Goal: Information Seeking & Learning: Check status

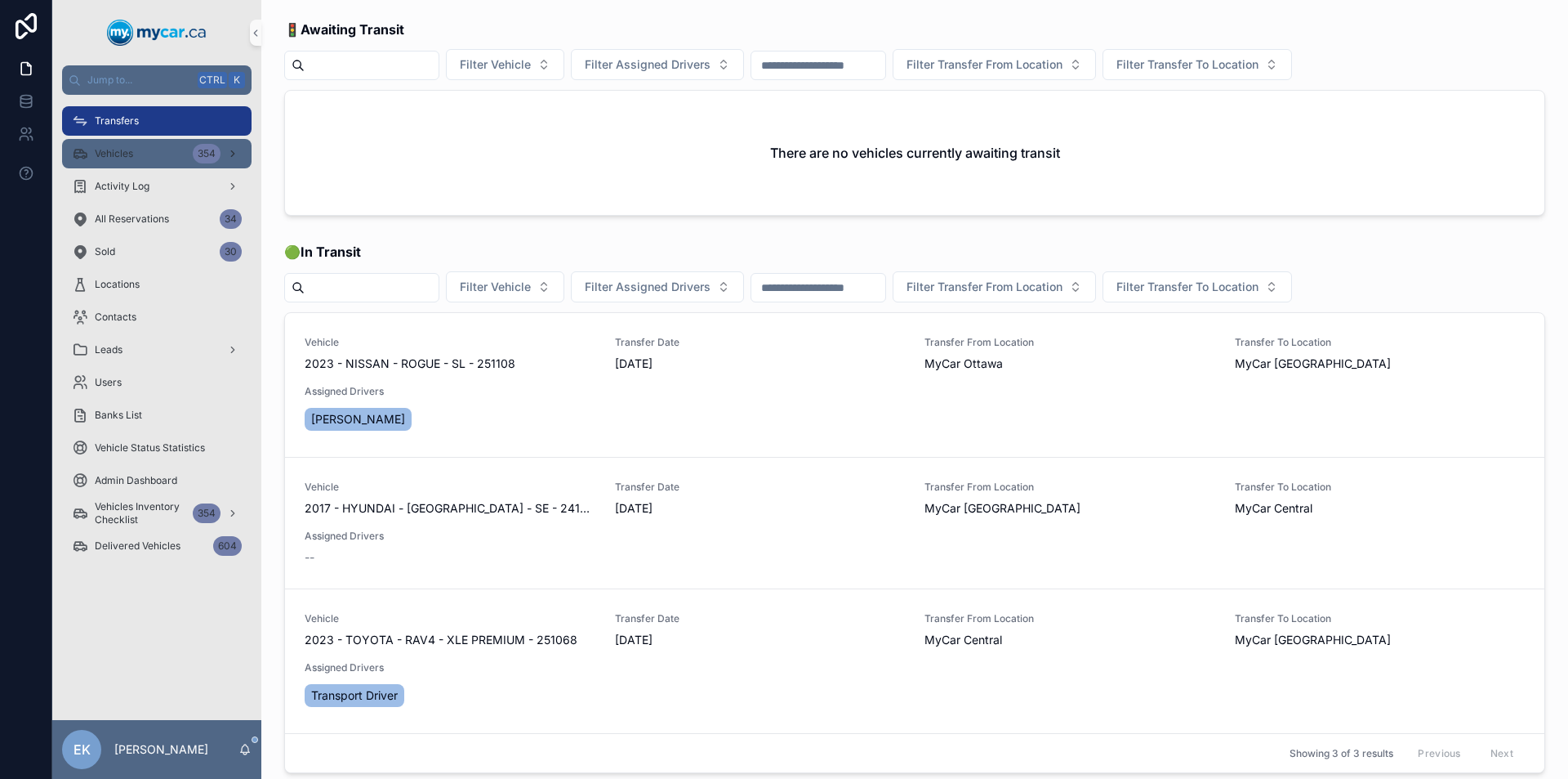
click at [157, 152] on div "Vehicles 354" at bounding box center [156, 153] width 170 height 26
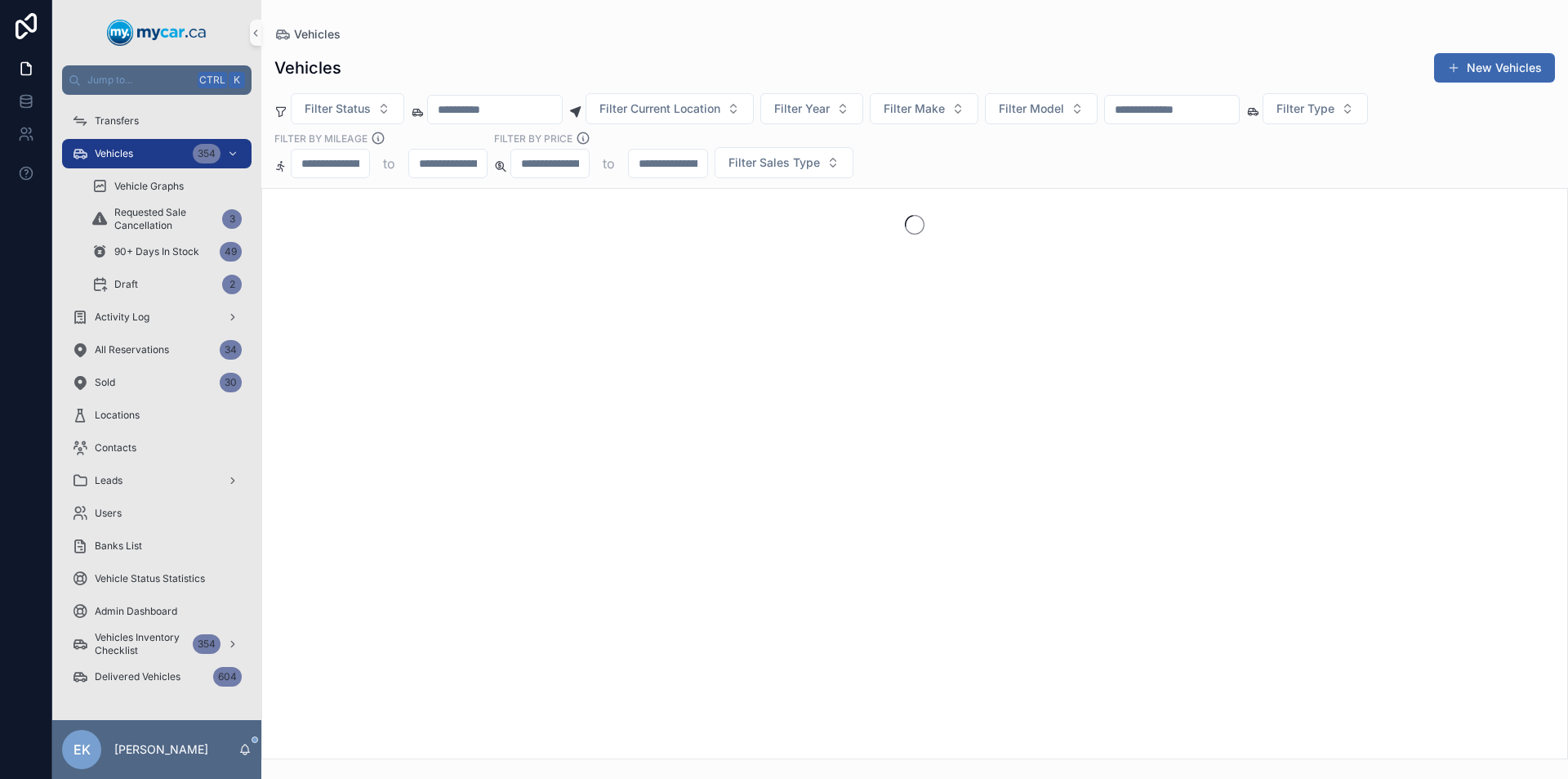
click at [1214, 108] on input "scrollable content" at bounding box center [1171, 109] width 134 height 23
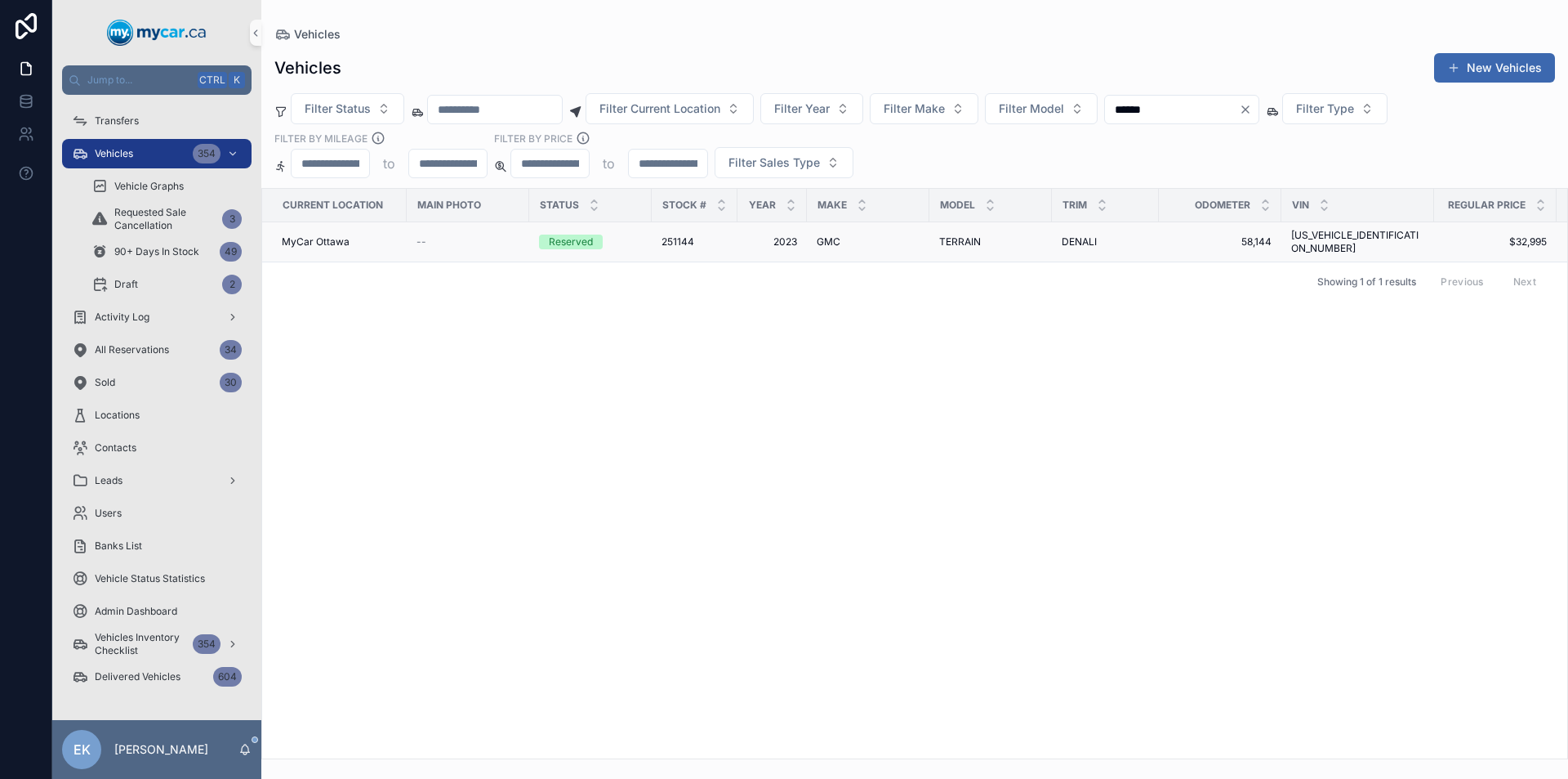
type input "******"
click at [952, 236] on span "TERRAIN" at bounding box center [960, 242] width 42 height 13
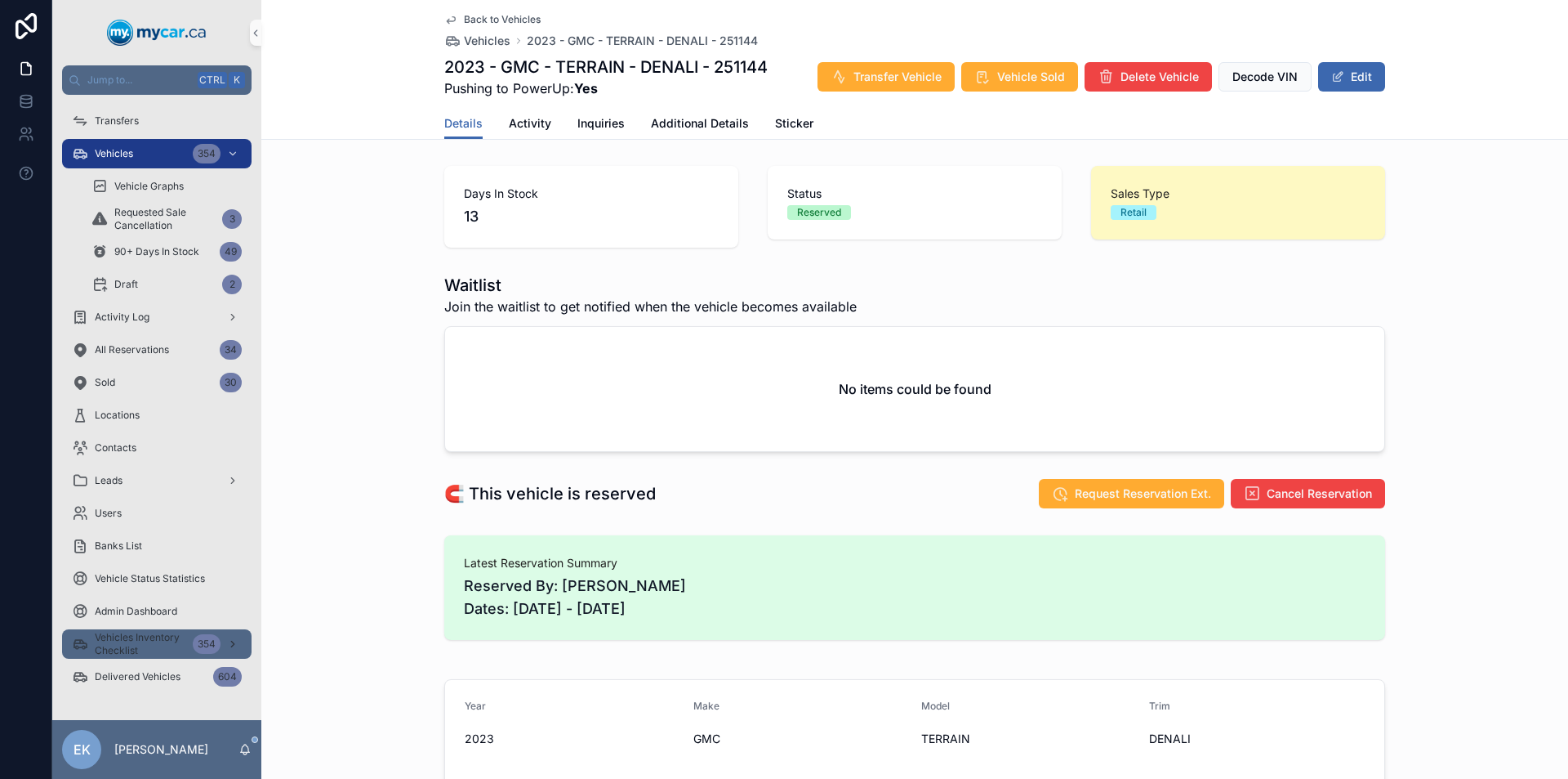
click at [170, 648] on span "Vehicles Inventory Checklist" at bounding box center [140, 643] width 92 height 26
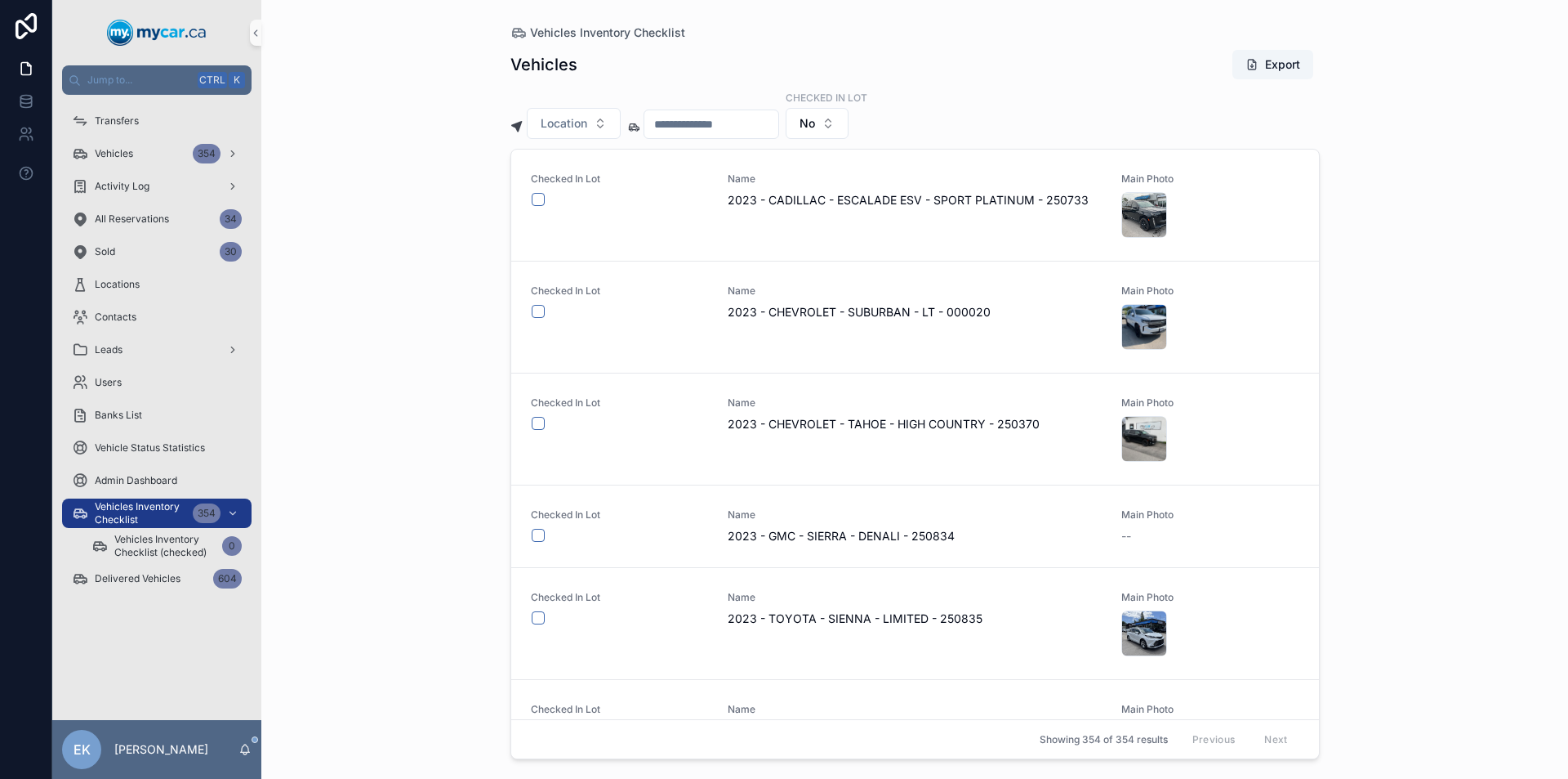
click at [726, 126] on input "scrollable content" at bounding box center [710, 124] width 134 height 23
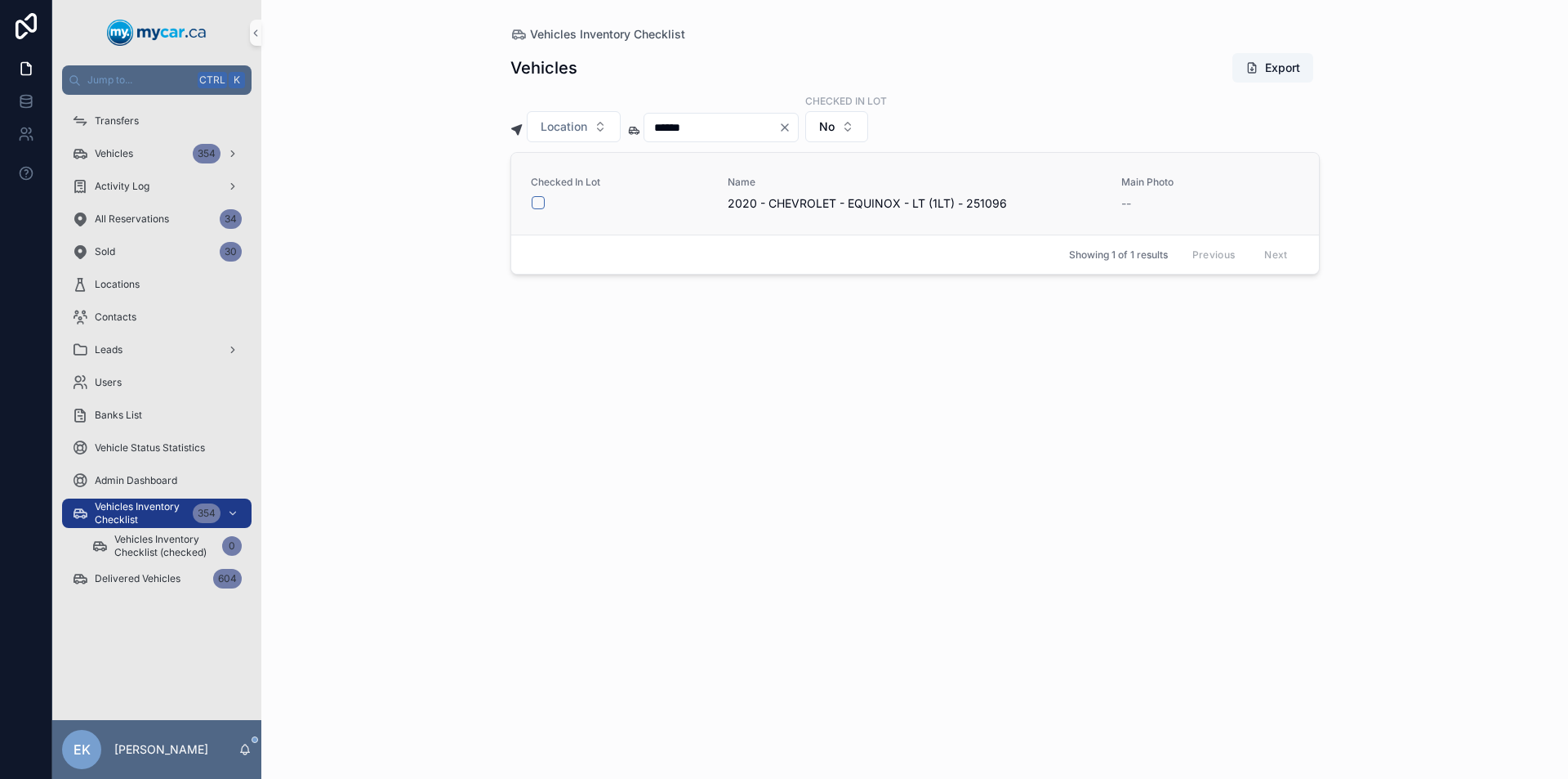
type input "******"
click at [538, 205] on button "scrollable content" at bounding box center [538, 202] width 13 height 13
click at [791, 125] on icon "Clear" at bounding box center [785, 127] width 13 height 13
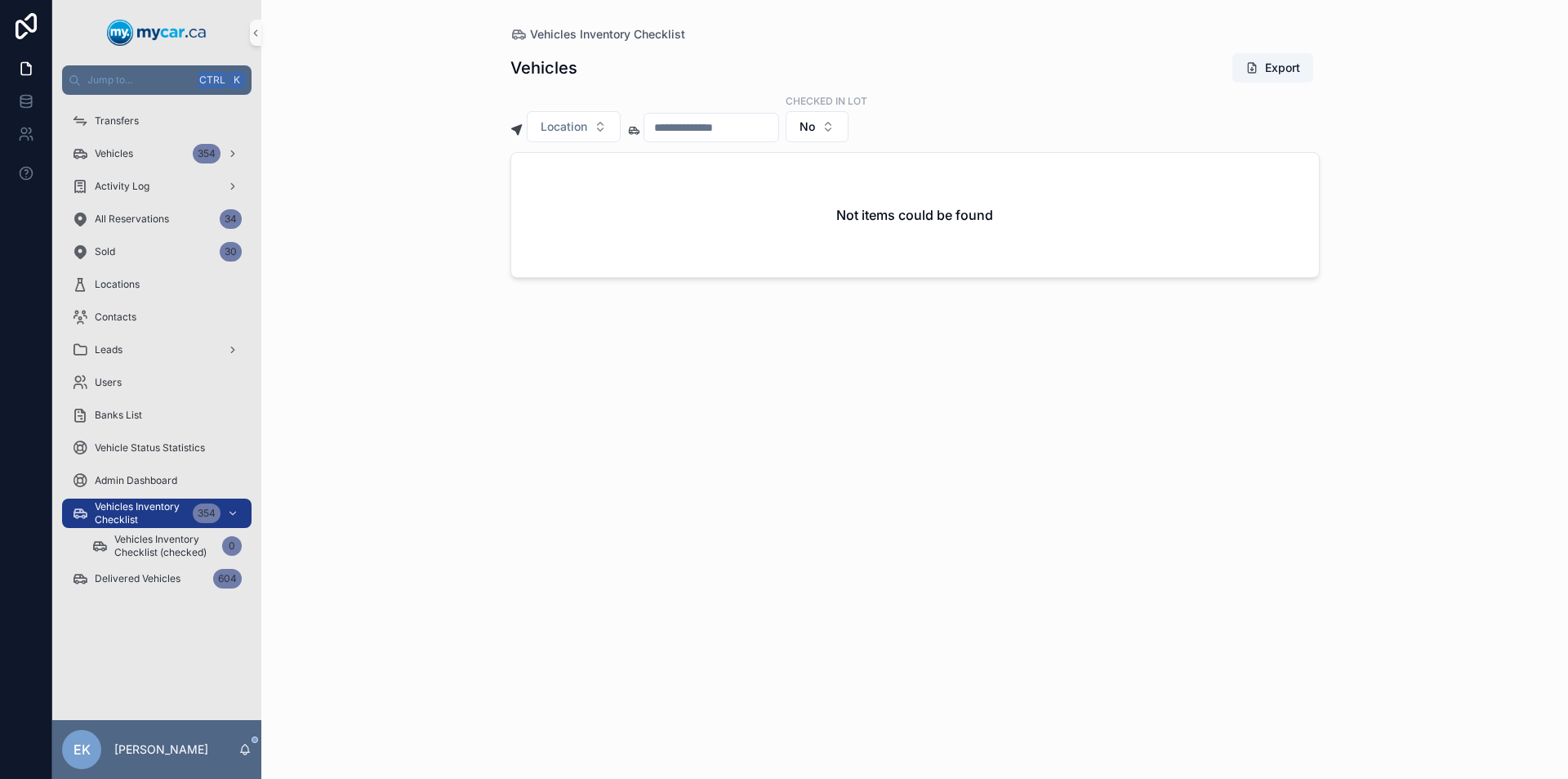
click at [779, 131] on input "scrollable content" at bounding box center [710, 126] width 134 height 23
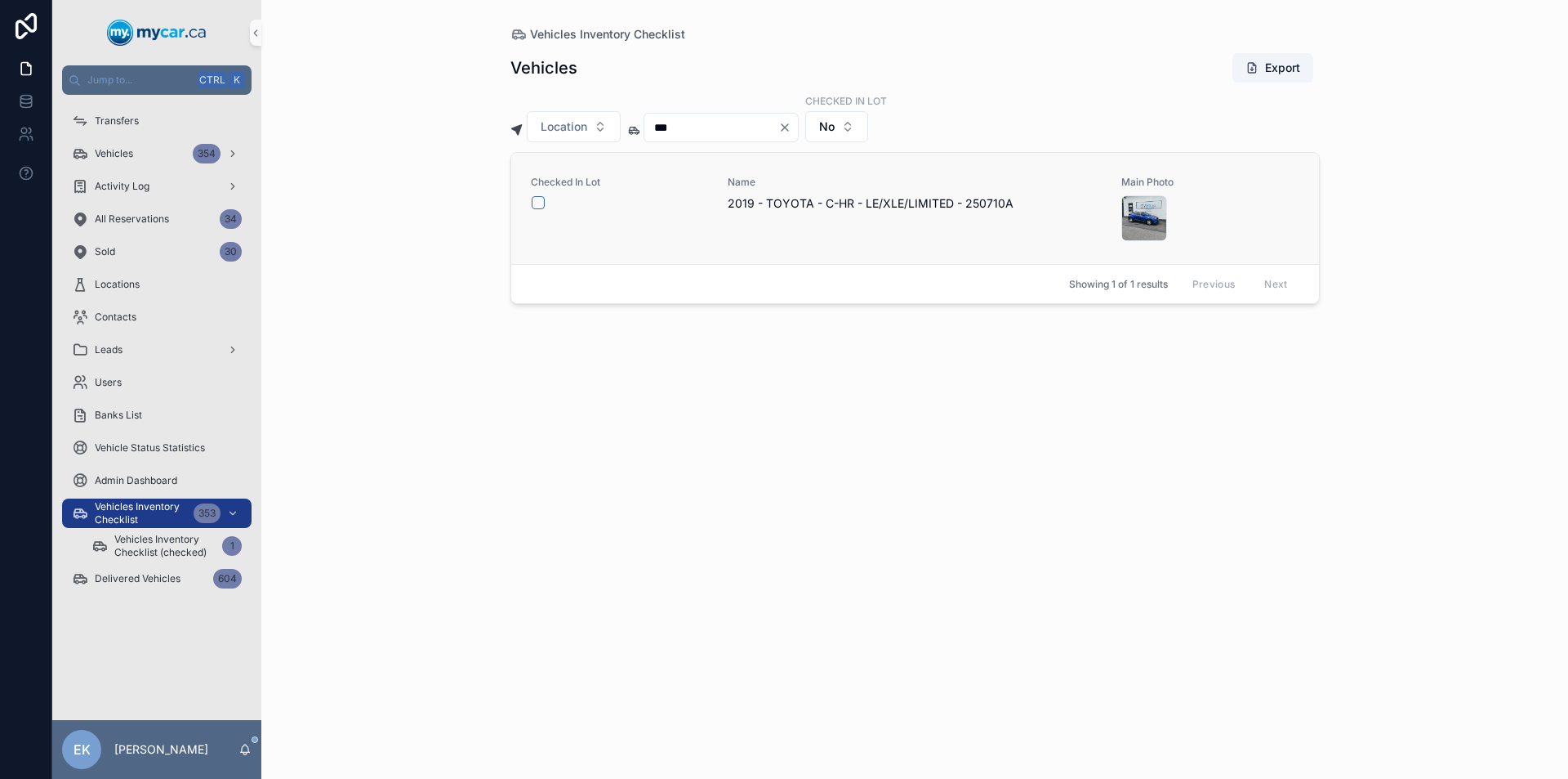
type input "***"
click at [539, 205] on button "scrollable content" at bounding box center [538, 202] width 13 height 13
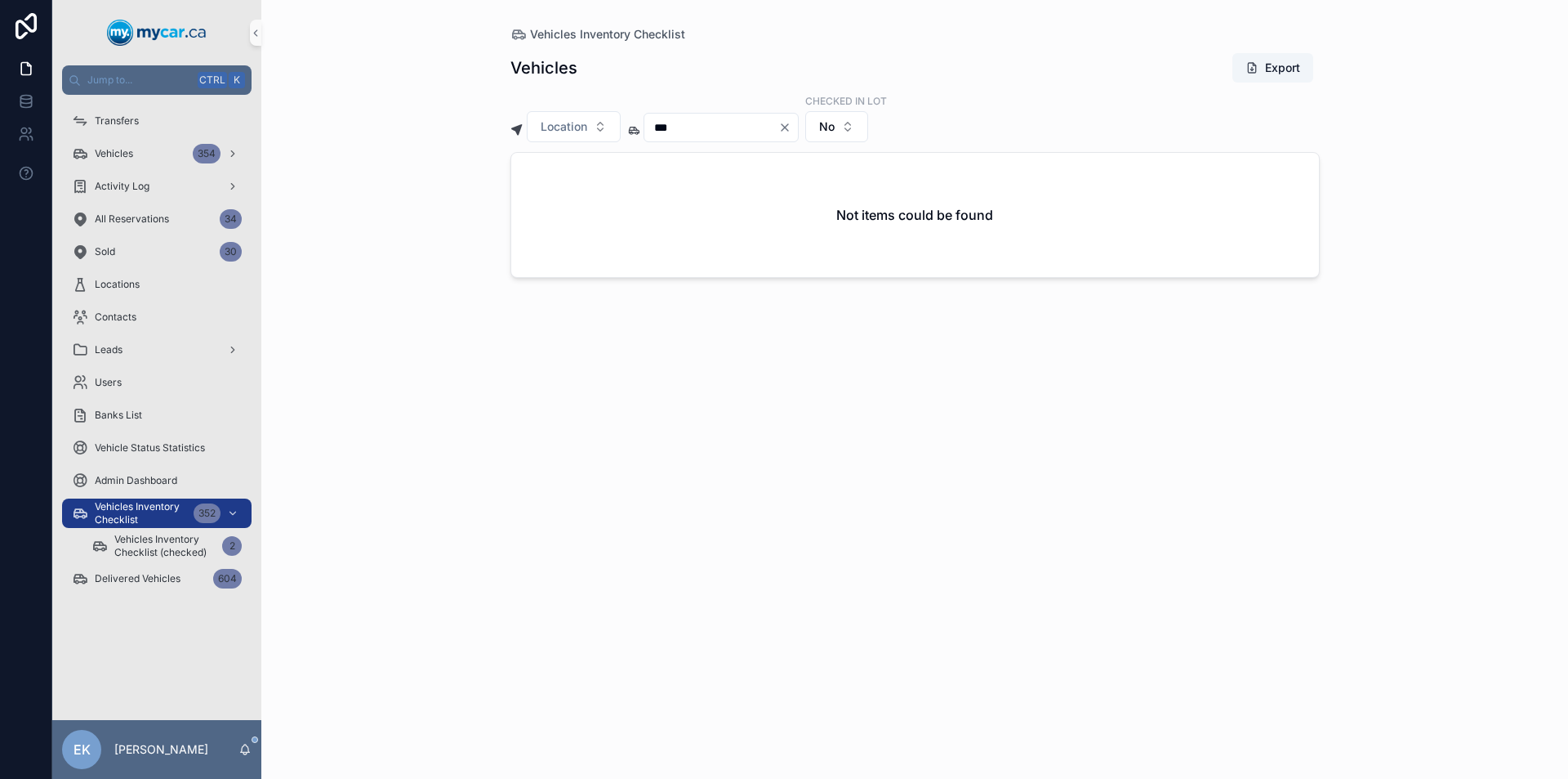
click at [788, 128] on icon "Clear" at bounding box center [784, 126] width 6 height 6
click at [770, 128] on input "scrollable content" at bounding box center [710, 126] width 134 height 23
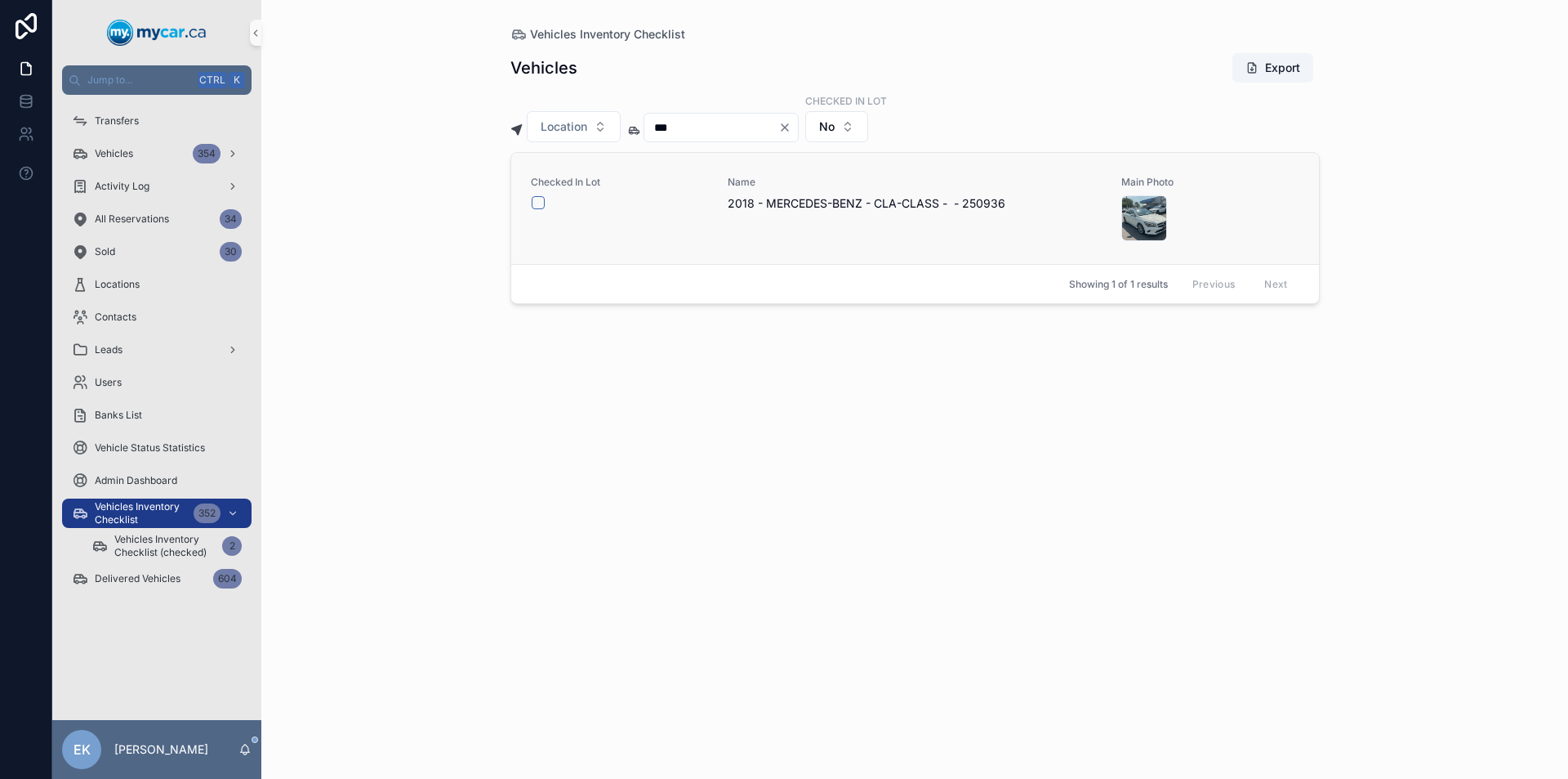
type input "***"
click at [540, 201] on button "scrollable content" at bounding box center [538, 202] width 13 height 13
click at [709, 127] on input "***" at bounding box center [710, 126] width 134 height 23
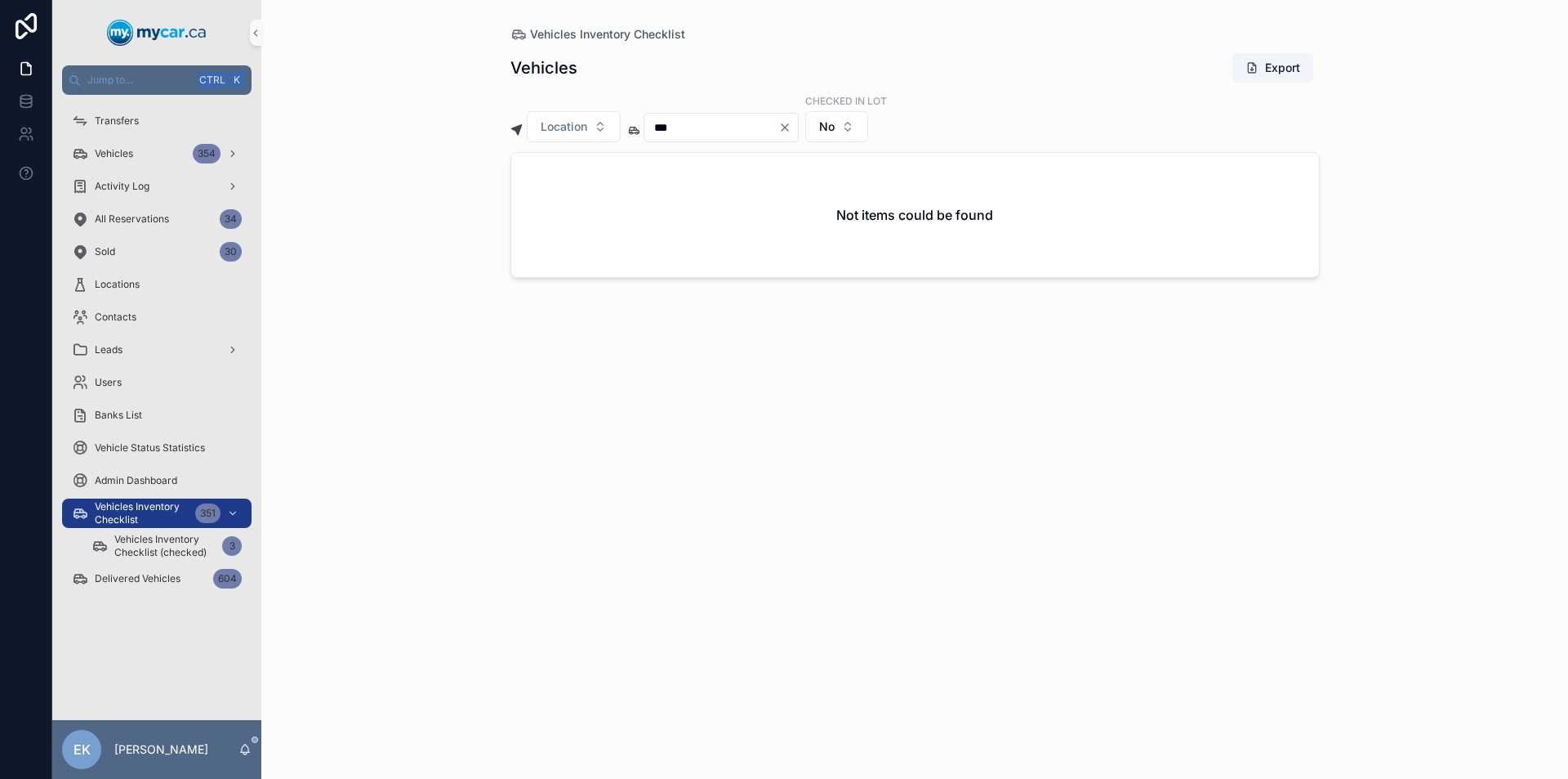
click at [791, 125] on icon "Clear" at bounding box center [785, 127] width 13 height 13
click at [779, 127] on input "scrollable content" at bounding box center [710, 126] width 134 height 23
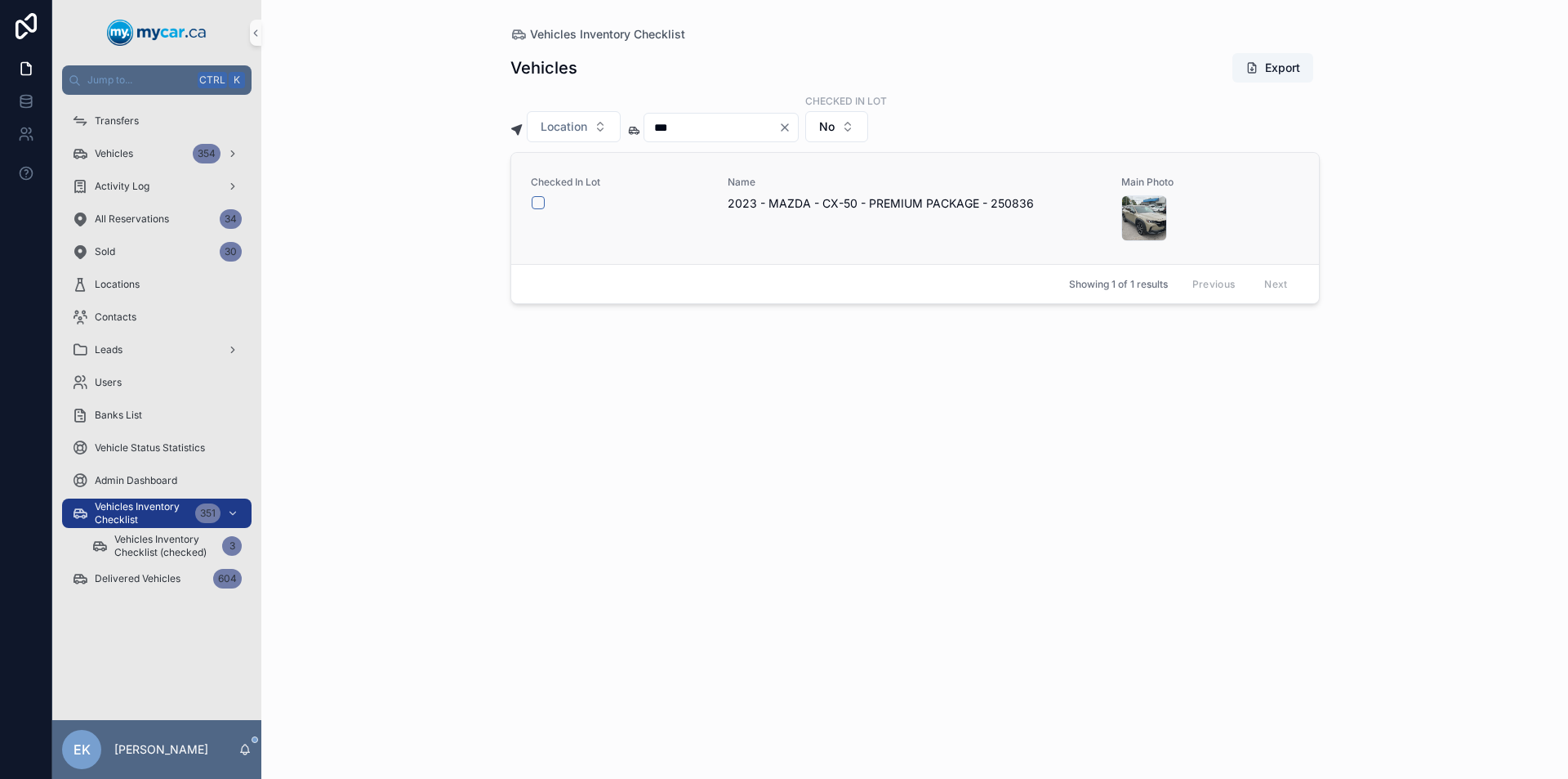
type input "***"
click at [534, 202] on button "scrollable content" at bounding box center [538, 202] width 13 height 13
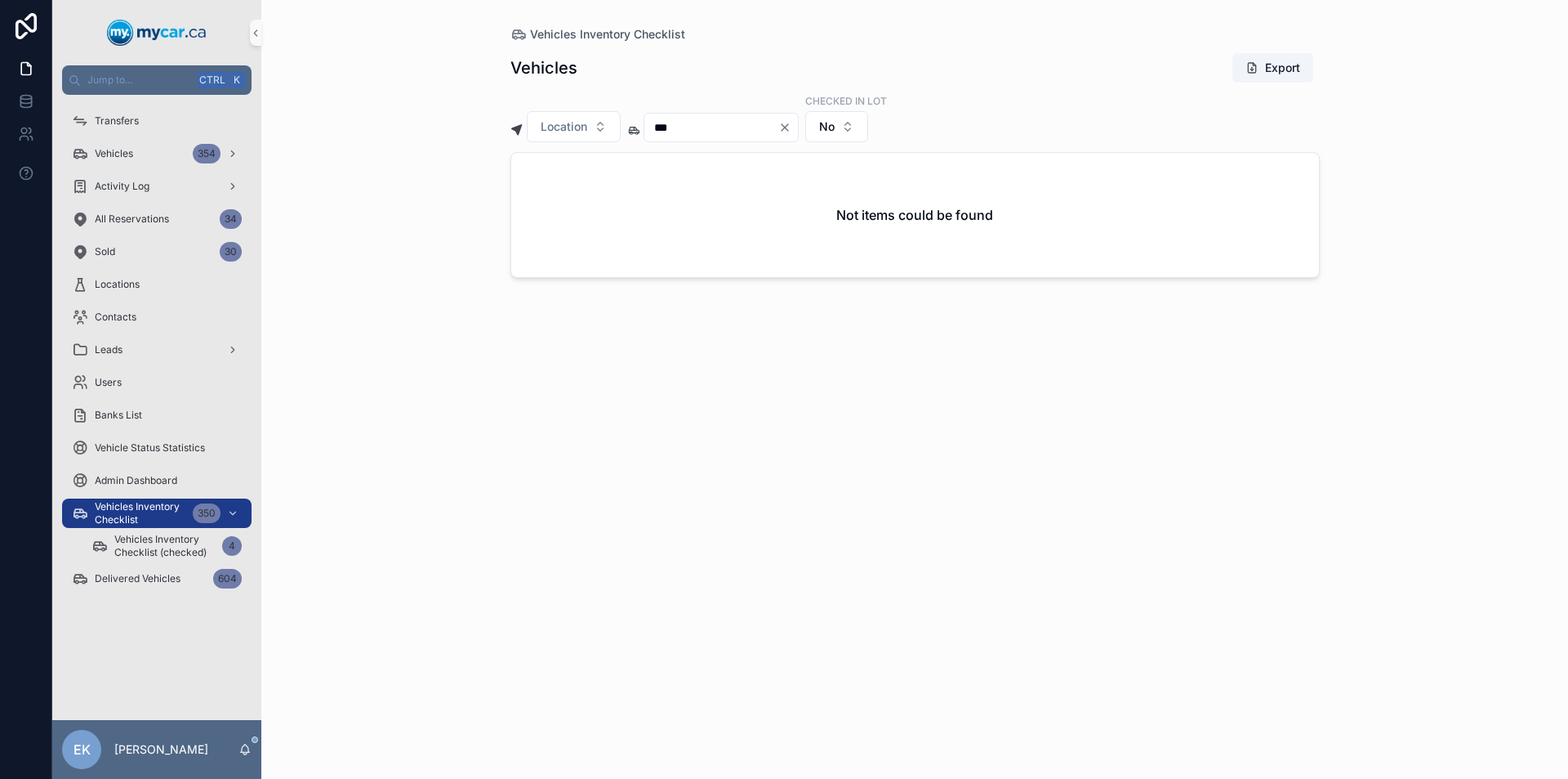
click at [788, 126] on icon "Clear" at bounding box center [784, 126] width 6 height 6
click at [779, 128] on input "scrollable content" at bounding box center [710, 126] width 134 height 23
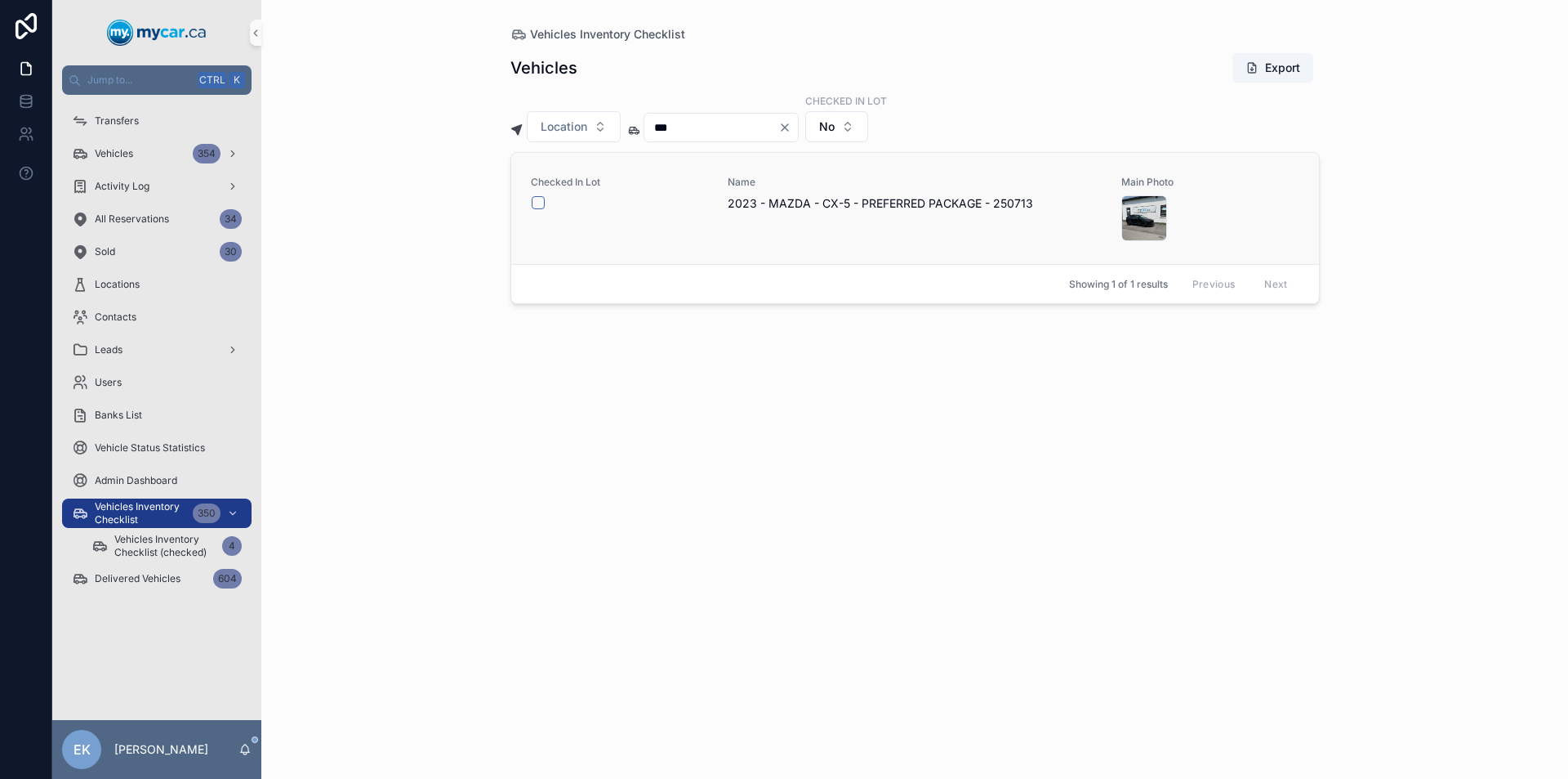
type input "***"
click at [536, 204] on button "scrollable content" at bounding box center [538, 202] width 13 height 13
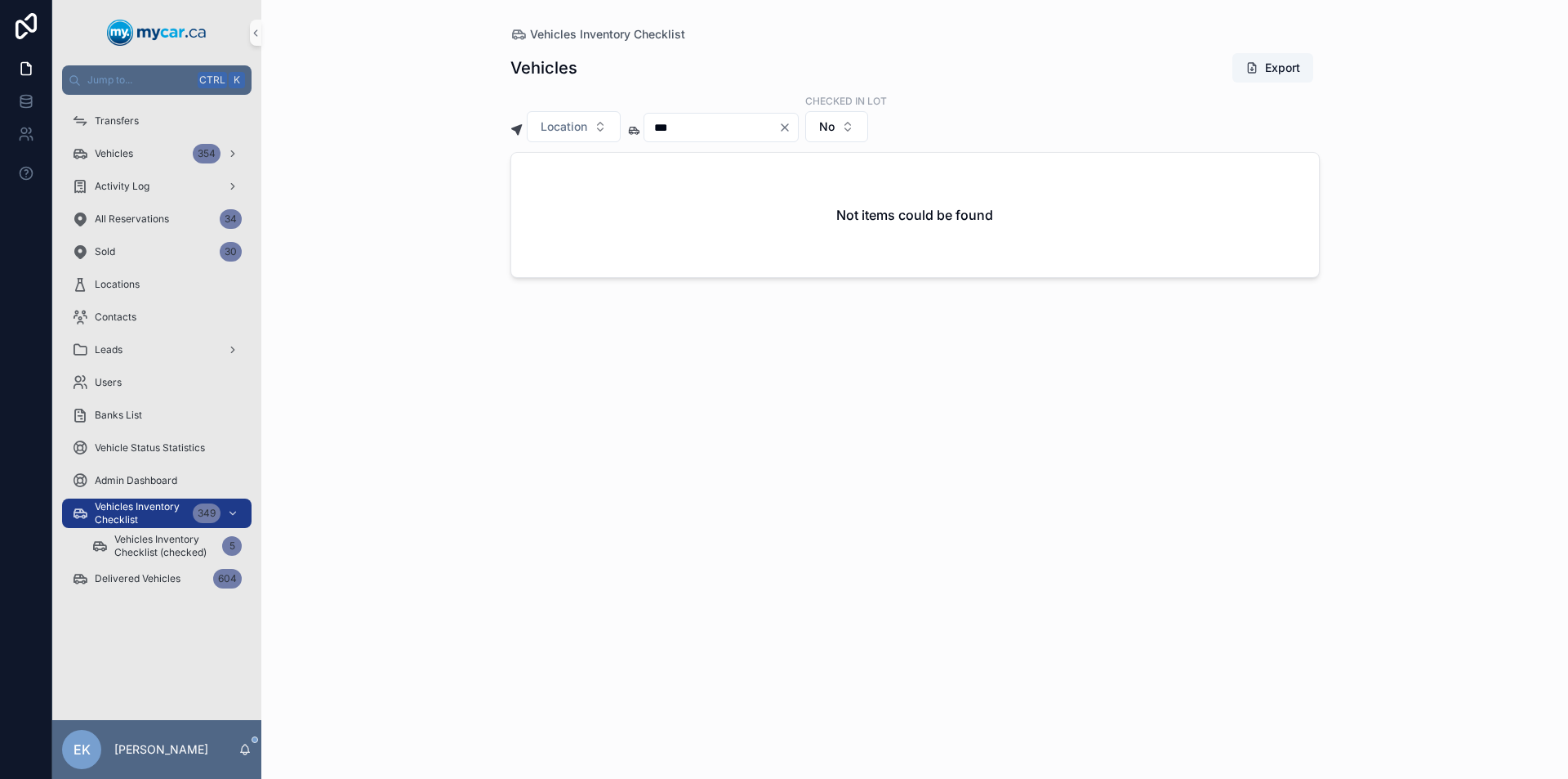
click at [788, 127] on icon "Clear" at bounding box center [784, 126] width 6 height 6
click at [779, 130] on input "scrollable content" at bounding box center [710, 126] width 134 height 23
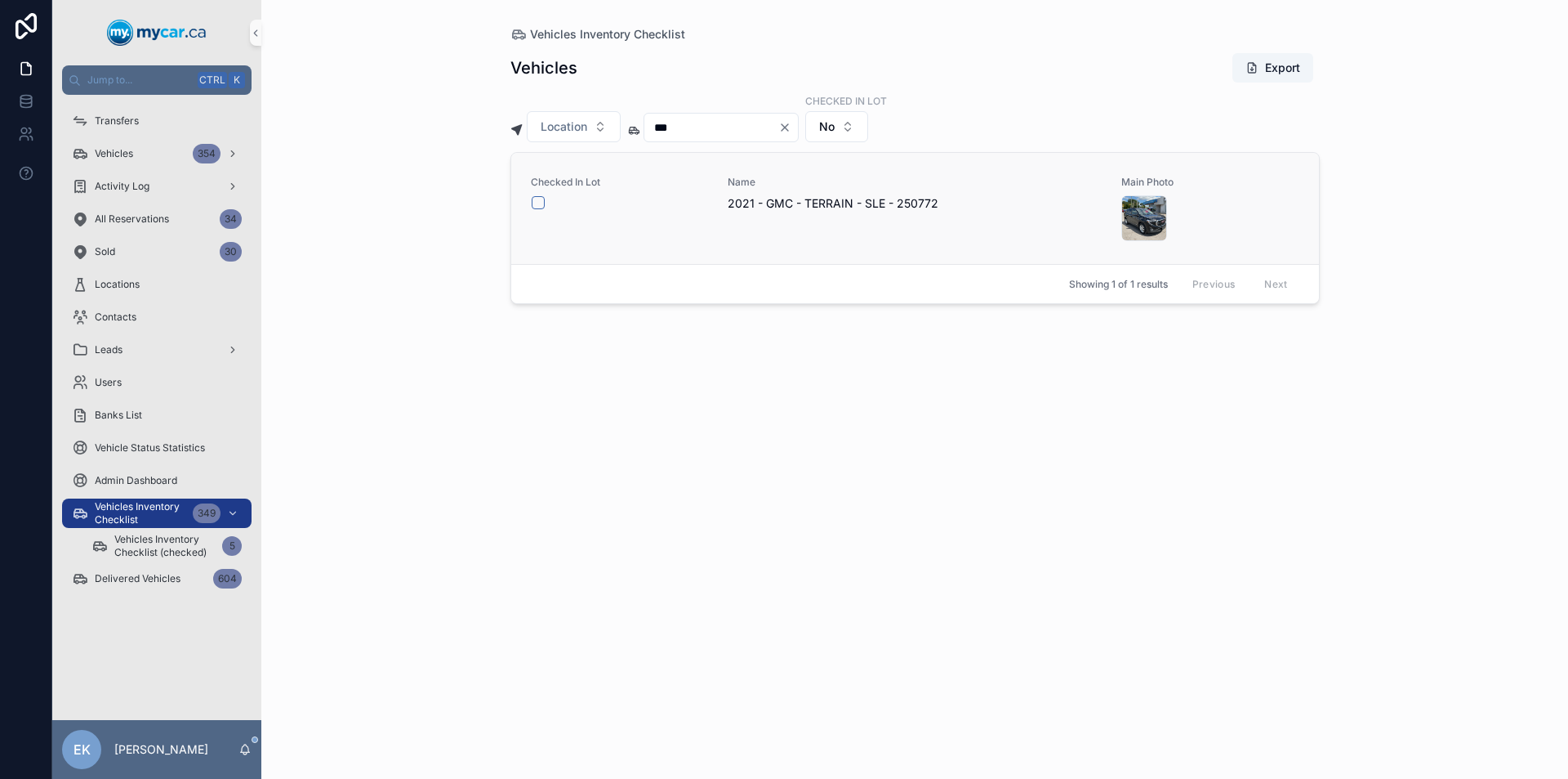
type input "***"
click at [543, 204] on button "scrollable content" at bounding box center [538, 202] width 13 height 13
click at [601, 133] on button "Location" at bounding box center [573, 126] width 94 height 31
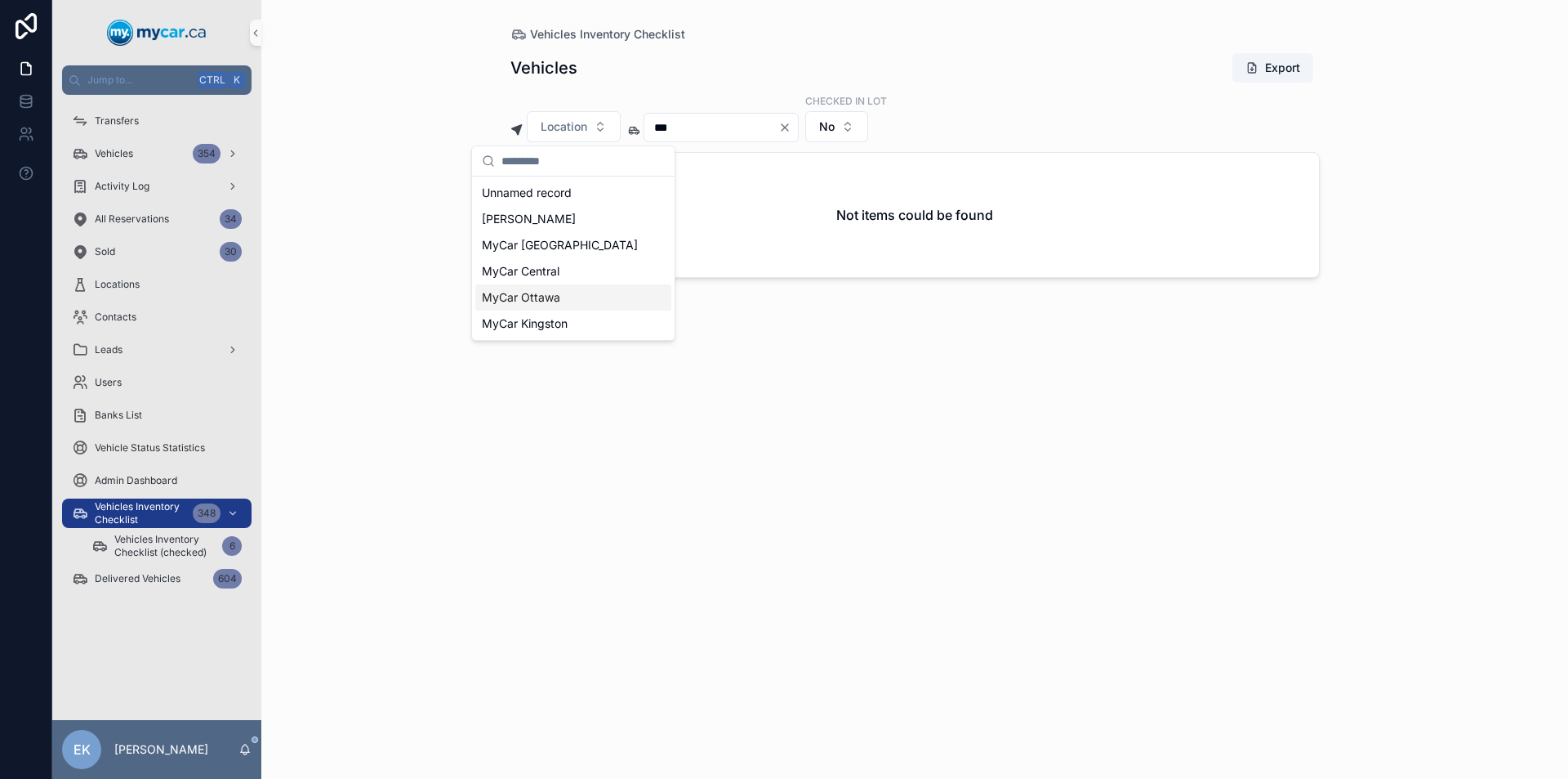
click at [537, 297] on span "MyCar Ottawa" at bounding box center [521, 298] width 78 height 16
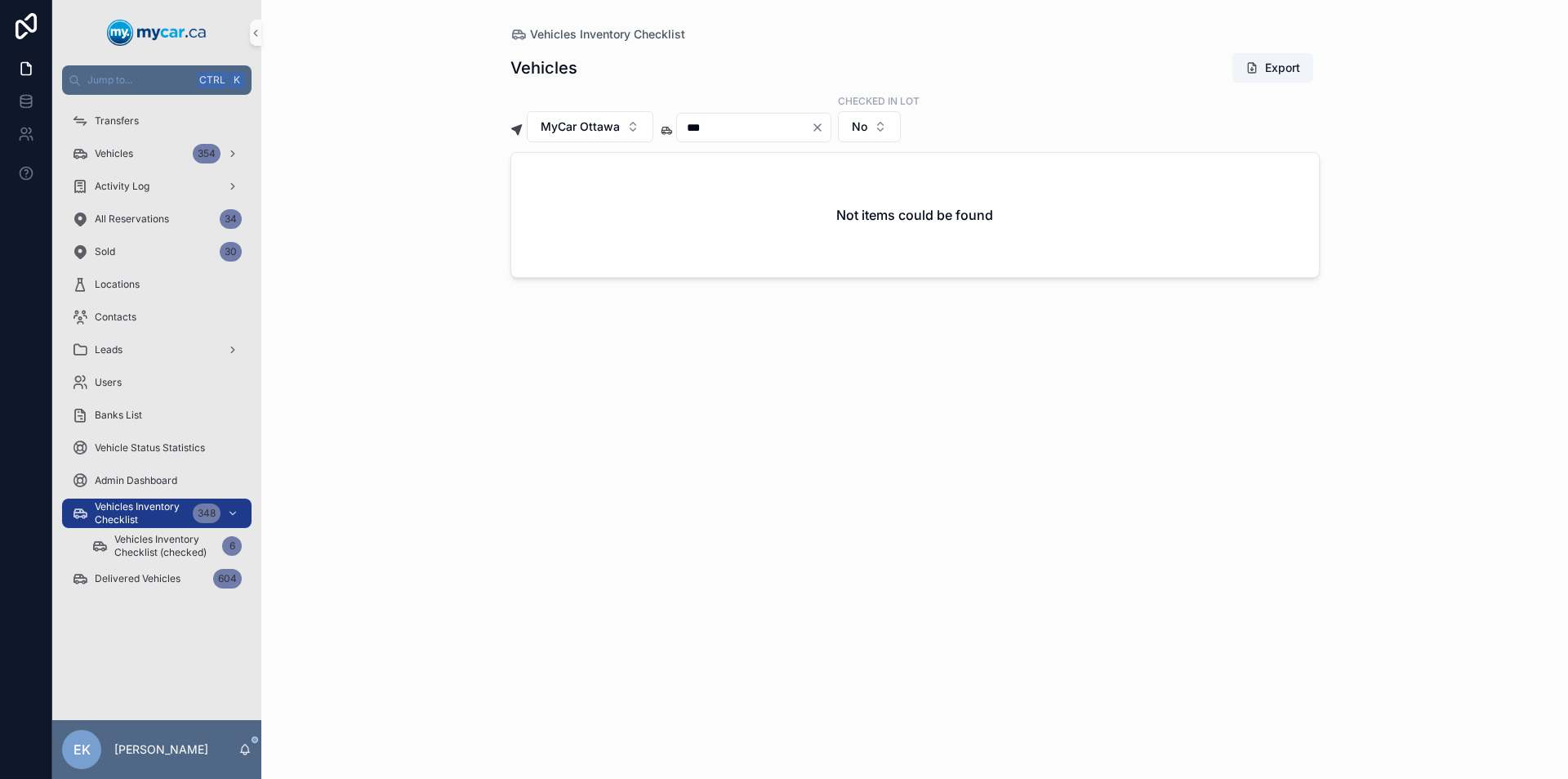
click at [820, 126] on icon "Clear" at bounding box center [817, 126] width 6 height 6
click at [810, 126] on input "scrollable content" at bounding box center [743, 126] width 134 height 23
type input "***"
click at [538, 203] on button "scrollable content" at bounding box center [538, 202] width 13 height 13
click at [820, 128] on icon "Clear" at bounding box center [817, 126] width 6 height 6
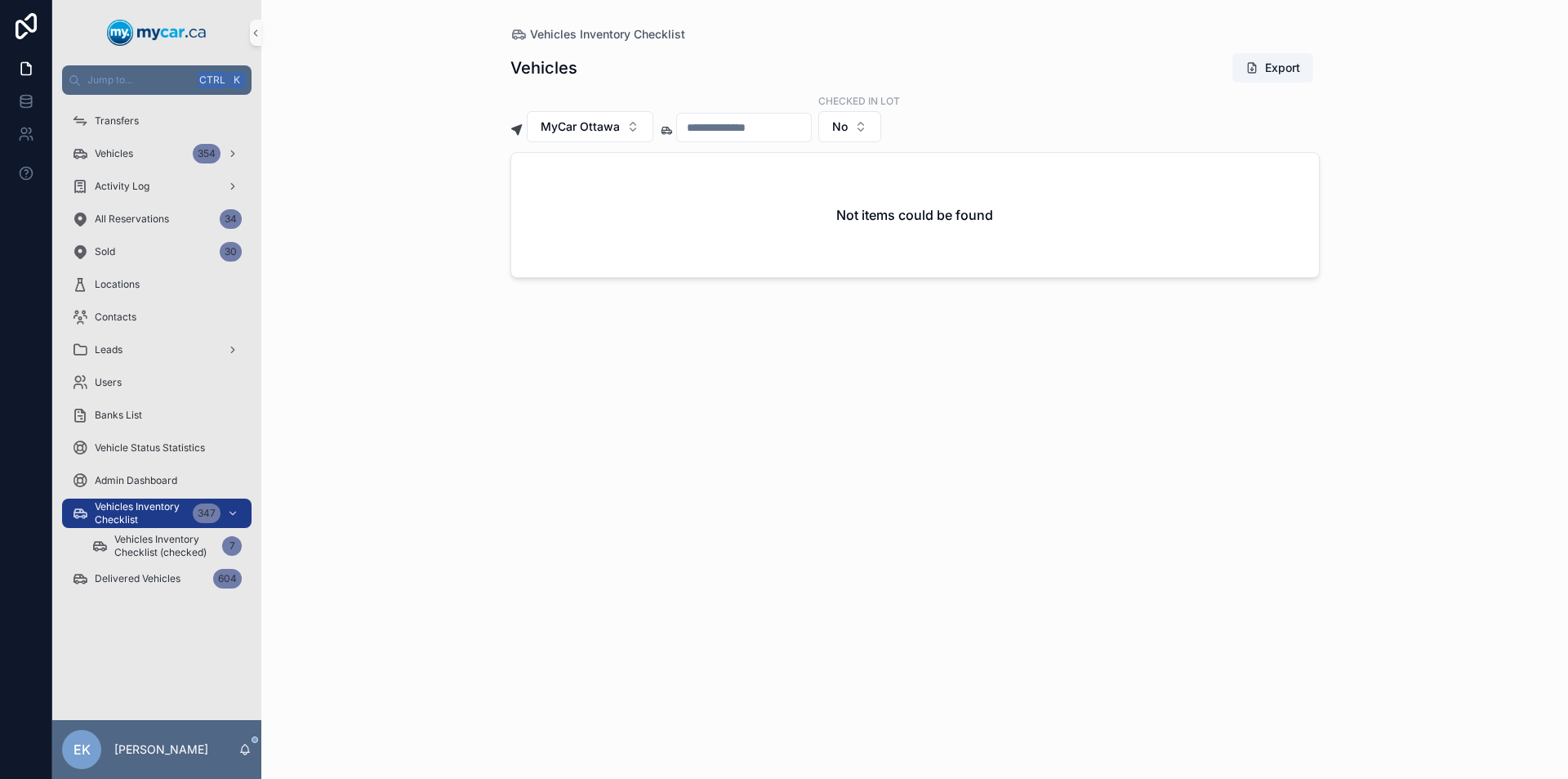
click at [810, 129] on input "scrollable content" at bounding box center [743, 126] width 134 height 23
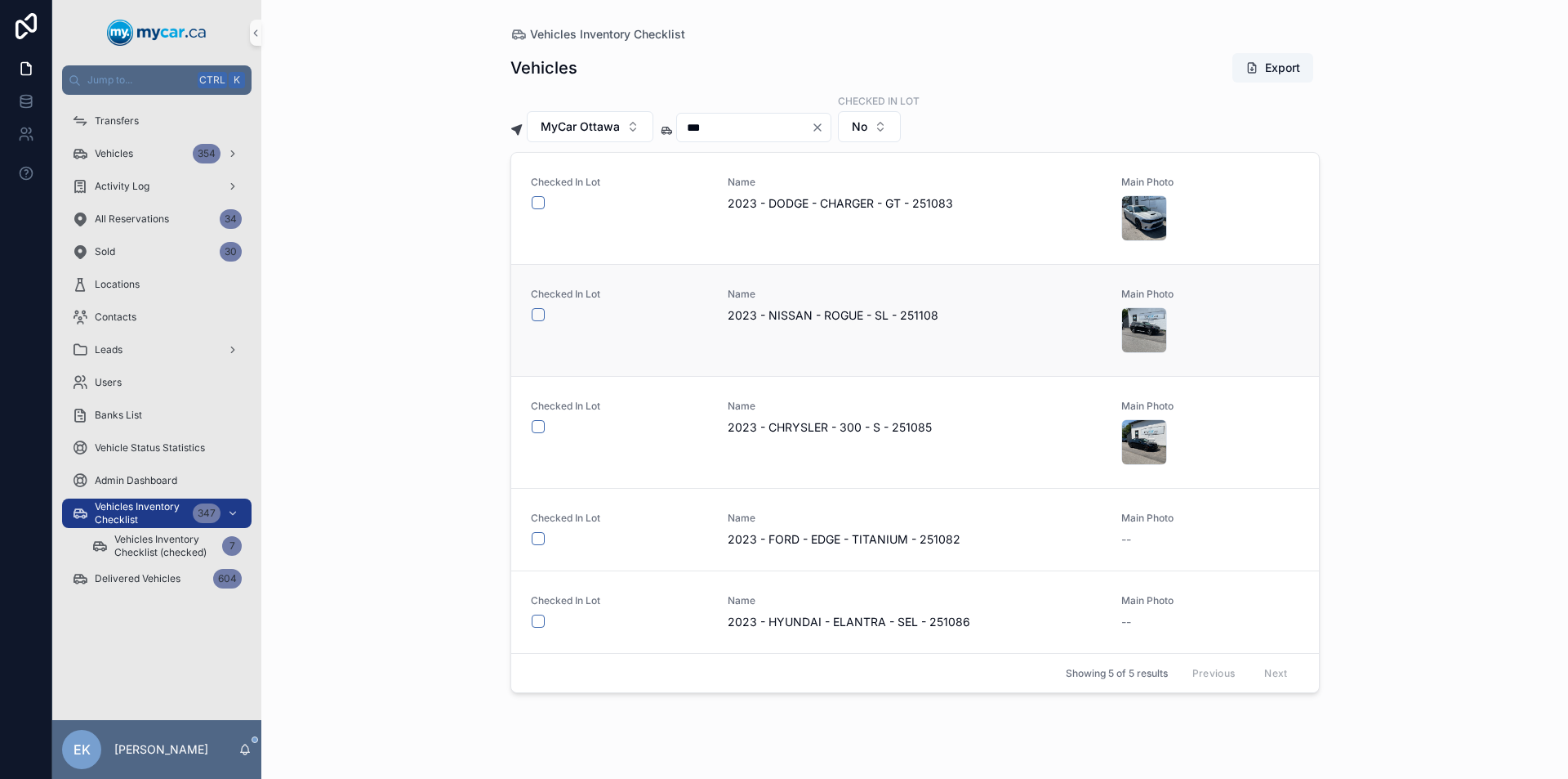
type input "***"
click at [540, 316] on button "scrollable content" at bounding box center [538, 314] width 13 height 13
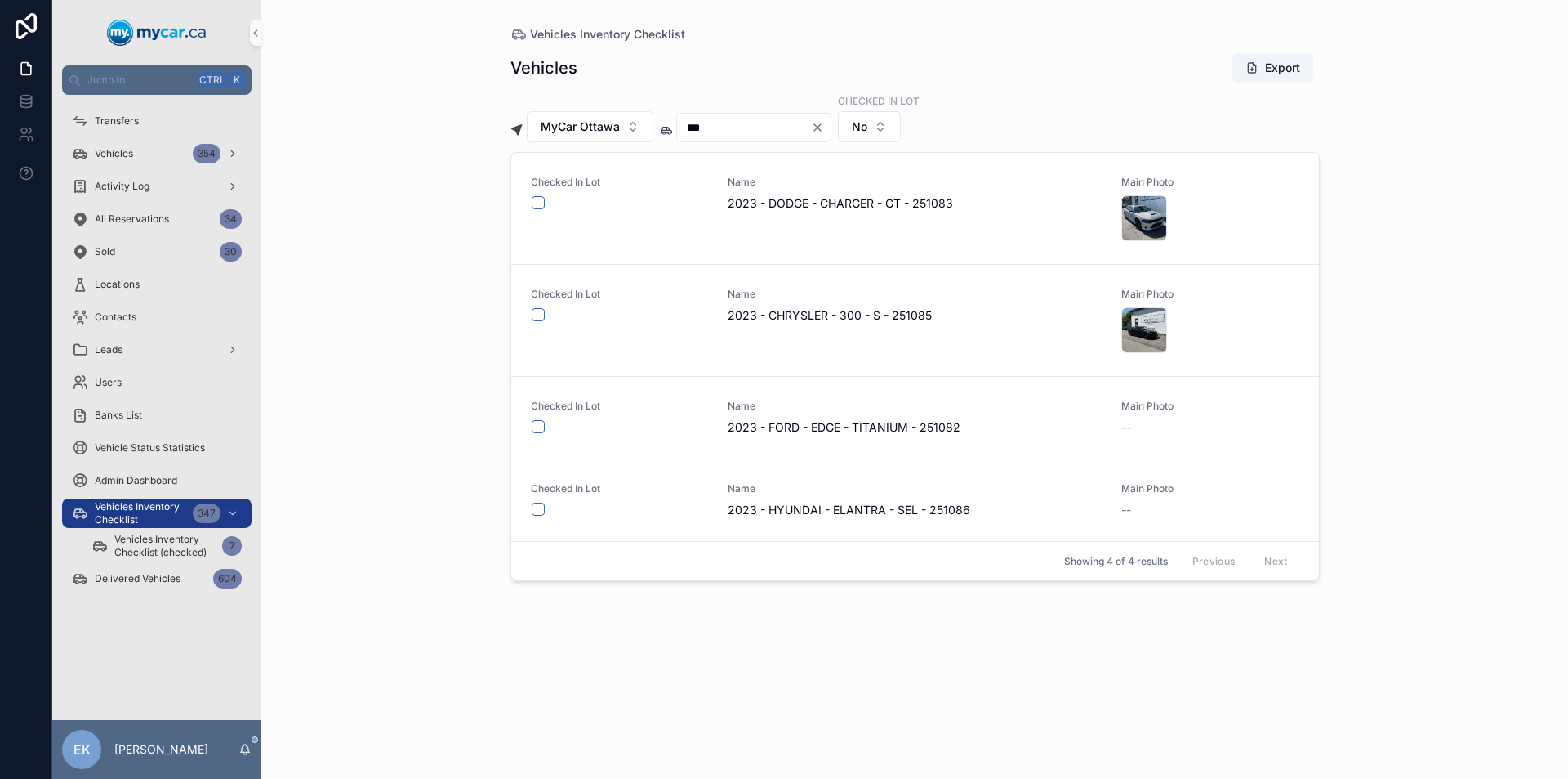
click at [824, 126] on icon "Clear" at bounding box center [817, 127] width 13 height 13
click at [810, 126] on input "scrollable content" at bounding box center [743, 126] width 134 height 23
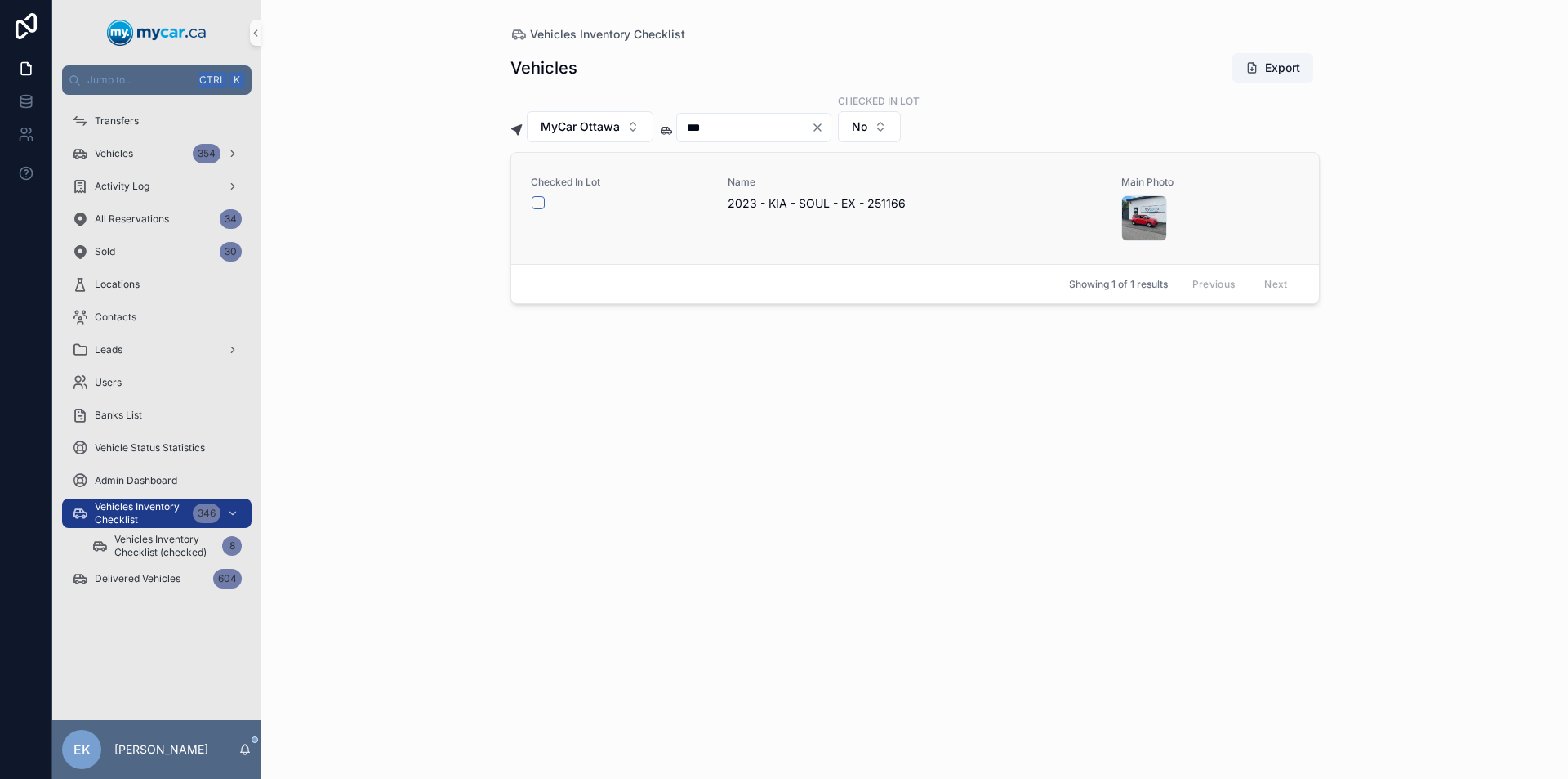
type input "***"
click at [534, 204] on button "scrollable content" at bounding box center [538, 202] width 13 height 13
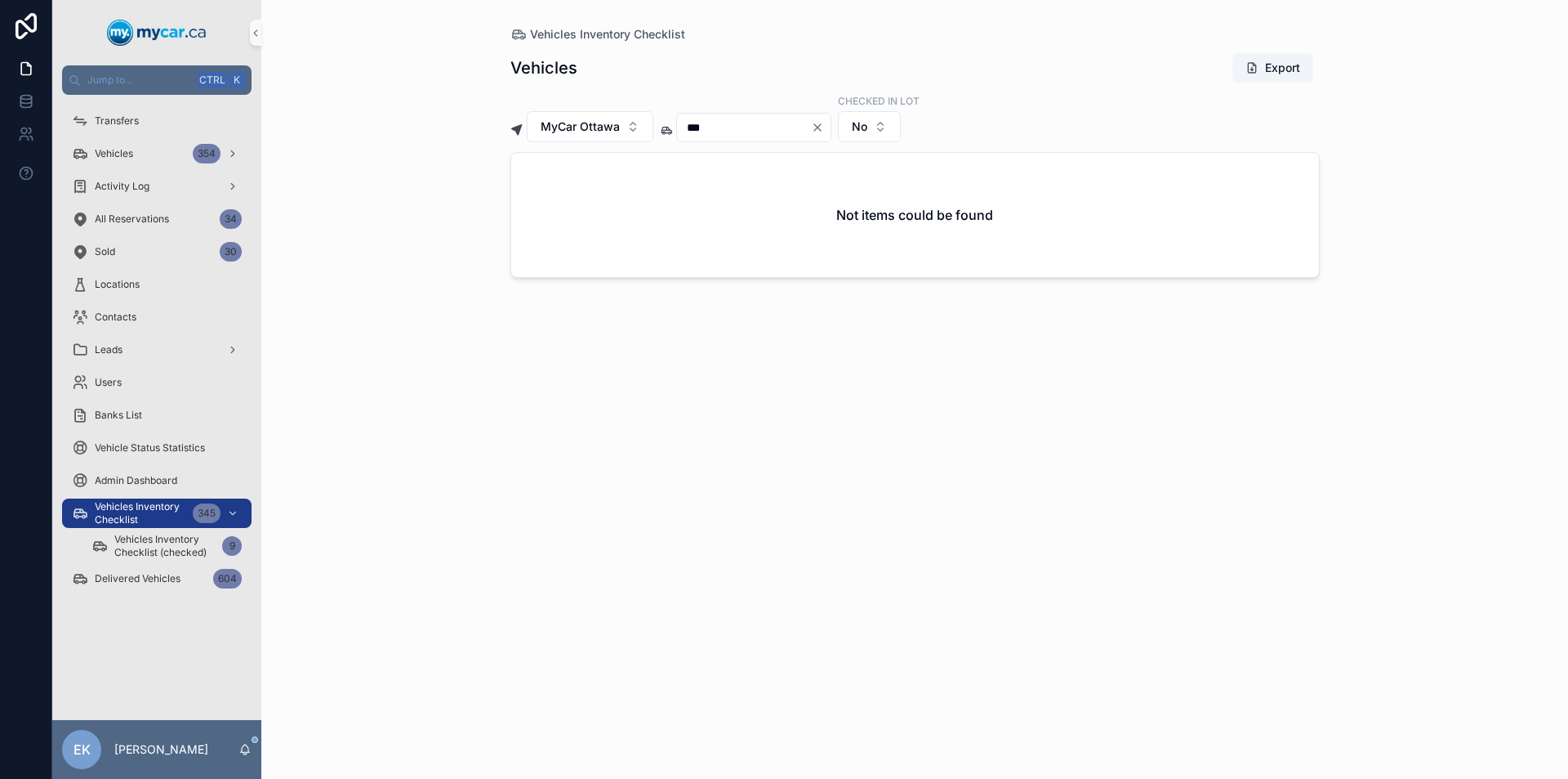
click at [824, 129] on icon "Clear" at bounding box center [817, 127] width 13 height 13
click at [810, 132] on input "scrollable content" at bounding box center [743, 126] width 134 height 23
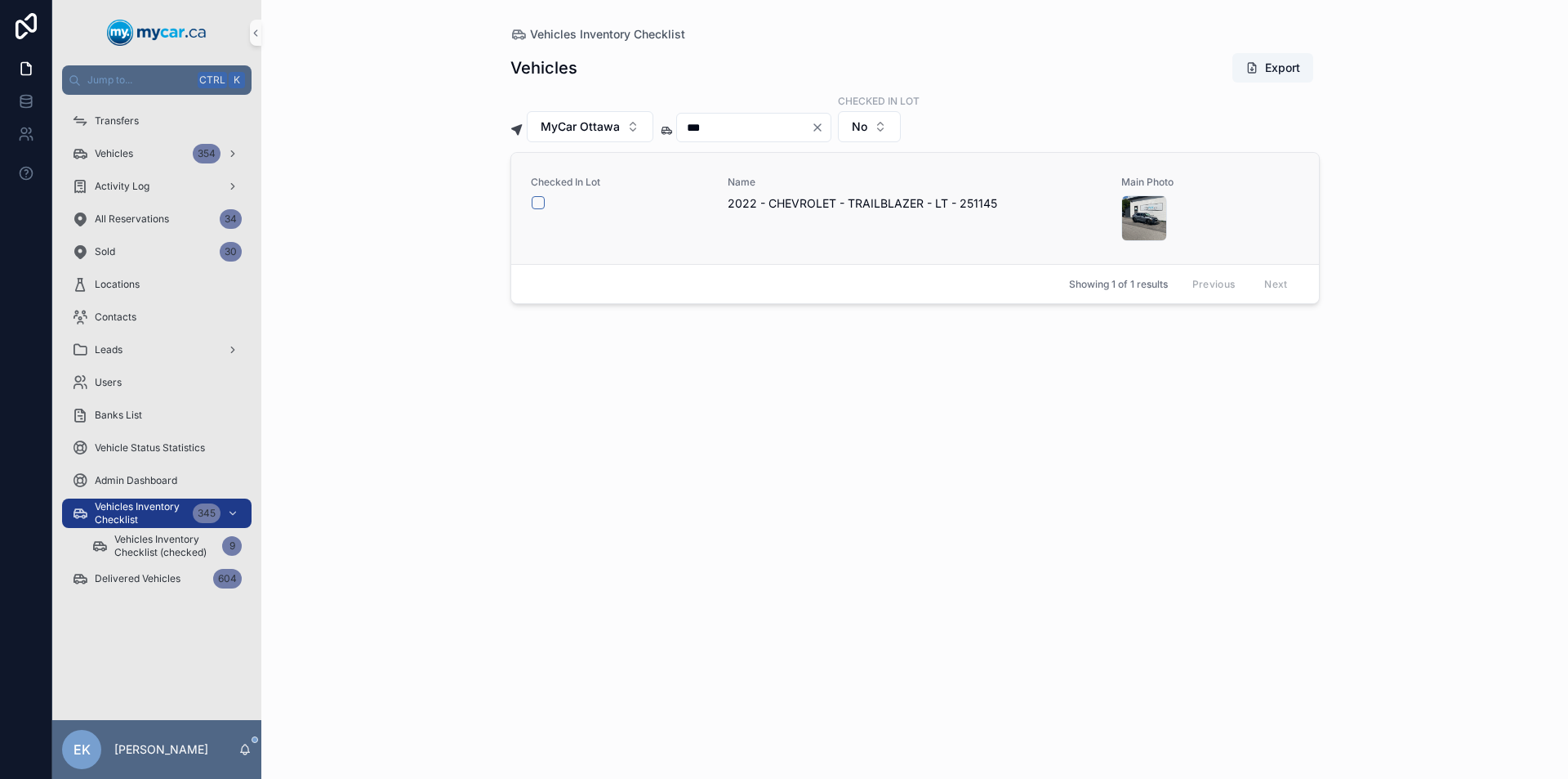
type input "***"
click at [539, 204] on button "scrollable content" at bounding box center [538, 202] width 13 height 13
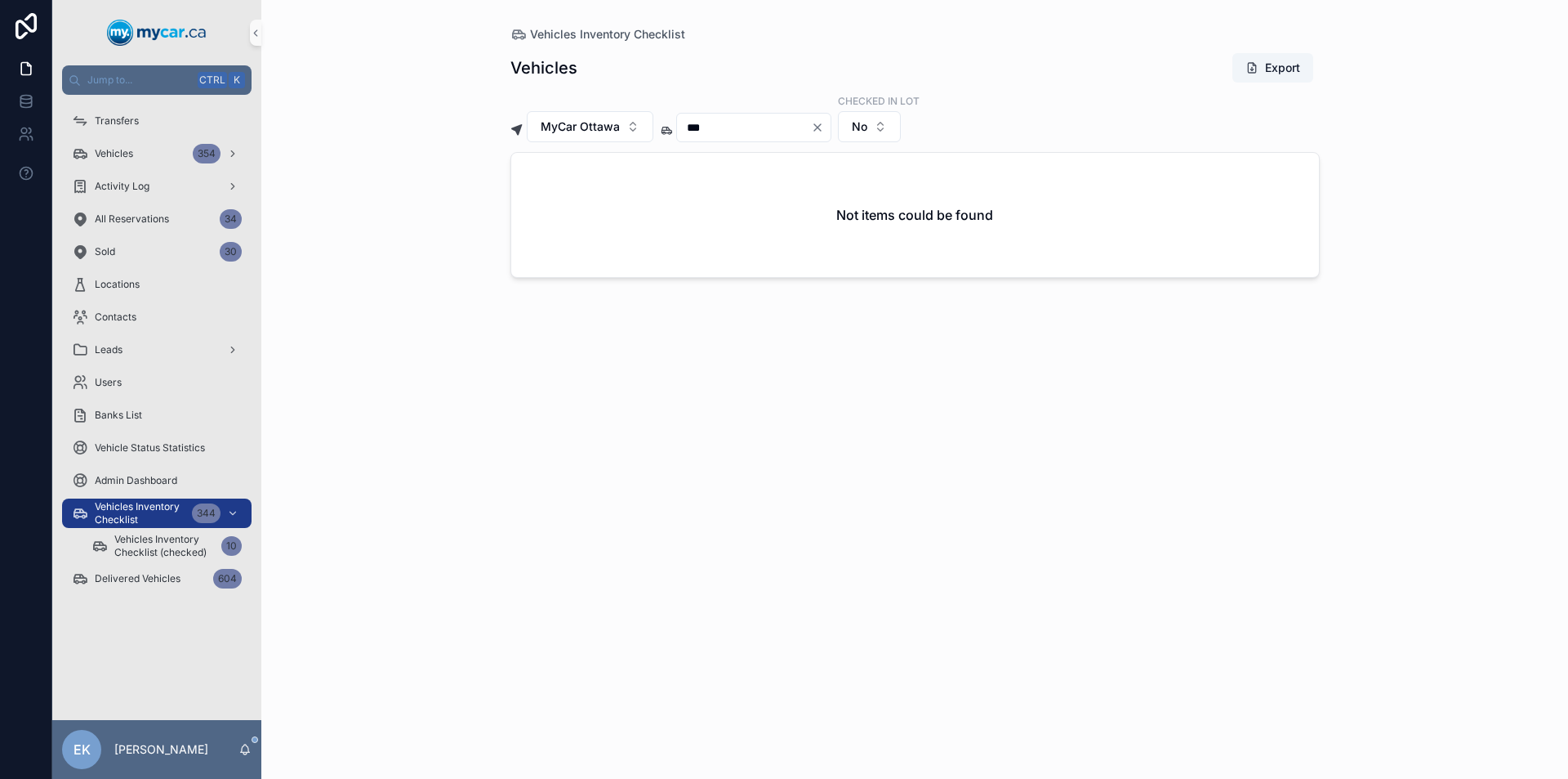
click at [824, 126] on icon "Clear" at bounding box center [817, 127] width 13 height 13
click at [810, 127] on input "scrollable content" at bounding box center [743, 126] width 134 height 23
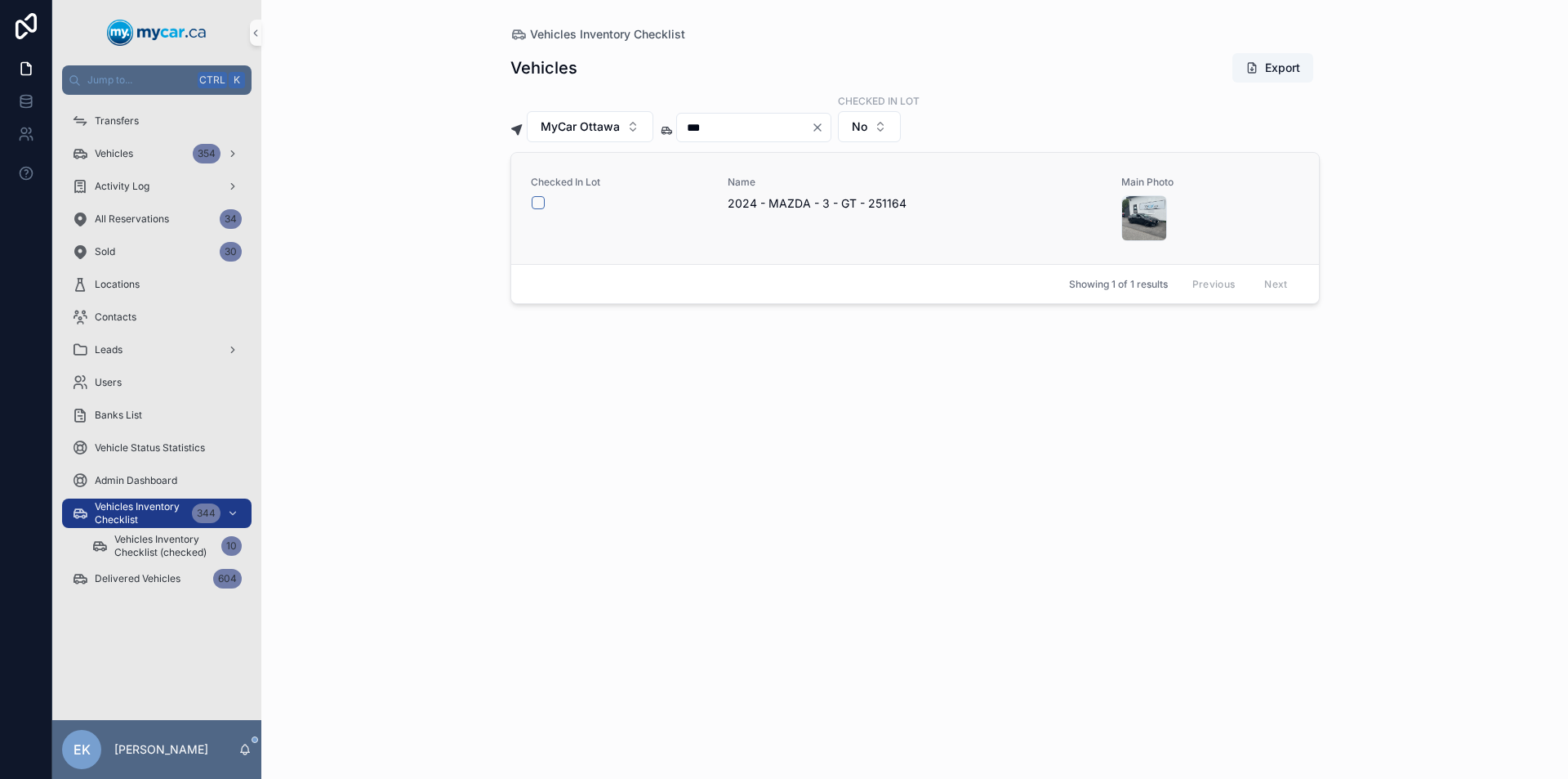
type input "***"
click at [539, 205] on button "scrollable content" at bounding box center [538, 202] width 13 height 13
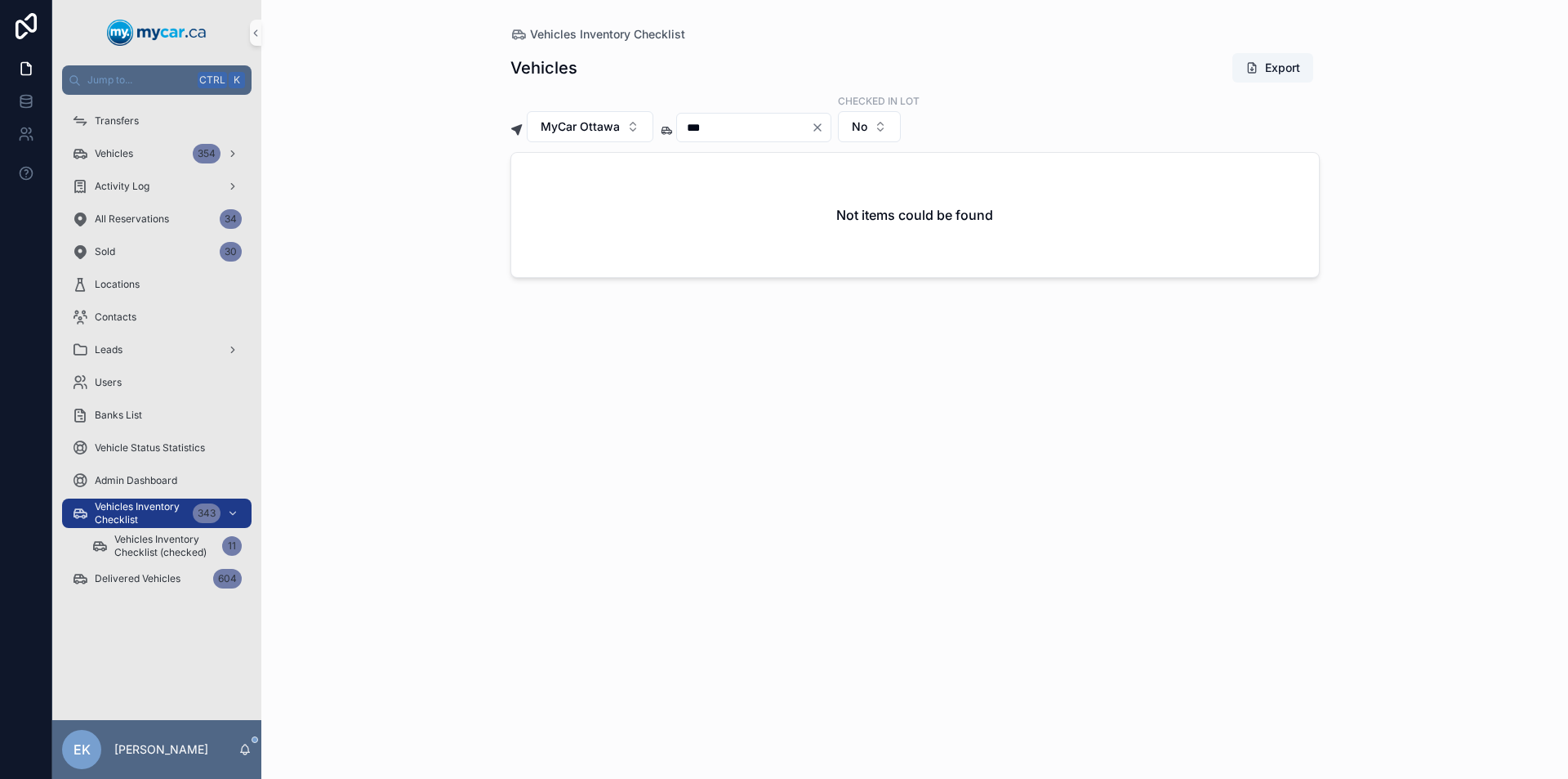
click at [824, 130] on icon "Clear" at bounding box center [817, 127] width 13 height 13
click at [810, 129] on input "scrollable content" at bounding box center [743, 126] width 134 height 23
click at [723, 124] on input "***" at bounding box center [743, 126] width 134 height 23
type input "***"
click at [820, 126] on icon "Clear" at bounding box center [817, 126] width 6 height 6
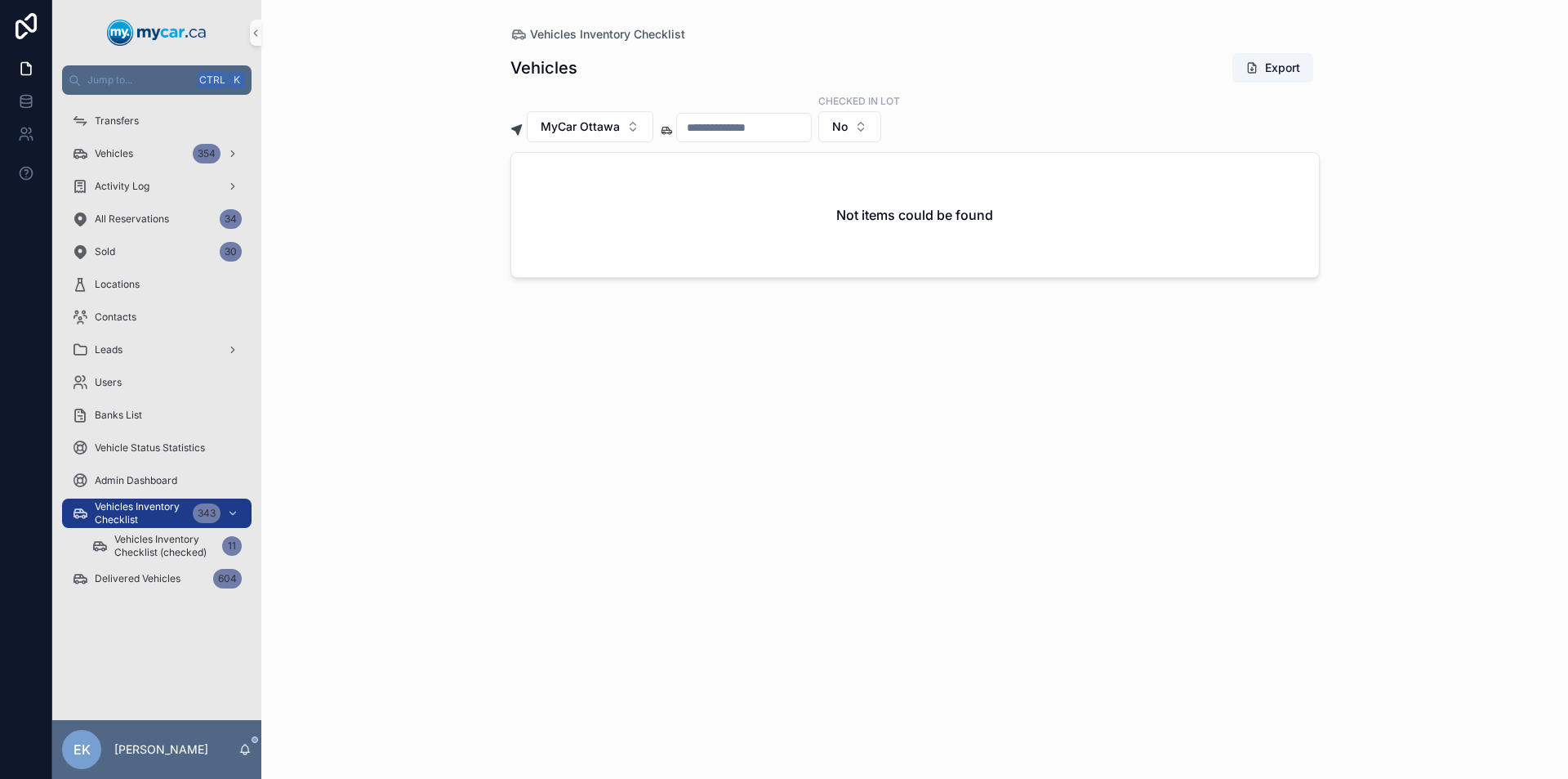
click at [730, 127] on input "scrollable content" at bounding box center [743, 126] width 134 height 23
type input "******"
click at [820, 128] on icon "Clear" at bounding box center [817, 126] width 6 height 6
click at [810, 133] on input "scrollable content" at bounding box center [743, 126] width 134 height 23
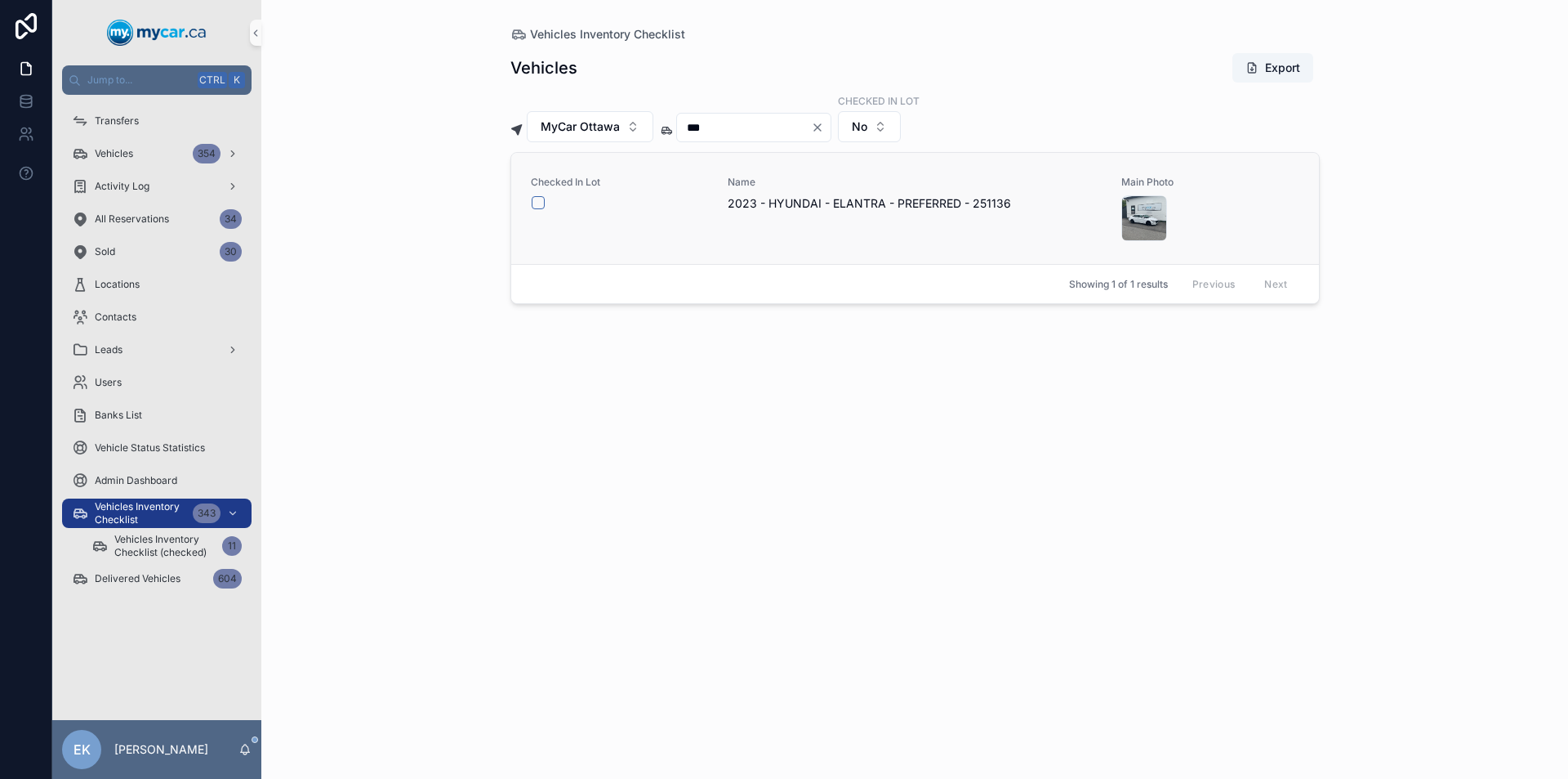
type input "***"
click at [538, 204] on button "scrollable content" at bounding box center [538, 202] width 13 height 13
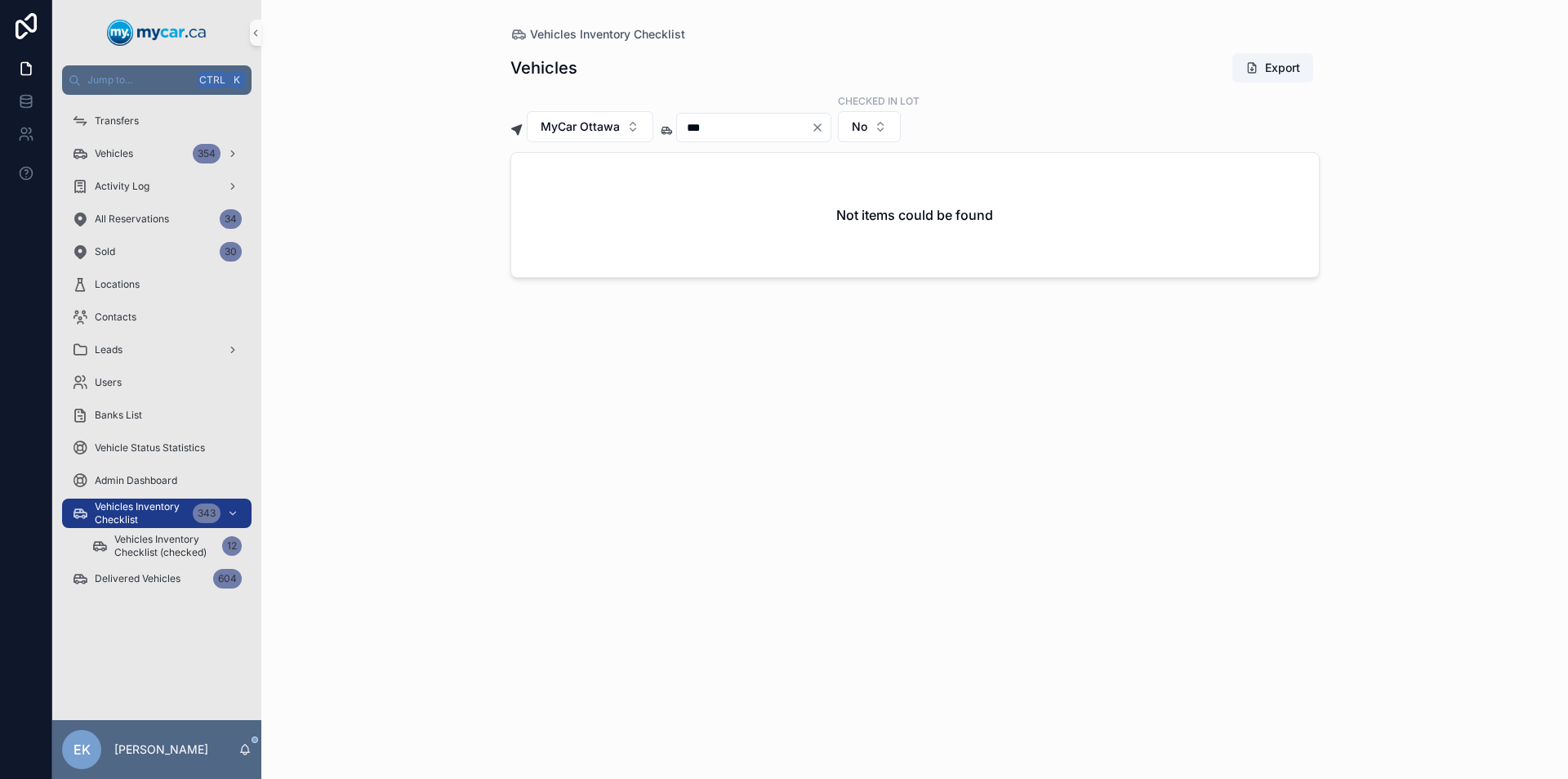
click at [824, 126] on icon "Clear" at bounding box center [817, 127] width 13 height 13
click at [810, 117] on input "scrollable content" at bounding box center [743, 126] width 134 height 23
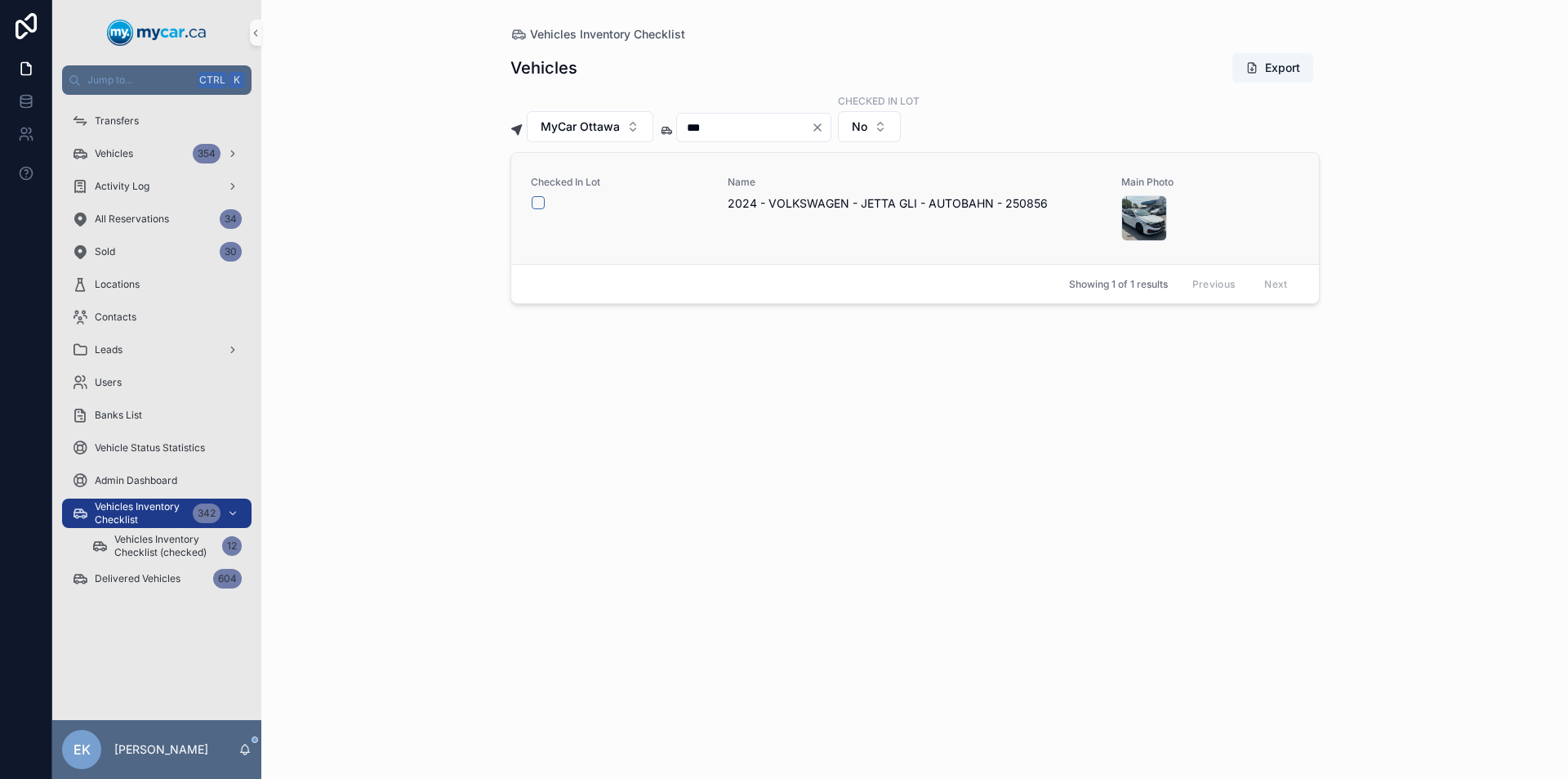
type input "***"
click at [539, 202] on button "scrollable content" at bounding box center [538, 202] width 13 height 13
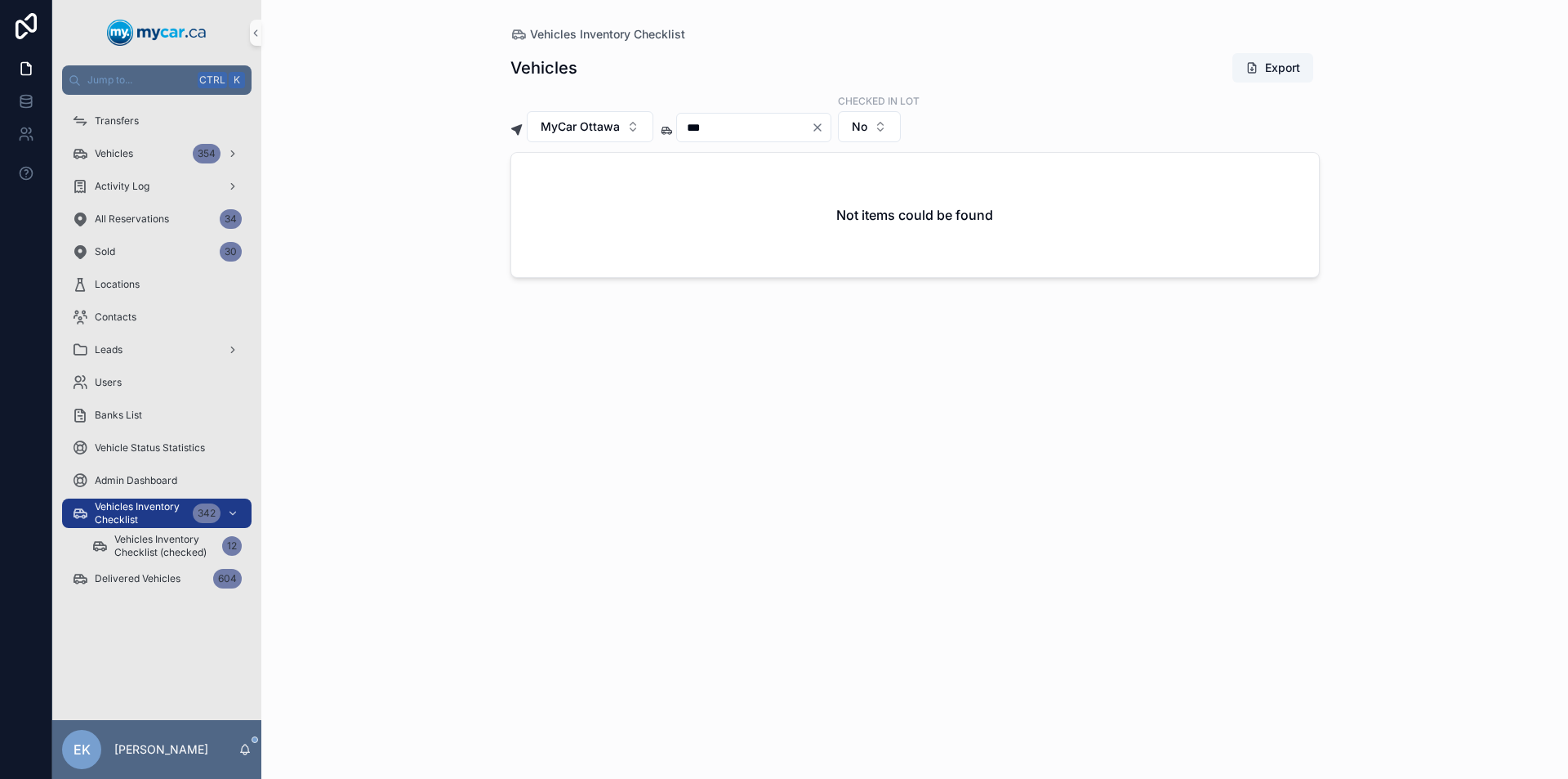
click at [824, 129] on icon "Clear" at bounding box center [817, 127] width 13 height 13
click at [808, 129] on input "scrollable content" at bounding box center [743, 126] width 134 height 23
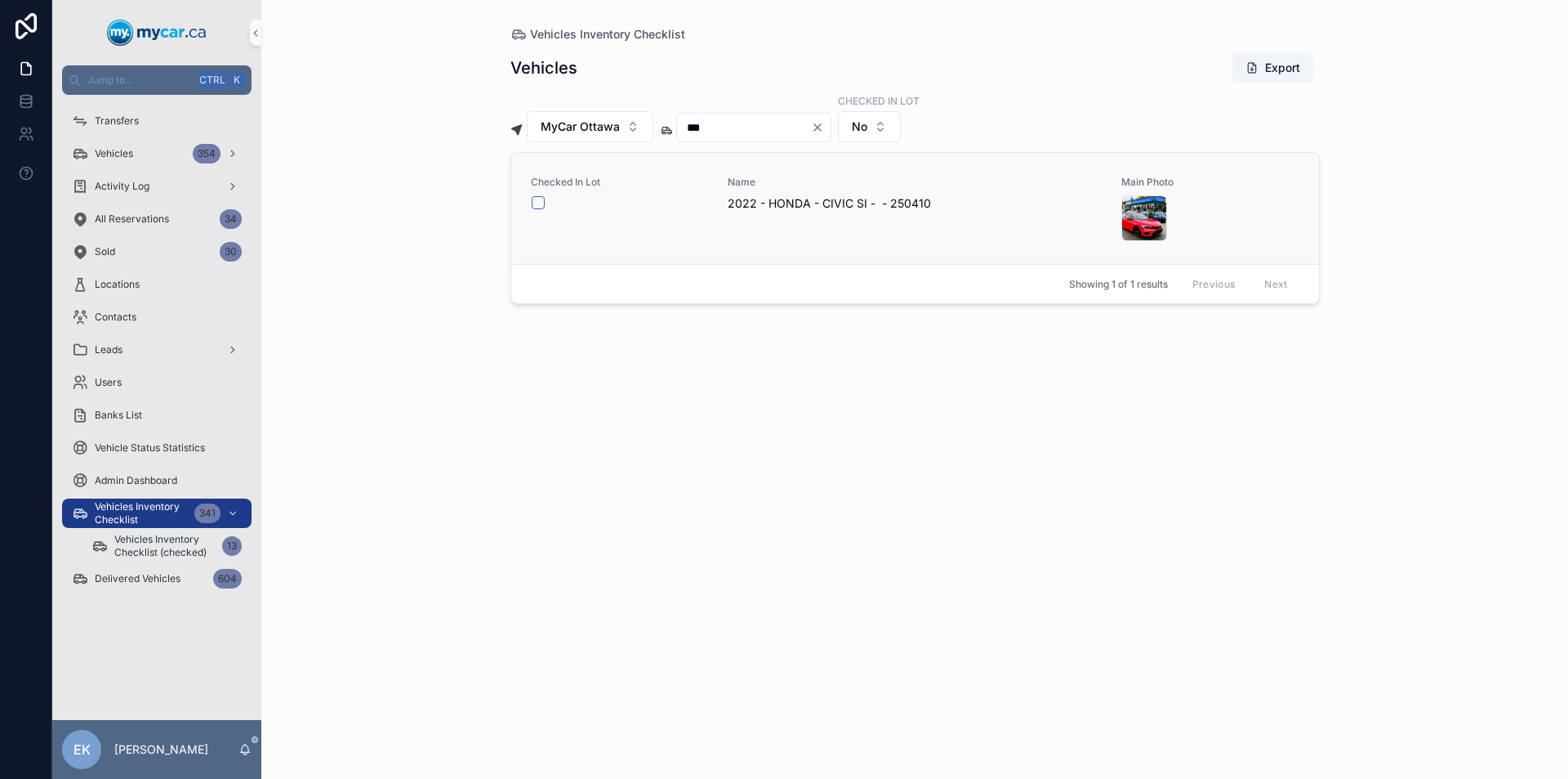
type input "***"
click at [537, 204] on button "scrollable content" at bounding box center [538, 202] width 13 height 13
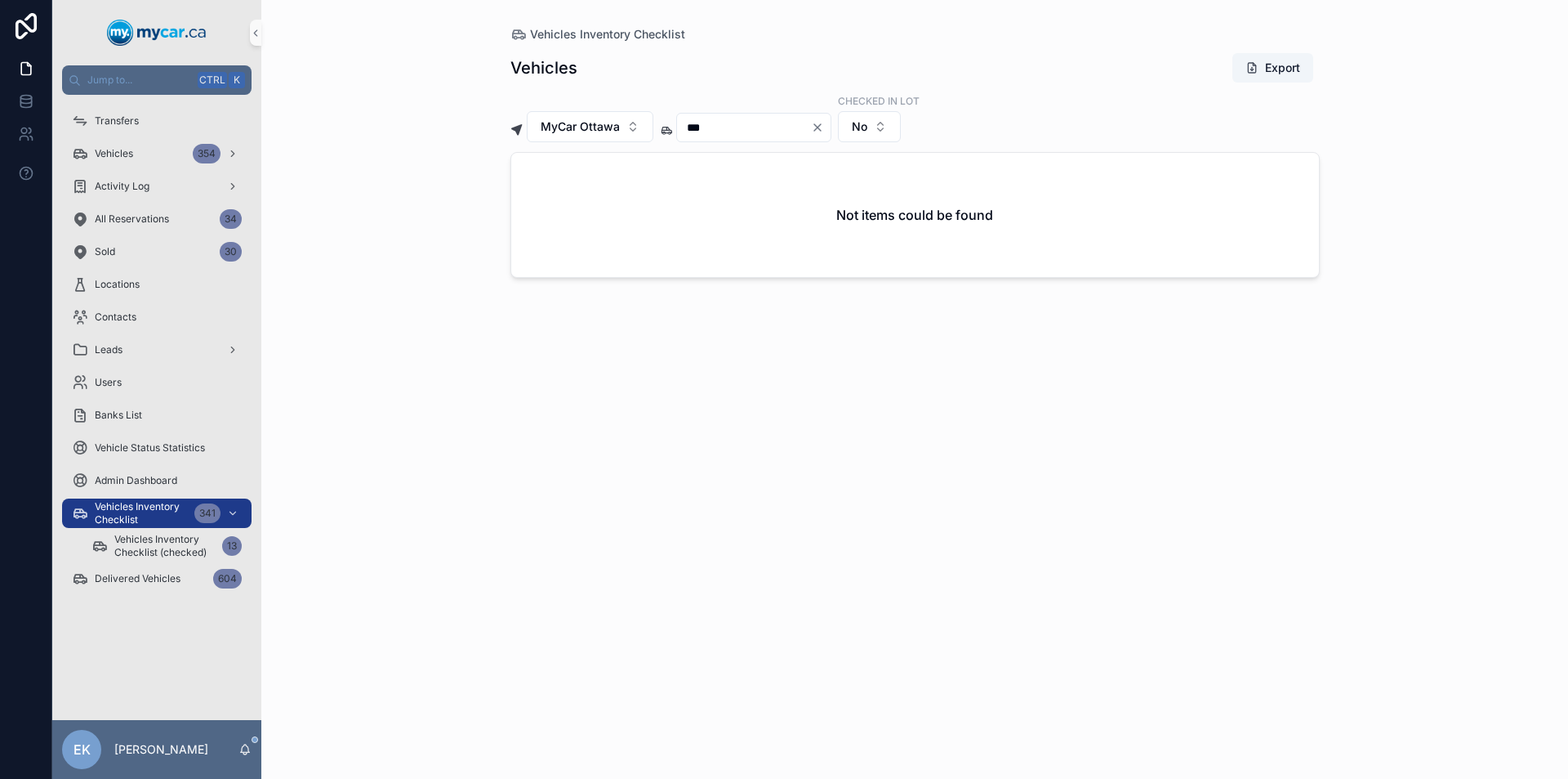
click at [820, 129] on icon "Clear" at bounding box center [817, 126] width 6 height 6
click at [810, 126] on input "scrollable content" at bounding box center [743, 126] width 134 height 23
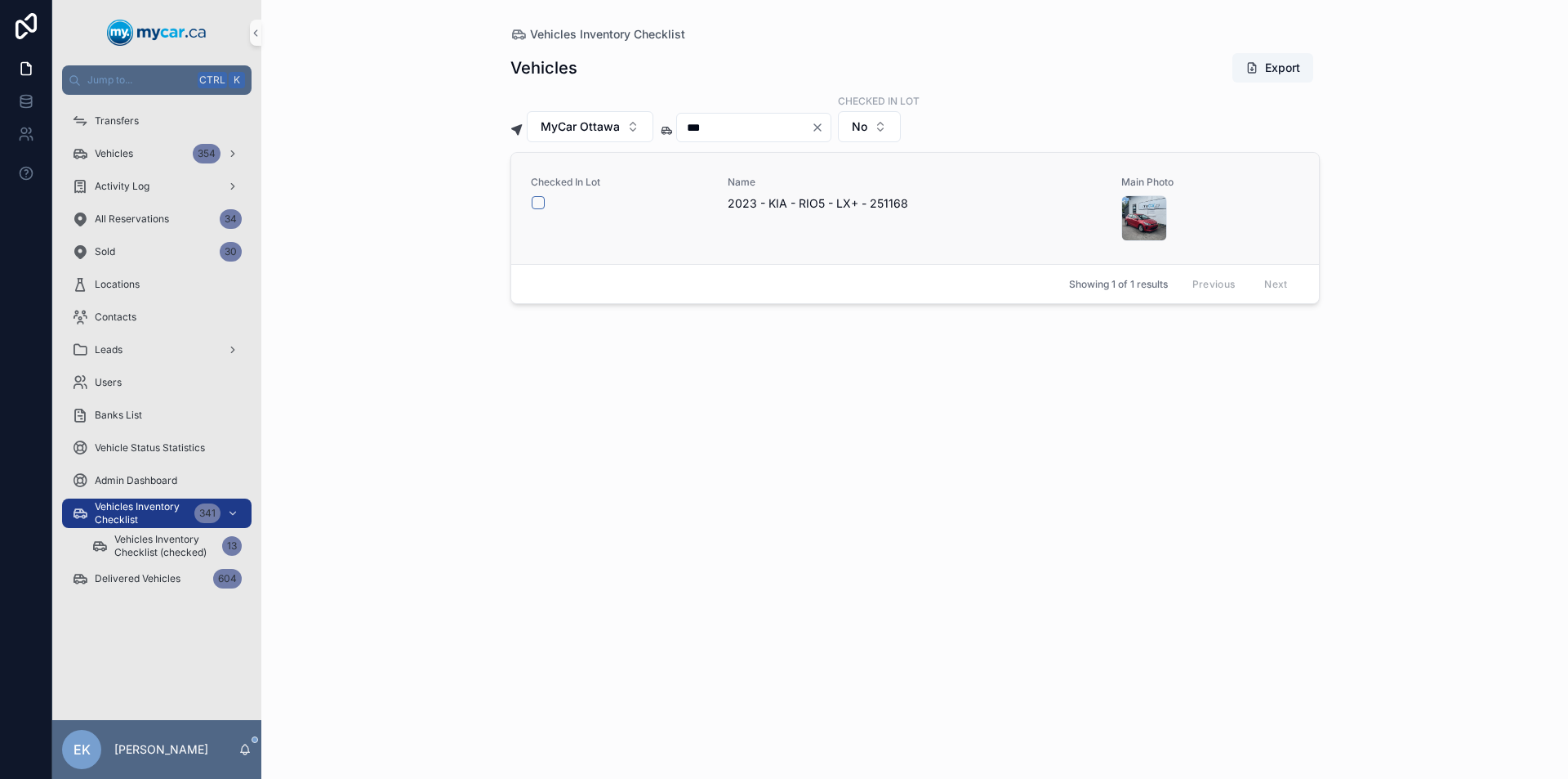
type input "***"
click at [537, 202] on button "scrollable content" at bounding box center [538, 202] width 13 height 13
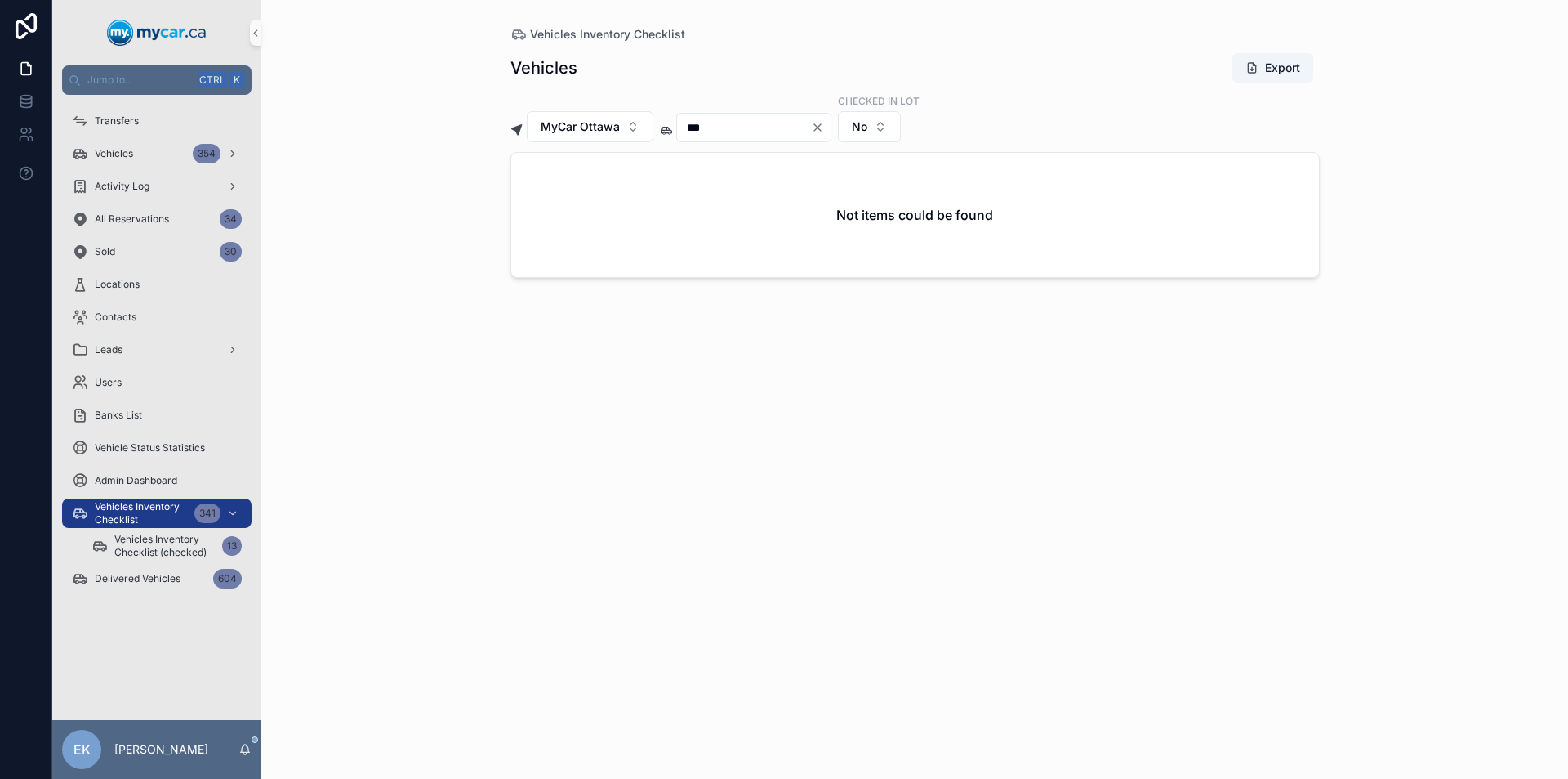
click at [820, 126] on icon "Clear" at bounding box center [817, 126] width 6 height 6
click at [810, 128] on input "scrollable content" at bounding box center [743, 126] width 134 height 23
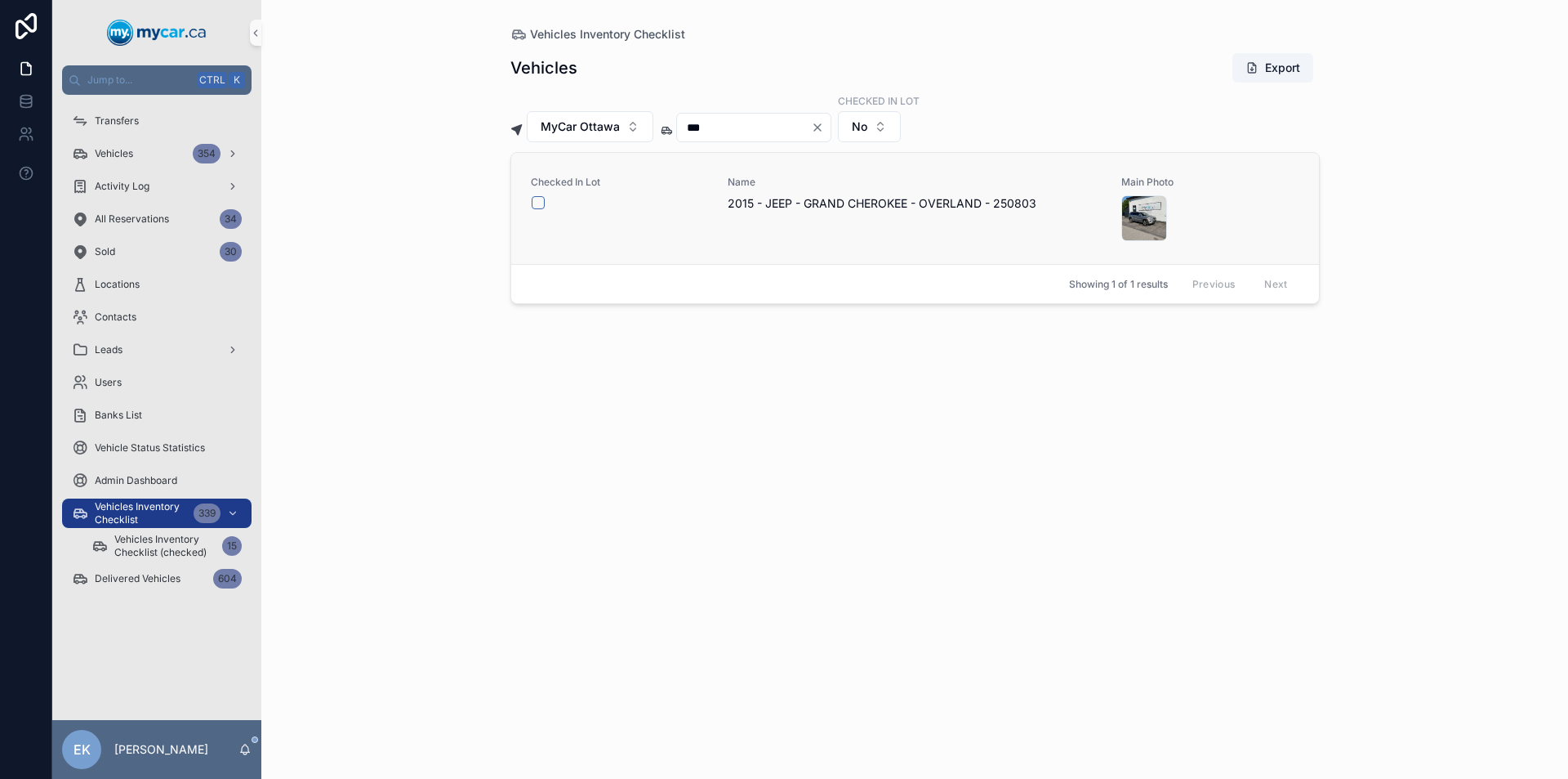
type input "***"
click at [534, 199] on button "scrollable content" at bounding box center [538, 202] width 13 height 13
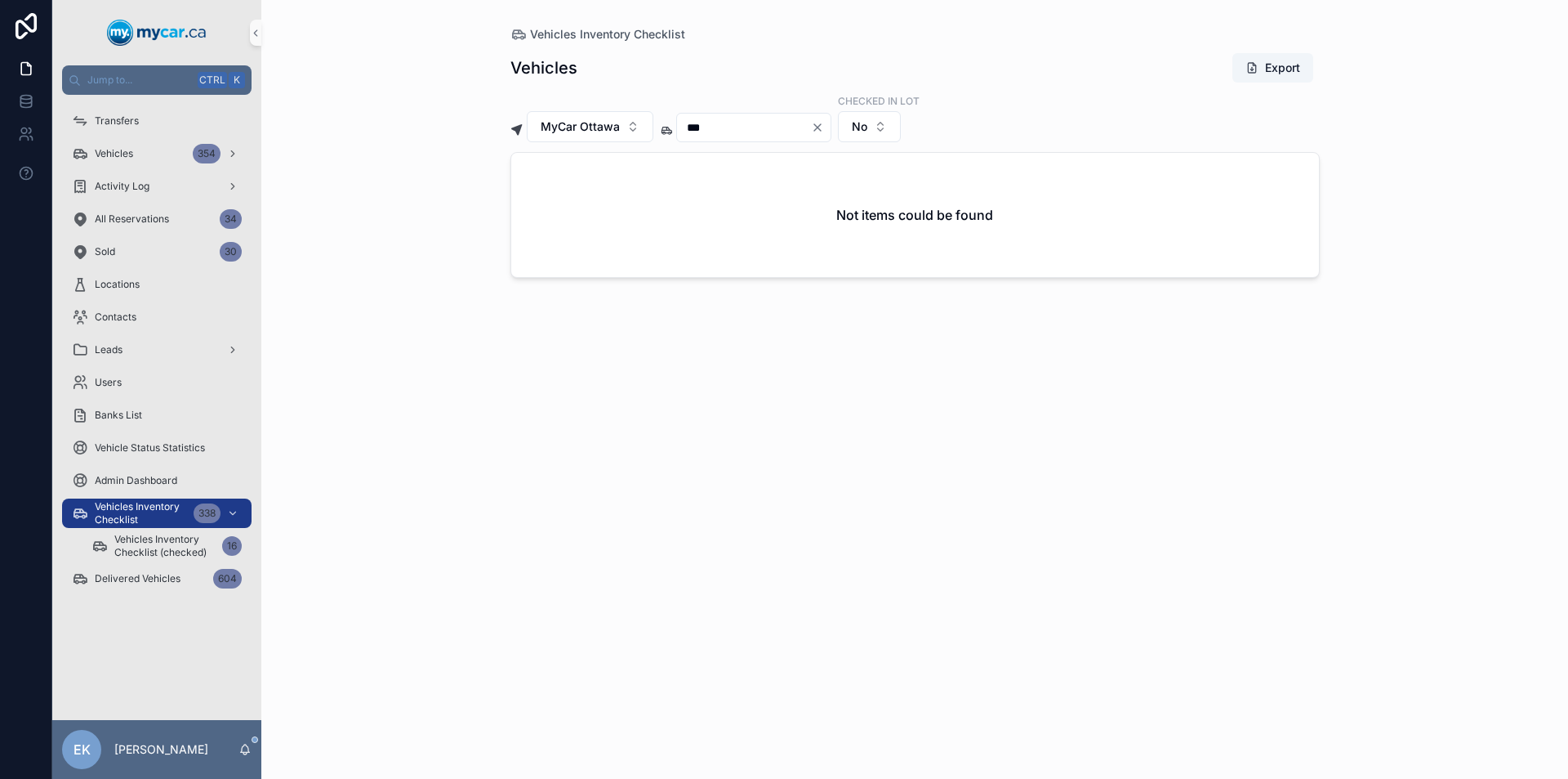
click at [820, 128] on icon "Clear" at bounding box center [817, 126] width 6 height 6
click at [810, 131] on input "scrollable content" at bounding box center [743, 126] width 134 height 23
type input "***"
click at [538, 202] on button "scrollable content" at bounding box center [538, 202] width 13 height 13
click at [820, 126] on icon "Clear" at bounding box center [817, 126] width 6 height 6
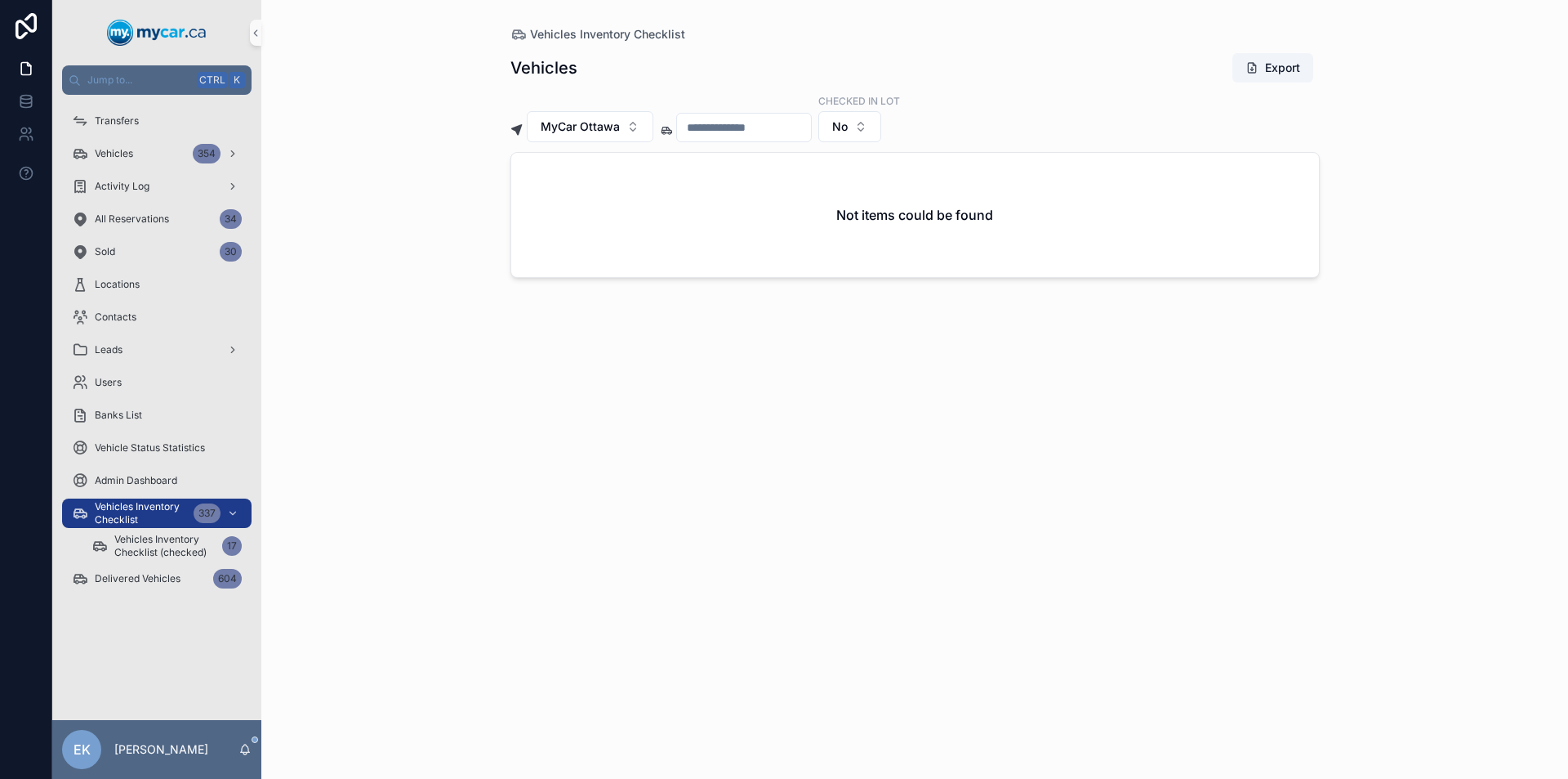
click at [810, 127] on input "scrollable content" at bounding box center [743, 126] width 134 height 23
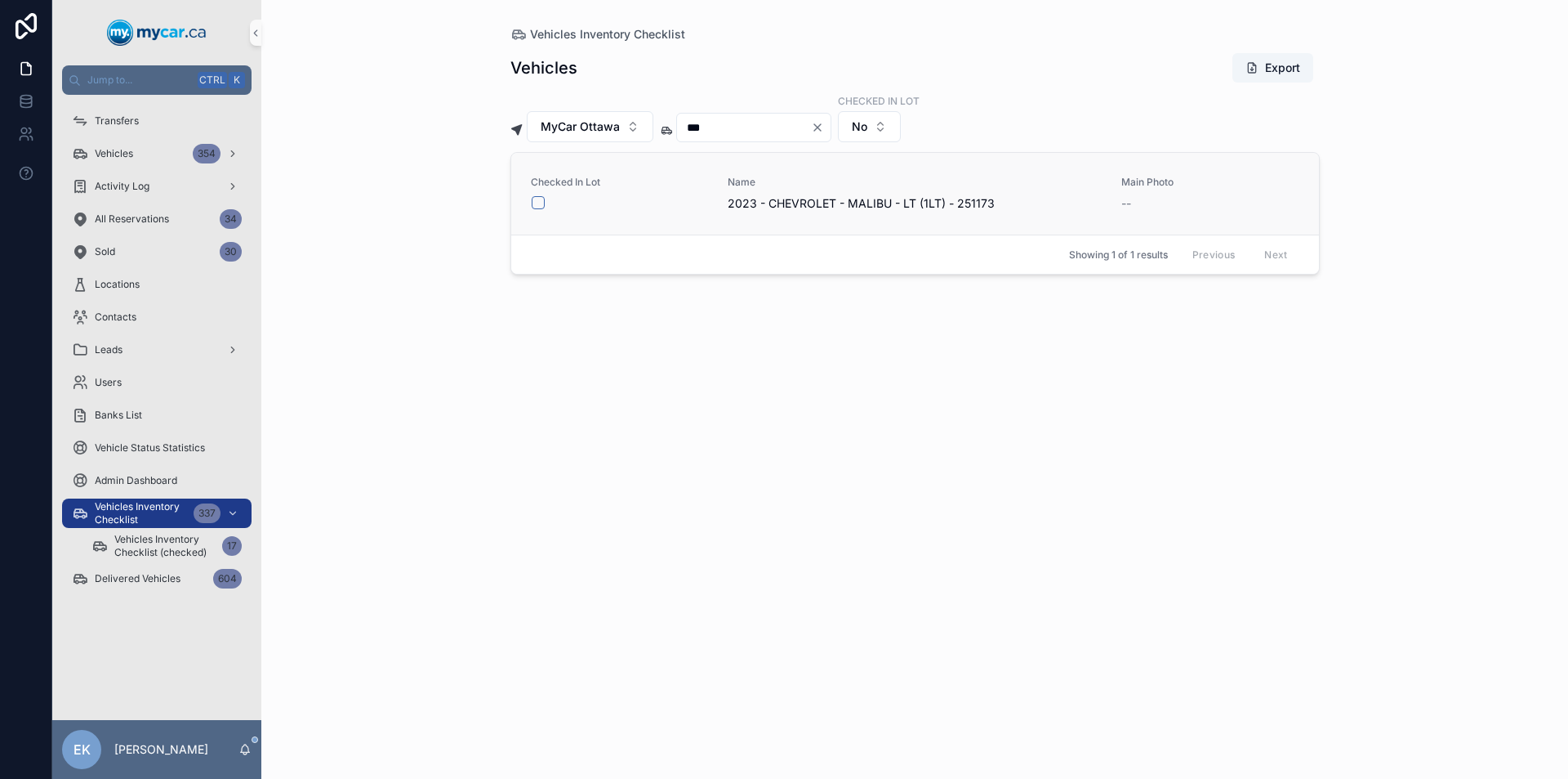
type input "***"
click at [538, 204] on button "scrollable content" at bounding box center [538, 202] width 13 height 13
click at [820, 127] on icon "Clear" at bounding box center [817, 126] width 6 height 6
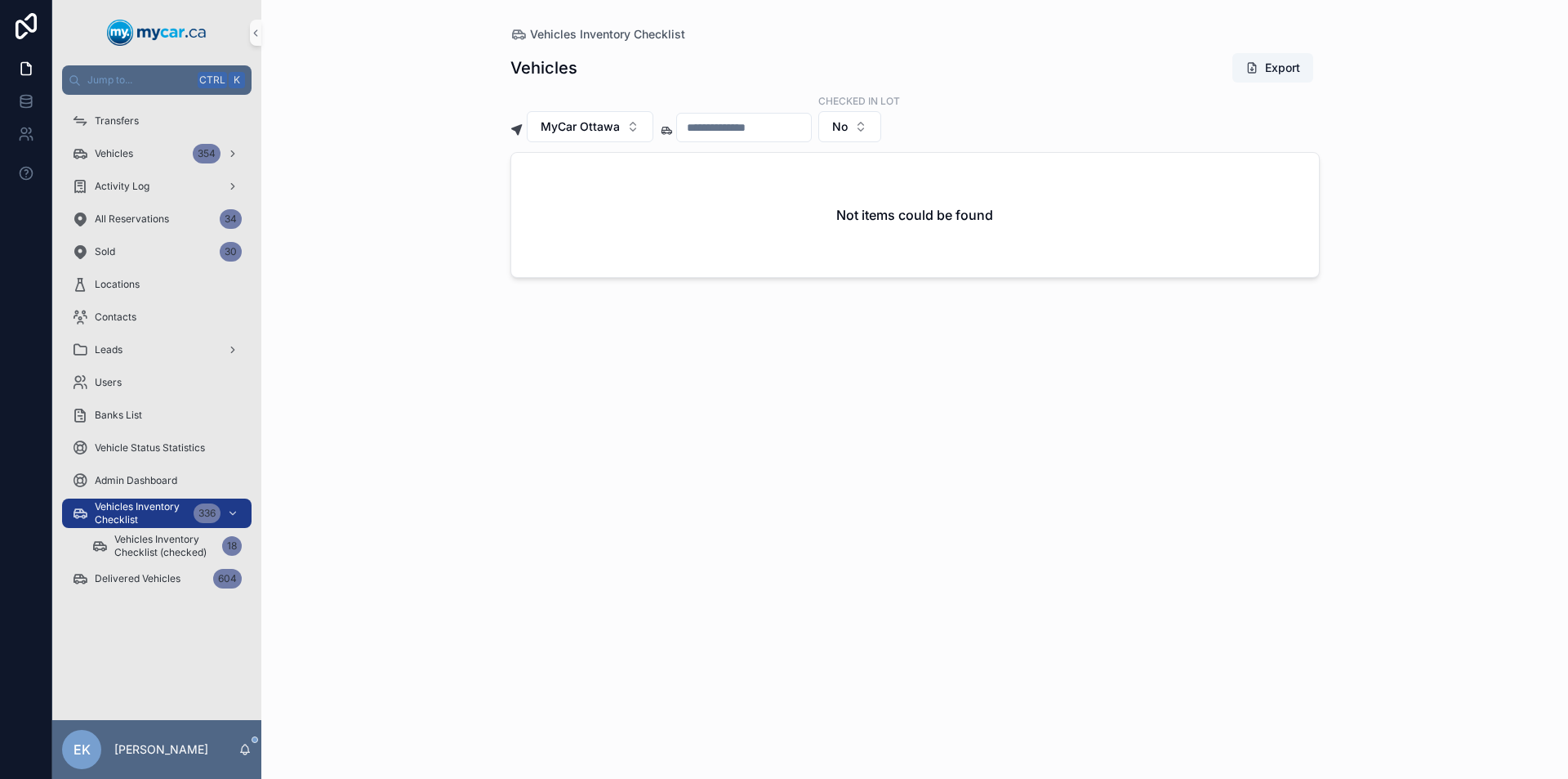
click at [810, 129] on input "scrollable content" at bounding box center [743, 126] width 134 height 23
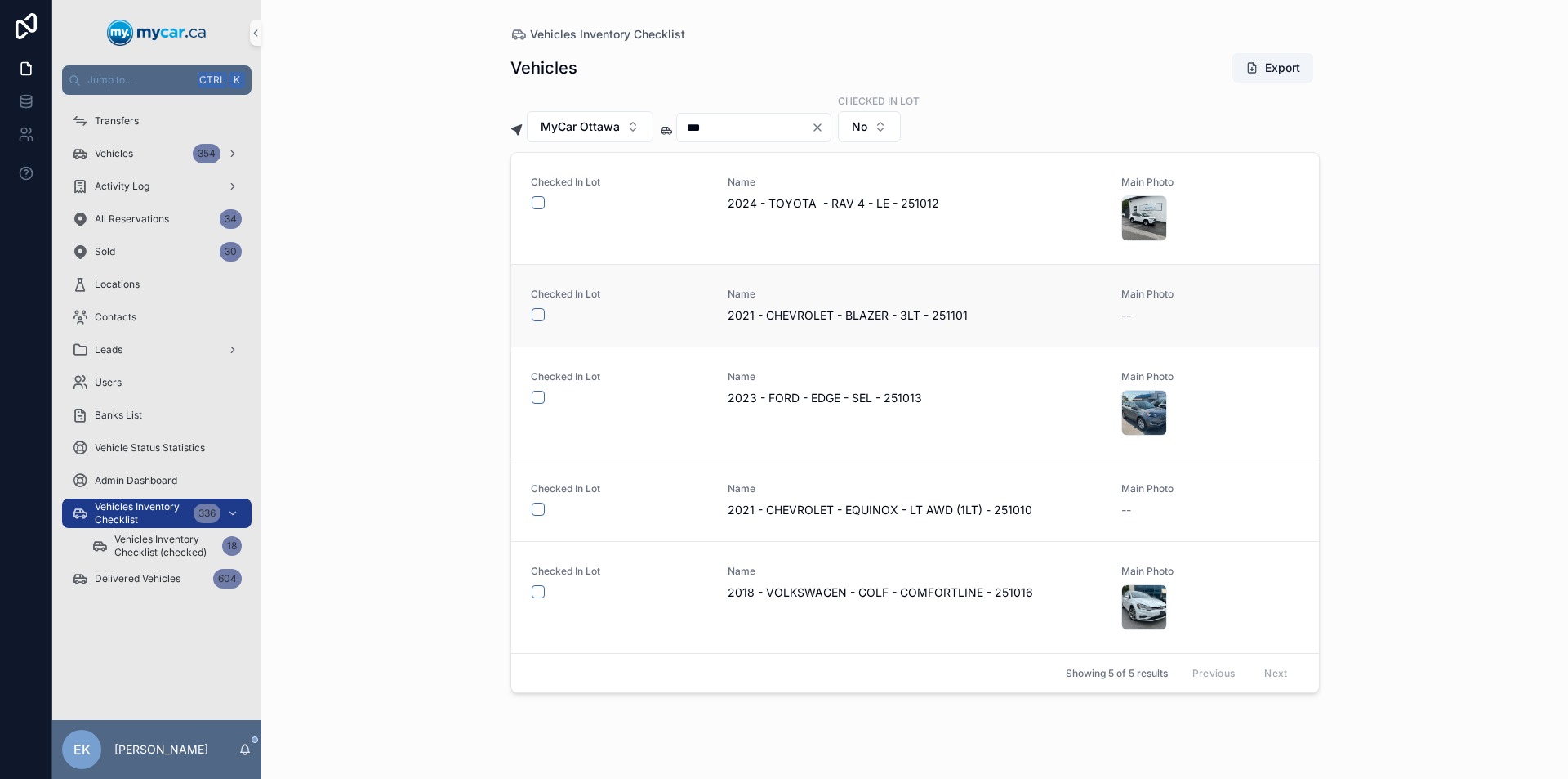
type input "***"
click at [537, 315] on button "scrollable content" at bounding box center [538, 314] width 13 height 13
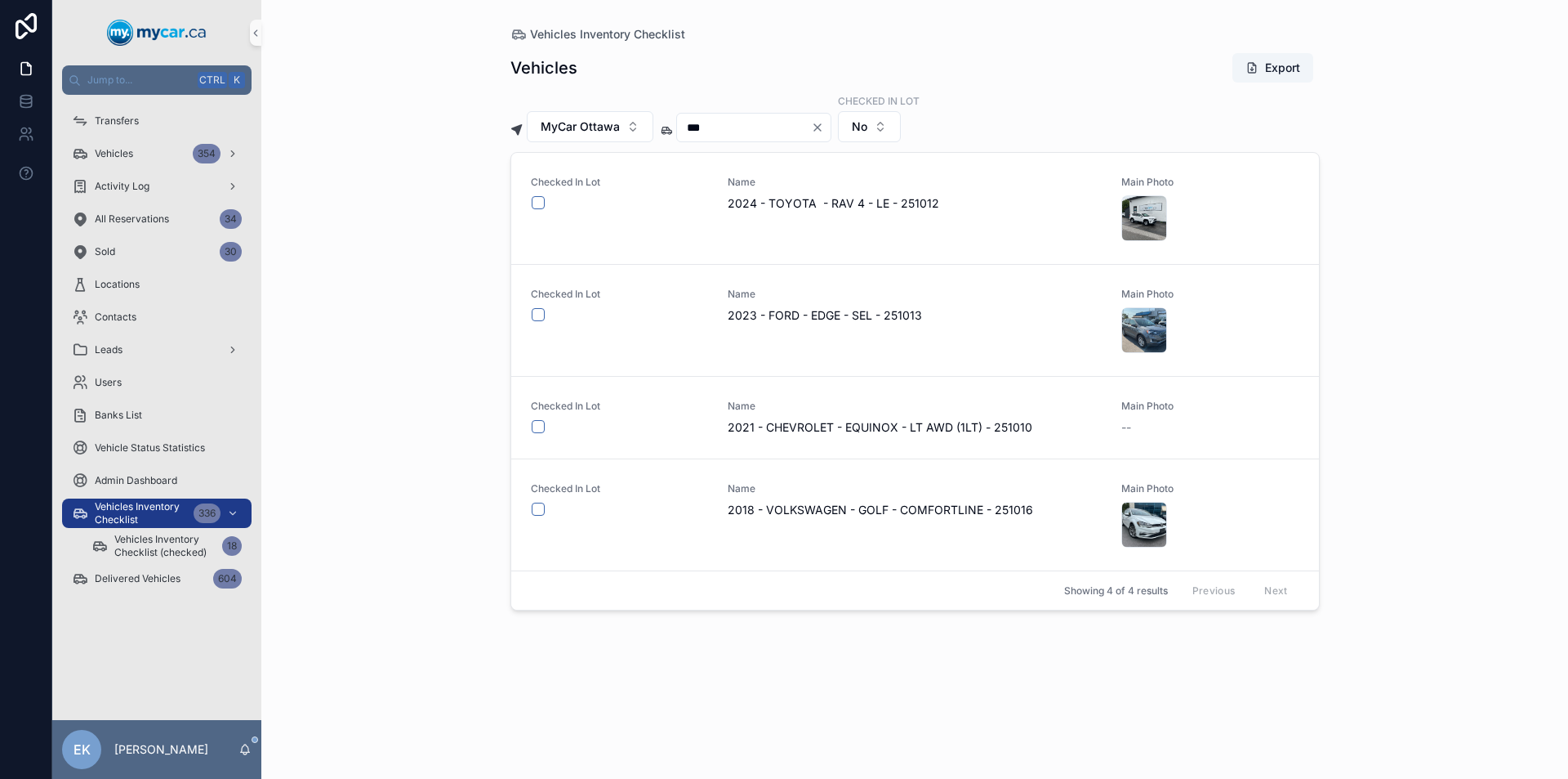
click at [824, 129] on icon "Clear" at bounding box center [817, 127] width 13 height 13
click at [810, 130] on input "scrollable content" at bounding box center [743, 126] width 134 height 23
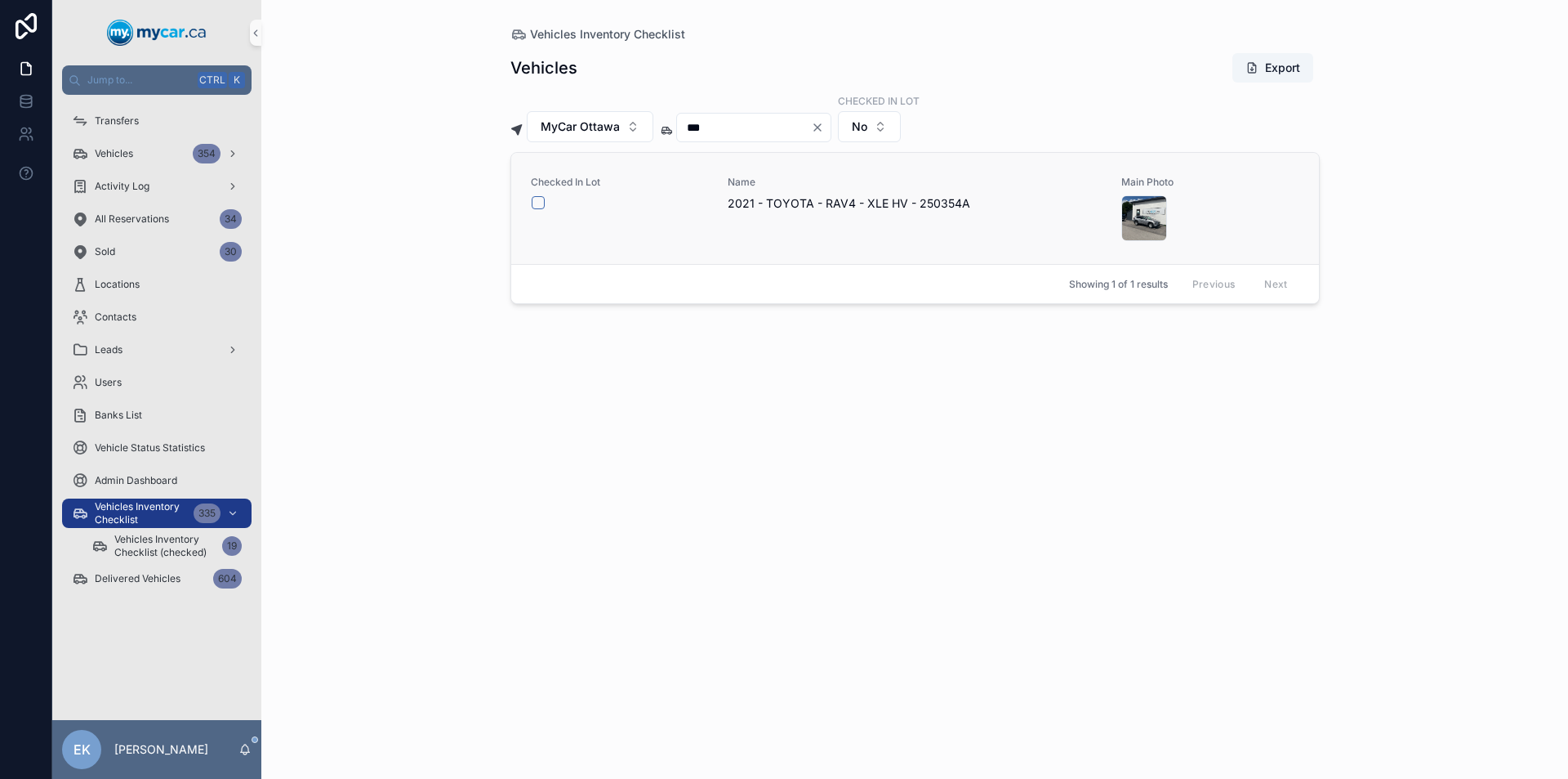
type input "***"
click at [538, 201] on button "scrollable content" at bounding box center [538, 202] width 13 height 13
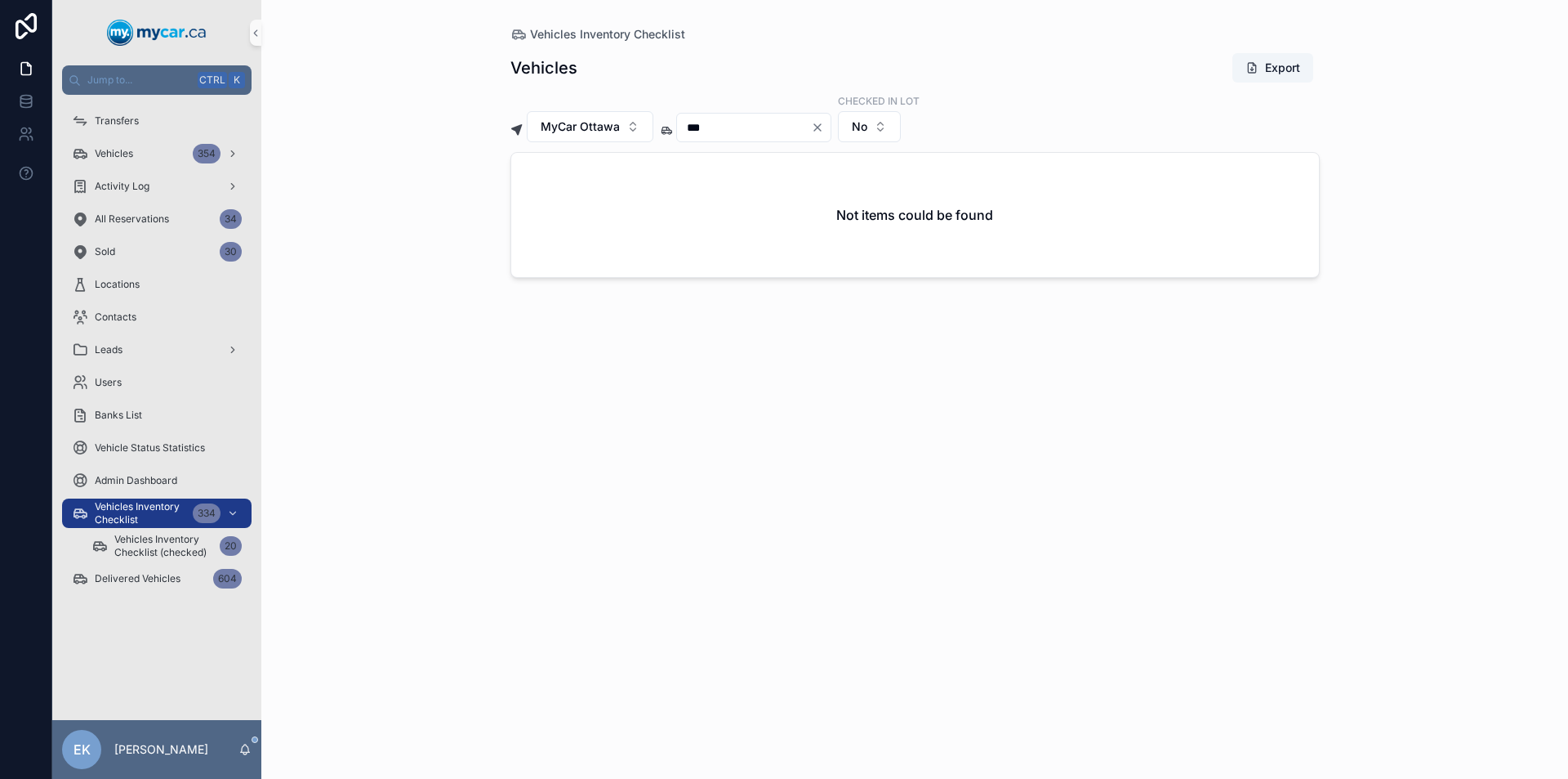
click at [820, 128] on icon "Clear" at bounding box center [817, 126] width 6 height 6
click at [760, 128] on input "scrollable content" at bounding box center [743, 126] width 134 height 23
type input "***"
click at [536, 205] on button "scrollable content" at bounding box center [538, 202] width 13 height 13
click at [824, 129] on icon "Clear" at bounding box center [817, 127] width 13 height 13
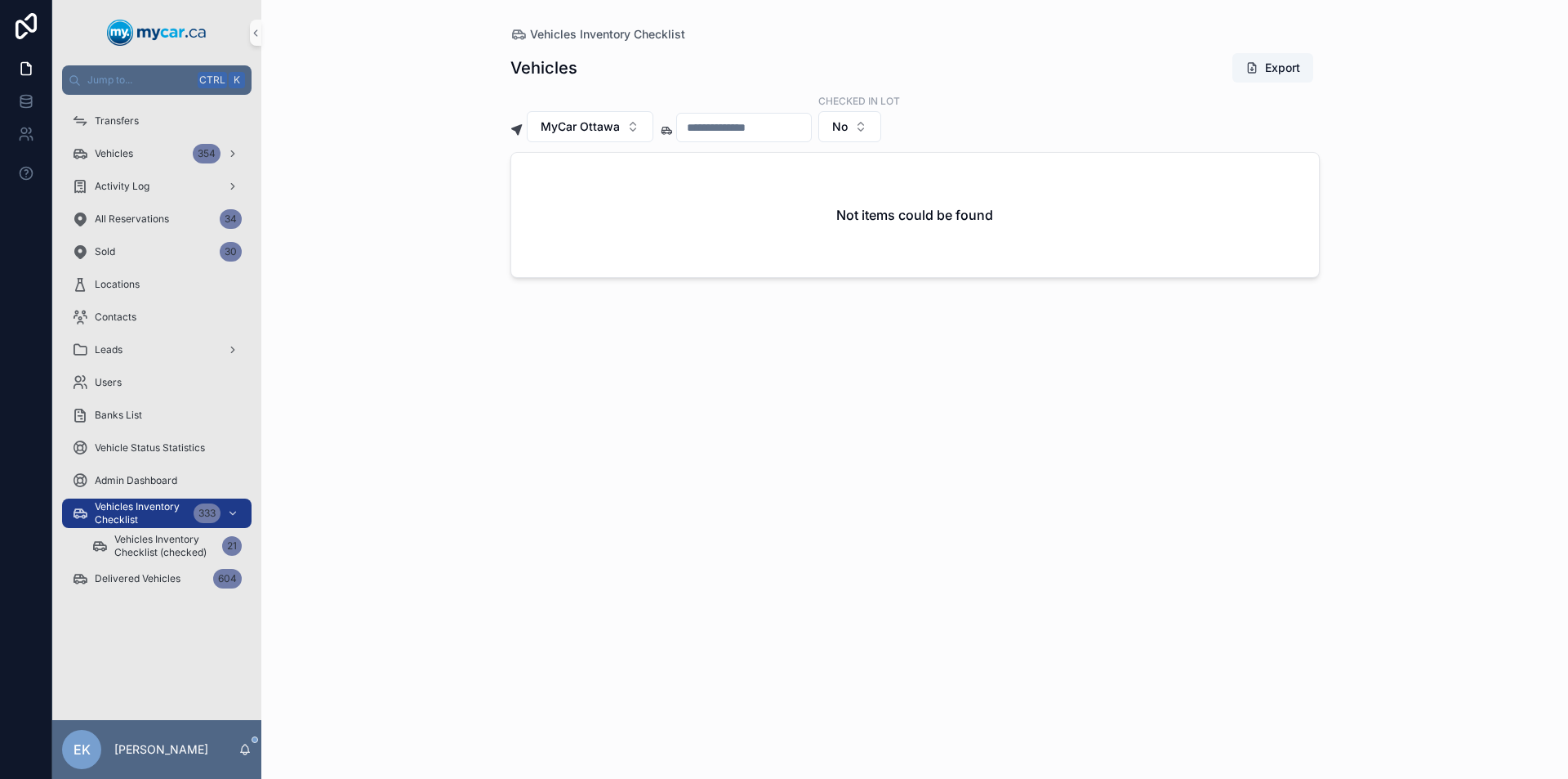
click at [807, 132] on input "scrollable content" at bounding box center [743, 126] width 134 height 23
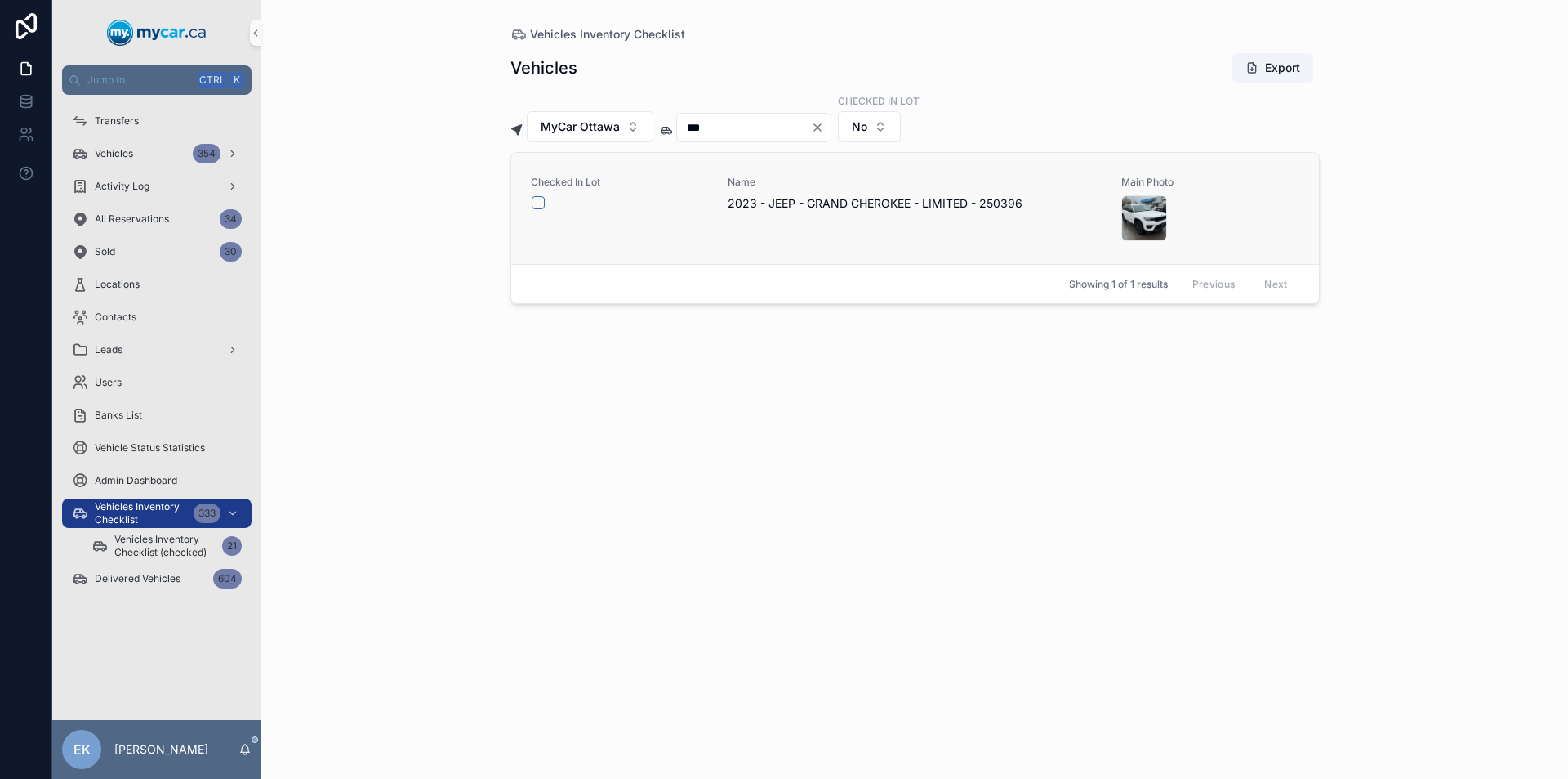
type input "***"
click at [537, 202] on button "scrollable content" at bounding box center [538, 202] width 13 height 13
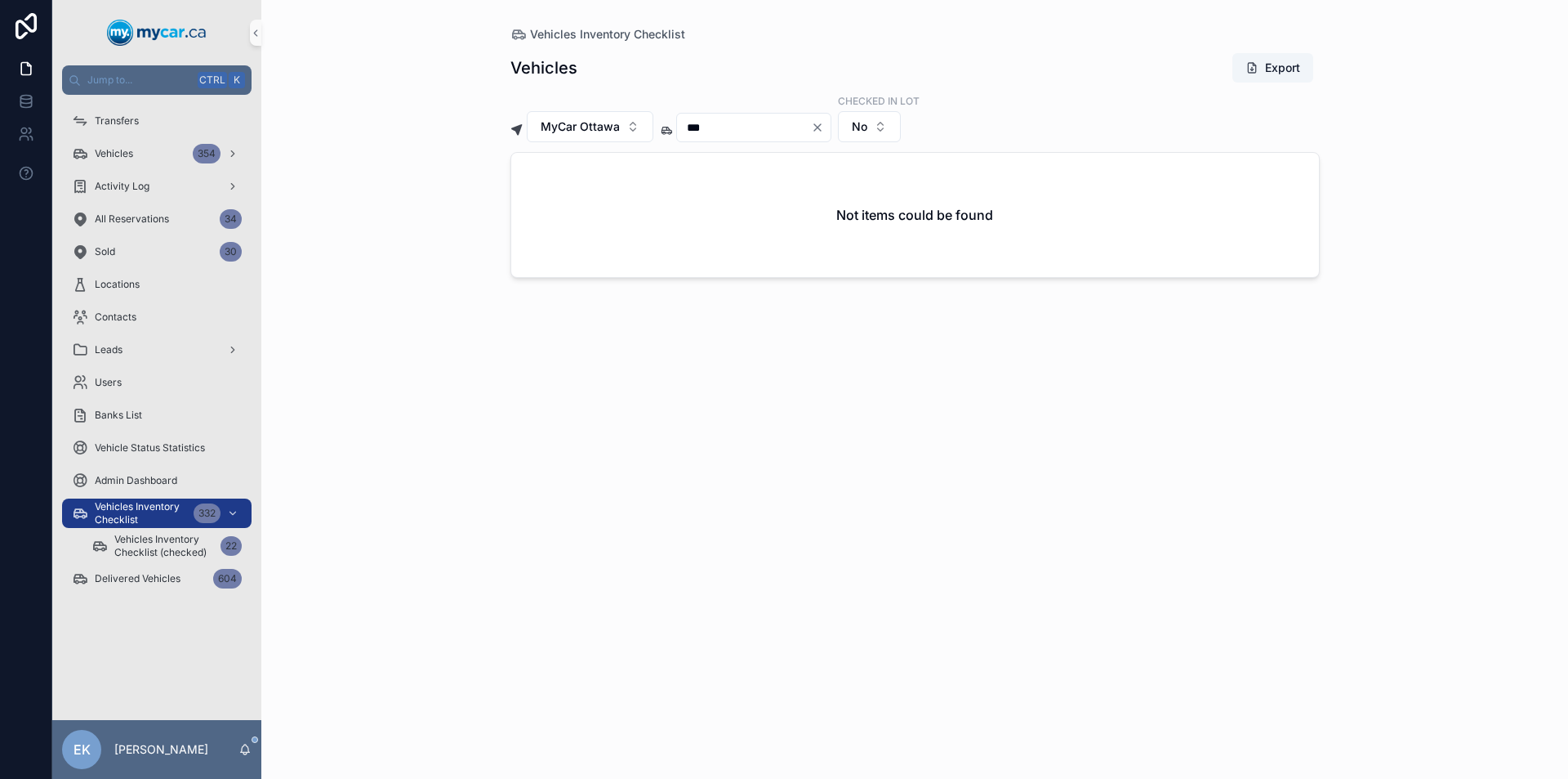
click at [824, 129] on icon "Clear" at bounding box center [817, 127] width 13 height 13
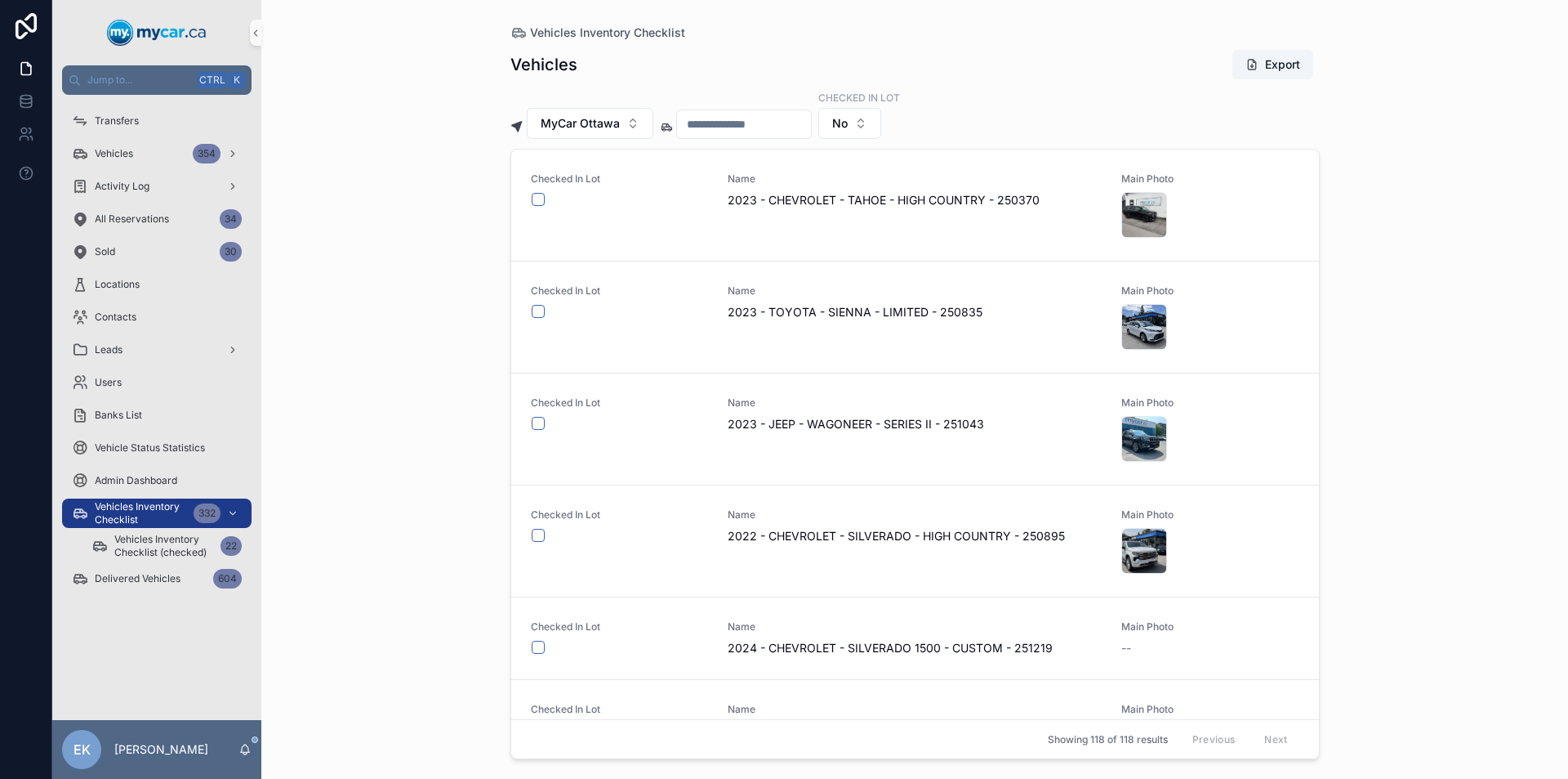
click at [810, 126] on input "scrollable content" at bounding box center [743, 124] width 134 height 23
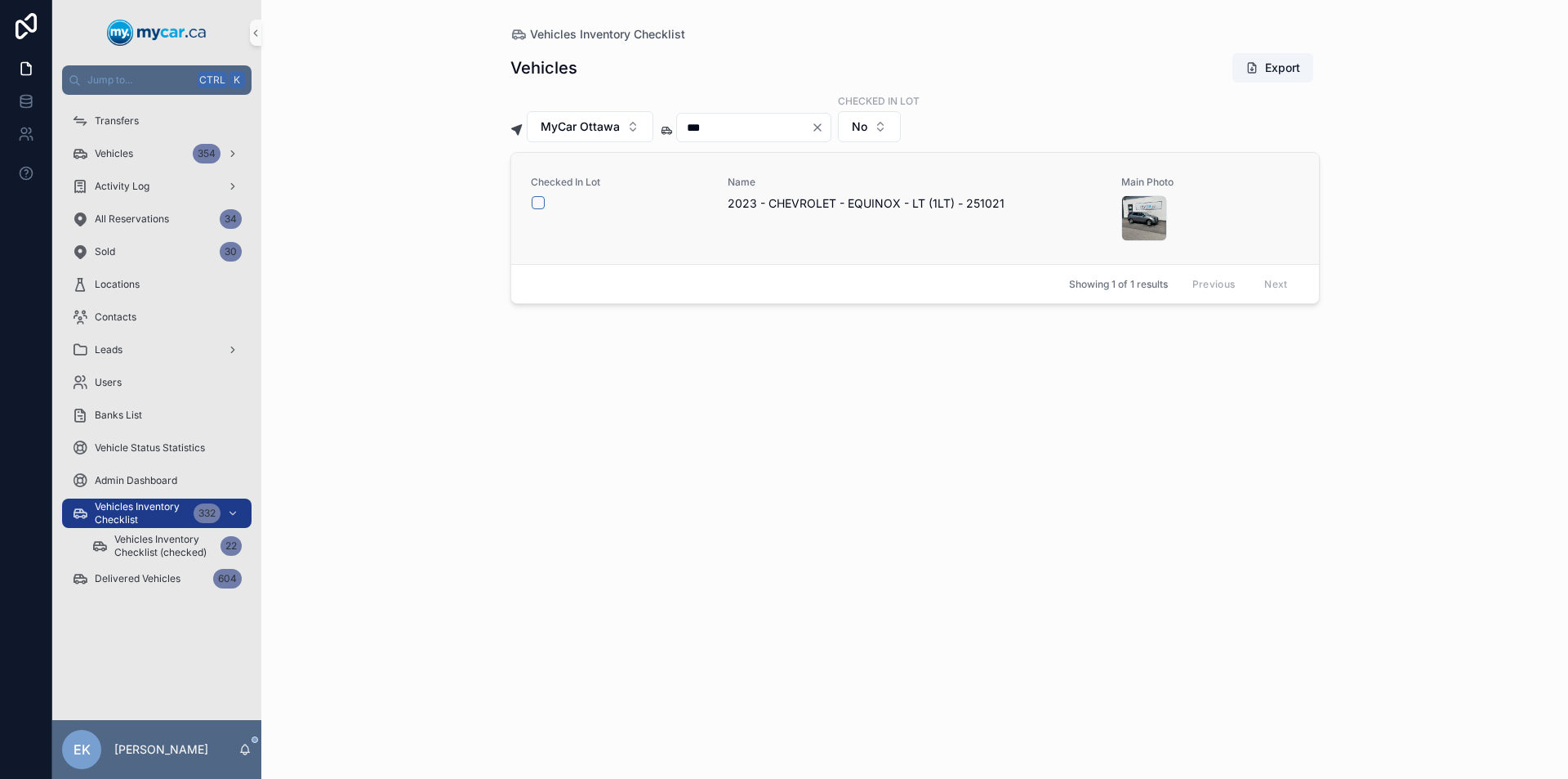
type input "***"
click at [536, 207] on button "scrollable content" at bounding box center [538, 202] width 13 height 13
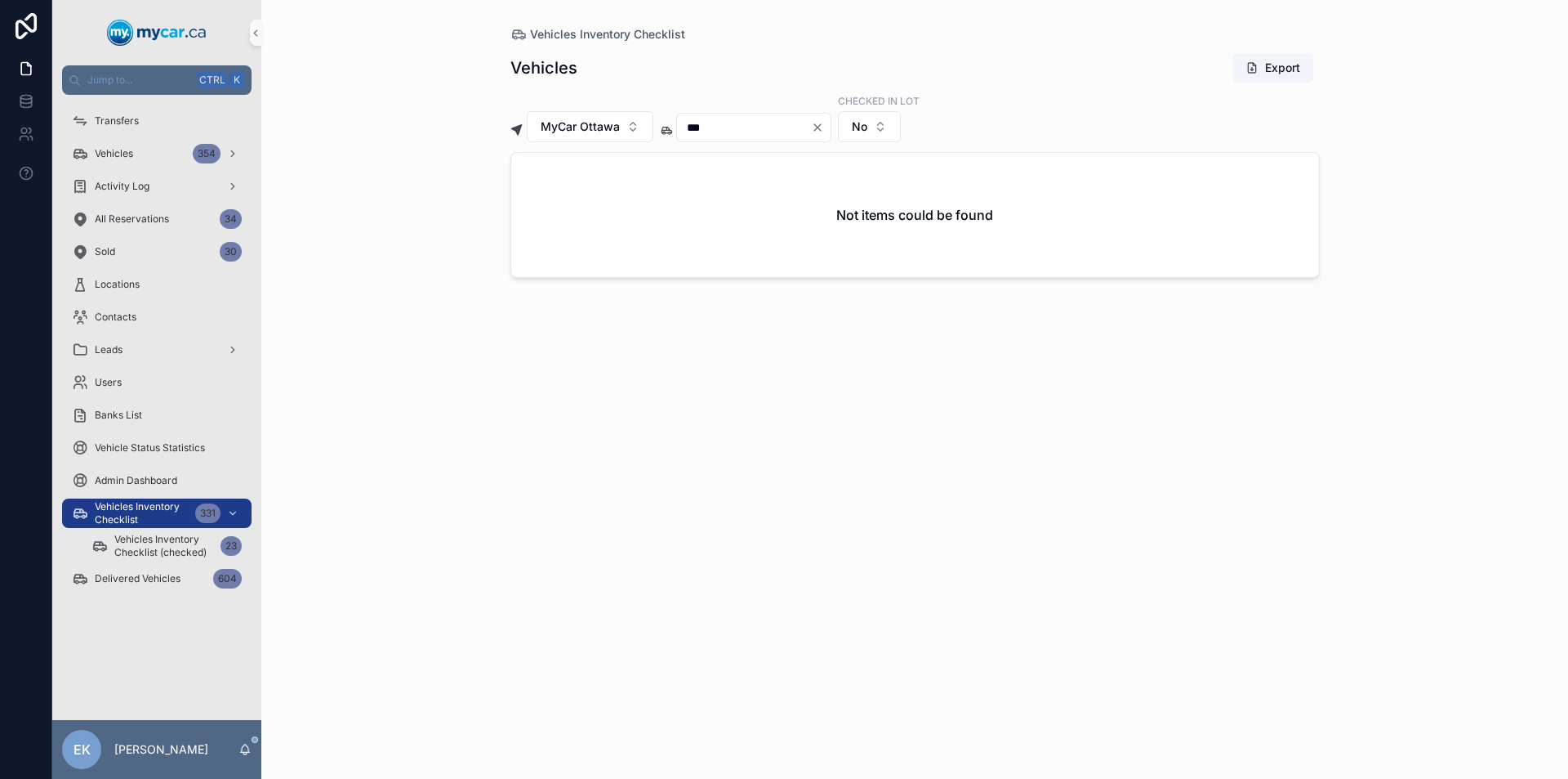
click at [820, 126] on icon "Clear" at bounding box center [817, 126] width 6 height 6
click at [783, 126] on input "scrollable content" at bounding box center [743, 126] width 134 height 23
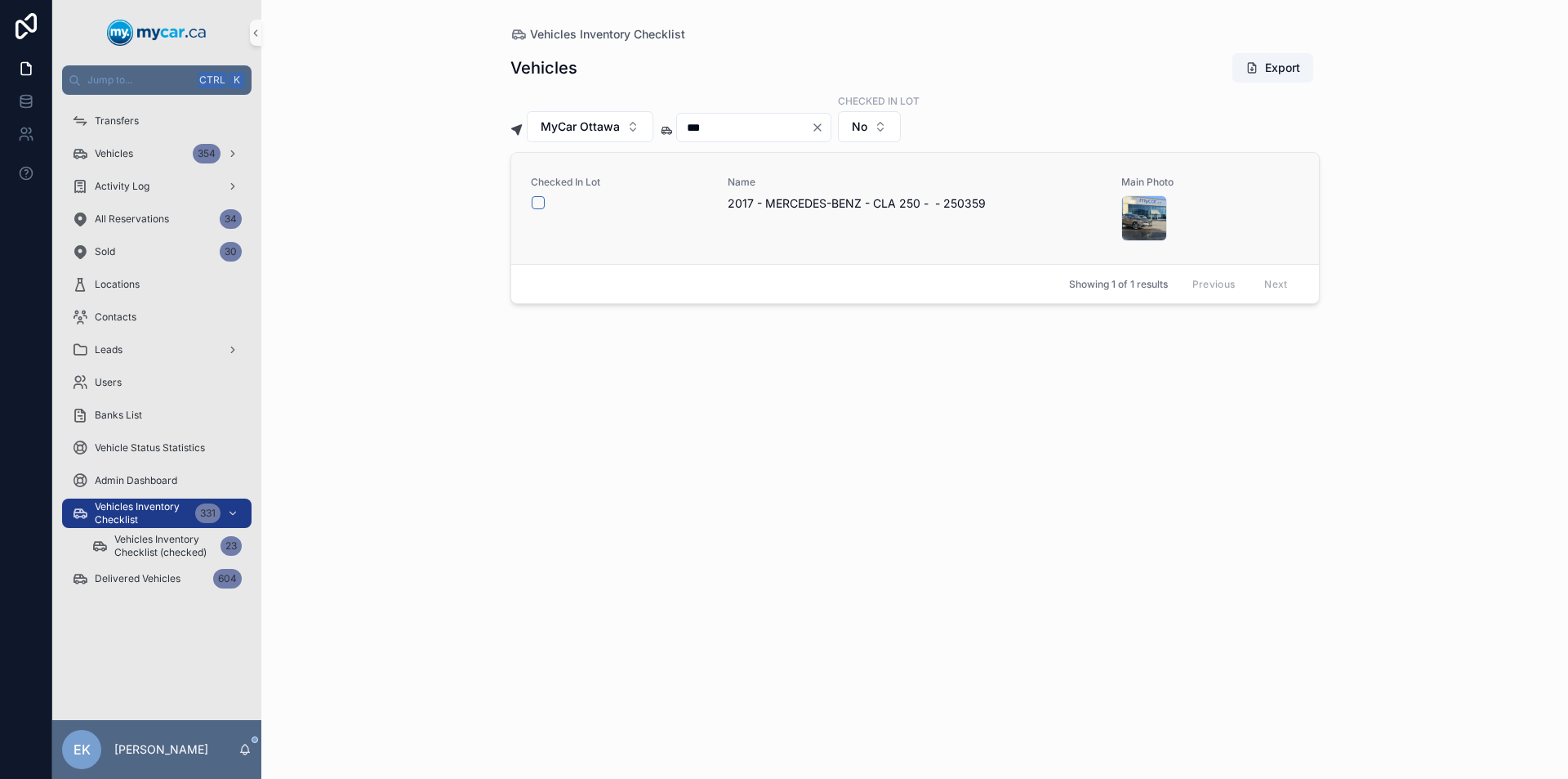
type input "***"
click at [539, 200] on button "scrollable content" at bounding box center [538, 202] width 13 height 13
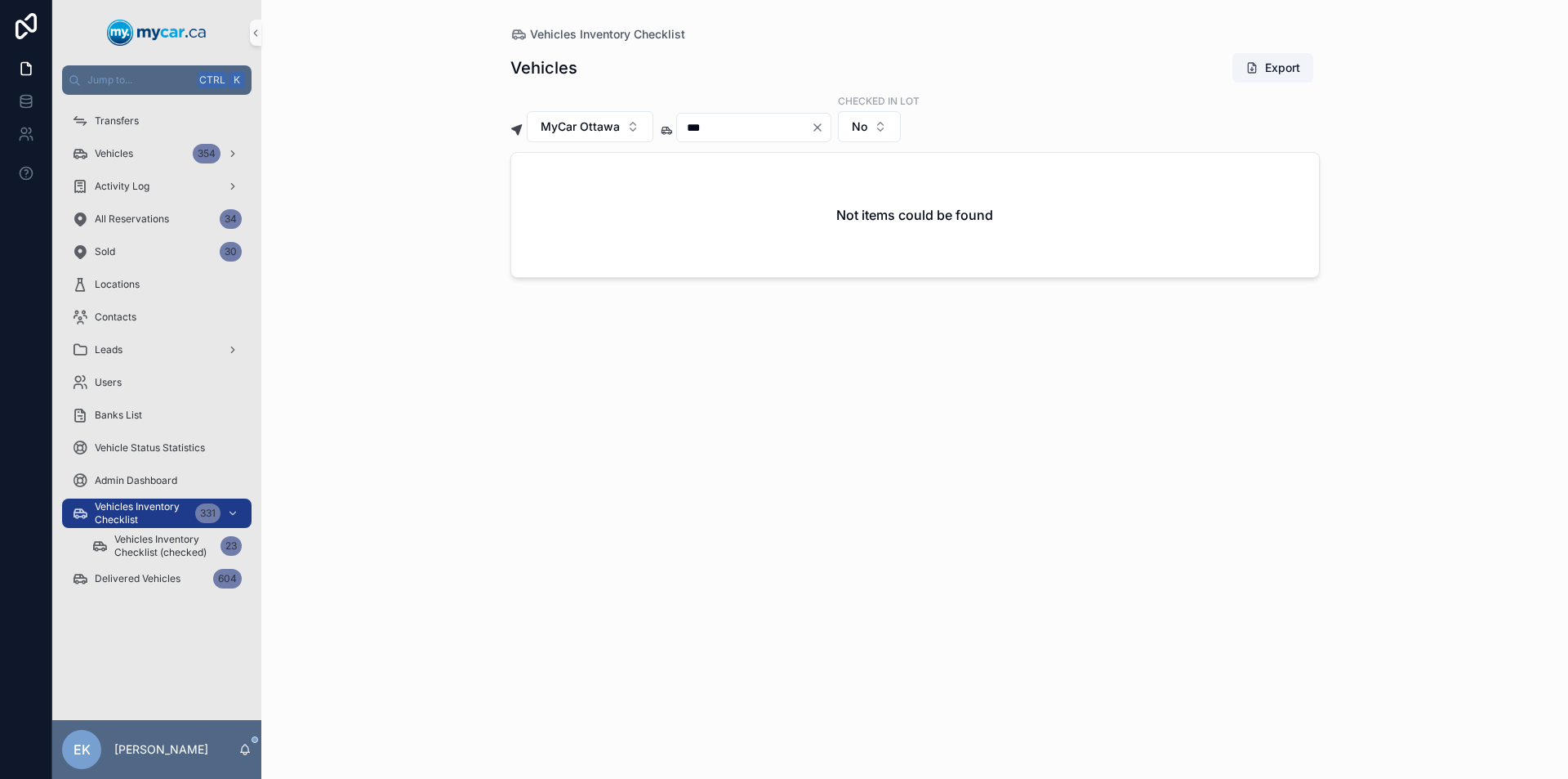
click at [824, 129] on icon "Clear" at bounding box center [817, 127] width 13 height 13
click at [804, 132] on input "scrollable content" at bounding box center [743, 126] width 134 height 23
type input "***"
click at [538, 200] on button "scrollable content" at bounding box center [538, 202] width 13 height 13
click at [824, 129] on icon "Clear" at bounding box center [817, 127] width 13 height 13
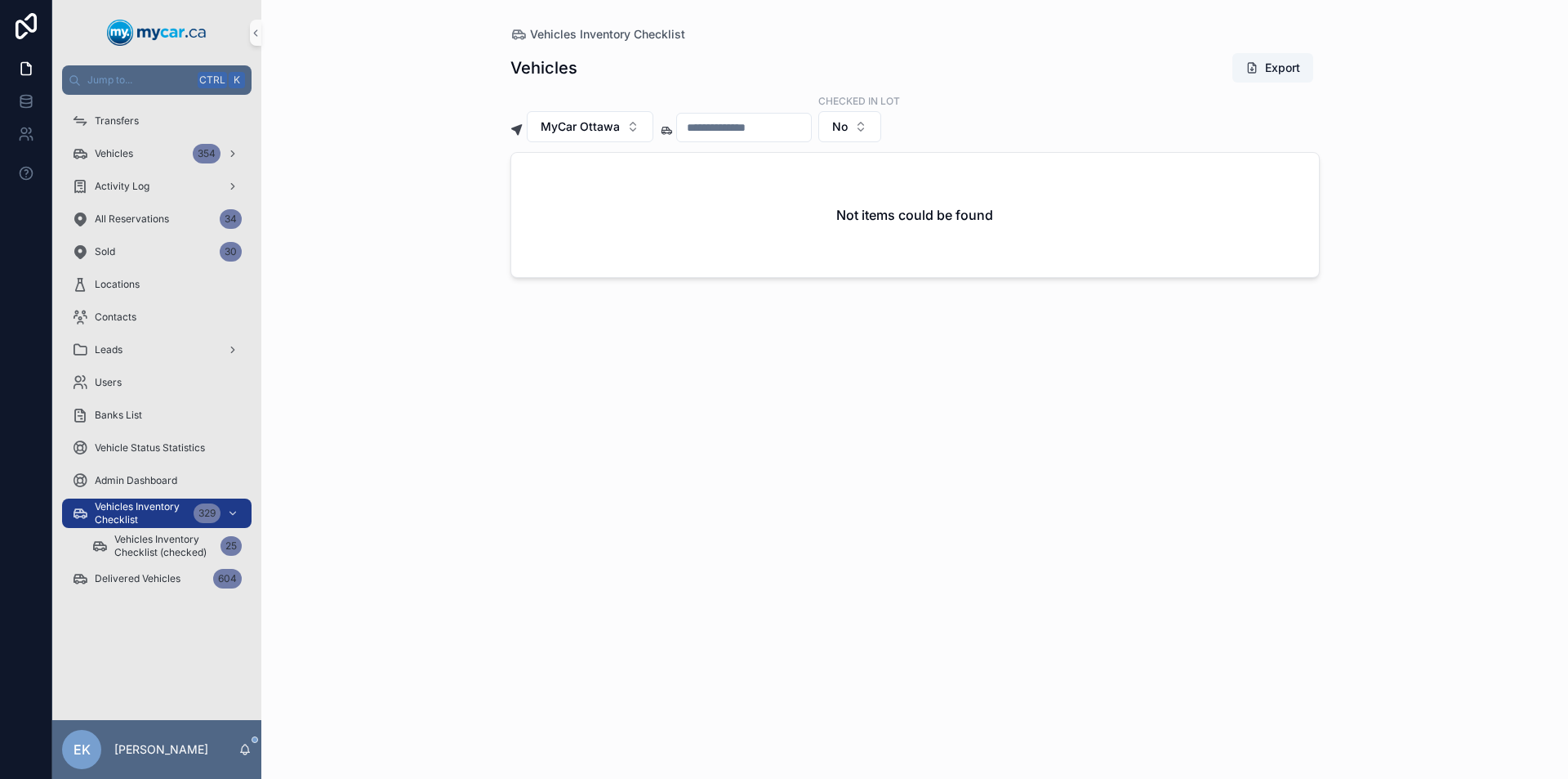
click at [783, 132] on input "scrollable content" at bounding box center [743, 126] width 134 height 23
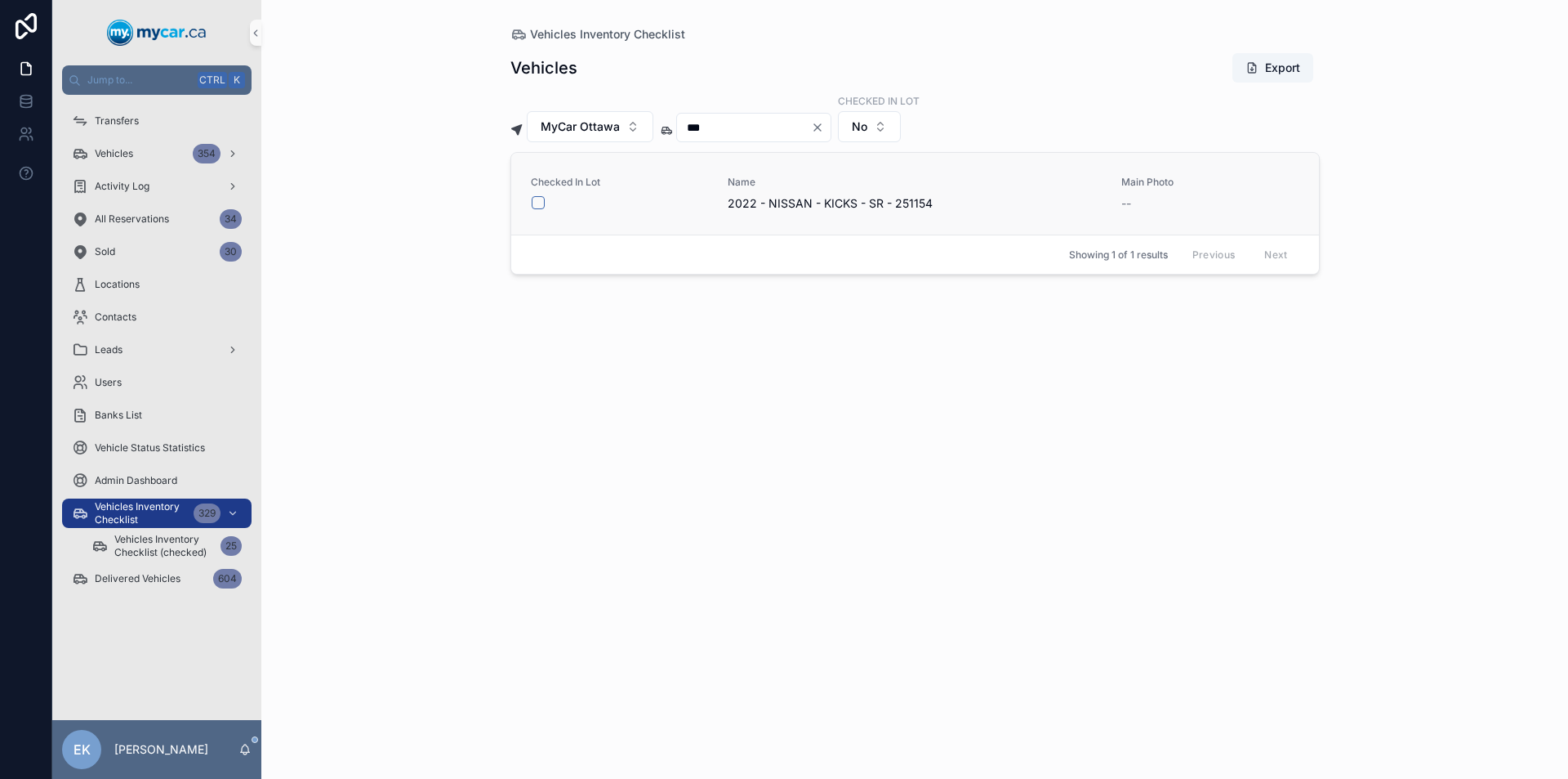
type input "***"
click at [537, 200] on button "scrollable content" at bounding box center [538, 202] width 13 height 13
click at [820, 129] on icon "Clear" at bounding box center [817, 126] width 6 height 6
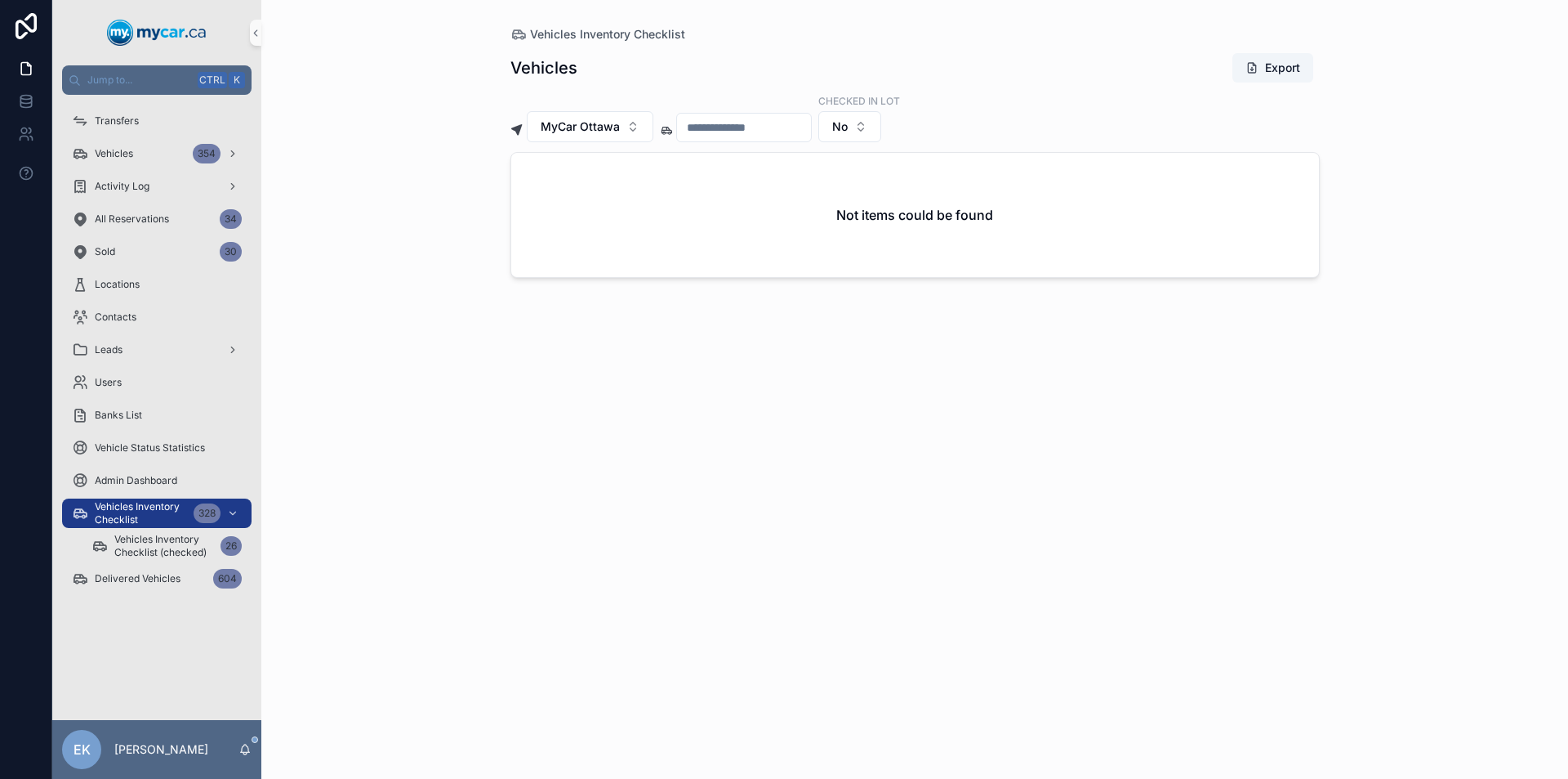
click at [810, 129] on input "scrollable content" at bounding box center [743, 126] width 134 height 23
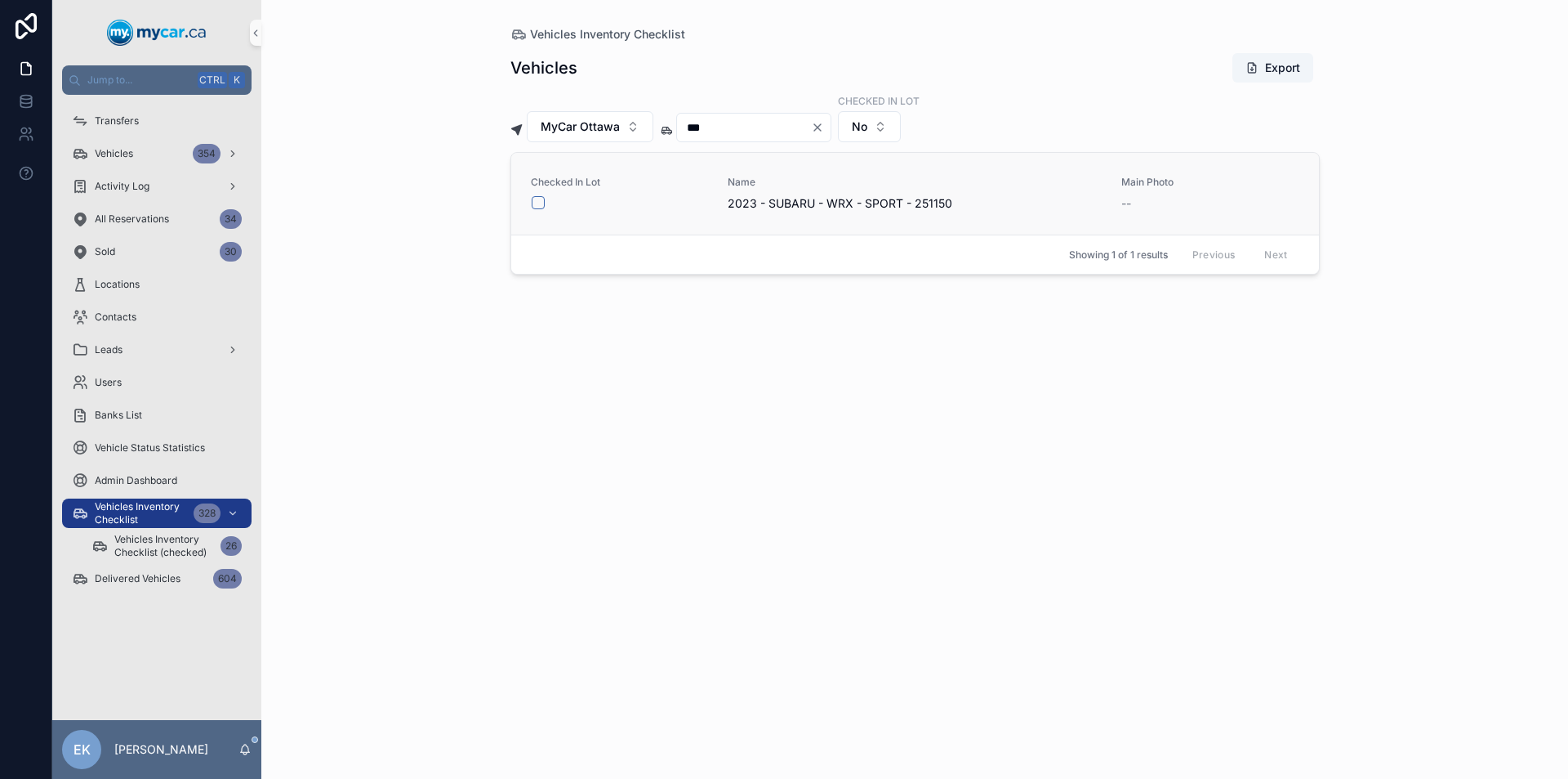
type input "***"
click at [538, 201] on button "scrollable content" at bounding box center [538, 202] width 13 height 13
click at [820, 130] on icon "Clear" at bounding box center [817, 126] width 6 height 6
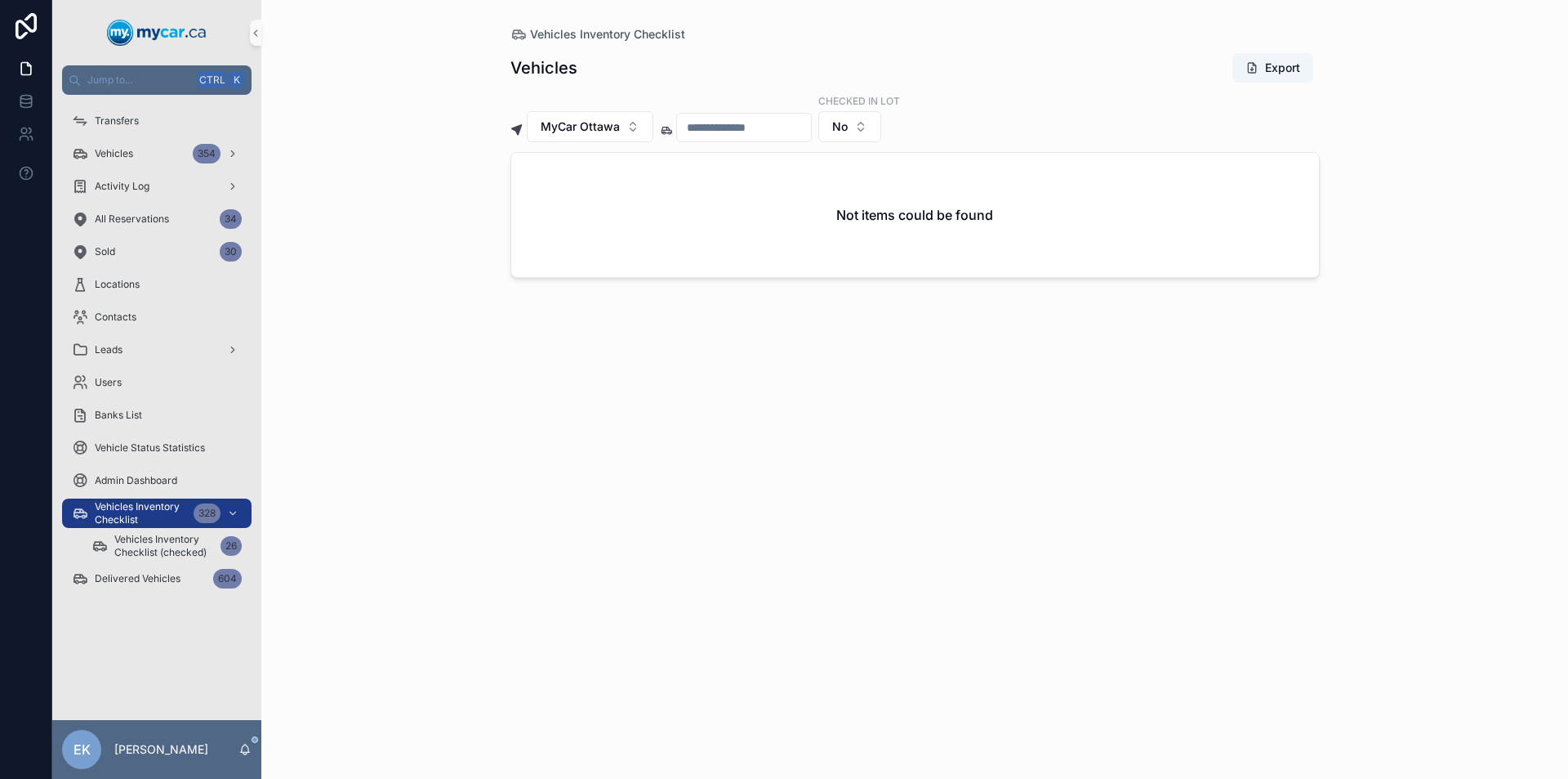
click at [797, 132] on input "scrollable content" at bounding box center [743, 126] width 134 height 23
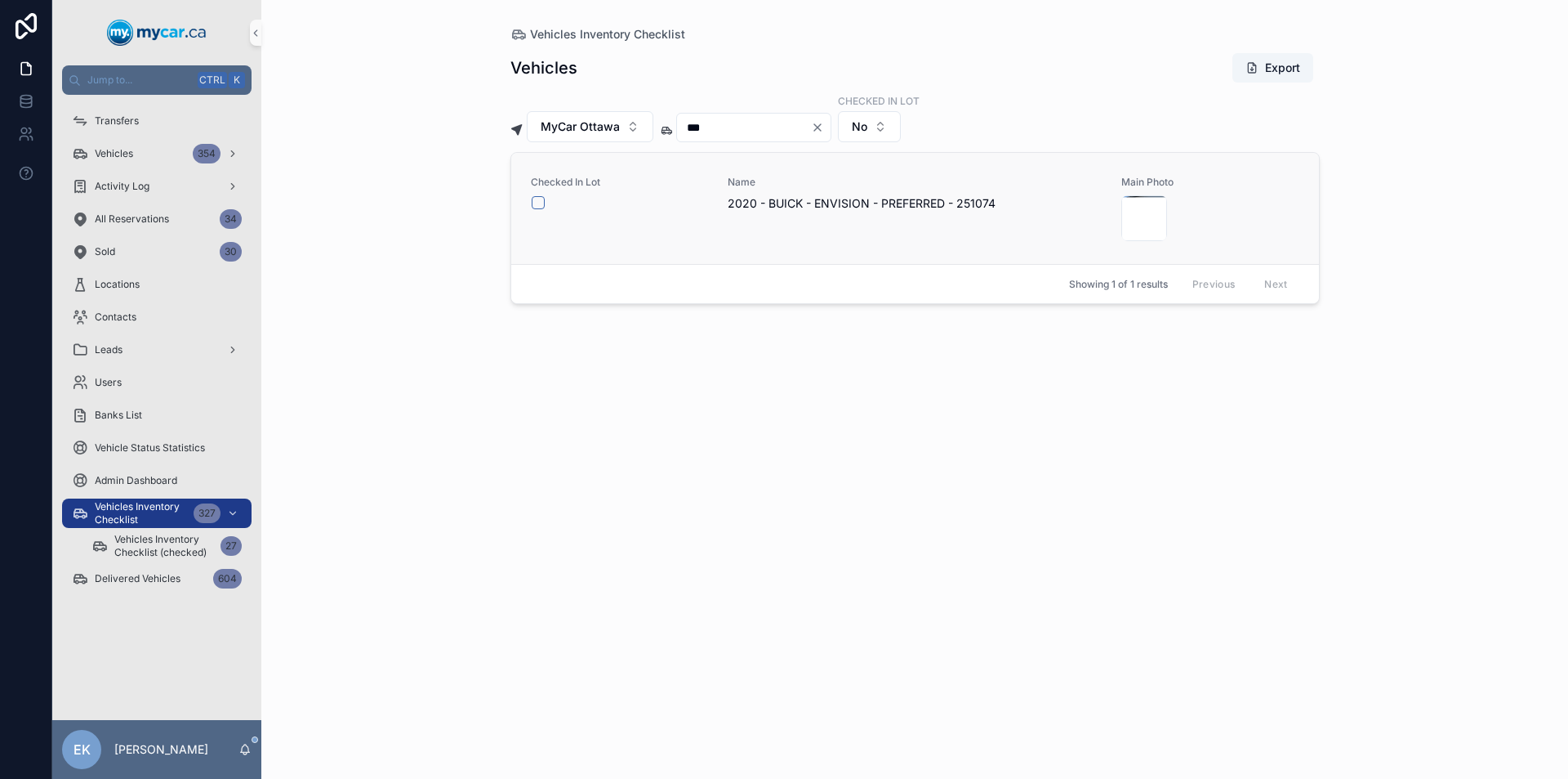
type input "***"
click at [538, 206] on button "scrollable content" at bounding box center [538, 202] width 13 height 13
click at [824, 127] on icon "Clear" at bounding box center [817, 127] width 13 height 13
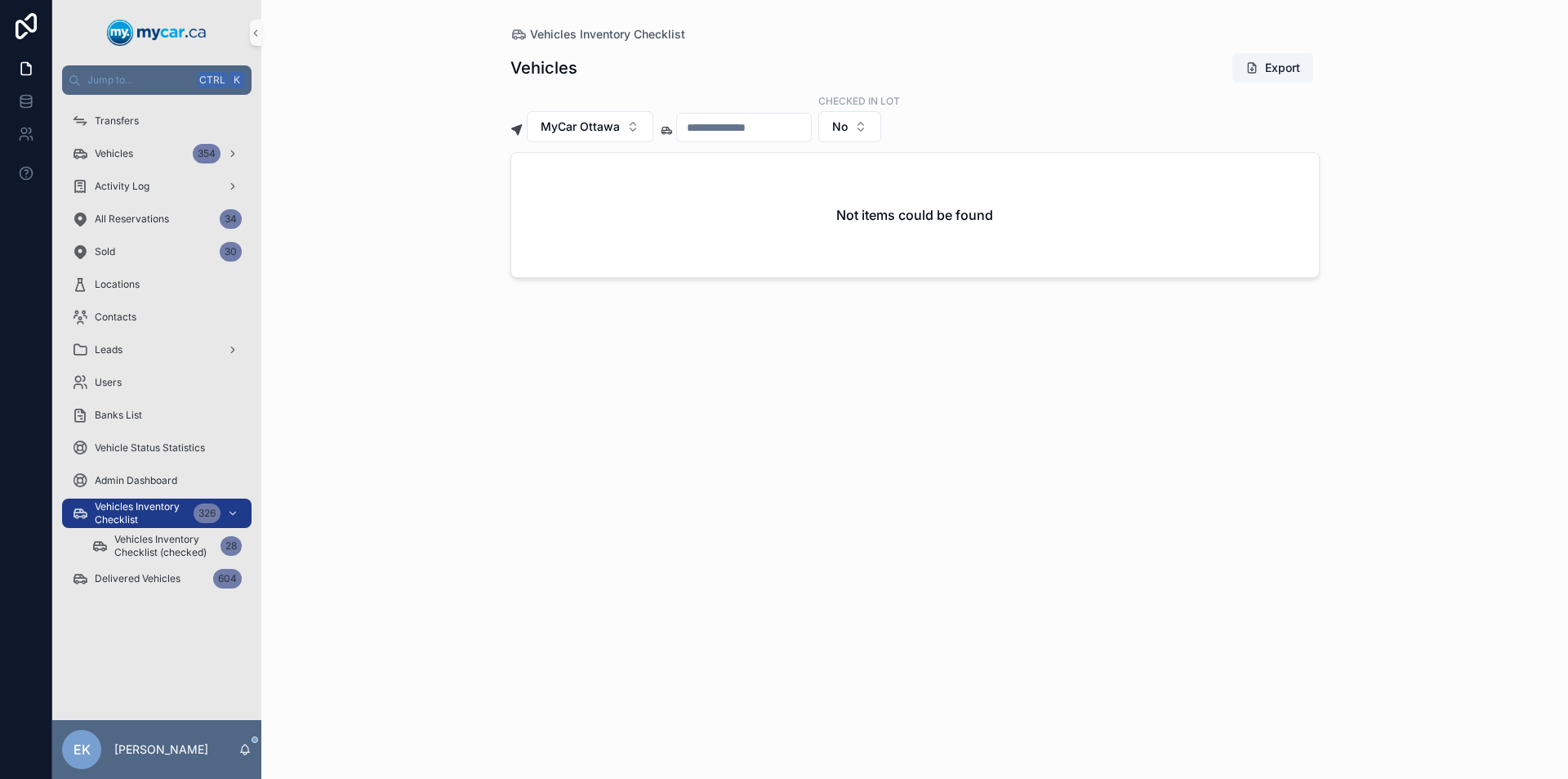
click at [794, 136] on input "scrollable content" at bounding box center [743, 126] width 134 height 23
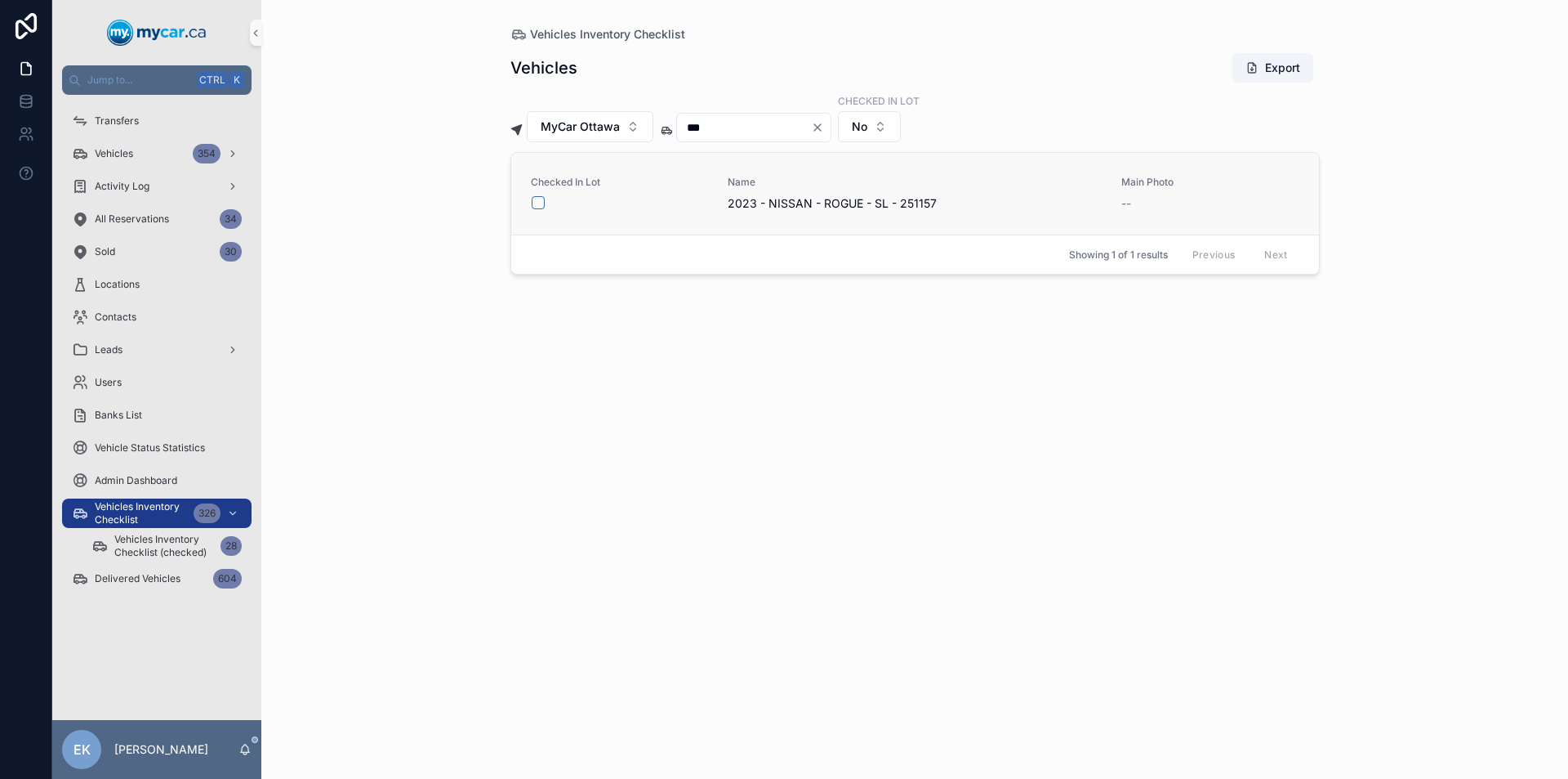
type input "***"
click at [533, 202] on button "scrollable content" at bounding box center [538, 202] width 13 height 13
click at [824, 126] on icon "Clear" at bounding box center [817, 127] width 13 height 13
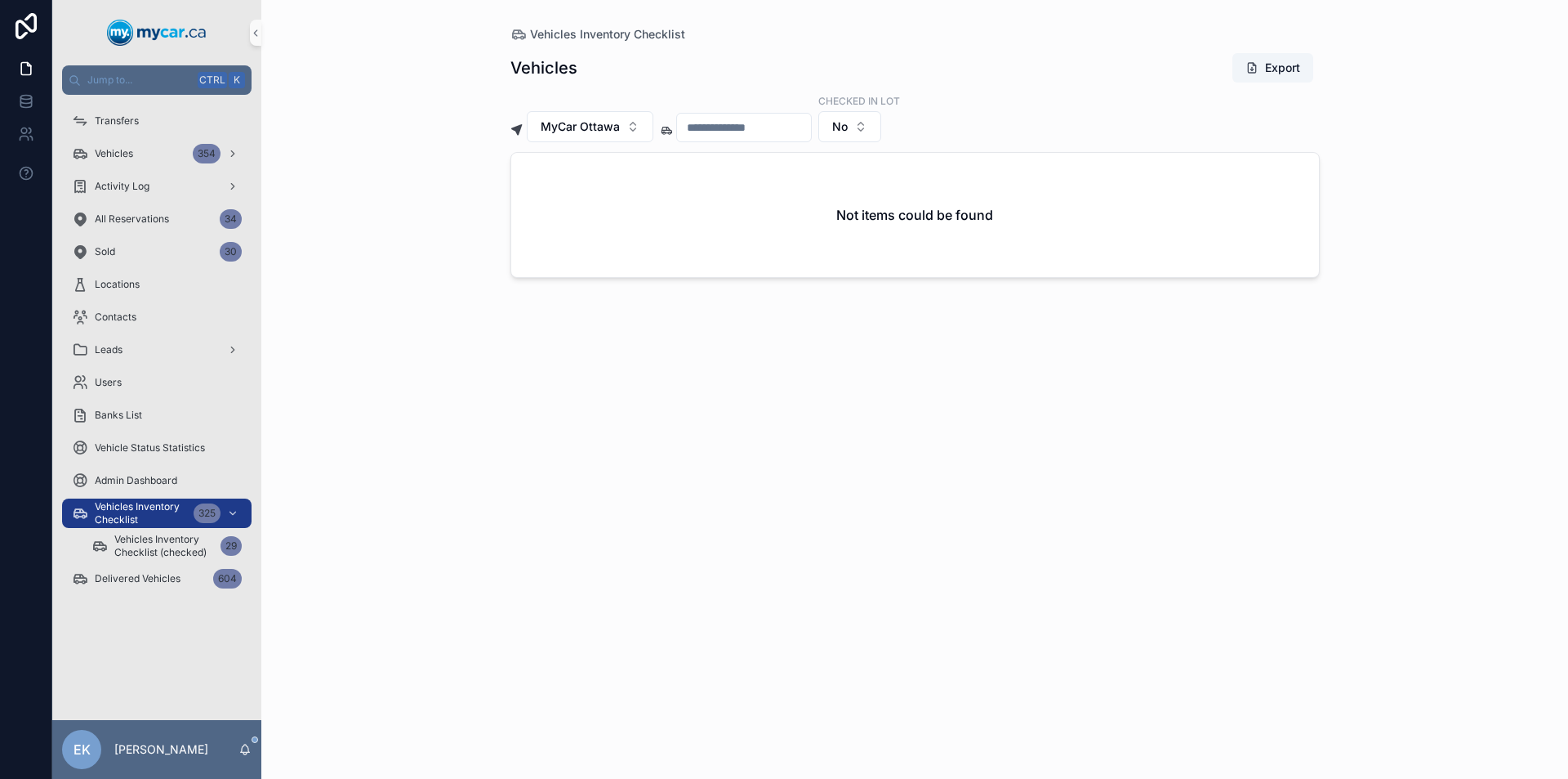
click at [799, 127] on input "scrollable content" at bounding box center [743, 126] width 134 height 23
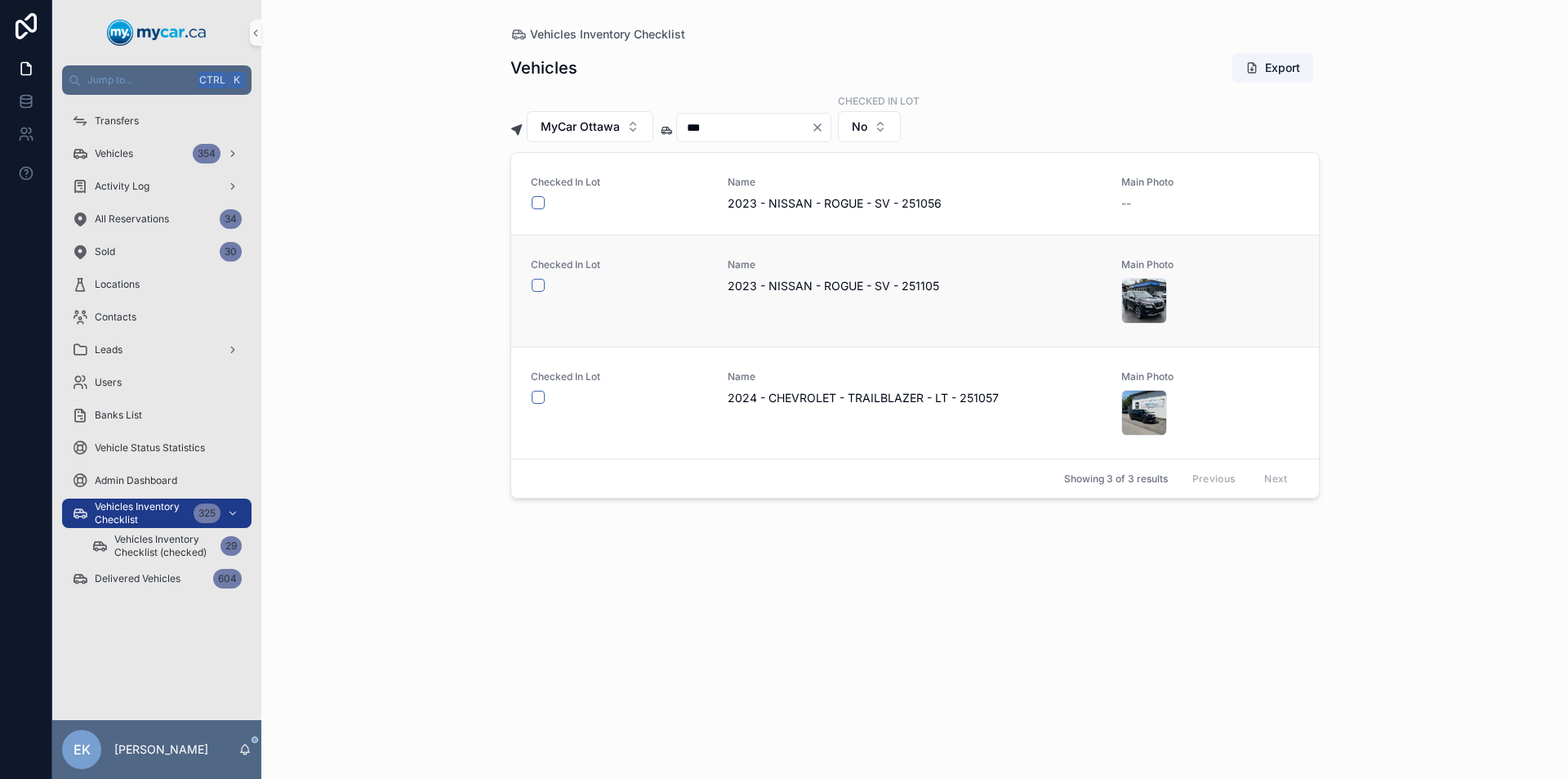
type input "***"
click at [536, 284] on button "scrollable content" at bounding box center [538, 285] width 13 height 13
click at [824, 126] on icon "Clear" at bounding box center [817, 127] width 13 height 13
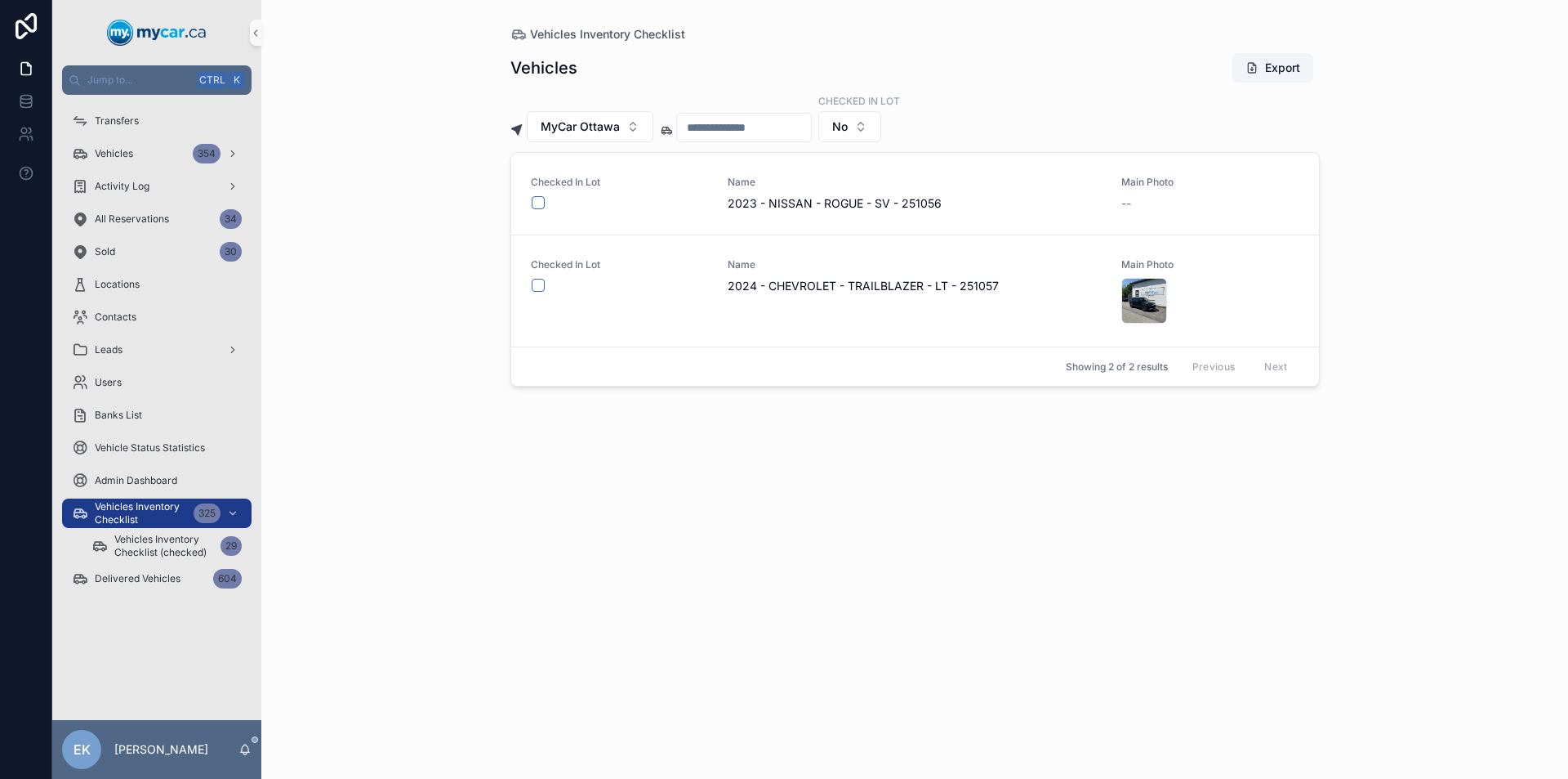
click at [782, 128] on input "scrollable content" at bounding box center [743, 126] width 134 height 23
type input "***"
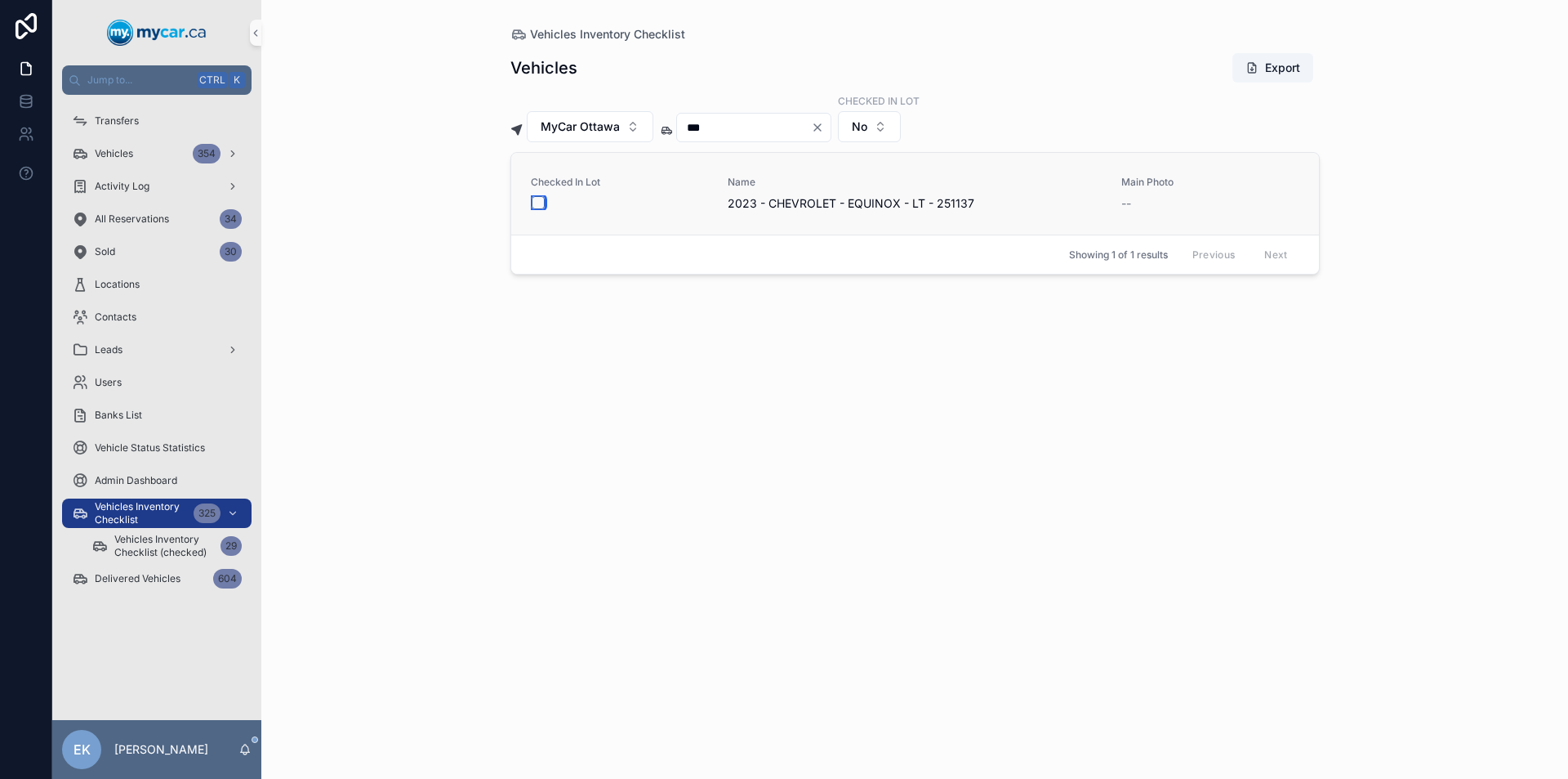
click at [538, 201] on button "scrollable content" at bounding box center [538, 202] width 13 height 13
click at [824, 127] on icon "Clear" at bounding box center [817, 127] width 13 height 13
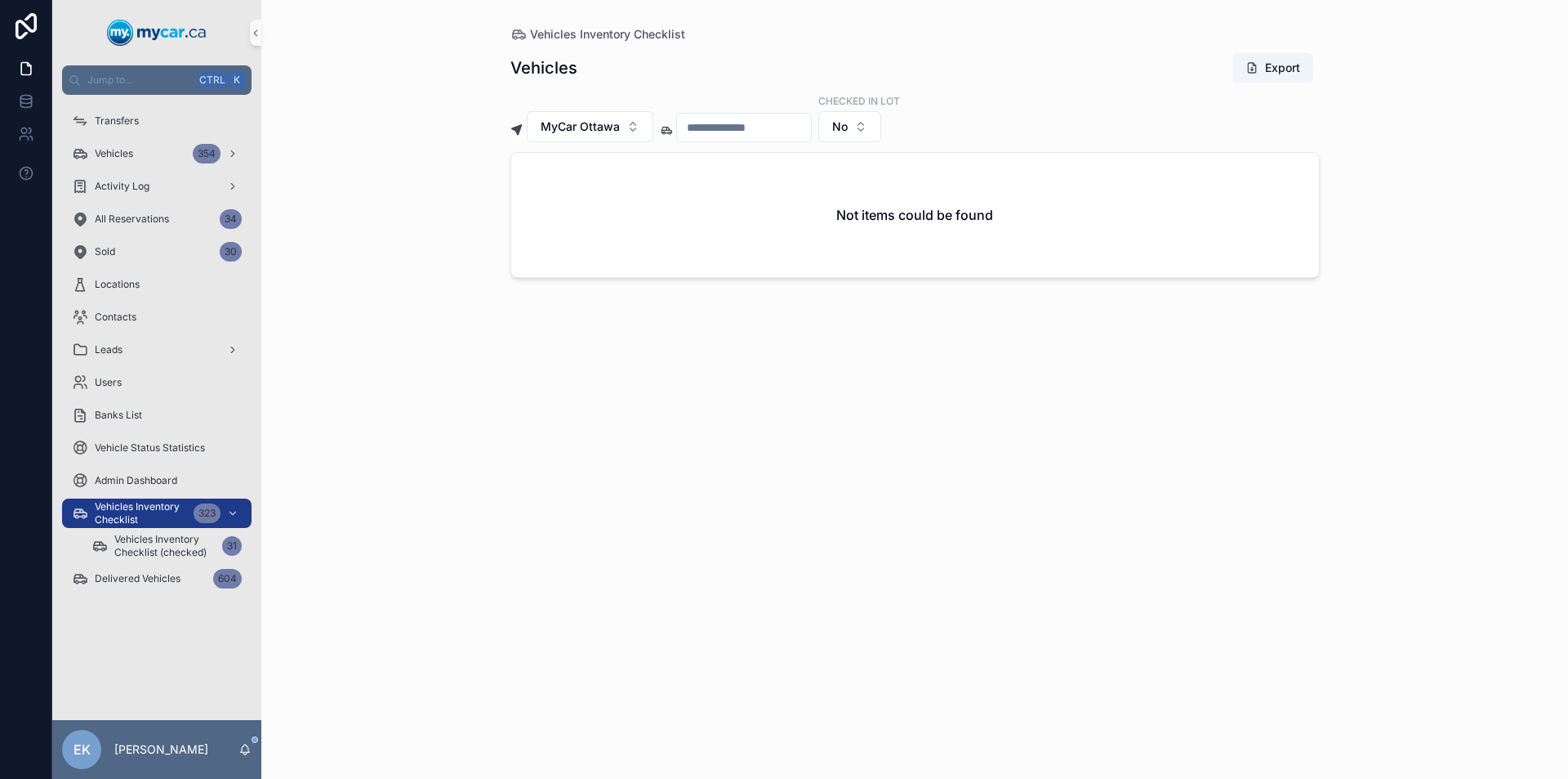
click at [785, 127] on input "scrollable content" at bounding box center [743, 126] width 134 height 23
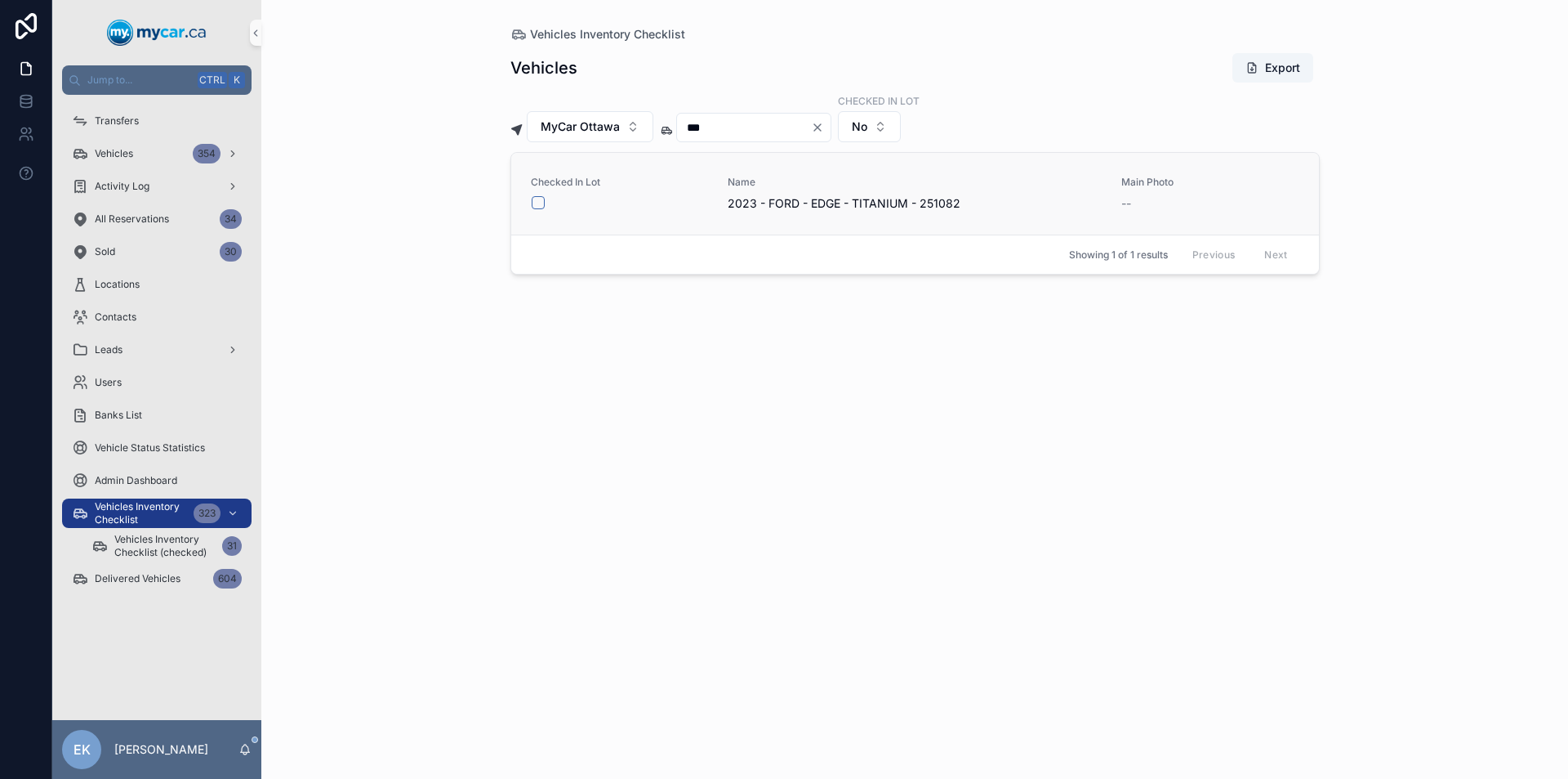
type input "***"
click at [538, 203] on button "scrollable content" at bounding box center [538, 202] width 13 height 13
click at [820, 128] on icon "Clear" at bounding box center [817, 126] width 6 height 6
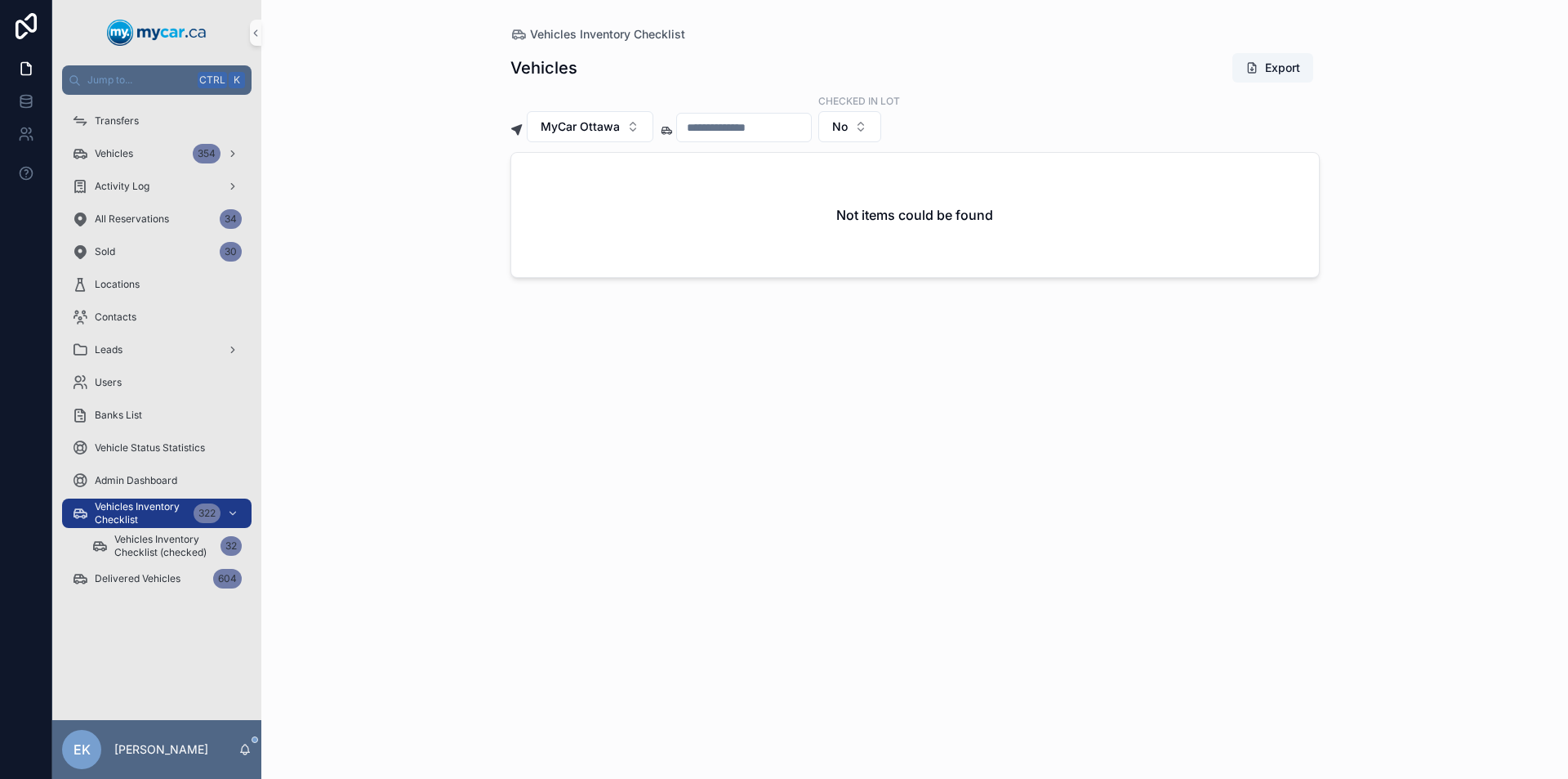
click at [799, 132] on input "scrollable content" at bounding box center [743, 126] width 134 height 23
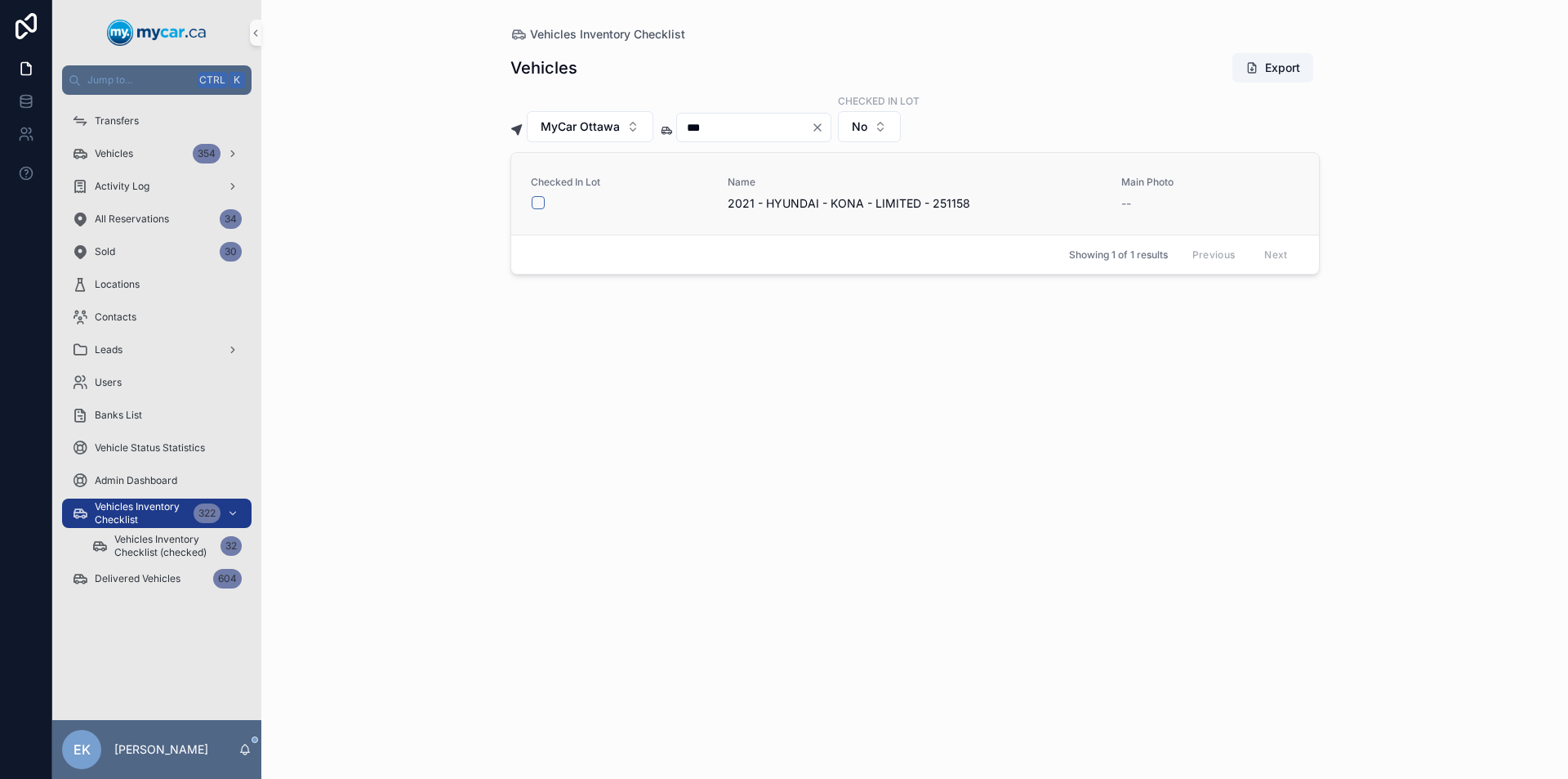
type input "***"
click at [538, 201] on button "scrollable content" at bounding box center [538, 202] width 13 height 13
click at [820, 126] on icon "Clear" at bounding box center [817, 126] width 6 height 6
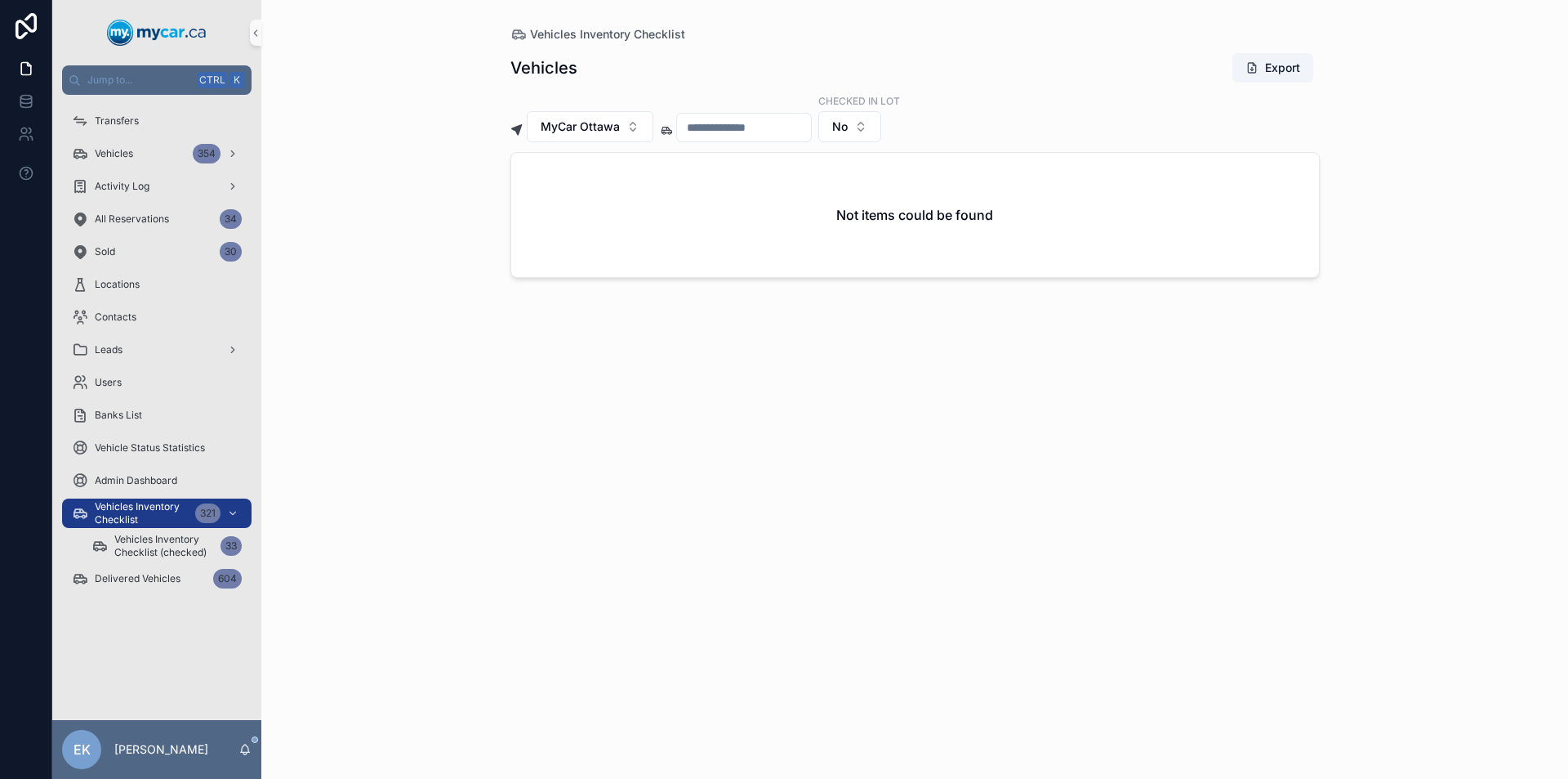
click at [806, 126] on input "scrollable content" at bounding box center [743, 126] width 134 height 23
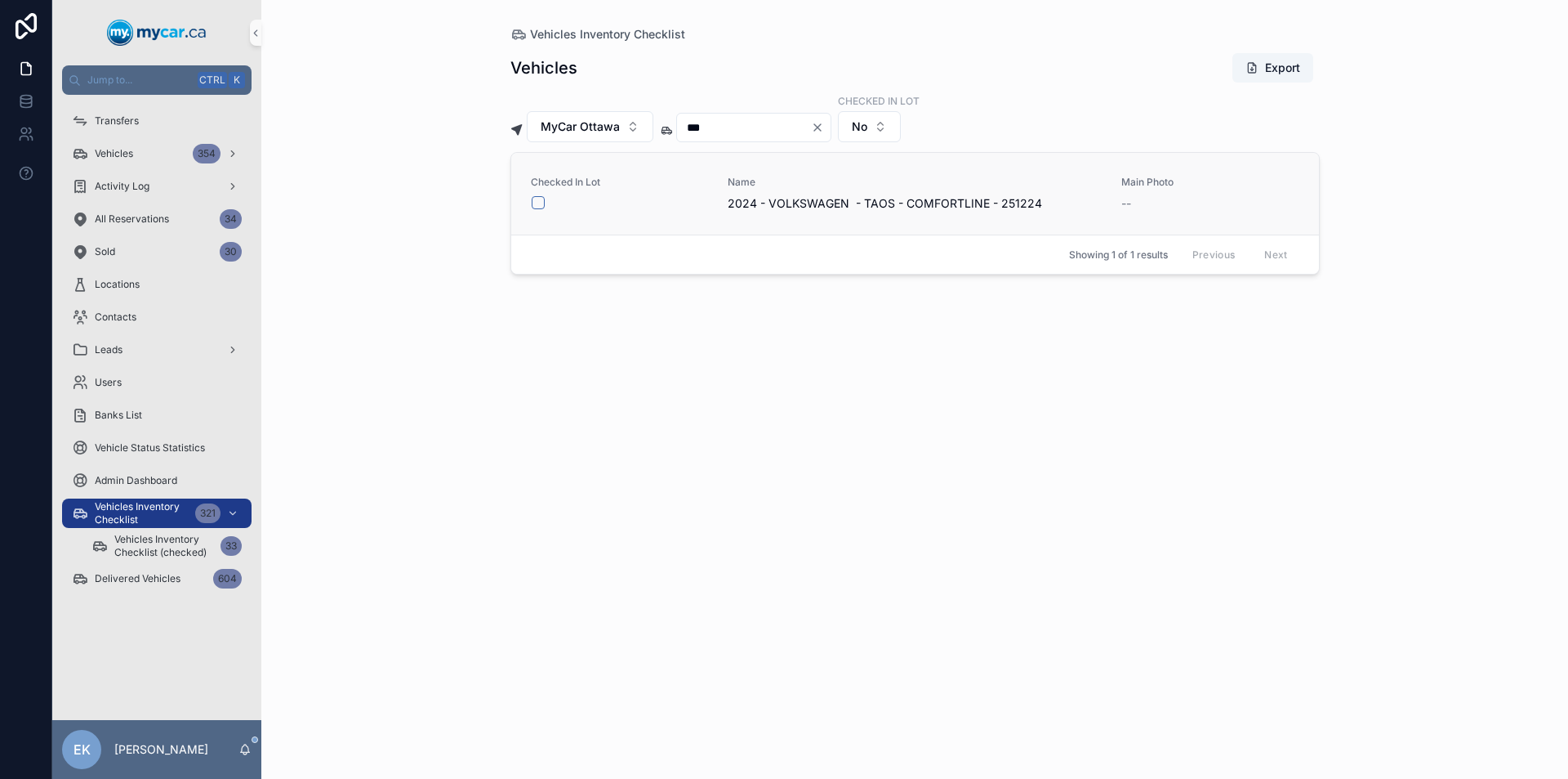
type input "***"
click at [538, 202] on button "scrollable content" at bounding box center [538, 202] width 13 height 13
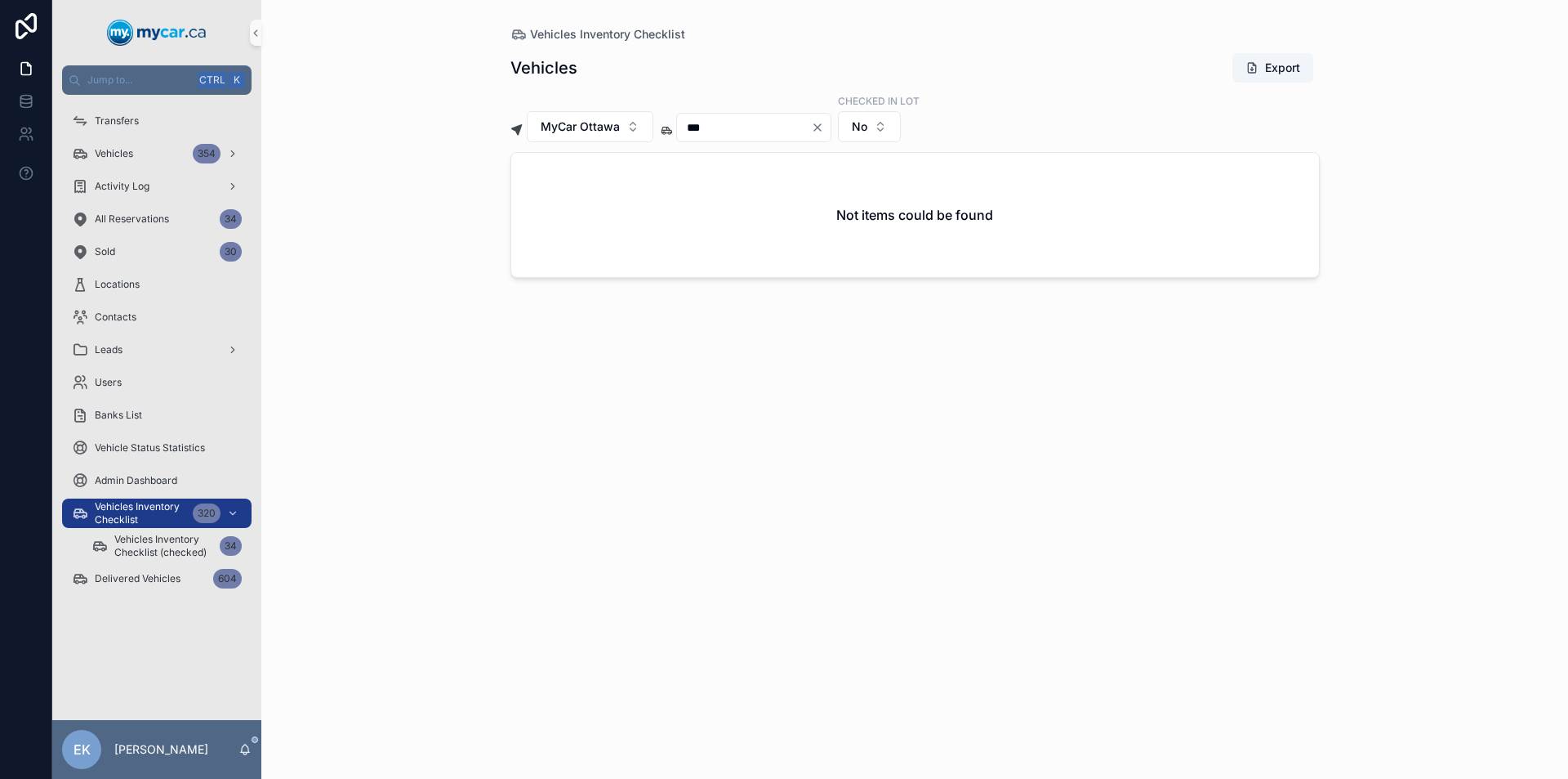
click at [820, 126] on icon "Clear" at bounding box center [817, 126] width 6 height 6
click at [761, 132] on input "scrollable content" at bounding box center [743, 126] width 134 height 23
type input "***"
click at [538, 201] on button "scrollable content" at bounding box center [538, 202] width 13 height 13
click at [824, 124] on icon "Clear" at bounding box center [817, 127] width 13 height 13
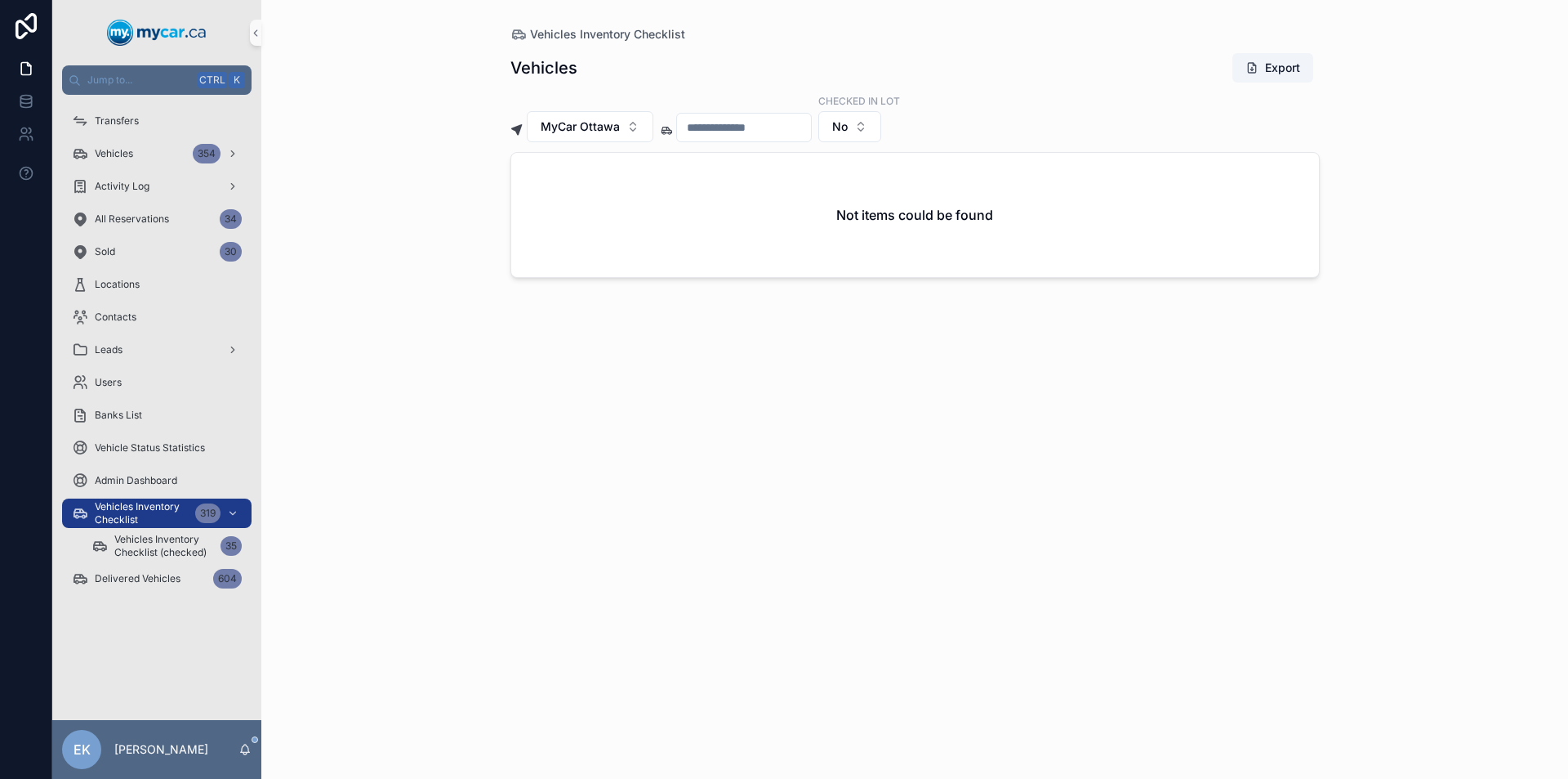
click at [802, 127] on input "scrollable content" at bounding box center [743, 126] width 134 height 23
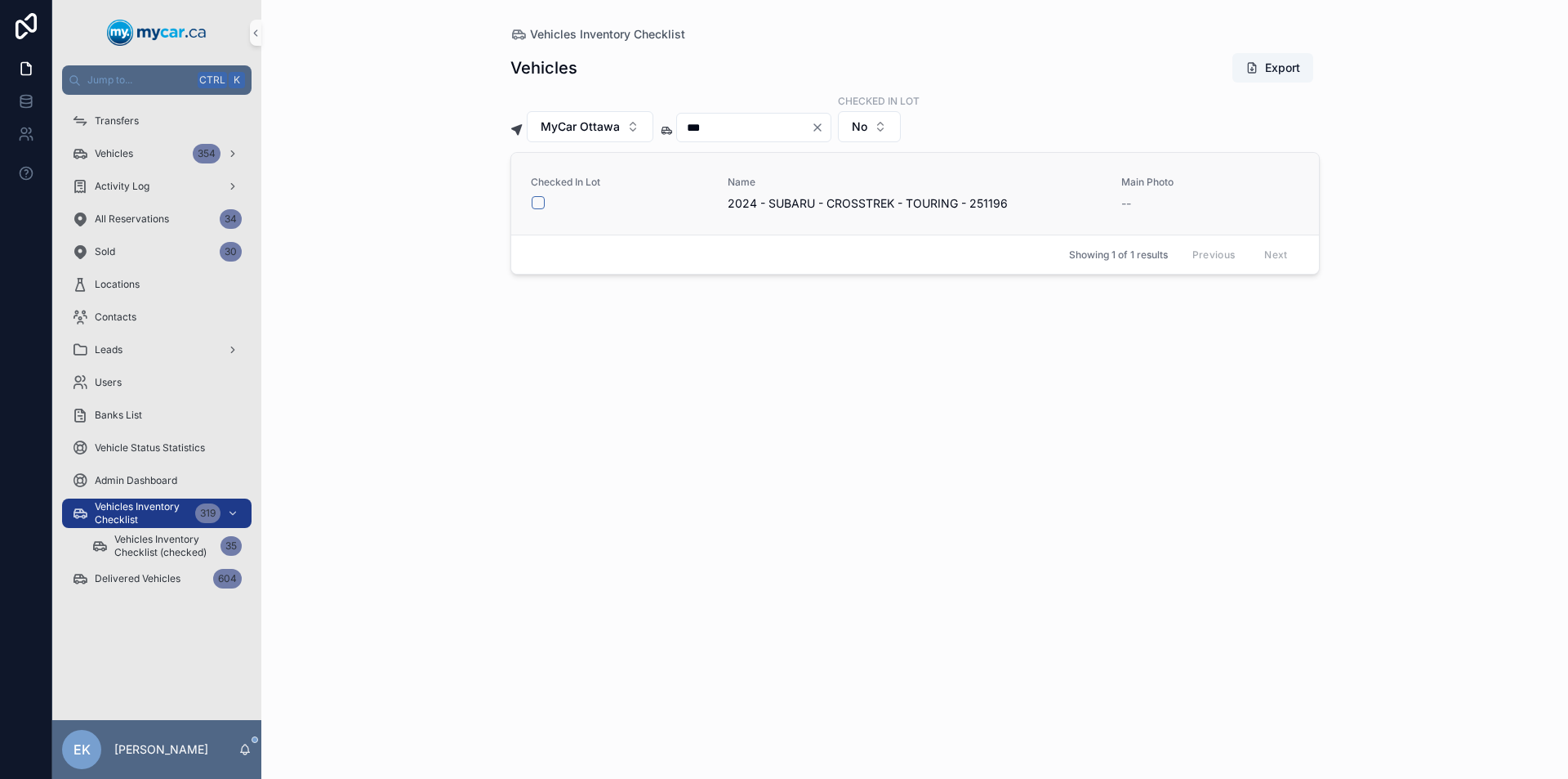
type input "***"
click at [541, 203] on button "scrollable content" at bounding box center [538, 202] width 13 height 13
click at [824, 128] on icon "Clear" at bounding box center [817, 127] width 13 height 13
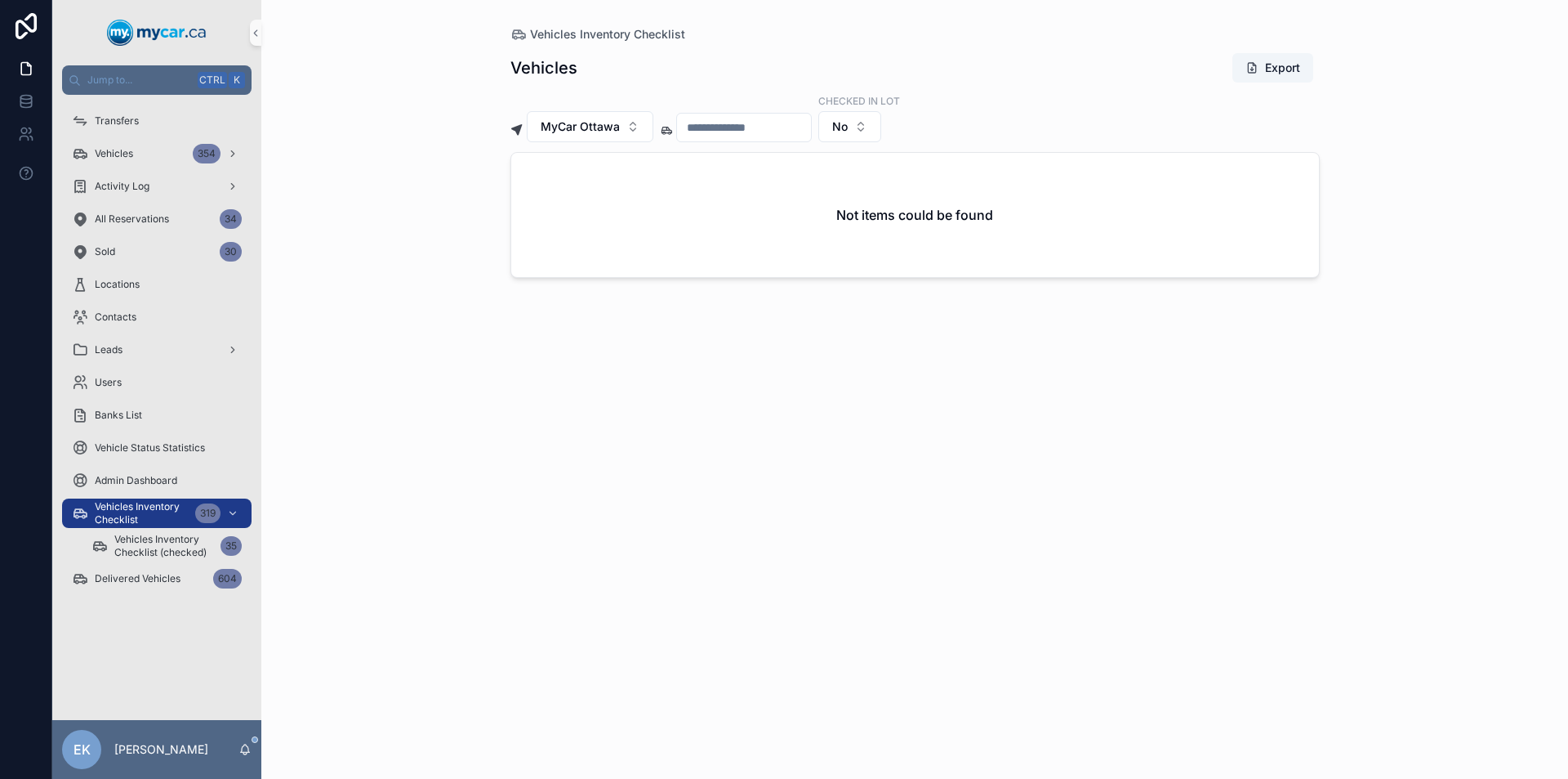
click at [809, 129] on input "scrollable content" at bounding box center [743, 126] width 134 height 23
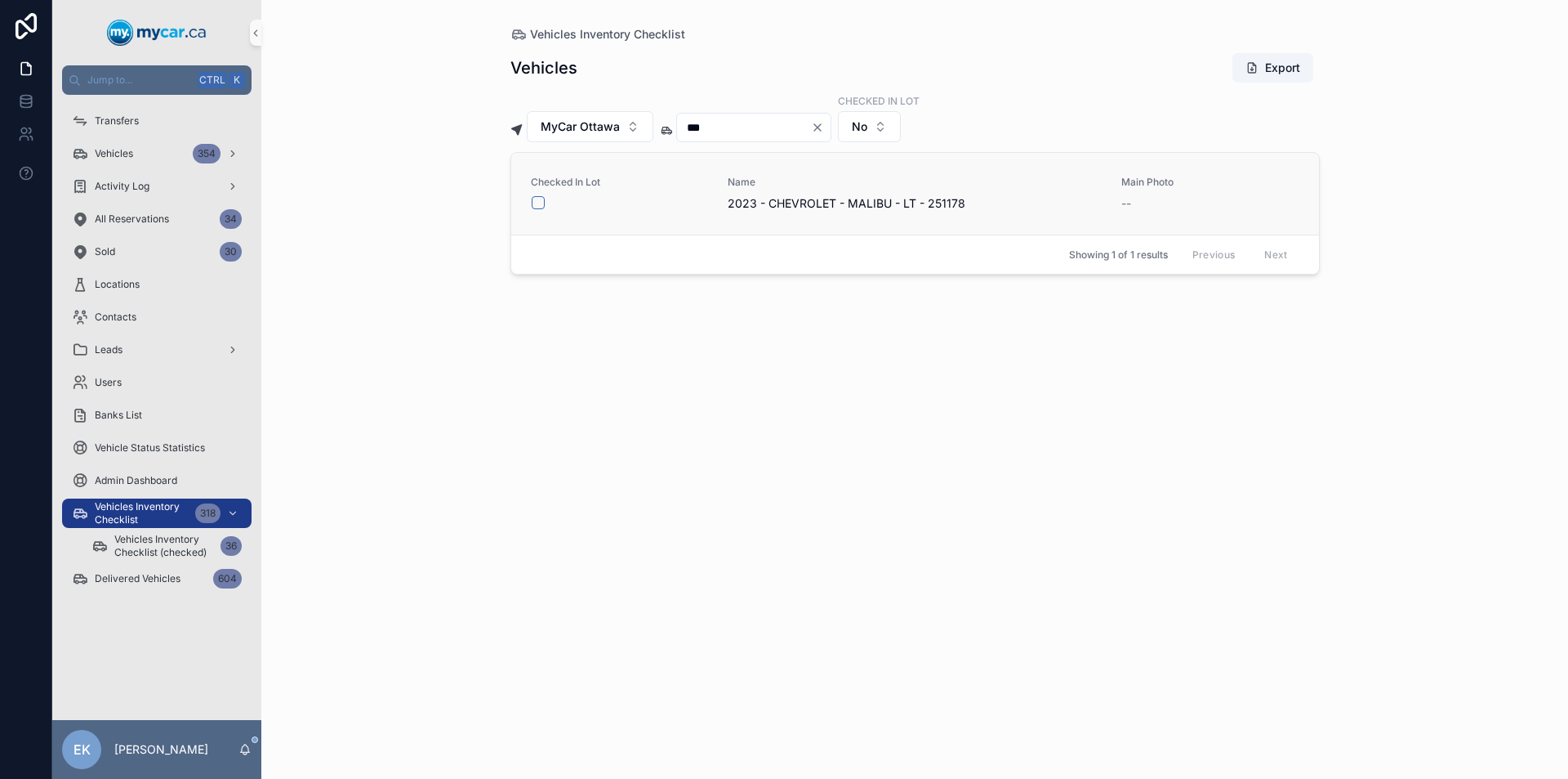
type input "***"
click at [535, 203] on button "scrollable content" at bounding box center [538, 202] width 13 height 13
click at [820, 127] on icon "Clear" at bounding box center [817, 126] width 6 height 6
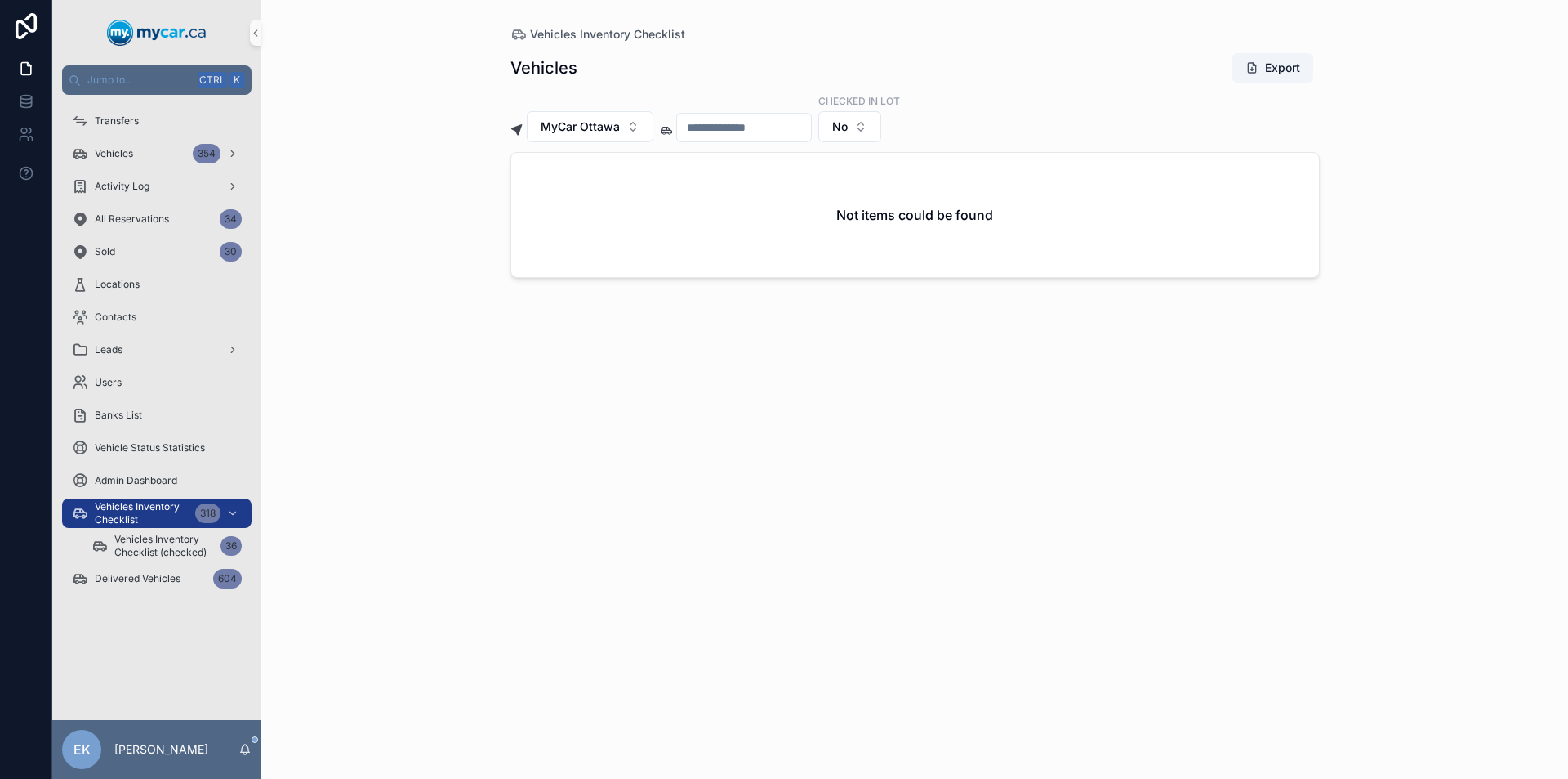
click at [765, 137] on div "scrollable content" at bounding box center [743, 127] width 136 height 29
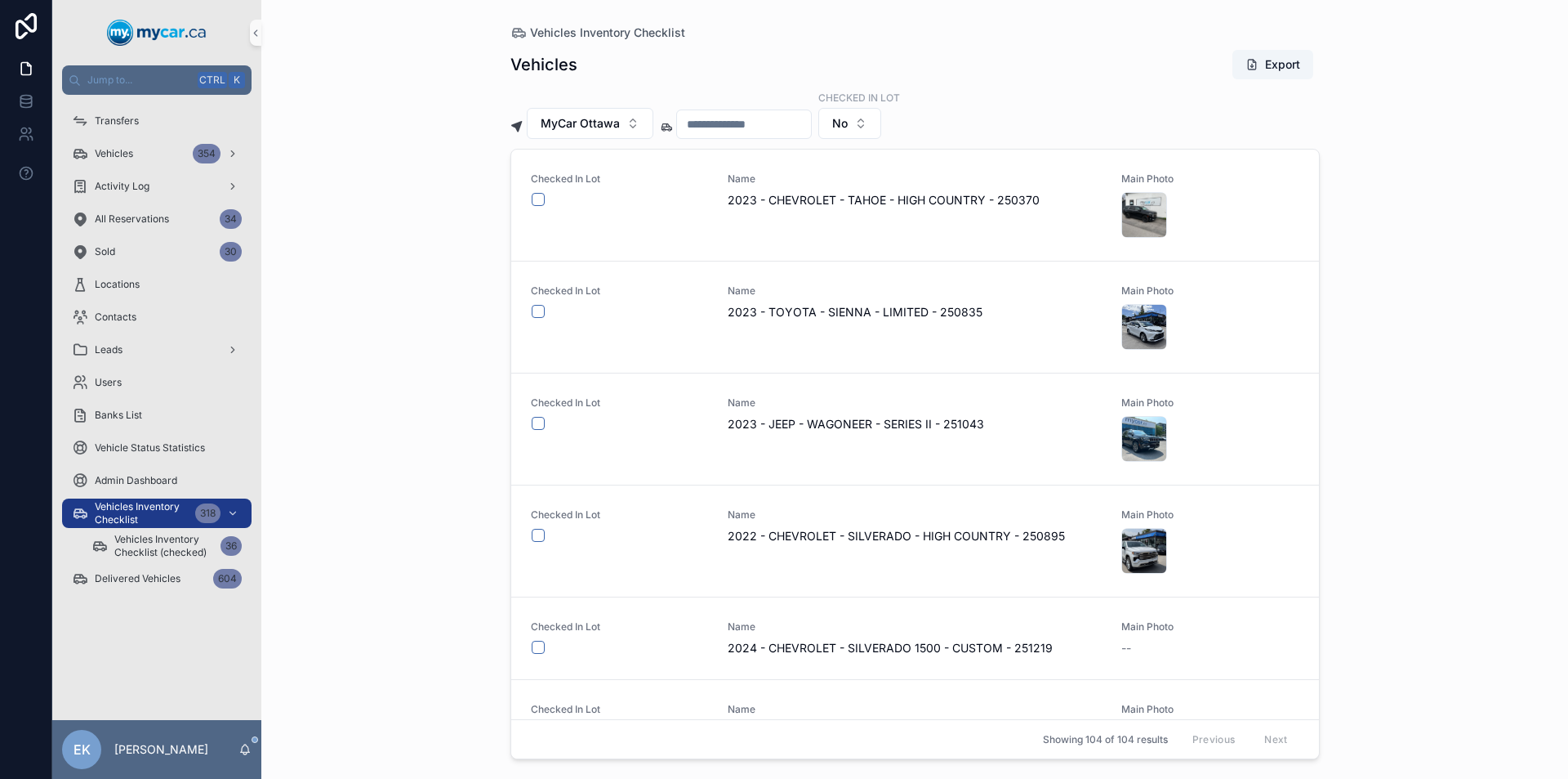
click at [762, 121] on input "scrollable content" at bounding box center [743, 124] width 134 height 23
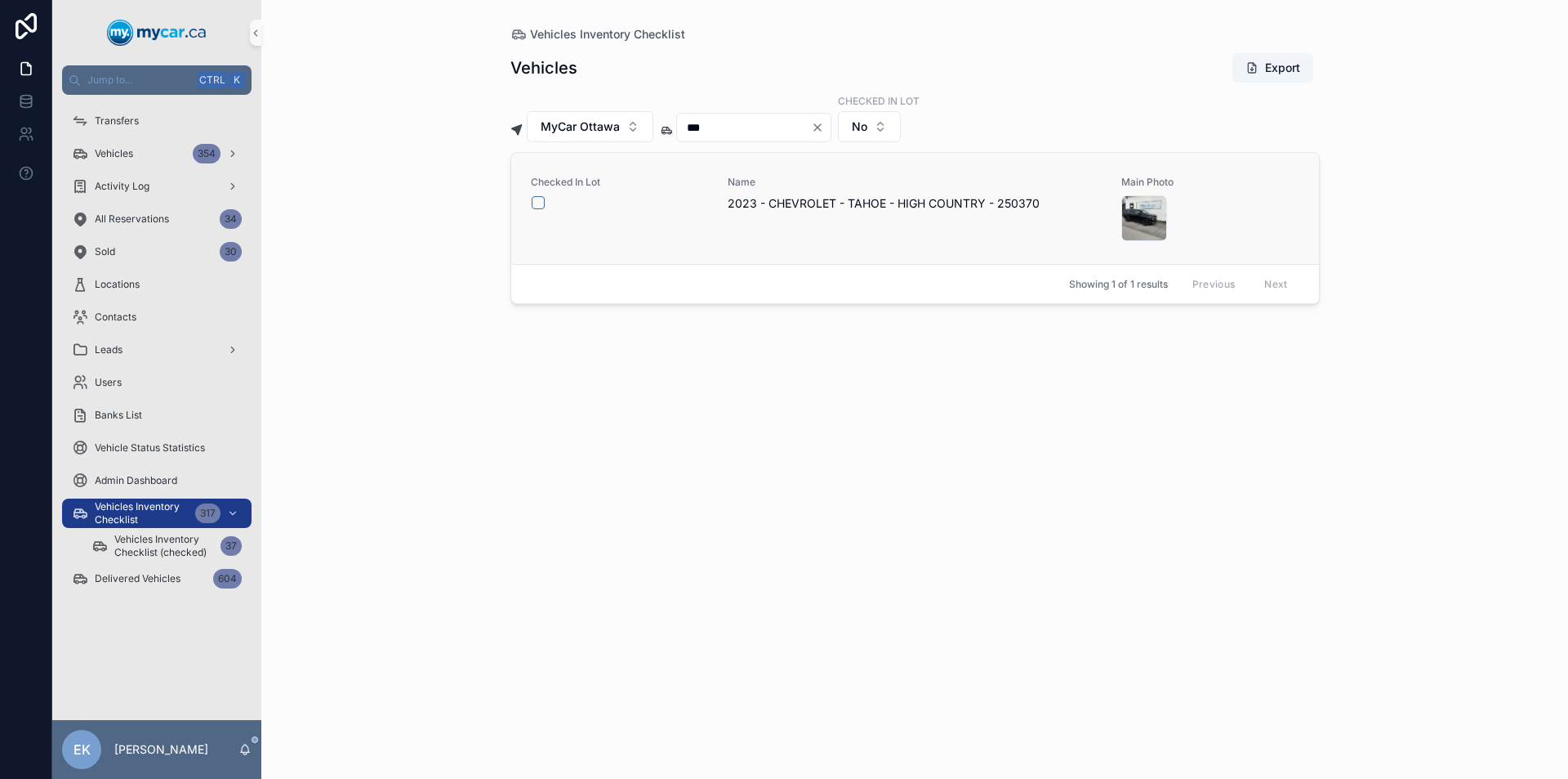
type input "***"
click at [540, 204] on button "scrollable content" at bounding box center [538, 202] width 13 height 13
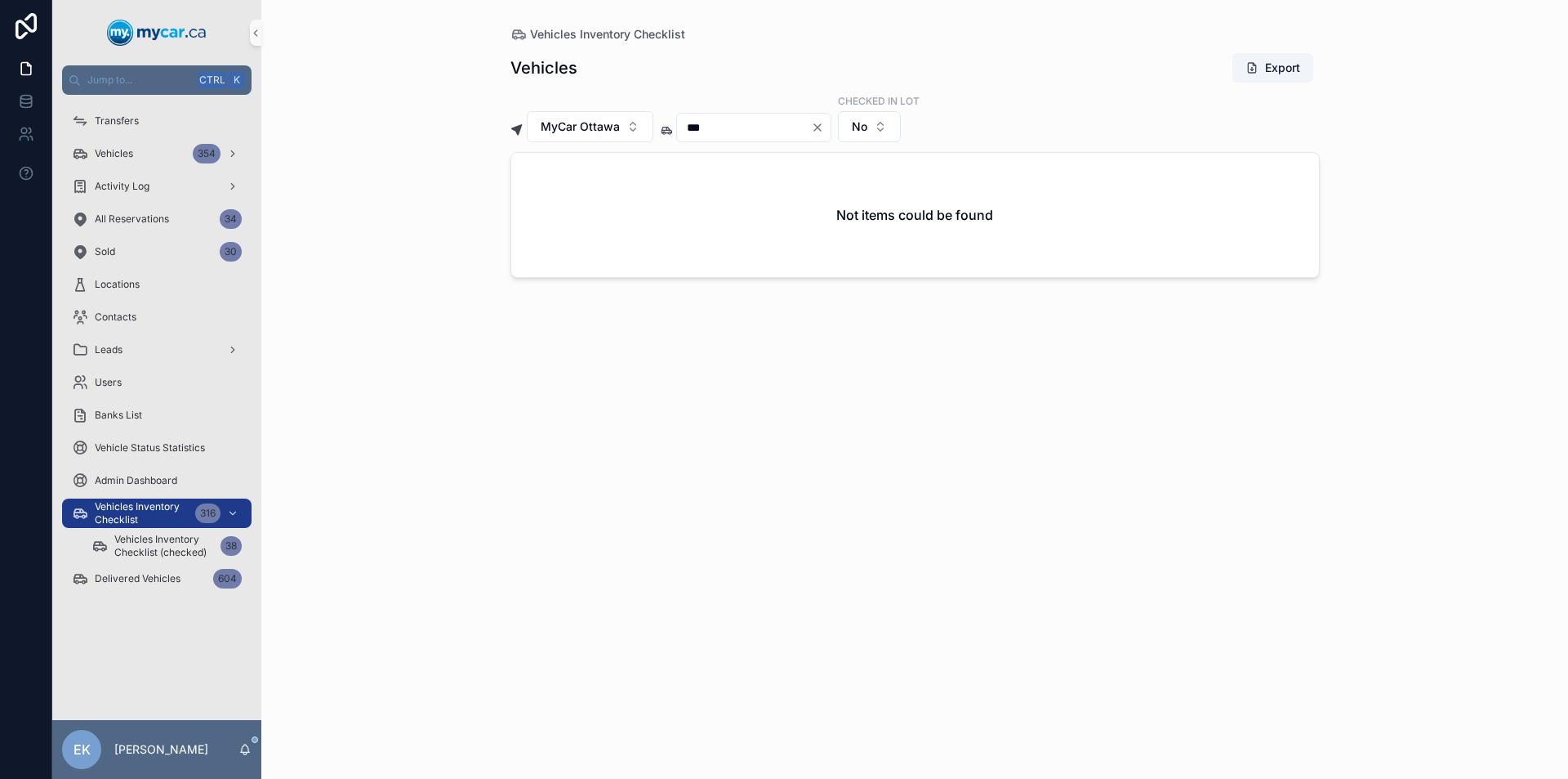
click at [820, 126] on icon "Clear" at bounding box center [817, 126] width 6 height 6
click at [767, 129] on input "scrollable content" at bounding box center [743, 126] width 134 height 23
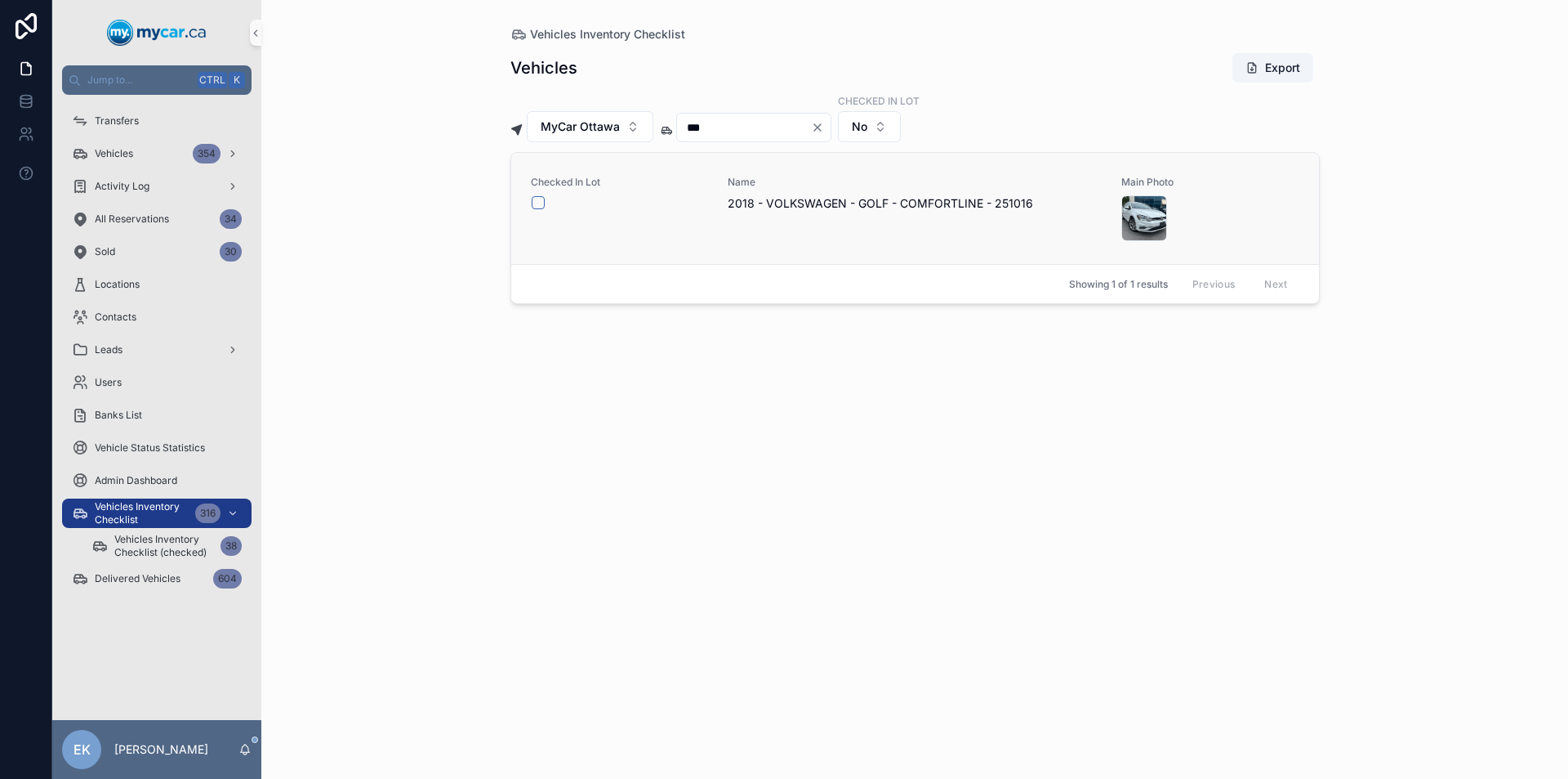
type input "***"
click at [538, 206] on button "scrollable content" at bounding box center [538, 202] width 13 height 13
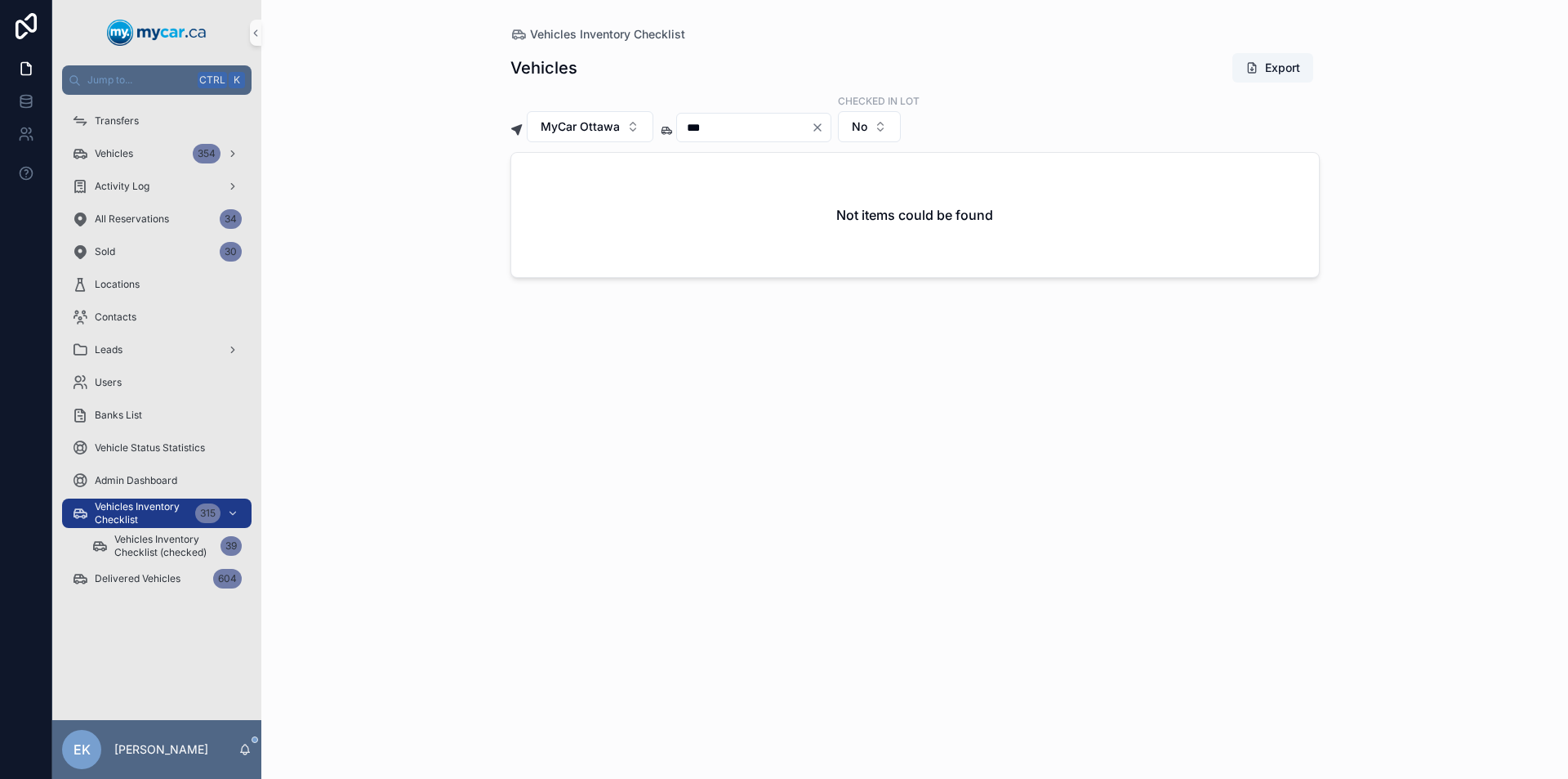
click at [824, 127] on icon "Clear" at bounding box center [817, 127] width 13 height 13
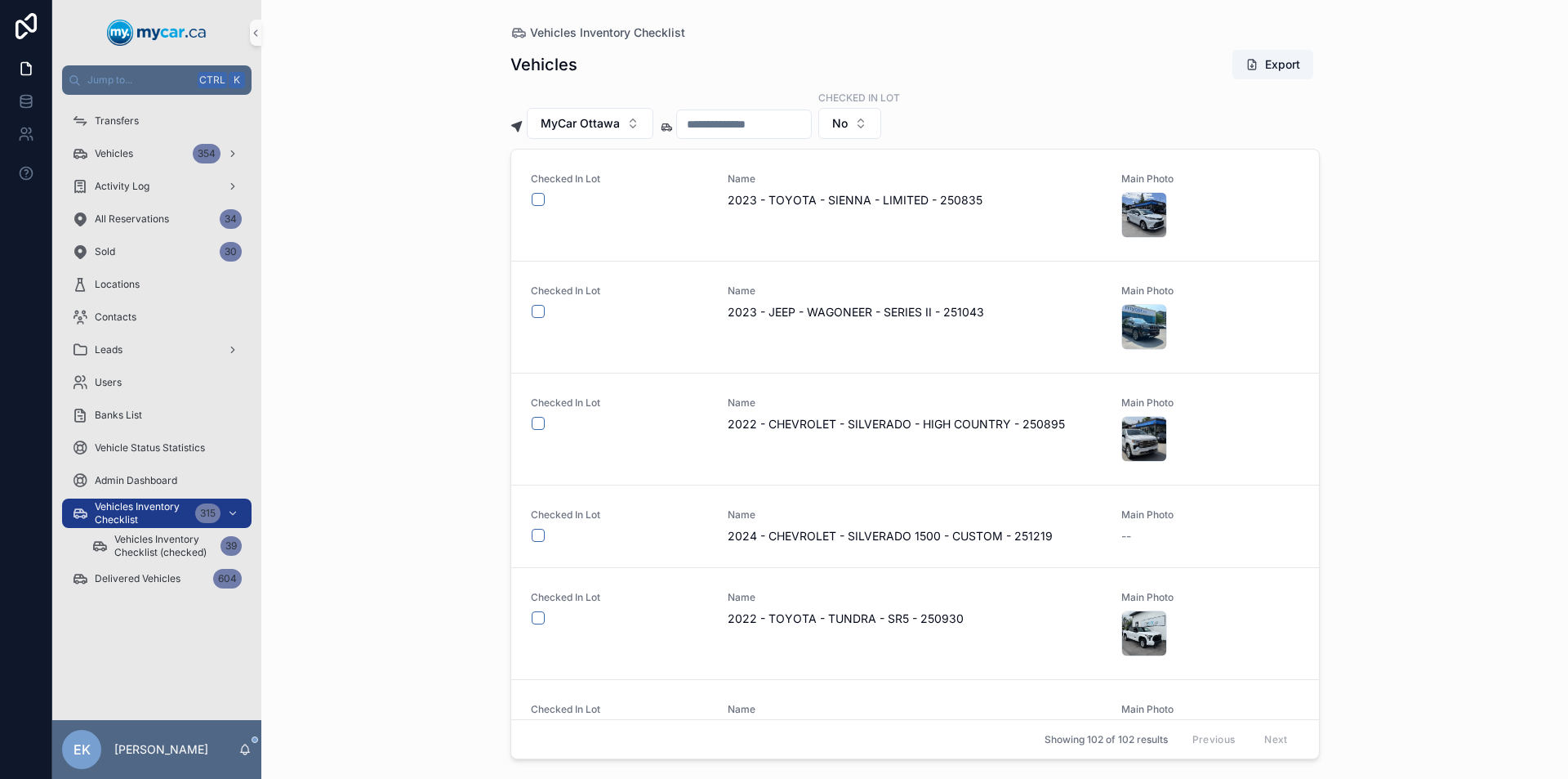
click at [796, 129] on input "scrollable content" at bounding box center [743, 124] width 134 height 23
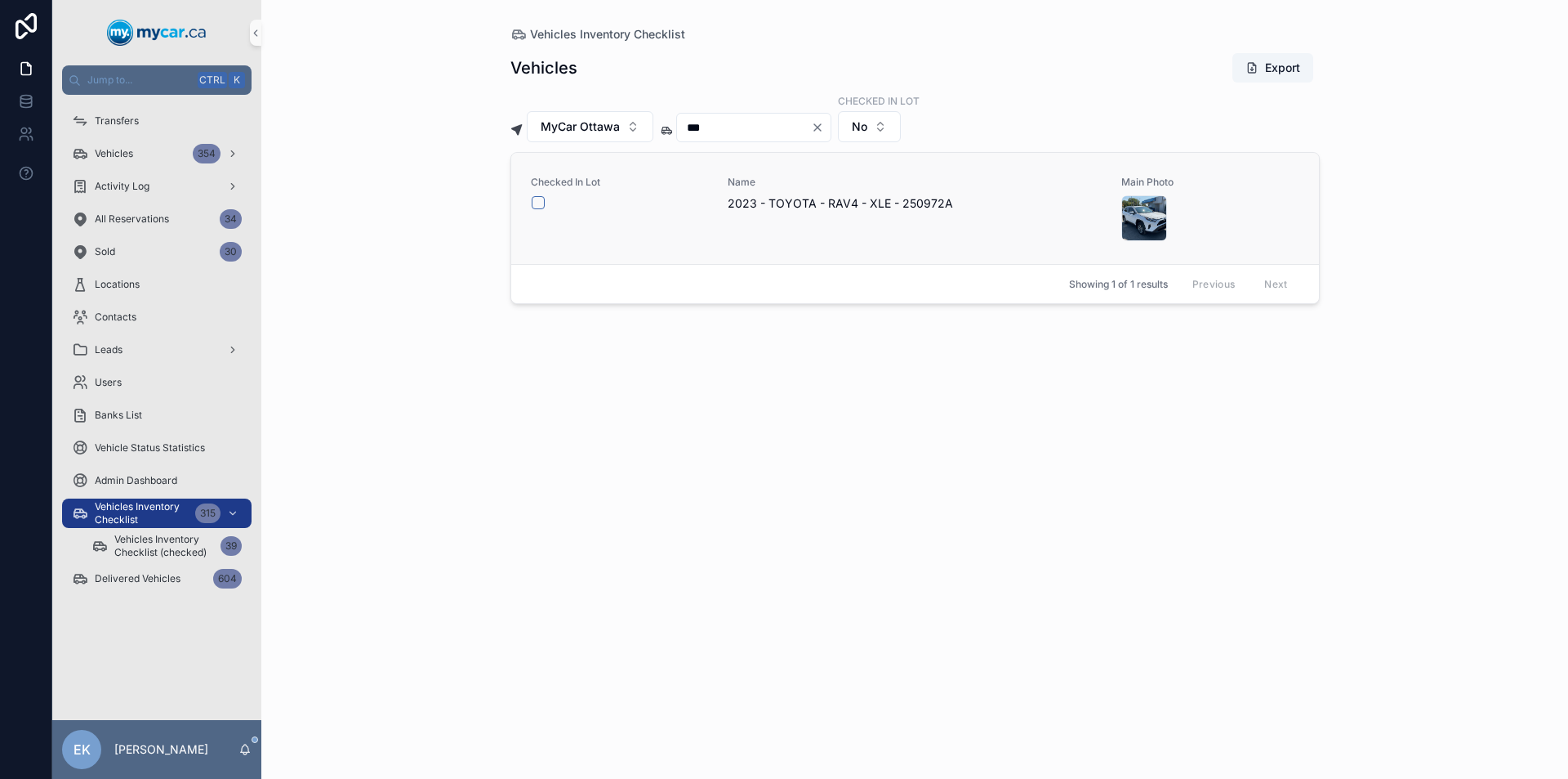
type input "***"
click at [535, 204] on button "scrollable content" at bounding box center [538, 202] width 13 height 13
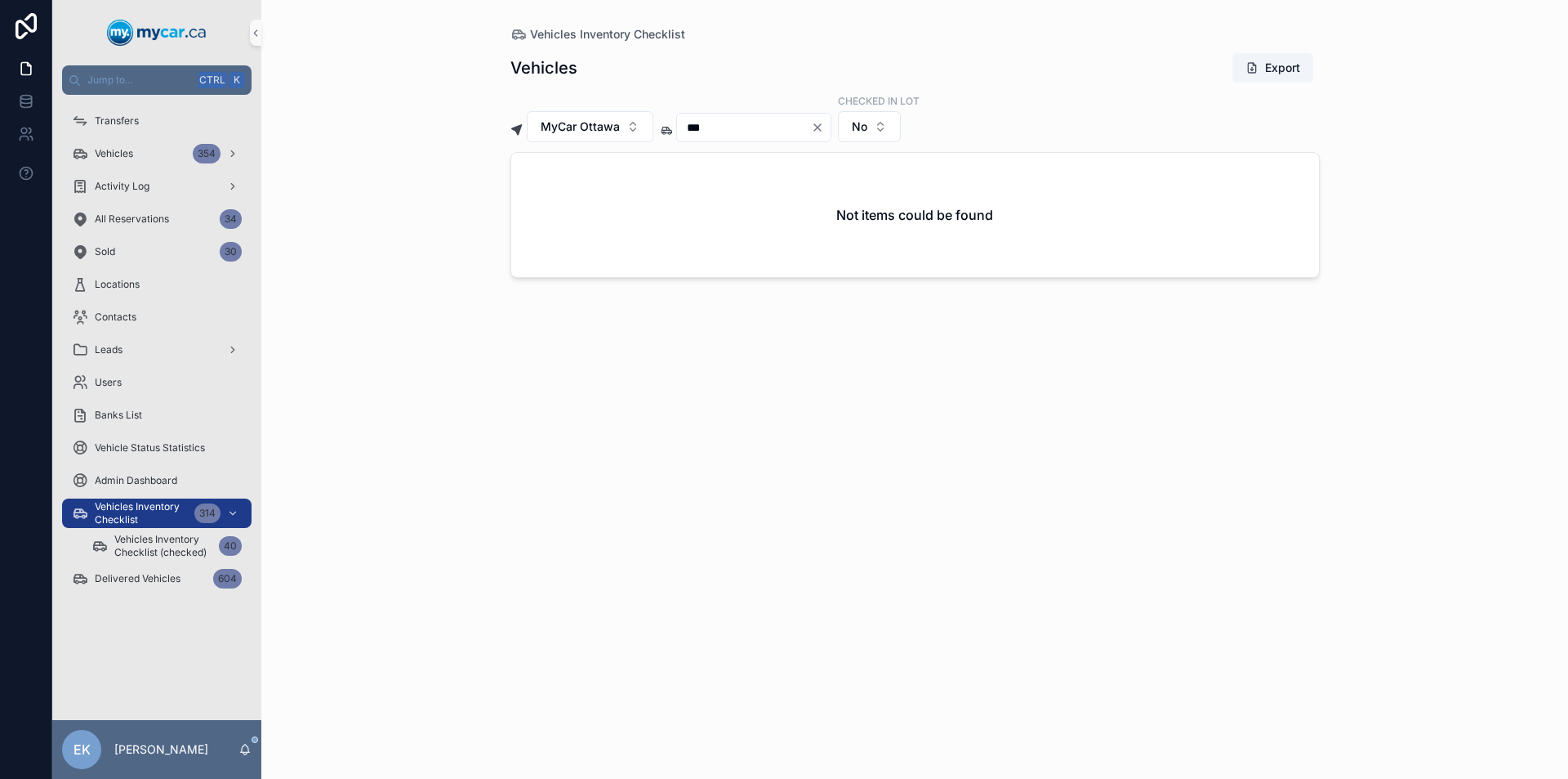
click at [824, 130] on icon "Clear" at bounding box center [817, 127] width 13 height 13
click at [779, 135] on input "scrollable content" at bounding box center [743, 126] width 134 height 23
type input "***"
click at [535, 206] on button "scrollable content" at bounding box center [538, 202] width 13 height 13
click at [820, 125] on icon "Clear" at bounding box center [817, 126] width 6 height 6
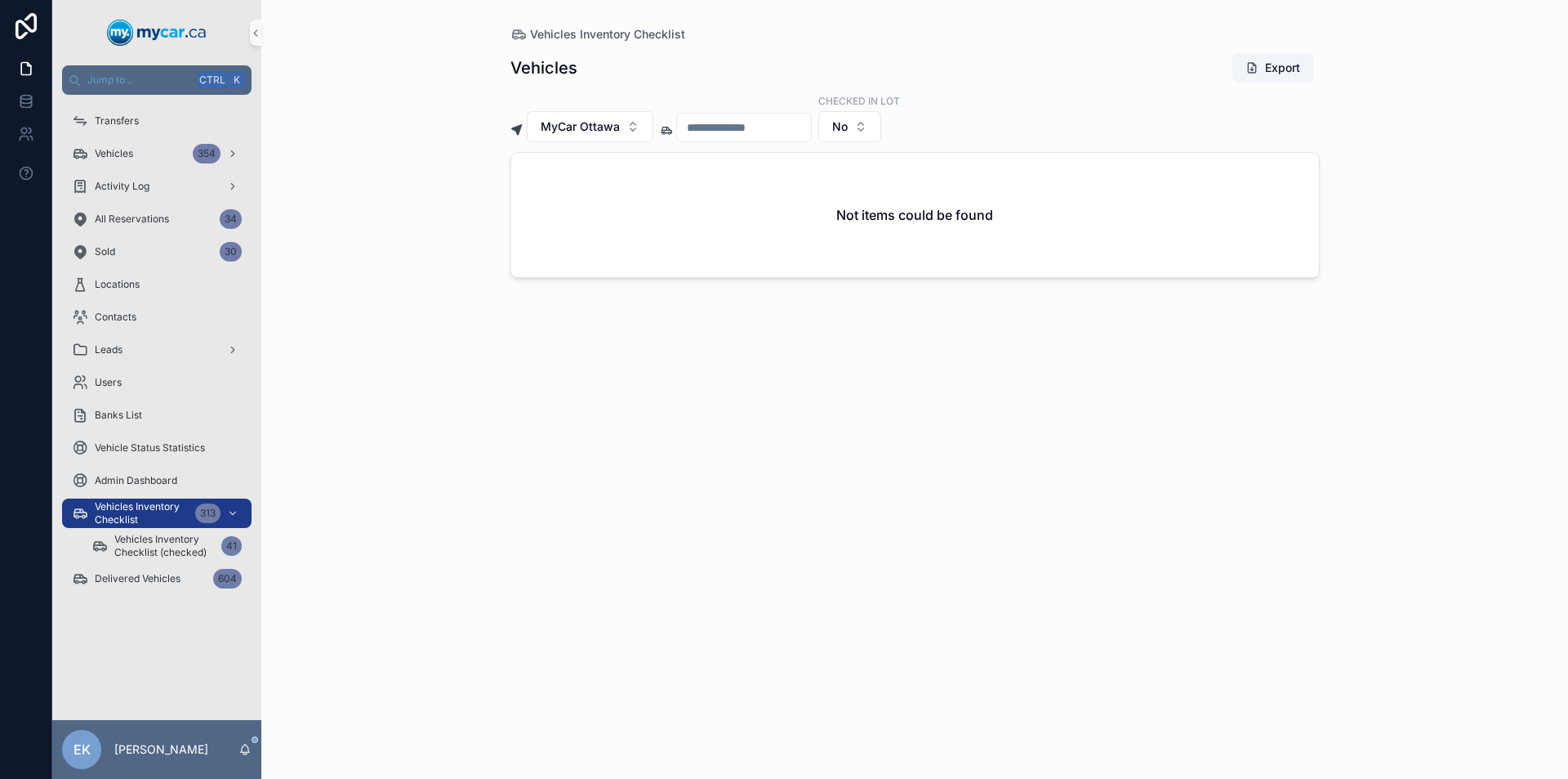
click at [789, 129] on input "scrollable content" at bounding box center [743, 126] width 134 height 23
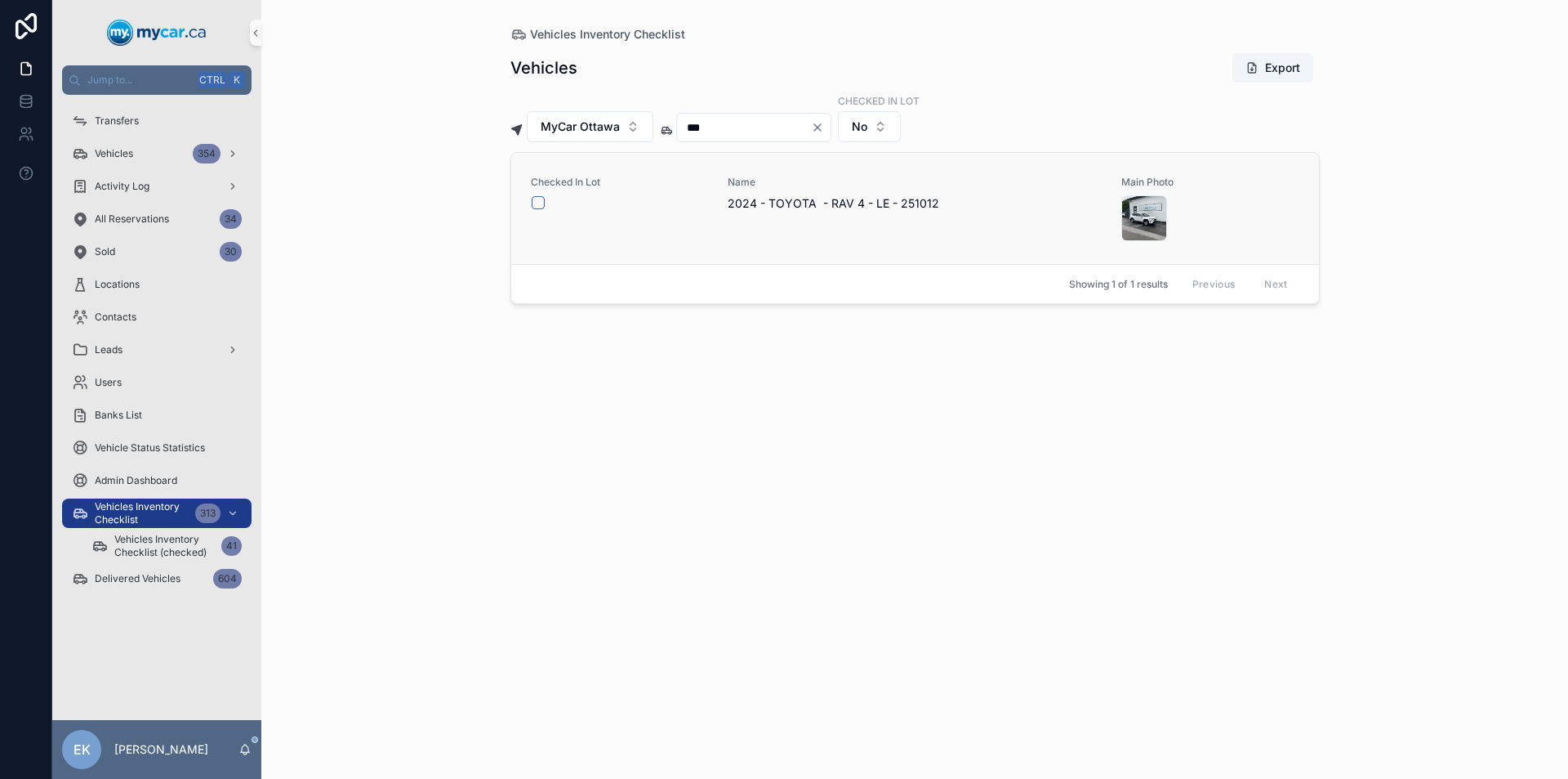
type input "***"
click at [538, 203] on button "scrollable content" at bounding box center [538, 202] width 13 height 13
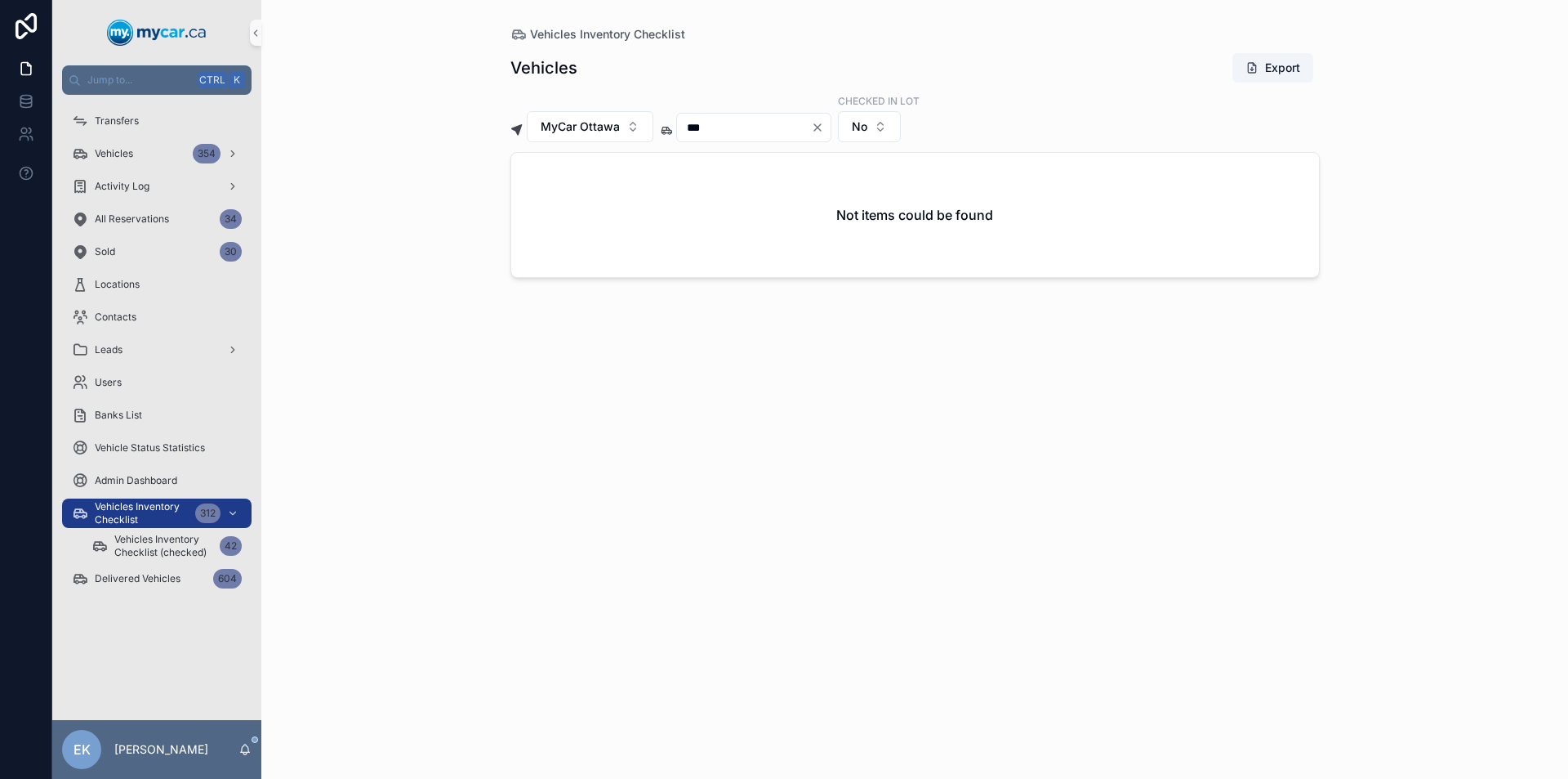
click at [820, 126] on icon "Clear" at bounding box center [817, 126] width 6 height 6
click at [785, 122] on input "scrollable content" at bounding box center [743, 126] width 134 height 23
type input "***"
click at [537, 204] on button "scrollable content" at bounding box center [538, 202] width 13 height 13
click at [820, 125] on icon "Clear" at bounding box center [817, 126] width 6 height 6
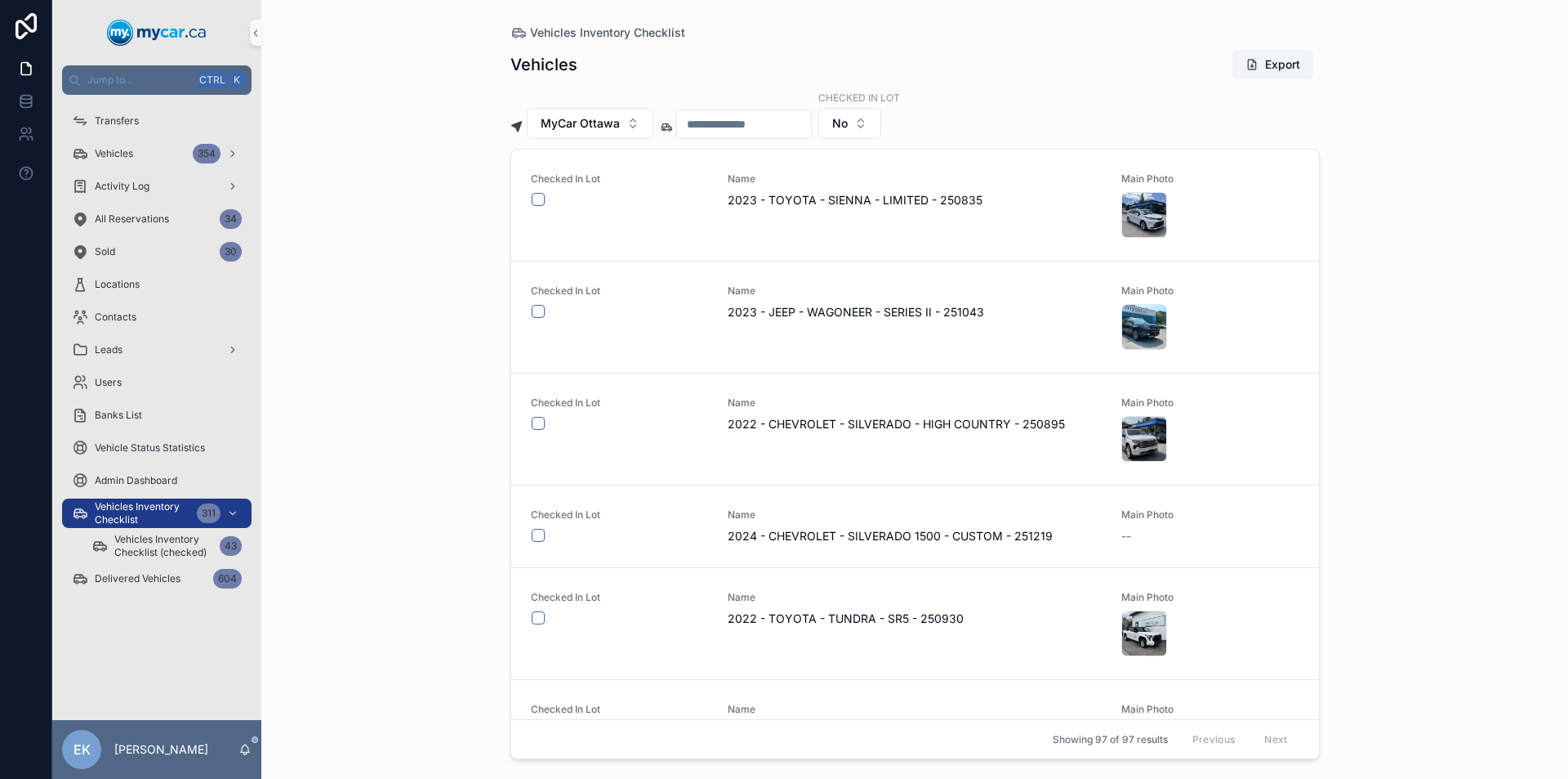
click at [723, 123] on input "scrollable content" at bounding box center [743, 124] width 134 height 23
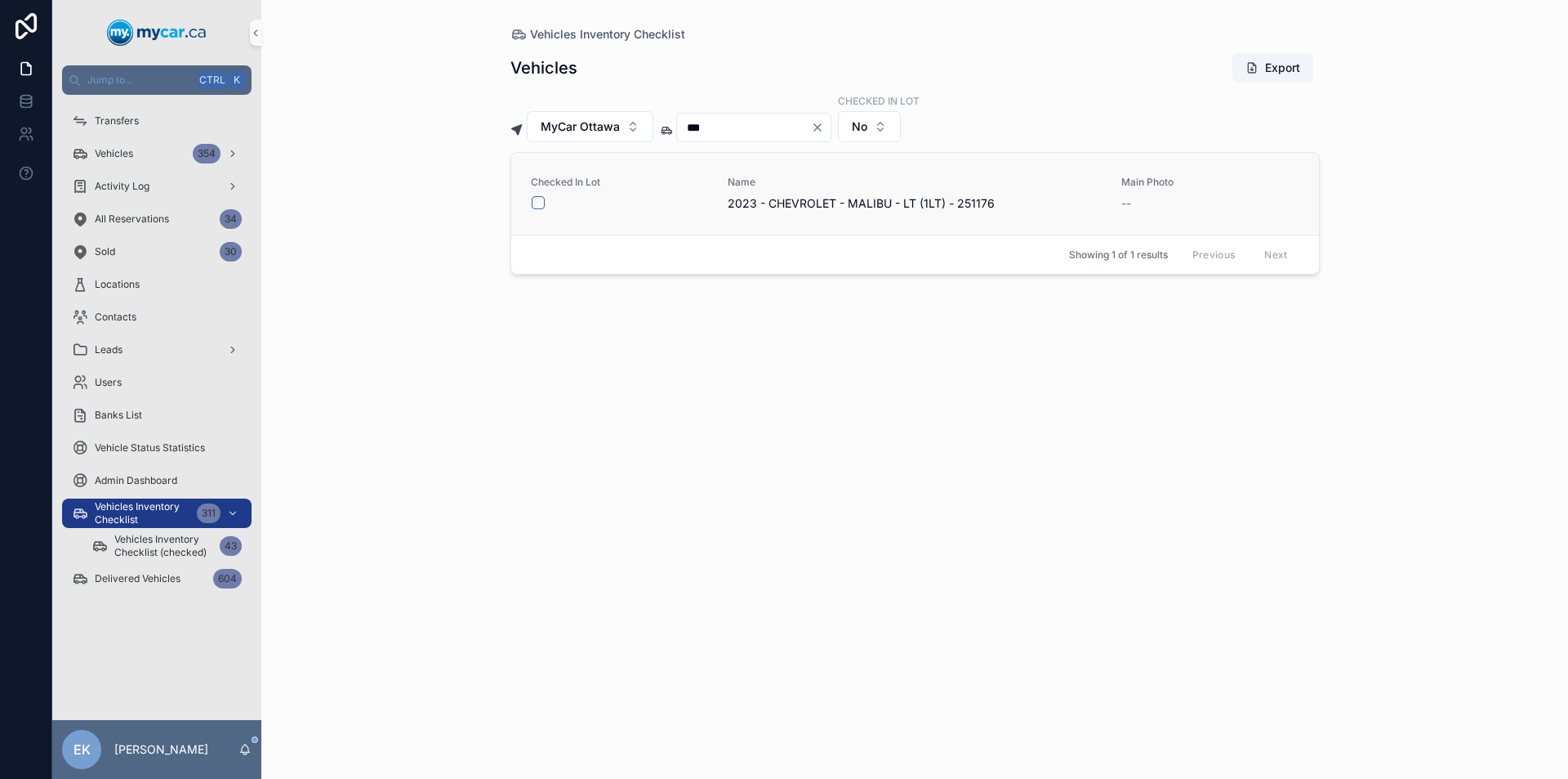
type input "***"
click at [536, 198] on button "scrollable content" at bounding box center [538, 202] width 13 height 13
click at [820, 127] on icon "Clear" at bounding box center [817, 126] width 6 height 6
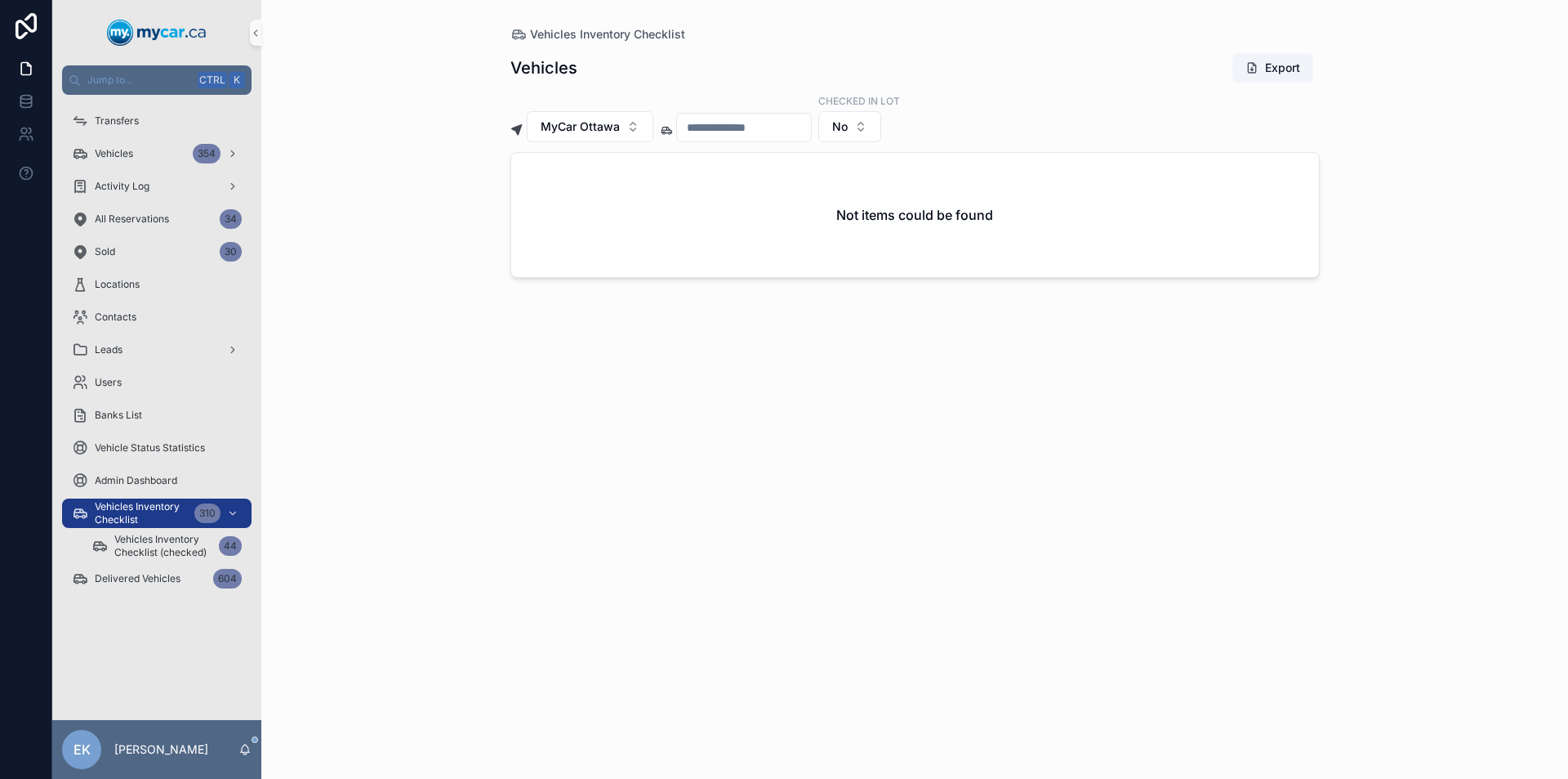
click at [810, 128] on input "scrollable content" at bounding box center [743, 126] width 134 height 23
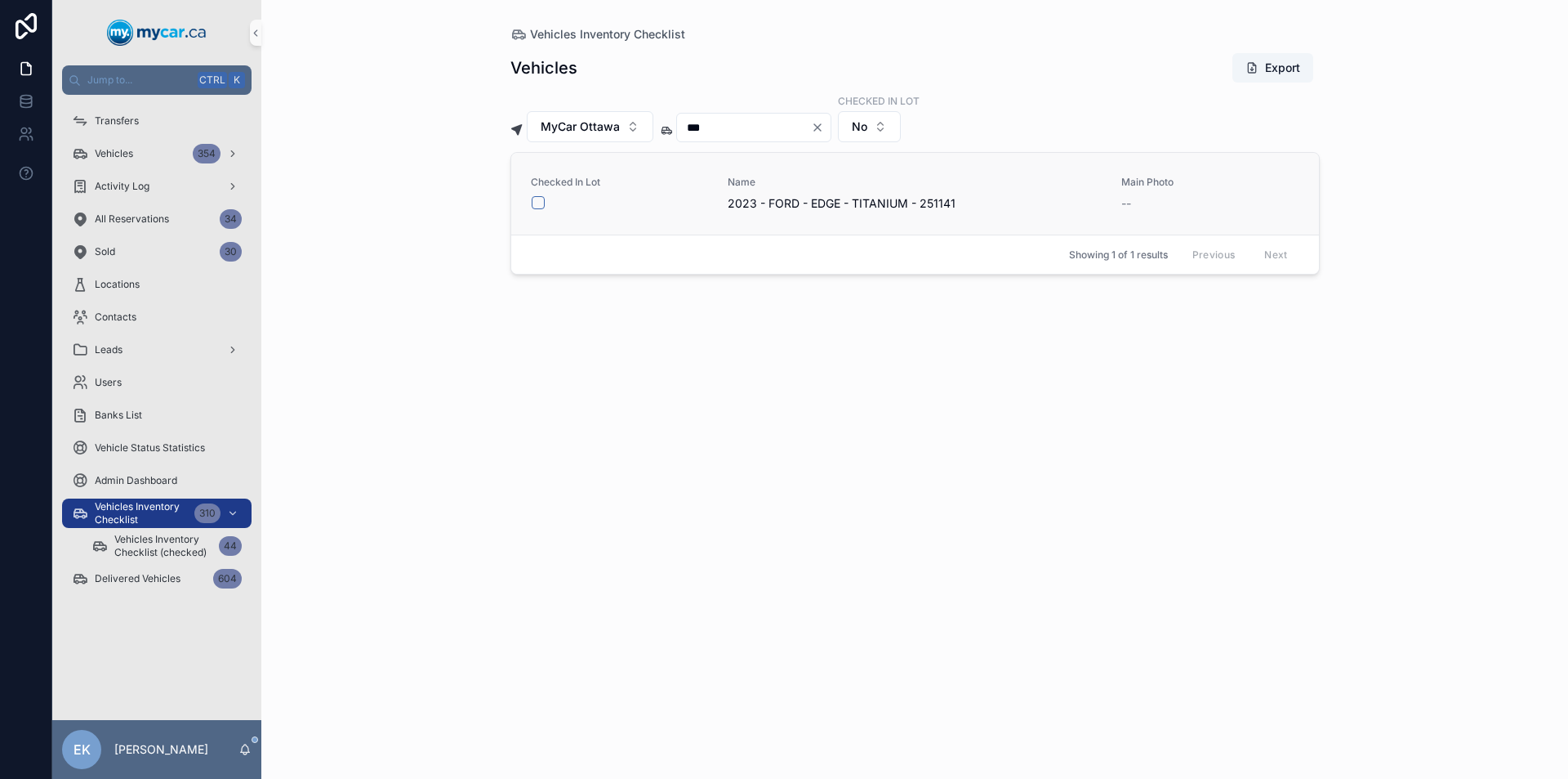
type input "***"
click at [539, 204] on button "scrollable content" at bounding box center [538, 202] width 13 height 13
click at [820, 126] on icon "Clear" at bounding box center [817, 126] width 6 height 6
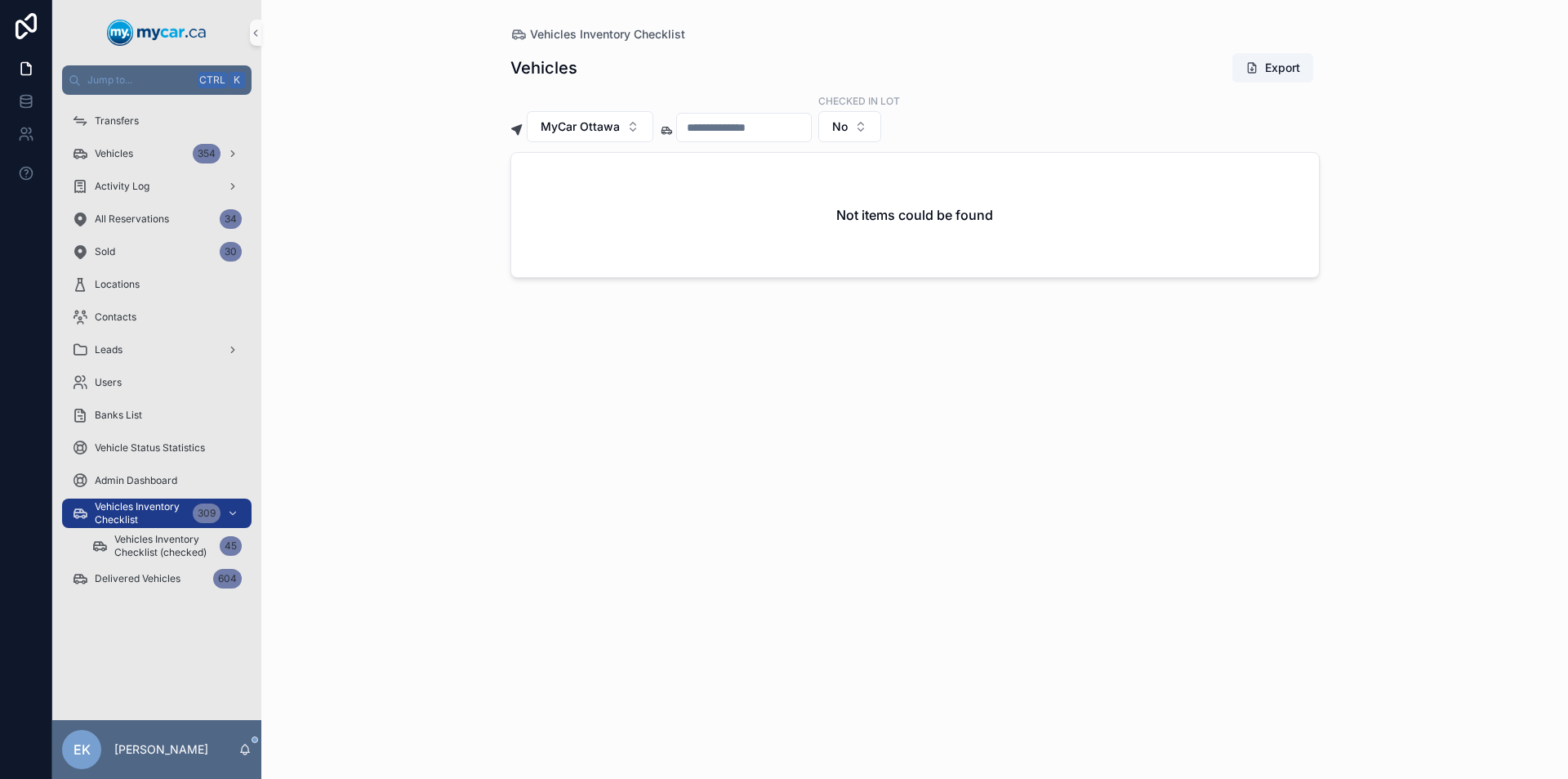
click at [810, 128] on input "scrollable content" at bounding box center [743, 126] width 134 height 23
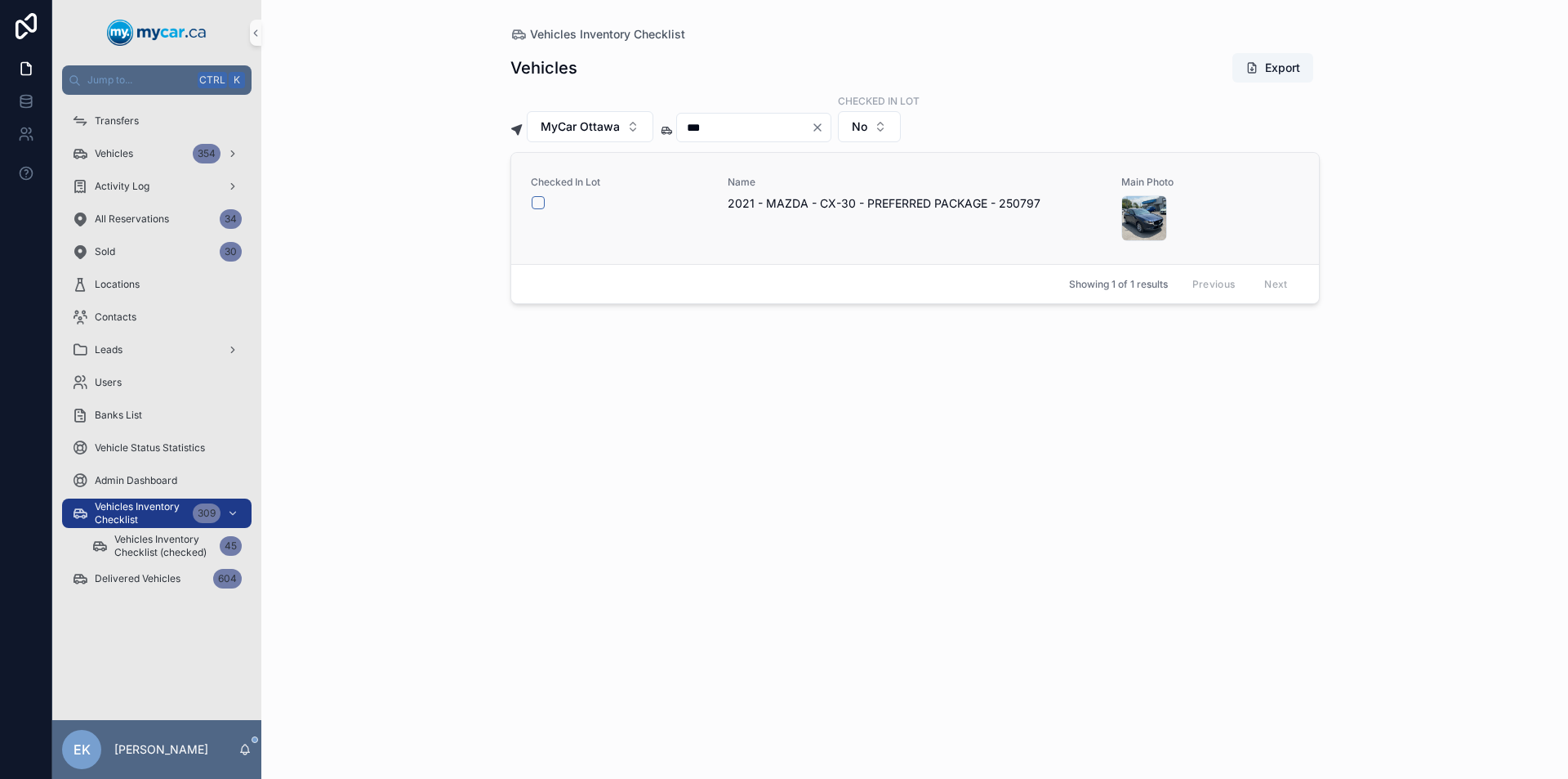
type input "***"
click at [538, 198] on button "scrollable content" at bounding box center [538, 202] width 13 height 13
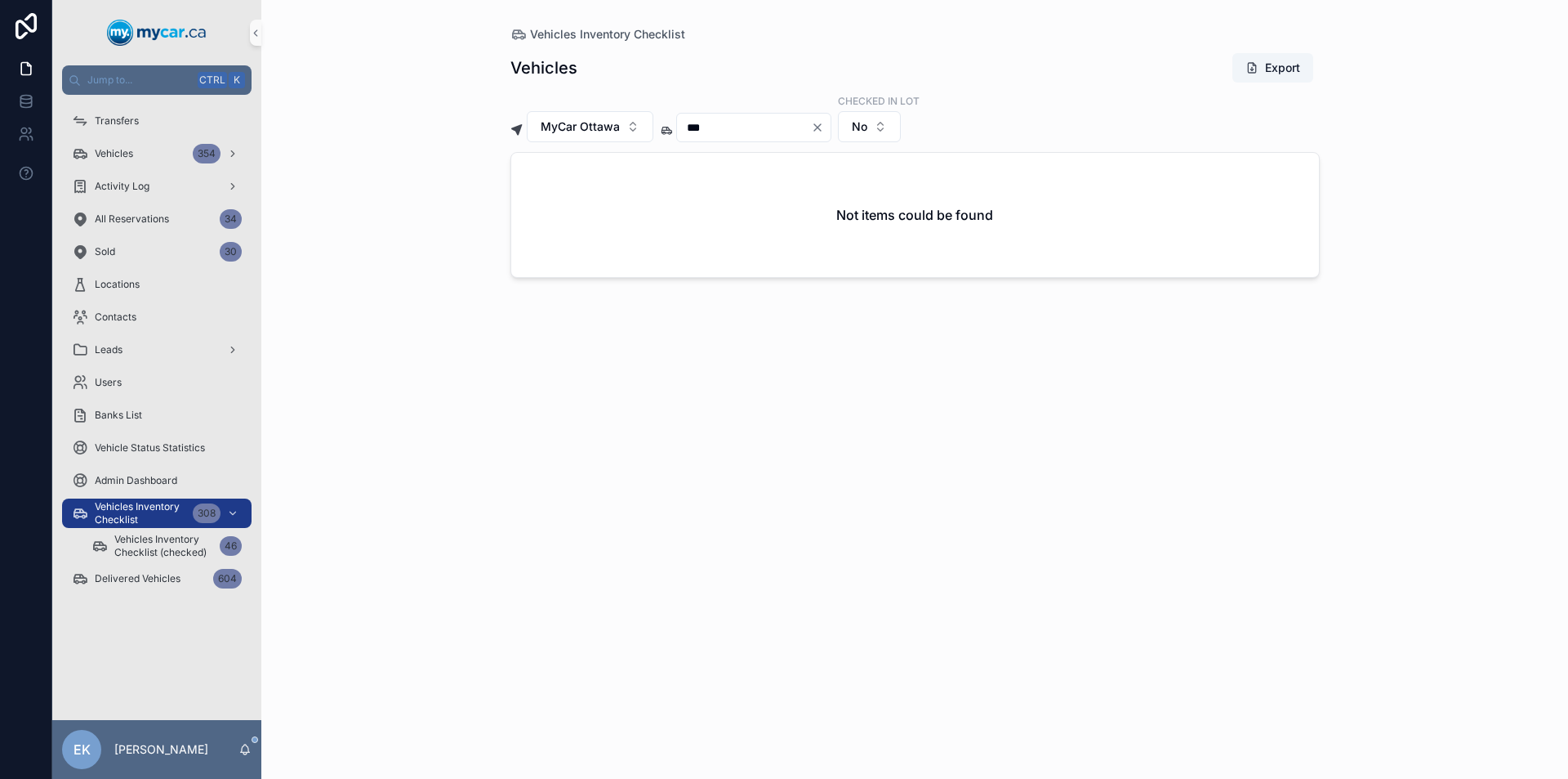
click at [824, 128] on icon "Clear" at bounding box center [817, 127] width 13 height 13
click at [810, 127] on input "scrollable content" at bounding box center [743, 126] width 134 height 23
type input "***"
click at [539, 203] on button "scrollable content" at bounding box center [538, 202] width 13 height 13
click at [820, 126] on icon "Clear" at bounding box center [817, 126] width 6 height 6
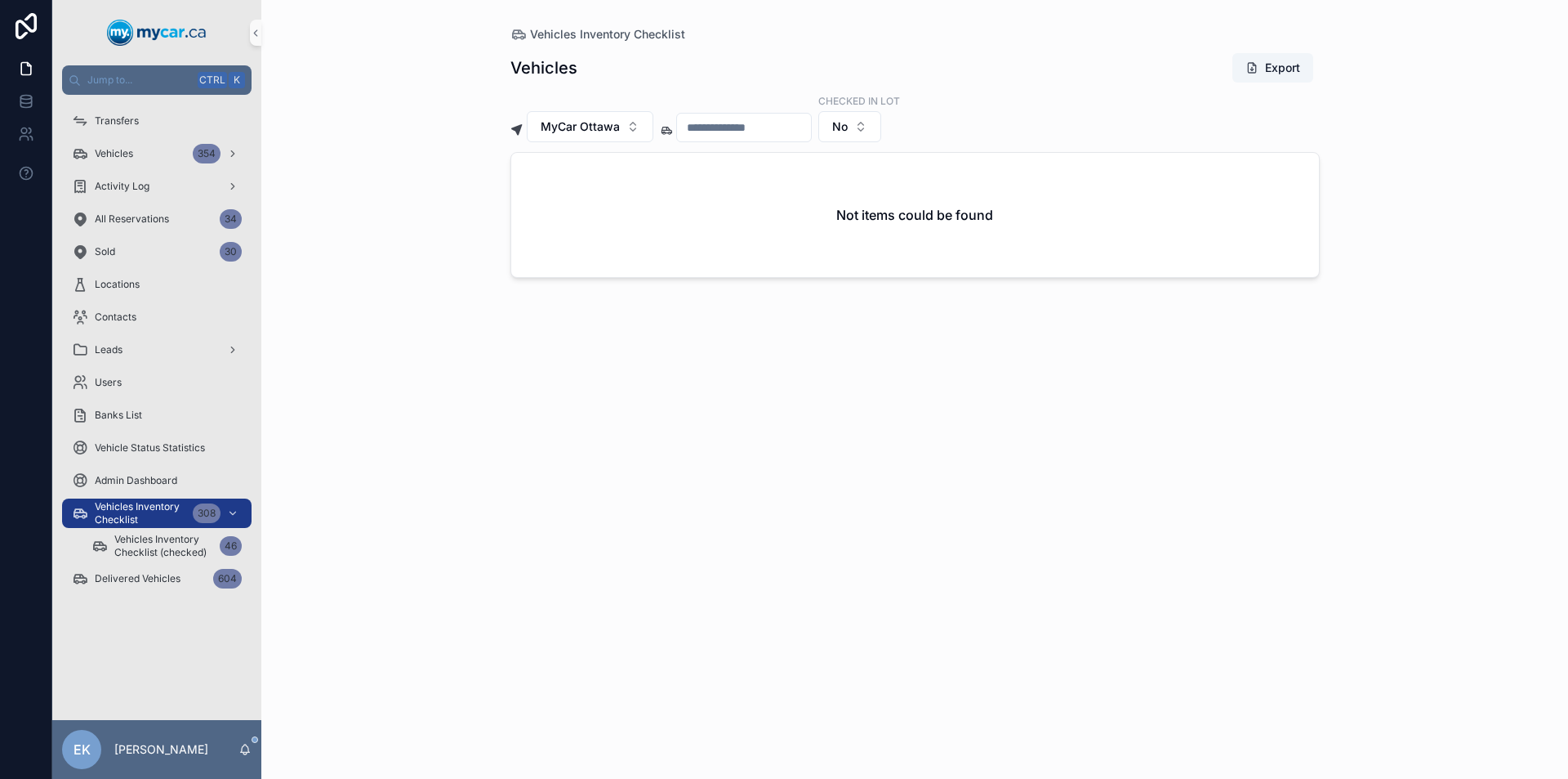
click at [792, 126] on input "scrollable content" at bounding box center [743, 126] width 134 height 23
type input "***"
click at [824, 127] on icon "Clear" at bounding box center [817, 127] width 13 height 13
click at [801, 137] on input "scrollable content" at bounding box center [743, 126] width 134 height 23
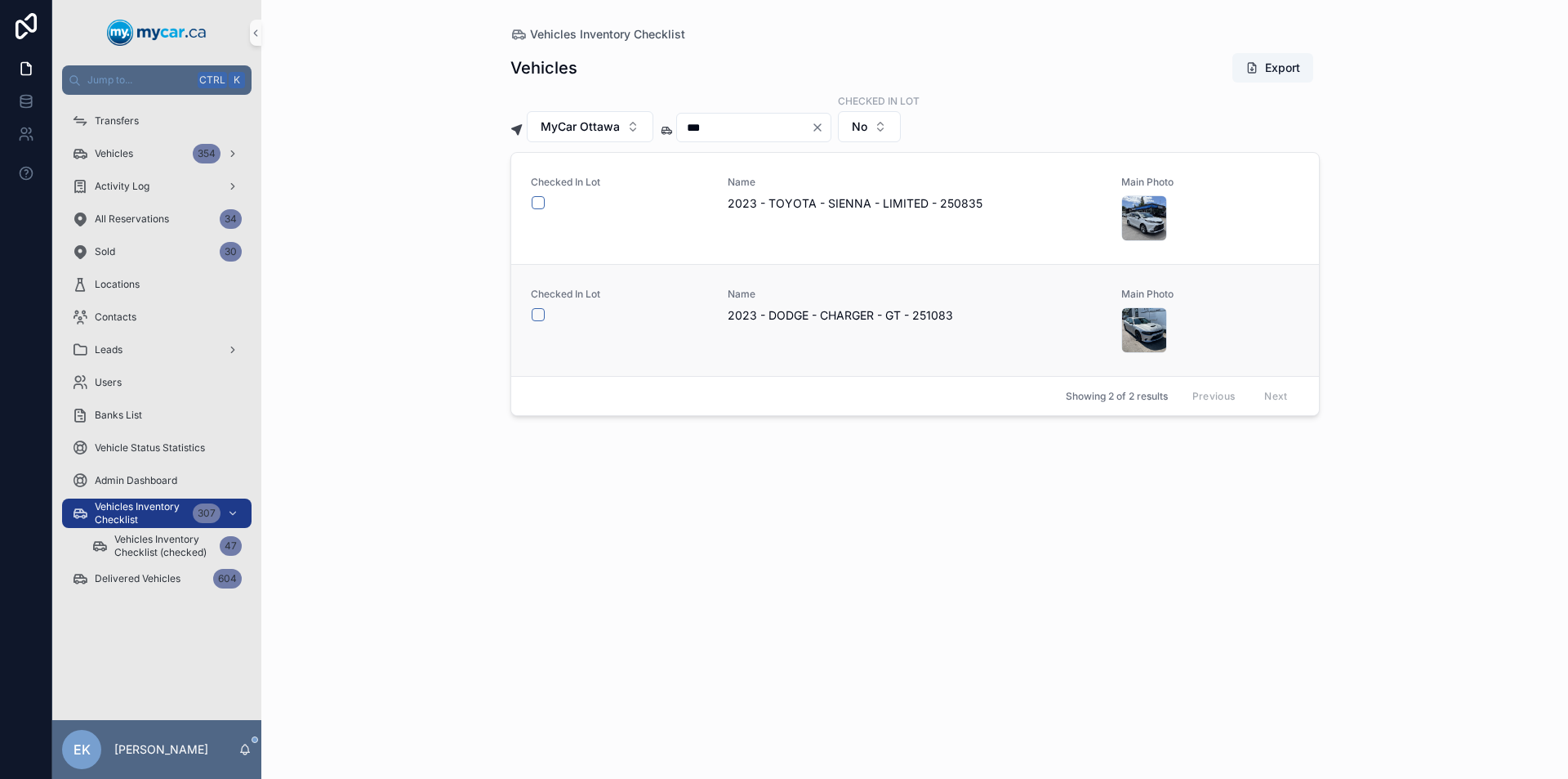
type input "***"
click at [536, 315] on button "scrollable content" at bounding box center [538, 314] width 13 height 13
click at [824, 125] on icon "Clear" at bounding box center [817, 127] width 13 height 13
click at [805, 125] on input "scrollable content" at bounding box center [743, 126] width 134 height 23
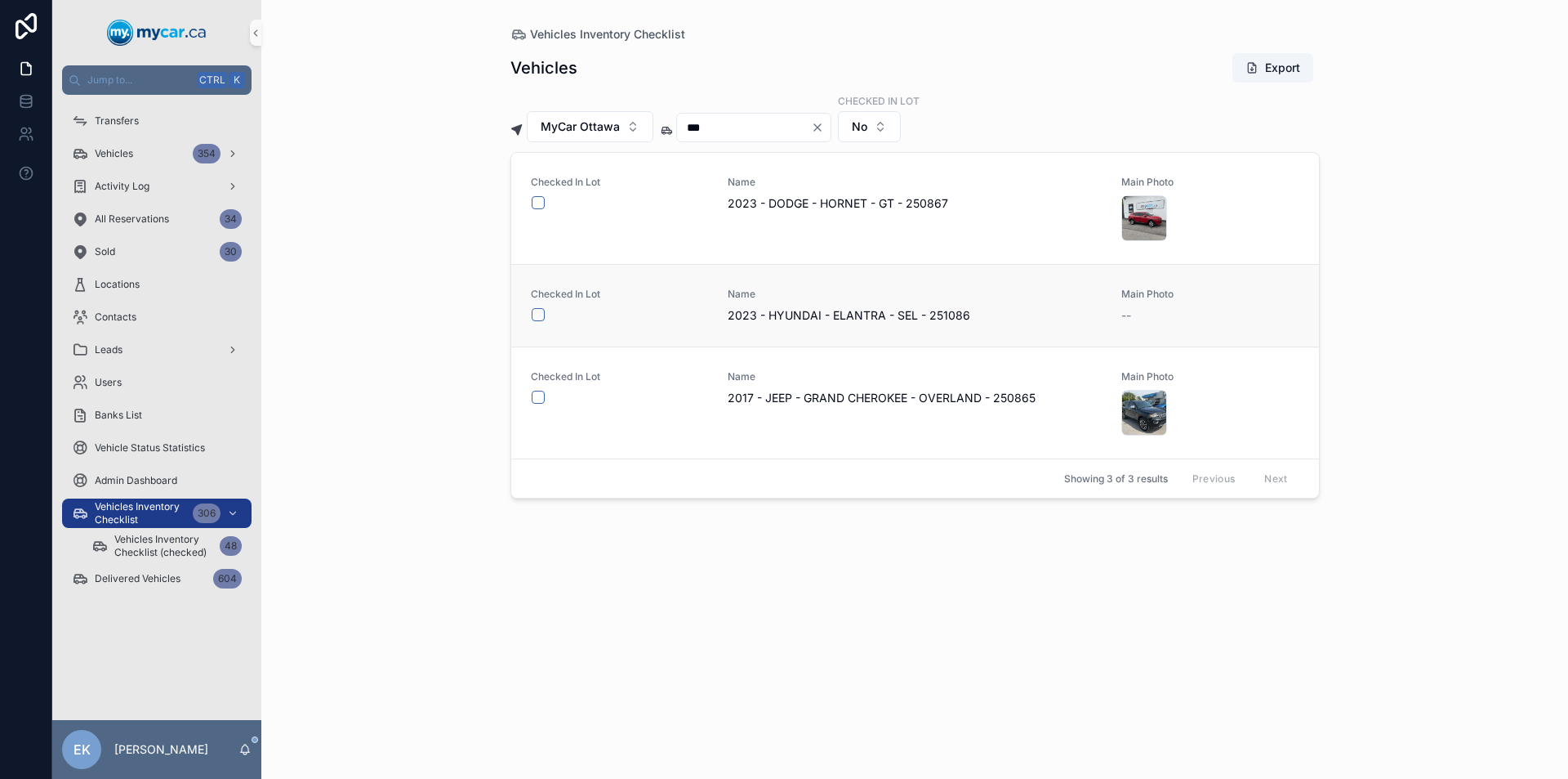
type input "***"
click at [534, 313] on button "scrollable content" at bounding box center [538, 314] width 13 height 13
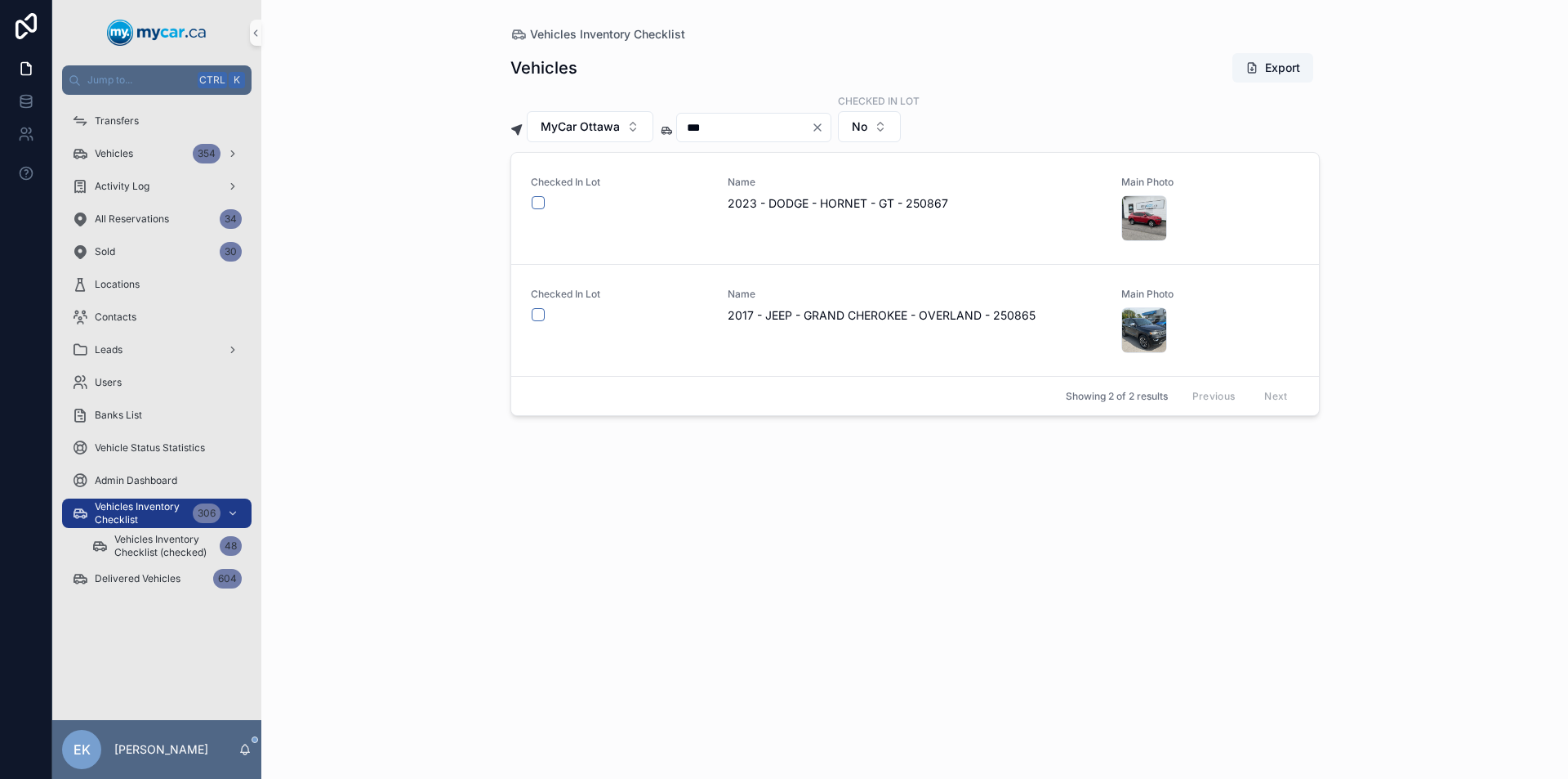
click at [820, 128] on icon "Clear" at bounding box center [817, 126] width 6 height 6
click at [792, 126] on input "scrollable content" at bounding box center [743, 126] width 134 height 23
type input "***"
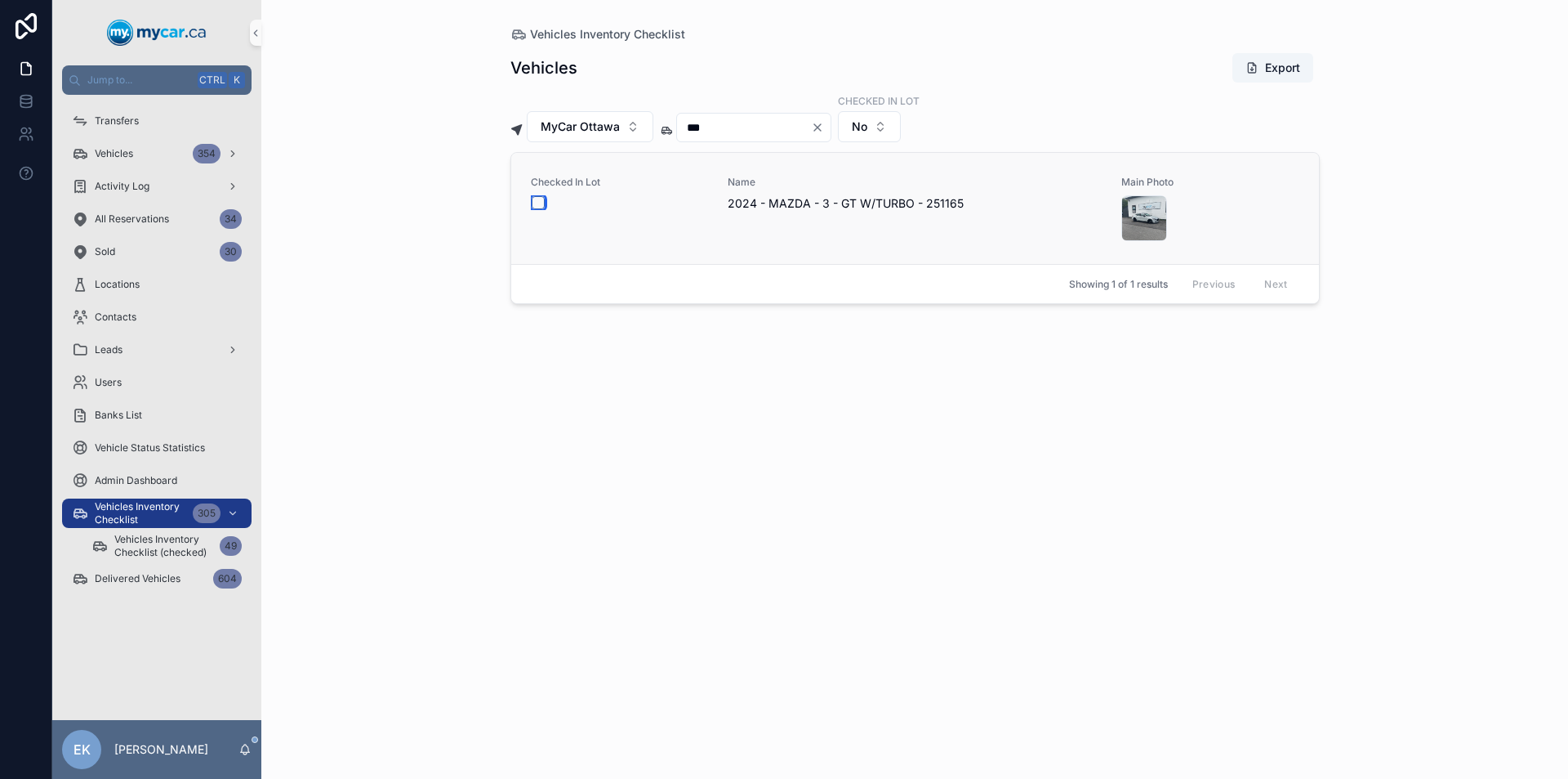
click at [541, 207] on button "scrollable content" at bounding box center [538, 202] width 13 height 13
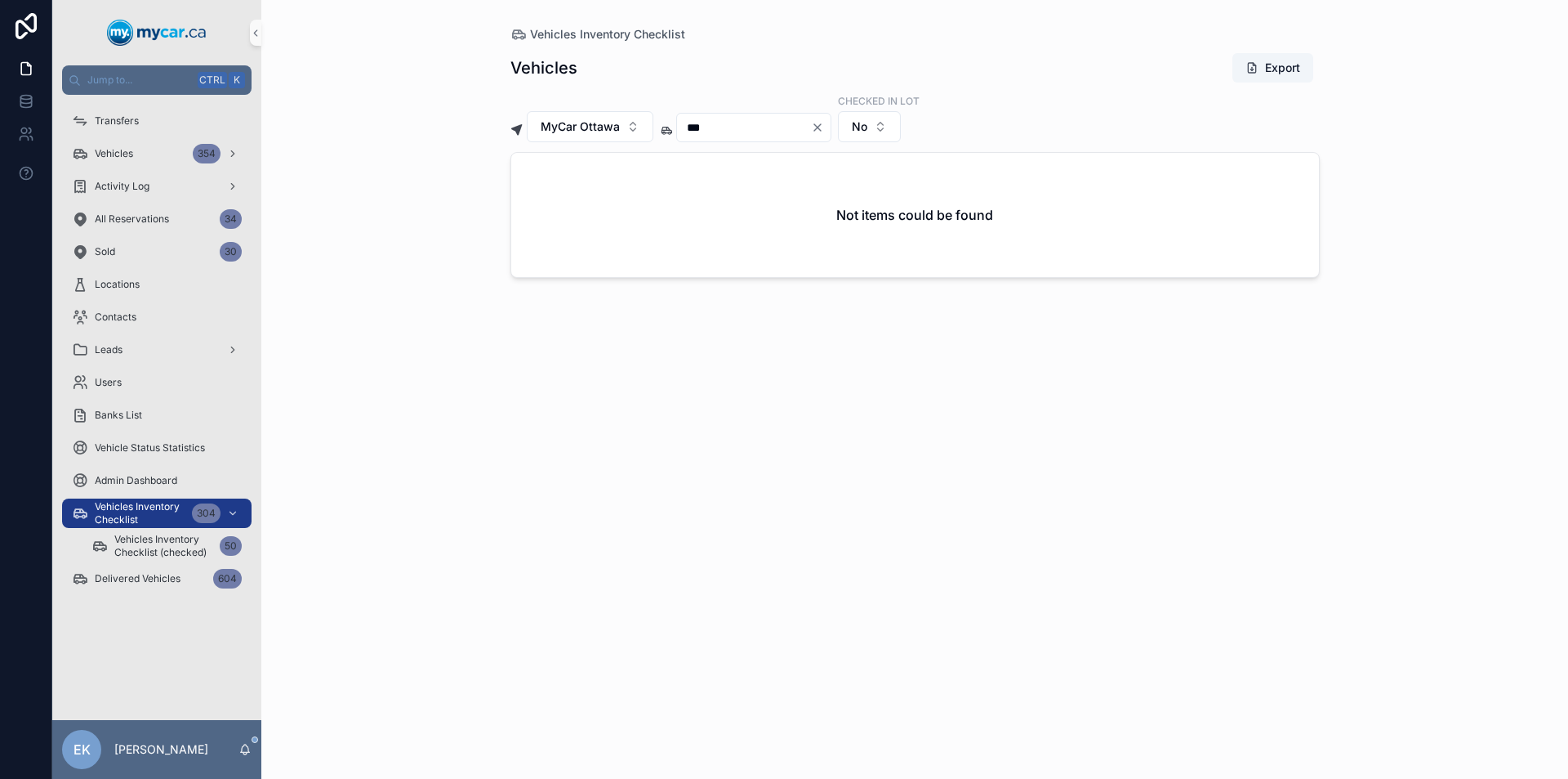
click at [820, 126] on icon "Clear" at bounding box center [817, 126] width 6 height 6
click at [757, 126] on input "scrollable content" at bounding box center [743, 126] width 134 height 23
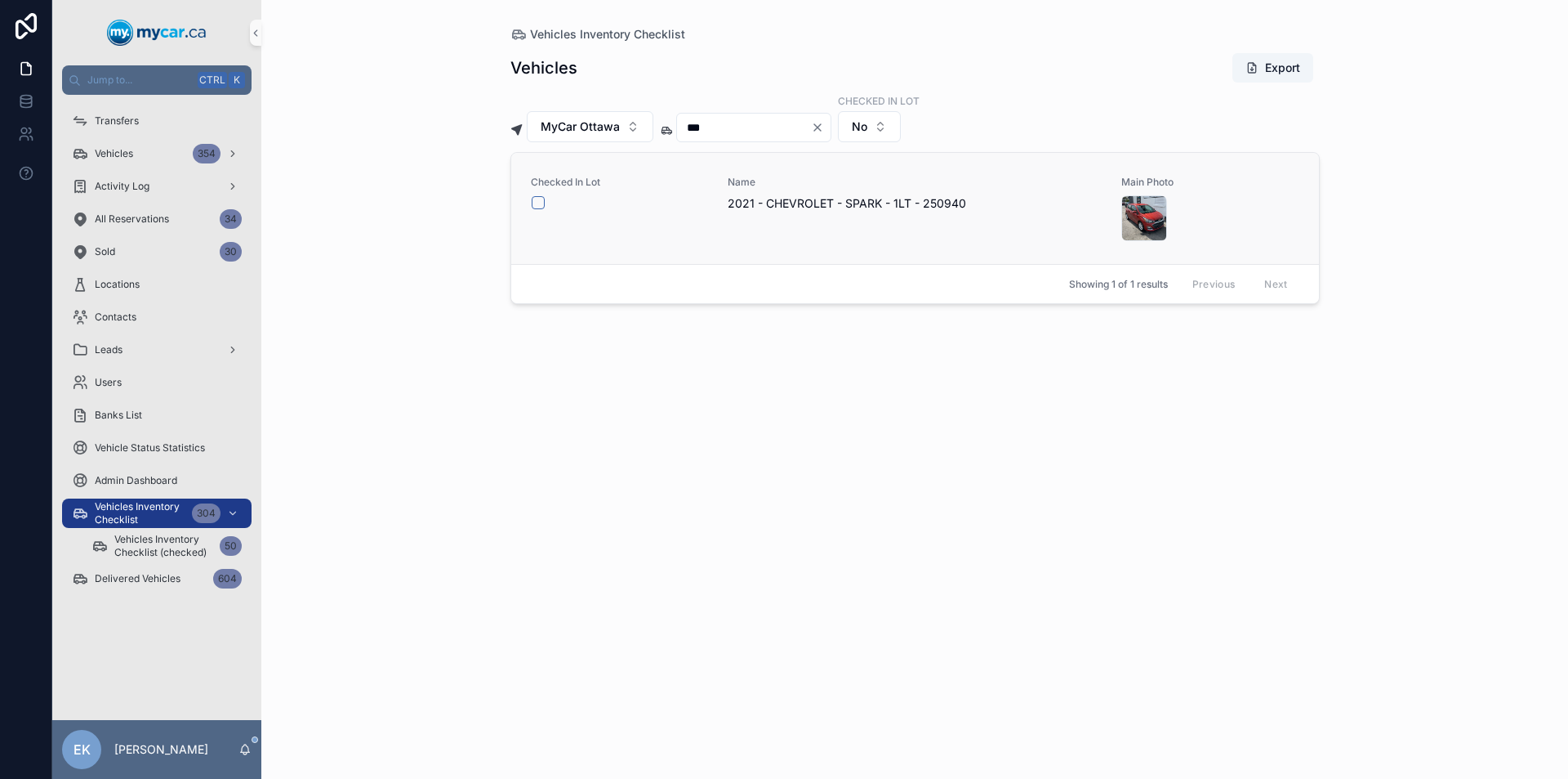
type input "***"
click at [539, 204] on button "scrollable content" at bounding box center [538, 202] width 13 height 13
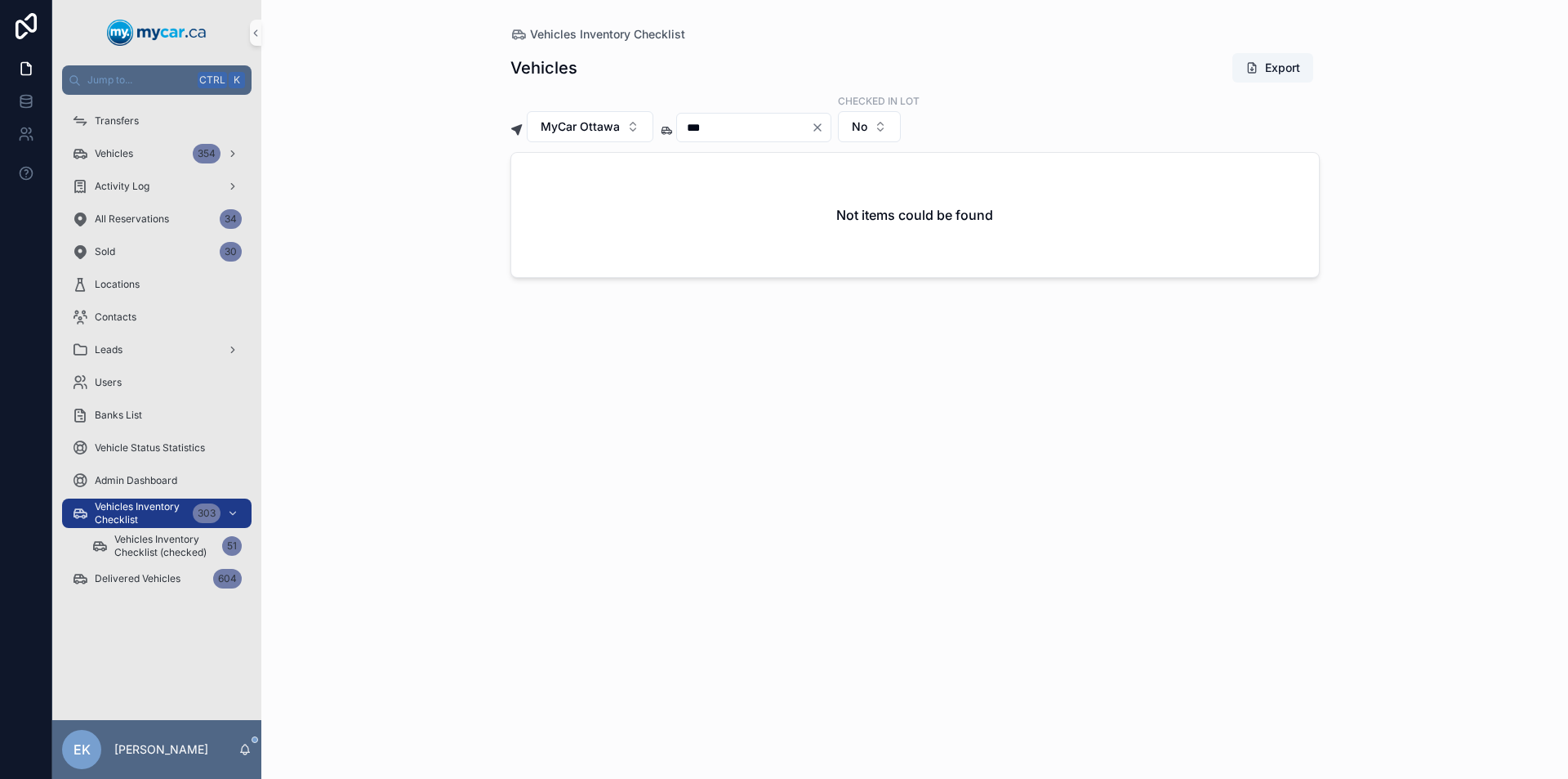
click at [824, 127] on icon "Clear" at bounding box center [817, 127] width 13 height 13
click at [769, 124] on input "scrollable content" at bounding box center [743, 126] width 134 height 23
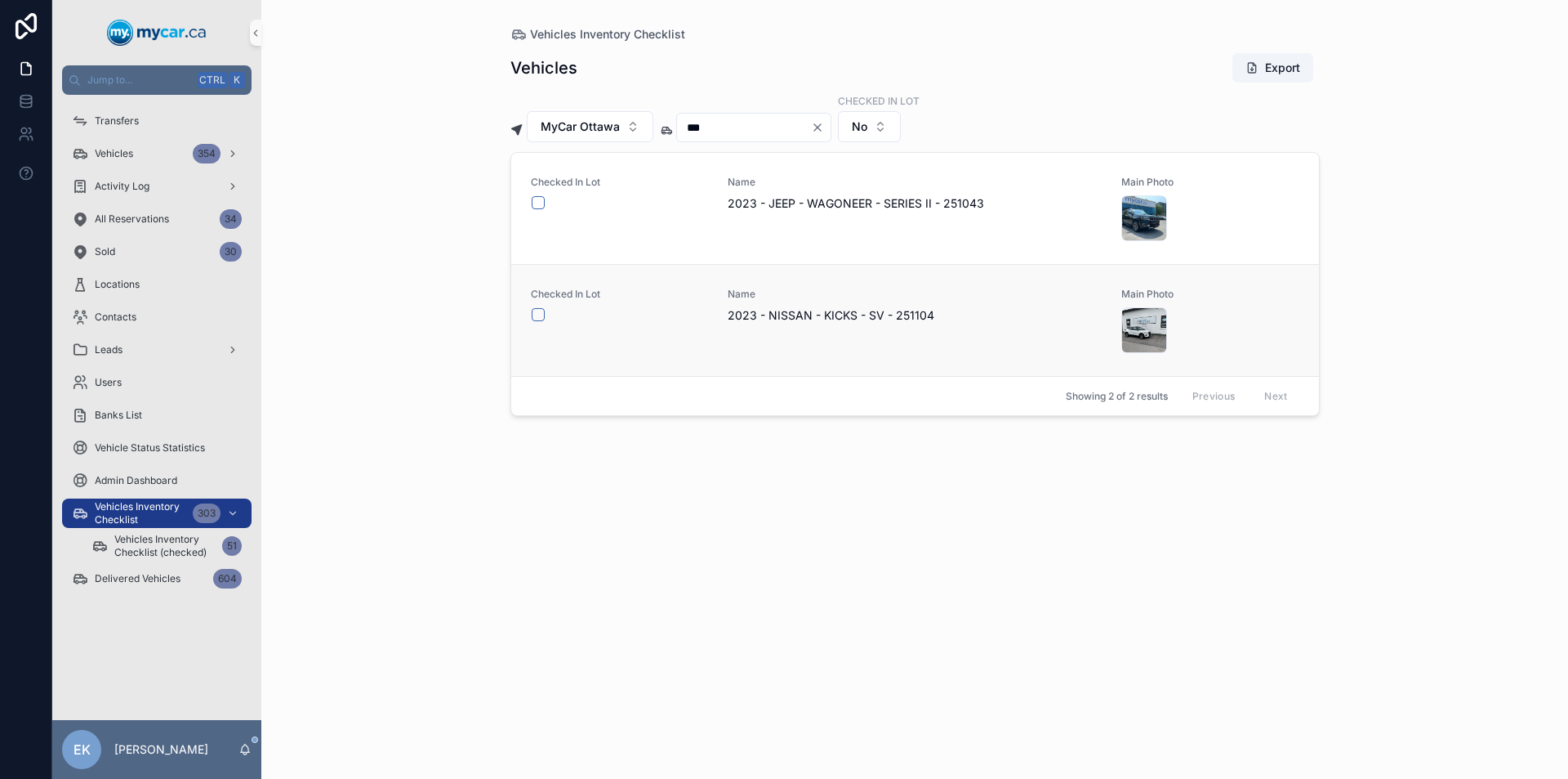
type input "***"
click at [538, 314] on button "scrollable content" at bounding box center [538, 314] width 13 height 13
click at [824, 126] on icon "Clear" at bounding box center [817, 127] width 13 height 13
click at [750, 126] on input "scrollable content" at bounding box center [743, 126] width 134 height 23
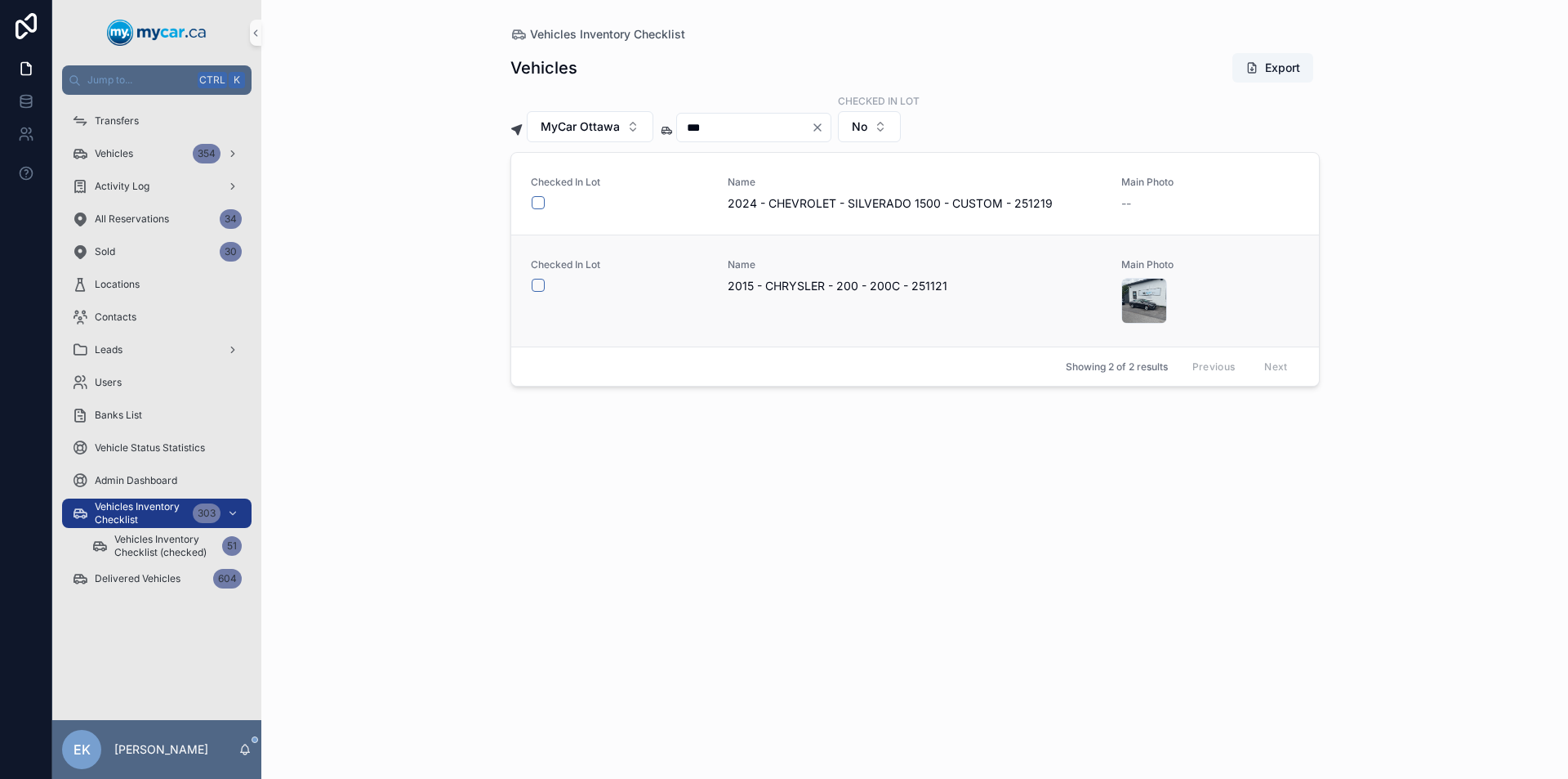
type input "***"
click at [539, 282] on button "scrollable content" at bounding box center [538, 285] width 13 height 13
click at [824, 128] on icon "Clear" at bounding box center [817, 127] width 13 height 13
click at [789, 131] on input "scrollable content" at bounding box center [743, 126] width 134 height 23
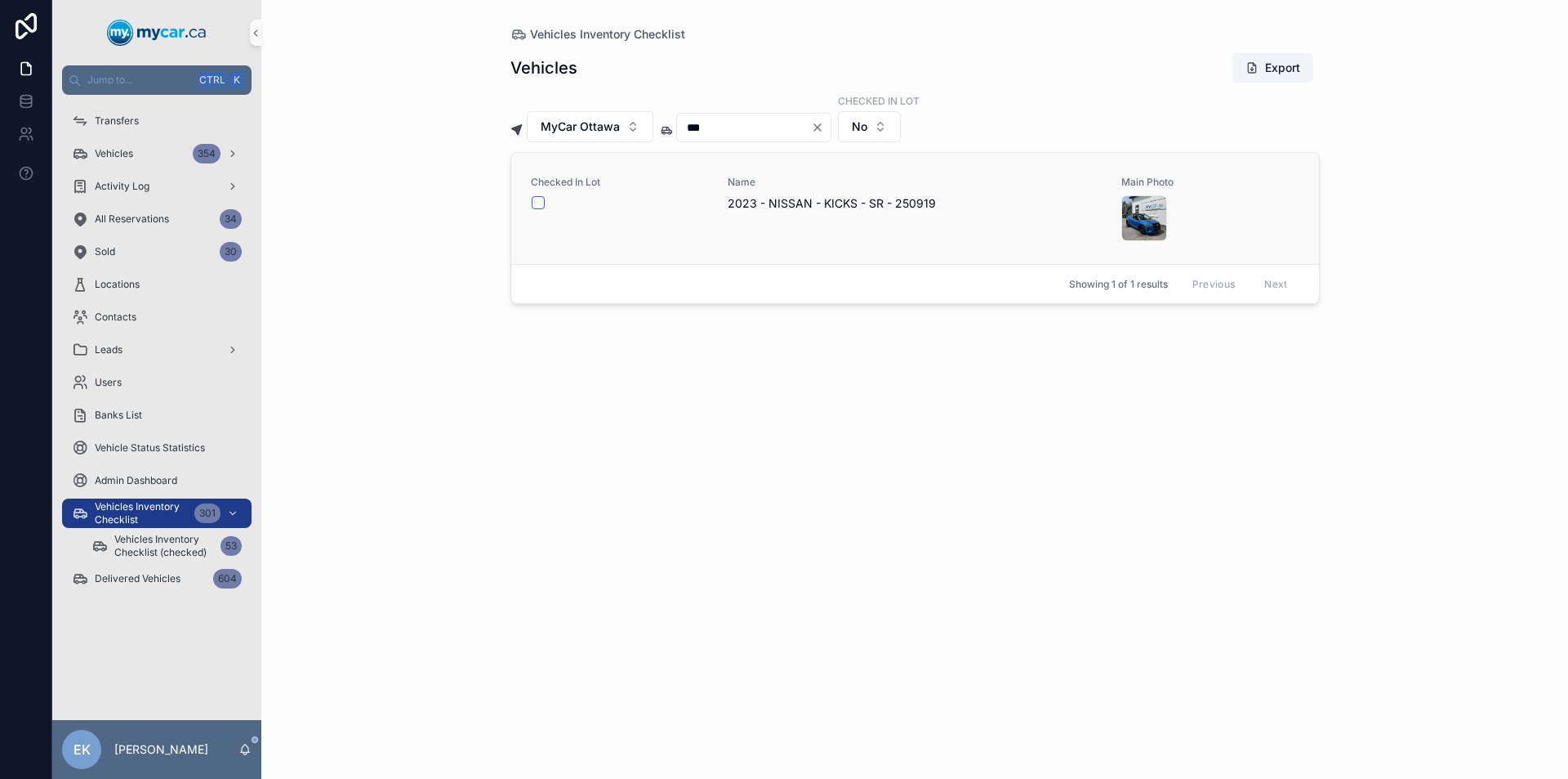
type input "***"
click at [537, 203] on button "scrollable content" at bounding box center [538, 202] width 13 height 13
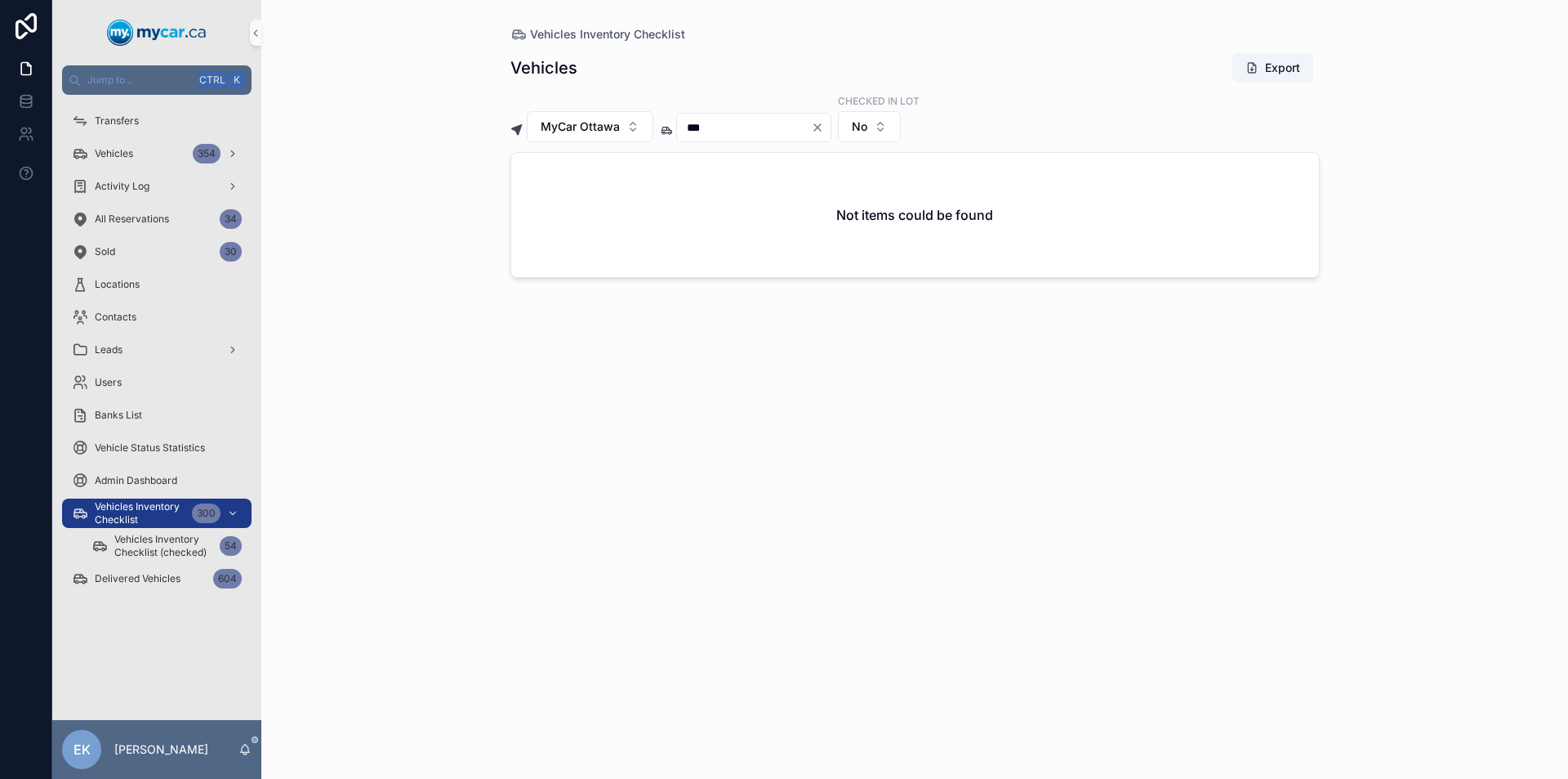
click at [820, 126] on icon "Clear" at bounding box center [817, 126] width 6 height 6
click at [746, 126] on input "scrollable content" at bounding box center [743, 126] width 134 height 23
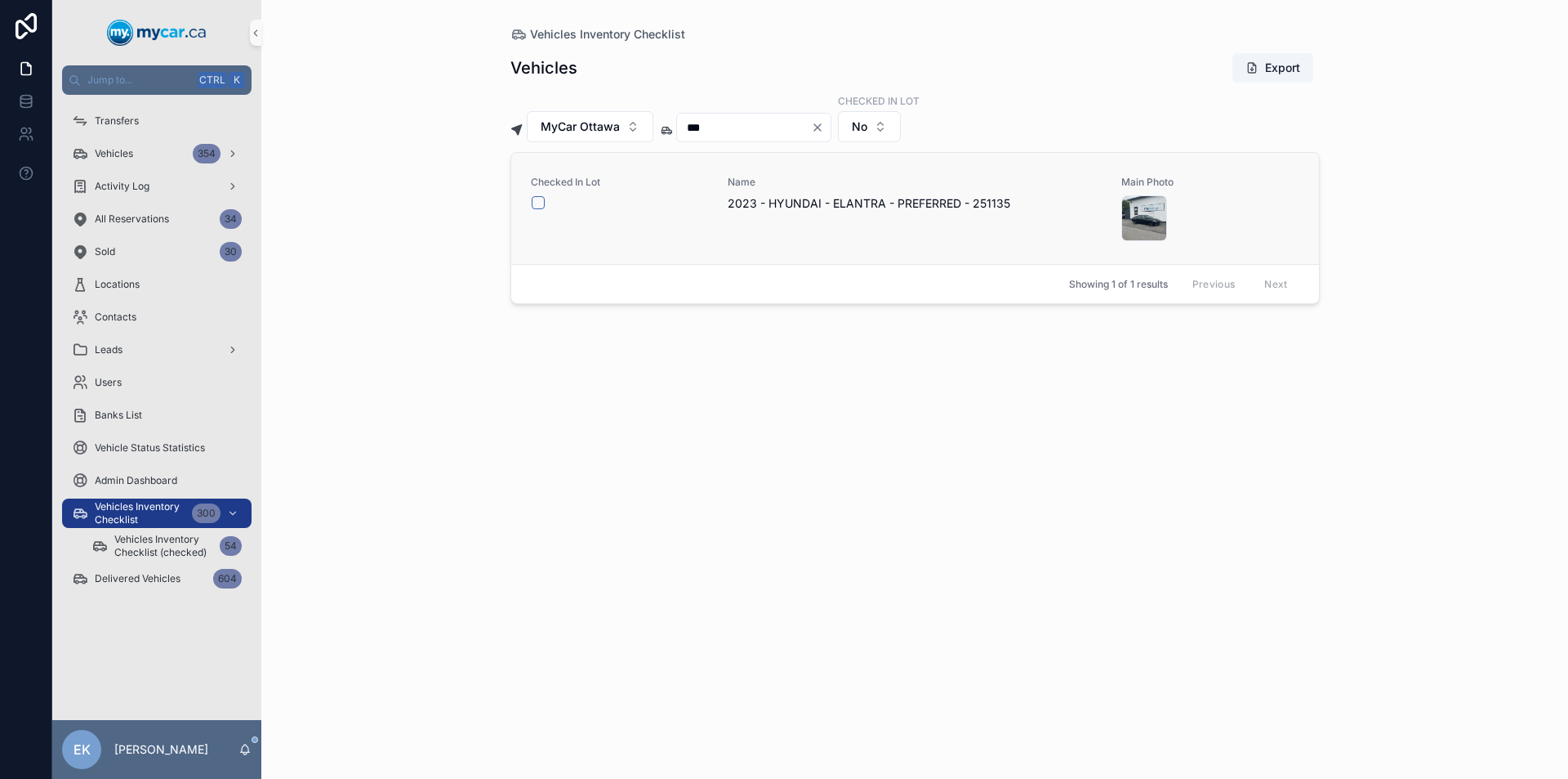
type input "***"
click at [541, 203] on button "scrollable content" at bounding box center [538, 202] width 13 height 13
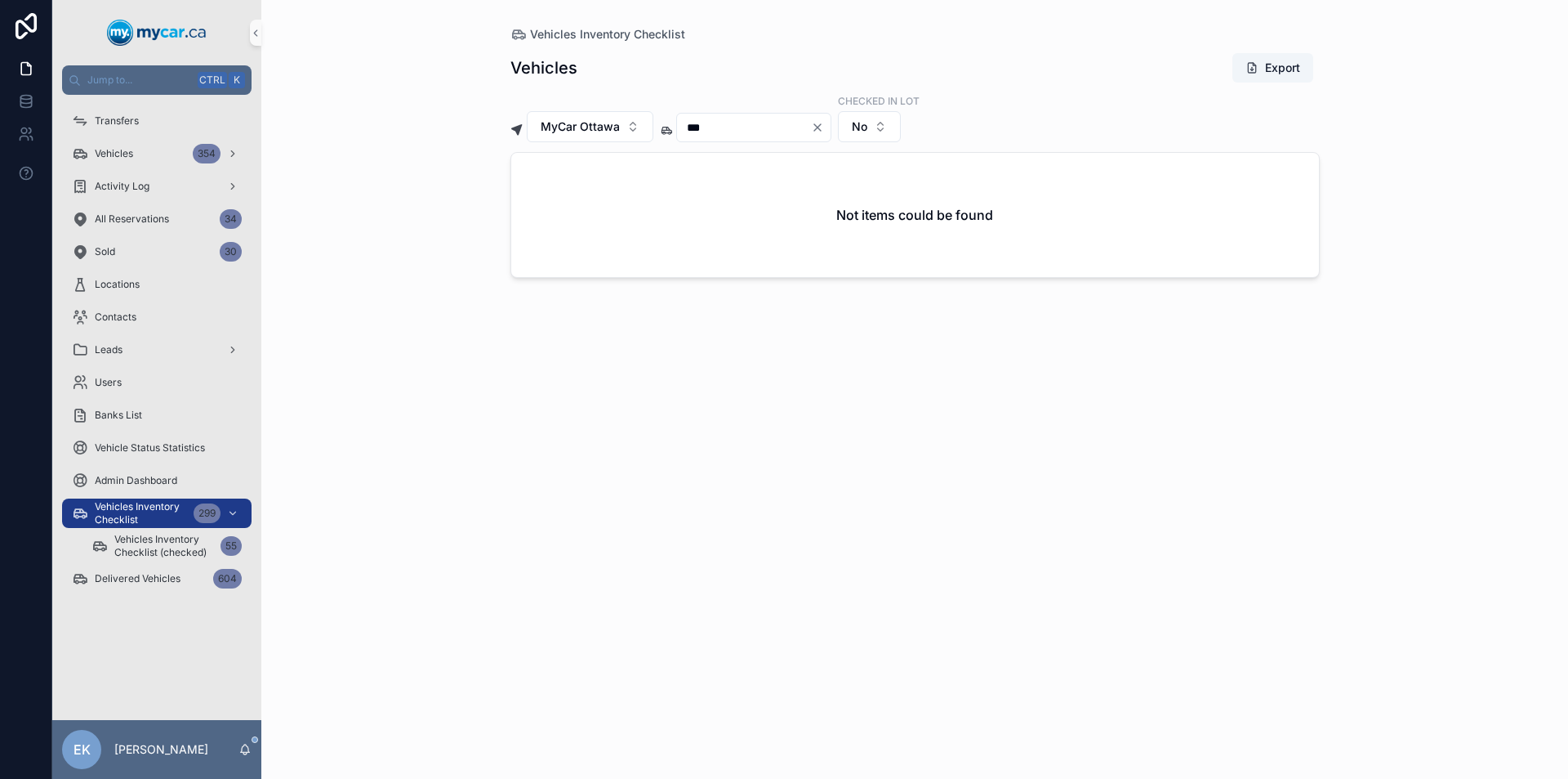
click at [820, 128] on icon "Clear" at bounding box center [817, 126] width 6 height 6
click at [739, 128] on input "scrollable content" at bounding box center [743, 126] width 134 height 23
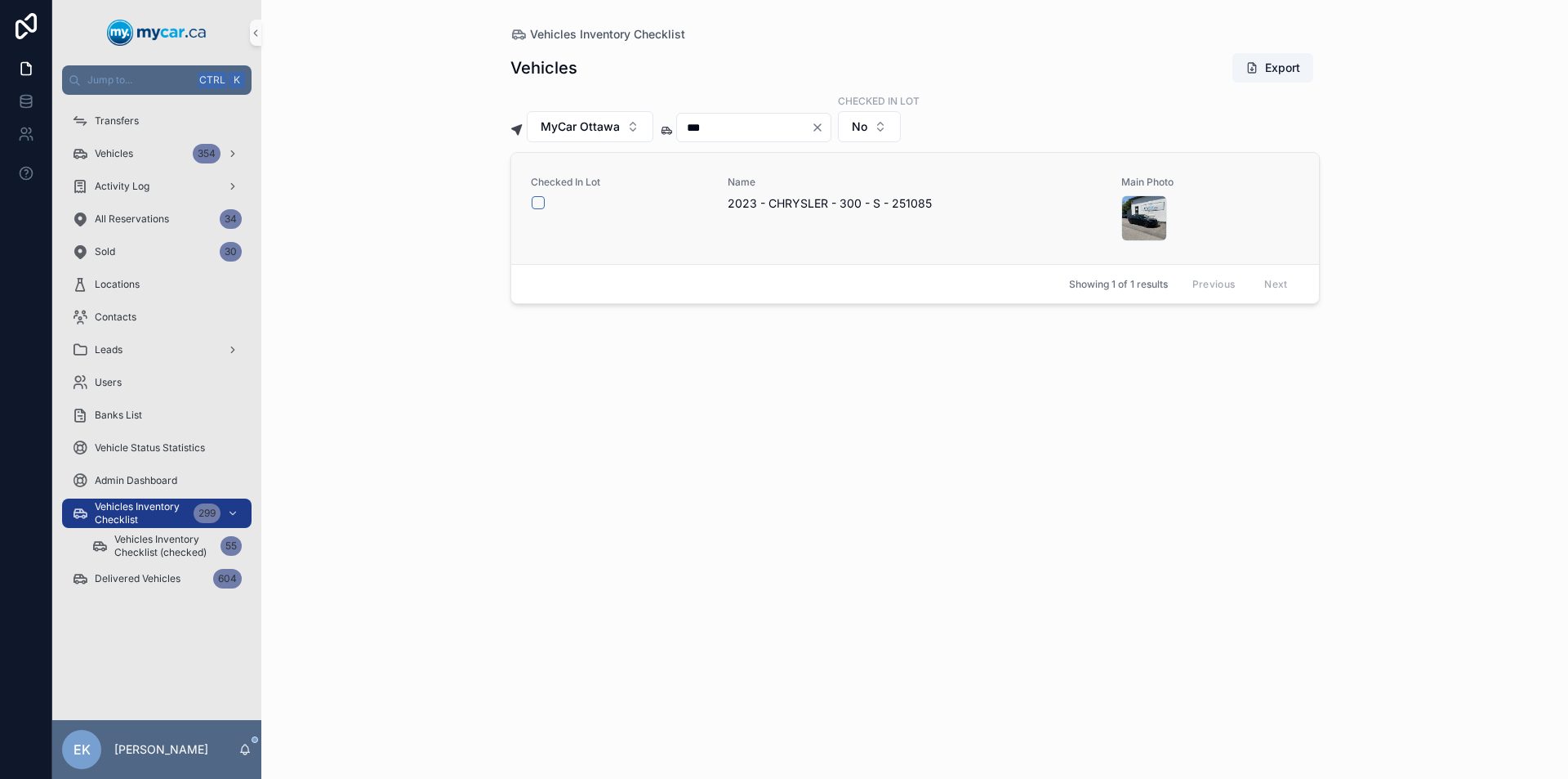
type input "***"
click at [538, 201] on button "scrollable content" at bounding box center [538, 202] width 13 height 13
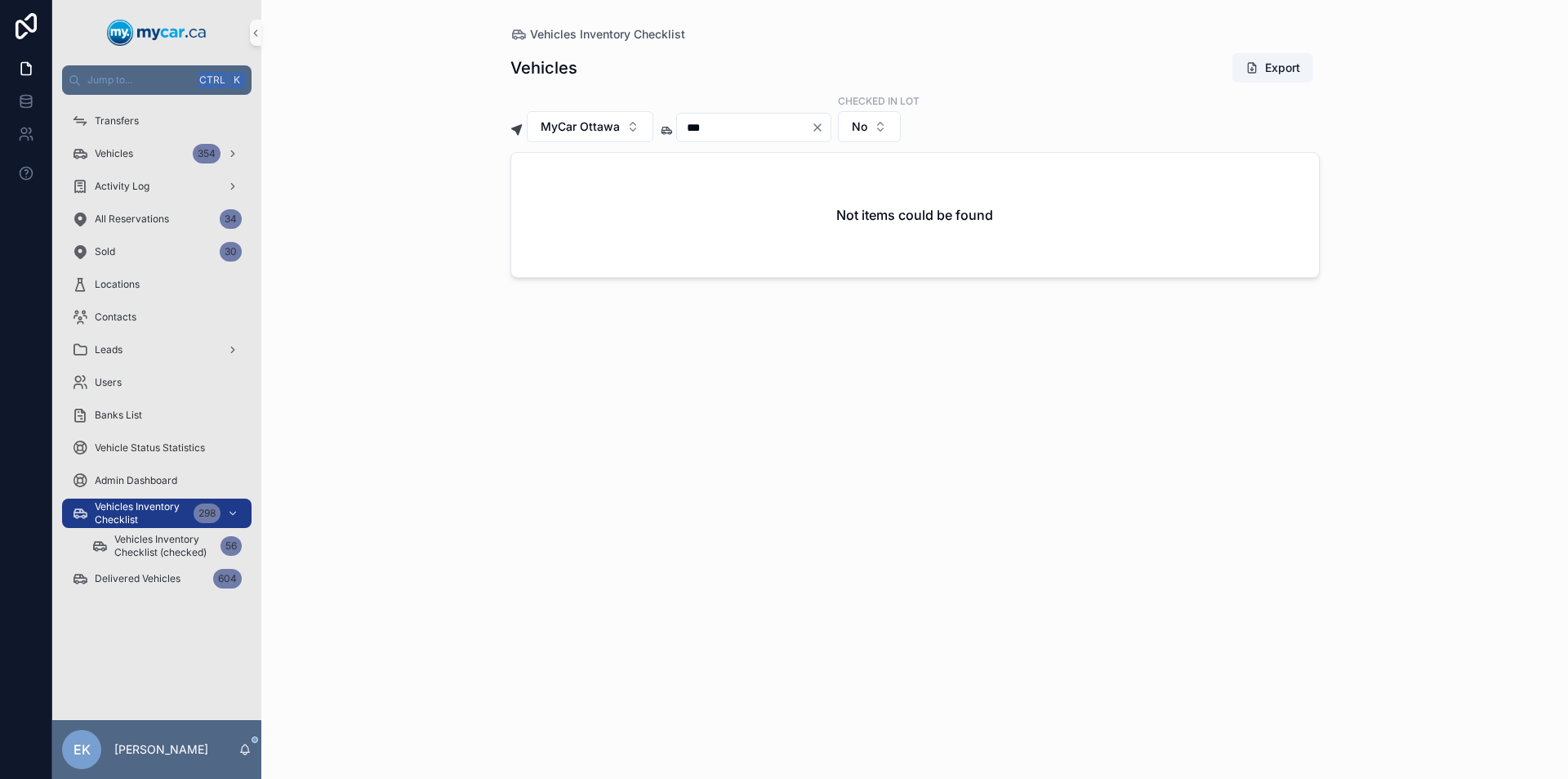
click at [824, 124] on icon "Clear" at bounding box center [817, 127] width 13 height 13
click at [749, 126] on input "scrollable content" at bounding box center [743, 126] width 134 height 23
type input "***"
click at [536, 201] on button "scrollable content" at bounding box center [538, 202] width 13 height 13
click at [824, 130] on icon "Clear" at bounding box center [817, 127] width 13 height 13
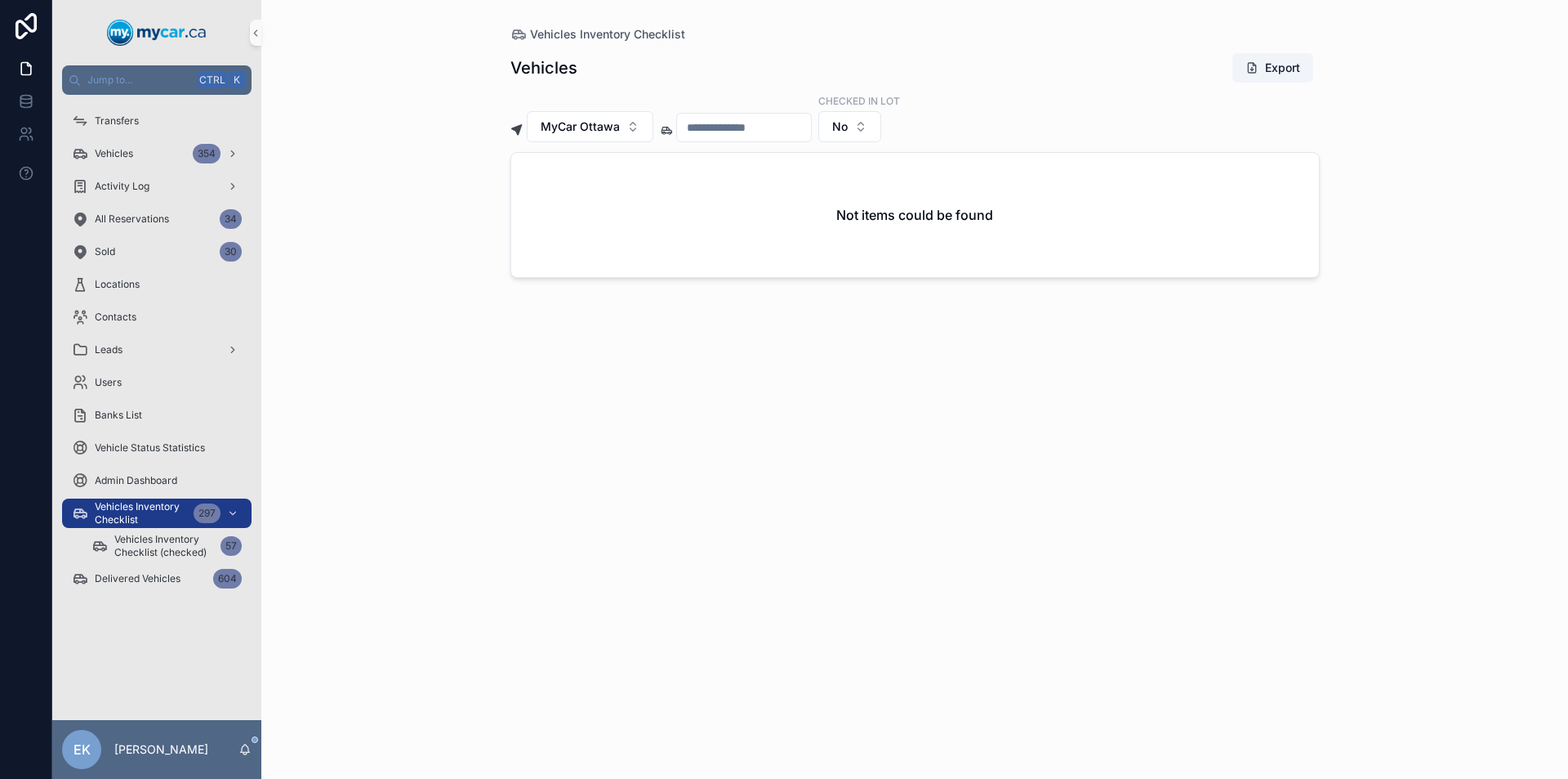
click at [718, 131] on input "scrollable content" at bounding box center [743, 126] width 134 height 23
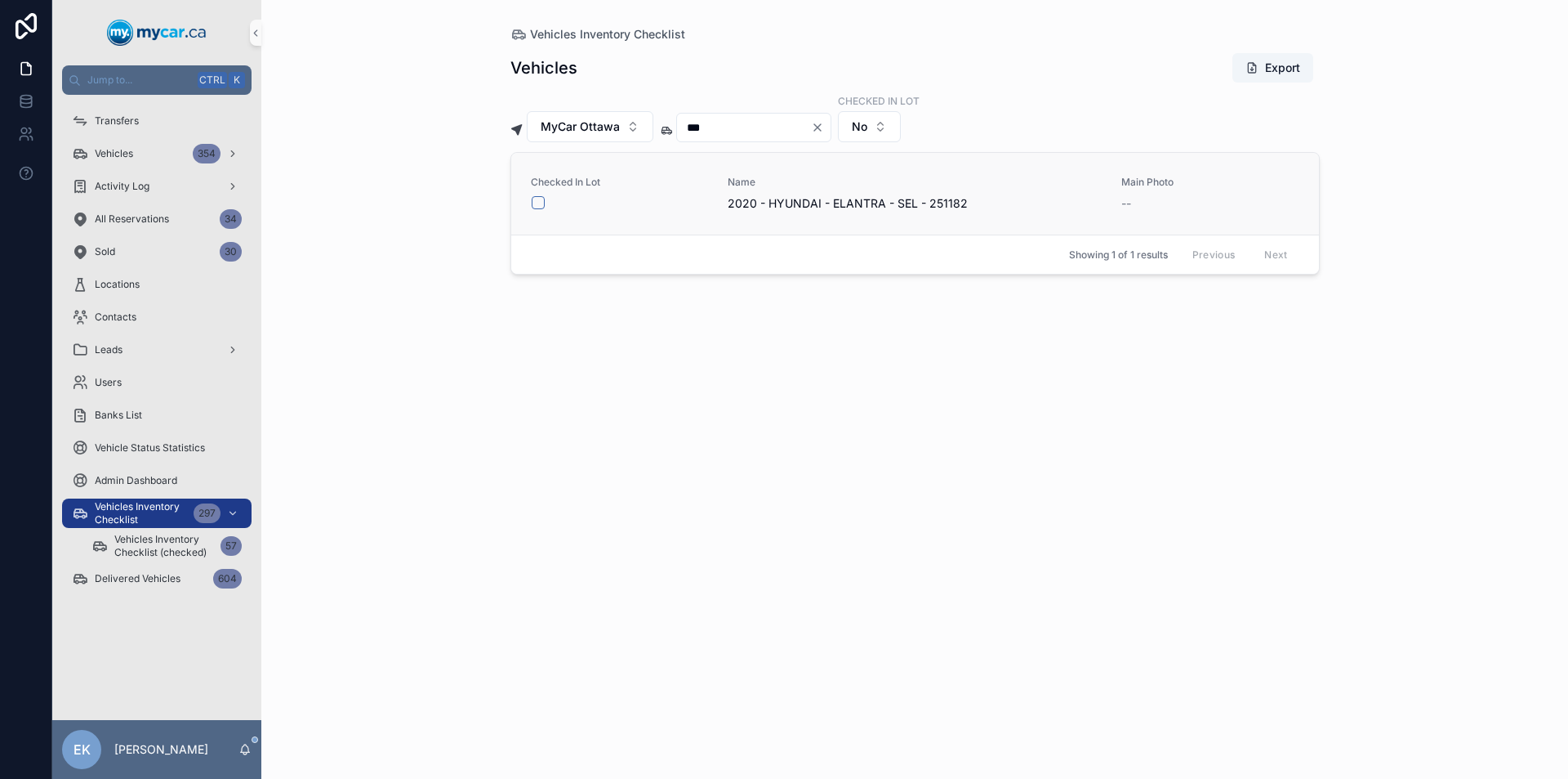
type input "***"
click at [538, 201] on button "scrollable content" at bounding box center [538, 202] width 13 height 13
click at [820, 126] on icon "Clear" at bounding box center [817, 126] width 6 height 6
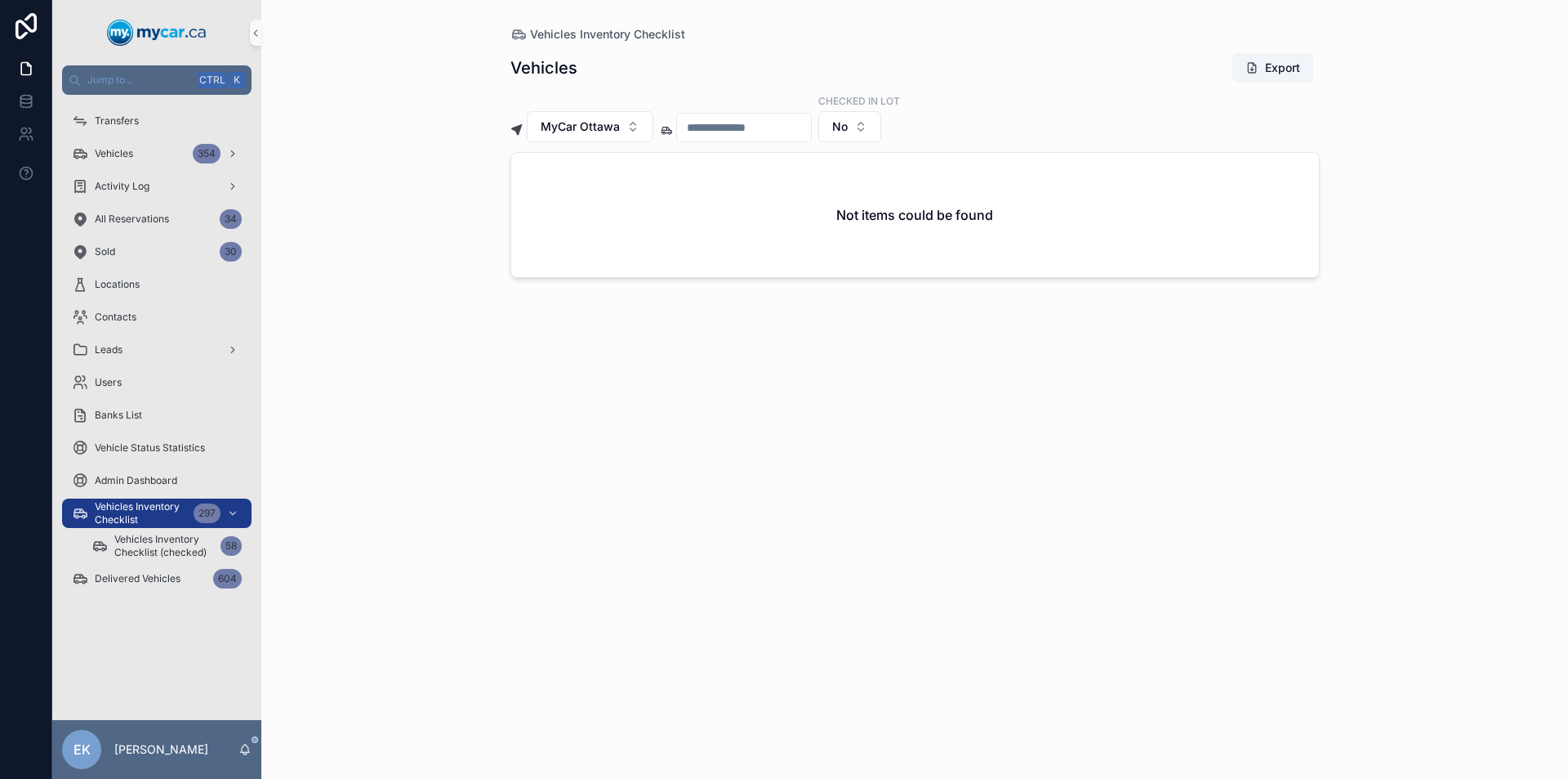
click at [805, 129] on input "scrollable content" at bounding box center [743, 126] width 134 height 23
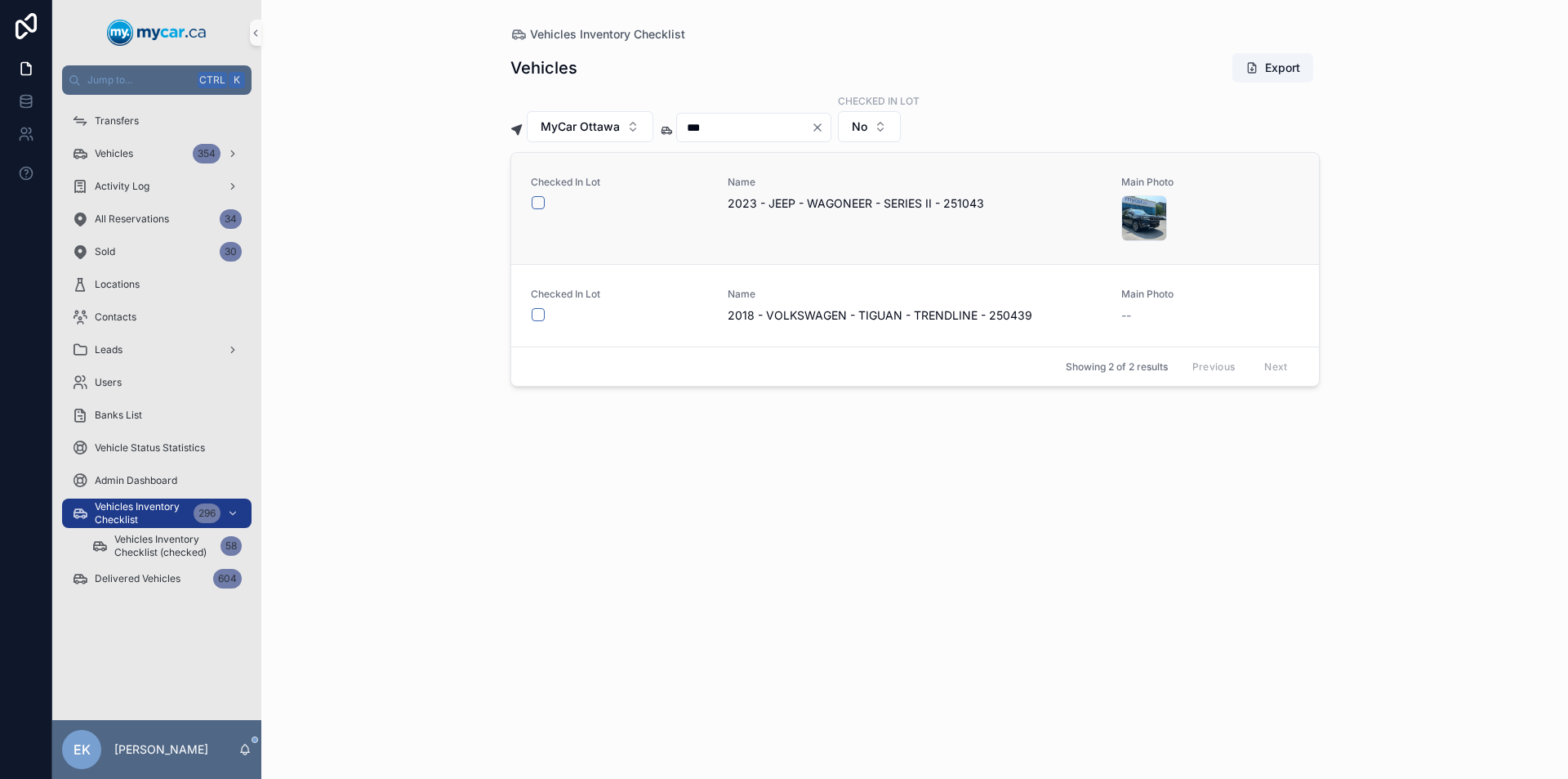
type input "***"
click at [539, 200] on button "scrollable content" at bounding box center [538, 202] width 13 height 13
click at [820, 126] on icon "Clear" at bounding box center [817, 126] width 6 height 6
click at [786, 121] on input "scrollable content" at bounding box center [743, 126] width 134 height 23
type input "***"
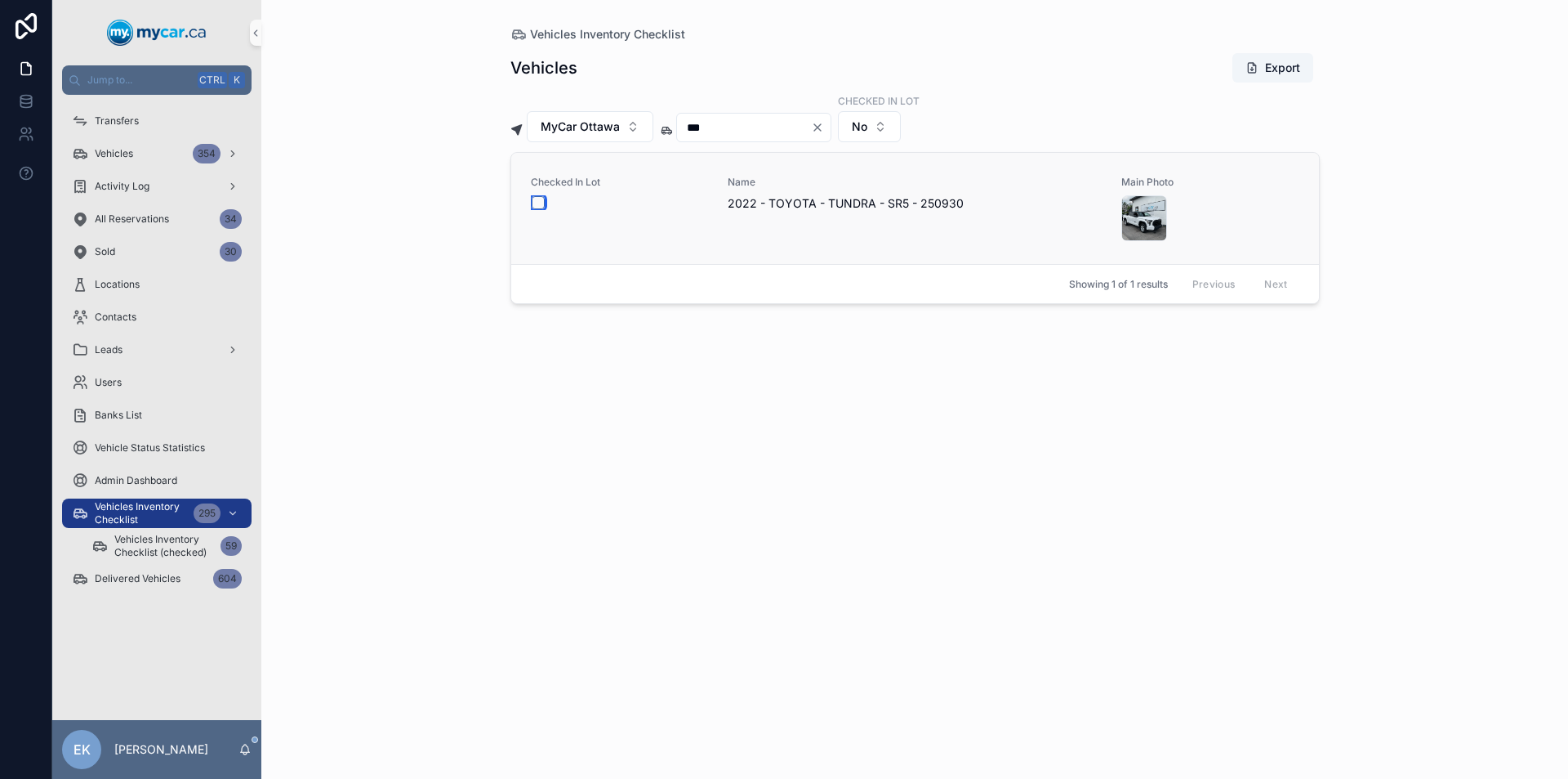
click at [540, 201] on button "scrollable content" at bounding box center [538, 202] width 13 height 13
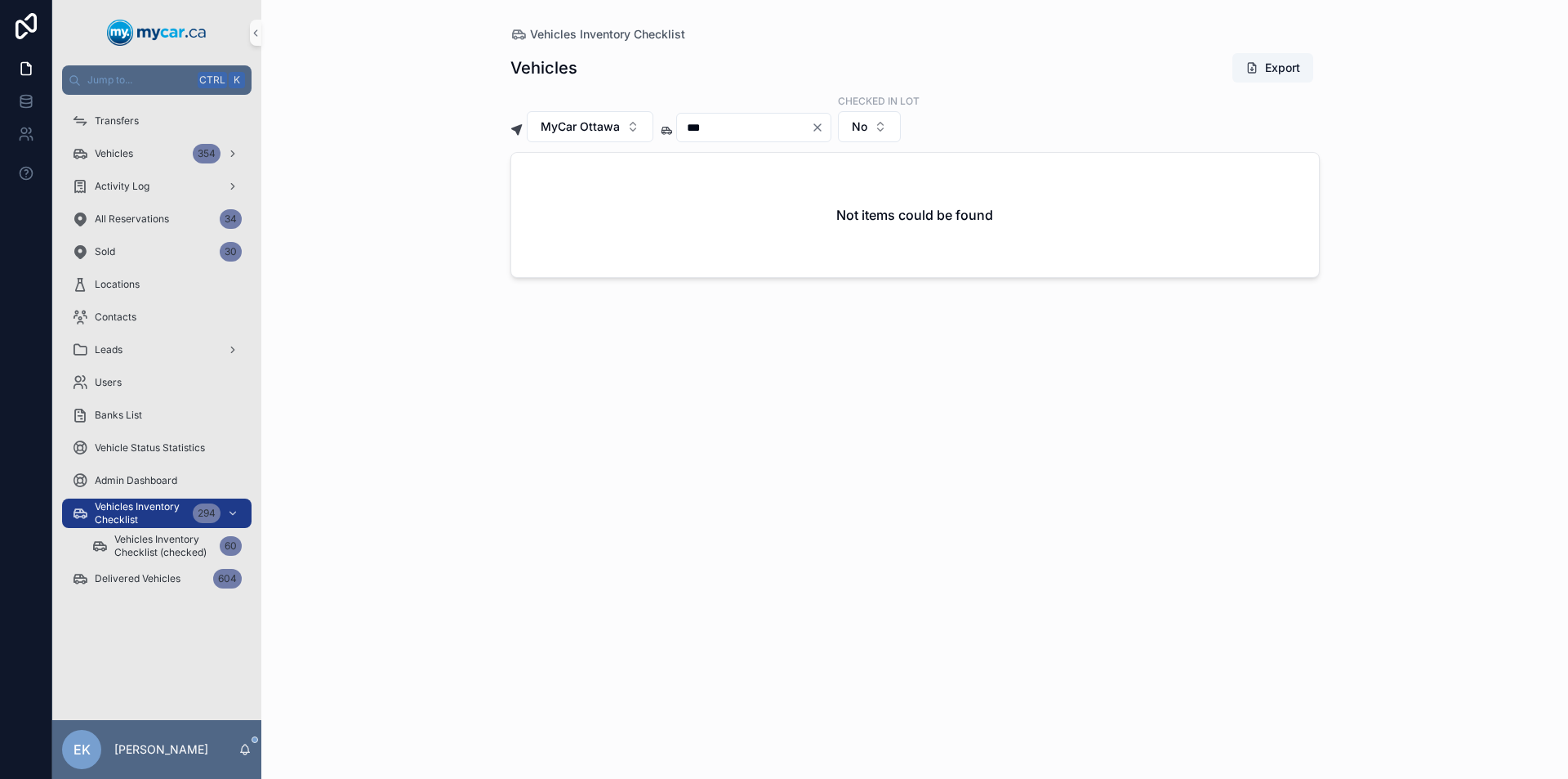
click at [820, 128] on icon "Clear" at bounding box center [817, 126] width 6 height 6
click at [770, 129] on input "scrollable content" at bounding box center [743, 126] width 134 height 23
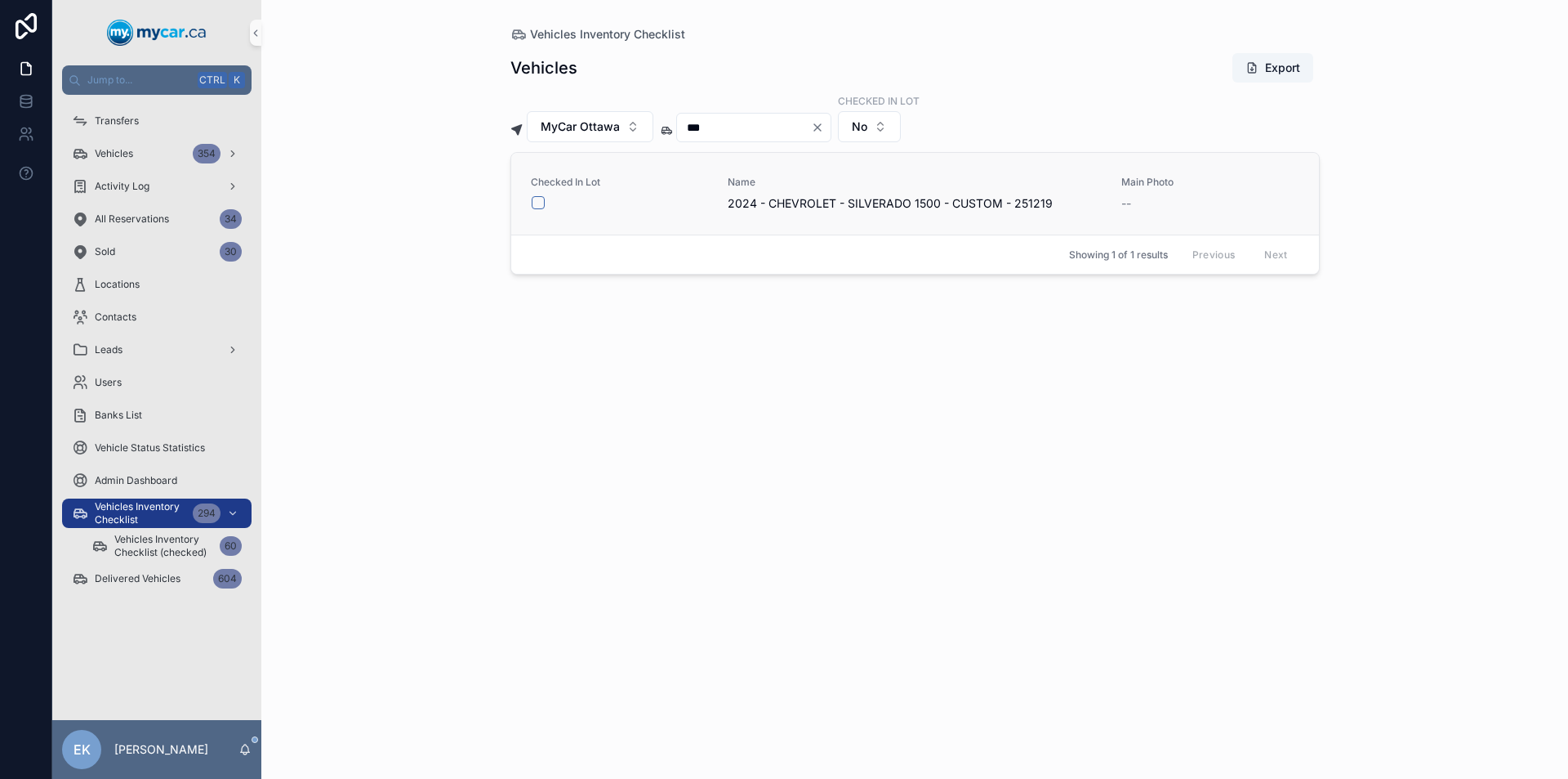
type input "***"
click at [534, 201] on button "scrollable content" at bounding box center [538, 202] width 13 height 13
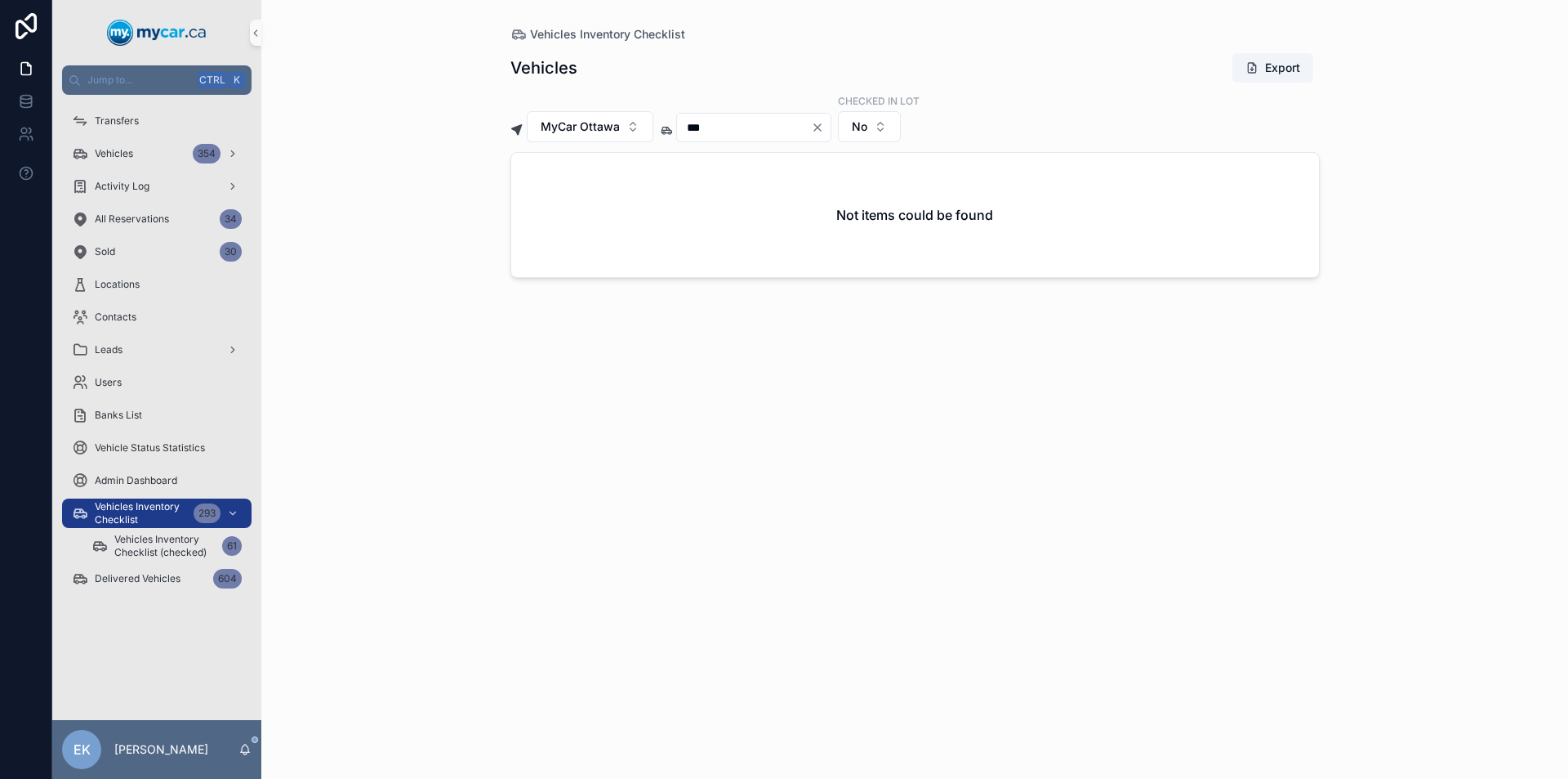
click at [824, 129] on icon "Clear" at bounding box center [817, 127] width 13 height 13
click at [755, 119] on input "scrollable content" at bounding box center [743, 126] width 134 height 23
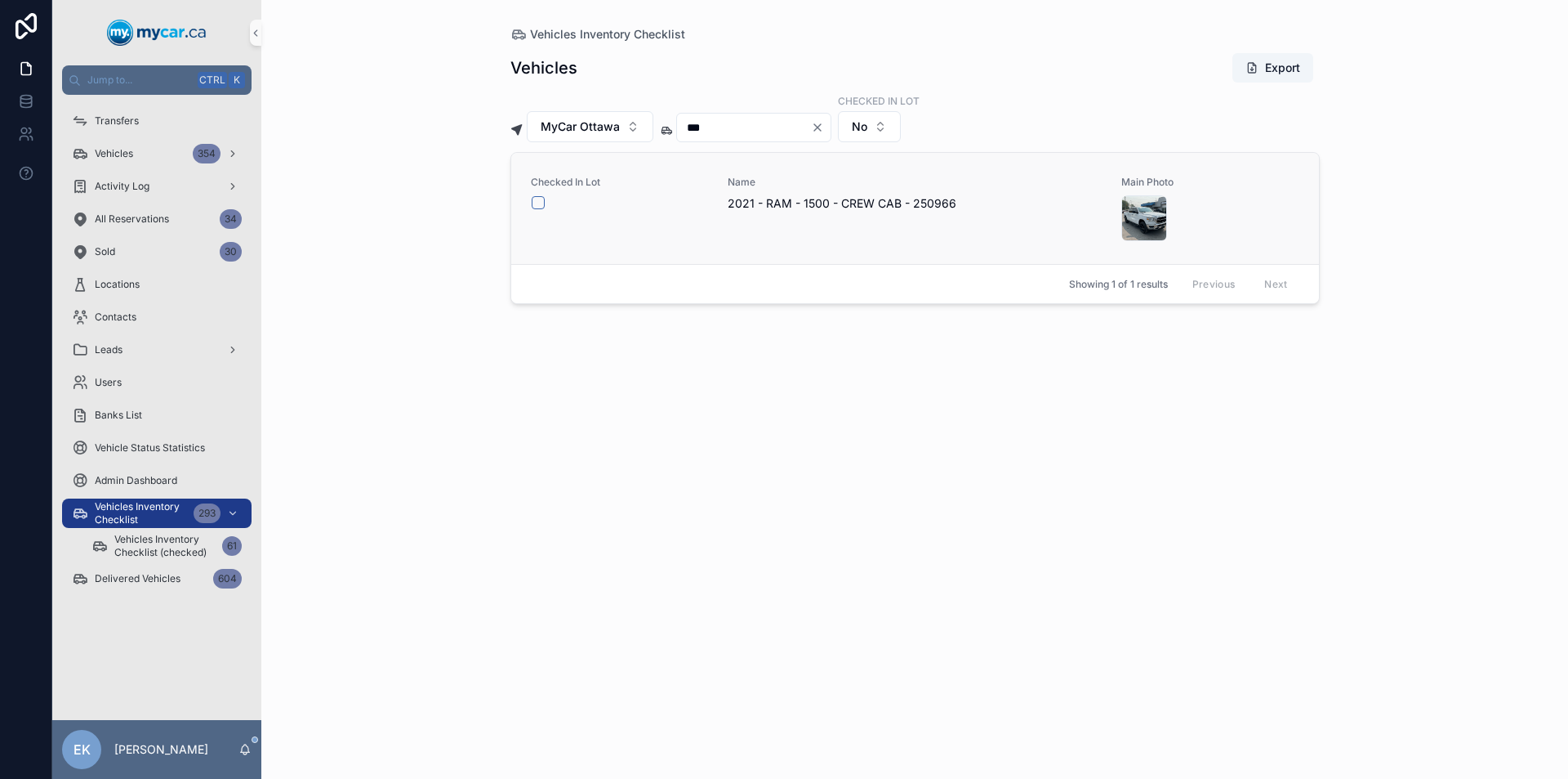
type input "***"
click at [538, 202] on button "scrollable content" at bounding box center [538, 202] width 13 height 13
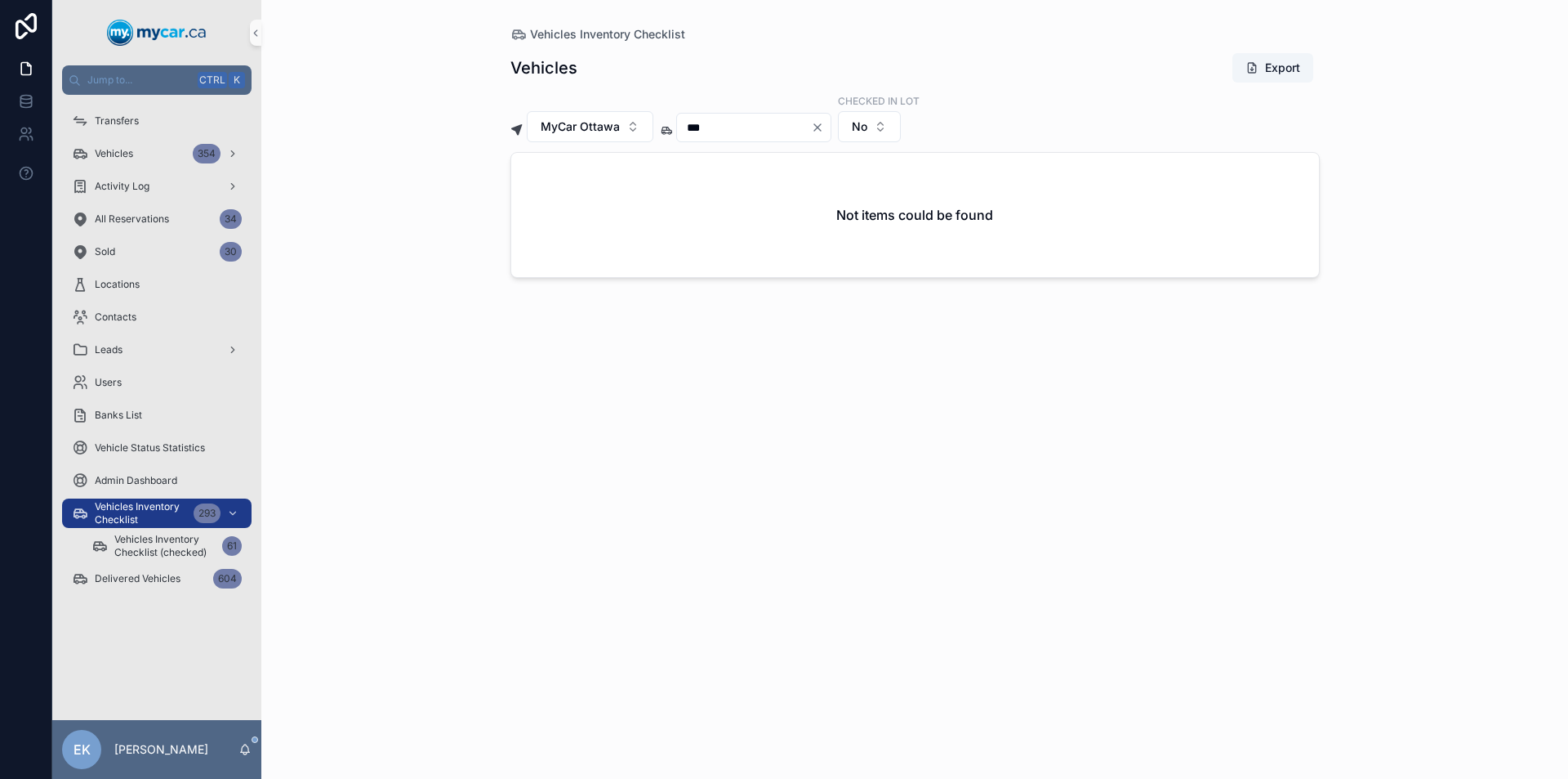
click at [820, 126] on icon "Clear" at bounding box center [817, 126] width 6 height 6
click at [795, 137] on div "scrollable content" at bounding box center [743, 127] width 136 height 29
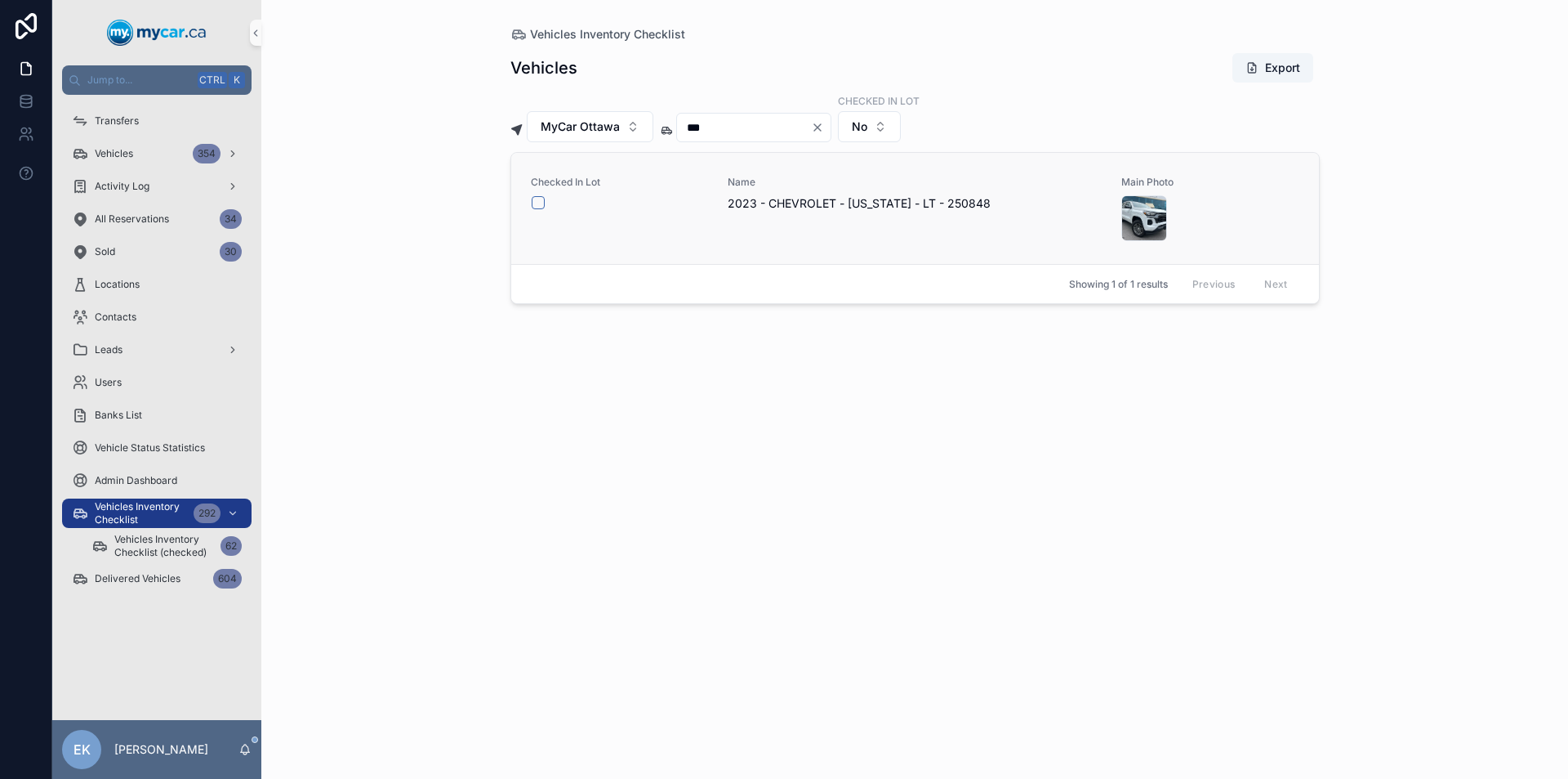
type input "***"
click at [537, 204] on button "scrollable content" at bounding box center [538, 202] width 13 height 13
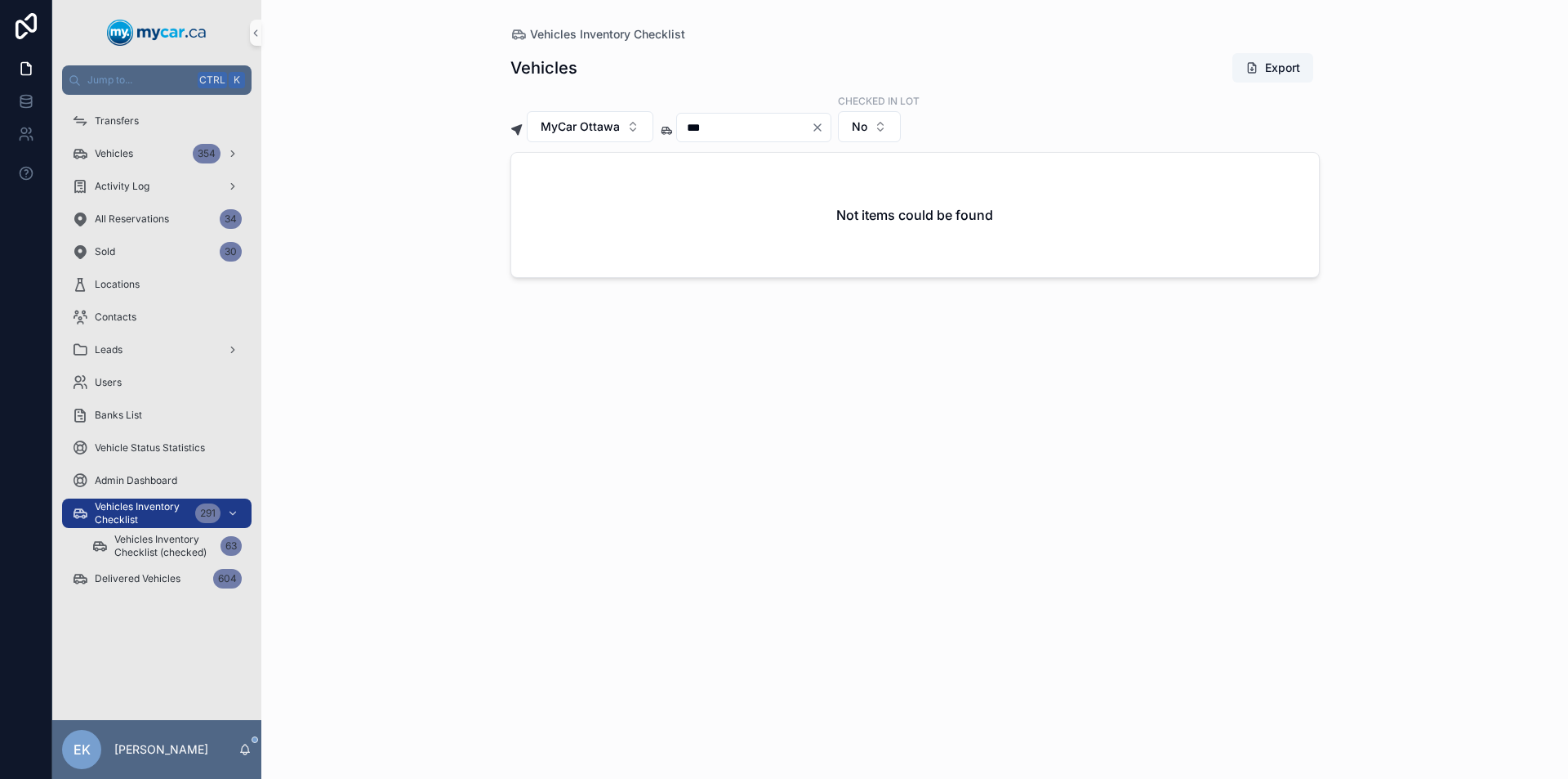
click at [820, 128] on icon "Clear" at bounding box center [817, 126] width 6 height 6
click at [797, 123] on input "scrollable content" at bounding box center [743, 126] width 134 height 23
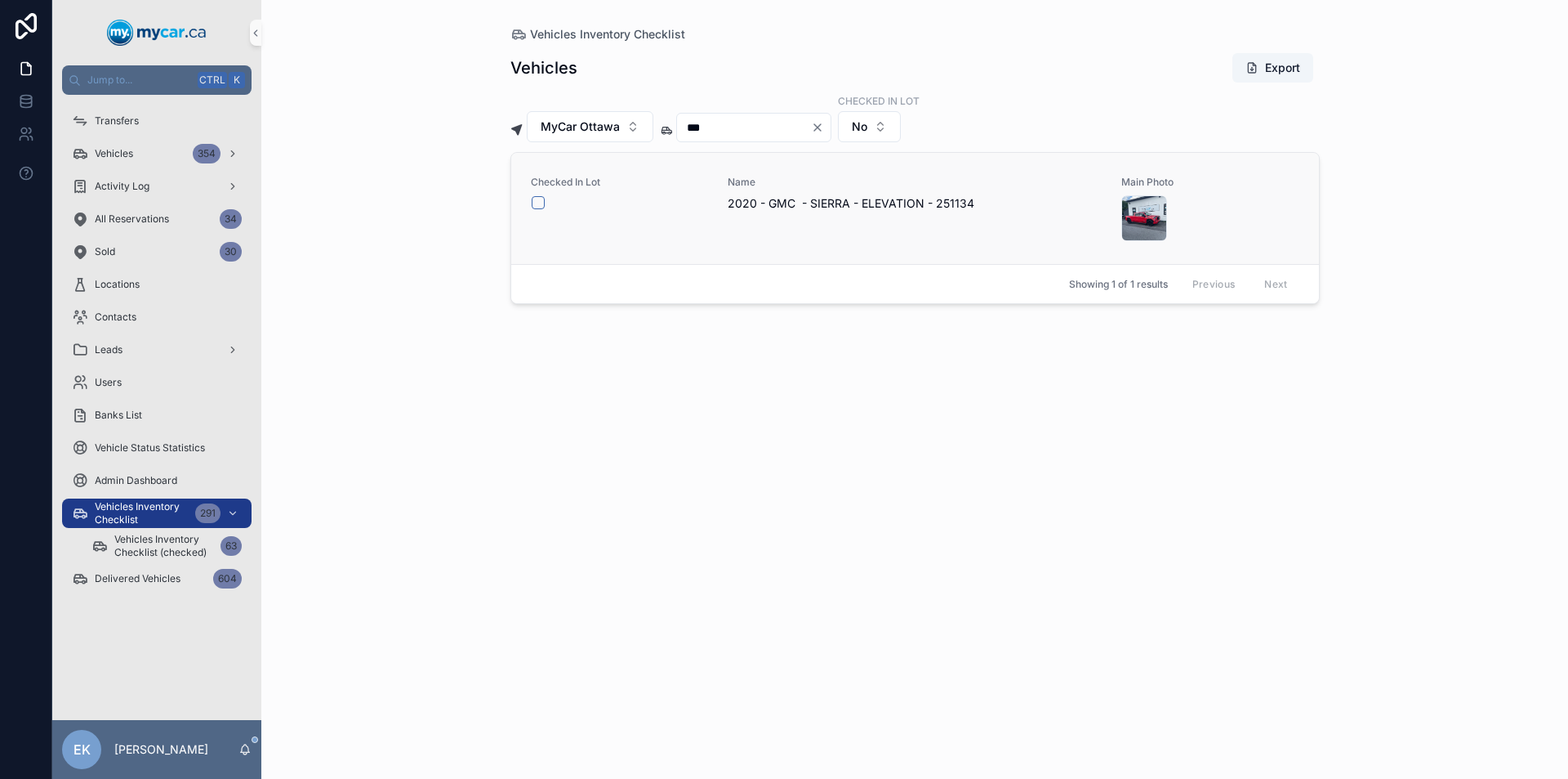
type input "***"
click at [536, 204] on button "scrollable content" at bounding box center [538, 202] width 13 height 13
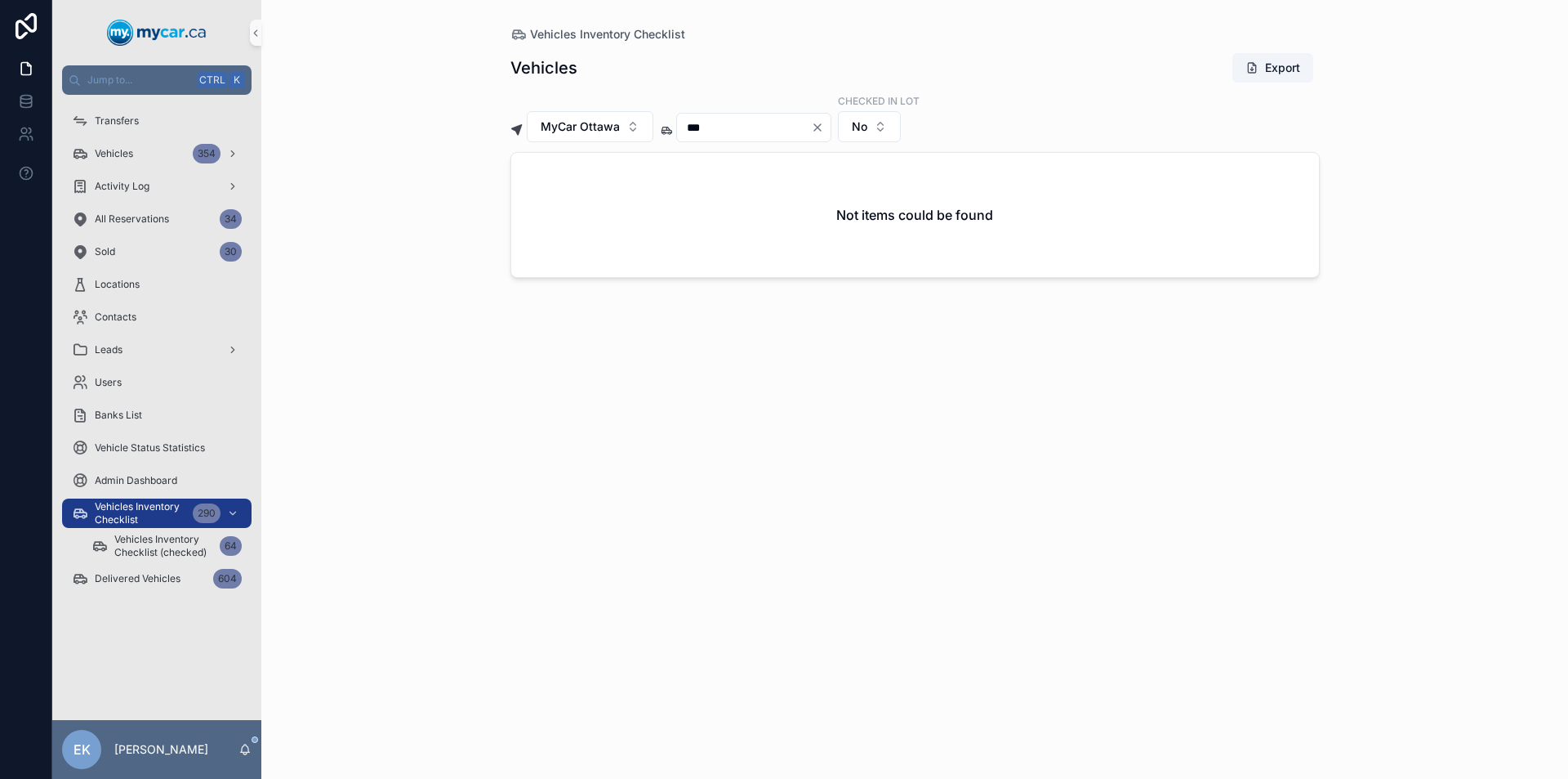
click at [824, 131] on icon "Clear" at bounding box center [817, 127] width 13 height 13
click at [778, 117] on input "scrollable content" at bounding box center [743, 126] width 134 height 23
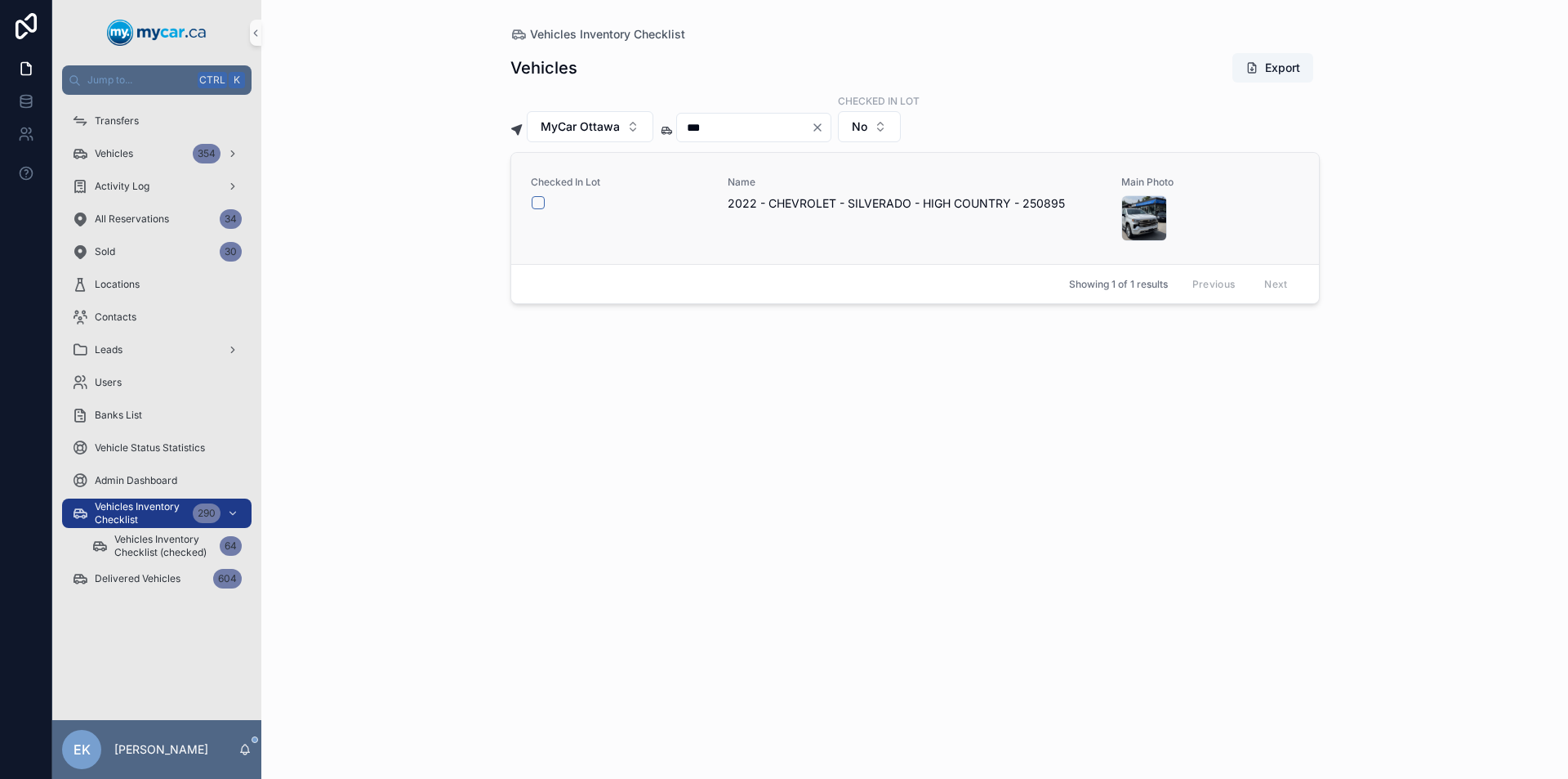
type input "***"
click at [542, 200] on button "scrollable content" at bounding box center [538, 202] width 13 height 13
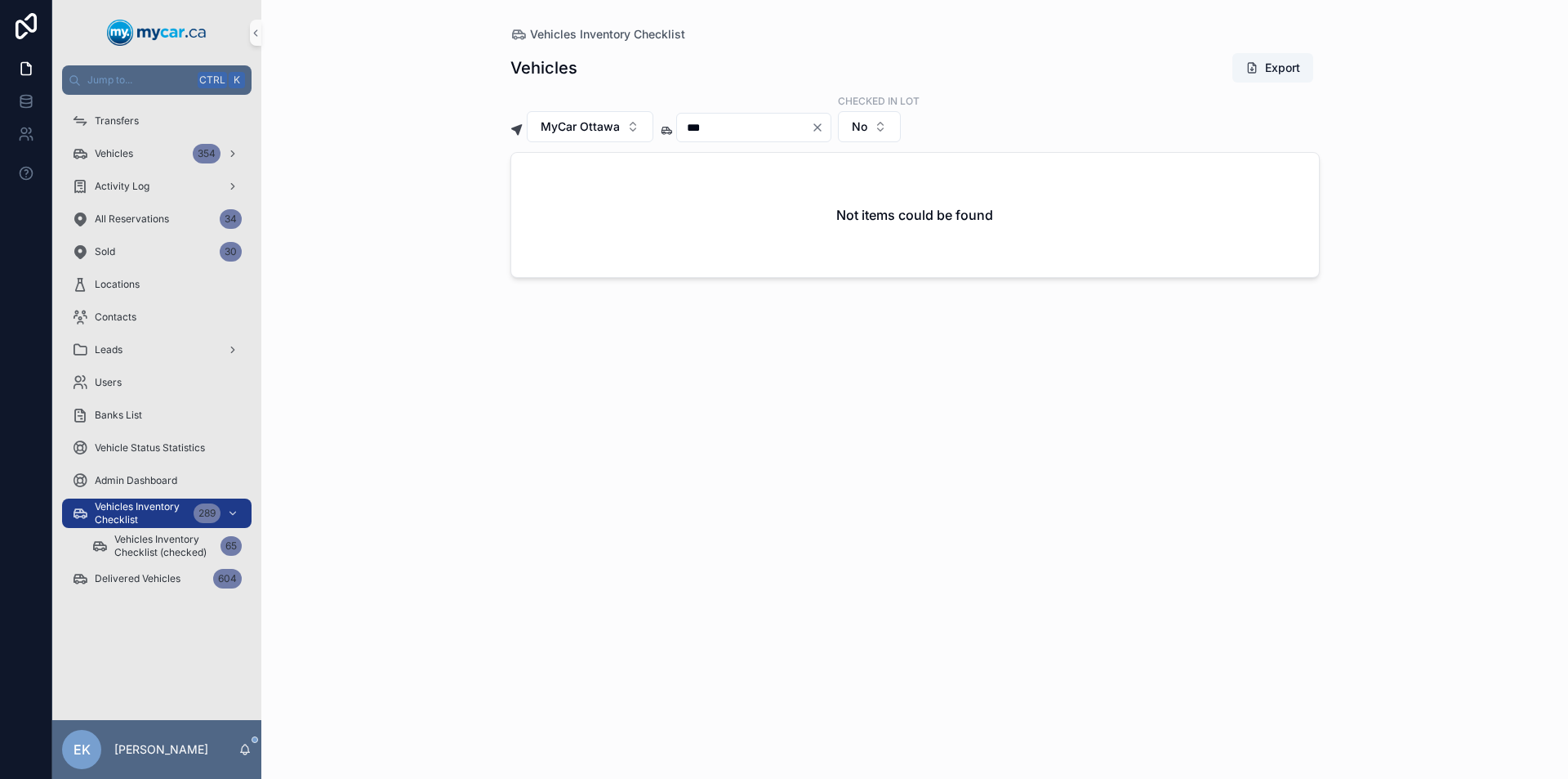
click at [820, 126] on icon "Clear" at bounding box center [817, 126] width 6 height 6
click at [780, 122] on input "scrollable content" at bounding box center [743, 126] width 134 height 23
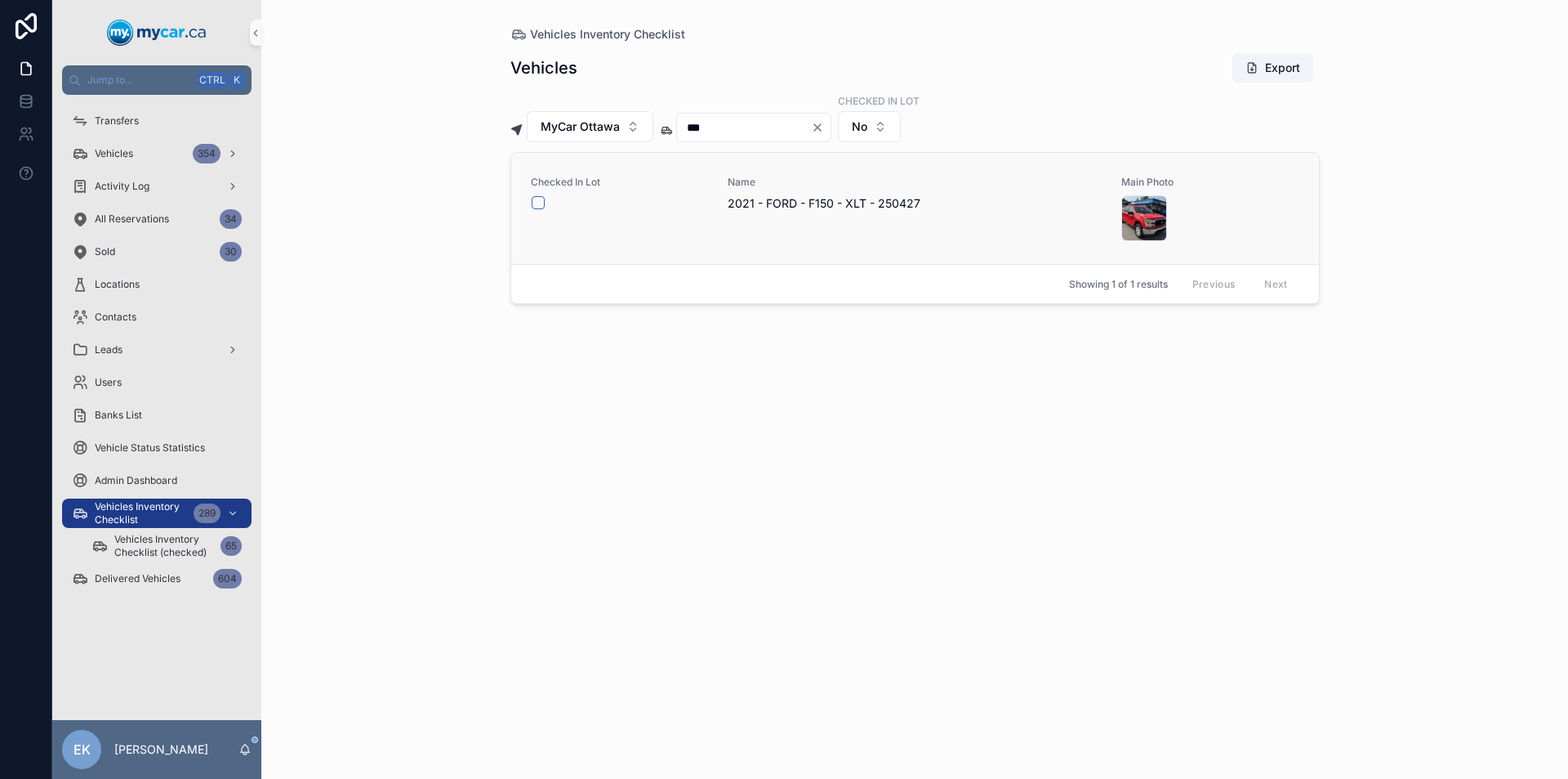
type input "***"
click at [538, 204] on button "scrollable content" at bounding box center [538, 202] width 13 height 13
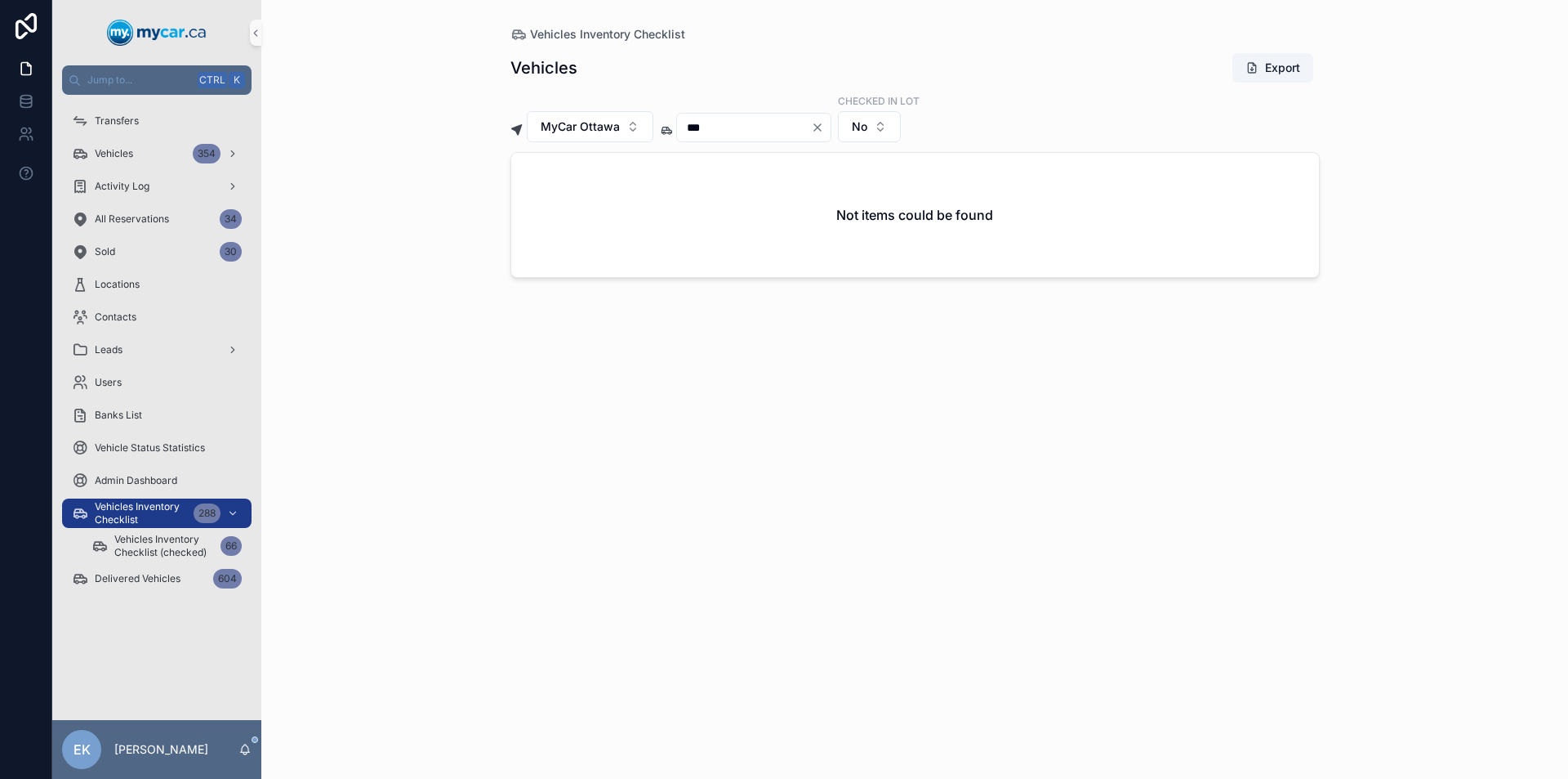
click at [824, 127] on icon "Clear" at bounding box center [817, 127] width 13 height 13
click at [810, 127] on input "scrollable content" at bounding box center [743, 126] width 134 height 23
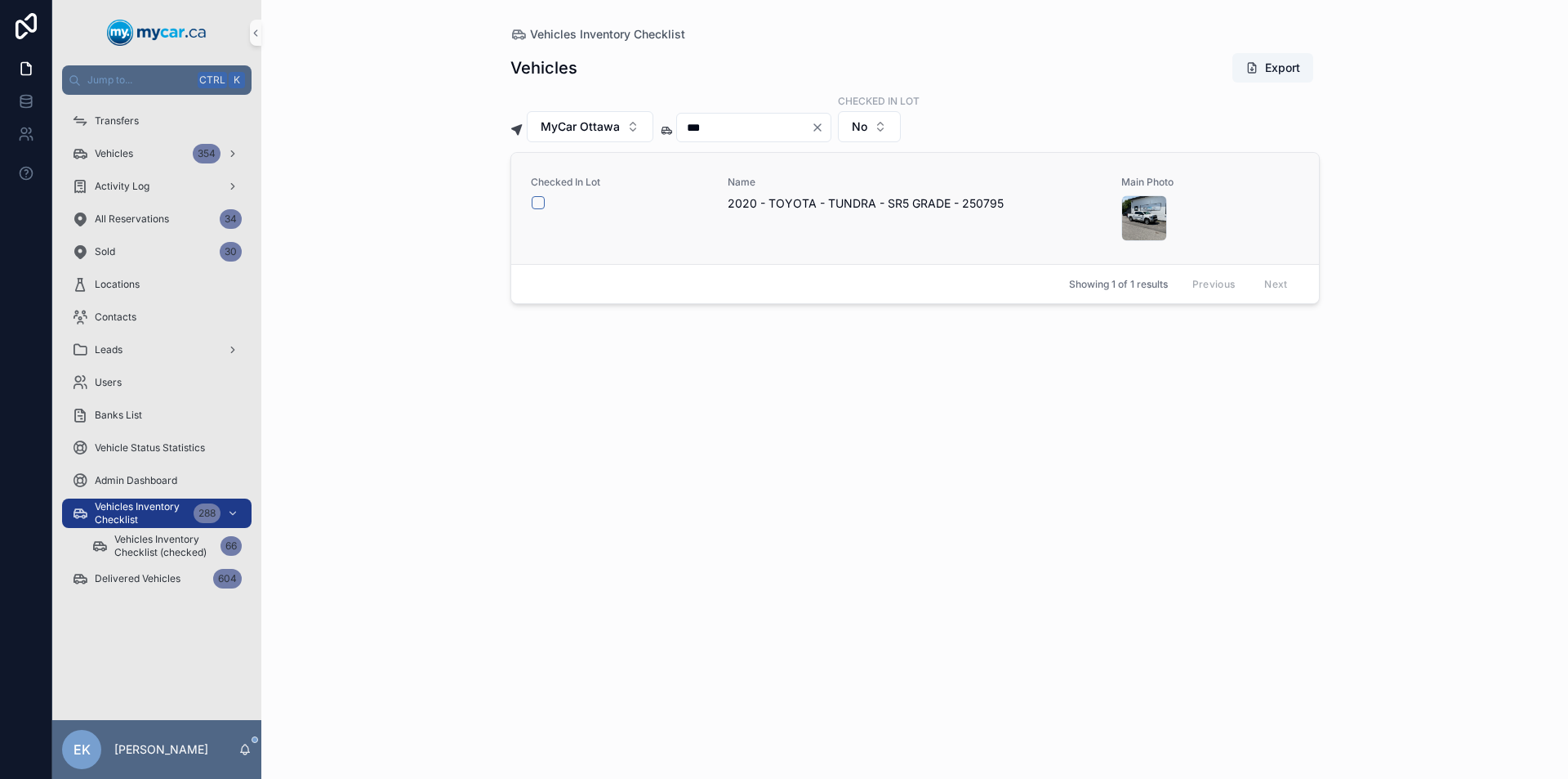
type input "***"
click at [538, 207] on button "scrollable content" at bounding box center [538, 202] width 13 height 13
click at [820, 126] on icon "Clear" at bounding box center [817, 126] width 6 height 6
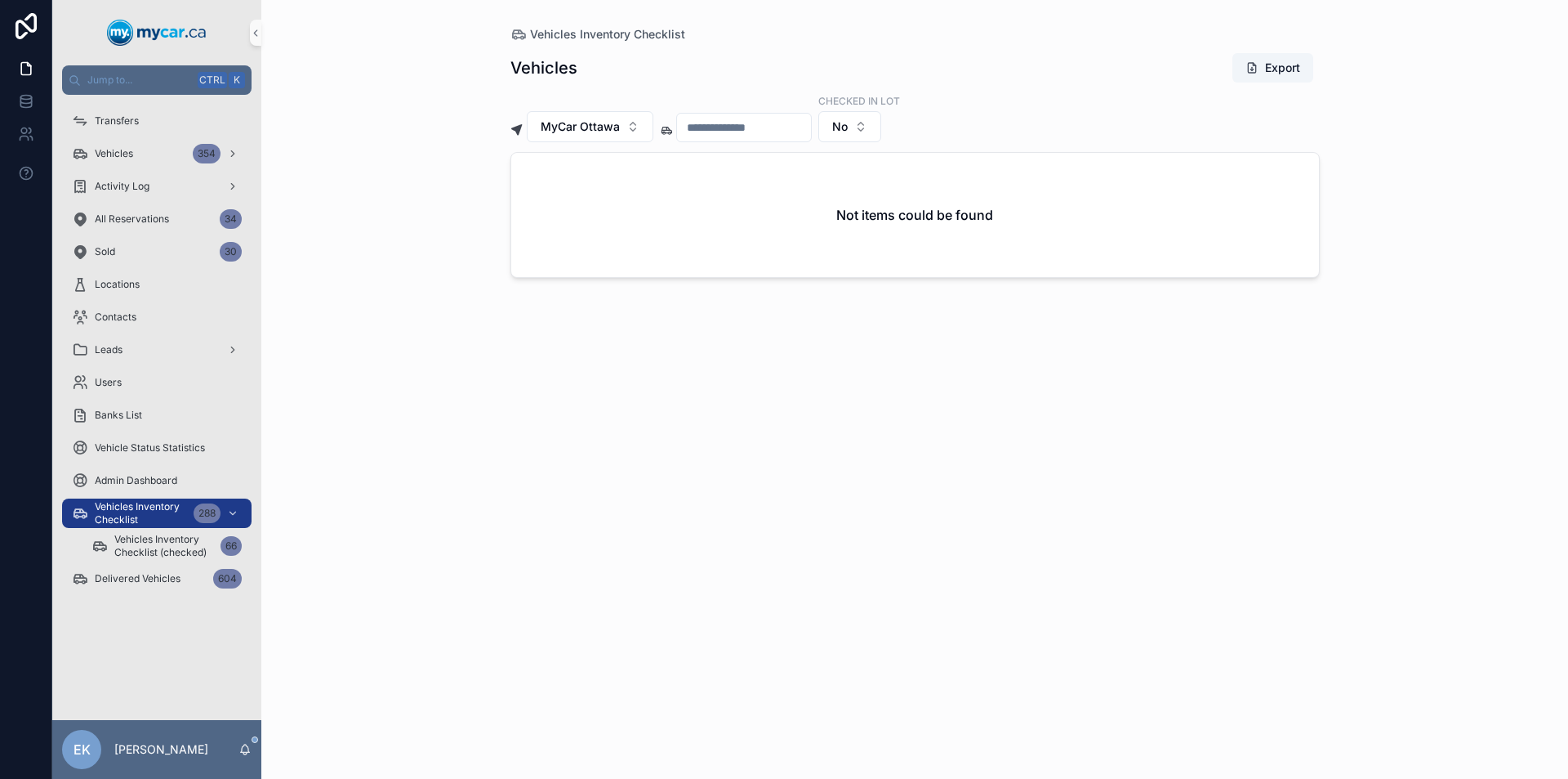
click at [785, 121] on input "scrollable content" at bounding box center [743, 126] width 134 height 23
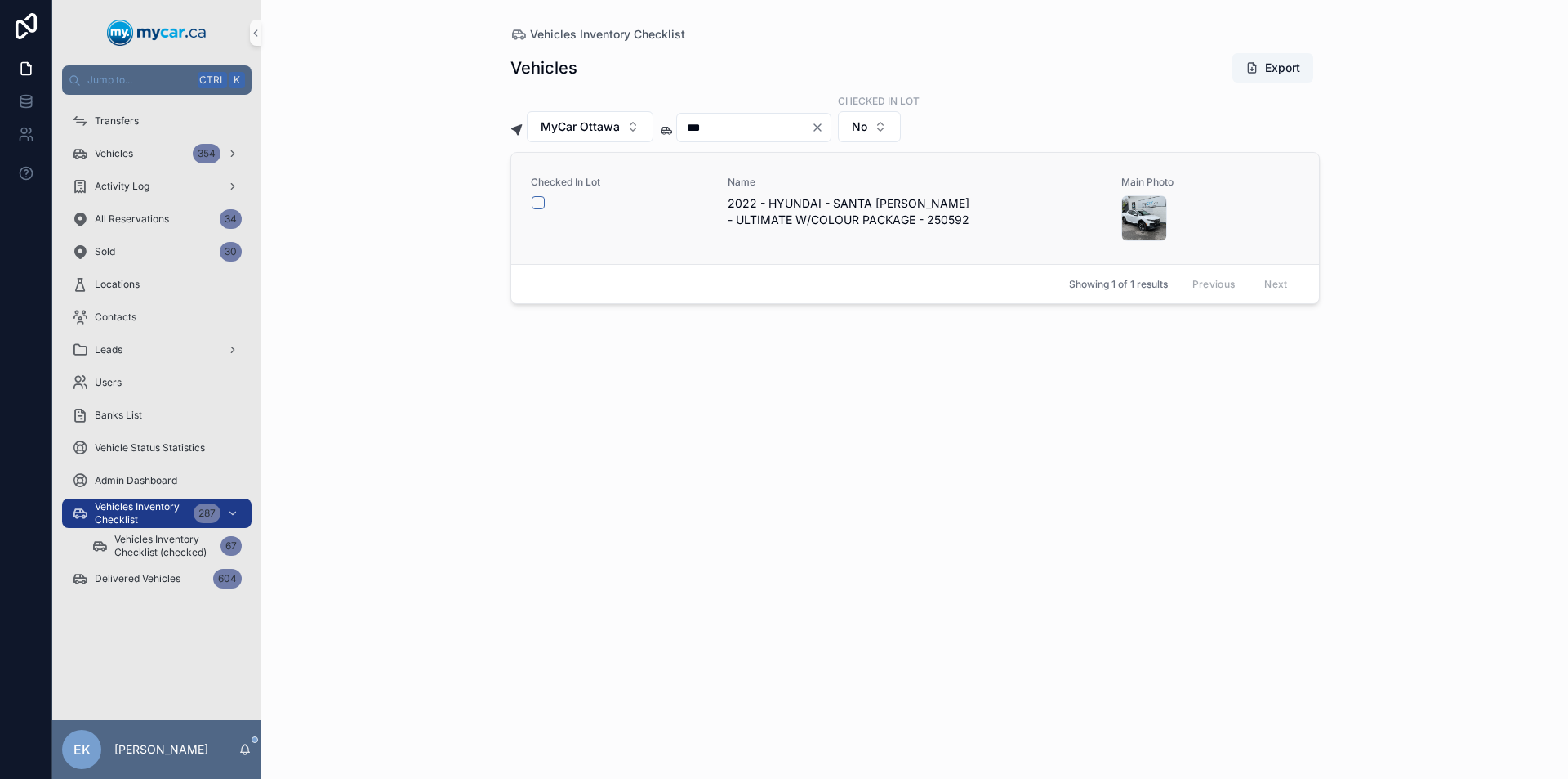
type input "***"
click at [538, 204] on button "scrollable content" at bounding box center [538, 202] width 13 height 13
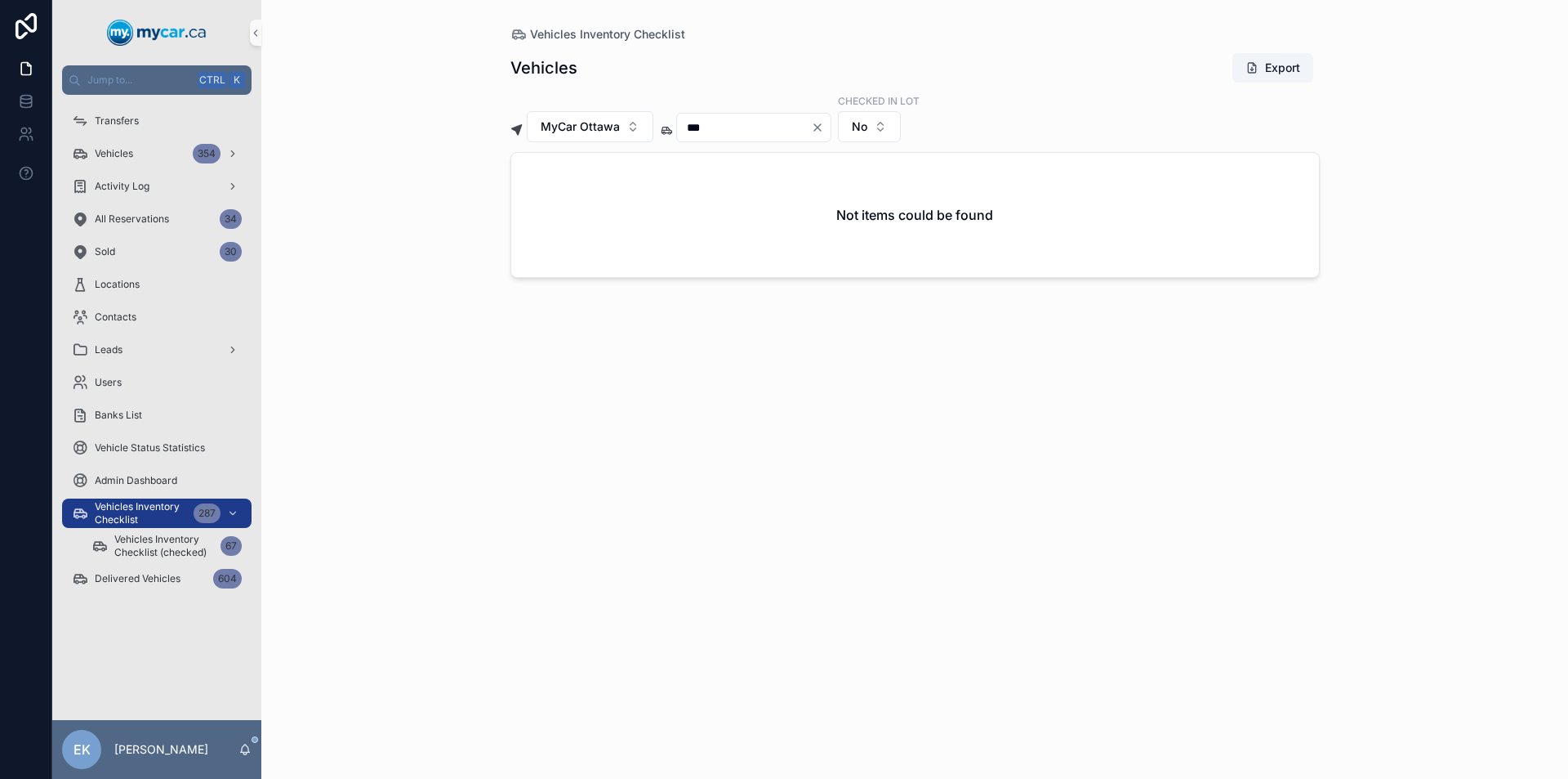
click at [820, 125] on icon "Clear" at bounding box center [817, 126] width 6 height 6
click at [786, 124] on input "scrollable content" at bounding box center [743, 126] width 134 height 23
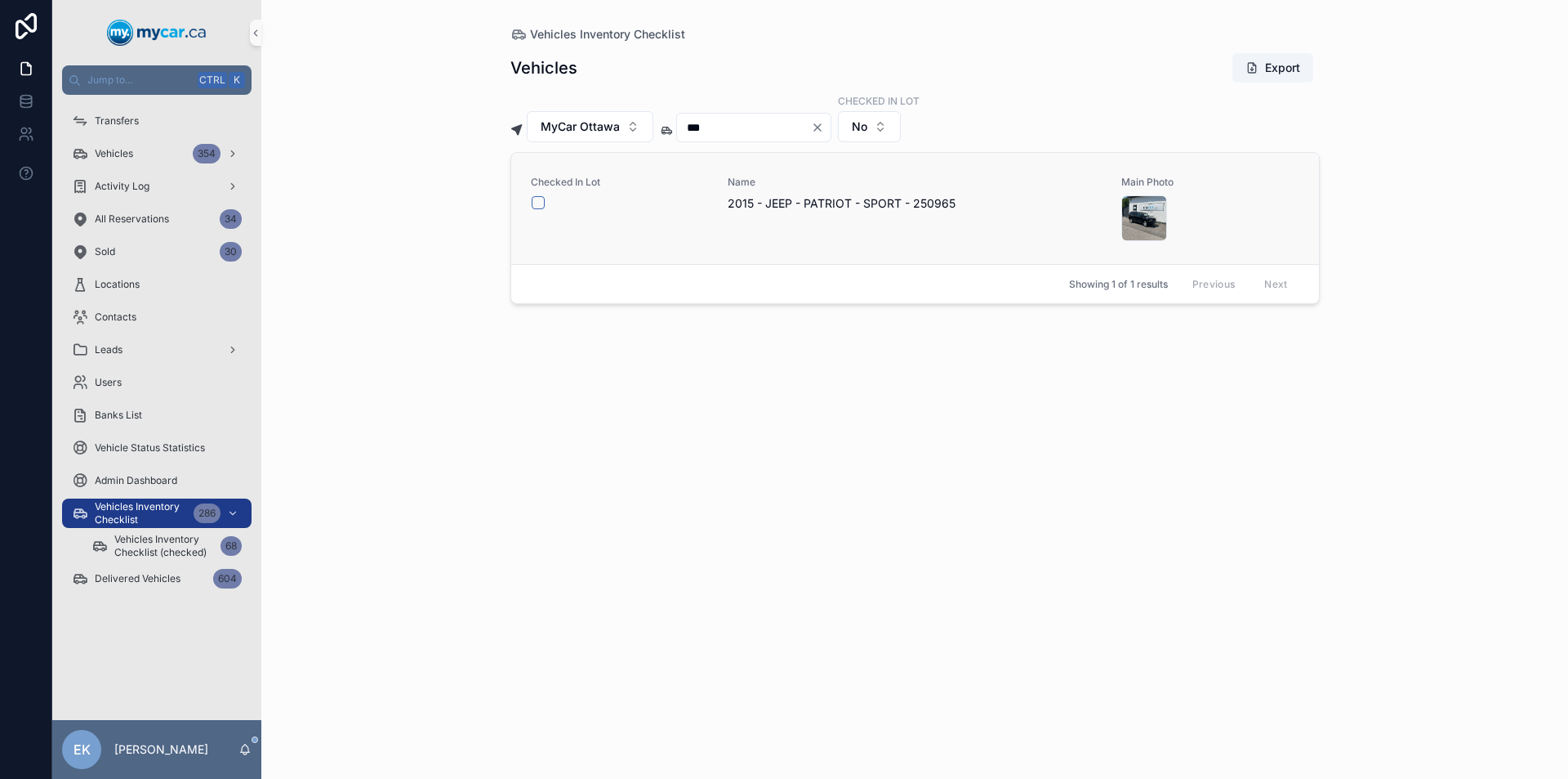
type input "***"
click at [541, 201] on button "scrollable content" at bounding box center [538, 202] width 13 height 13
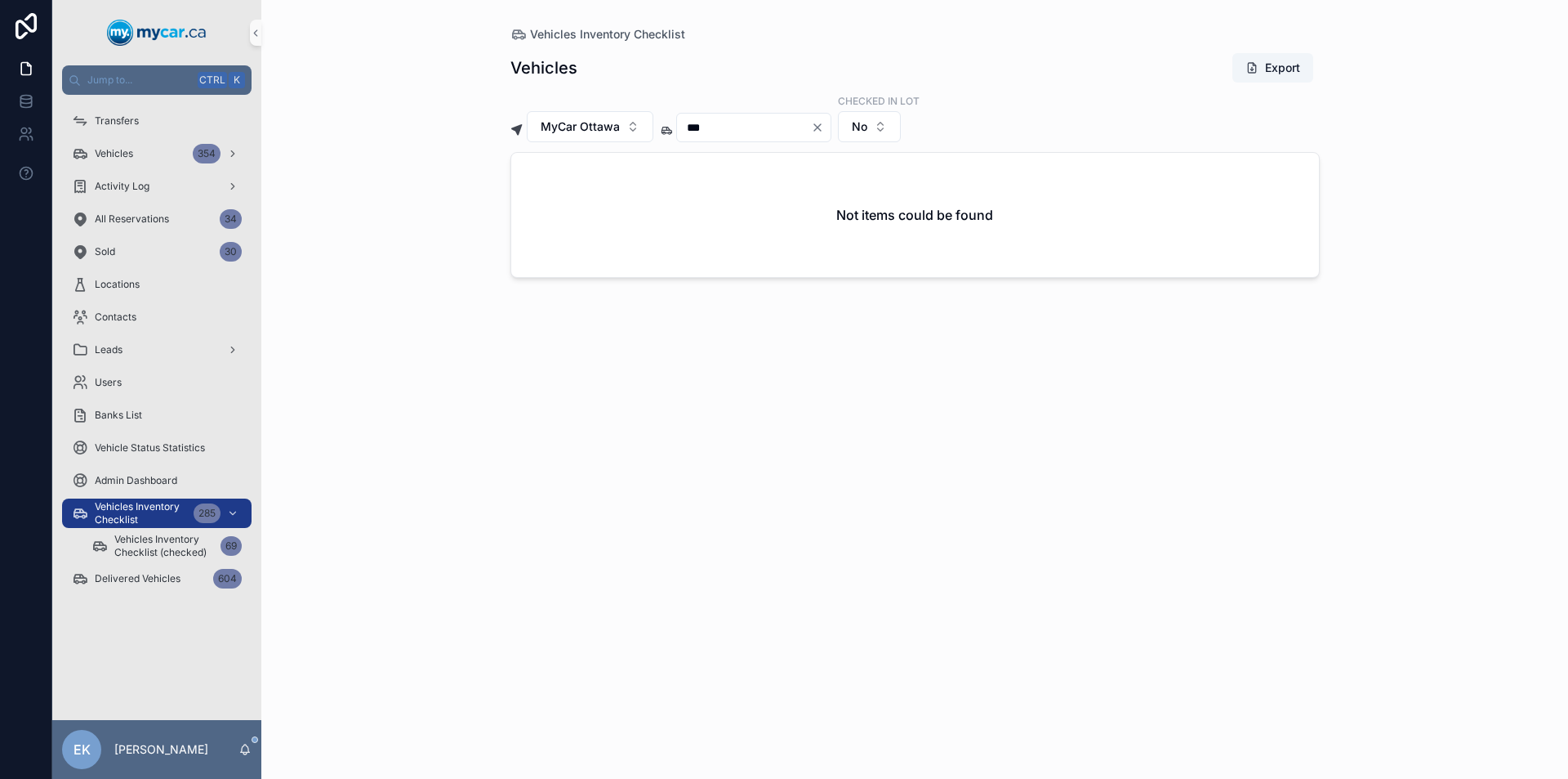
click at [820, 130] on icon "Clear" at bounding box center [817, 126] width 6 height 6
click at [766, 132] on input "scrollable content" at bounding box center [743, 126] width 134 height 23
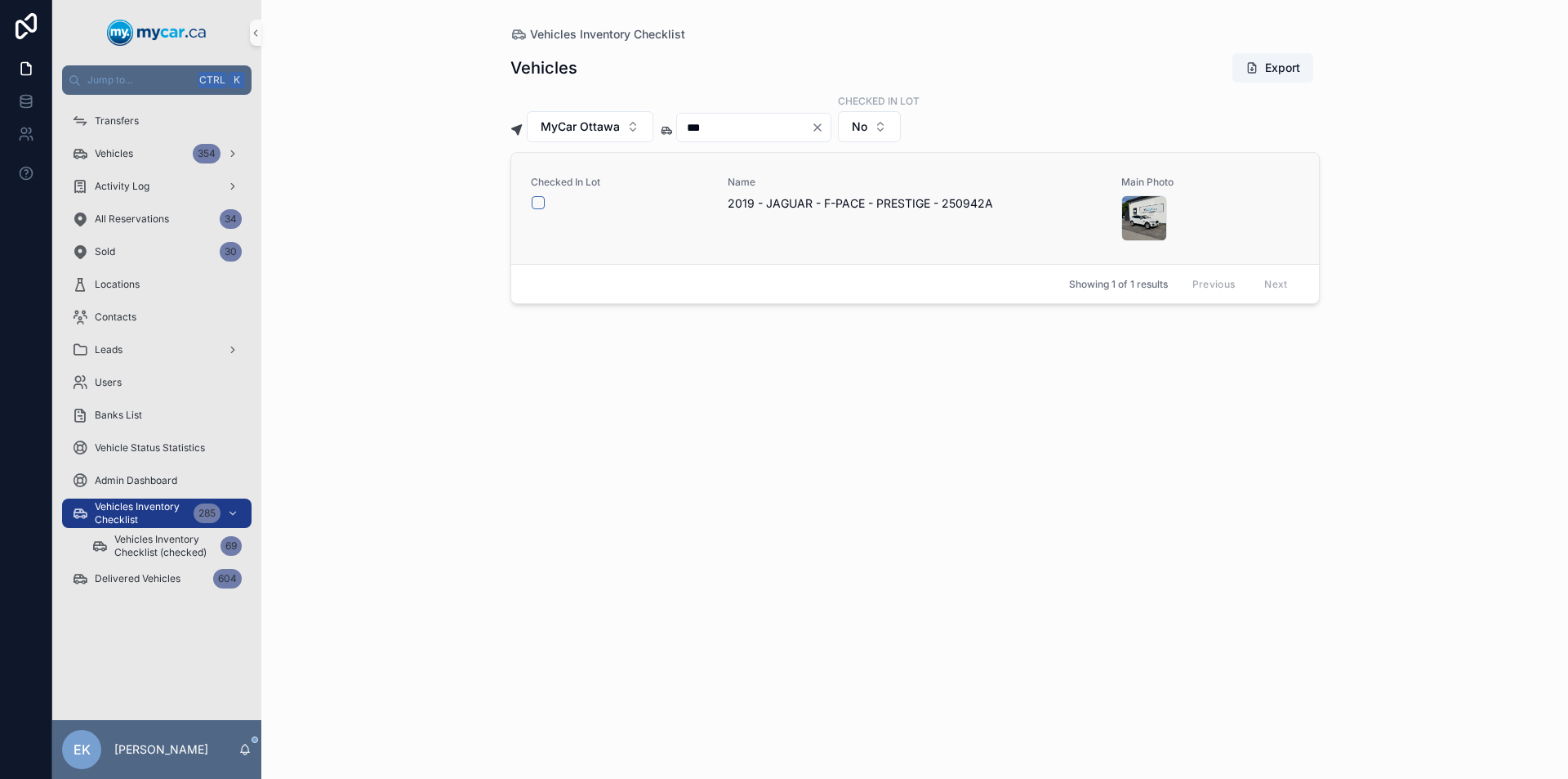
type input "***"
click at [532, 205] on button "scrollable content" at bounding box center [538, 202] width 13 height 13
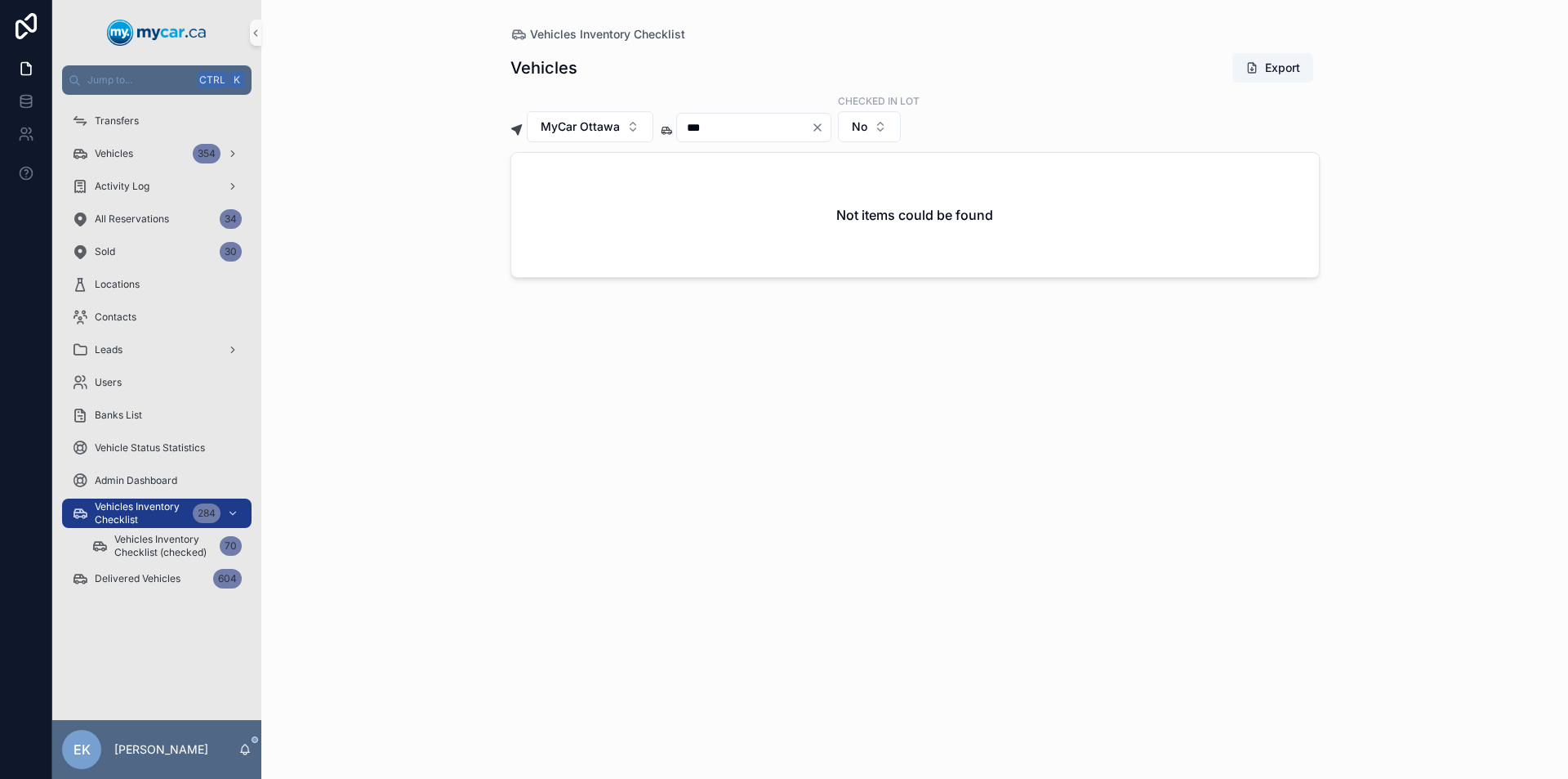
click at [820, 127] on icon "Clear" at bounding box center [817, 126] width 6 height 6
click at [779, 133] on input "scrollable content" at bounding box center [743, 126] width 134 height 23
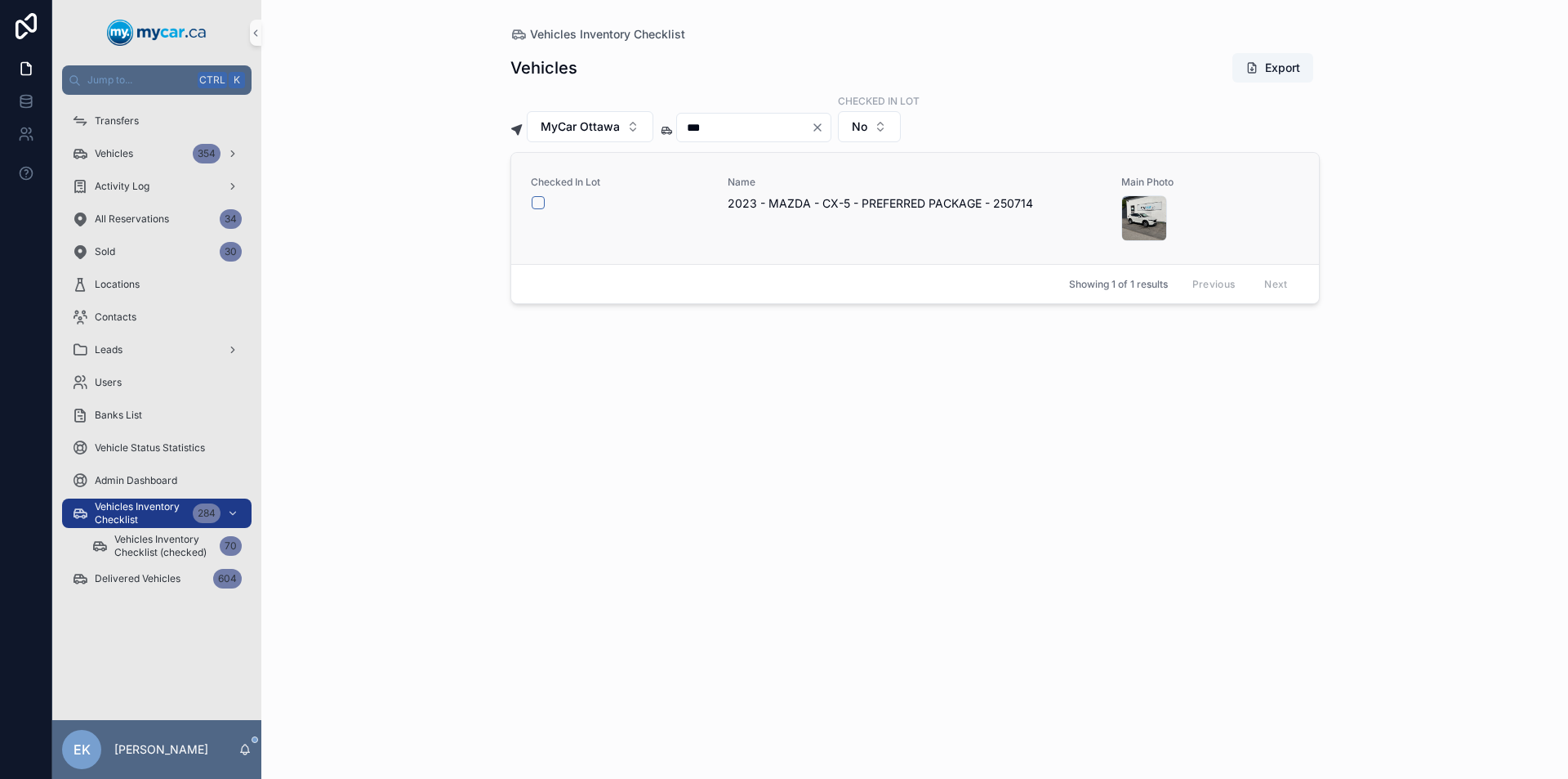
type input "***"
click at [538, 202] on button "scrollable content" at bounding box center [538, 202] width 13 height 13
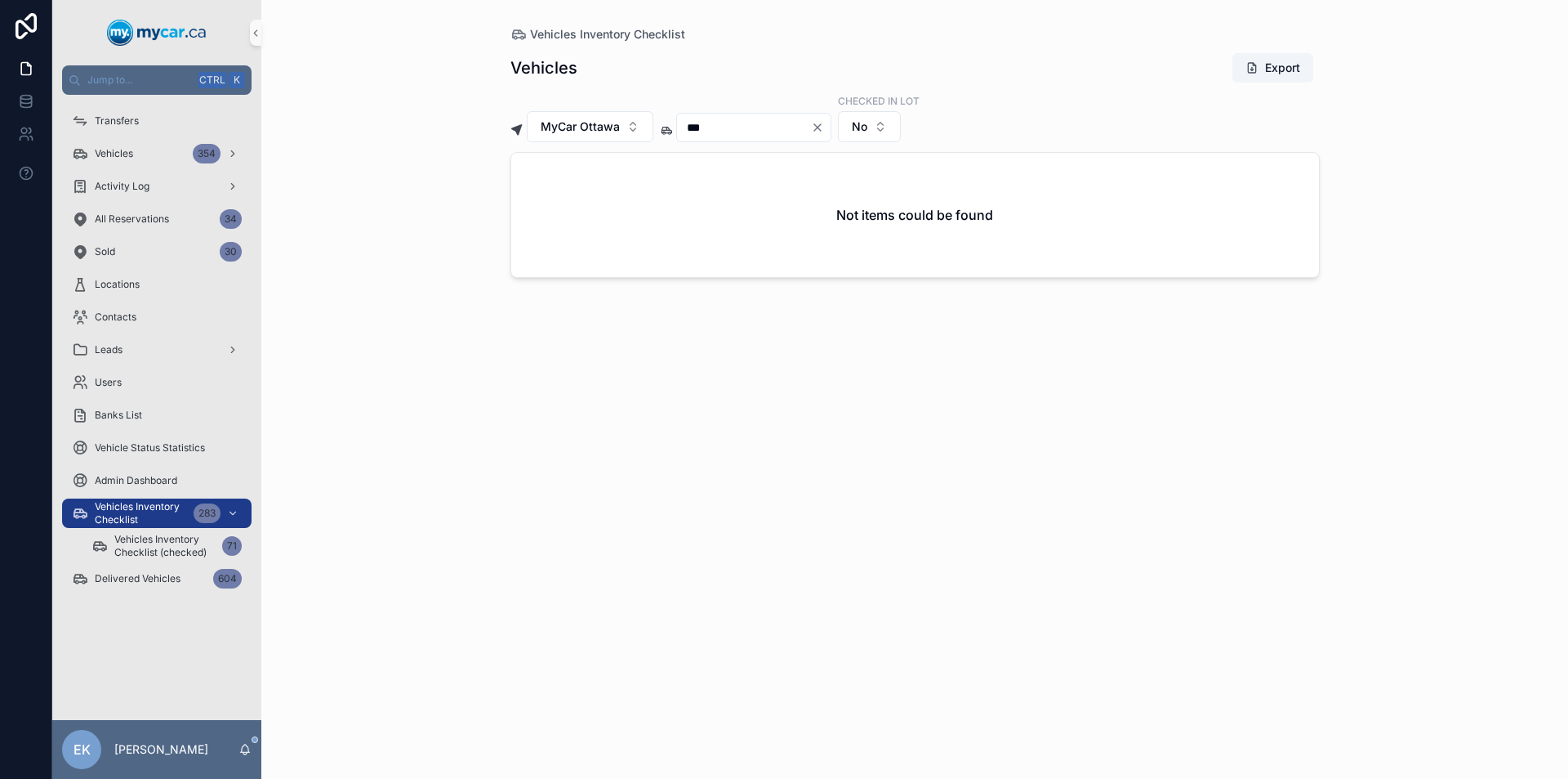
click at [824, 127] on icon "Clear" at bounding box center [817, 127] width 13 height 13
click at [806, 128] on input "scrollable content" at bounding box center [743, 126] width 134 height 23
type input "*"
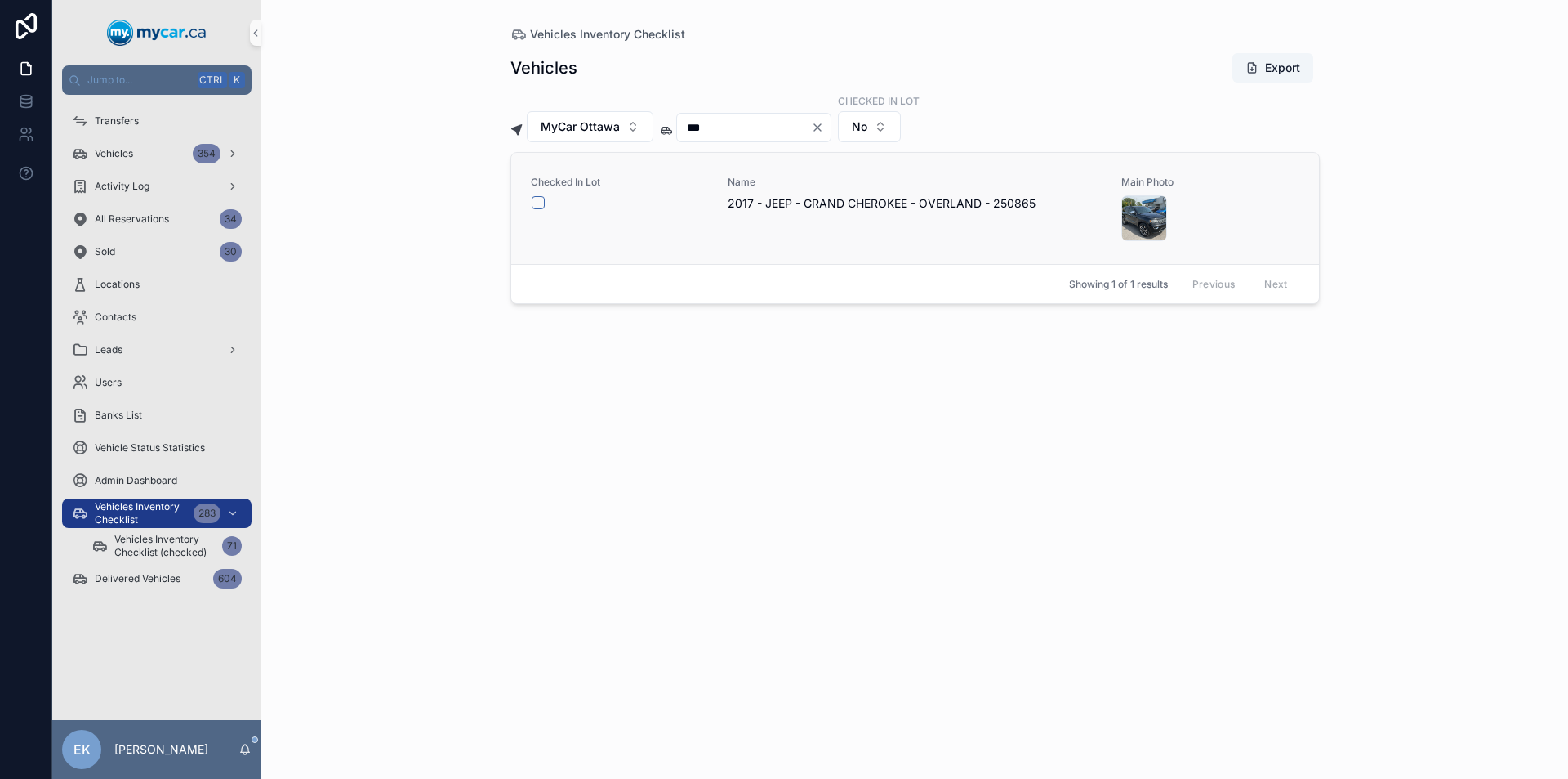
type input "***"
click at [540, 201] on button "scrollable content" at bounding box center [538, 202] width 13 height 13
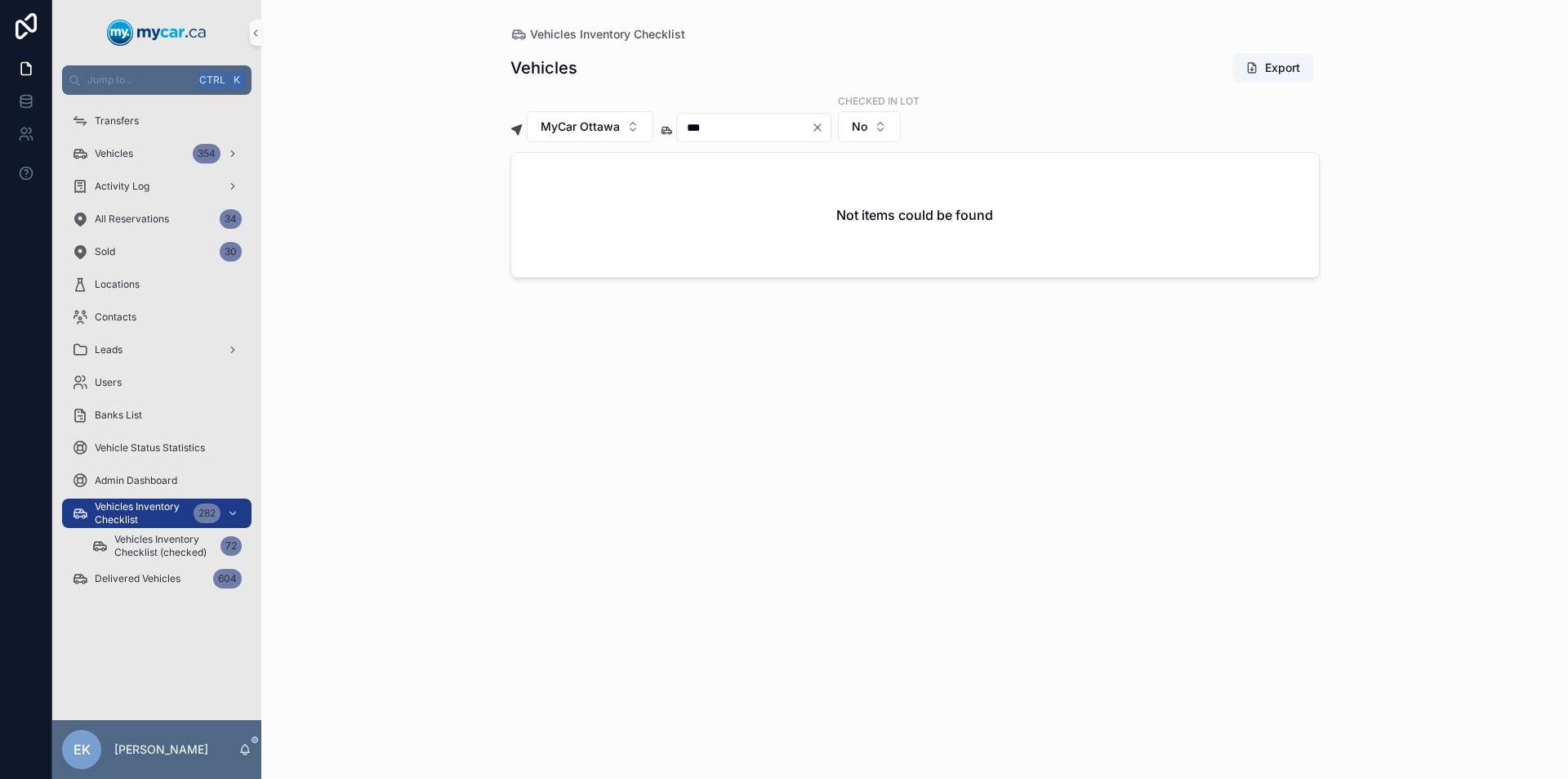
click at [824, 127] on icon "Clear" at bounding box center [817, 127] width 13 height 13
click at [769, 129] on input "scrollable content" at bounding box center [743, 126] width 134 height 23
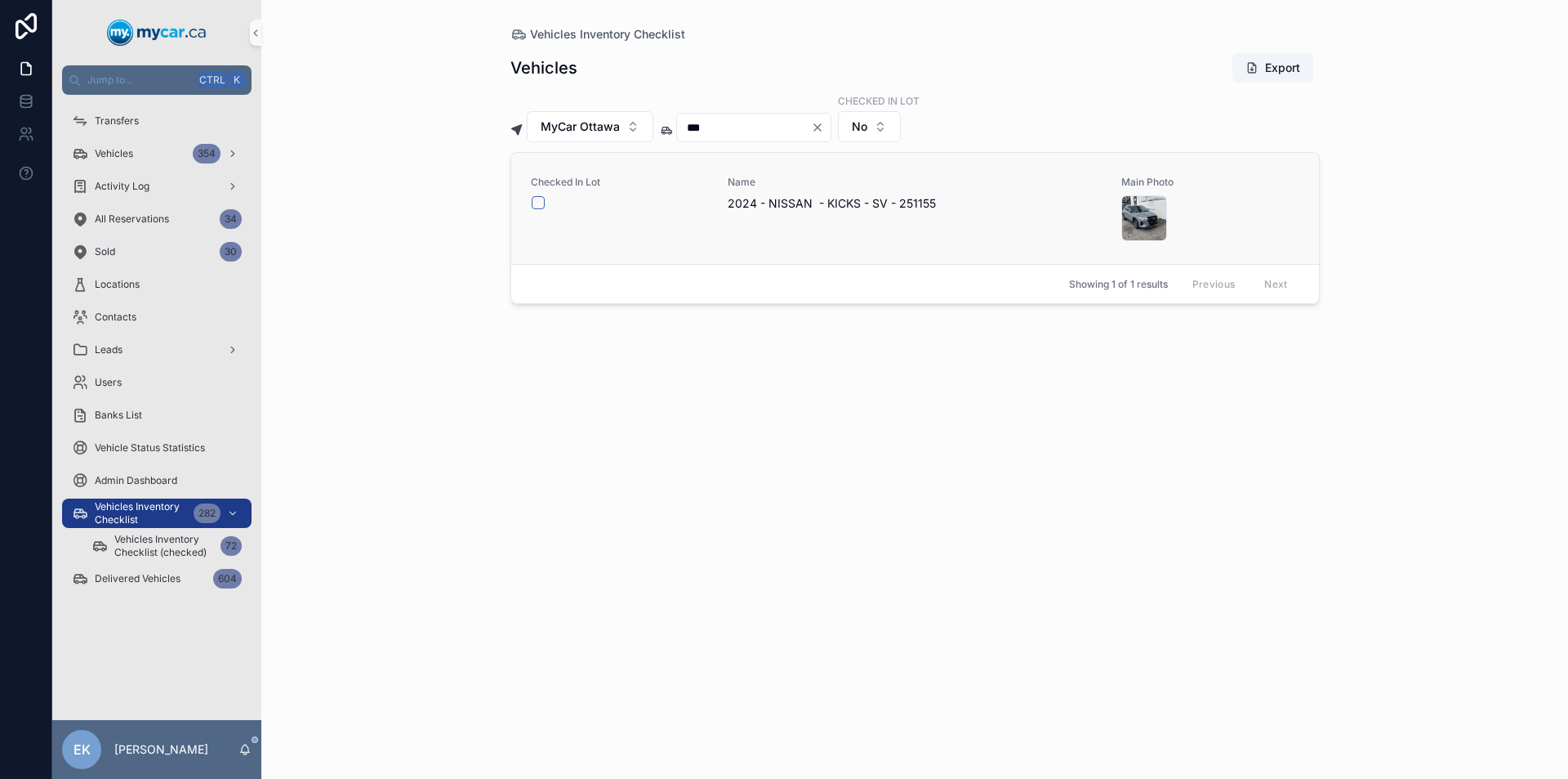
type input "***"
click at [537, 201] on button "scrollable content" at bounding box center [538, 202] width 13 height 13
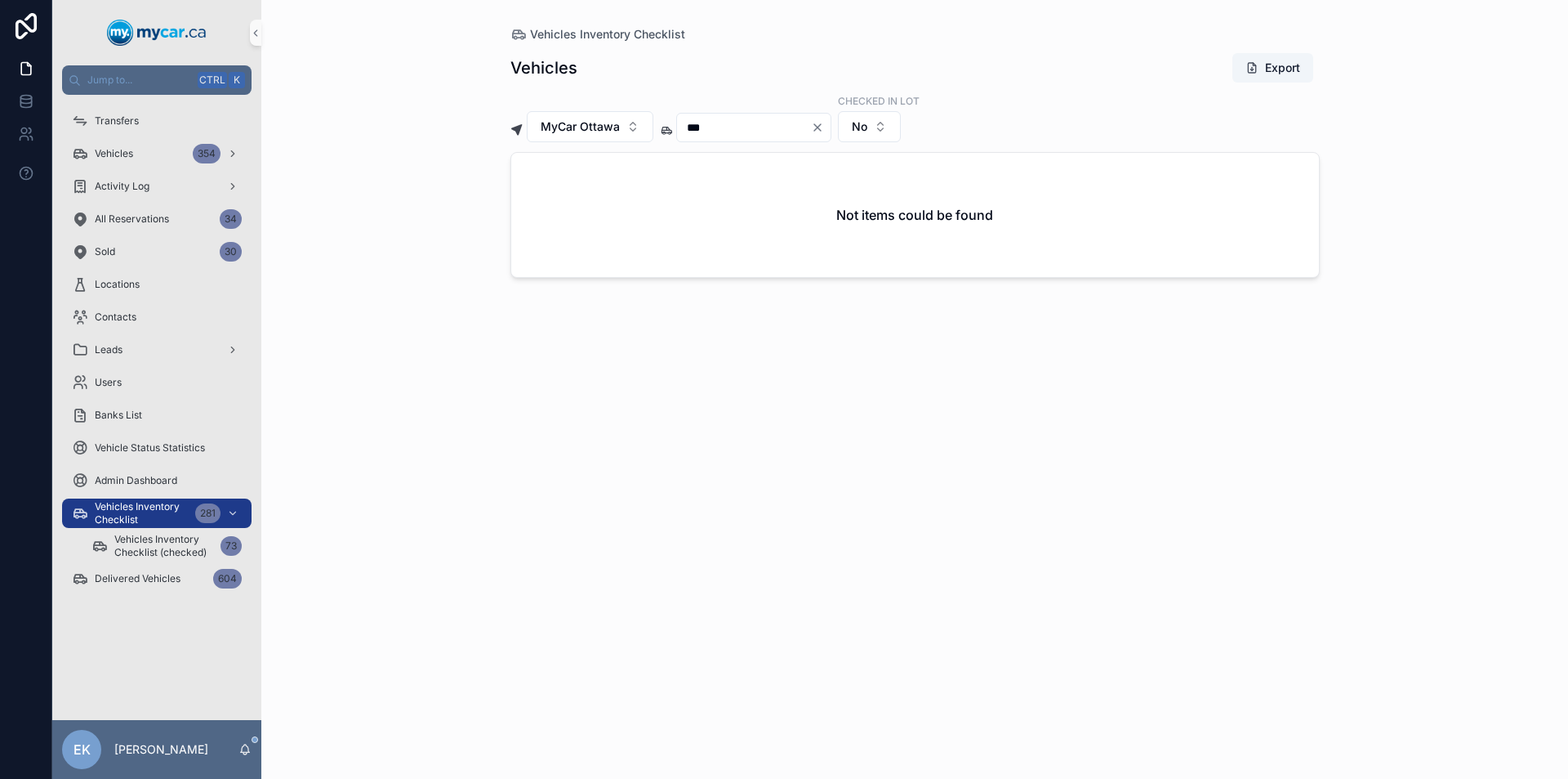
click at [820, 126] on icon "Clear" at bounding box center [817, 126] width 6 height 6
click at [794, 121] on input "scrollable content" at bounding box center [743, 126] width 134 height 23
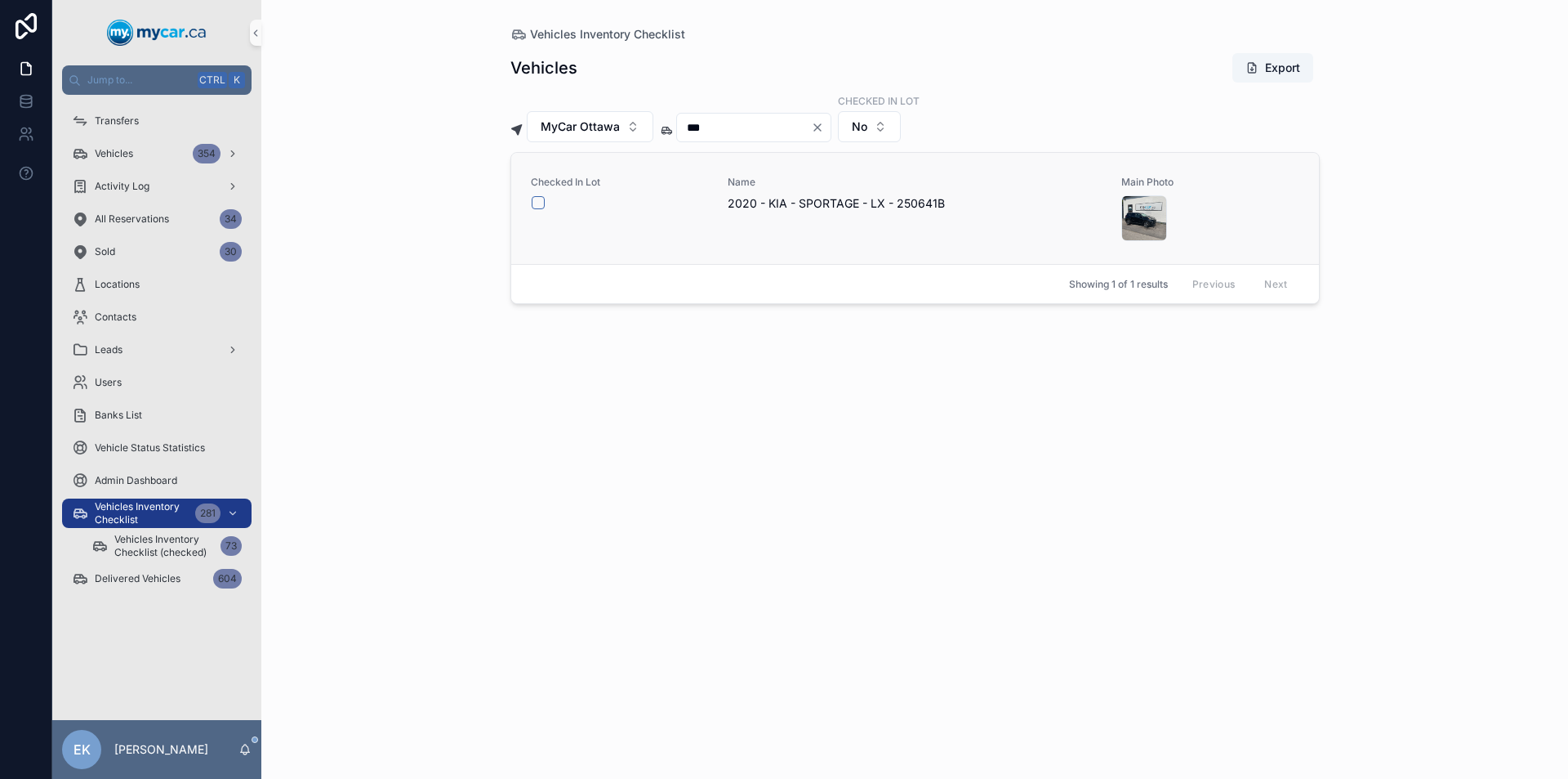
type input "***"
click at [538, 204] on button "scrollable content" at bounding box center [538, 202] width 13 height 13
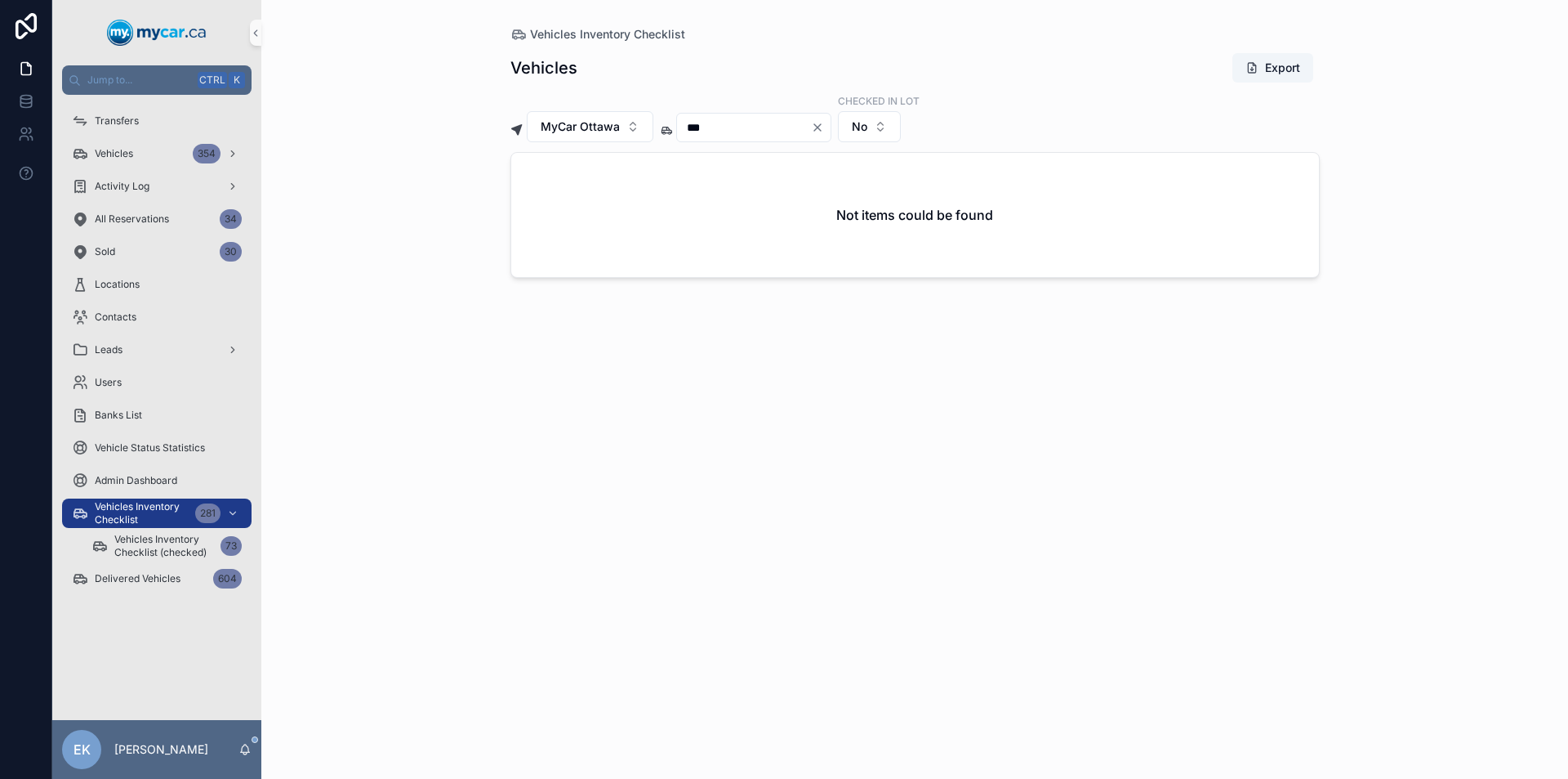
click at [824, 124] on icon "Clear" at bounding box center [817, 127] width 13 height 13
click at [796, 129] on input "scrollable content" at bounding box center [743, 126] width 134 height 23
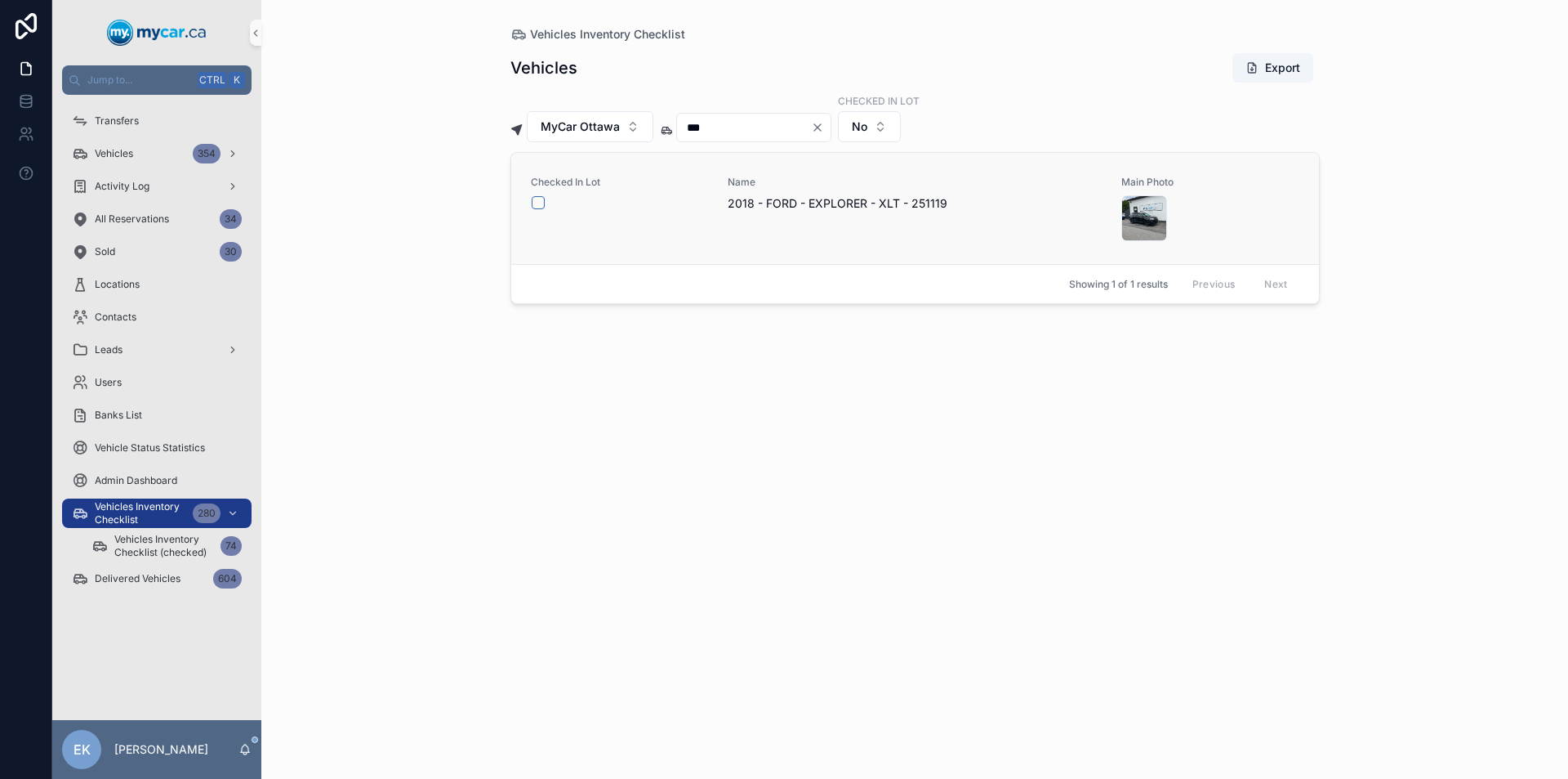
type input "***"
click at [524, 203] on div "Checked In Lot Name 2018 - FORD - EXPLORER - XLT - 251119 Main Photo" at bounding box center [915, 208] width 808 height 111
click at [538, 199] on button "scrollable content" at bounding box center [538, 202] width 13 height 13
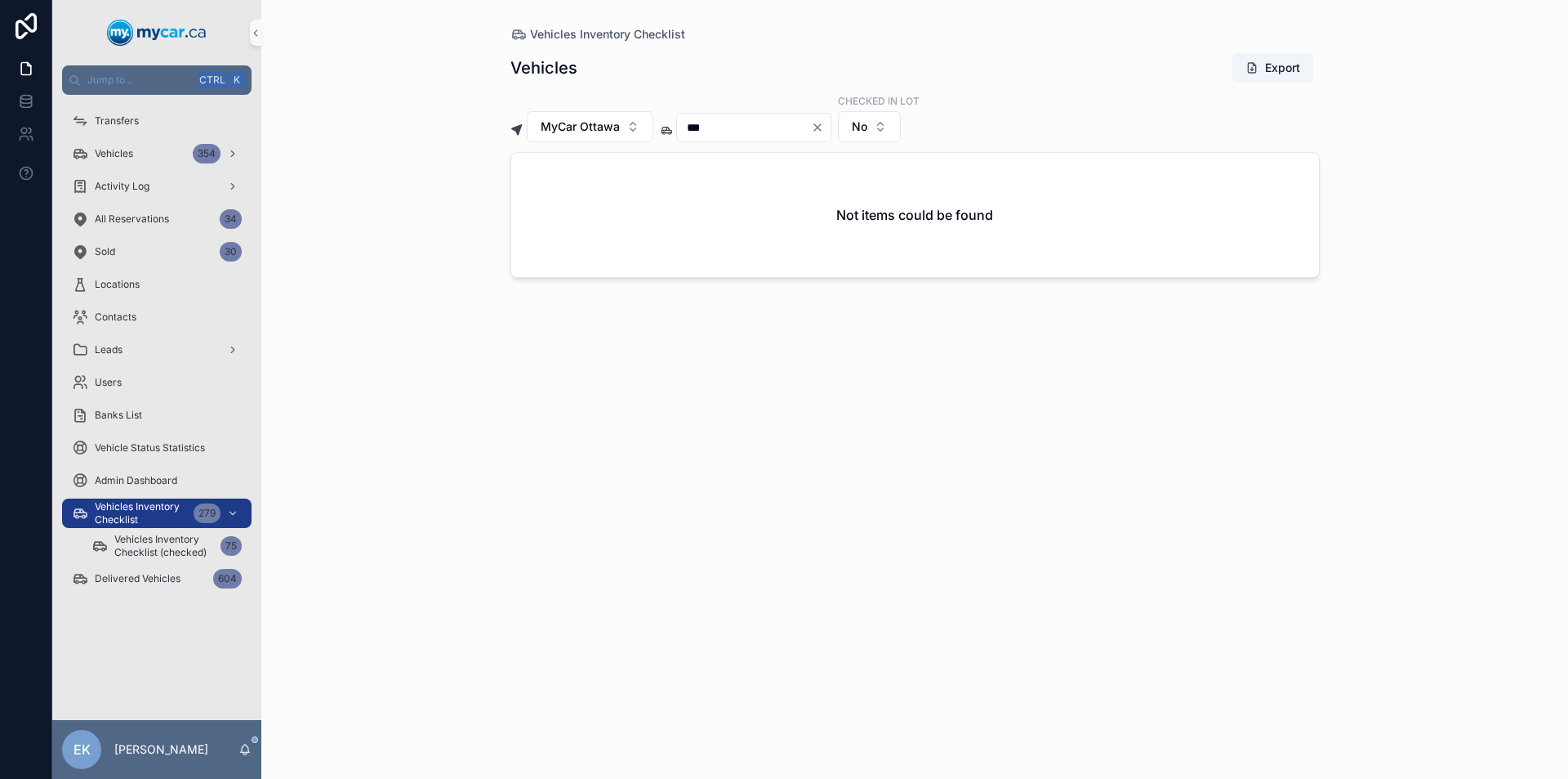
click at [824, 130] on icon "Clear" at bounding box center [817, 127] width 13 height 13
click at [757, 128] on input "scrollable content" at bounding box center [743, 126] width 134 height 23
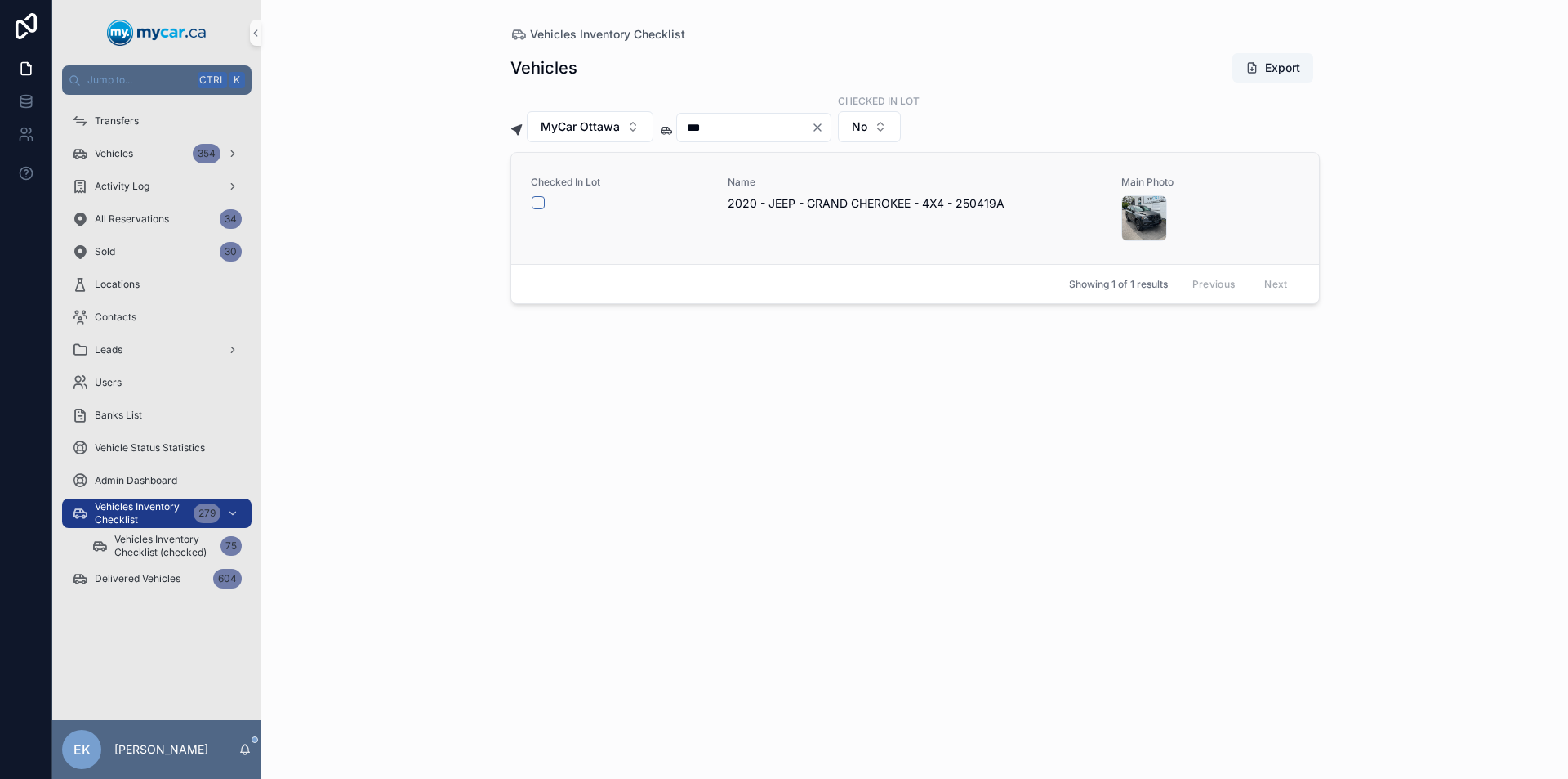
type input "***"
click at [538, 197] on button "scrollable content" at bounding box center [538, 202] width 13 height 13
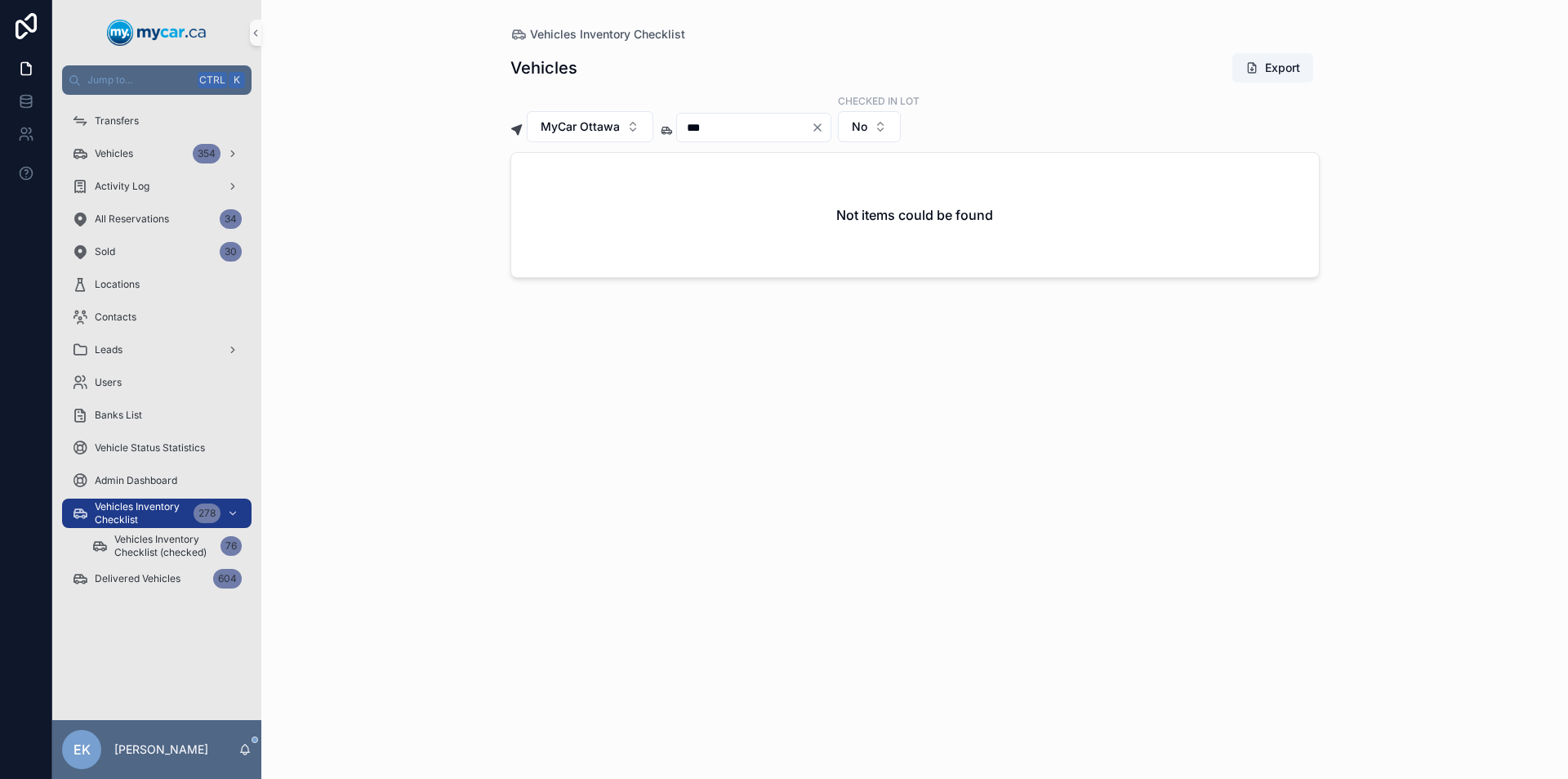
click at [824, 126] on icon "Clear" at bounding box center [817, 127] width 13 height 13
click at [798, 126] on input "scrollable content" at bounding box center [743, 126] width 134 height 23
type input "***"
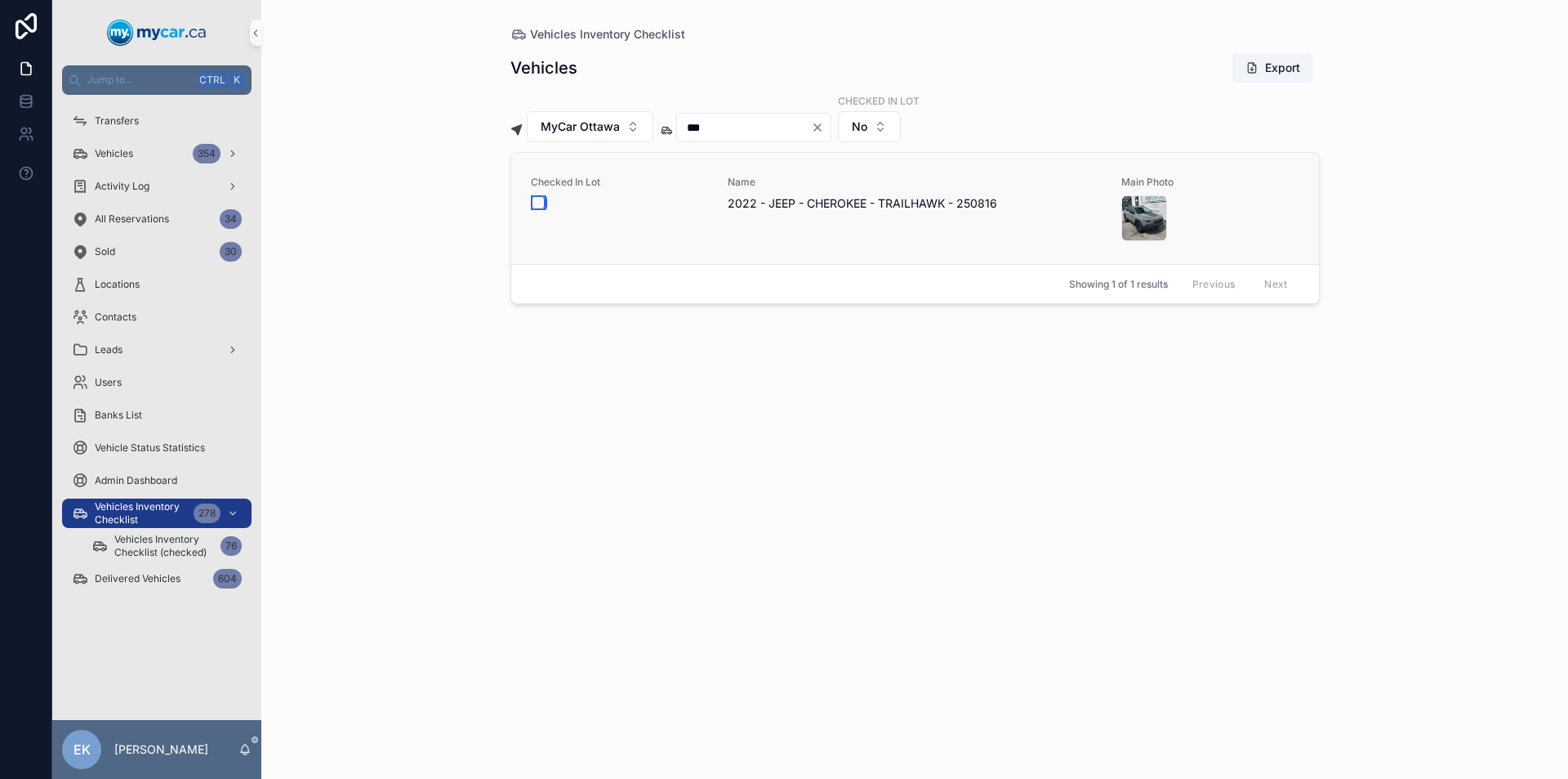
click at [537, 198] on button "scrollable content" at bounding box center [538, 202] width 13 height 13
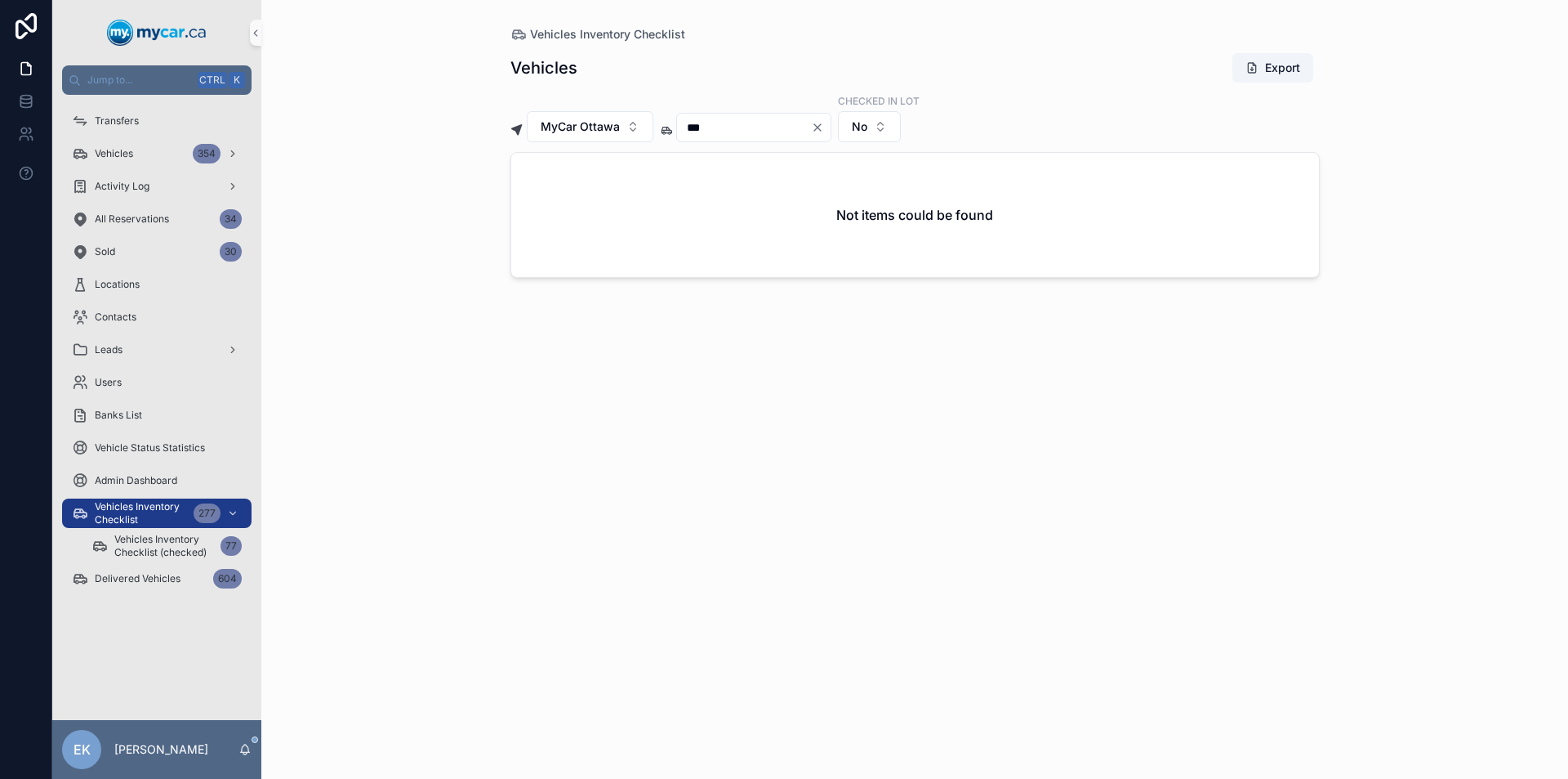
click at [824, 127] on icon "Clear" at bounding box center [817, 127] width 13 height 13
click at [774, 131] on input "scrollable content" at bounding box center [743, 126] width 134 height 23
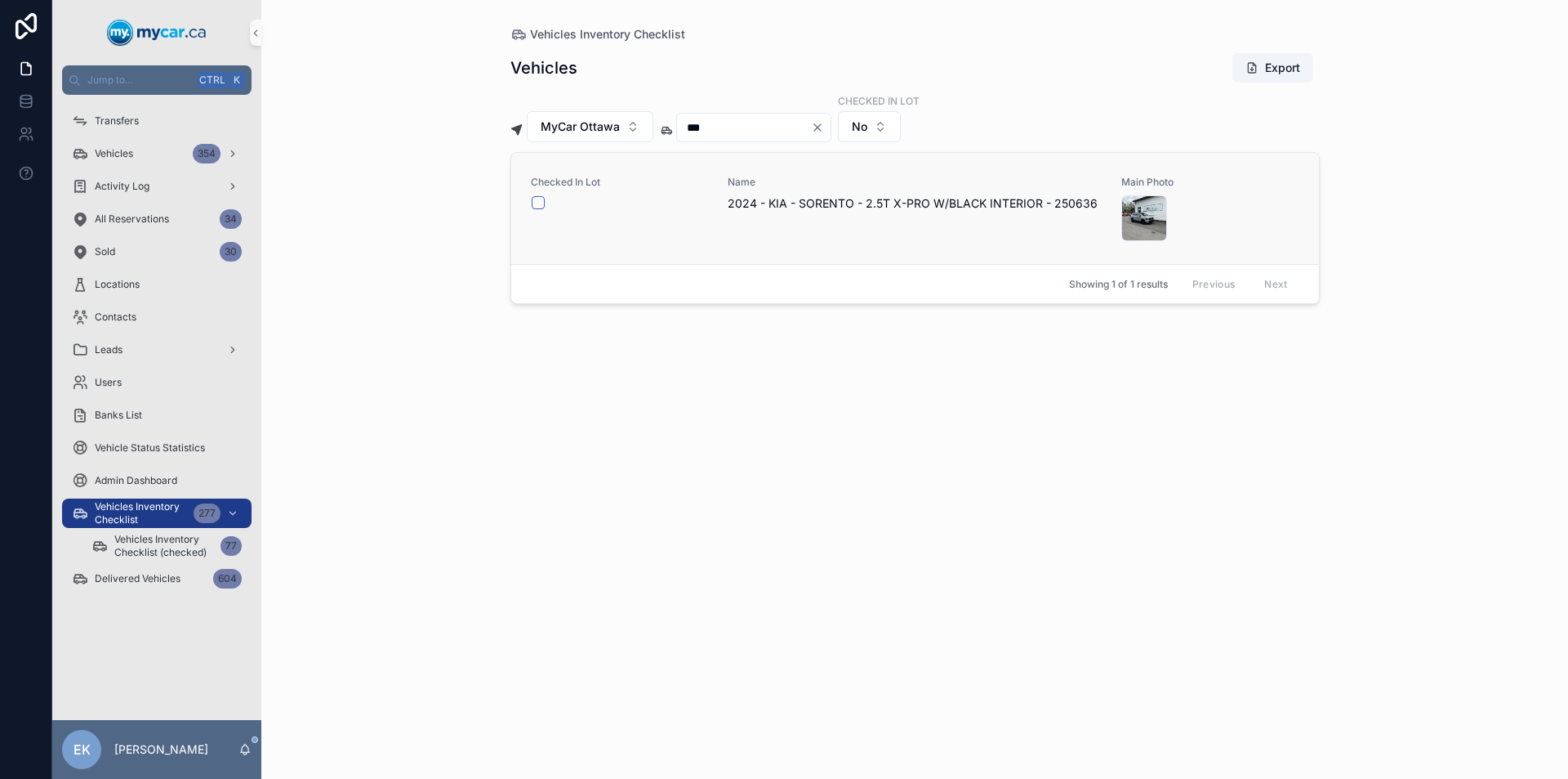
type input "***"
click at [538, 200] on button "scrollable content" at bounding box center [538, 202] width 13 height 13
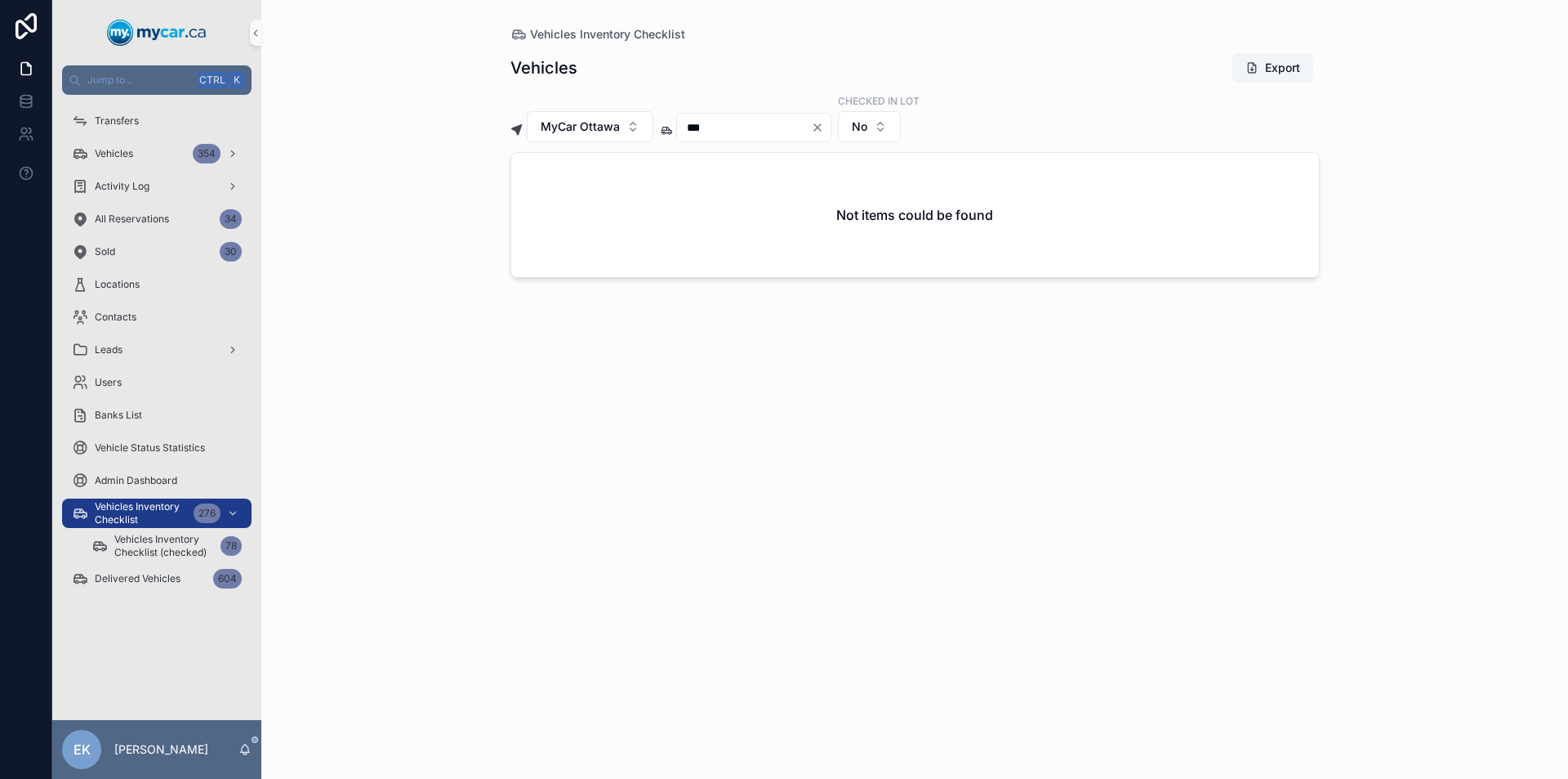
click at [820, 127] on icon "Clear" at bounding box center [817, 126] width 6 height 6
click at [795, 126] on input "scrollable content" at bounding box center [743, 126] width 134 height 23
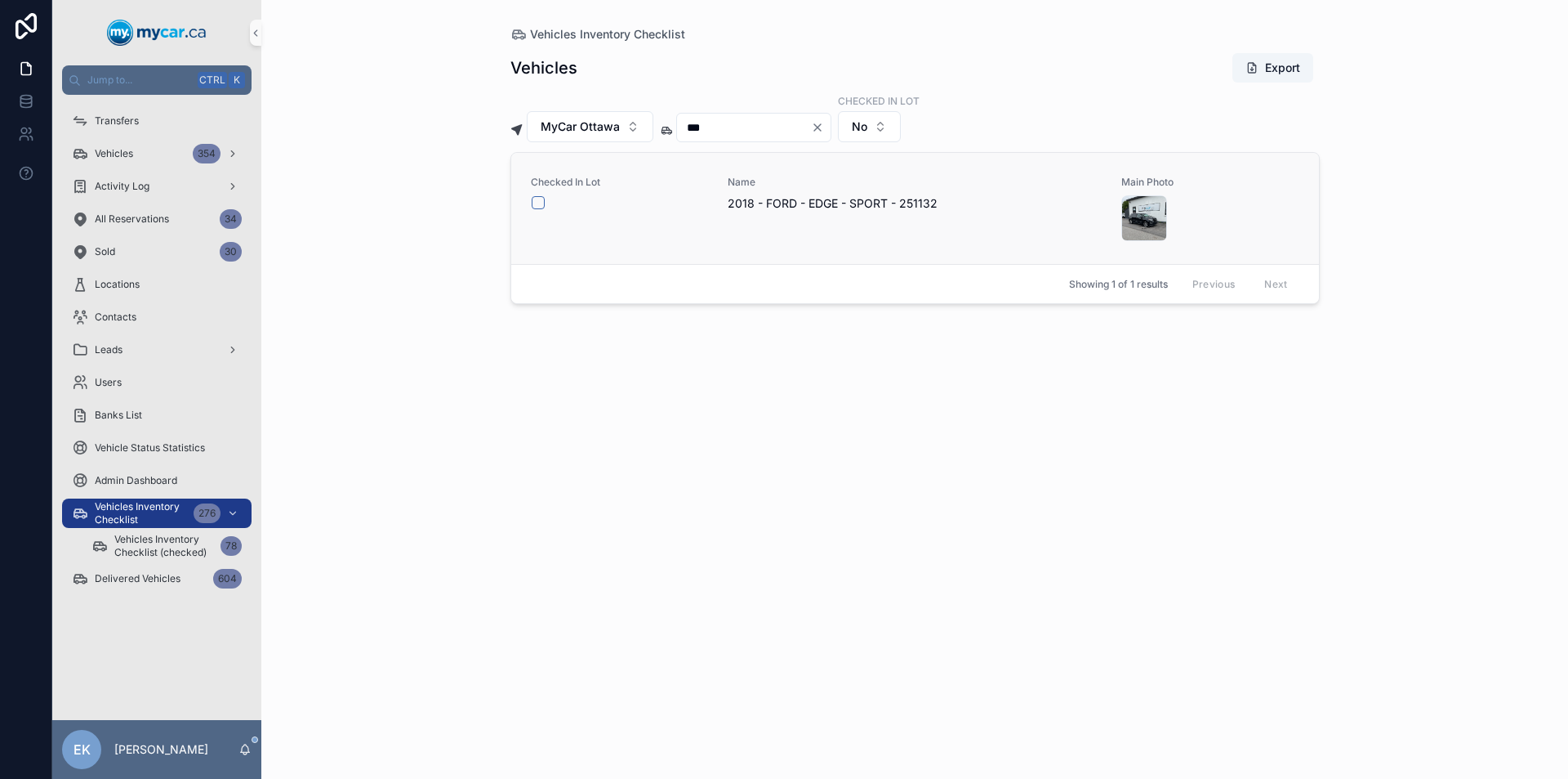
type input "***"
click at [540, 204] on button "scrollable content" at bounding box center [538, 202] width 13 height 13
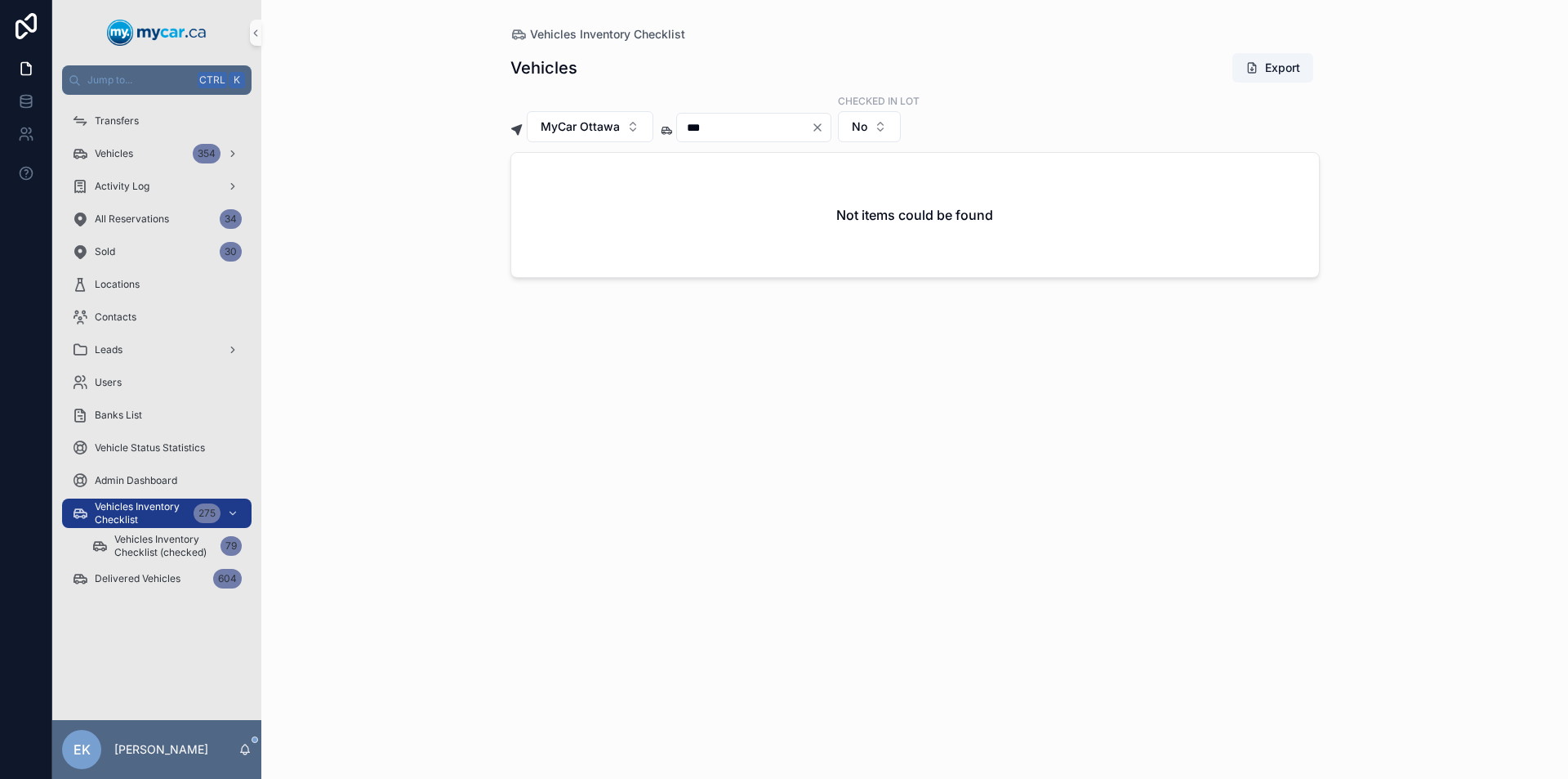
click at [824, 130] on icon "Clear" at bounding box center [817, 127] width 13 height 13
click at [762, 125] on input "scrollable content" at bounding box center [743, 126] width 134 height 23
type input "***"
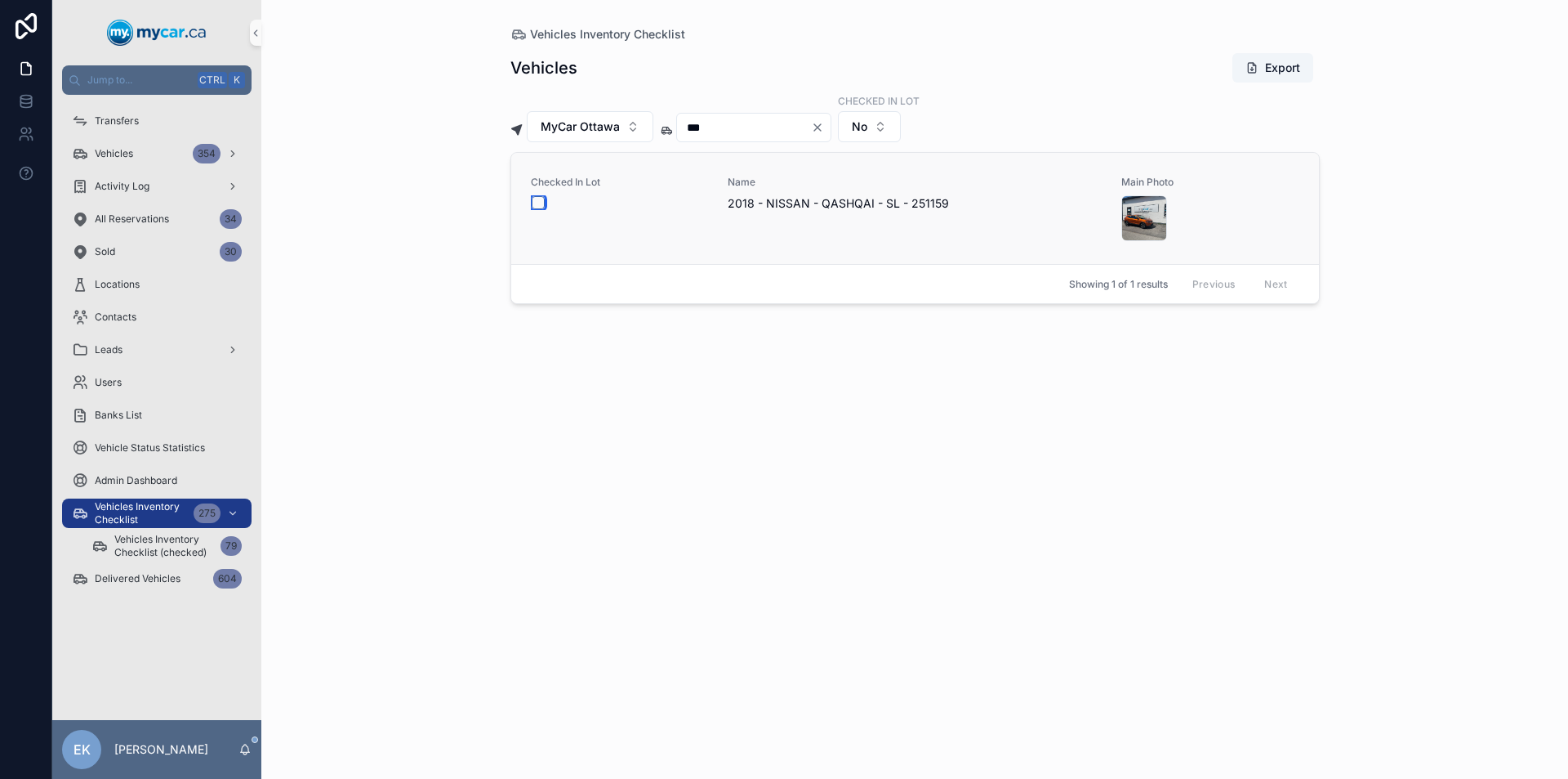
click at [543, 204] on button "scrollable content" at bounding box center [538, 202] width 13 height 13
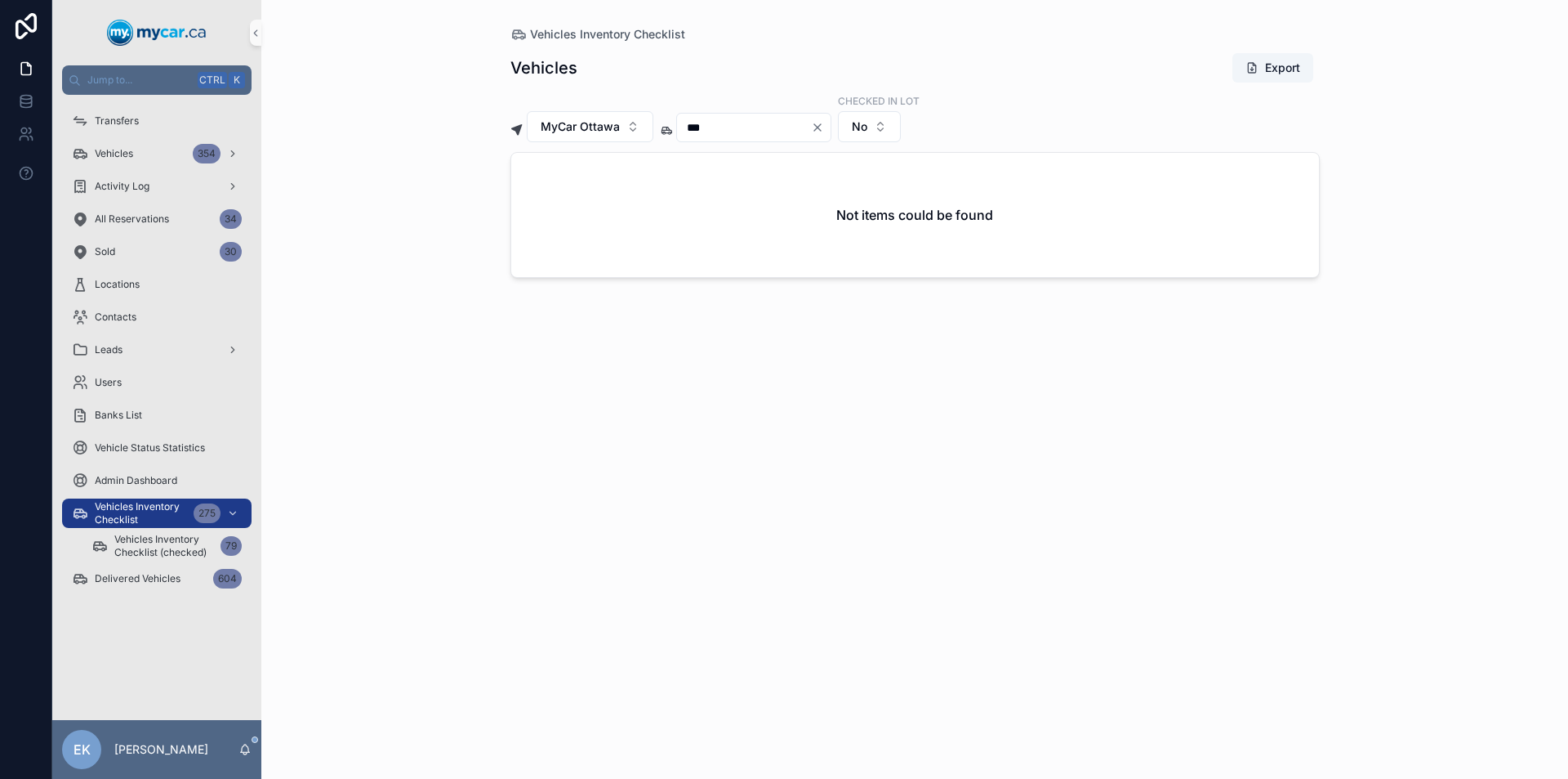
click at [820, 126] on icon "Clear" at bounding box center [817, 126] width 6 height 6
click at [808, 128] on input "scrollable content" at bounding box center [743, 126] width 134 height 23
type input "***"
click at [536, 199] on button "scrollable content" at bounding box center [538, 202] width 13 height 13
click at [820, 126] on icon "Clear" at bounding box center [817, 126] width 6 height 6
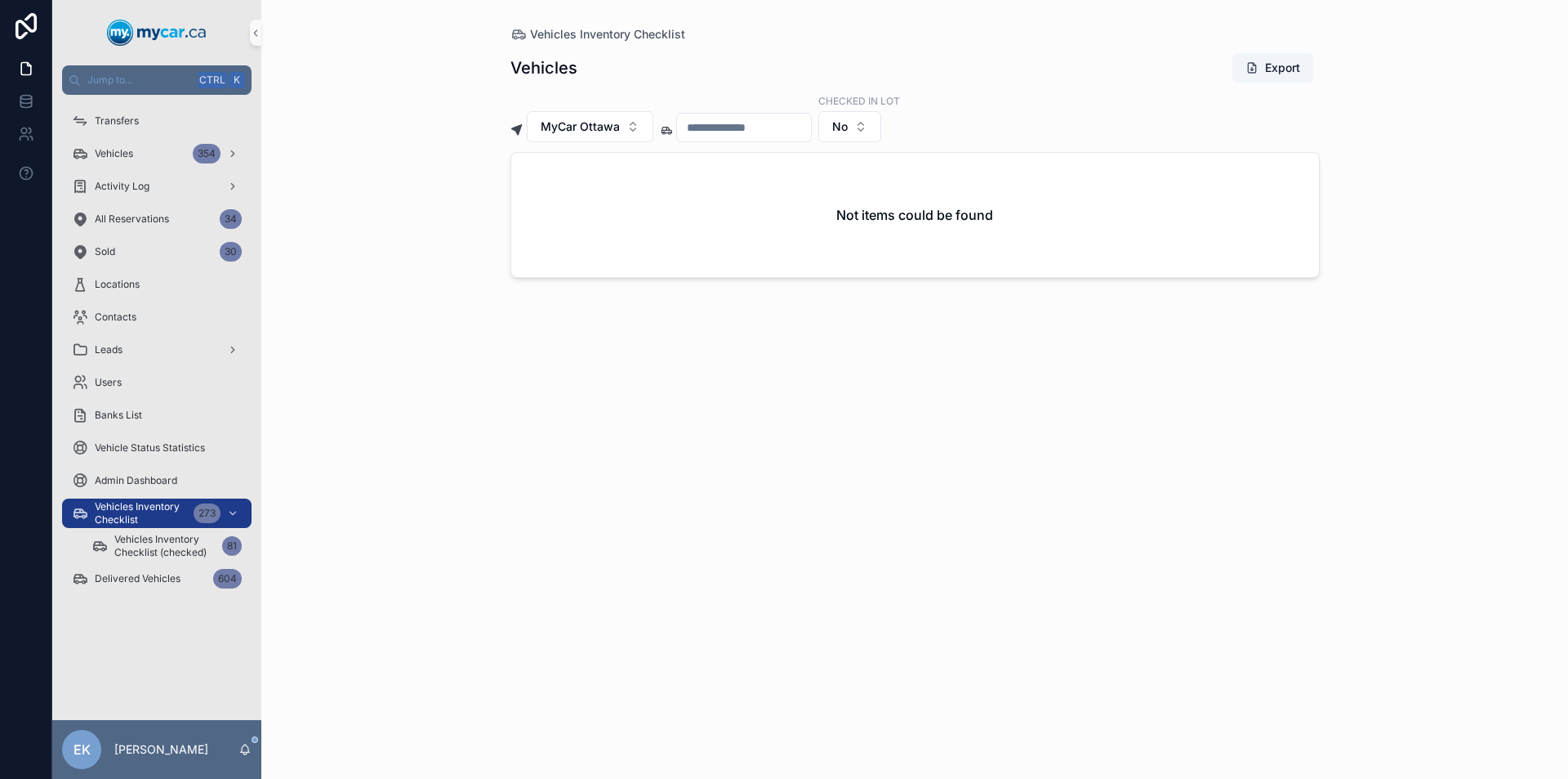
click at [750, 129] on input "scrollable content" at bounding box center [743, 126] width 134 height 23
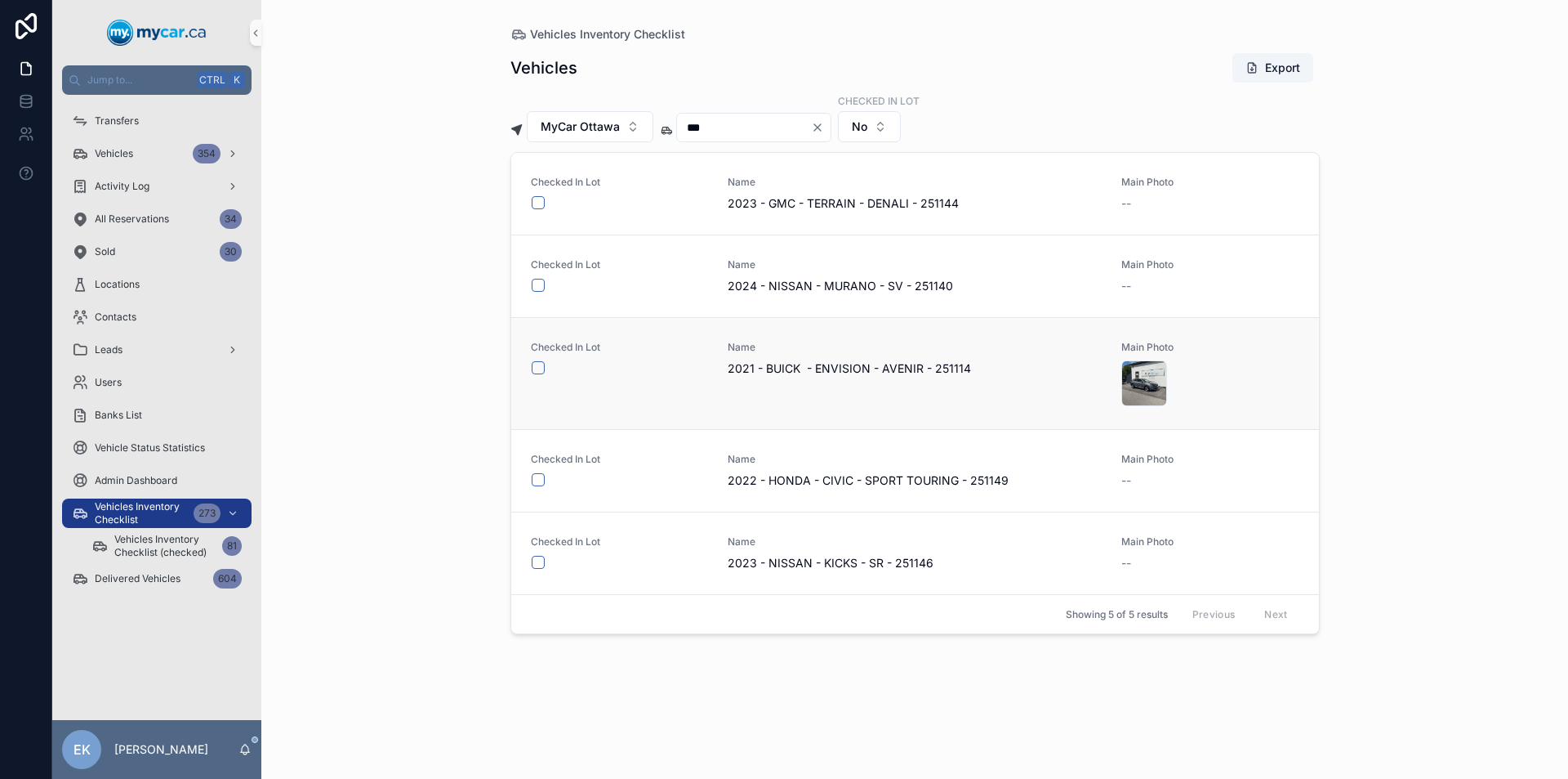
type input "***"
click at [537, 366] on button "scrollable content" at bounding box center [538, 368] width 13 height 13
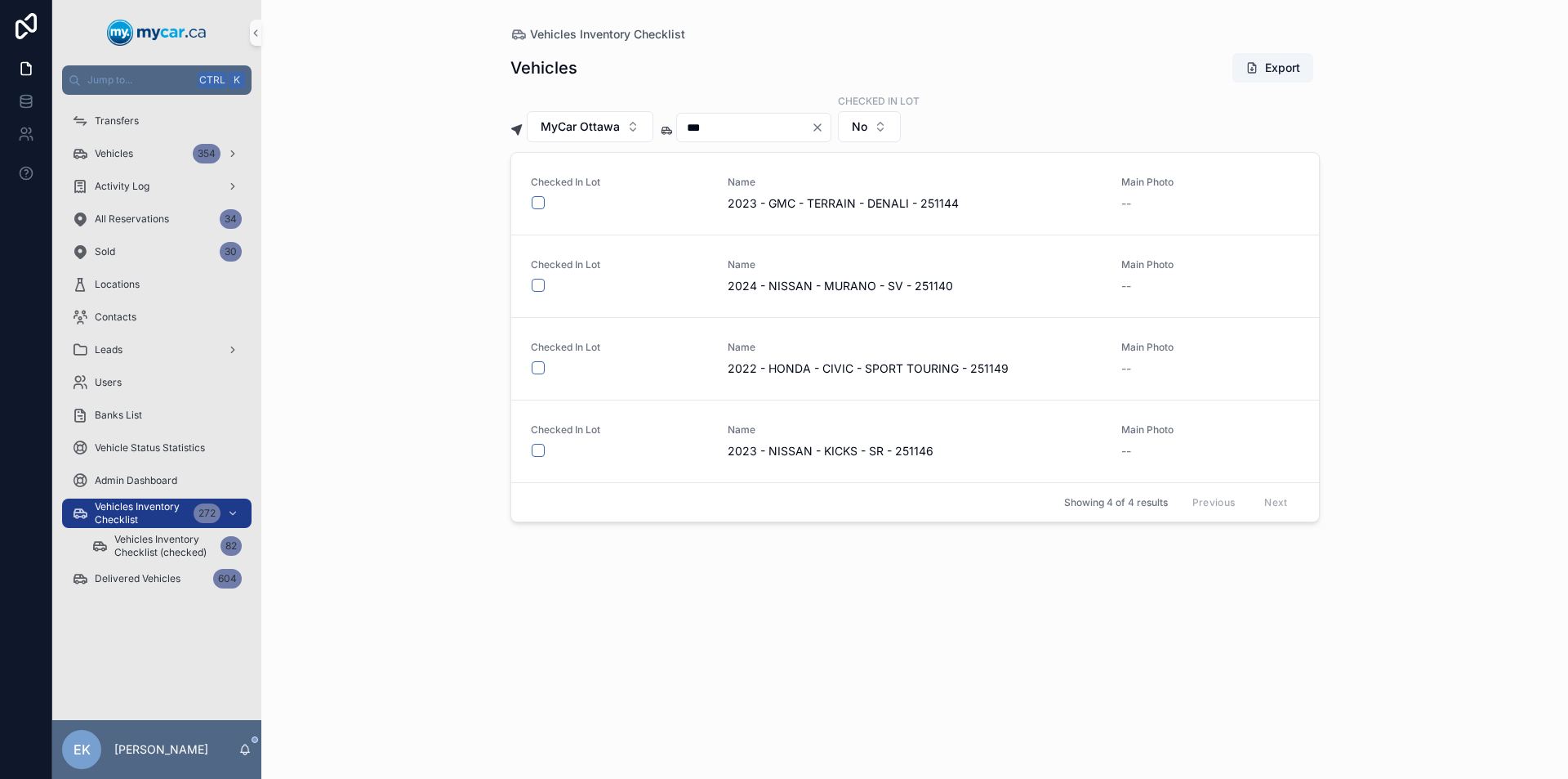
click at [824, 124] on icon "Clear" at bounding box center [817, 127] width 13 height 13
click at [794, 134] on input "scrollable content" at bounding box center [743, 126] width 134 height 23
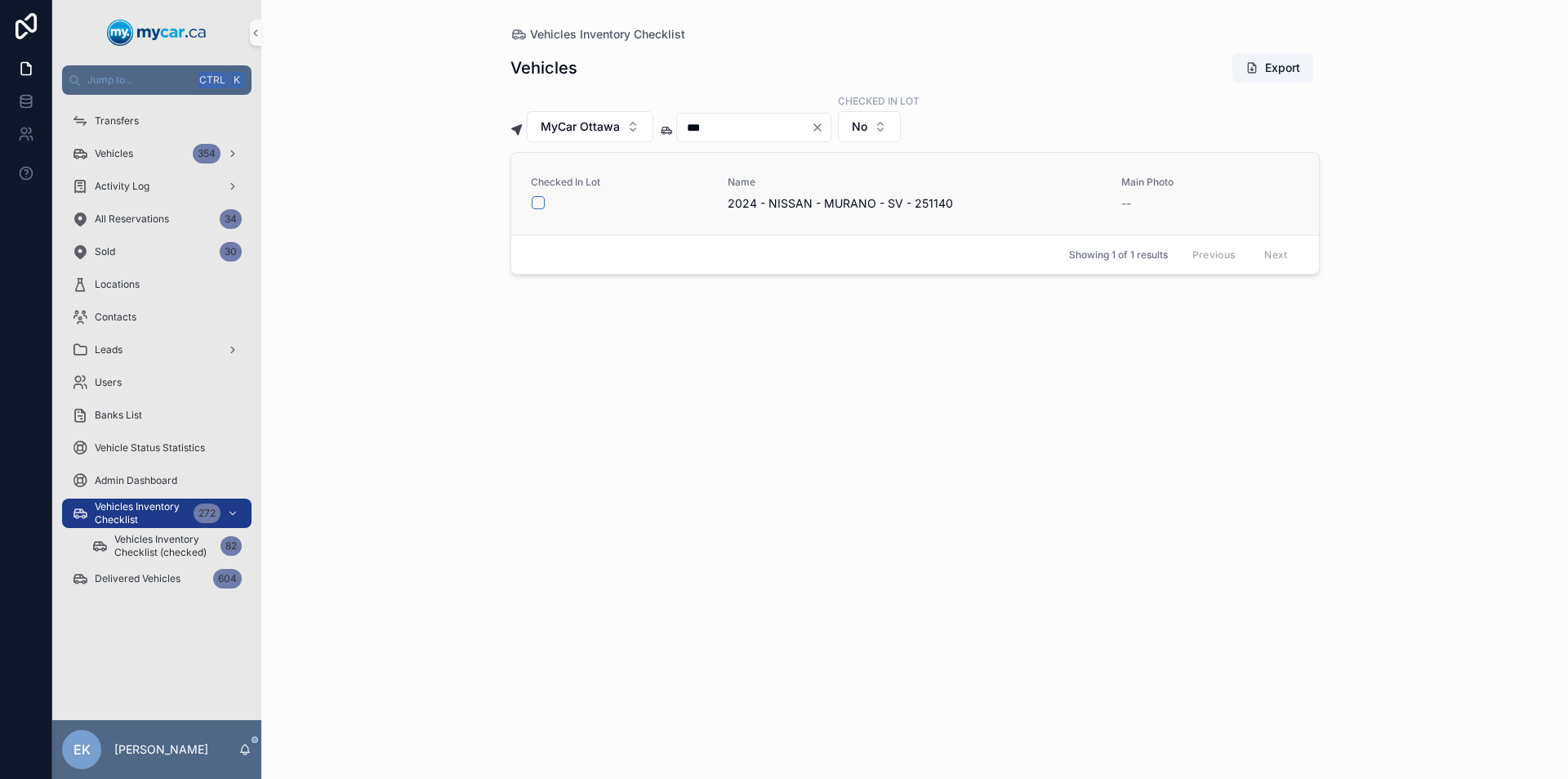
type input "***"
click at [539, 199] on button "scrollable content" at bounding box center [538, 202] width 13 height 13
click at [820, 127] on icon "Clear" at bounding box center [817, 126] width 6 height 6
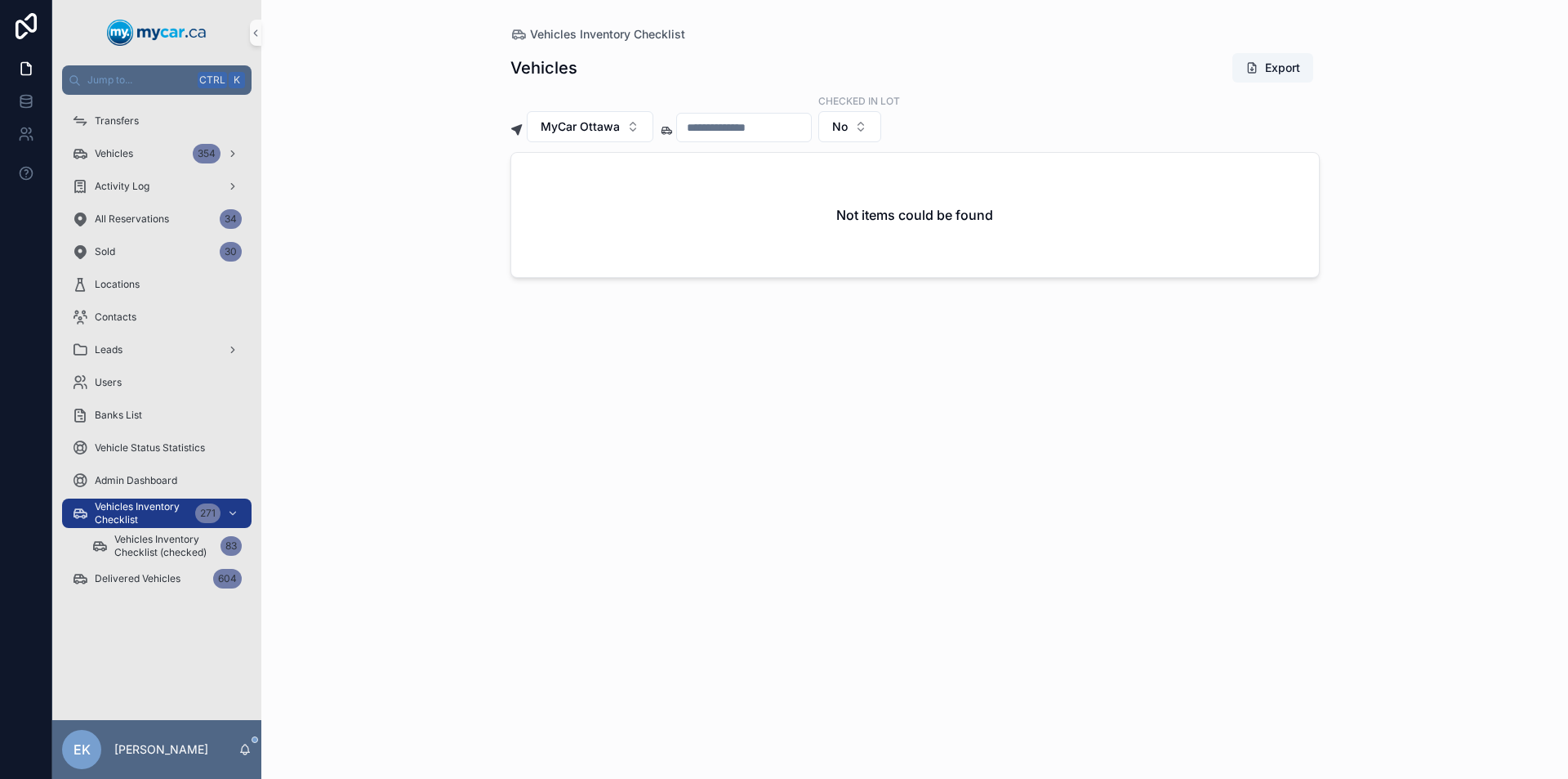
click at [782, 127] on input "scrollable content" at bounding box center [743, 126] width 134 height 23
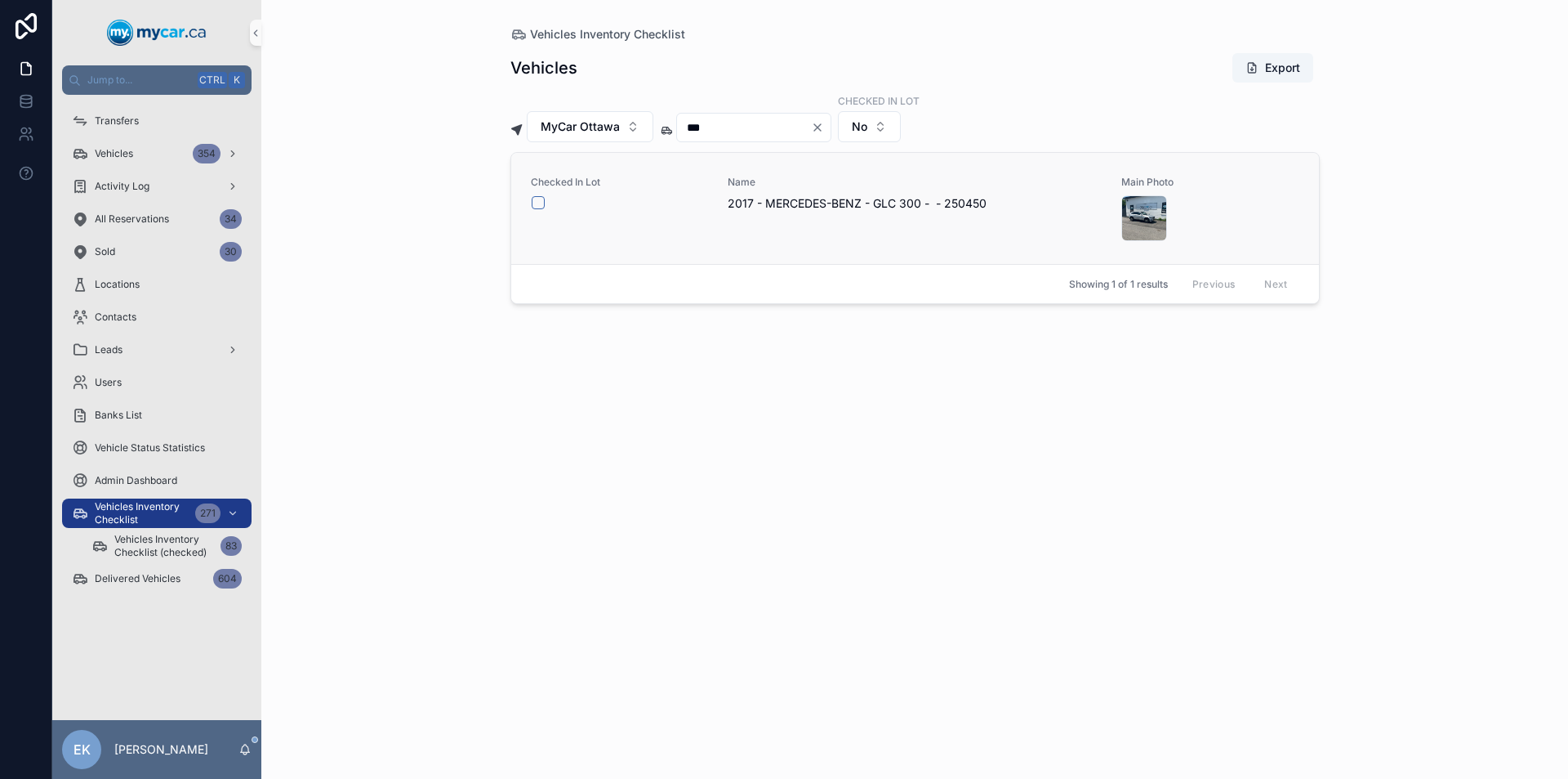
type input "***"
click at [538, 204] on button "scrollable content" at bounding box center [538, 202] width 13 height 13
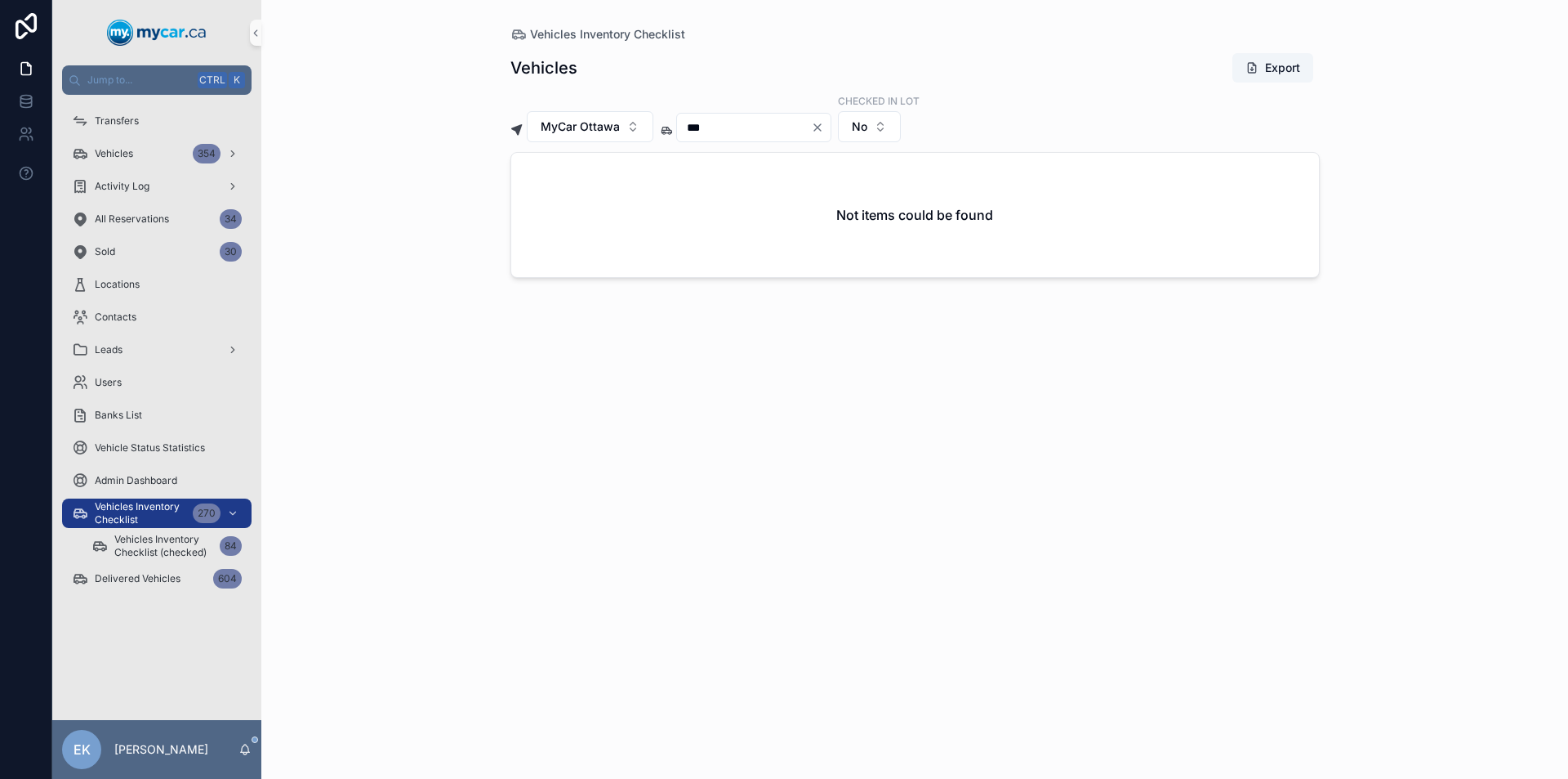
click at [820, 127] on icon "Clear" at bounding box center [817, 126] width 6 height 6
click at [749, 127] on input "scrollable content" at bounding box center [743, 126] width 134 height 23
type input "***"
click at [538, 203] on button "scrollable content" at bounding box center [538, 202] width 13 height 13
click at [820, 126] on icon "Clear" at bounding box center [817, 126] width 6 height 6
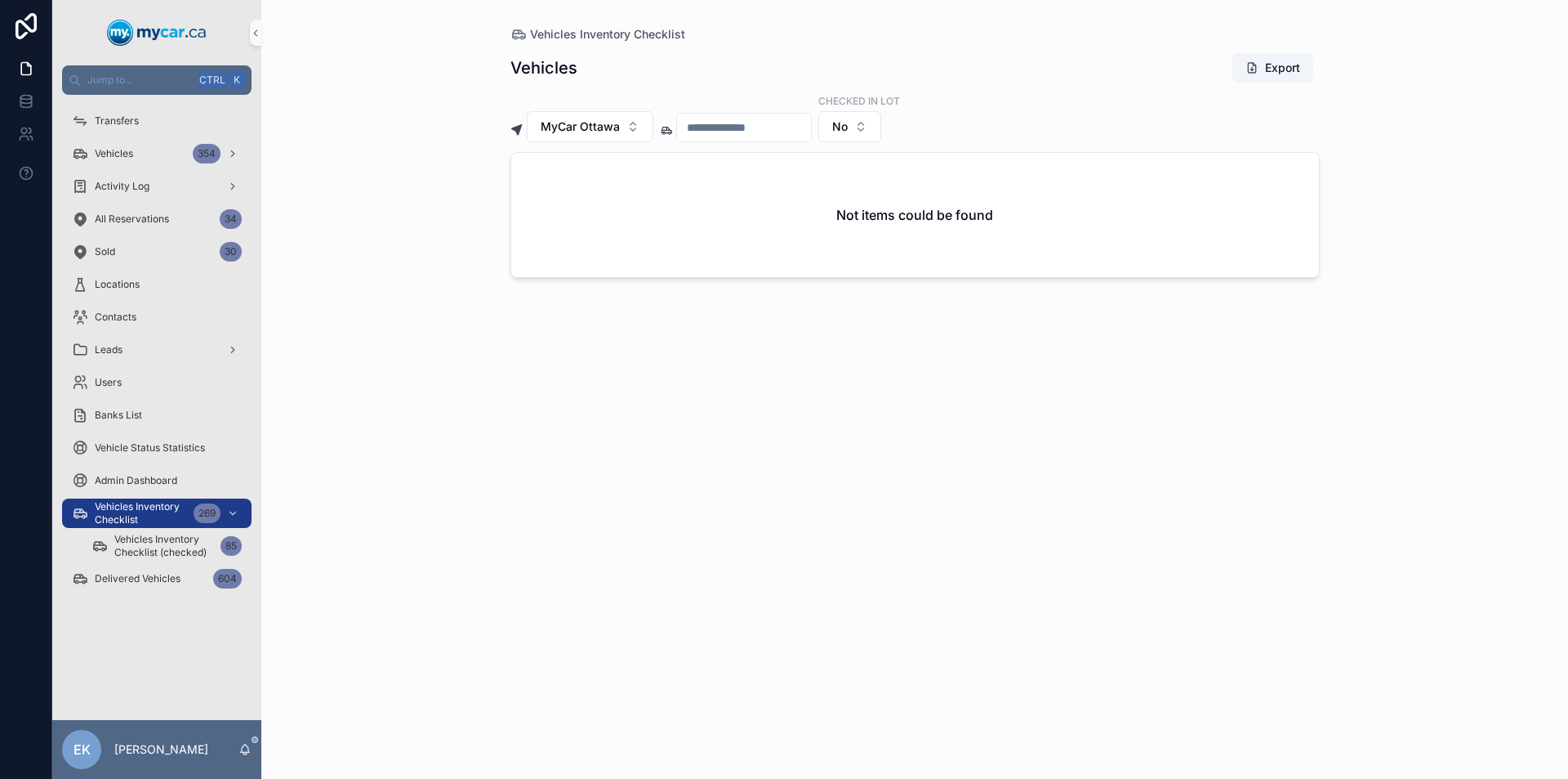
click at [789, 127] on input "scrollable content" at bounding box center [743, 126] width 134 height 23
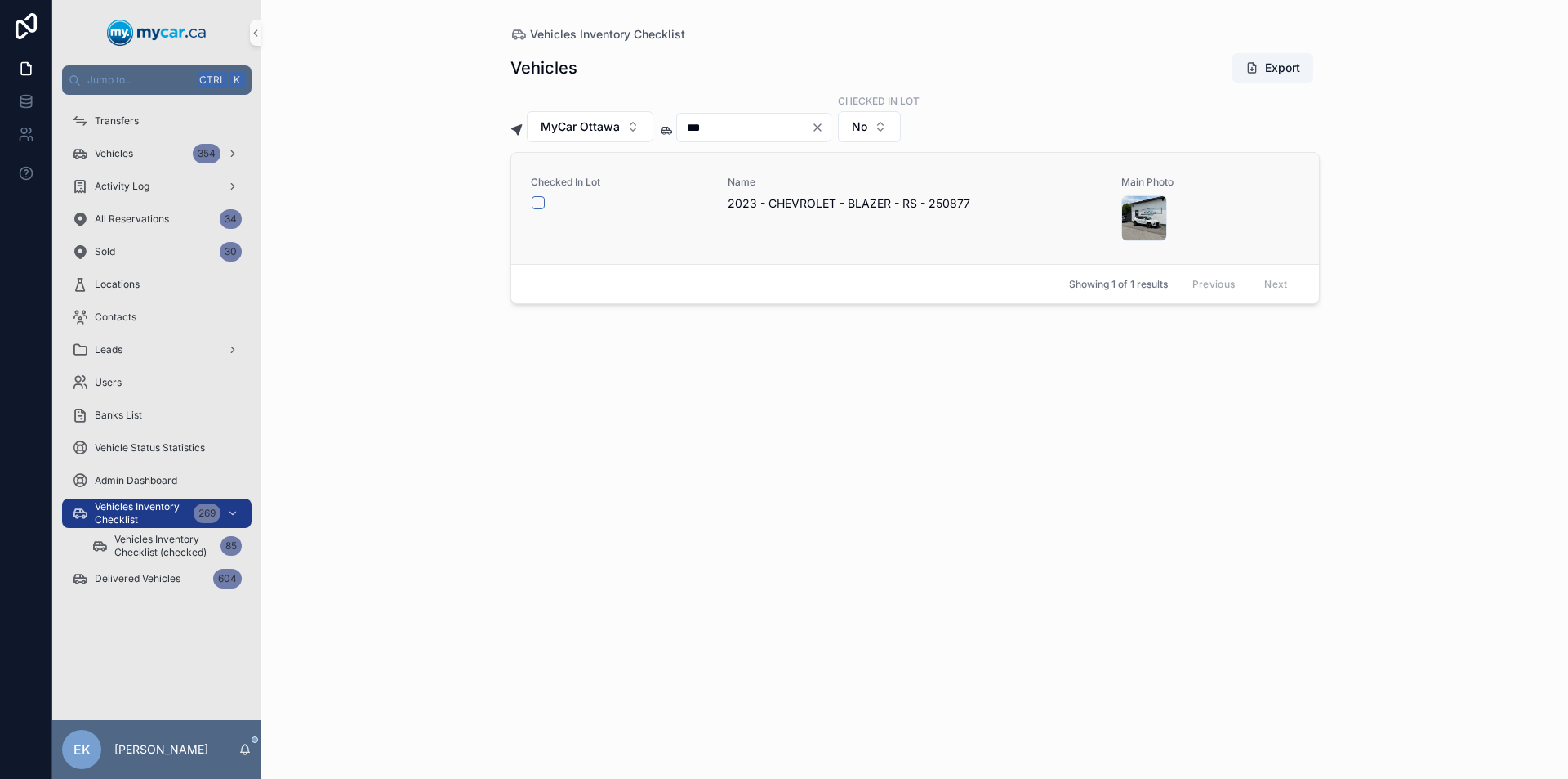
type input "***"
click at [538, 200] on button "scrollable content" at bounding box center [538, 202] width 13 height 13
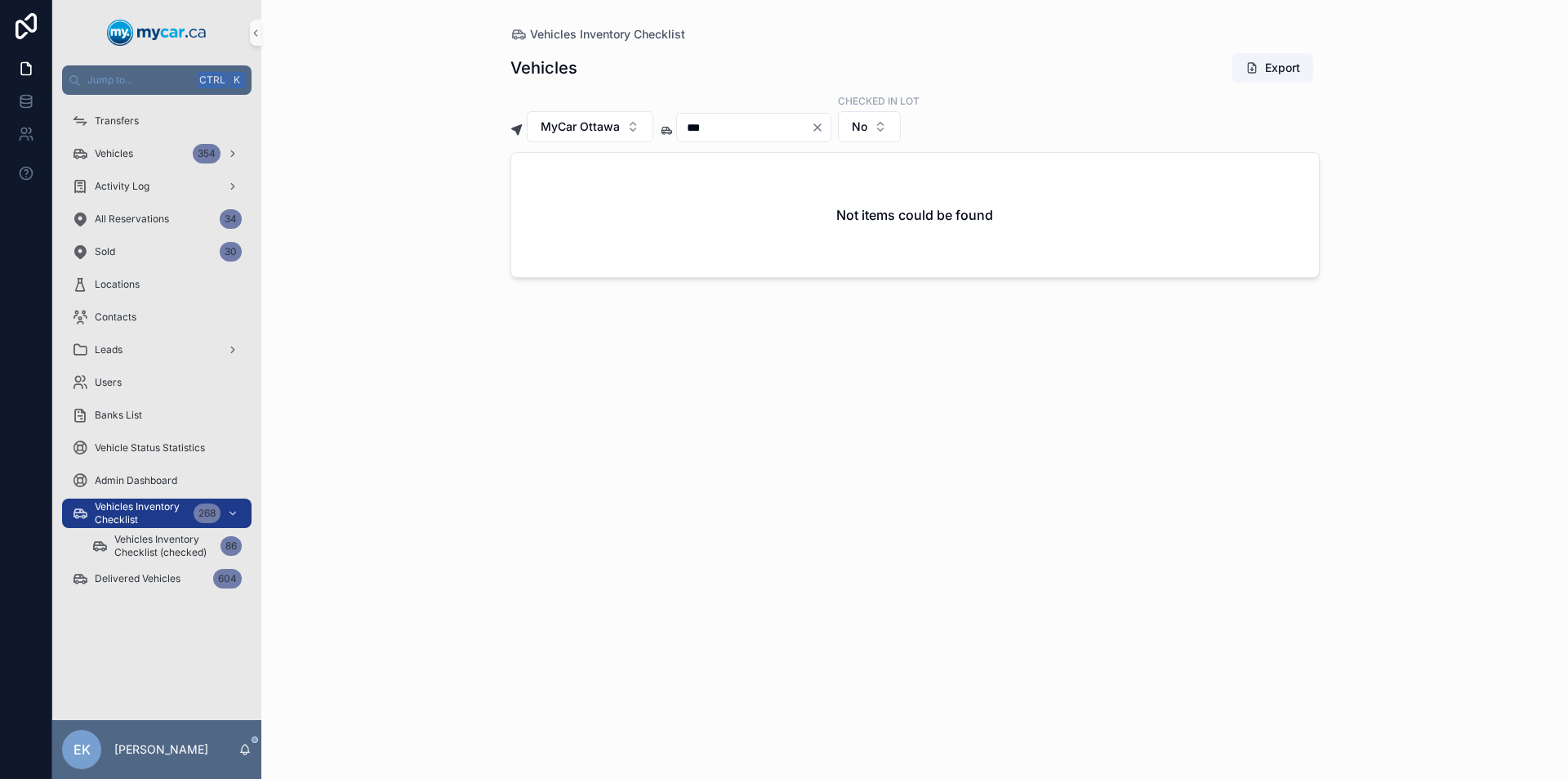
click at [820, 125] on icon "Clear" at bounding box center [817, 126] width 6 height 6
click at [796, 128] on input "scrollable content" at bounding box center [743, 126] width 134 height 23
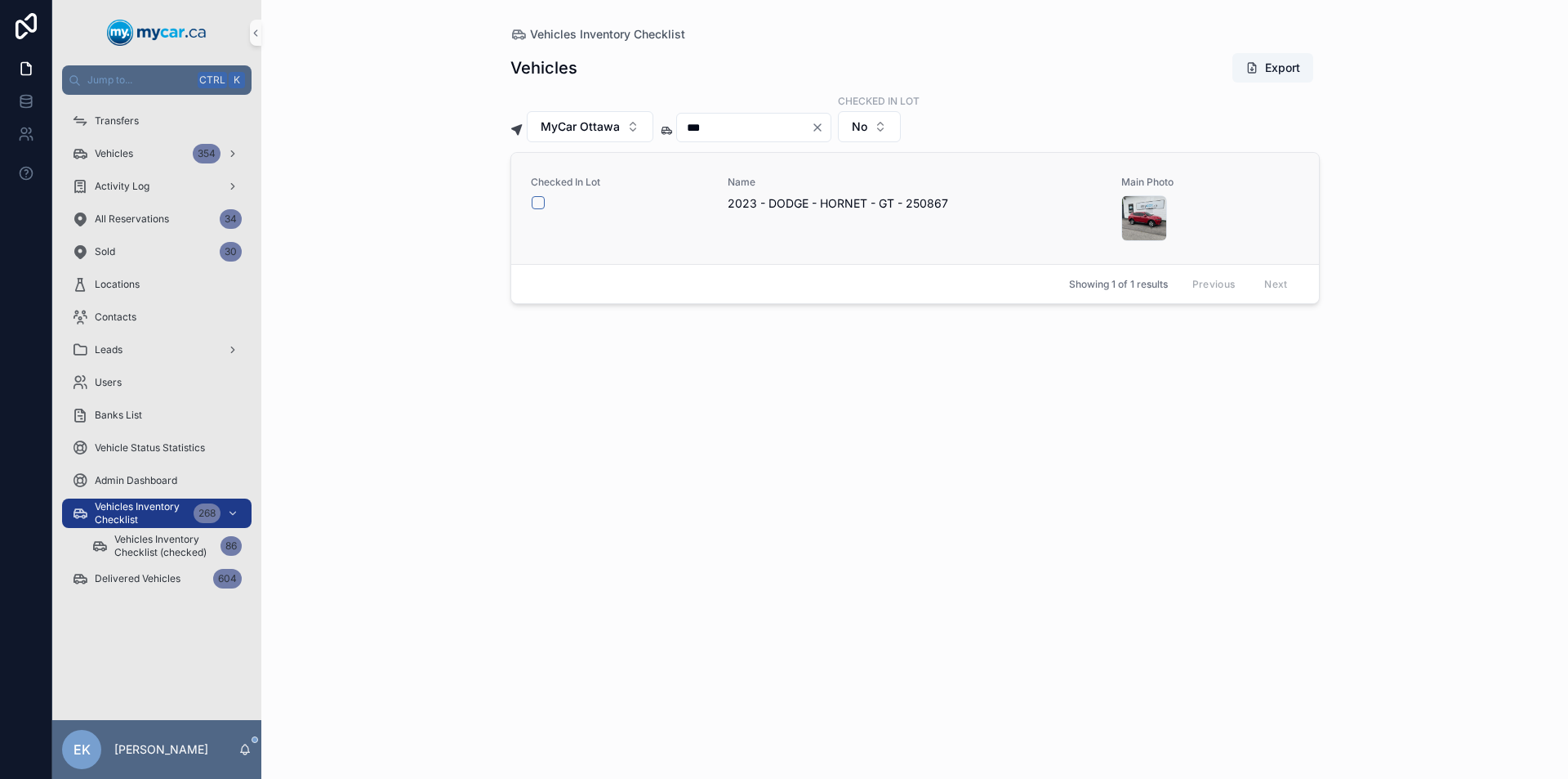
type input "***"
click at [537, 200] on button "scrollable content" at bounding box center [538, 202] width 13 height 13
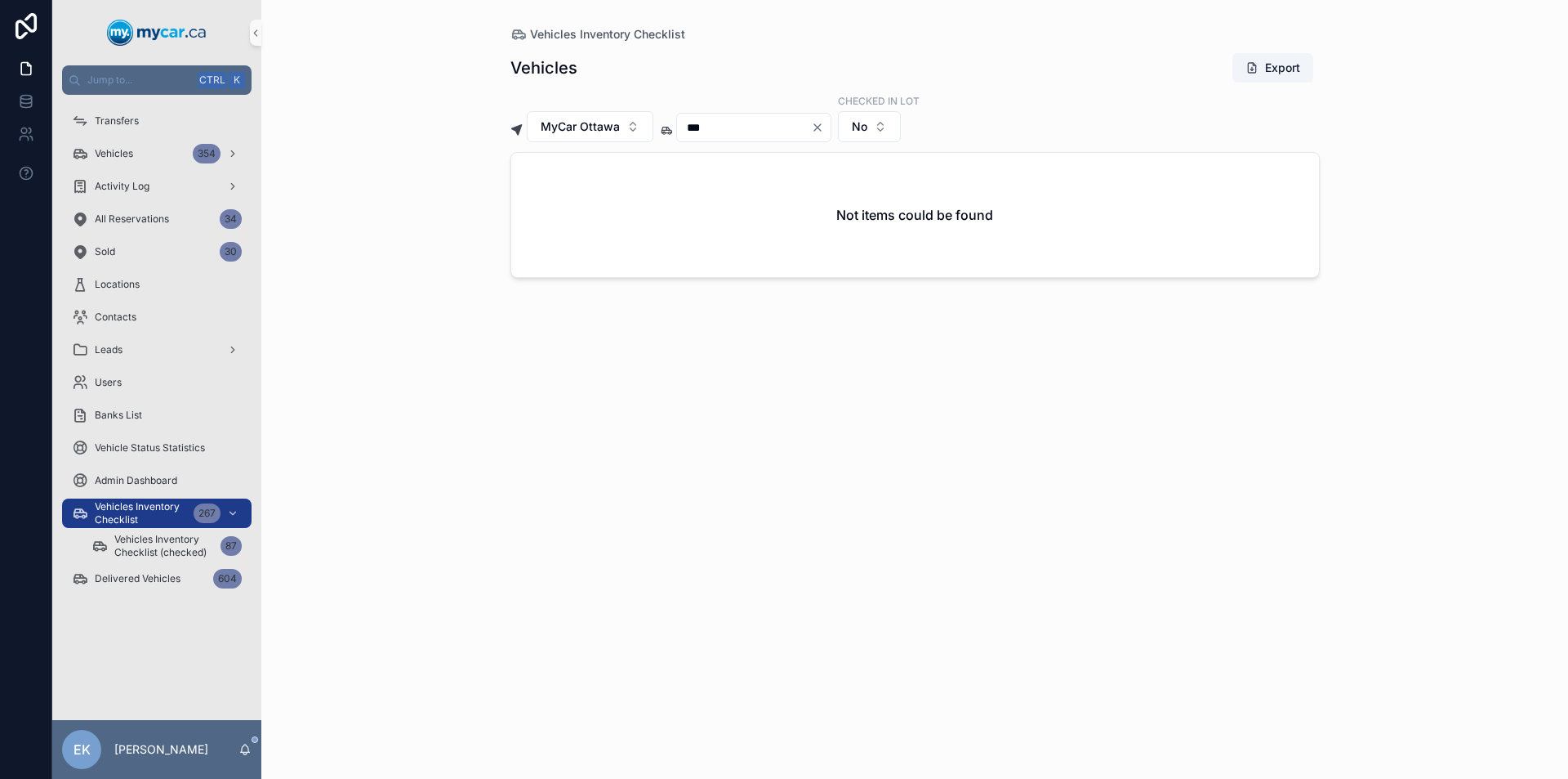
click at [824, 130] on icon "Clear" at bounding box center [817, 127] width 13 height 13
click at [779, 131] on input "scrollable content" at bounding box center [743, 126] width 134 height 23
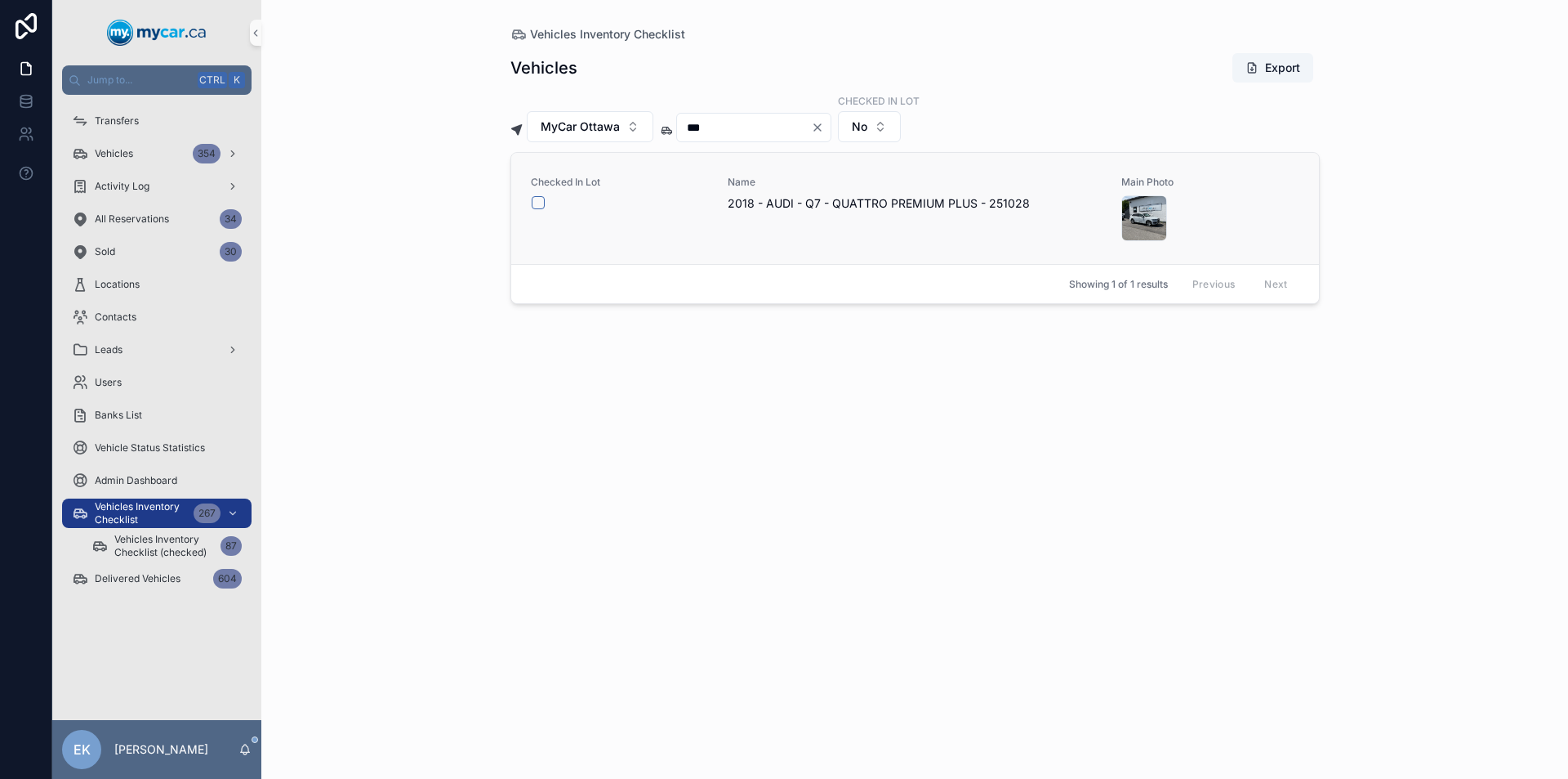
type input "***"
click at [538, 198] on button "scrollable content" at bounding box center [538, 202] width 13 height 13
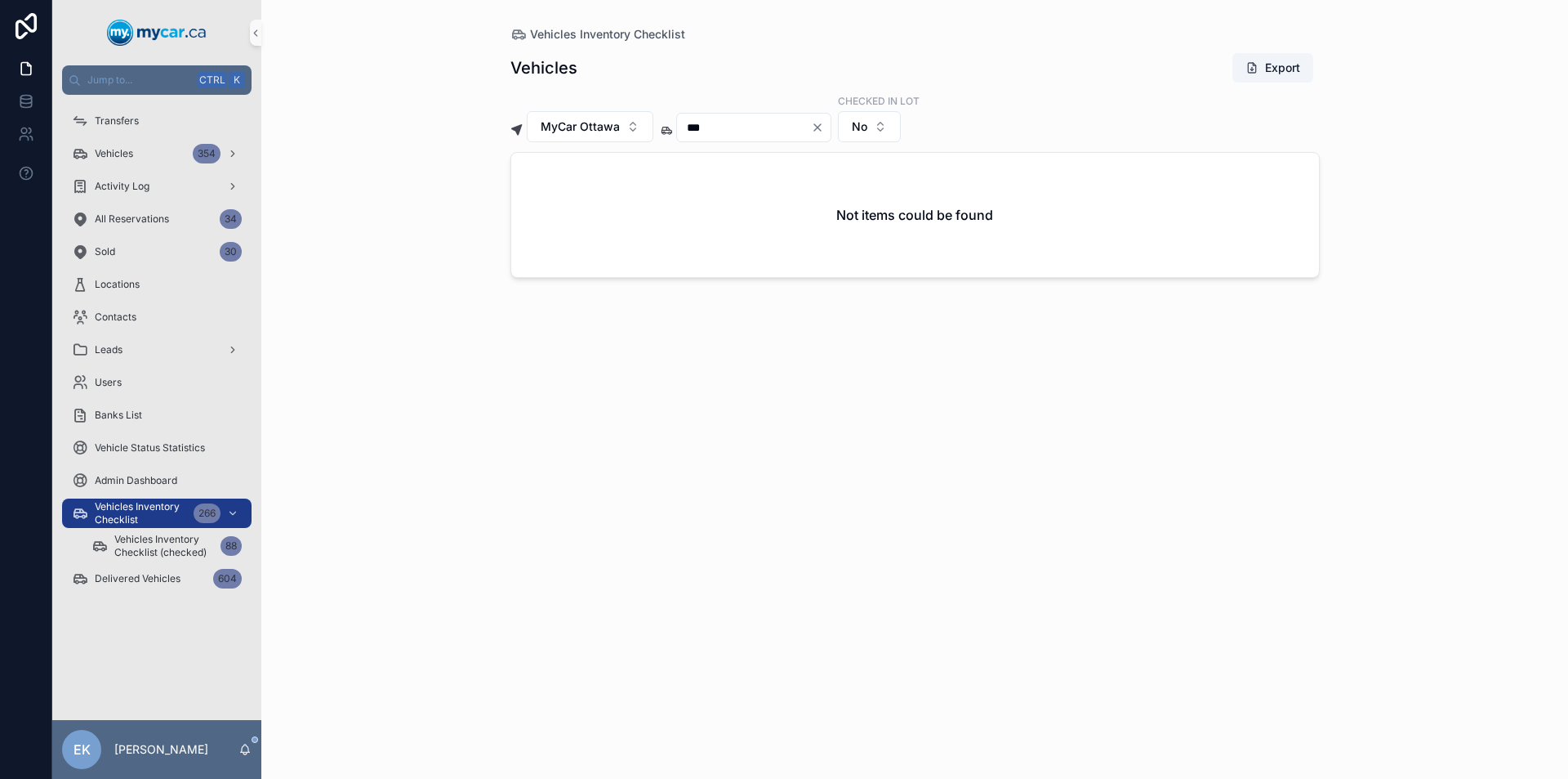
click at [824, 125] on icon "Clear" at bounding box center [817, 127] width 13 height 13
click at [800, 133] on input "scrollable content" at bounding box center [743, 126] width 134 height 23
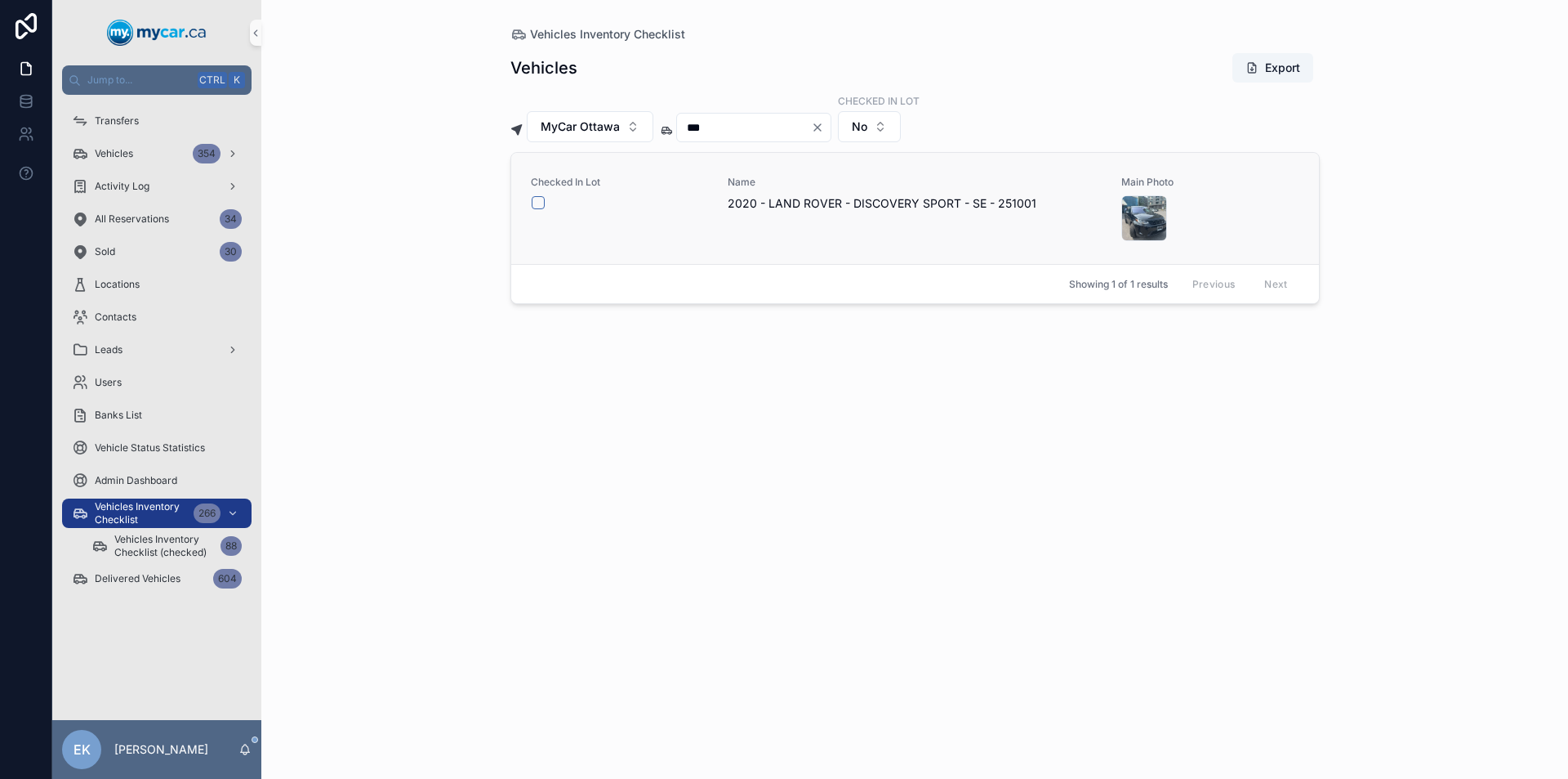
type input "***"
click at [539, 203] on button "scrollable content" at bounding box center [538, 202] width 13 height 13
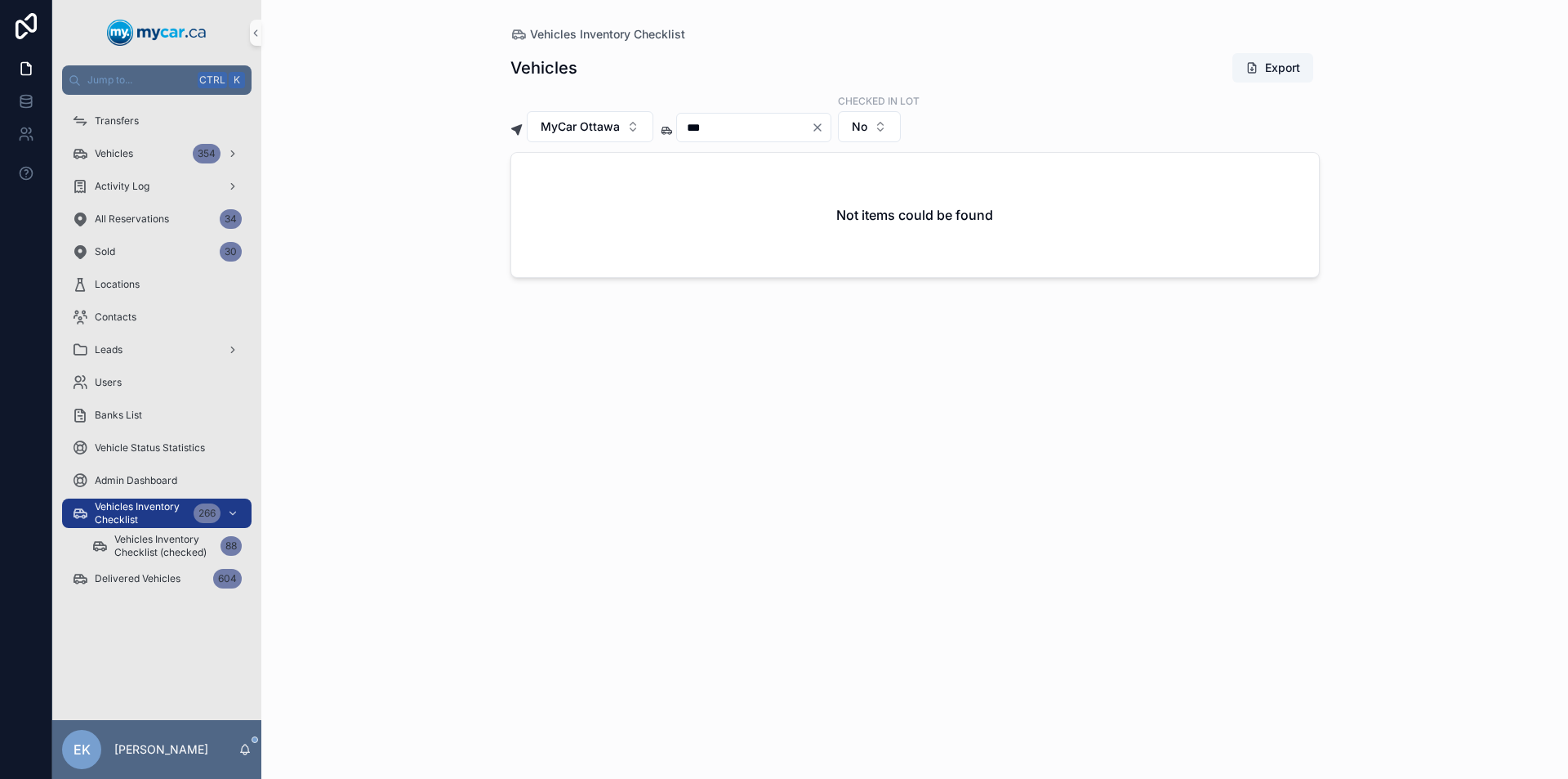
click at [820, 128] on icon "Clear" at bounding box center [817, 126] width 6 height 6
click at [777, 129] on input "scrollable content" at bounding box center [743, 126] width 134 height 23
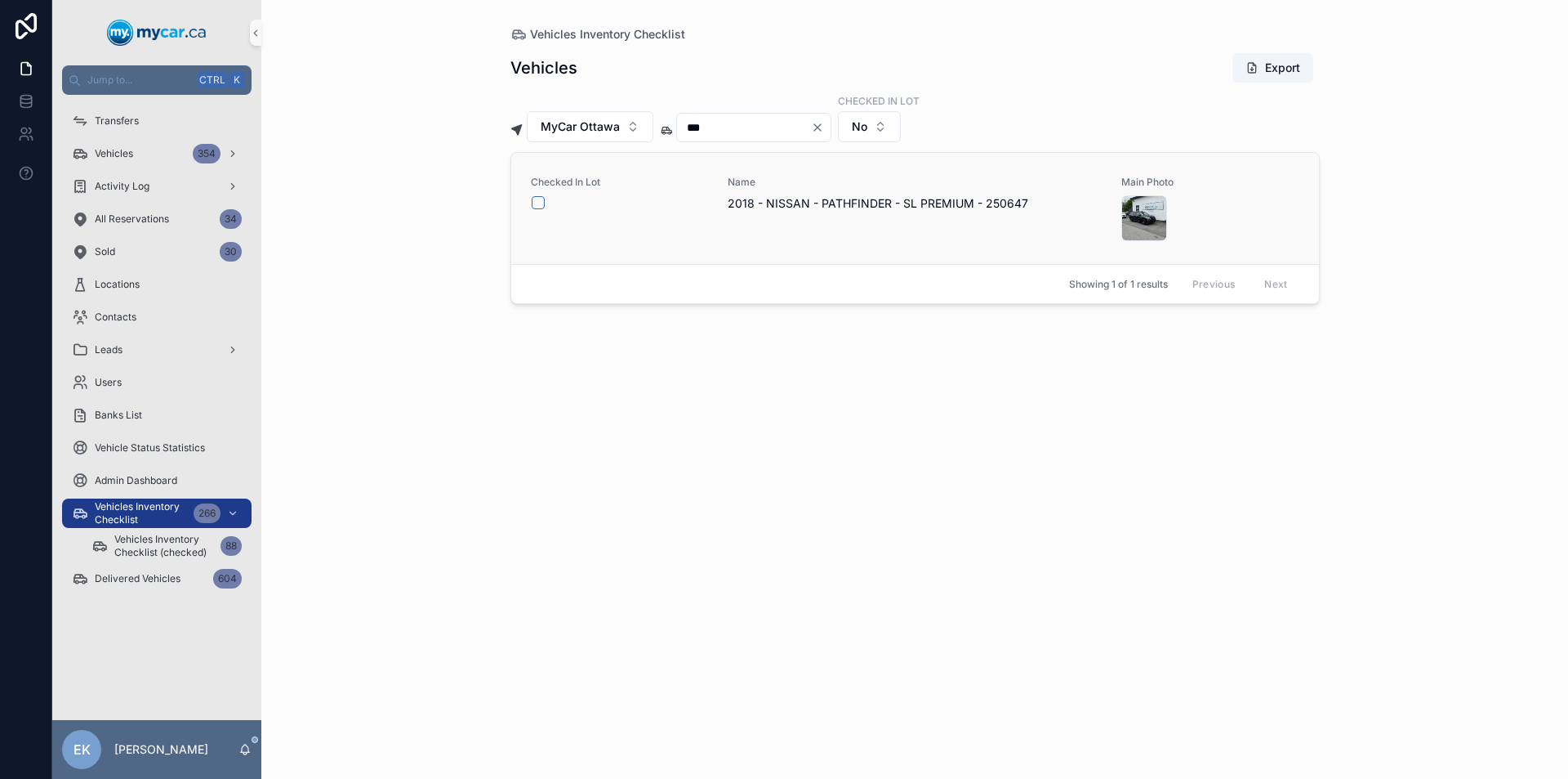
type input "***"
click at [535, 204] on button "scrollable content" at bounding box center [538, 202] width 13 height 13
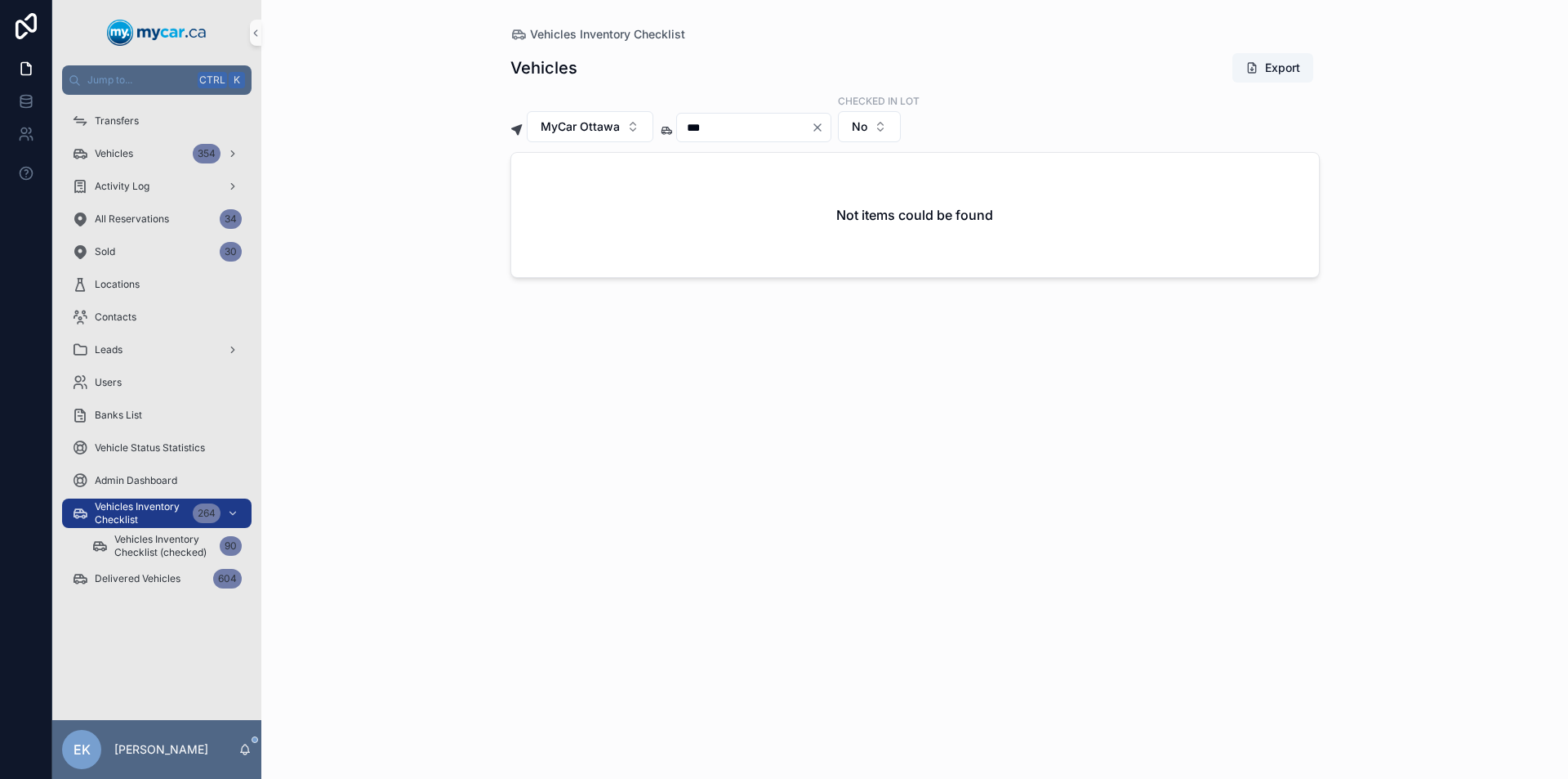
click at [824, 125] on icon "Clear" at bounding box center [817, 127] width 13 height 13
click at [771, 126] on input "scrollable content" at bounding box center [743, 126] width 134 height 23
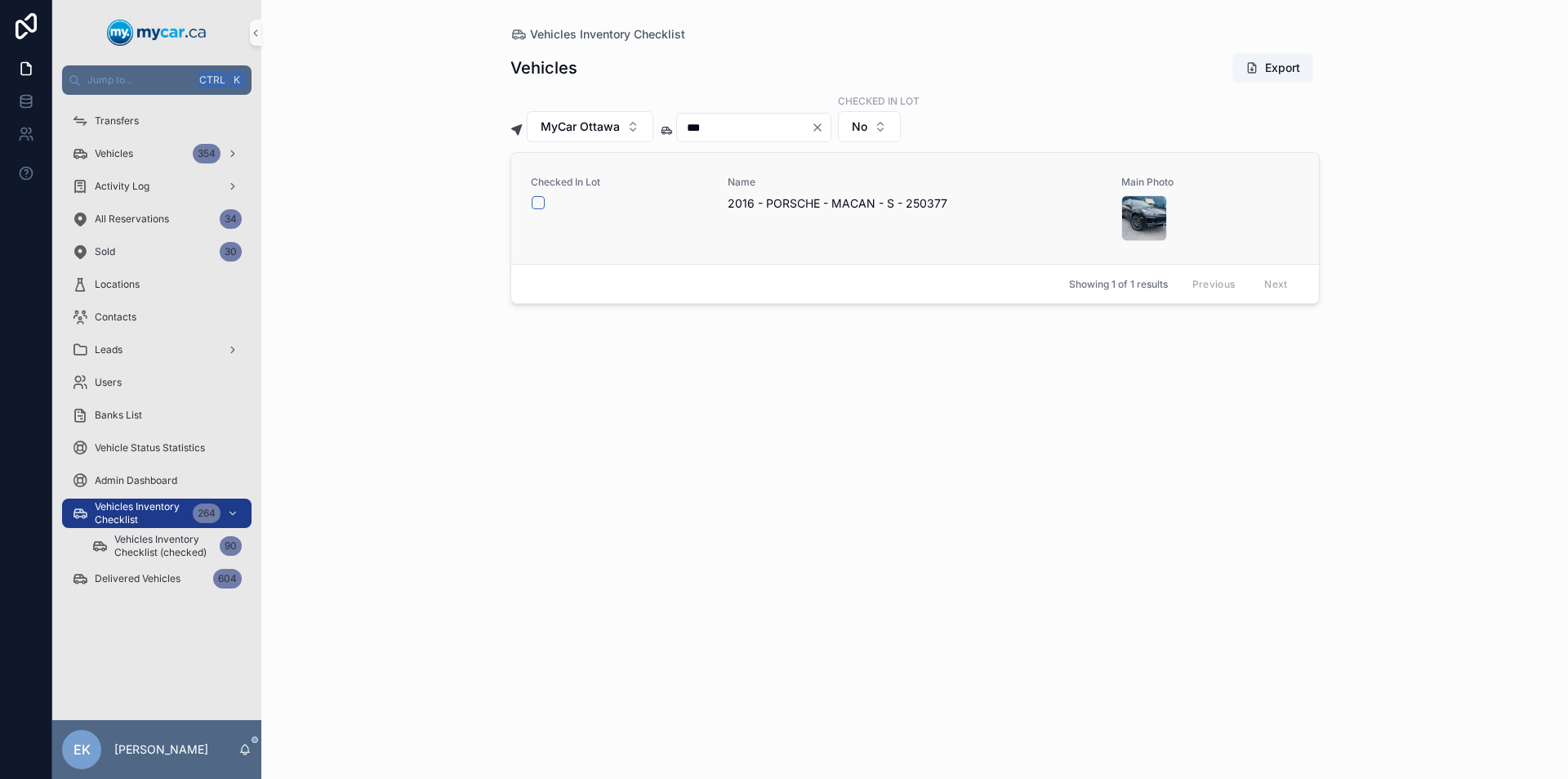
type input "***"
click at [536, 204] on button "scrollable content" at bounding box center [538, 202] width 13 height 13
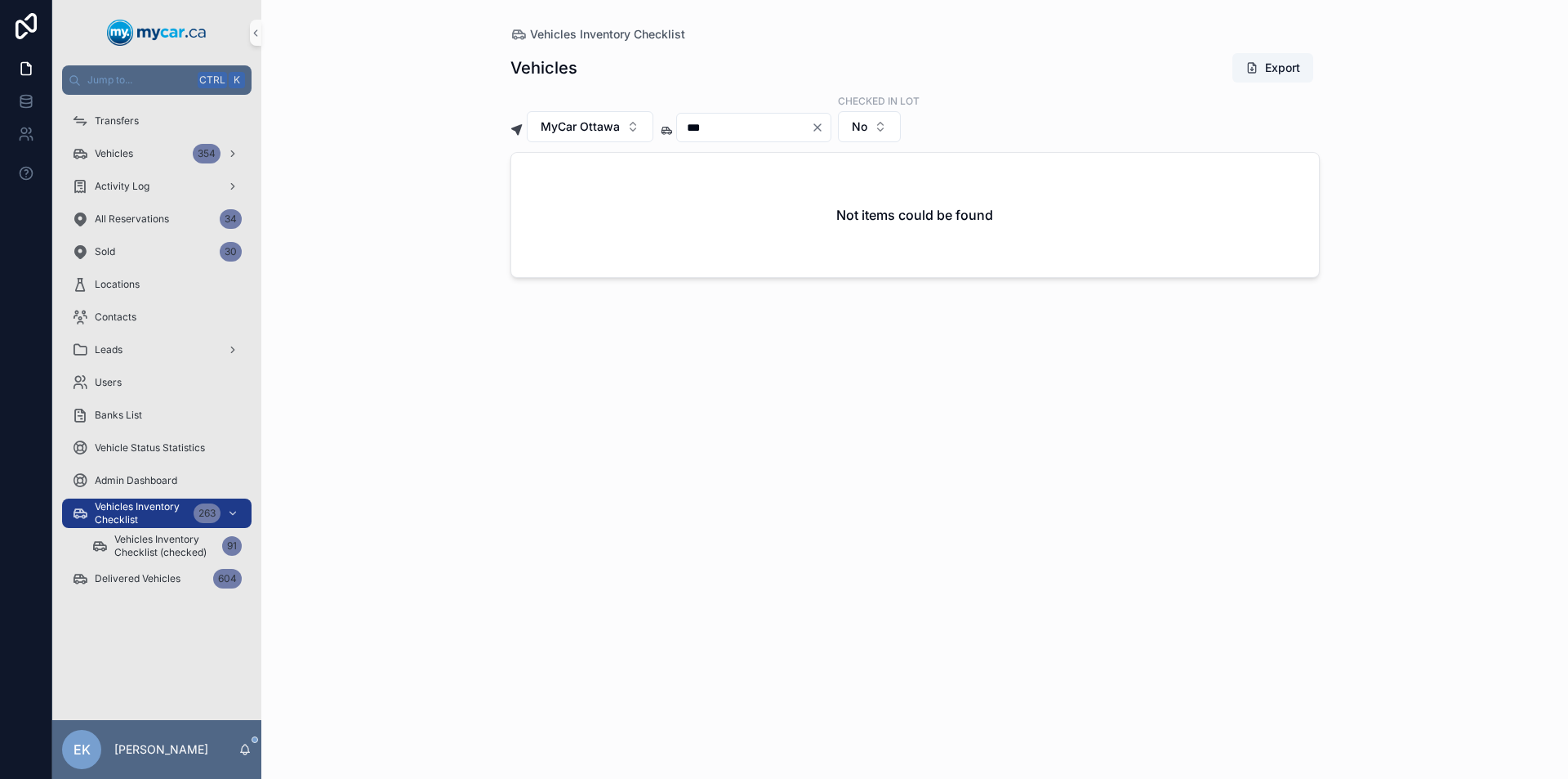
click at [824, 125] on icon "Clear" at bounding box center [817, 127] width 13 height 13
click at [810, 126] on input "scrollable content" at bounding box center [743, 126] width 134 height 23
type input "***"
click at [537, 204] on button "scrollable content" at bounding box center [538, 202] width 13 height 13
click at [824, 125] on icon "Clear" at bounding box center [817, 127] width 13 height 13
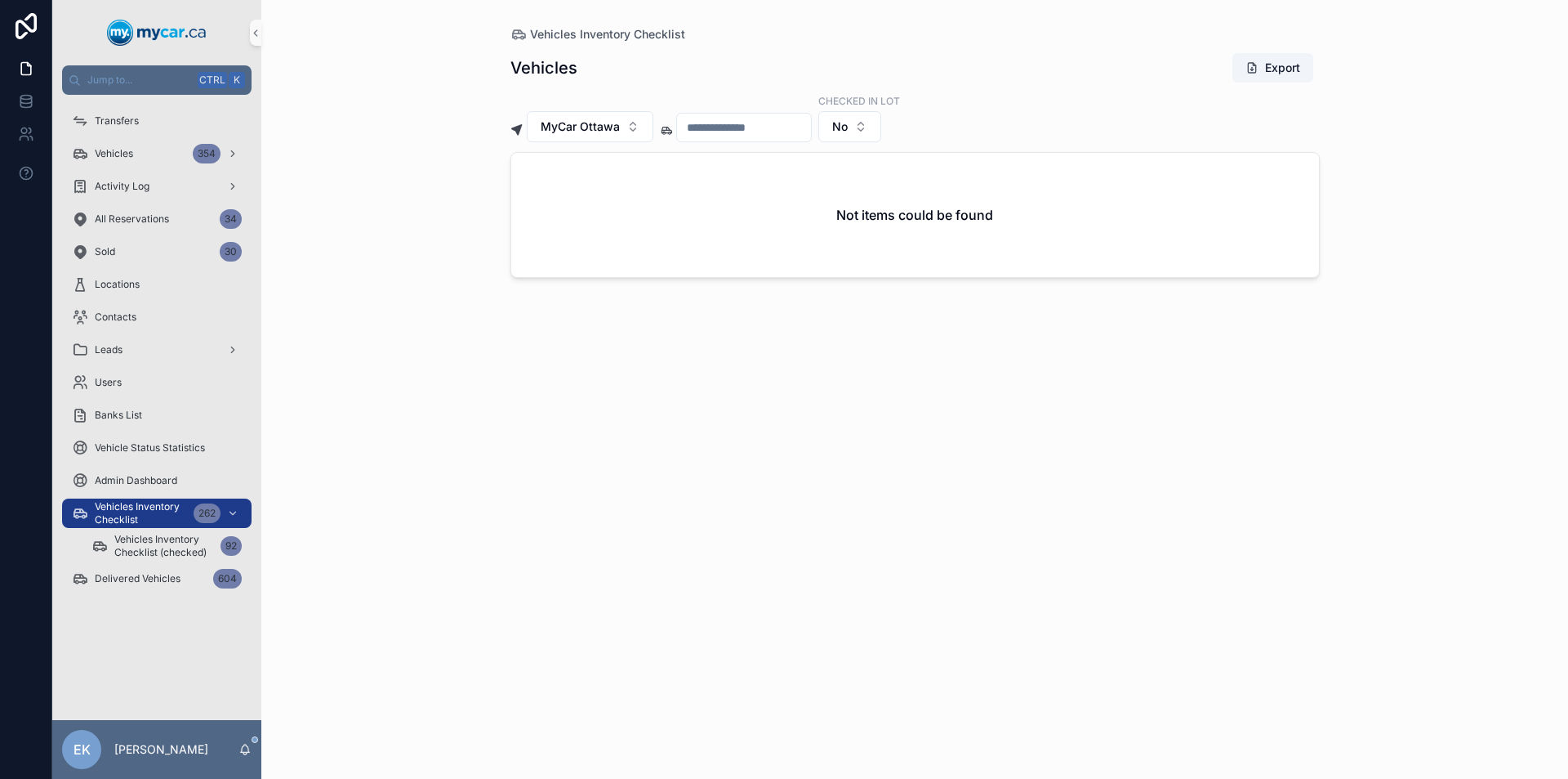
click at [739, 128] on input "scrollable content" at bounding box center [743, 126] width 134 height 23
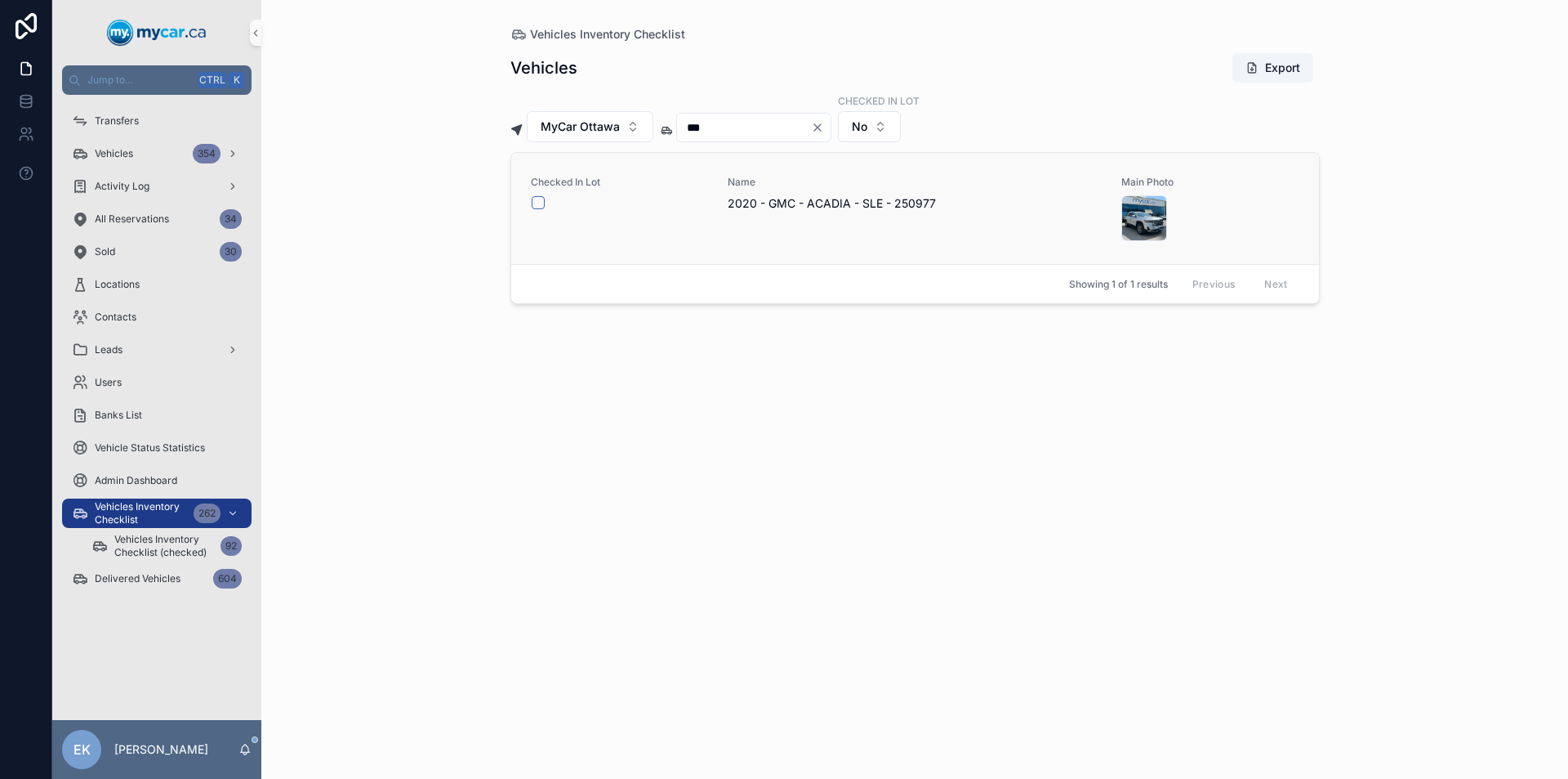
type input "***"
click at [534, 200] on button "scrollable content" at bounding box center [538, 202] width 13 height 13
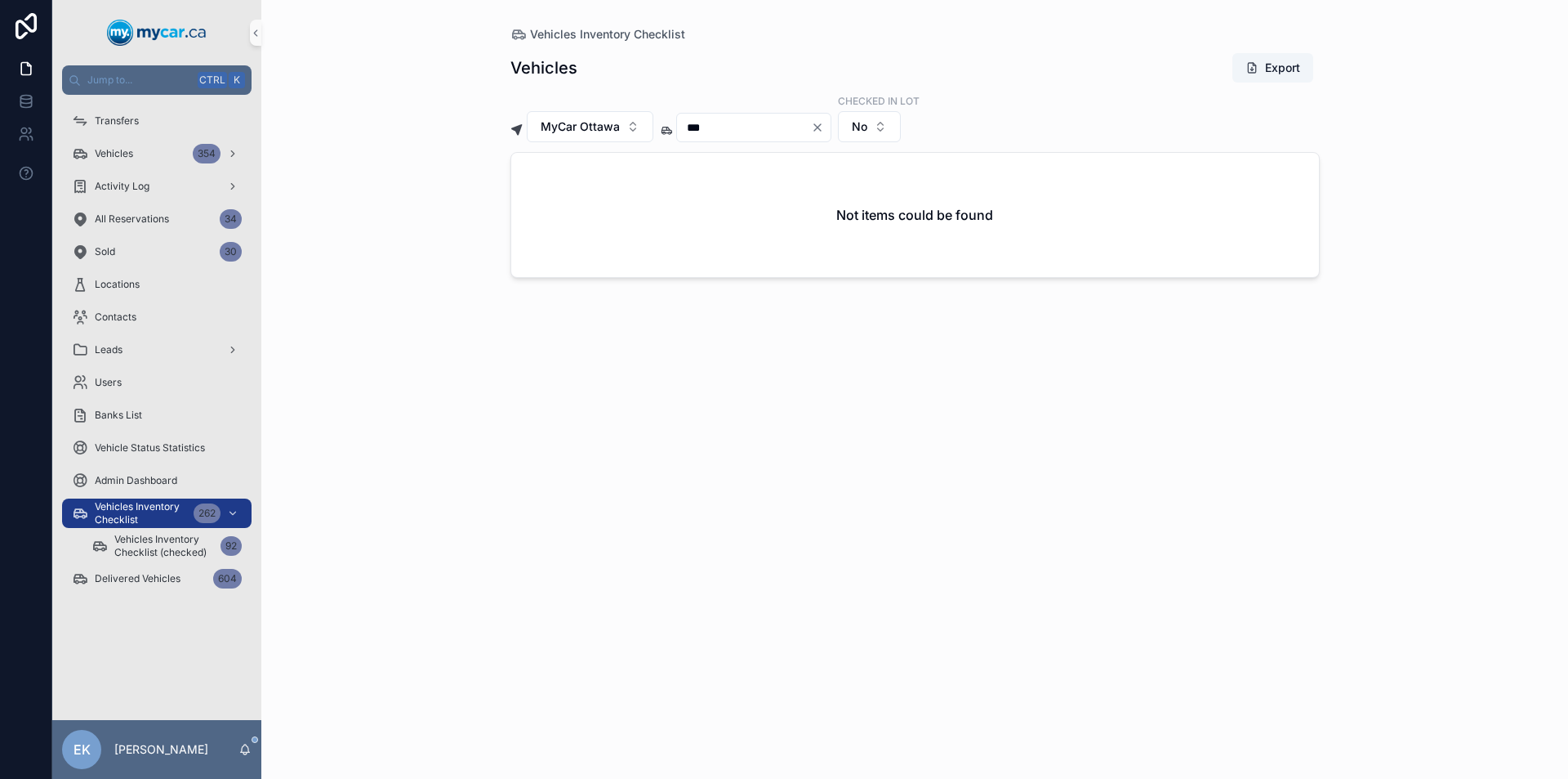
click at [824, 126] on icon "Clear" at bounding box center [817, 127] width 13 height 13
click at [757, 130] on input "scrollable content" at bounding box center [743, 126] width 134 height 23
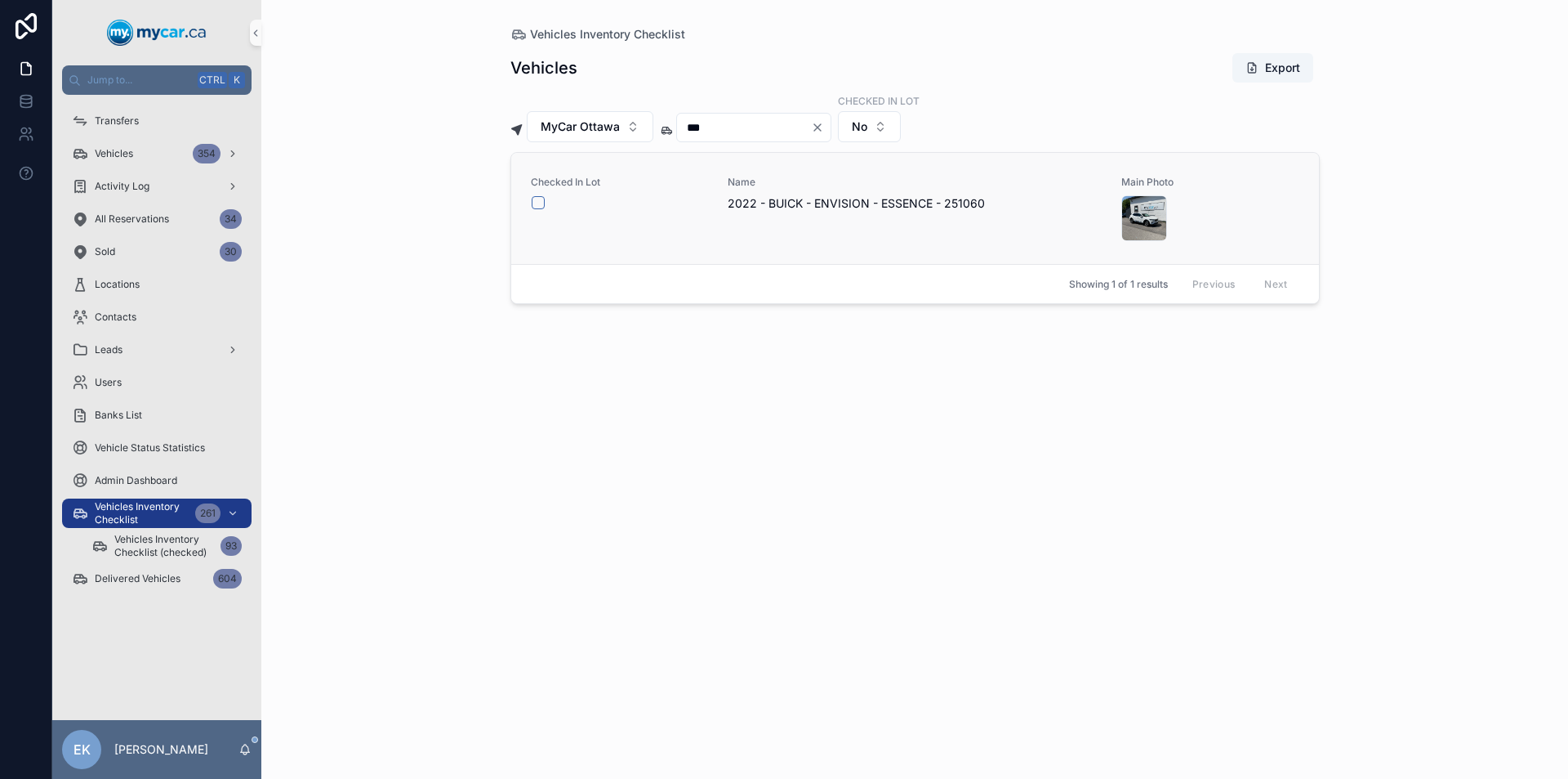
type input "***"
click at [537, 206] on button "scrollable content" at bounding box center [538, 202] width 13 height 13
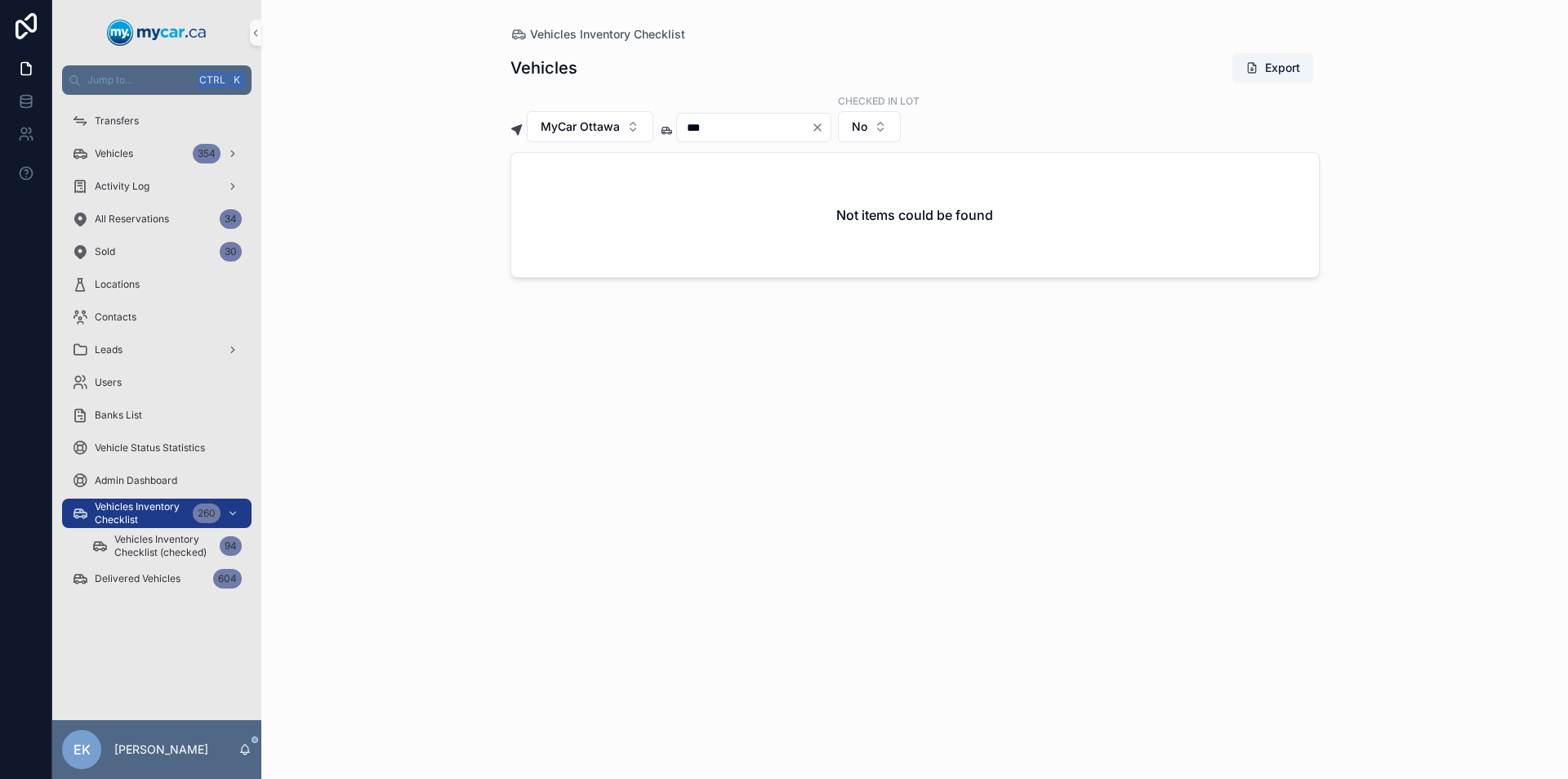
click at [824, 128] on icon "Clear" at bounding box center [817, 127] width 13 height 13
click at [785, 125] on input "scrollable content" at bounding box center [743, 126] width 134 height 23
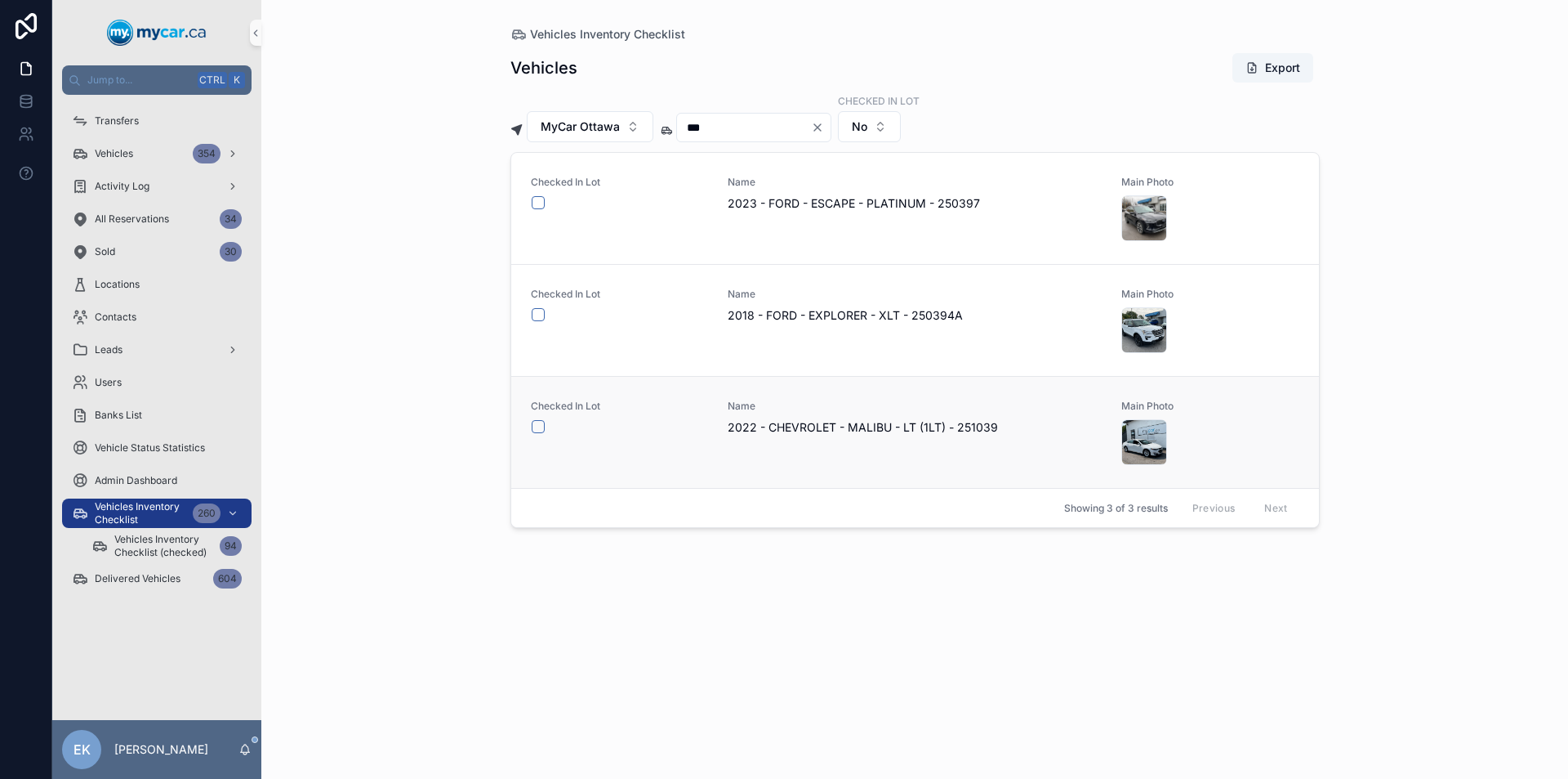
type input "***"
click at [539, 425] on button "scrollable content" at bounding box center [538, 426] width 13 height 13
click at [820, 126] on icon "Clear" at bounding box center [817, 126] width 6 height 6
click at [797, 129] on input "scrollable content" at bounding box center [743, 126] width 134 height 23
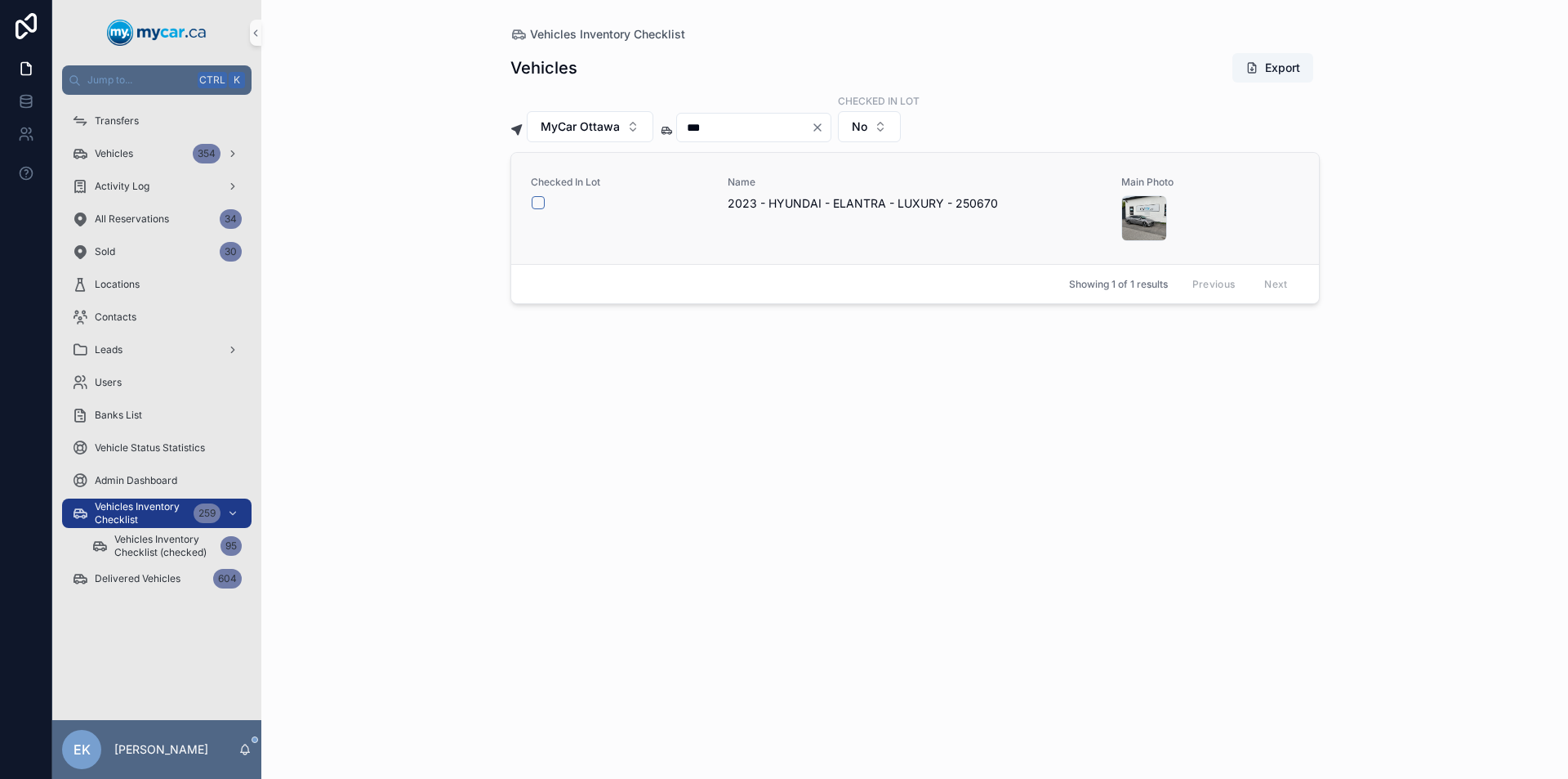
type input "***"
click at [538, 206] on button "scrollable content" at bounding box center [538, 202] width 13 height 13
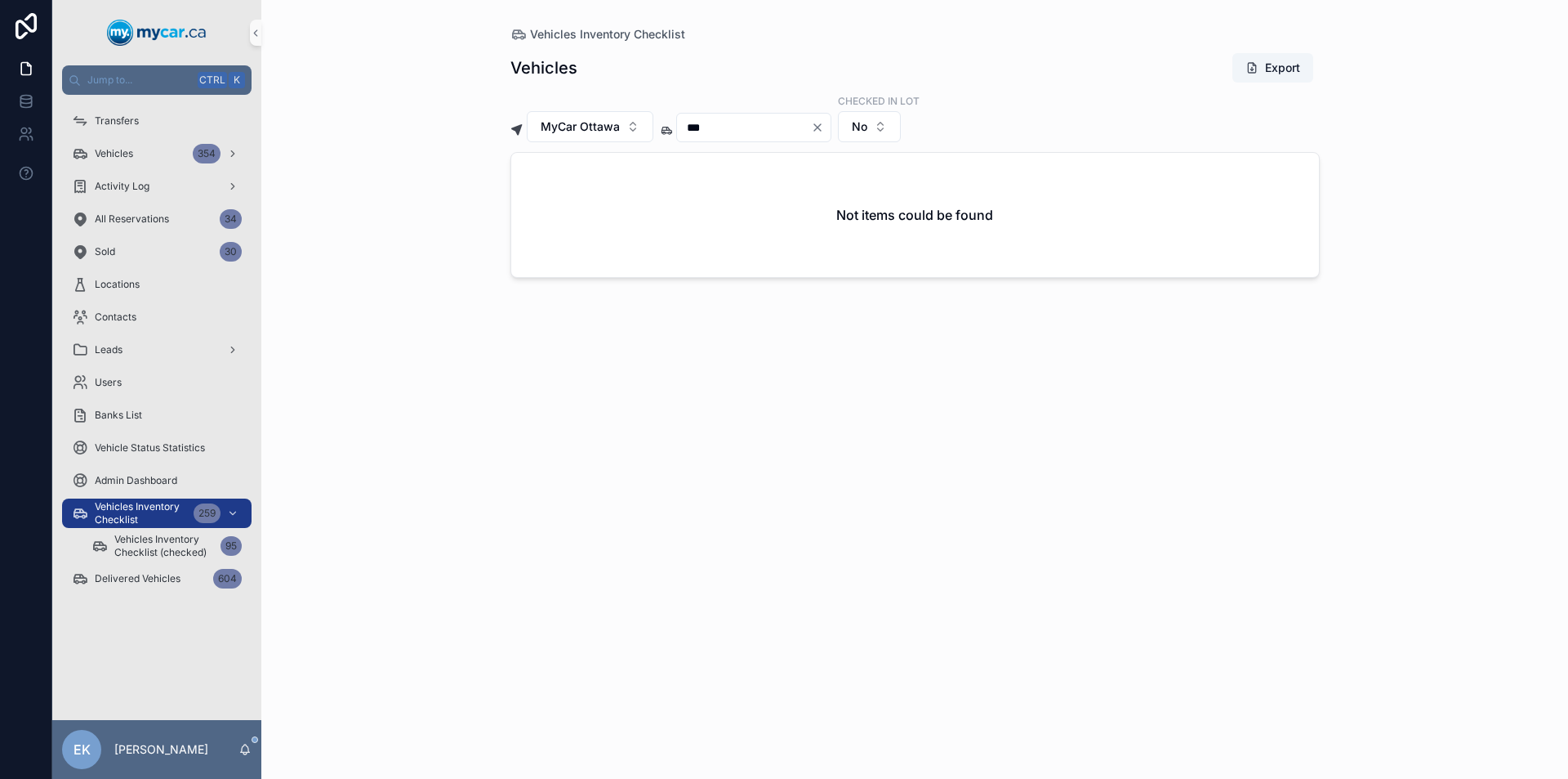
click at [820, 126] on icon "Clear" at bounding box center [817, 126] width 6 height 6
click at [788, 126] on input "scrollable content" at bounding box center [743, 126] width 134 height 23
type input "***"
click at [820, 128] on icon "Clear" at bounding box center [817, 126] width 6 height 6
click at [784, 132] on input "scrollable content" at bounding box center [743, 126] width 134 height 23
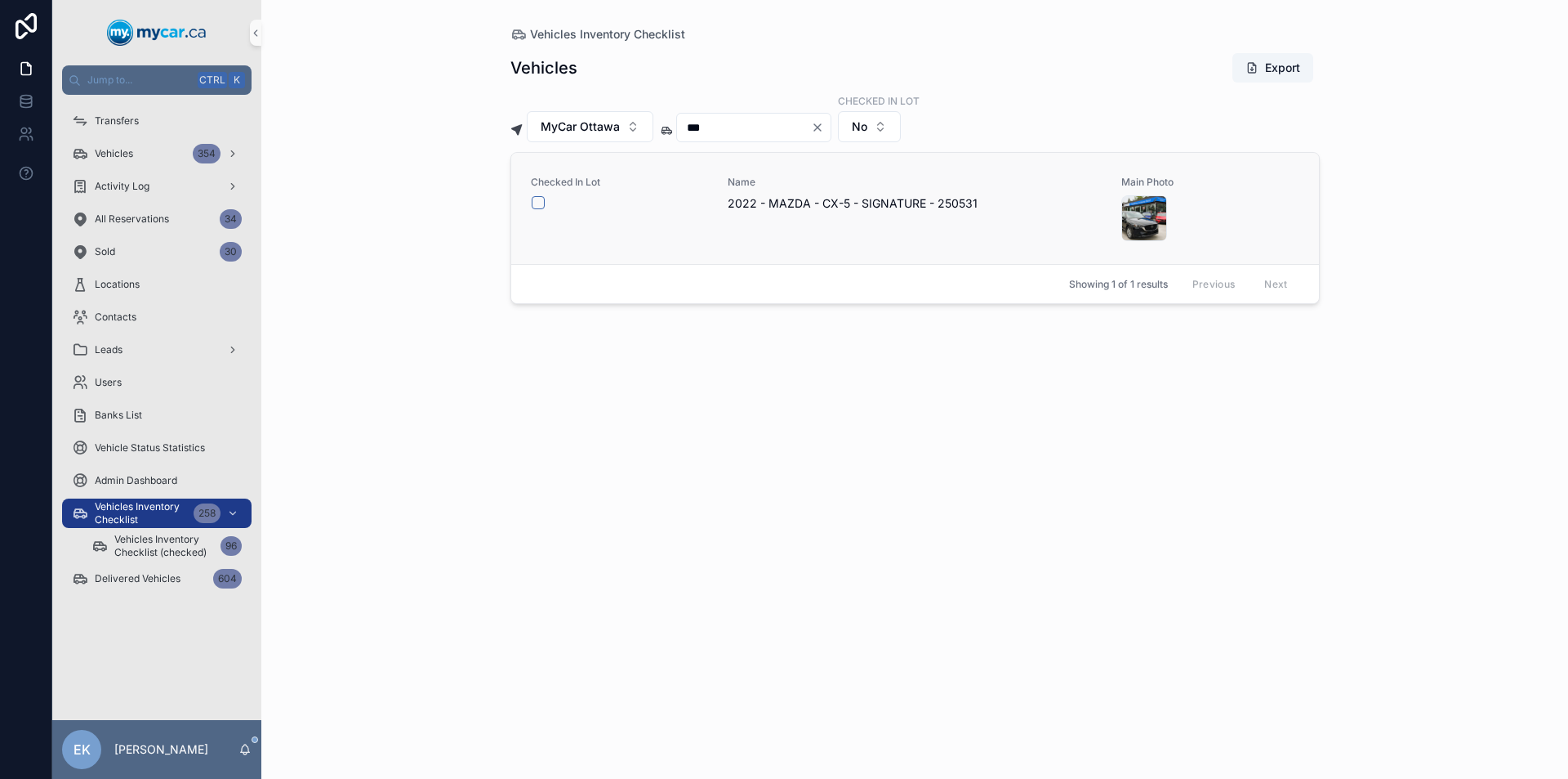
type input "***"
click at [538, 203] on button "scrollable content" at bounding box center [538, 202] width 13 height 13
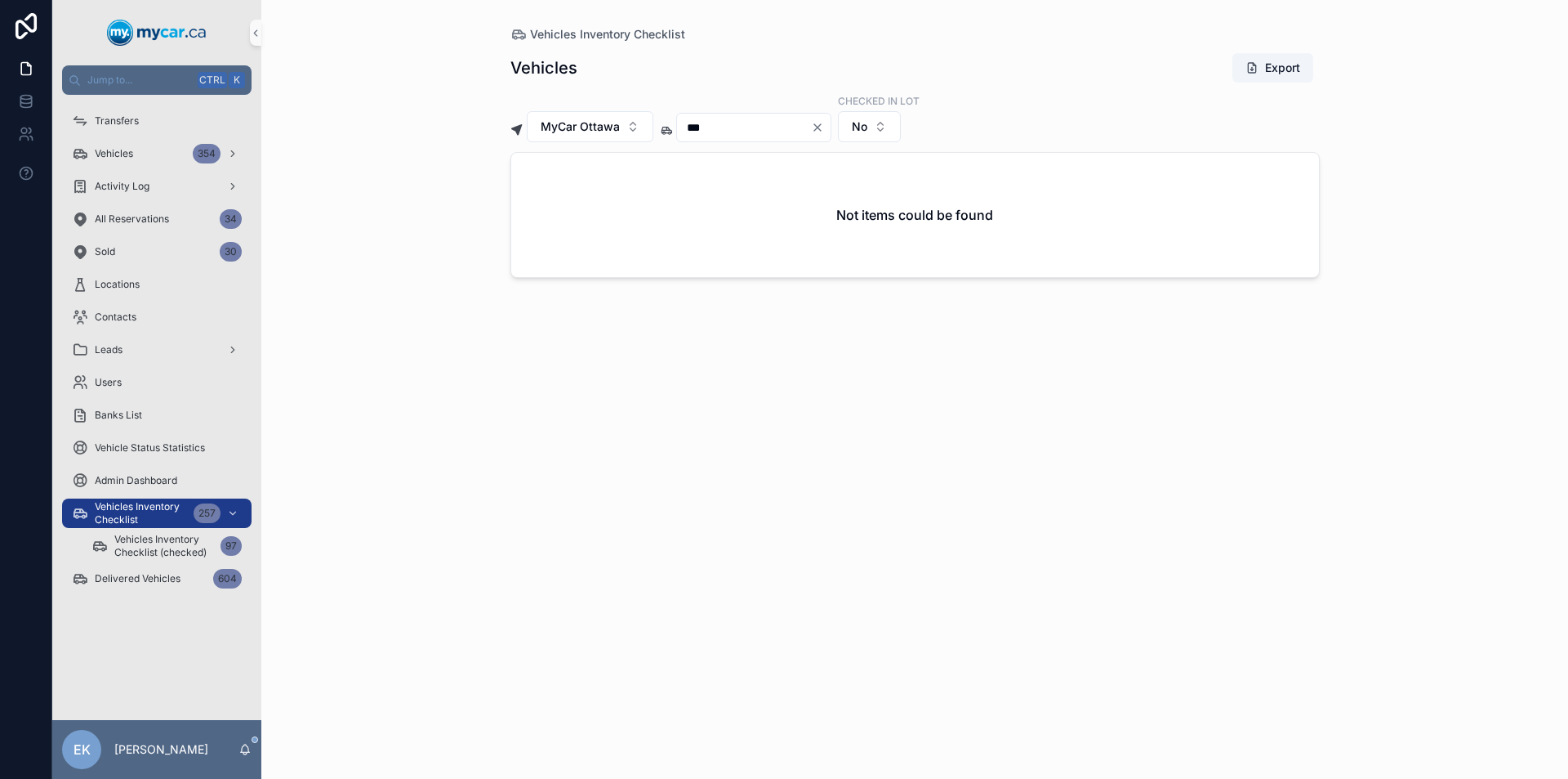
click at [820, 126] on icon "Clear" at bounding box center [817, 126] width 6 height 6
click at [747, 130] on input "scrollable content" at bounding box center [743, 126] width 134 height 23
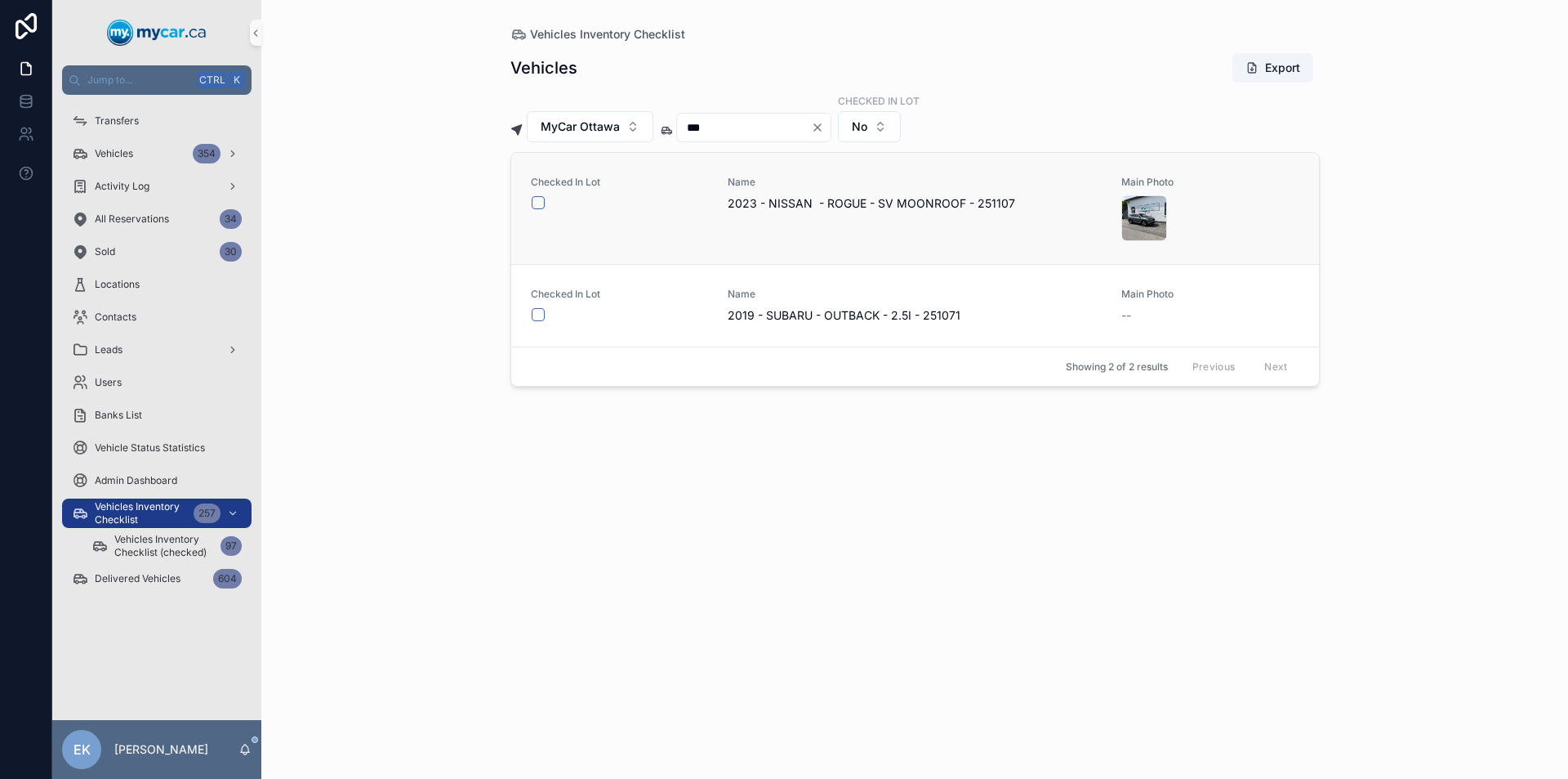
type input "***"
click at [541, 203] on button "scrollable content" at bounding box center [538, 202] width 13 height 13
click at [824, 128] on icon "Clear" at bounding box center [817, 127] width 13 height 13
click at [779, 129] on input "scrollable content" at bounding box center [743, 126] width 134 height 23
type input "***"
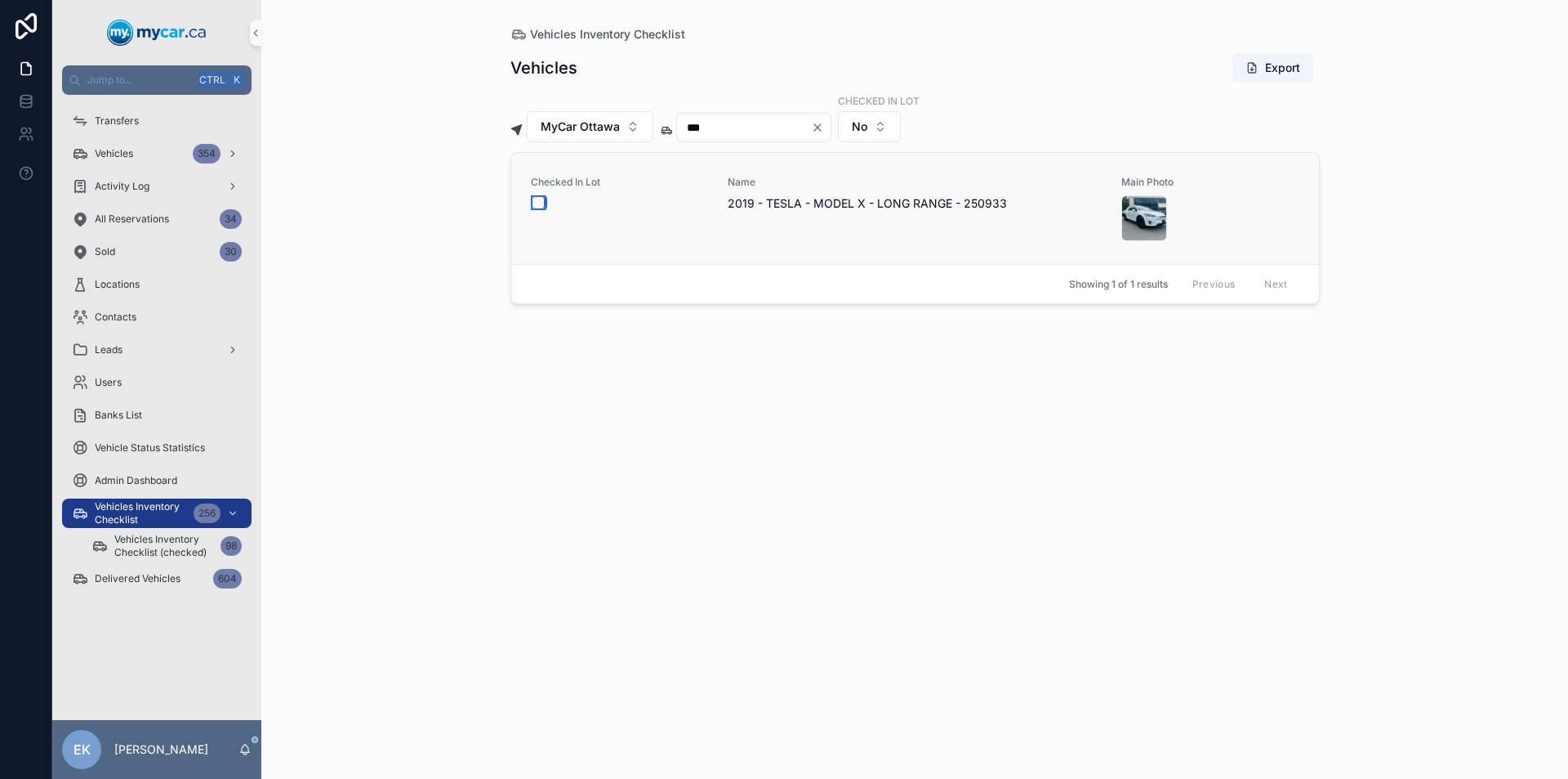
click at [537, 205] on button "scrollable content" at bounding box center [538, 202] width 13 height 13
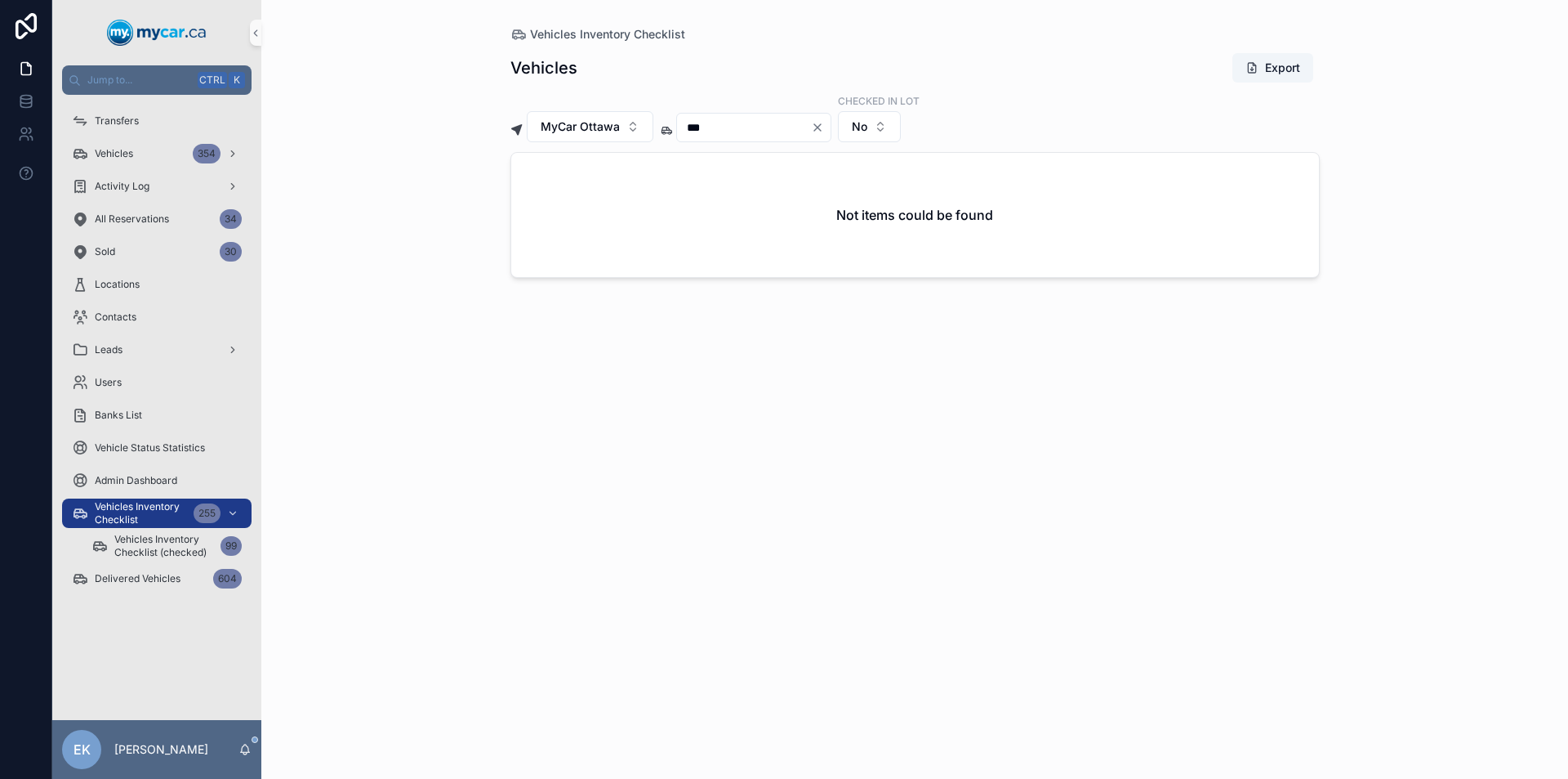
click at [824, 128] on icon "Clear" at bounding box center [817, 127] width 13 height 13
click at [782, 127] on input "scrollable content" at bounding box center [743, 126] width 134 height 23
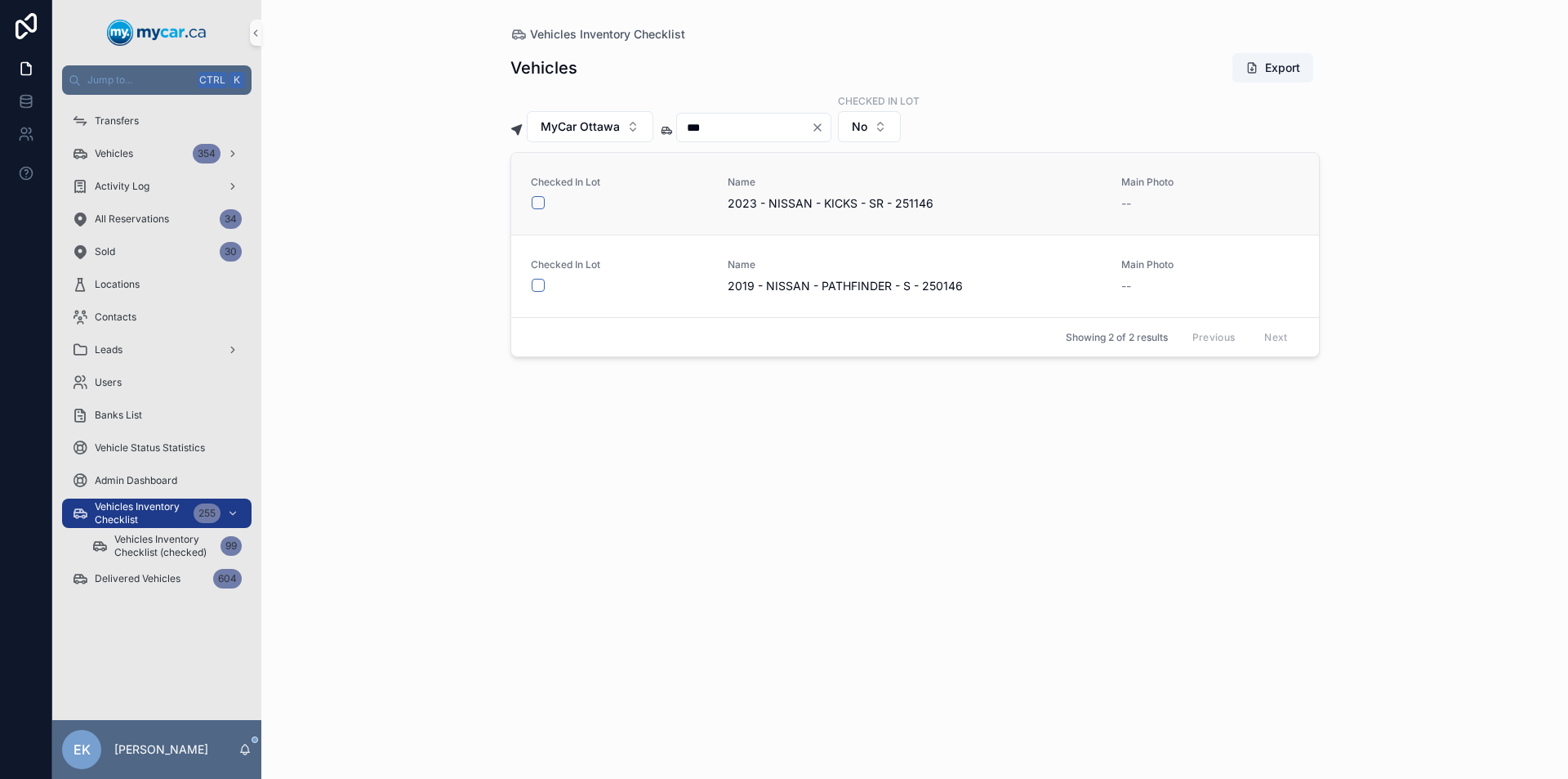
type input "***"
click at [538, 201] on button "scrollable content" at bounding box center [538, 202] width 13 height 13
click at [820, 126] on icon "Clear" at bounding box center [817, 126] width 6 height 6
click at [775, 124] on input "scrollable content" at bounding box center [743, 126] width 134 height 23
type input "***"
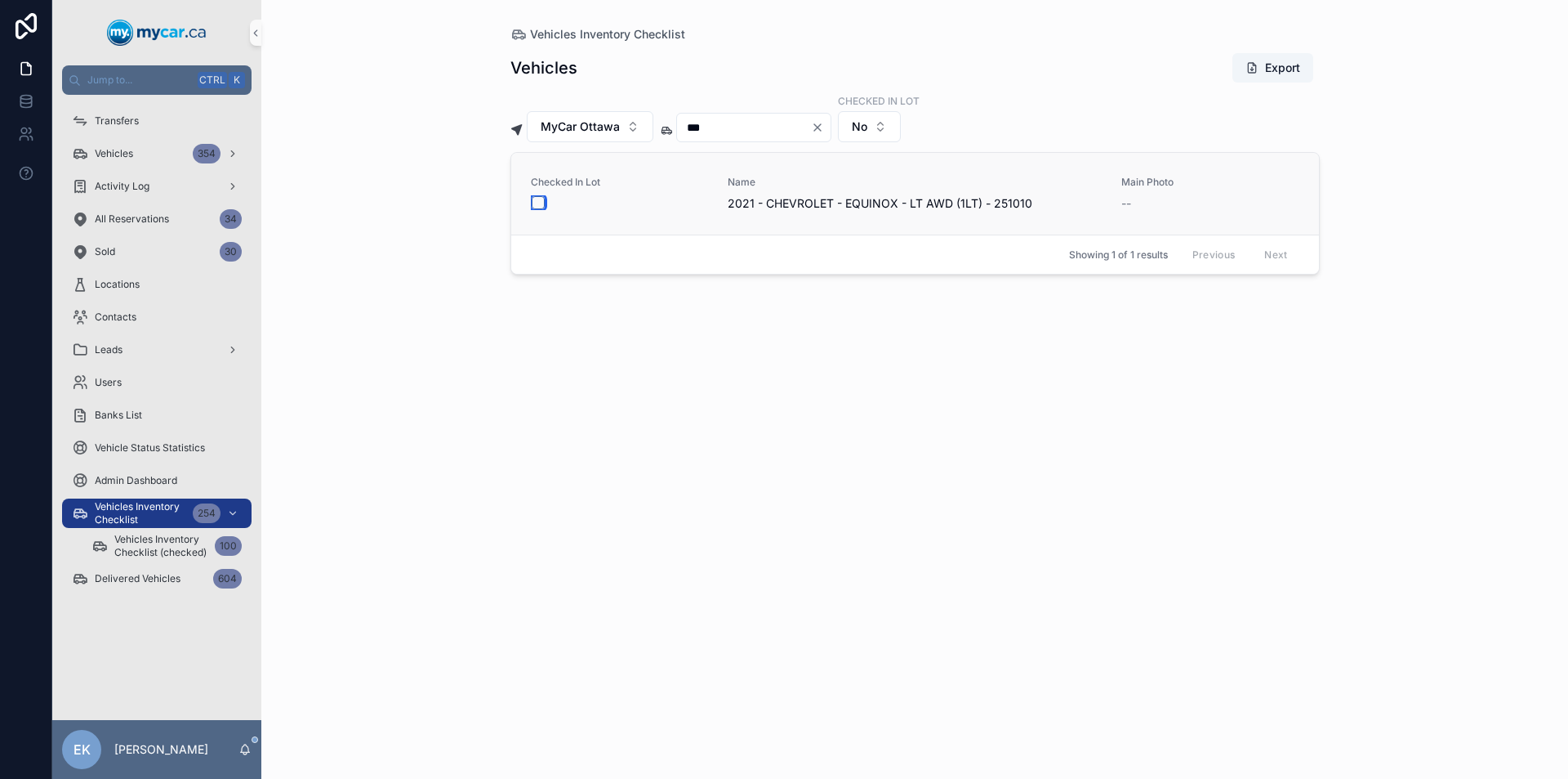
click at [540, 201] on button "scrollable content" at bounding box center [538, 202] width 13 height 13
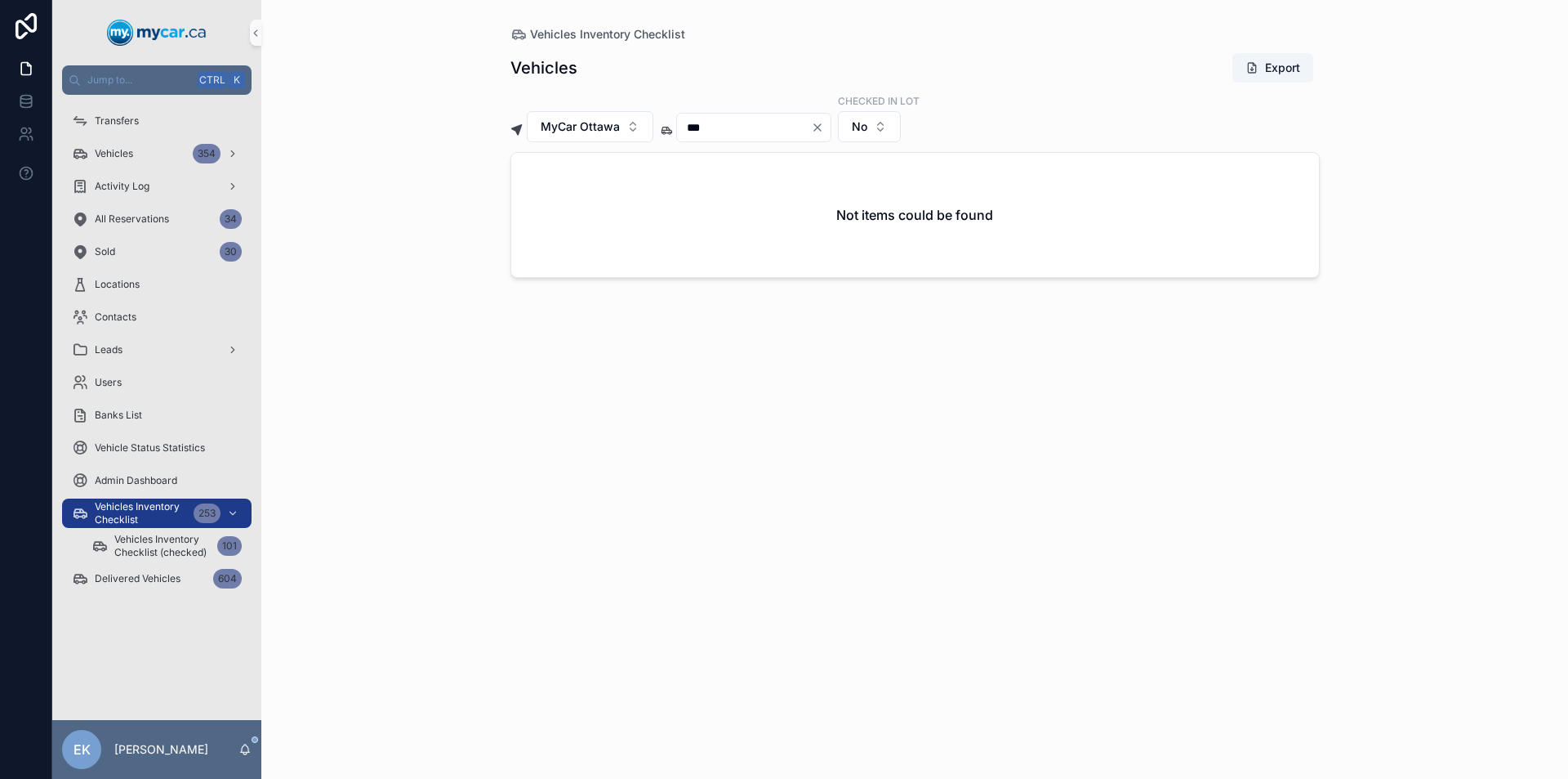
click at [820, 125] on icon "Clear" at bounding box center [817, 126] width 6 height 6
click at [766, 132] on input "scrollable content" at bounding box center [743, 126] width 134 height 23
type input "***"
click at [538, 202] on button "scrollable content" at bounding box center [538, 202] width 13 height 13
click at [824, 125] on icon "Clear" at bounding box center [817, 127] width 13 height 13
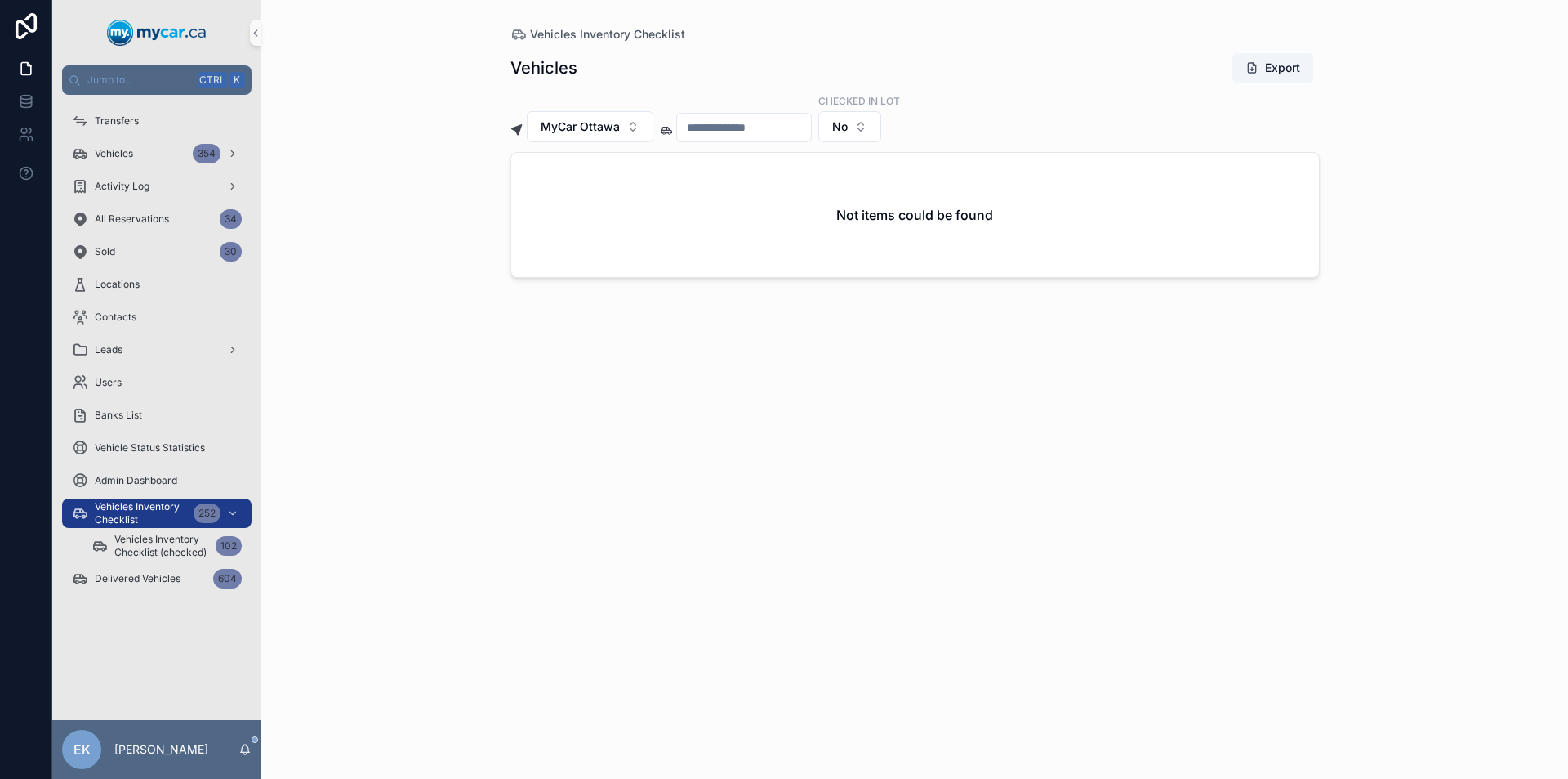
click at [781, 128] on input "scrollable content" at bounding box center [743, 126] width 134 height 23
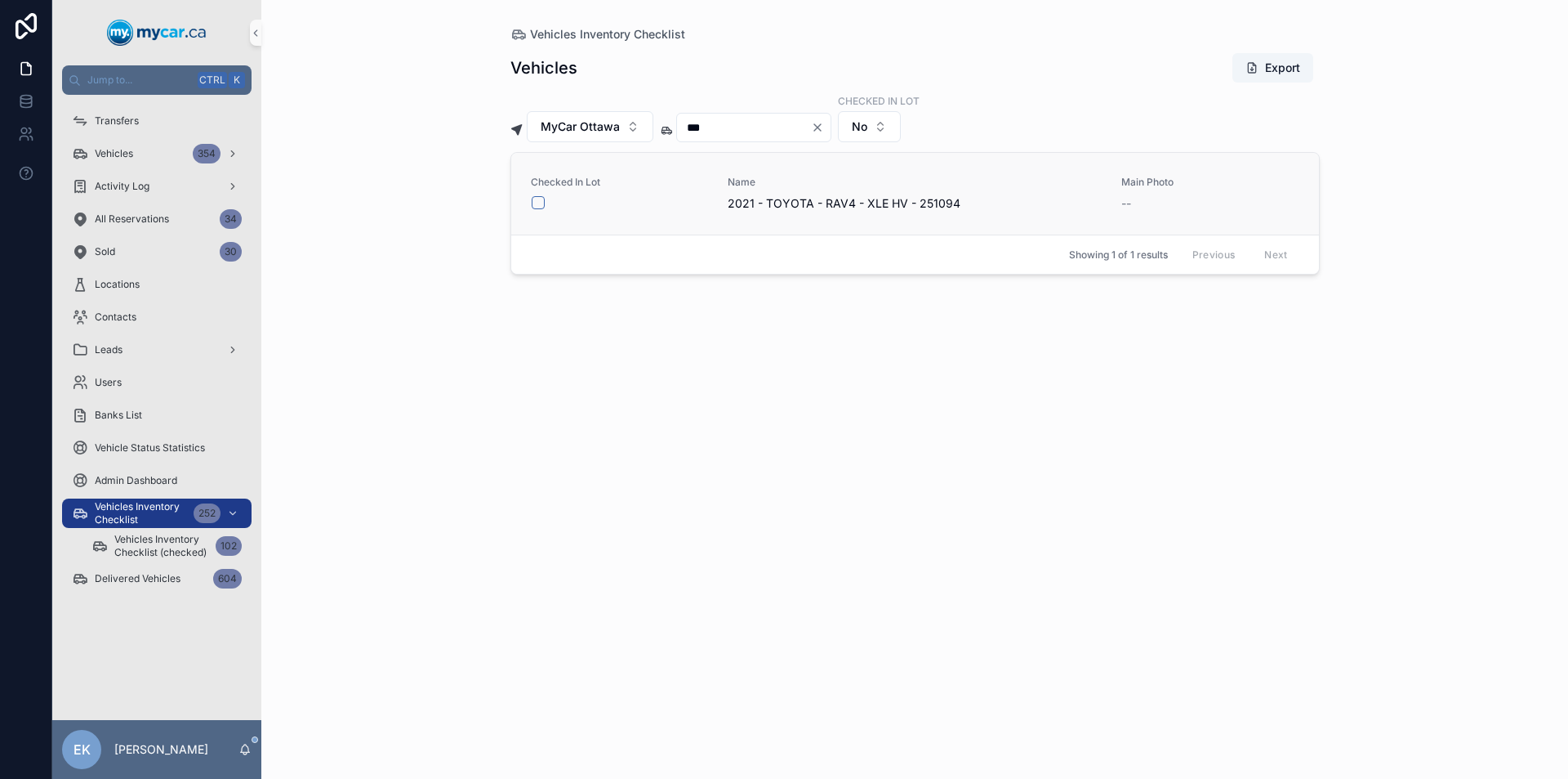
type input "***"
click at [540, 203] on button "scrollable content" at bounding box center [538, 202] width 13 height 13
click at [820, 126] on icon "Clear" at bounding box center [817, 126] width 6 height 6
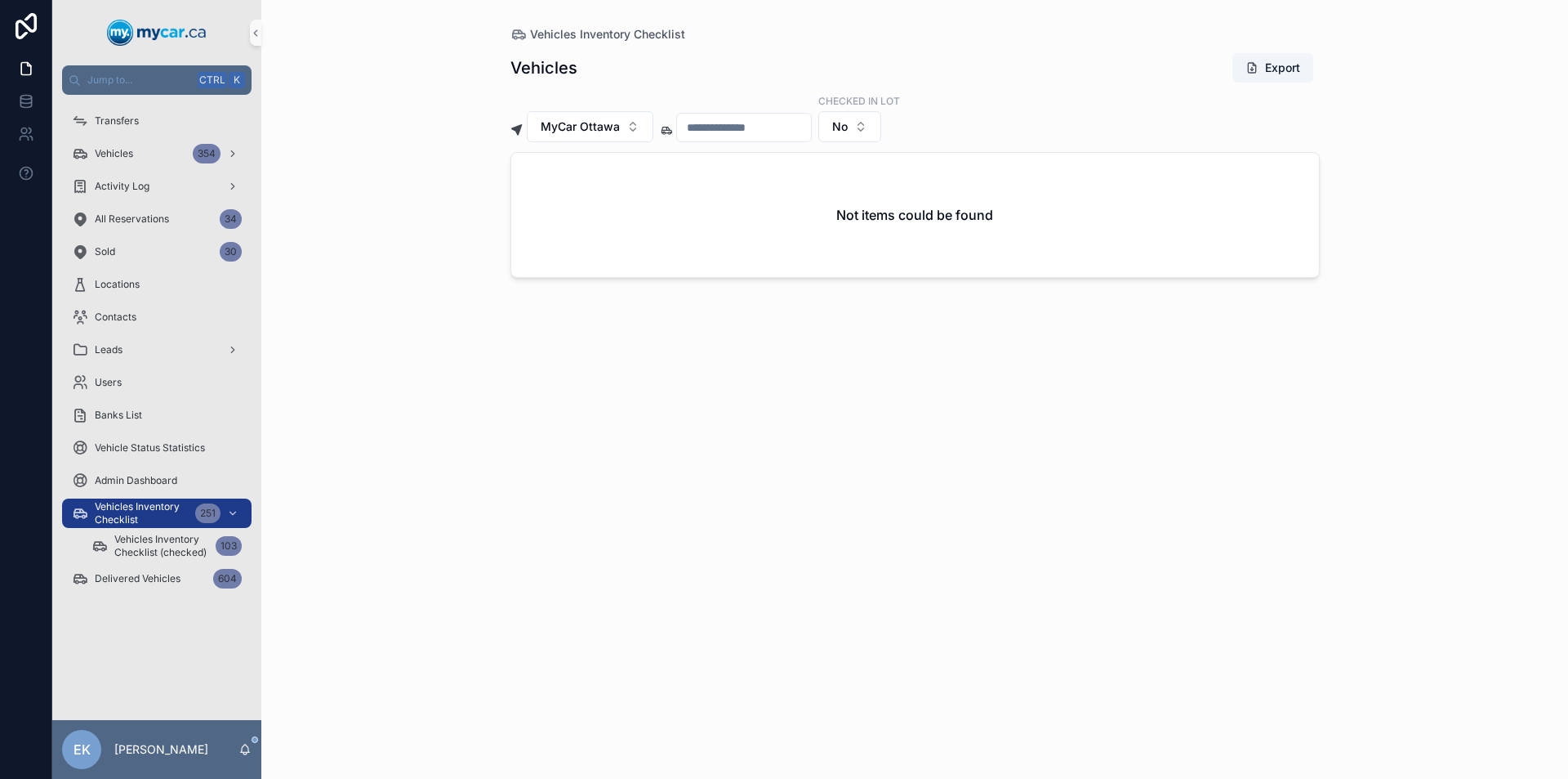
click at [755, 125] on input "scrollable content" at bounding box center [743, 126] width 134 height 23
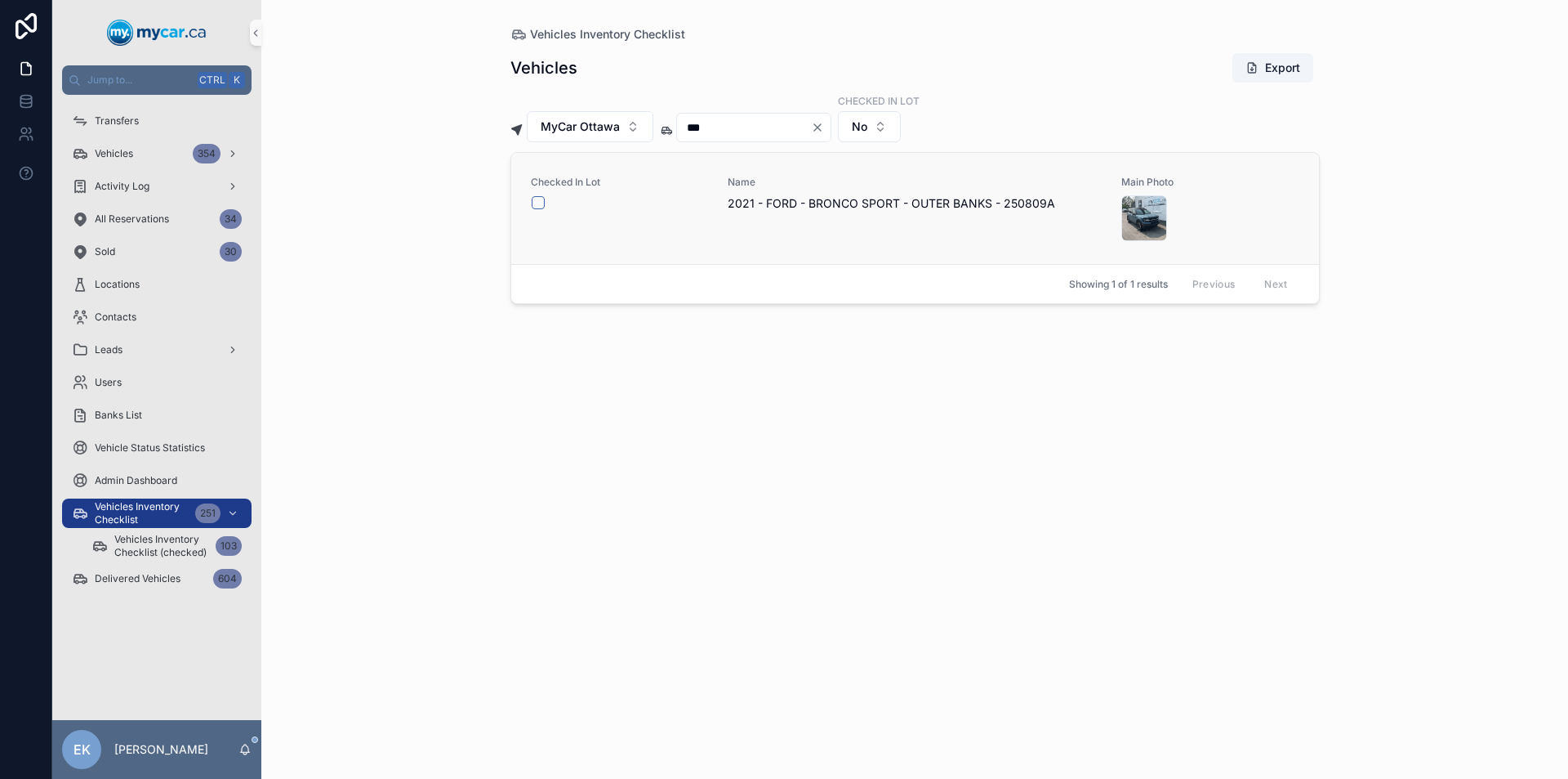
type input "***"
click at [536, 204] on button "scrollable content" at bounding box center [538, 202] width 13 height 13
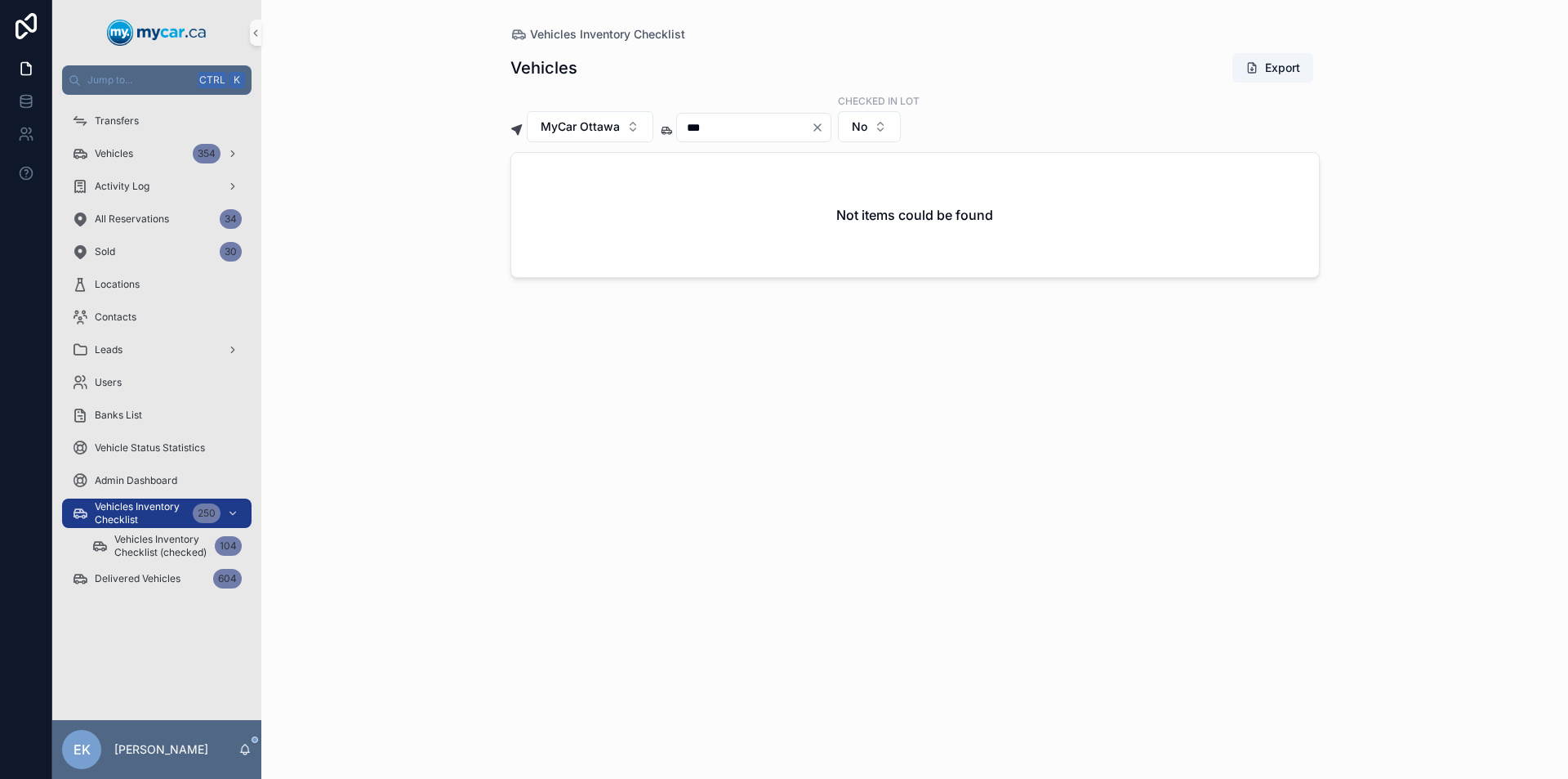
click at [820, 126] on icon "Clear" at bounding box center [817, 126] width 6 height 6
click at [791, 126] on input "scrollable content" at bounding box center [743, 126] width 134 height 23
type input "***"
click at [824, 127] on icon "Clear" at bounding box center [817, 127] width 13 height 13
click at [761, 131] on input "scrollable content" at bounding box center [743, 126] width 134 height 23
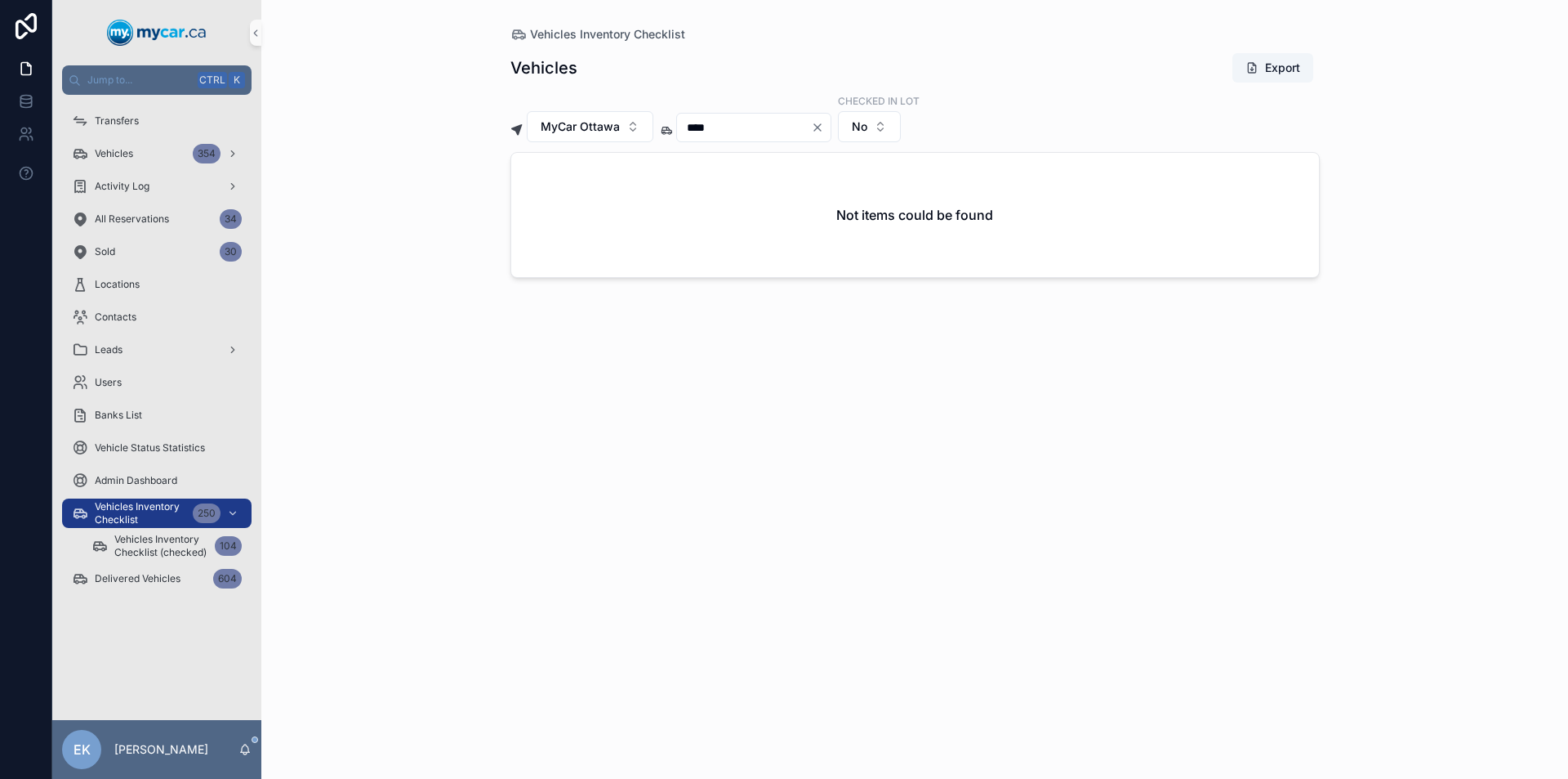
type input "****"
click at [824, 124] on icon "Clear" at bounding box center [817, 127] width 13 height 13
click at [803, 133] on input "scrollable content" at bounding box center [743, 126] width 134 height 23
type input "***"
click at [543, 202] on button "scrollable content" at bounding box center [538, 202] width 13 height 13
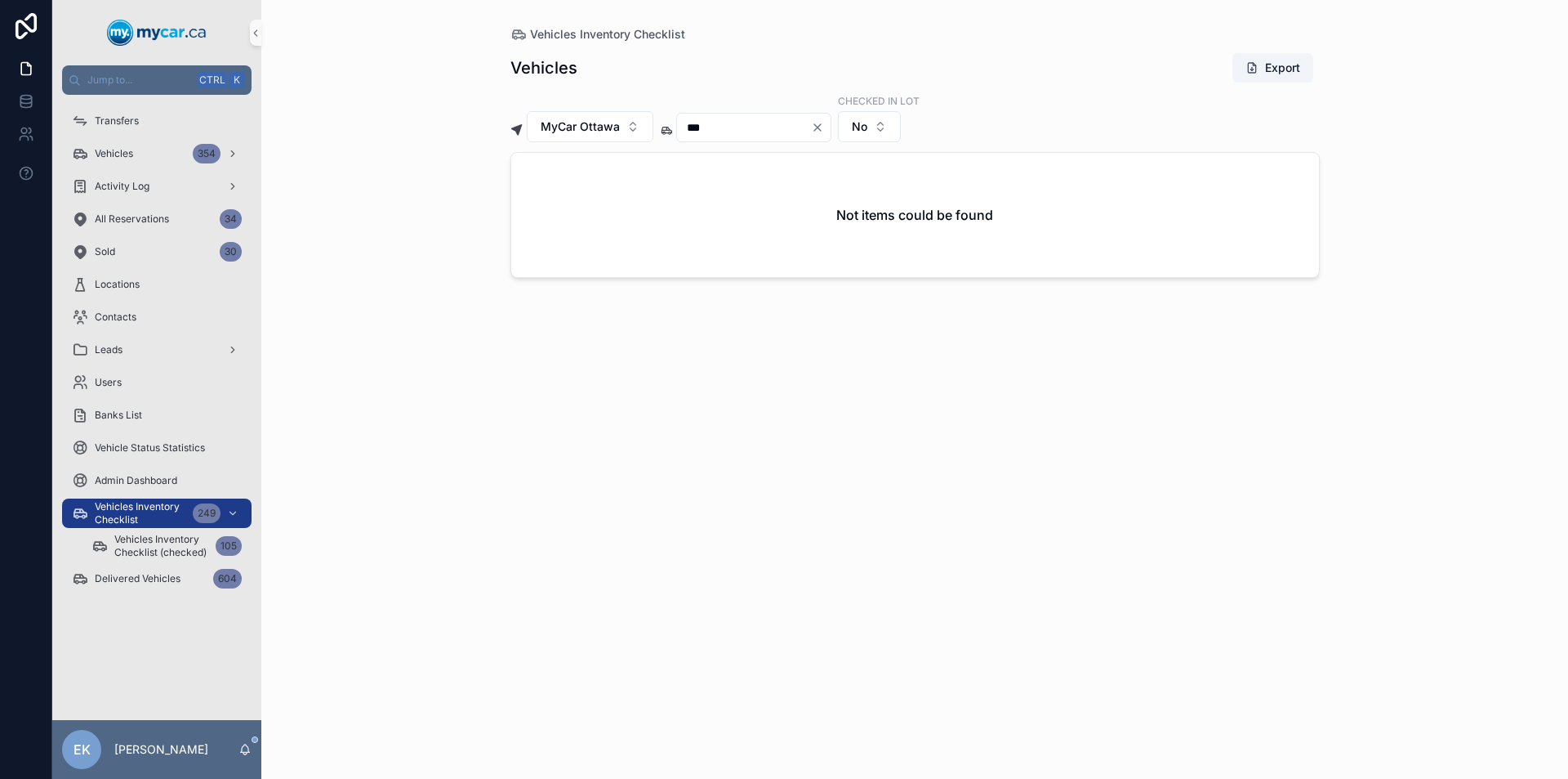
click at [820, 127] on icon "Clear" at bounding box center [817, 126] width 6 height 6
click at [779, 131] on input "scrollable content" at bounding box center [743, 126] width 134 height 23
type input "***"
click at [541, 202] on button "scrollable content" at bounding box center [538, 202] width 13 height 13
click at [820, 128] on icon "Clear" at bounding box center [817, 126] width 6 height 6
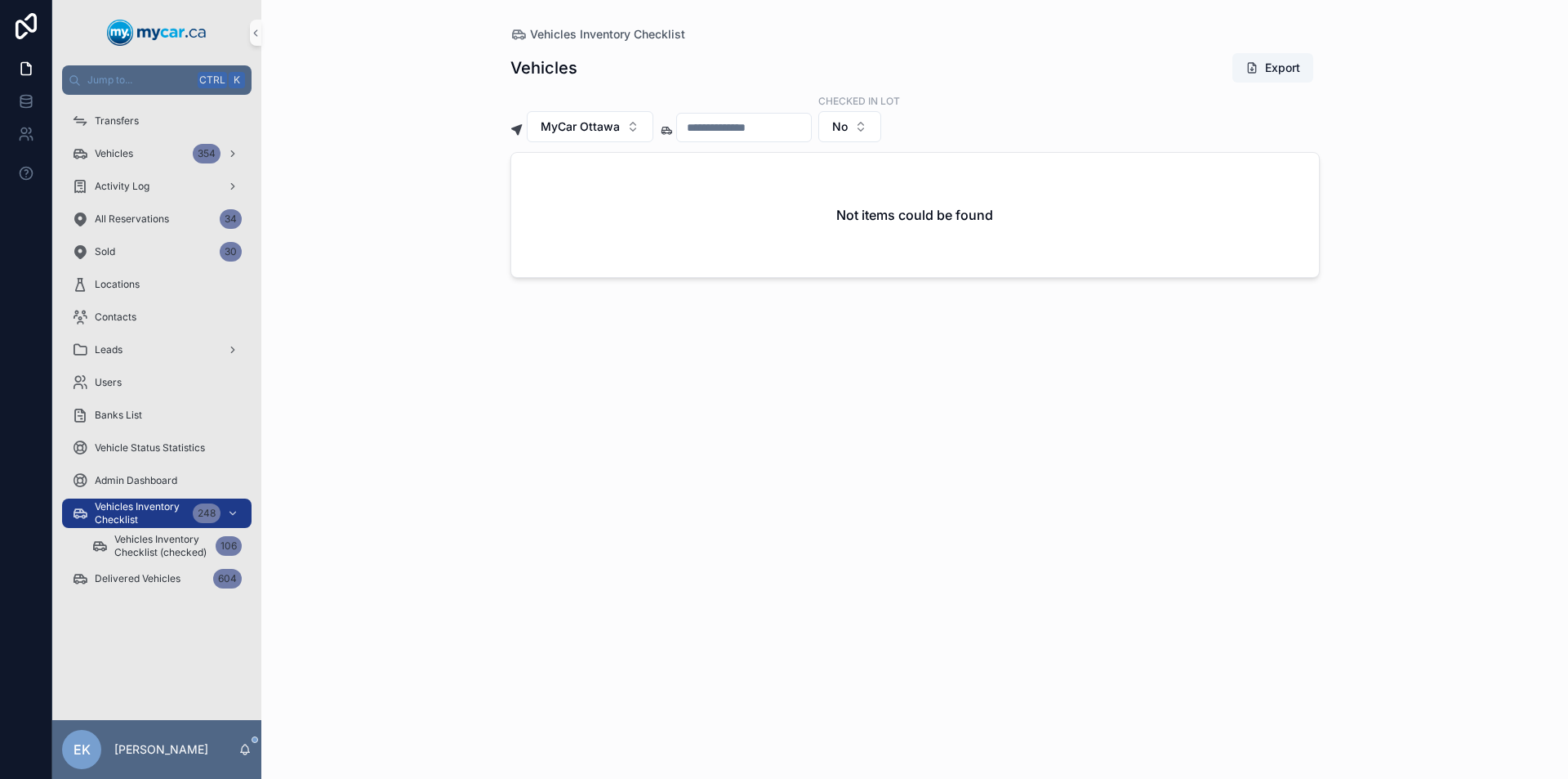
click at [810, 127] on input "scrollable content" at bounding box center [743, 126] width 134 height 23
type input "***"
click at [820, 127] on icon "Clear" at bounding box center [817, 126] width 6 height 6
click at [777, 126] on input "scrollable content" at bounding box center [743, 126] width 134 height 23
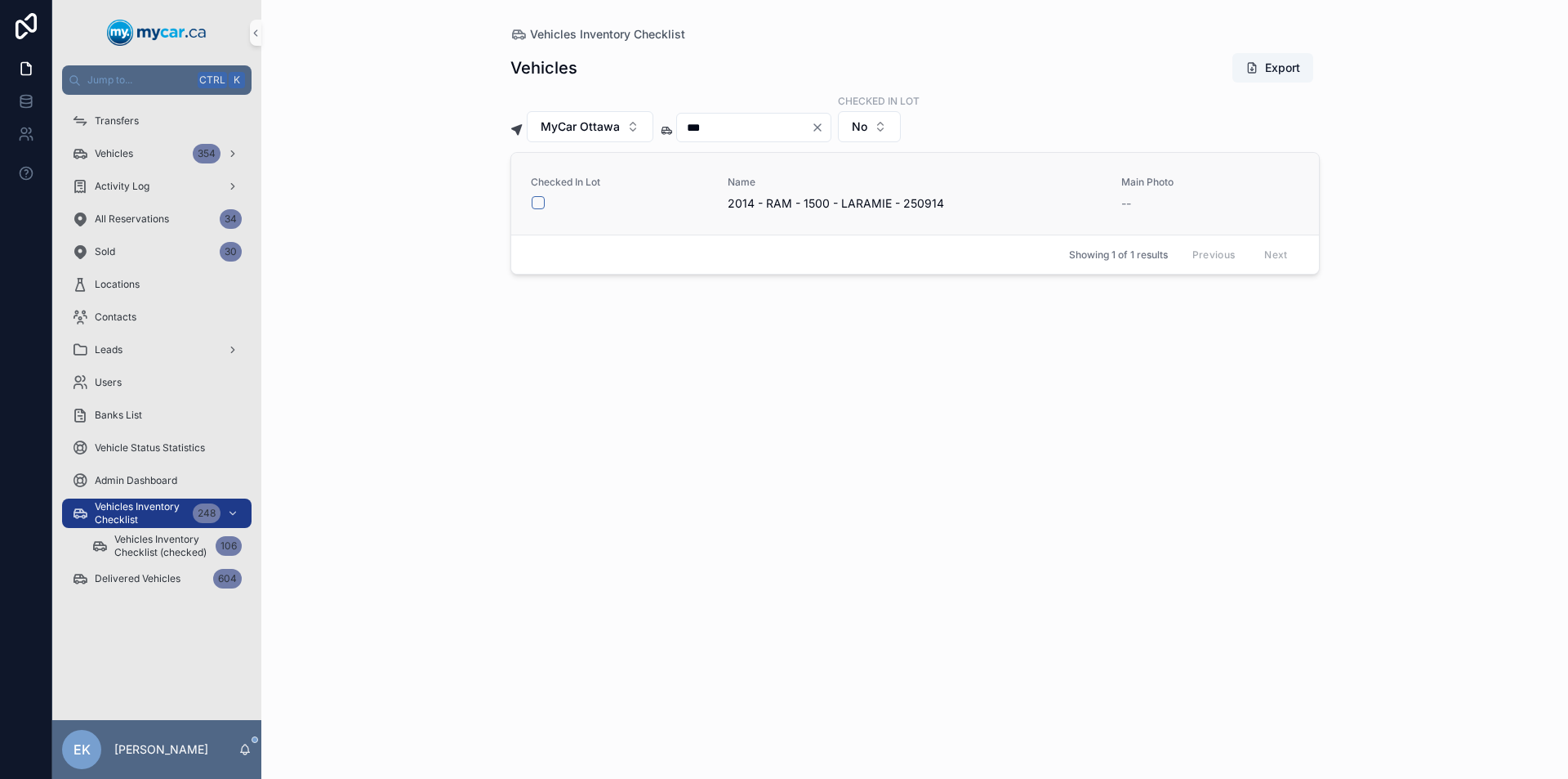
type input "***"
click at [541, 201] on button "scrollable content" at bounding box center [538, 202] width 13 height 13
click at [820, 126] on icon "Clear" at bounding box center [817, 126] width 6 height 6
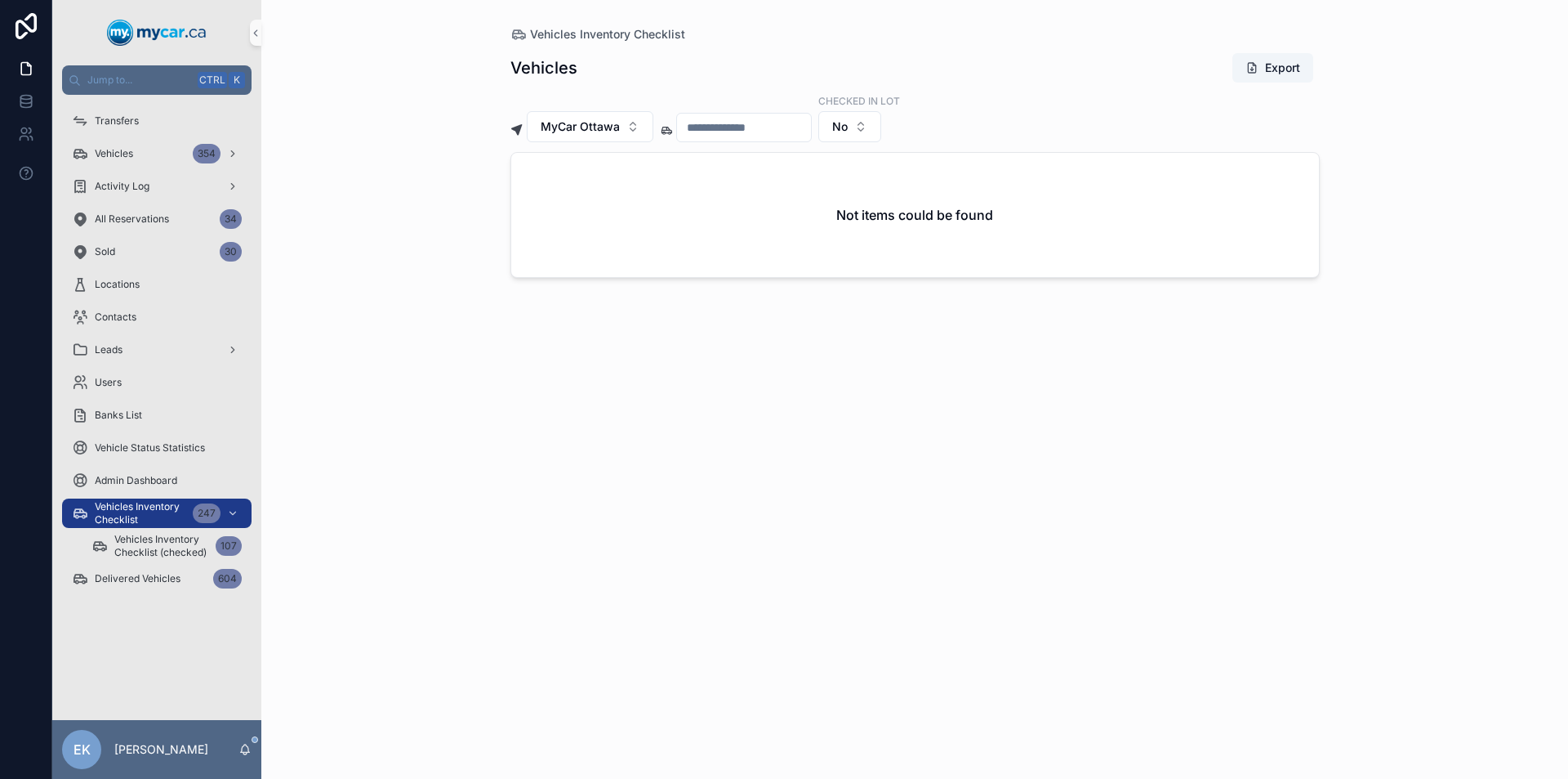
click at [793, 121] on input "scrollable content" at bounding box center [743, 126] width 134 height 23
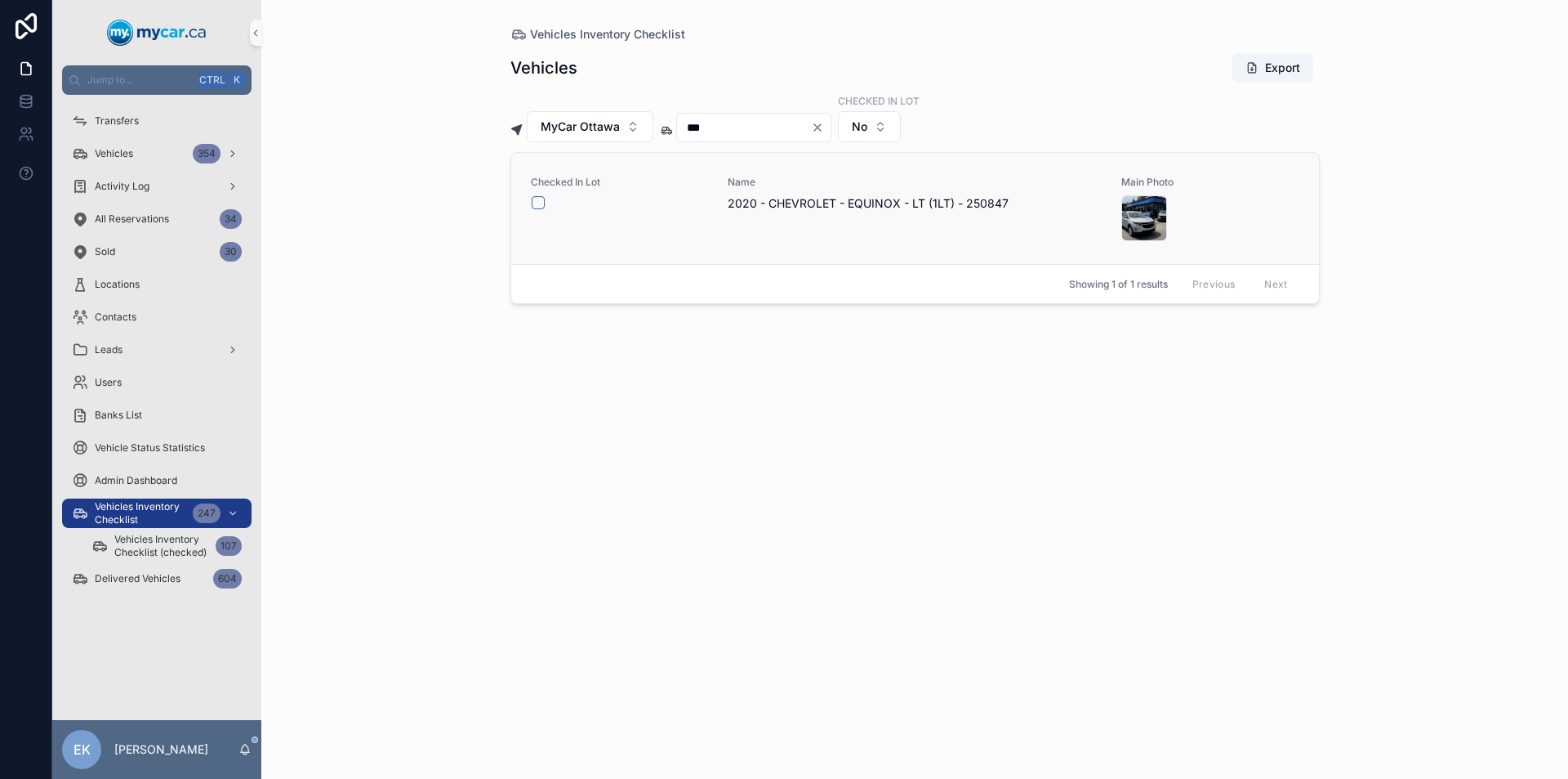
type input "***"
click at [539, 201] on button "scrollable content" at bounding box center [538, 202] width 13 height 13
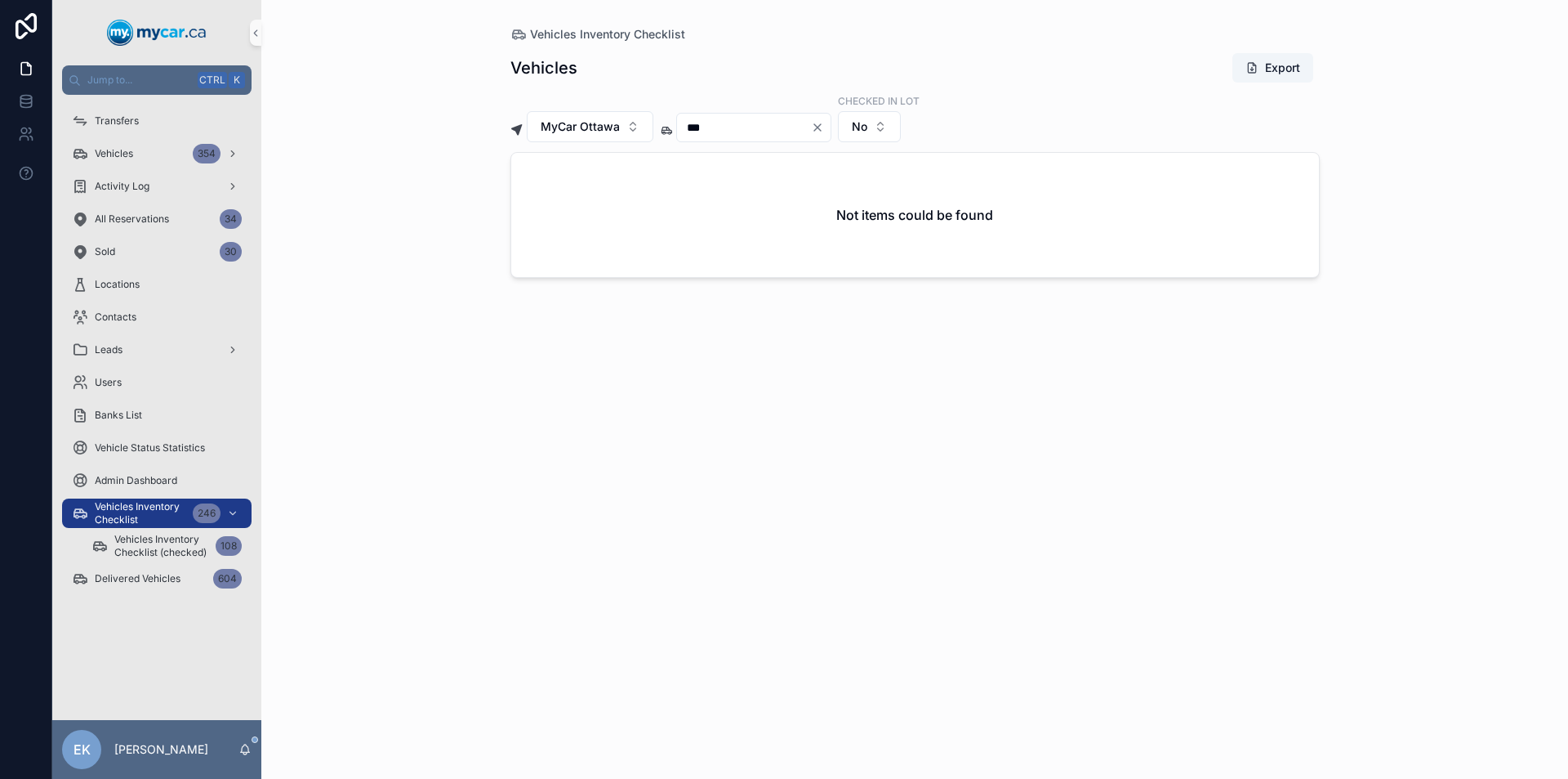
click at [820, 126] on icon "Clear" at bounding box center [817, 126] width 6 height 6
click at [810, 127] on input "scrollable content" at bounding box center [743, 126] width 134 height 23
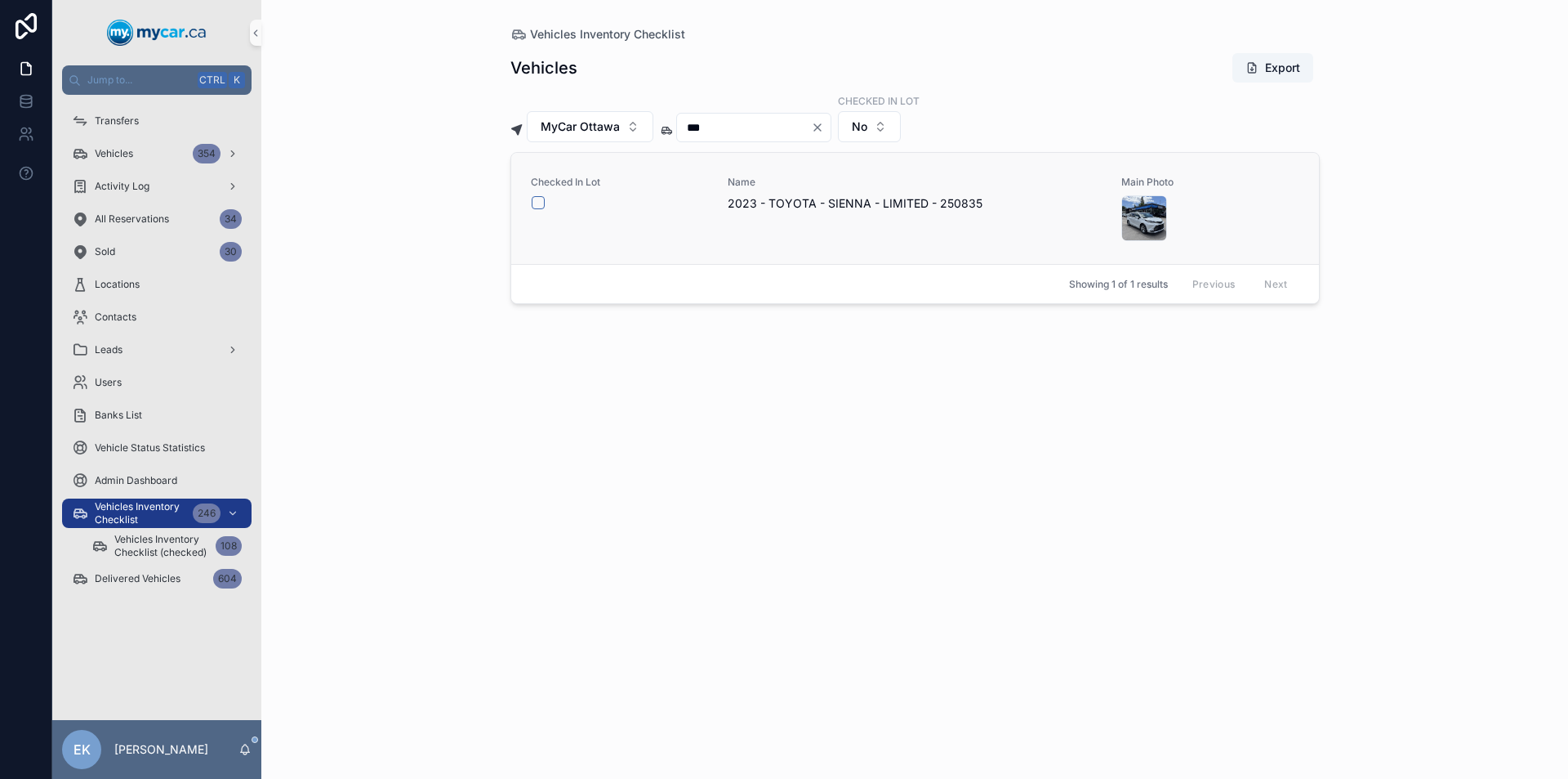
type input "***"
click at [537, 201] on button "scrollable content" at bounding box center [538, 202] width 13 height 13
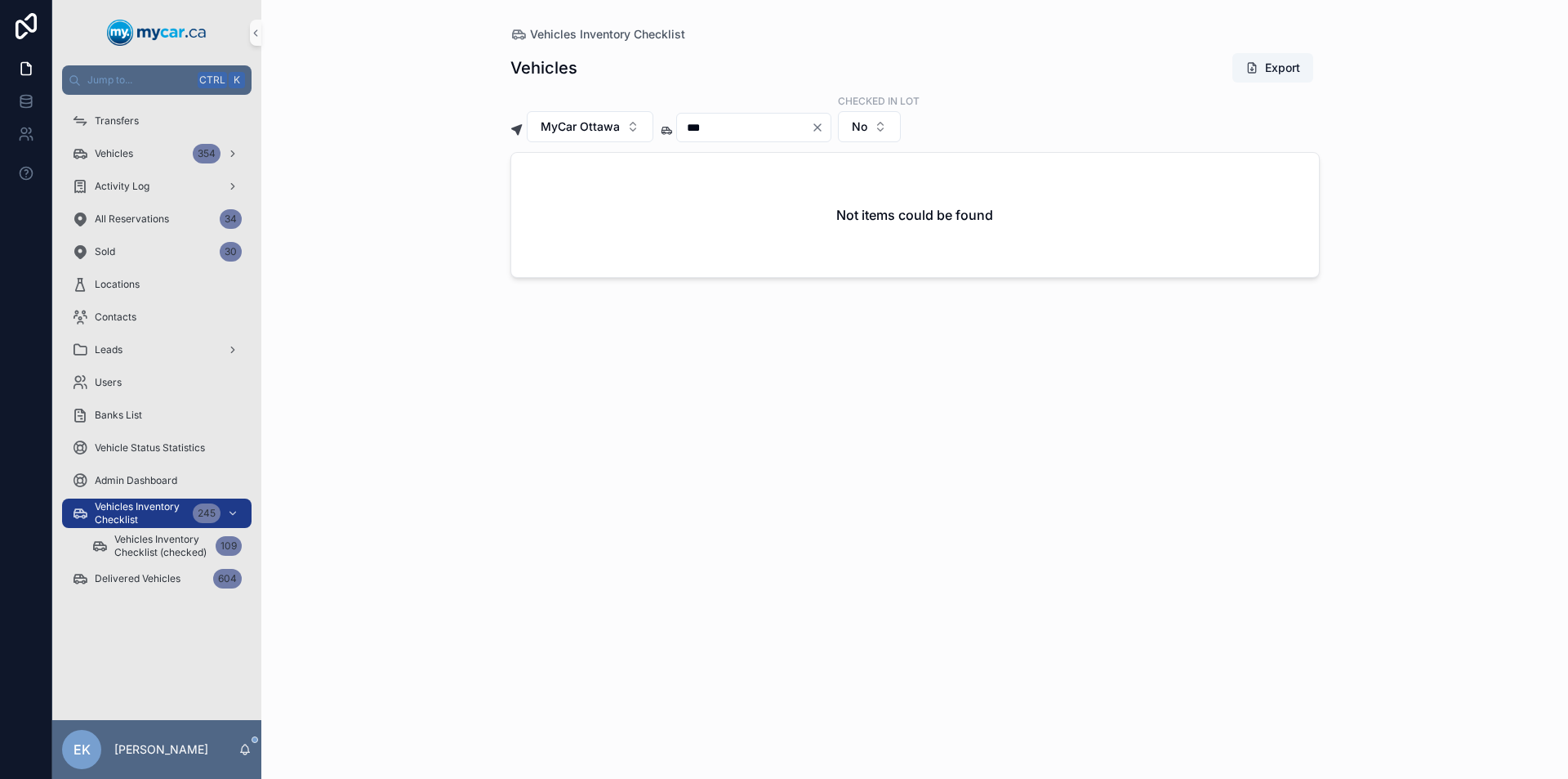
click at [820, 127] on icon "Clear" at bounding box center [817, 126] width 6 height 6
click at [788, 126] on input "scrollable content" at bounding box center [743, 126] width 134 height 23
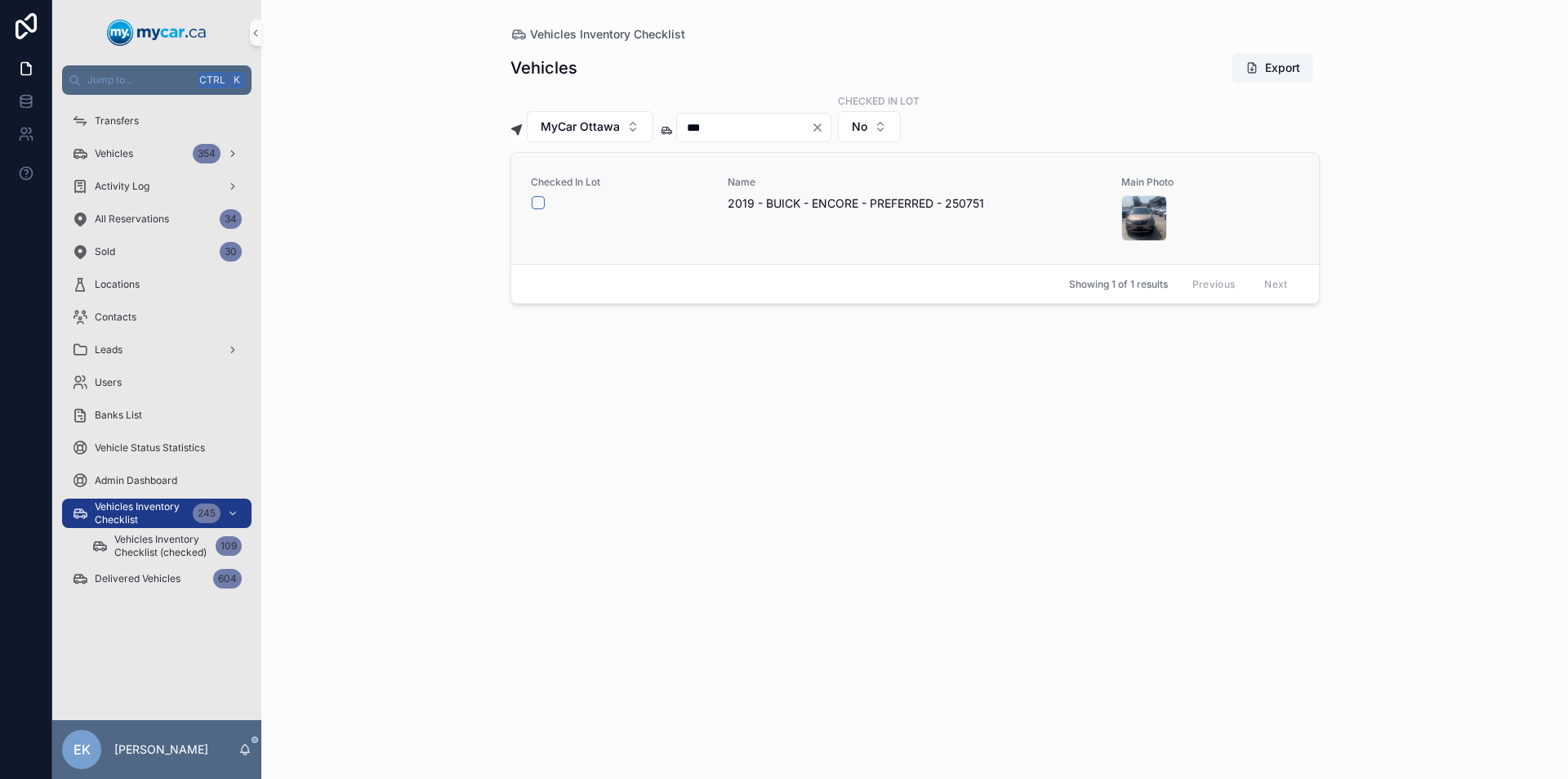
type input "***"
click at [539, 200] on button "scrollable content" at bounding box center [538, 202] width 13 height 13
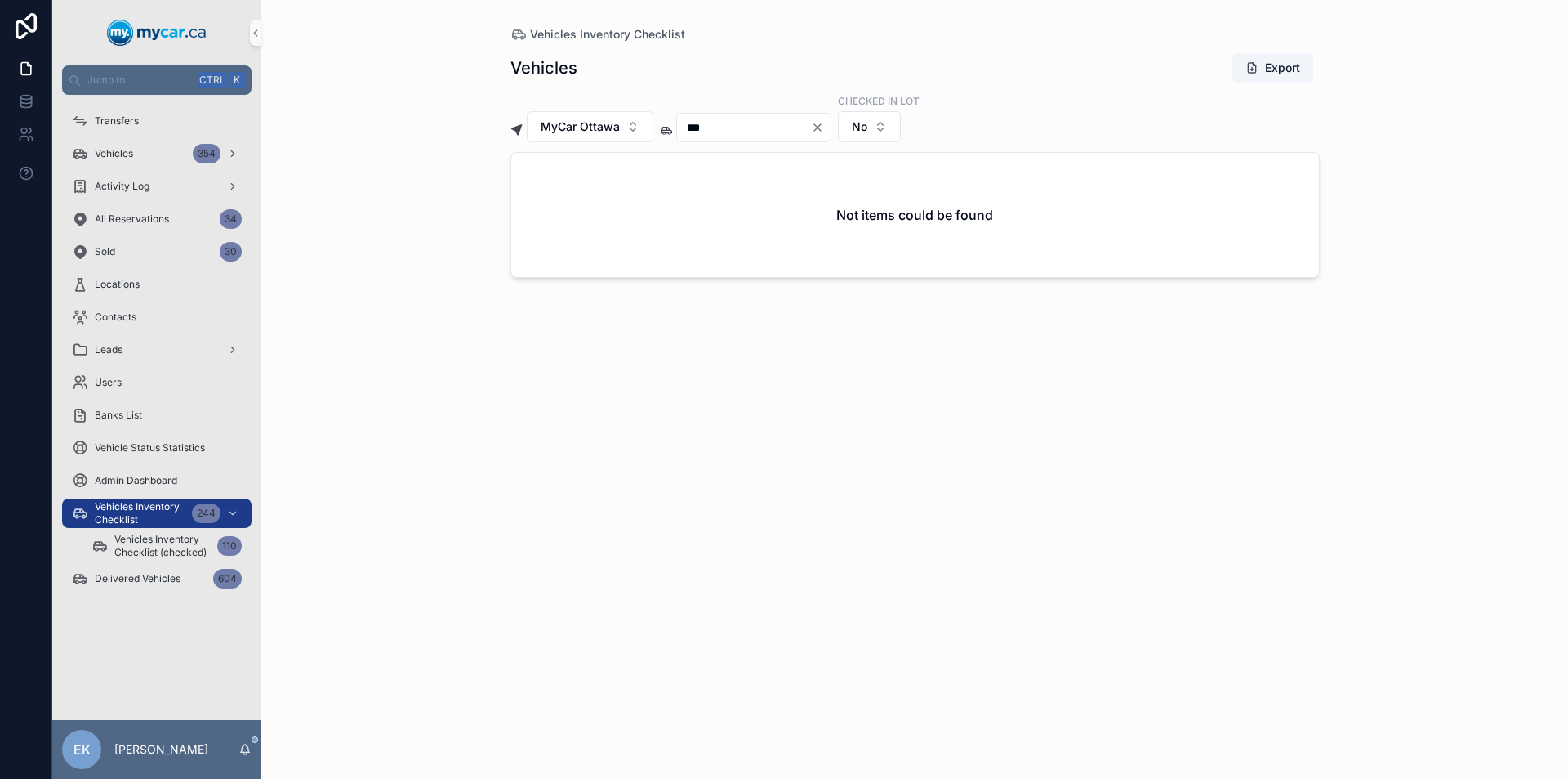
click at [820, 127] on icon "Clear" at bounding box center [817, 126] width 6 height 6
click at [785, 132] on input "scrollable content" at bounding box center [743, 126] width 134 height 23
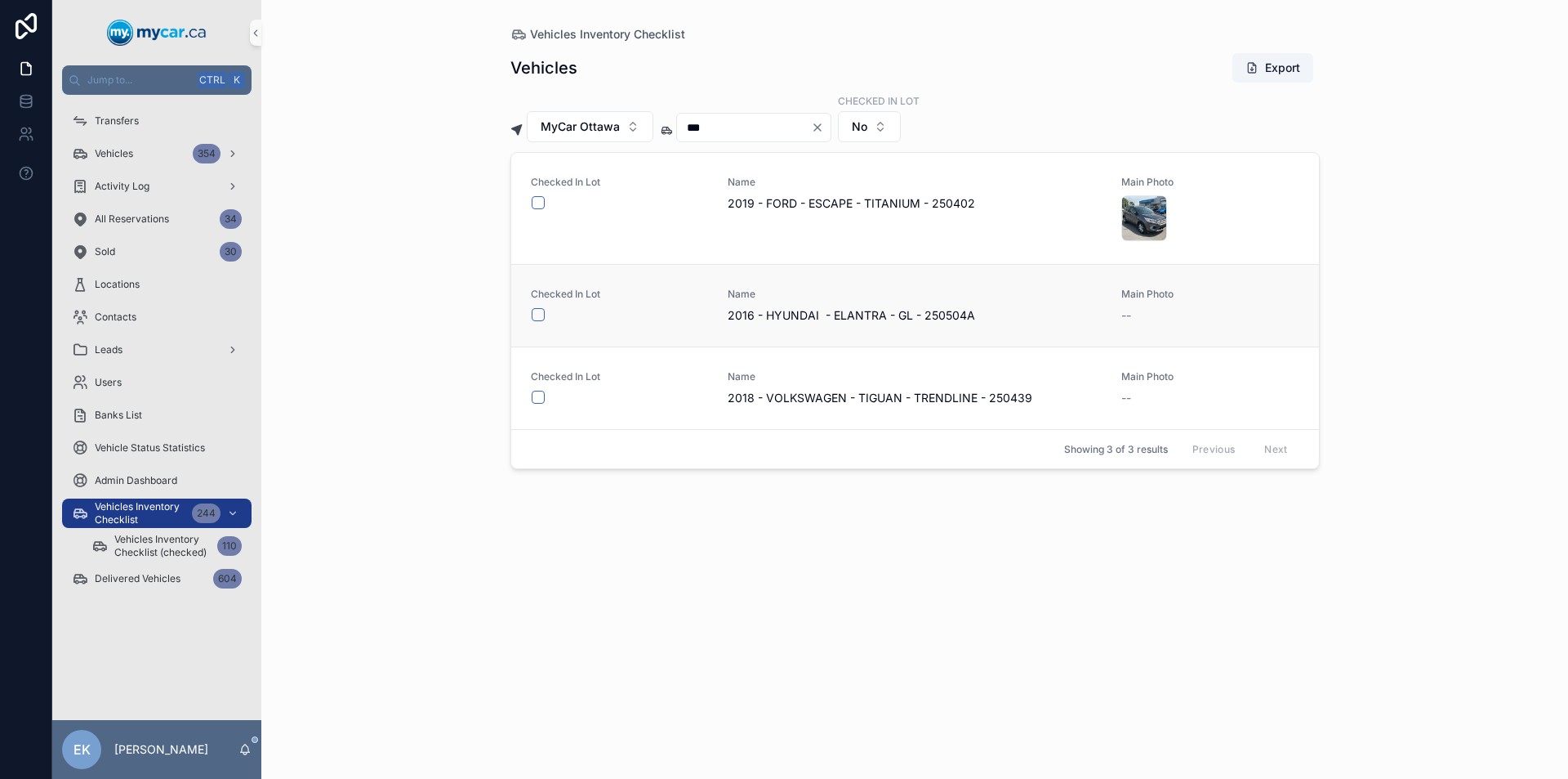
type input "***"
click at [538, 311] on button "scrollable content" at bounding box center [538, 314] width 13 height 13
click at [824, 126] on icon "Clear" at bounding box center [817, 127] width 13 height 13
click at [787, 135] on input "scrollable content" at bounding box center [743, 126] width 134 height 23
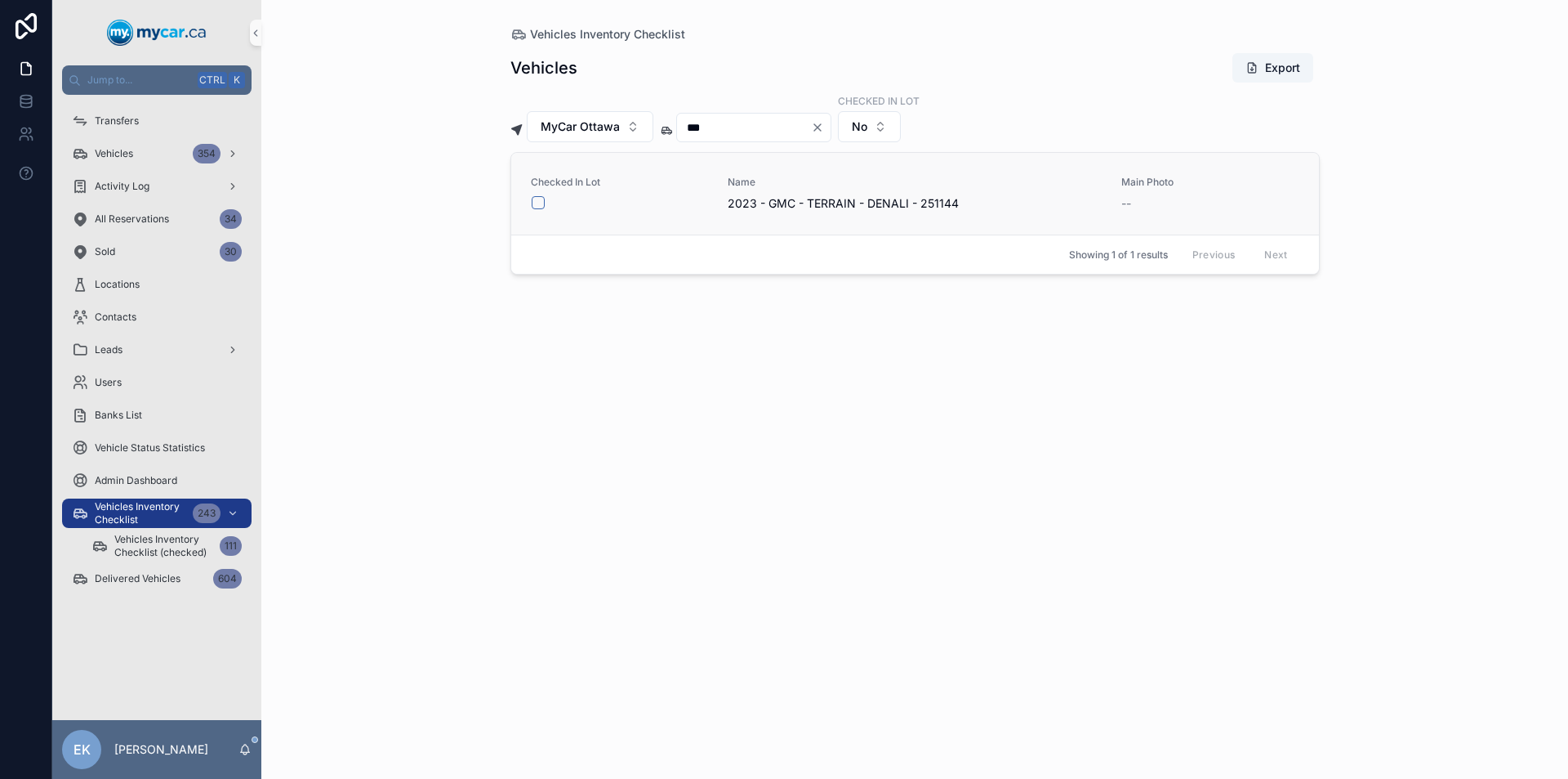
type input "***"
click at [538, 206] on button "scrollable content" at bounding box center [538, 202] width 13 height 13
click at [820, 128] on icon "Clear" at bounding box center [817, 126] width 6 height 6
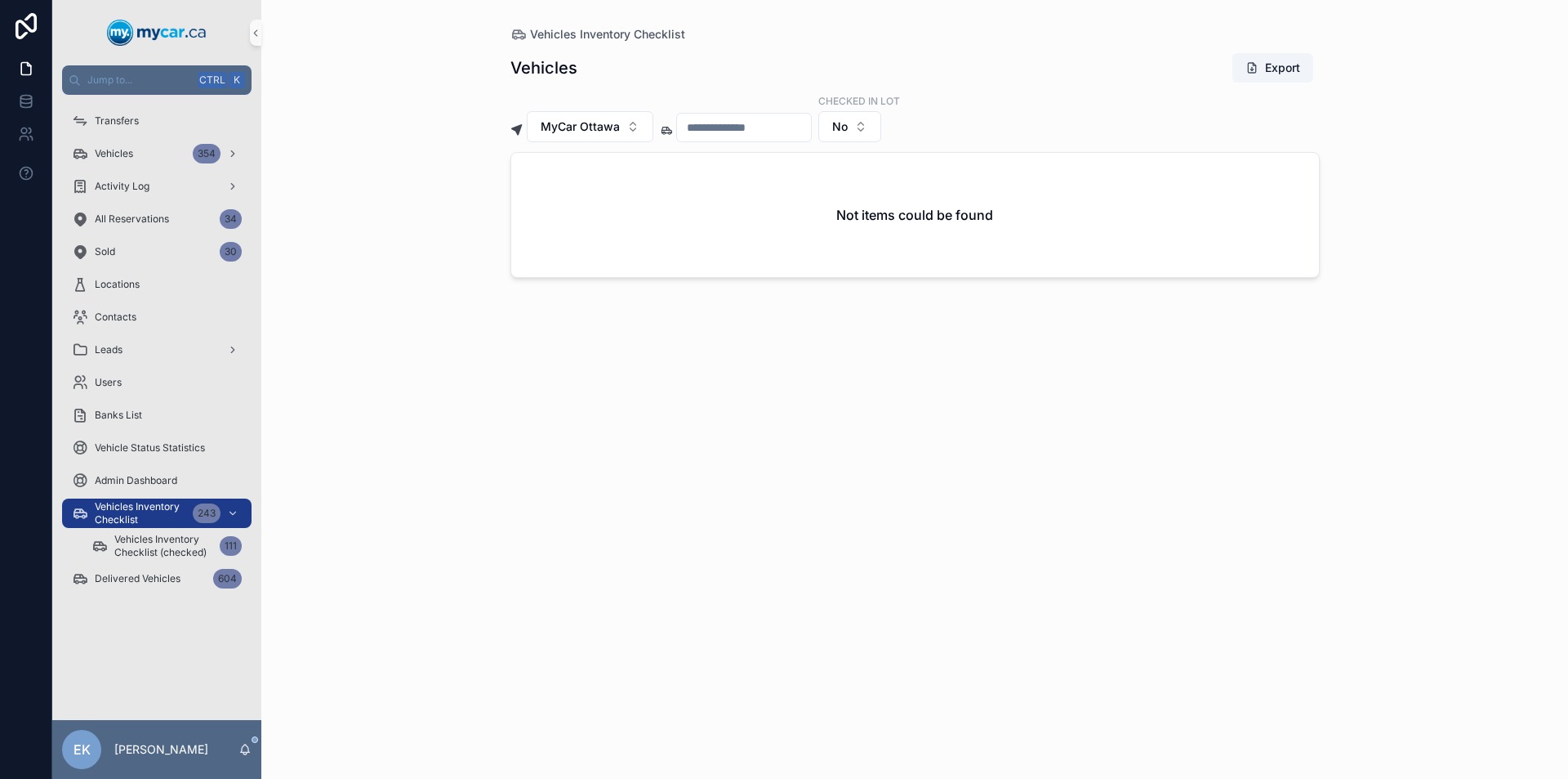
click at [804, 129] on input "scrollable content" at bounding box center [743, 126] width 134 height 23
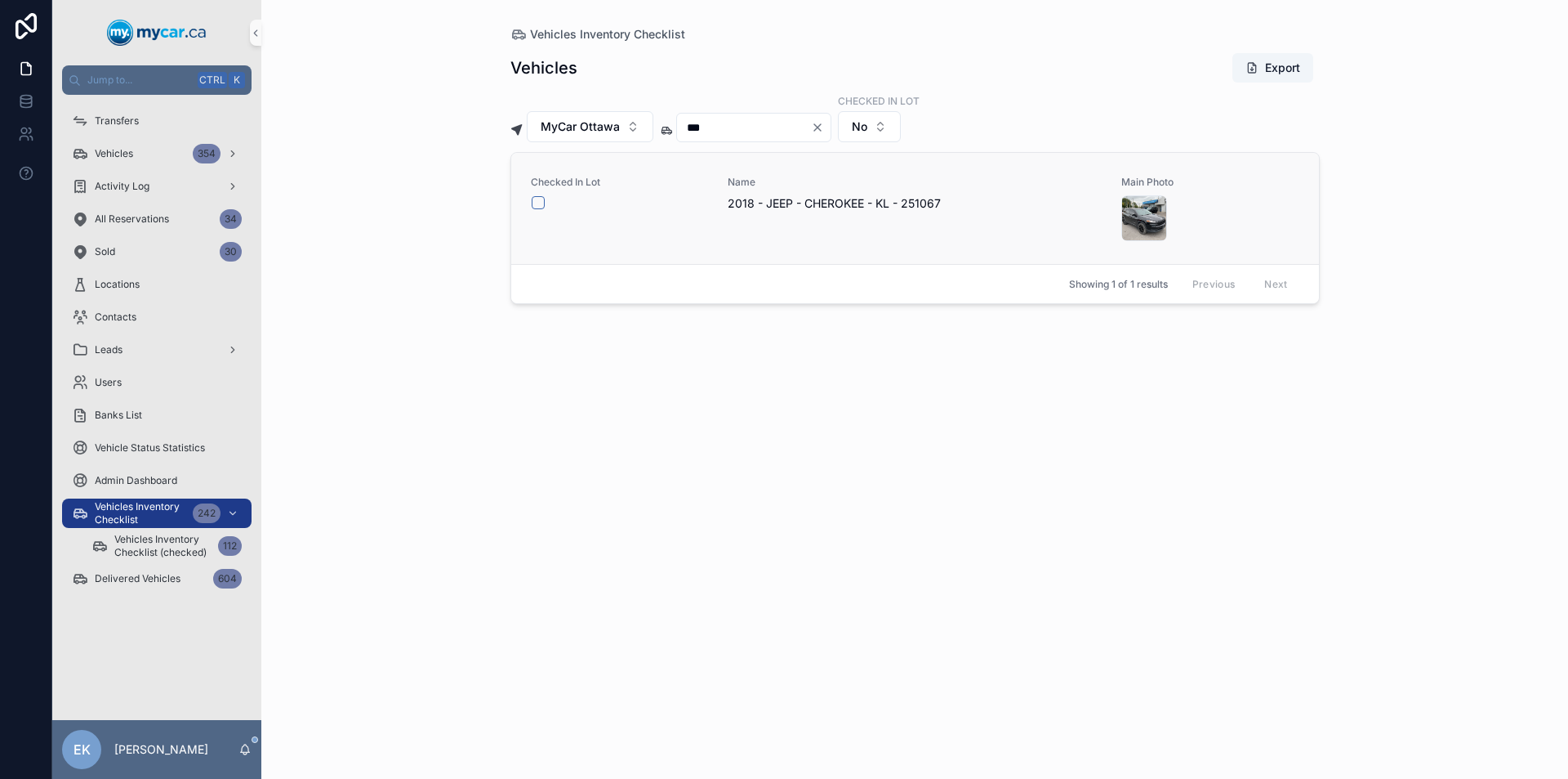
type input "***"
click at [538, 201] on button "scrollable content" at bounding box center [538, 202] width 13 height 13
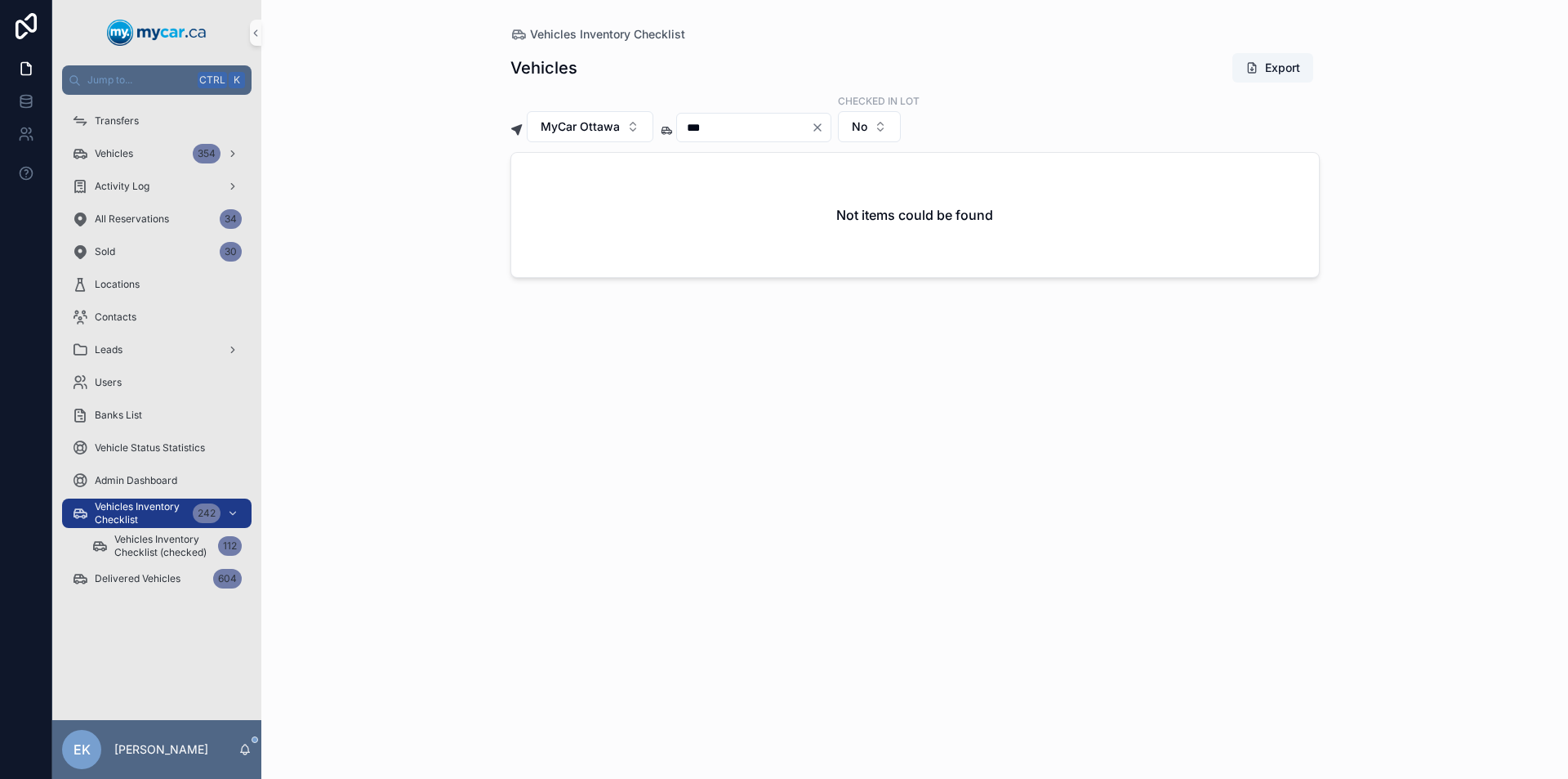
click at [820, 126] on icon "Clear" at bounding box center [817, 126] width 6 height 6
click at [779, 129] on input "scrollable content" at bounding box center [743, 126] width 134 height 23
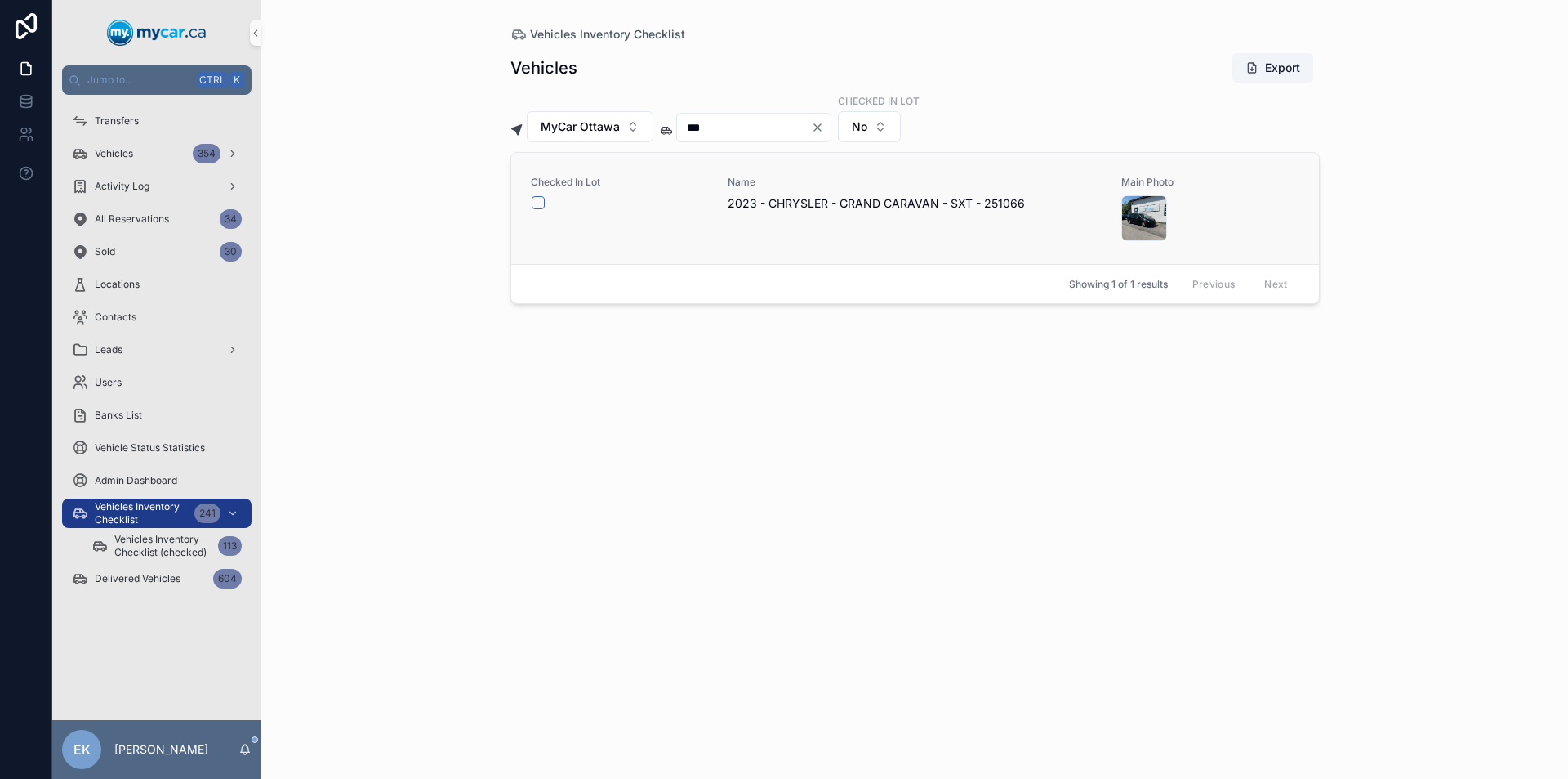
type input "***"
click at [539, 204] on button "scrollable content" at bounding box center [538, 202] width 13 height 13
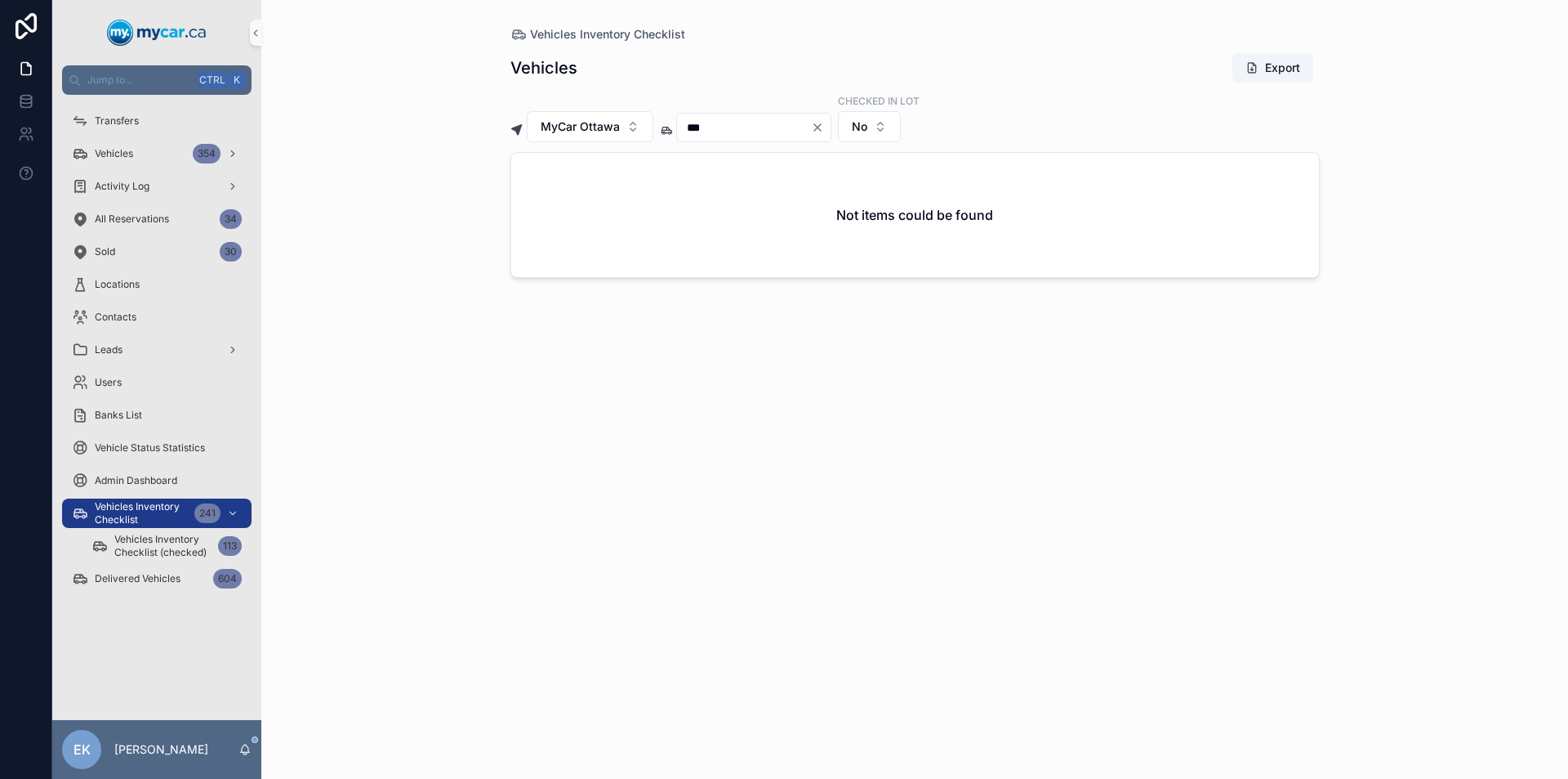
click at [824, 129] on icon "Clear" at bounding box center [817, 127] width 13 height 13
click at [789, 134] on input "scrollable content" at bounding box center [743, 126] width 134 height 23
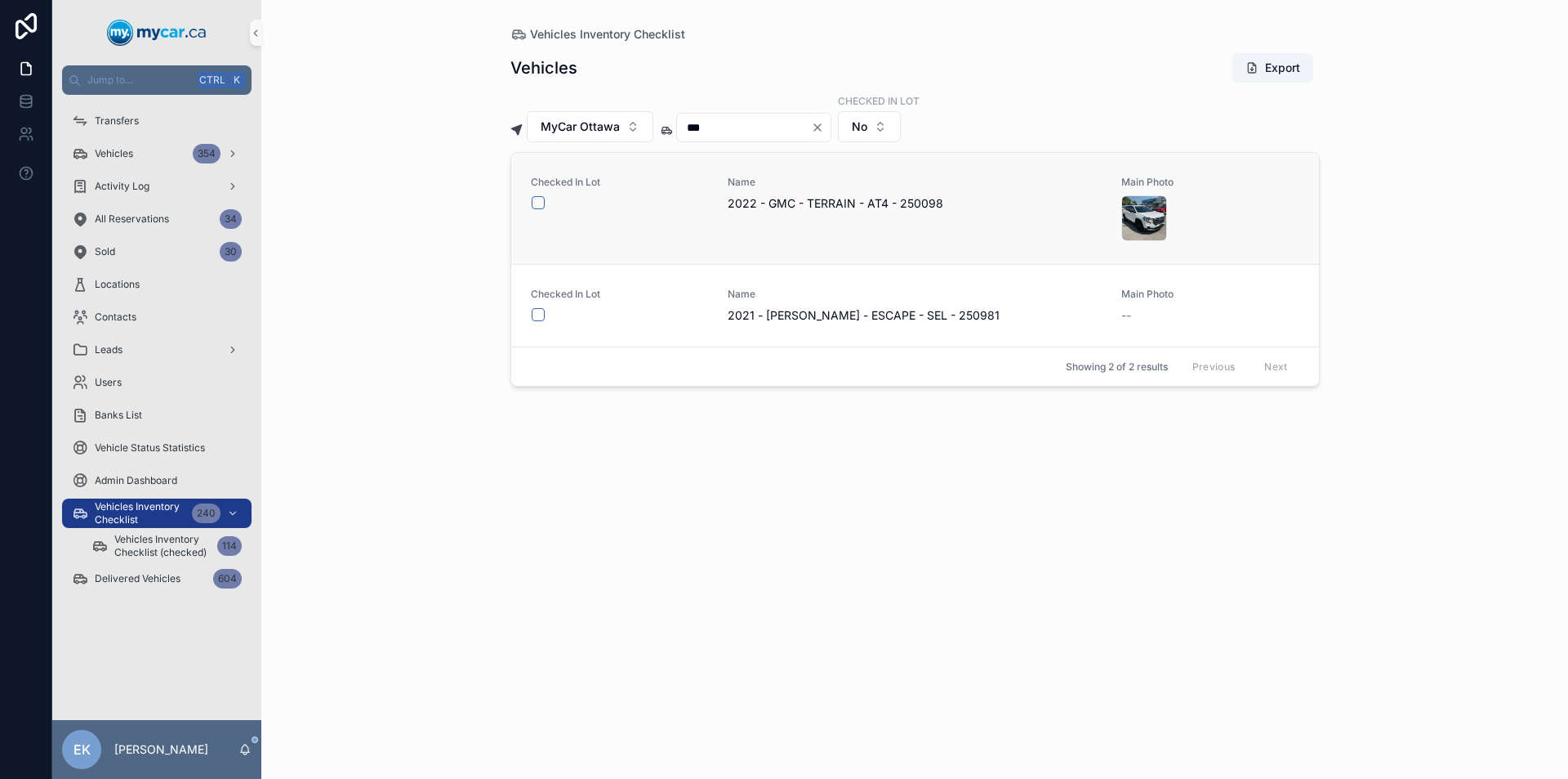
type input "***"
click at [538, 200] on button "scrollable content" at bounding box center [538, 202] width 13 height 13
click at [820, 126] on icon "Clear" at bounding box center [817, 126] width 6 height 6
click at [808, 126] on input "scrollable content" at bounding box center [743, 126] width 134 height 23
click at [687, 125] on input "***" at bounding box center [743, 126] width 134 height 23
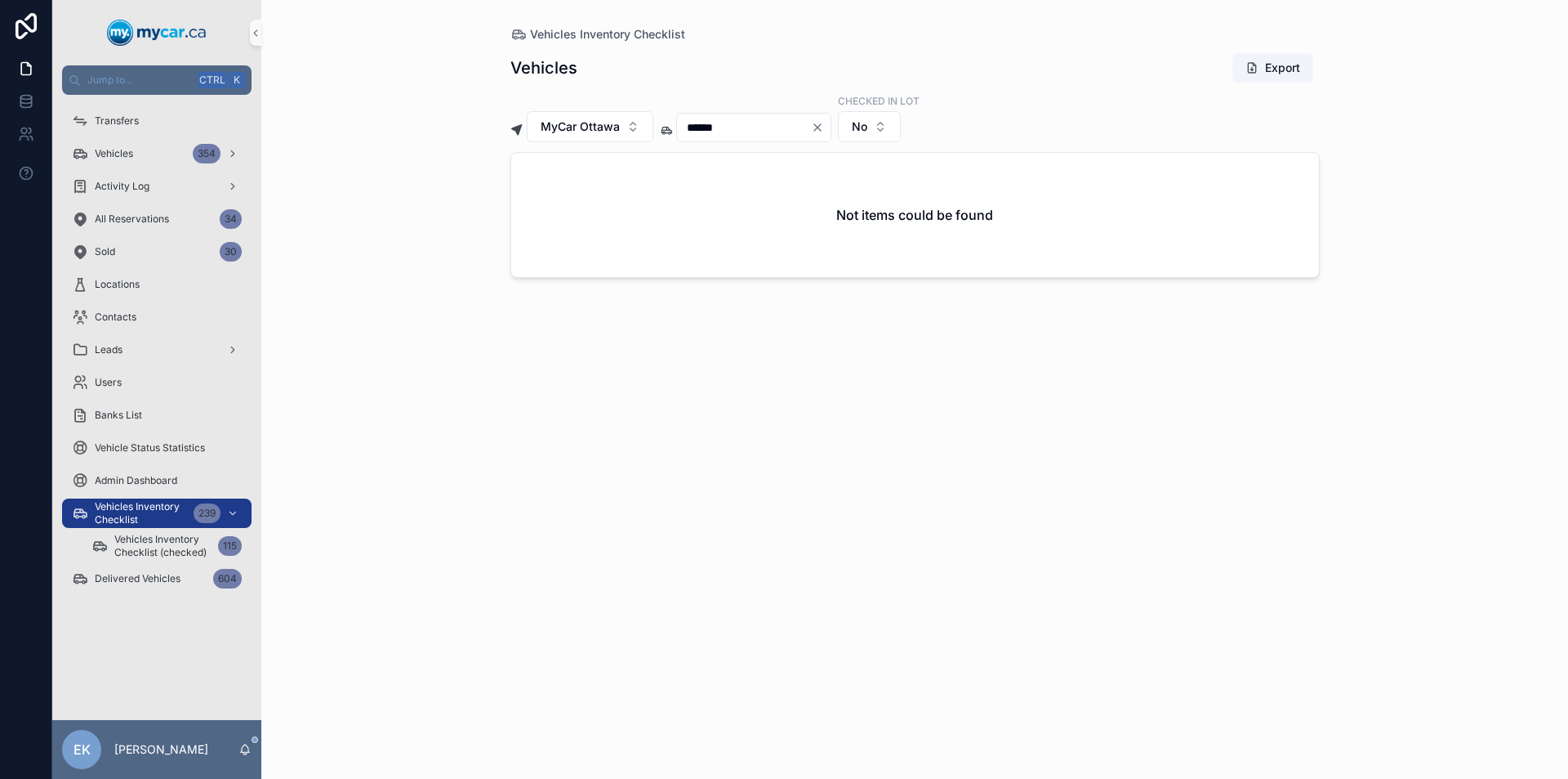
type input "******"
click at [824, 125] on icon "Clear" at bounding box center [817, 127] width 13 height 13
click at [774, 126] on input "scrollable content" at bounding box center [743, 126] width 134 height 23
type input "***"
click at [538, 204] on button "scrollable content" at bounding box center [538, 202] width 13 height 13
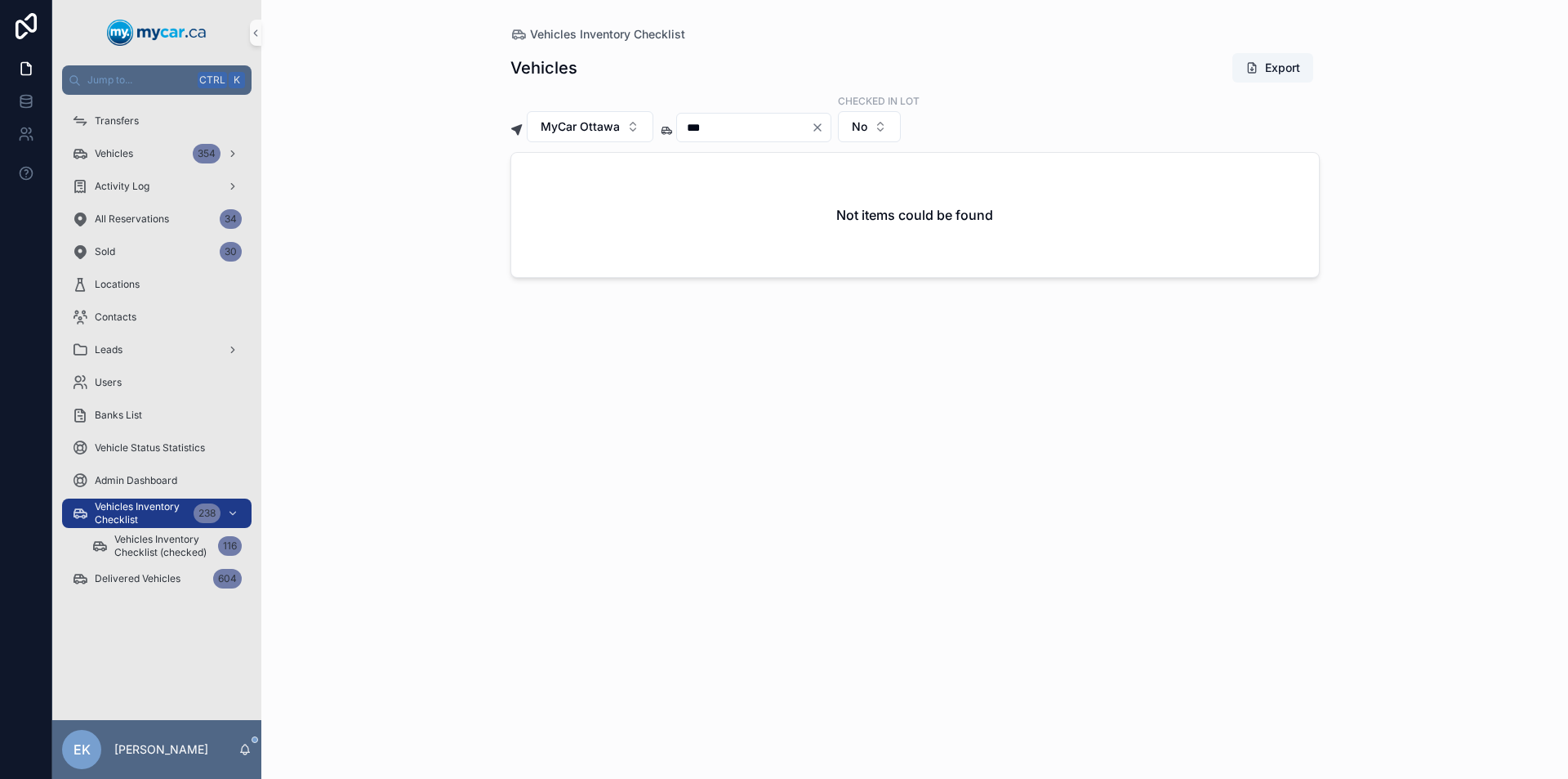
click at [824, 126] on icon "Clear" at bounding box center [817, 127] width 13 height 13
click at [765, 132] on input "scrollable content" at bounding box center [743, 126] width 134 height 23
type input "***"
click at [540, 201] on button "scrollable content" at bounding box center [538, 202] width 13 height 13
click at [824, 124] on icon "Clear" at bounding box center [817, 127] width 13 height 13
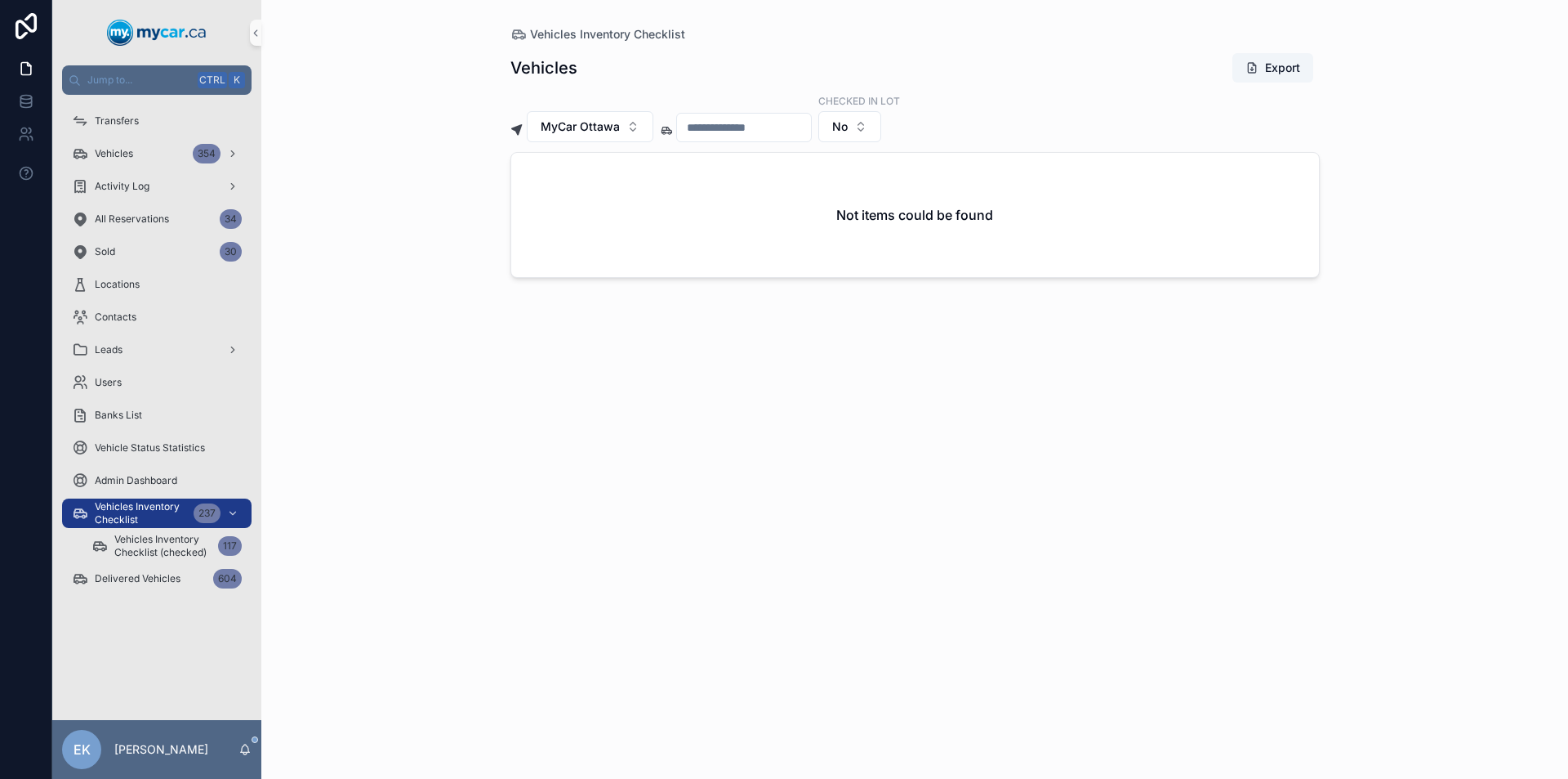
click at [770, 131] on input "scrollable content" at bounding box center [743, 126] width 134 height 23
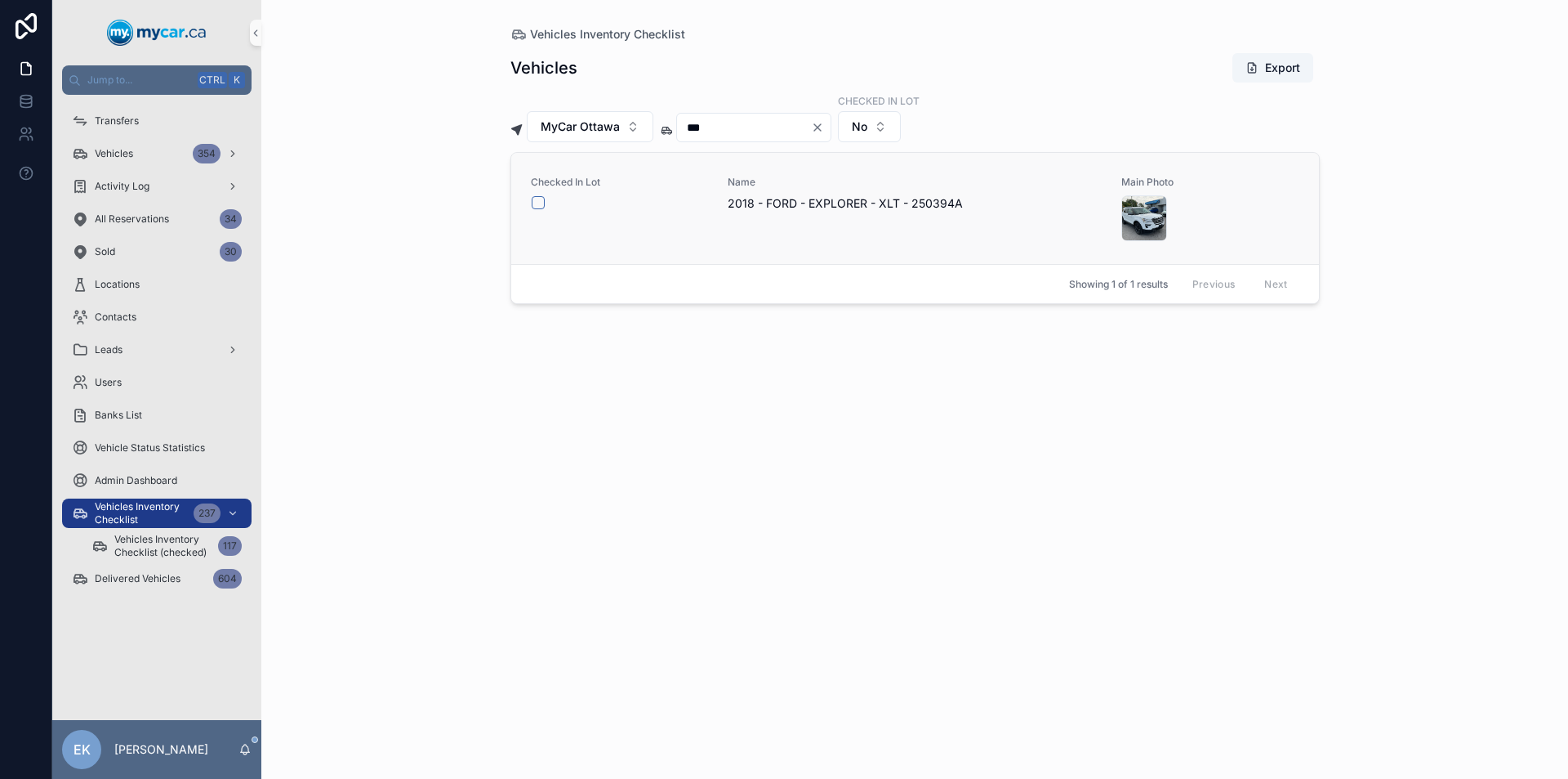
type input "***"
click at [538, 201] on button "scrollable content" at bounding box center [538, 202] width 13 height 13
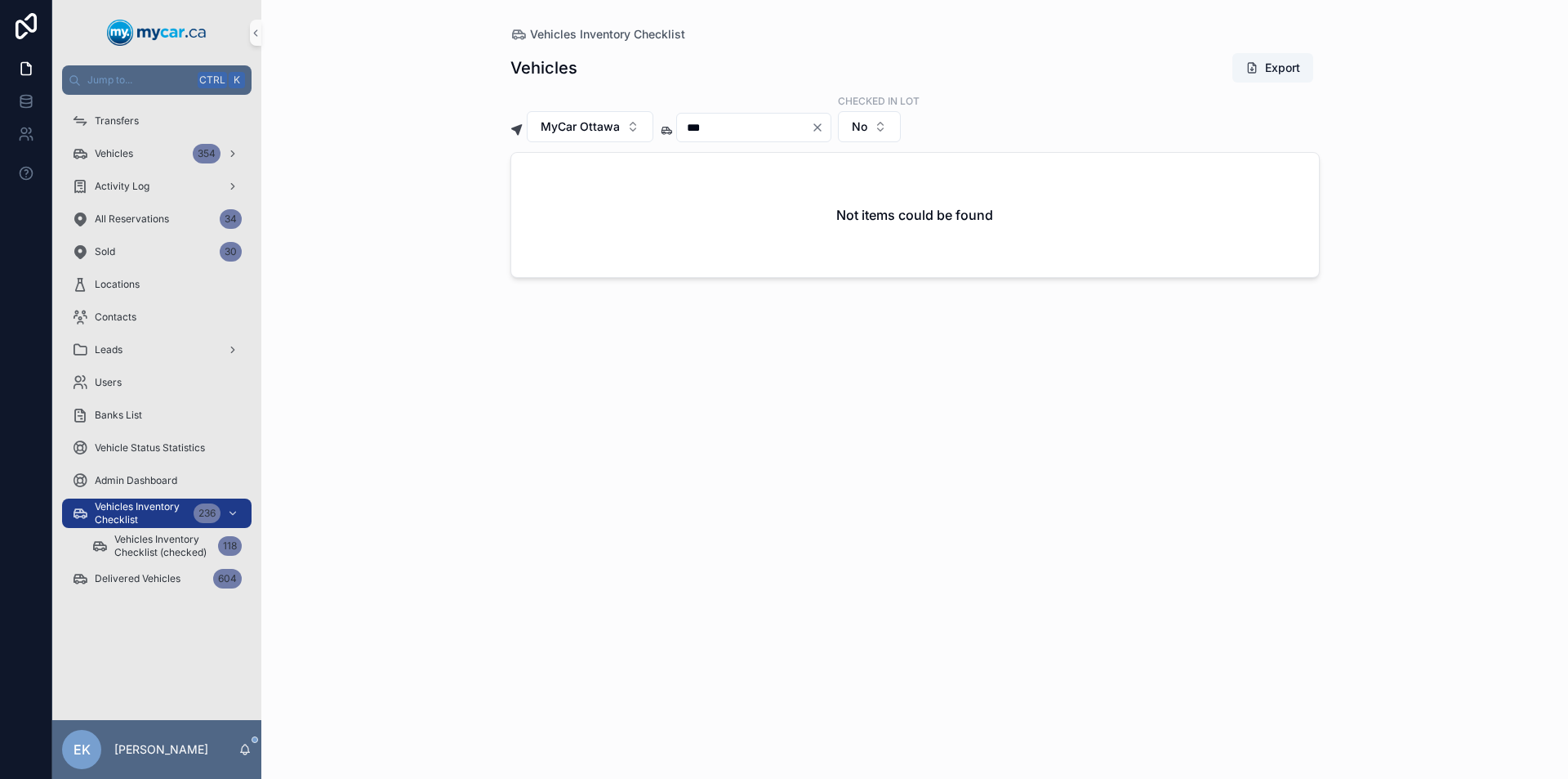
click at [824, 127] on icon "Clear" at bounding box center [817, 127] width 13 height 13
click at [799, 128] on input "scrollable content" at bounding box center [743, 126] width 134 height 23
type input "***"
click at [538, 203] on button "scrollable content" at bounding box center [538, 202] width 13 height 13
click at [824, 128] on icon "Clear" at bounding box center [817, 127] width 13 height 13
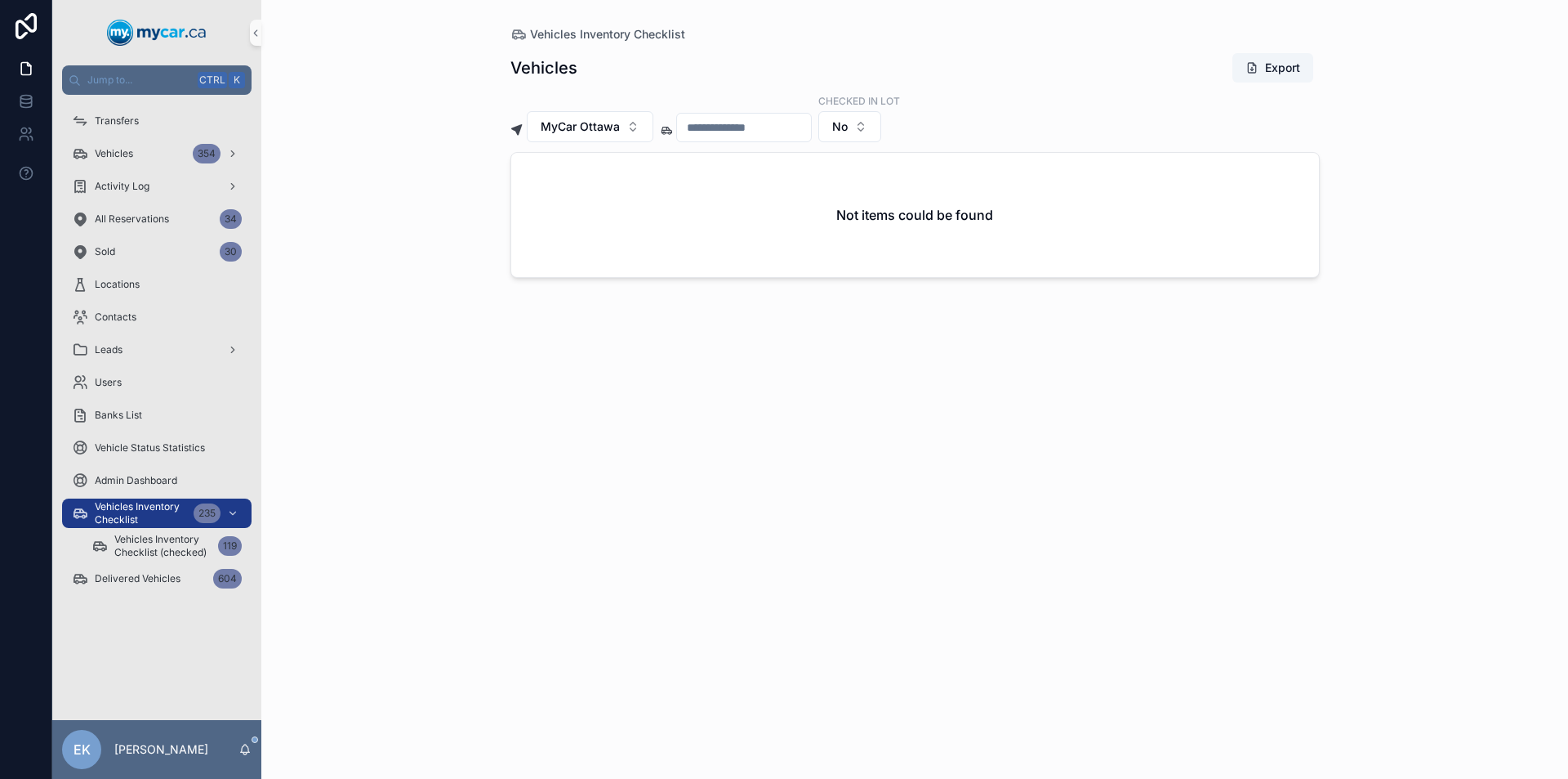
click at [792, 125] on input "scrollable content" at bounding box center [743, 126] width 134 height 23
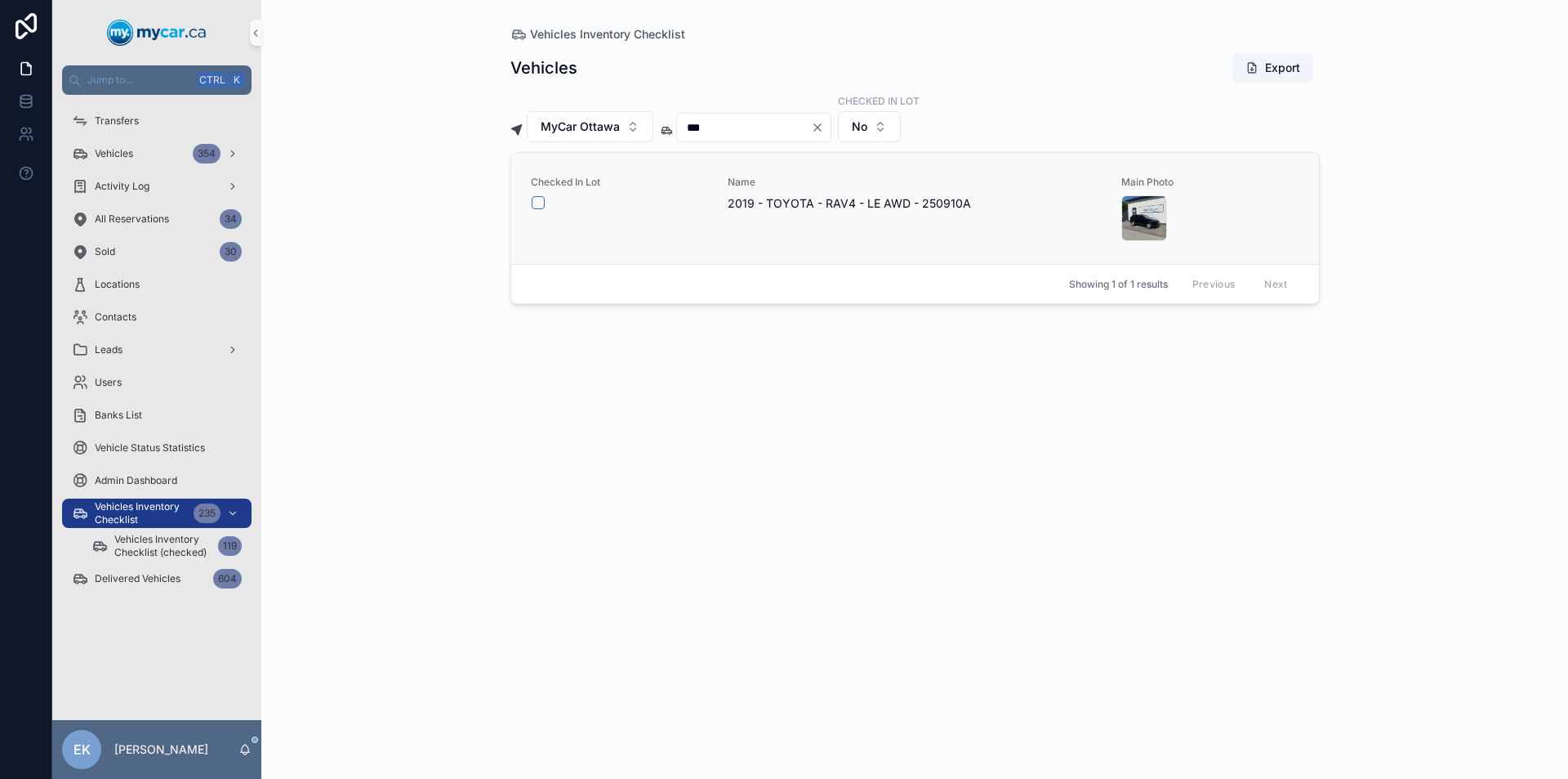
type input "***"
click at [540, 204] on button "scrollable content" at bounding box center [538, 202] width 13 height 13
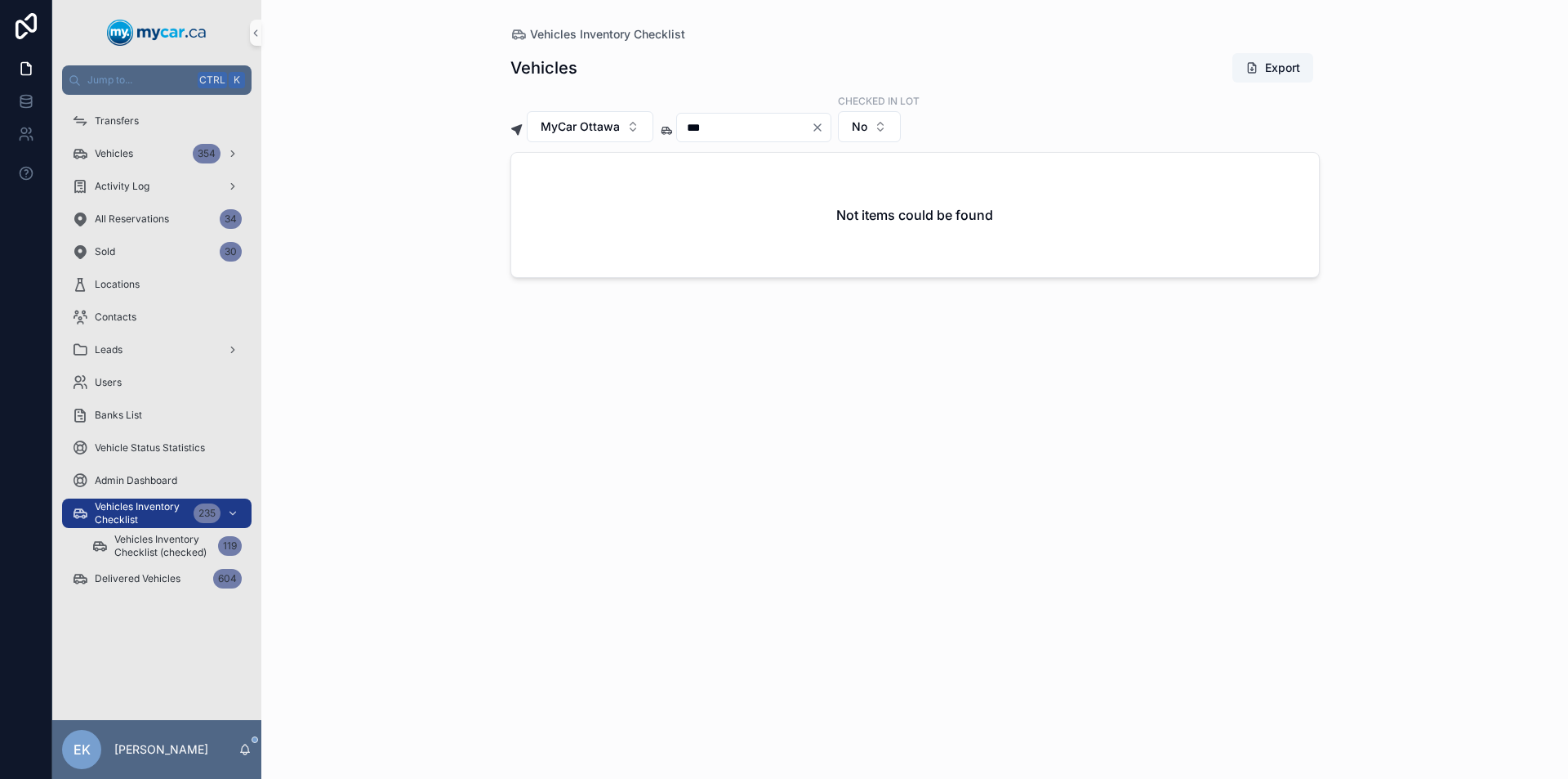
click at [820, 128] on icon "Clear" at bounding box center [817, 126] width 6 height 6
click at [778, 123] on input "scrollable content" at bounding box center [743, 126] width 134 height 23
type input "***"
click at [824, 126] on icon "Clear" at bounding box center [817, 127] width 13 height 13
click at [810, 128] on input "scrollable content" at bounding box center [743, 126] width 134 height 23
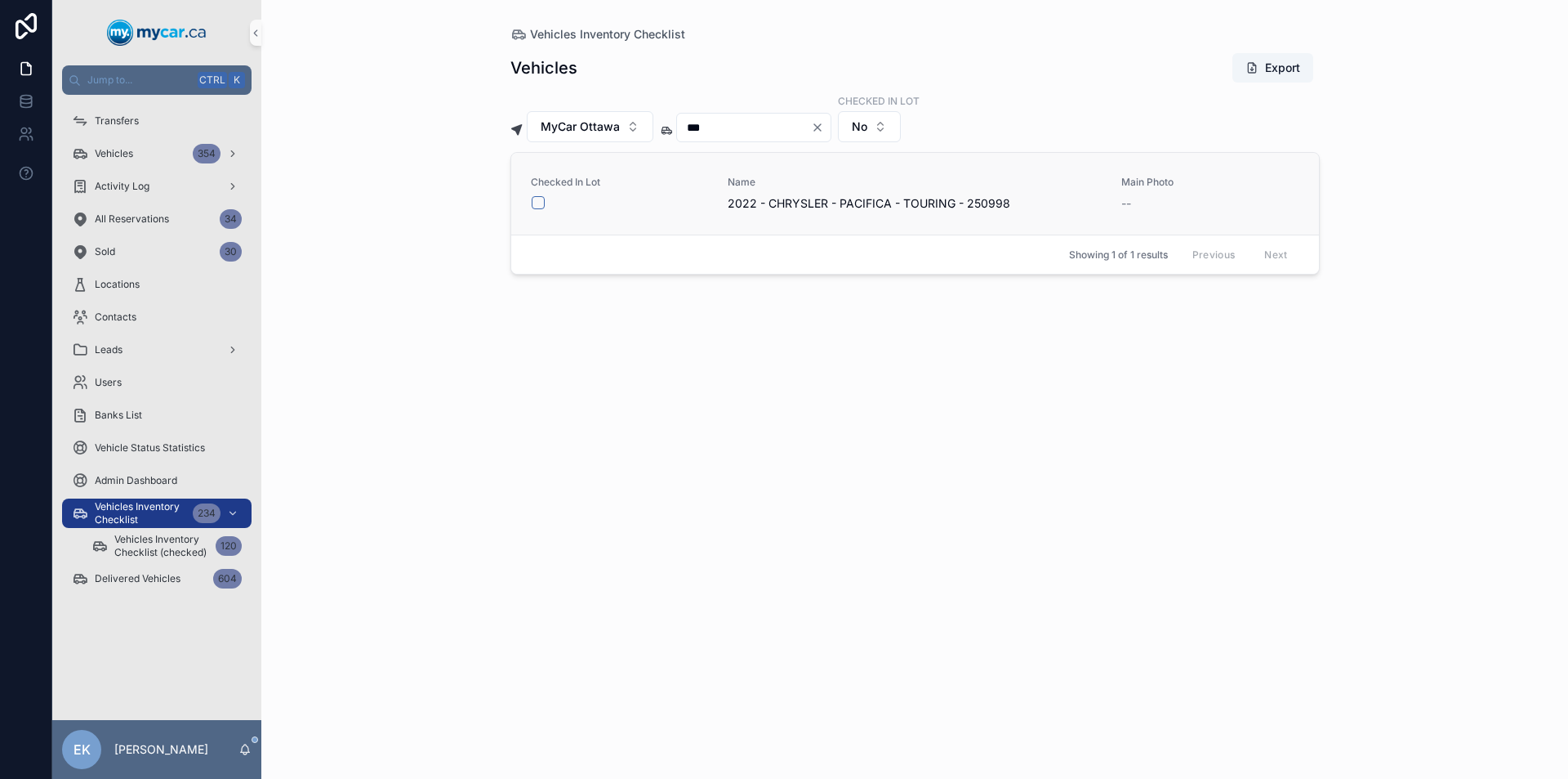
type input "***"
click at [537, 202] on button "scrollable content" at bounding box center [538, 202] width 13 height 13
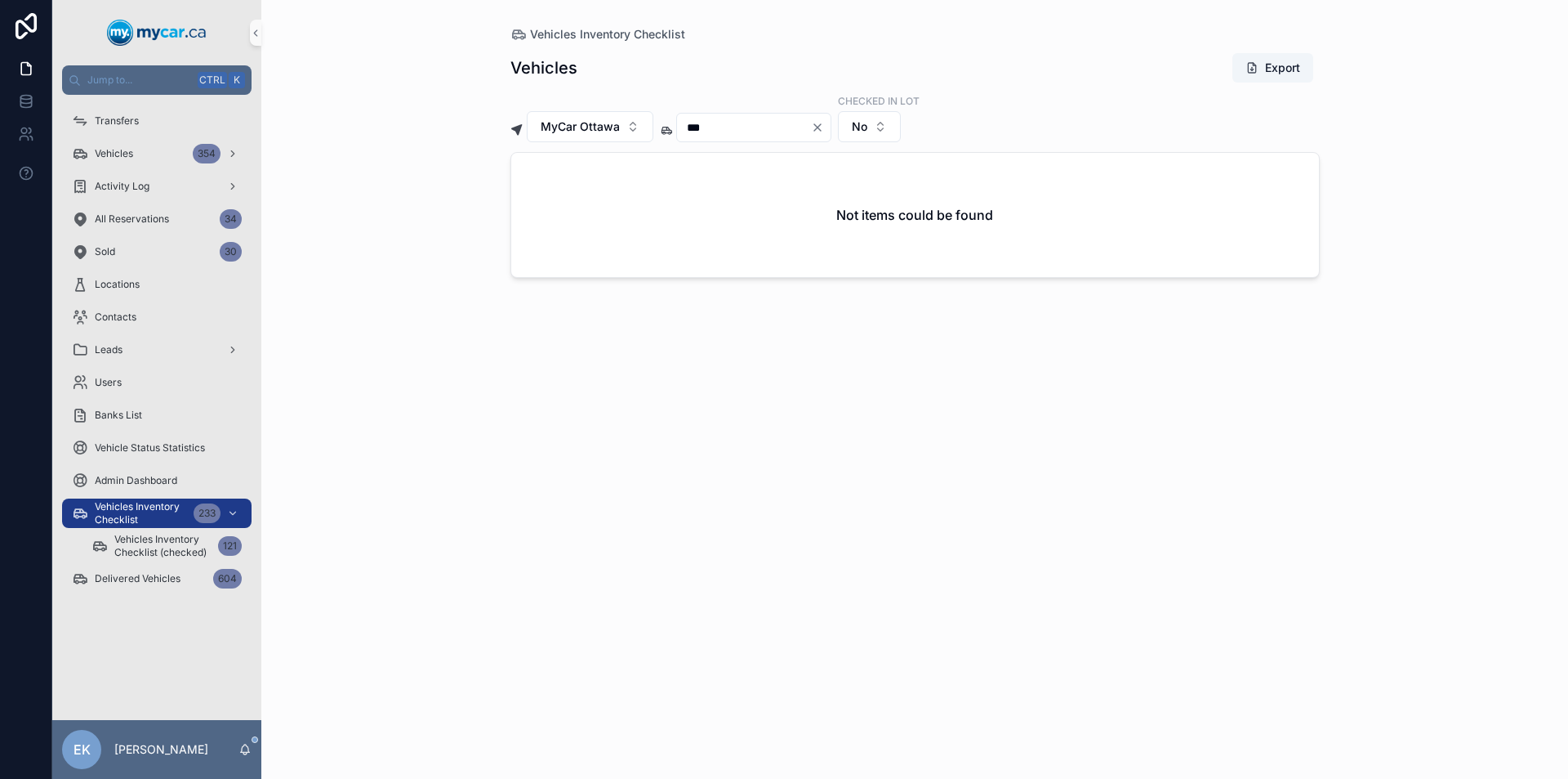
click at [824, 130] on icon "Clear" at bounding box center [817, 127] width 13 height 13
click at [786, 132] on input "scrollable content" at bounding box center [743, 126] width 134 height 23
type input "***"
click at [820, 128] on icon "Clear" at bounding box center [817, 126] width 6 height 6
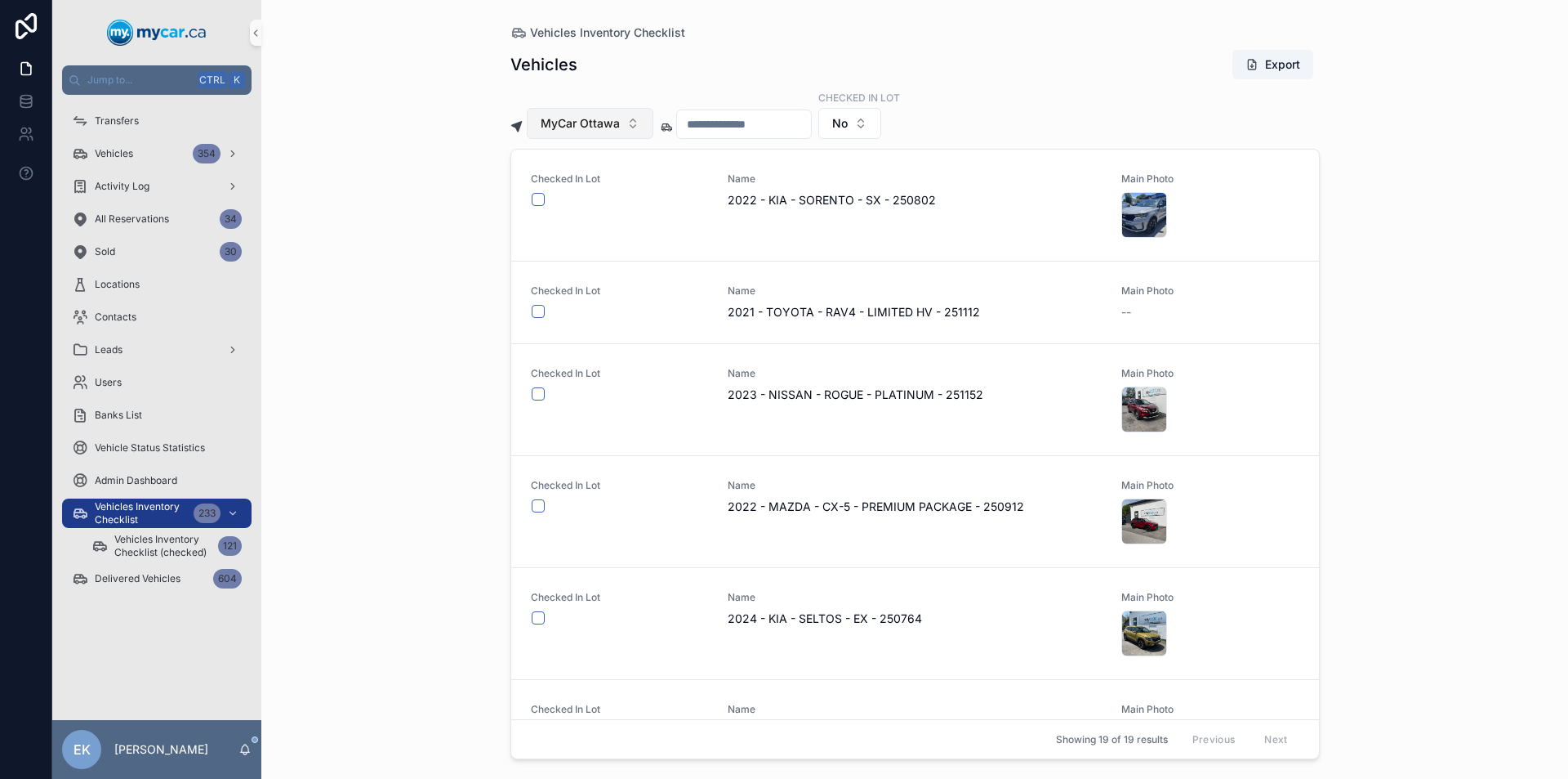
click at [634, 120] on button "MyCar Ottawa" at bounding box center [589, 123] width 126 height 31
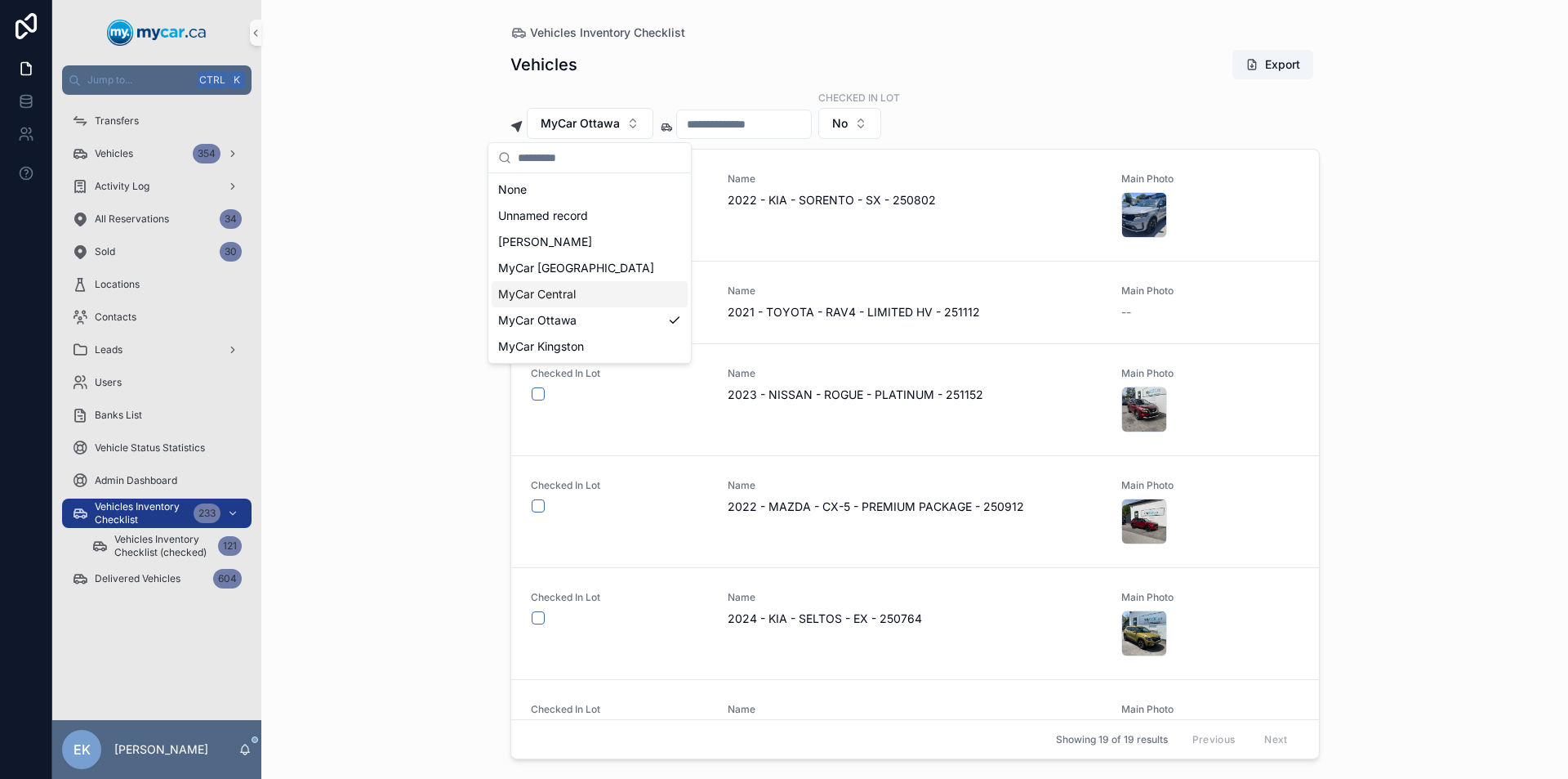
click at [563, 295] on span "MyCar Central" at bounding box center [537, 294] width 77 height 16
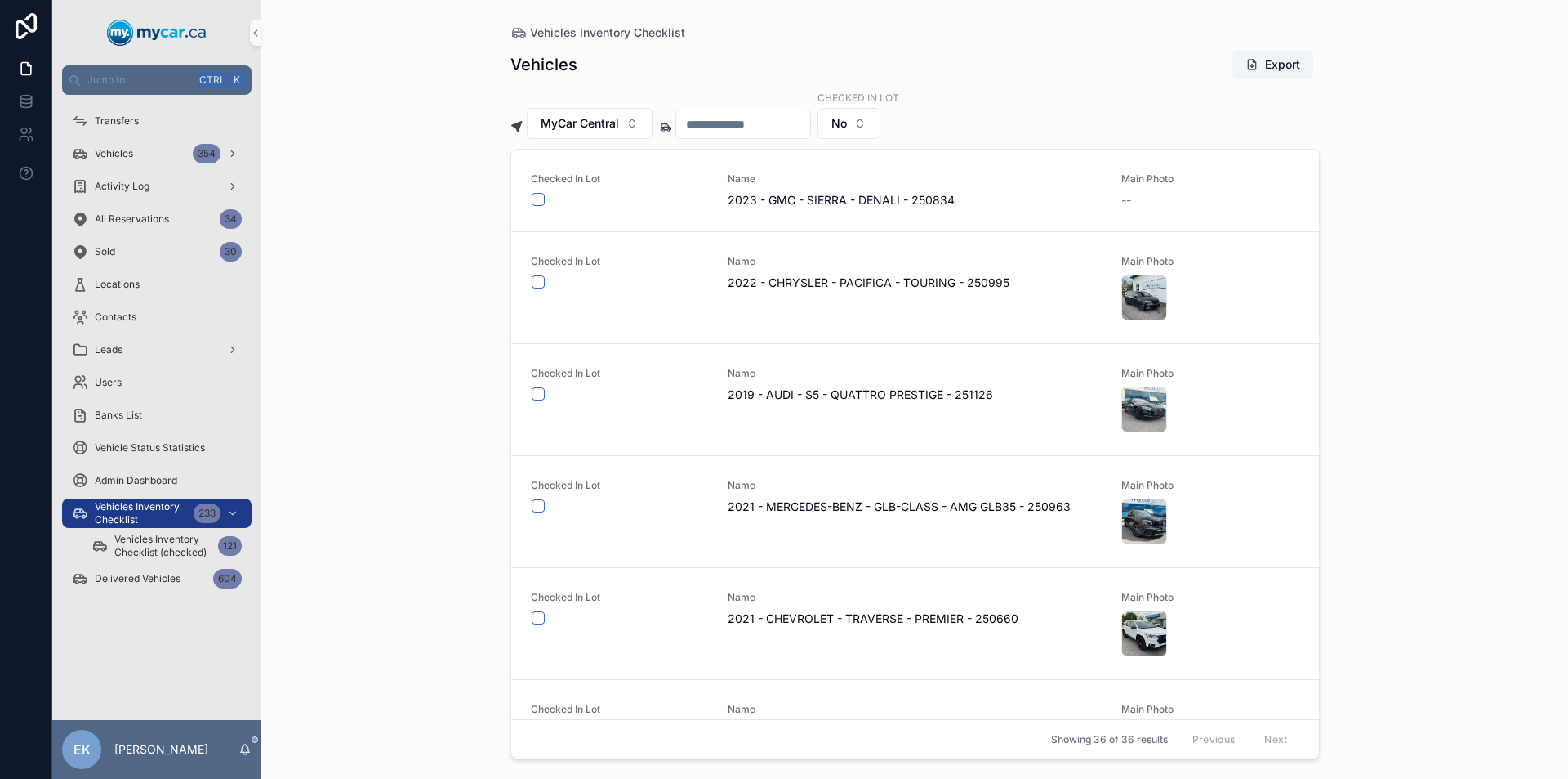
click at [807, 128] on input "scrollable content" at bounding box center [742, 124] width 134 height 23
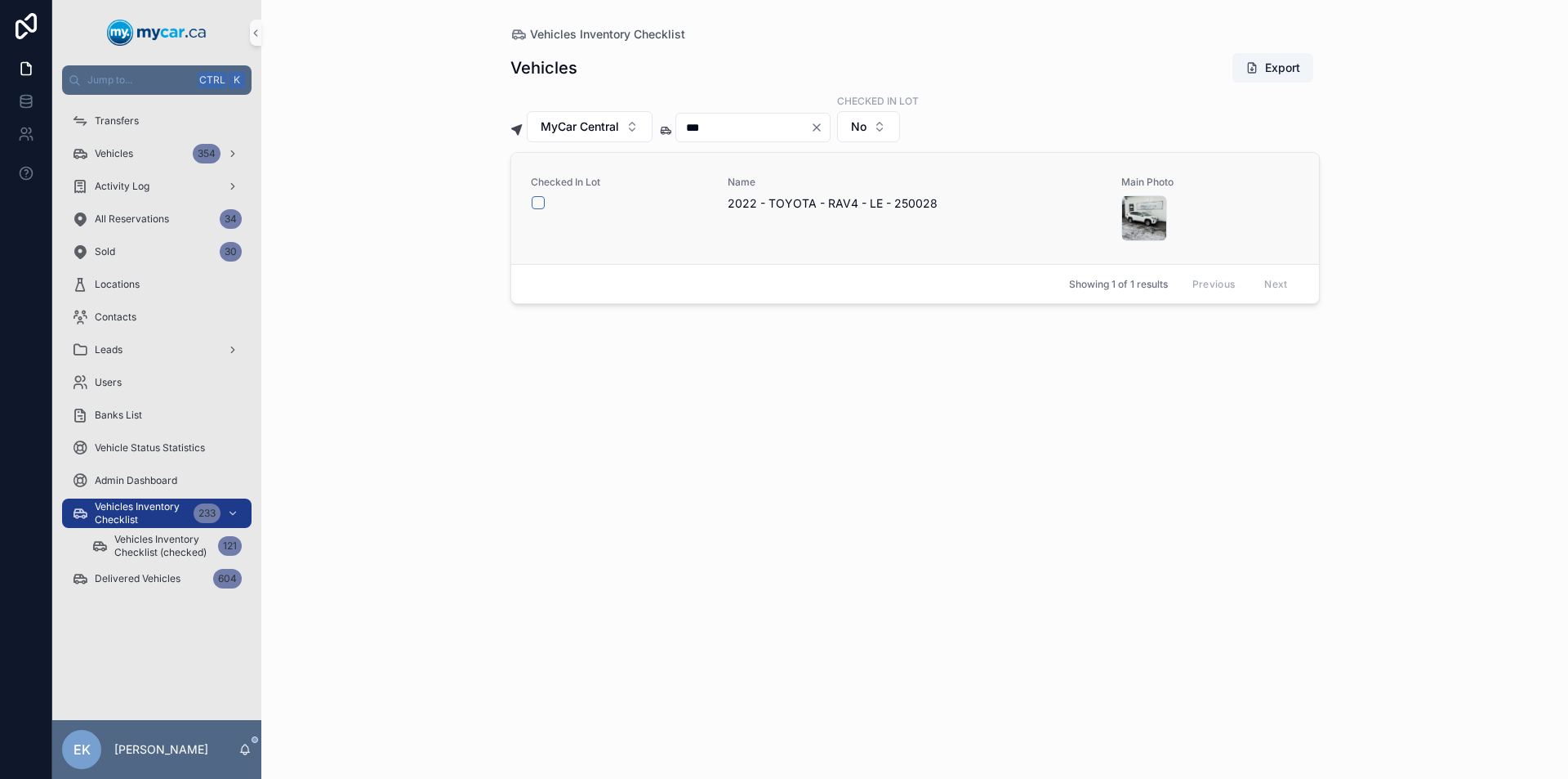
type input "***"
click at [535, 203] on button "scrollable content" at bounding box center [538, 202] width 13 height 13
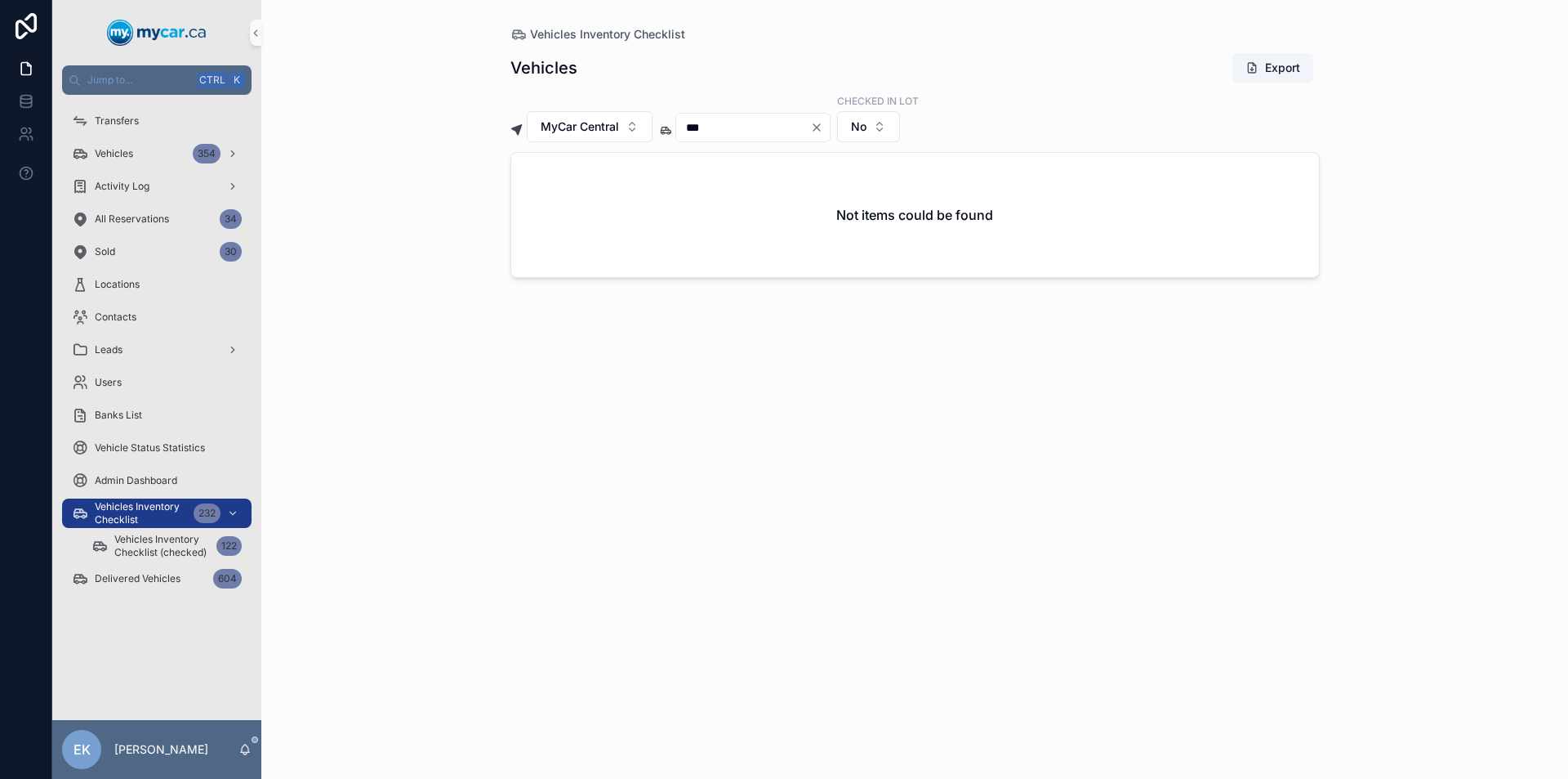
click at [823, 126] on icon "Clear" at bounding box center [817, 127] width 13 height 13
click at [806, 127] on input "scrollable content" at bounding box center [742, 126] width 134 height 23
type input "***"
click at [819, 127] on icon "Clear" at bounding box center [816, 126] width 6 height 6
click at [789, 126] on input "scrollable content" at bounding box center [742, 126] width 134 height 23
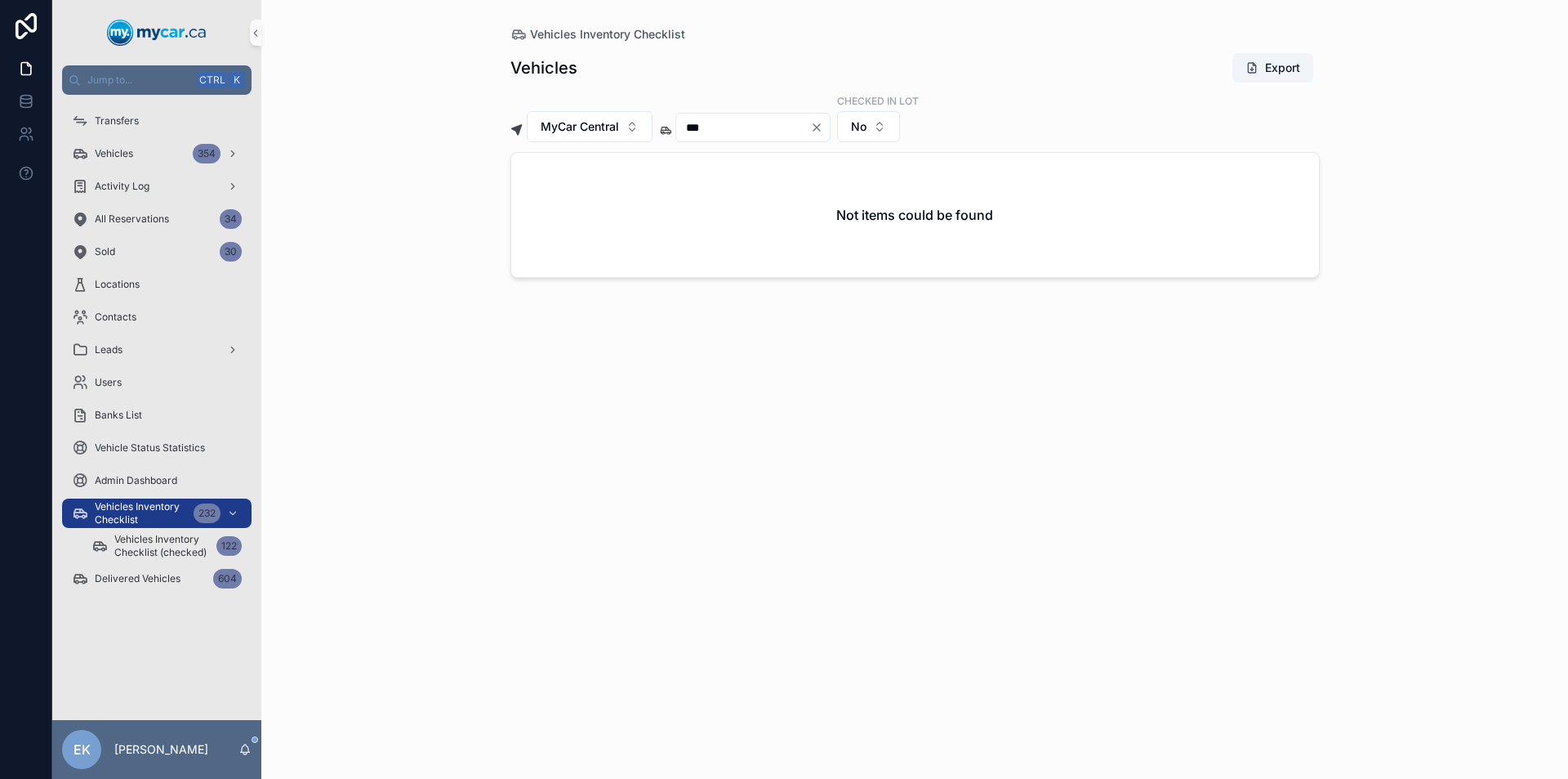
type input "***"
click at [819, 129] on icon "Clear" at bounding box center [816, 126] width 6 height 6
click at [739, 126] on input "scrollable content" at bounding box center [742, 126] width 134 height 23
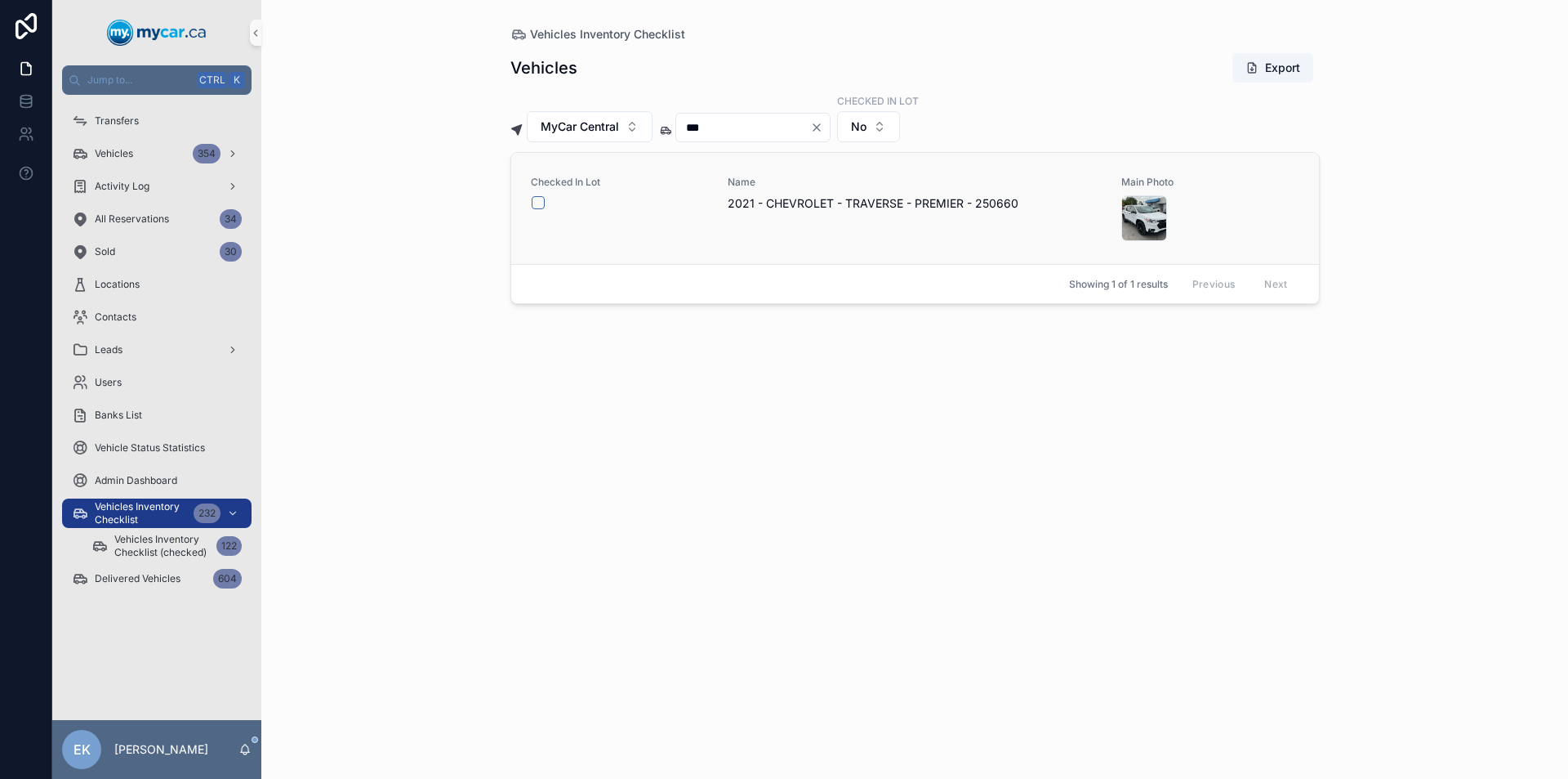
type input "***"
click at [538, 202] on button "scrollable content" at bounding box center [538, 202] width 13 height 13
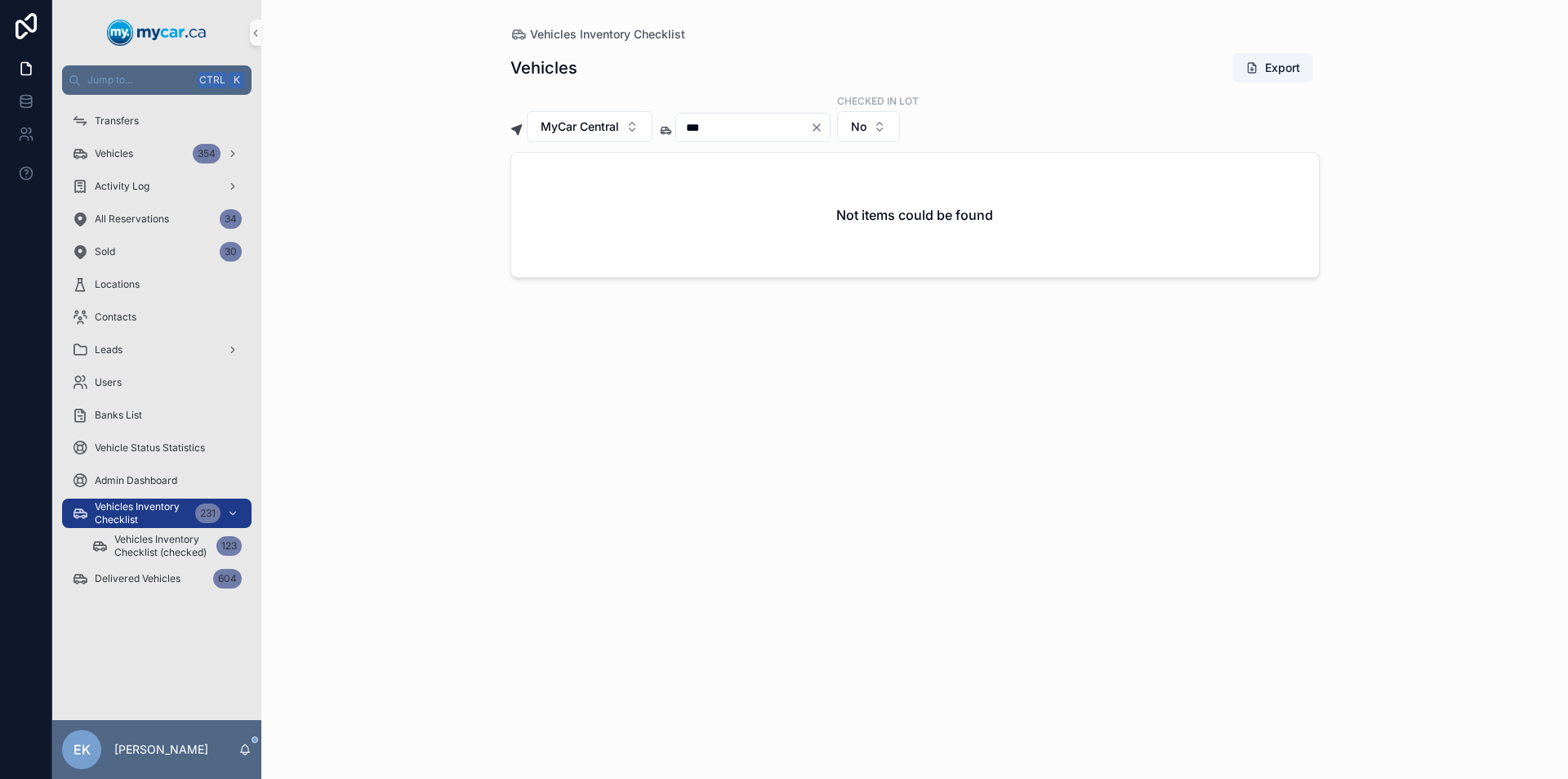
click at [823, 126] on icon "Clear" at bounding box center [817, 127] width 13 height 13
click at [791, 128] on input "scrollable content" at bounding box center [742, 126] width 134 height 23
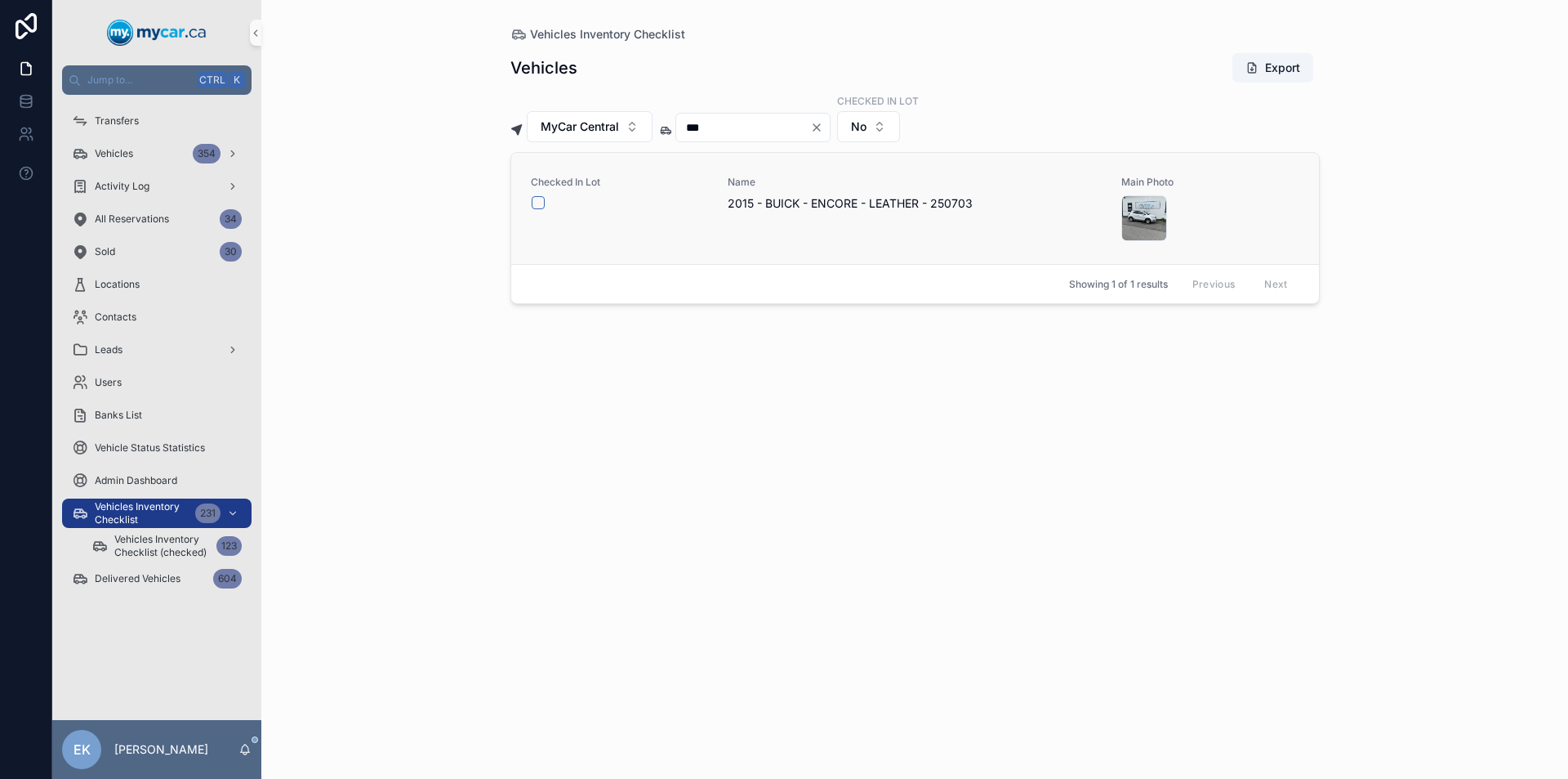
type input "***"
click at [535, 203] on button "scrollable content" at bounding box center [538, 202] width 13 height 13
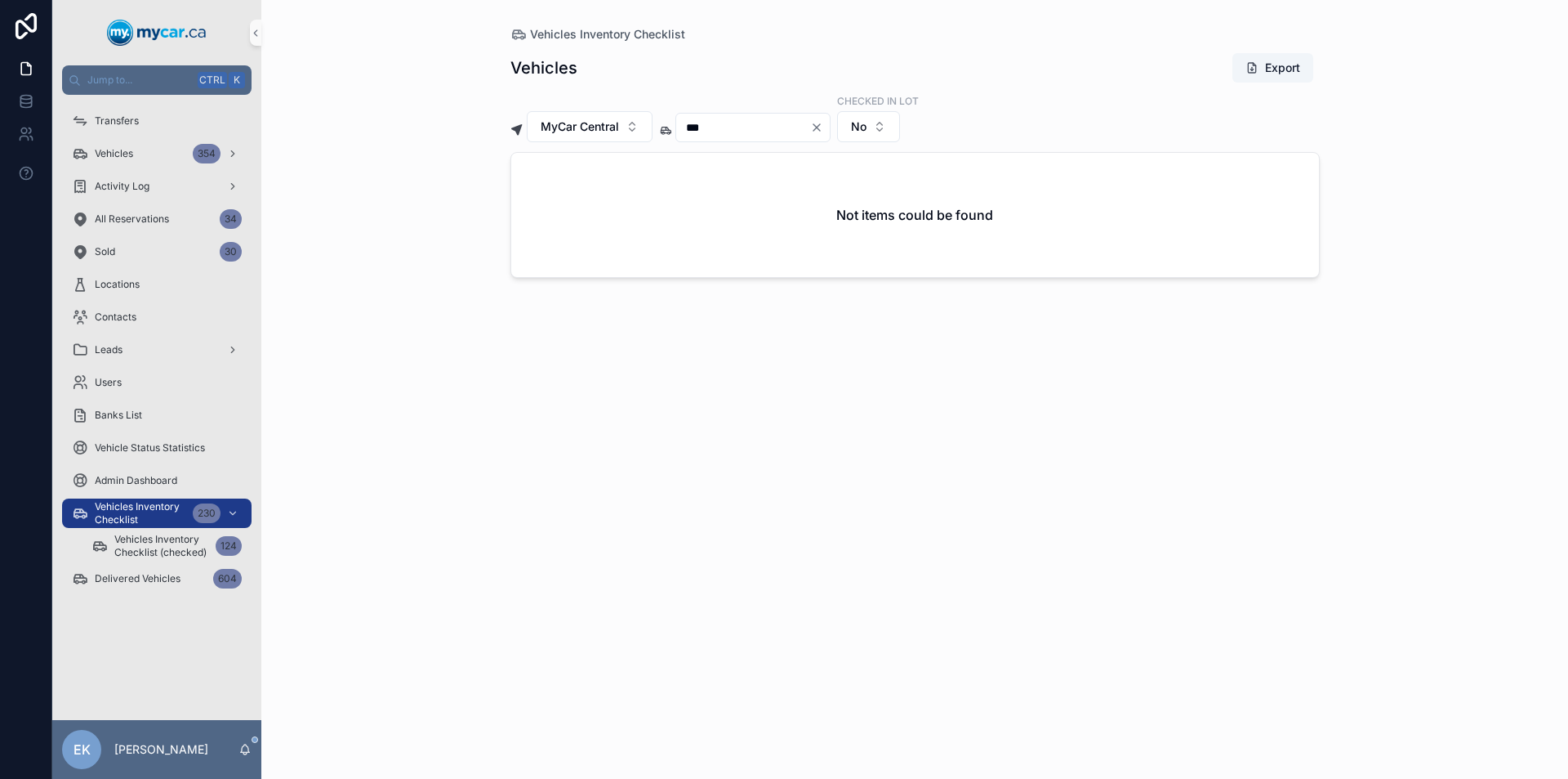
click at [819, 126] on icon "Clear" at bounding box center [816, 126] width 6 height 6
click at [777, 134] on input "scrollable content" at bounding box center [742, 126] width 134 height 23
type input "***"
click at [819, 128] on icon "Clear" at bounding box center [816, 126] width 6 height 6
click at [741, 131] on input "scrollable content" at bounding box center [742, 126] width 134 height 23
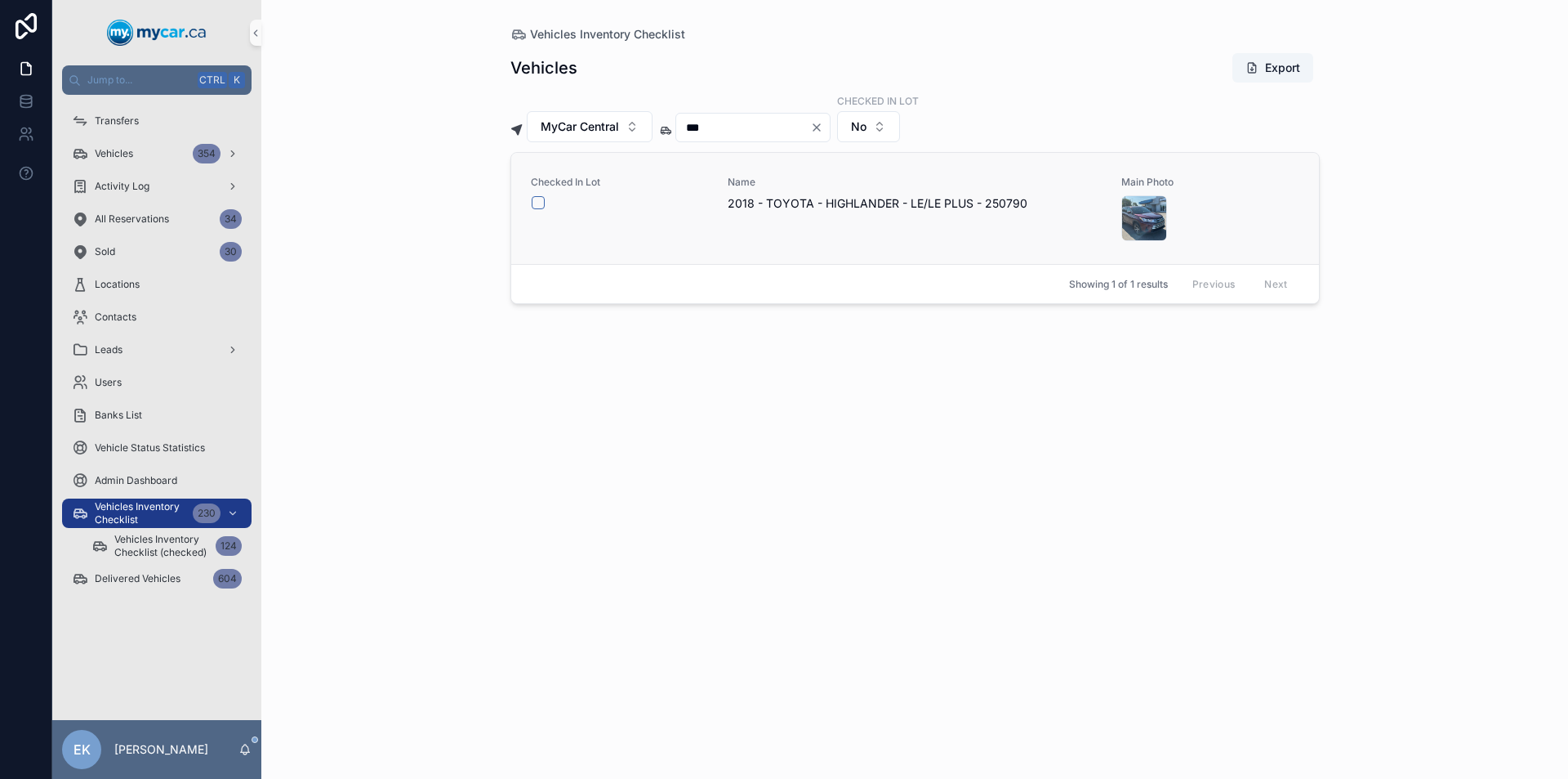
type input "***"
click at [539, 203] on button "scrollable content" at bounding box center [538, 202] width 13 height 13
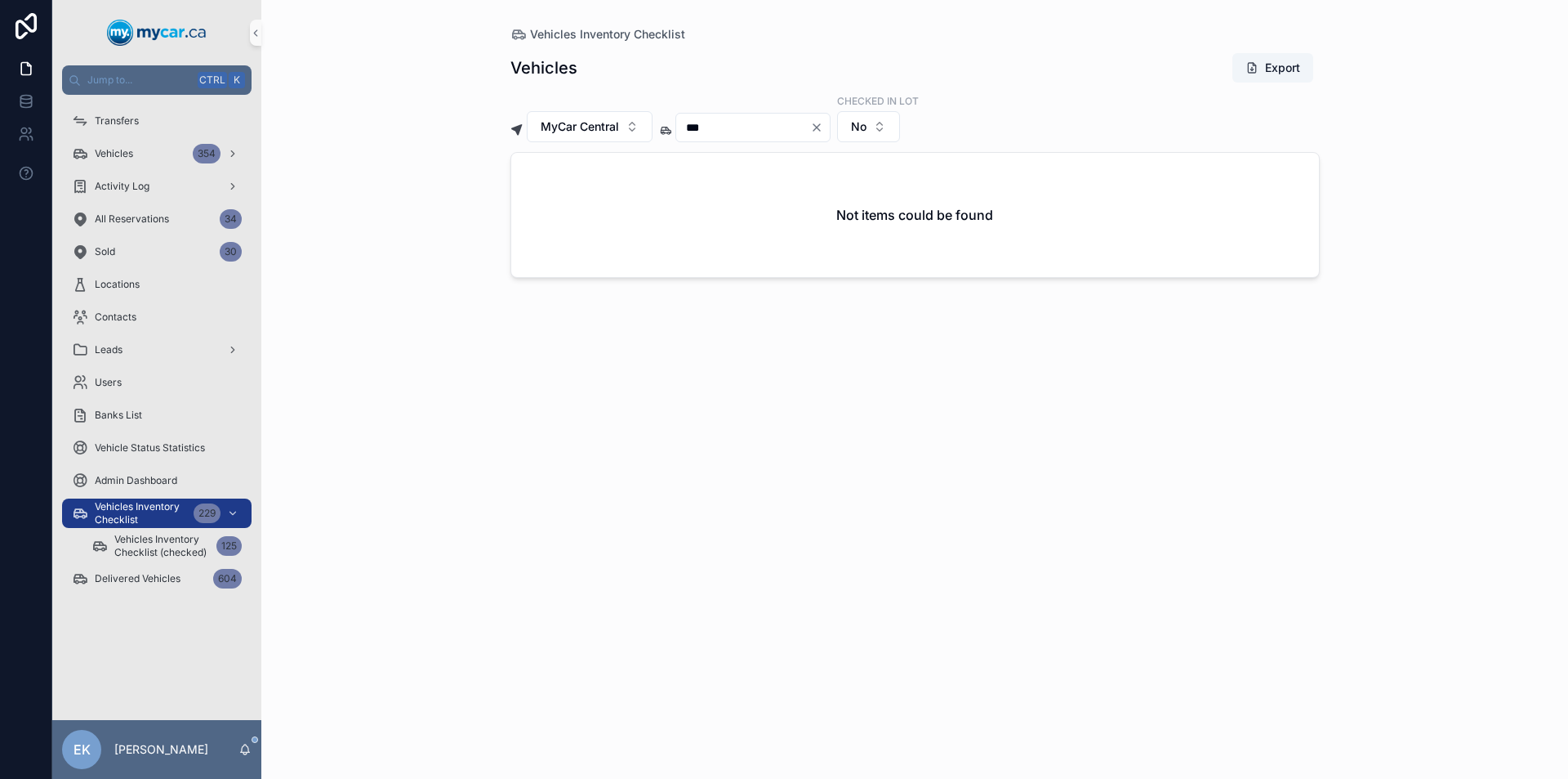
click at [819, 126] on icon "Clear" at bounding box center [816, 126] width 6 height 6
click at [779, 131] on input "scrollable content" at bounding box center [742, 126] width 134 height 23
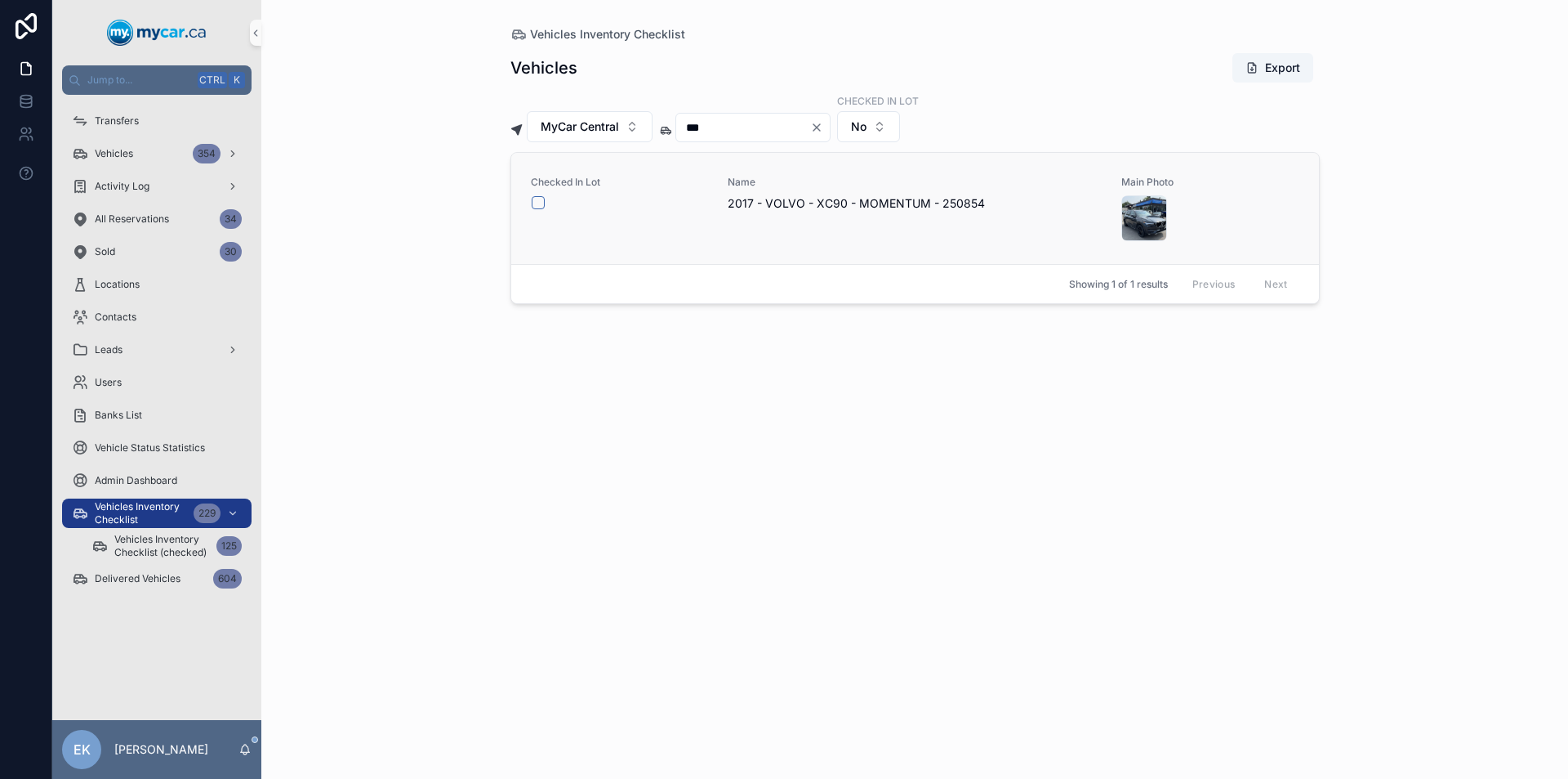
type input "***"
click at [538, 199] on button "scrollable content" at bounding box center [538, 202] width 13 height 13
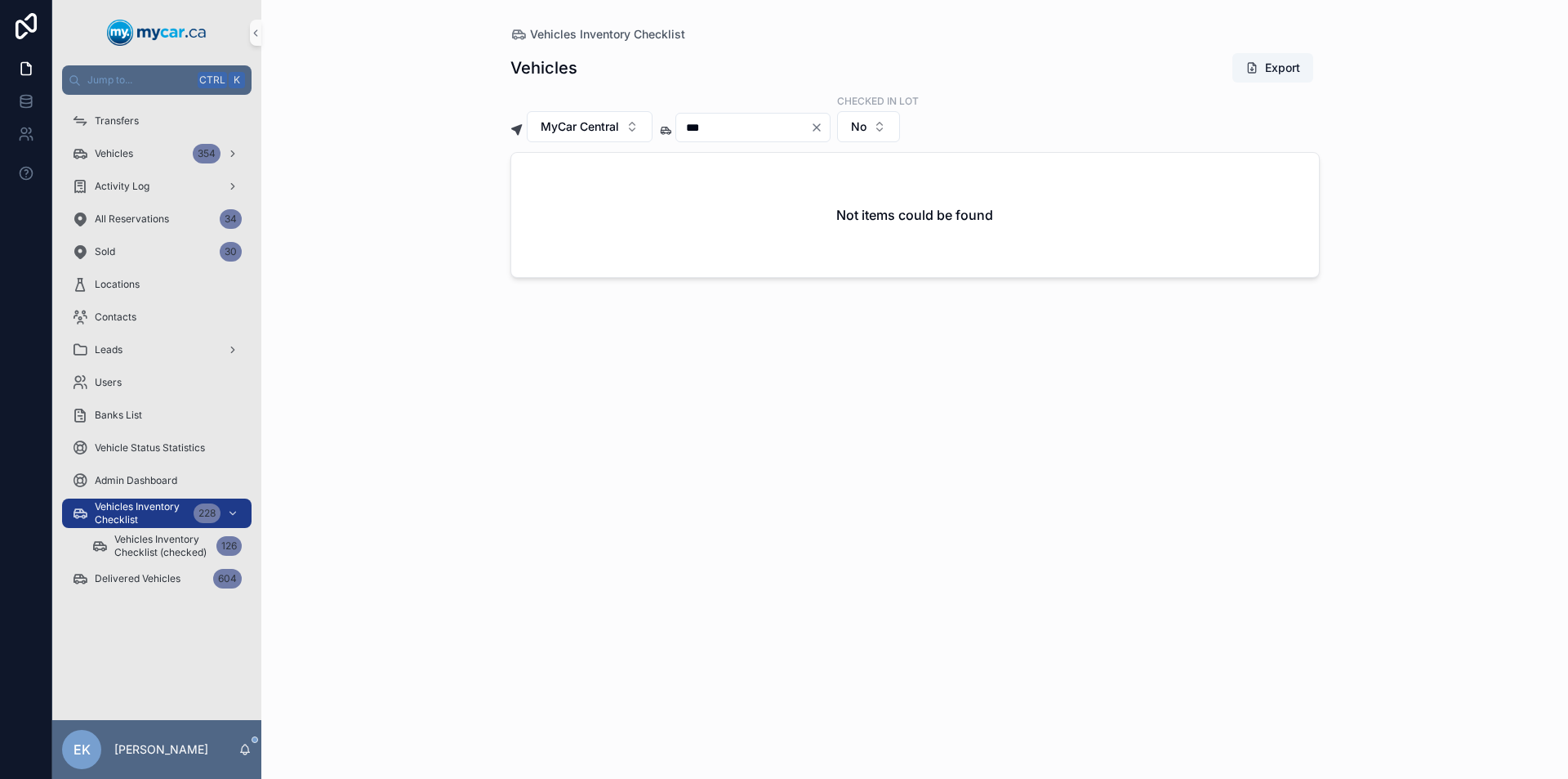
click at [819, 127] on icon "Clear" at bounding box center [816, 126] width 6 height 6
click at [792, 130] on input "scrollable content" at bounding box center [742, 126] width 134 height 23
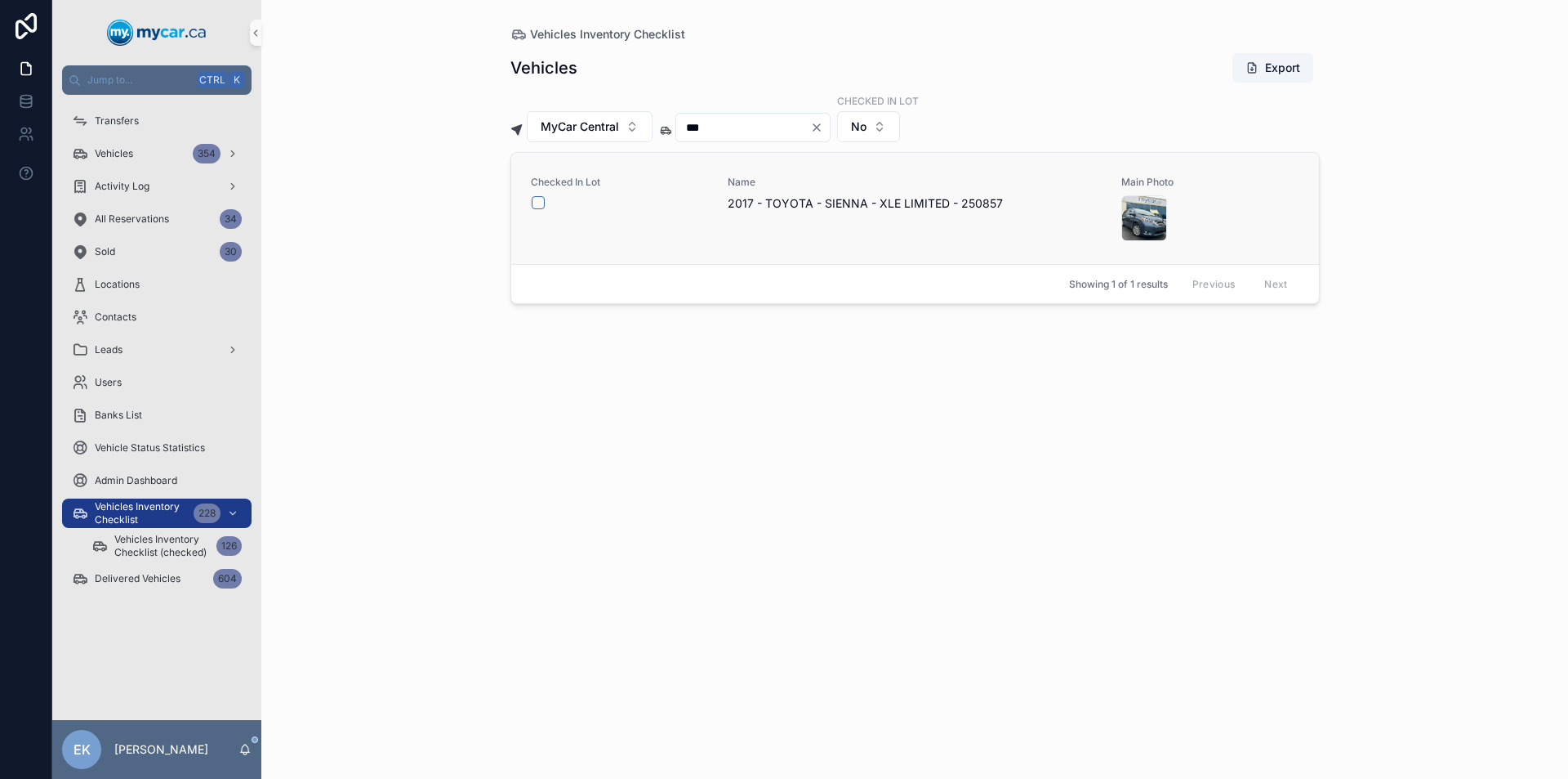
type input "***"
click at [538, 201] on button "scrollable content" at bounding box center [538, 202] width 13 height 13
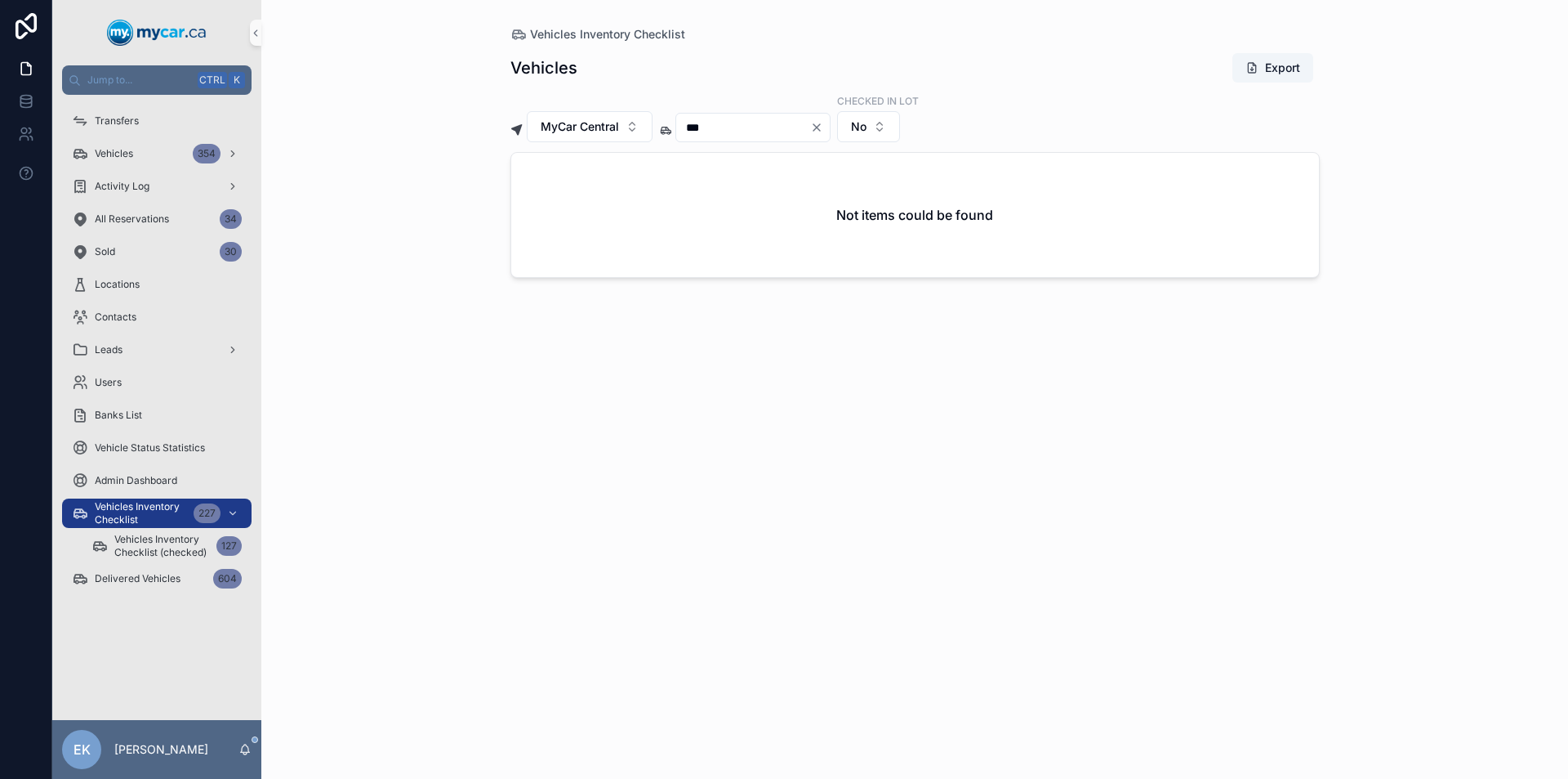
click at [819, 126] on icon "Clear" at bounding box center [816, 126] width 6 height 6
click at [795, 127] on input "scrollable content" at bounding box center [742, 126] width 134 height 23
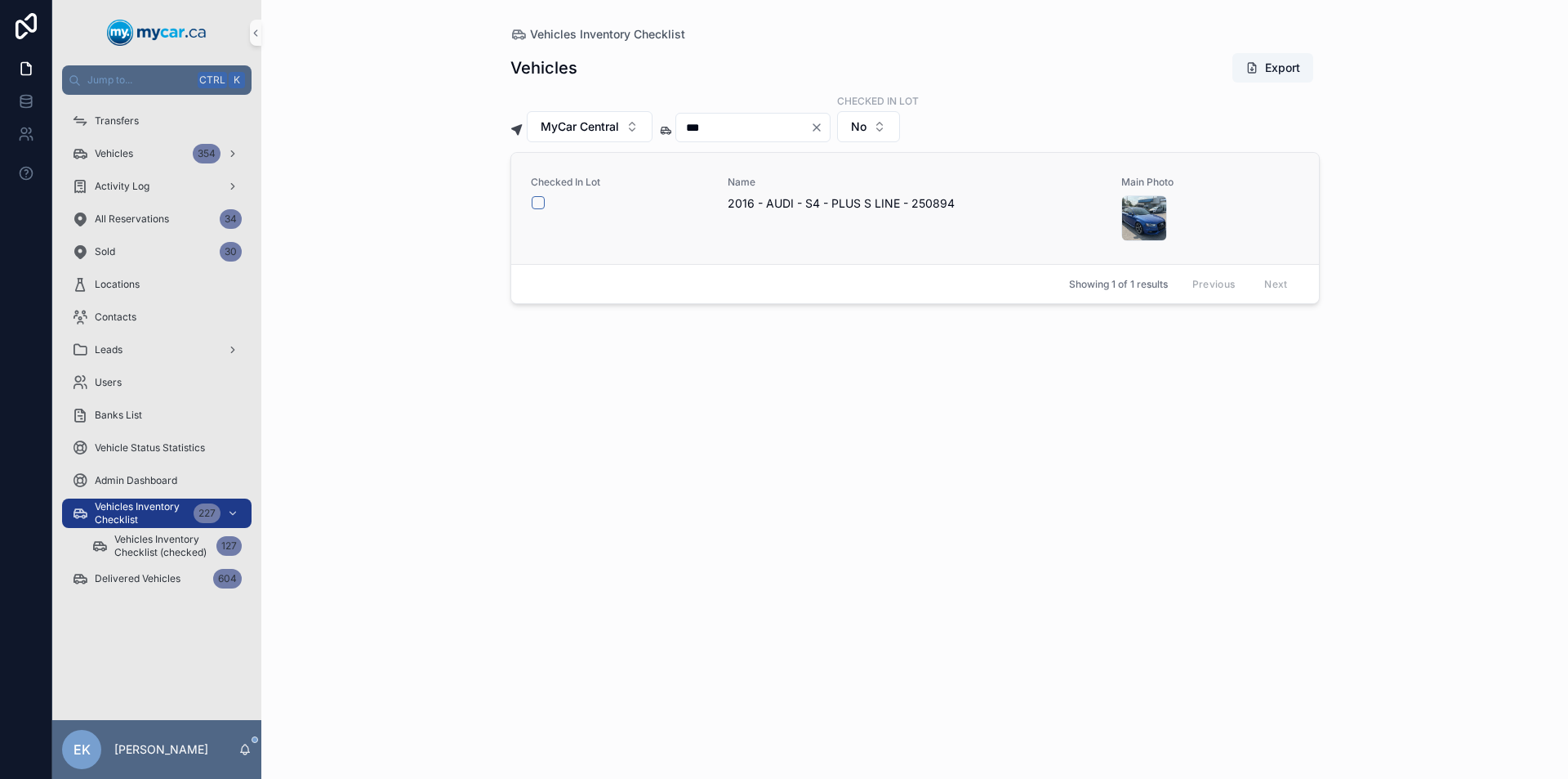
type input "***"
click at [538, 198] on button "scrollable content" at bounding box center [538, 202] width 13 height 13
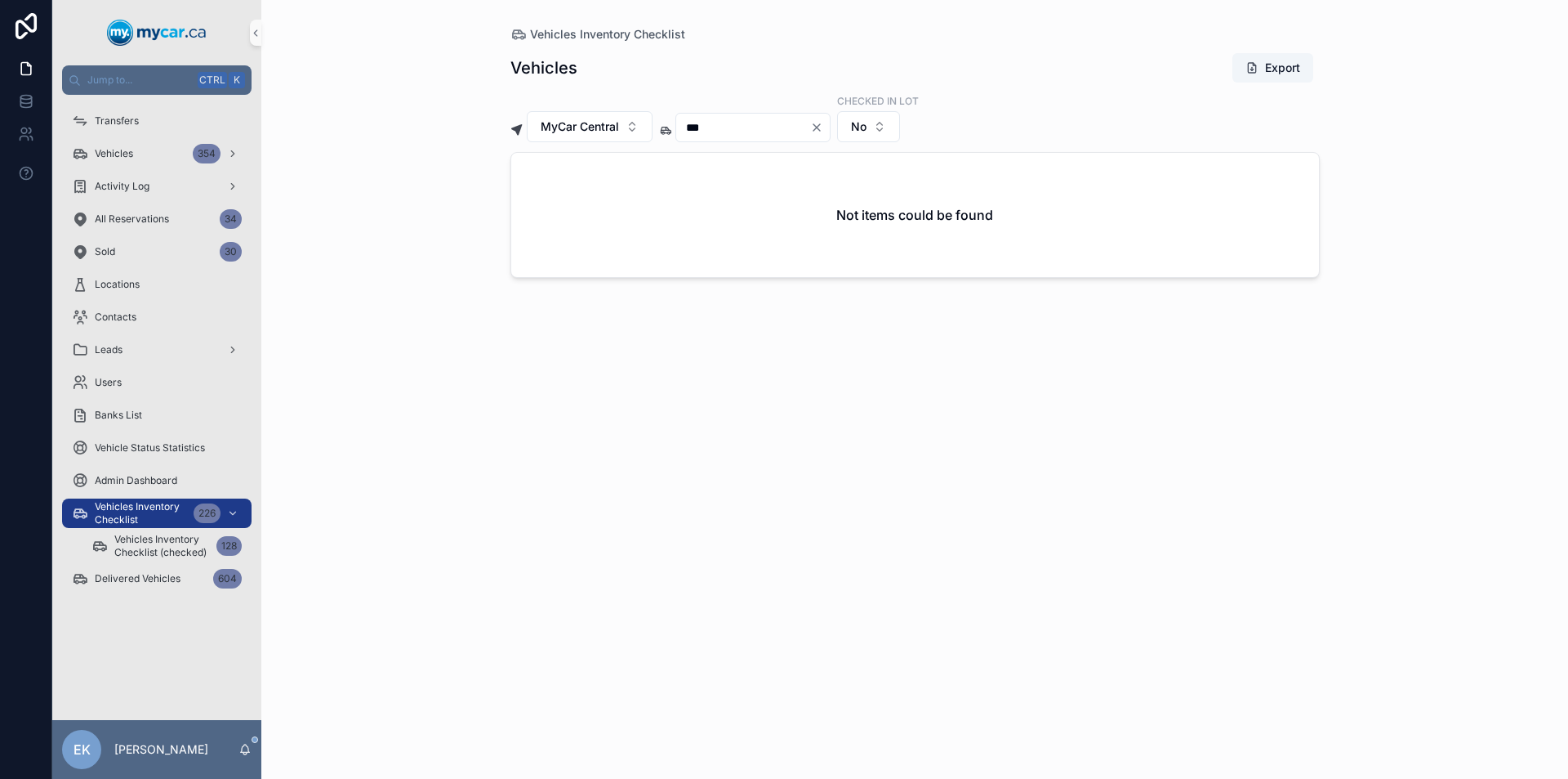
click at [823, 128] on icon "Clear" at bounding box center [817, 127] width 13 height 13
click at [798, 132] on input "scrollable content" at bounding box center [742, 126] width 134 height 23
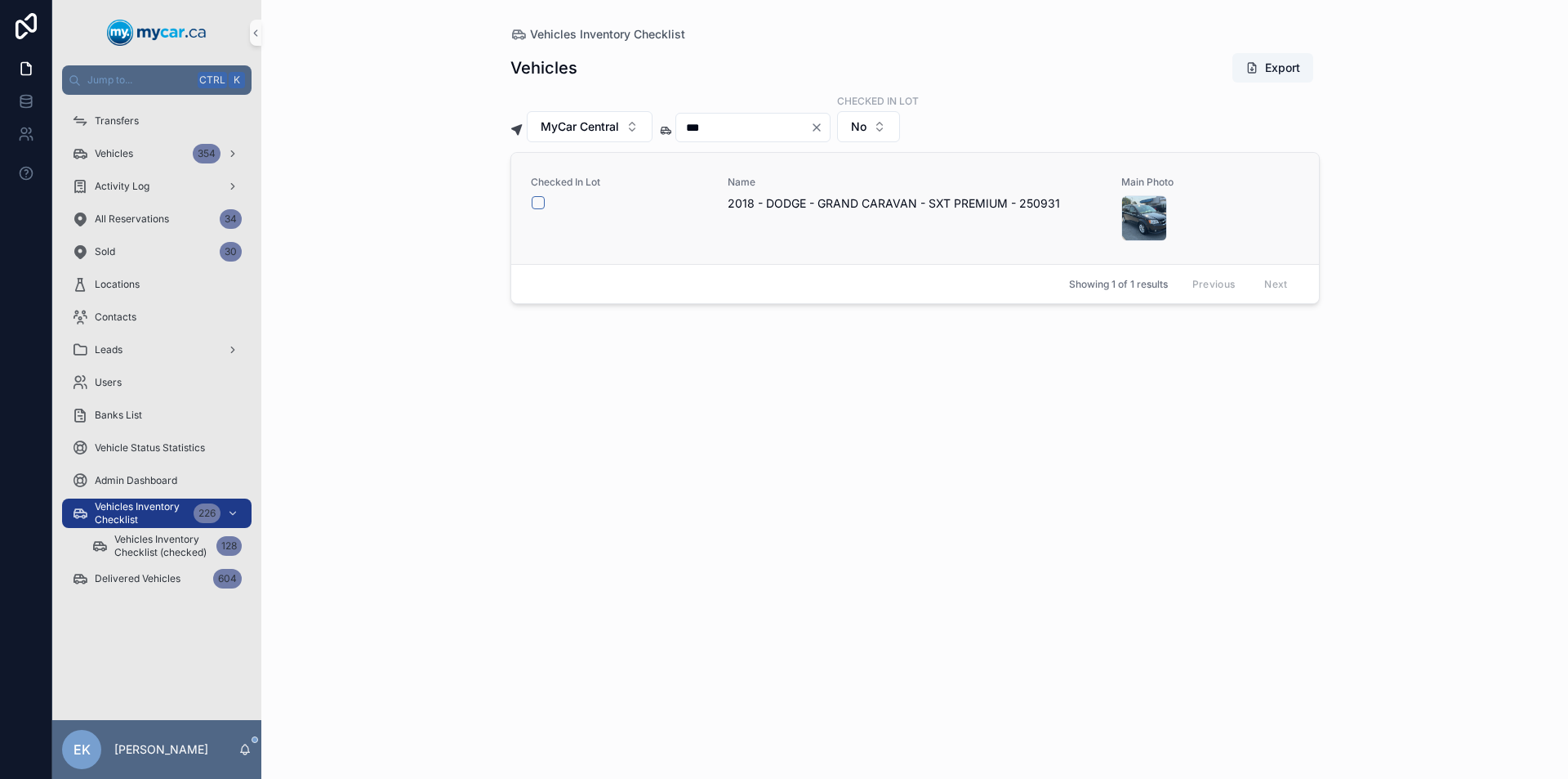
type input "***"
click at [538, 202] on button "scrollable content" at bounding box center [538, 202] width 13 height 13
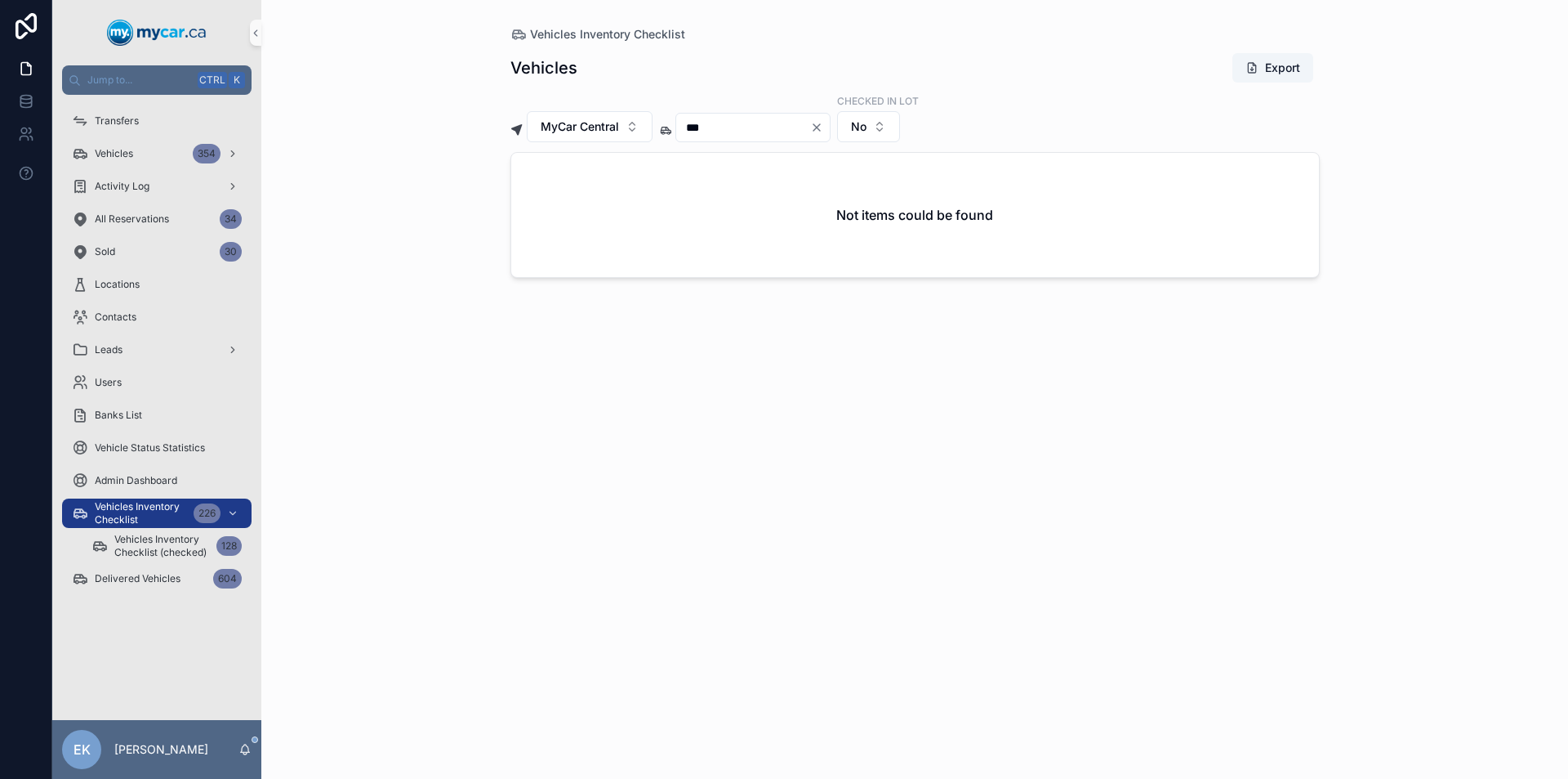
click at [819, 126] on icon "Clear" at bounding box center [816, 126] width 6 height 6
click at [803, 126] on input "scrollable content" at bounding box center [742, 126] width 134 height 23
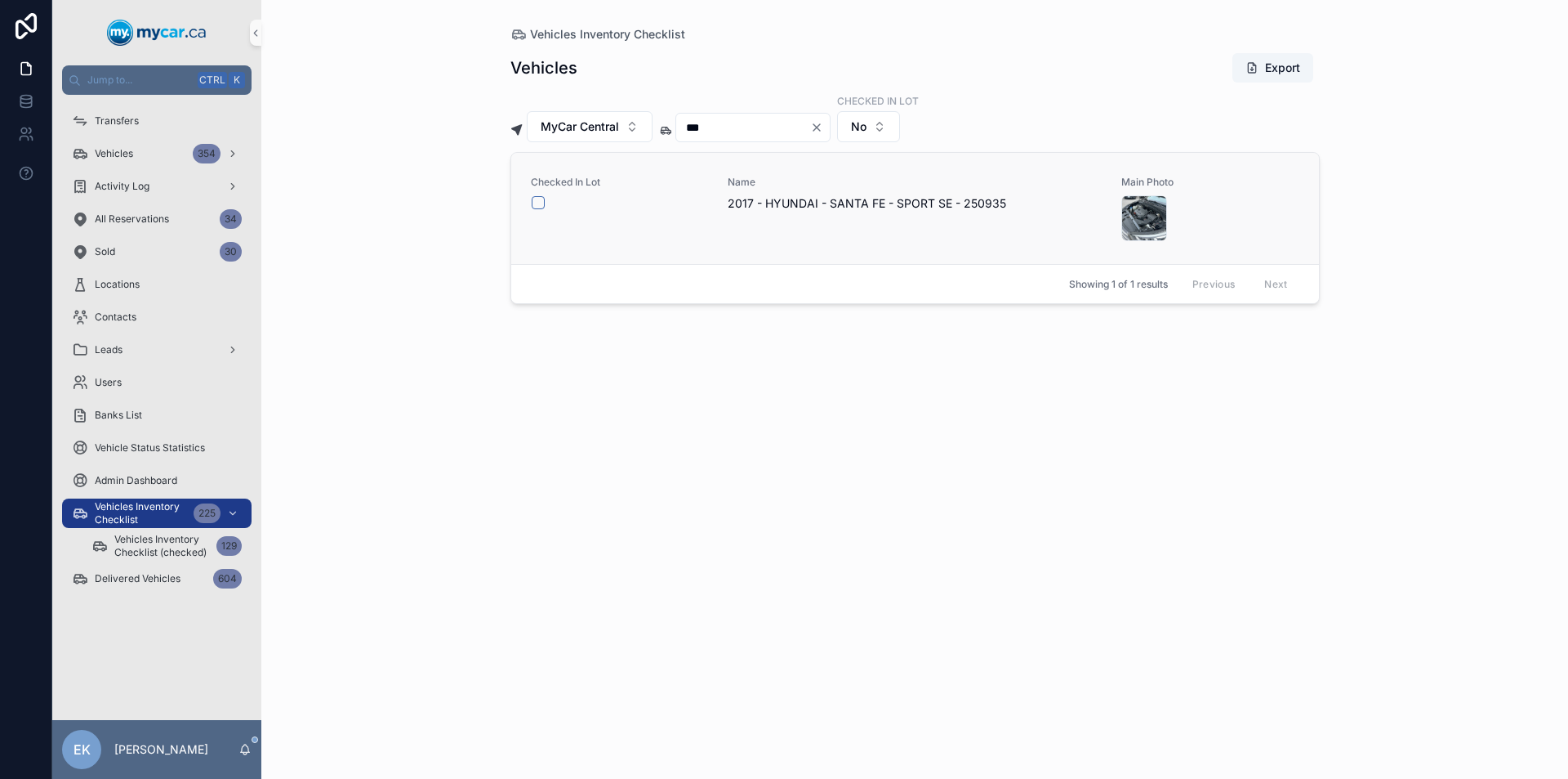
type input "***"
click at [538, 204] on button "scrollable content" at bounding box center [538, 202] width 13 height 13
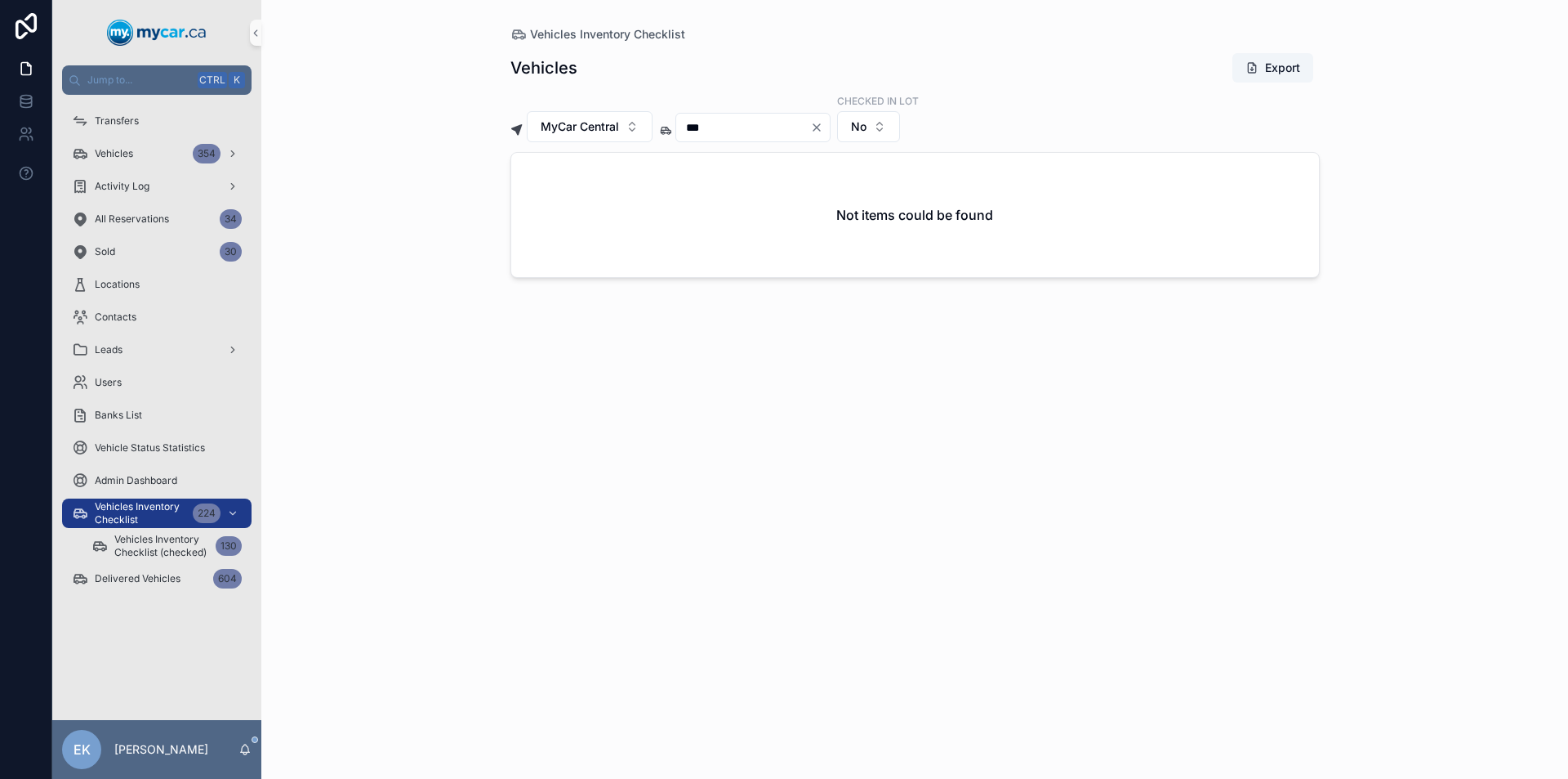
click at [823, 127] on icon "Clear" at bounding box center [817, 127] width 13 height 13
click at [810, 127] on input "scrollable content" at bounding box center [742, 126] width 134 height 23
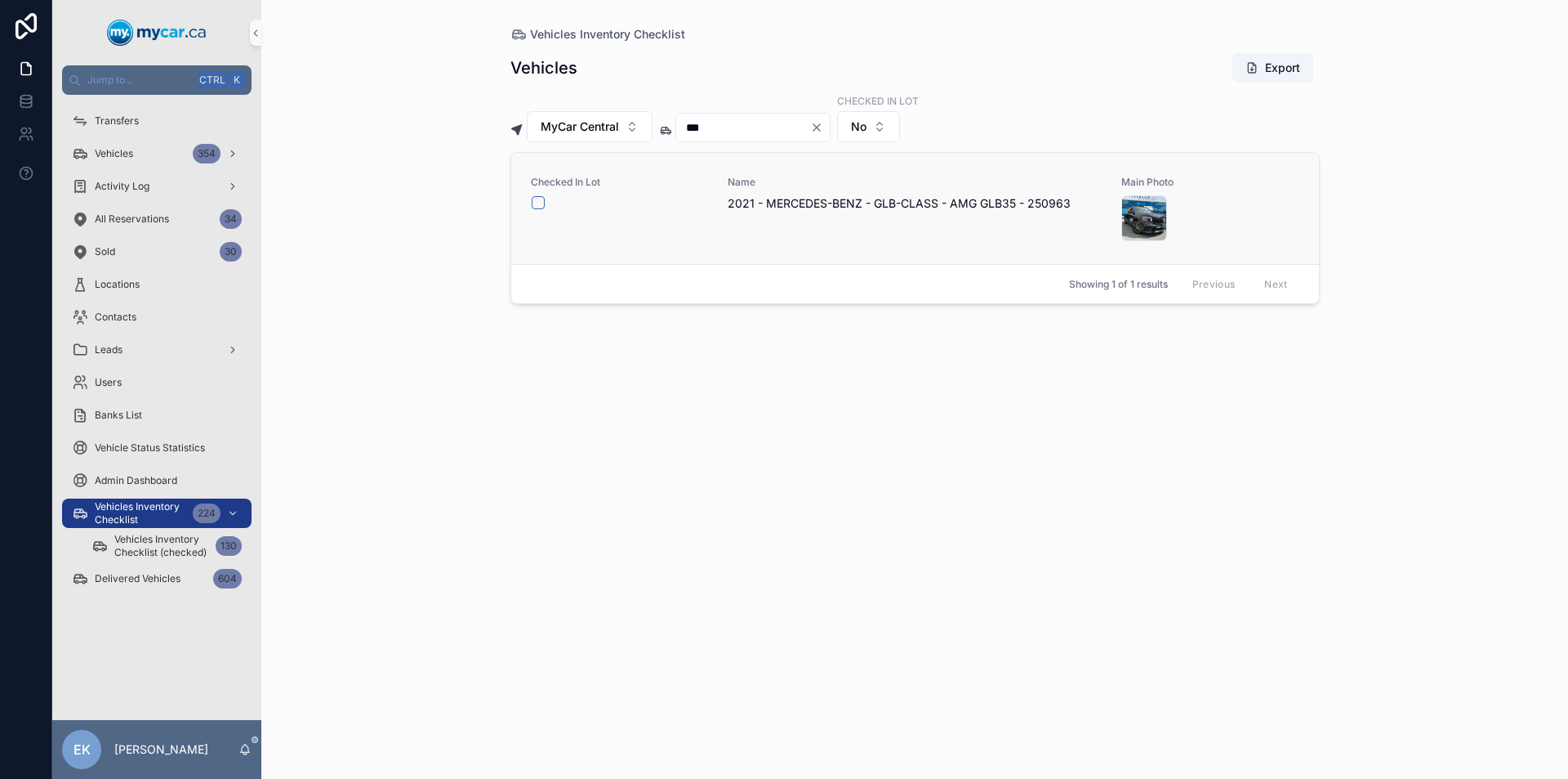
type input "***"
click at [536, 201] on button "scrollable content" at bounding box center [538, 202] width 13 height 13
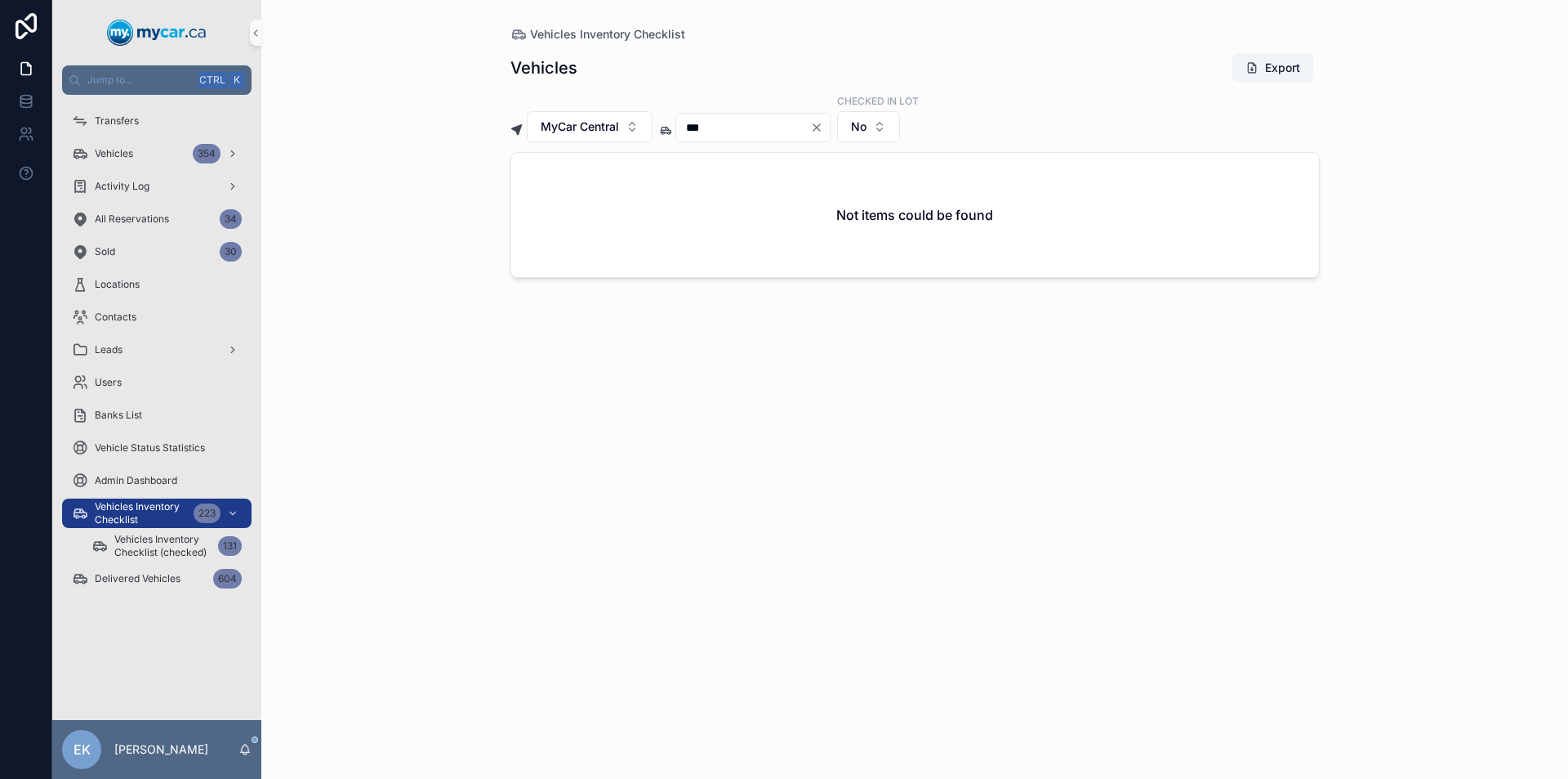
click at [823, 131] on icon "Clear" at bounding box center [817, 127] width 13 height 13
click at [790, 127] on input "scrollable content" at bounding box center [742, 126] width 134 height 23
type input "***"
click at [819, 127] on icon "Clear" at bounding box center [816, 126] width 6 height 6
click at [772, 128] on input "scrollable content" at bounding box center [742, 126] width 134 height 23
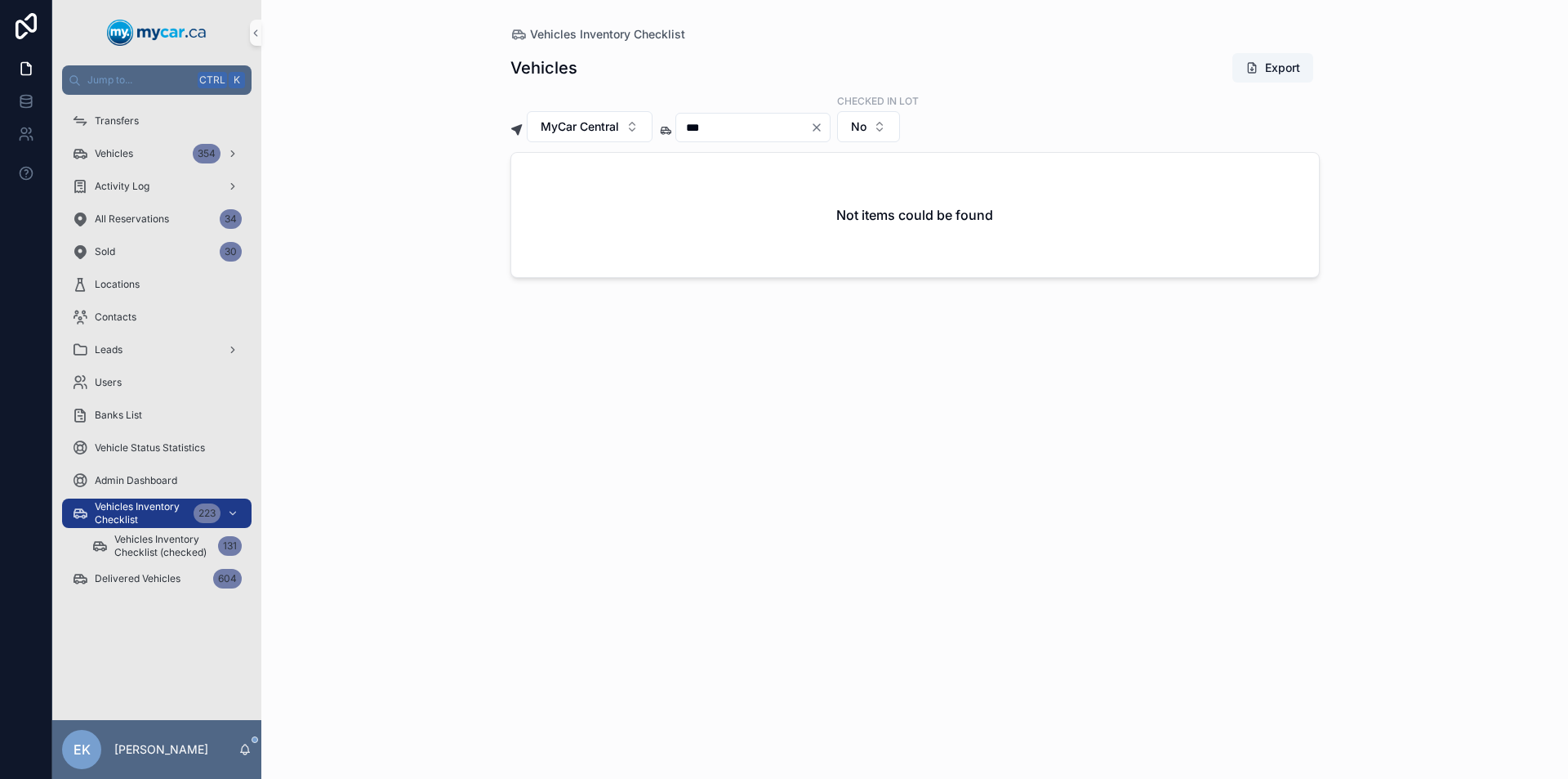
type input "***"
click at [819, 126] on icon "Clear" at bounding box center [816, 126] width 6 height 6
click at [810, 126] on input "scrollable content" at bounding box center [742, 126] width 134 height 23
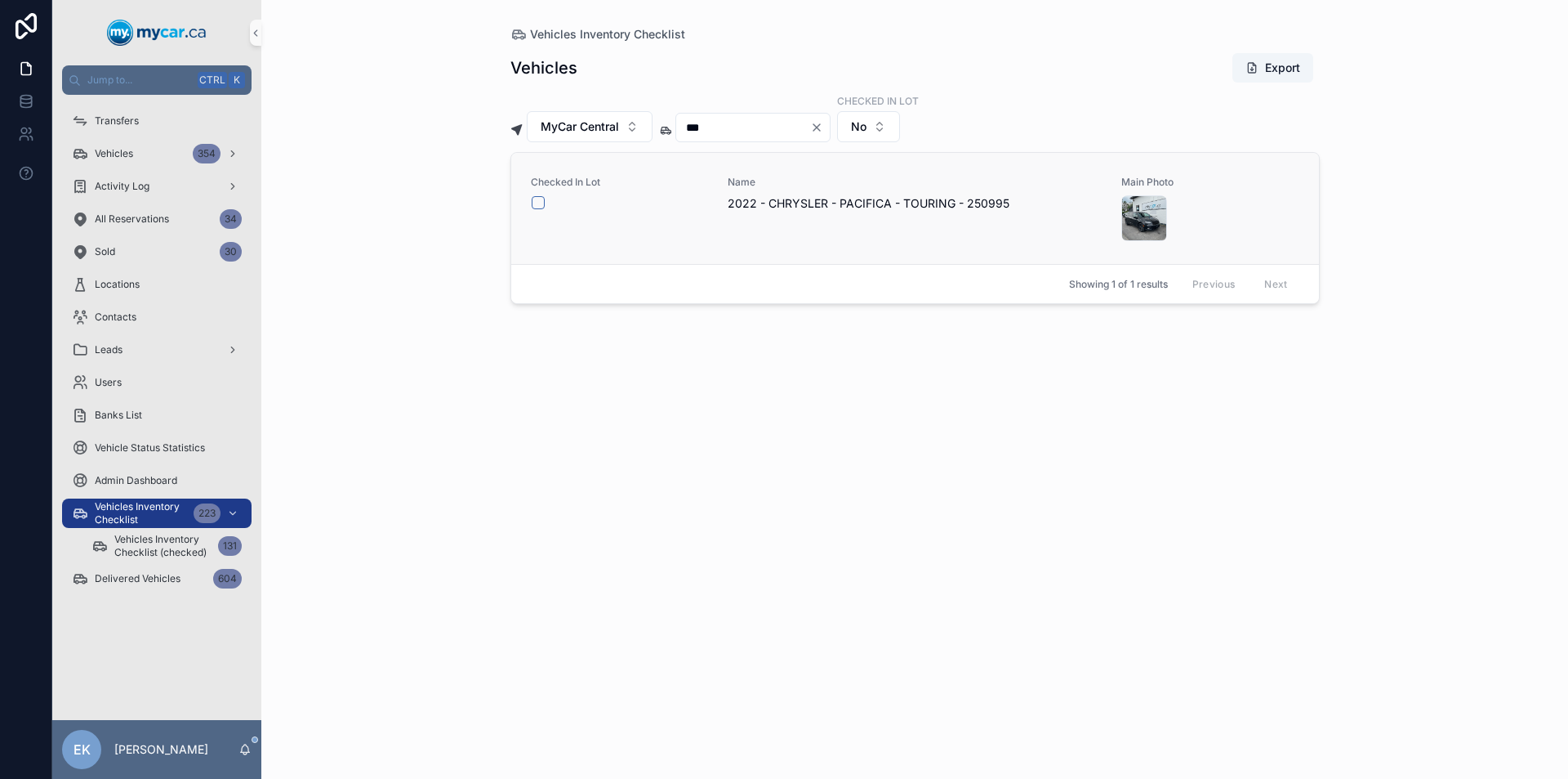
type input "***"
click at [538, 200] on button "scrollable content" at bounding box center [538, 202] width 13 height 13
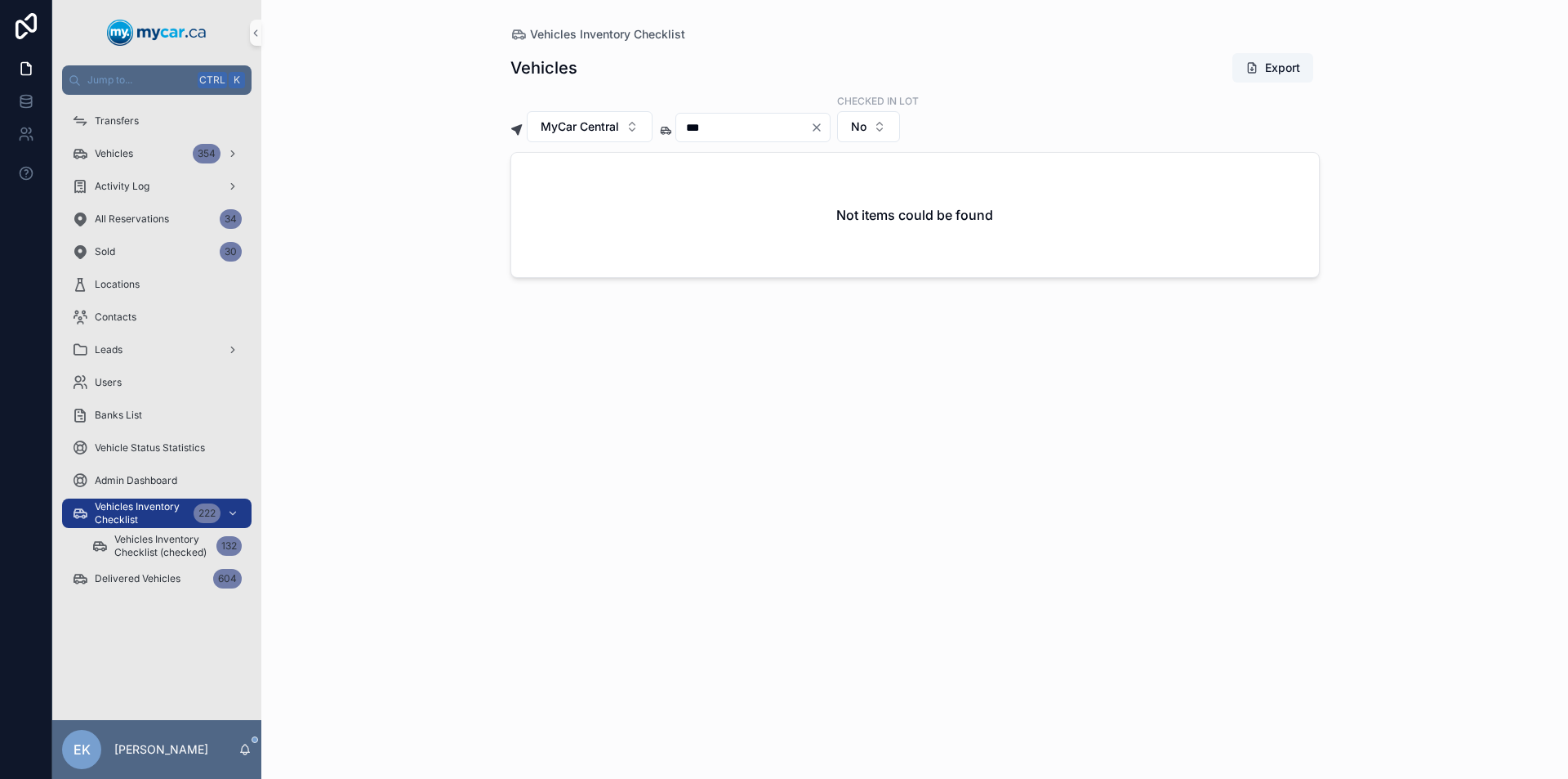
click at [819, 128] on icon "Clear" at bounding box center [816, 126] width 6 height 6
click at [810, 131] on input "scrollable content" at bounding box center [742, 126] width 134 height 23
type input "***"
click at [535, 202] on button "scrollable content" at bounding box center [538, 202] width 13 height 13
click at [819, 129] on icon "Clear" at bounding box center [816, 126] width 6 height 6
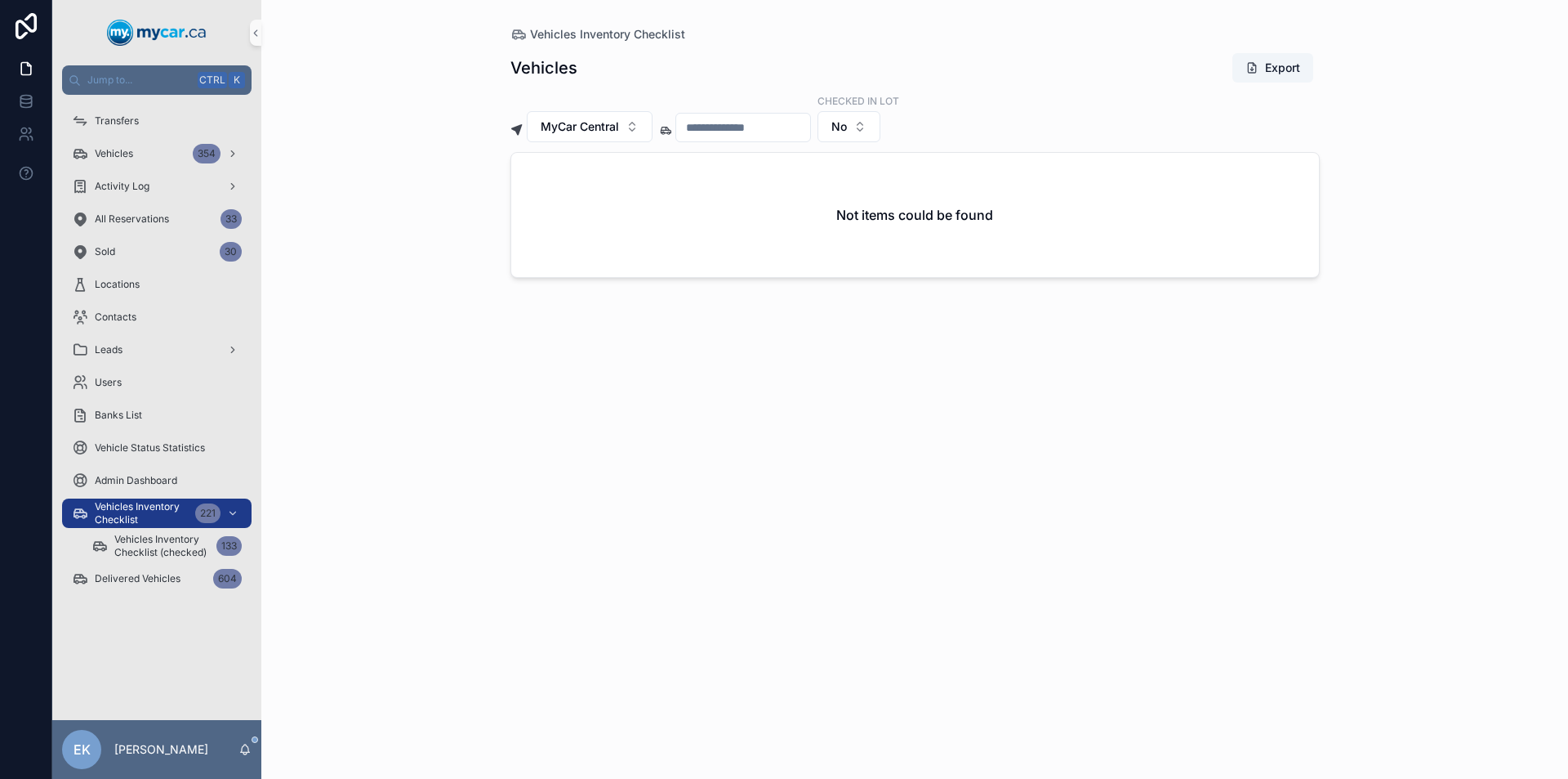
click at [779, 126] on input "scrollable content" at bounding box center [742, 126] width 134 height 23
type input "***"
click at [819, 127] on icon "Clear" at bounding box center [816, 126] width 6 height 6
click at [775, 132] on input "scrollable content" at bounding box center [742, 126] width 134 height 23
type input "***"
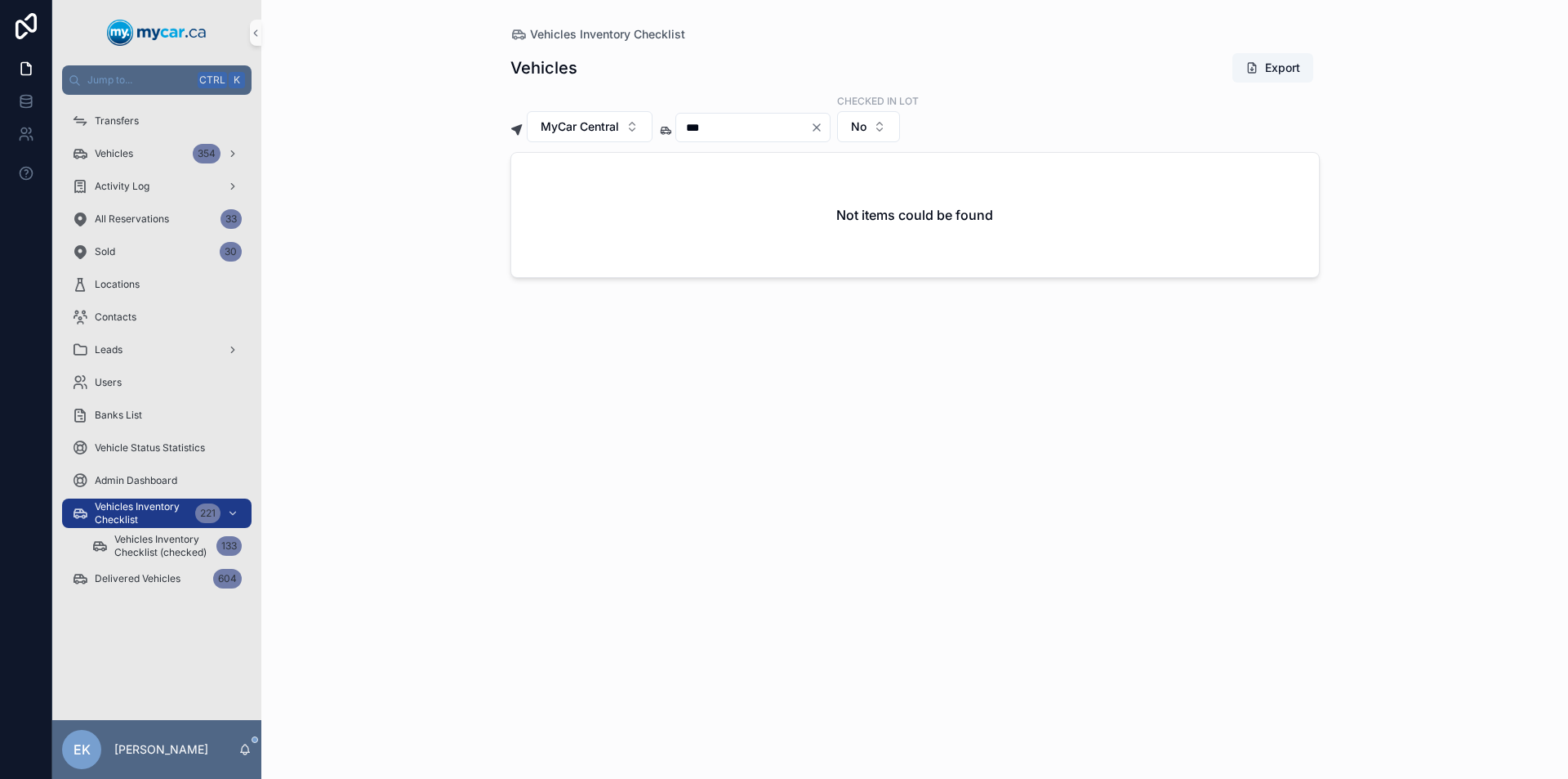
click at [823, 126] on icon "Clear" at bounding box center [817, 127] width 13 height 13
click at [810, 126] on input "scrollable content" at bounding box center [742, 126] width 134 height 23
type input "***"
click at [542, 201] on button "scrollable content" at bounding box center [538, 202] width 13 height 13
click at [819, 128] on icon "Clear" at bounding box center [816, 126] width 6 height 6
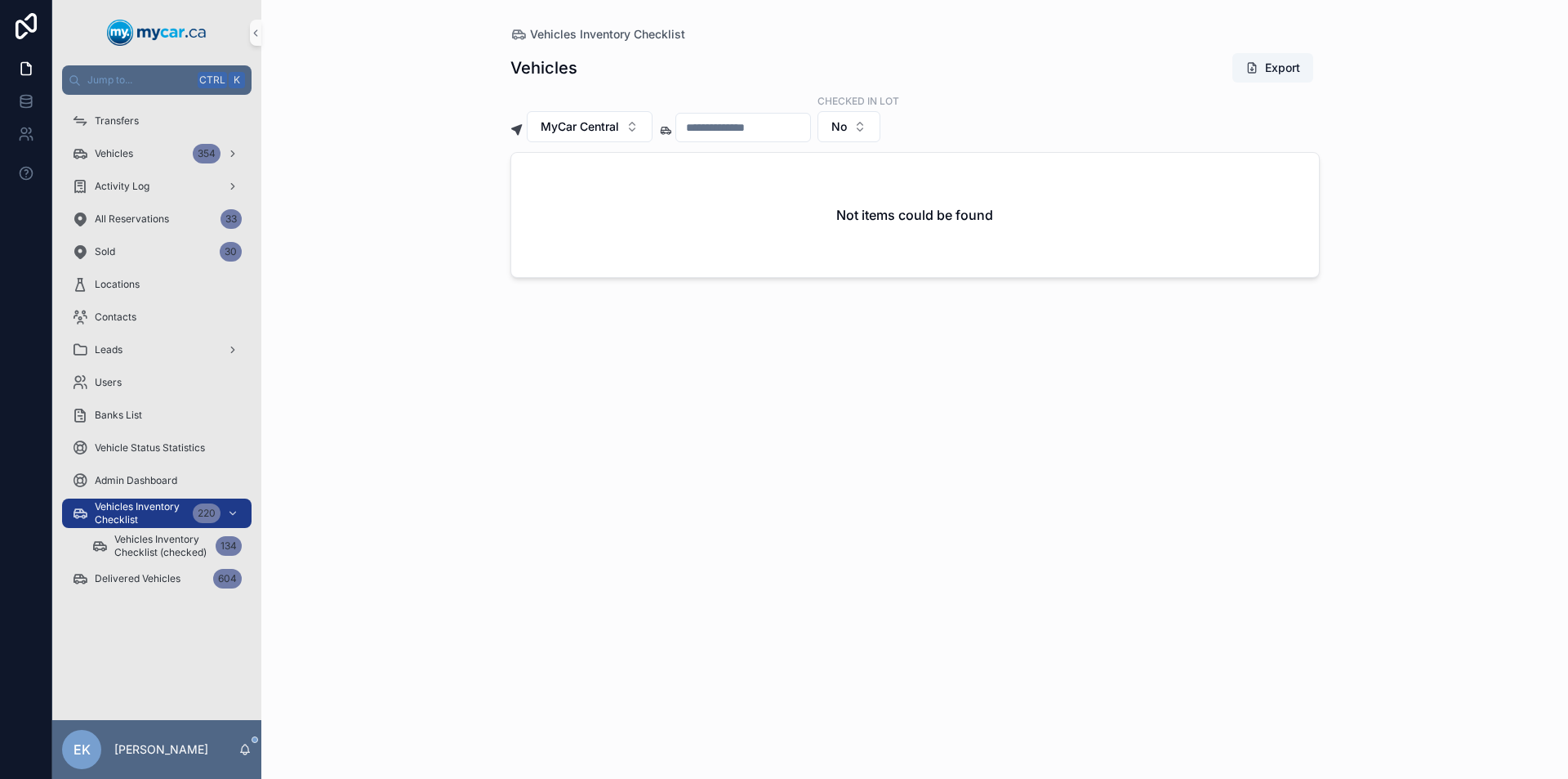
click at [794, 117] on input "scrollable content" at bounding box center [742, 126] width 134 height 23
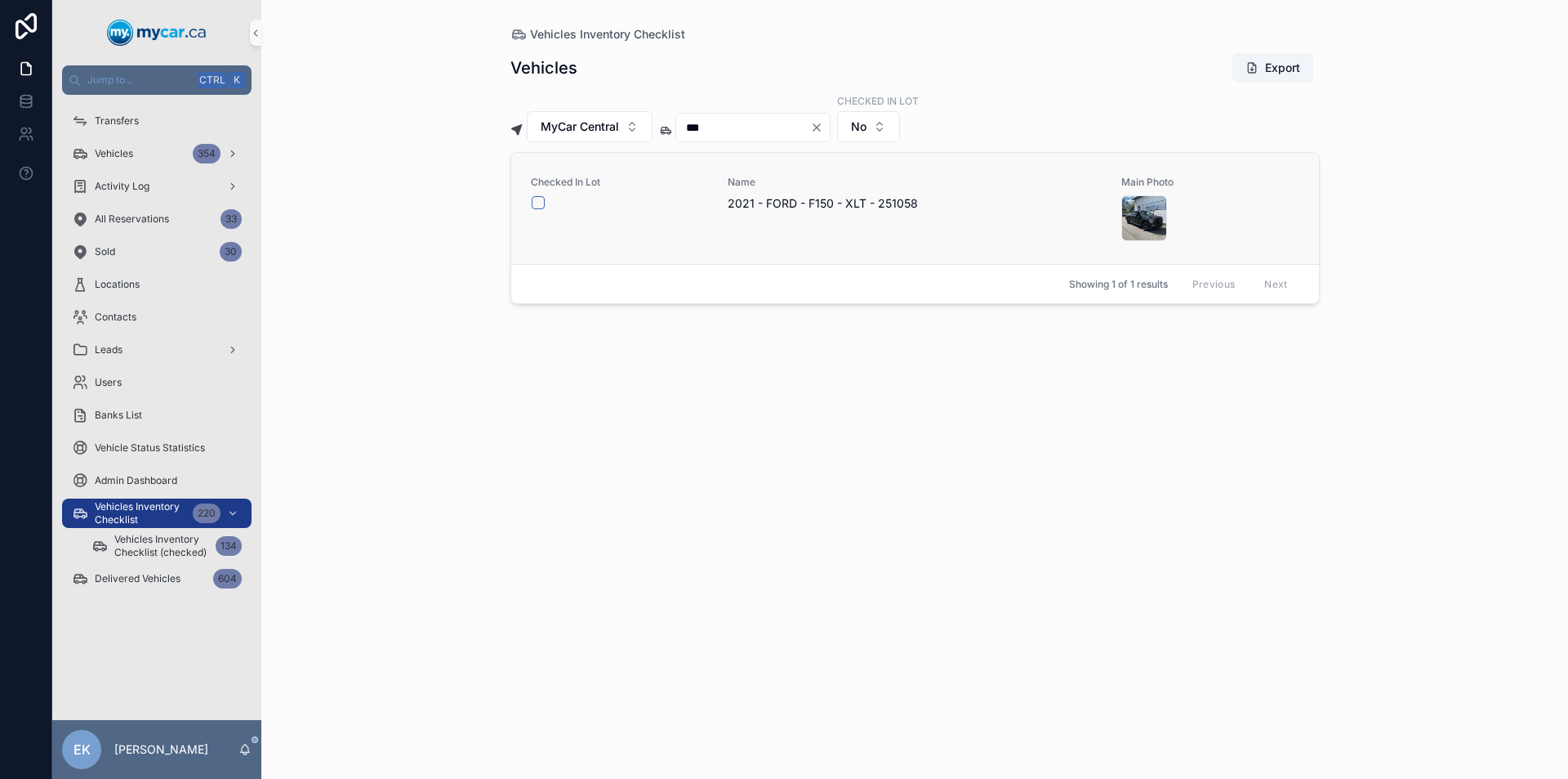
type input "***"
click at [541, 200] on button "scrollable content" at bounding box center [538, 202] width 13 height 13
click at [823, 127] on icon "Clear" at bounding box center [817, 127] width 13 height 13
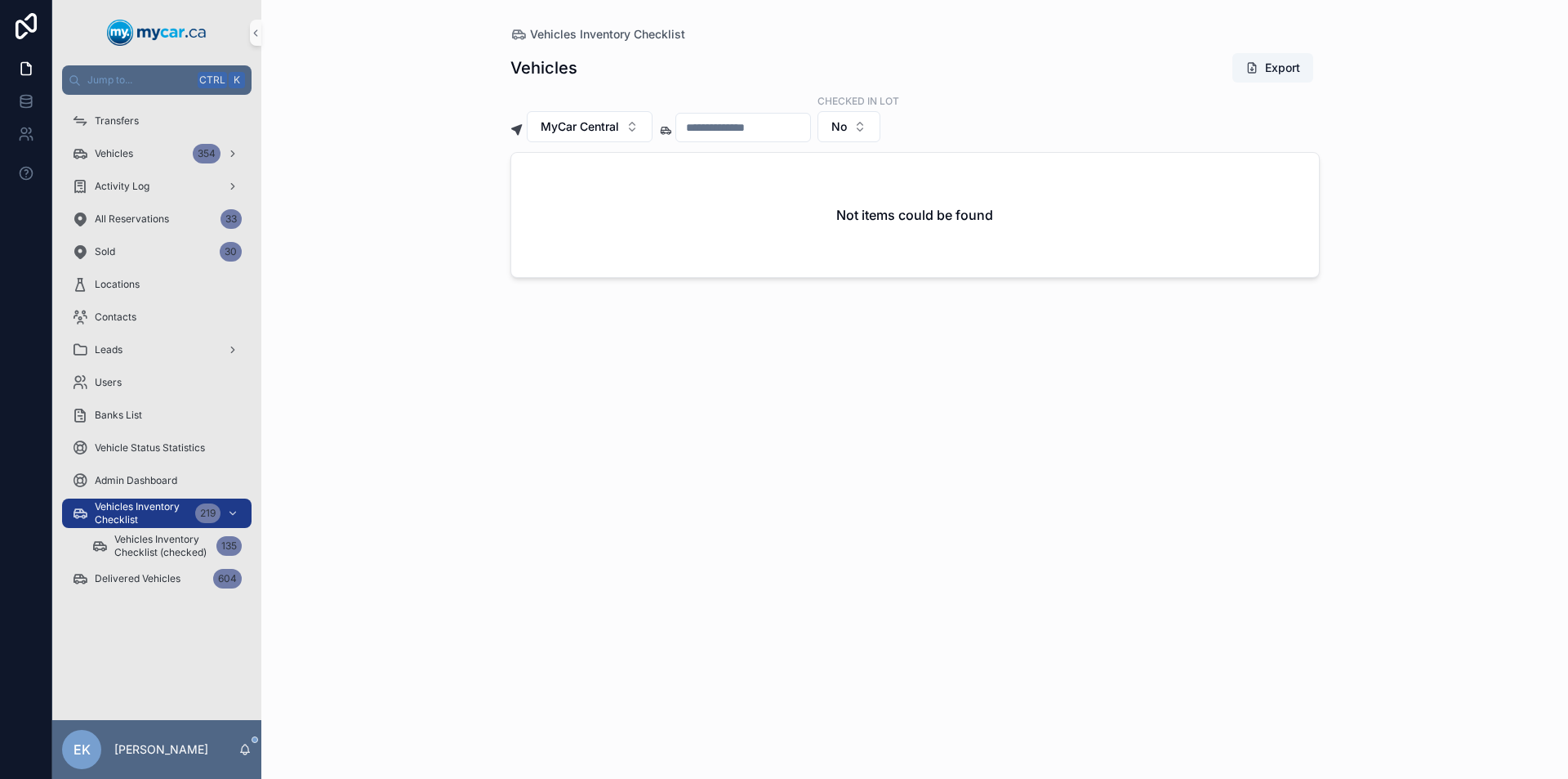
click at [729, 126] on input "scrollable content" at bounding box center [742, 126] width 134 height 23
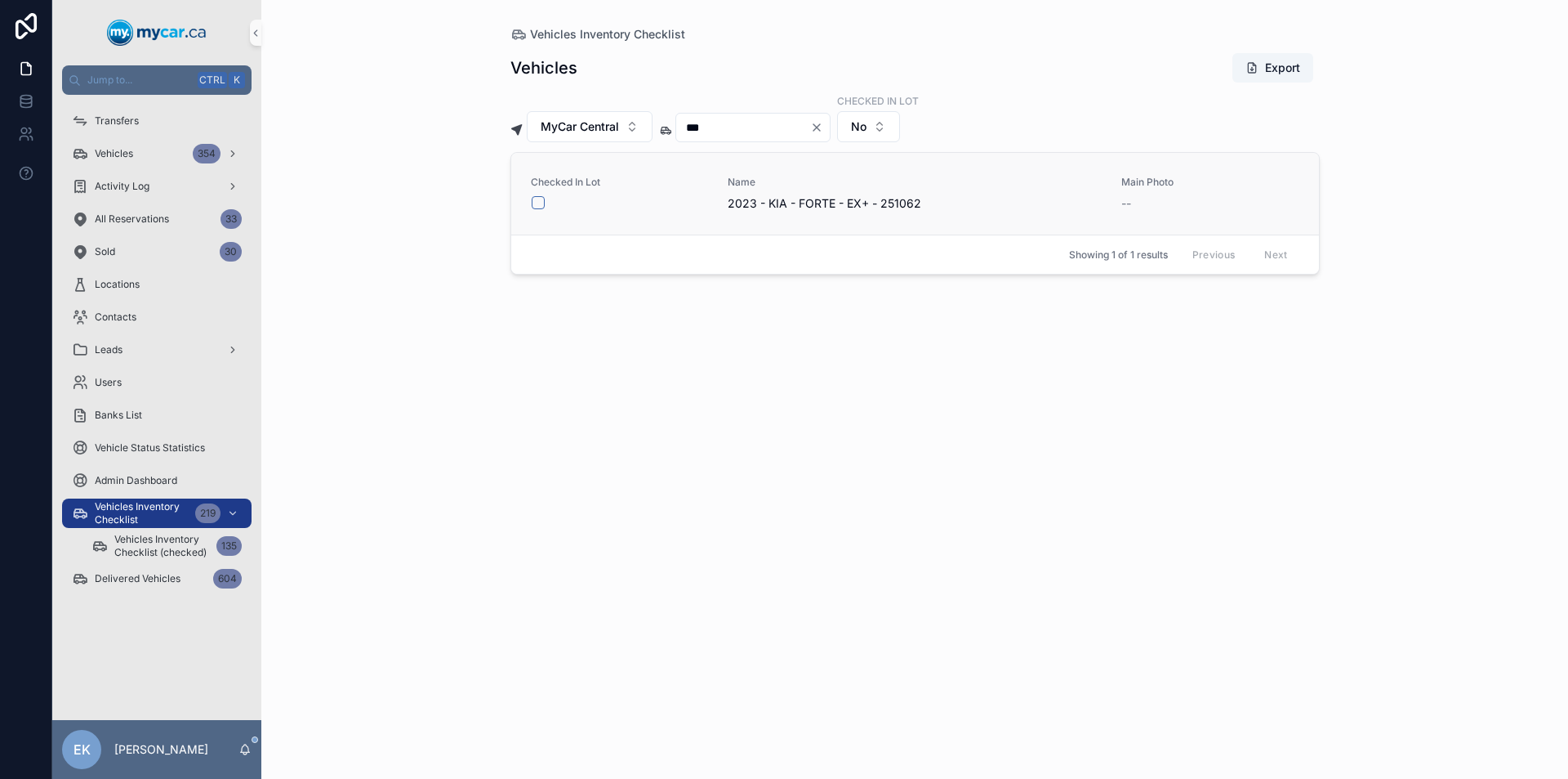
type input "***"
click at [538, 203] on button "scrollable content" at bounding box center [538, 202] width 13 height 13
click at [819, 128] on icon "Clear" at bounding box center [816, 126] width 6 height 6
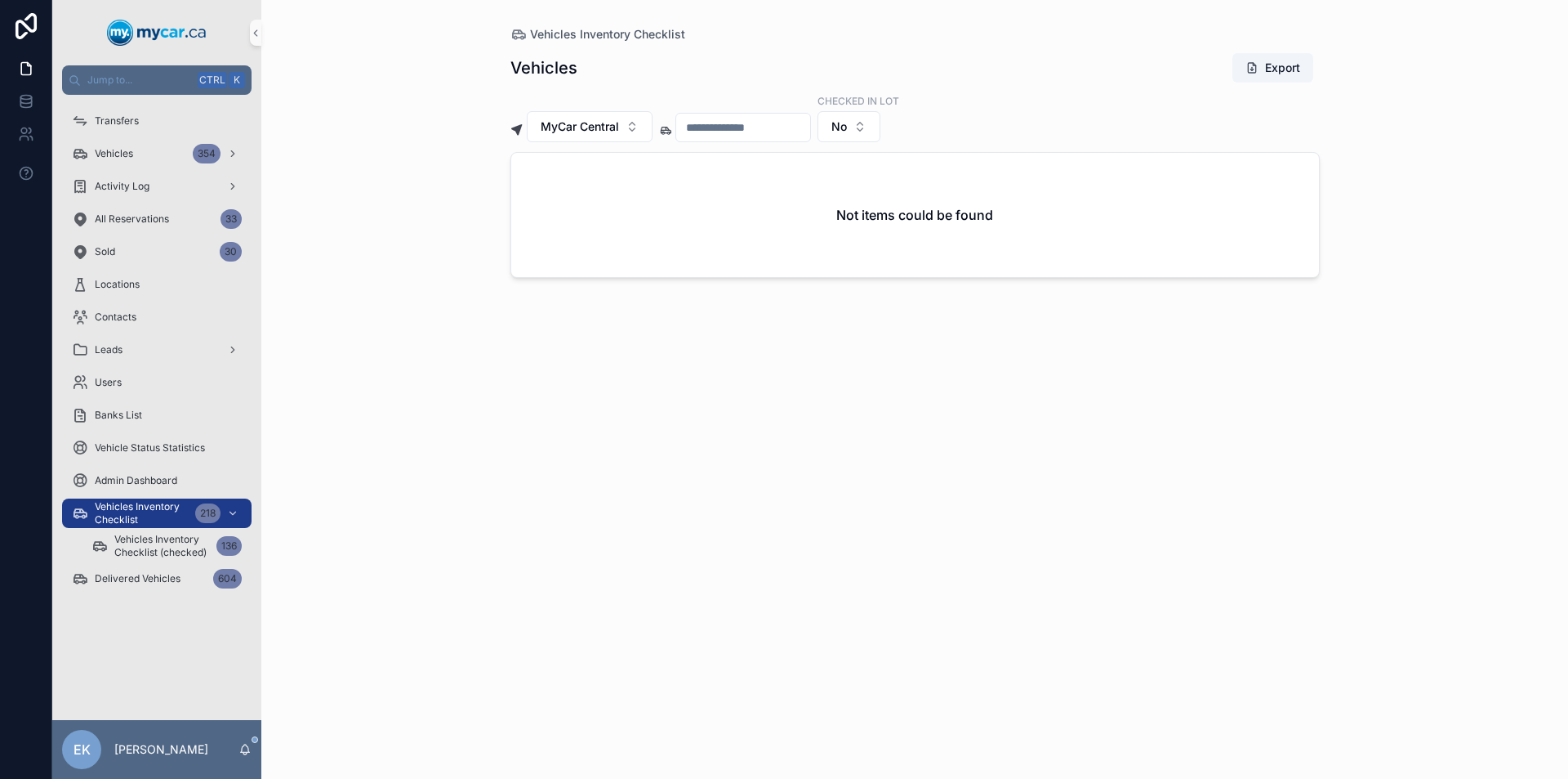
click at [790, 127] on input "scrollable content" at bounding box center [742, 126] width 134 height 23
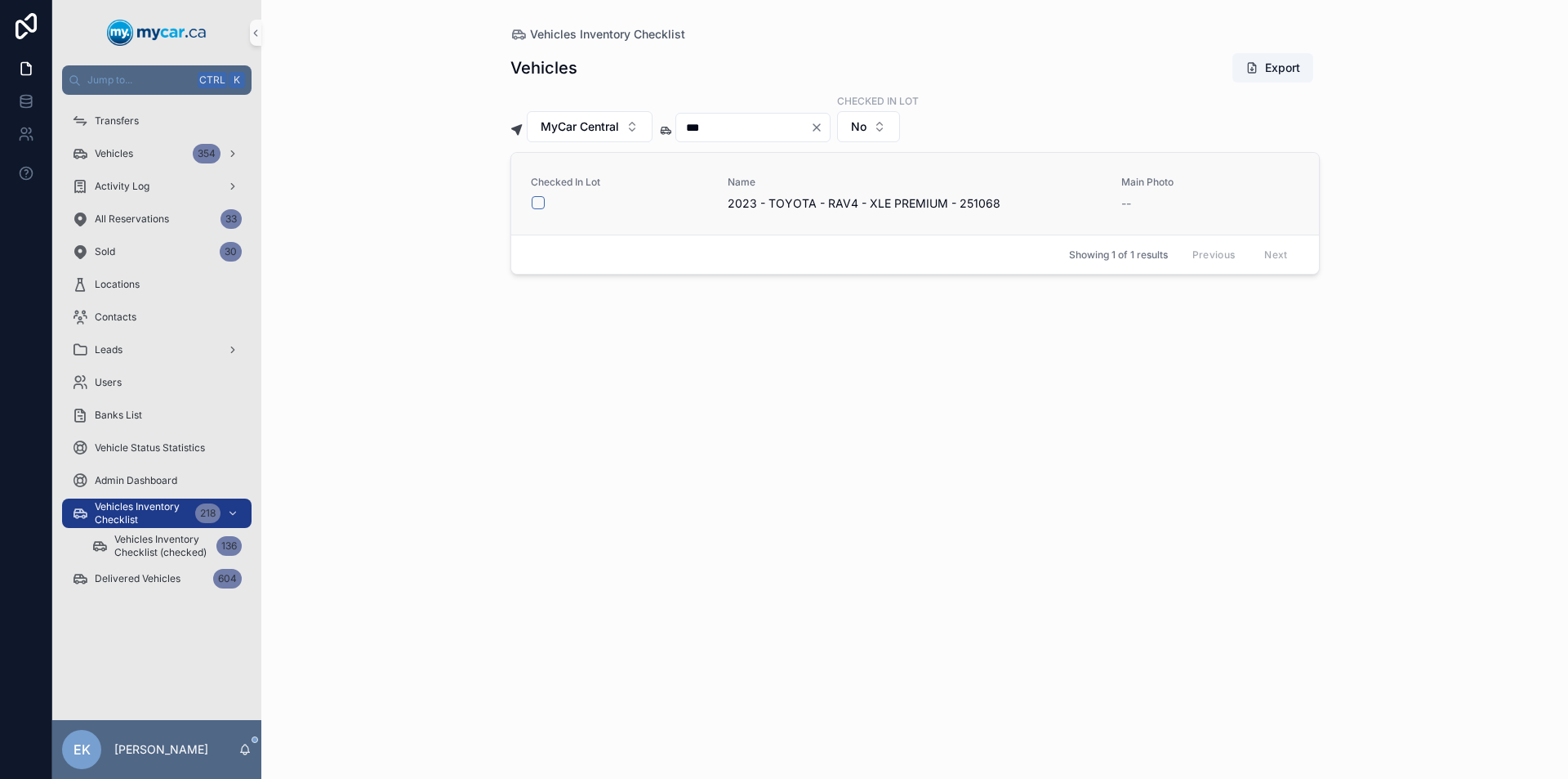
type input "***"
click at [537, 199] on button "scrollable content" at bounding box center [538, 202] width 13 height 13
click at [823, 126] on icon "Clear" at bounding box center [817, 127] width 13 height 13
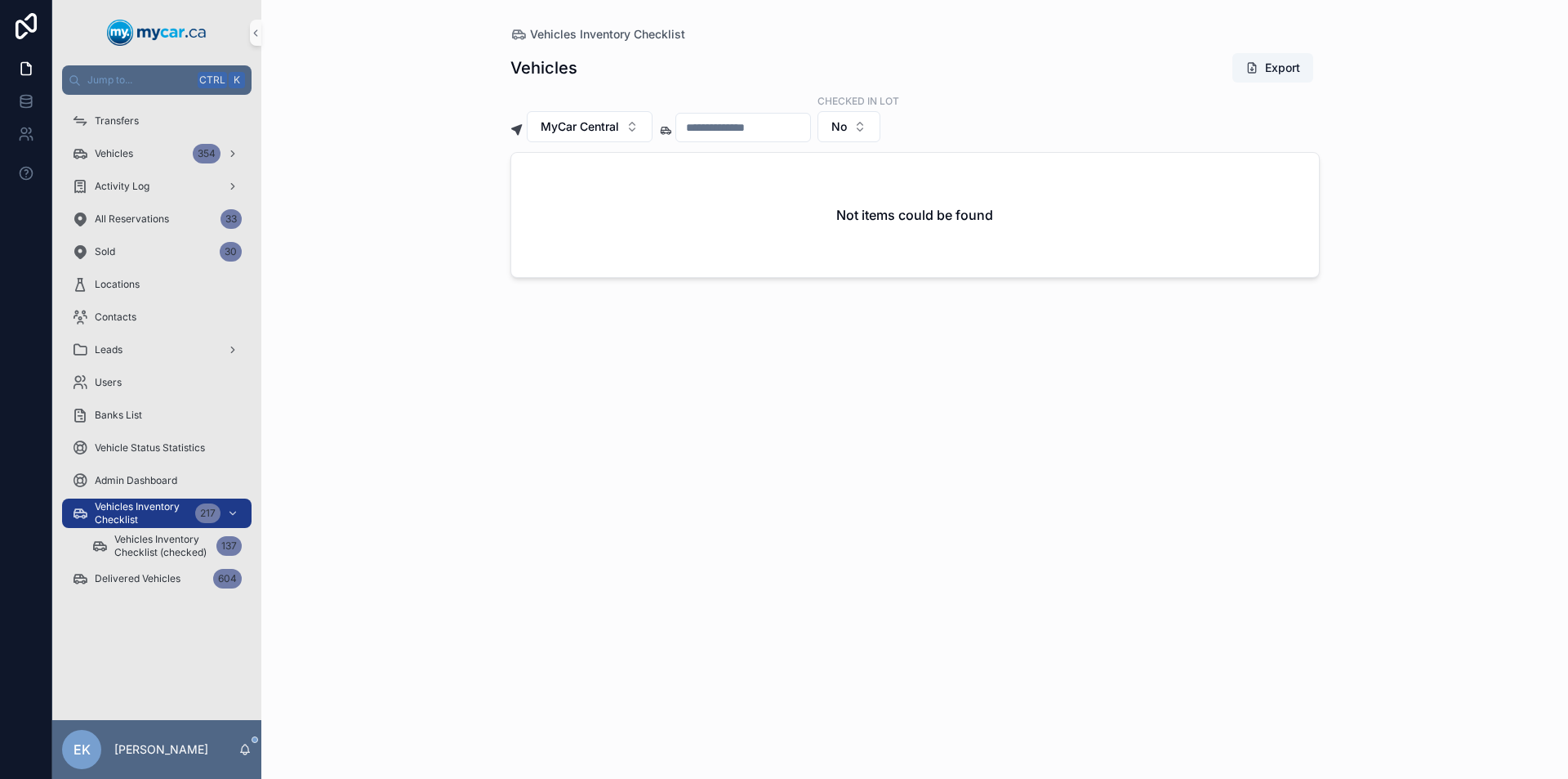
click at [746, 124] on input "scrollable content" at bounding box center [742, 126] width 134 height 23
type input "*"
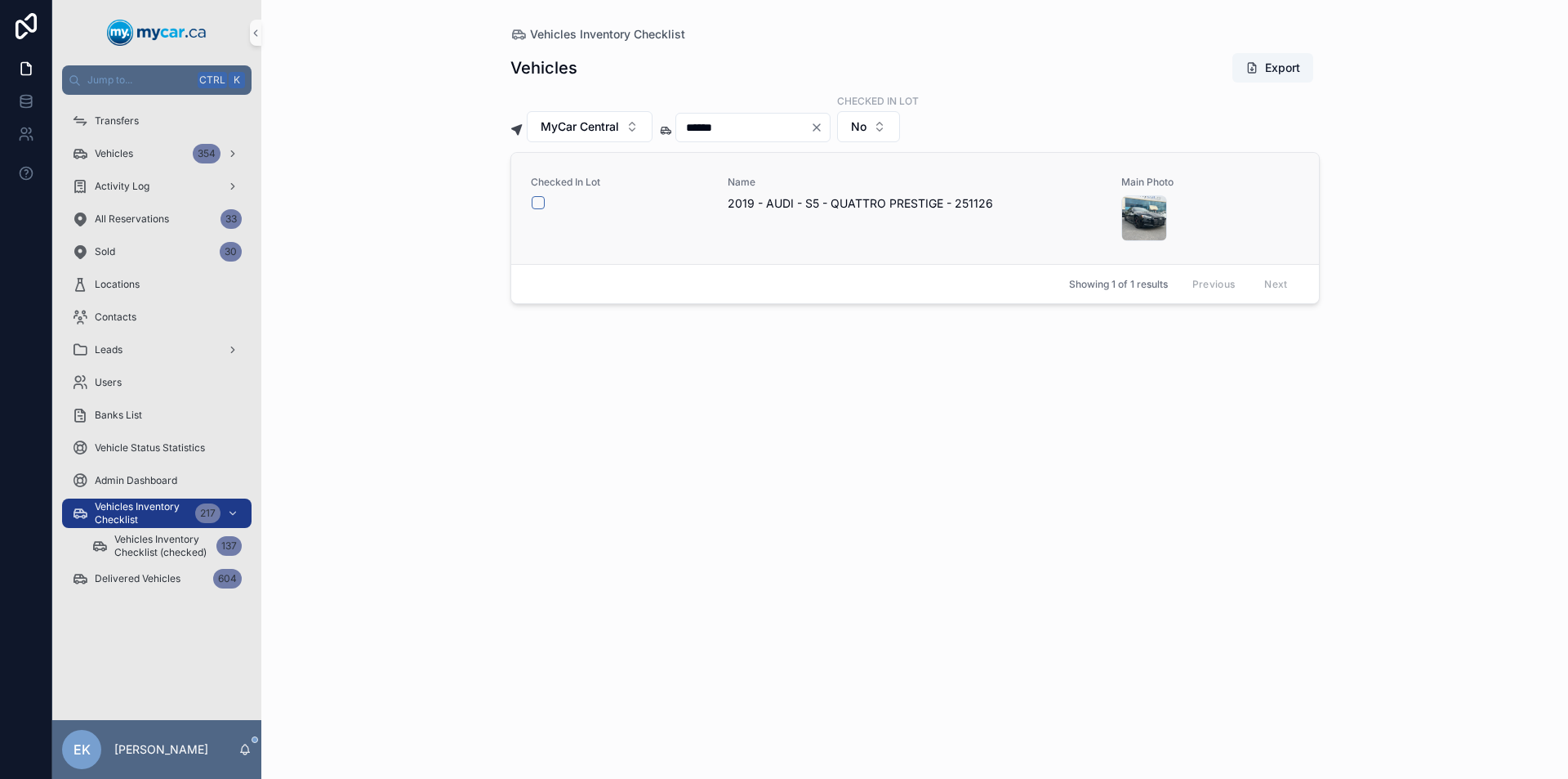
type input "******"
click at [538, 204] on button "scrollable content" at bounding box center [538, 202] width 13 height 13
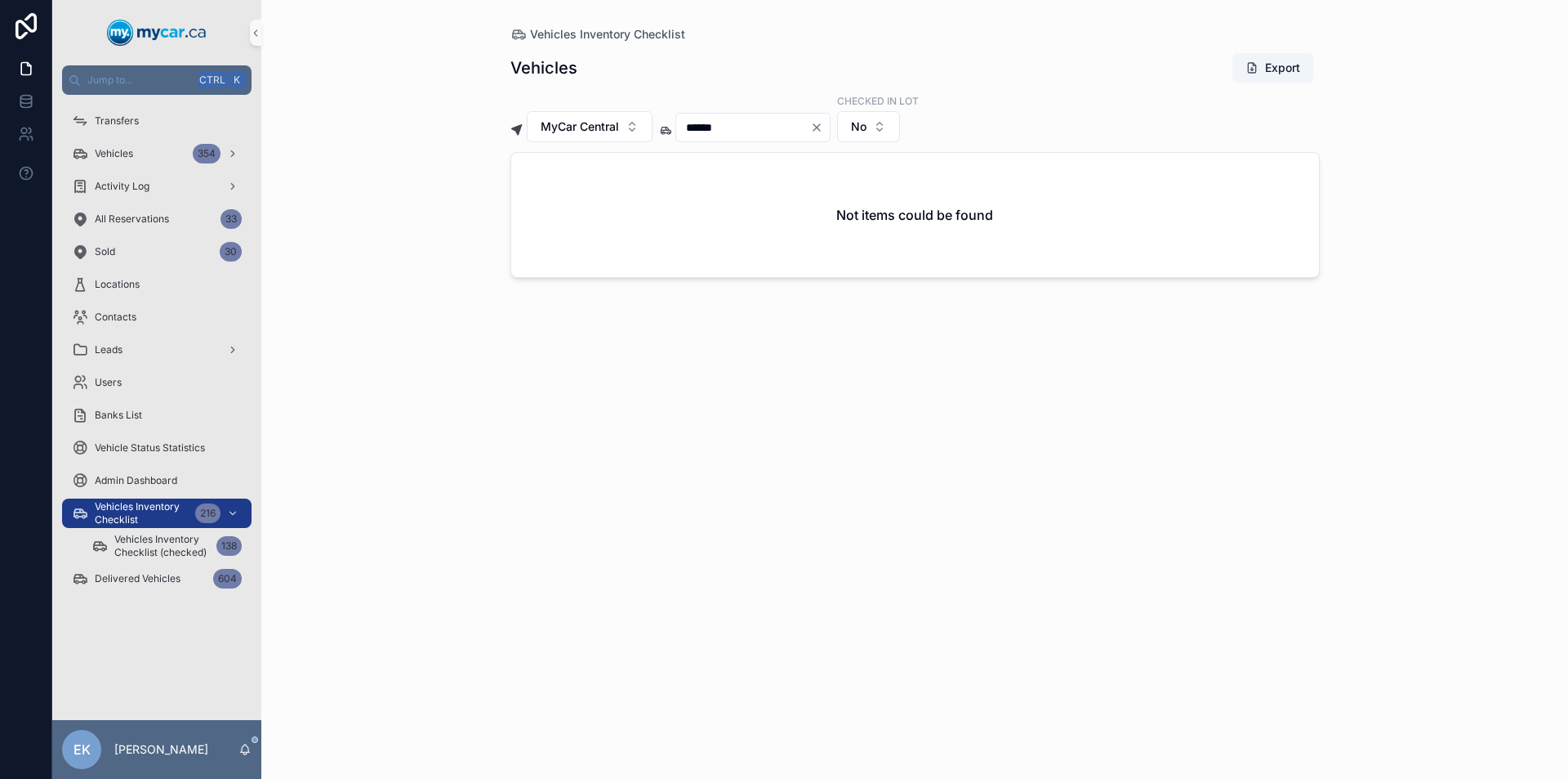
click at [823, 126] on icon "Clear" at bounding box center [817, 127] width 13 height 13
click at [802, 129] on input "scrollable content" at bounding box center [742, 126] width 134 height 23
type input "*"
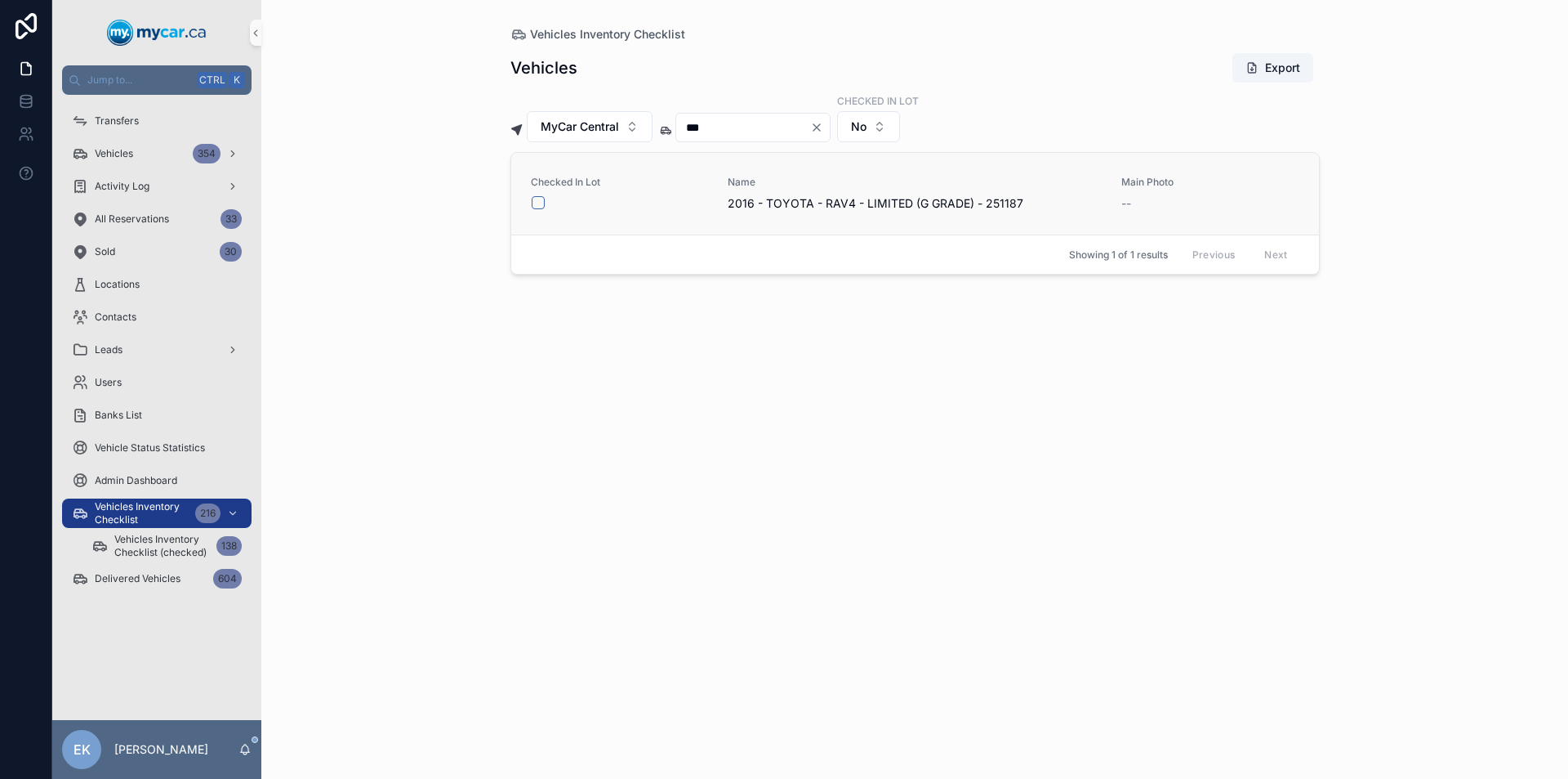
type input "***"
click at [533, 206] on button "scrollable content" at bounding box center [538, 202] width 13 height 13
click at [819, 126] on icon "Clear" at bounding box center [816, 126] width 6 height 6
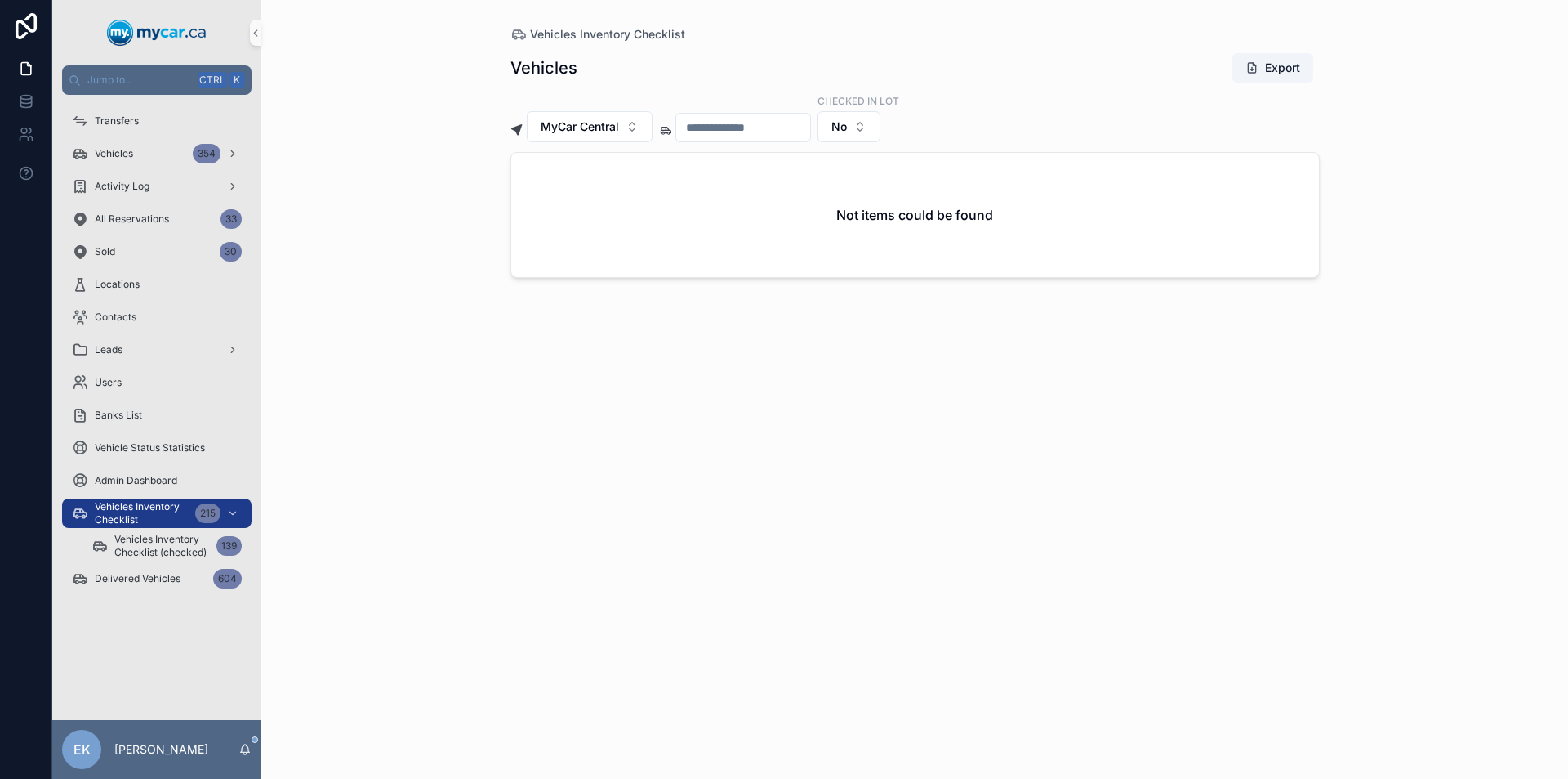
click at [810, 129] on input "scrollable content" at bounding box center [742, 126] width 134 height 23
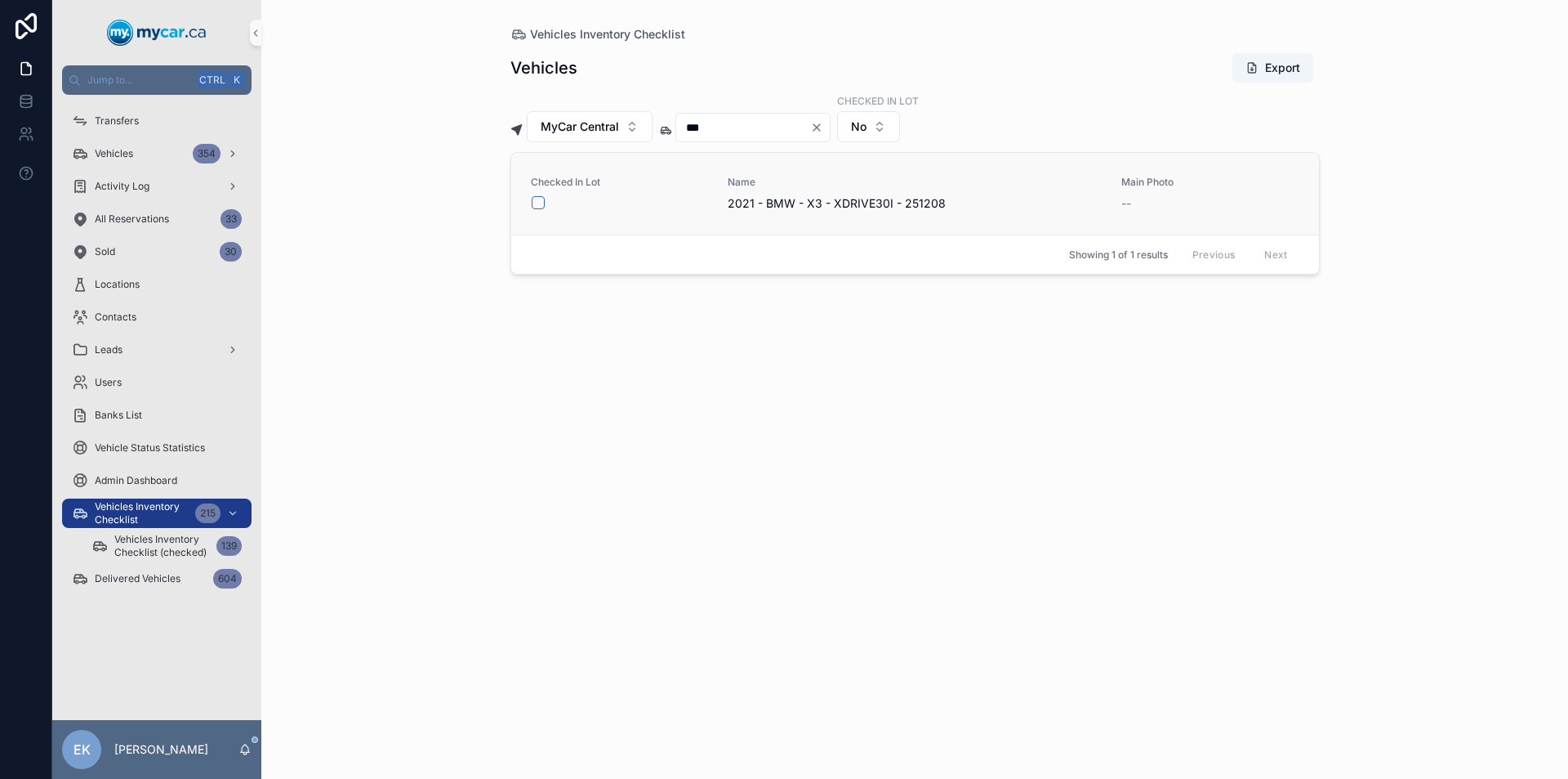
type input "***"
click at [538, 205] on button "scrollable content" at bounding box center [538, 202] width 13 height 13
click at [823, 128] on icon "Clear" at bounding box center [817, 127] width 13 height 13
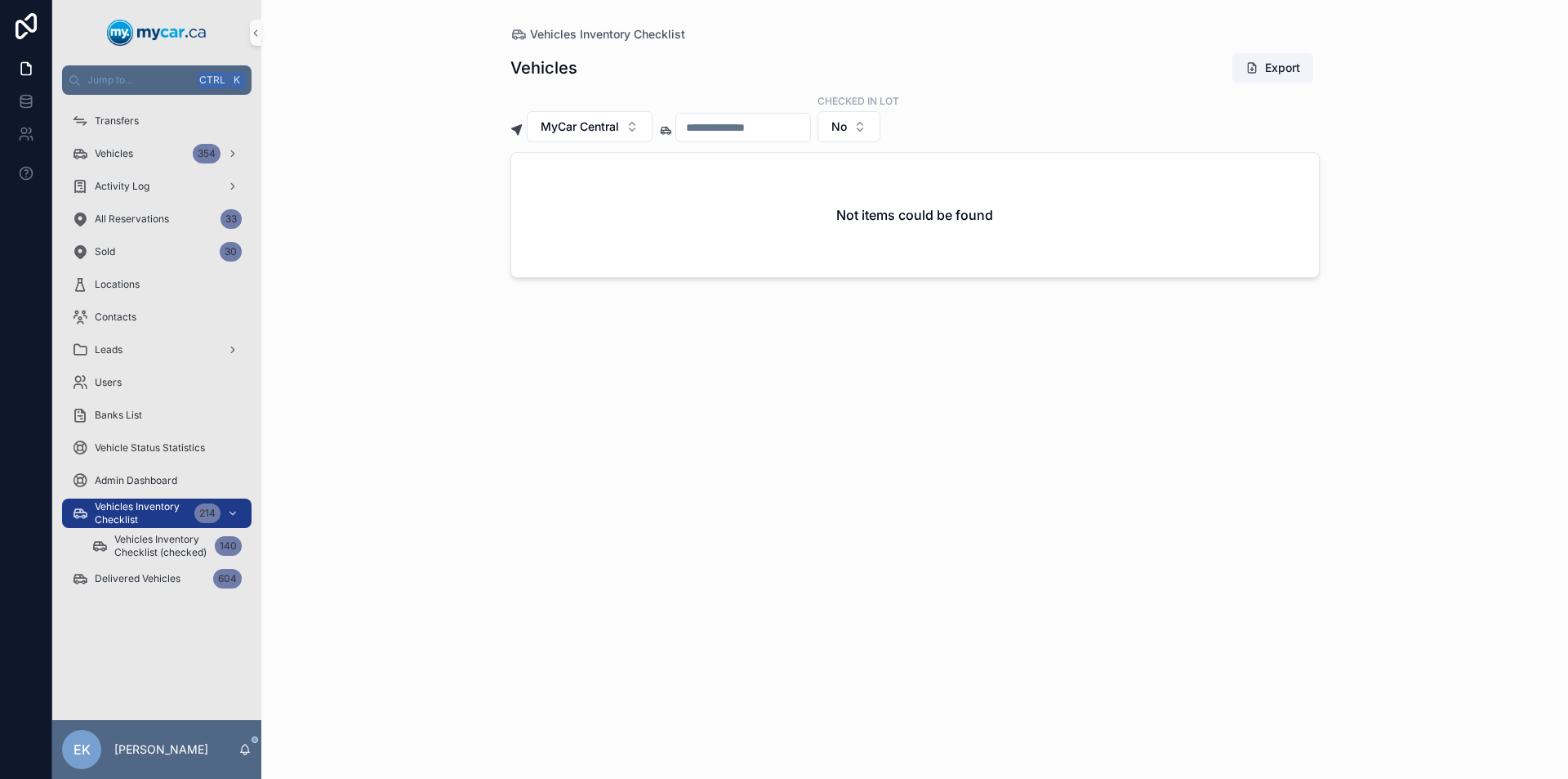
click at [783, 126] on input "scrollable content" at bounding box center [742, 126] width 134 height 23
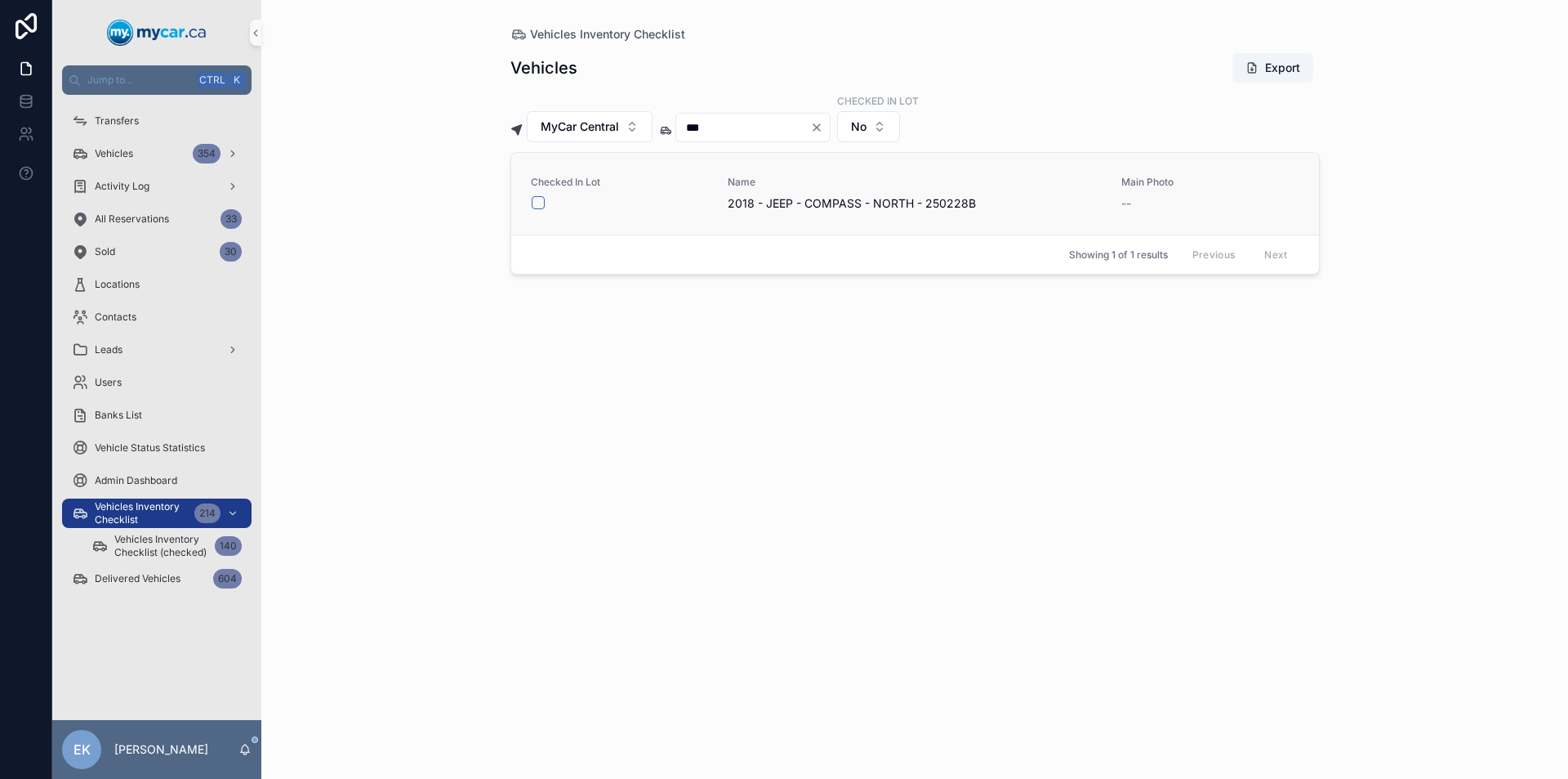
type input "***"
click at [538, 202] on button "scrollable content" at bounding box center [538, 202] width 13 height 13
click at [819, 128] on icon "Clear" at bounding box center [816, 126] width 6 height 6
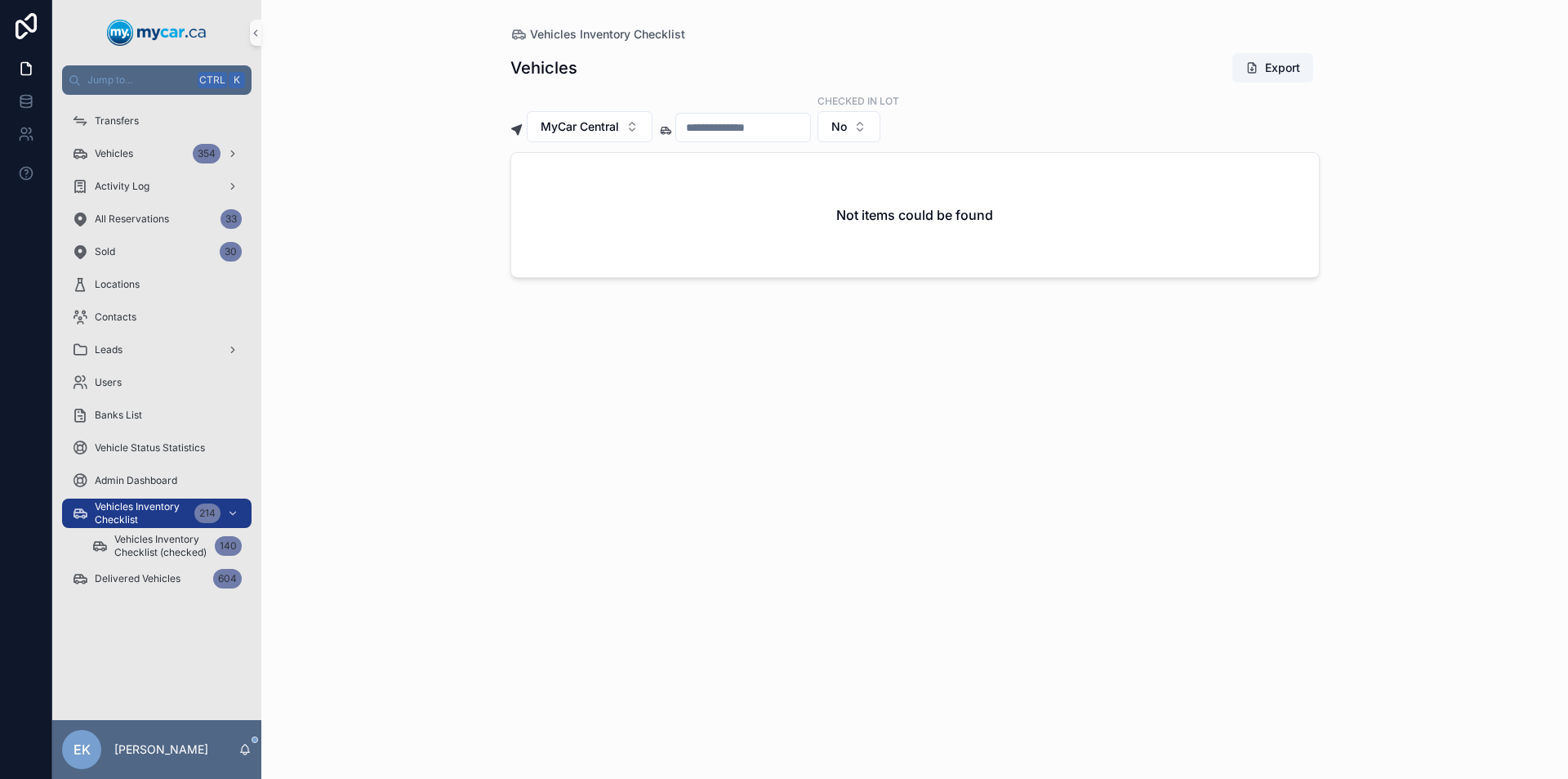
click at [789, 132] on input "scrollable content" at bounding box center [742, 126] width 134 height 23
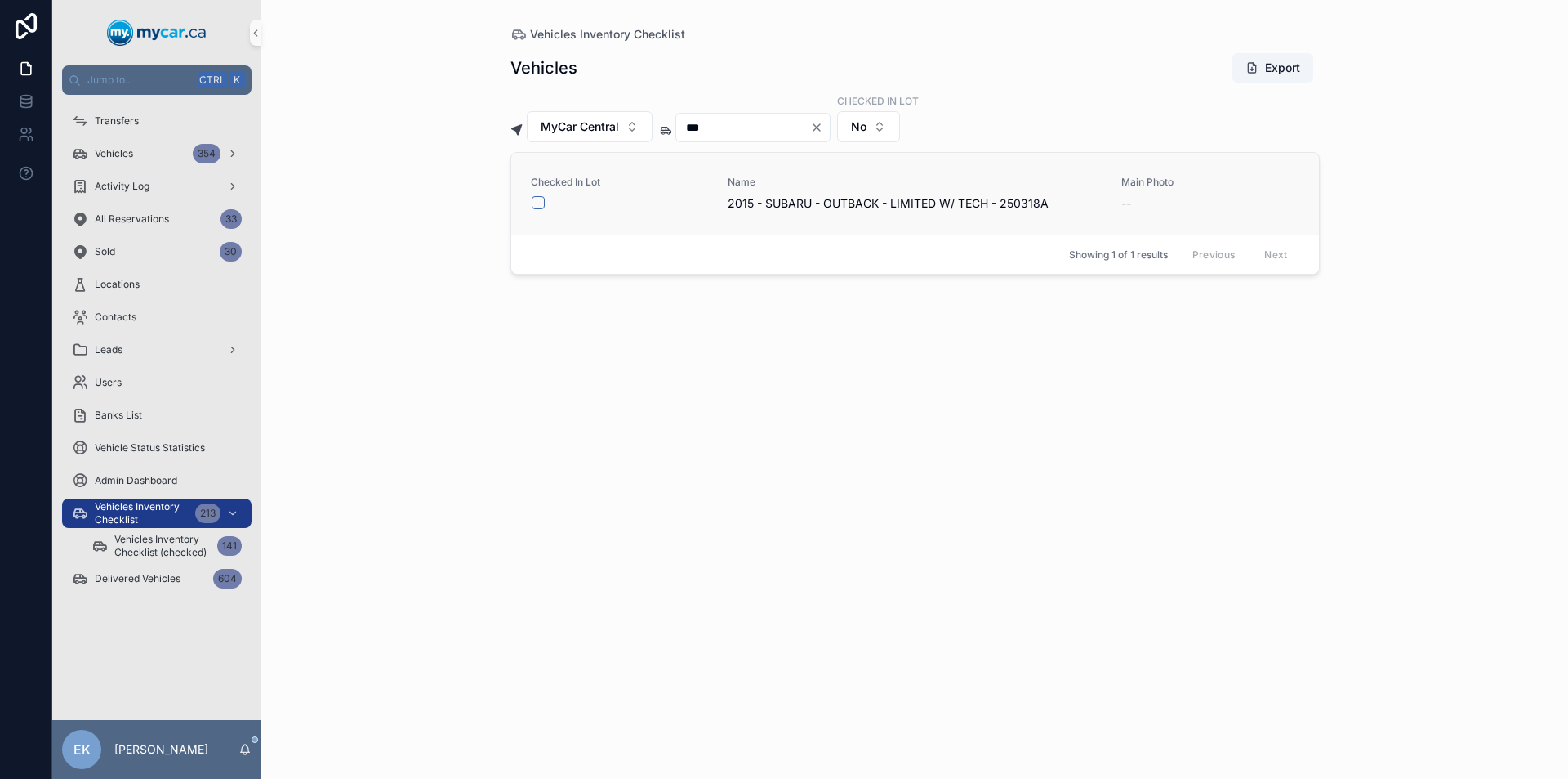
type input "***"
click at [540, 203] on button "scrollable content" at bounding box center [538, 202] width 13 height 13
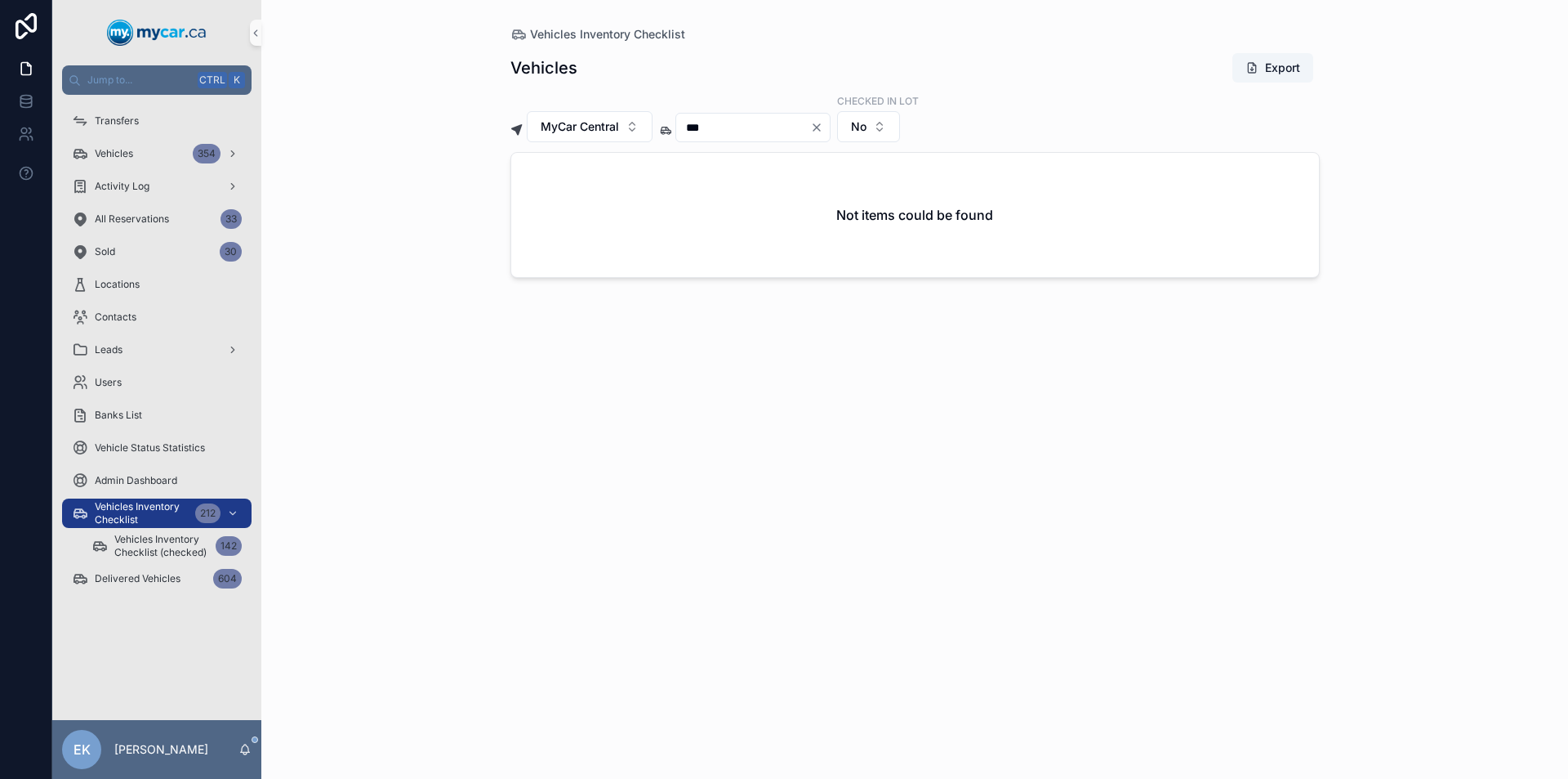
click at [819, 126] on icon "Clear" at bounding box center [816, 126] width 6 height 6
click at [782, 124] on input "scrollable content" at bounding box center [742, 126] width 134 height 23
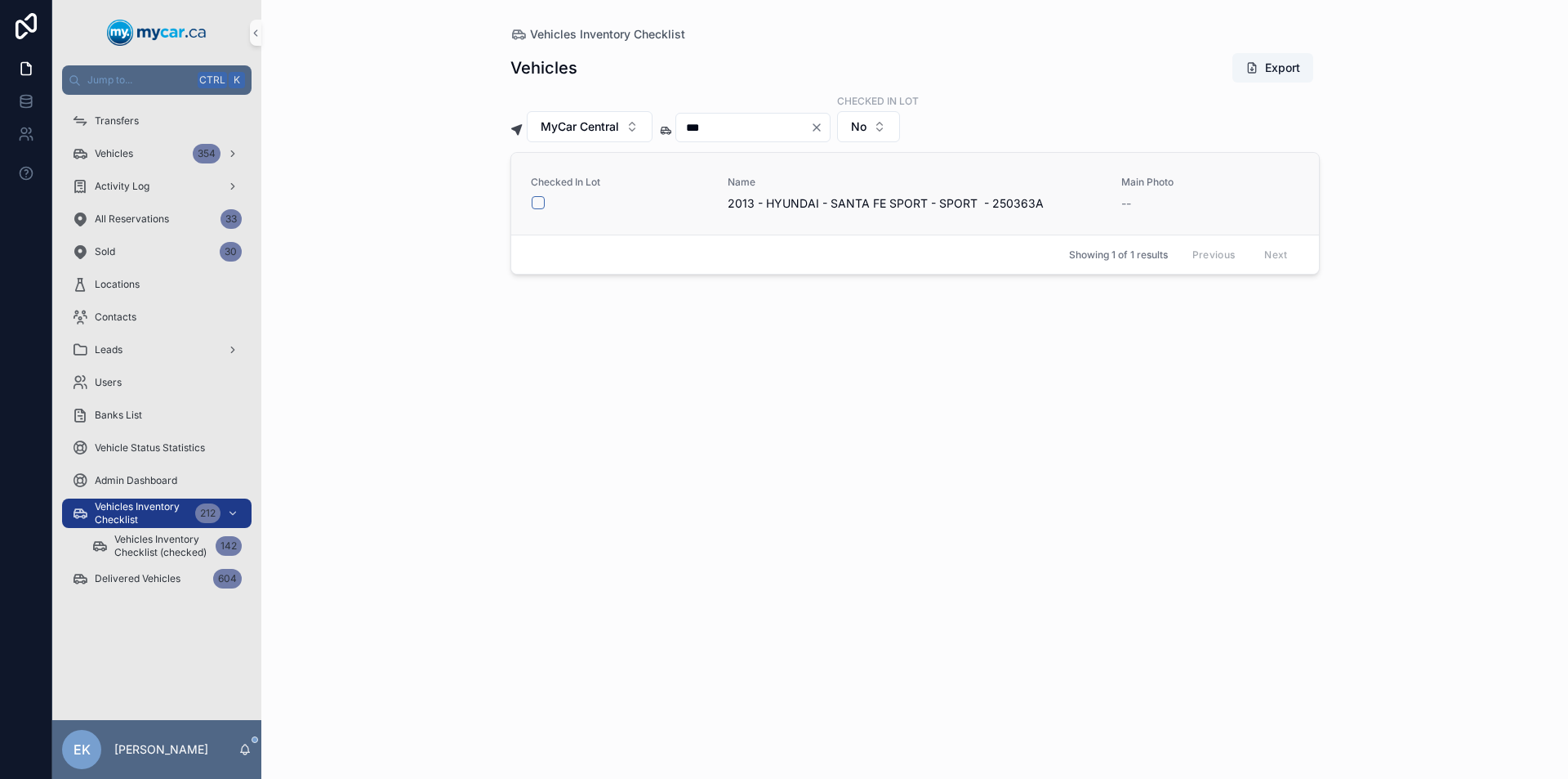
type input "***"
click at [538, 201] on button "scrollable content" at bounding box center [538, 202] width 13 height 13
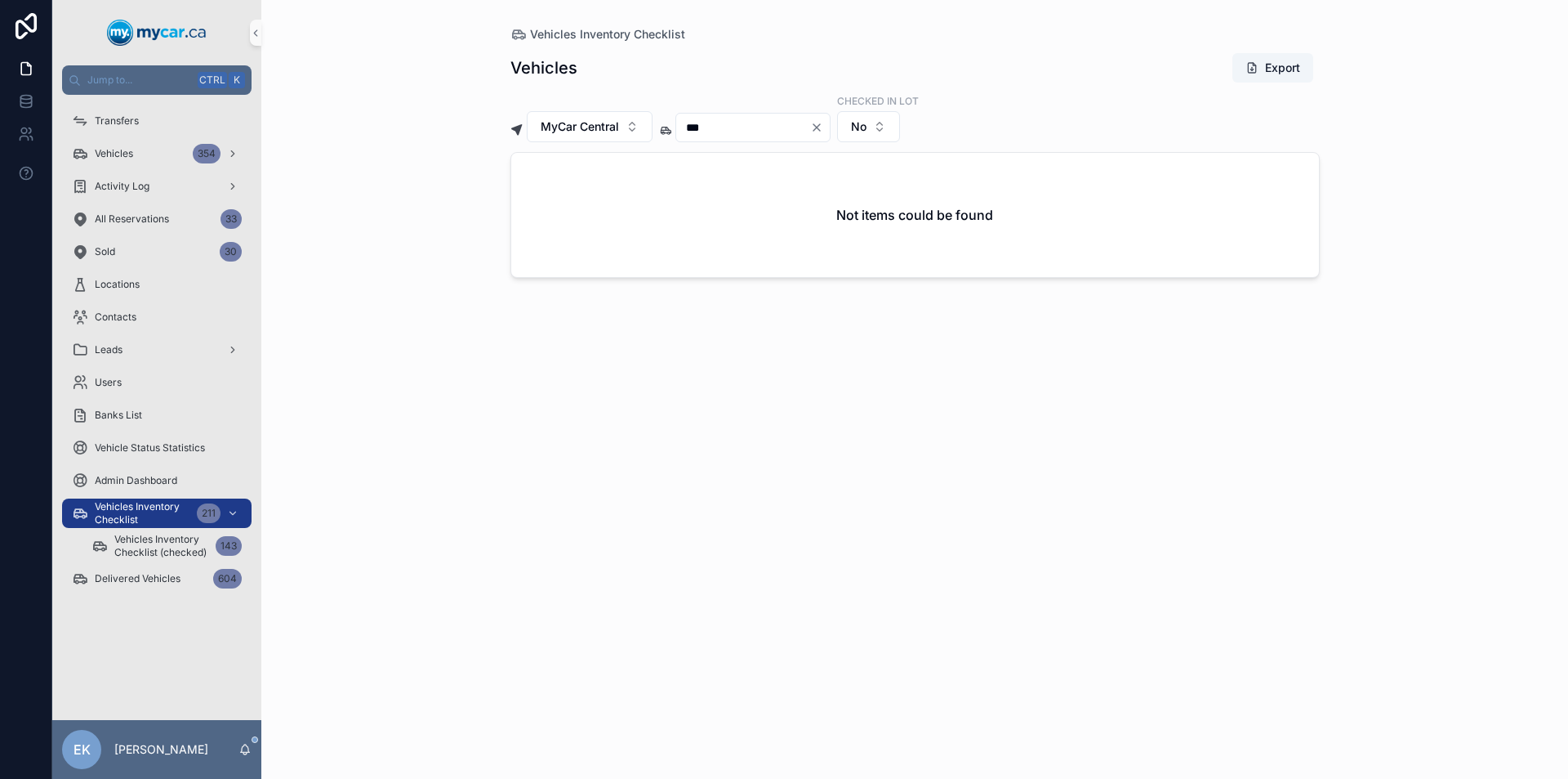
click at [819, 126] on icon "Clear" at bounding box center [816, 126] width 6 height 6
click at [784, 130] on input "scrollable content" at bounding box center [742, 126] width 134 height 23
type input "***"
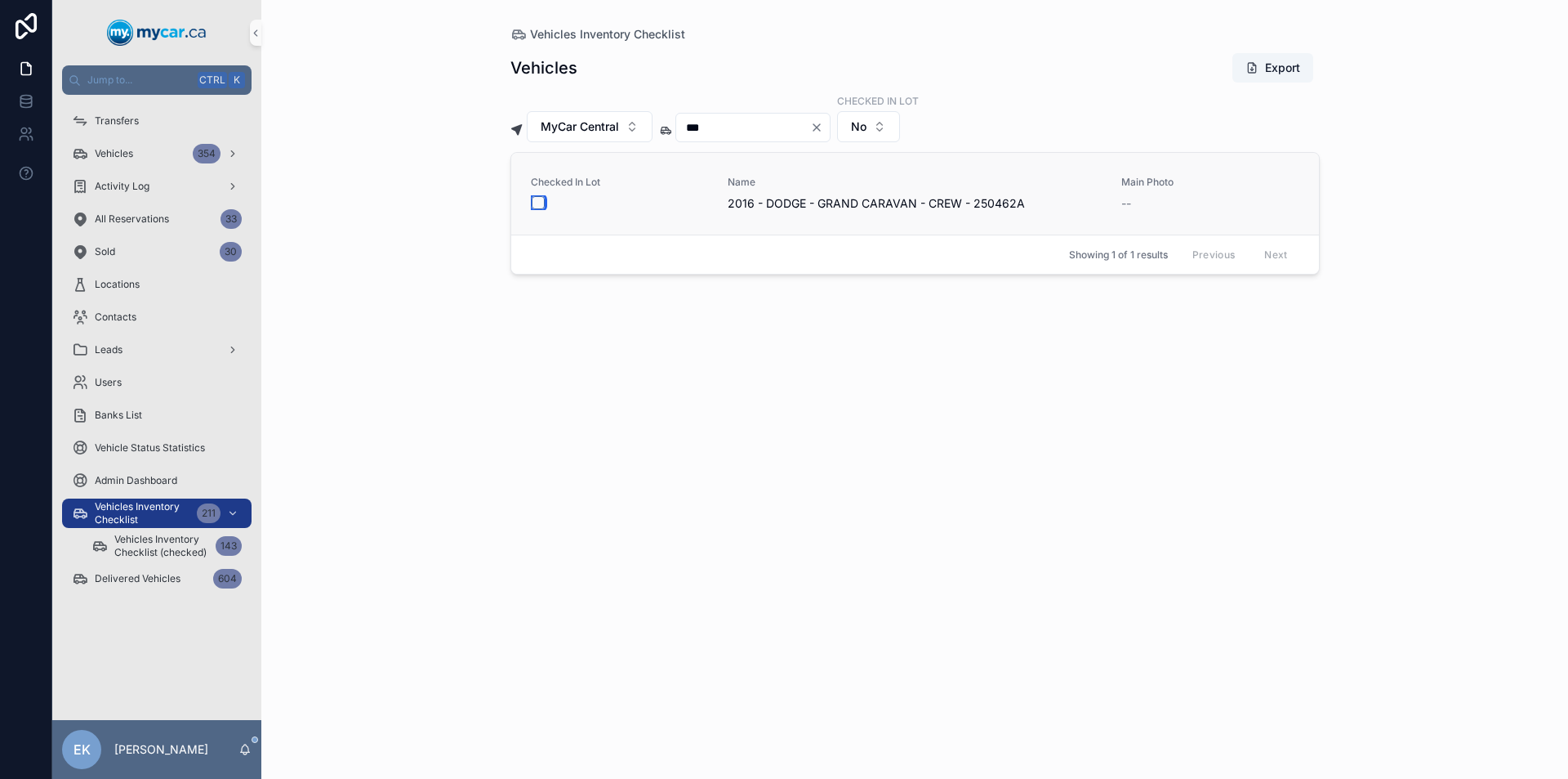
click at [538, 203] on button "scrollable content" at bounding box center [538, 202] width 13 height 13
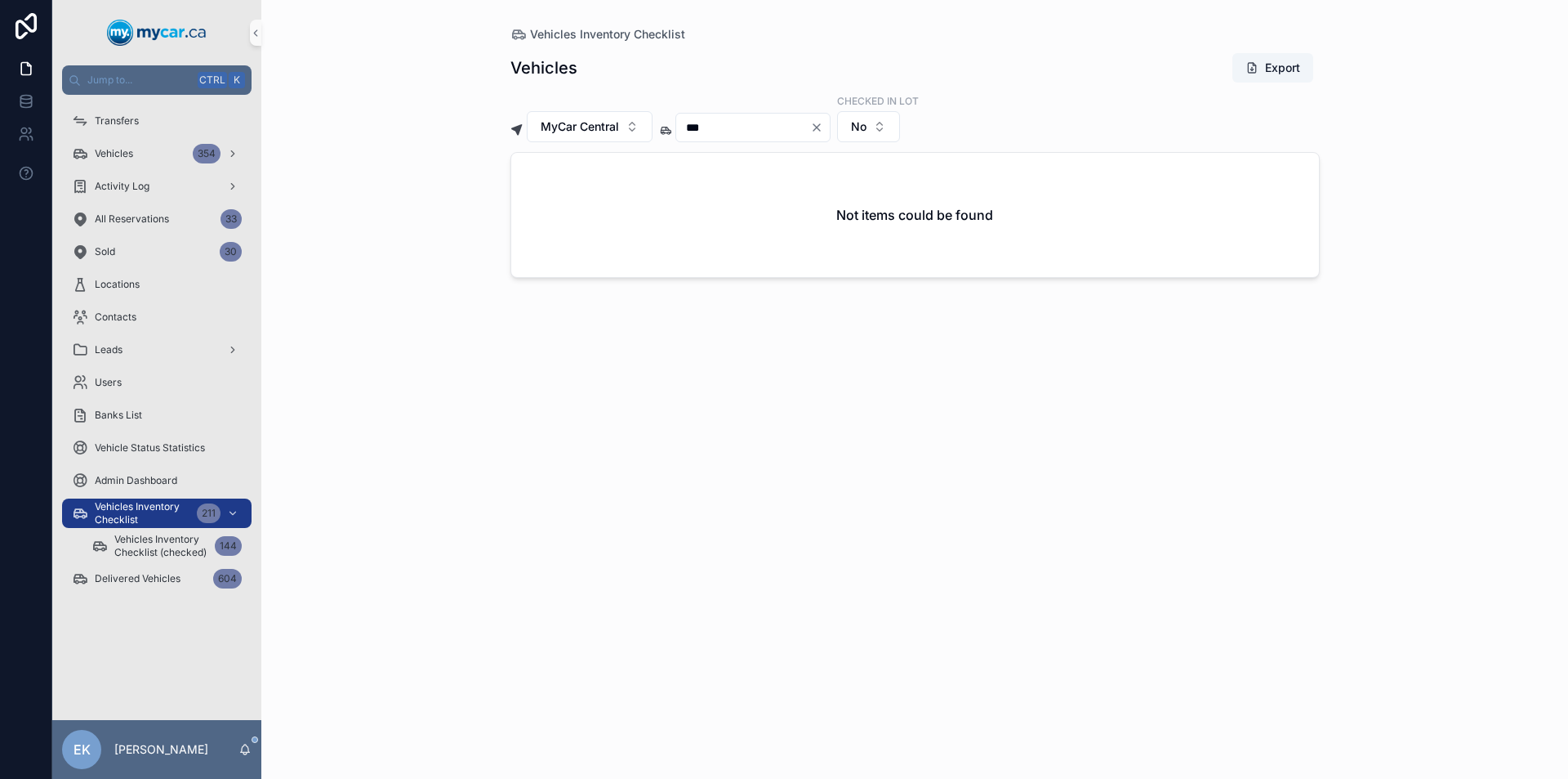
click at [823, 130] on icon "Clear" at bounding box center [817, 127] width 13 height 13
click at [794, 132] on input "scrollable content" at bounding box center [742, 126] width 134 height 23
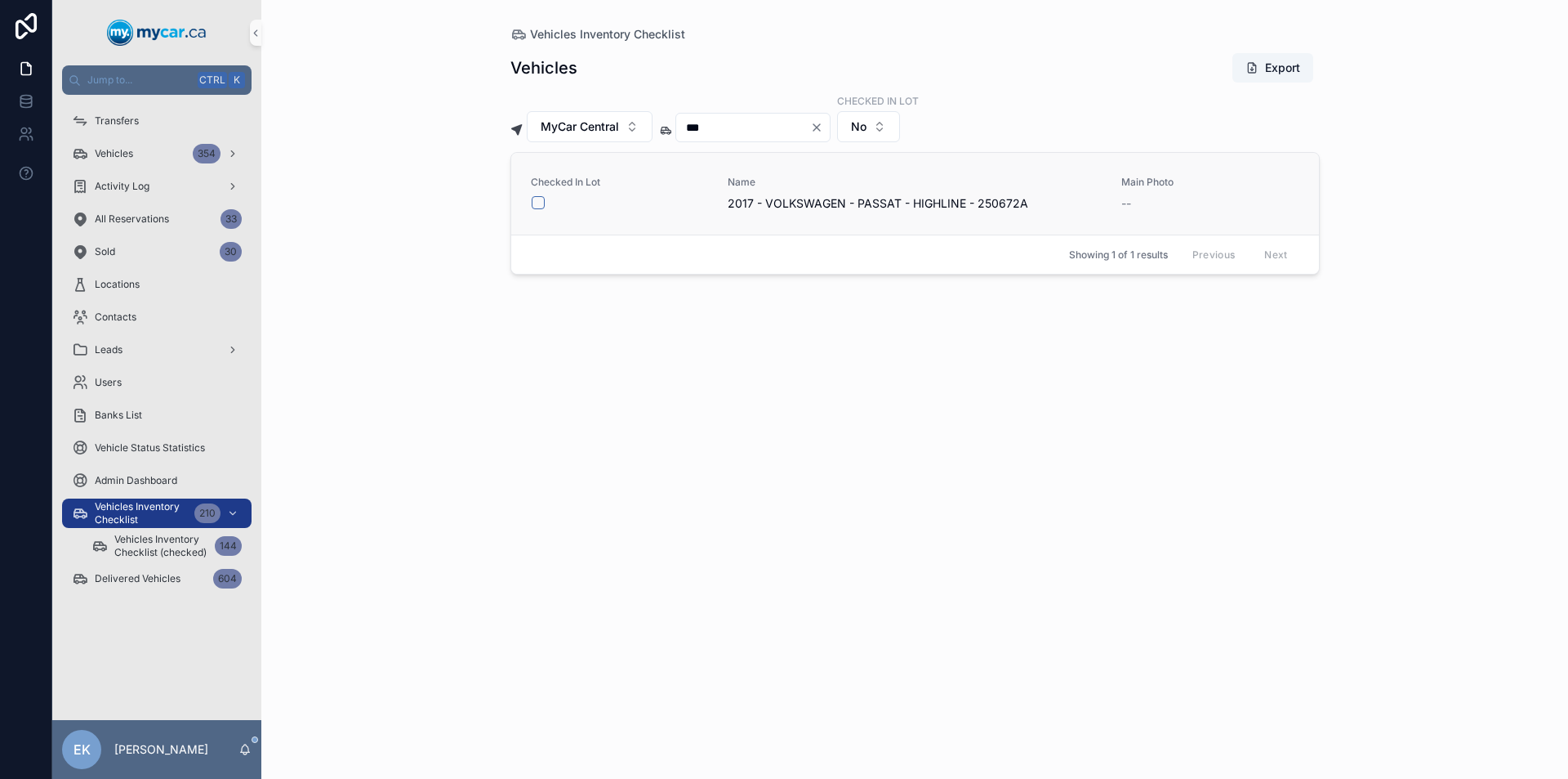
type input "***"
click at [538, 199] on button "scrollable content" at bounding box center [538, 202] width 13 height 13
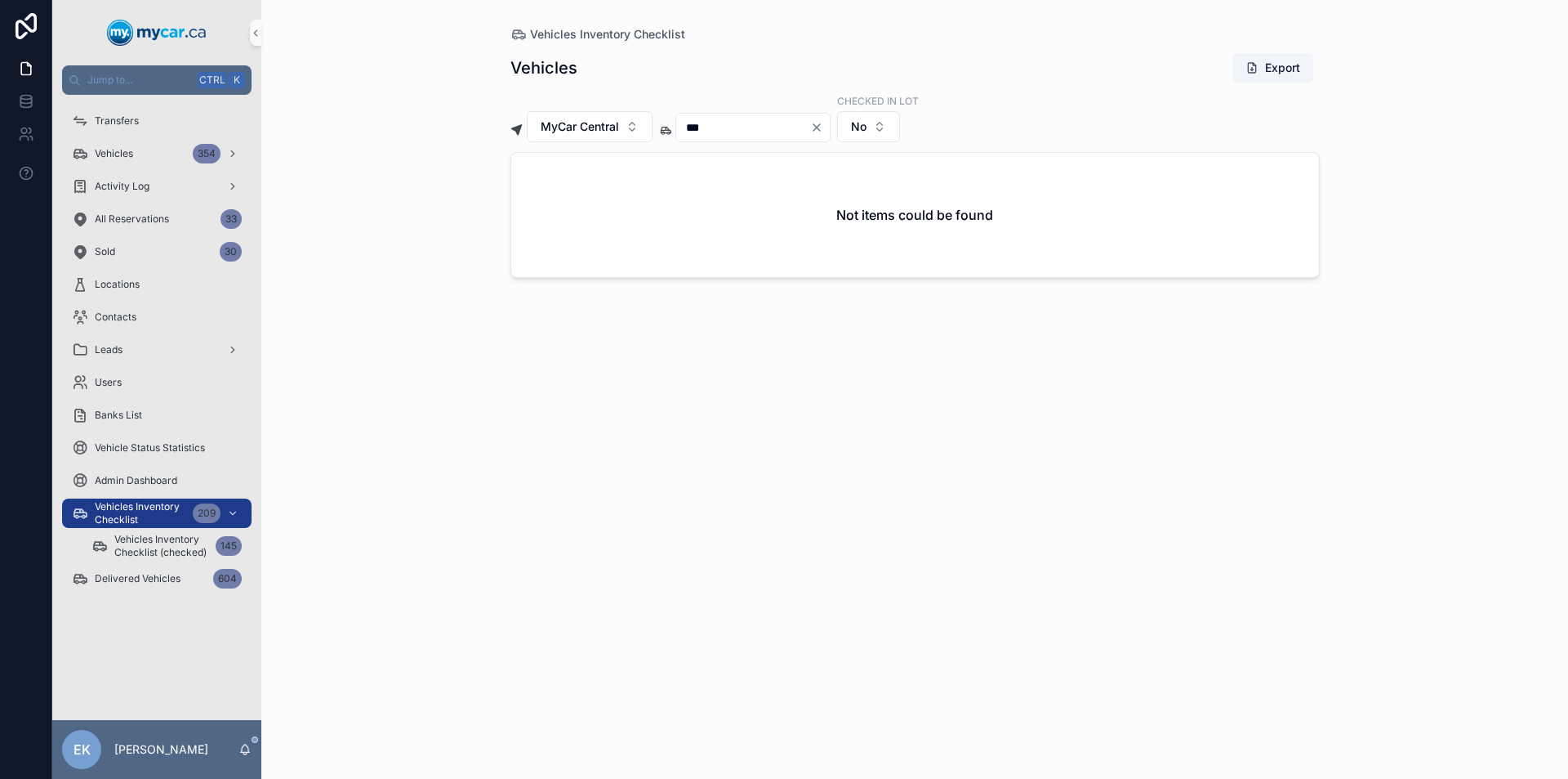
click at [819, 128] on icon "Clear" at bounding box center [816, 126] width 6 height 6
click at [810, 130] on input "scrollable content" at bounding box center [742, 126] width 134 height 23
type input "***"
click at [537, 202] on button "scrollable content" at bounding box center [538, 202] width 13 height 13
click at [823, 125] on icon "Clear" at bounding box center [817, 127] width 13 height 13
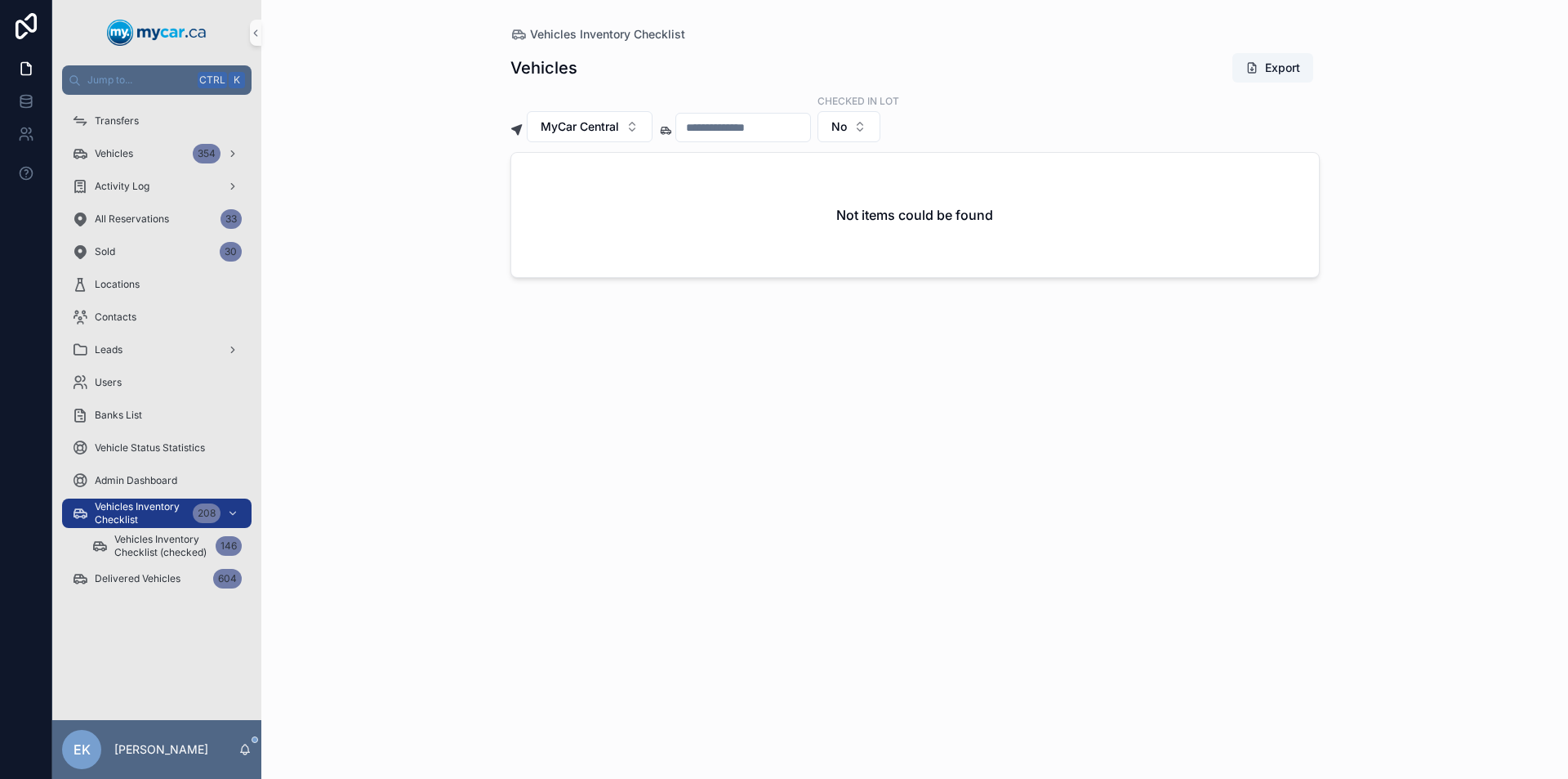
click at [810, 134] on input "scrollable content" at bounding box center [742, 126] width 134 height 23
type input "*"
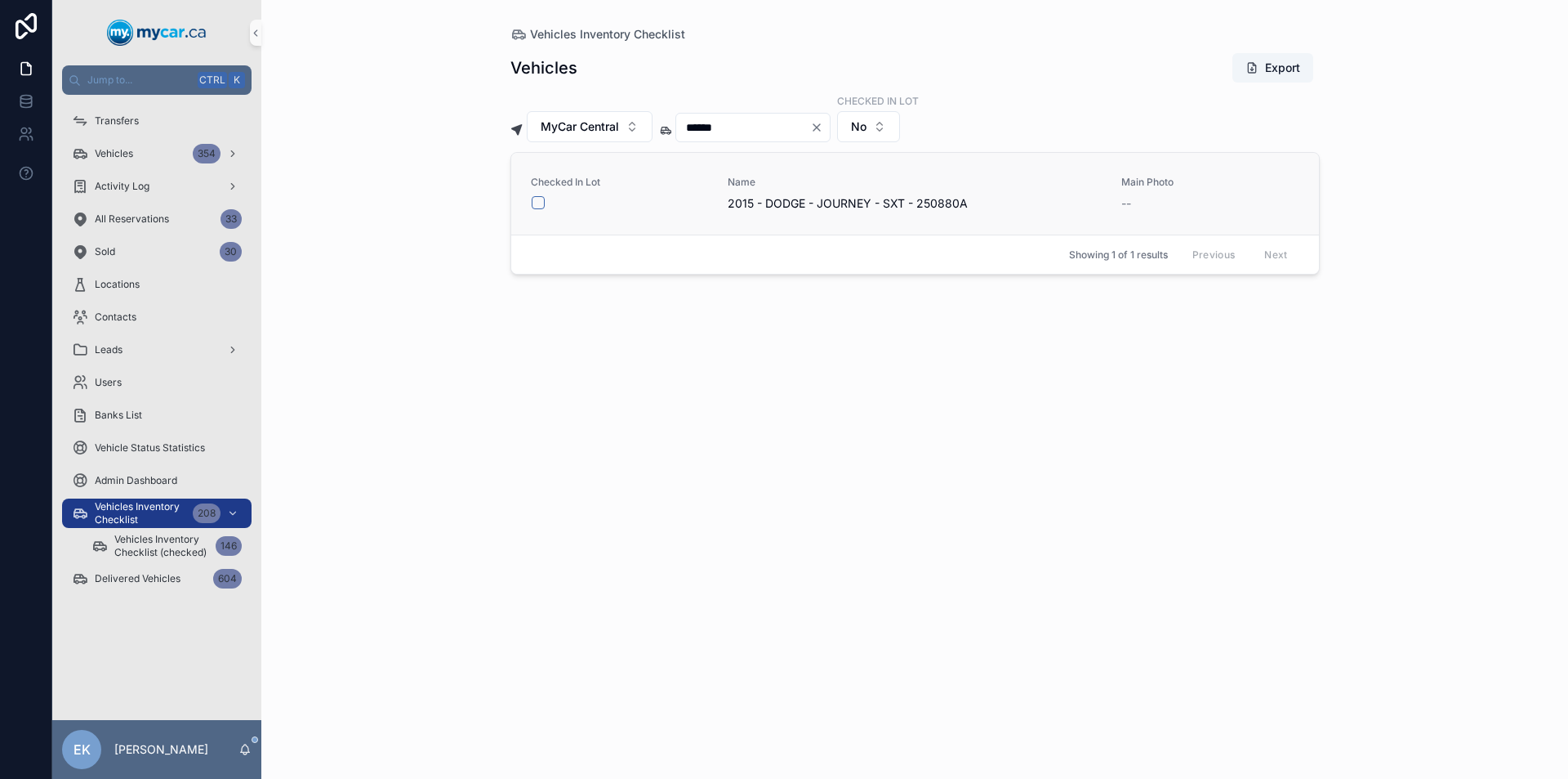
type input "******"
click at [538, 204] on button "scrollable content" at bounding box center [538, 202] width 13 height 13
click at [823, 127] on icon "Clear" at bounding box center [817, 127] width 13 height 13
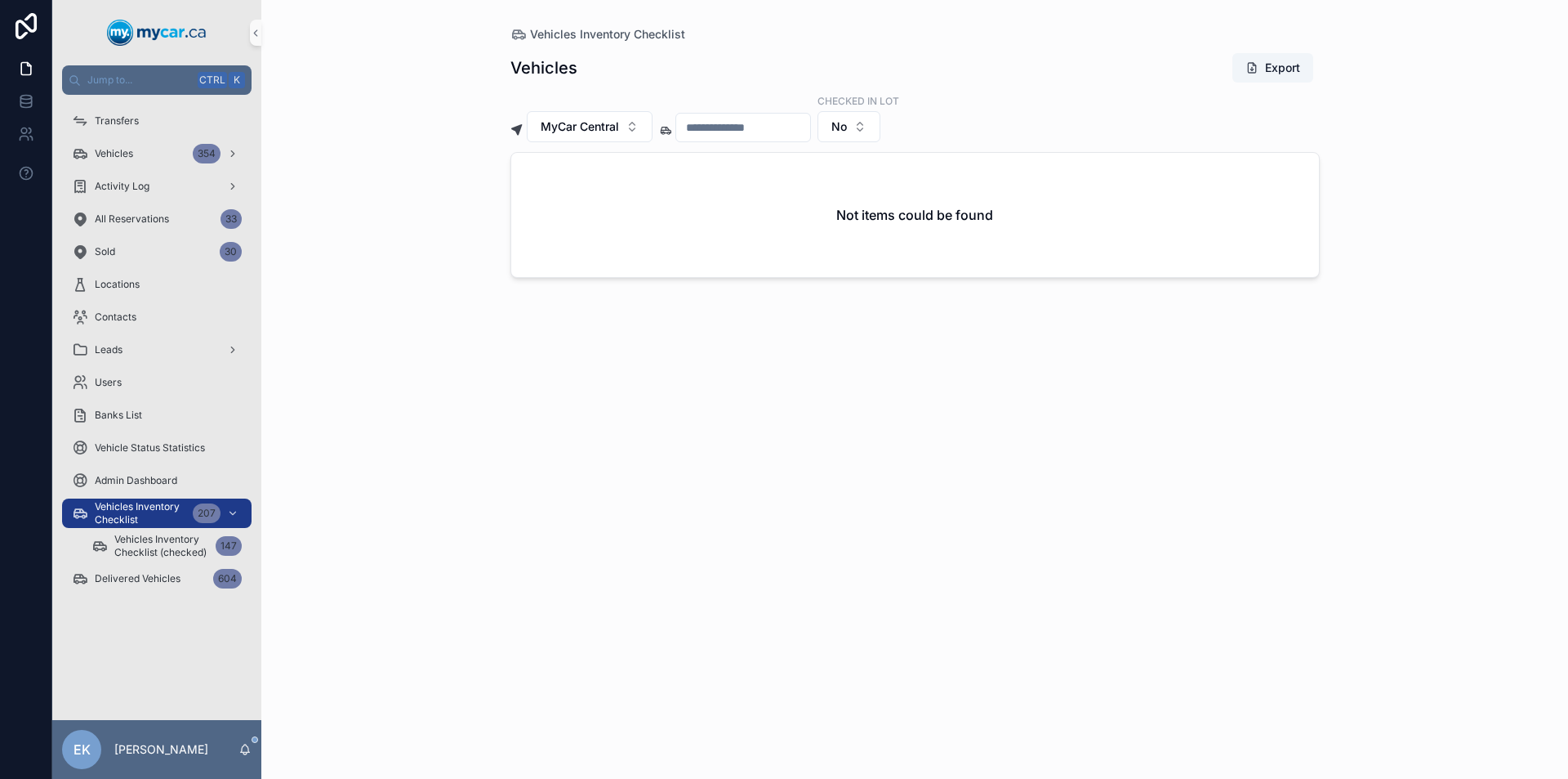
click at [779, 119] on input "scrollable content" at bounding box center [742, 126] width 134 height 23
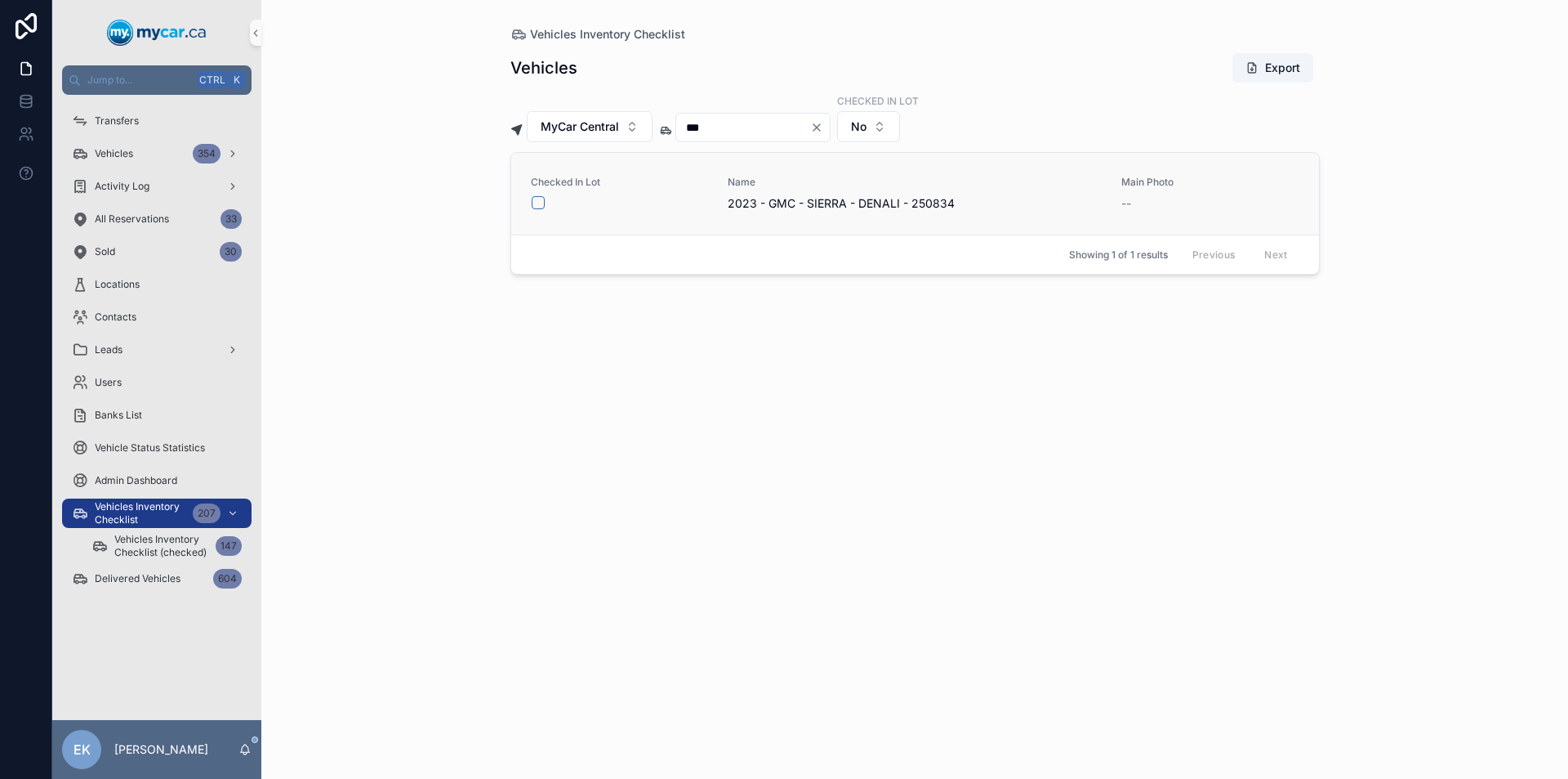
type input "***"
click at [537, 202] on button "scrollable content" at bounding box center [538, 202] width 13 height 13
click at [819, 128] on icon "Clear" at bounding box center [816, 126] width 6 height 6
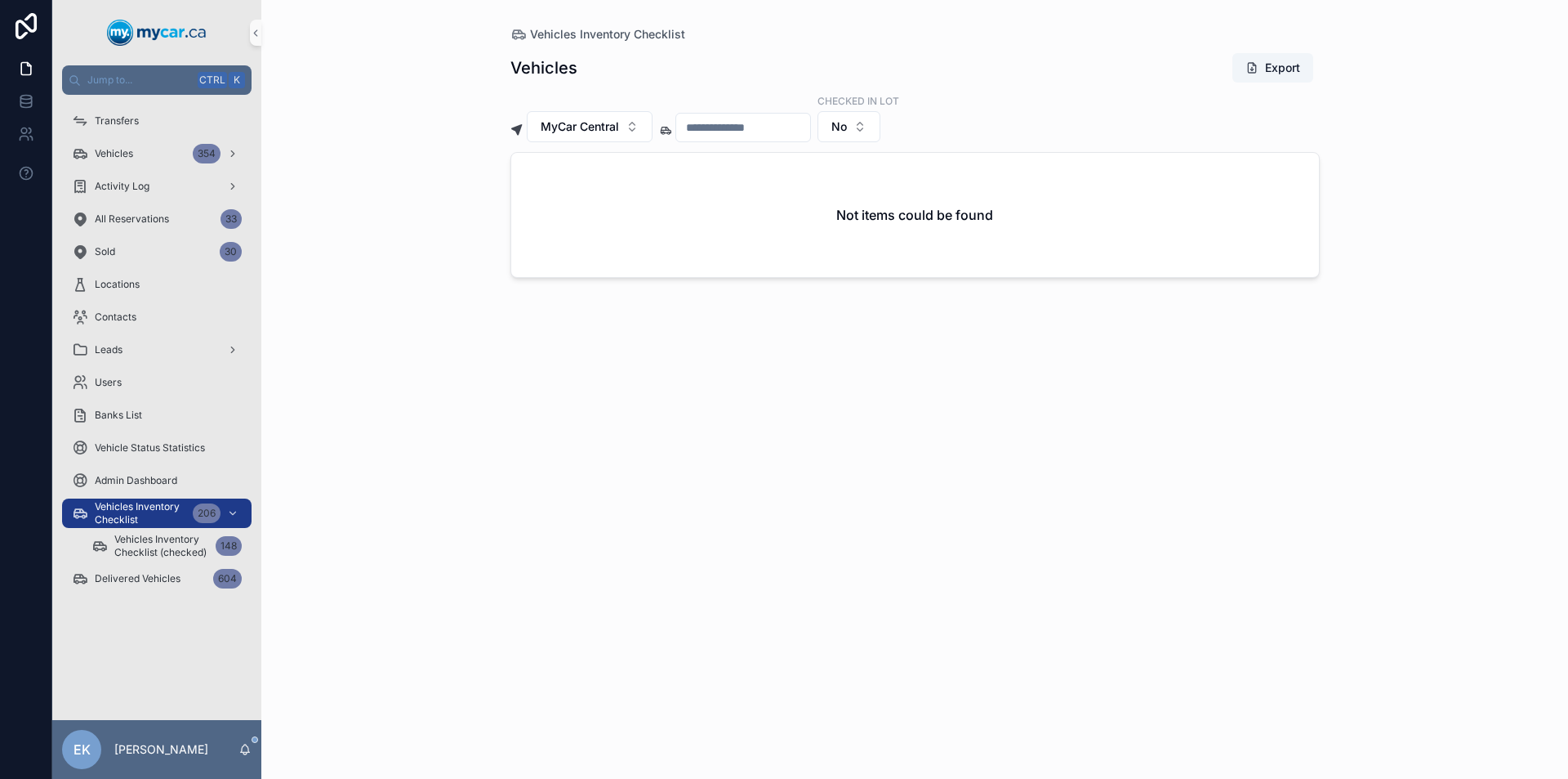
click at [776, 123] on input "scrollable content" at bounding box center [742, 126] width 134 height 23
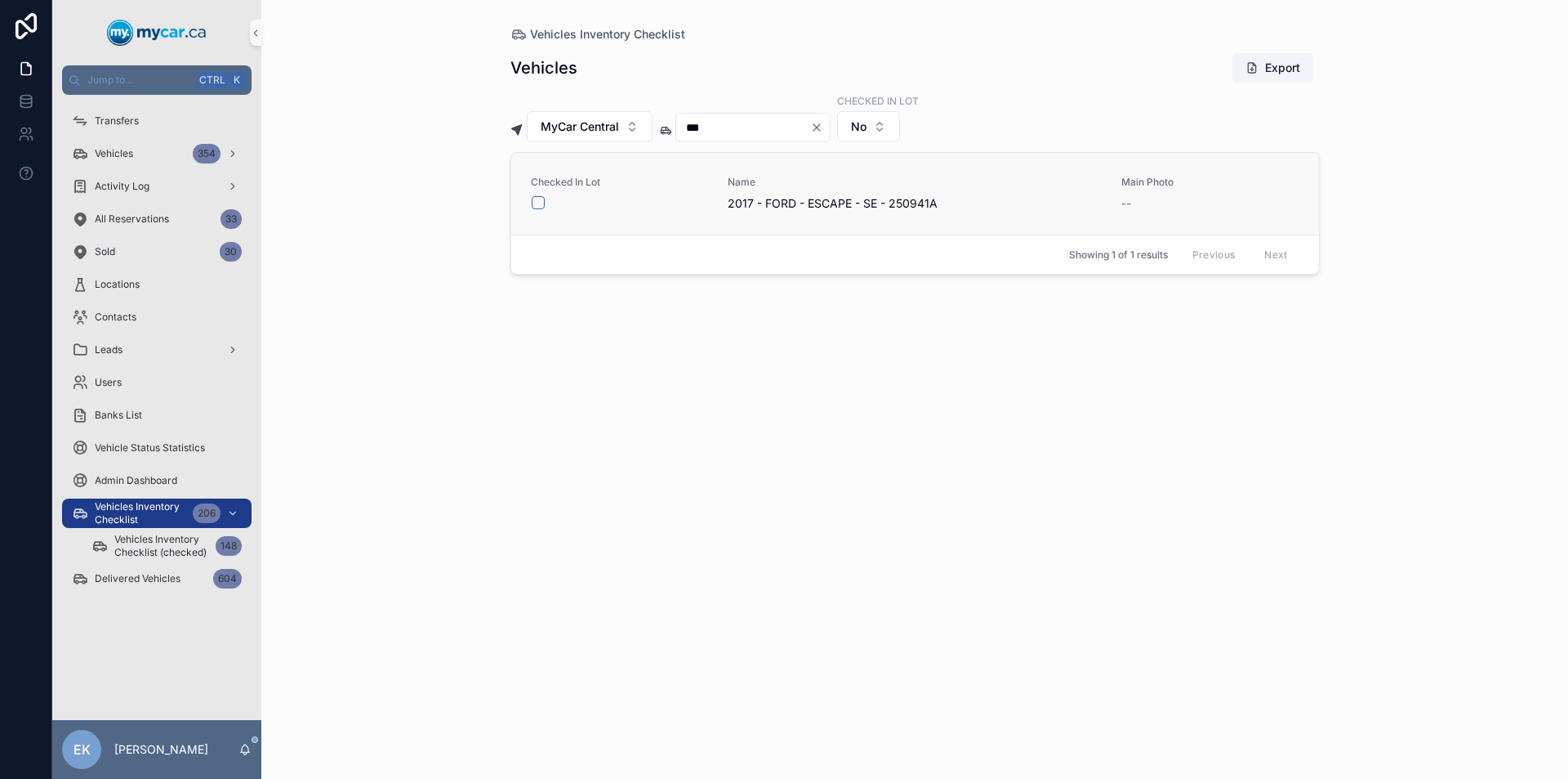
type input "***"
click at [538, 202] on button "scrollable content" at bounding box center [538, 202] width 13 height 13
click at [823, 126] on icon "Clear" at bounding box center [817, 127] width 13 height 13
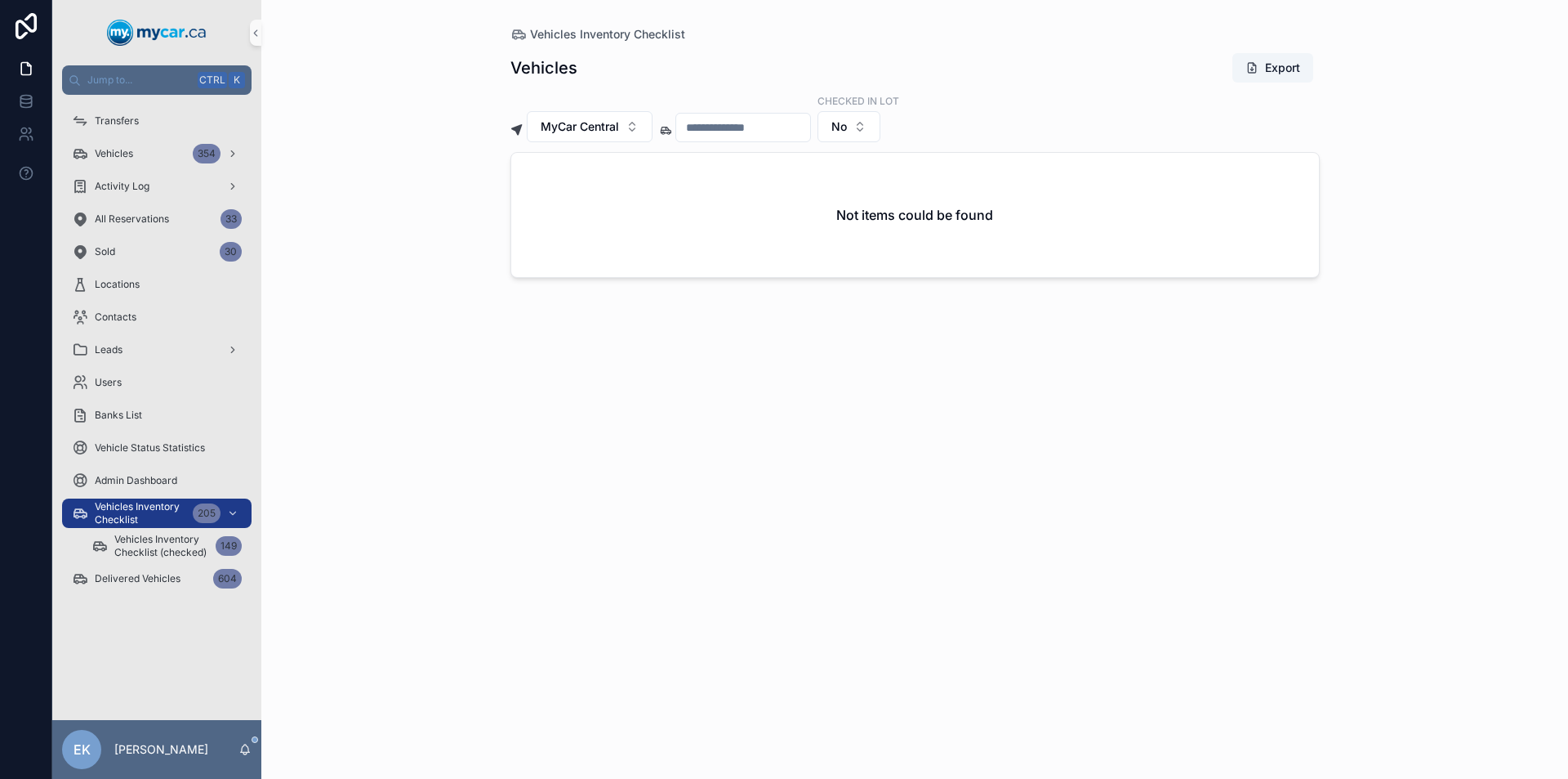
click at [787, 132] on input "scrollable content" at bounding box center [742, 126] width 134 height 23
type input "***"
click at [823, 127] on icon "Clear" at bounding box center [817, 127] width 13 height 13
click at [810, 128] on input "scrollable content" at bounding box center [742, 126] width 134 height 23
type input "***"
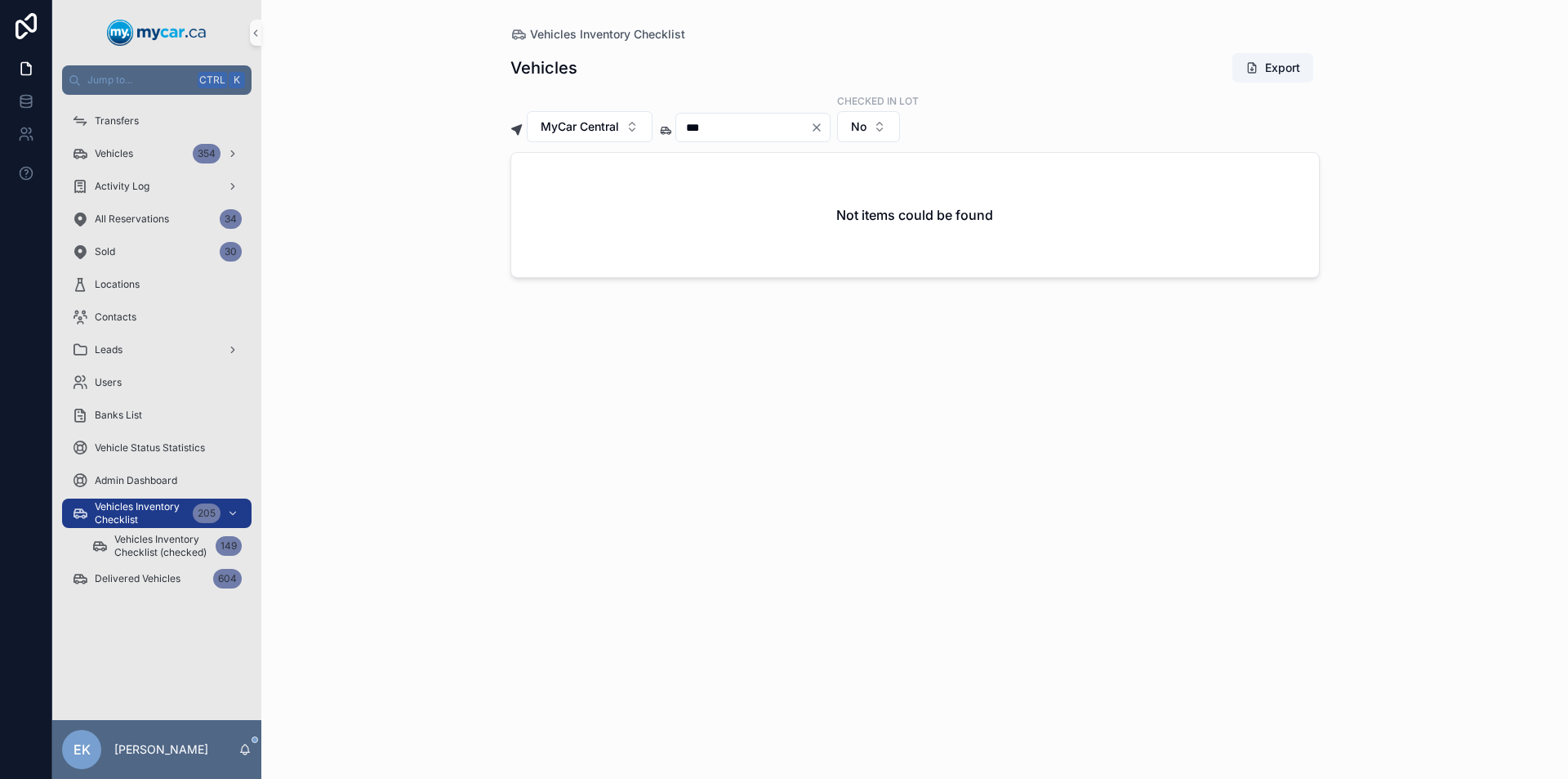
click at [819, 126] on icon "Clear" at bounding box center [816, 126] width 6 height 6
click at [786, 130] on input "scrollable content" at bounding box center [742, 126] width 134 height 23
type input "***"
click at [541, 205] on button "scrollable content" at bounding box center [538, 202] width 13 height 13
click at [823, 127] on icon "Clear" at bounding box center [817, 127] width 13 height 13
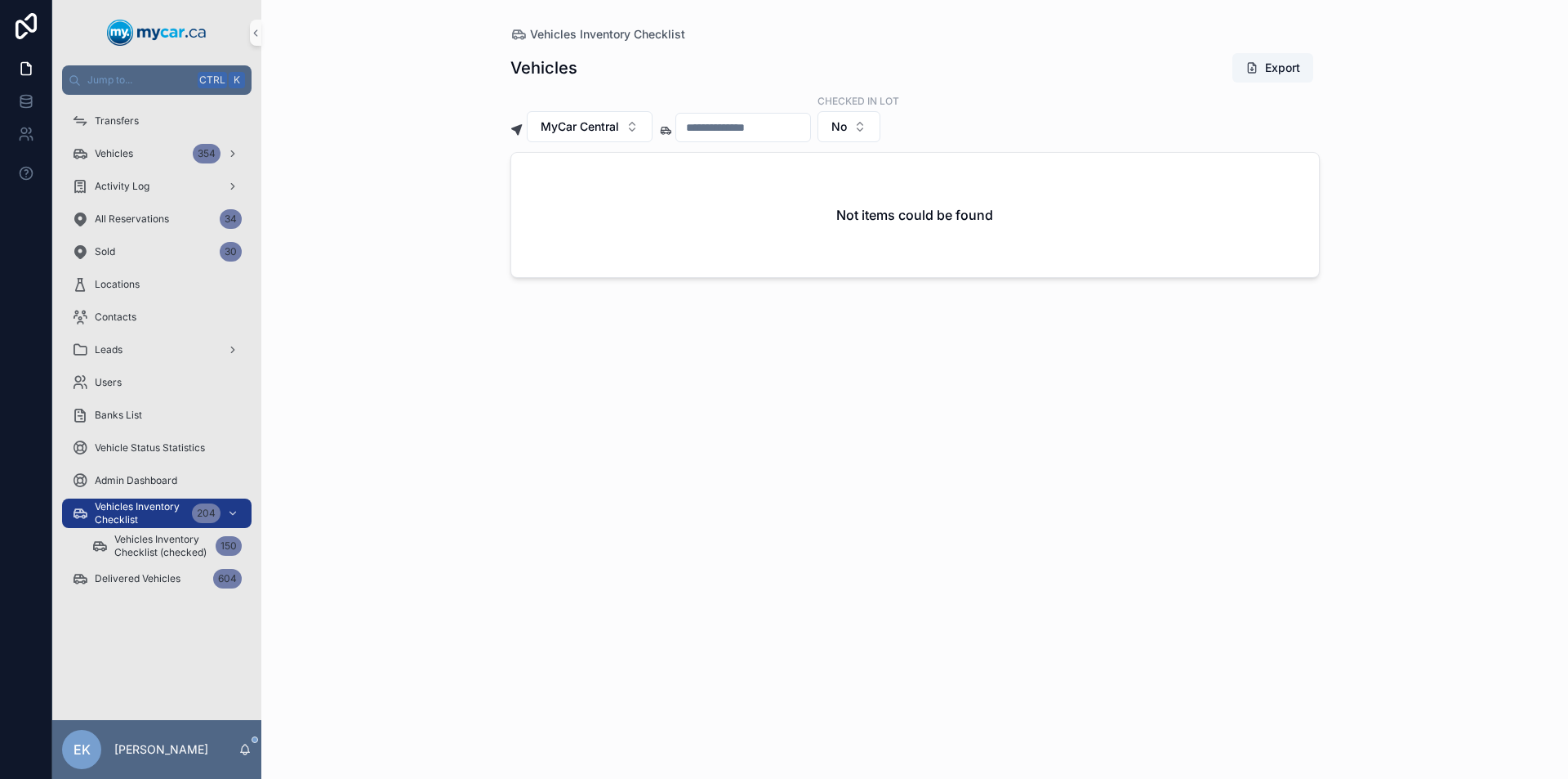
click at [758, 128] on input "scrollable content" at bounding box center [742, 126] width 134 height 23
type input "***"
click at [819, 126] on icon "Clear" at bounding box center [816, 126] width 6 height 6
click at [794, 130] on input "scrollable content" at bounding box center [742, 126] width 134 height 23
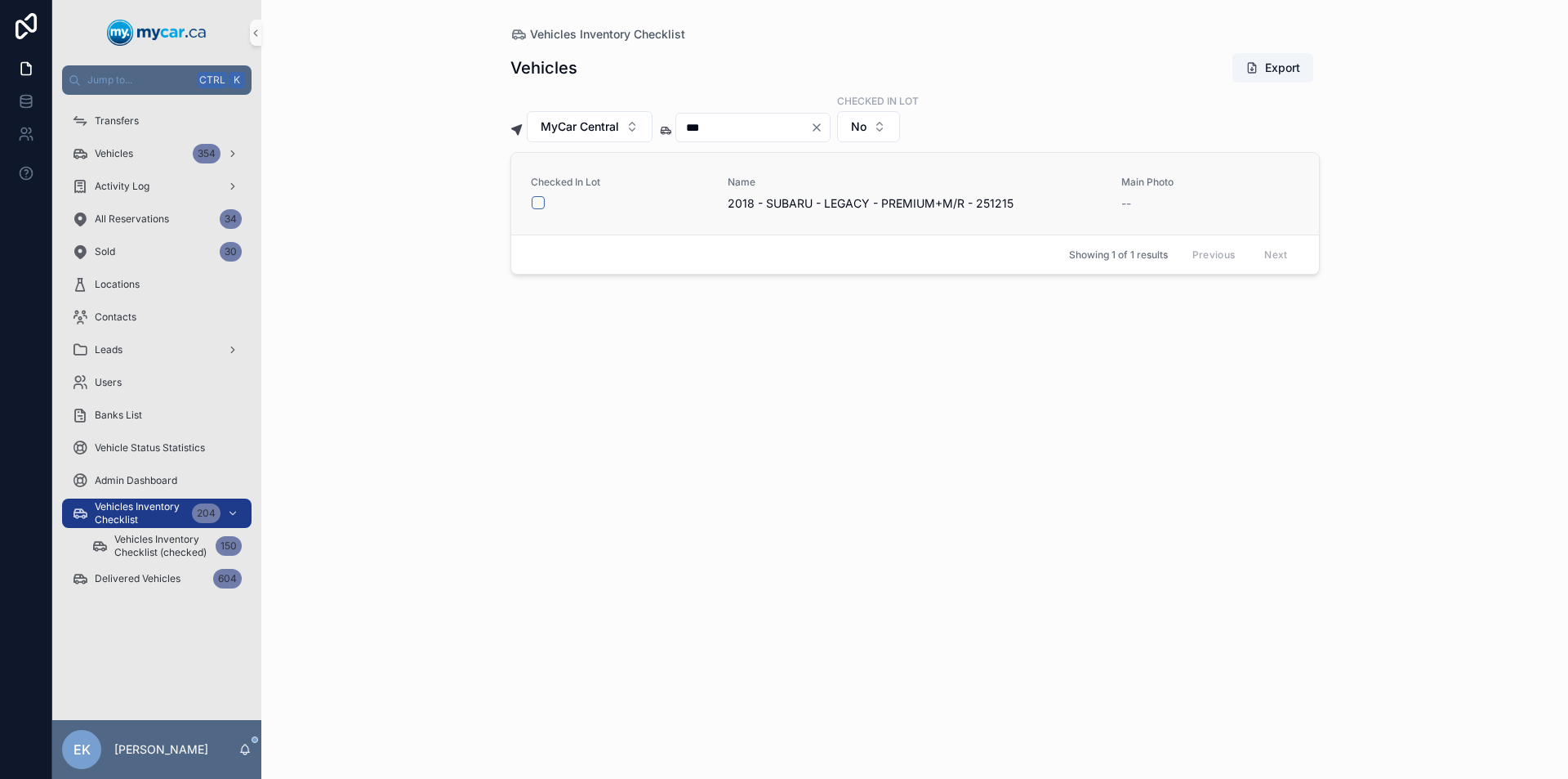
type input "***"
click at [538, 197] on button "scrollable content" at bounding box center [538, 202] width 13 height 13
click at [823, 127] on icon "Clear" at bounding box center [817, 127] width 13 height 13
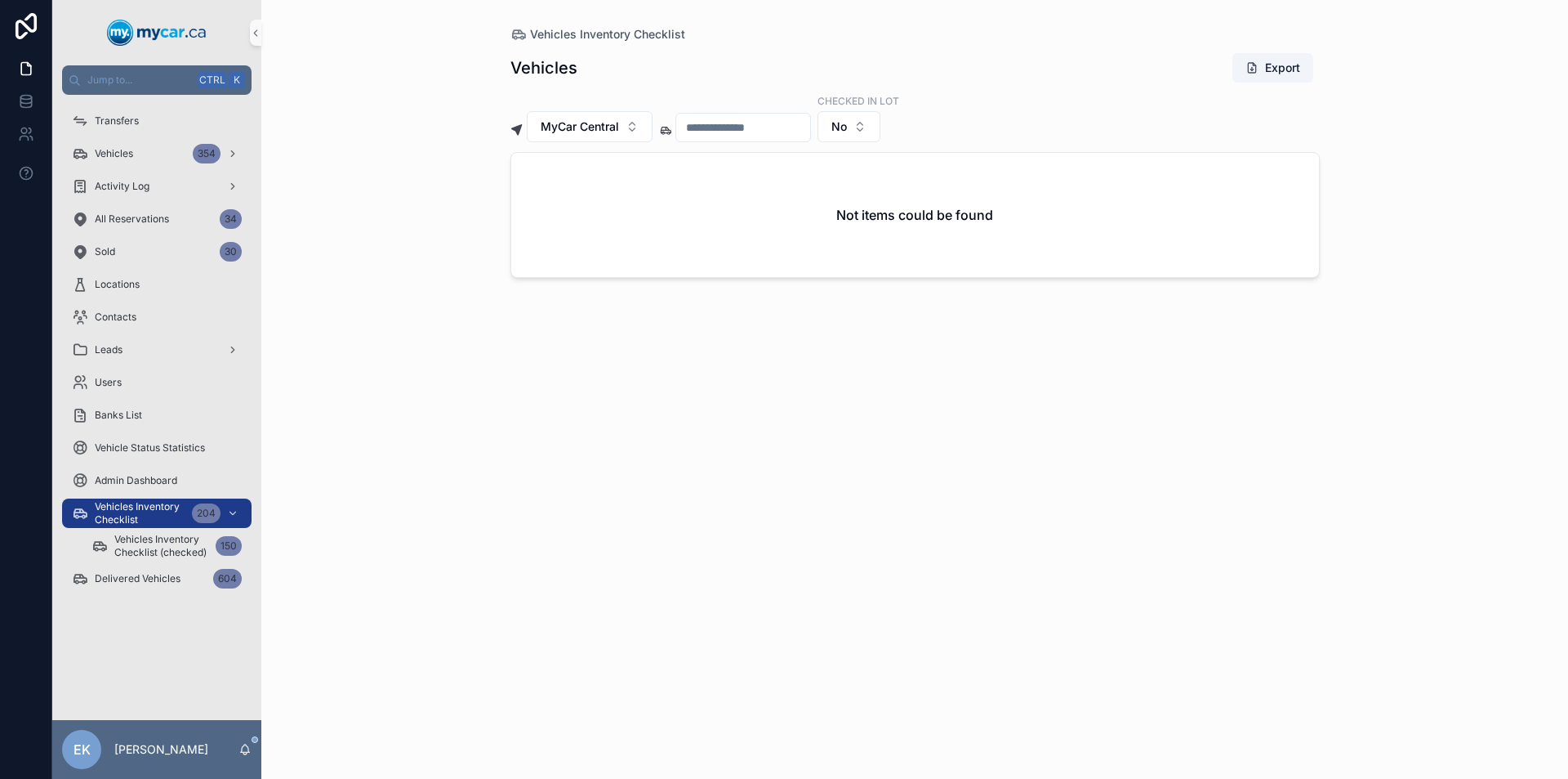
click at [763, 126] on input "scrollable content" at bounding box center [742, 126] width 134 height 23
type input "***"
click at [823, 128] on icon "Clear" at bounding box center [817, 127] width 13 height 13
click at [810, 127] on input "scrollable content" at bounding box center [742, 126] width 134 height 23
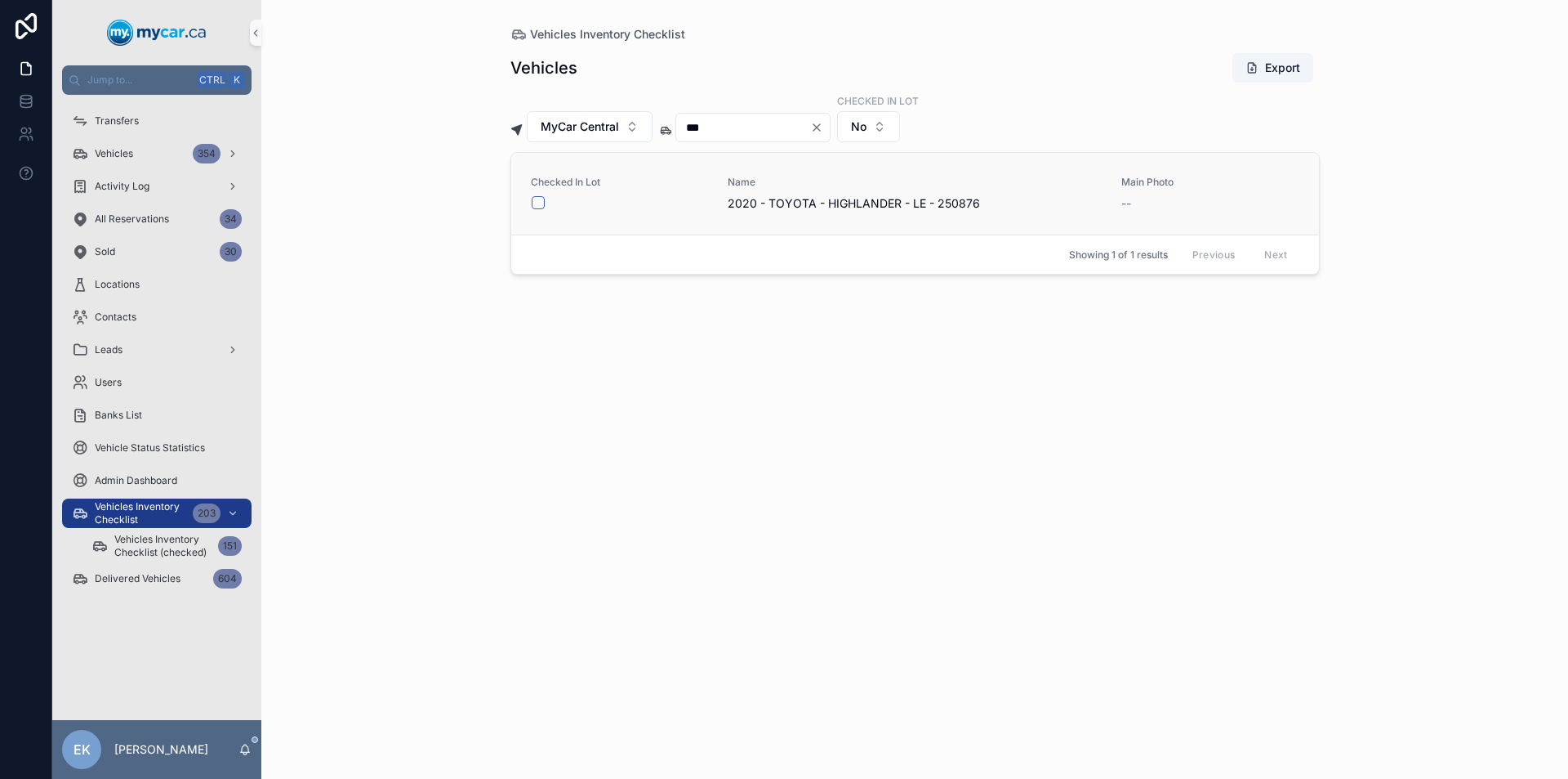
type input "***"
click at [538, 202] on button "scrollable content" at bounding box center [538, 202] width 13 height 13
click at [823, 126] on icon "Clear" at bounding box center [817, 127] width 13 height 13
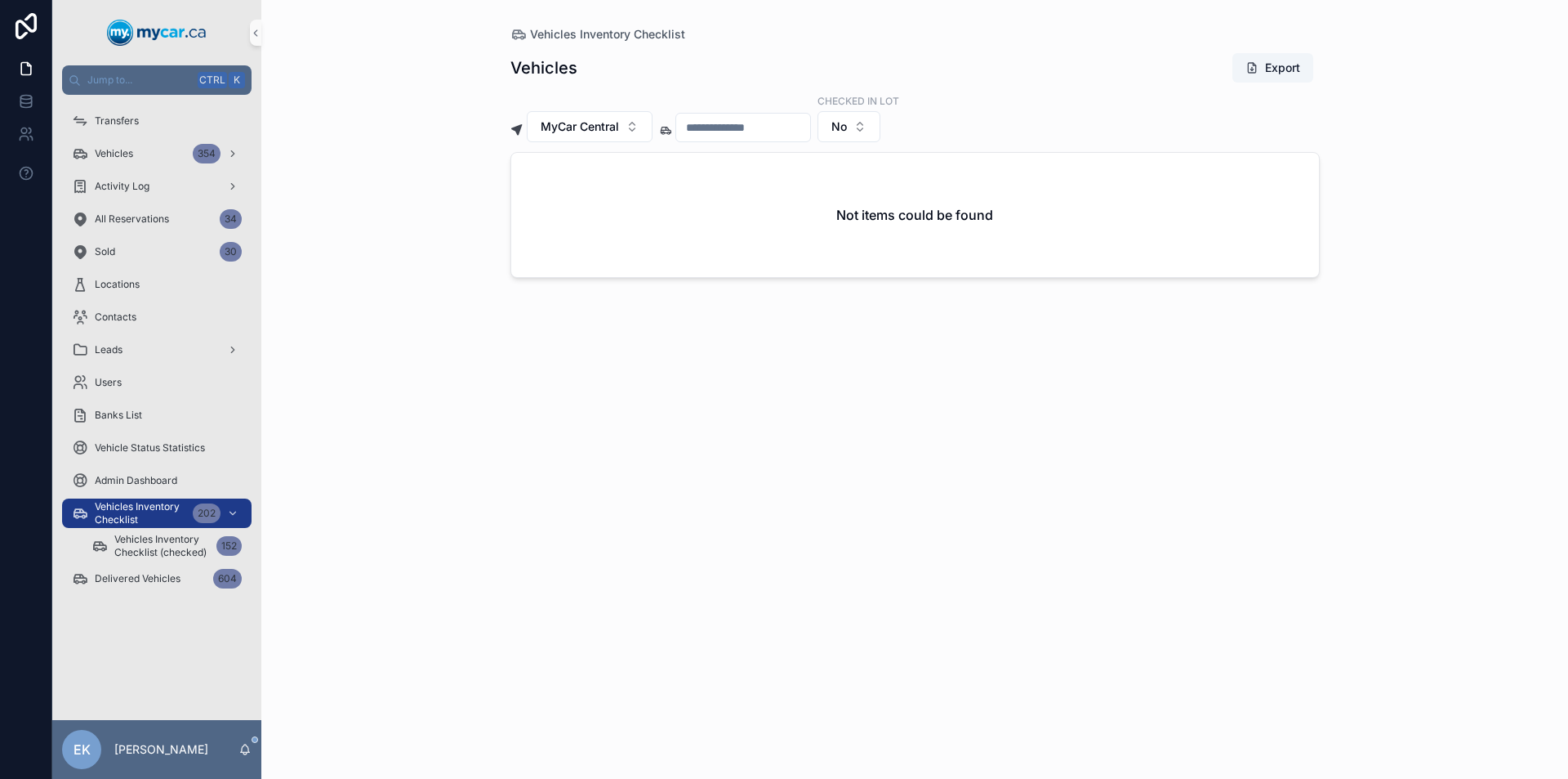
click at [787, 126] on input "scrollable content" at bounding box center [742, 126] width 134 height 23
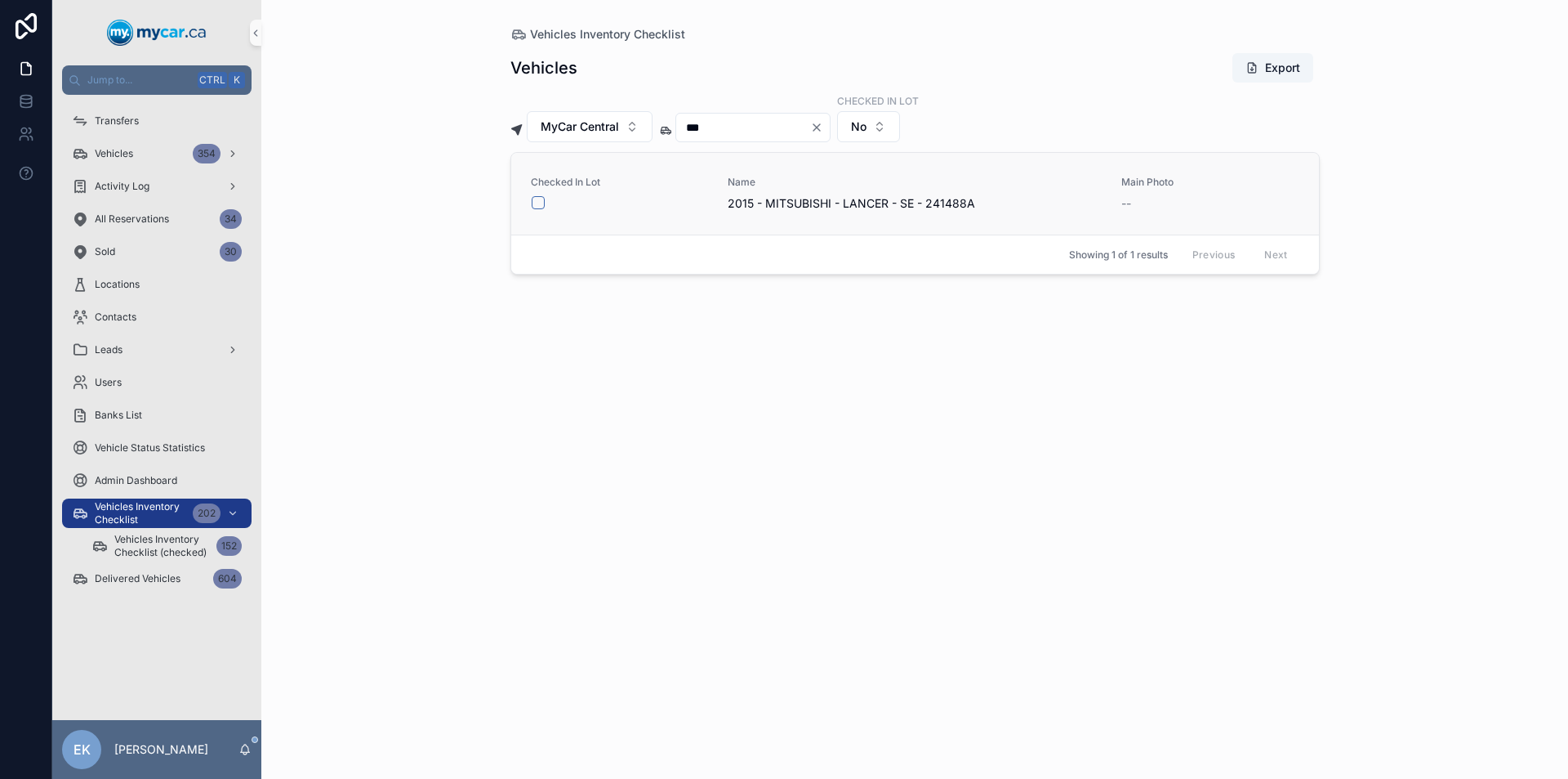
type input "***"
click at [538, 205] on button "scrollable content" at bounding box center [538, 202] width 13 height 13
click at [823, 125] on icon "Clear" at bounding box center [817, 127] width 13 height 13
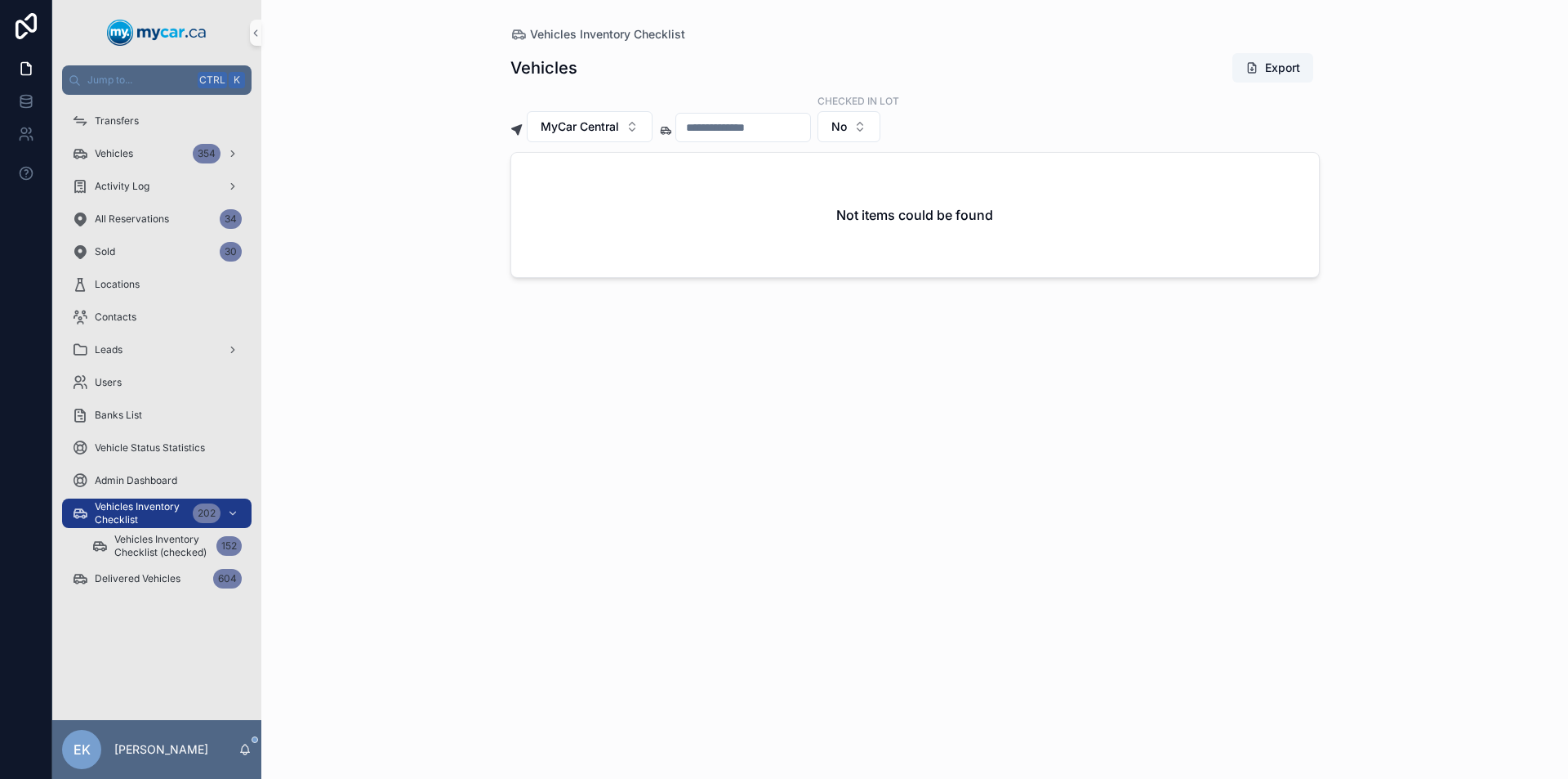
click at [798, 128] on input "scrollable content" at bounding box center [742, 126] width 134 height 23
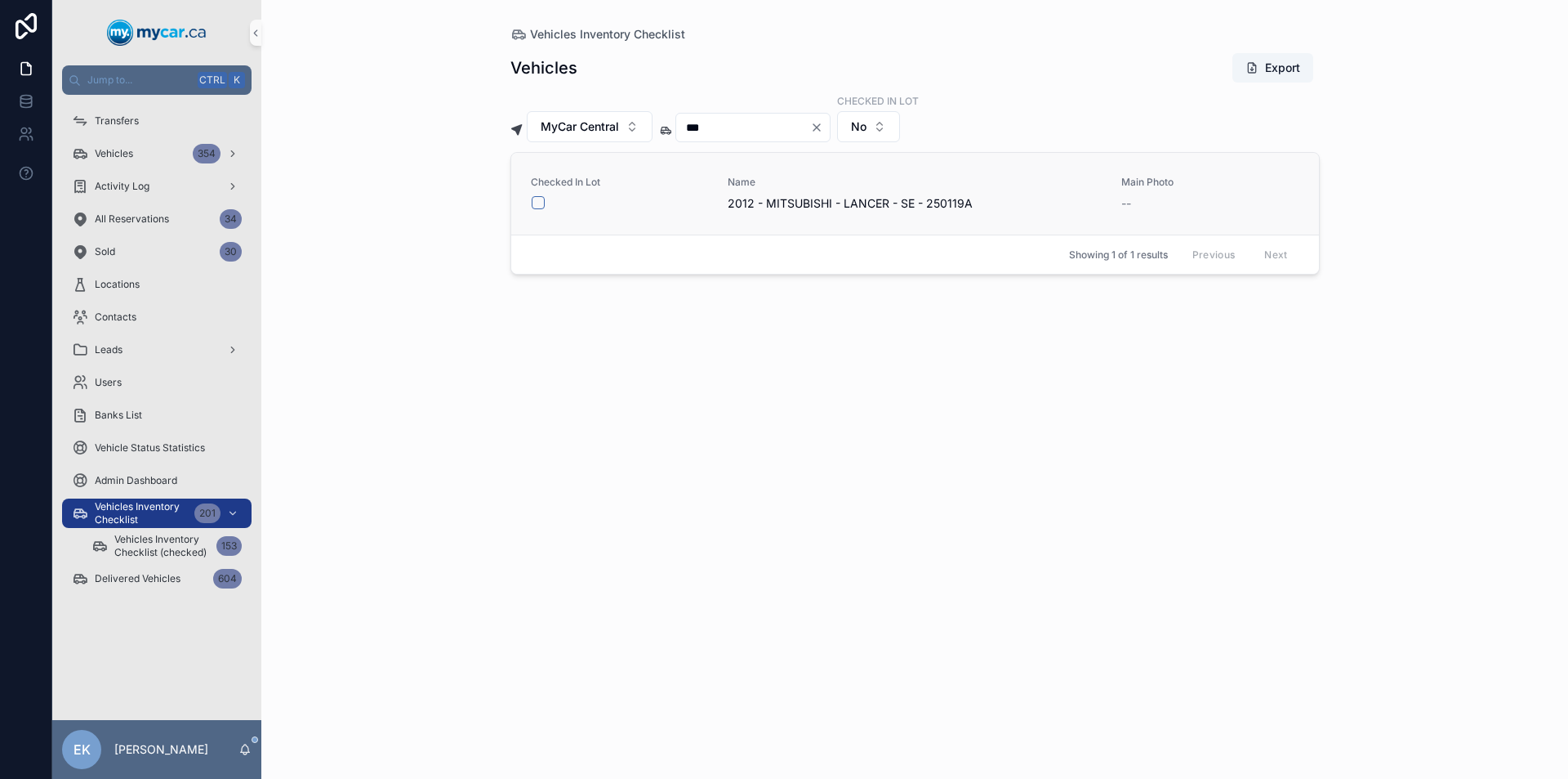
type input "***"
click at [538, 201] on button "scrollable content" at bounding box center [538, 202] width 13 height 13
click at [823, 127] on icon "Clear" at bounding box center [817, 127] width 13 height 13
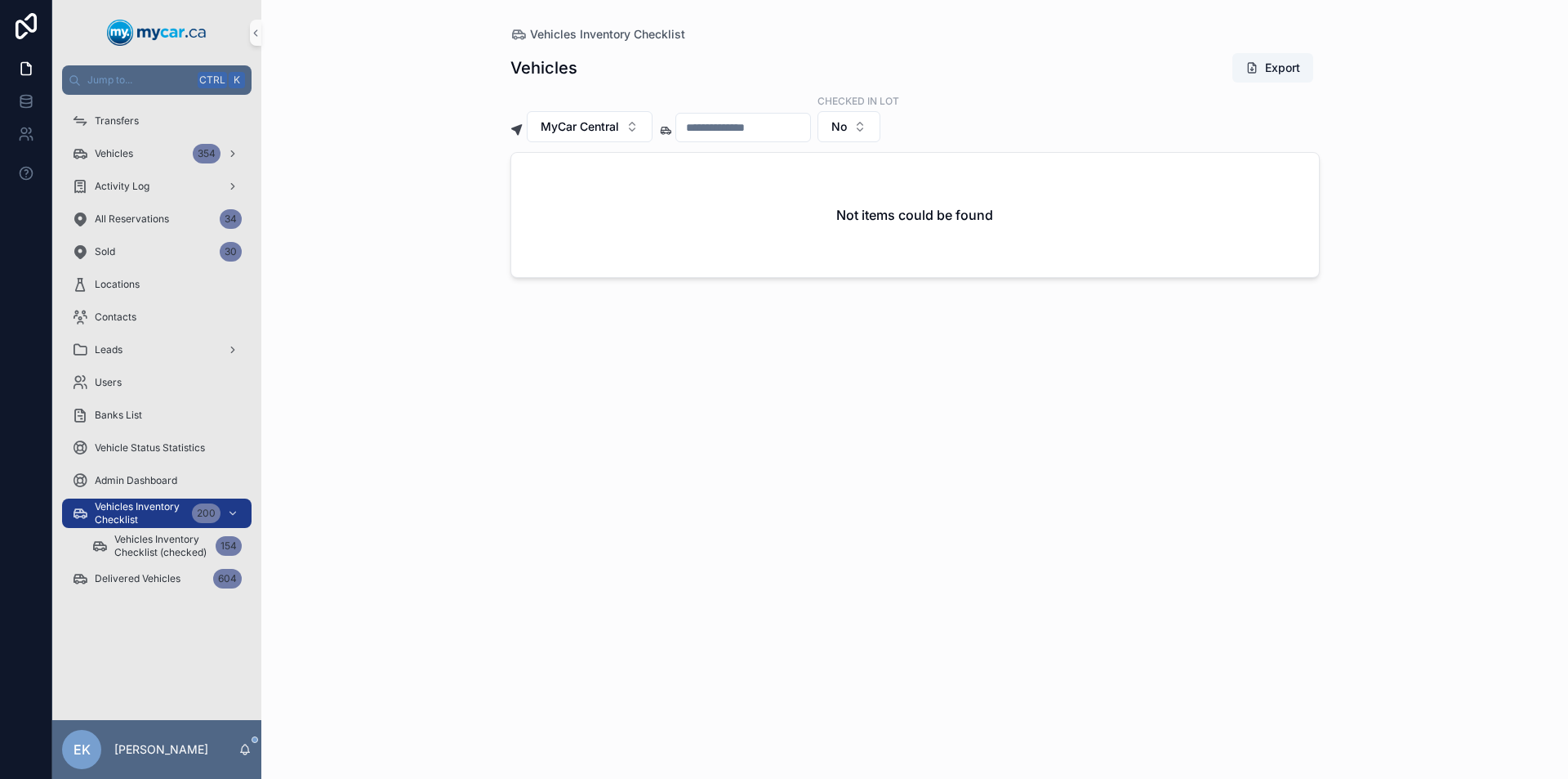
click at [765, 126] on input "scrollable content" at bounding box center [742, 126] width 134 height 23
type input "***"
click at [823, 124] on icon "Clear" at bounding box center [817, 127] width 13 height 13
click at [793, 127] on input "scrollable content" at bounding box center [742, 126] width 134 height 23
type input "***"
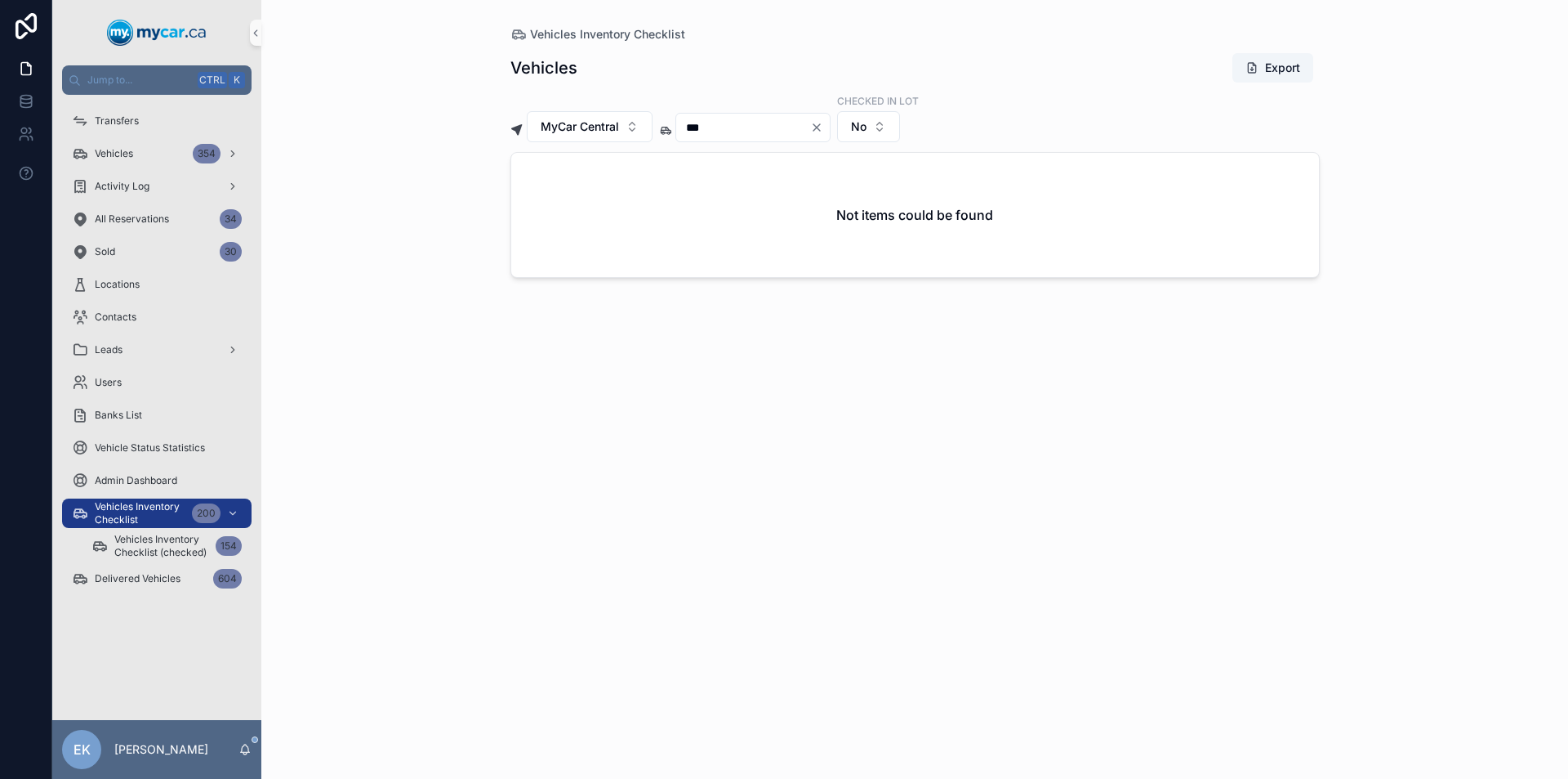
click at [819, 126] on icon "Clear" at bounding box center [816, 126] width 6 height 6
click at [779, 131] on input "scrollable content" at bounding box center [742, 126] width 134 height 23
type input "***"
click at [823, 126] on icon "Clear" at bounding box center [817, 127] width 13 height 13
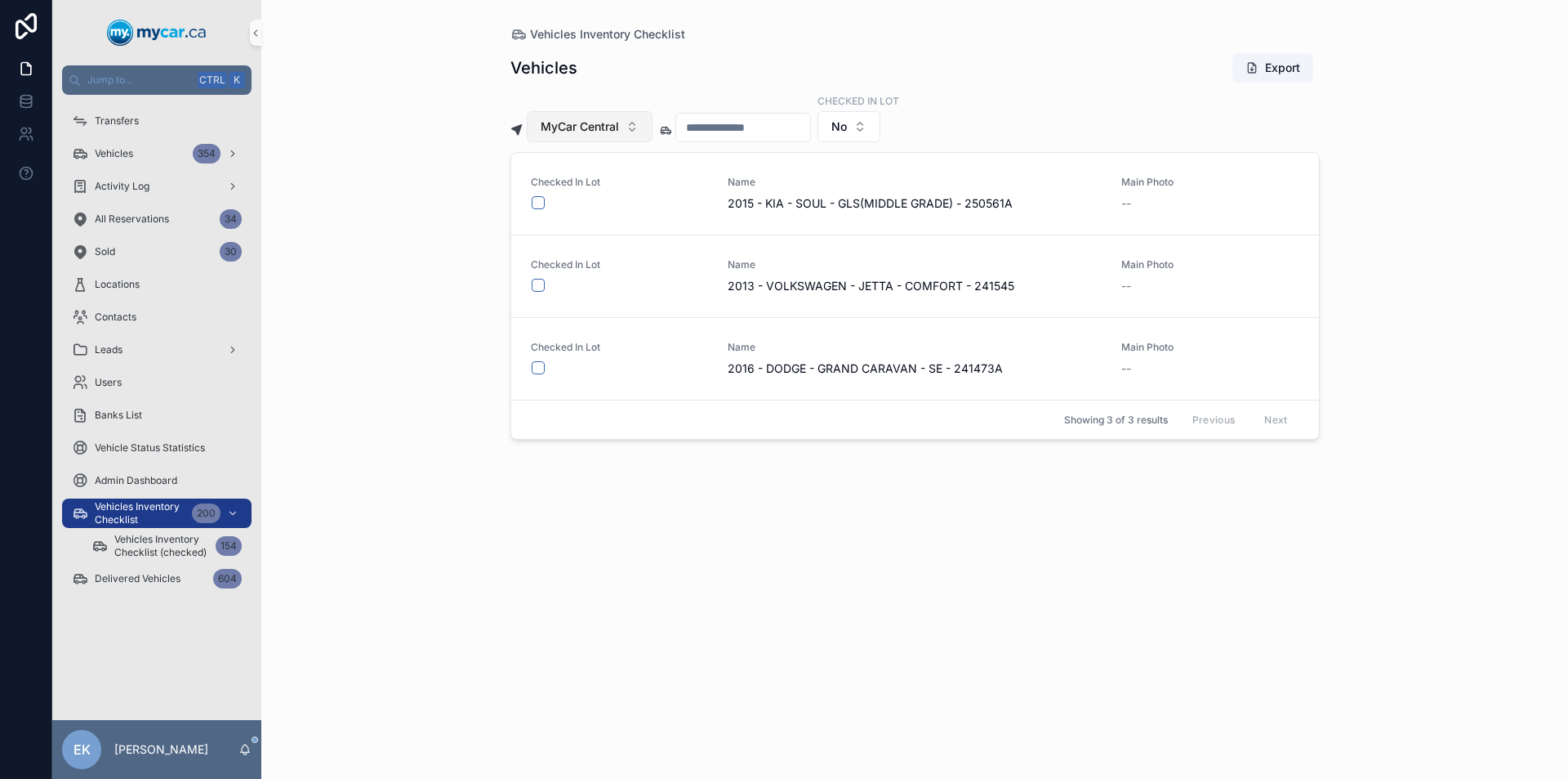
click at [634, 123] on button "MyCar Central" at bounding box center [589, 126] width 126 height 31
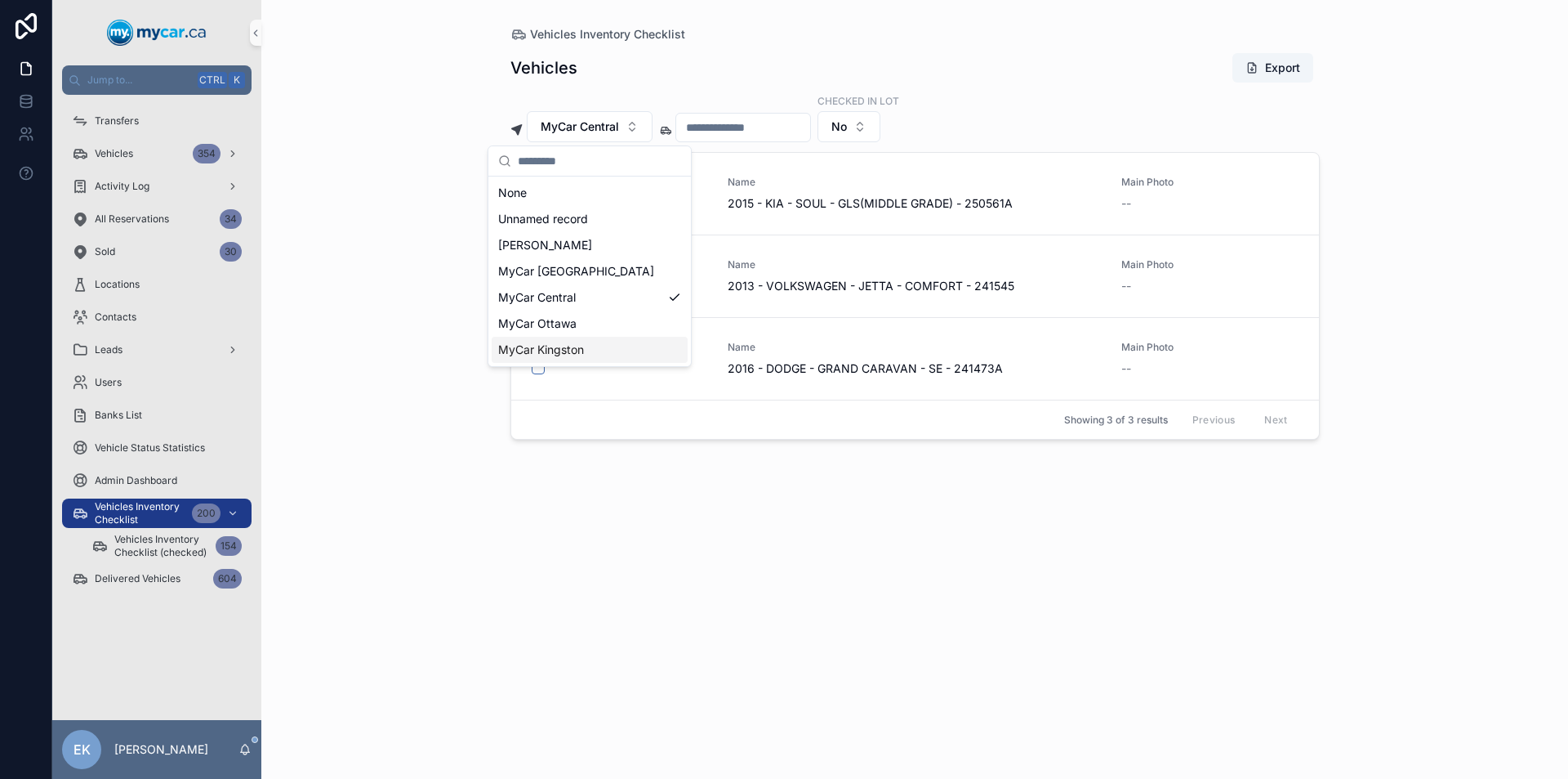
click at [548, 346] on span "MyCar Kingston" at bounding box center [541, 349] width 85 height 16
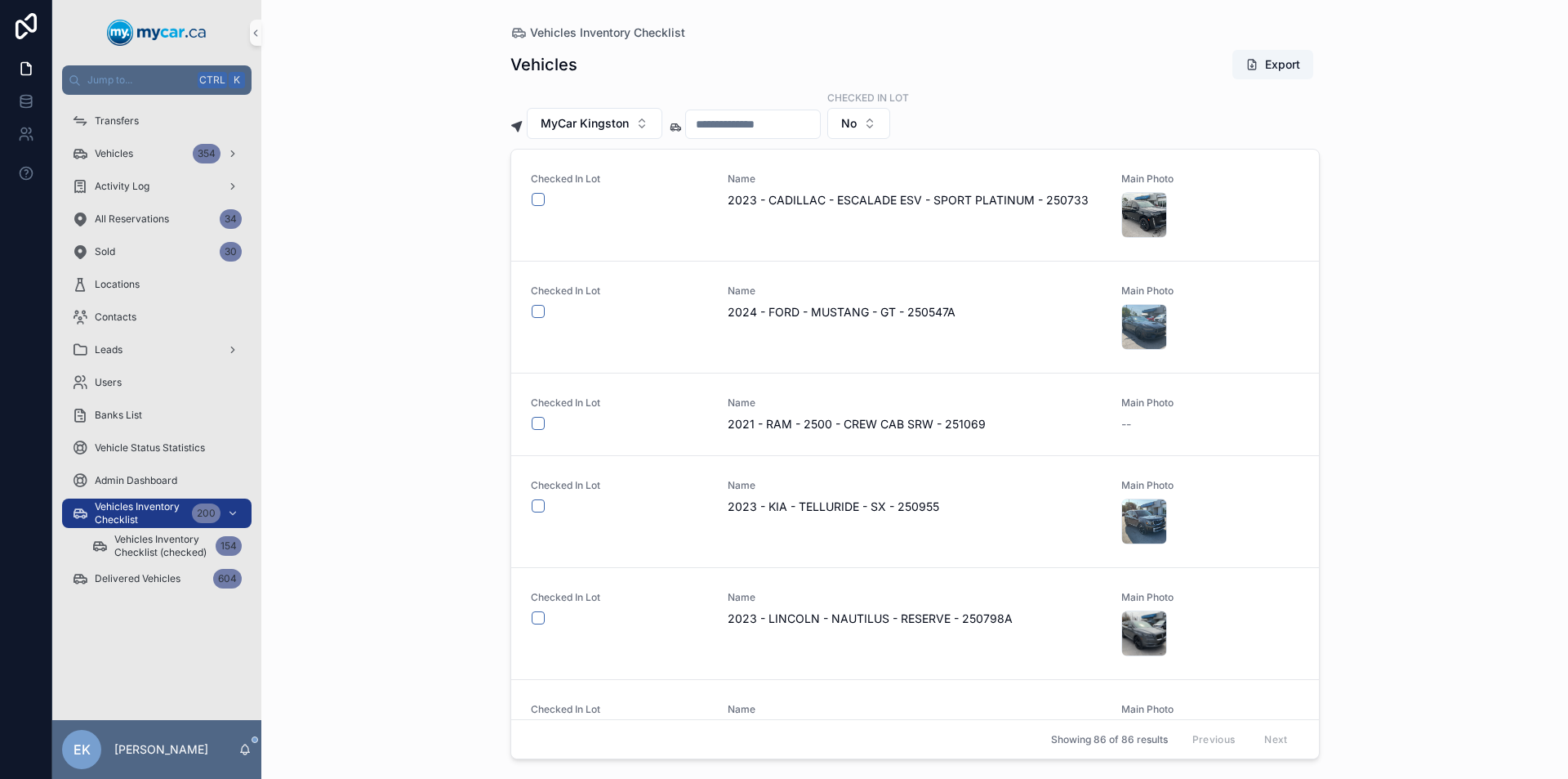
click at [754, 124] on input "scrollable content" at bounding box center [752, 124] width 134 height 23
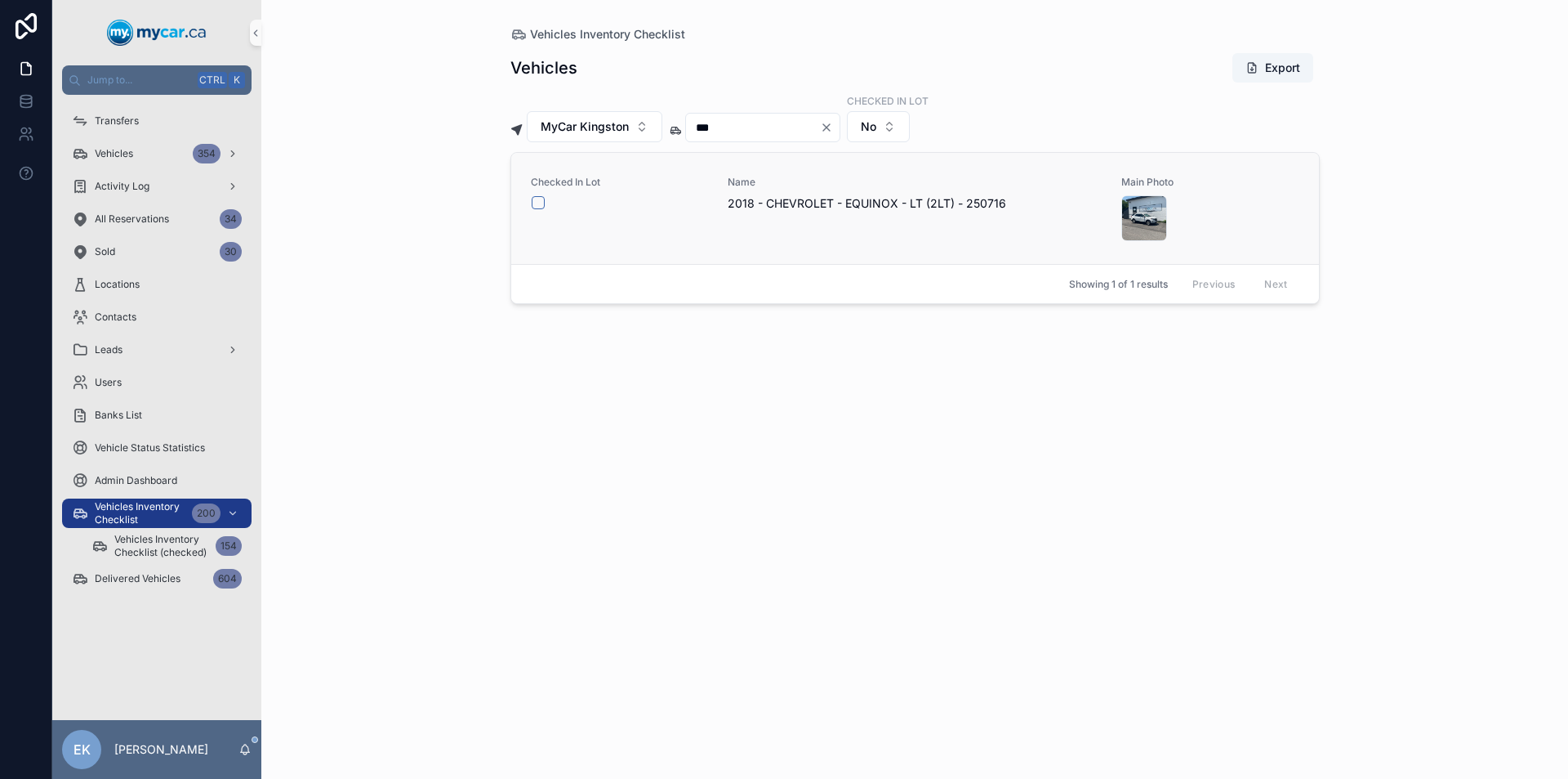
type input "***"
click at [538, 200] on button "scrollable content" at bounding box center [538, 202] width 13 height 13
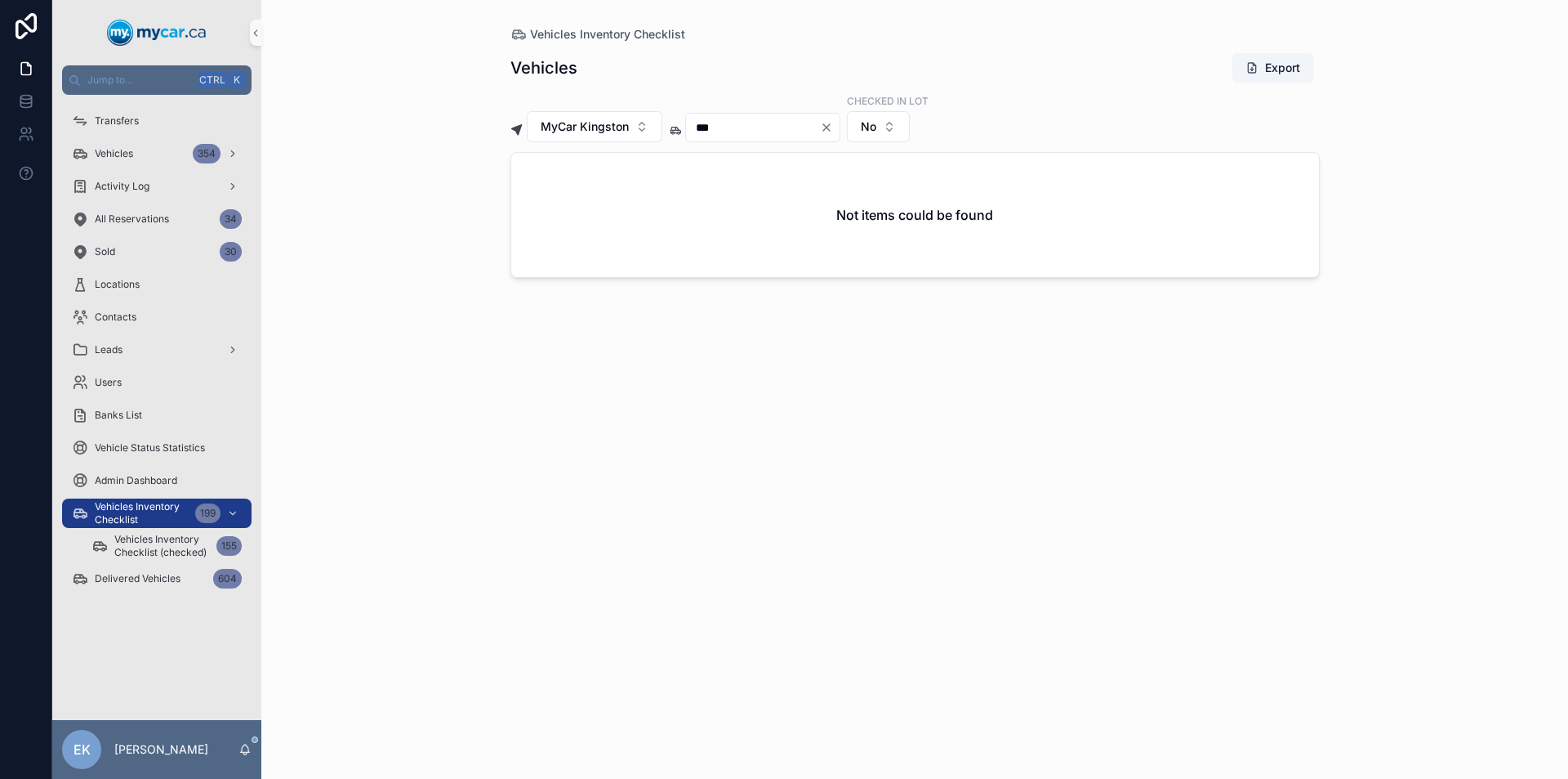
click at [833, 127] on icon "Clear" at bounding box center [826, 127] width 13 height 13
click at [799, 130] on input "scrollable content" at bounding box center [752, 126] width 134 height 23
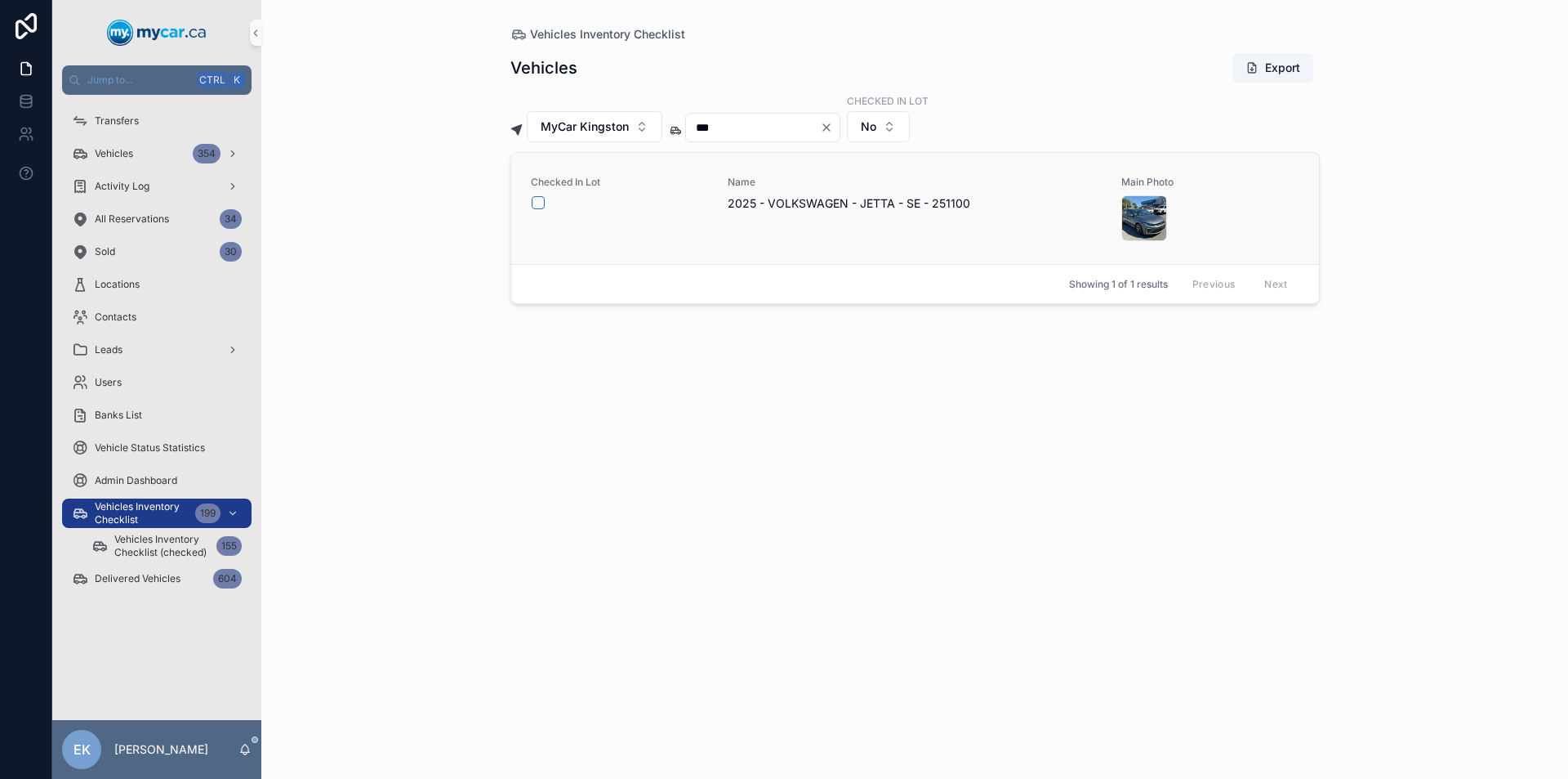
type input "***"
click at [538, 203] on button "scrollable content" at bounding box center [538, 202] width 13 height 13
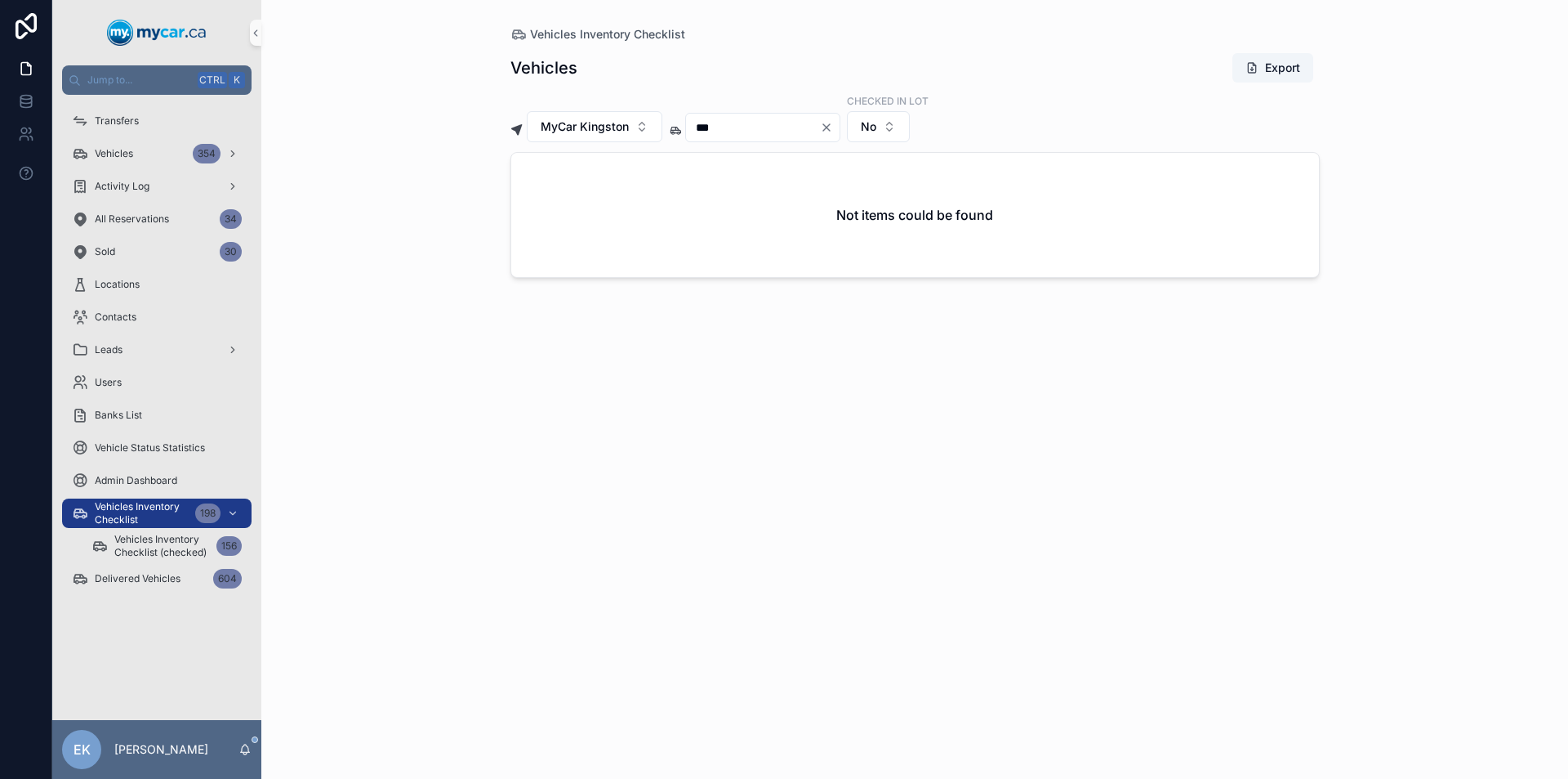
click at [829, 127] on icon "Clear" at bounding box center [826, 126] width 6 height 6
click at [819, 128] on input "scrollable content" at bounding box center [752, 126] width 134 height 23
type input "***"
click at [833, 132] on icon "Clear" at bounding box center [826, 127] width 13 height 13
click at [804, 134] on input "scrollable content" at bounding box center [752, 126] width 134 height 23
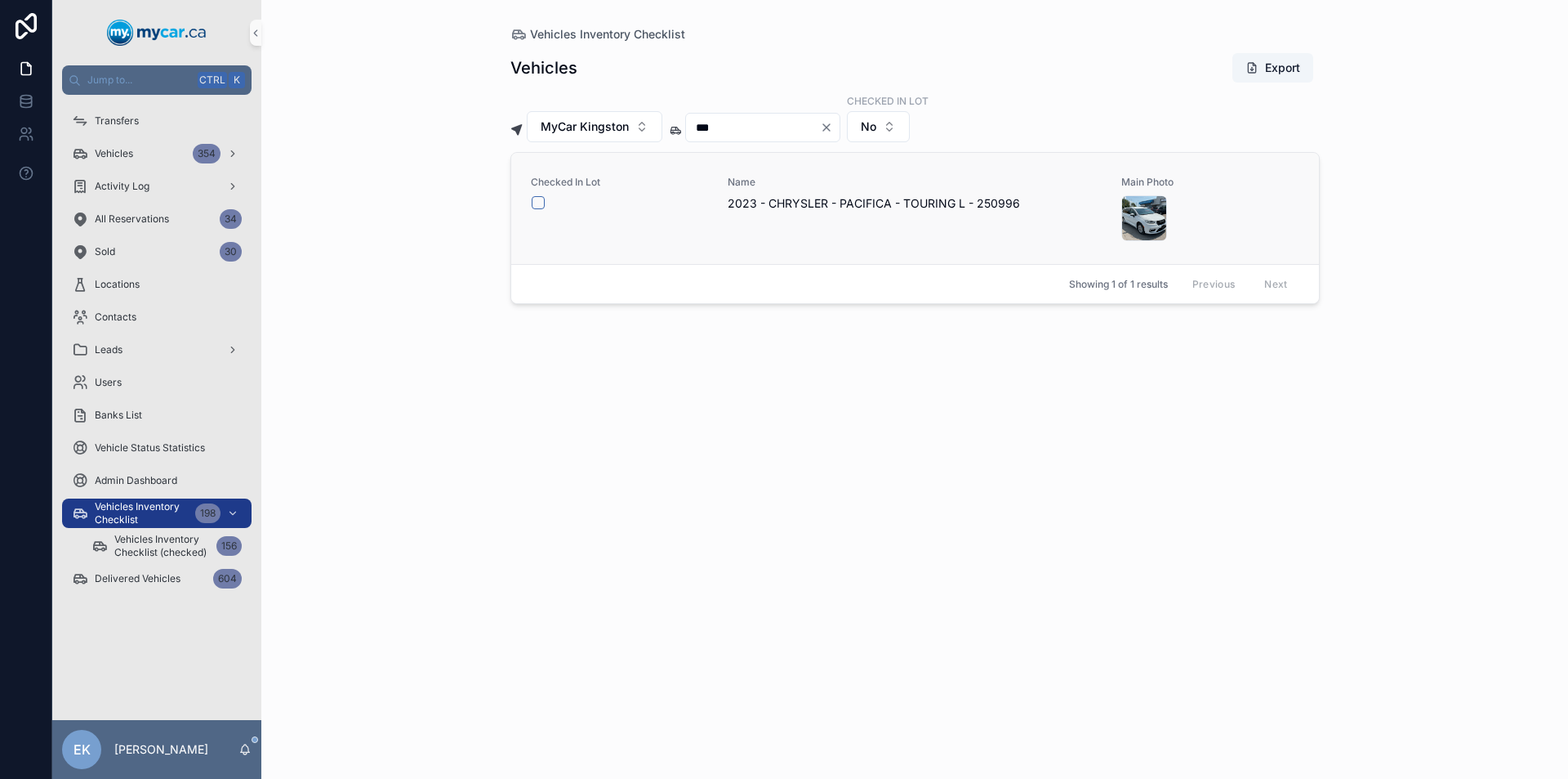
type input "***"
click at [538, 204] on button "scrollable content" at bounding box center [538, 202] width 13 height 13
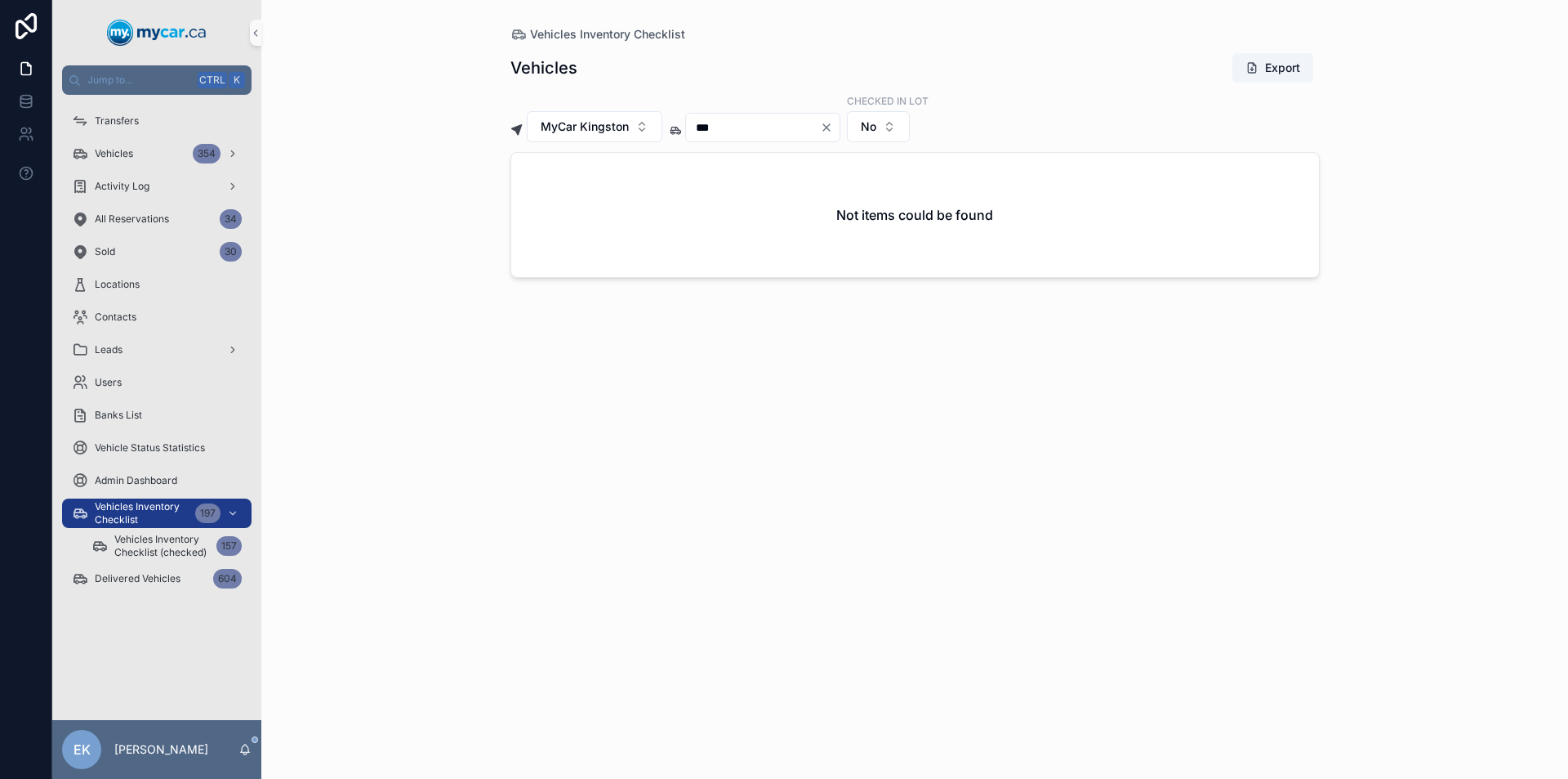
click at [833, 129] on icon "Clear" at bounding box center [826, 127] width 13 height 13
click at [747, 127] on input "scrollable content" at bounding box center [752, 126] width 134 height 23
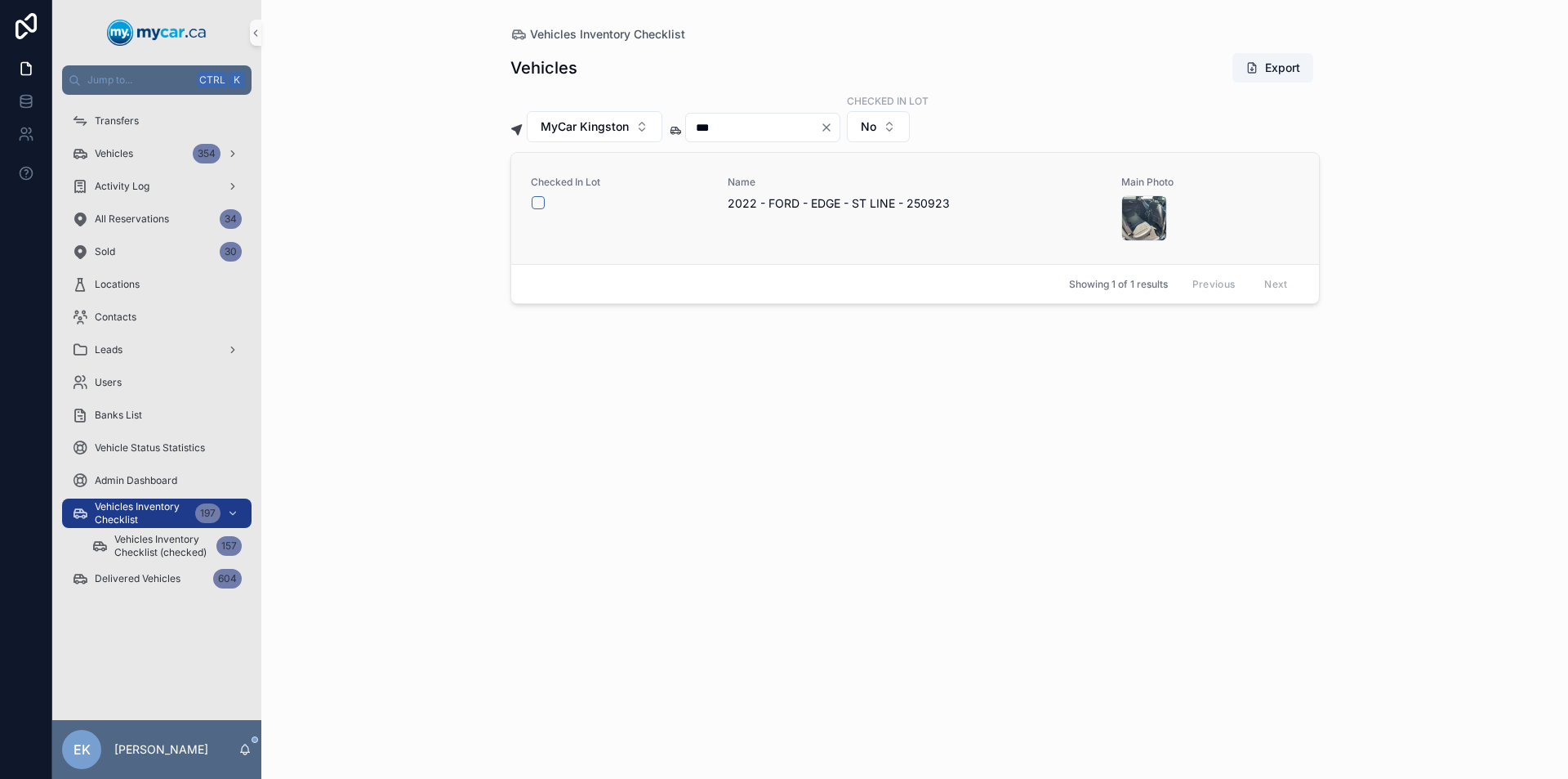
type input "***"
click at [539, 204] on button "scrollable content" at bounding box center [538, 202] width 13 height 13
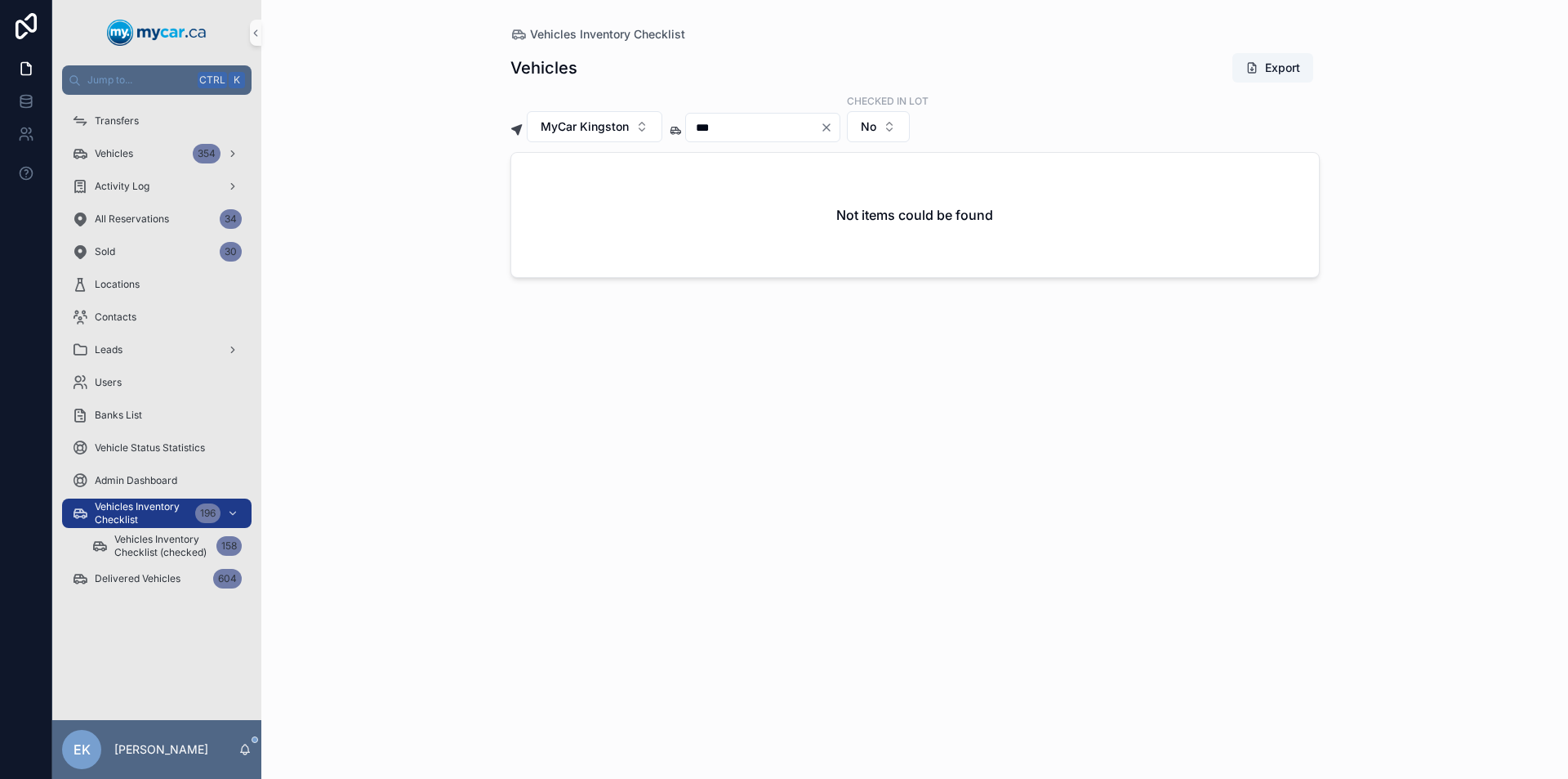
click at [833, 124] on icon "Clear" at bounding box center [826, 127] width 13 height 13
click at [808, 126] on input "scrollable content" at bounding box center [752, 126] width 134 height 23
type input "***"
click at [833, 125] on icon "Clear" at bounding box center [826, 127] width 13 height 13
click at [819, 127] on input "scrollable content" at bounding box center [752, 126] width 134 height 23
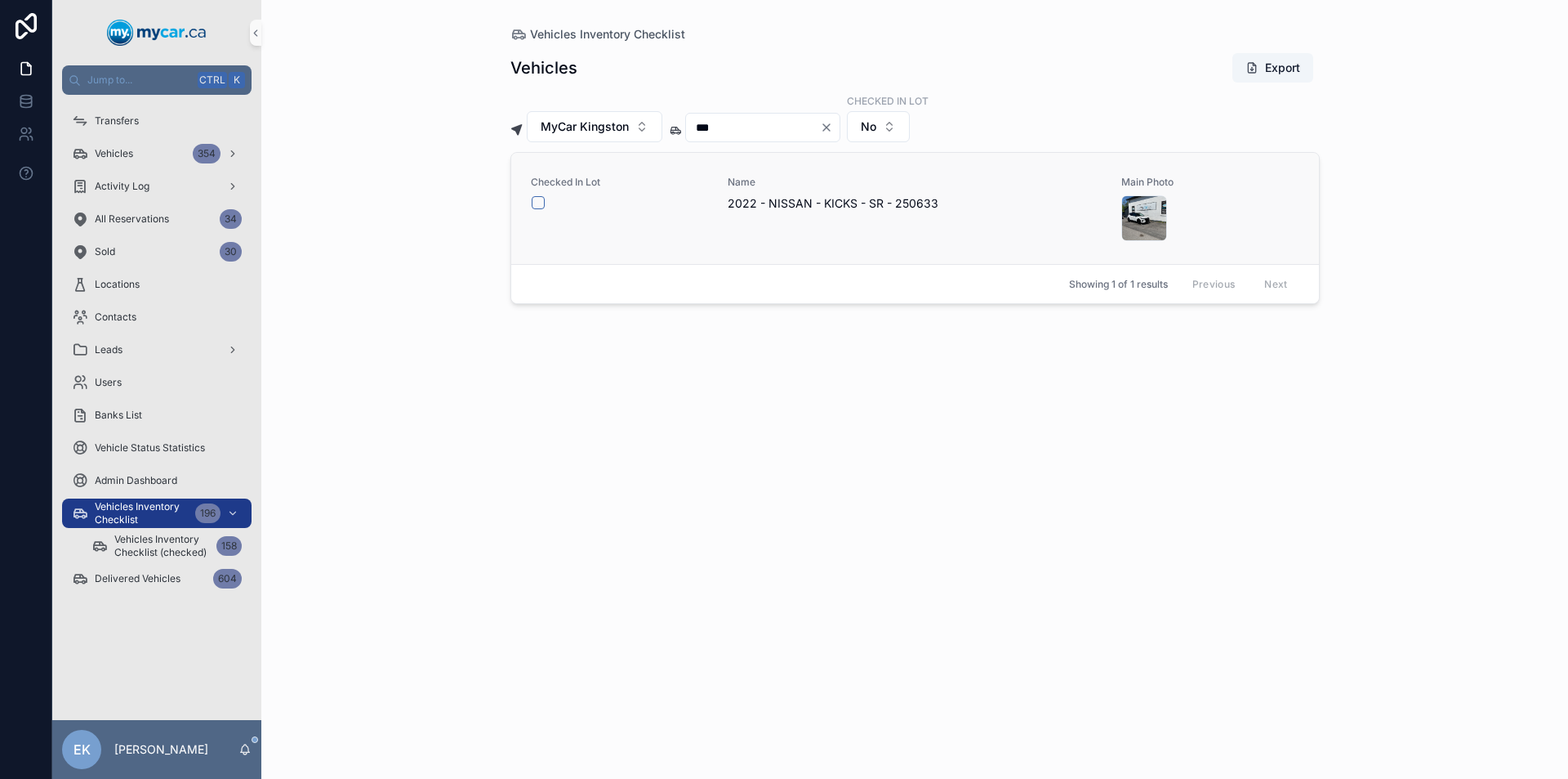
type input "***"
click at [536, 204] on button "scrollable content" at bounding box center [538, 202] width 13 height 13
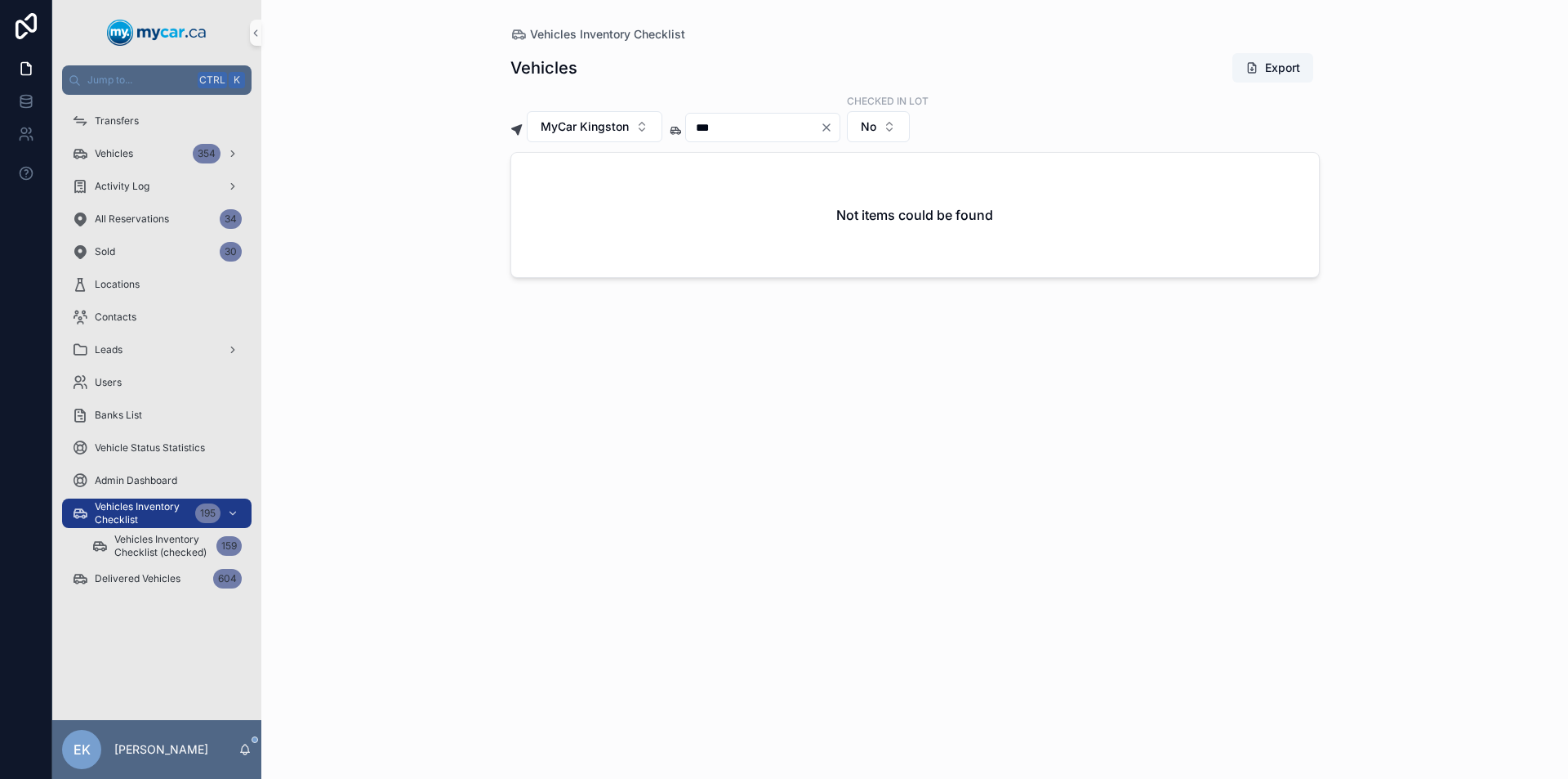
click at [833, 124] on icon "Clear" at bounding box center [826, 127] width 13 height 13
click at [800, 127] on input "scrollable content" at bounding box center [752, 126] width 134 height 23
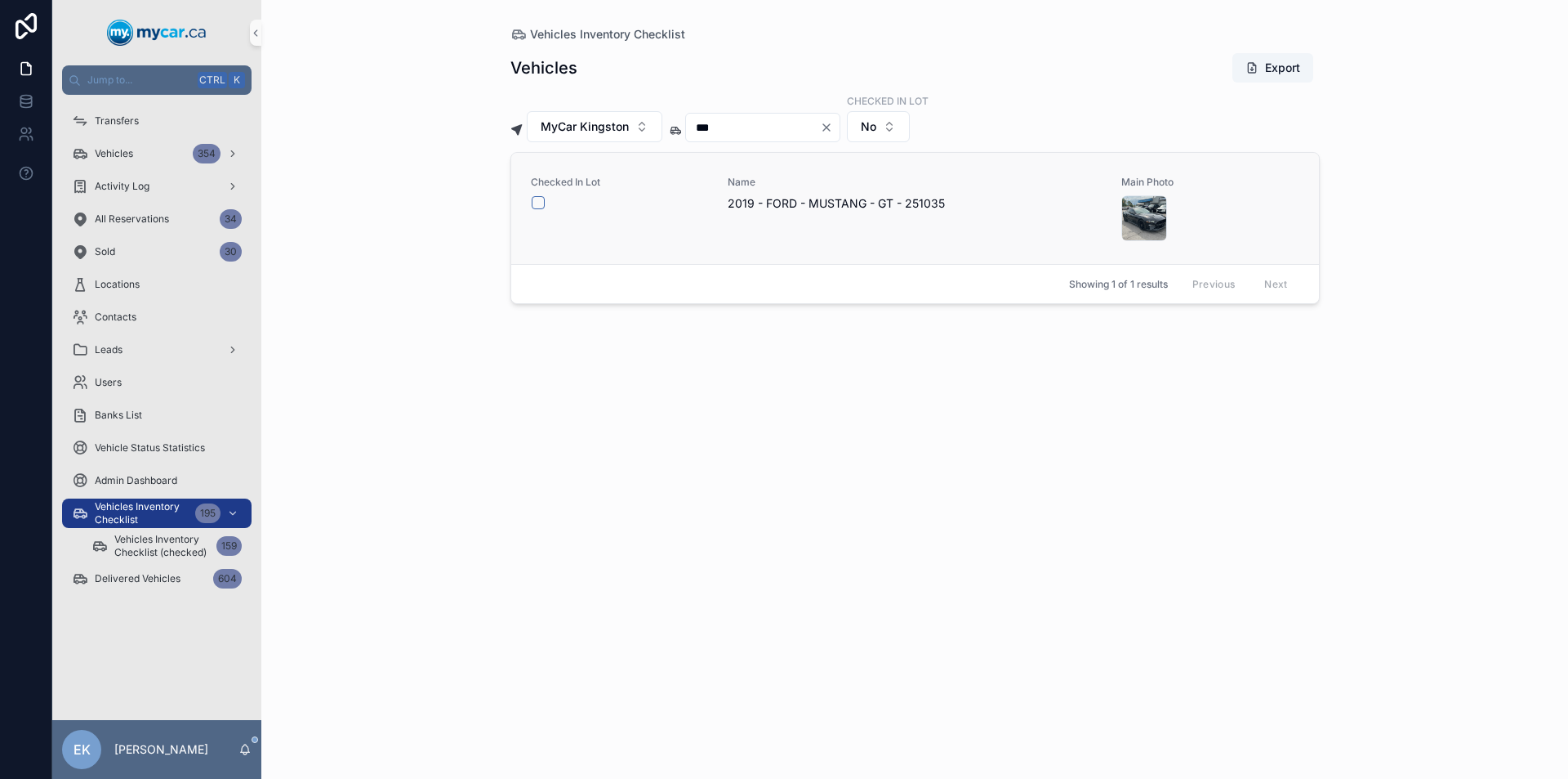
type input "***"
click at [538, 207] on button "scrollable content" at bounding box center [538, 202] width 13 height 13
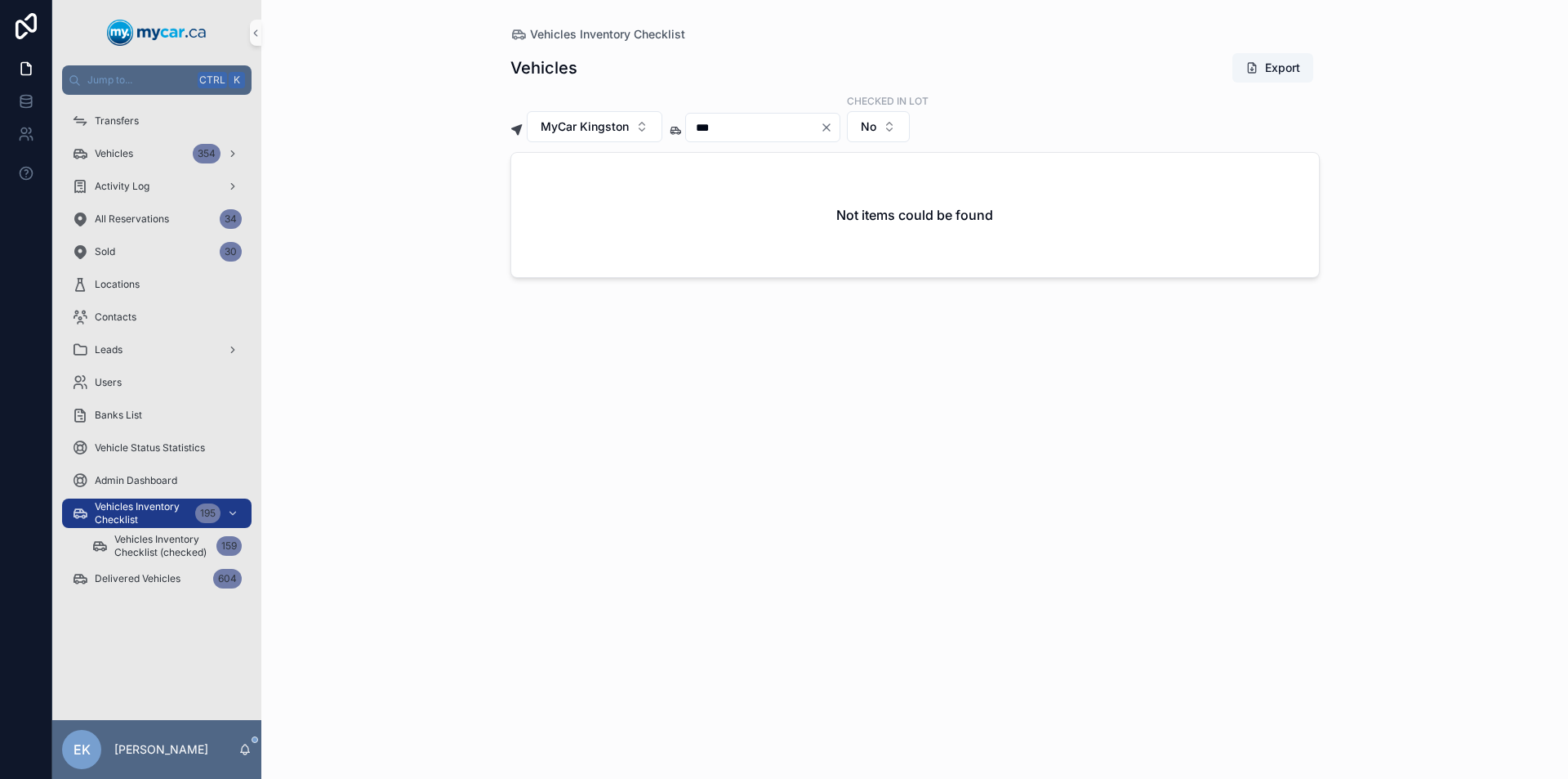
click at [829, 128] on icon "Clear" at bounding box center [826, 126] width 6 height 6
click at [819, 132] on input "scrollable content" at bounding box center [752, 126] width 134 height 23
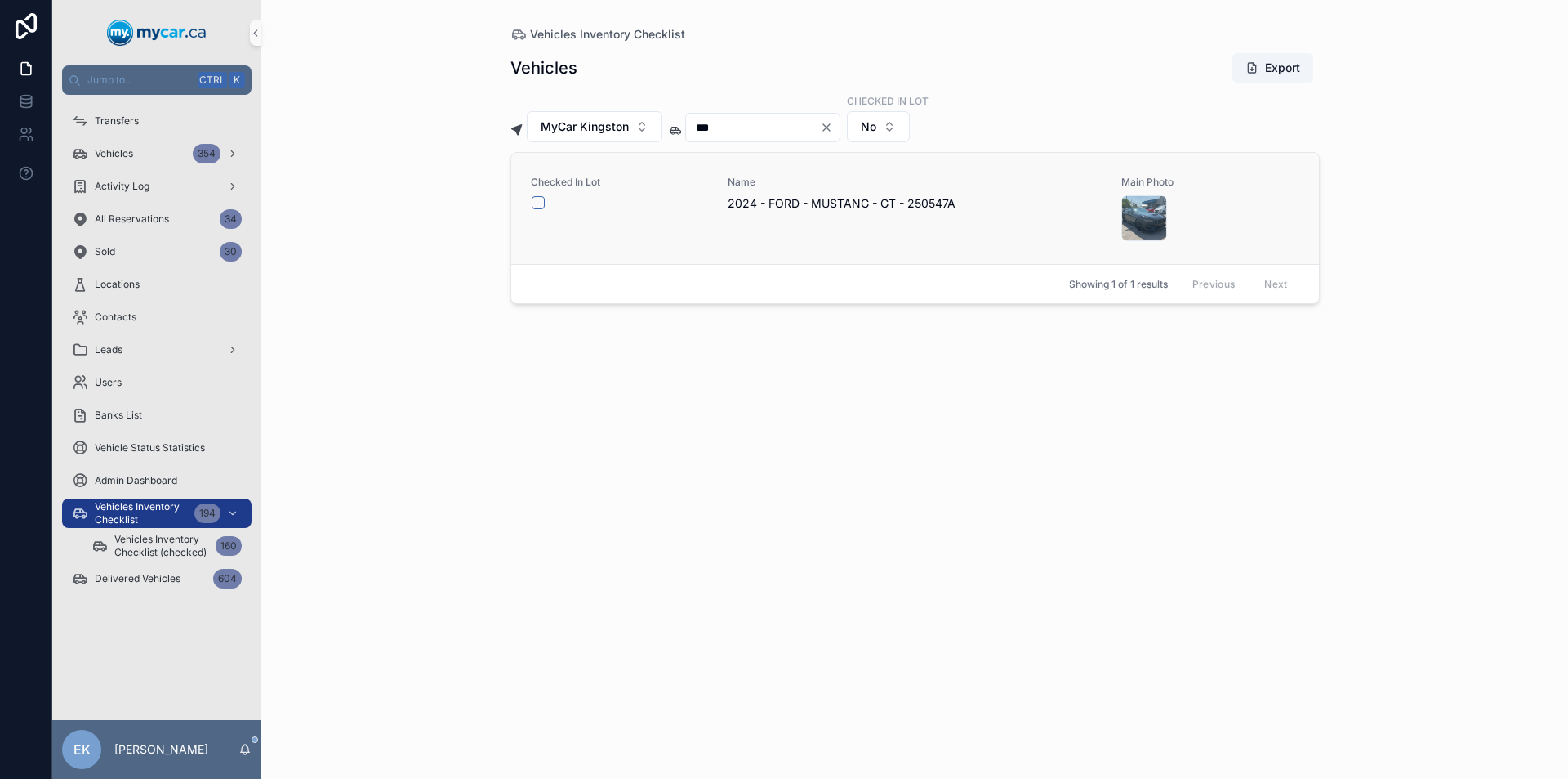
type input "***"
click at [541, 204] on button "scrollable content" at bounding box center [538, 202] width 13 height 13
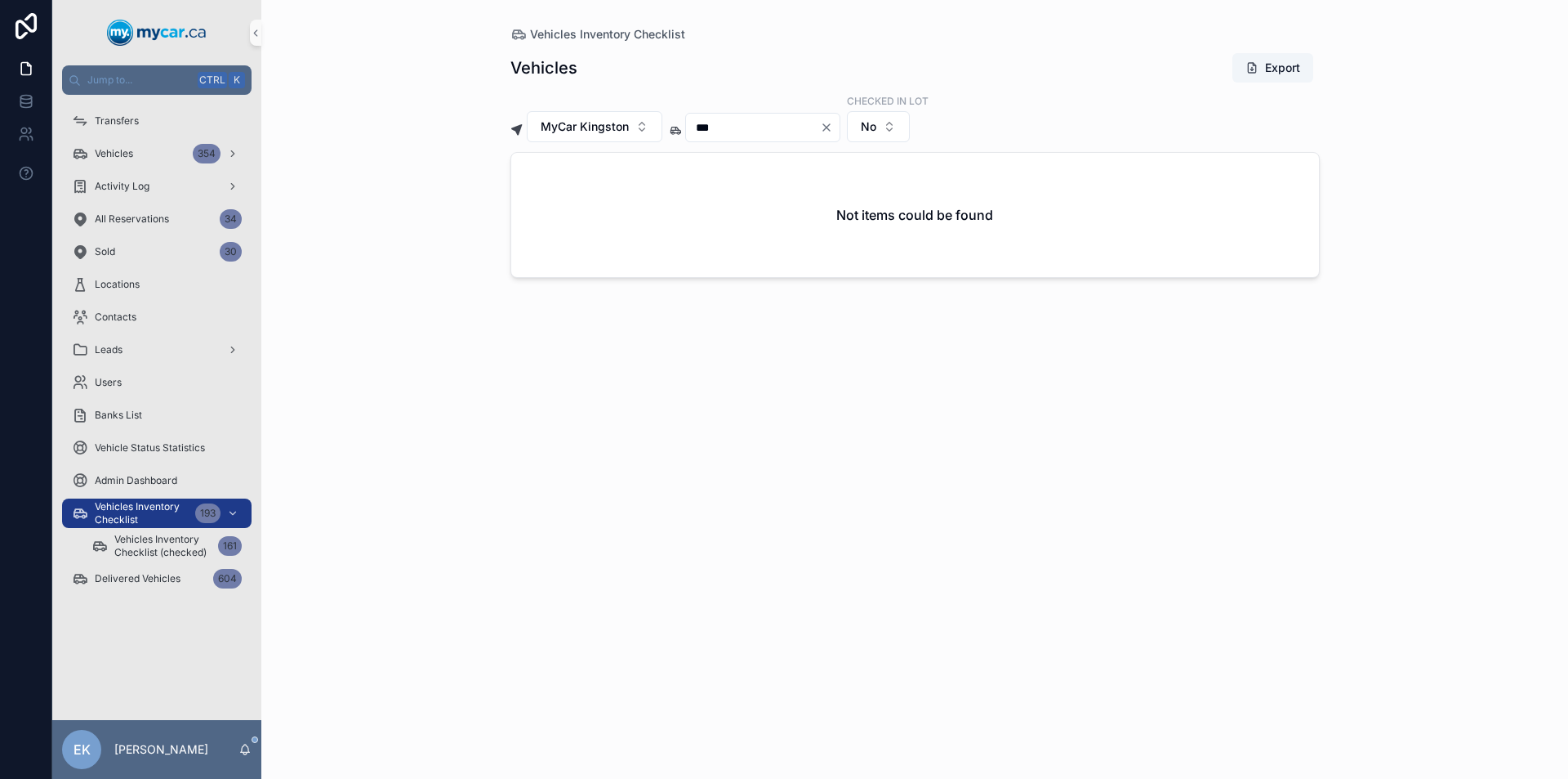
click at [829, 126] on icon "Clear" at bounding box center [826, 126] width 6 height 6
click at [794, 129] on input "scrollable content" at bounding box center [752, 126] width 134 height 23
type input "***"
click at [538, 198] on button "scrollable content" at bounding box center [538, 202] width 13 height 13
click at [833, 126] on icon "Clear" at bounding box center [826, 127] width 13 height 13
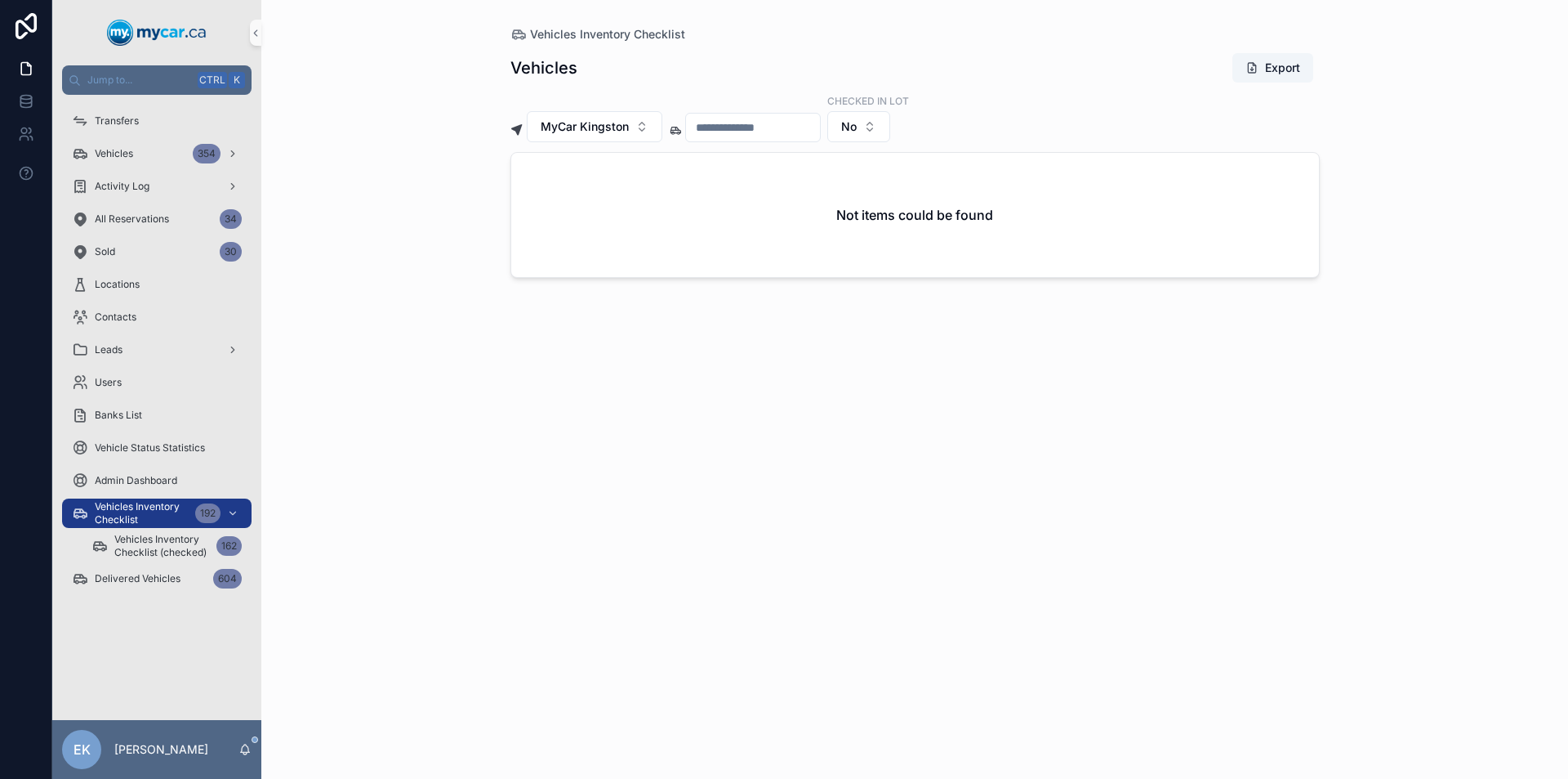
click at [819, 126] on input "scrollable content" at bounding box center [752, 126] width 134 height 23
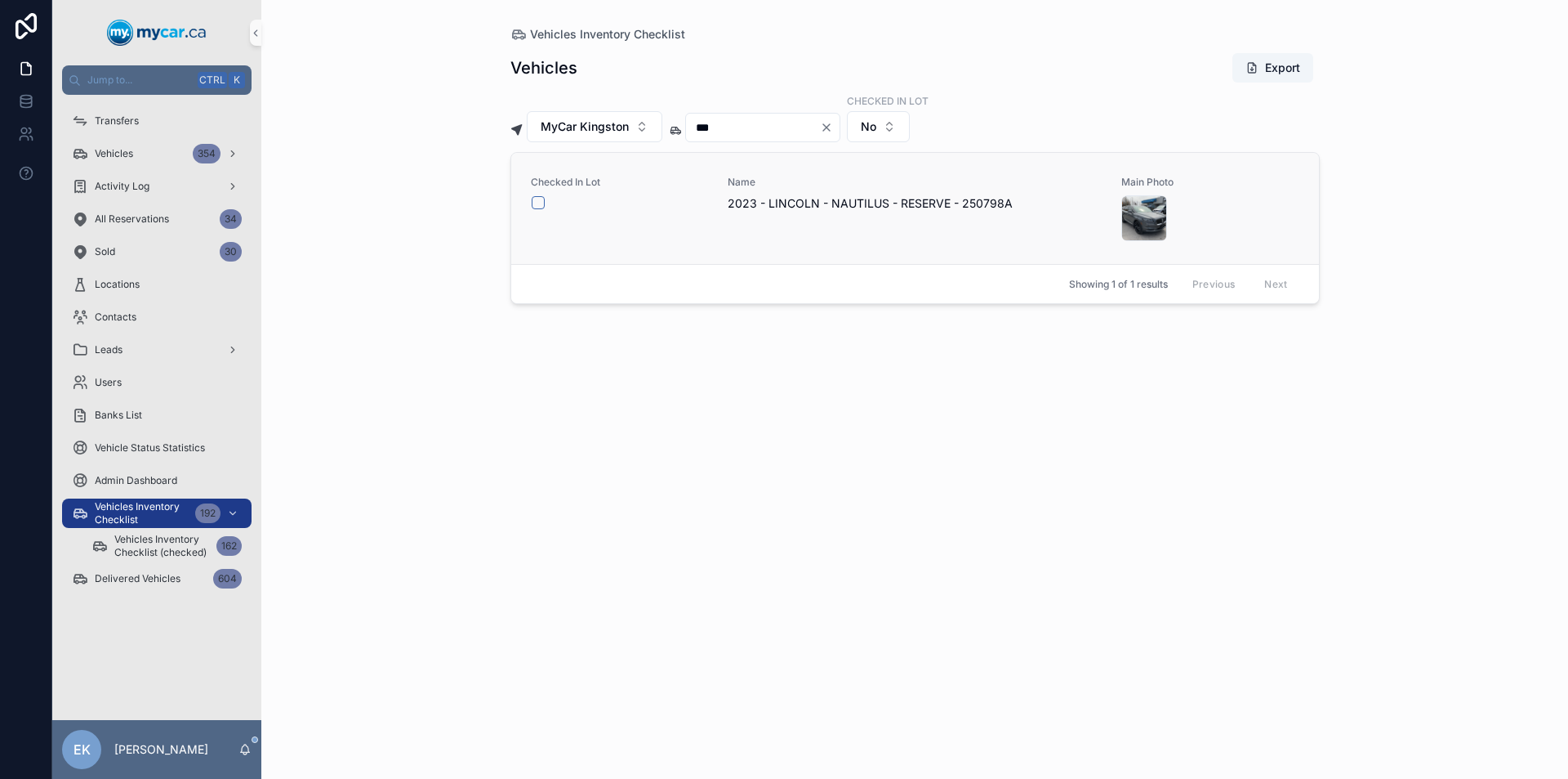
type input "***"
click at [535, 204] on button "scrollable content" at bounding box center [538, 202] width 13 height 13
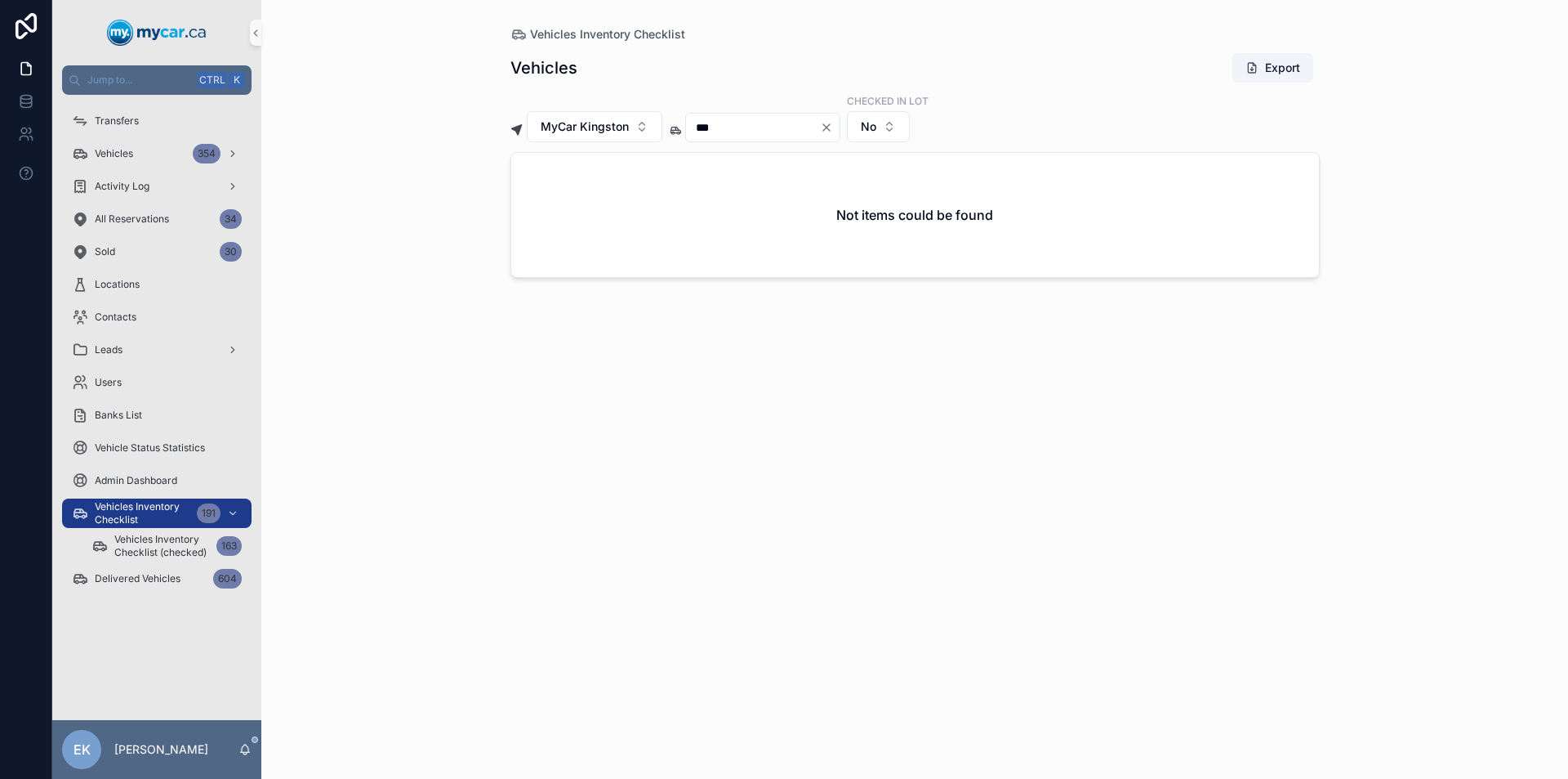
click at [833, 124] on icon "Clear" at bounding box center [826, 127] width 13 height 13
click at [790, 125] on input "scrollable content" at bounding box center [752, 126] width 134 height 23
type input "***"
click at [833, 124] on icon "Clear" at bounding box center [826, 127] width 13 height 13
click at [819, 134] on input "scrollable content" at bounding box center [752, 126] width 134 height 23
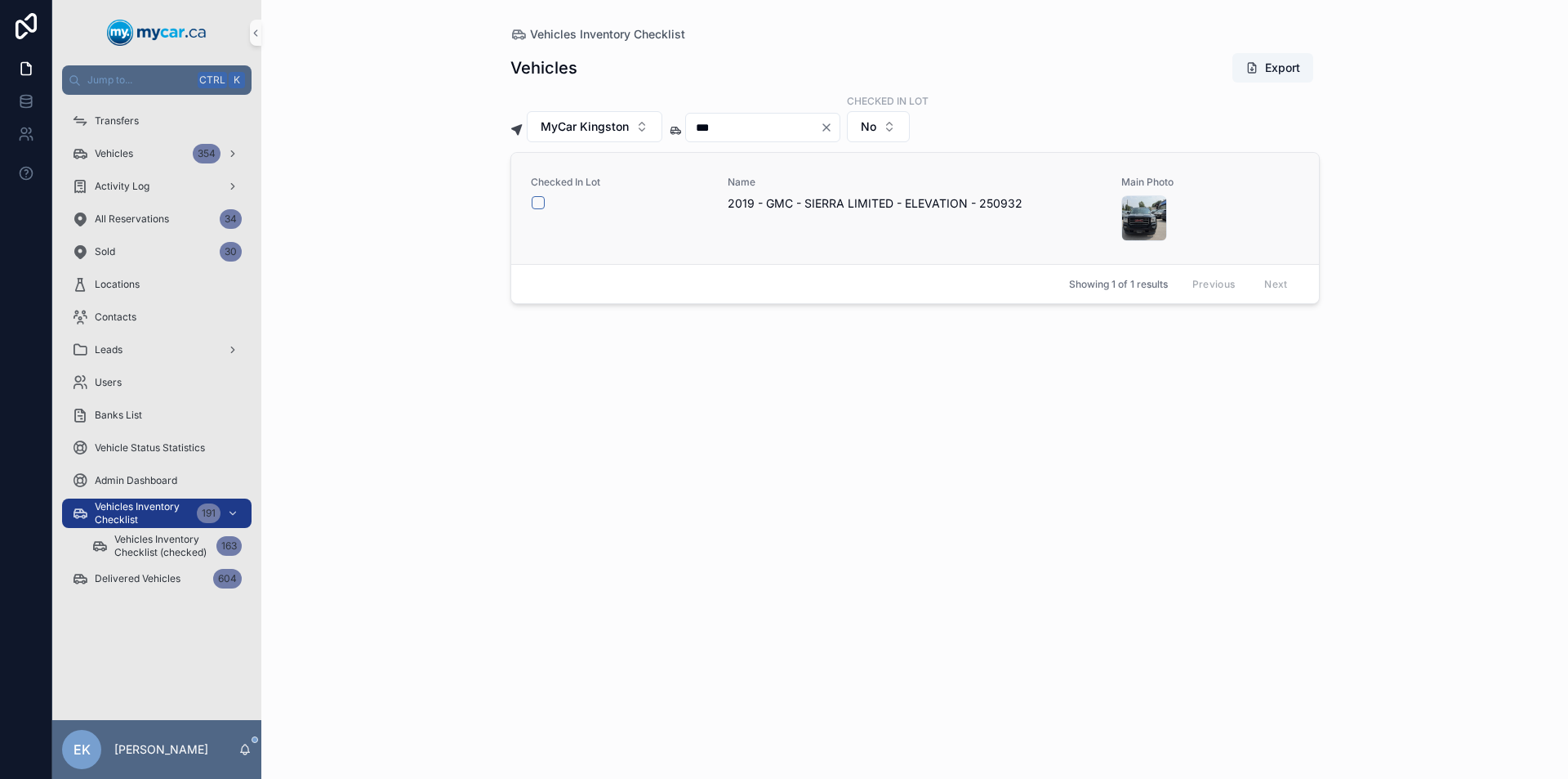
type input "***"
click at [538, 201] on button "scrollable content" at bounding box center [538, 202] width 13 height 13
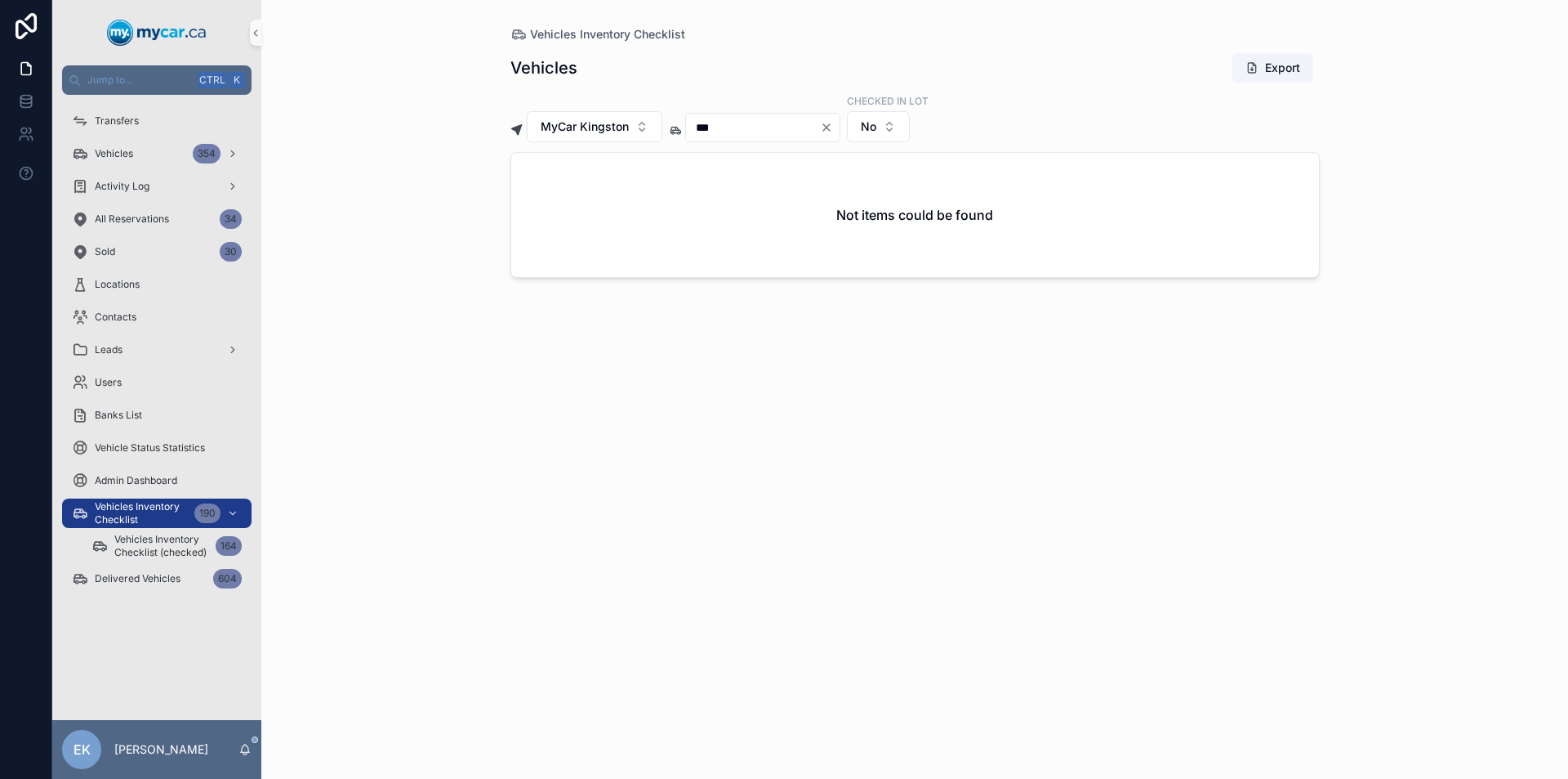
click at [829, 125] on icon "Clear" at bounding box center [826, 126] width 6 height 6
click at [785, 122] on input "scrollable content" at bounding box center [752, 126] width 134 height 23
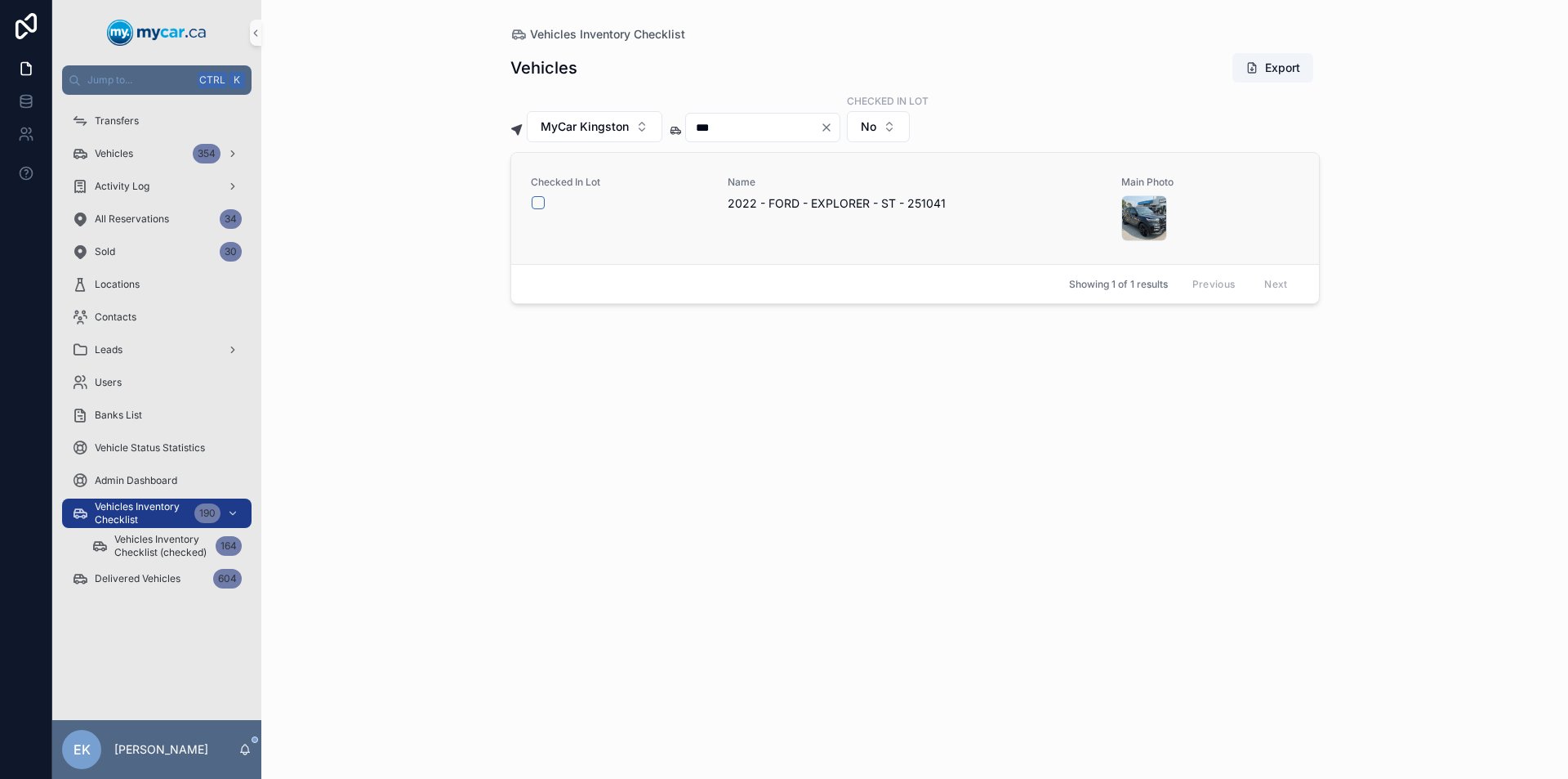
type input "***"
click at [535, 202] on button "scrollable content" at bounding box center [538, 202] width 13 height 13
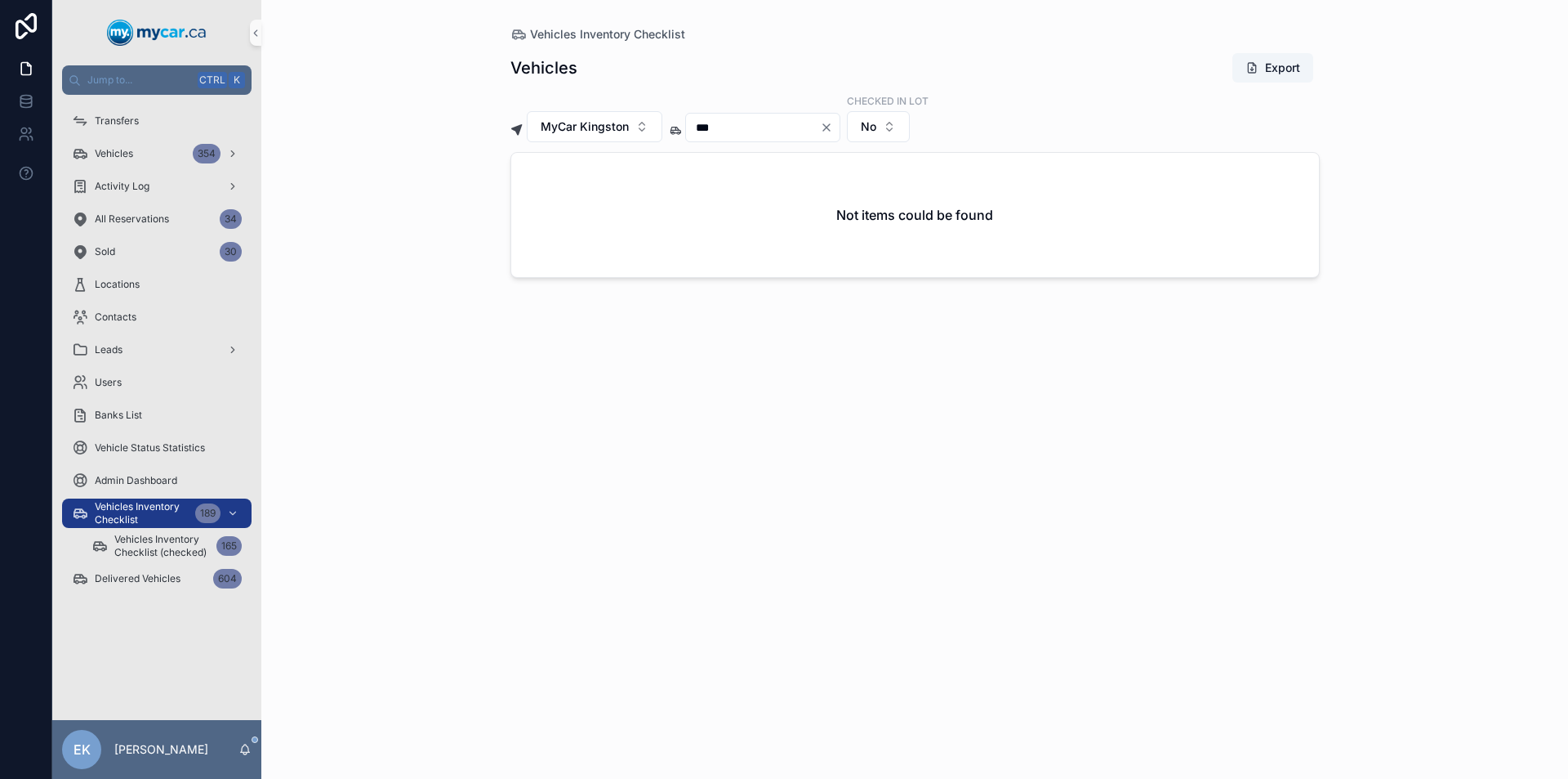
click at [833, 127] on icon "Clear" at bounding box center [826, 127] width 13 height 13
click at [761, 125] on input "scrollable content" at bounding box center [752, 126] width 134 height 23
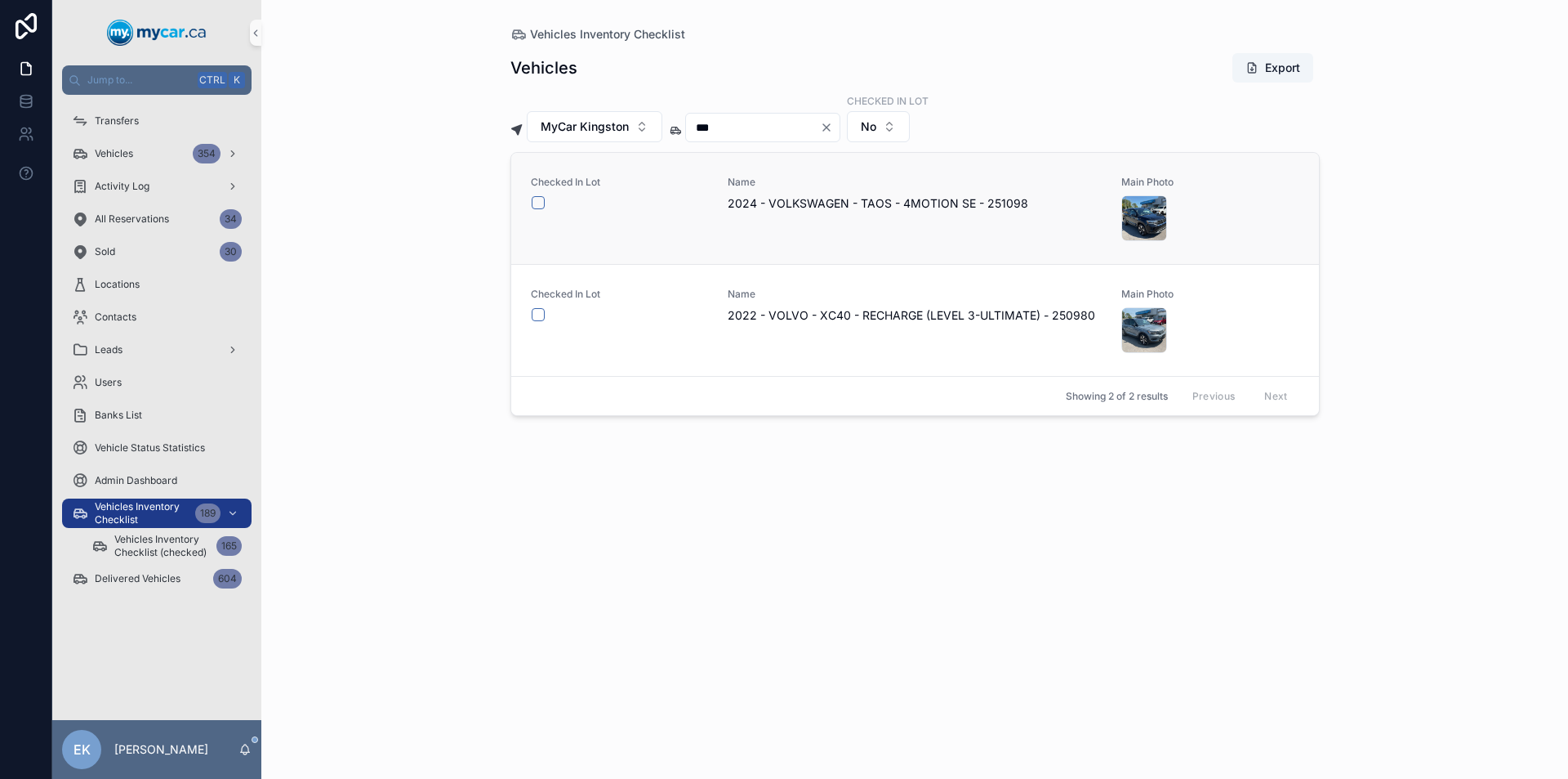
type input "***"
click at [540, 203] on button "scrollable content" at bounding box center [538, 202] width 13 height 13
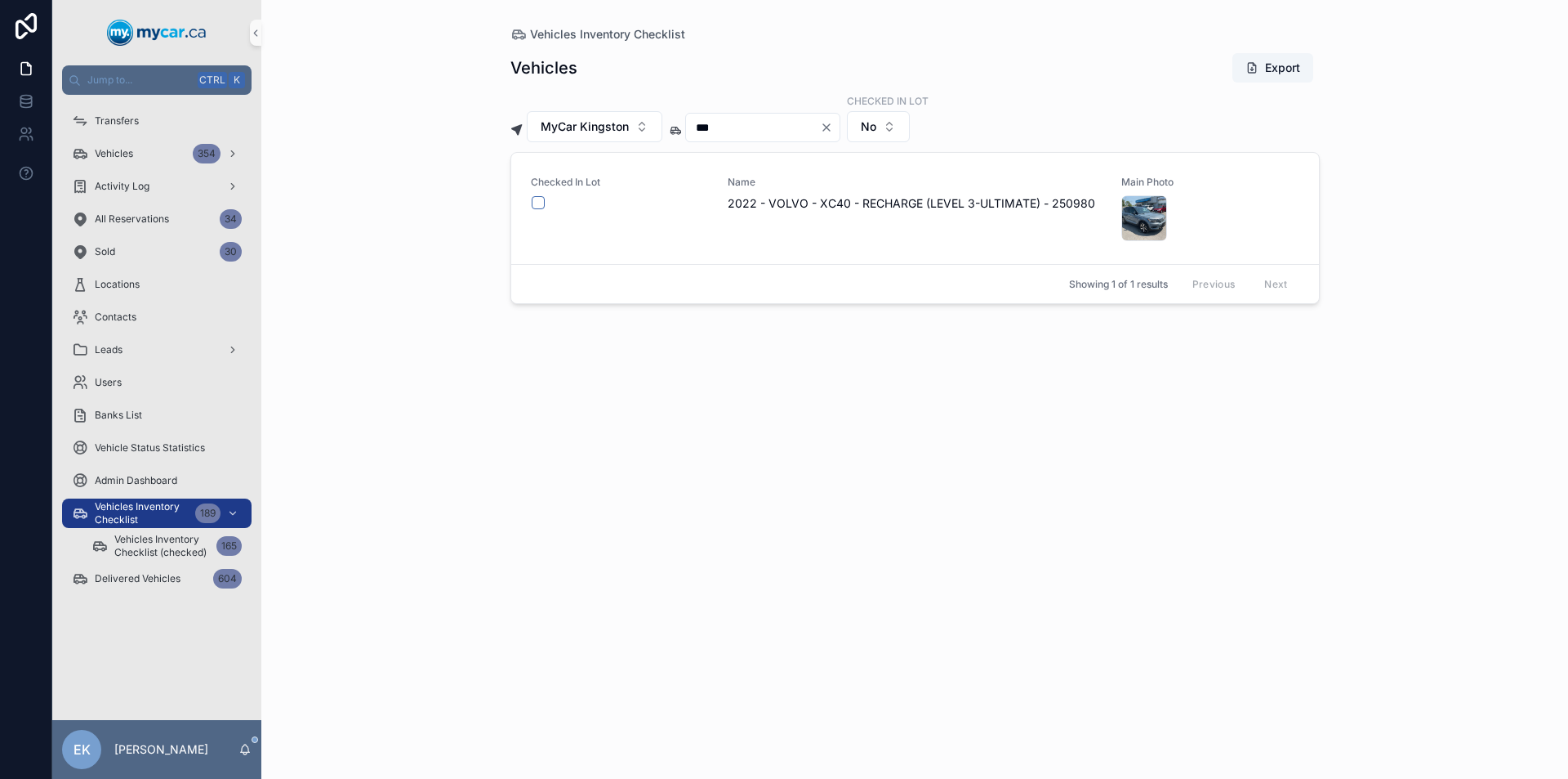
click at [833, 126] on icon "Clear" at bounding box center [826, 127] width 13 height 13
click at [819, 131] on input "scrollable content" at bounding box center [752, 126] width 134 height 23
type input "***"
click at [538, 202] on button "scrollable content" at bounding box center [538, 202] width 13 height 13
click at [829, 128] on icon "Clear" at bounding box center [826, 126] width 6 height 6
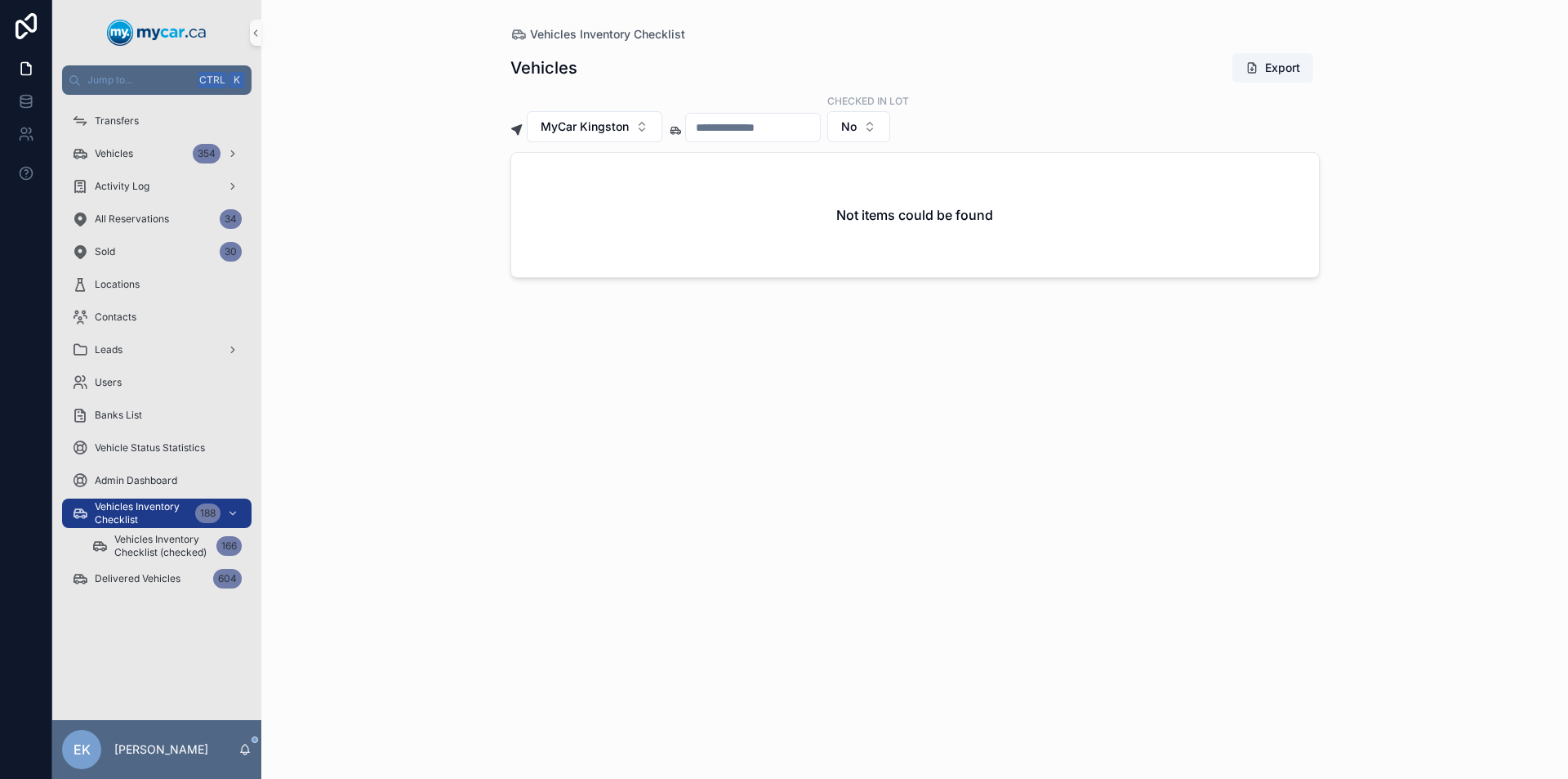
click at [789, 126] on input "scrollable content" at bounding box center [752, 126] width 134 height 23
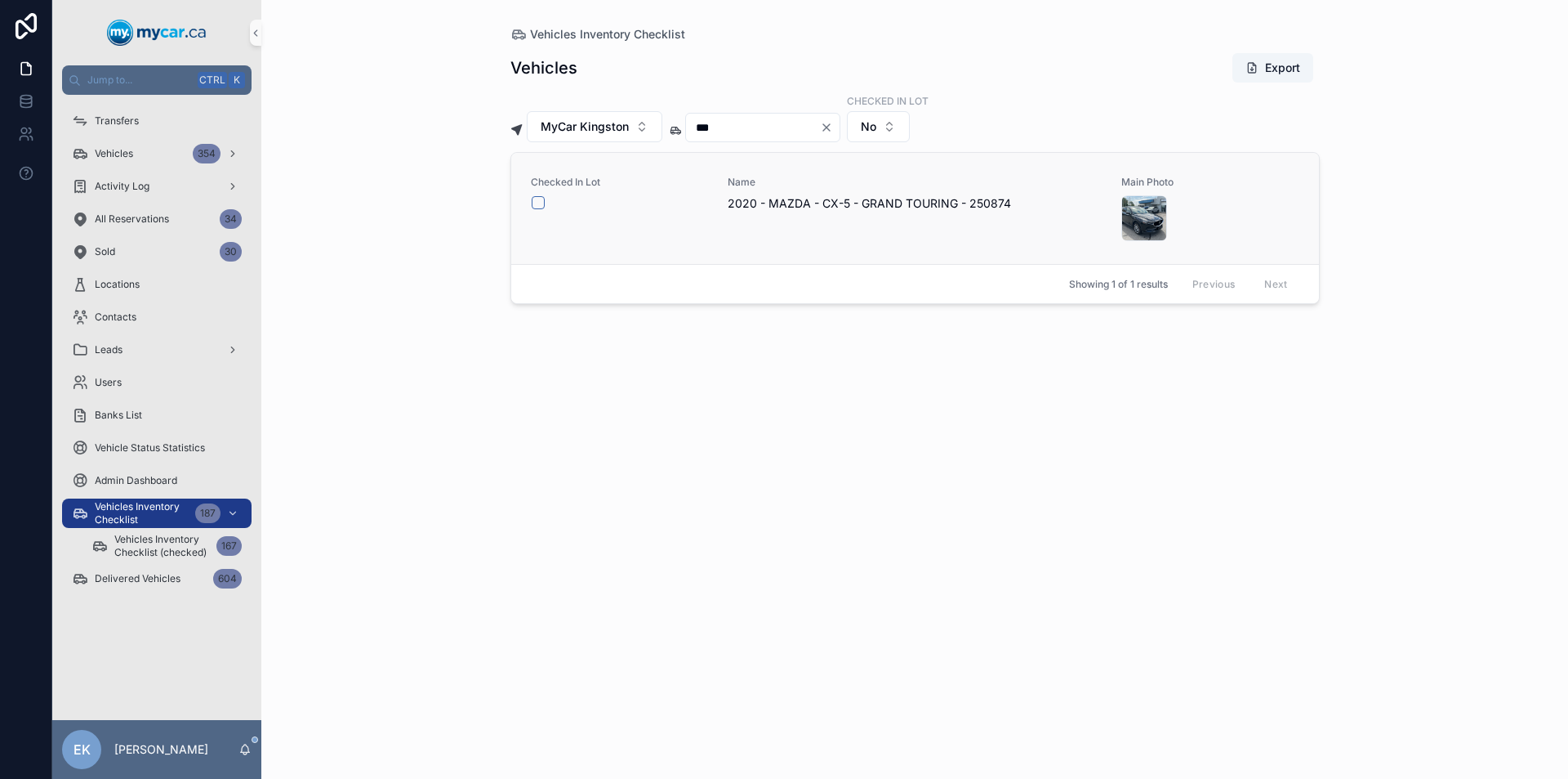
type input "***"
click at [539, 202] on button "scrollable content" at bounding box center [538, 202] width 13 height 13
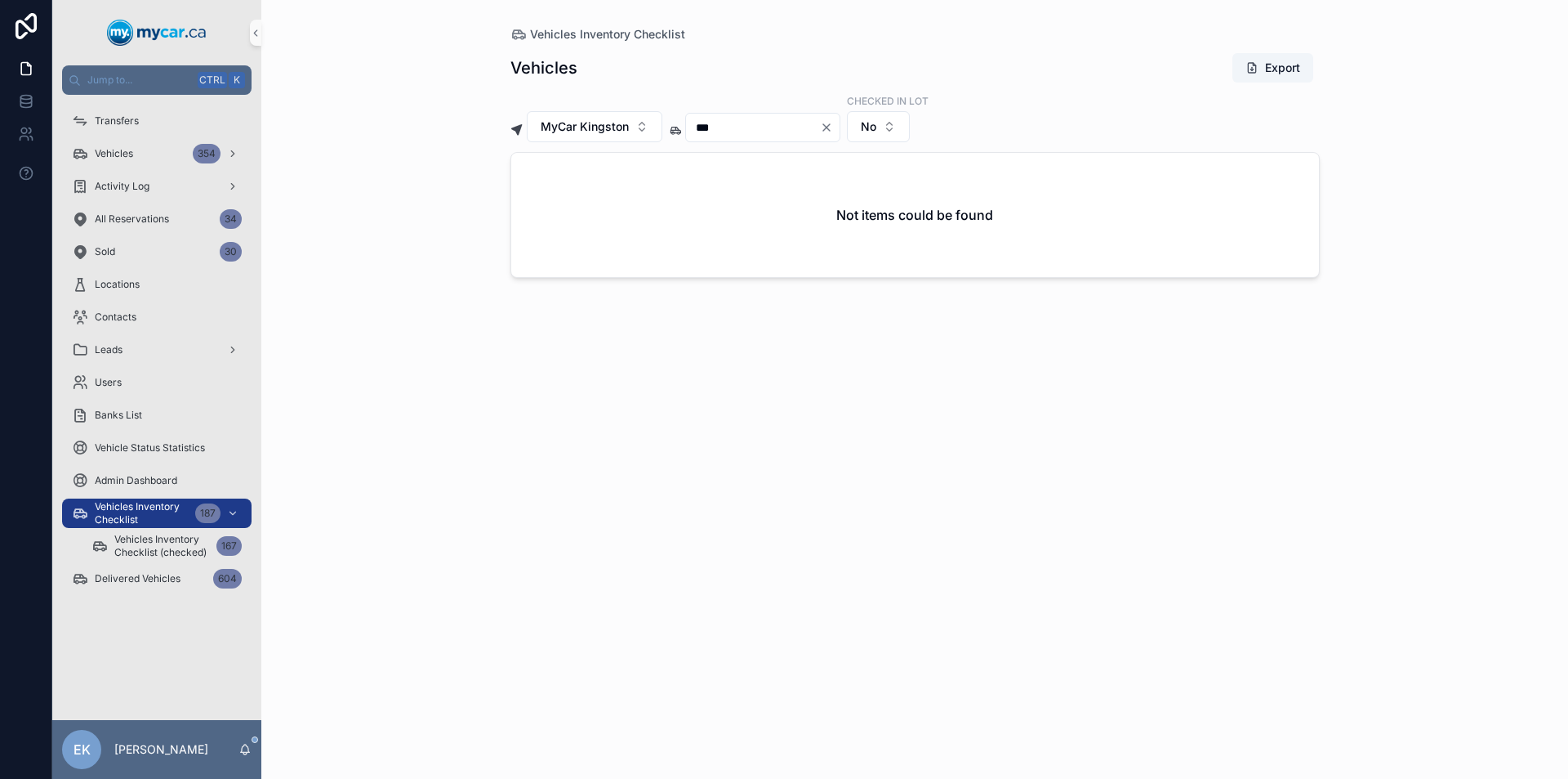
click at [829, 126] on icon "Clear" at bounding box center [826, 126] width 6 height 6
click at [768, 129] on input "scrollable content" at bounding box center [752, 126] width 134 height 23
click at [833, 127] on icon "Clear" at bounding box center [826, 127] width 13 height 13
click at [819, 128] on input "scrollable content" at bounding box center [752, 126] width 134 height 23
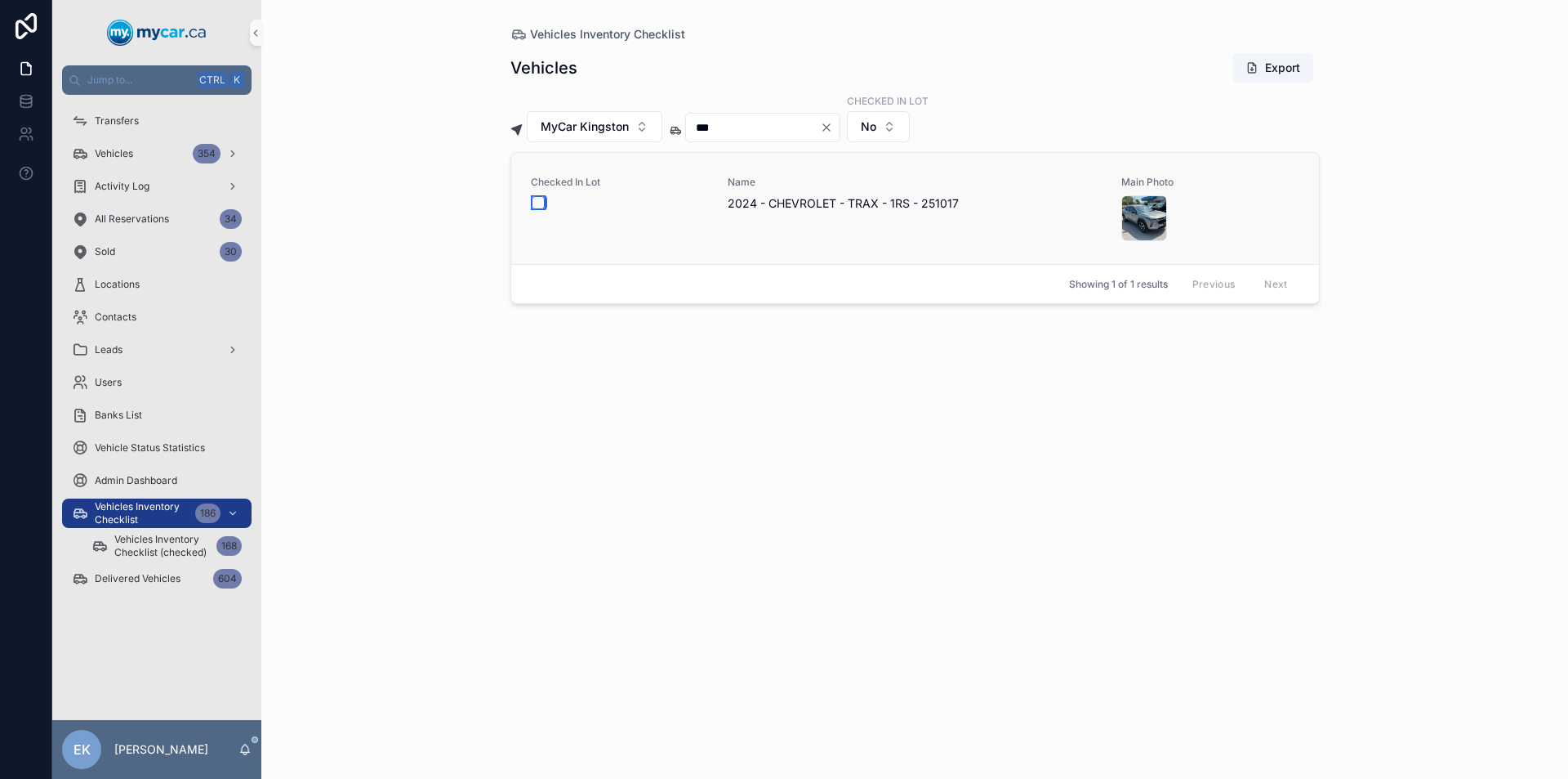
click at [538, 200] on button "scrollable content" at bounding box center [538, 202] width 13 height 13
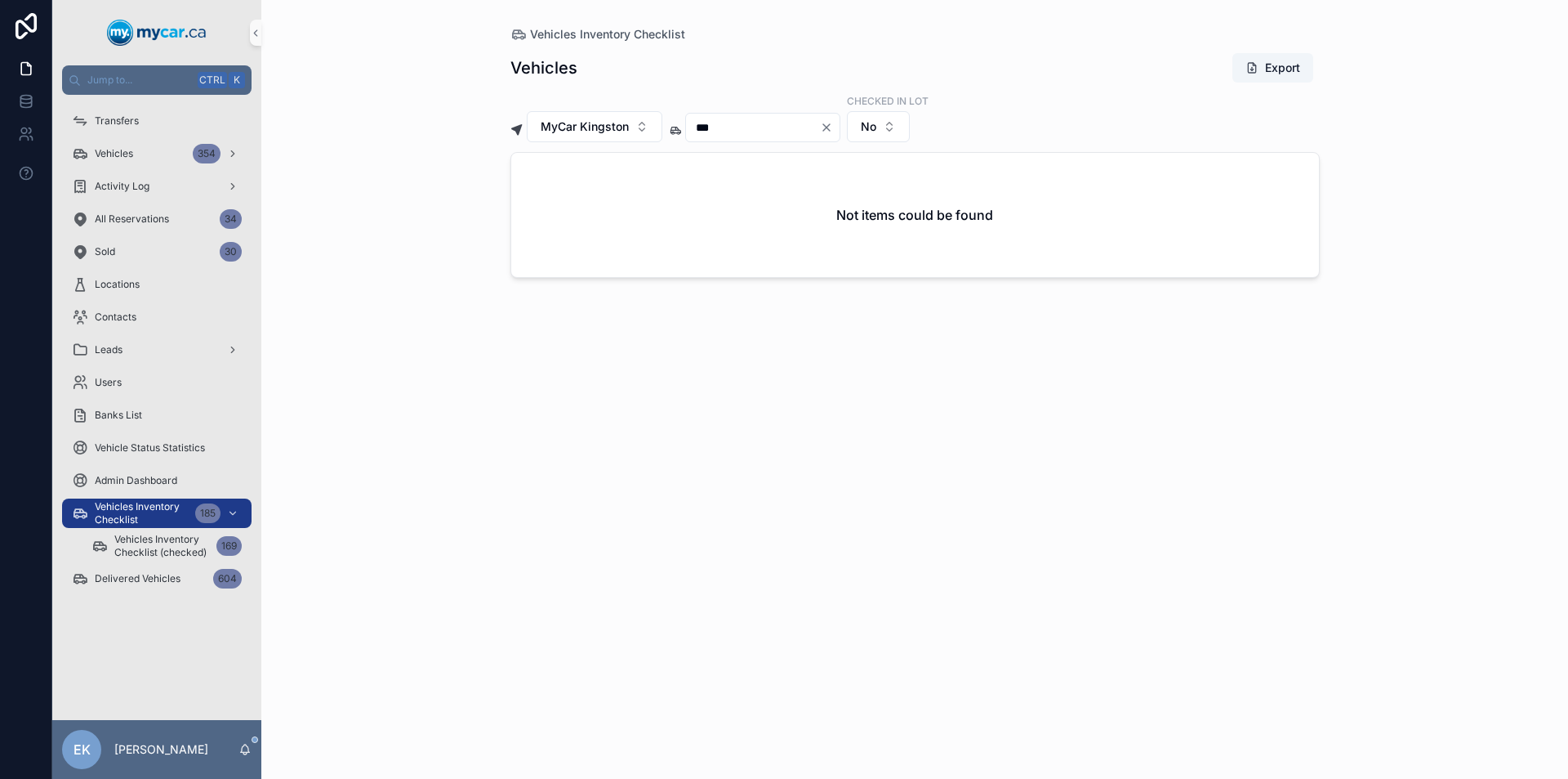
click at [829, 128] on icon "Clear" at bounding box center [826, 126] width 6 height 6
click at [799, 130] on input "scrollable content" at bounding box center [752, 126] width 134 height 23
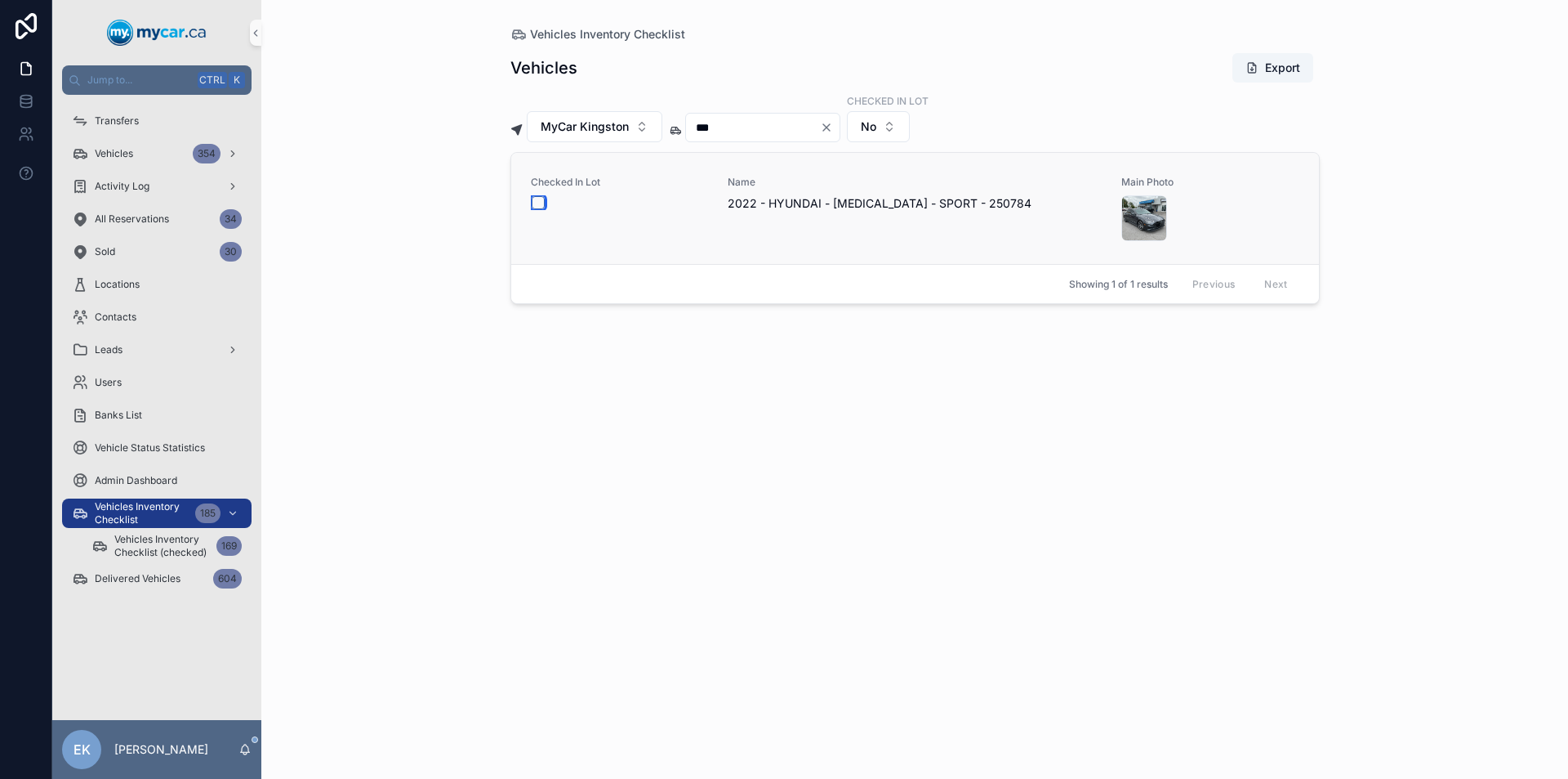
click at [534, 204] on button "scrollable content" at bounding box center [538, 202] width 13 height 13
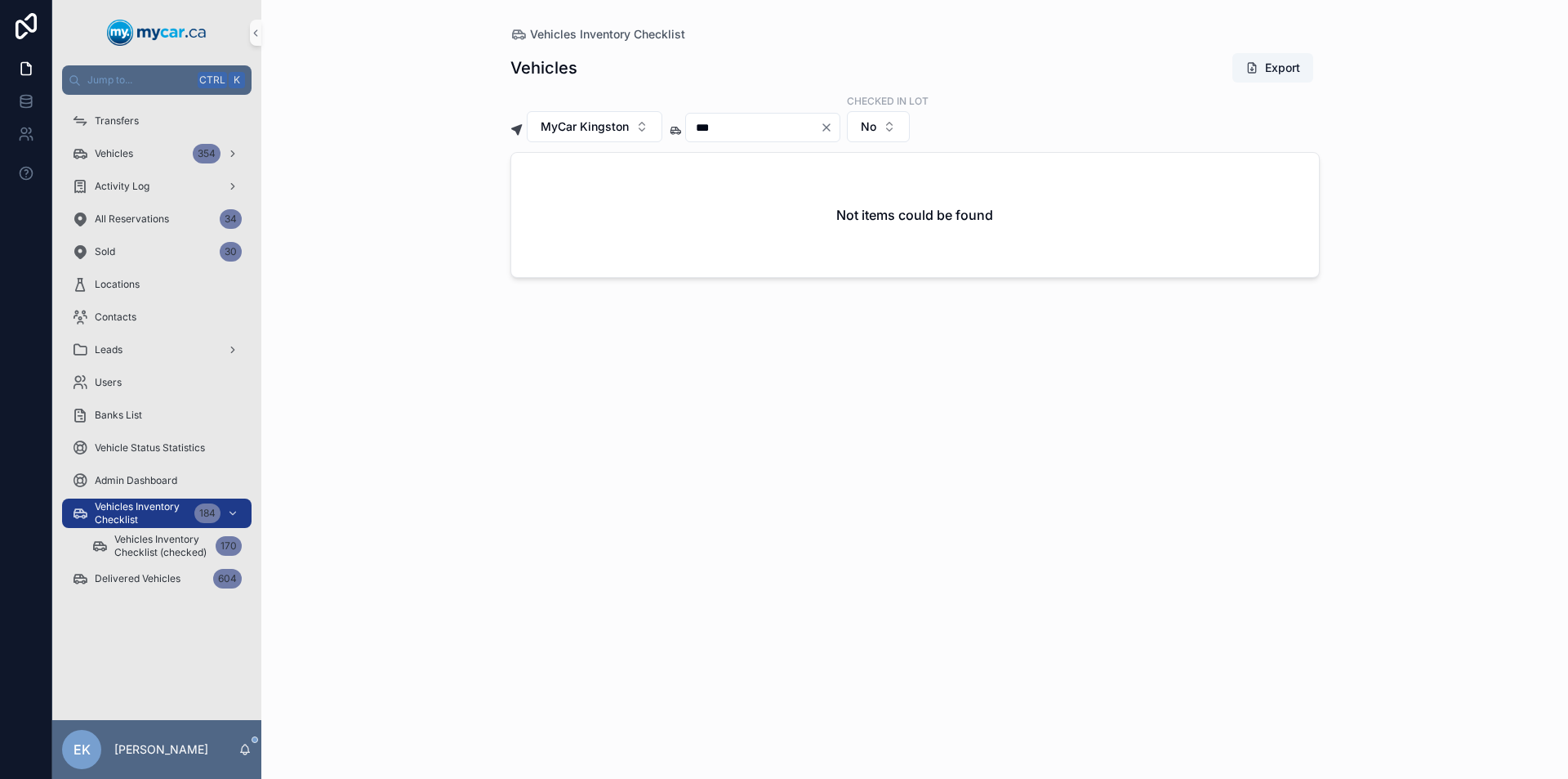
click at [829, 127] on icon "Clear" at bounding box center [826, 126] width 6 height 6
click at [811, 131] on input "scrollable content" at bounding box center [752, 126] width 134 height 23
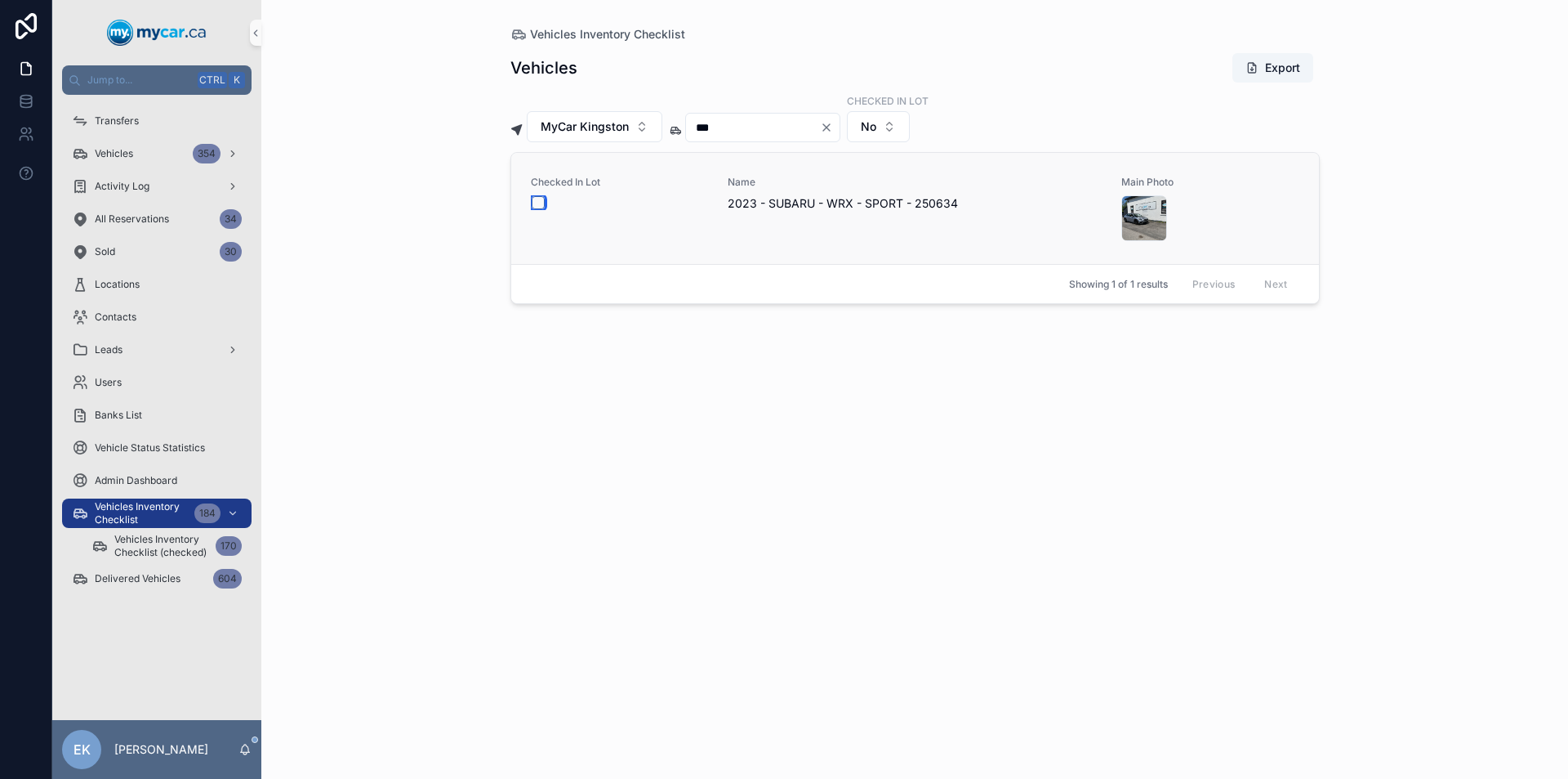
click at [537, 203] on button "scrollable content" at bounding box center [538, 202] width 13 height 13
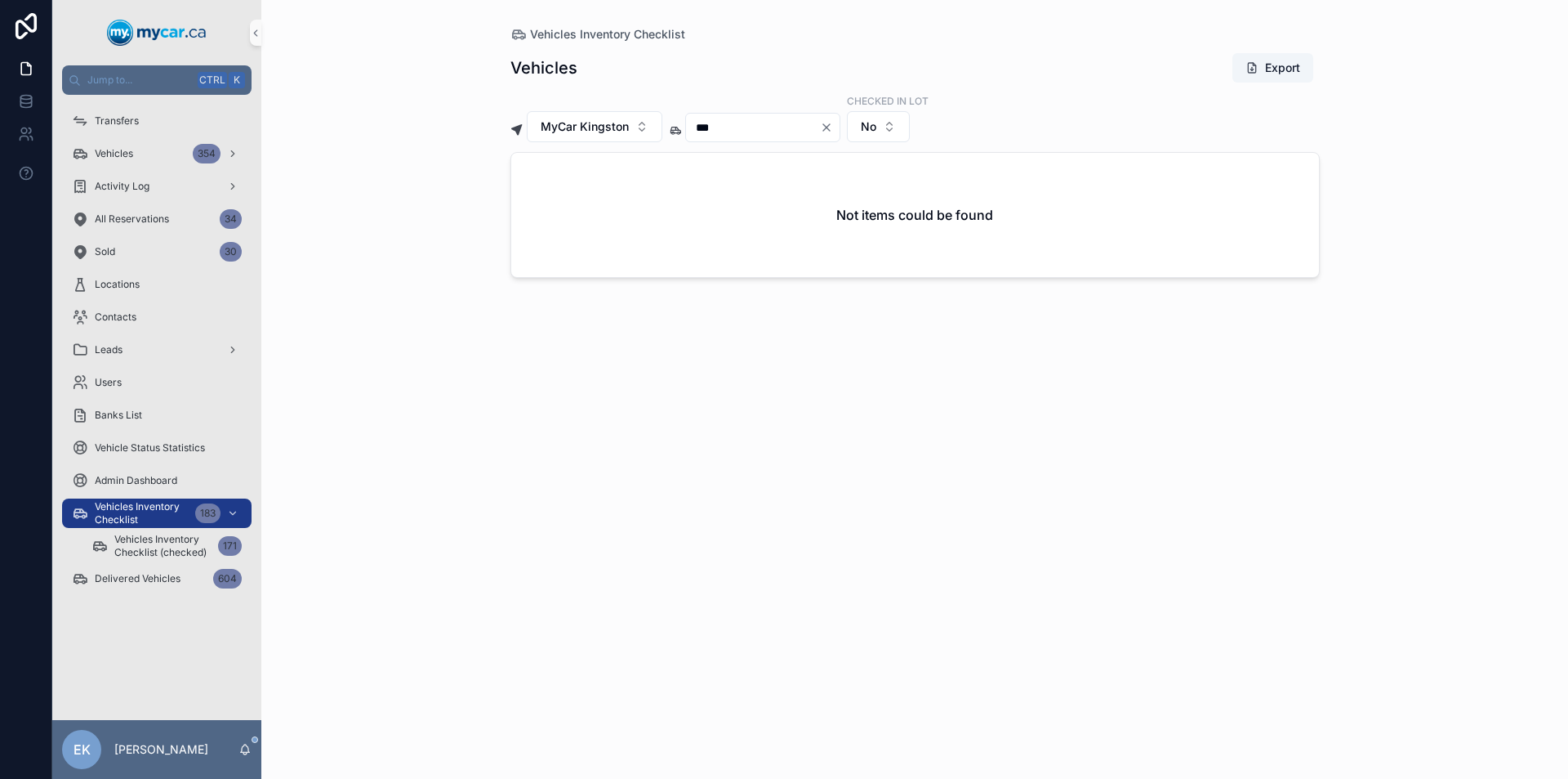
click at [833, 126] on icon "Clear" at bounding box center [826, 127] width 13 height 13
click at [793, 123] on input "scrollable content" at bounding box center [752, 126] width 134 height 23
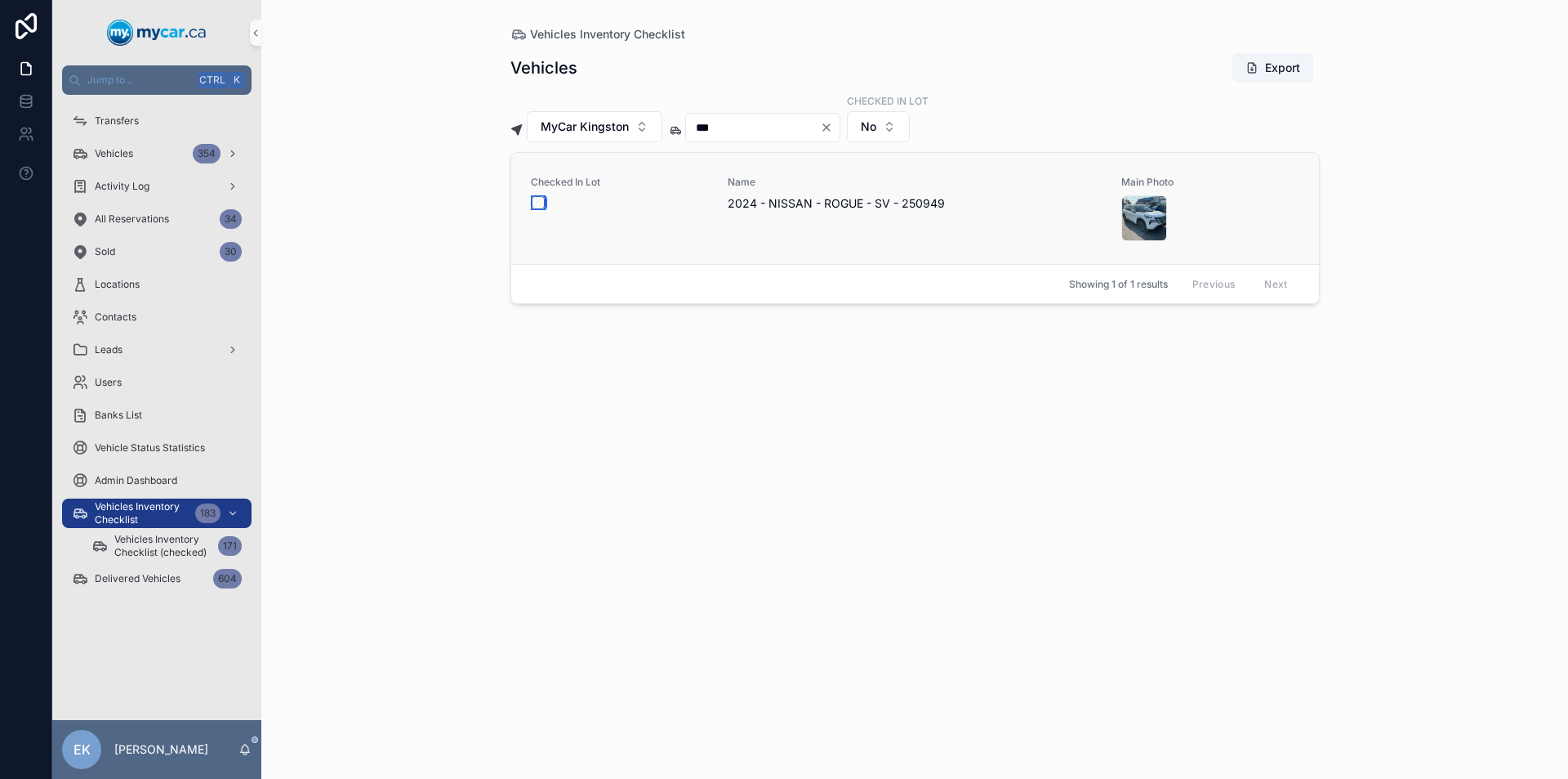
click at [536, 204] on button "scrollable content" at bounding box center [538, 202] width 13 height 13
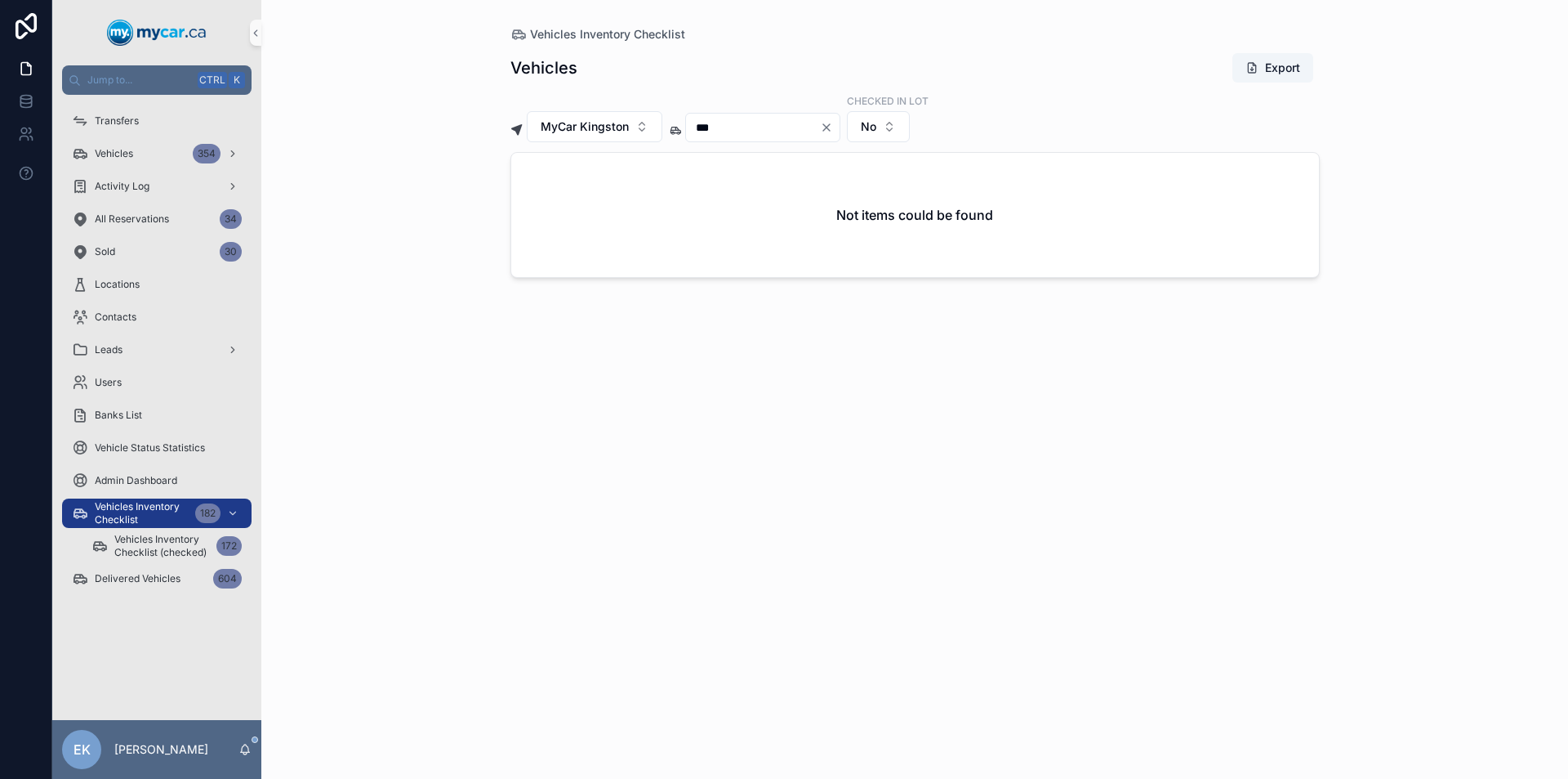
click at [829, 126] on icon "Clear" at bounding box center [826, 126] width 6 height 6
click at [812, 130] on input "scrollable content" at bounding box center [752, 126] width 134 height 23
click at [829, 126] on icon "Clear" at bounding box center [826, 126] width 6 height 6
click at [812, 133] on input "scrollable content" at bounding box center [752, 126] width 134 height 23
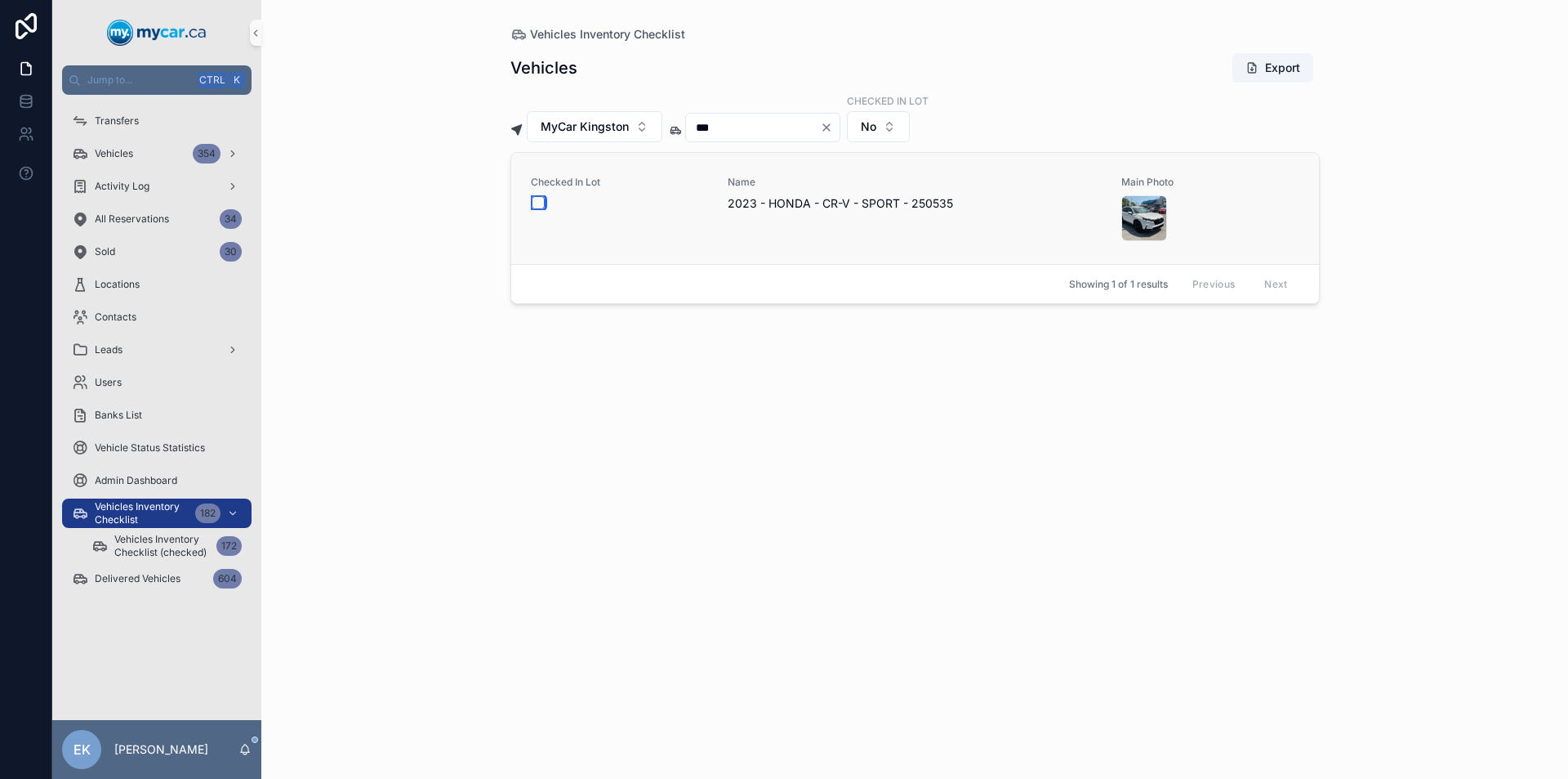
click at [538, 207] on button "scrollable content" at bounding box center [538, 202] width 13 height 13
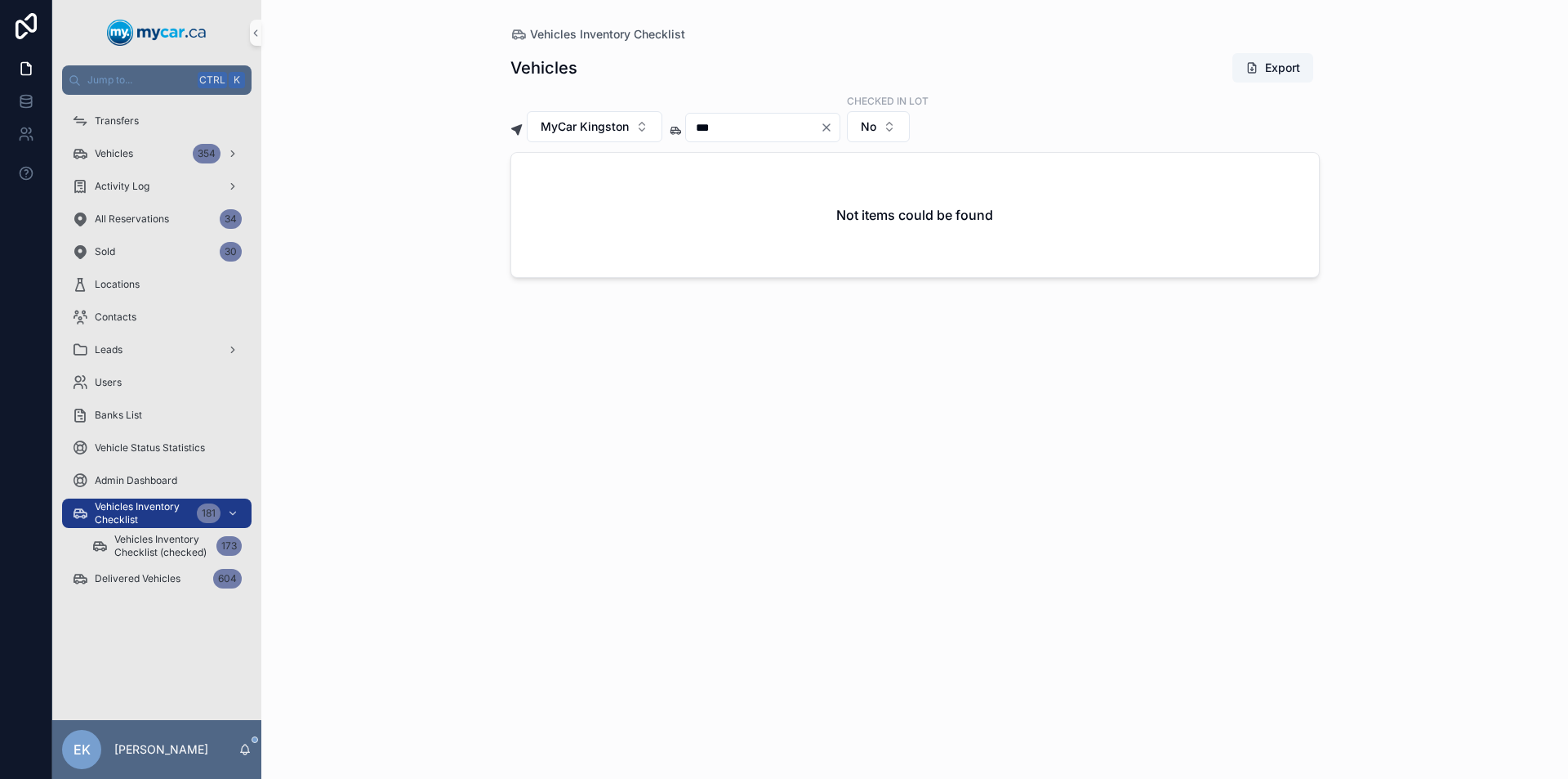
click at [829, 126] on icon "Clear" at bounding box center [826, 126] width 6 height 6
click at [809, 131] on input "scrollable content" at bounding box center [752, 126] width 134 height 23
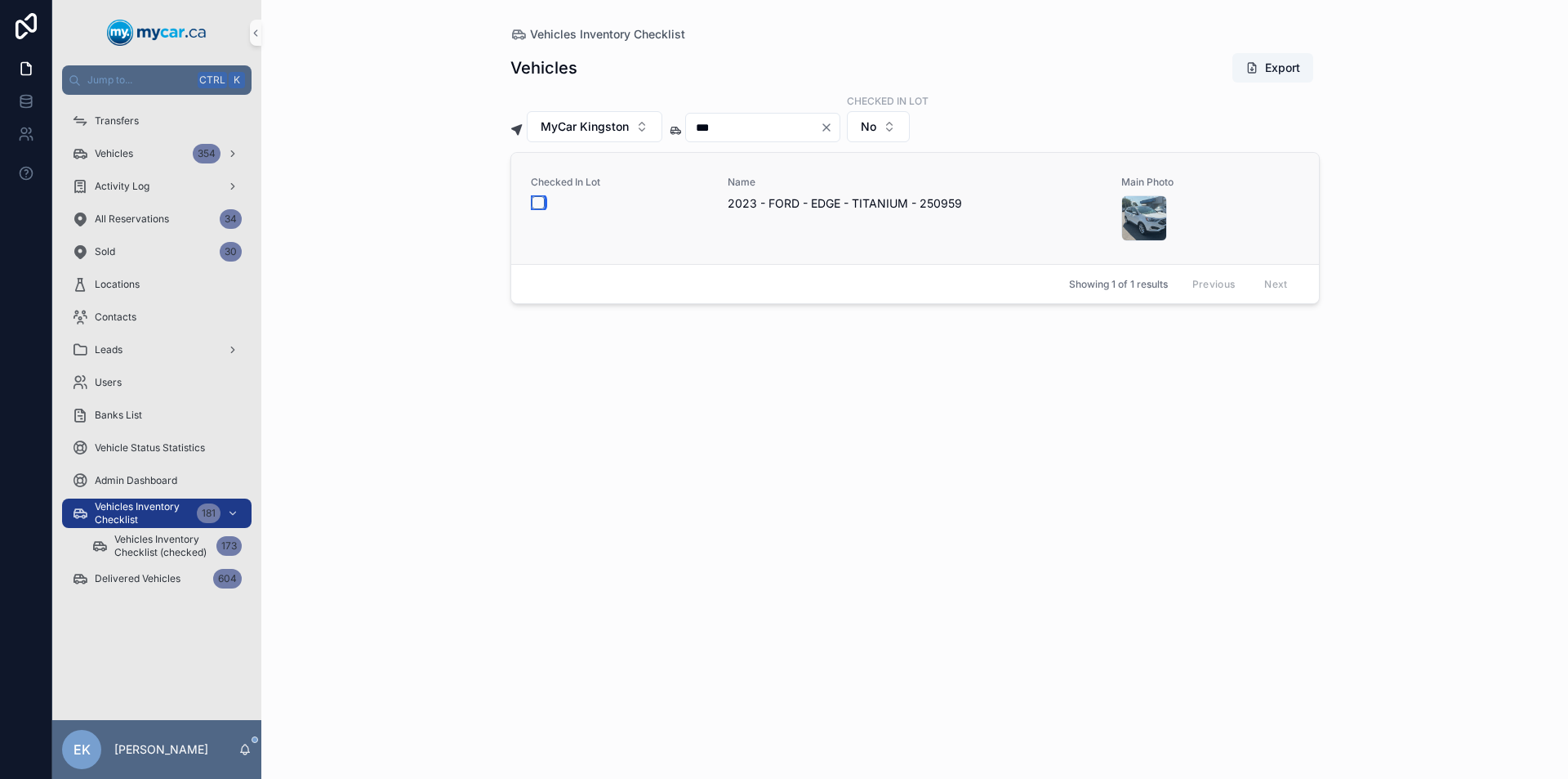
click at [535, 205] on button "scrollable content" at bounding box center [538, 202] width 13 height 13
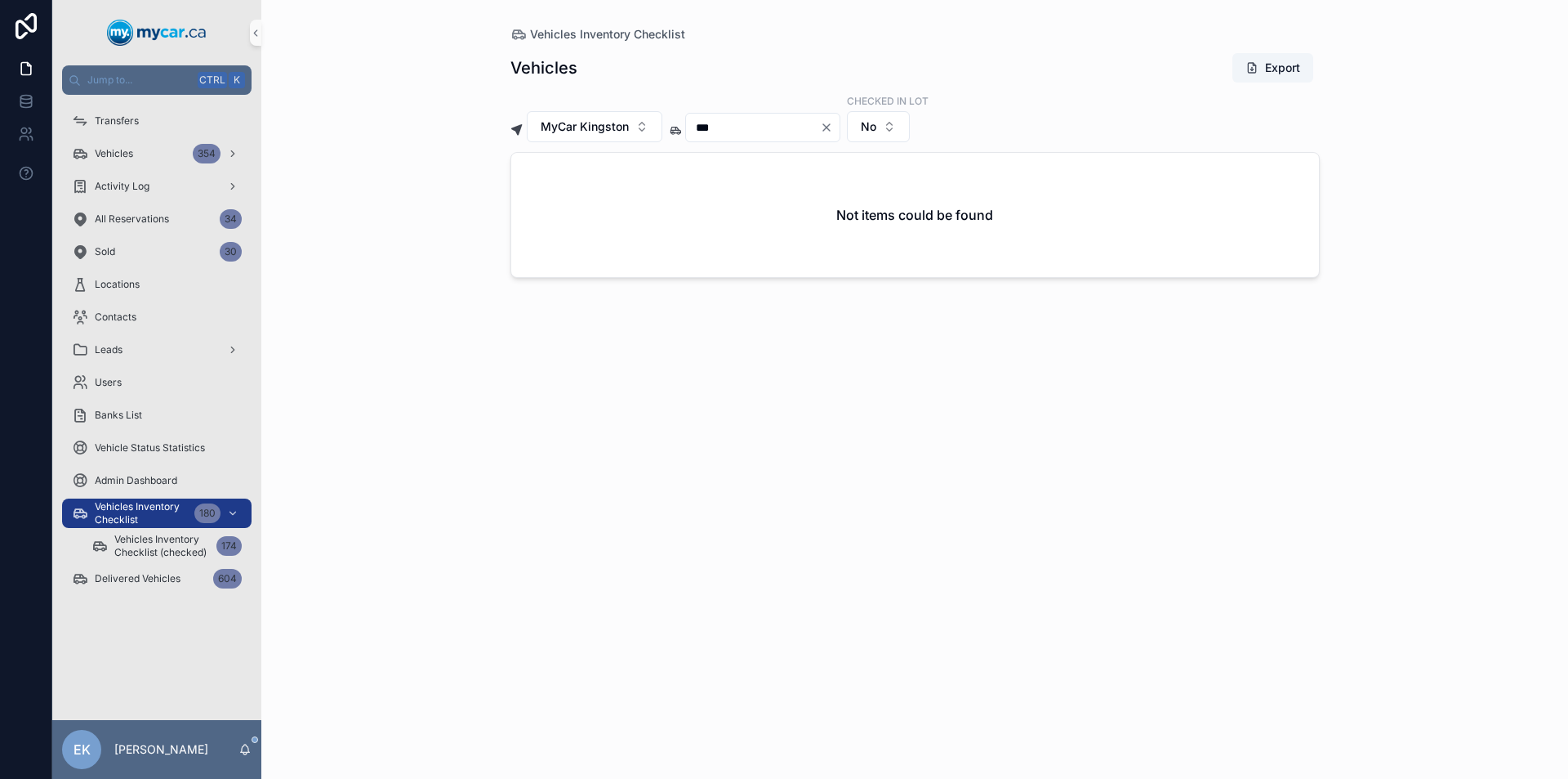
click at [833, 127] on icon "Clear" at bounding box center [826, 127] width 13 height 13
click at [779, 124] on input "scrollable content" at bounding box center [752, 126] width 134 height 23
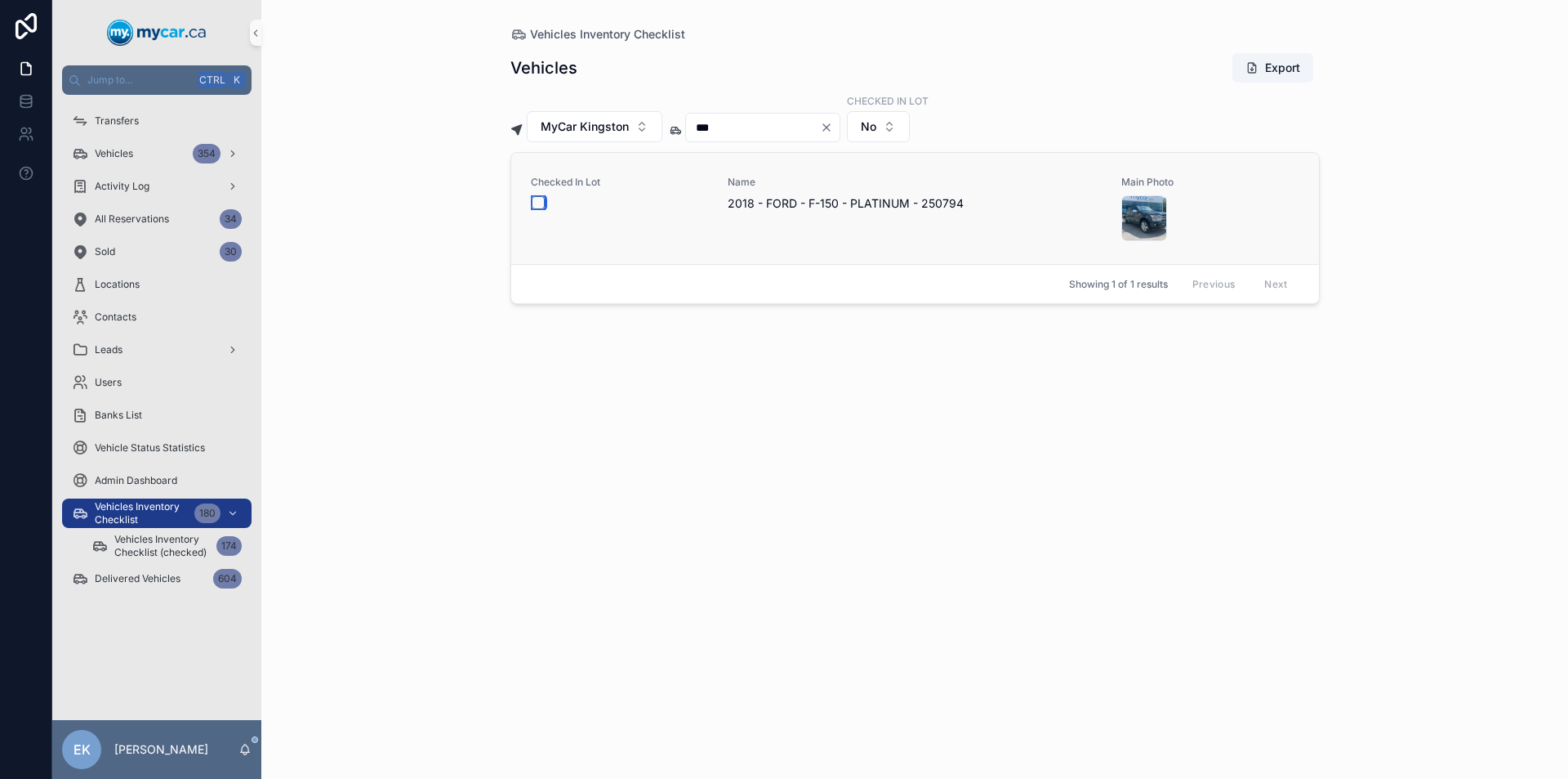
click at [538, 199] on button "scrollable content" at bounding box center [538, 202] width 13 height 13
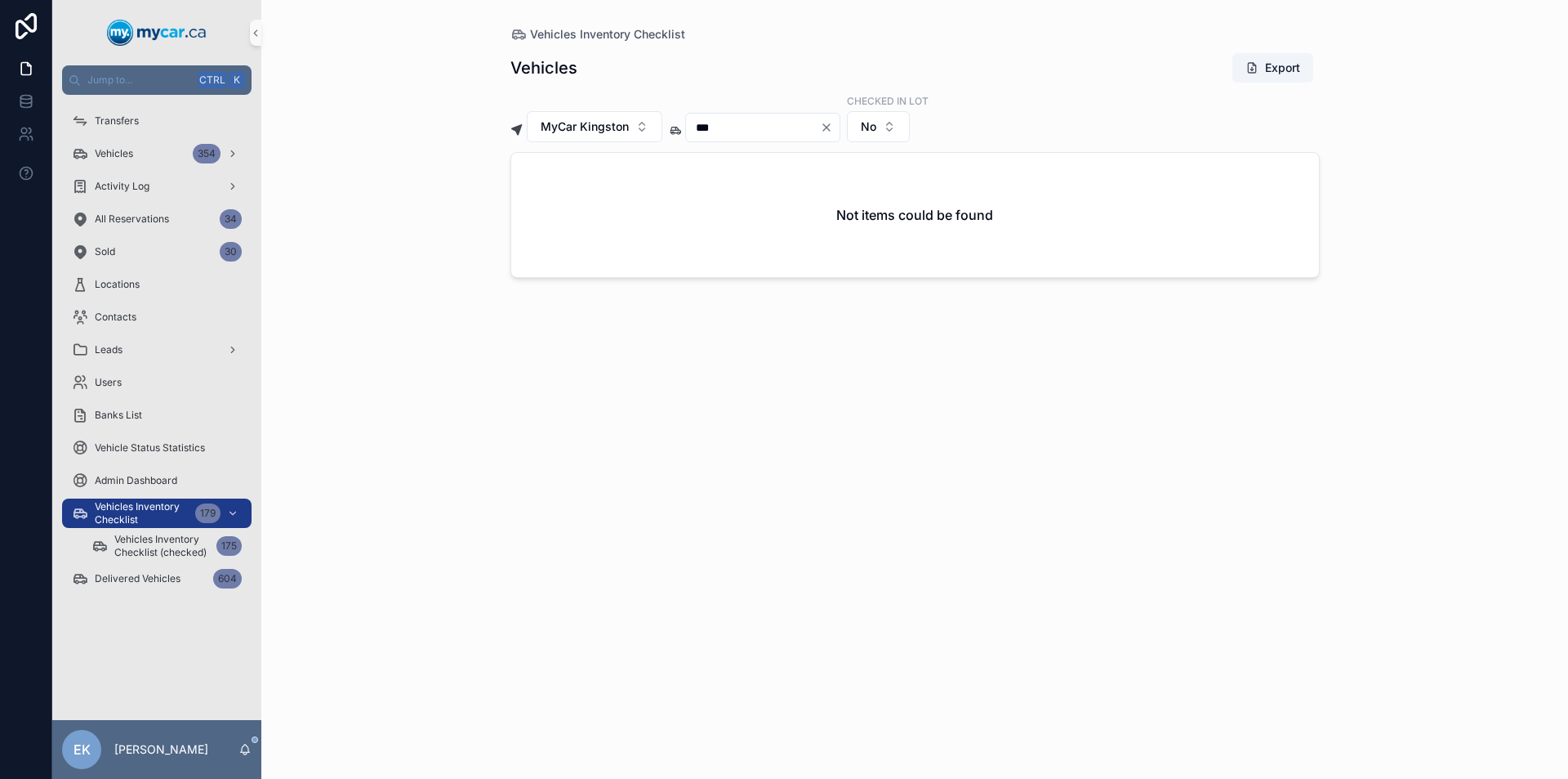
click at [829, 126] on icon "Clear" at bounding box center [826, 126] width 6 height 6
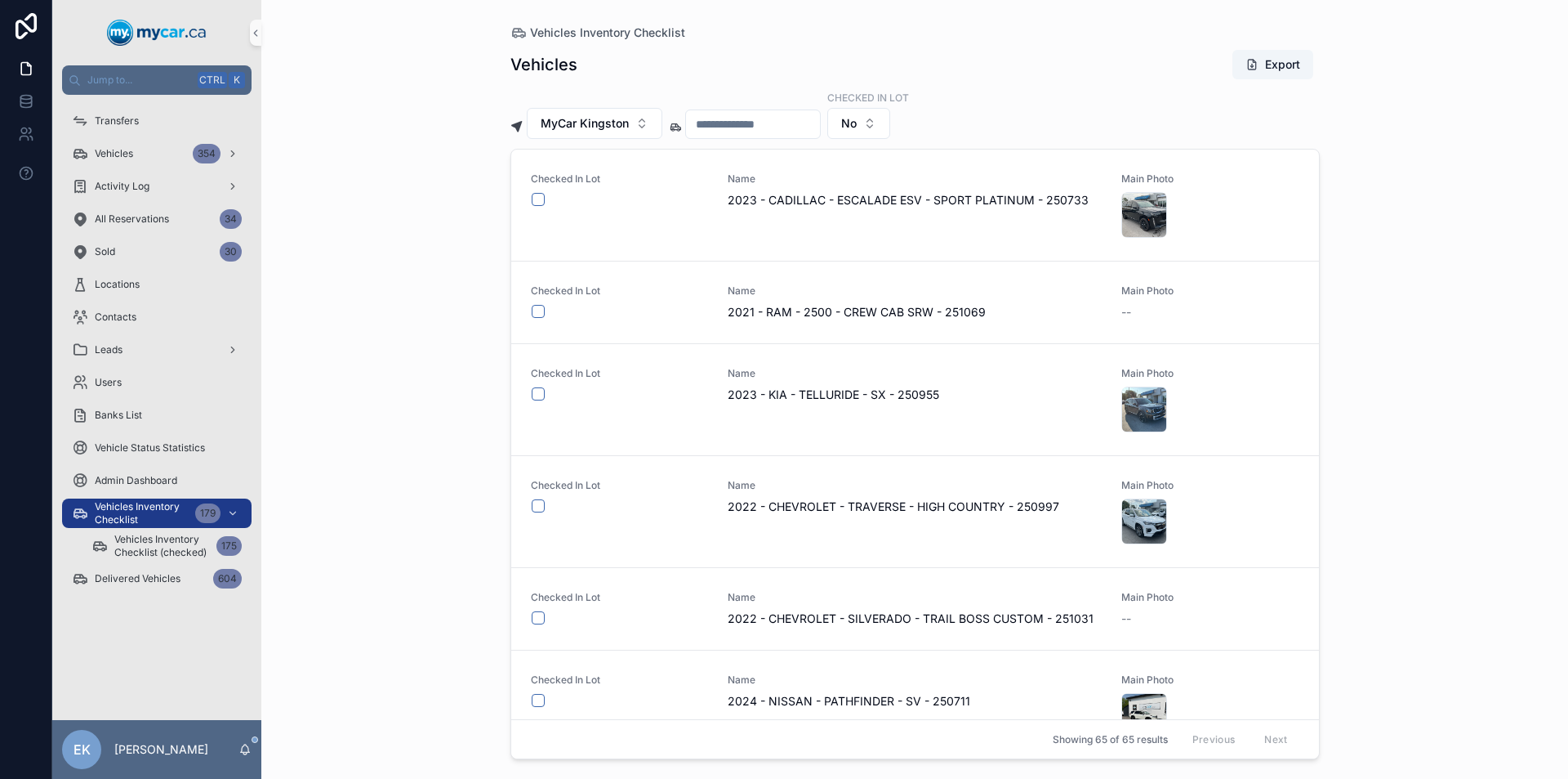
click at [767, 126] on input "scrollable content" at bounding box center [752, 124] width 134 height 23
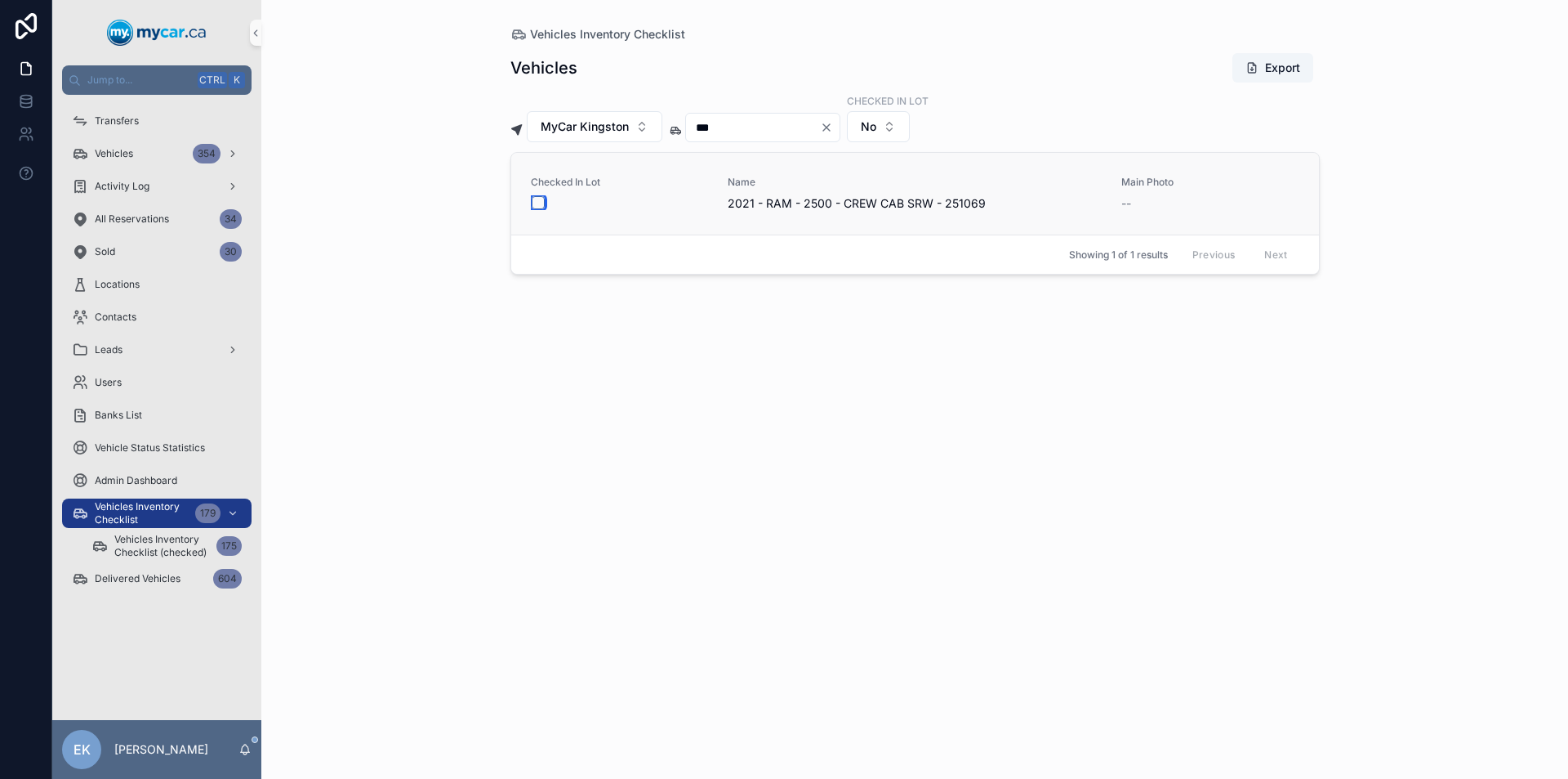
click at [539, 203] on button "scrollable content" at bounding box center [538, 202] width 13 height 13
click at [829, 128] on icon "Clear" at bounding box center [826, 126] width 6 height 6
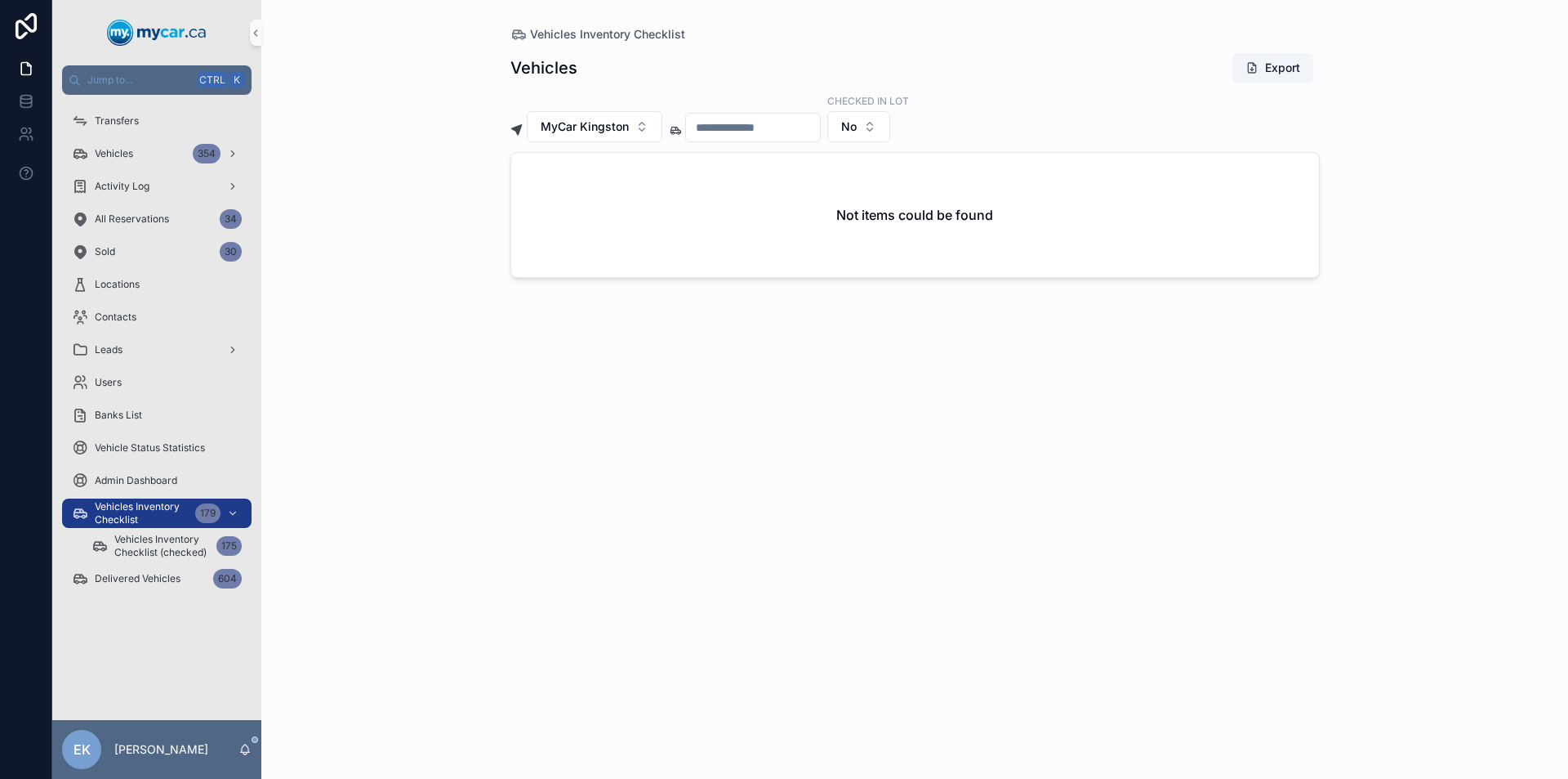
click at [819, 130] on input "scrollable content" at bounding box center [752, 126] width 134 height 23
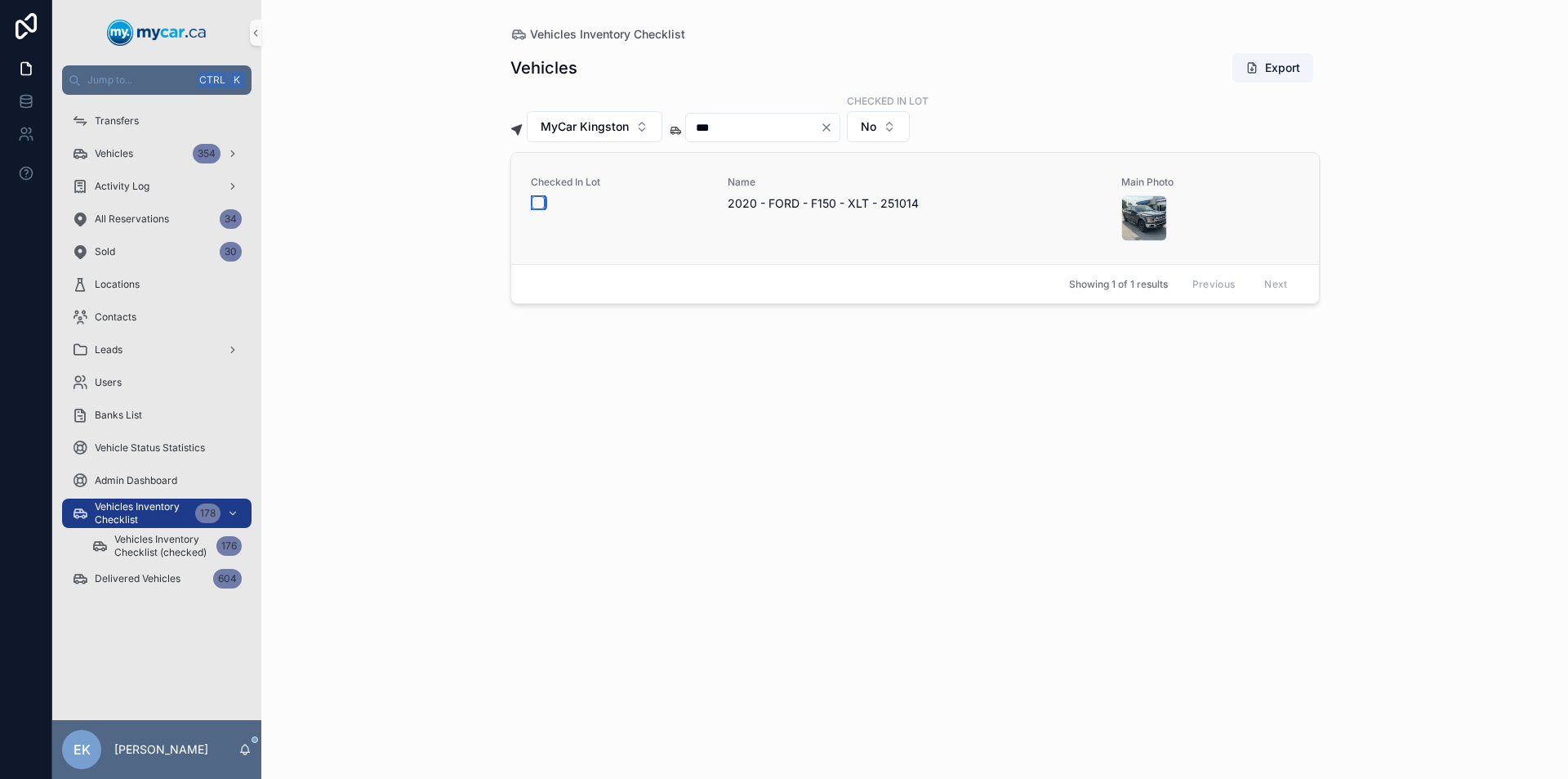
click at [534, 203] on button "scrollable content" at bounding box center [538, 202] width 13 height 13
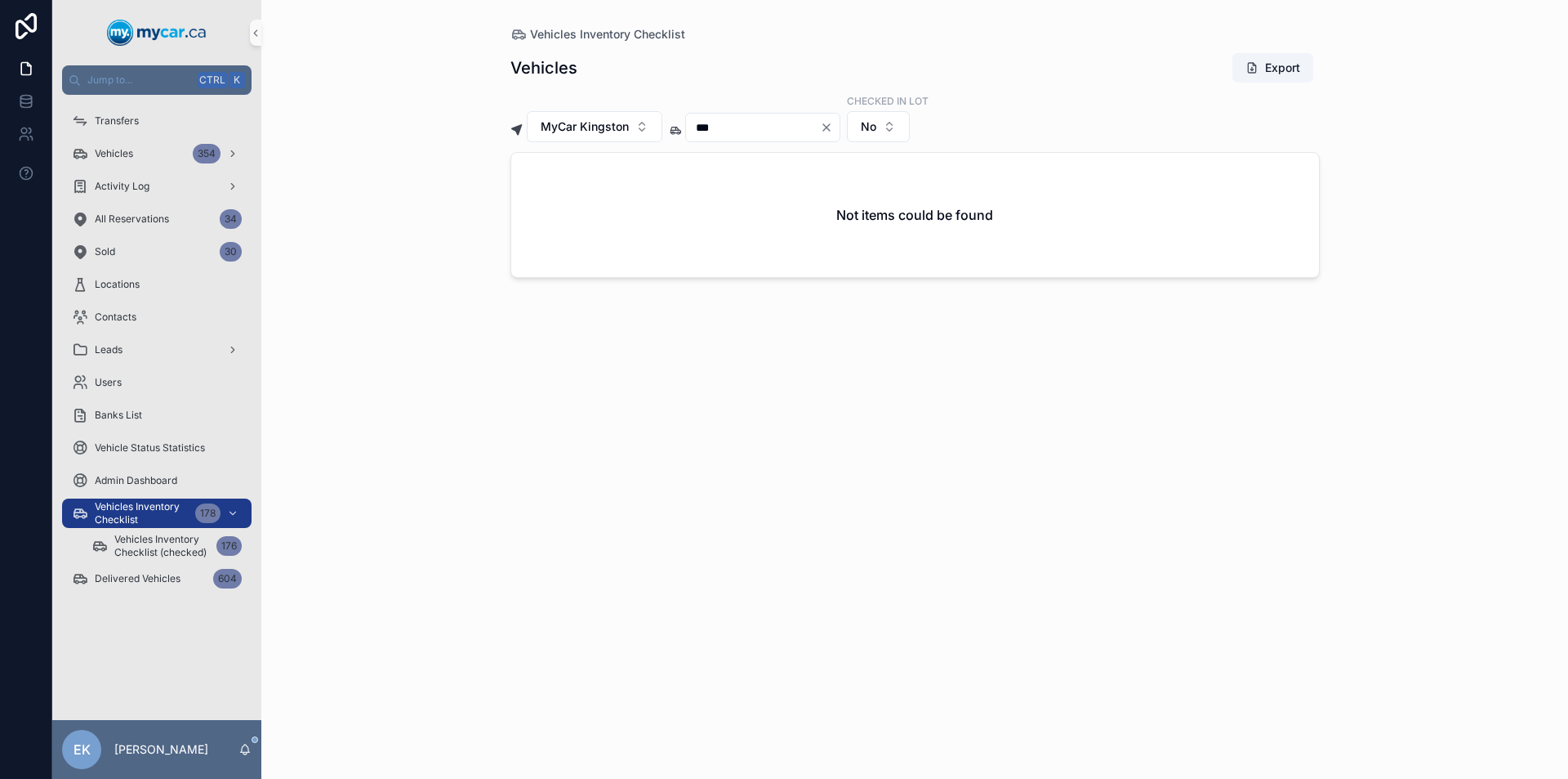
click at [833, 125] on icon "Clear" at bounding box center [826, 127] width 13 height 13
click at [791, 131] on input "scrollable content" at bounding box center [752, 126] width 134 height 23
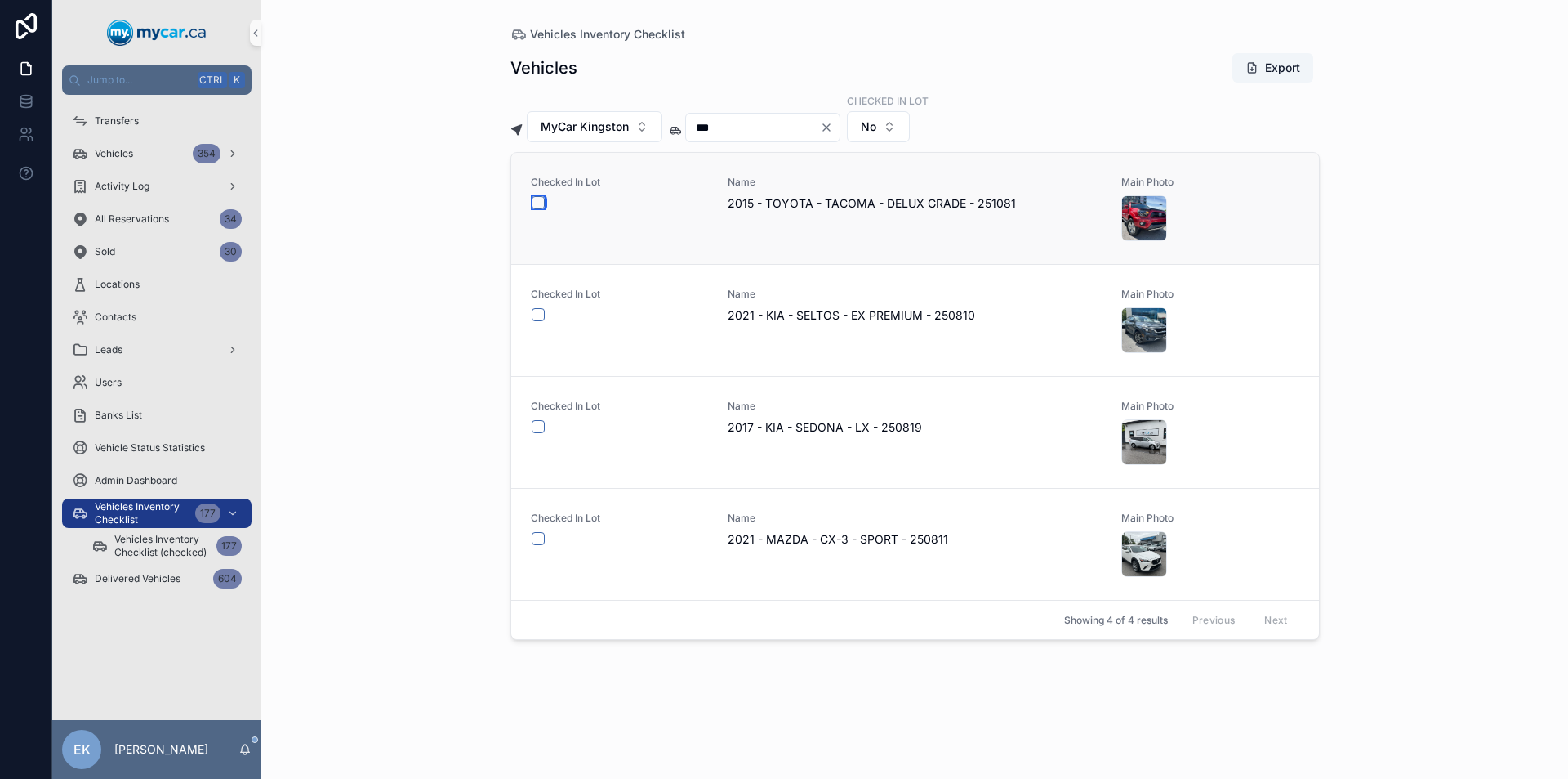
click at [535, 201] on button "scrollable content" at bounding box center [538, 202] width 13 height 13
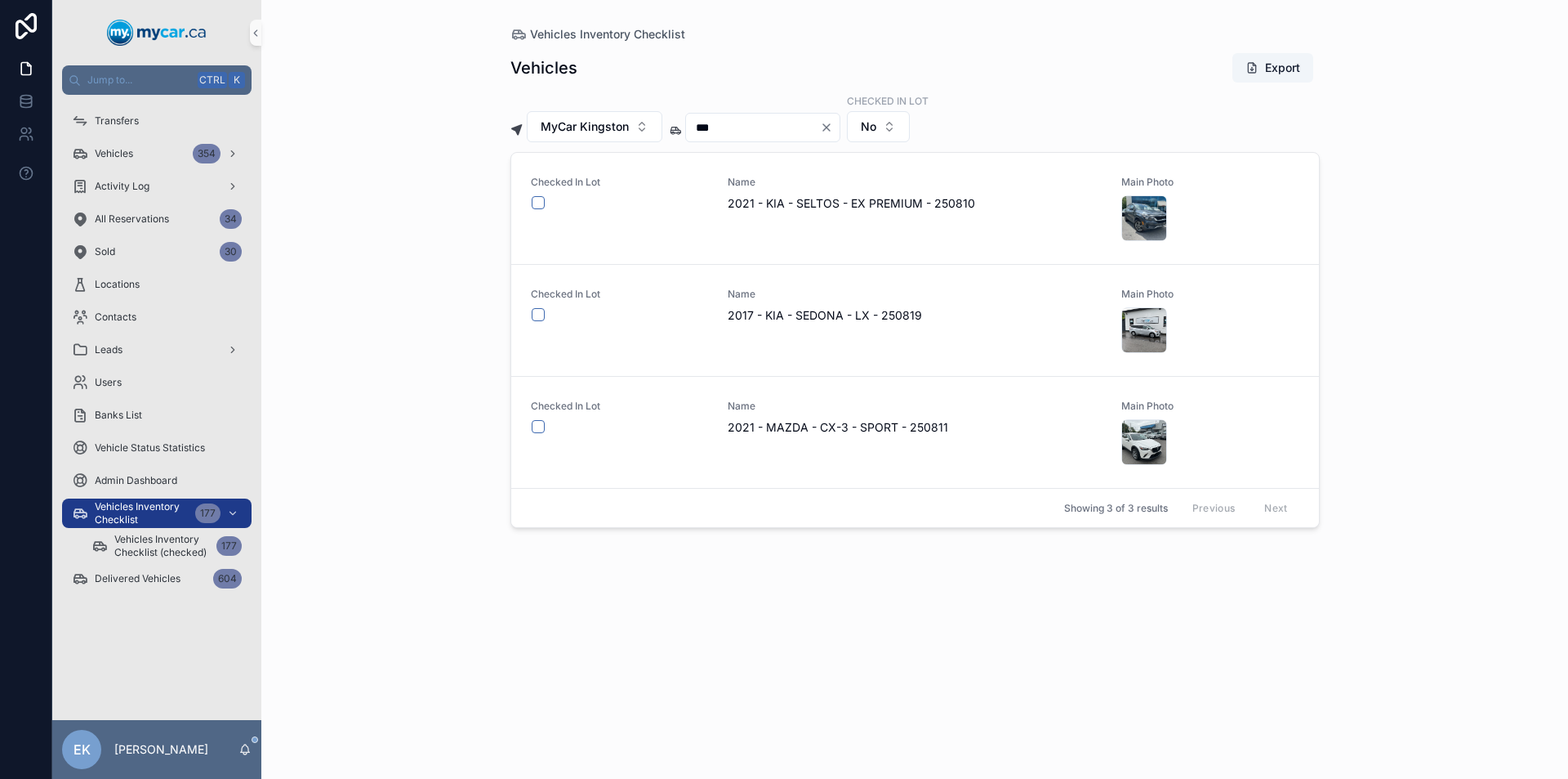
click at [829, 127] on icon "Clear" at bounding box center [826, 126] width 6 height 6
click at [814, 128] on input "scrollable content" at bounding box center [752, 126] width 134 height 23
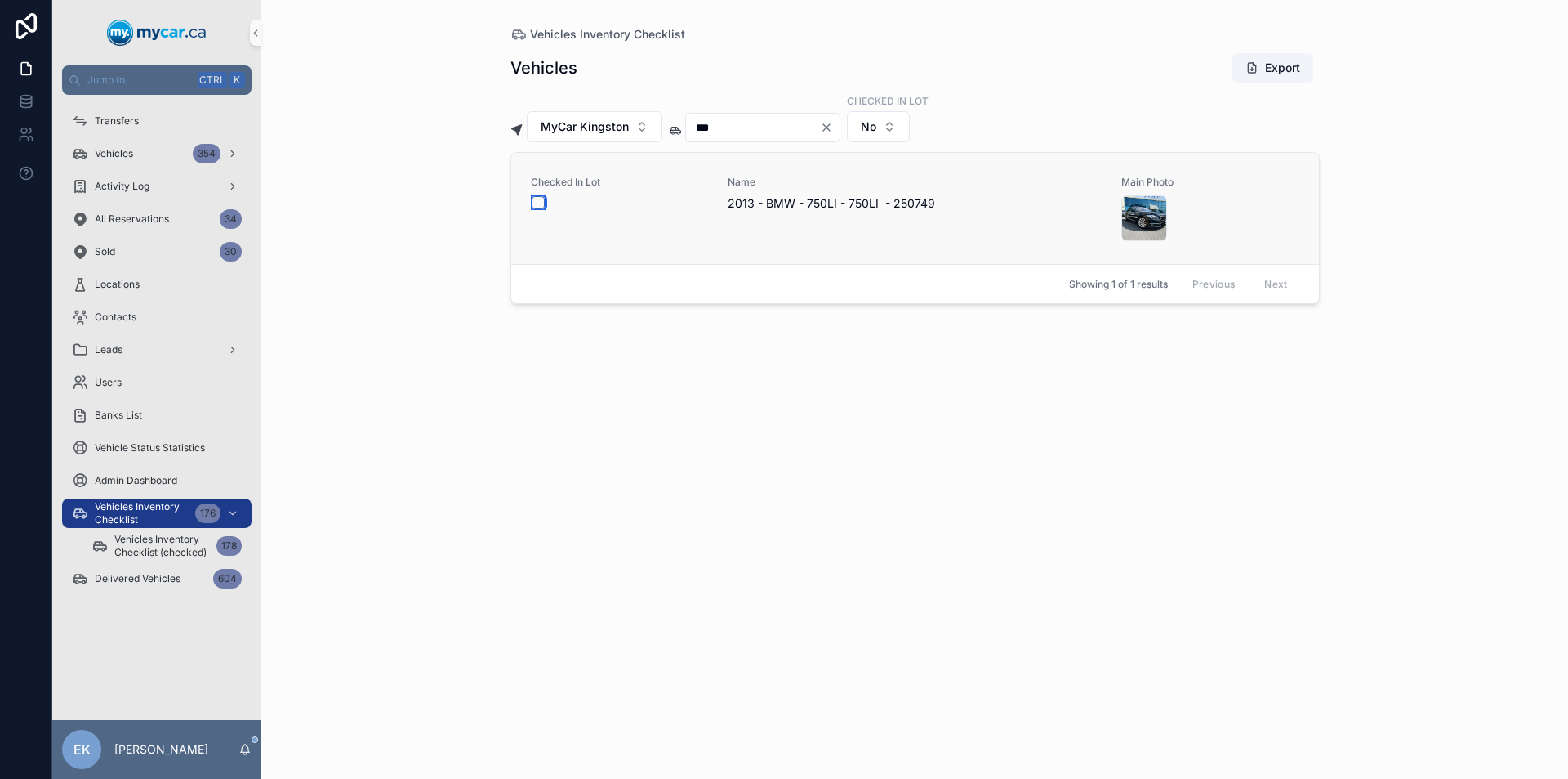
click at [538, 202] on button "scrollable content" at bounding box center [538, 202] width 13 height 13
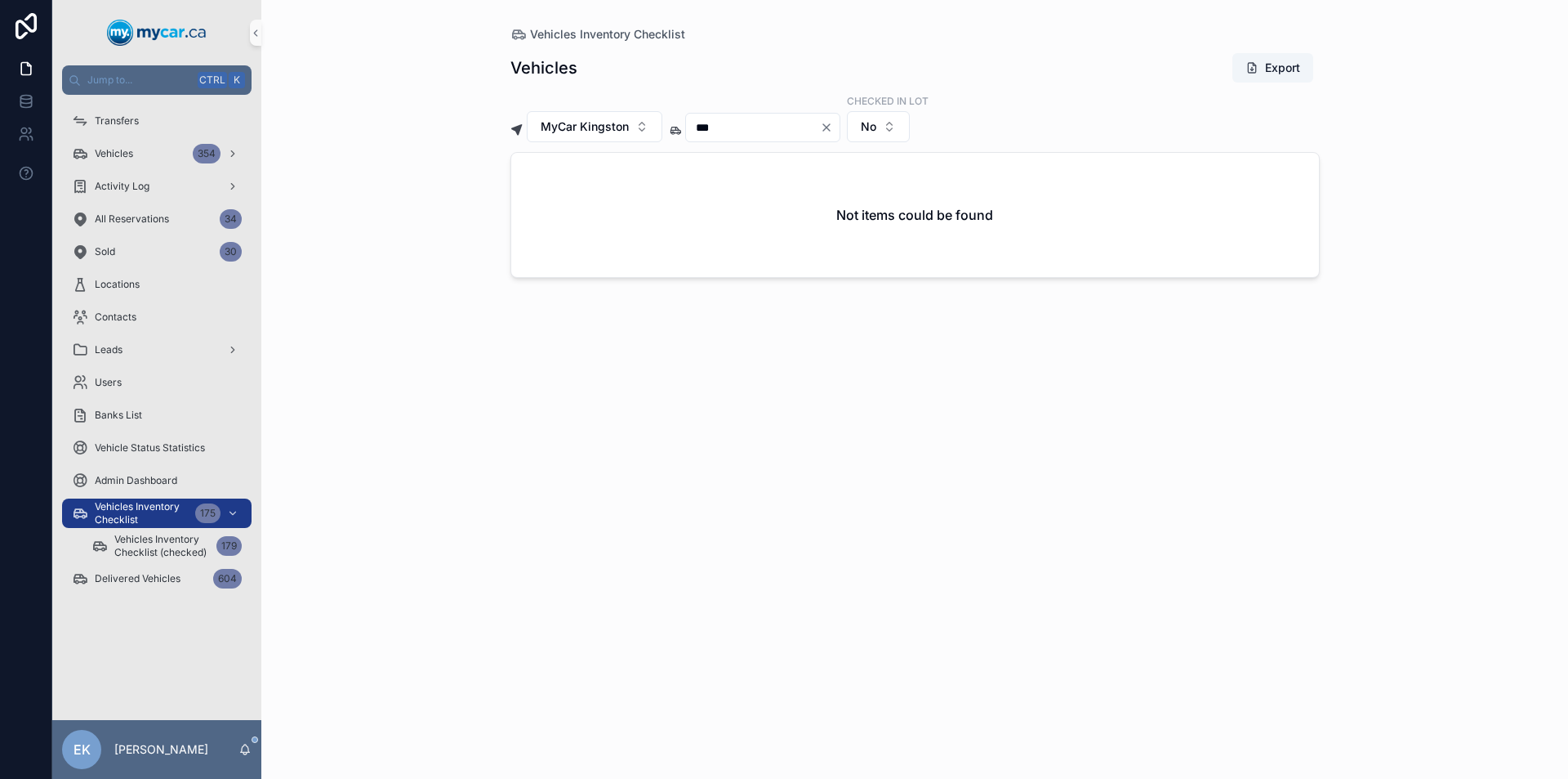
click at [829, 125] on icon "Clear" at bounding box center [826, 126] width 6 height 6
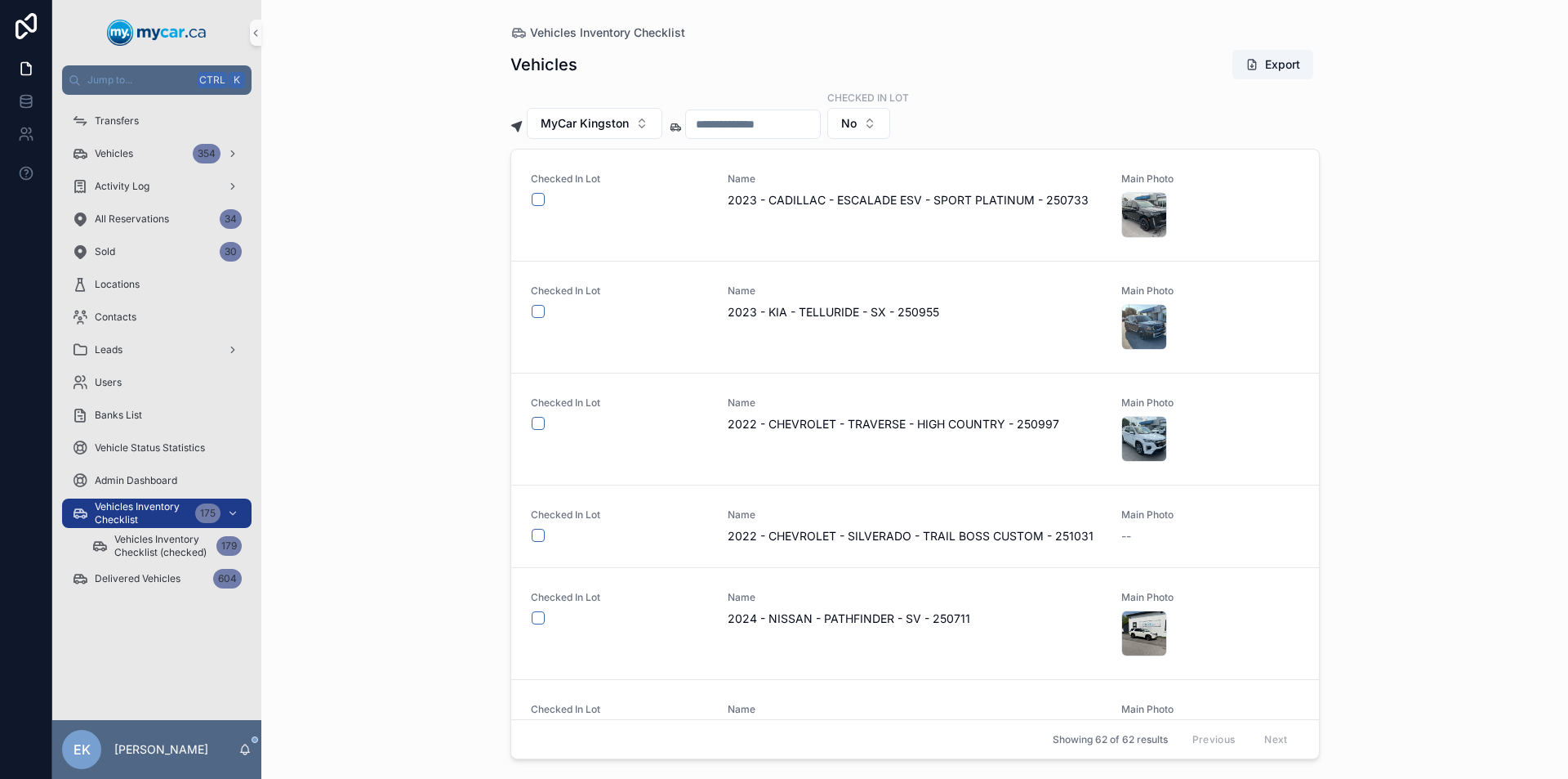
click at [766, 131] on input "scrollable content" at bounding box center [752, 124] width 134 height 23
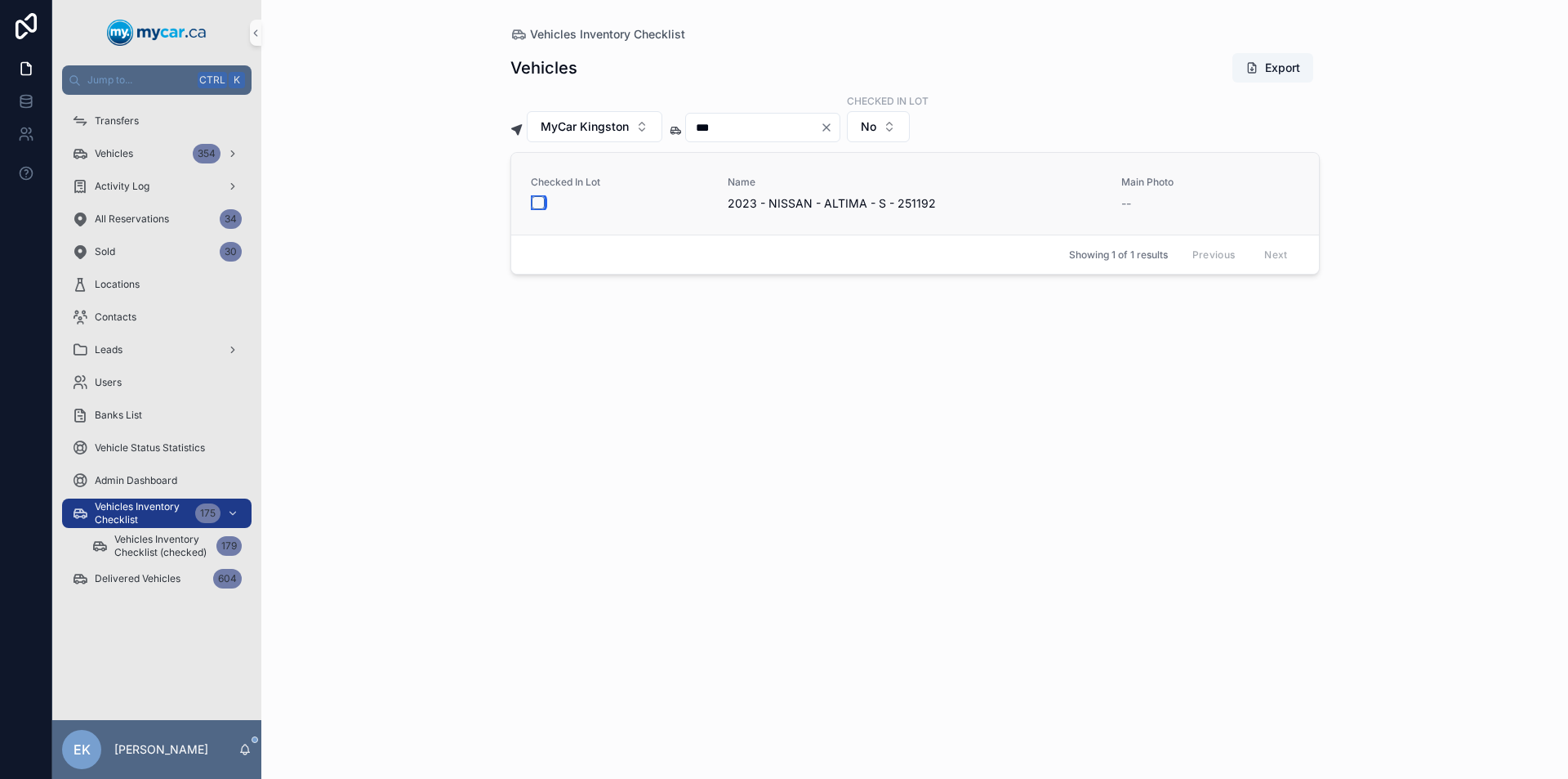
click at [538, 204] on button "scrollable content" at bounding box center [538, 202] width 13 height 13
click at [829, 126] on icon "Clear" at bounding box center [826, 126] width 6 height 6
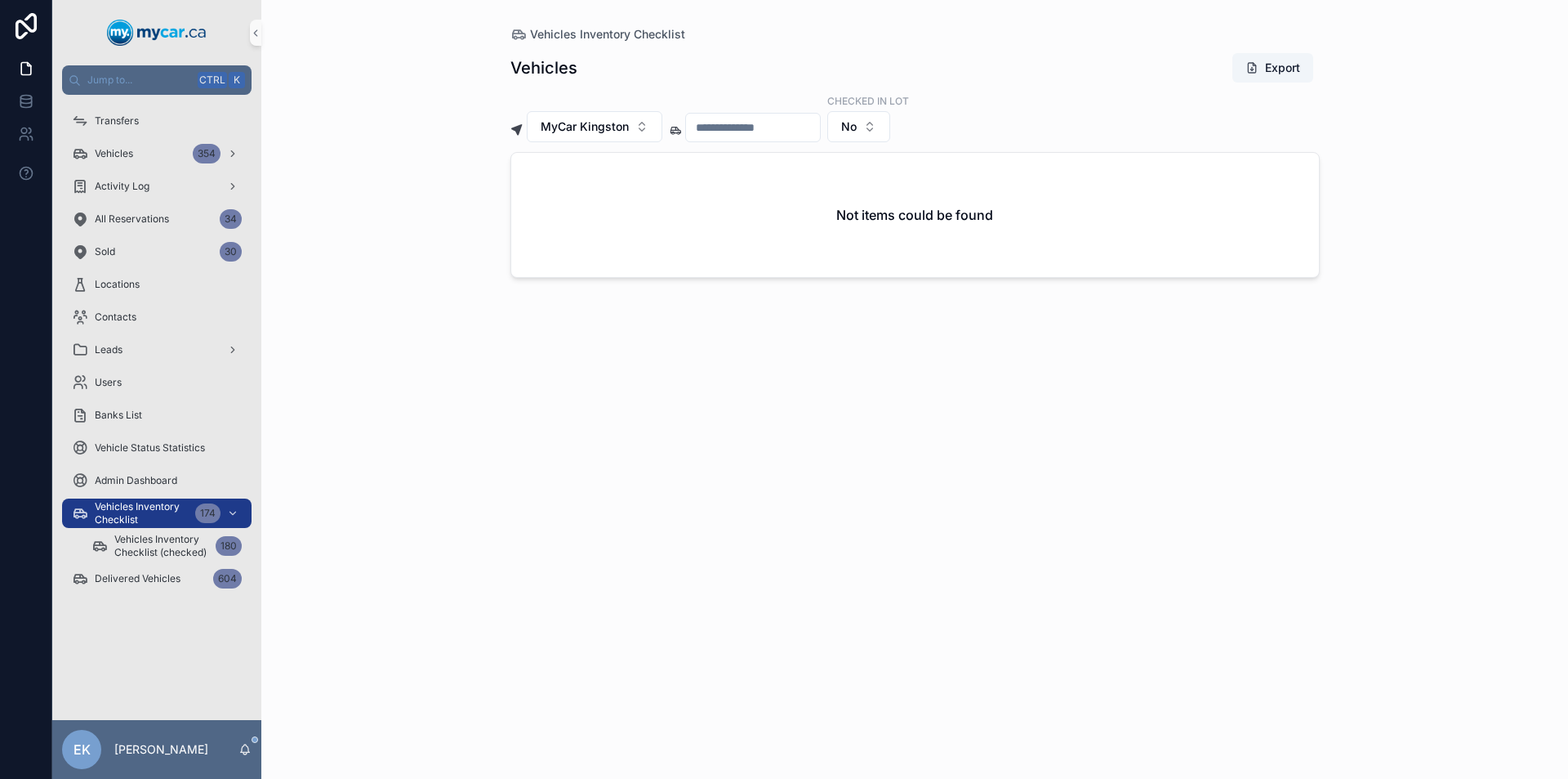
click at [788, 128] on input "scrollable content" at bounding box center [752, 126] width 134 height 23
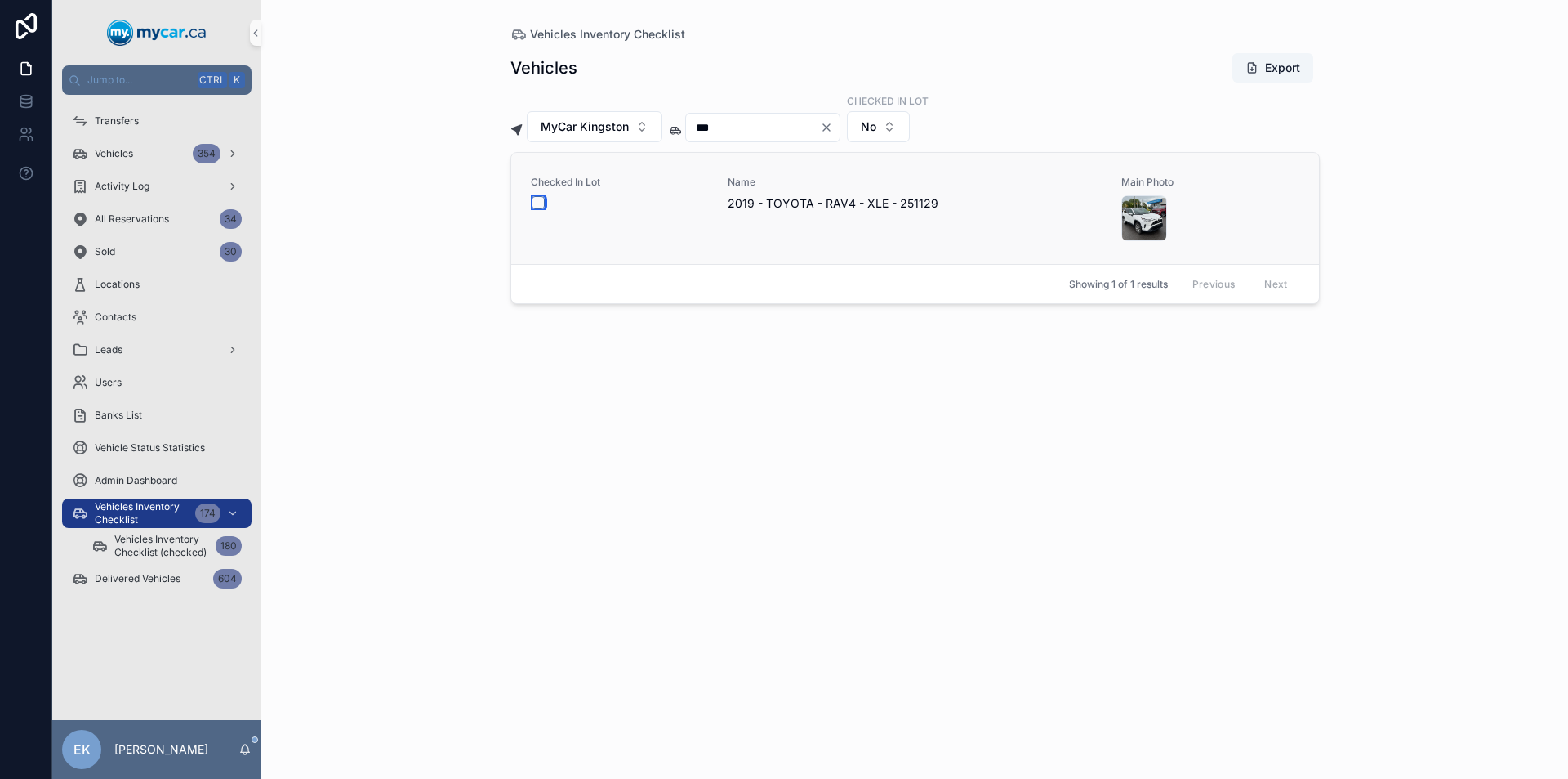
click at [538, 199] on button "scrollable content" at bounding box center [538, 202] width 13 height 13
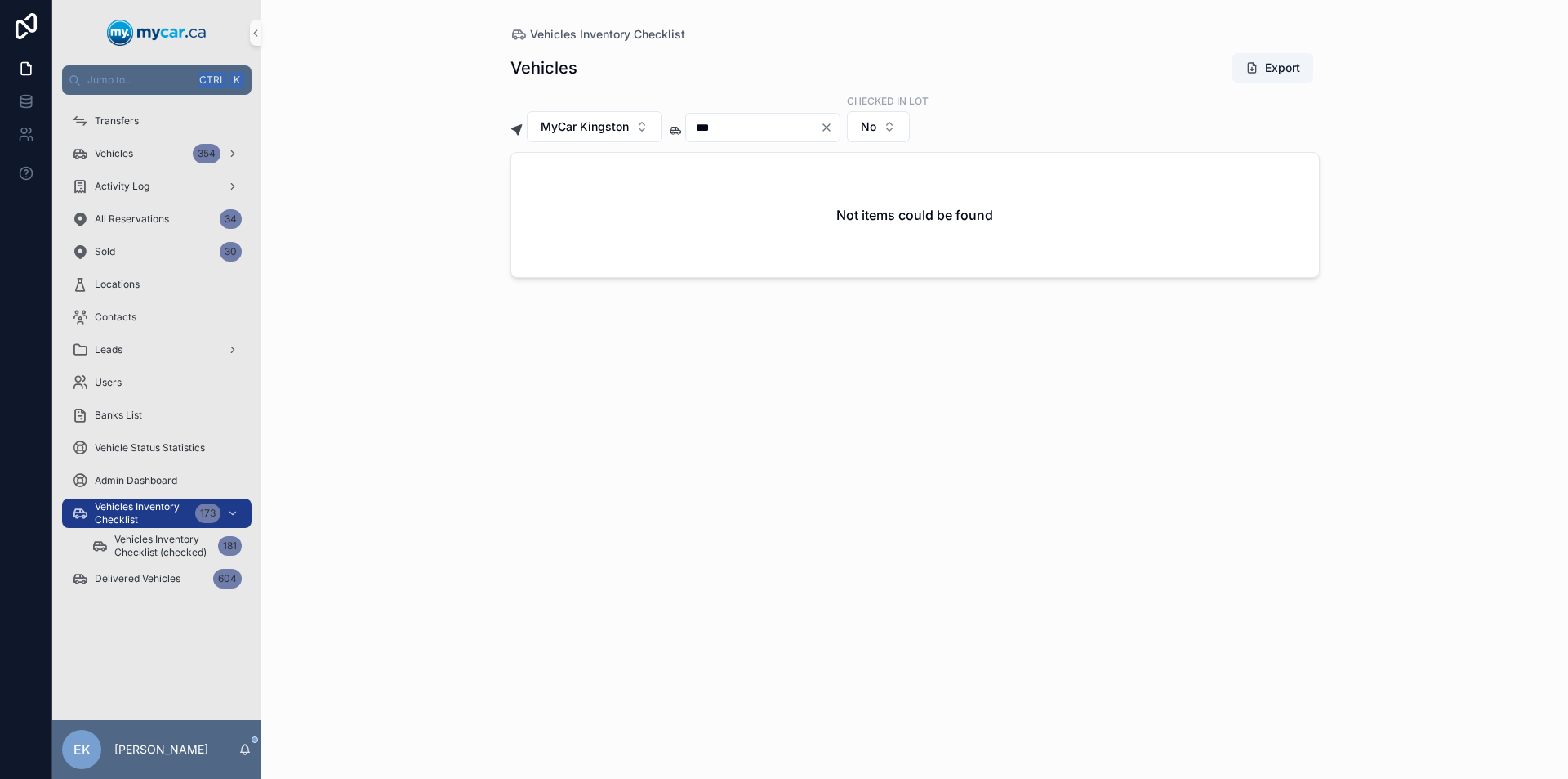
click at [833, 126] on icon "Clear" at bounding box center [826, 127] width 13 height 13
click at [756, 128] on input "scrollable content" at bounding box center [752, 126] width 134 height 23
click at [537, 204] on button "scrollable content" at bounding box center [538, 202] width 13 height 13
click at [829, 124] on icon "Clear" at bounding box center [826, 126] width 6 height 6
click at [783, 128] on input "scrollable content" at bounding box center [752, 126] width 134 height 23
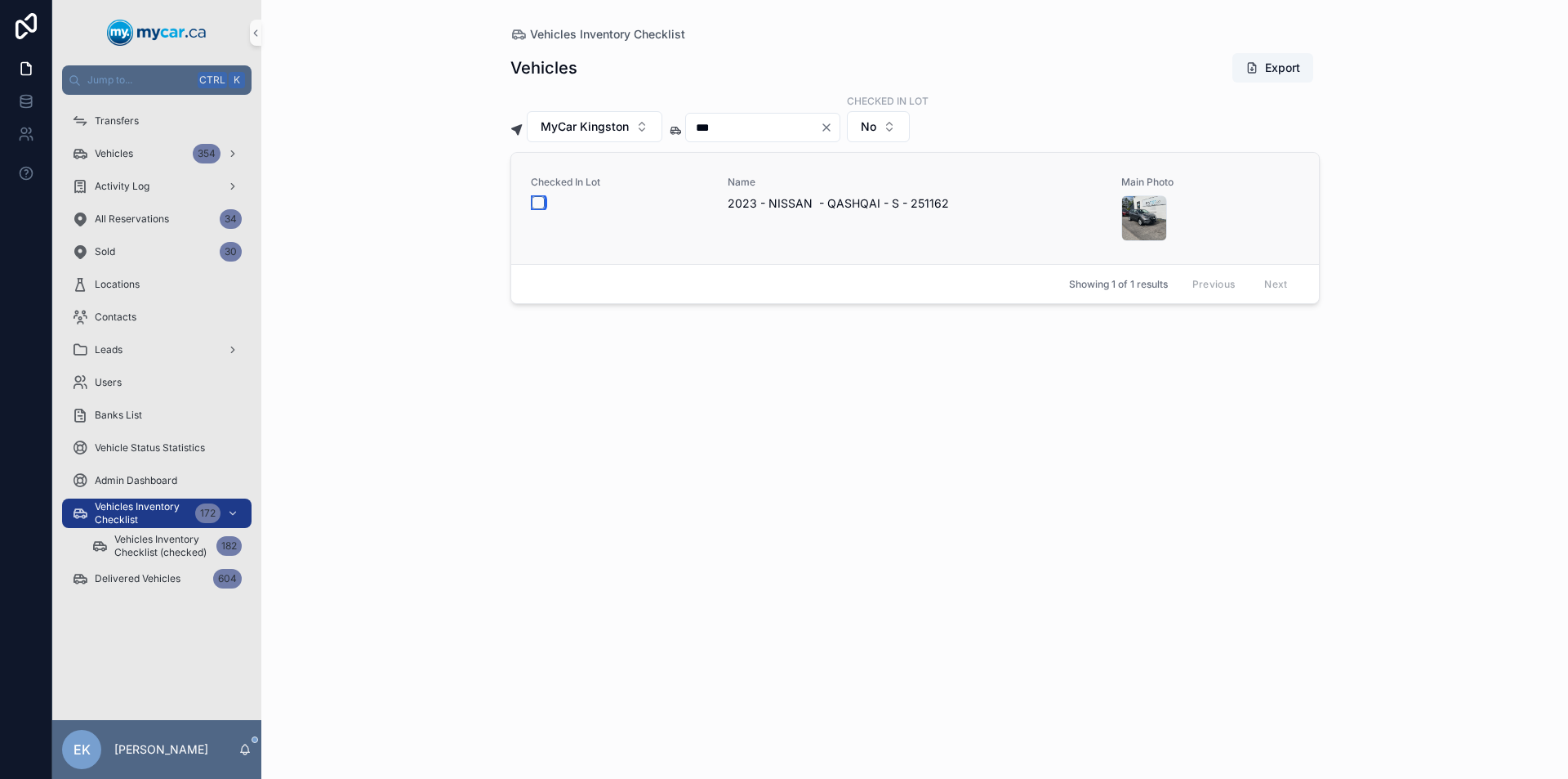
click at [542, 204] on button "scrollable content" at bounding box center [538, 202] width 13 height 13
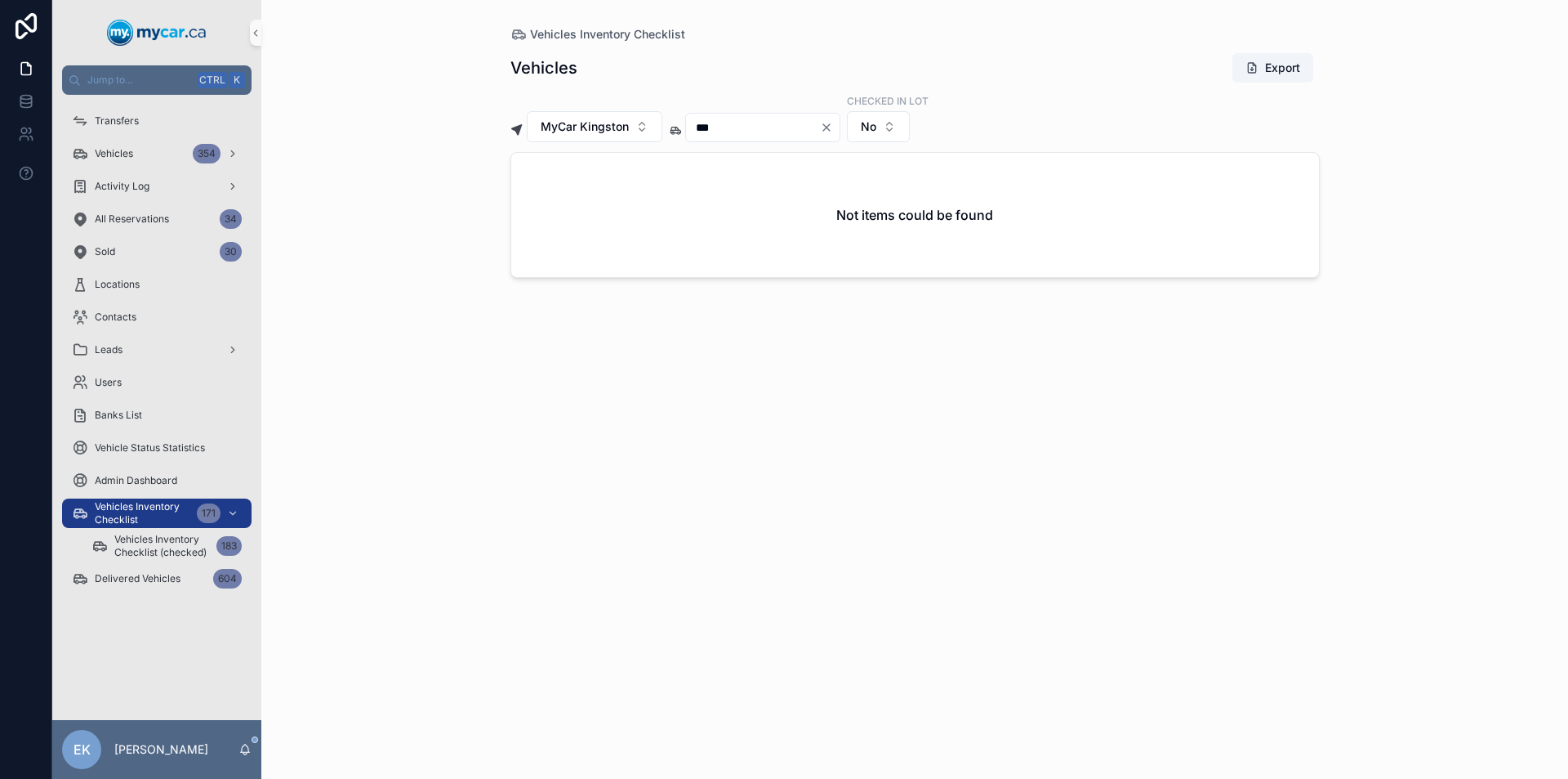
click at [833, 125] on icon "Clear" at bounding box center [826, 127] width 13 height 13
click at [819, 132] on input "scrollable content" at bounding box center [752, 126] width 134 height 23
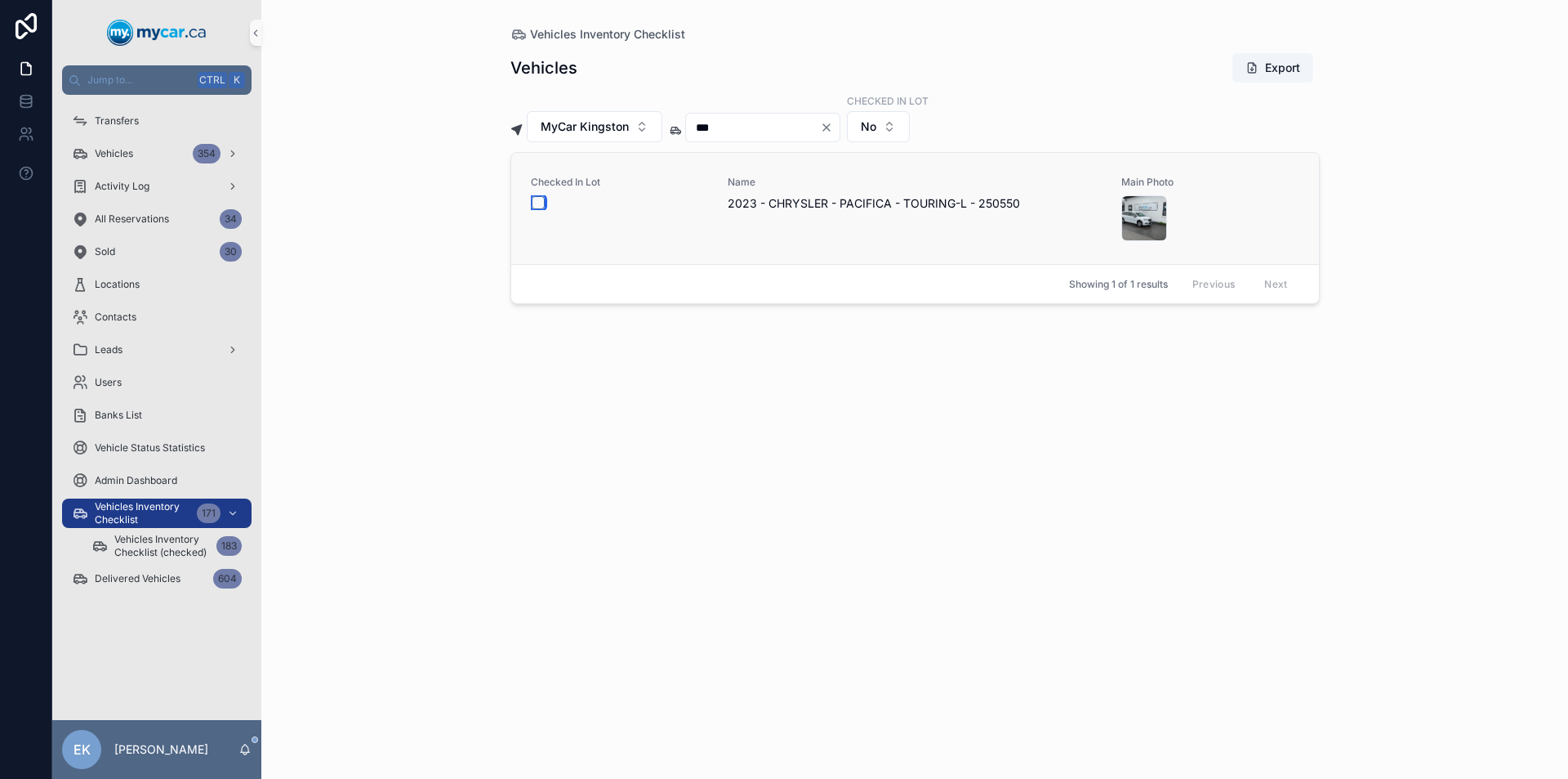
click at [539, 203] on button "scrollable content" at bounding box center [538, 202] width 13 height 13
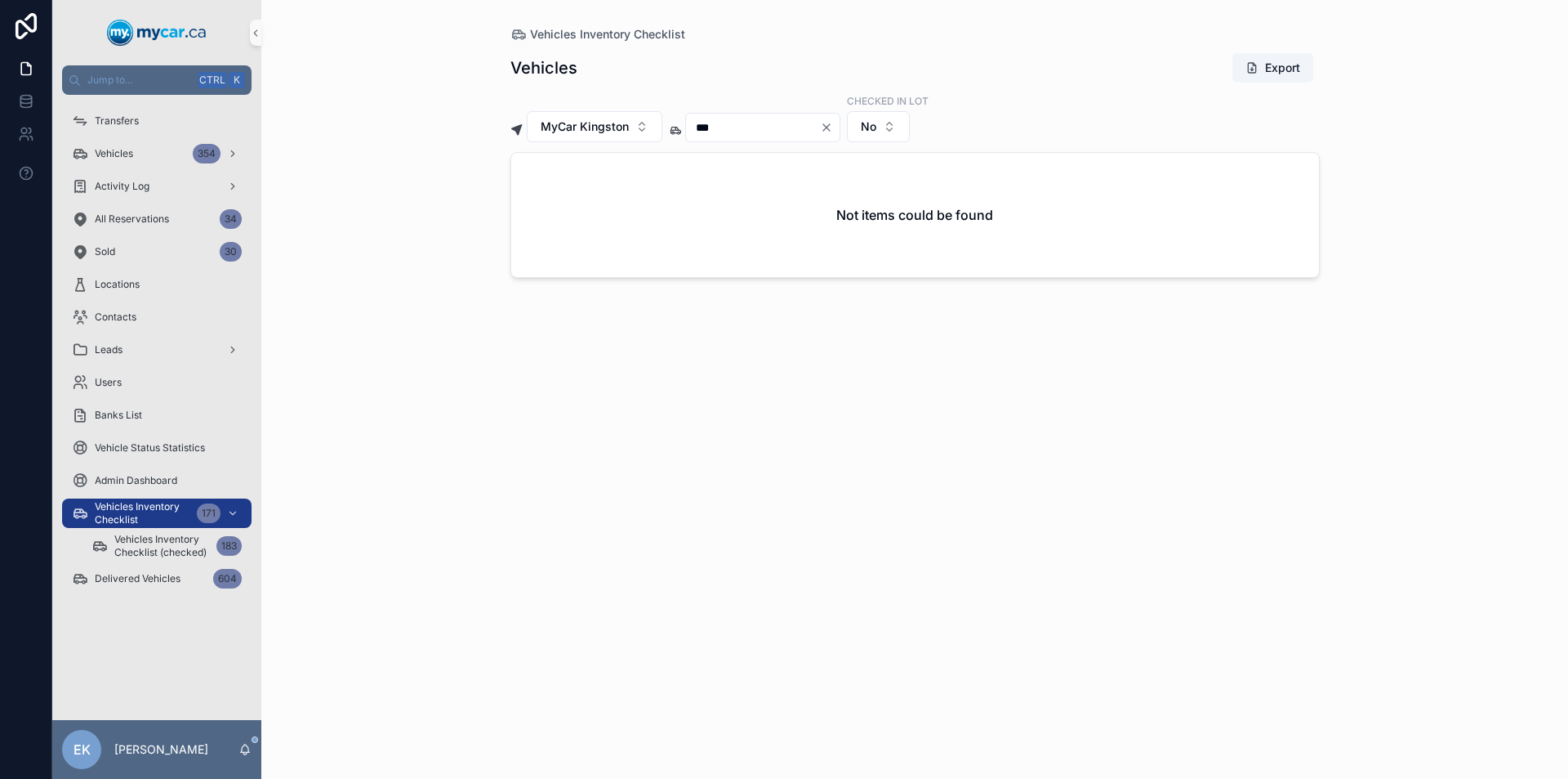
click at [833, 131] on icon "Clear" at bounding box center [826, 127] width 13 height 13
click at [794, 128] on input "scrollable content" at bounding box center [752, 126] width 134 height 23
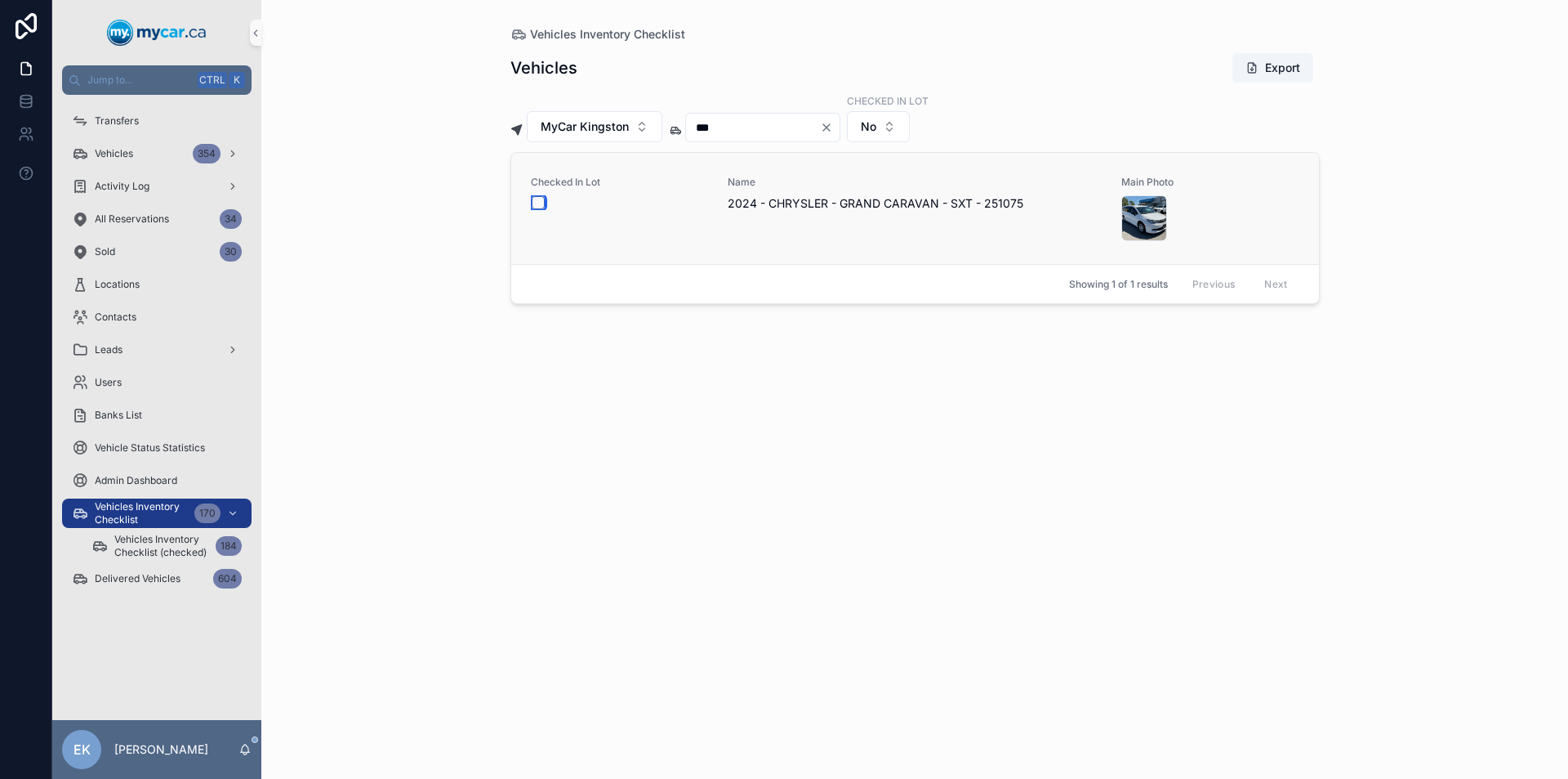
click at [538, 203] on button "scrollable content" at bounding box center [538, 202] width 13 height 13
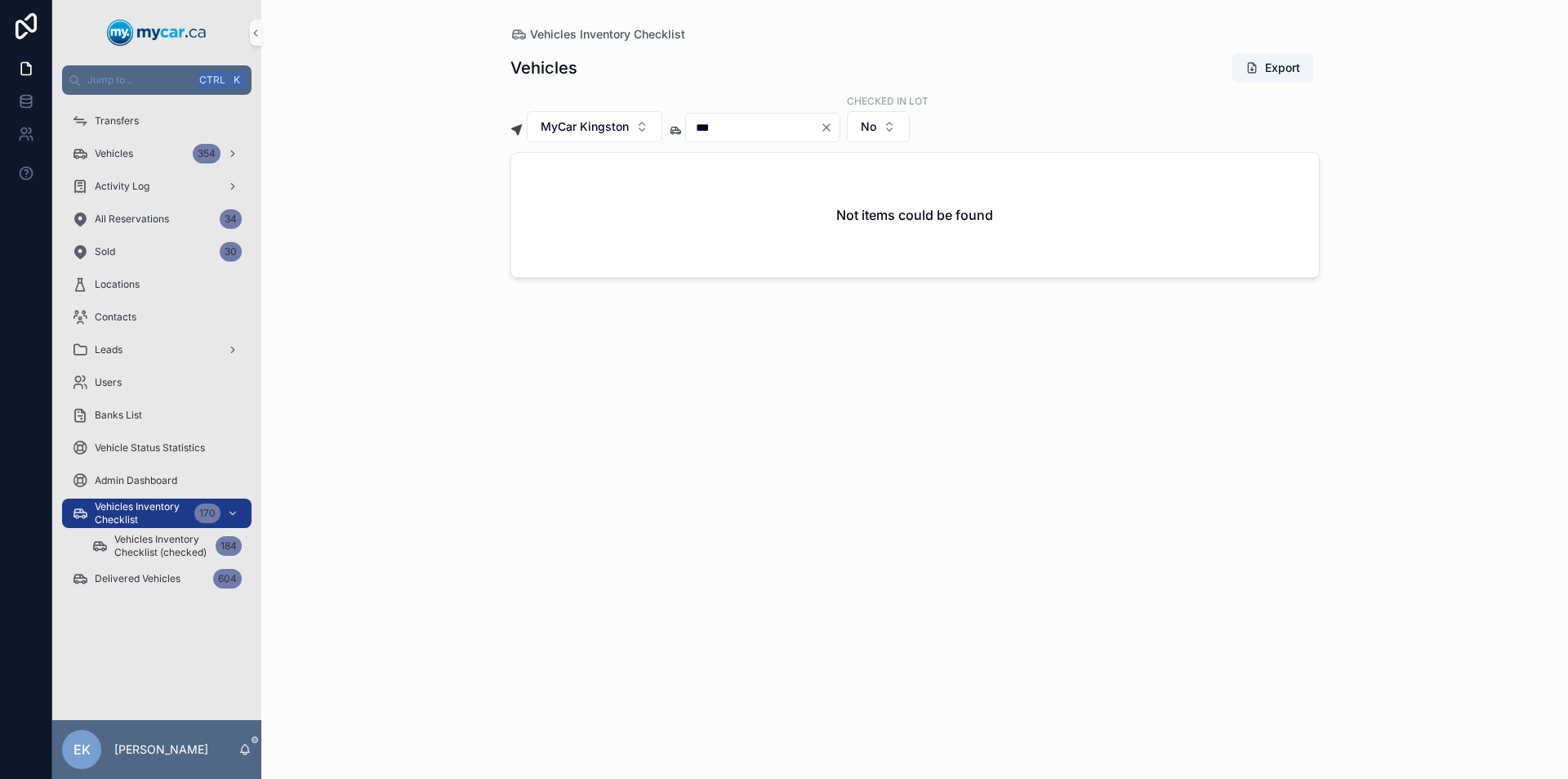
click at [833, 129] on icon "Clear" at bounding box center [826, 127] width 13 height 13
click at [774, 126] on input "scrollable content" at bounding box center [752, 126] width 134 height 23
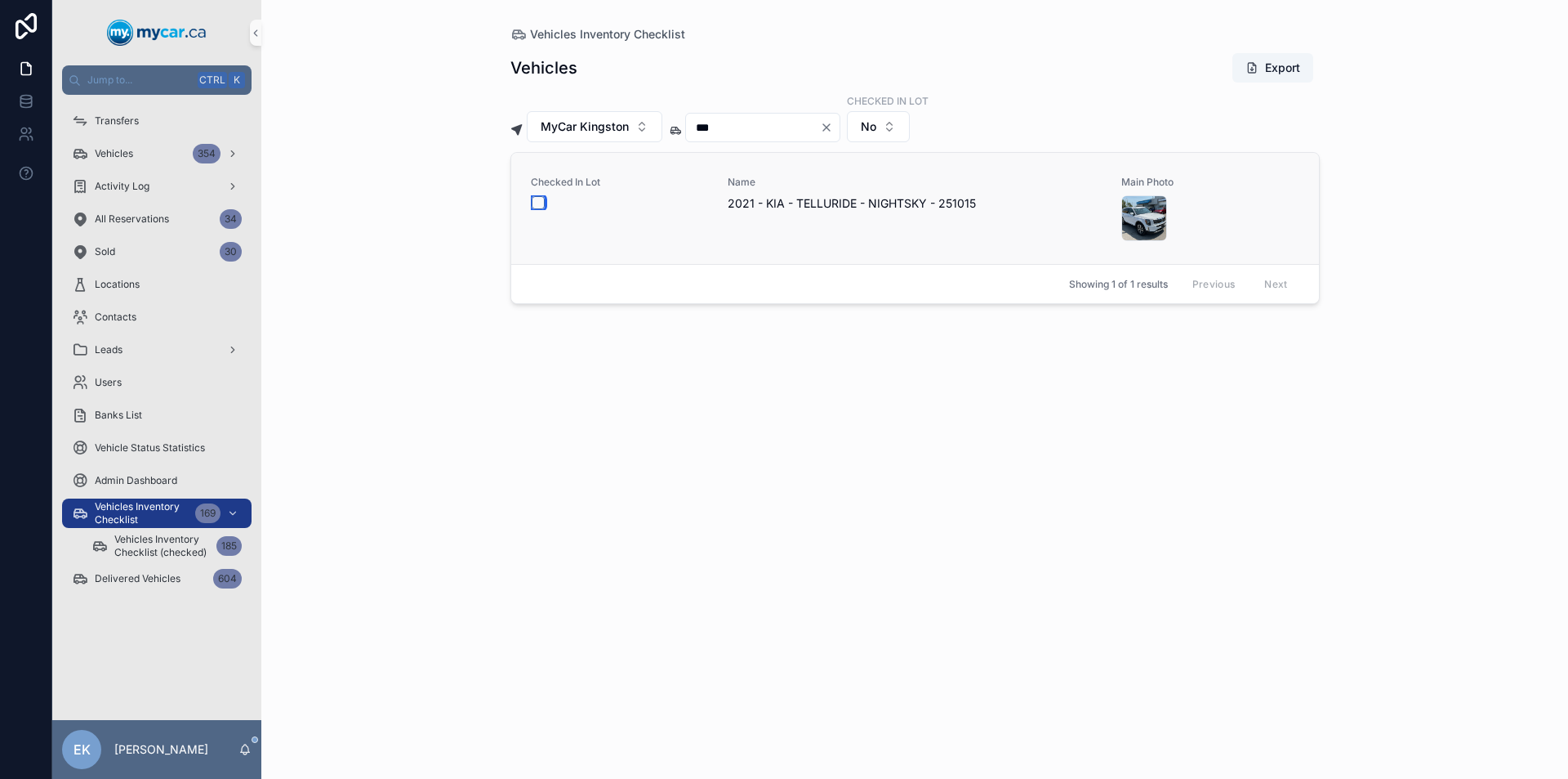
click at [537, 205] on button "scrollable content" at bounding box center [538, 202] width 13 height 13
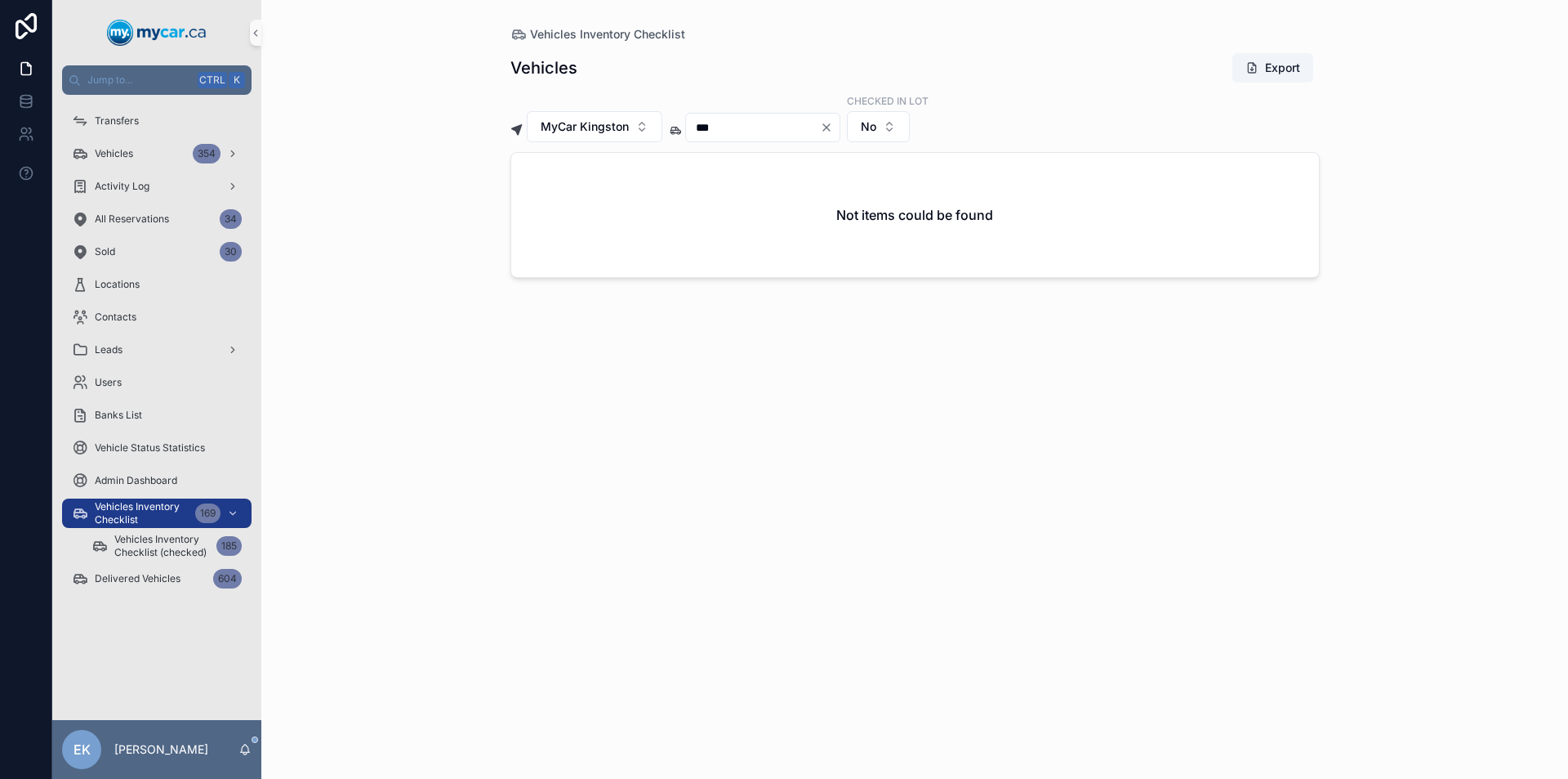
click at [833, 126] on icon "Clear" at bounding box center [826, 127] width 13 height 13
click at [810, 125] on input "scrollable content" at bounding box center [752, 126] width 134 height 23
click at [540, 201] on button "scrollable content" at bounding box center [538, 202] width 13 height 13
click at [829, 126] on icon "Clear" at bounding box center [826, 126] width 6 height 6
click at [798, 128] on input "scrollable content" at bounding box center [752, 126] width 134 height 23
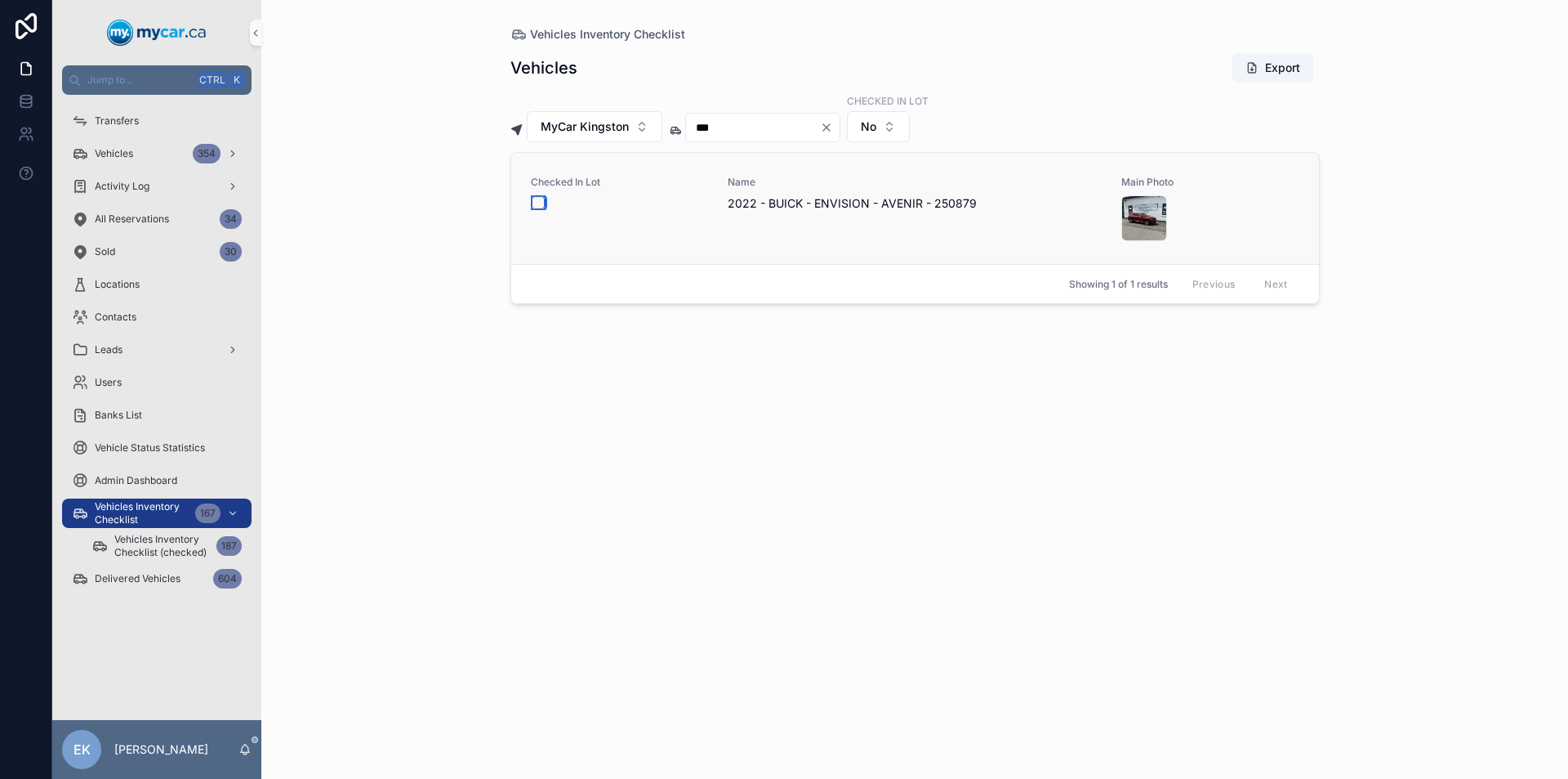
click at [536, 203] on button "scrollable content" at bounding box center [538, 202] width 13 height 13
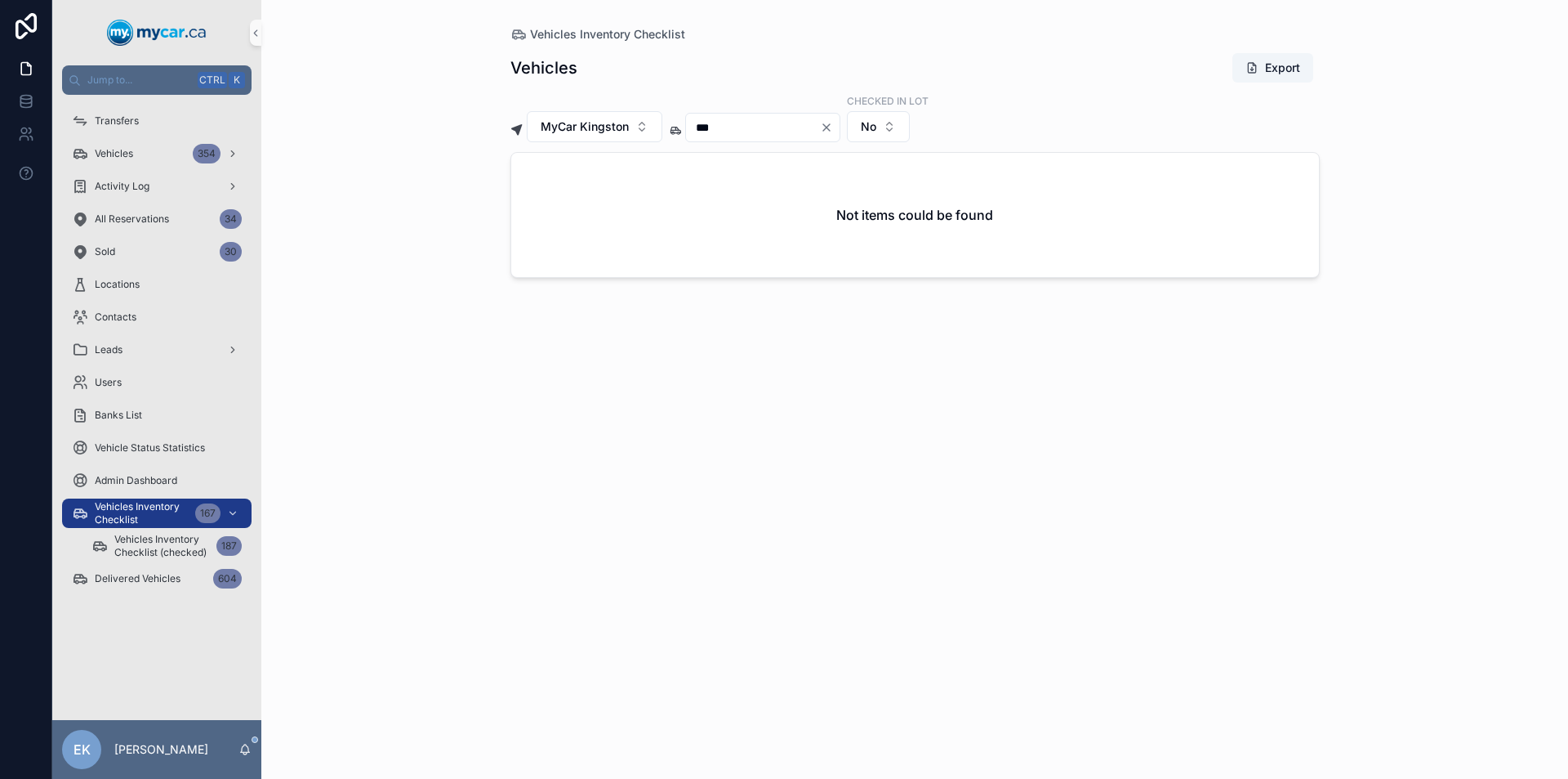
click at [829, 127] on icon "Clear" at bounding box center [826, 126] width 6 height 6
click at [772, 136] on div "scrollable content" at bounding box center [752, 127] width 136 height 29
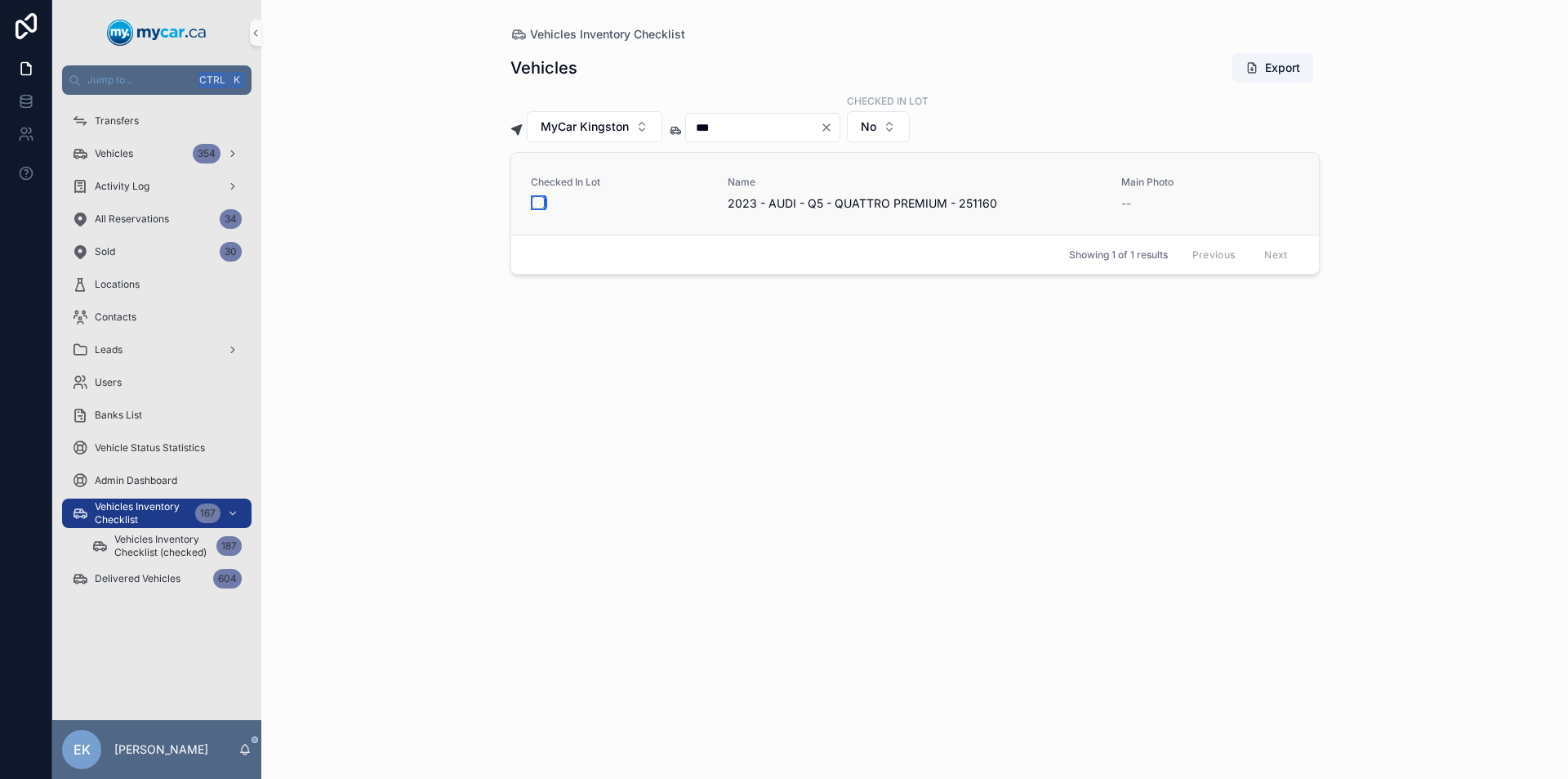
click at [538, 198] on button "scrollable content" at bounding box center [538, 202] width 13 height 13
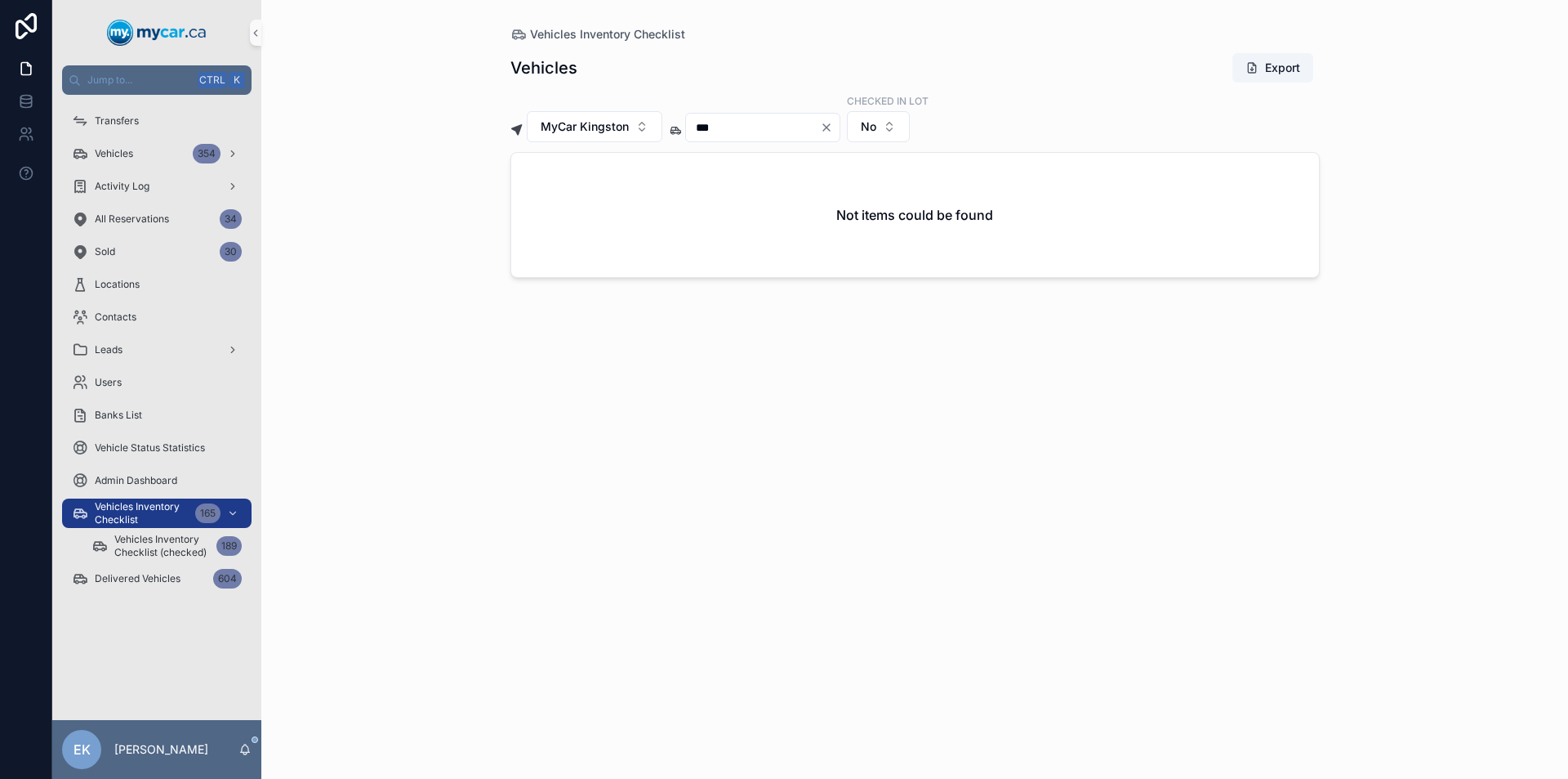
click at [829, 126] on icon "Clear" at bounding box center [826, 126] width 6 height 6
click at [754, 128] on input "scrollable content" at bounding box center [752, 126] width 134 height 23
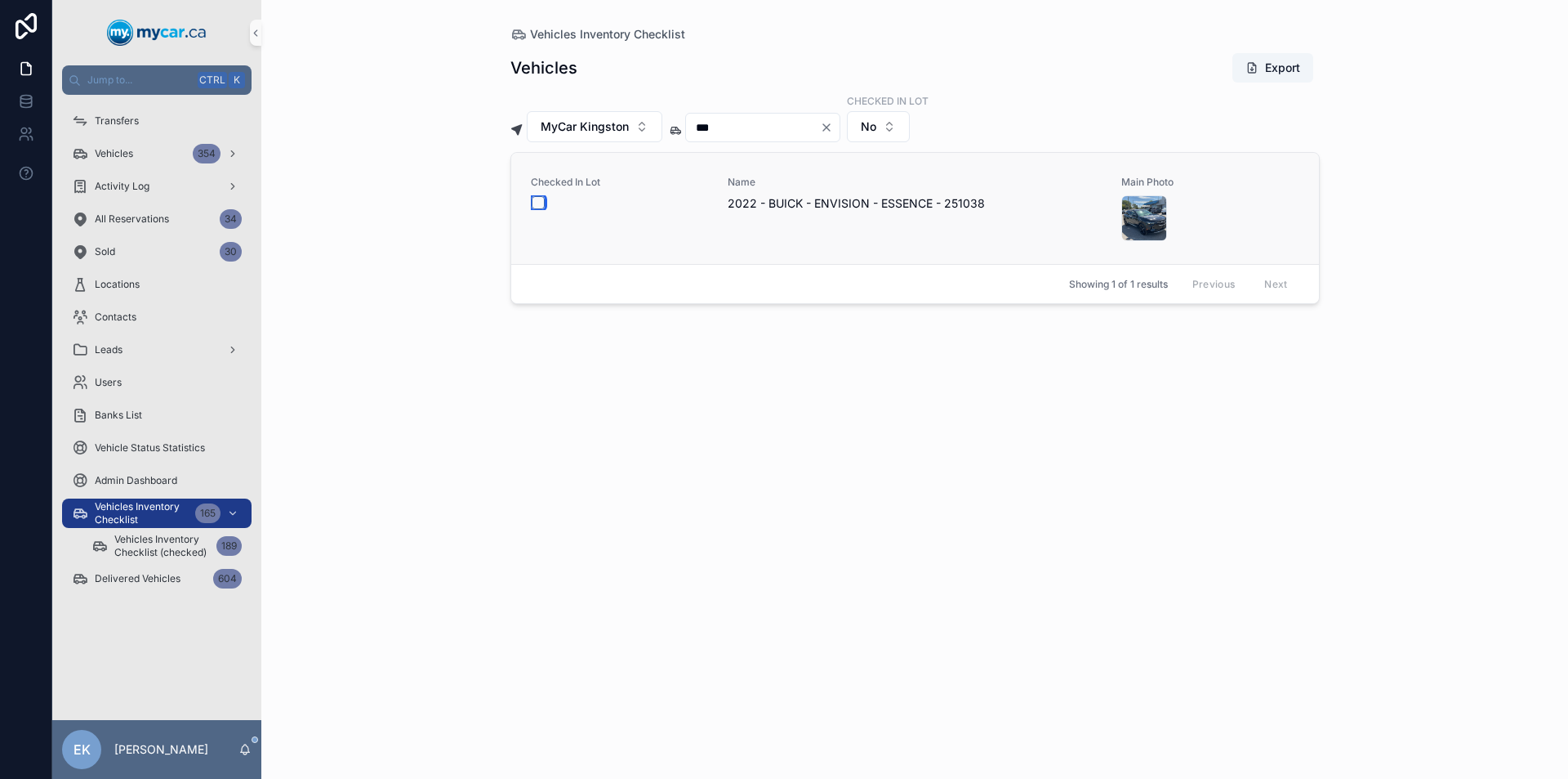
click at [538, 207] on button "scrollable content" at bounding box center [538, 202] width 13 height 13
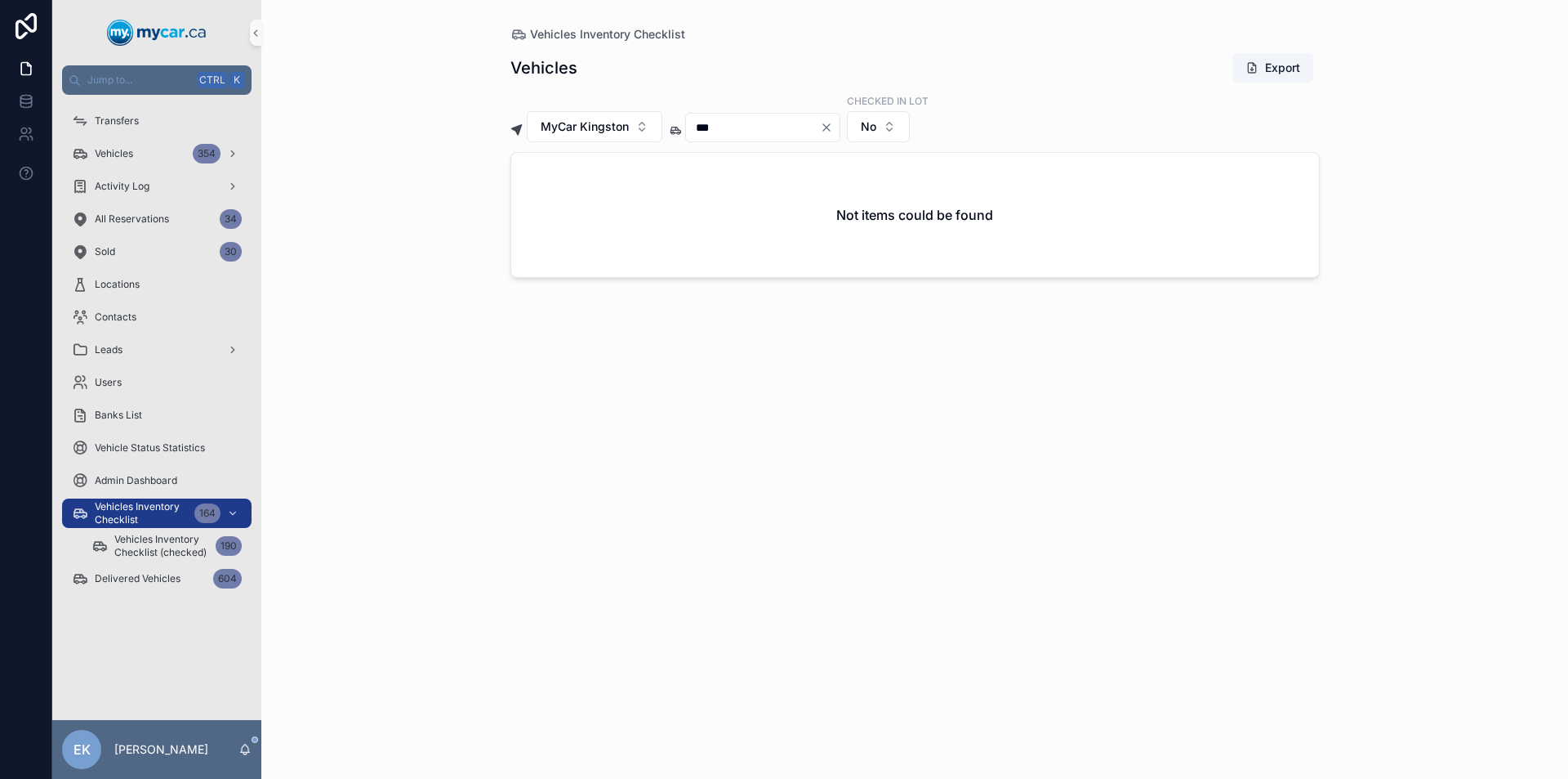
click at [829, 127] on icon "Clear" at bounding box center [826, 126] width 6 height 6
click at [759, 128] on input "scrollable content" at bounding box center [752, 126] width 134 height 23
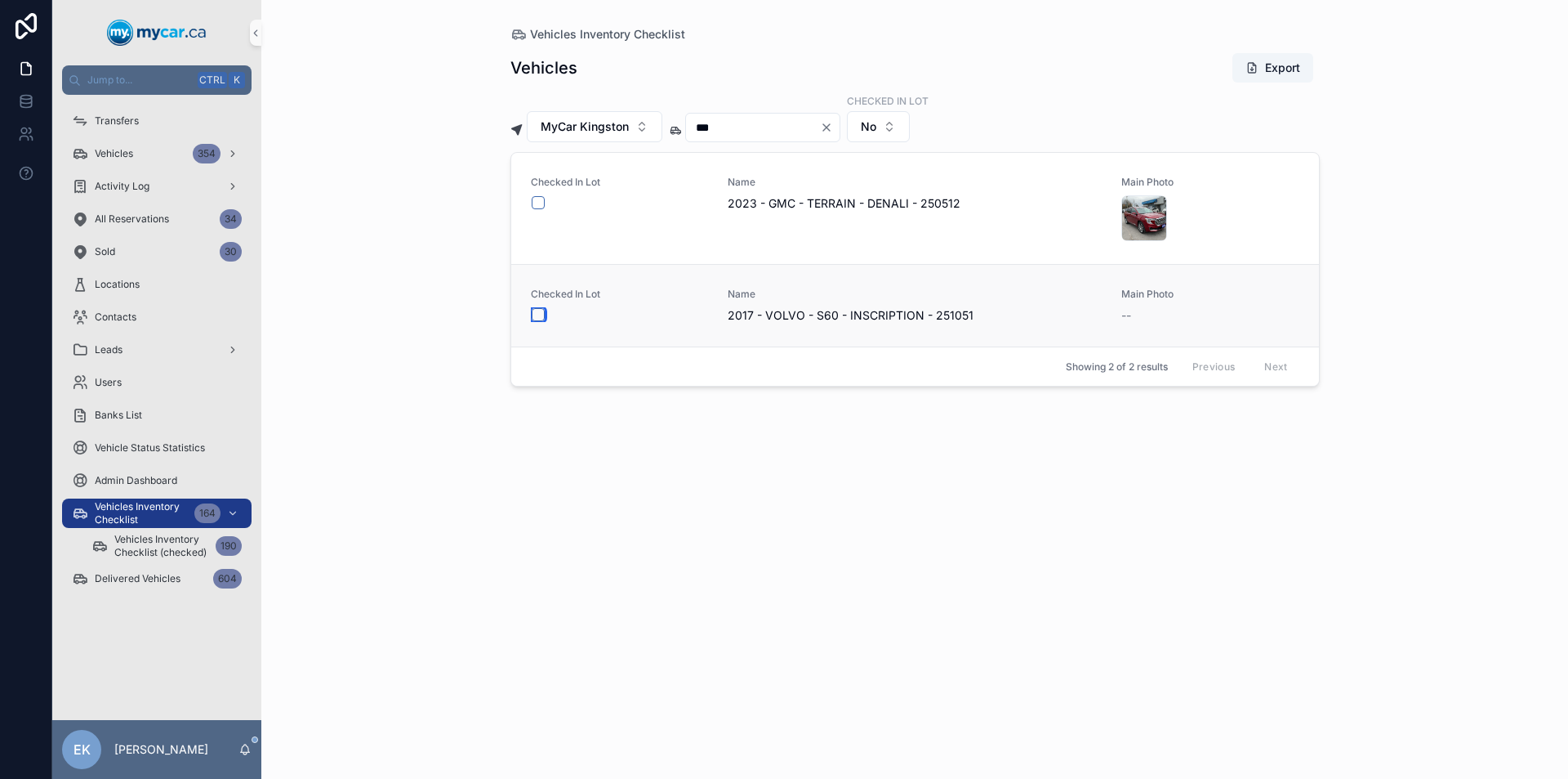
click at [537, 315] on button "scrollable content" at bounding box center [538, 314] width 13 height 13
click at [833, 124] on icon "Clear" at bounding box center [826, 127] width 13 height 13
click at [774, 125] on input "scrollable content" at bounding box center [752, 126] width 134 height 23
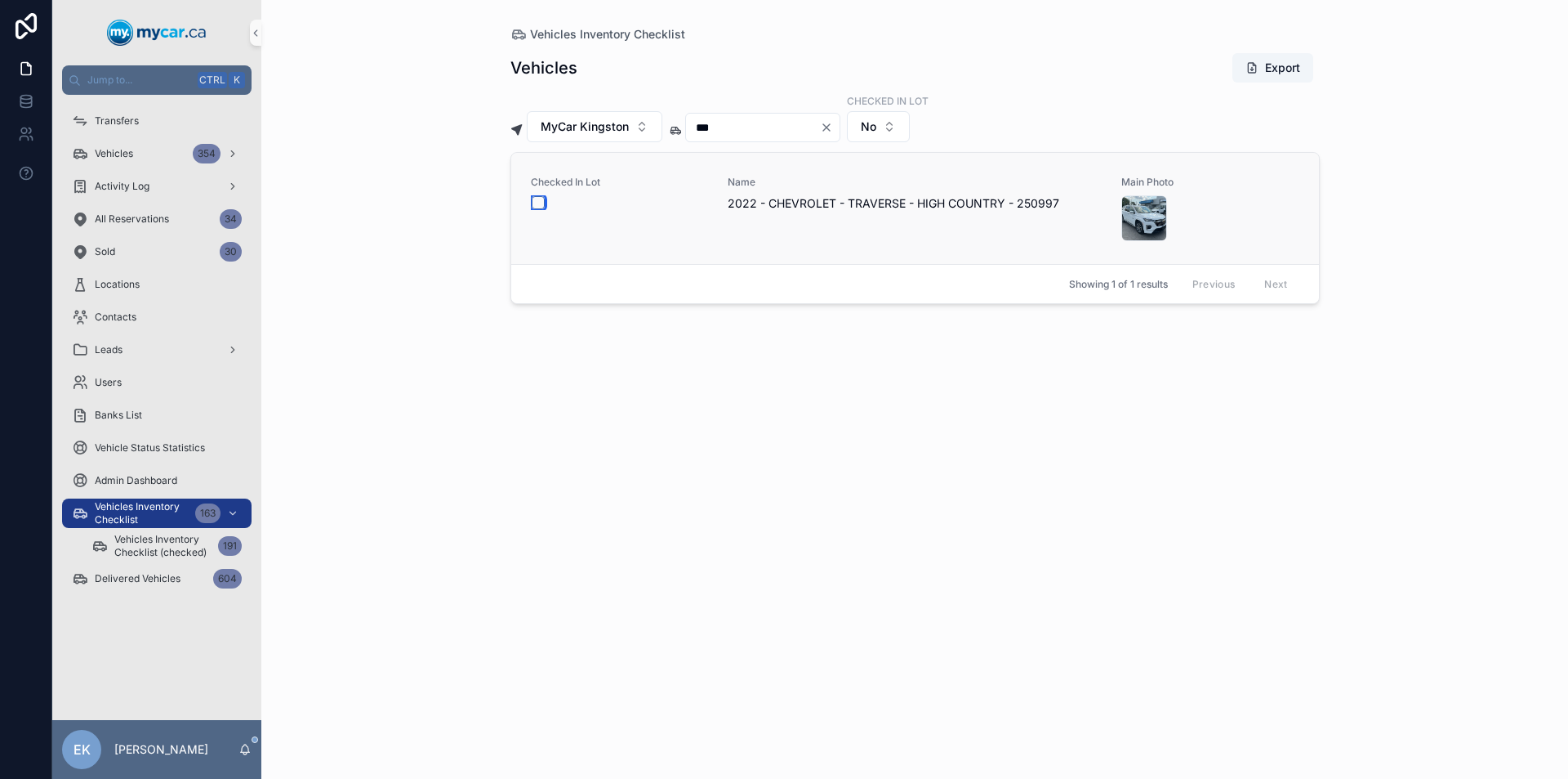
click at [538, 203] on button "scrollable content" at bounding box center [538, 202] width 13 height 13
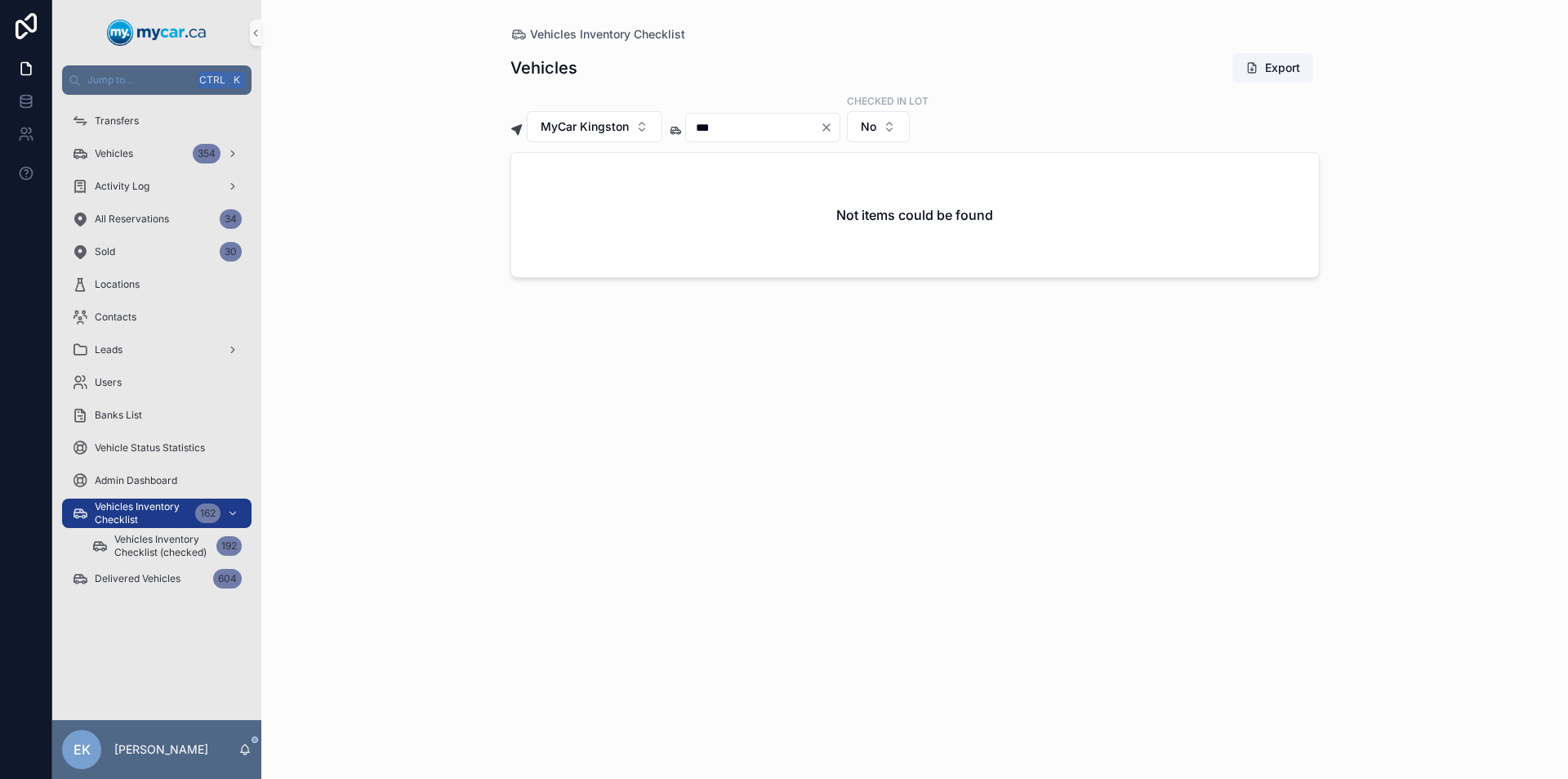
click at [829, 127] on icon "Clear" at bounding box center [826, 126] width 6 height 6
click at [817, 130] on input "scrollable content" at bounding box center [752, 126] width 134 height 23
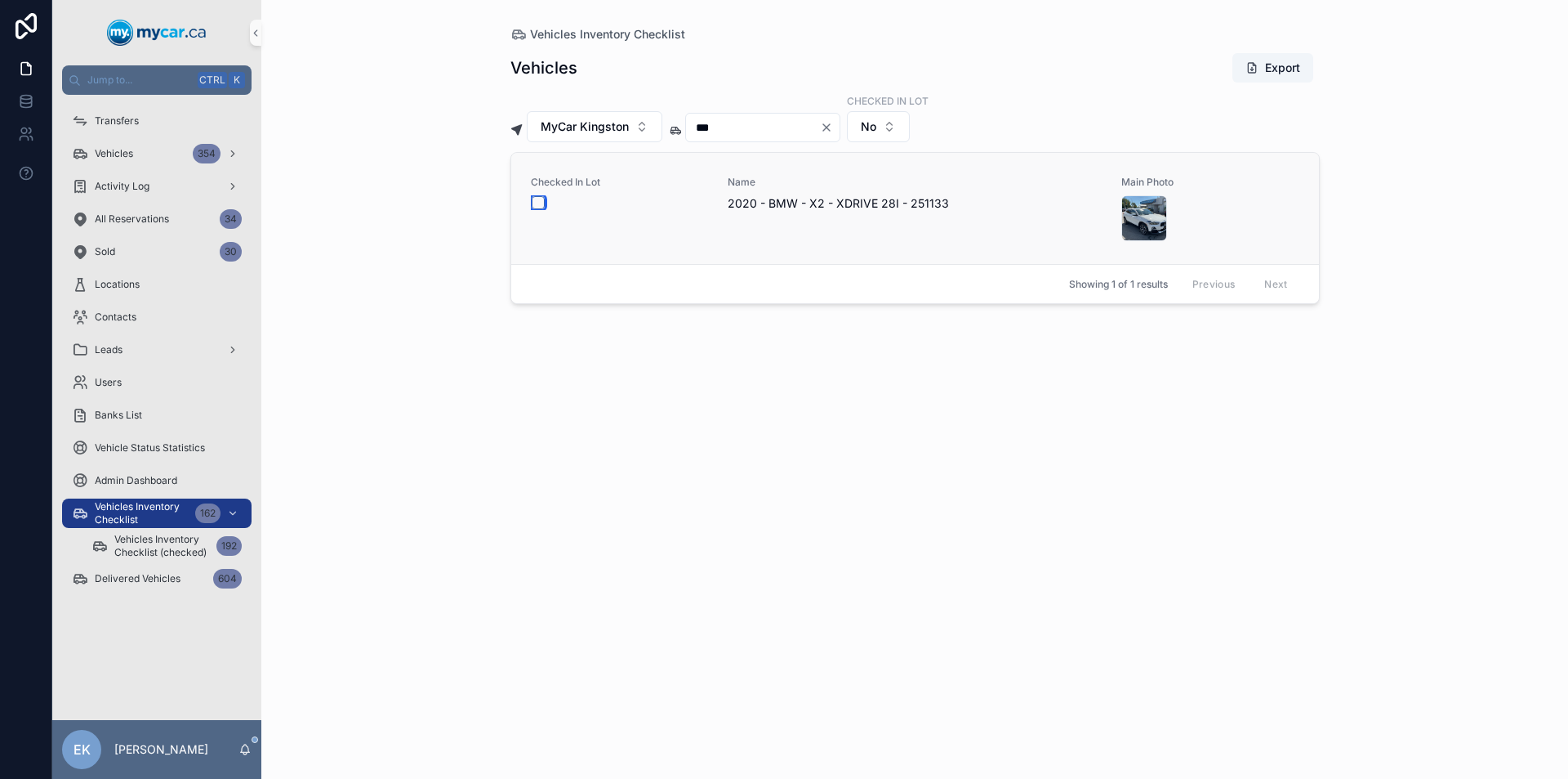
click at [543, 204] on button "scrollable content" at bounding box center [538, 202] width 13 height 13
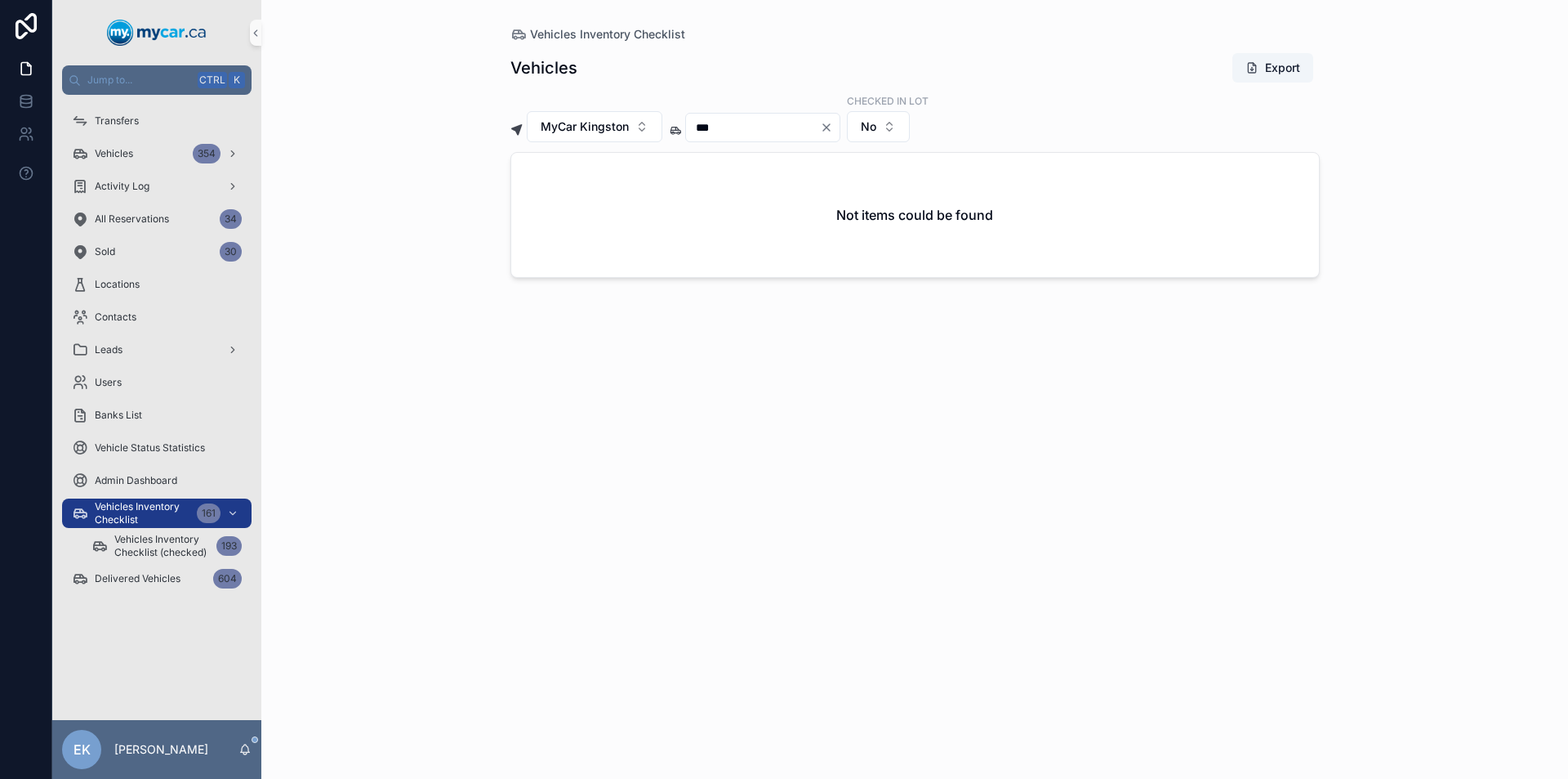
click at [829, 126] on icon "Clear" at bounding box center [826, 126] width 6 height 6
click at [800, 127] on input "scrollable content" at bounding box center [752, 126] width 134 height 23
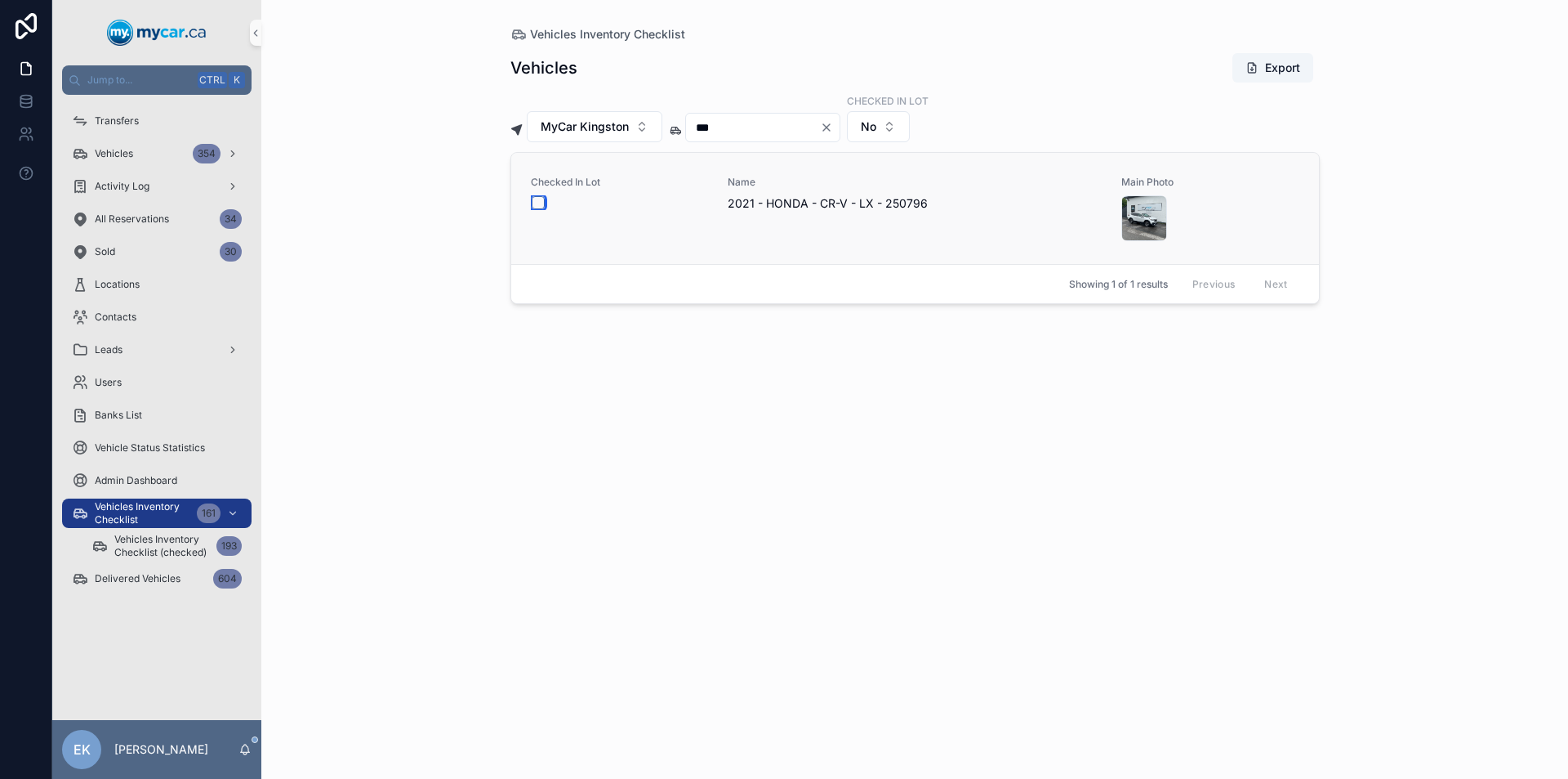
click at [538, 203] on button "scrollable content" at bounding box center [538, 202] width 13 height 13
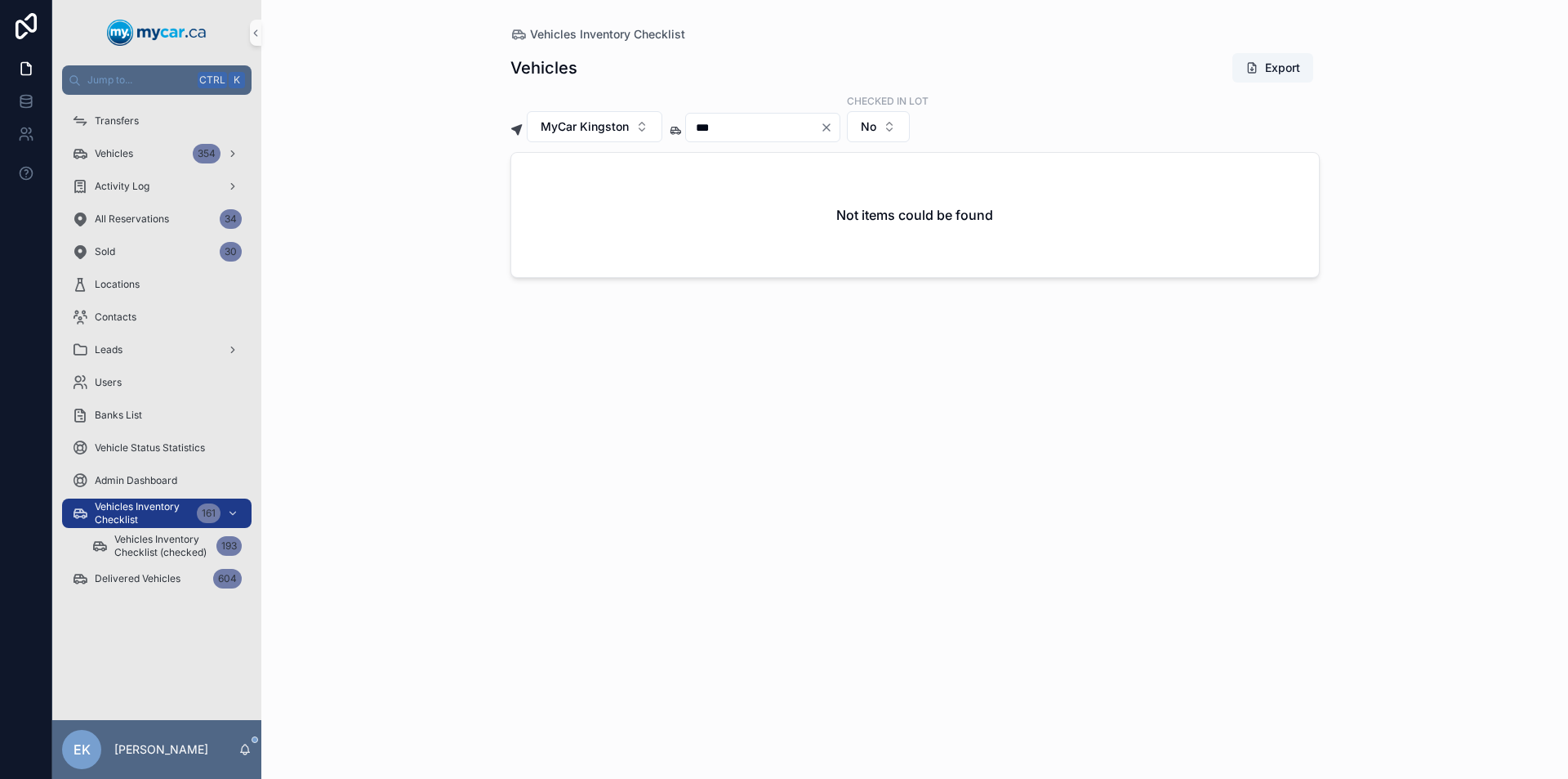
click at [833, 127] on icon "Clear" at bounding box center [826, 127] width 13 height 13
click at [802, 134] on input "scrollable content" at bounding box center [752, 126] width 134 height 23
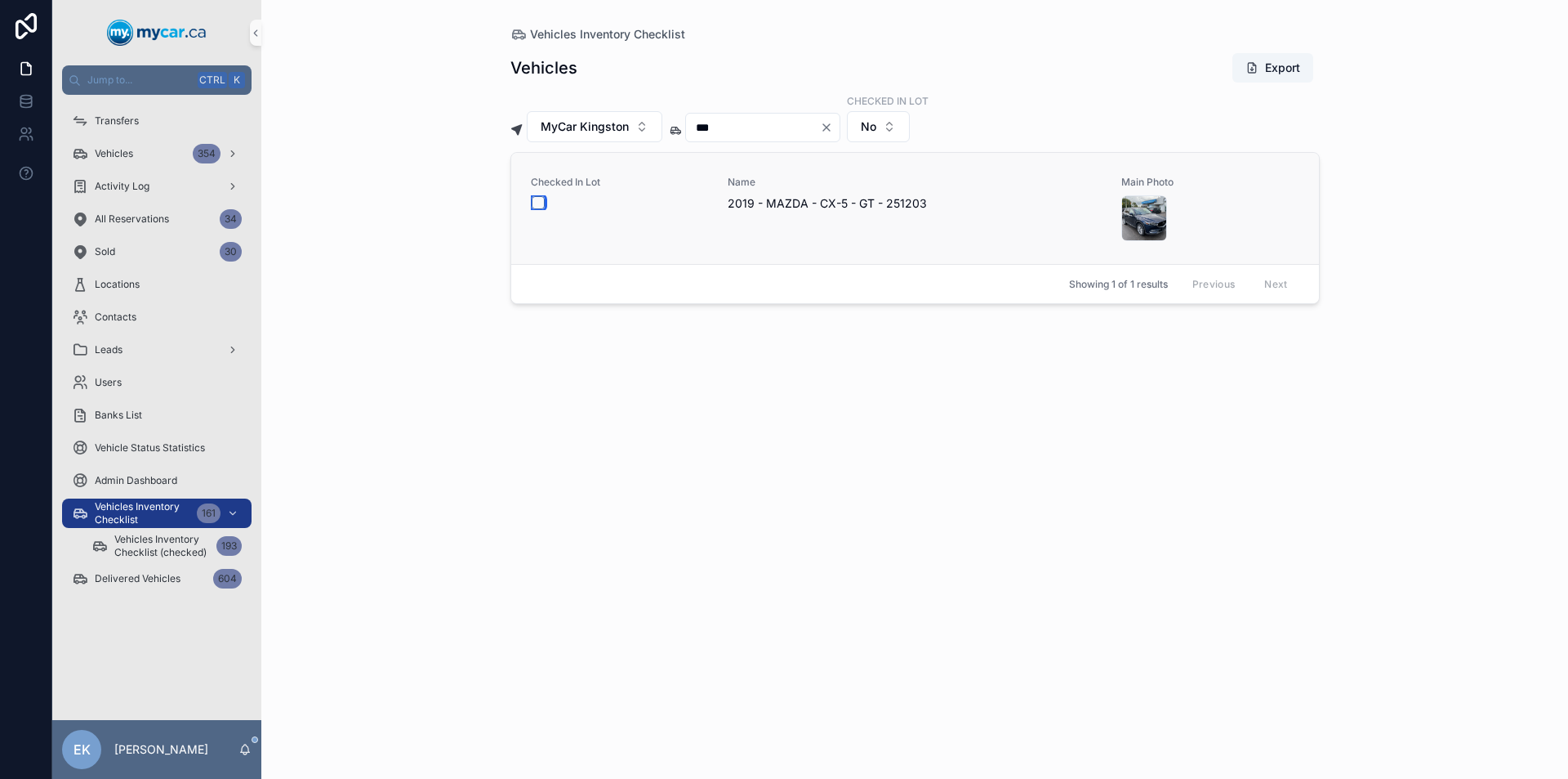
click at [538, 205] on button "scrollable content" at bounding box center [538, 202] width 13 height 13
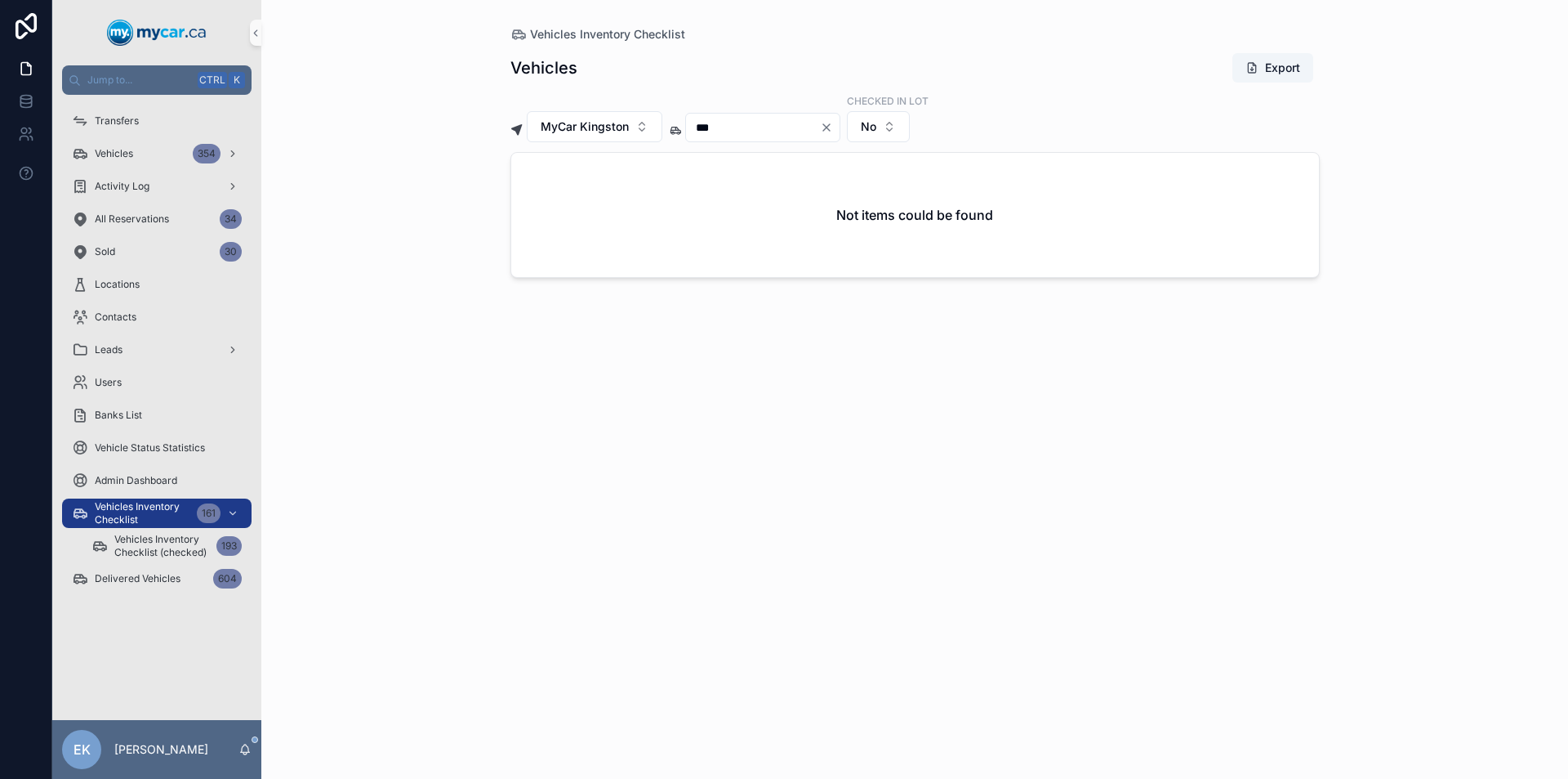
click at [829, 128] on icon "Clear" at bounding box center [826, 126] width 6 height 6
click at [807, 124] on input "scrollable content" at bounding box center [752, 126] width 134 height 23
click at [538, 204] on button "scrollable content" at bounding box center [538, 202] width 13 height 13
click at [833, 126] on icon "Clear" at bounding box center [826, 127] width 13 height 13
click at [809, 125] on input "scrollable content" at bounding box center [752, 126] width 134 height 23
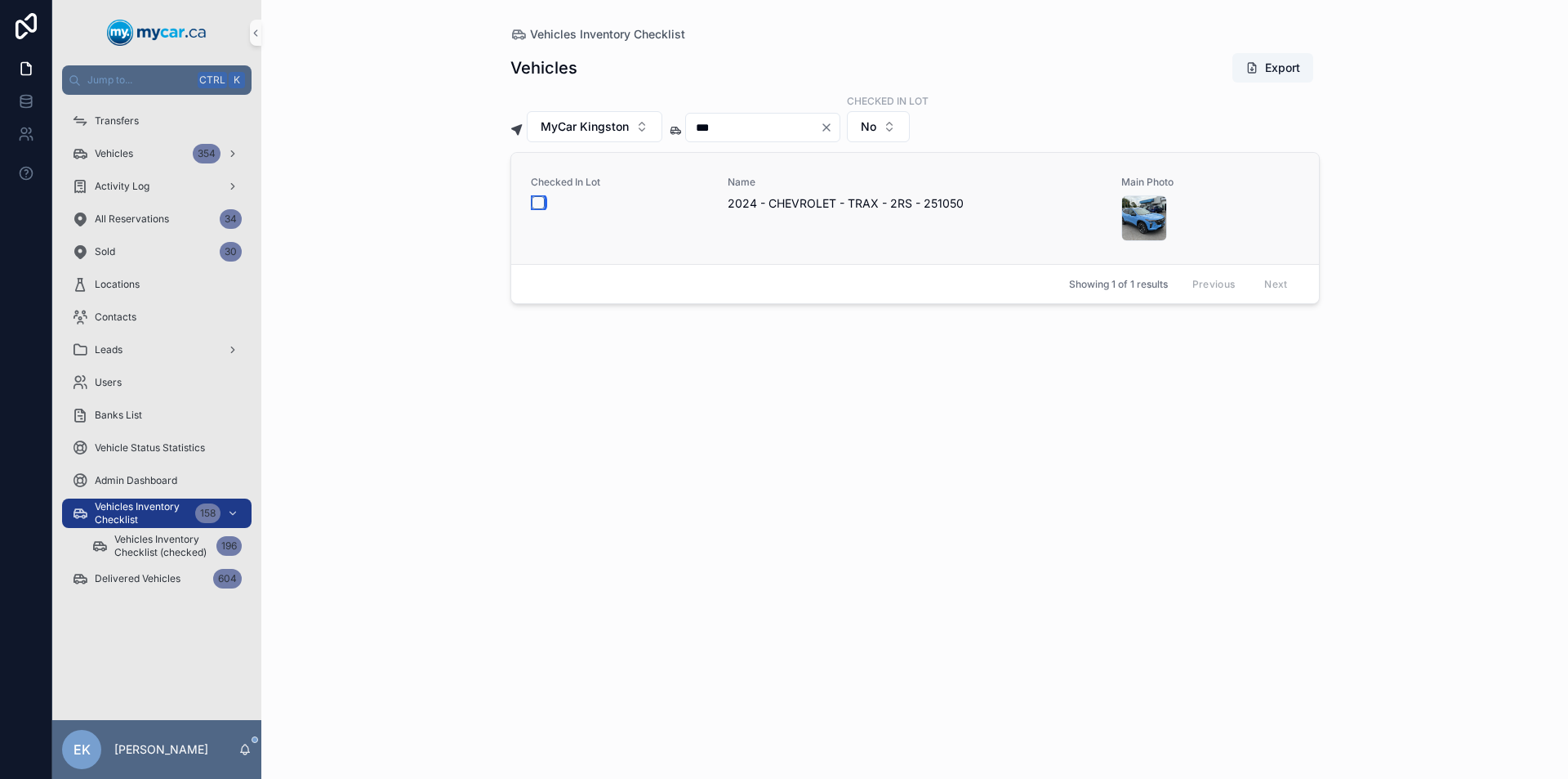
click at [538, 201] on button "scrollable content" at bounding box center [538, 202] width 13 height 13
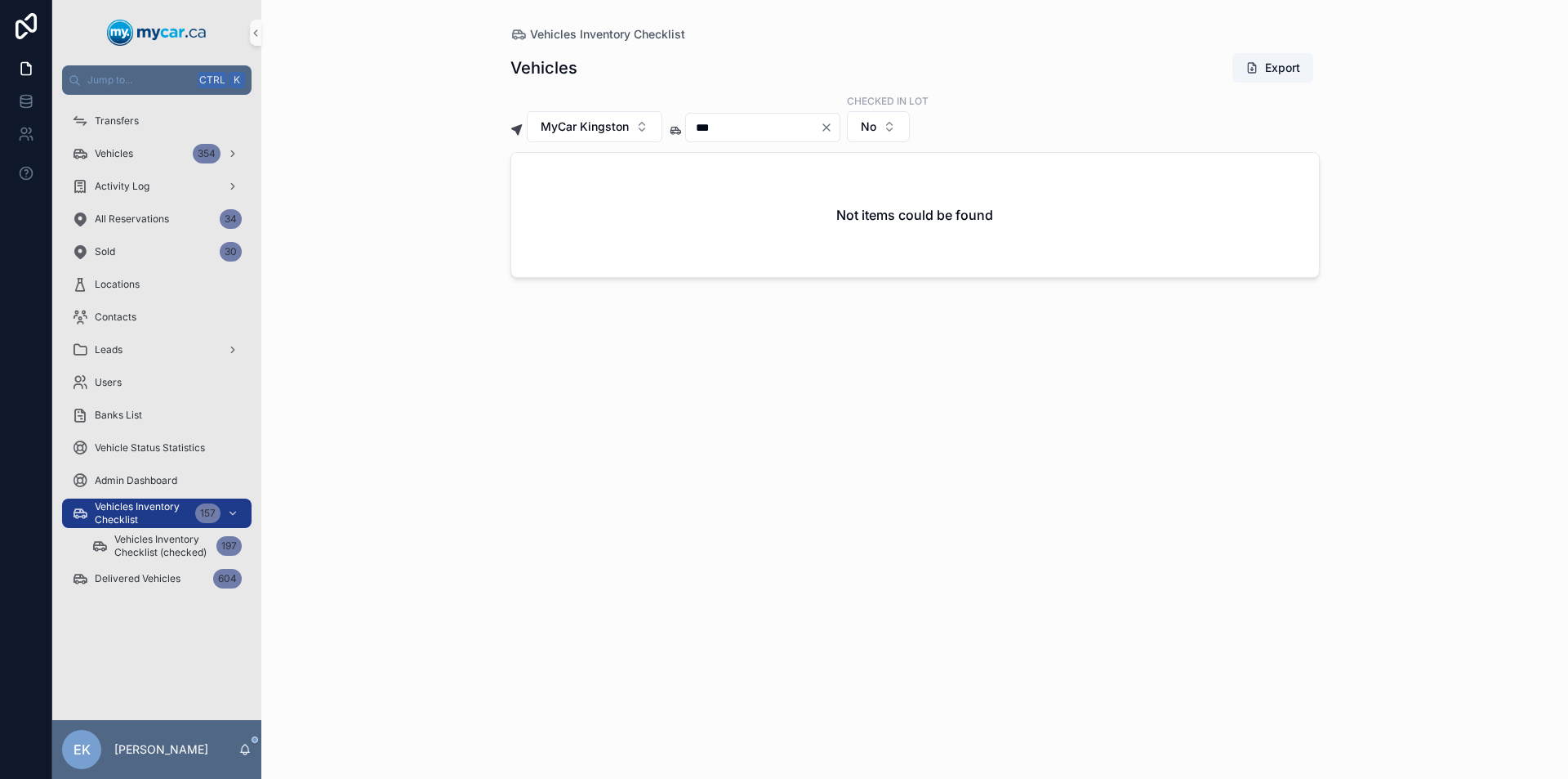
click at [833, 125] on icon "Clear" at bounding box center [826, 127] width 13 height 13
click at [780, 124] on input "scrollable content" at bounding box center [752, 126] width 134 height 23
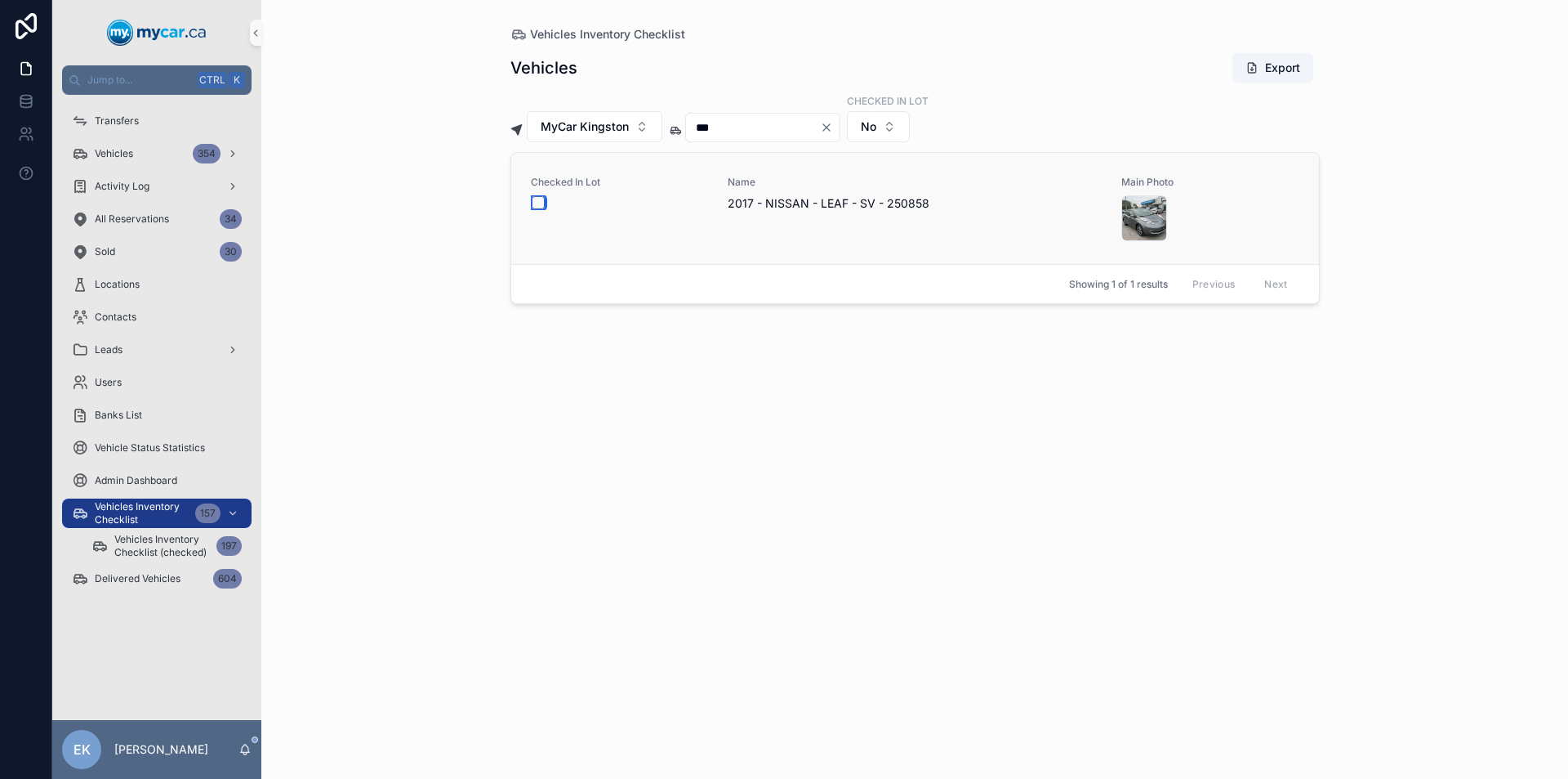
click at [543, 202] on button "scrollable content" at bounding box center [538, 202] width 13 height 13
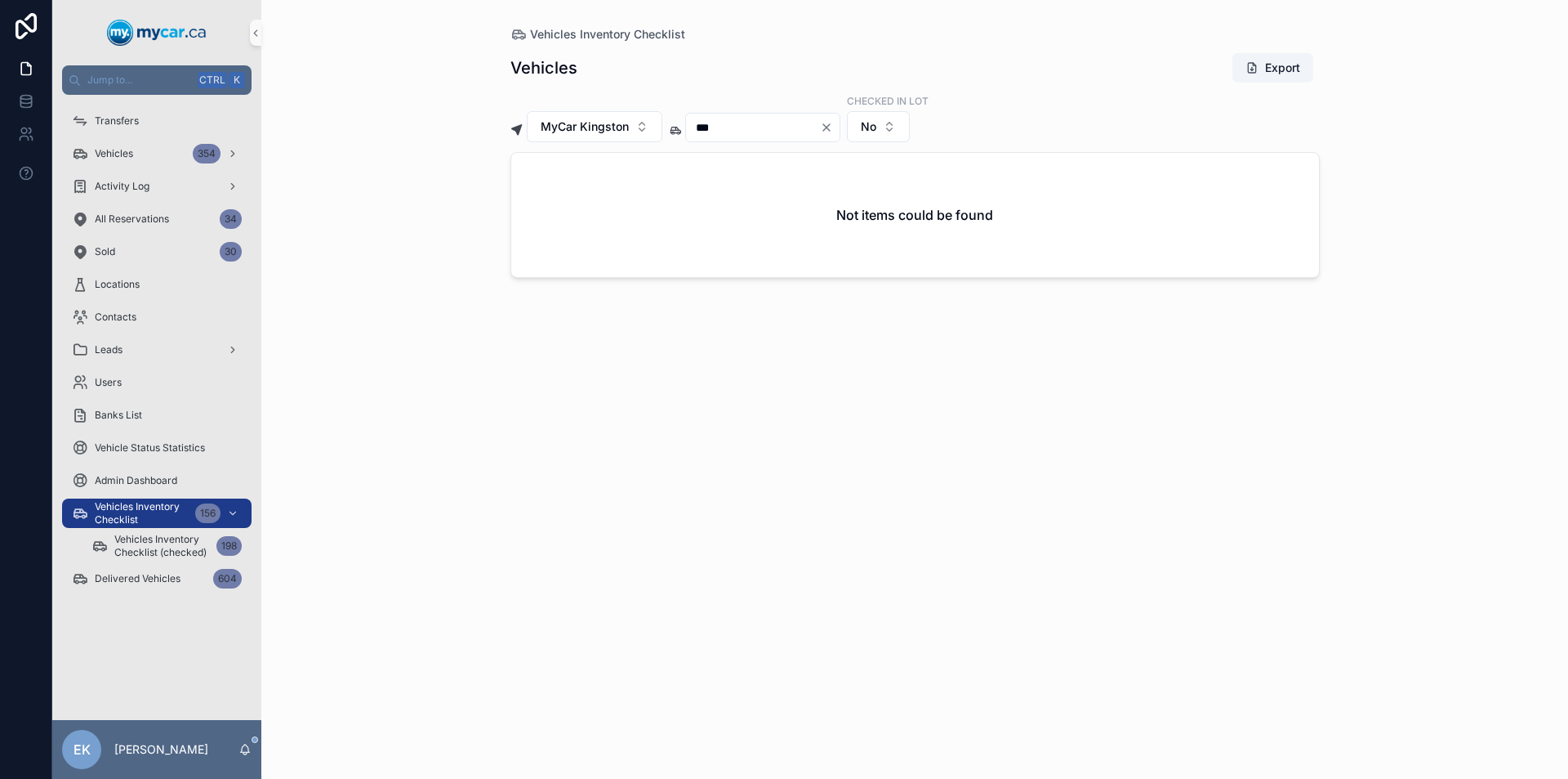
click at [829, 128] on icon "Clear" at bounding box center [826, 126] width 6 height 6
click at [789, 131] on input "scrollable content" at bounding box center [752, 126] width 134 height 23
click at [829, 128] on icon "Clear" at bounding box center [826, 126] width 6 height 6
click at [819, 131] on input "scrollable content" at bounding box center [752, 126] width 134 height 23
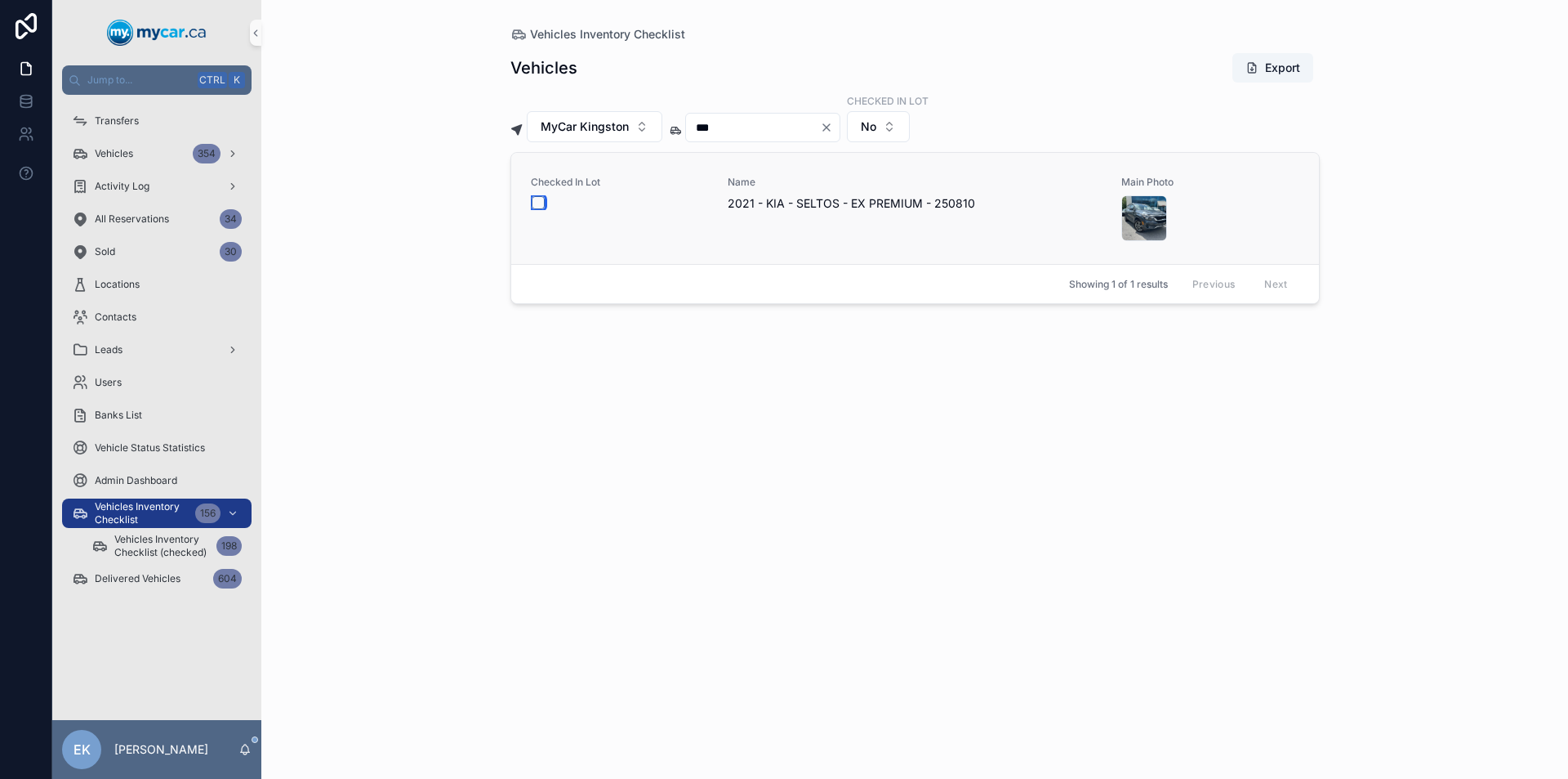
click at [537, 204] on button "scrollable content" at bounding box center [538, 202] width 13 height 13
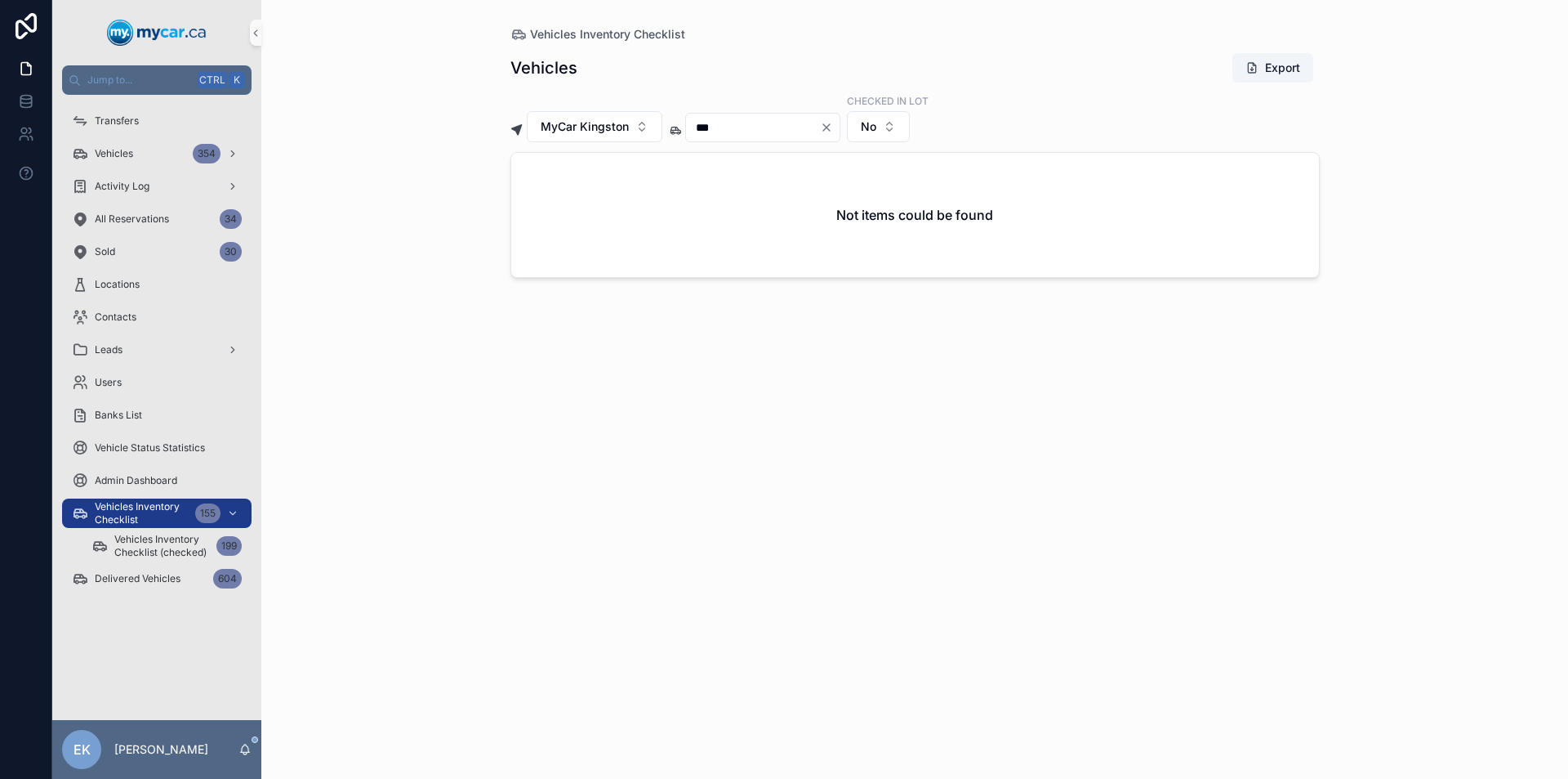
click at [829, 126] on icon "Clear" at bounding box center [826, 126] width 6 height 6
click at [766, 124] on input "scrollable content" at bounding box center [752, 126] width 134 height 23
click at [538, 198] on button "scrollable content" at bounding box center [538, 202] width 13 height 13
click at [833, 125] on icon "Clear" at bounding box center [826, 127] width 13 height 13
click at [819, 127] on input "scrollable content" at bounding box center [752, 126] width 134 height 23
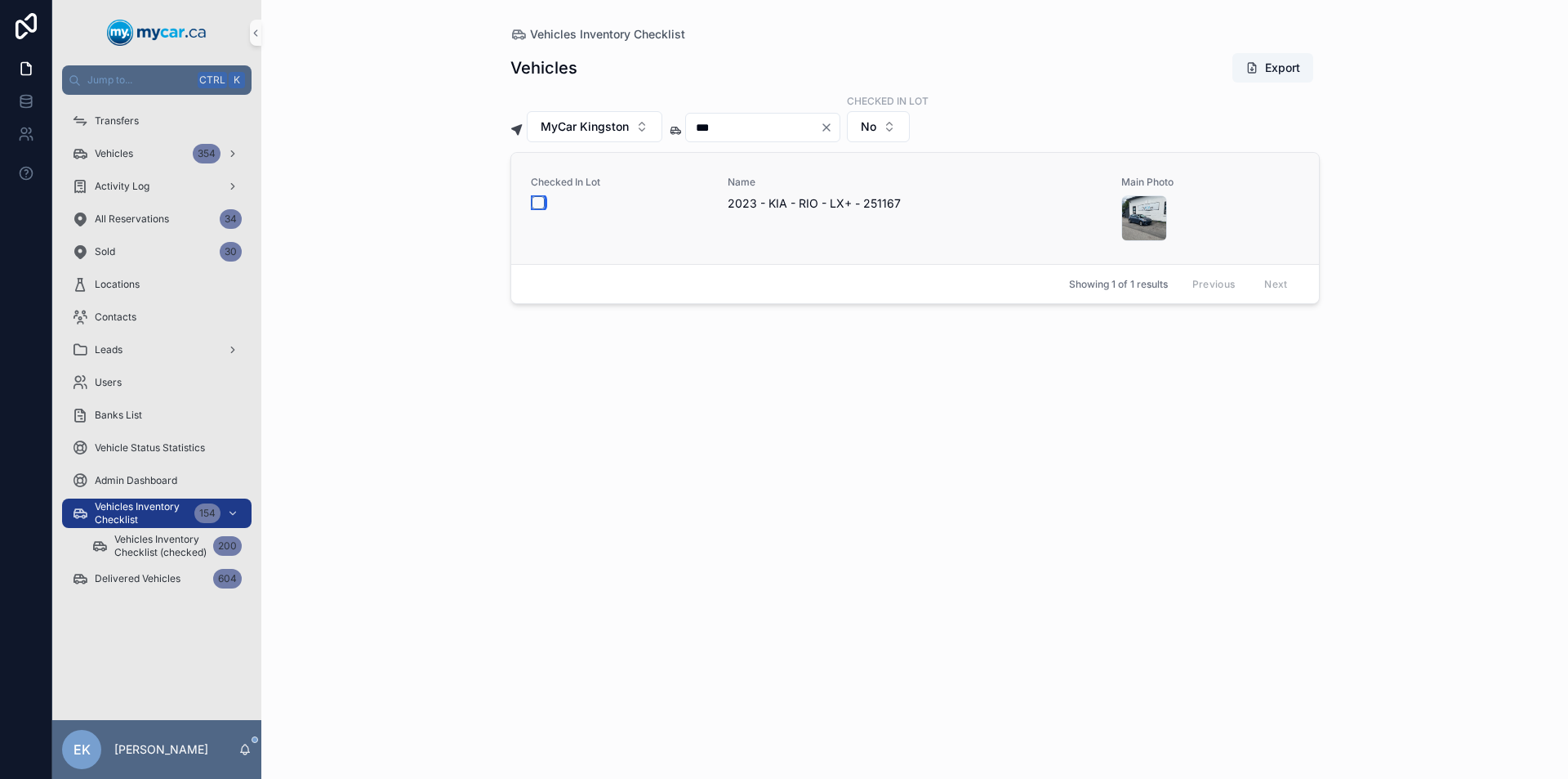
click at [538, 202] on button "scrollable content" at bounding box center [538, 202] width 13 height 13
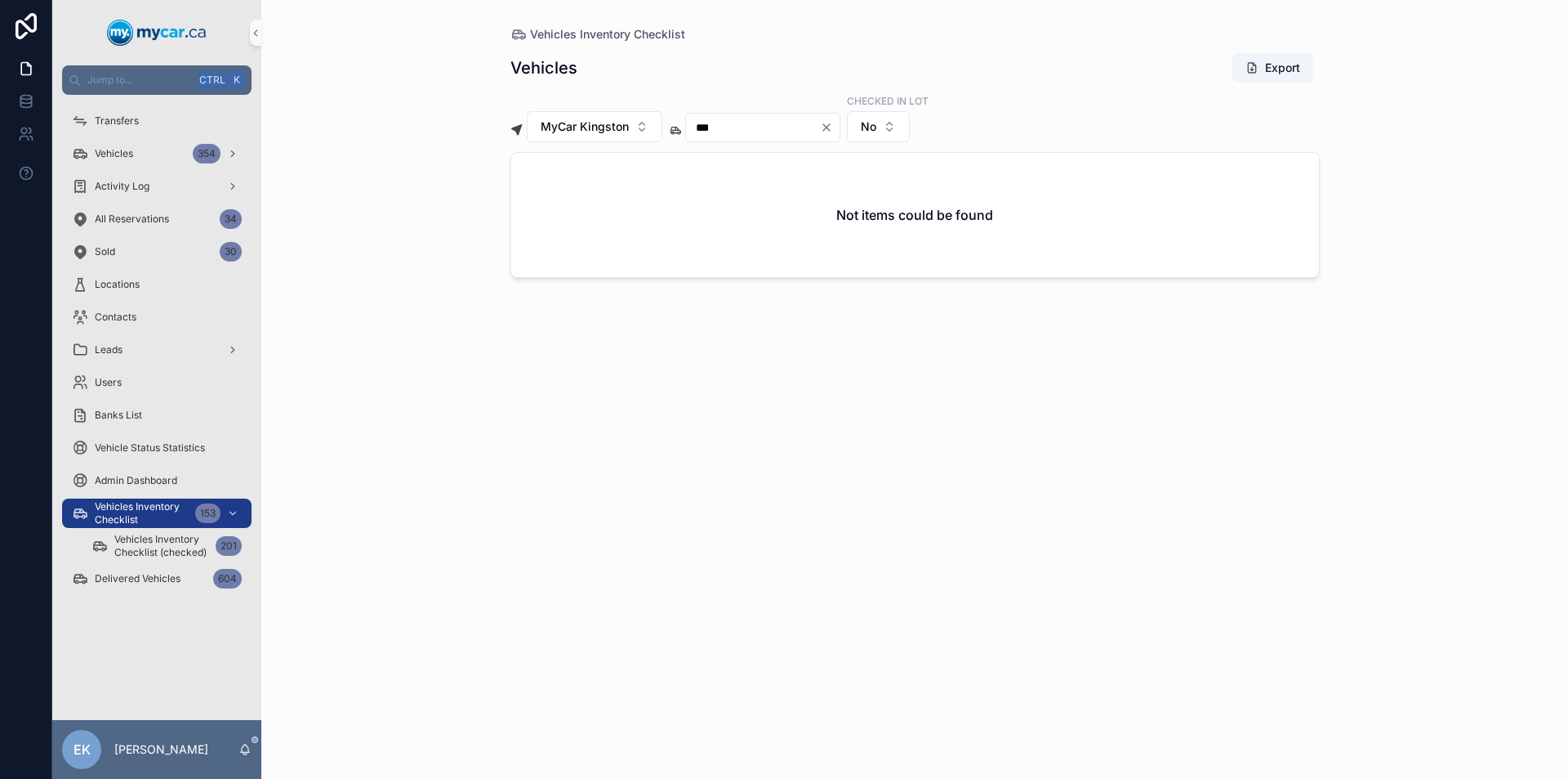
click at [829, 127] on icon "Clear" at bounding box center [826, 126] width 6 height 6
click at [780, 127] on input "scrollable content" at bounding box center [752, 126] width 134 height 23
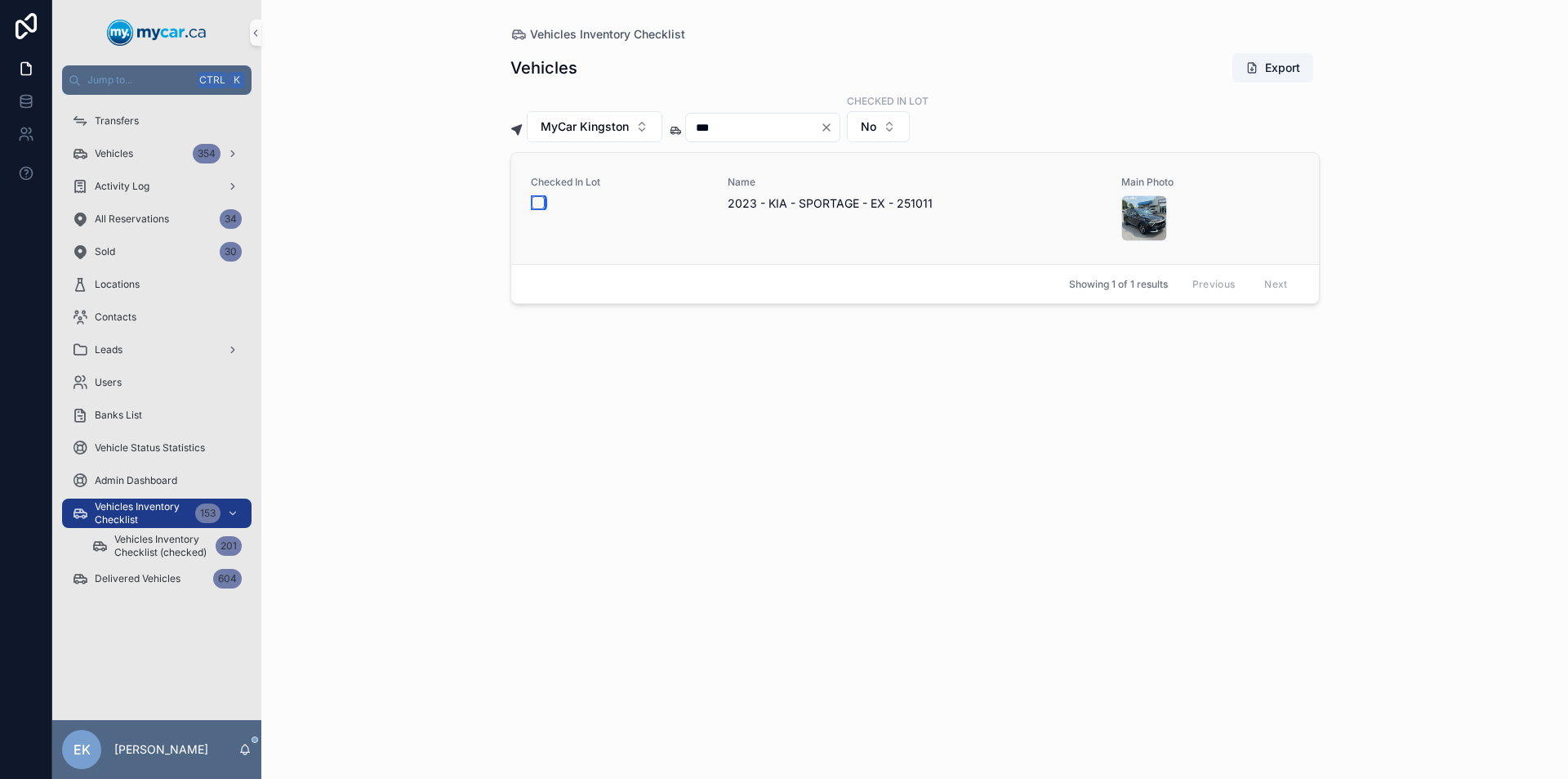
click at [538, 200] on button "scrollable content" at bounding box center [538, 202] width 13 height 13
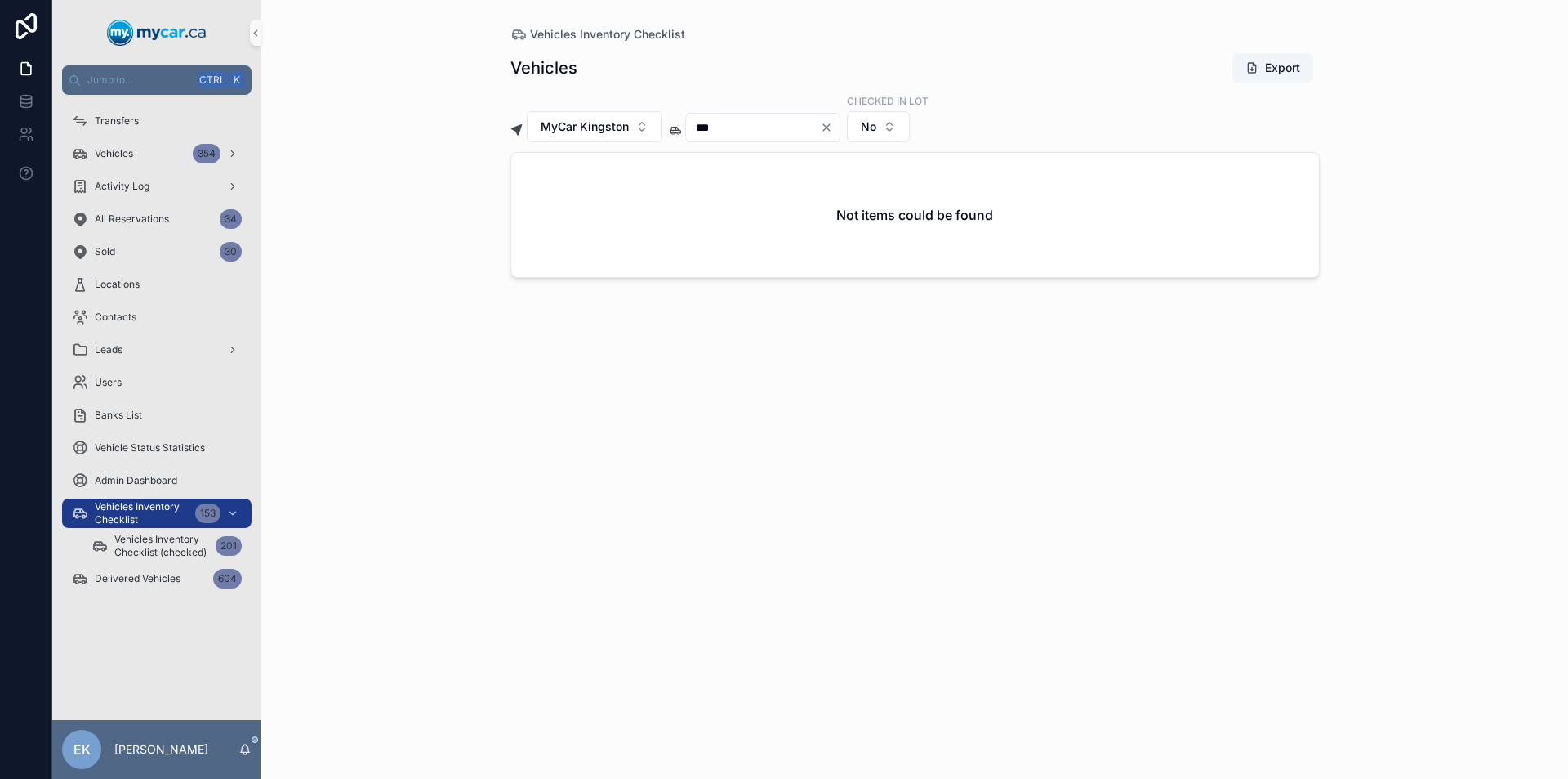
click at [829, 126] on icon "Clear" at bounding box center [826, 126] width 6 height 6
click at [798, 129] on input "scrollable content" at bounding box center [752, 126] width 134 height 23
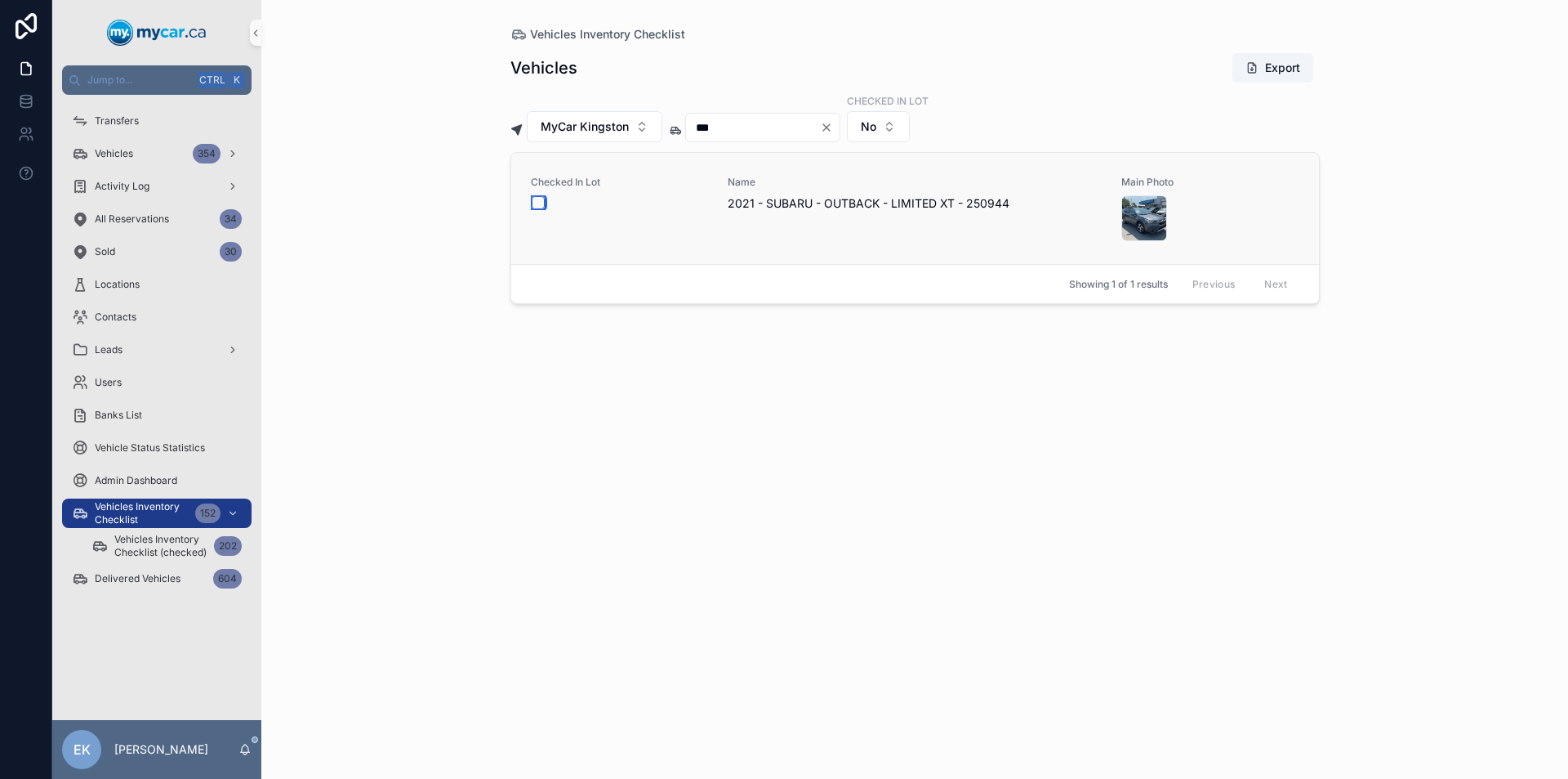
click at [537, 203] on button "scrollable content" at bounding box center [538, 202] width 13 height 13
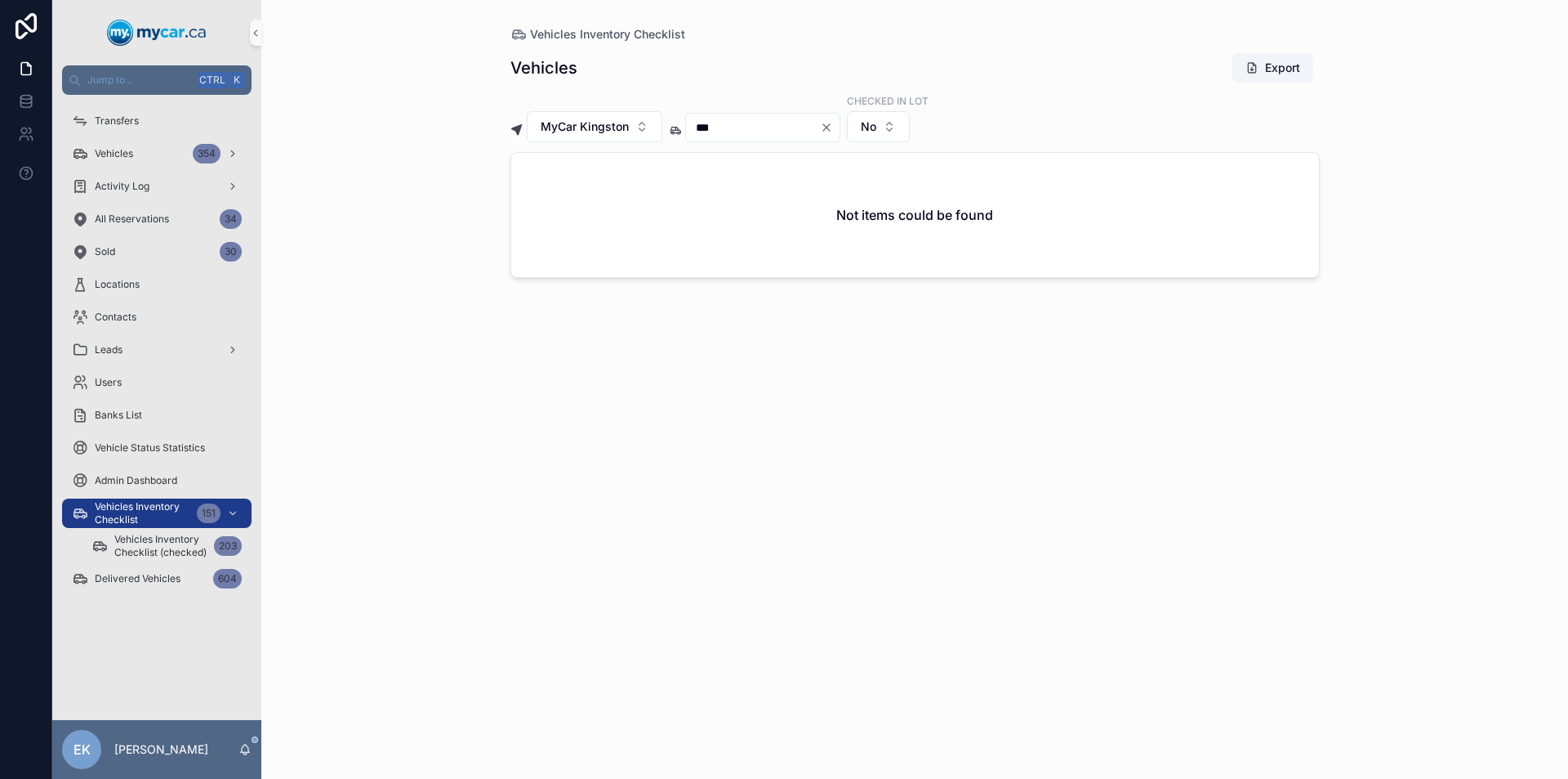
click at [829, 126] on icon "Clear" at bounding box center [826, 126] width 6 height 6
click at [802, 125] on input "scrollable content" at bounding box center [752, 126] width 134 height 23
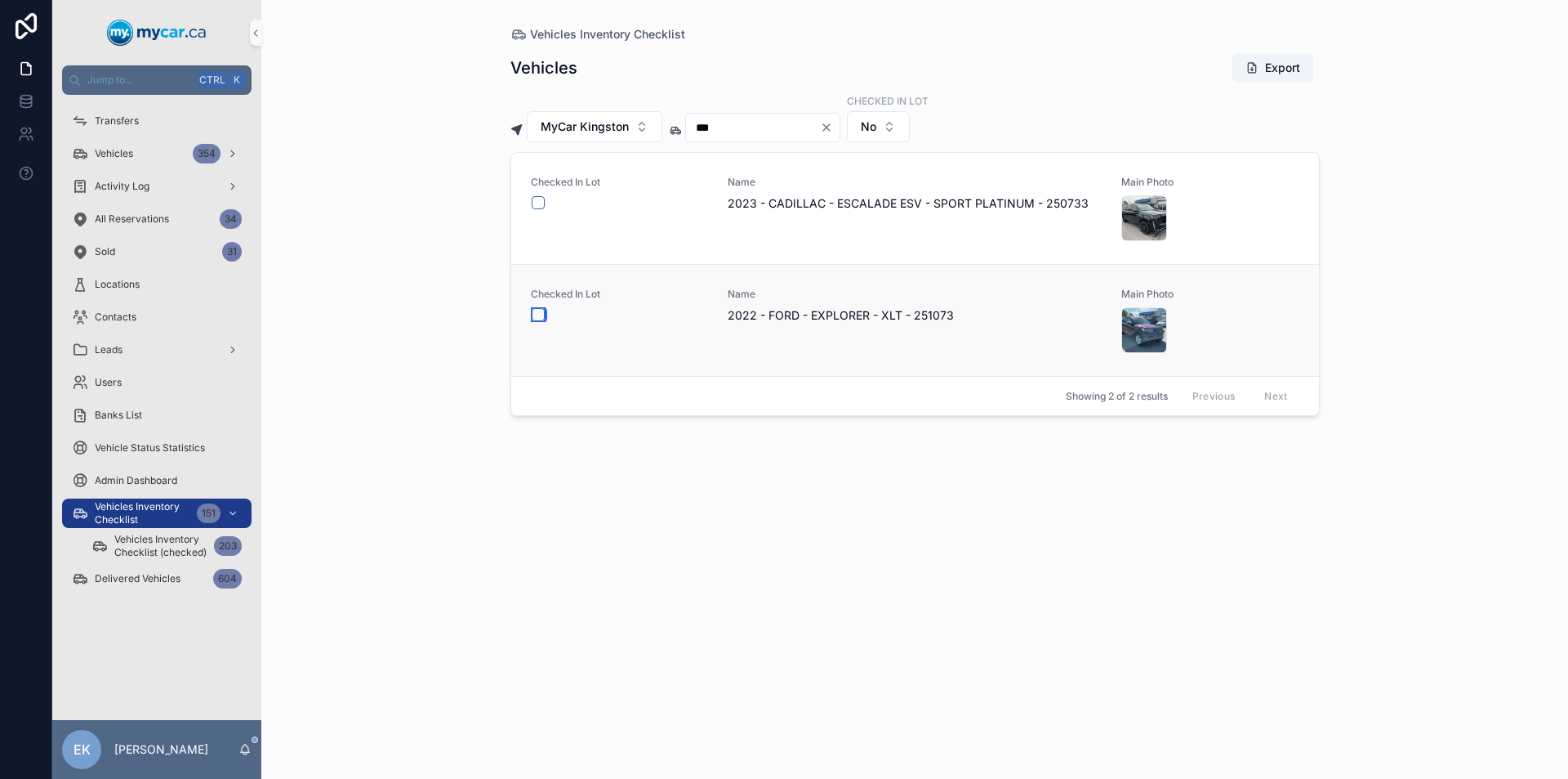
click at [538, 313] on button "scrollable content" at bounding box center [538, 314] width 13 height 13
click at [833, 126] on icon "Clear" at bounding box center [826, 127] width 13 height 13
click at [789, 119] on input "scrollable content" at bounding box center [752, 126] width 134 height 23
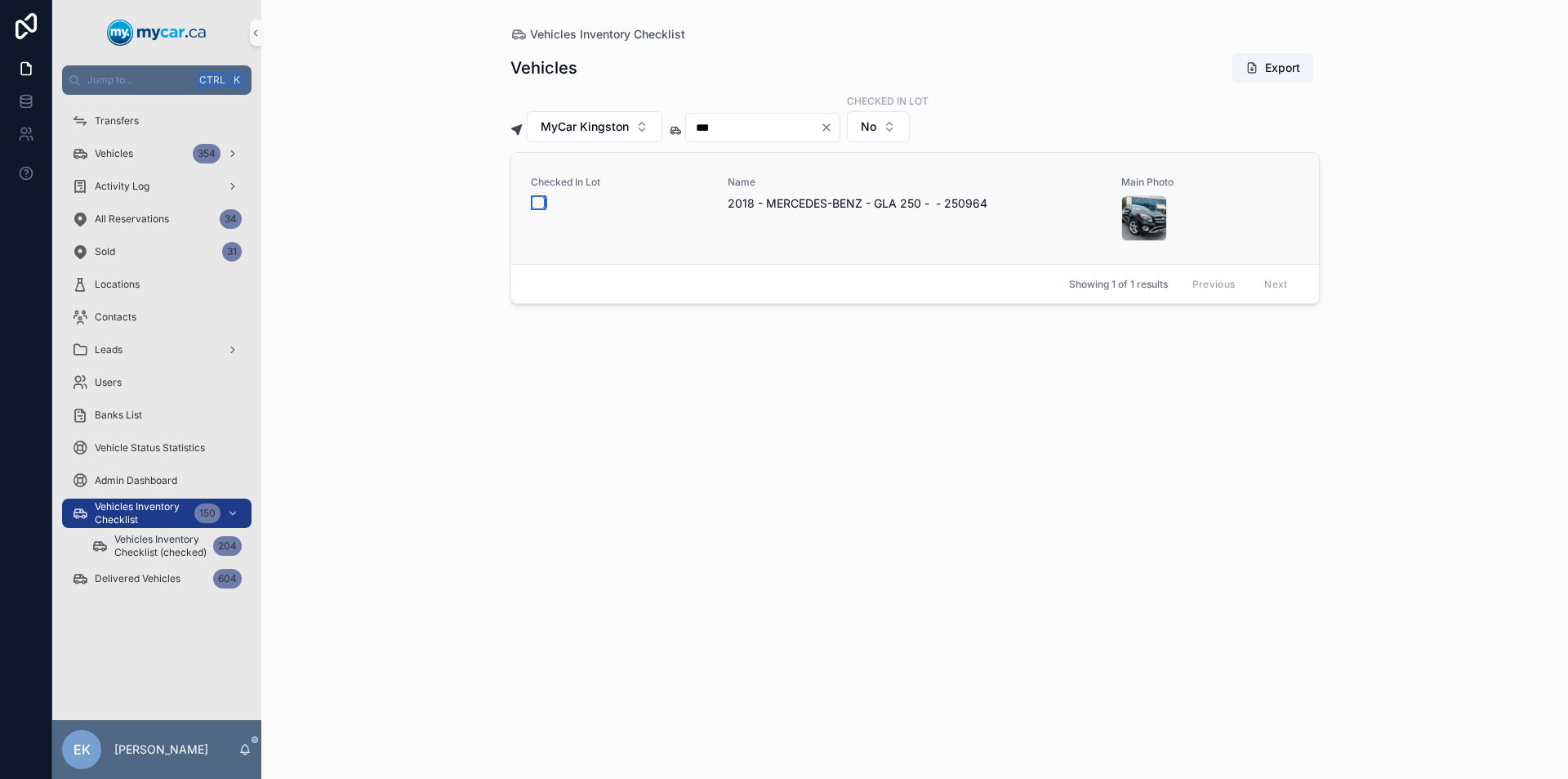
click at [538, 204] on button "scrollable content" at bounding box center [538, 202] width 13 height 13
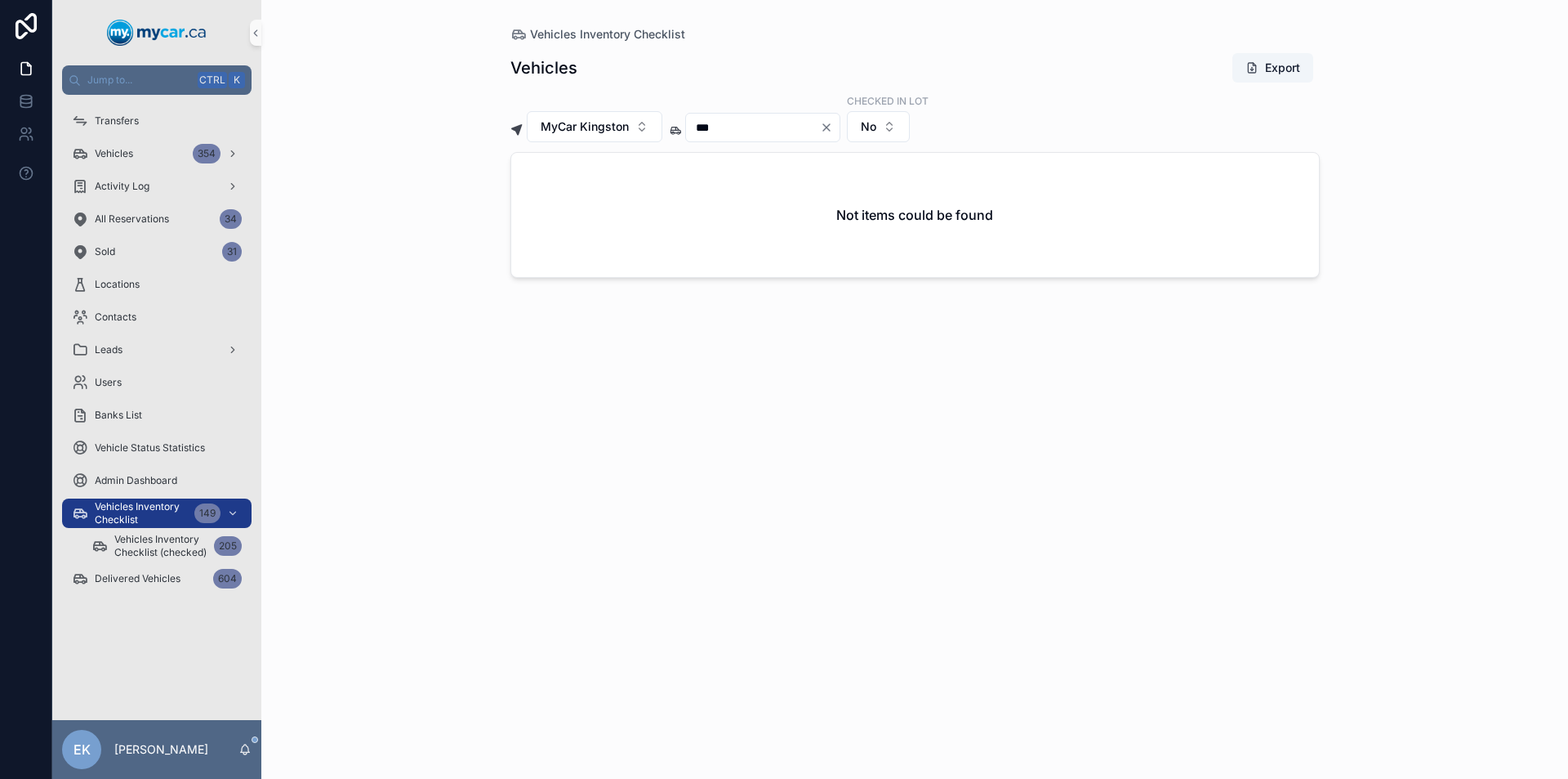
click at [833, 126] on icon "Clear" at bounding box center [826, 127] width 13 height 13
click at [789, 129] on input "scrollable content" at bounding box center [752, 126] width 134 height 23
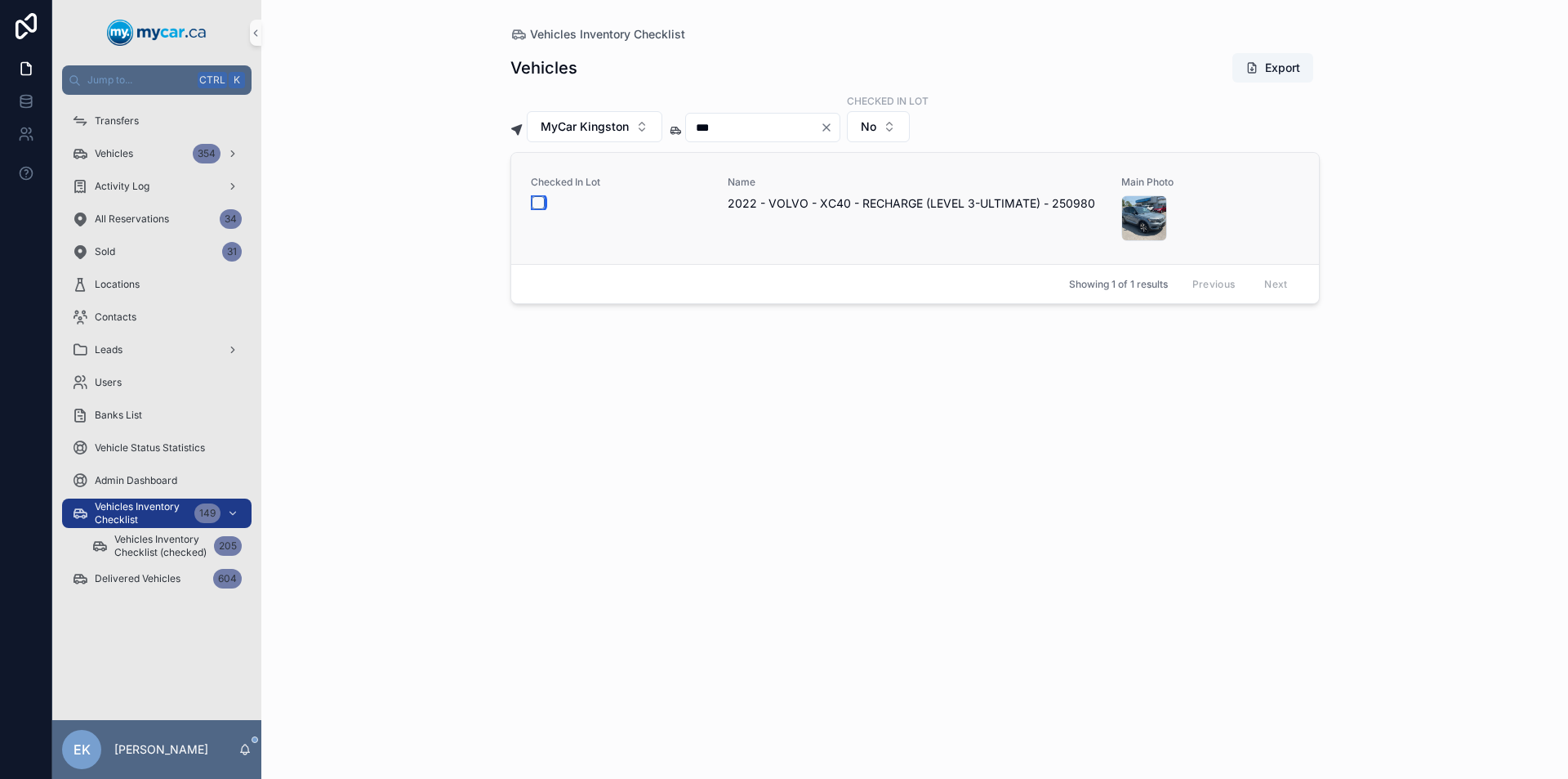
click at [538, 201] on button "scrollable content" at bounding box center [538, 202] width 13 height 13
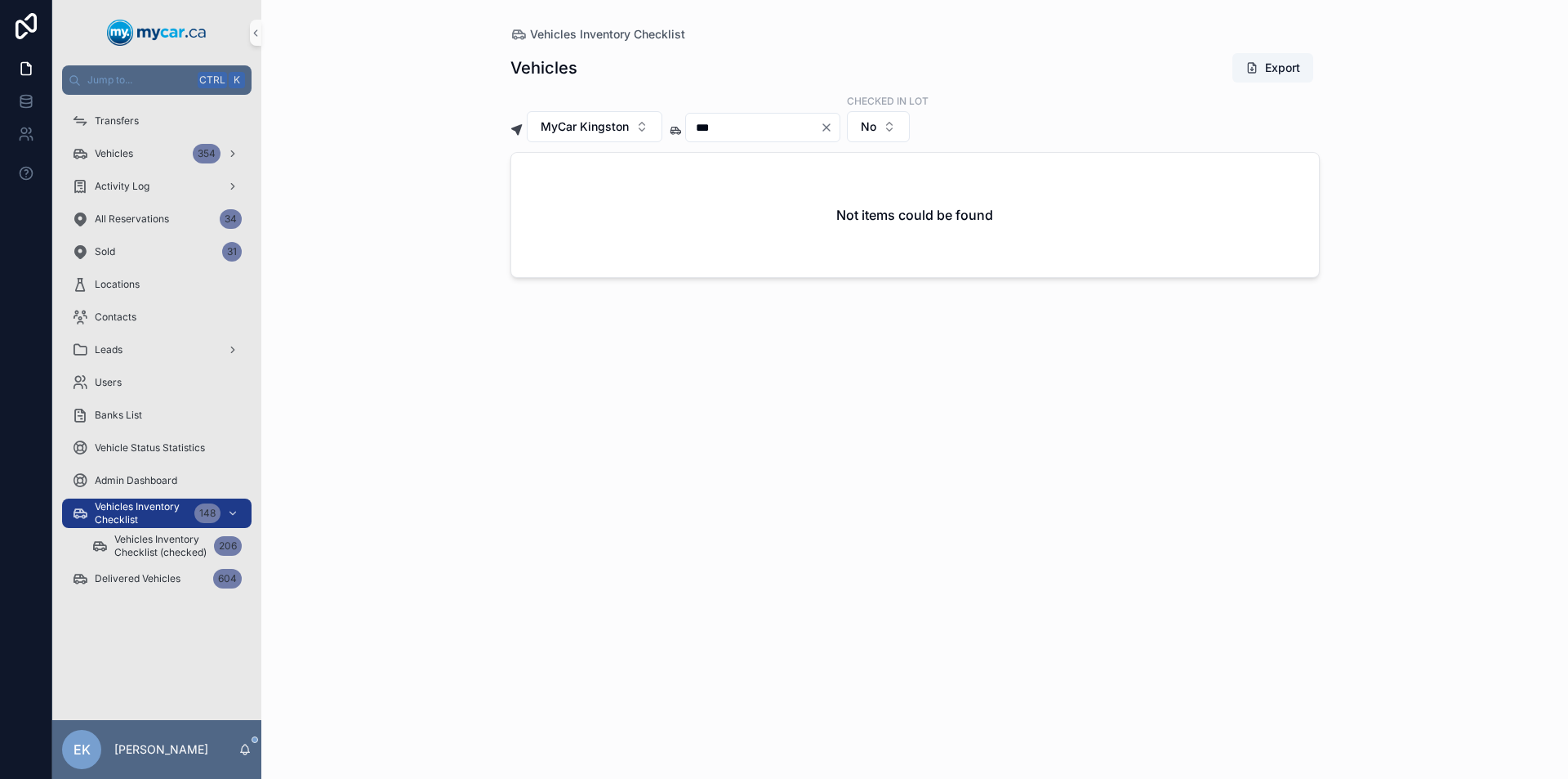
click at [829, 126] on icon "Clear" at bounding box center [826, 126] width 6 height 6
click at [786, 125] on input "scrollable content" at bounding box center [752, 126] width 134 height 23
click at [529, 200] on div "Checked In Lot Name 2023 - CHEVROLET - MALIBU - LT - 251179 Main Photo --" at bounding box center [915, 194] width 808 height 82
click at [538, 199] on button "scrollable content" at bounding box center [538, 202] width 13 height 13
click at [833, 124] on icon "Clear" at bounding box center [826, 127] width 13 height 13
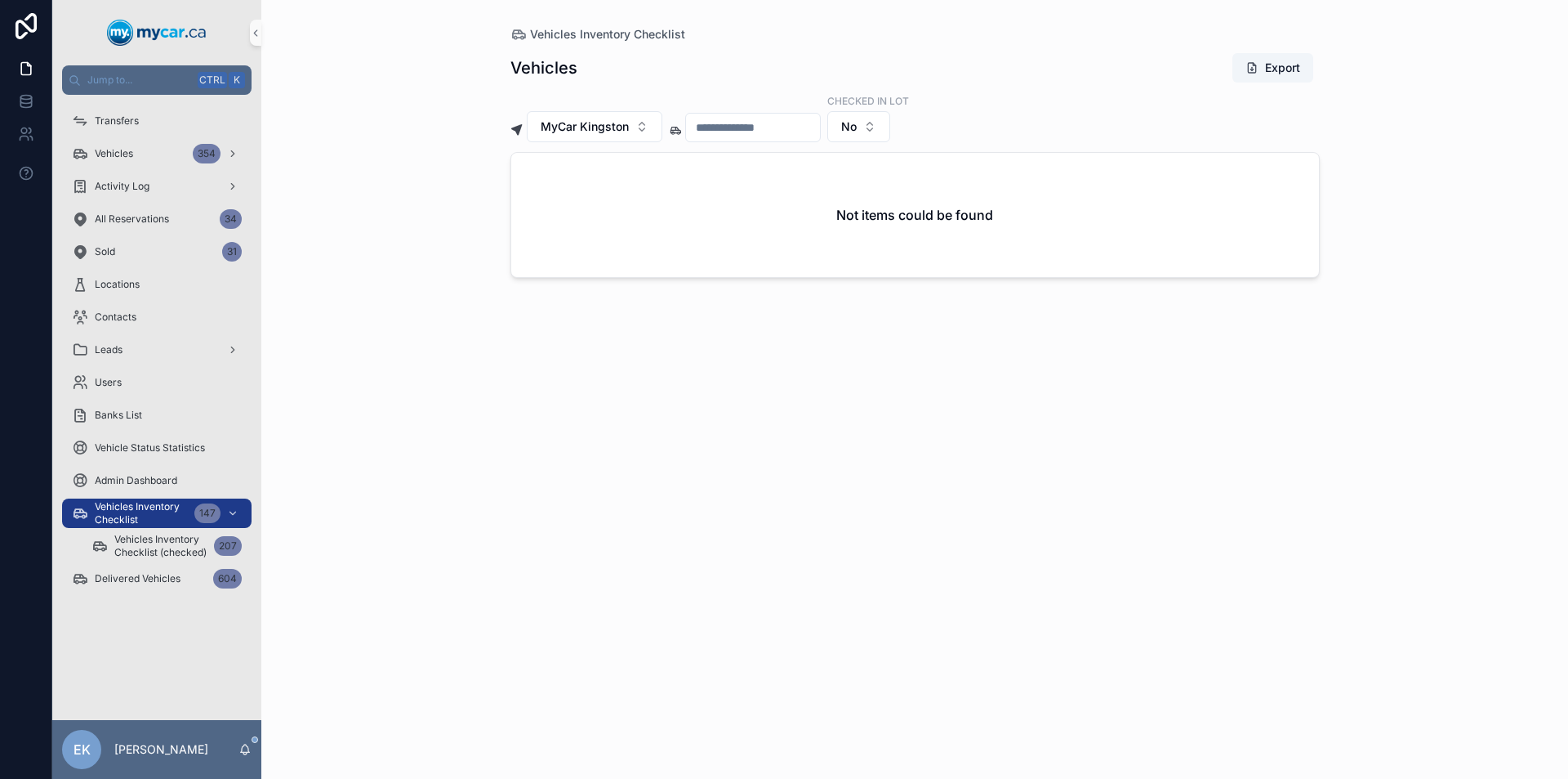
click at [819, 126] on input "scrollable content" at bounding box center [752, 126] width 134 height 23
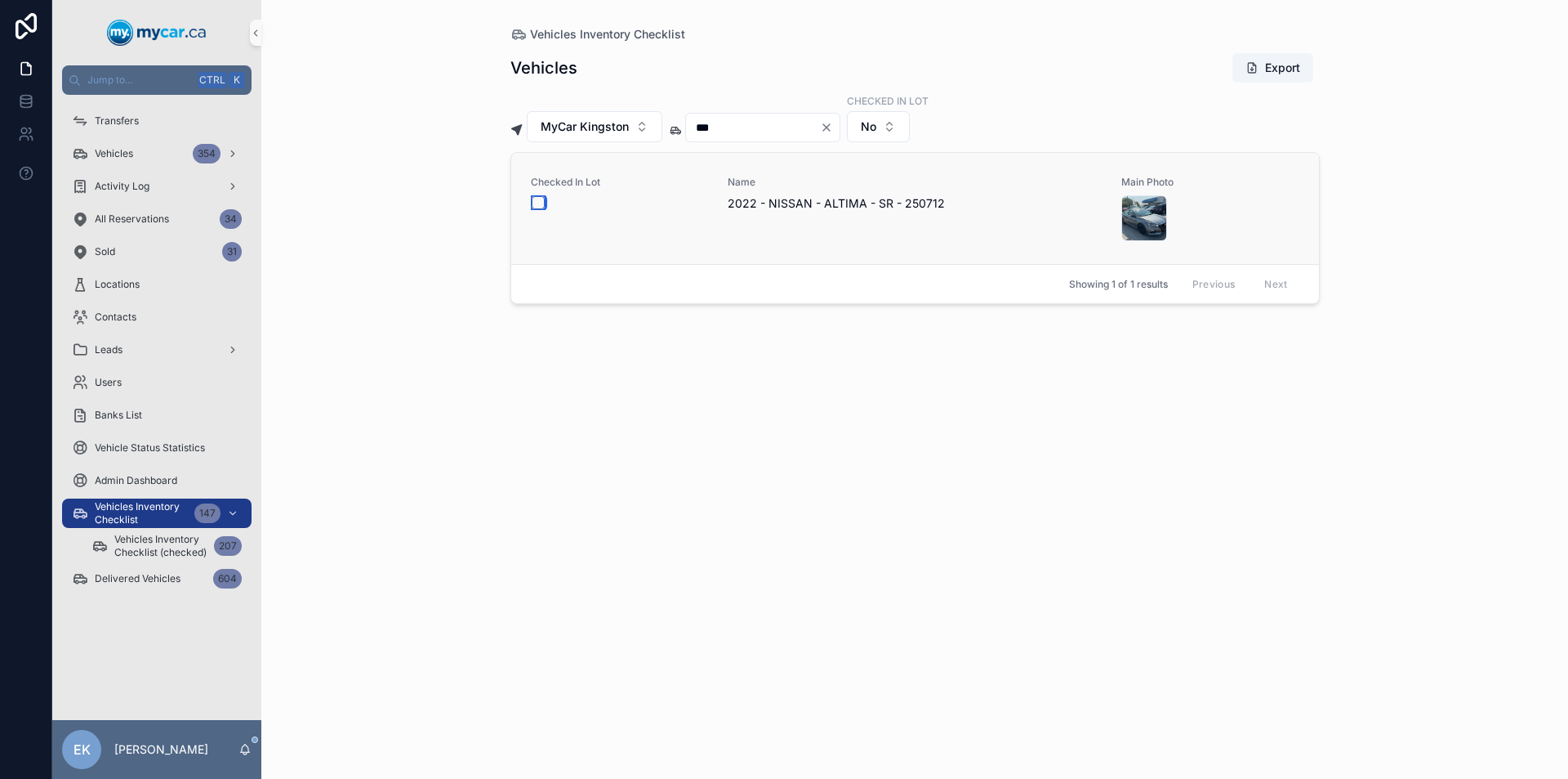
click at [536, 202] on button "scrollable content" at bounding box center [538, 202] width 13 height 13
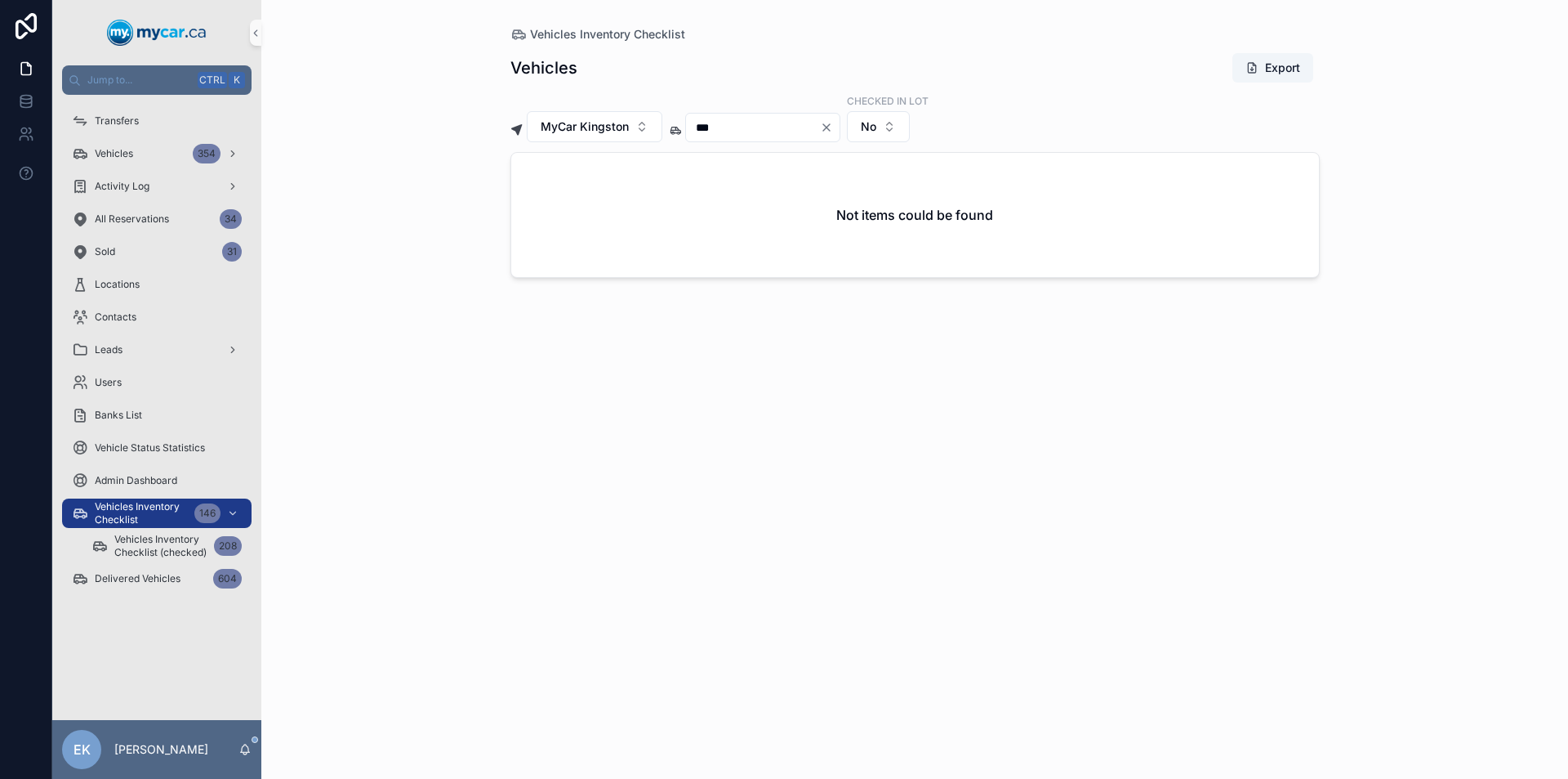
click at [829, 128] on icon "Clear" at bounding box center [826, 126] width 6 height 6
click at [793, 128] on input "scrollable content" at bounding box center [752, 126] width 134 height 23
click at [543, 202] on button "scrollable content" at bounding box center [538, 202] width 13 height 13
click at [833, 126] on icon "Clear" at bounding box center [826, 127] width 13 height 13
click at [819, 123] on input "scrollable content" at bounding box center [752, 126] width 134 height 23
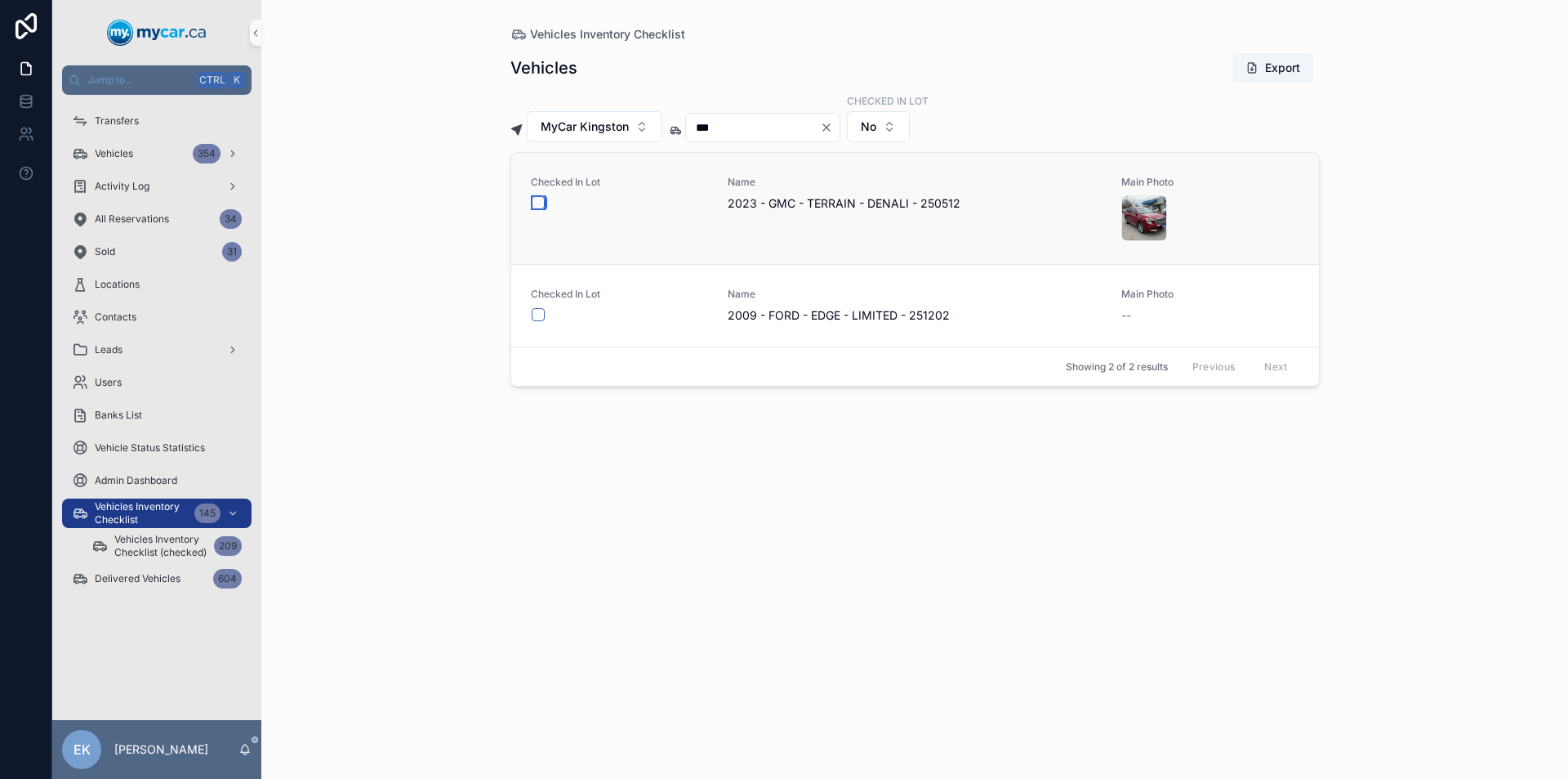
click at [543, 199] on button "scrollable content" at bounding box center [538, 202] width 13 height 13
click at [833, 124] on icon "Clear" at bounding box center [826, 127] width 13 height 13
click at [790, 121] on input "scrollable content" at bounding box center [752, 126] width 134 height 23
click at [539, 202] on button "scrollable content" at bounding box center [538, 202] width 13 height 13
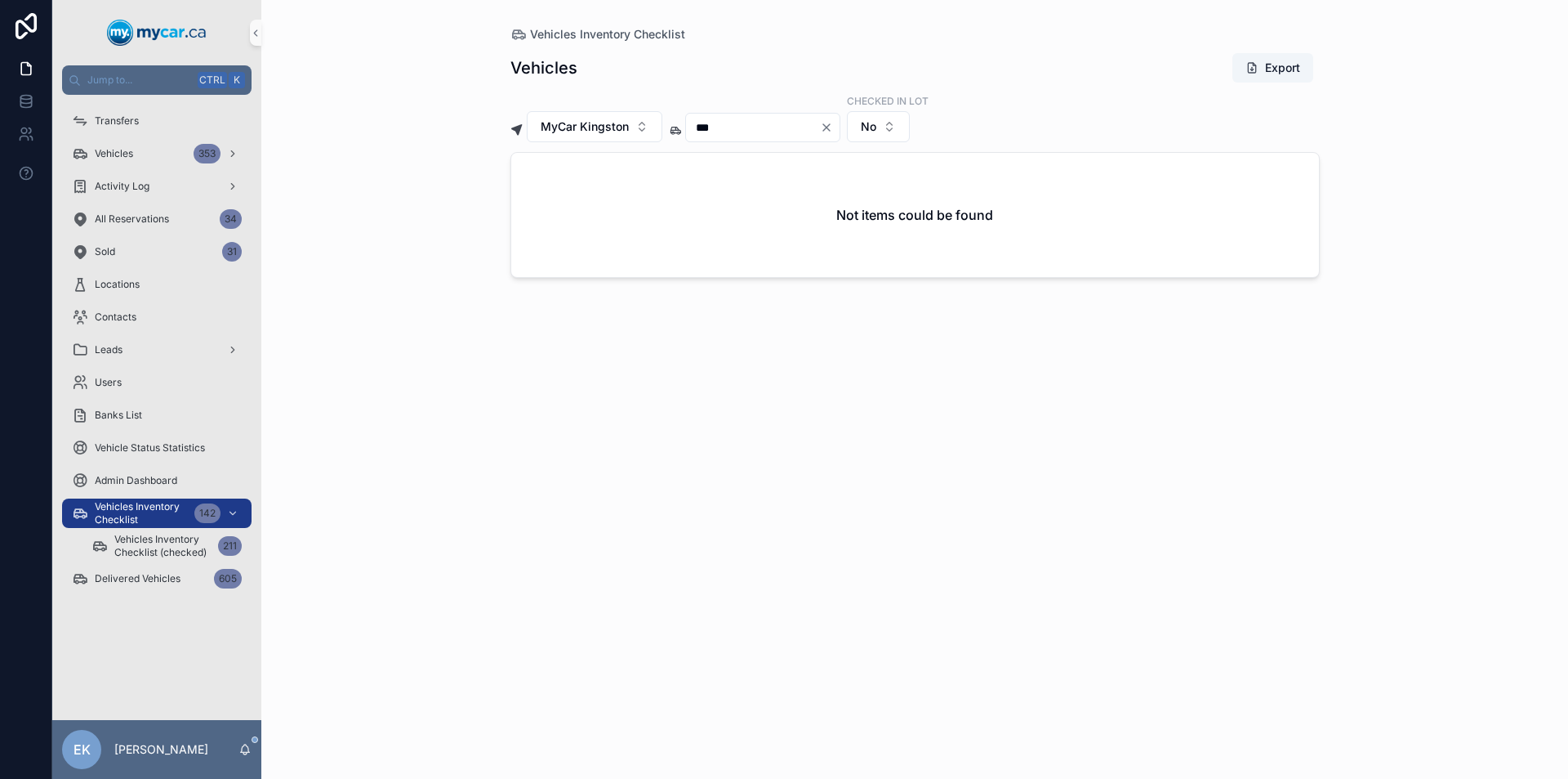
click at [829, 126] on icon "Clear" at bounding box center [826, 126] width 6 height 6
click at [716, 122] on input "scrollable content" at bounding box center [752, 126] width 134 height 23
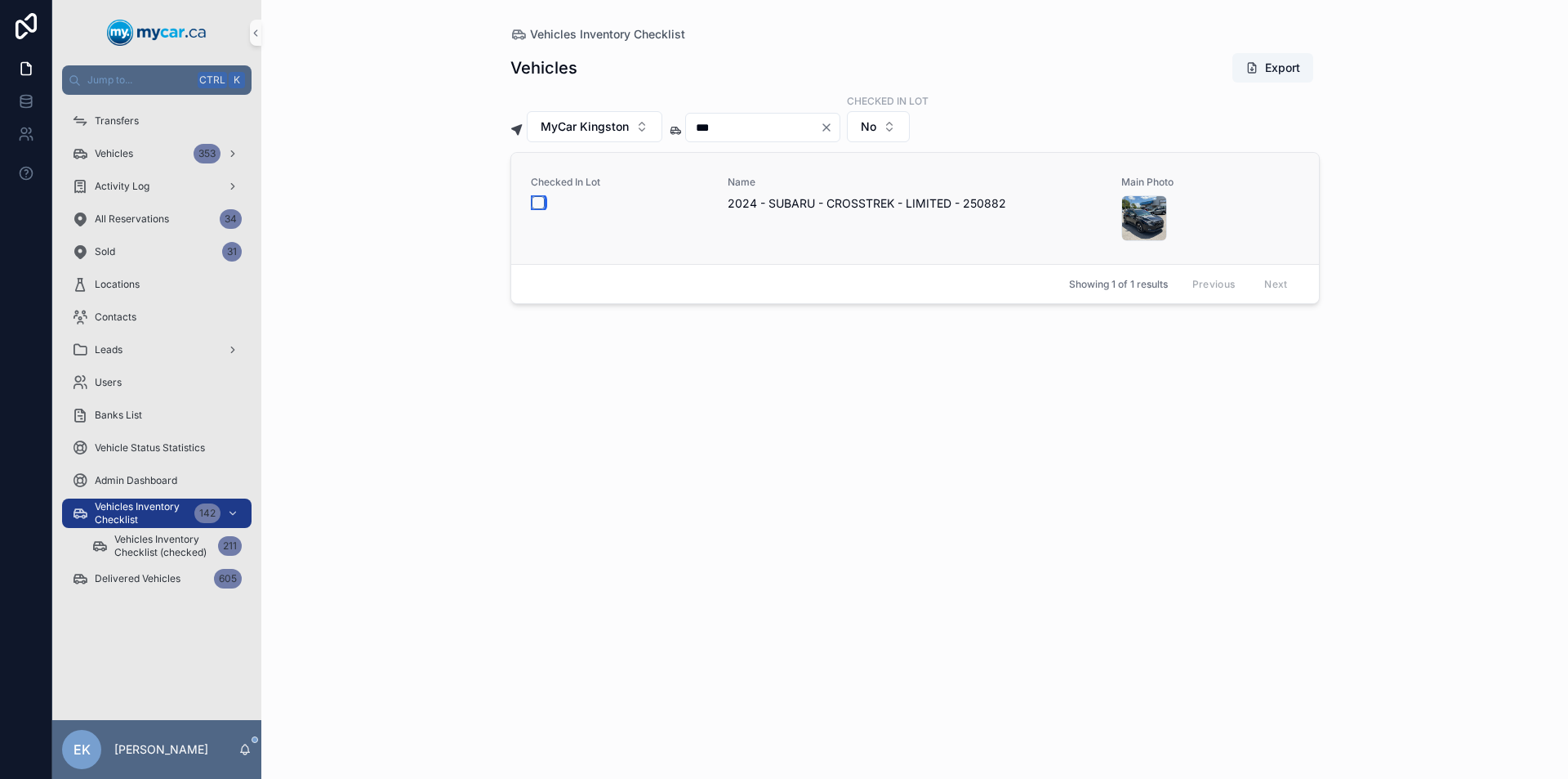
click at [538, 199] on button "scrollable content" at bounding box center [538, 202] width 13 height 13
click at [829, 127] on icon "Clear" at bounding box center [826, 126] width 6 height 6
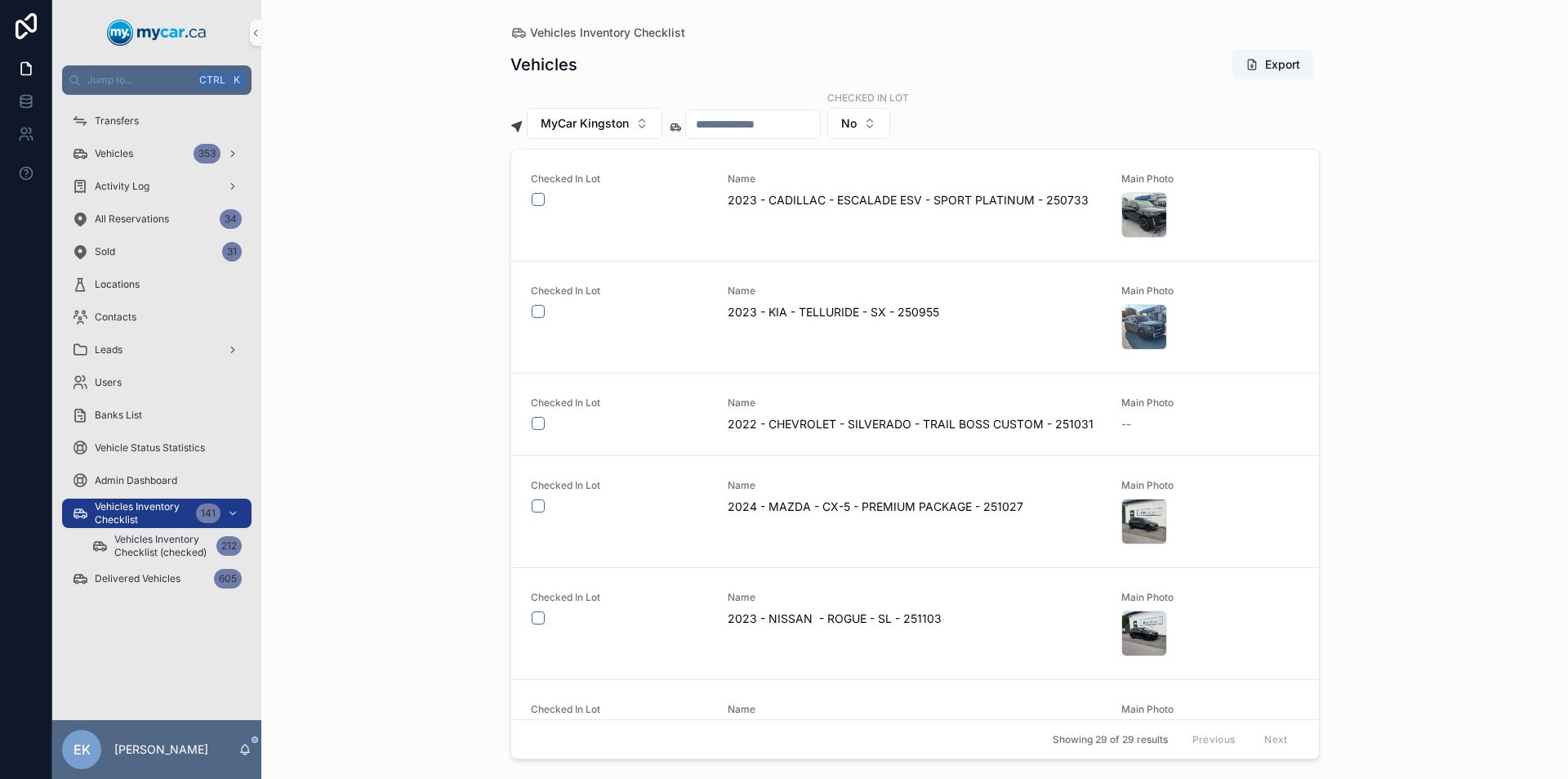
click at [736, 123] on input "scrollable content" at bounding box center [752, 124] width 134 height 23
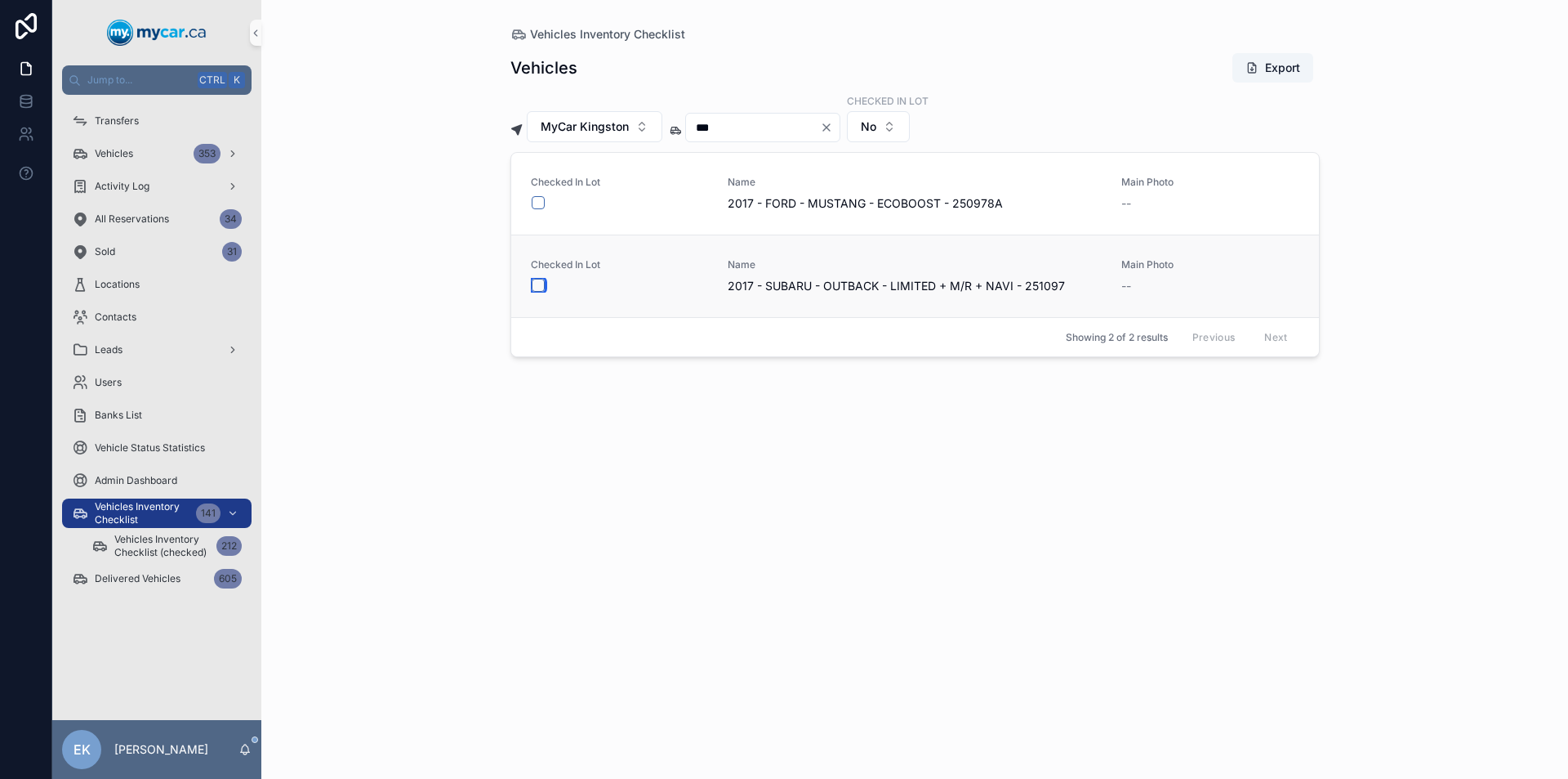
click at [543, 287] on button "scrollable content" at bounding box center [538, 285] width 13 height 13
click at [829, 127] on icon "Clear" at bounding box center [826, 126] width 6 height 6
click at [805, 133] on input "scrollable content" at bounding box center [752, 126] width 134 height 23
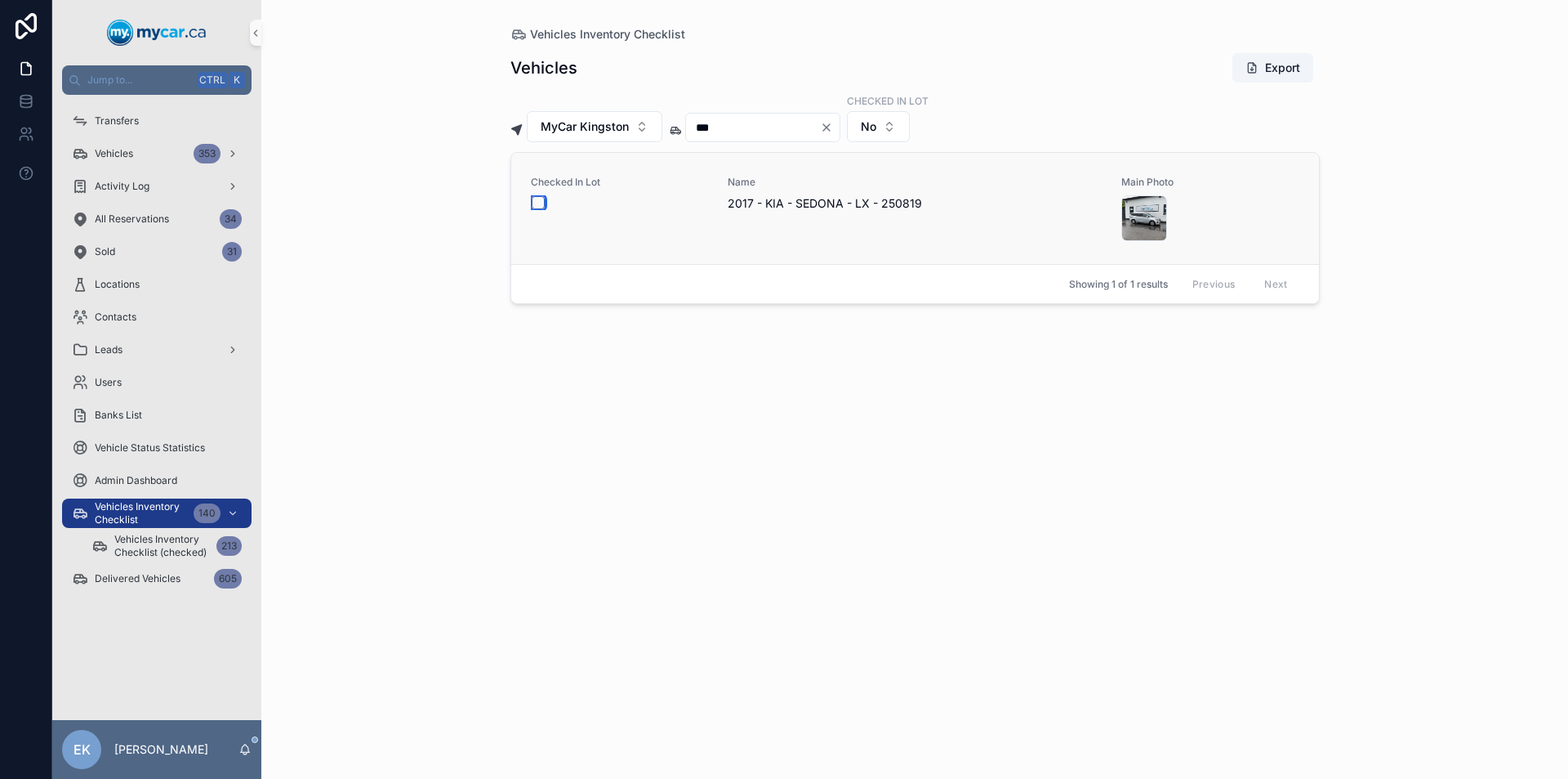
click at [538, 204] on button "scrollable content" at bounding box center [538, 202] width 13 height 13
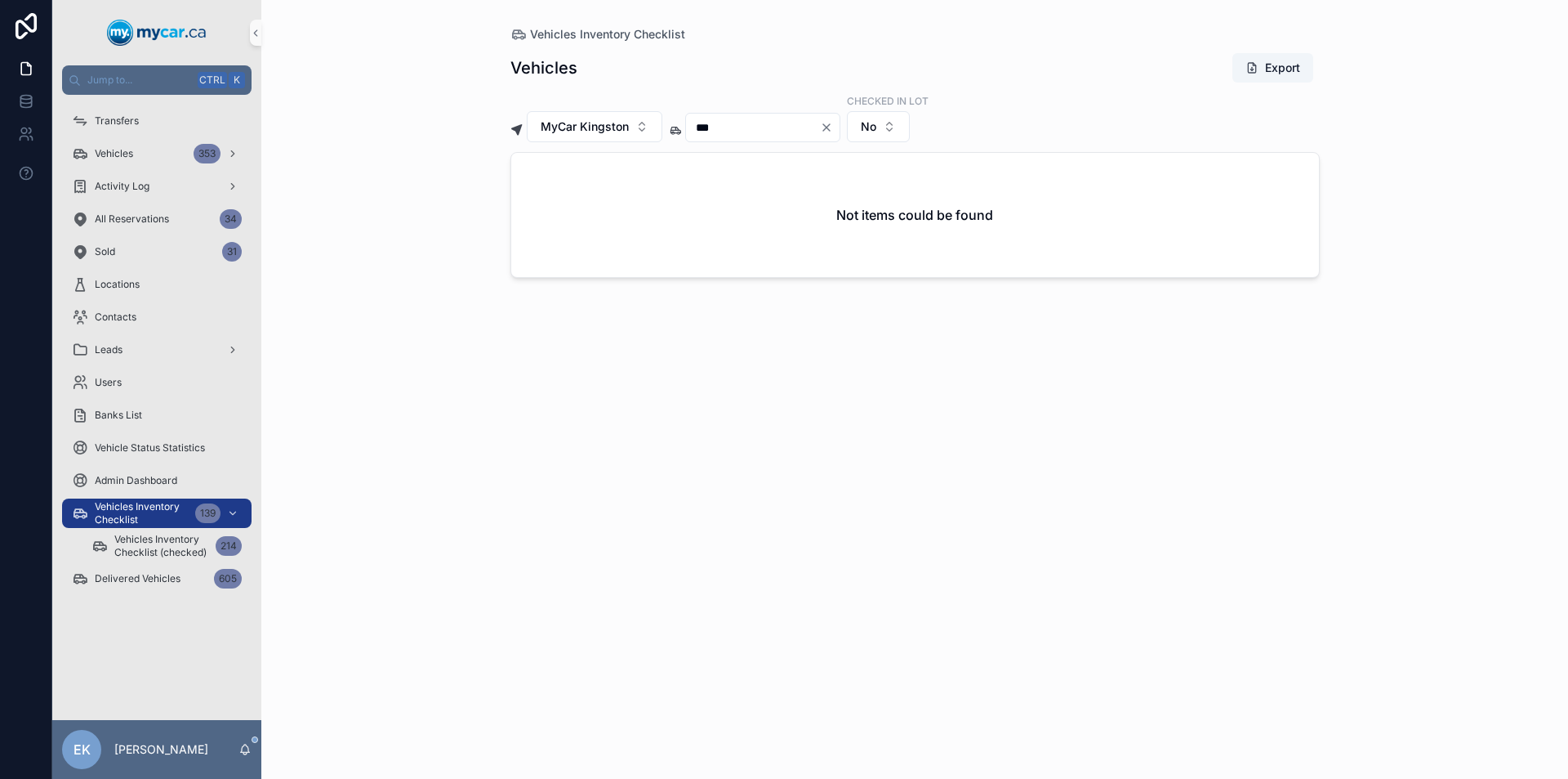
click at [829, 126] on icon "Clear" at bounding box center [826, 126] width 6 height 6
click at [819, 125] on input "scrollable content" at bounding box center [752, 126] width 134 height 23
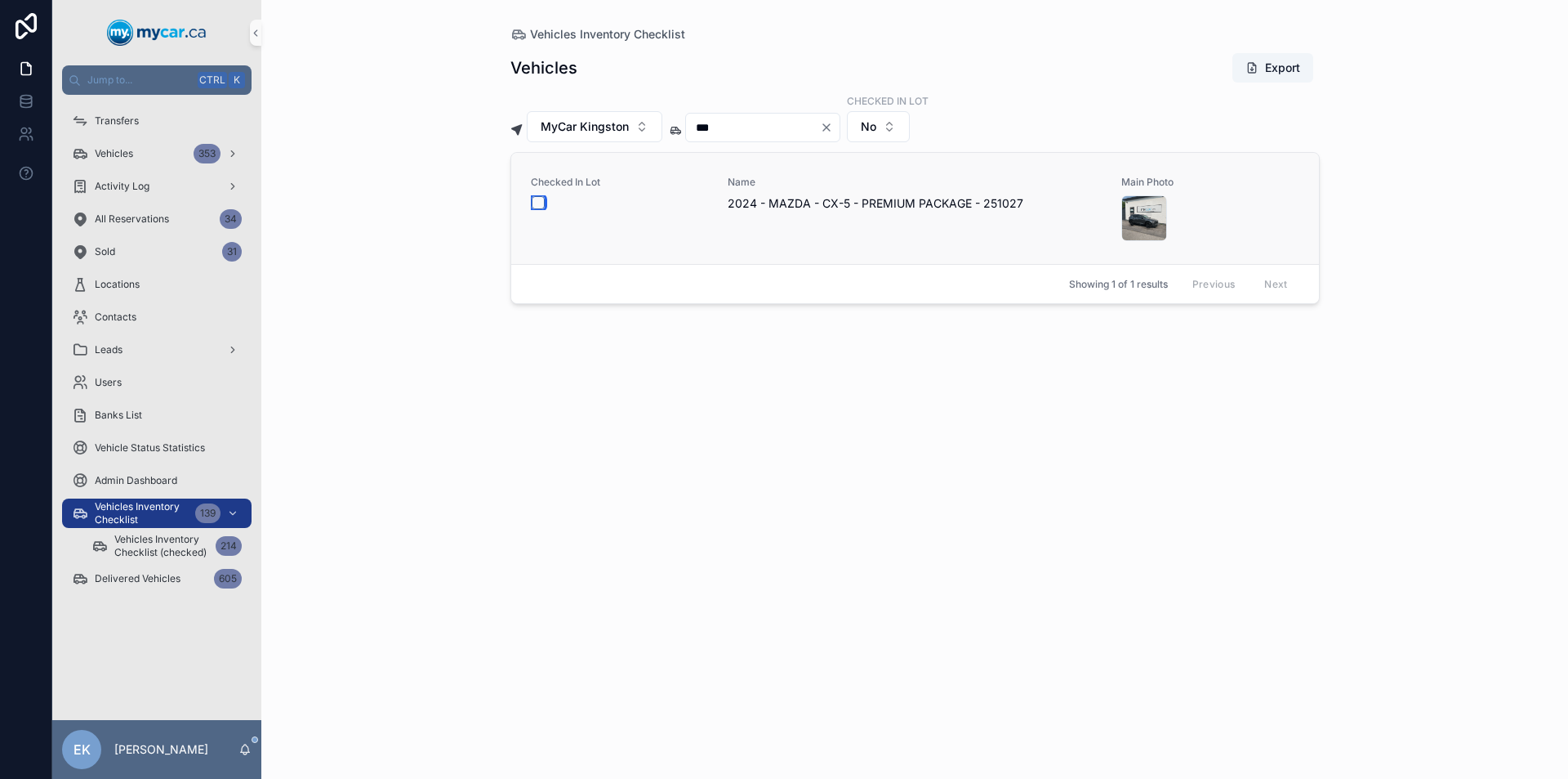
click at [540, 197] on button "scrollable content" at bounding box center [538, 202] width 13 height 13
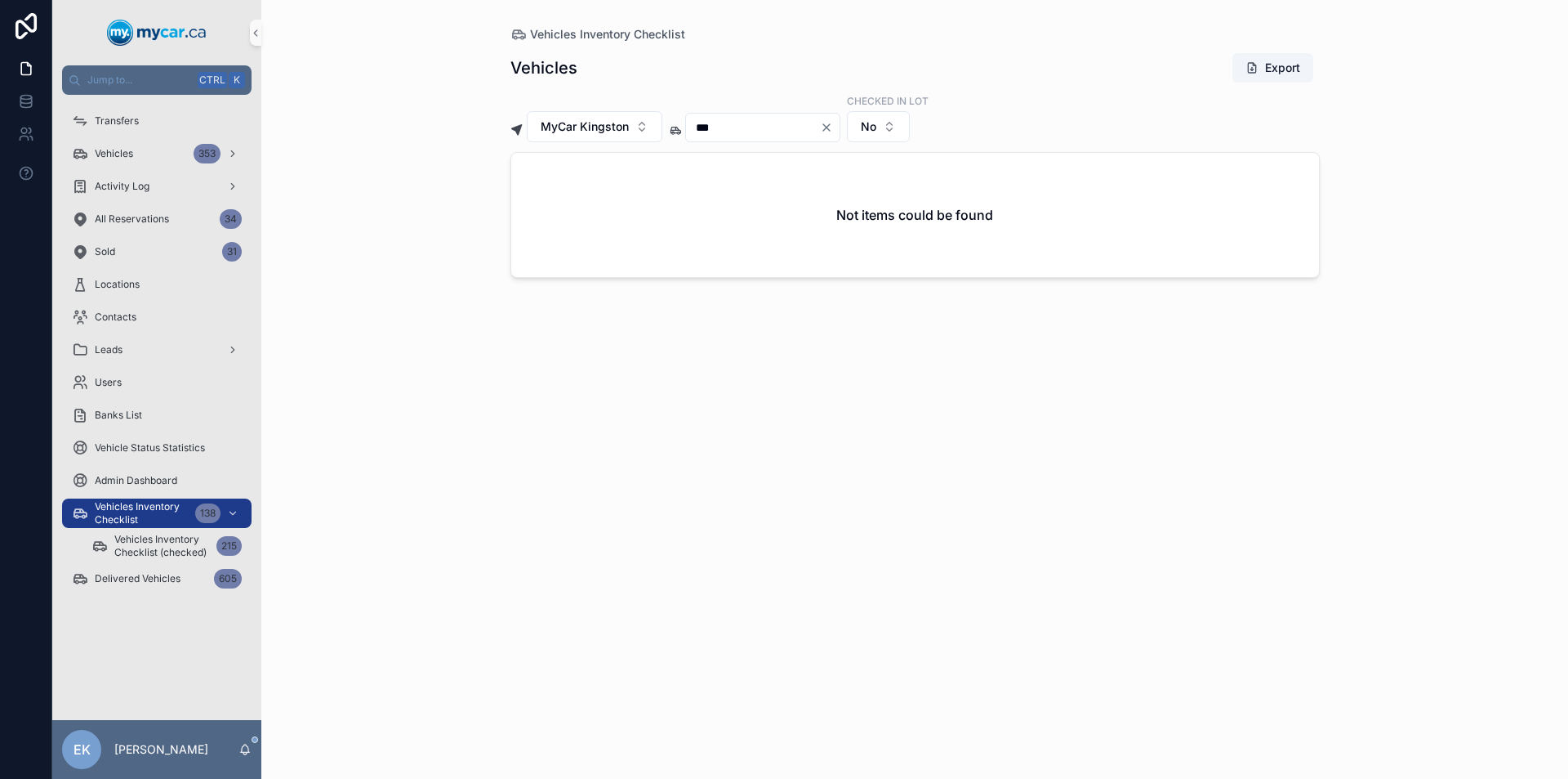
click at [833, 125] on icon "Clear" at bounding box center [826, 127] width 13 height 13
click at [795, 128] on input "scrollable content" at bounding box center [752, 126] width 134 height 23
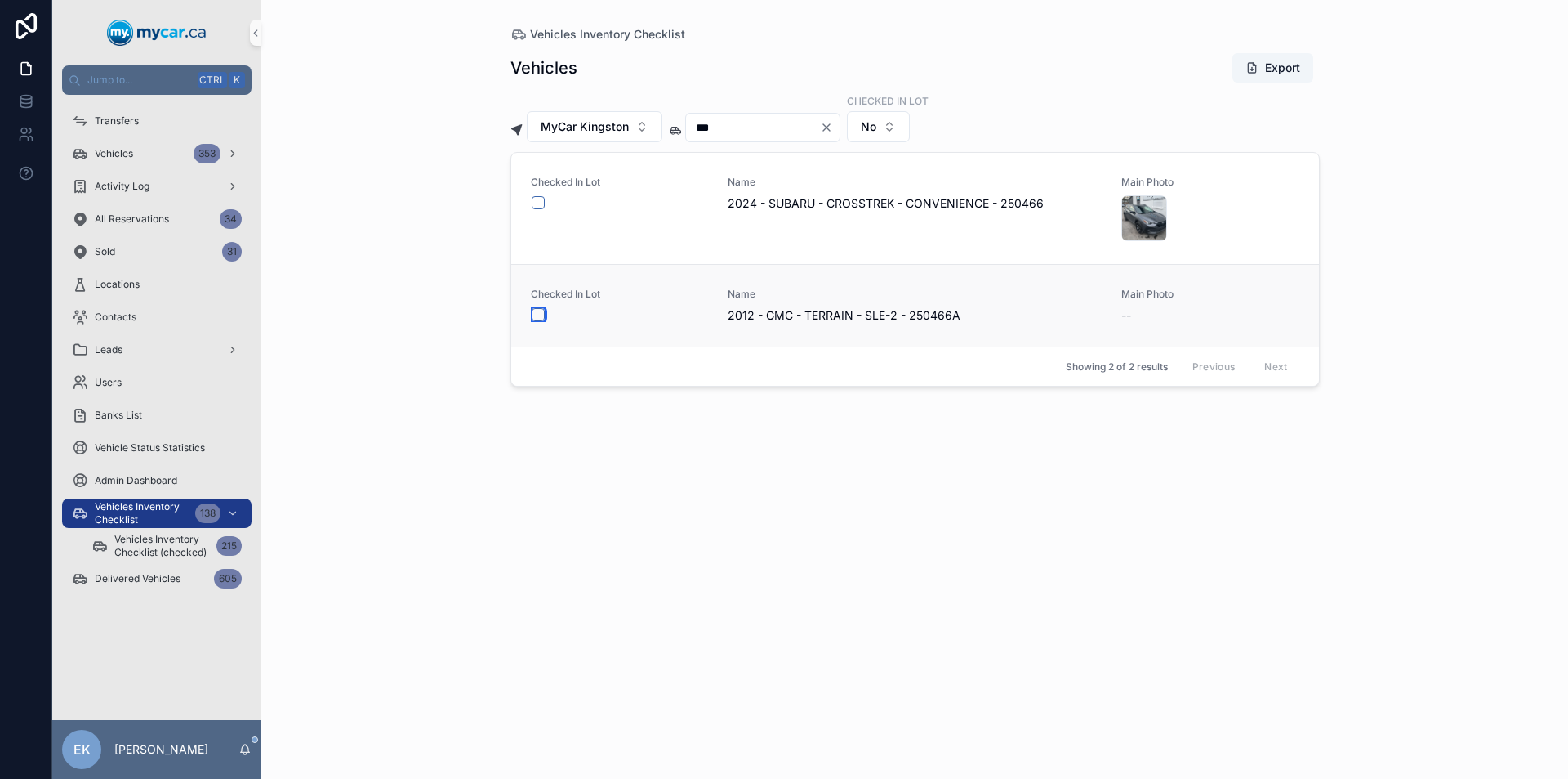
click at [542, 312] on button "scrollable content" at bounding box center [538, 314] width 13 height 13
click at [829, 128] on icon "Clear" at bounding box center [826, 126] width 6 height 6
click at [788, 132] on input "scrollable content" at bounding box center [752, 126] width 134 height 23
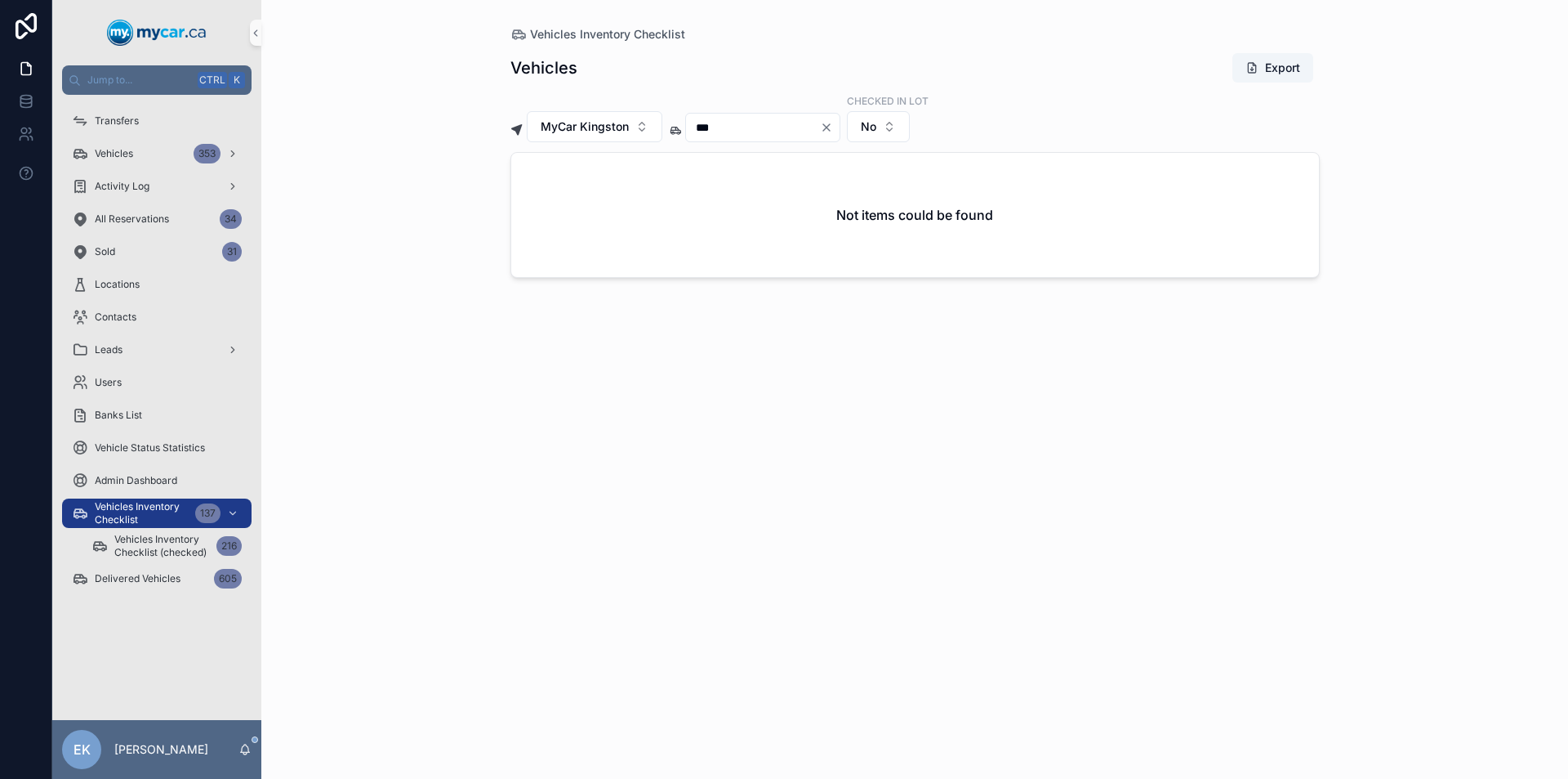
click at [833, 127] on icon "Clear" at bounding box center [826, 127] width 13 height 13
click at [819, 131] on input "scrollable content" at bounding box center [752, 126] width 134 height 23
click at [533, 205] on button "scrollable content" at bounding box center [538, 202] width 13 height 13
click at [833, 130] on icon "Clear" at bounding box center [826, 127] width 13 height 13
click at [803, 132] on input "scrollable content" at bounding box center [752, 126] width 134 height 23
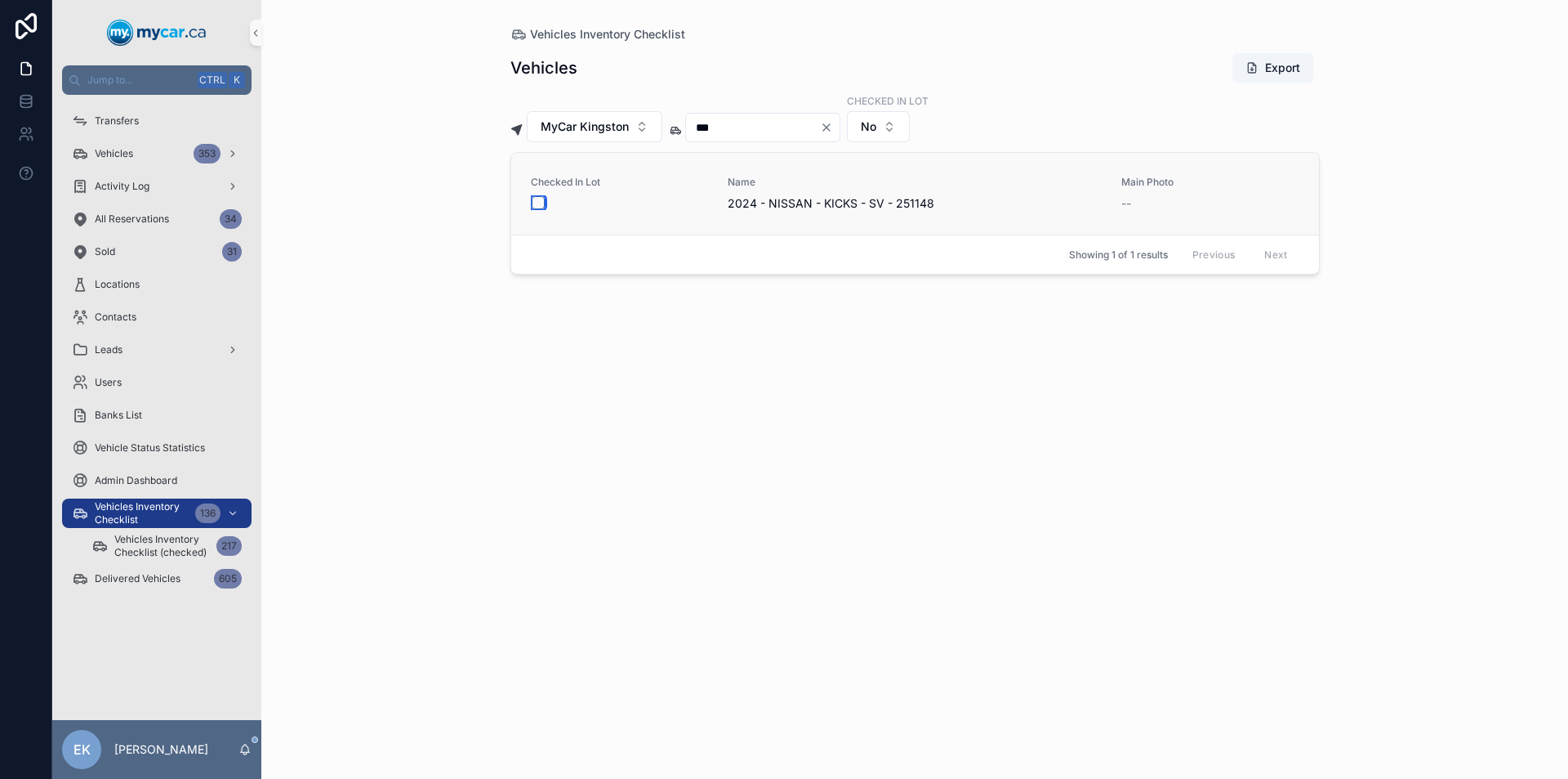
click at [538, 205] on button "scrollable content" at bounding box center [538, 202] width 13 height 13
click at [829, 127] on icon "Clear" at bounding box center [826, 126] width 6 height 6
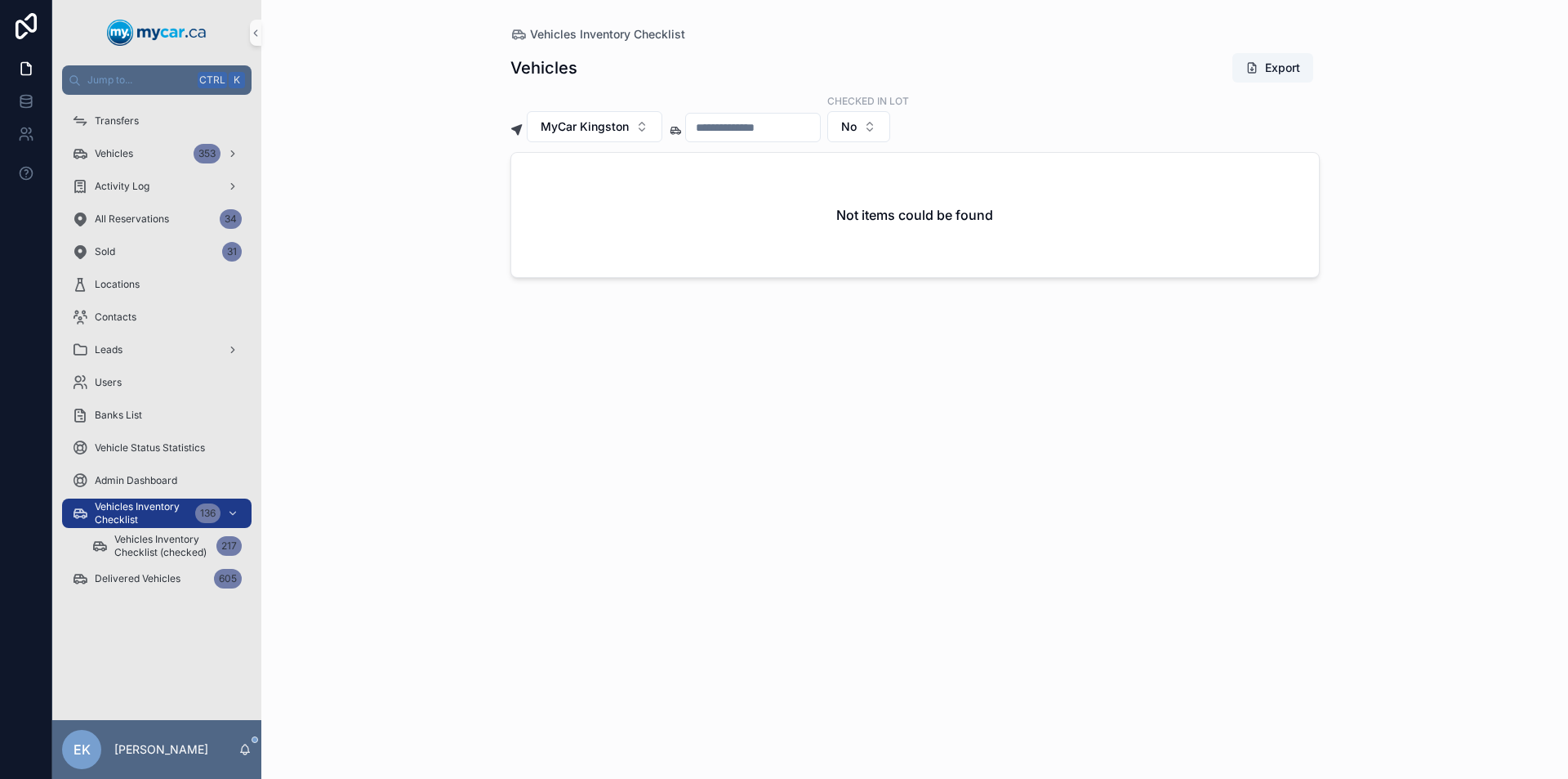
click at [816, 129] on input "scrollable content" at bounding box center [752, 126] width 134 height 23
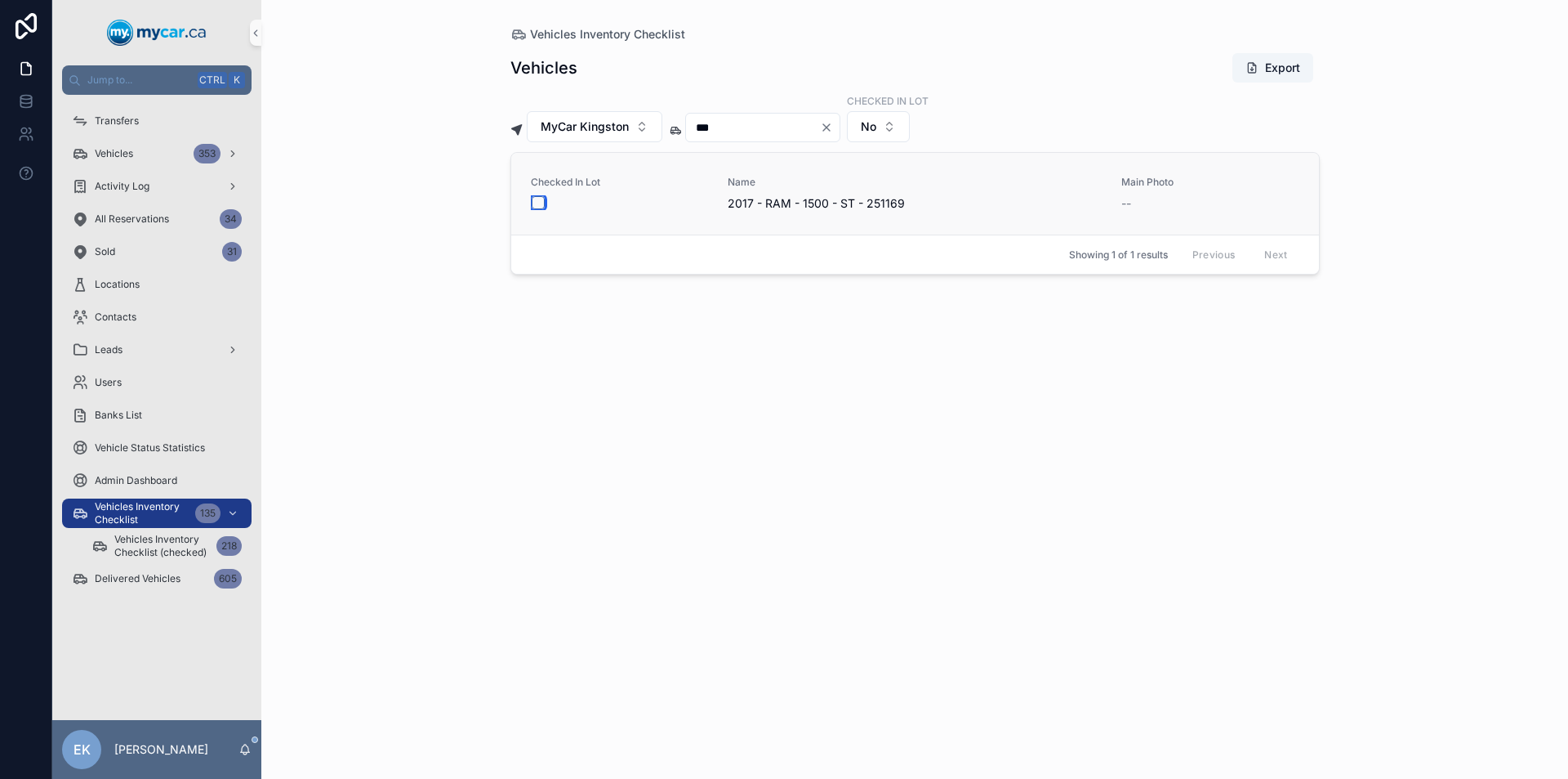
click at [539, 203] on button "scrollable content" at bounding box center [538, 202] width 13 height 13
click at [829, 126] on icon "Clear" at bounding box center [826, 126] width 6 height 6
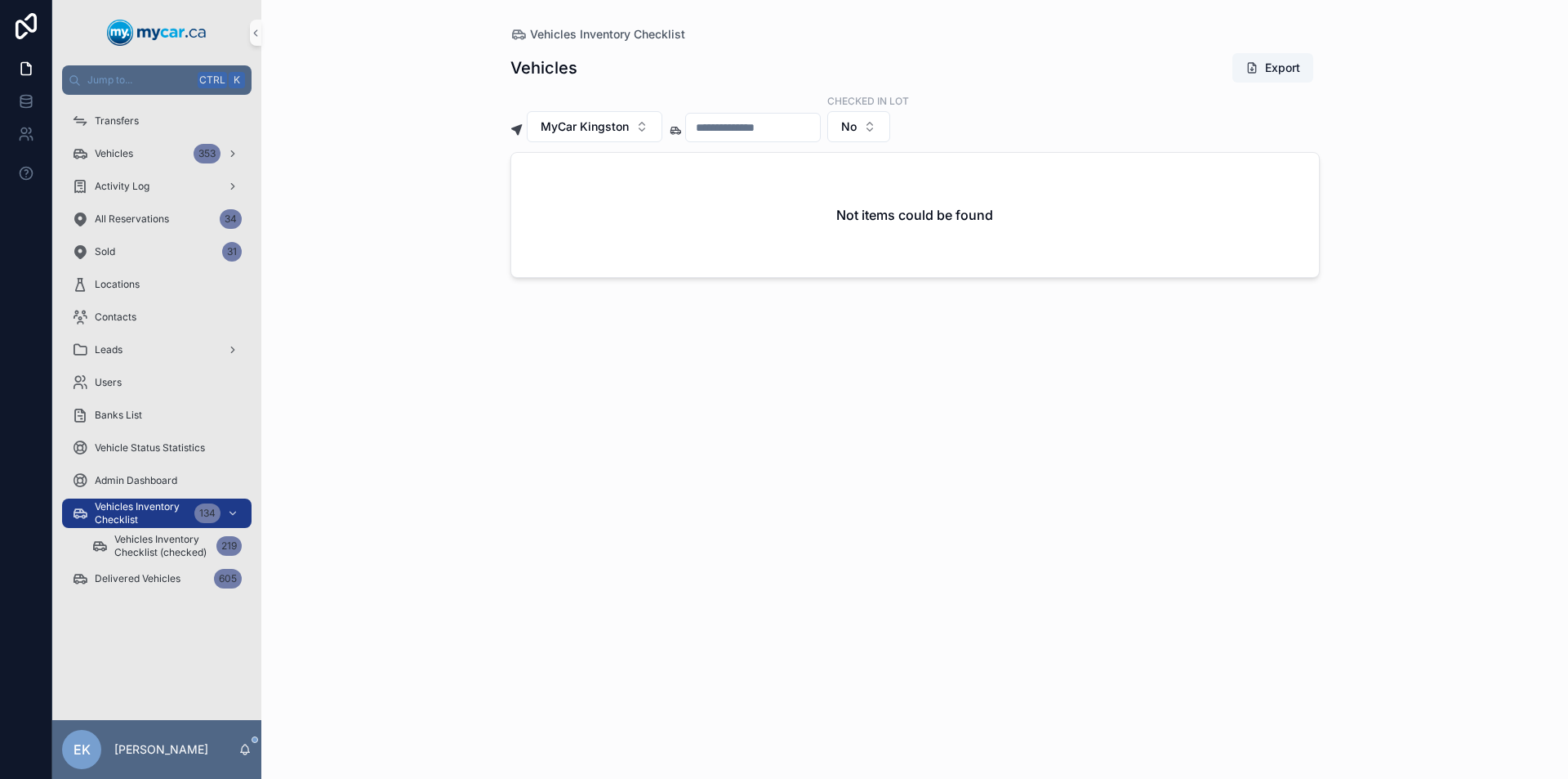
click at [819, 129] on input "scrollable content" at bounding box center [752, 126] width 134 height 23
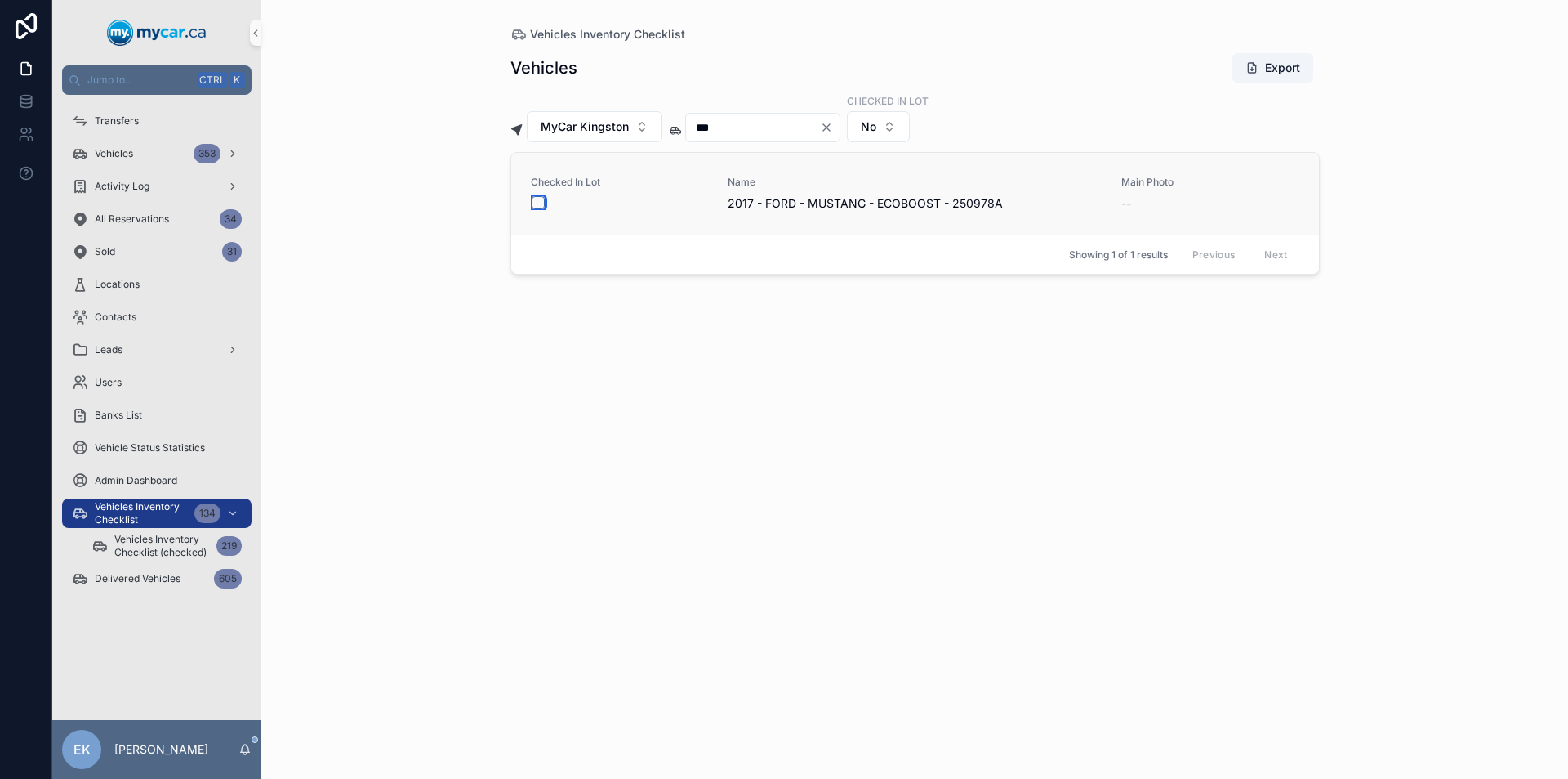
click at [538, 201] on button "scrollable content" at bounding box center [538, 202] width 13 height 13
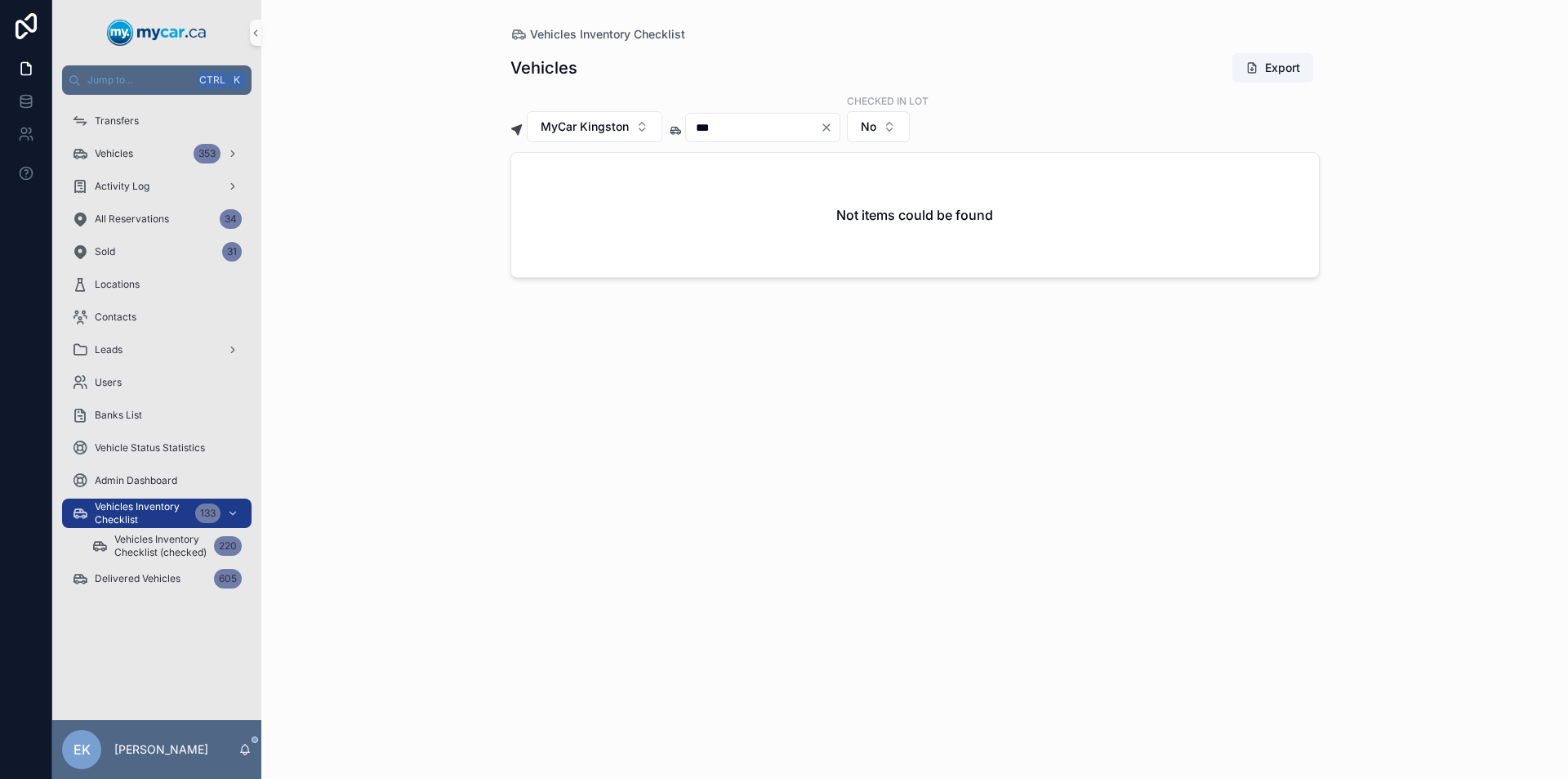
click at [829, 128] on icon "Clear" at bounding box center [826, 126] width 6 height 6
click at [819, 128] on input "scrollable content" at bounding box center [752, 126] width 134 height 23
click at [833, 127] on icon "Clear" at bounding box center [826, 127] width 13 height 13
click at [779, 130] on input "scrollable content" at bounding box center [752, 126] width 134 height 23
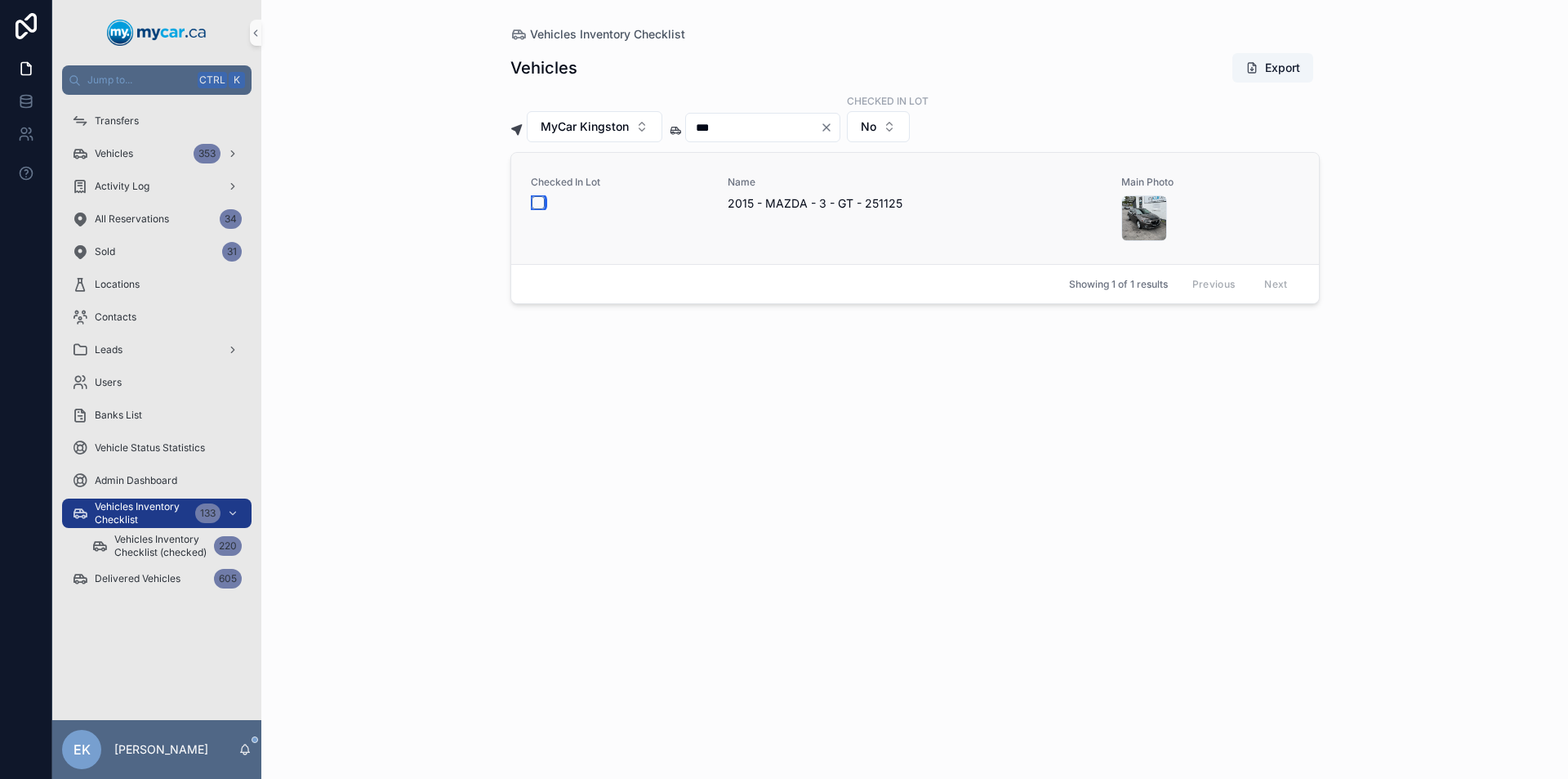
click at [538, 201] on button "scrollable content" at bounding box center [538, 202] width 13 height 13
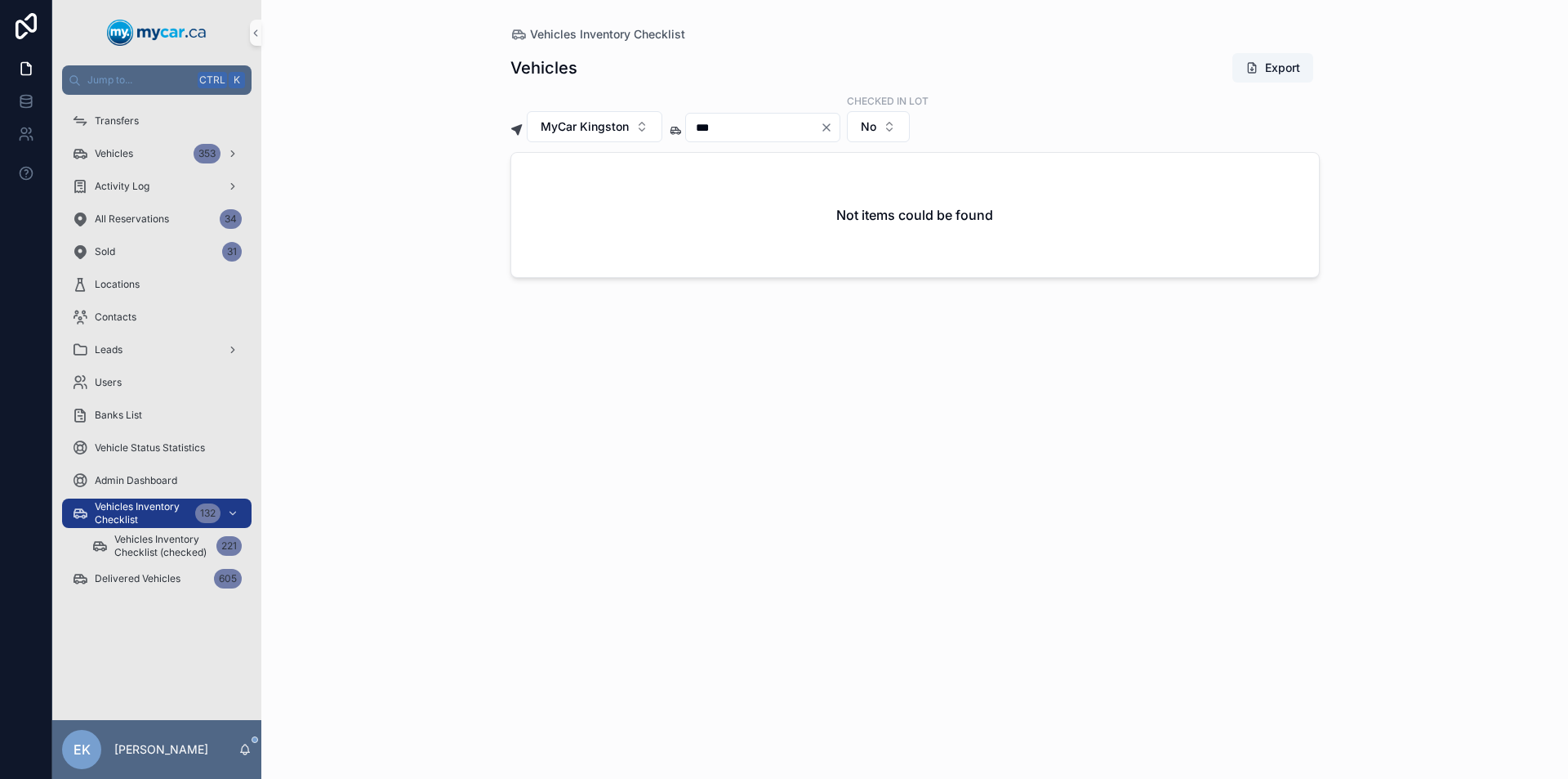
click at [829, 126] on icon "Clear" at bounding box center [826, 126] width 6 height 6
click at [767, 125] on input "scrollable content" at bounding box center [752, 126] width 134 height 23
click at [829, 128] on icon "Clear" at bounding box center [826, 126] width 6 height 6
click at [786, 126] on input "scrollable content" at bounding box center [752, 126] width 134 height 23
click at [538, 202] on button "scrollable content" at bounding box center [538, 202] width 13 height 13
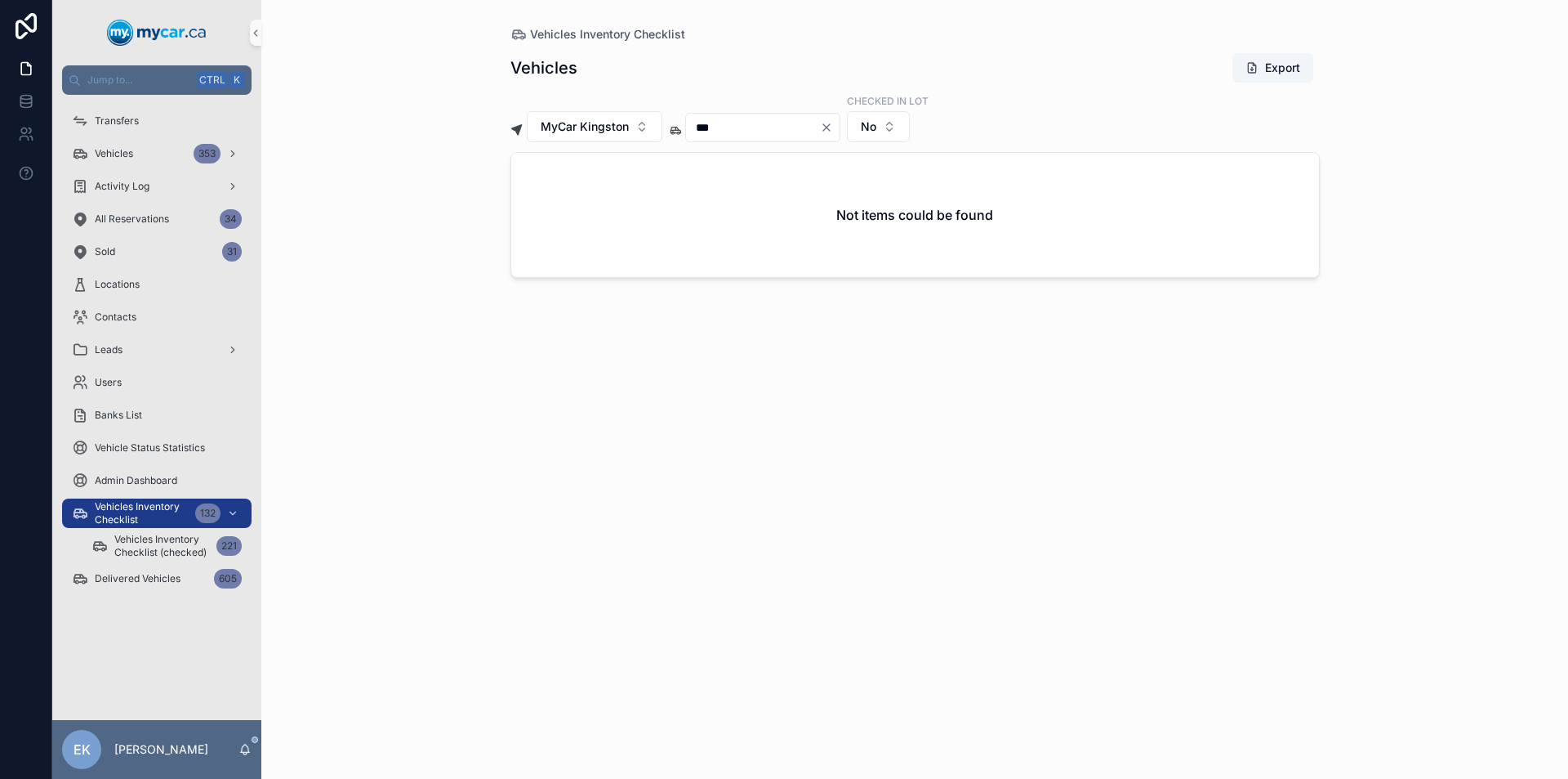
click at [829, 126] on icon "Clear" at bounding box center [826, 126] width 6 height 6
click at [801, 124] on input "scrollable content" at bounding box center [752, 126] width 134 height 23
click at [833, 125] on icon "Clear" at bounding box center [826, 127] width 13 height 13
click at [804, 127] on input "scrollable content" at bounding box center [752, 126] width 134 height 23
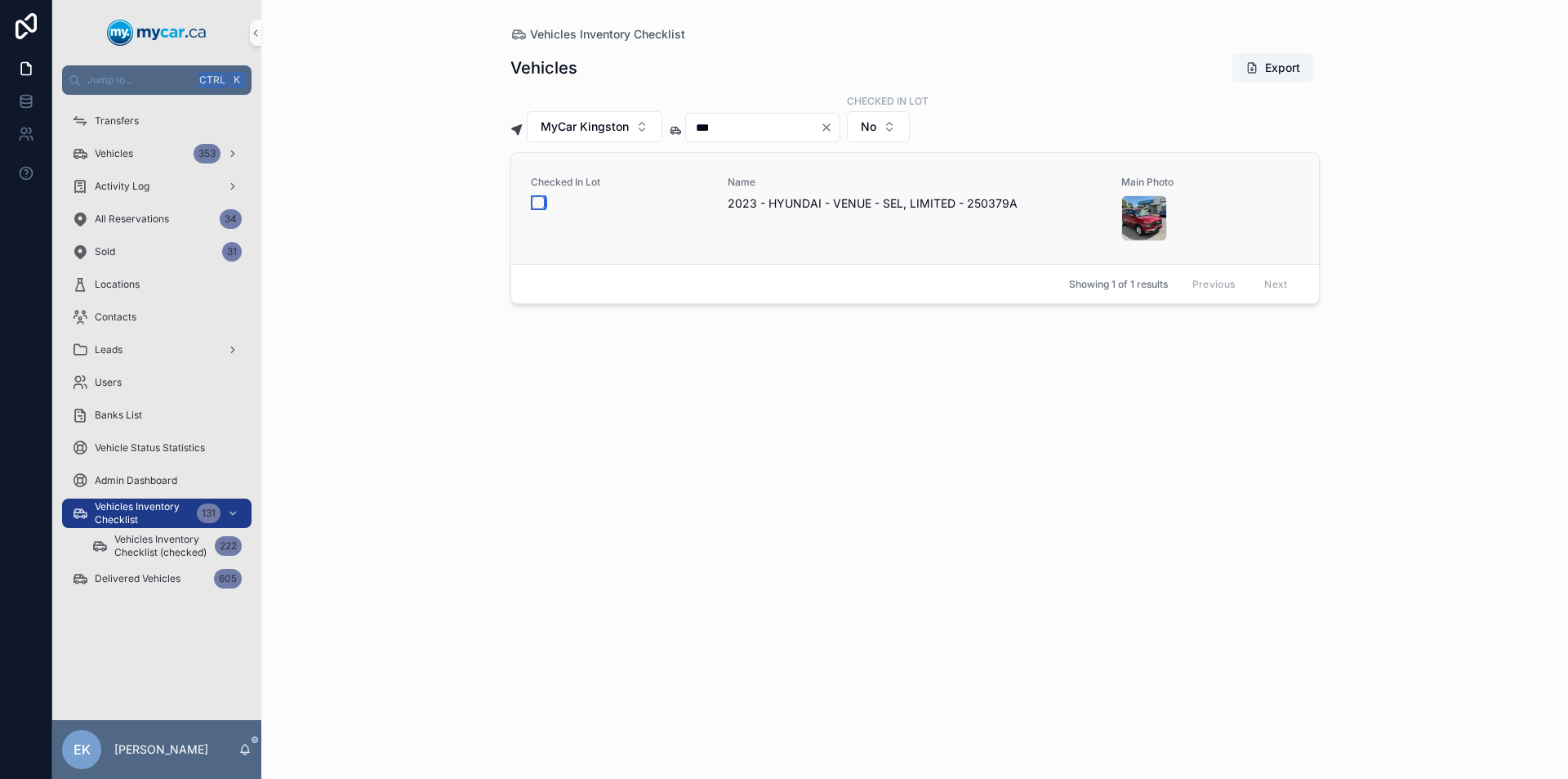
click at [540, 198] on button "scrollable content" at bounding box center [538, 202] width 13 height 13
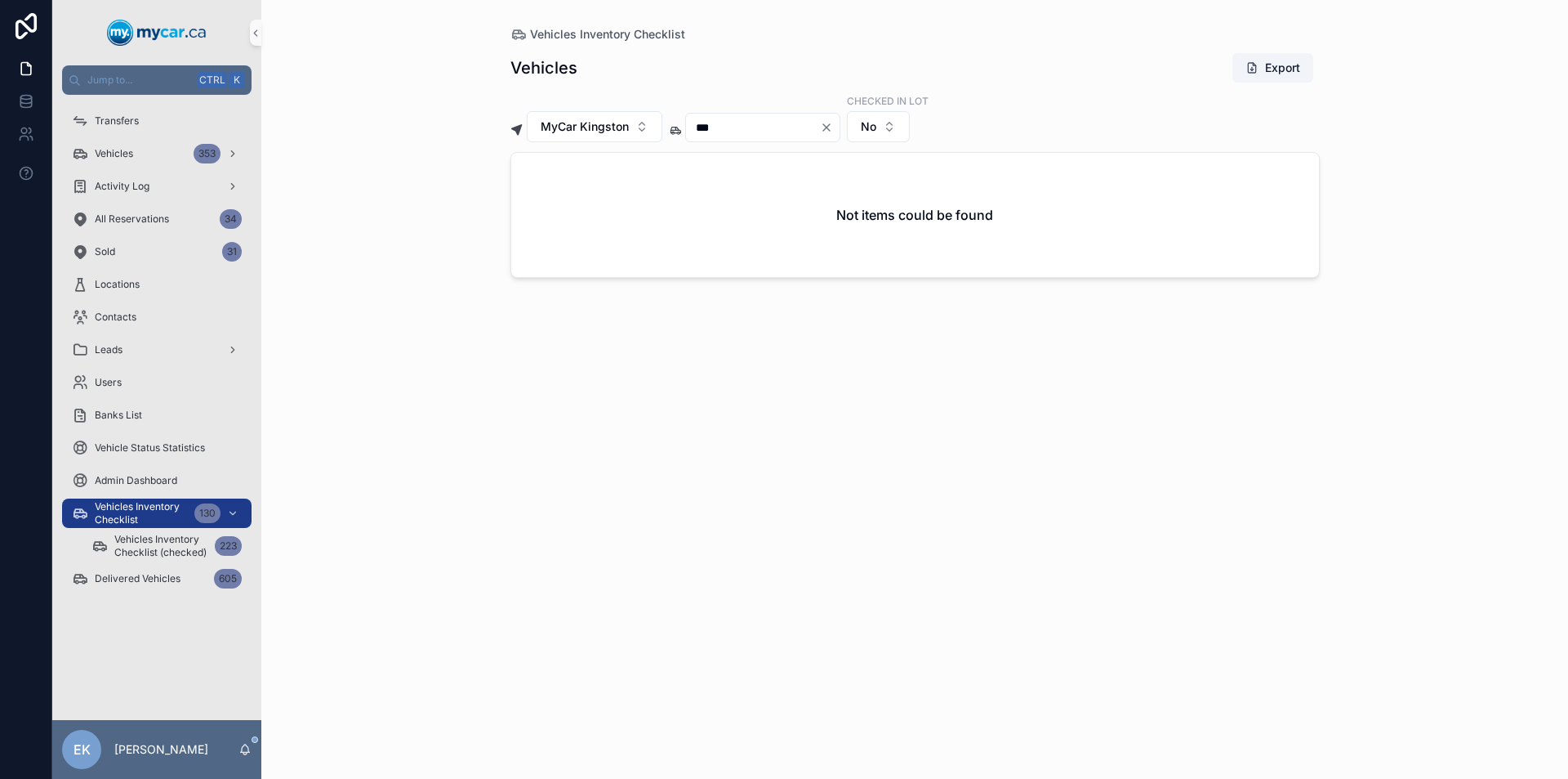
click at [829, 131] on icon "Clear" at bounding box center [826, 126] width 6 height 6
click at [819, 131] on input "scrollable content" at bounding box center [752, 126] width 134 height 23
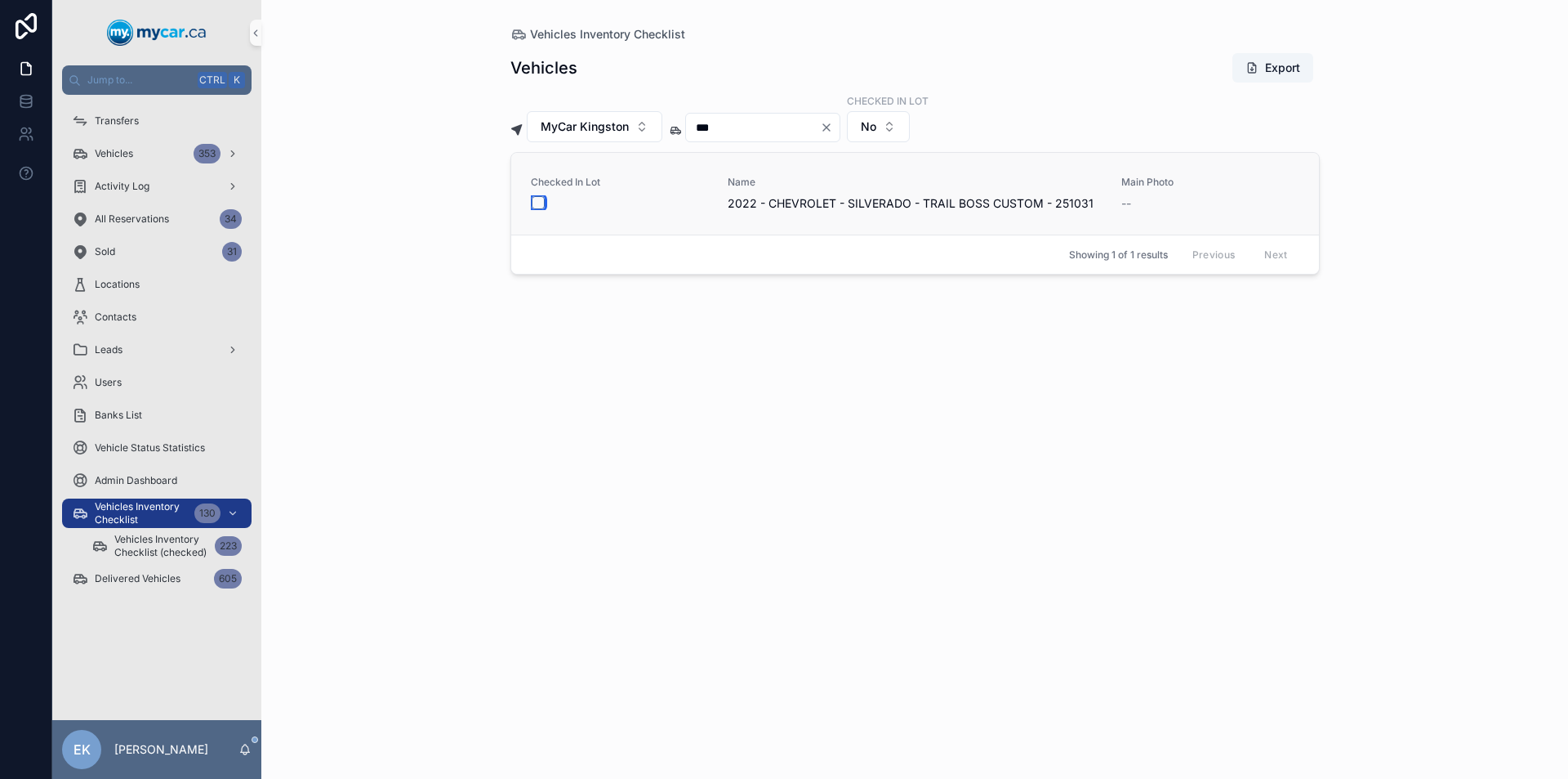
click at [534, 202] on button "scrollable content" at bounding box center [538, 202] width 13 height 13
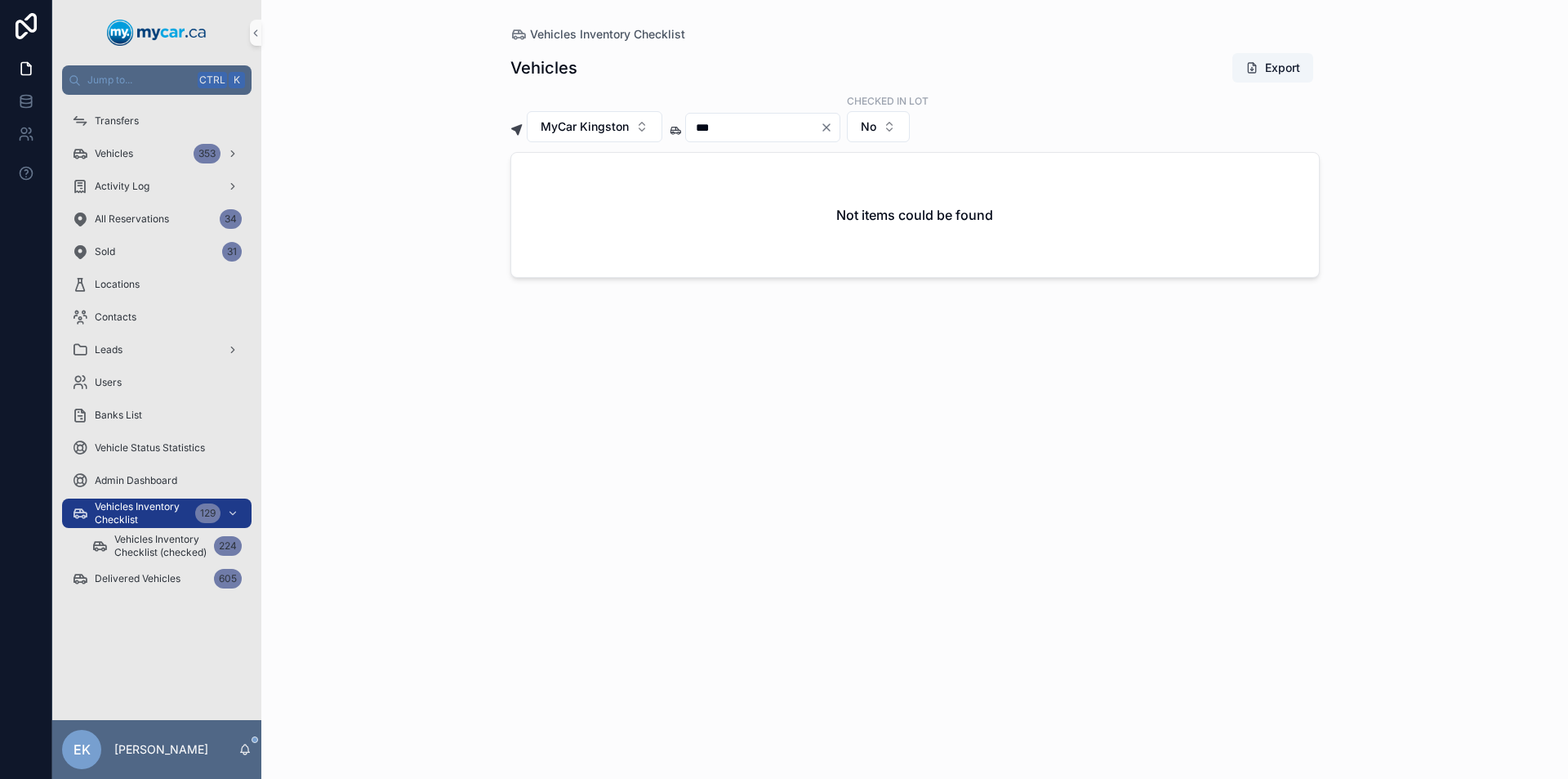
click at [829, 126] on icon "Clear" at bounding box center [826, 126] width 6 height 6
click at [771, 125] on input "scrollable content" at bounding box center [752, 126] width 134 height 23
click at [833, 131] on icon "Clear" at bounding box center [826, 127] width 13 height 13
click at [747, 121] on input "scrollable content" at bounding box center [752, 126] width 134 height 23
click at [537, 204] on button "scrollable content" at bounding box center [538, 202] width 13 height 13
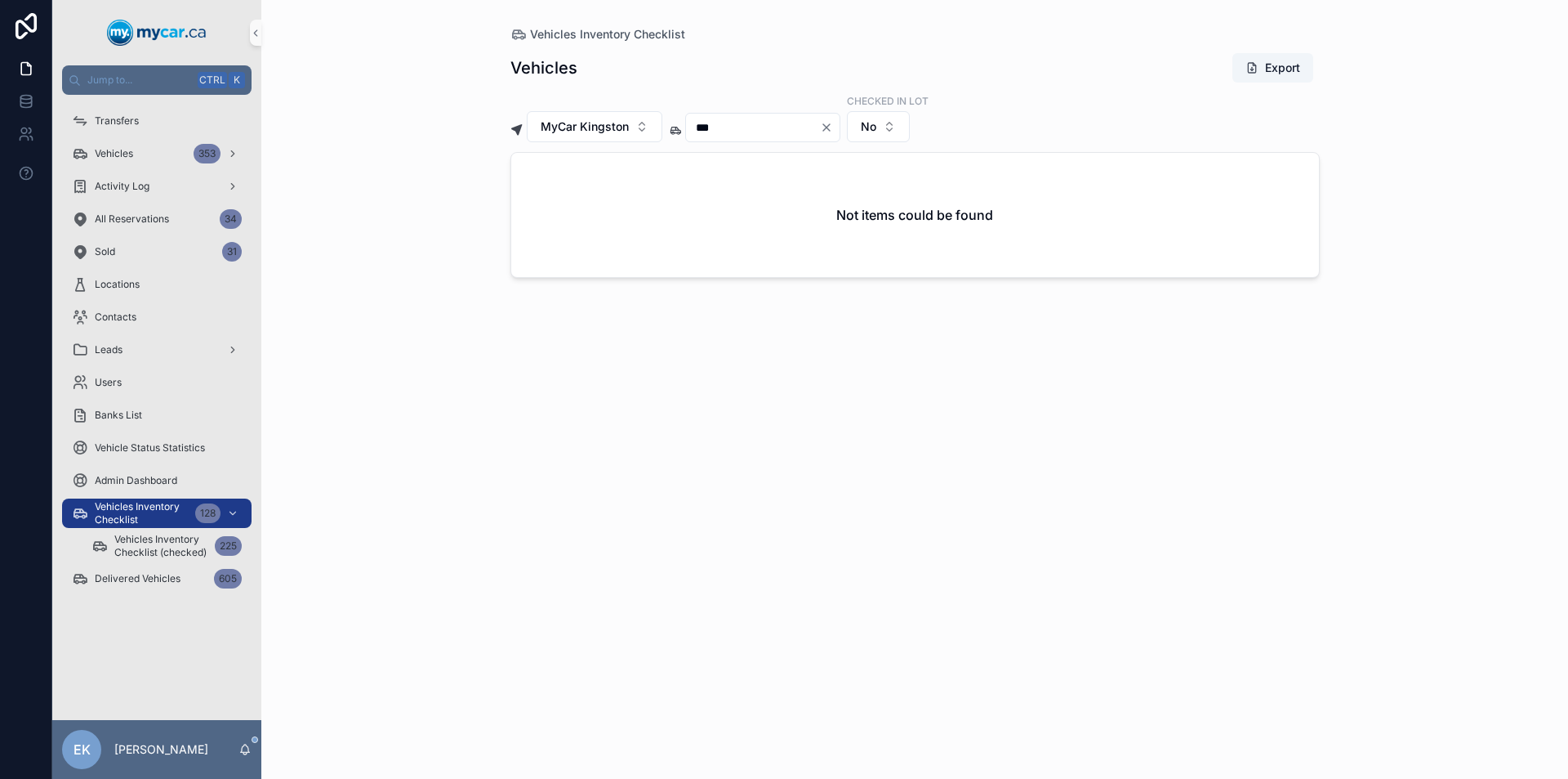
click at [829, 124] on icon "Clear" at bounding box center [826, 126] width 6 height 6
click at [785, 127] on input "scrollable content" at bounding box center [752, 126] width 134 height 23
click at [539, 204] on button "scrollable content" at bounding box center [538, 202] width 13 height 13
click at [829, 126] on icon "Clear" at bounding box center [826, 126] width 6 height 6
click at [819, 126] on input "scrollable content" at bounding box center [752, 126] width 134 height 23
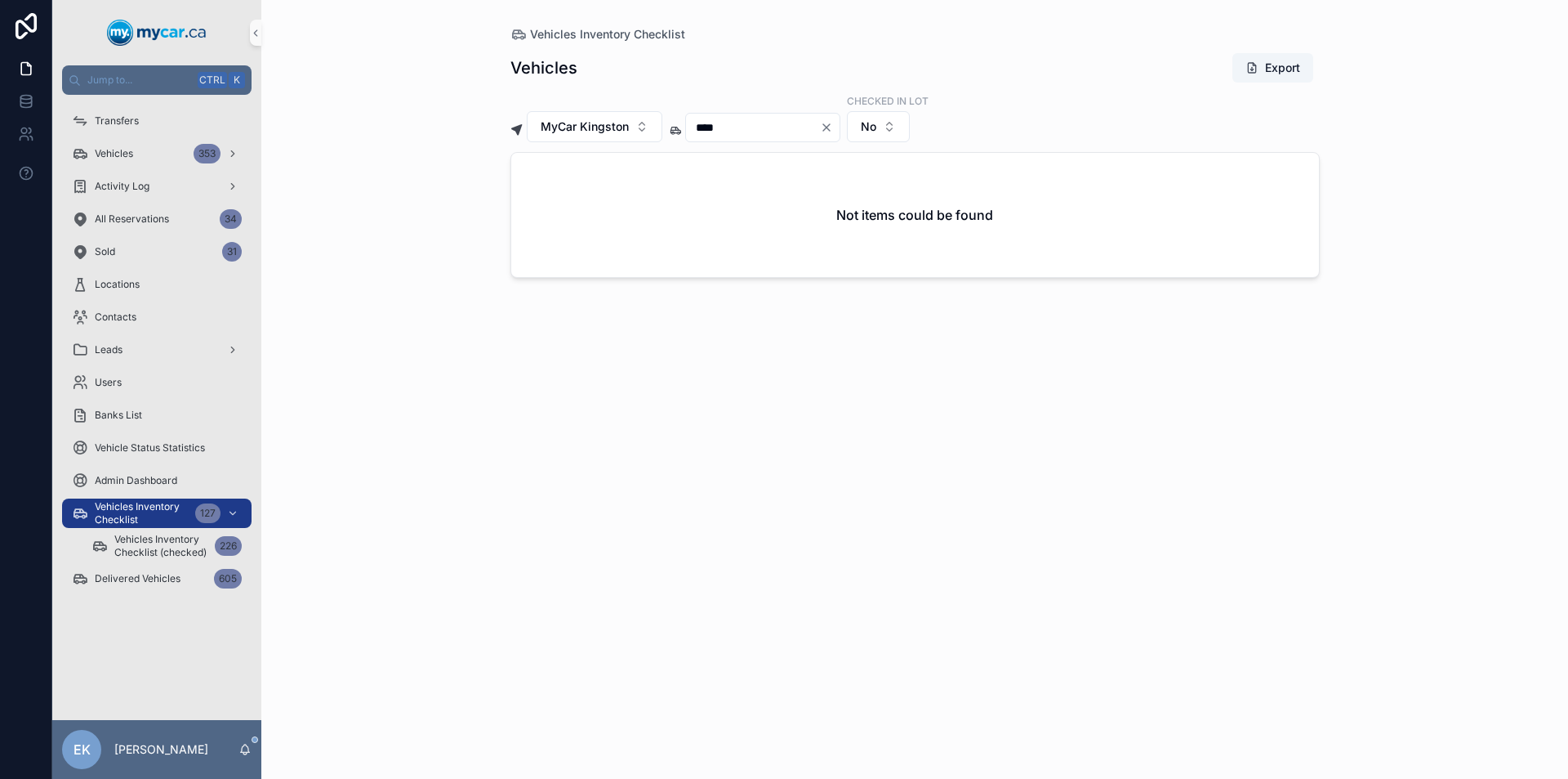
click at [829, 126] on icon "Clear" at bounding box center [826, 126] width 6 height 6
click at [819, 132] on input "scrollable content" at bounding box center [752, 126] width 134 height 23
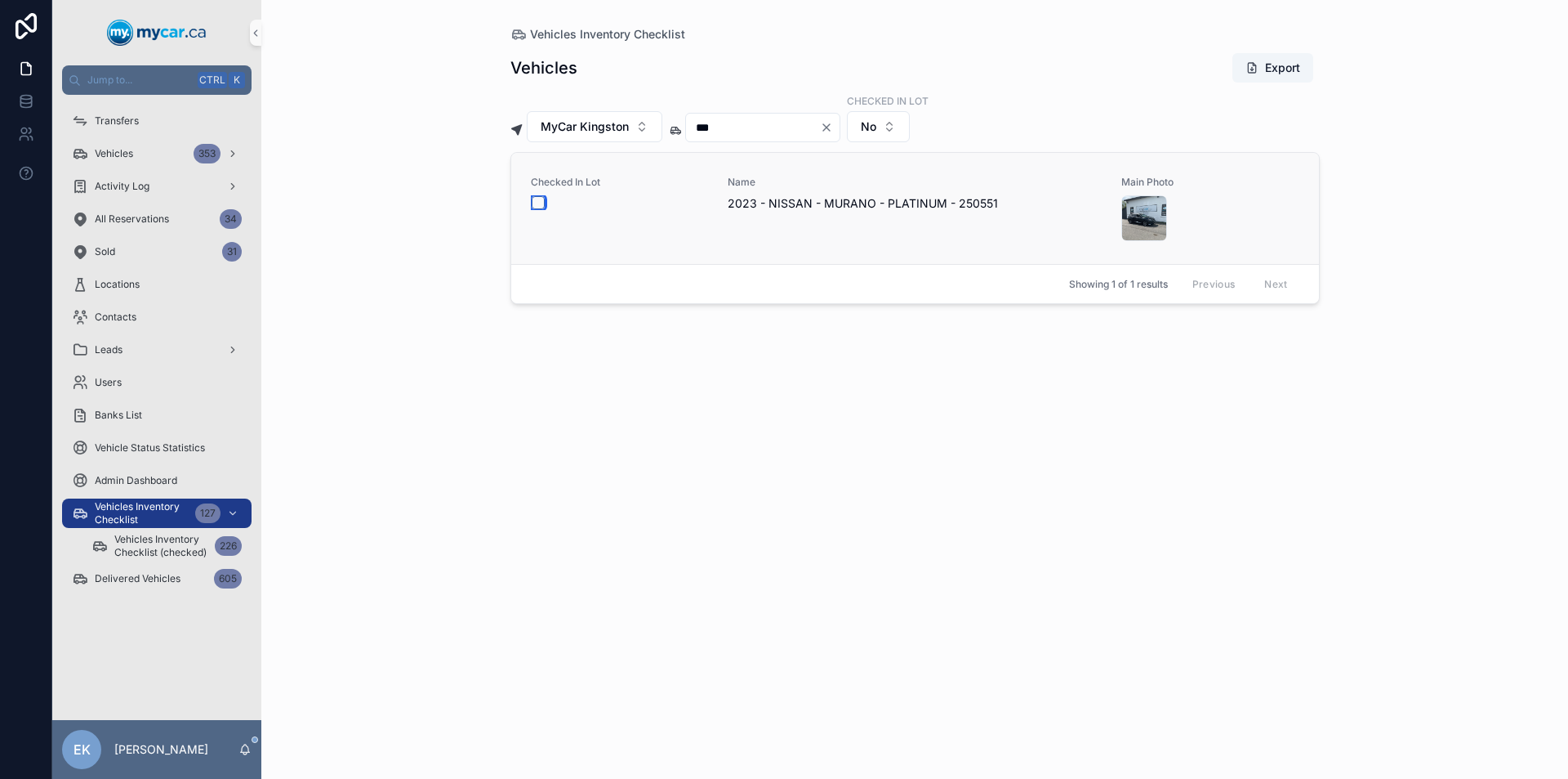
click at [538, 203] on button "scrollable content" at bounding box center [538, 202] width 13 height 13
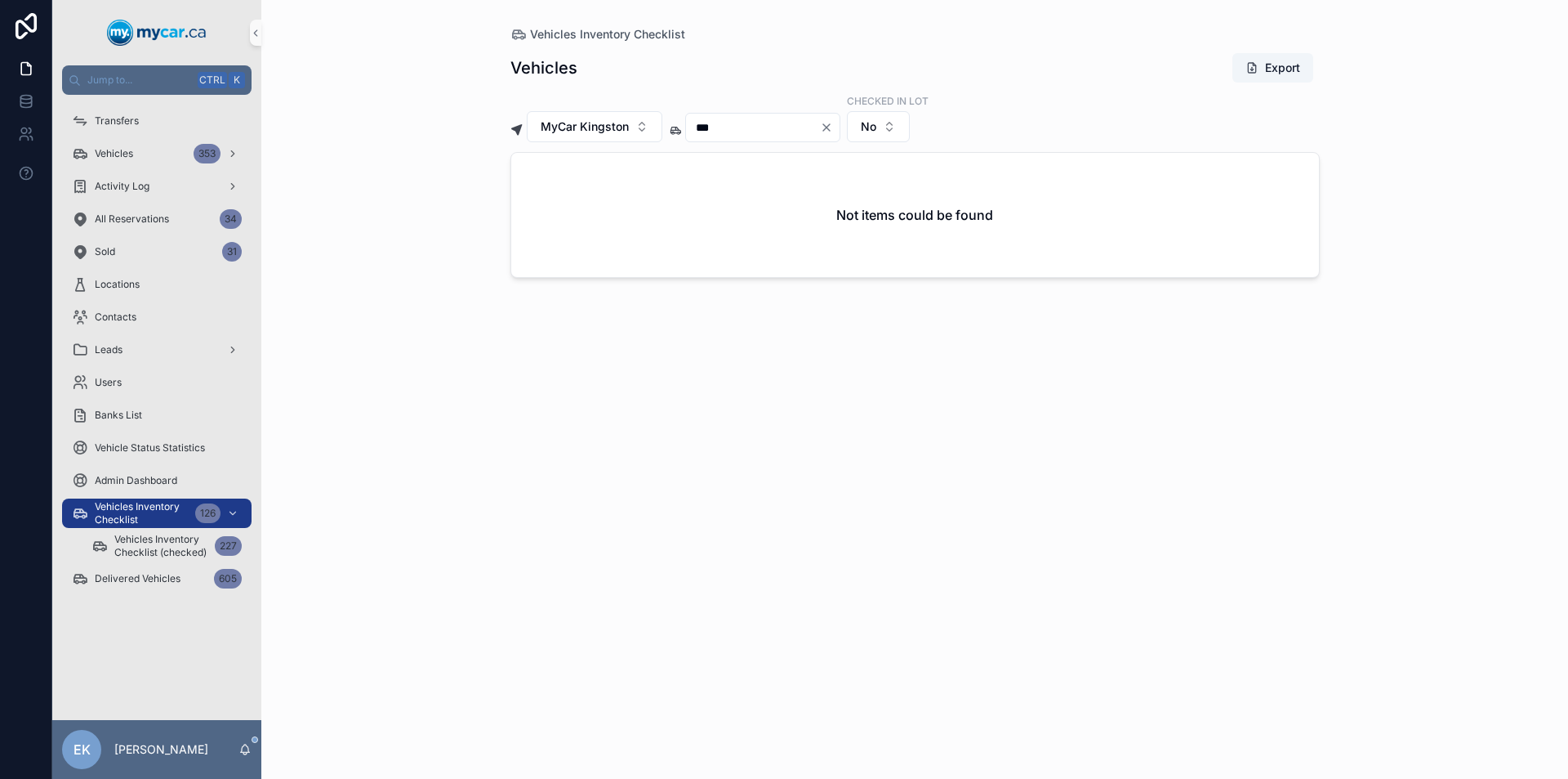
click at [833, 127] on icon "Clear" at bounding box center [826, 127] width 13 height 13
click at [794, 133] on input "scrollable content" at bounding box center [752, 126] width 134 height 23
click at [829, 125] on icon "Clear" at bounding box center [826, 126] width 6 height 6
click at [819, 126] on input "scrollable content" at bounding box center [752, 126] width 134 height 23
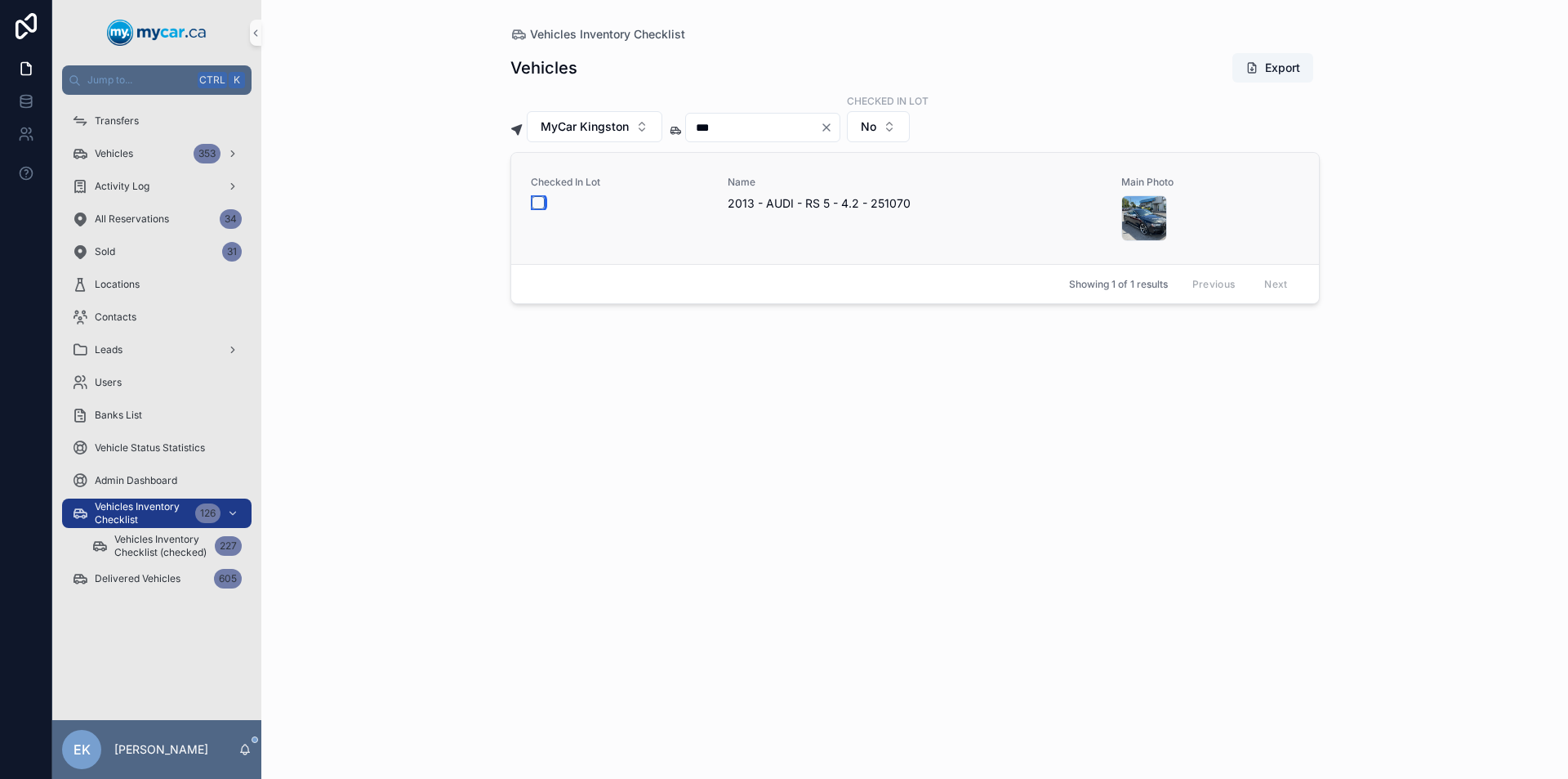
click at [534, 203] on button "scrollable content" at bounding box center [538, 202] width 13 height 13
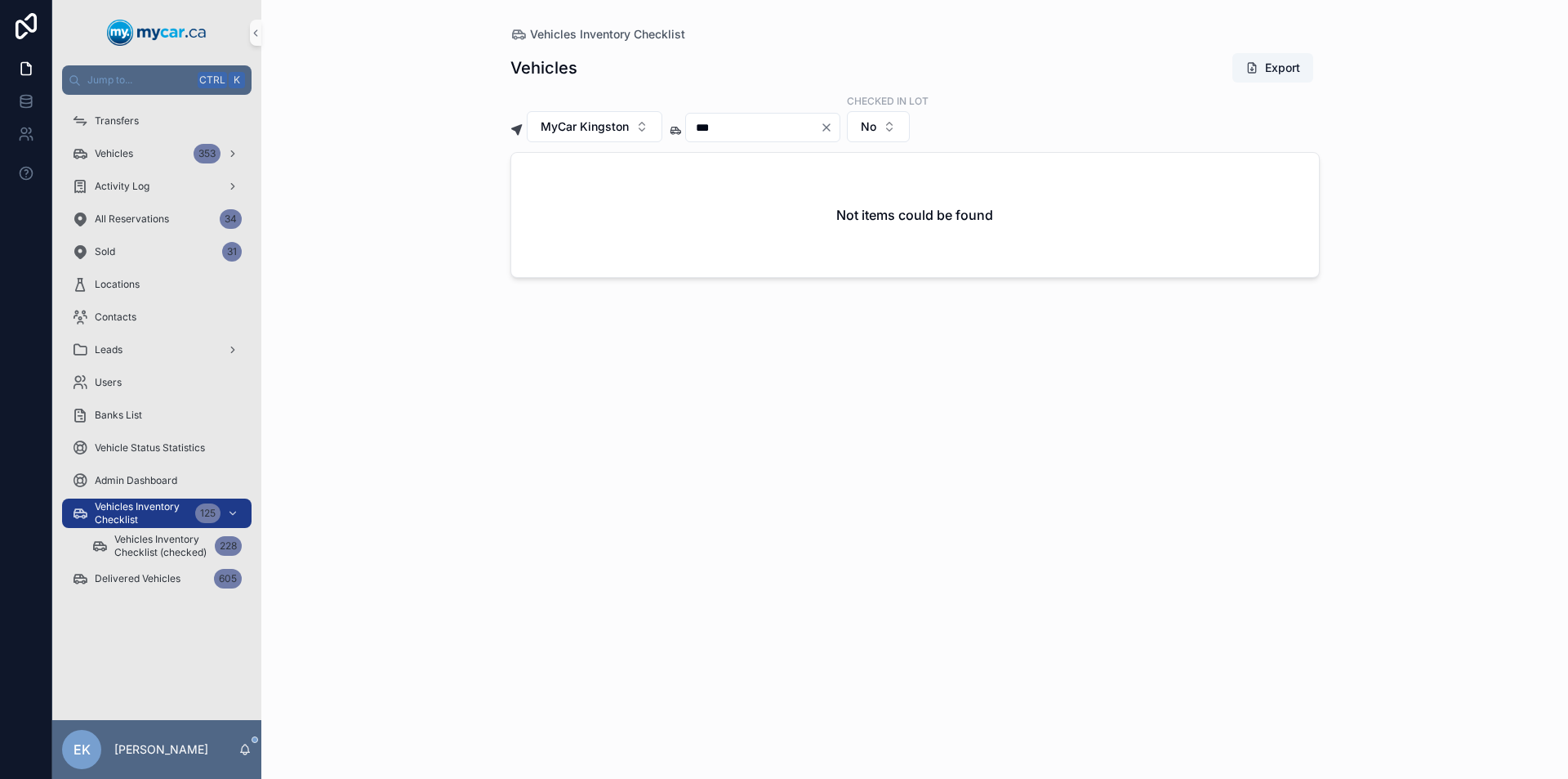
click at [829, 126] on icon "Clear" at bounding box center [826, 126] width 6 height 6
click at [819, 126] on input "scrollable content" at bounding box center [752, 126] width 134 height 23
click at [538, 204] on button "scrollable content" at bounding box center [538, 202] width 13 height 13
click at [833, 126] on icon "Clear" at bounding box center [826, 127] width 13 height 13
click at [789, 126] on input "scrollable content" at bounding box center [752, 126] width 134 height 23
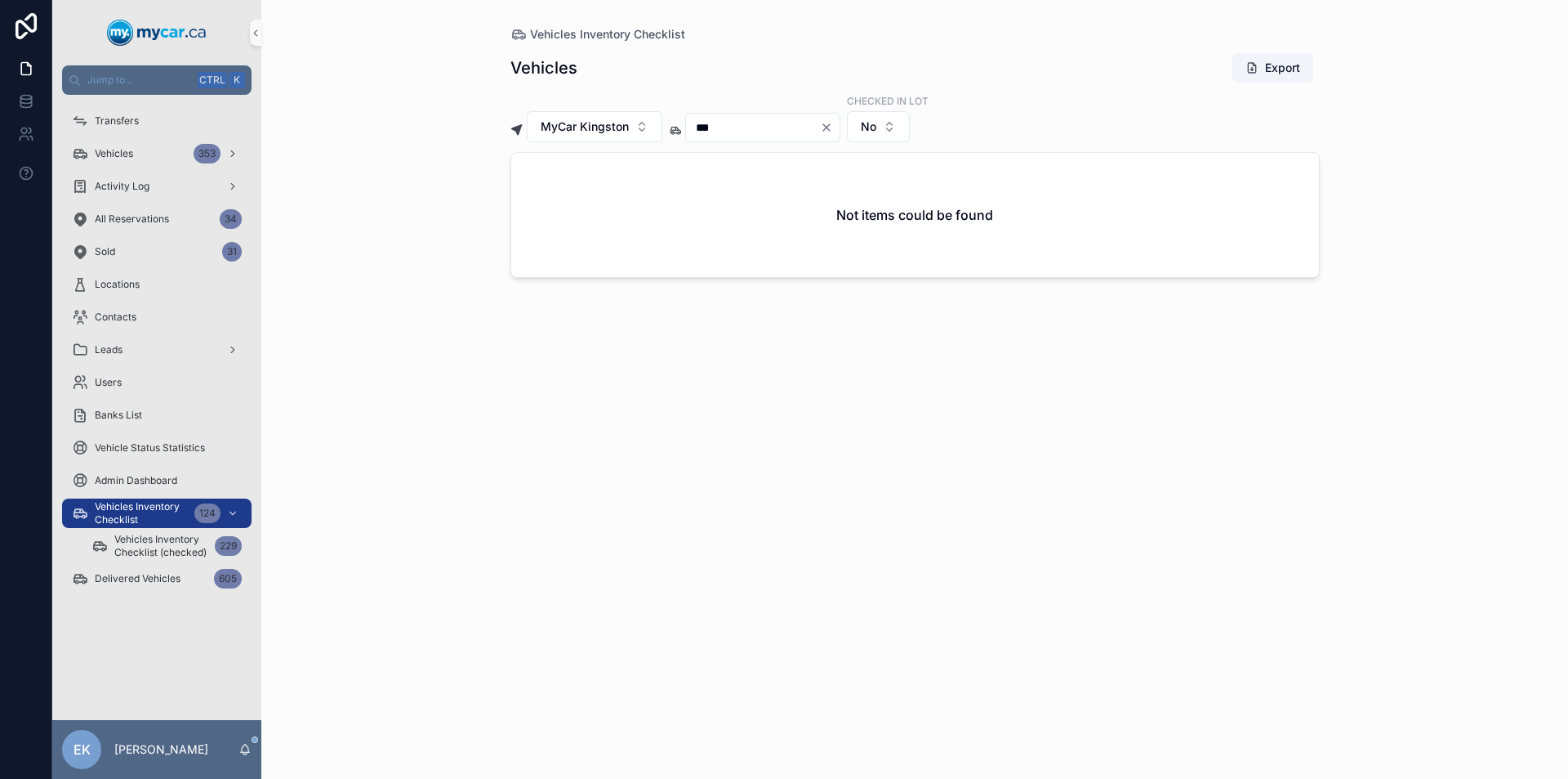
click at [829, 129] on icon "Clear" at bounding box center [826, 126] width 6 height 6
click at [800, 131] on input "scrollable content" at bounding box center [752, 126] width 134 height 23
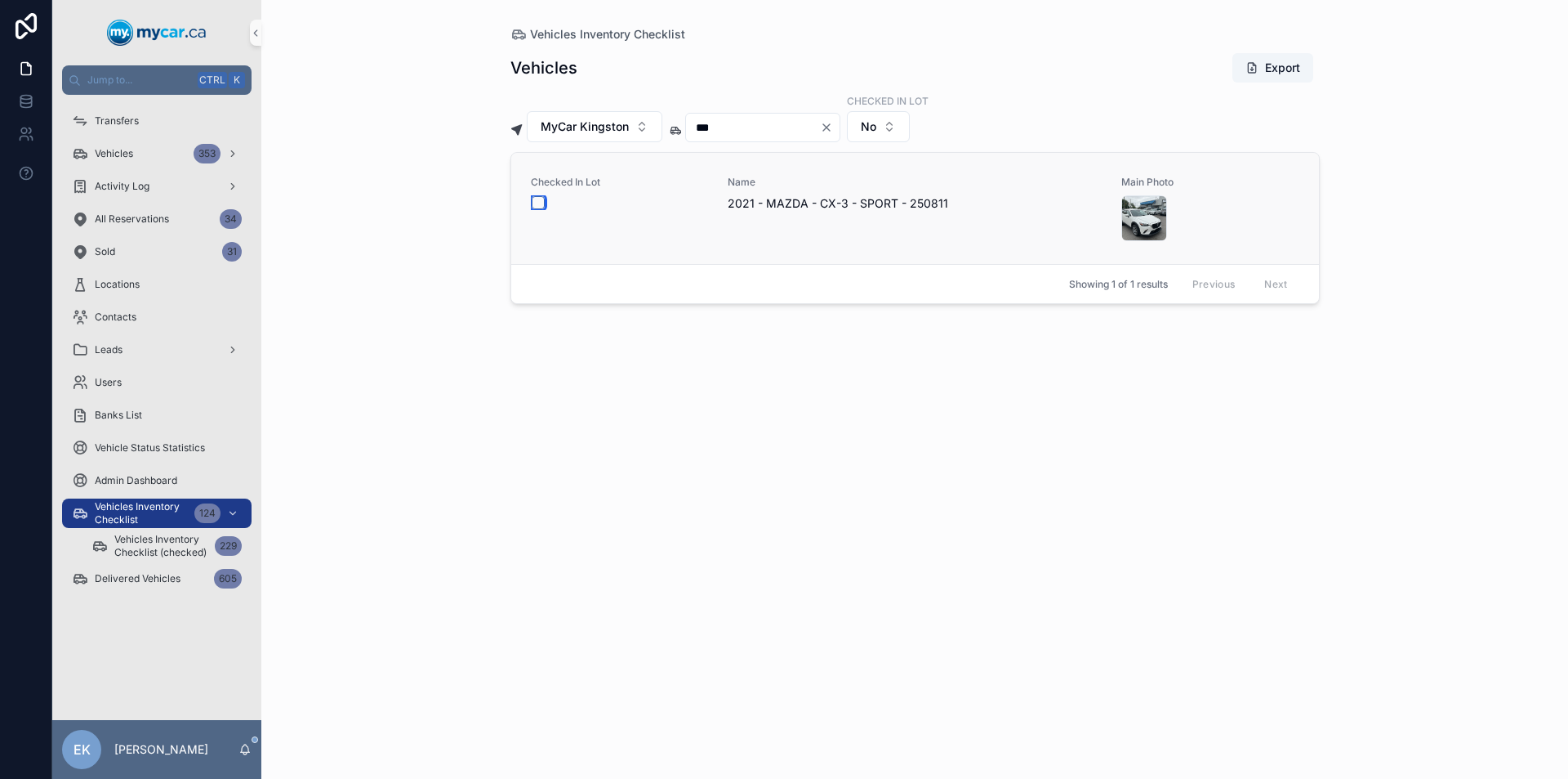
click at [536, 200] on button "scrollable content" at bounding box center [538, 202] width 13 height 13
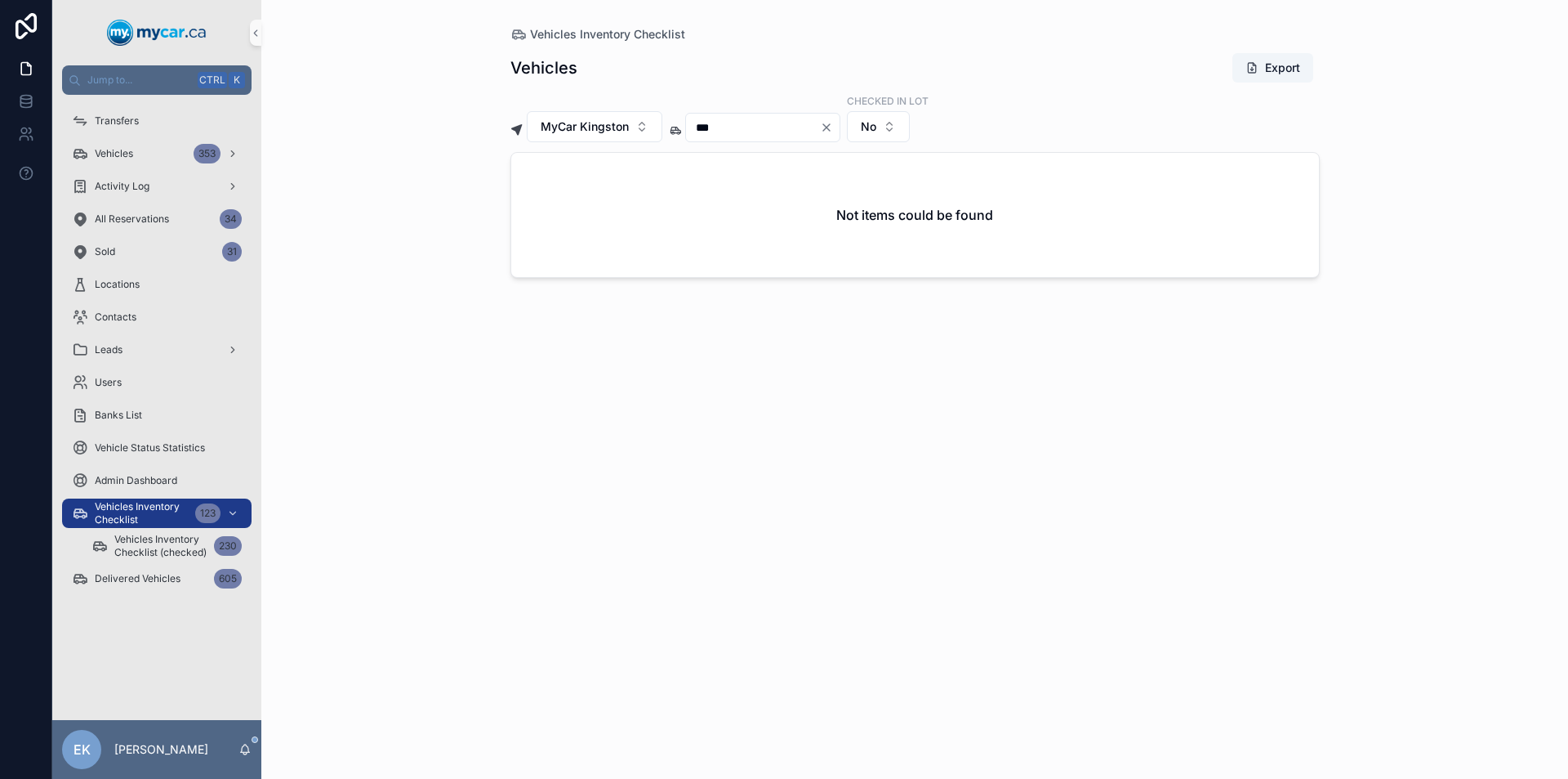
click at [833, 127] on icon "Clear" at bounding box center [826, 127] width 13 height 13
click at [768, 130] on input "scrollable content" at bounding box center [752, 126] width 134 height 23
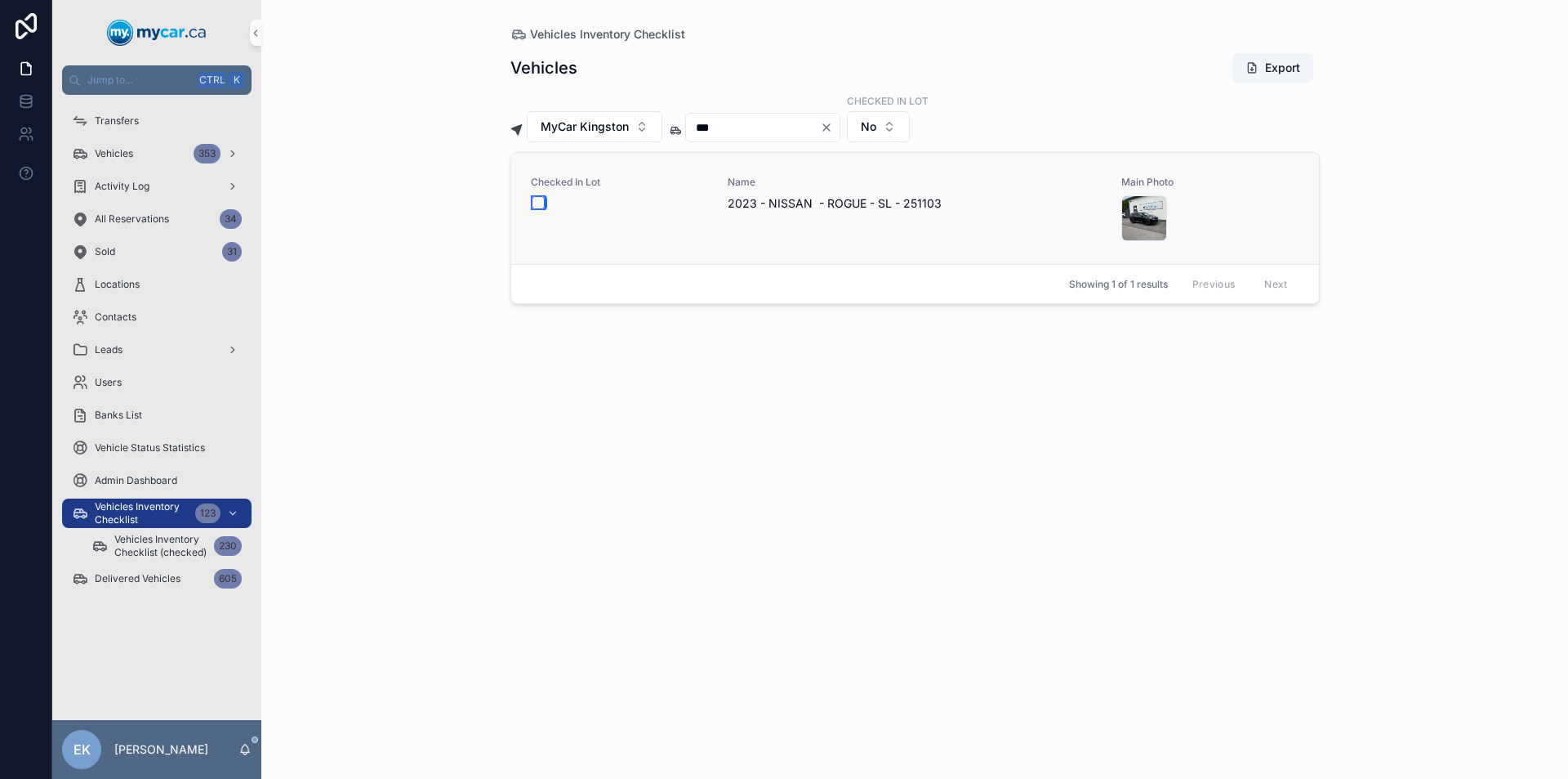
click at [536, 199] on button "scrollable content" at bounding box center [538, 202] width 13 height 13
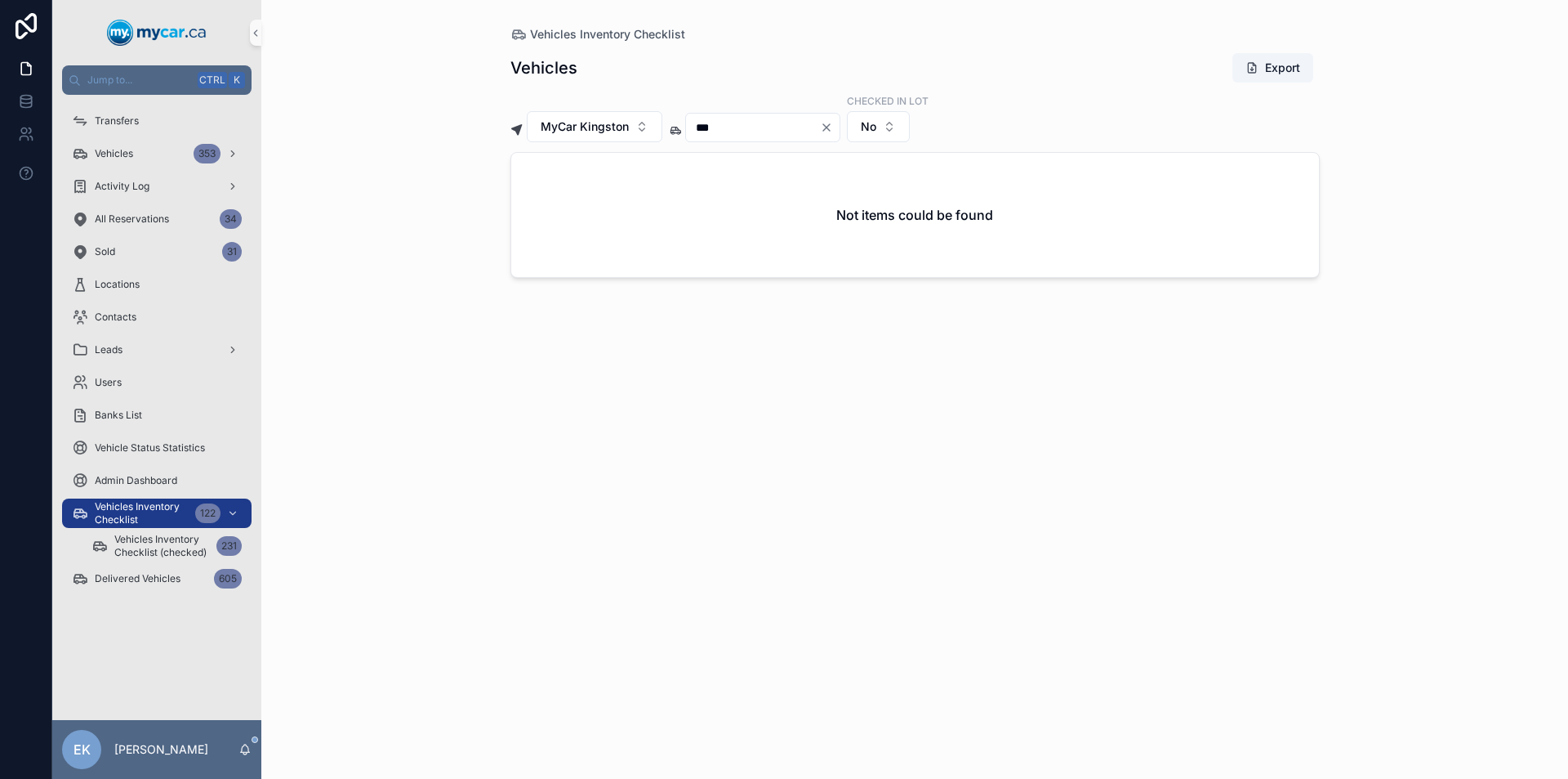
click at [833, 127] on icon "Clear" at bounding box center [826, 127] width 13 height 13
click at [807, 124] on input "scrollable content" at bounding box center [752, 126] width 134 height 23
click at [829, 126] on icon "Clear" at bounding box center [826, 126] width 6 height 6
click at [815, 128] on input "scrollable content" at bounding box center [752, 126] width 134 height 23
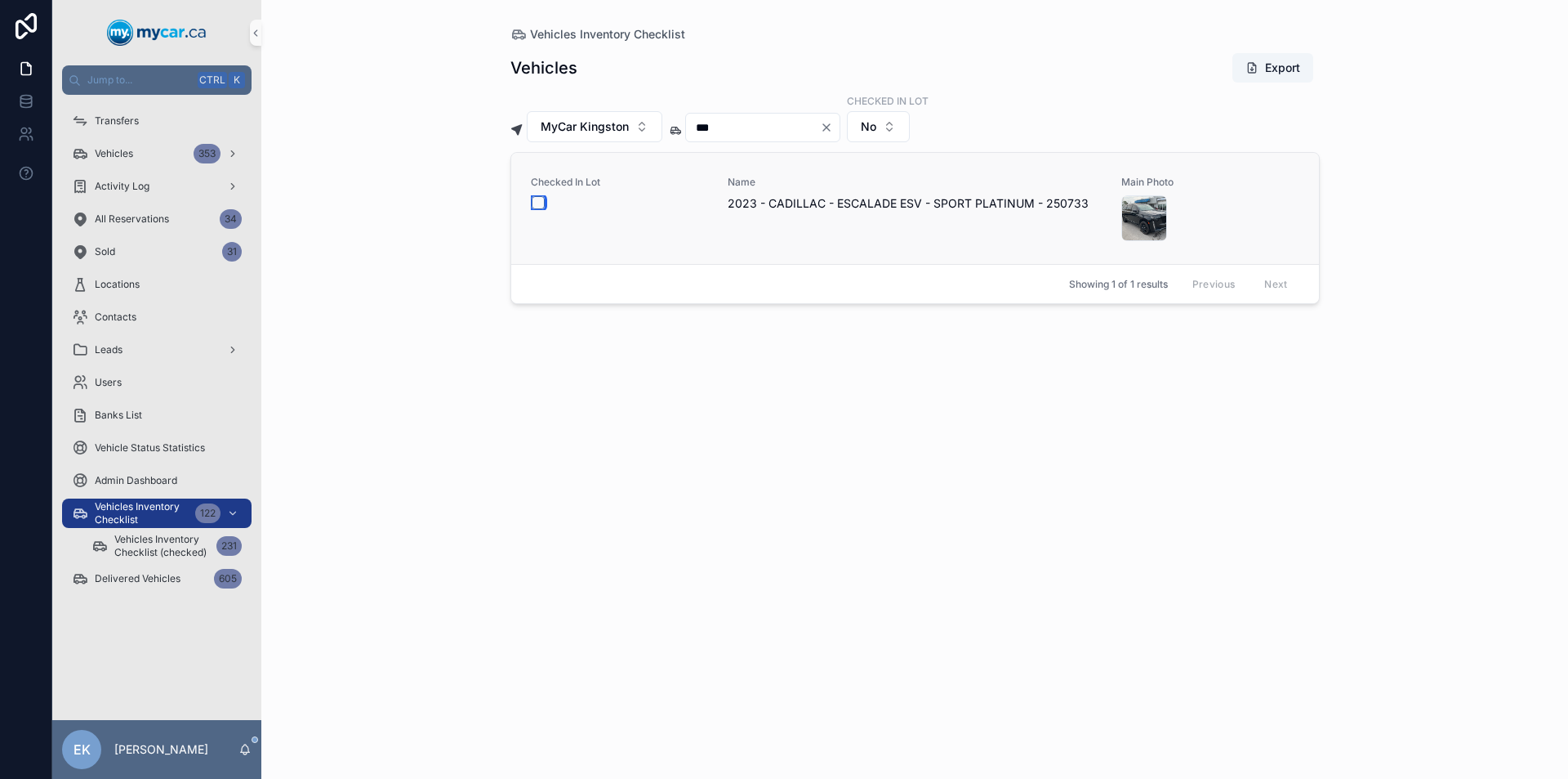
click at [538, 200] on button "scrollable content" at bounding box center [538, 202] width 13 height 13
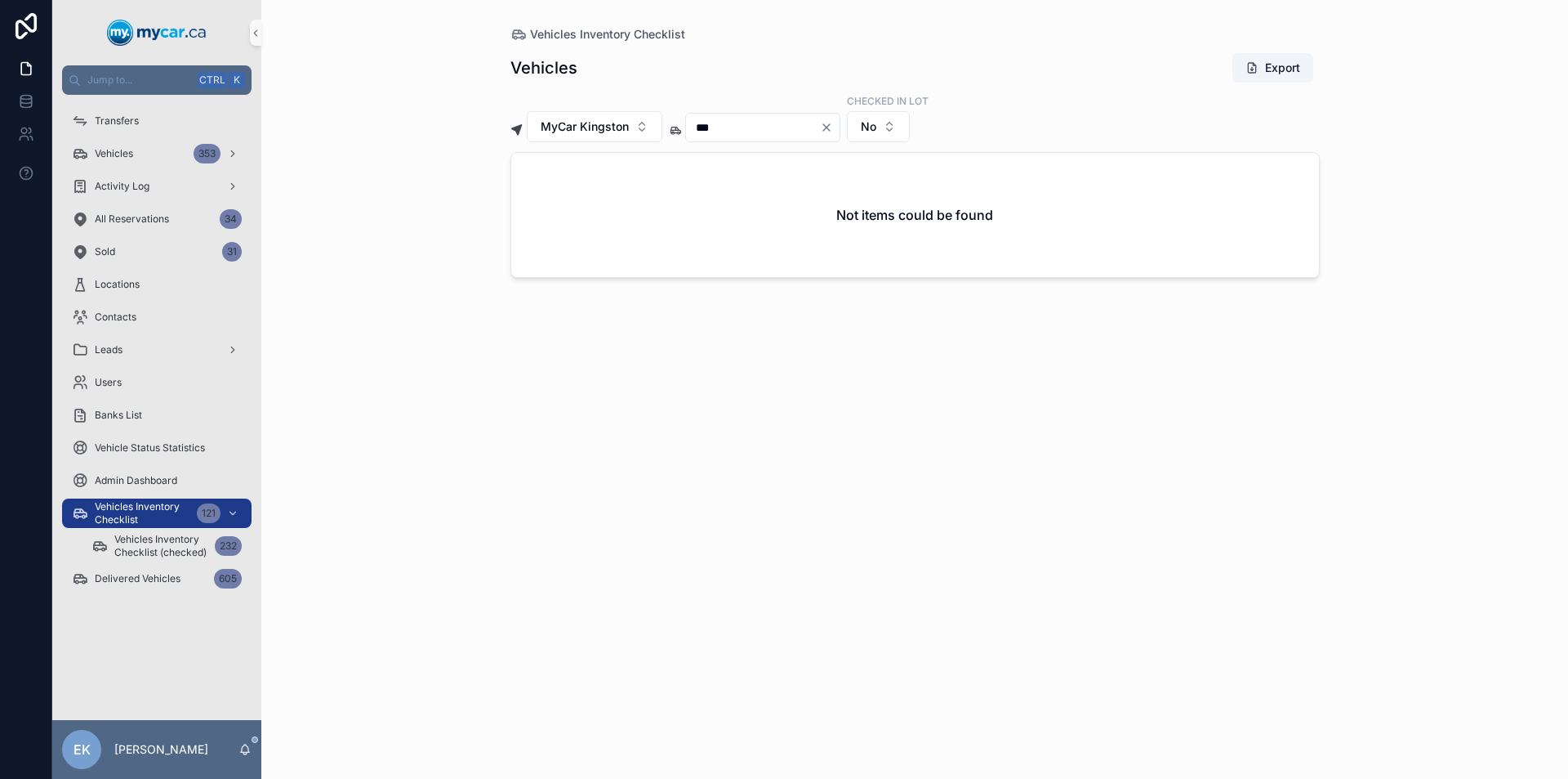
click at [829, 126] on icon "Clear" at bounding box center [826, 126] width 6 height 6
click at [784, 122] on input "scrollable content" at bounding box center [752, 126] width 134 height 23
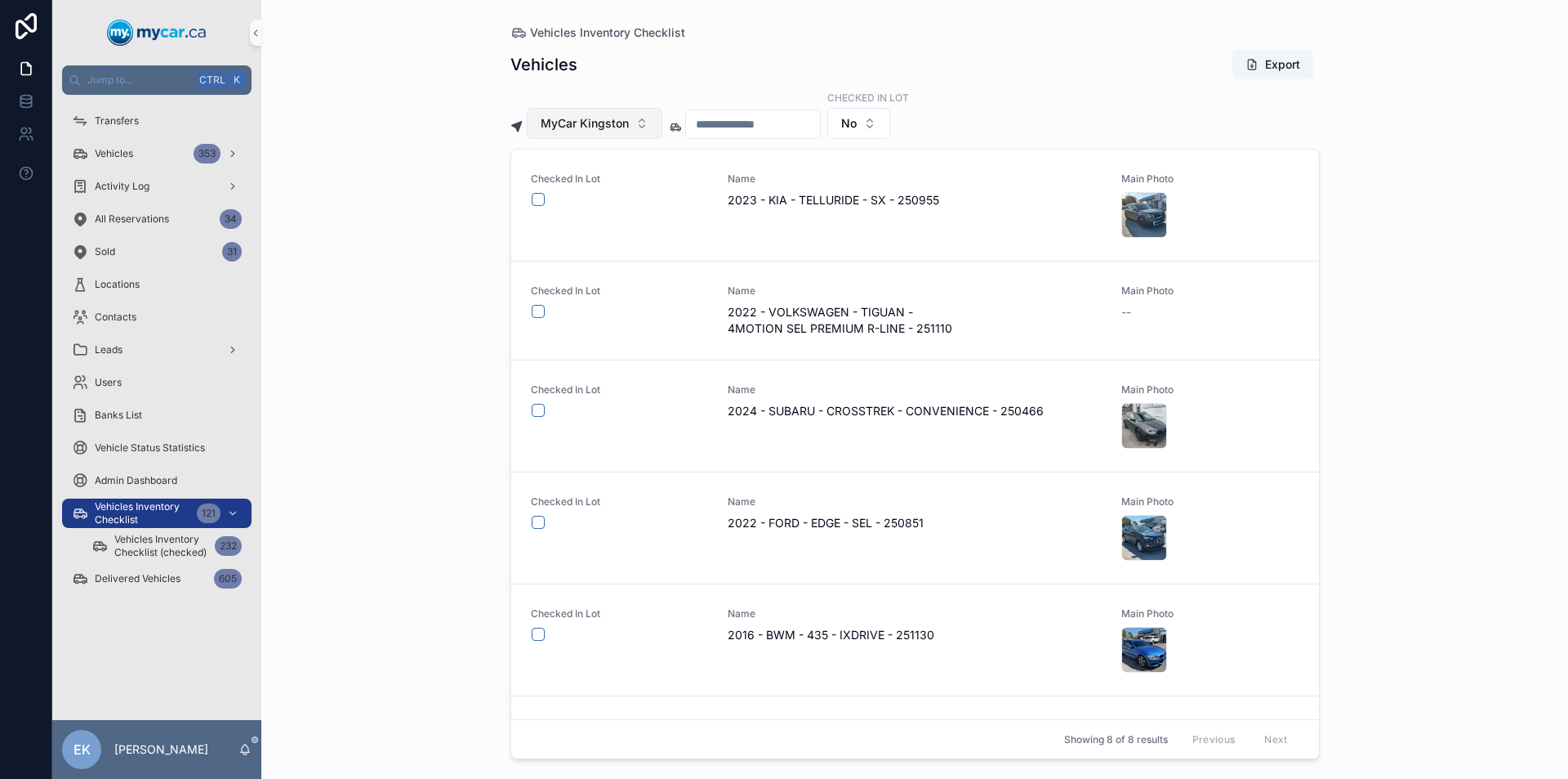
click at [640, 120] on button "MyCar Kingston" at bounding box center [594, 123] width 136 height 31
click at [544, 264] on span "MyCar [GEOGRAPHIC_DATA]" at bounding box center [579, 268] width 156 height 16
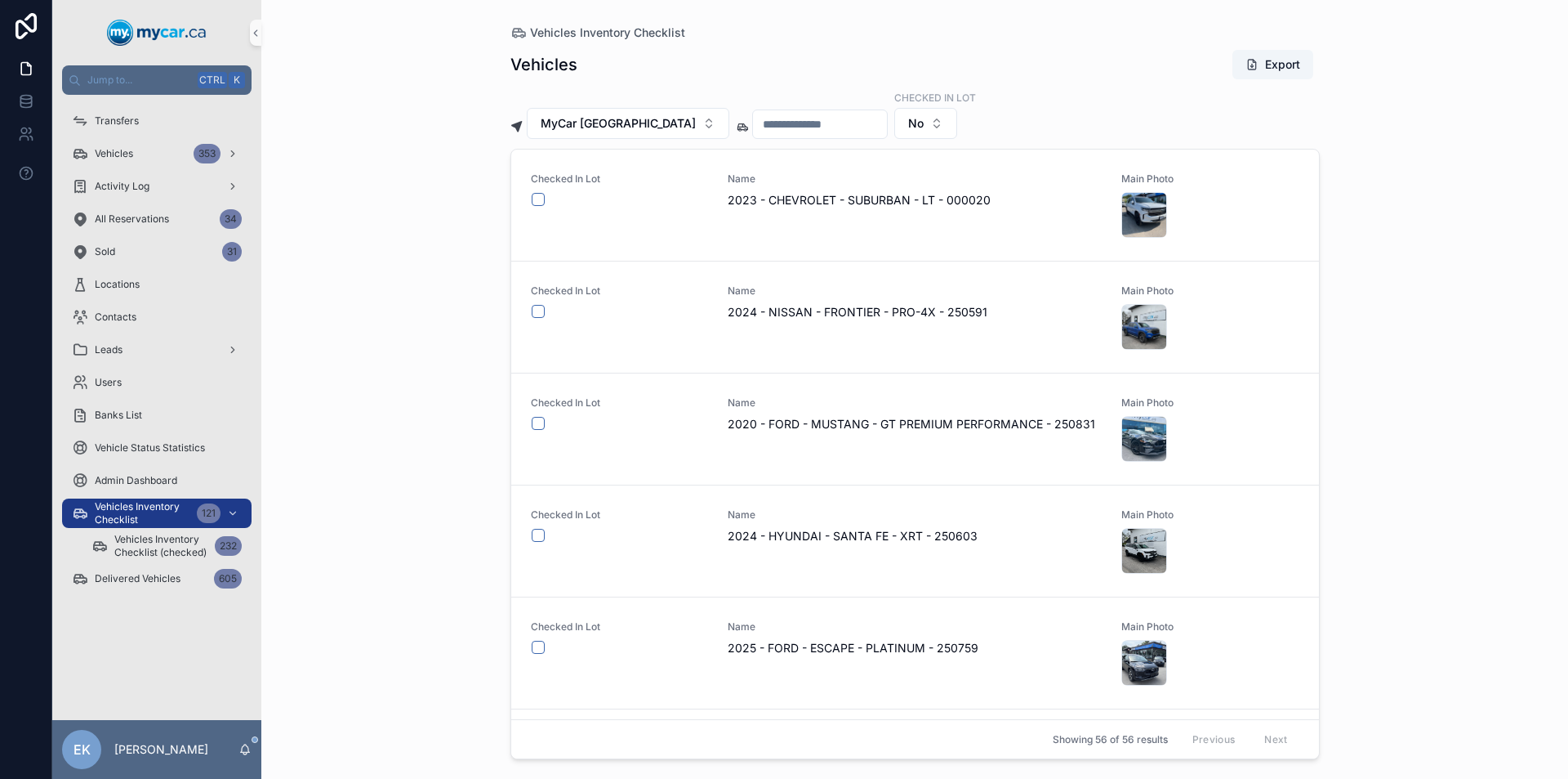
click at [788, 118] on input "scrollable content" at bounding box center [819, 124] width 134 height 23
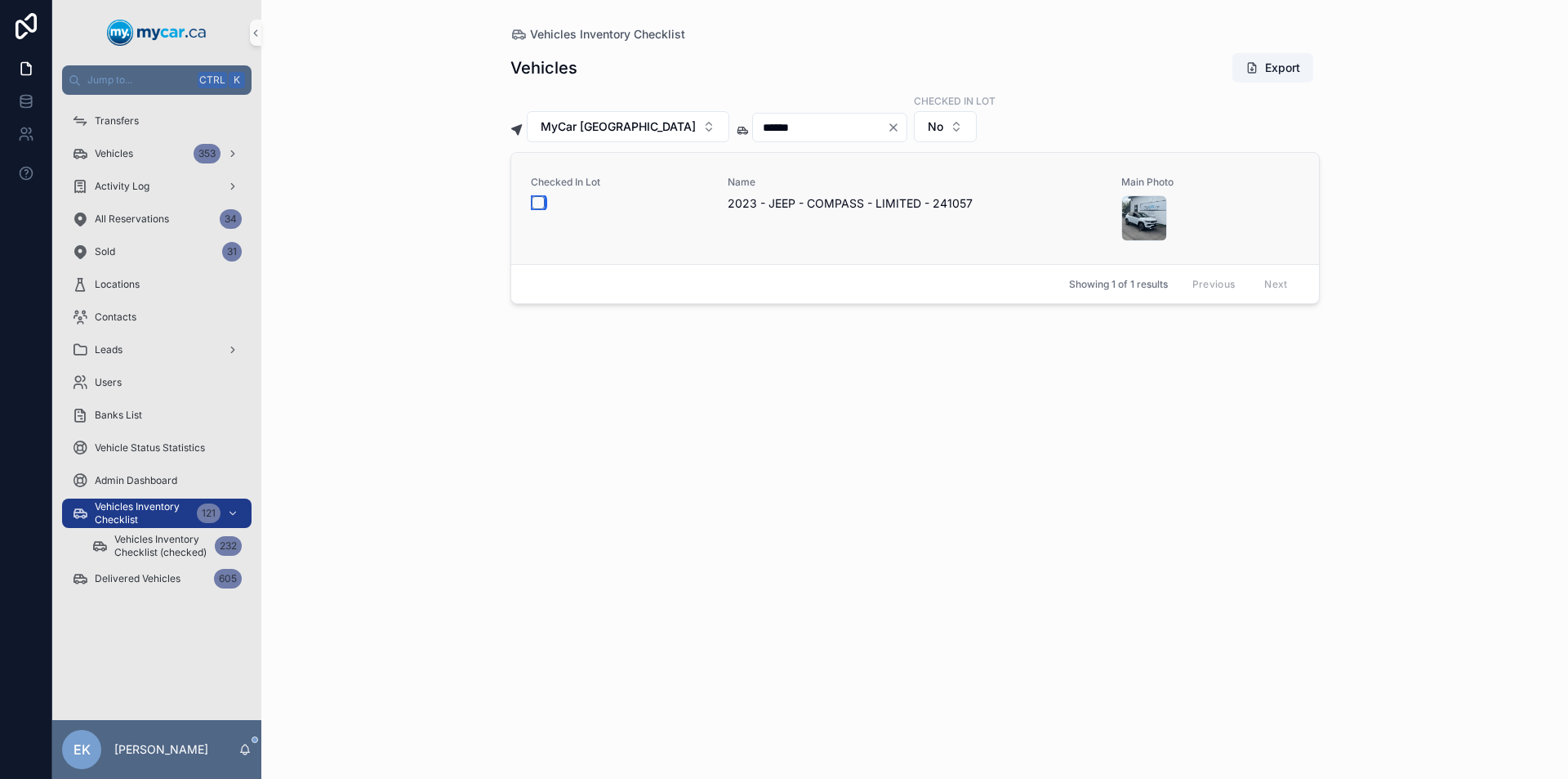
click at [542, 202] on button "scrollable content" at bounding box center [538, 202] width 13 height 13
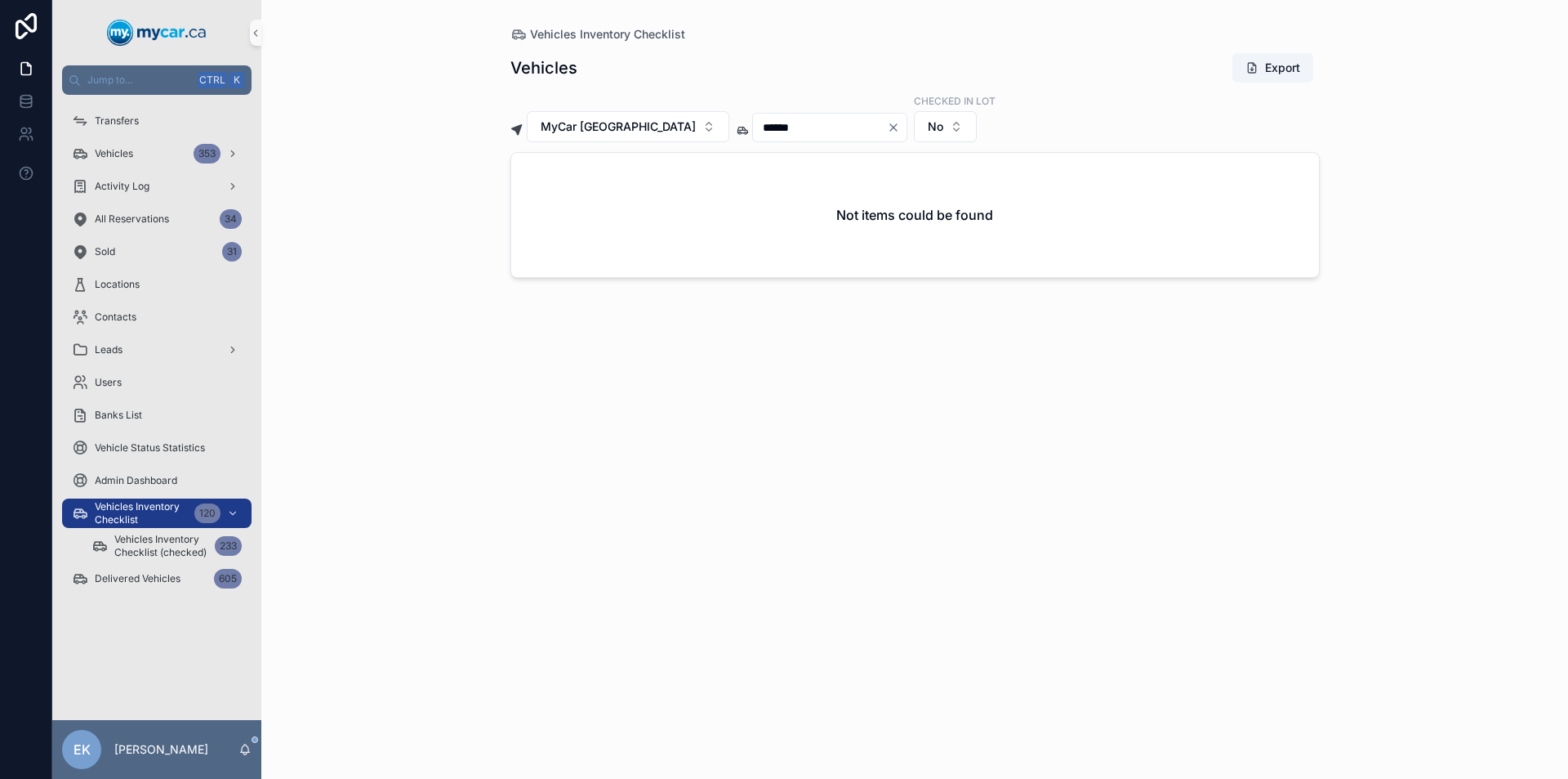
click at [890, 130] on icon "Clear" at bounding box center [893, 126] width 6 height 6
click at [819, 132] on input "scrollable content" at bounding box center [819, 126] width 134 height 23
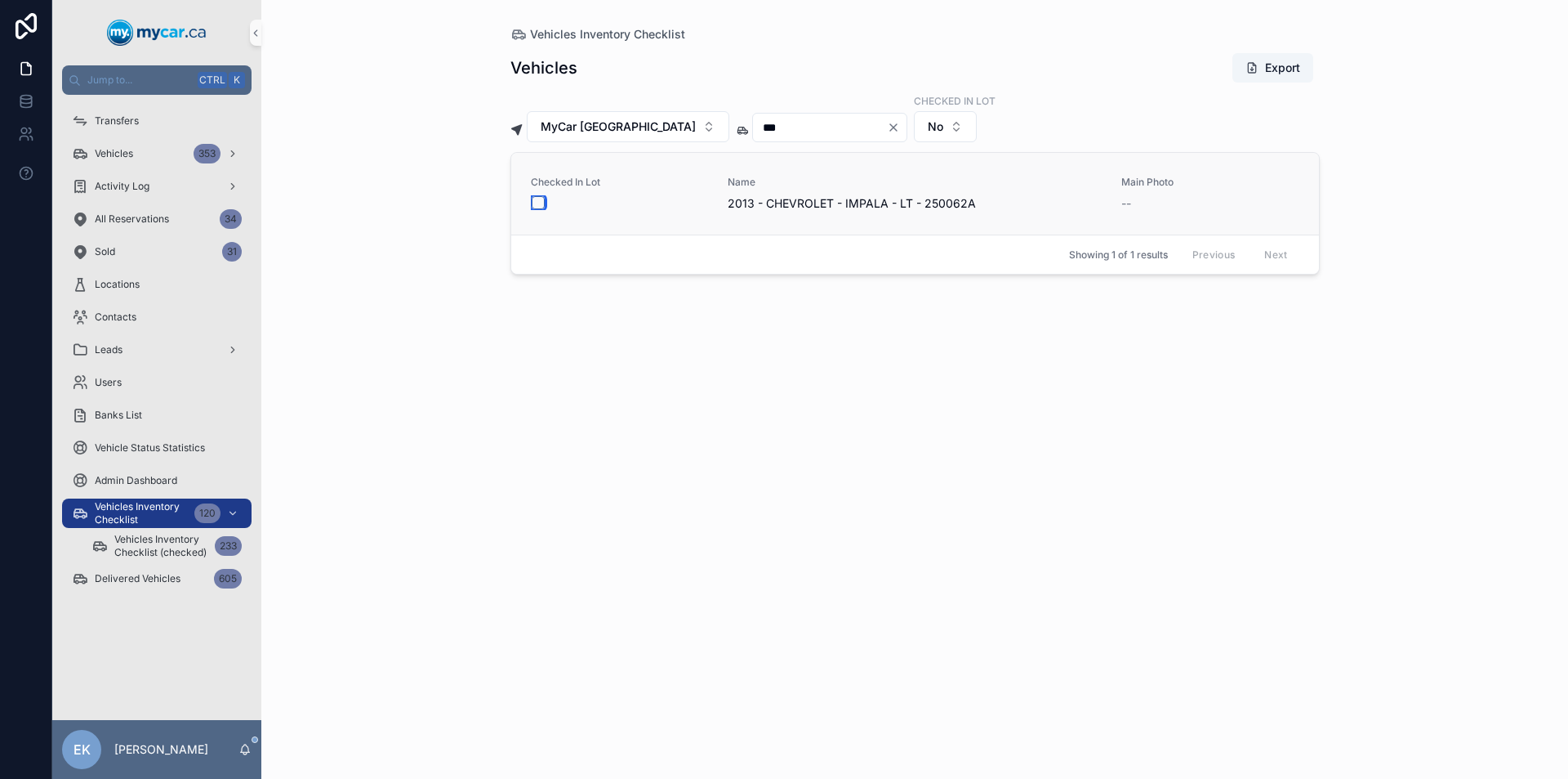
click at [541, 200] on button "scrollable content" at bounding box center [538, 202] width 13 height 13
click at [887, 130] on icon "Clear" at bounding box center [893, 127] width 13 height 13
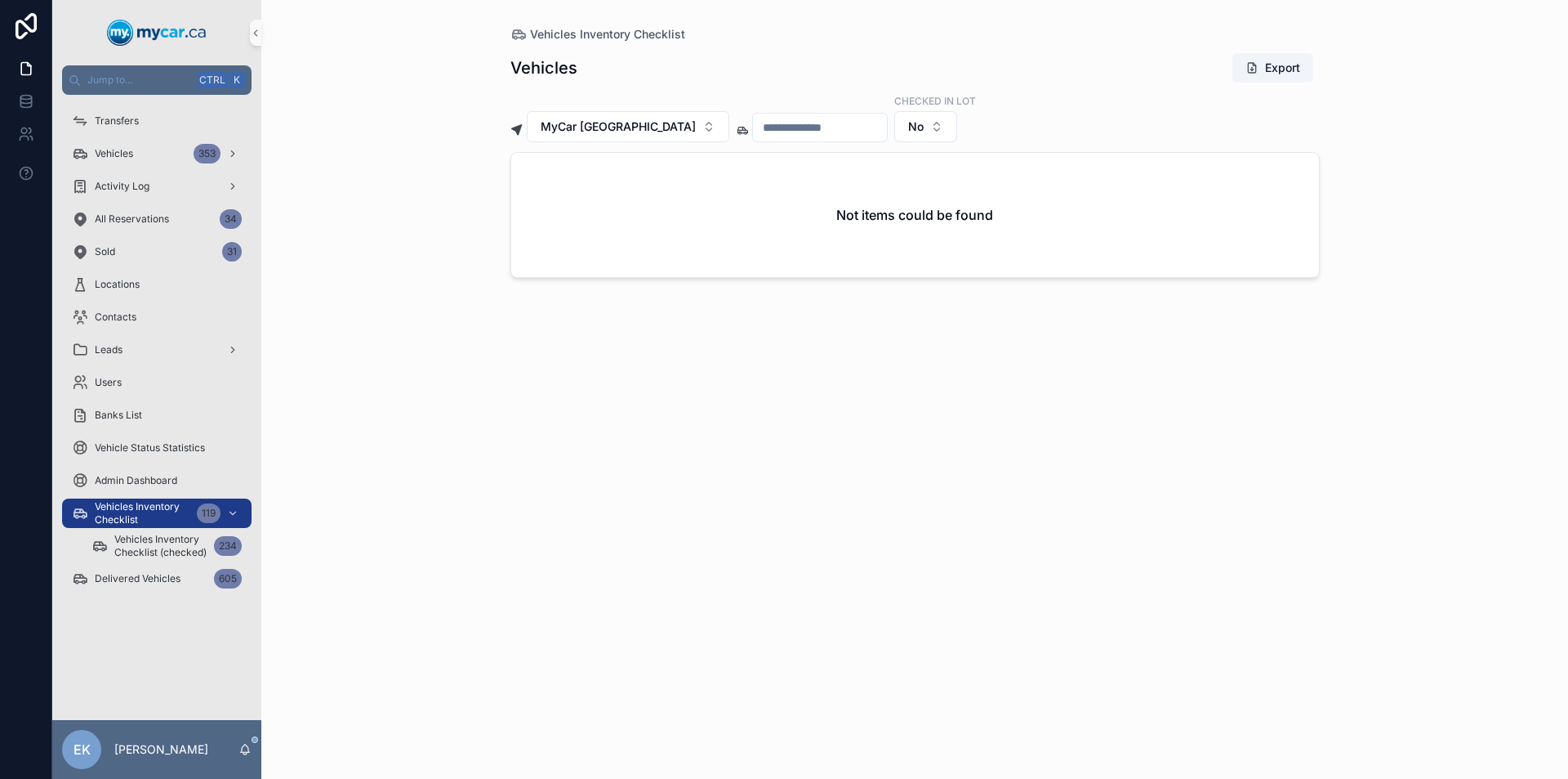
click at [785, 126] on input "scrollable content" at bounding box center [819, 126] width 134 height 23
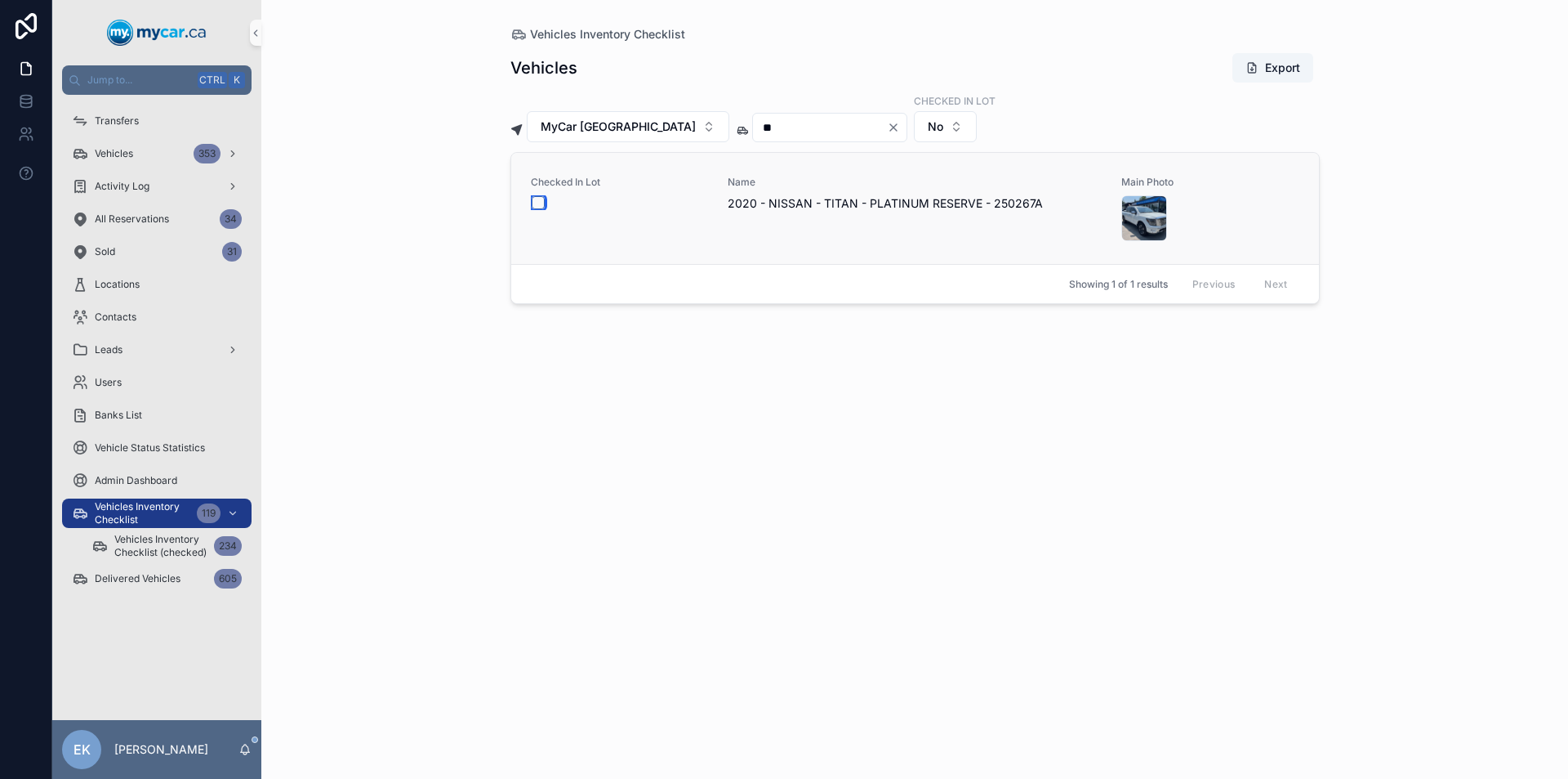
click at [538, 204] on button "scrollable content" at bounding box center [538, 202] width 13 height 13
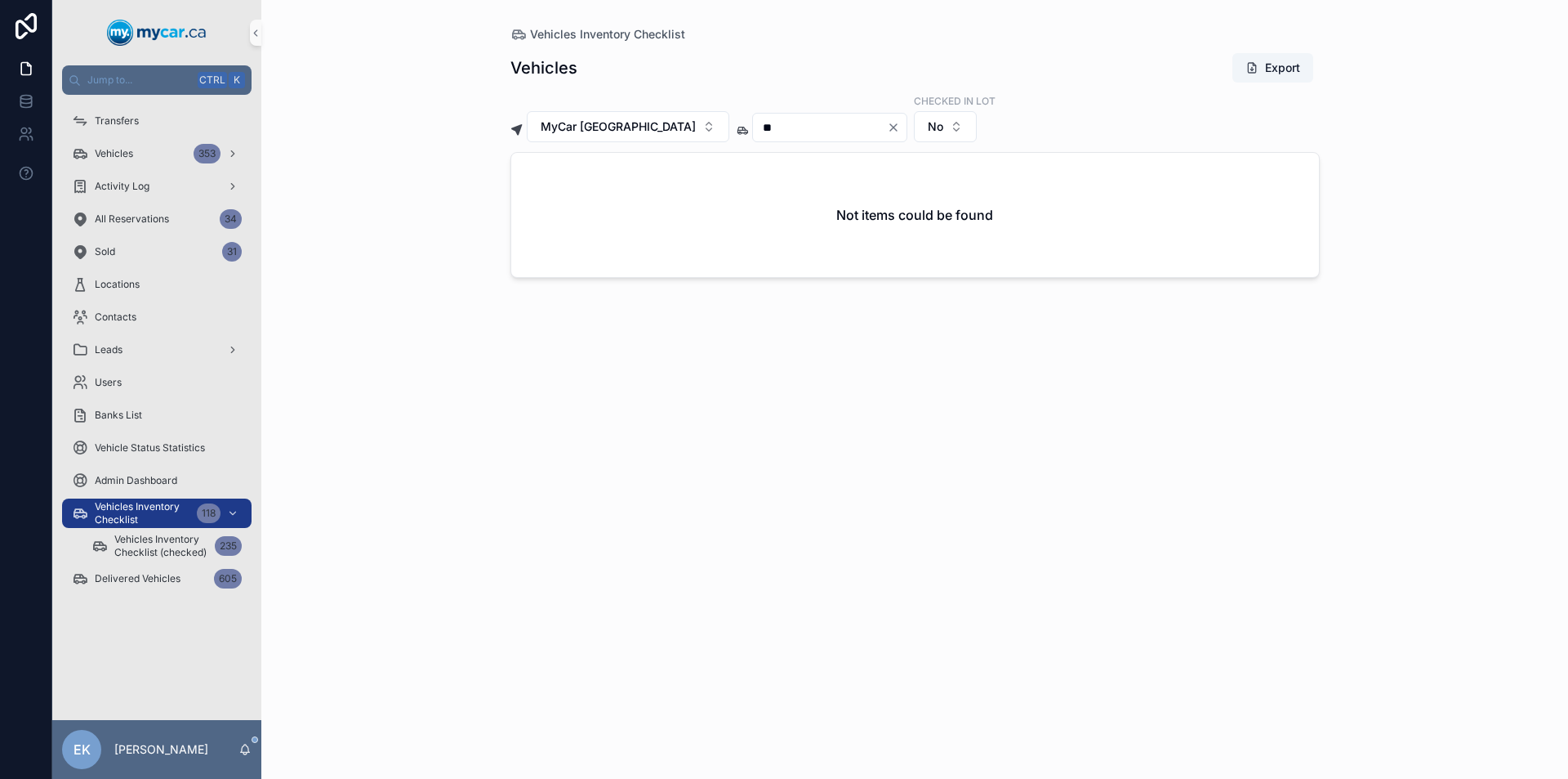
click at [887, 127] on icon "Clear" at bounding box center [893, 127] width 13 height 13
click at [830, 126] on input "scrollable content" at bounding box center [819, 126] width 134 height 23
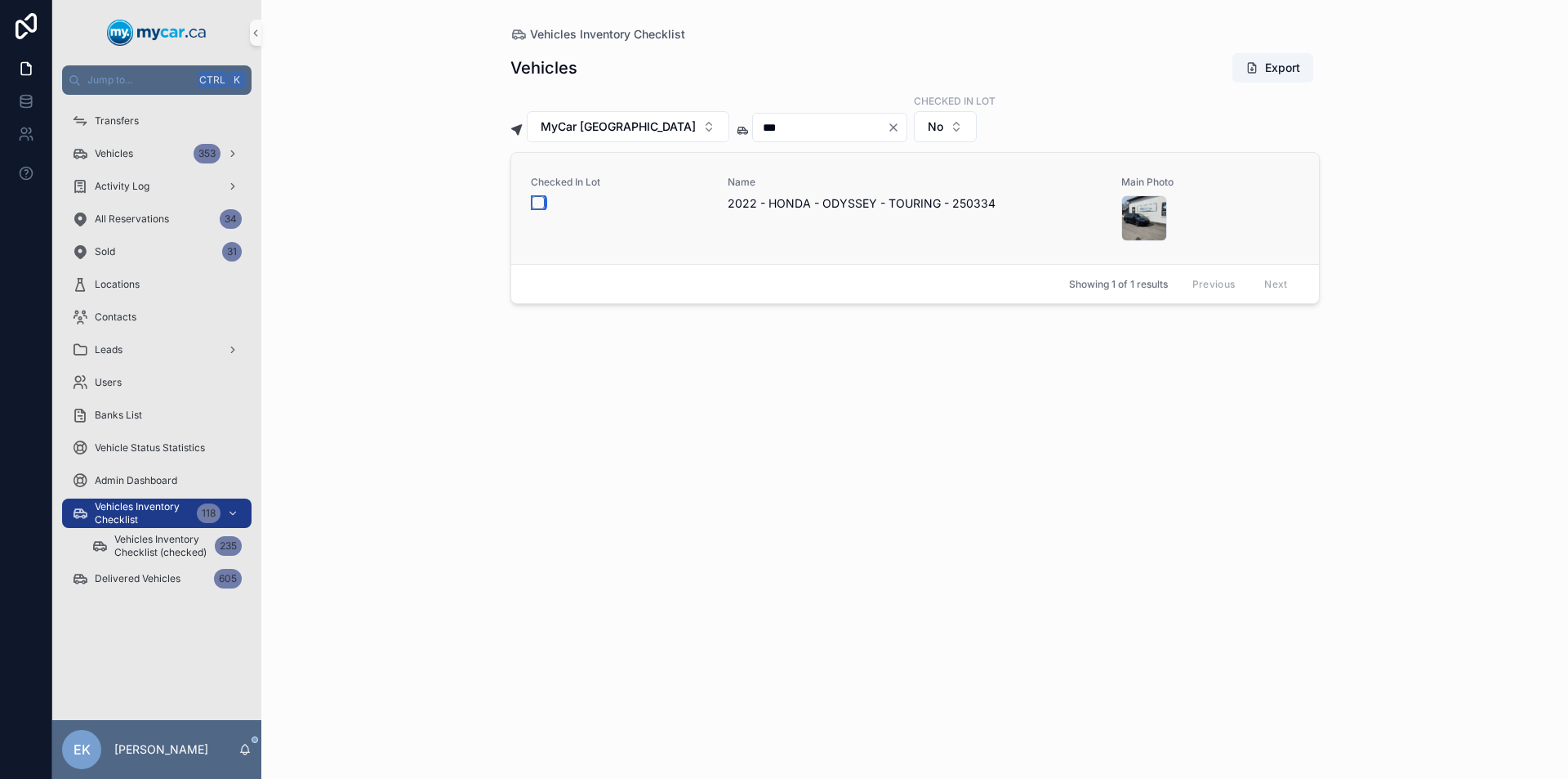
click at [536, 204] on button "scrollable content" at bounding box center [538, 202] width 13 height 13
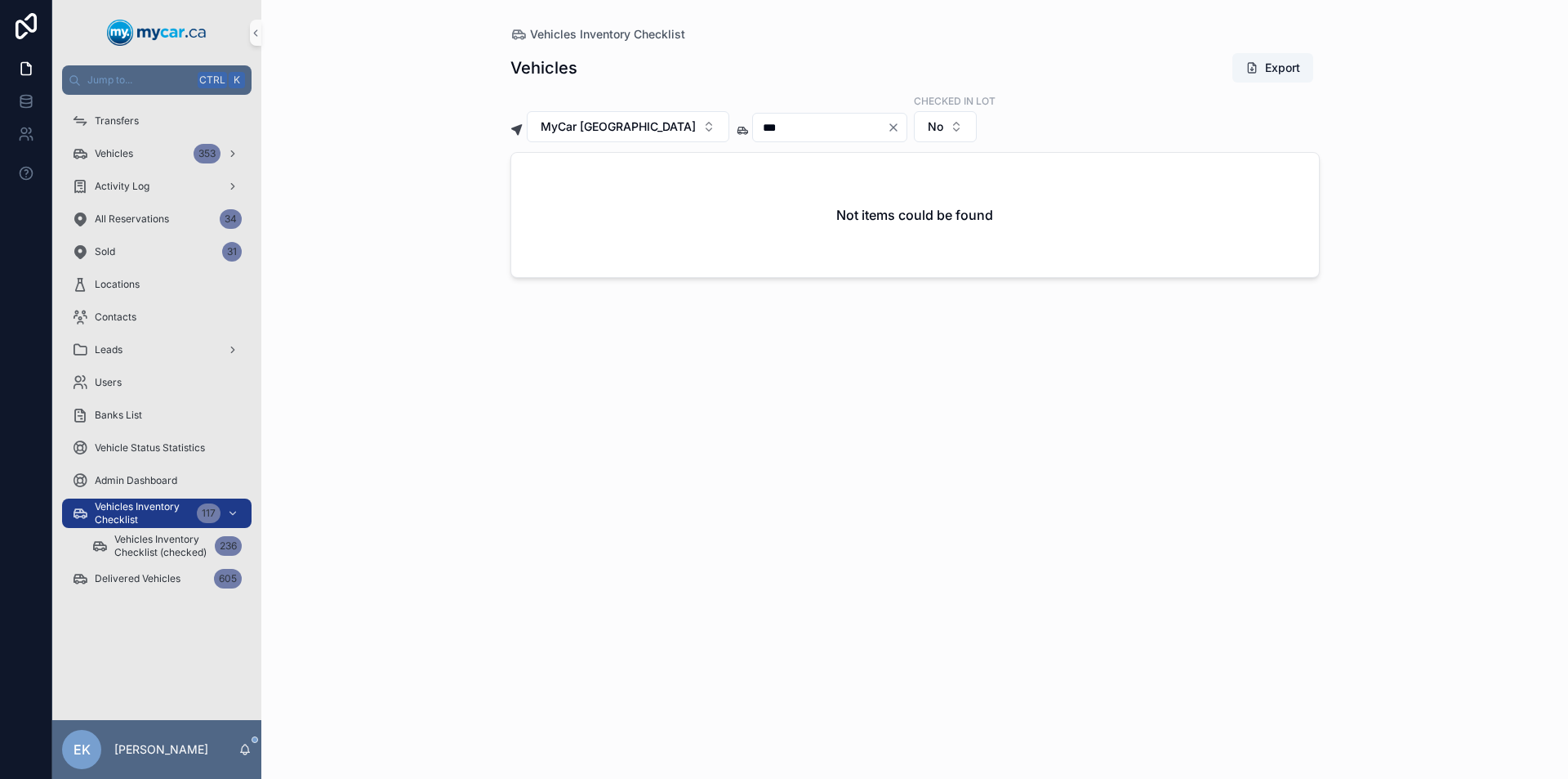
click at [887, 126] on icon "Clear" at bounding box center [893, 127] width 13 height 13
click at [854, 127] on input "scrollable content" at bounding box center [819, 126] width 134 height 23
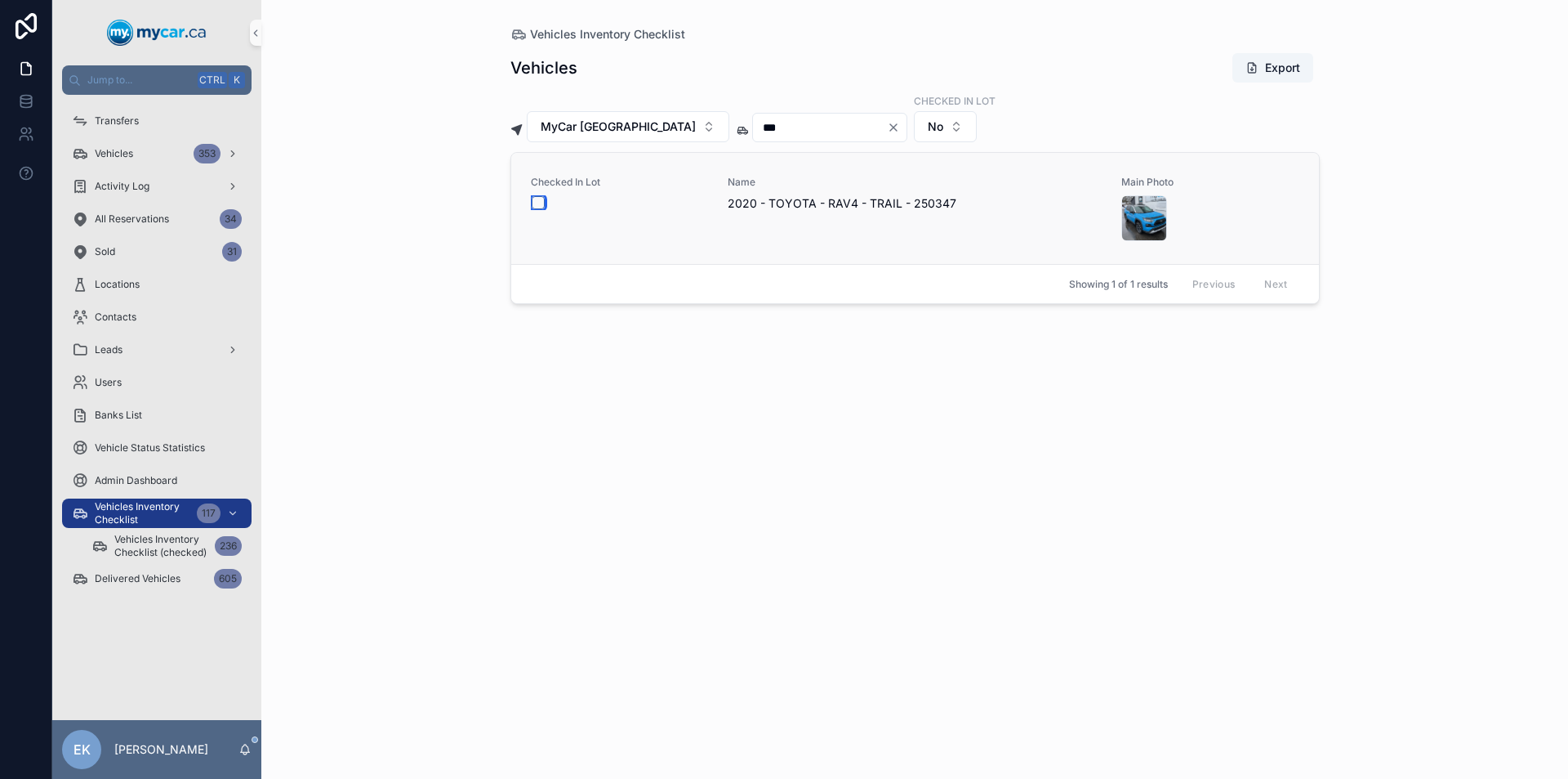
click at [538, 200] on button "scrollable content" at bounding box center [538, 202] width 13 height 13
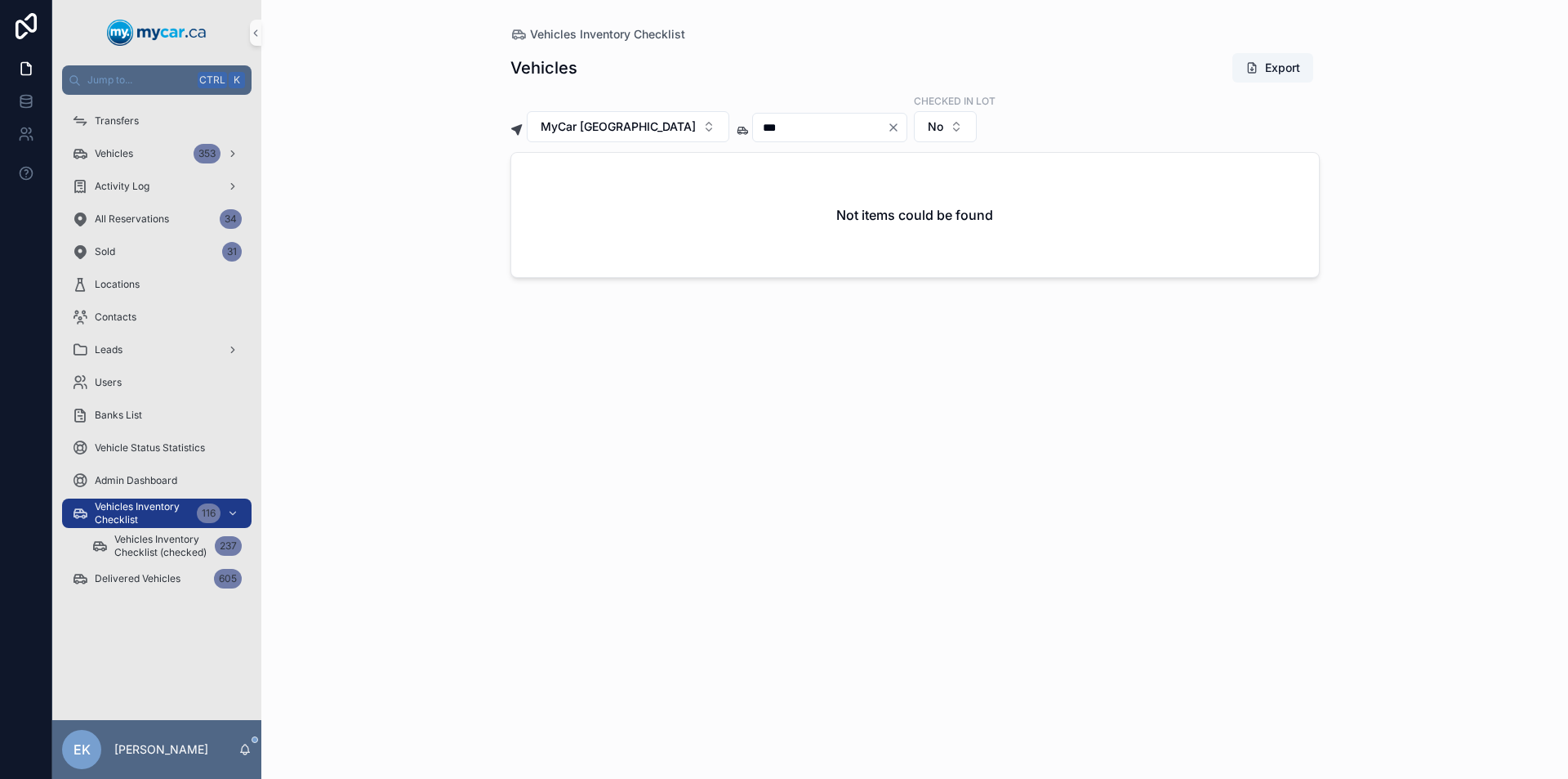
click at [890, 126] on icon "Clear" at bounding box center [893, 126] width 6 height 6
click at [799, 129] on input "scrollable content" at bounding box center [819, 126] width 134 height 23
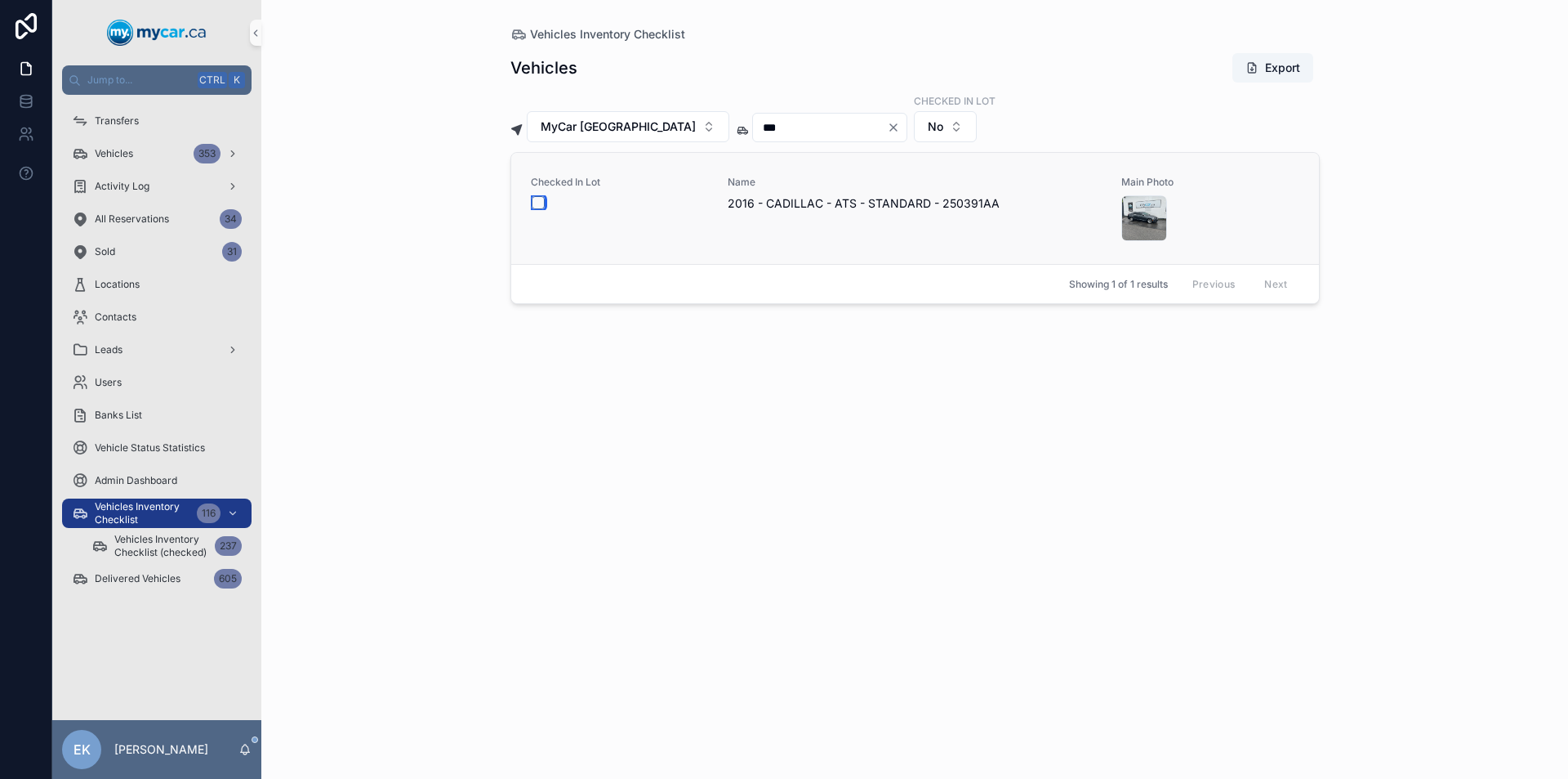
click at [540, 202] on button "scrollable content" at bounding box center [538, 202] width 13 height 13
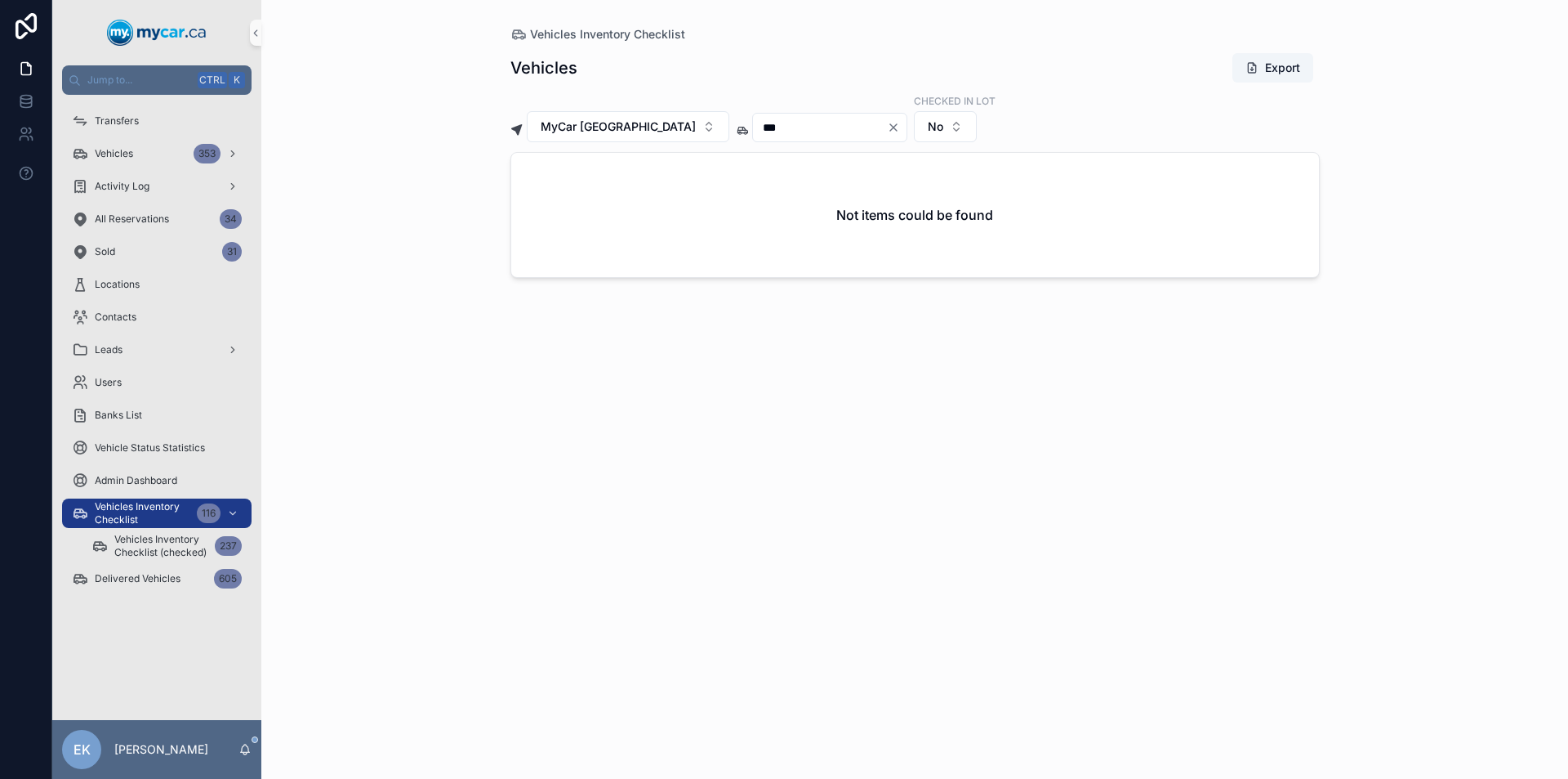
click at [890, 127] on icon "Clear" at bounding box center [893, 126] width 6 height 6
click at [820, 132] on input "scrollable content" at bounding box center [819, 126] width 134 height 23
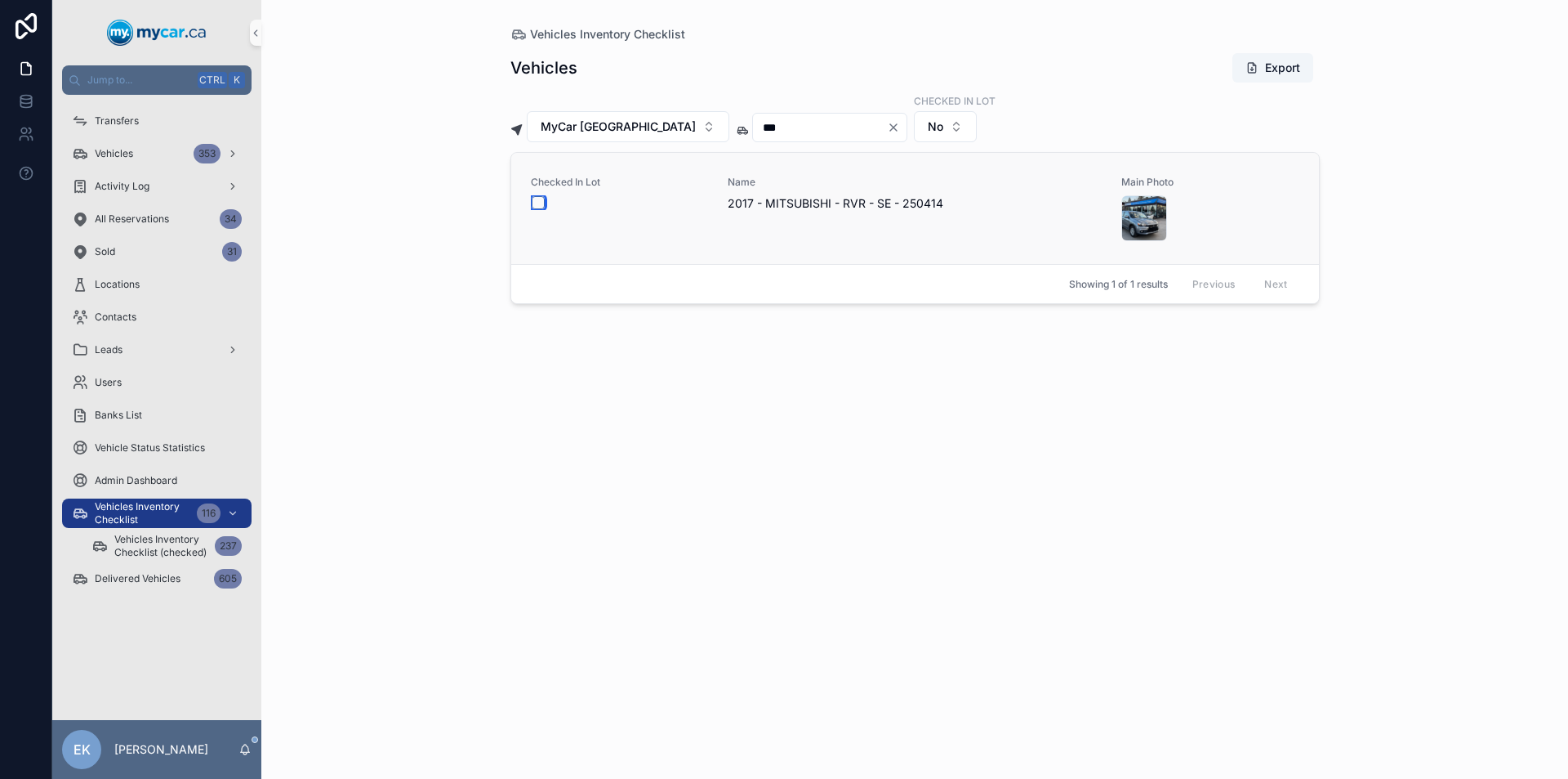
click at [533, 199] on button "scrollable content" at bounding box center [538, 202] width 13 height 13
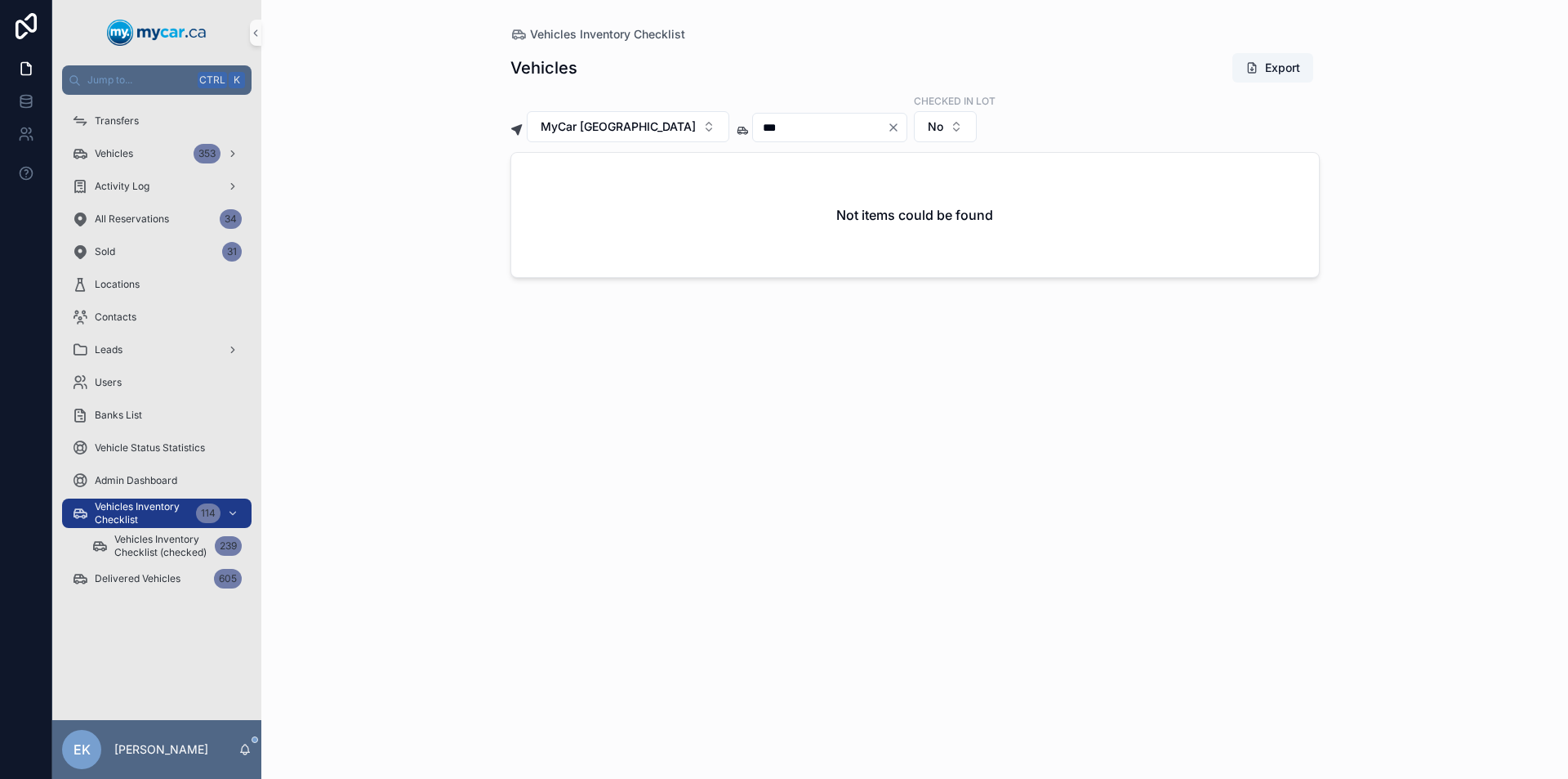
click at [887, 127] on icon "Clear" at bounding box center [893, 127] width 13 height 13
click at [821, 130] on input "scrollable content" at bounding box center [819, 126] width 134 height 23
click at [887, 125] on icon "Clear" at bounding box center [893, 127] width 13 height 13
click at [862, 127] on input "scrollable content" at bounding box center [819, 126] width 134 height 23
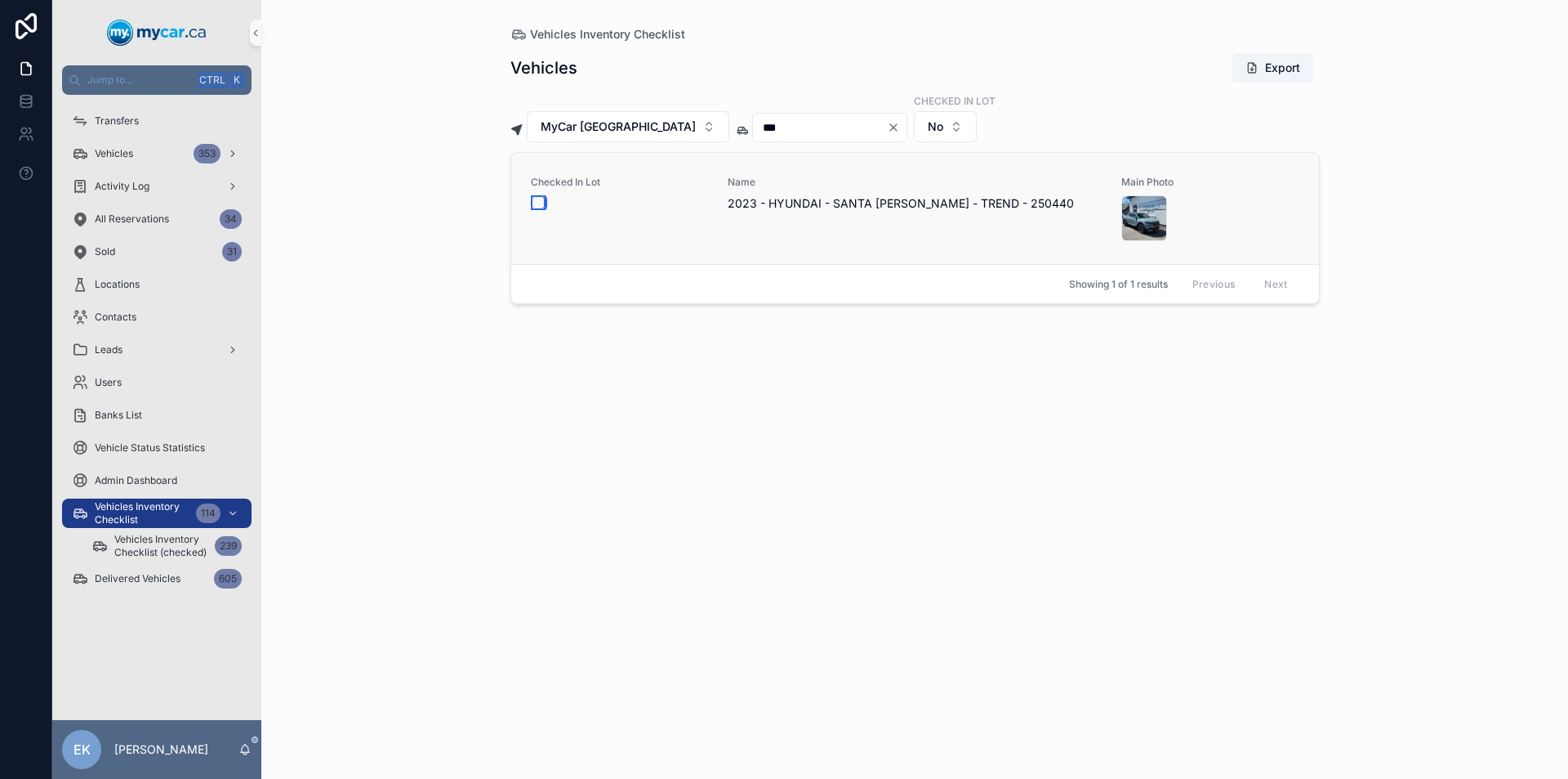
click at [531, 203] on button "scrollable content" at bounding box center [538, 202] width 13 height 13
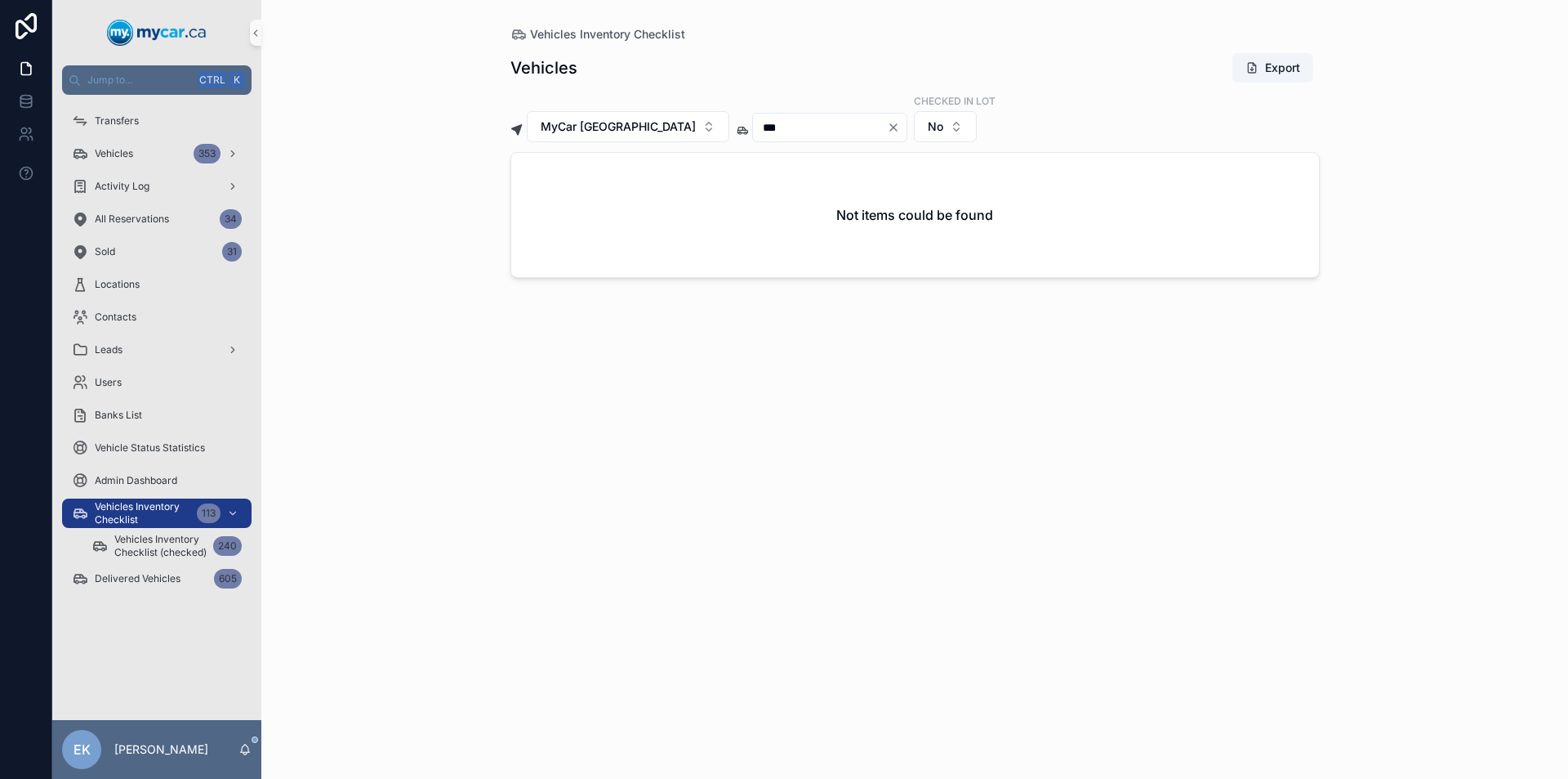
click at [887, 127] on icon "Clear" at bounding box center [893, 127] width 13 height 13
click at [824, 125] on input "scrollable content" at bounding box center [819, 126] width 134 height 23
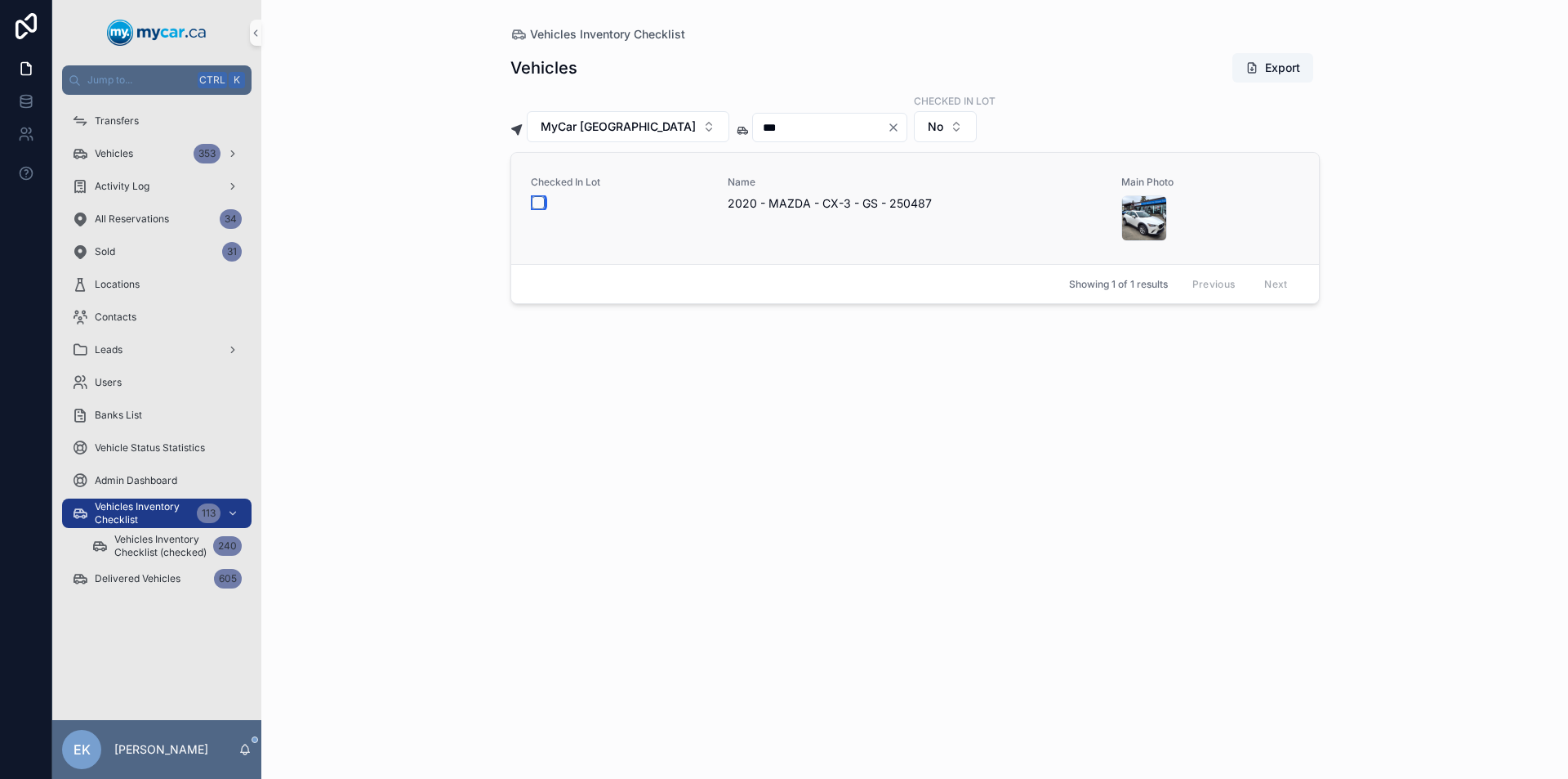
click at [535, 203] on button "scrollable content" at bounding box center [538, 202] width 13 height 13
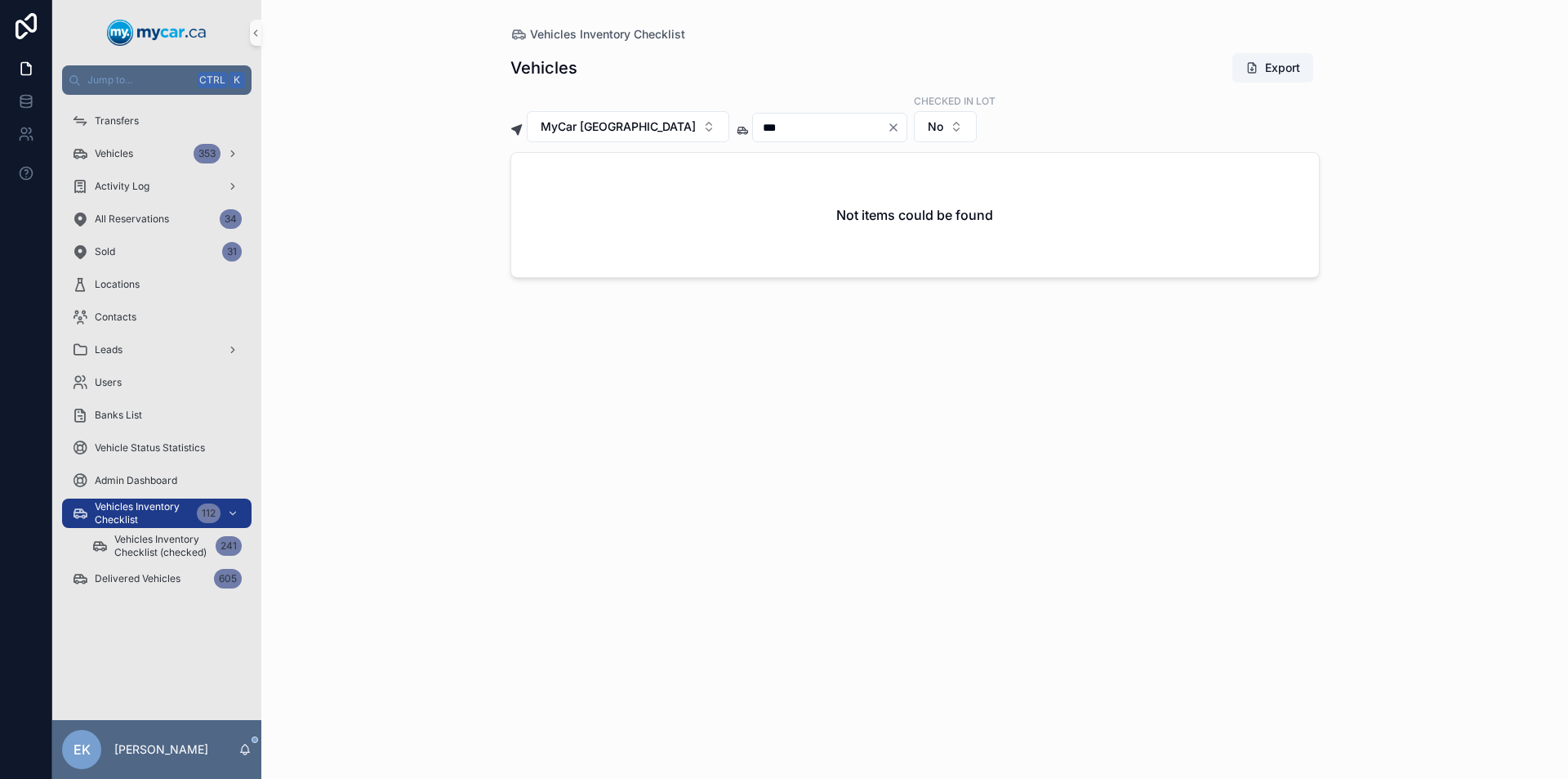
click at [890, 128] on icon "Clear" at bounding box center [893, 126] width 6 height 6
click at [807, 134] on input "scrollable content" at bounding box center [819, 126] width 134 height 23
click at [536, 200] on button "scrollable content" at bounding box center [538, 202] width 13 height 13
click at [887, 127] on icon "Clear" at bounding box center [893, 127] width 13 height 13
click at [814, 126] on input "scrollable content" at bounding box center [819, 126] width 134 height 23
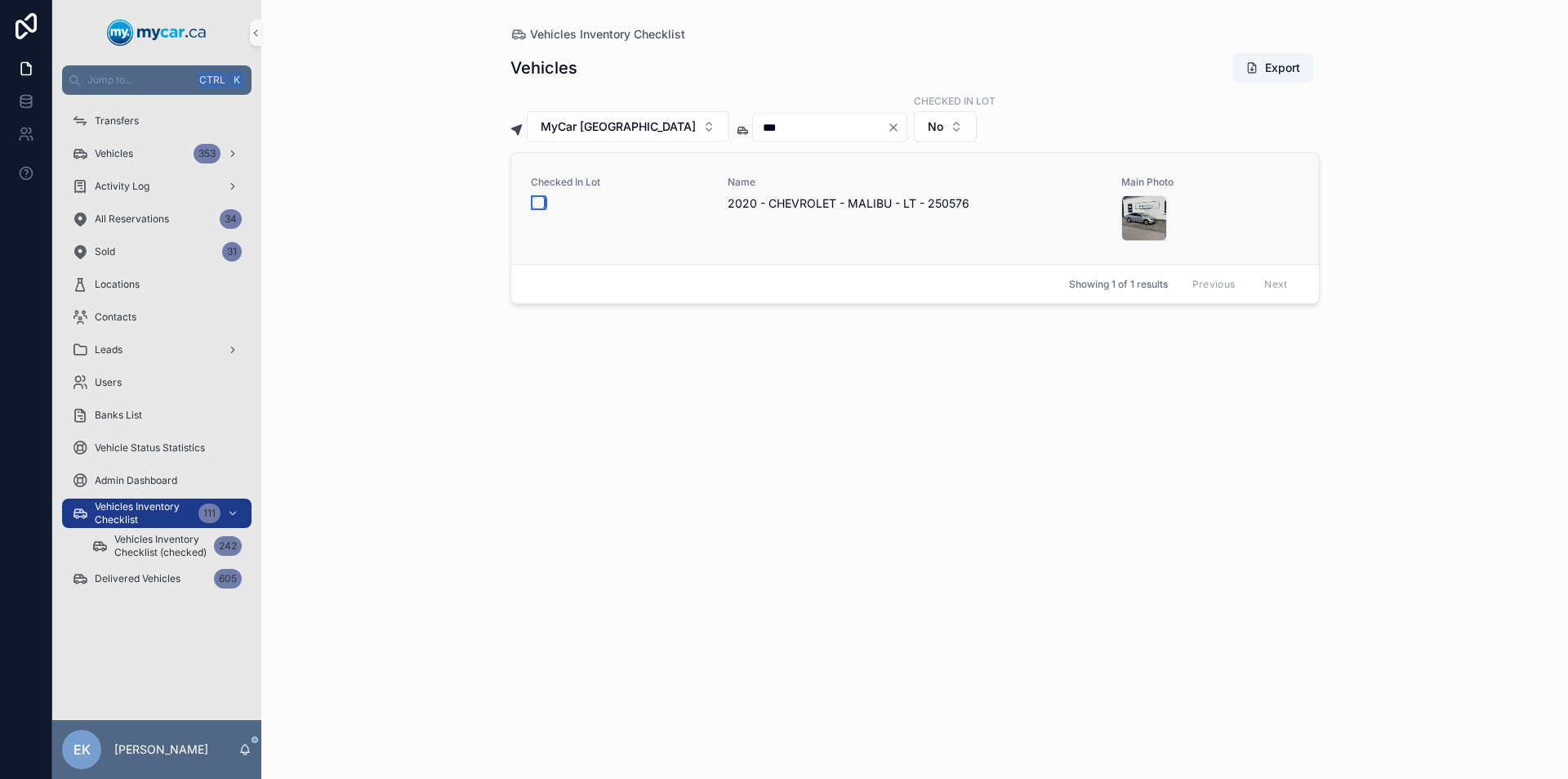
click at [538, 204] on button "scrollable content" at bounding box center [538, 202] width 13 height 13
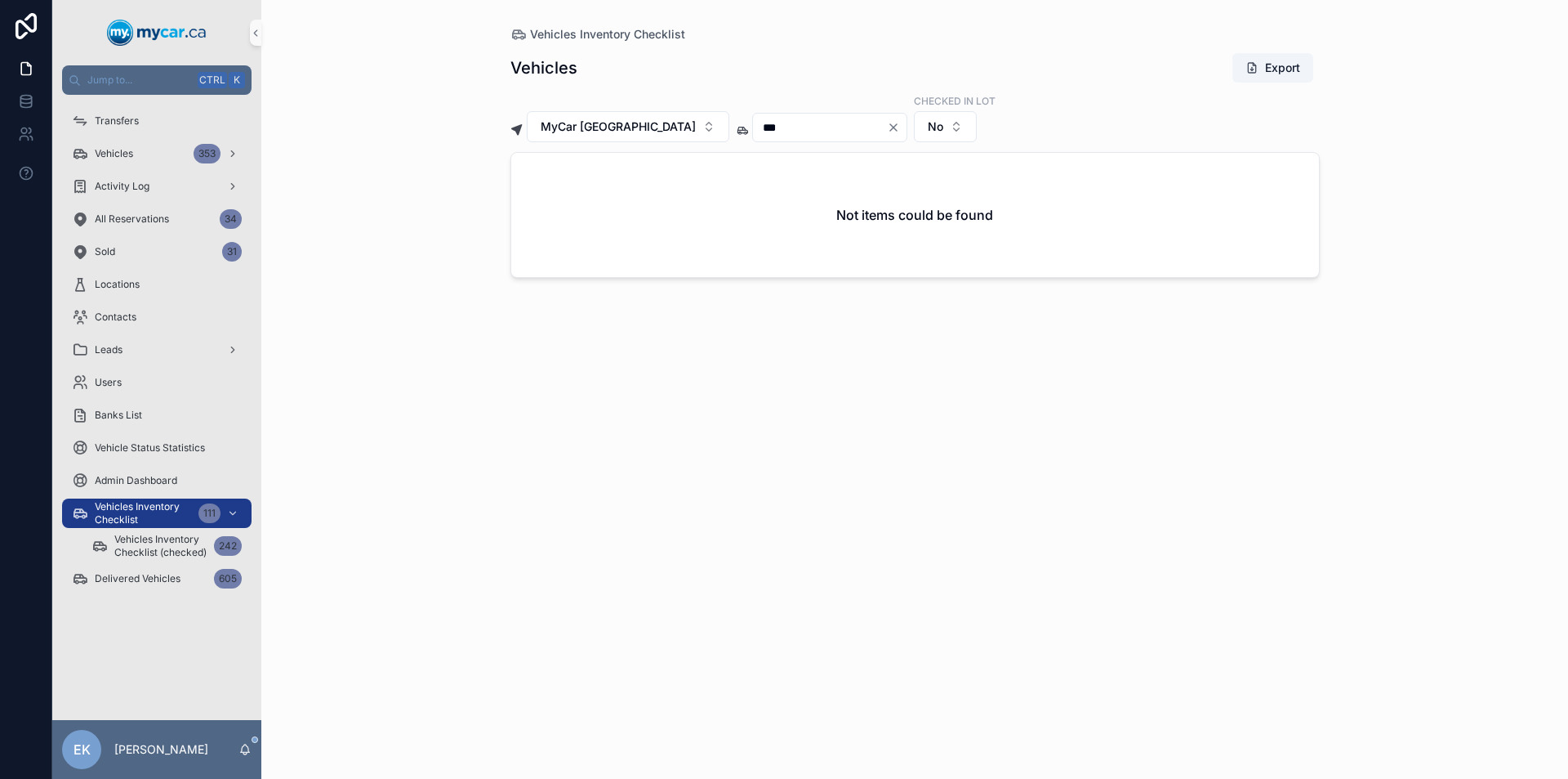
click at [887, 127] on icon "Clear" at bounding box center [893, 127] width 13 height 13
click at [803, 122] on input "scrollable content" at bounding box center [819, 126] width 134 height 23
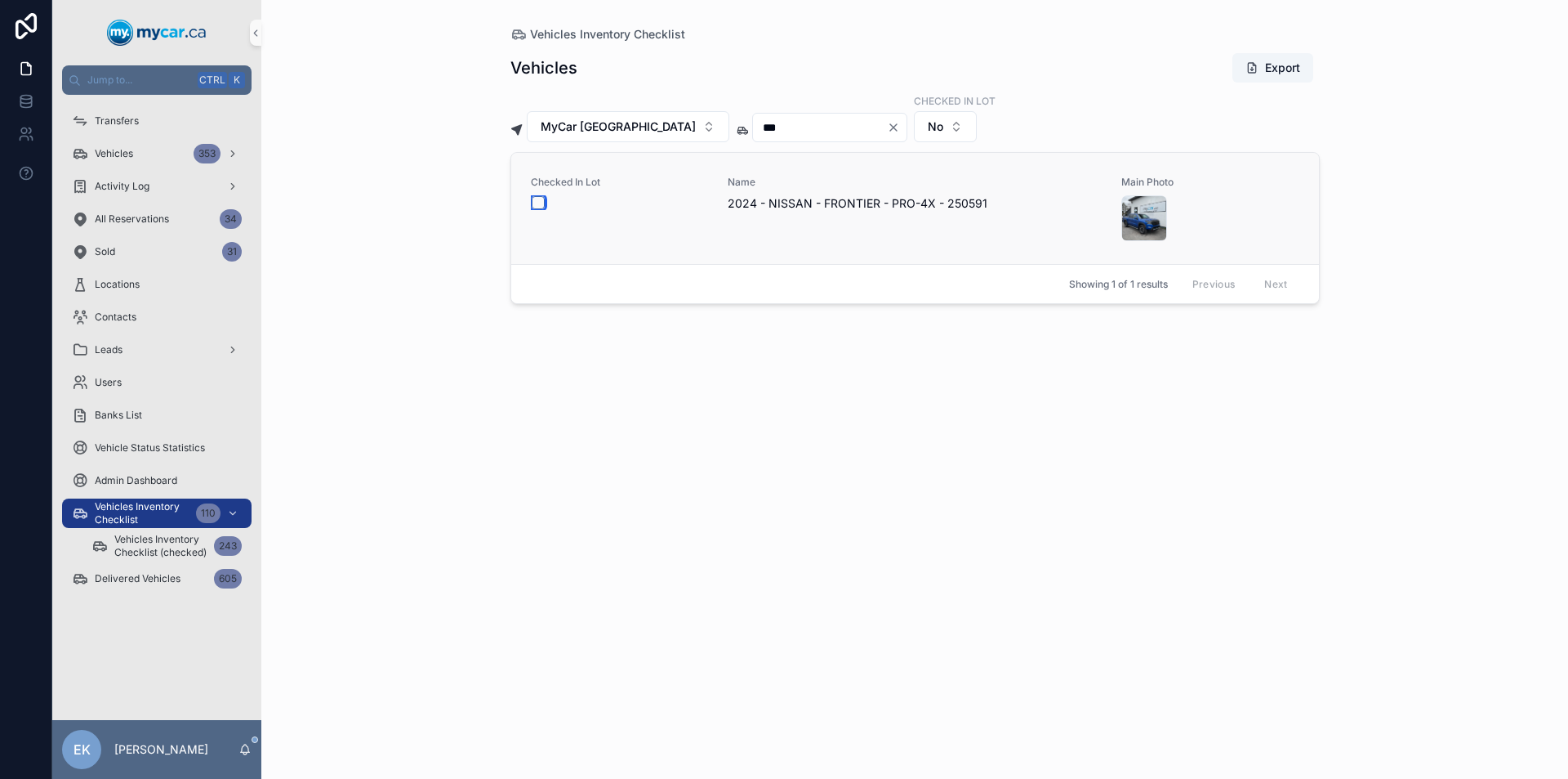
click at [542, 207] on button "scrollable content" at bounding box center [538, 202] width 13 height 13
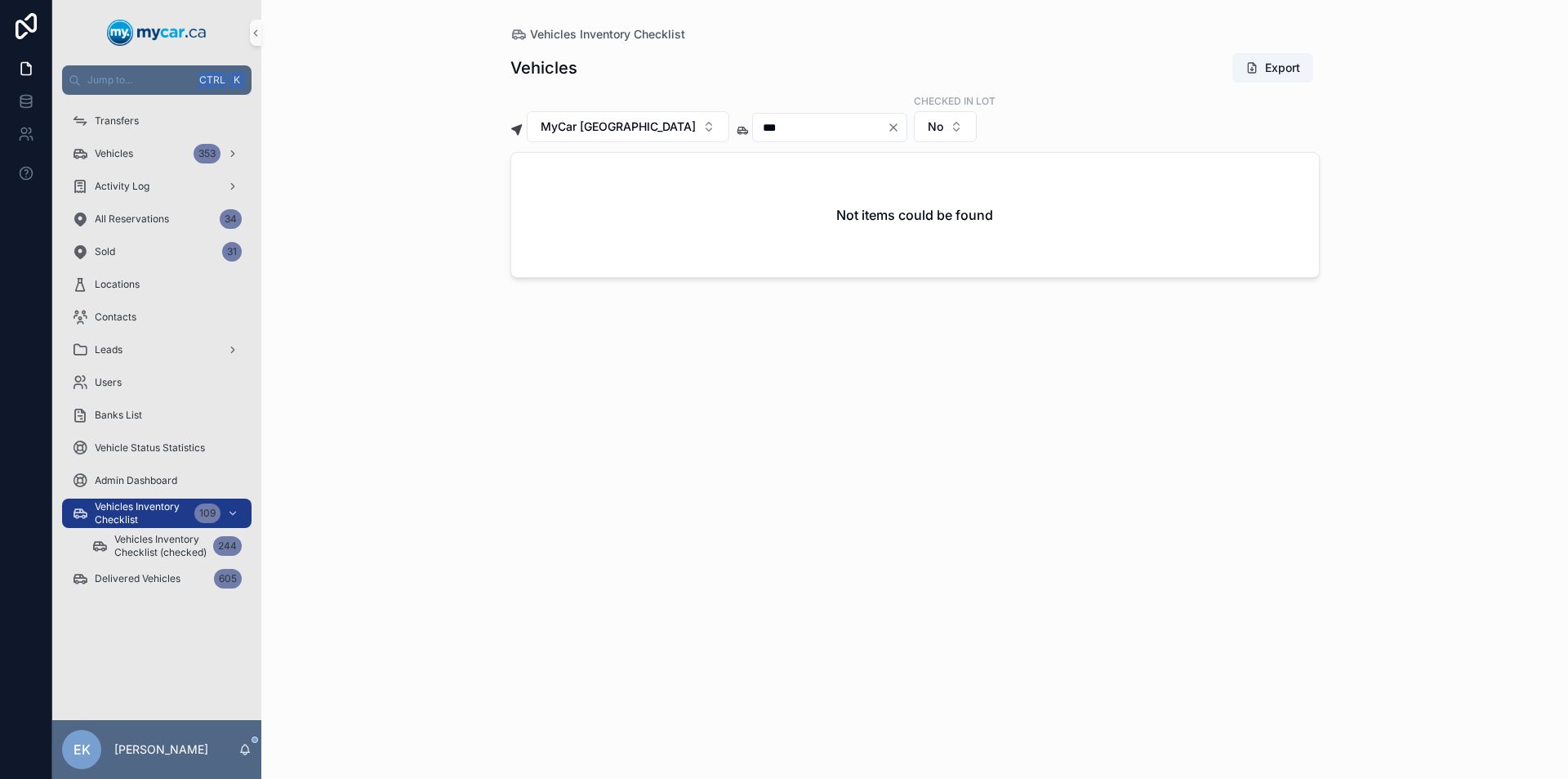
click at [890, 126] on icon "Clear" at bounding box center [893, 126] width 6 height 6
click at [792, 132] on input "scrollable content" at bounding box center [819, 126] width 134 height 23
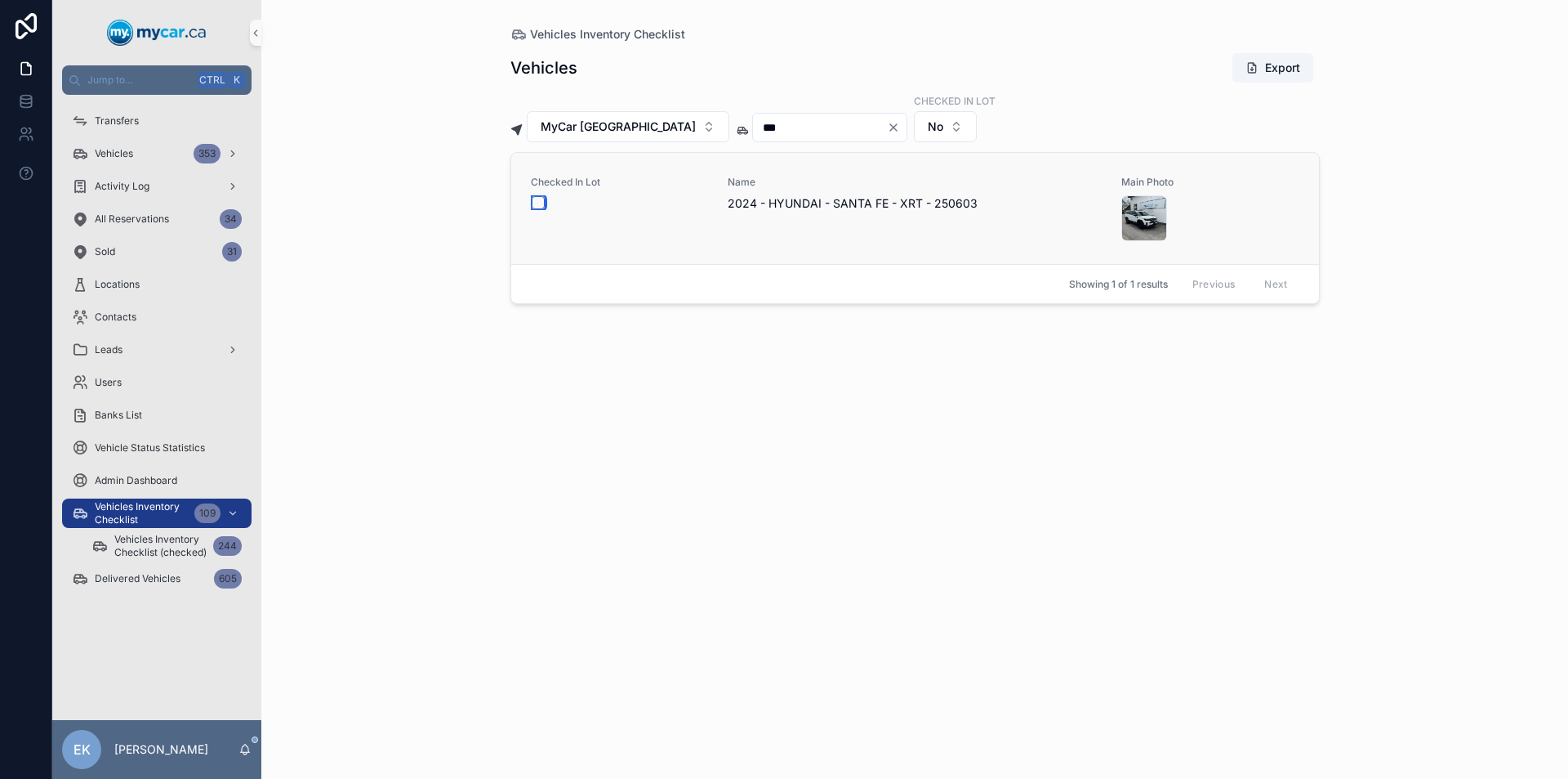
click at [538, 197] on button "scrollable content" at bounding box center [538, 202] width 13 height 13
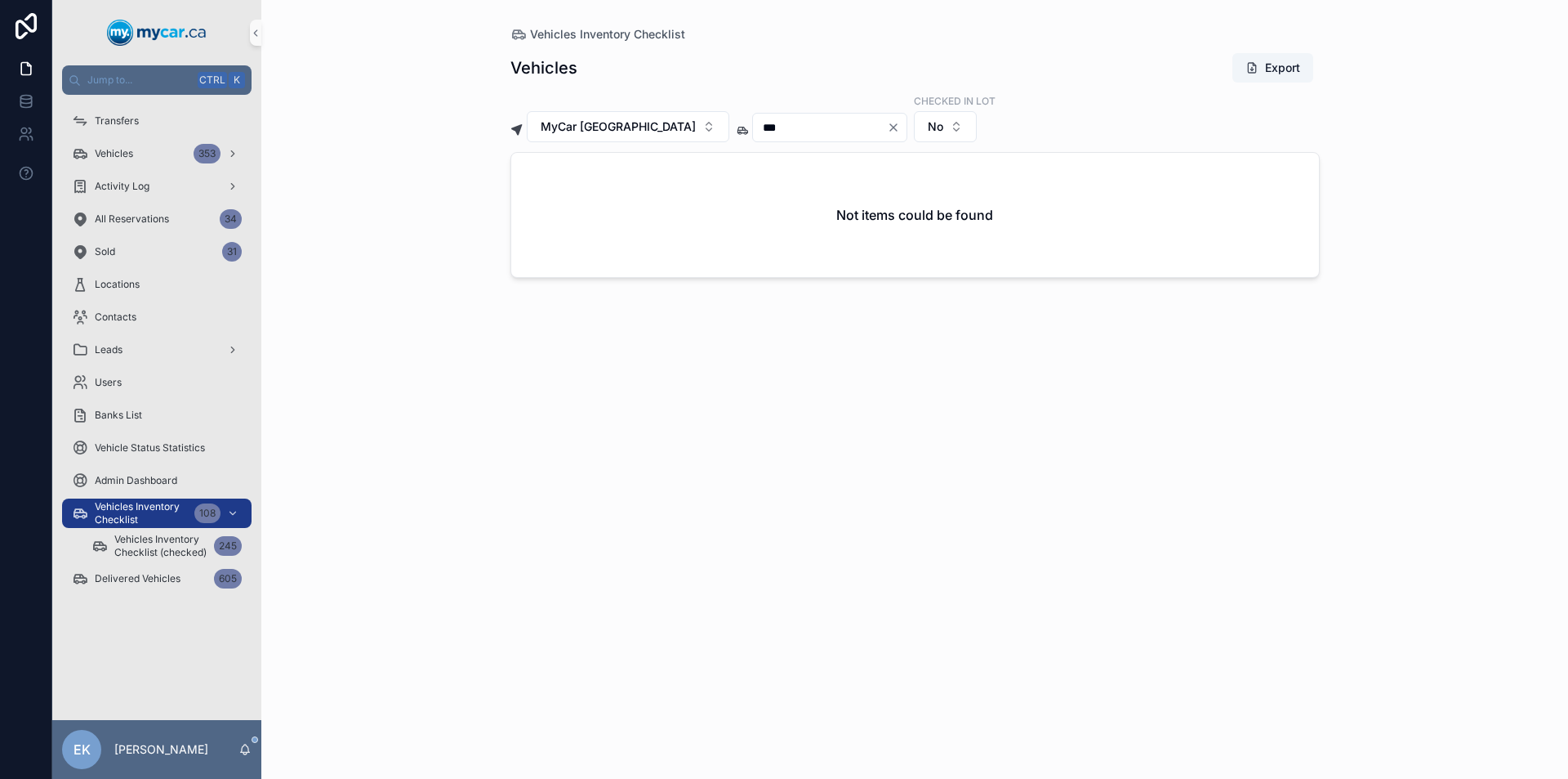
click at [887, 127] on icon "Clear" at bounding box center [893, 127] width 13 height 13
click at [790, 131] on input "scrollable content" at bounding box center [819, 126] width 134 height 23
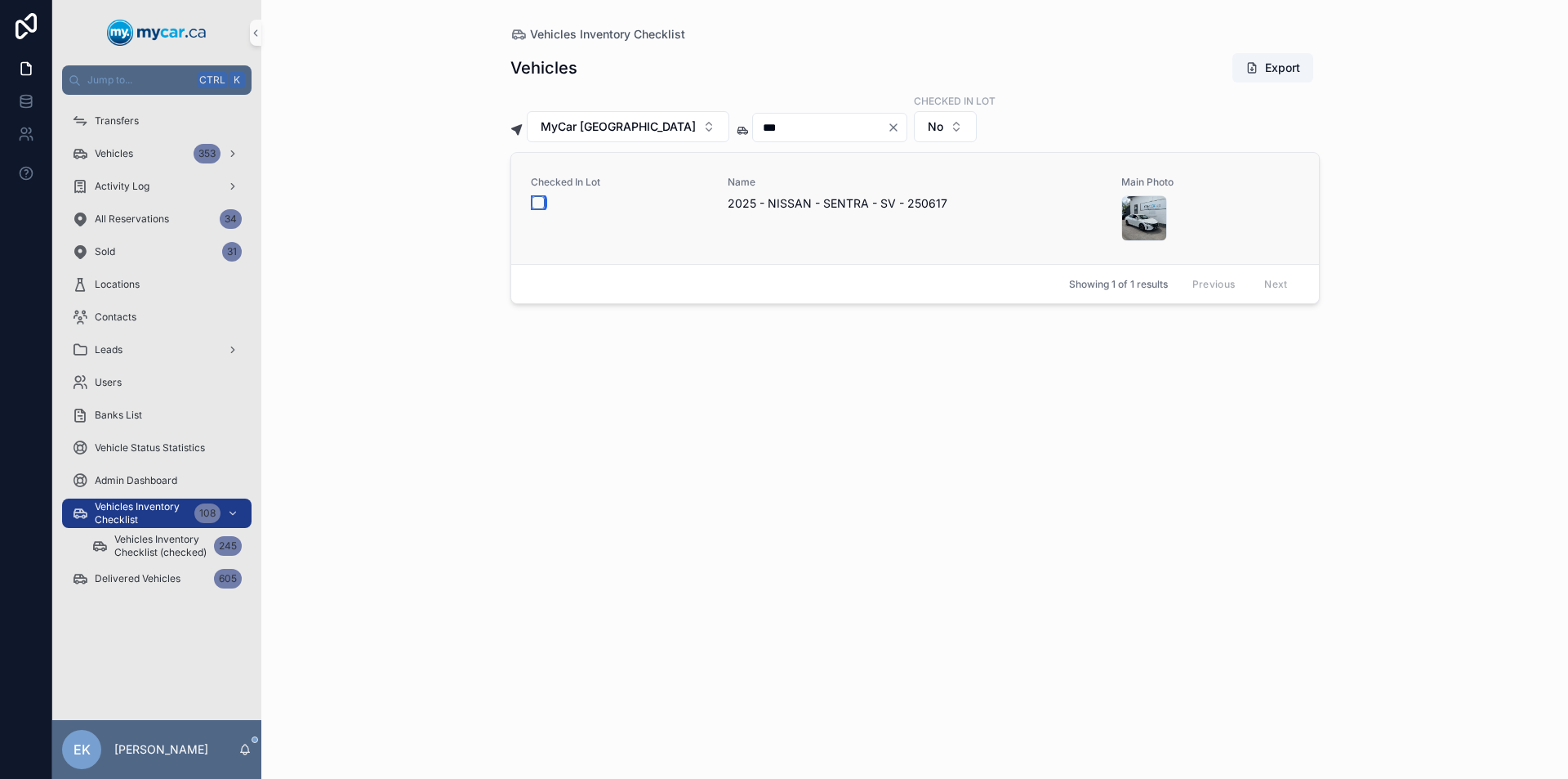
click at [541, 200] on button "scrollable content" at bounding box center [538, 202] width 13 height 13
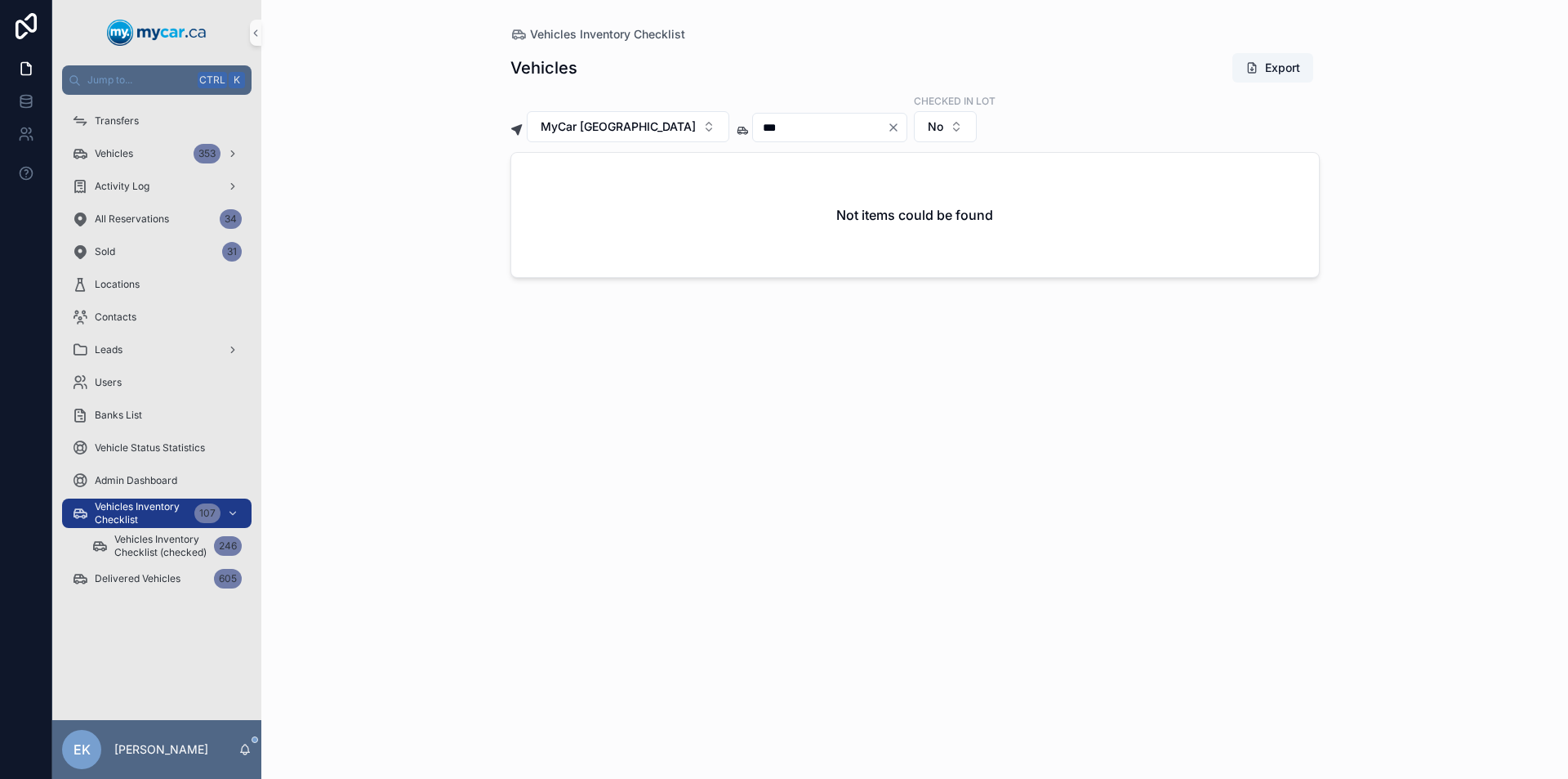
click at [887, 124] on icon "Clear" at bounding box center [893, 127] width 13 height 13
click at [789, 126] on input "scrollable content" at bounding box center [819, 126] width 134 height 23
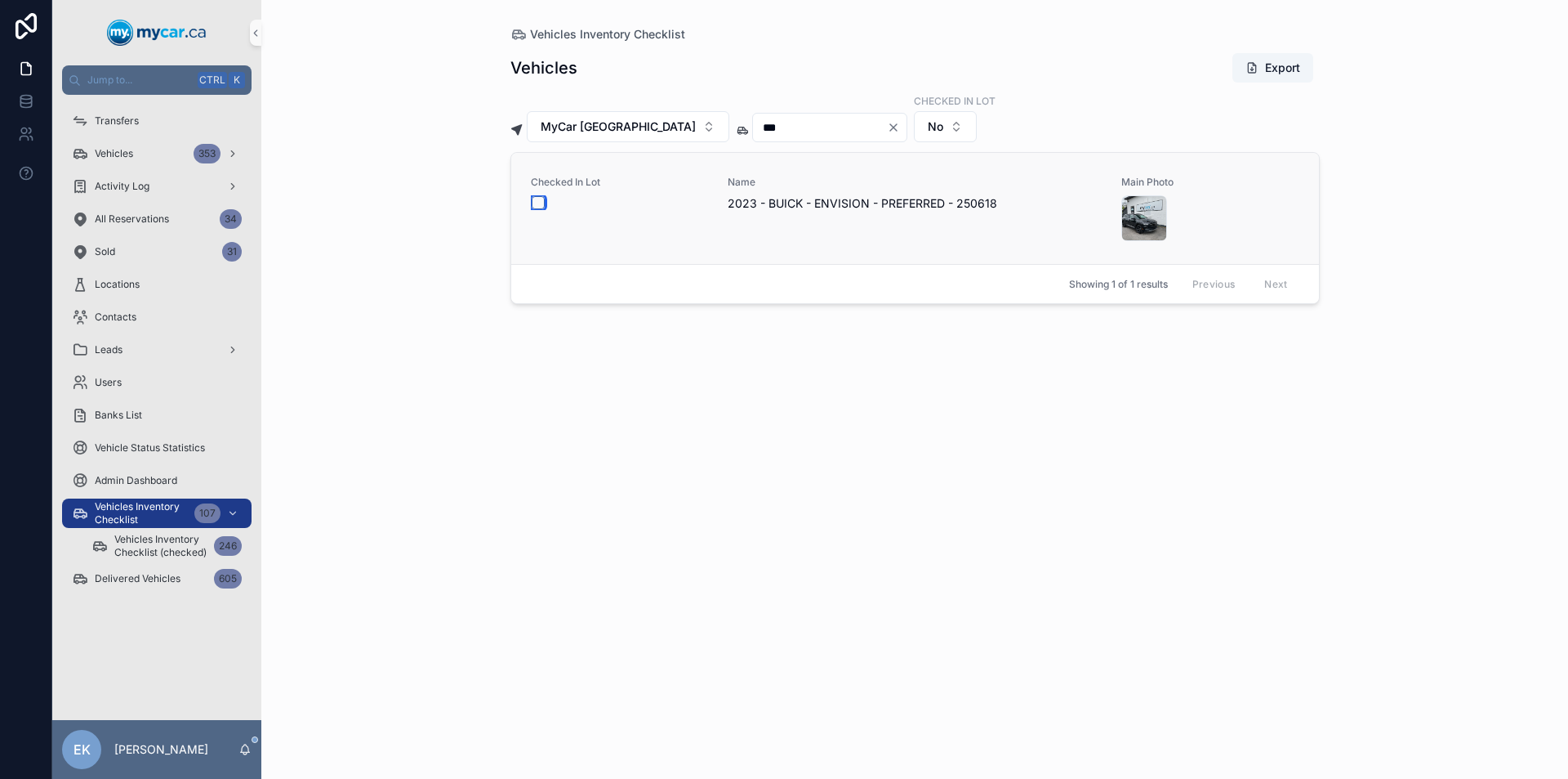
click at [538, 204] on button "scrollable content" at bounding box center [538, 202] width 13 height 13
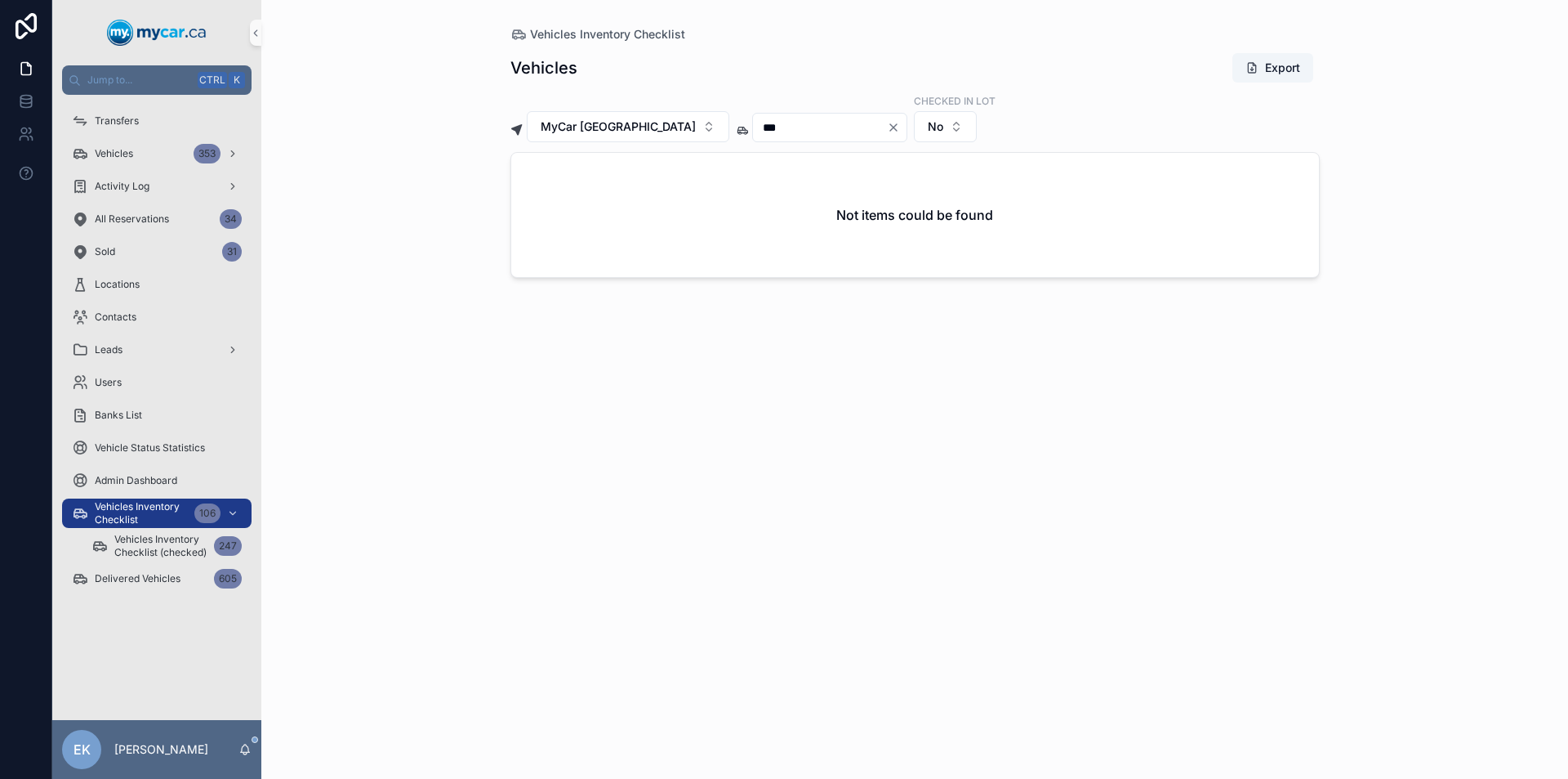
click at [887, 127] on icon "Clear" at bounding box center [893, 127] width 13 height 13
click at [753, 124] on input "scrollable content" at bounding box center [819, 126] width 134 height 23
click at [538, 200] on button "scrollable content" at bounding box center [538, 202] width 13 height 13
click at [890, 126] on icon "Clear" at bounding box center [893, 126] width 6 height 6
click at [770, 126] on input "scrollable content" at bounding box center [819, 126] width 134 height 23
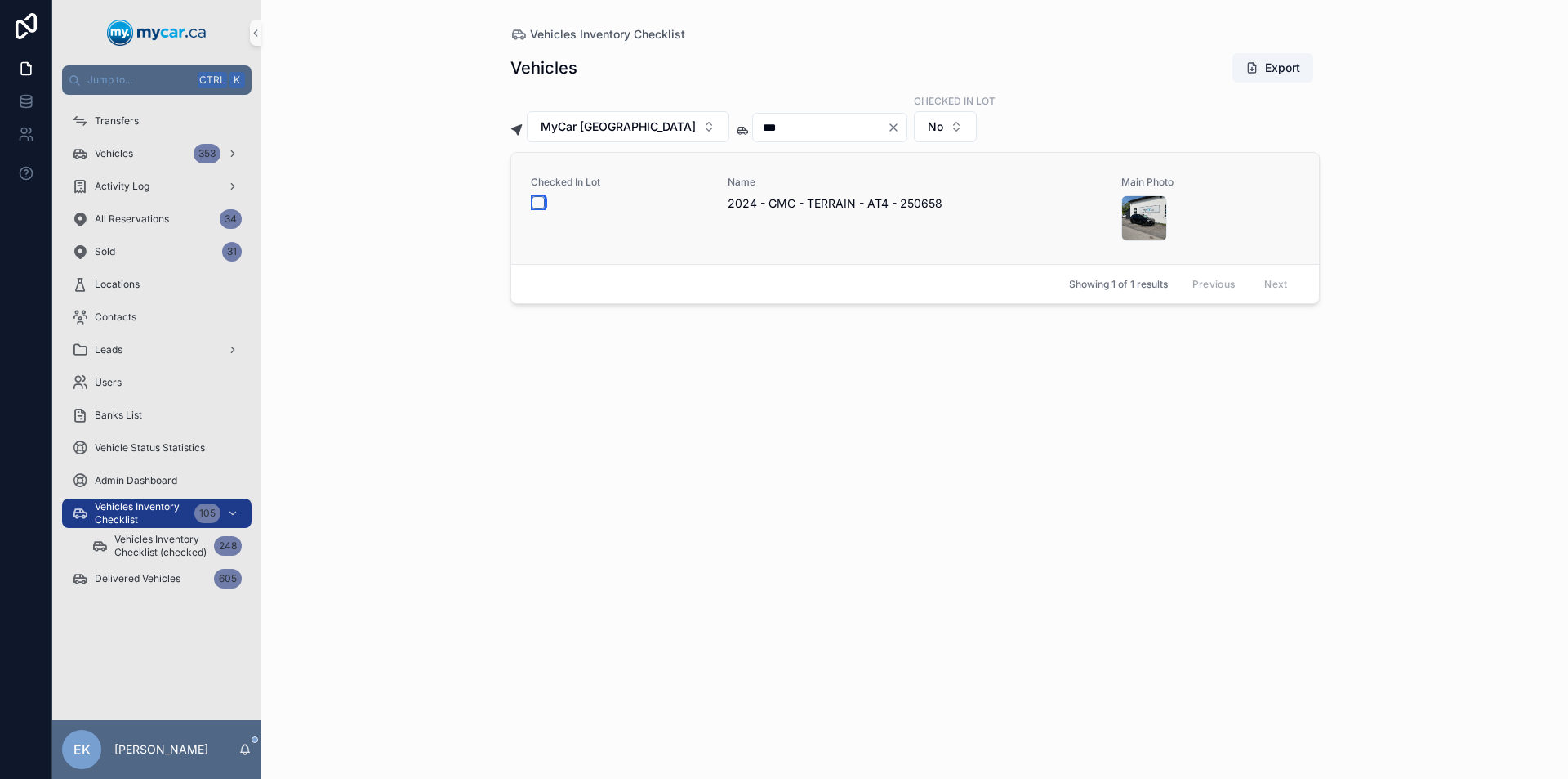
click at [540, 203] on button "scrollable content" at bounding box center [538, 202] width 13 height 13
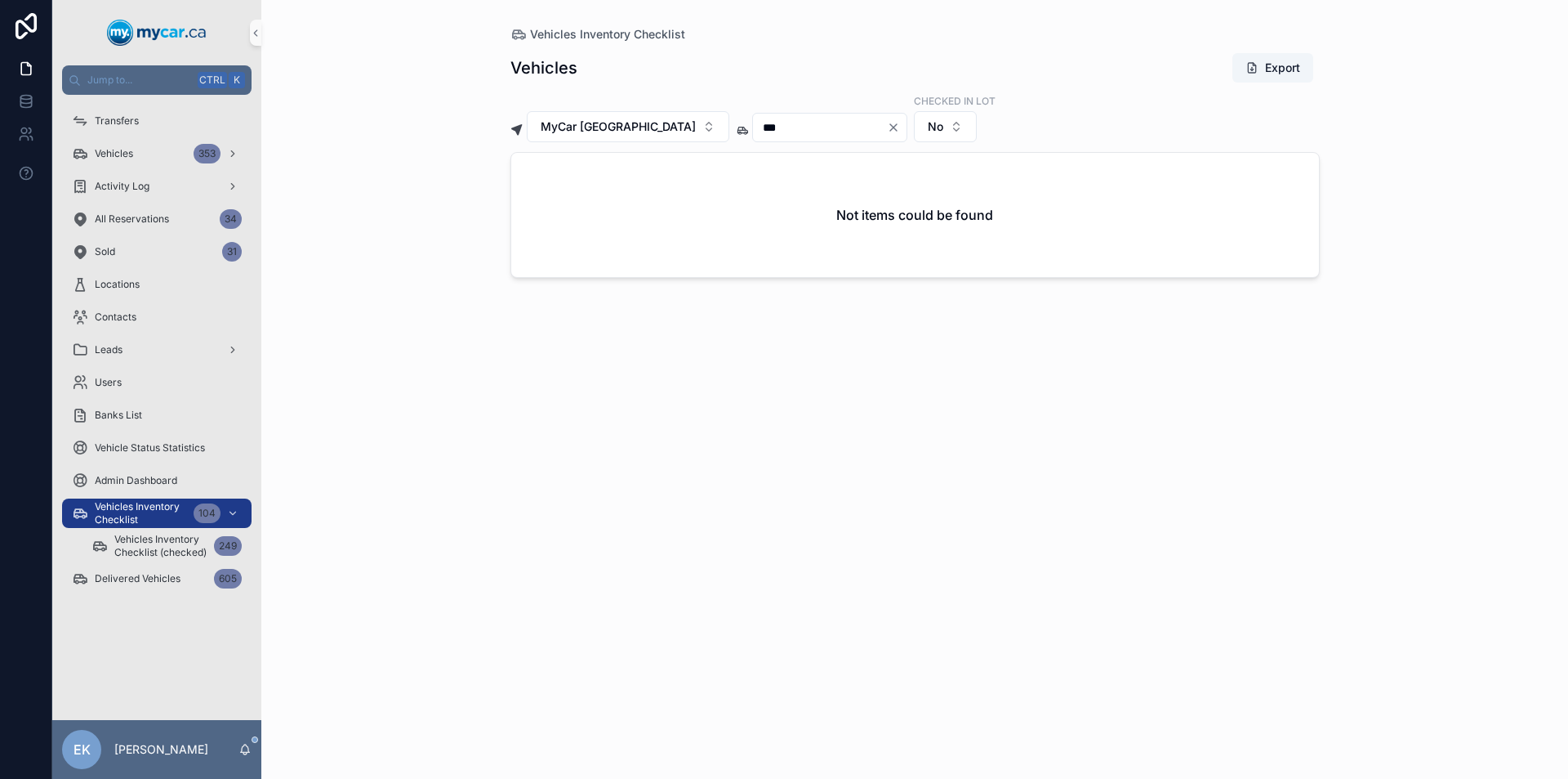
click at [890, 127] on icon "Clear" at bounding box center [893, 126] width 6 height 6
click at [786, 131] on input "scrollable content" at bounding box center [819, 126] width 134 height 23
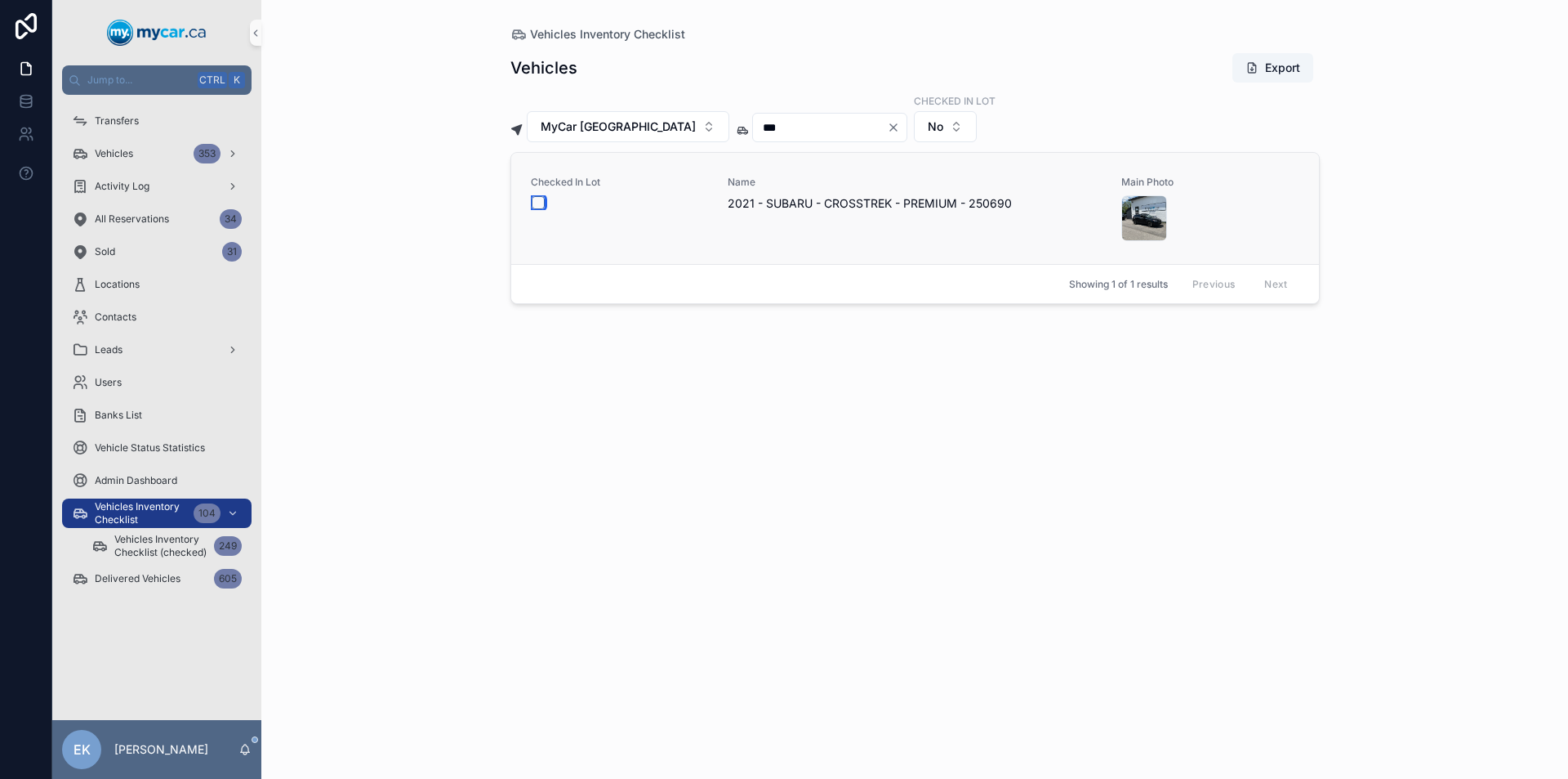
click at [538, 201] on button "scrollable content" at bounding box center [538, 202] width 13 height 13
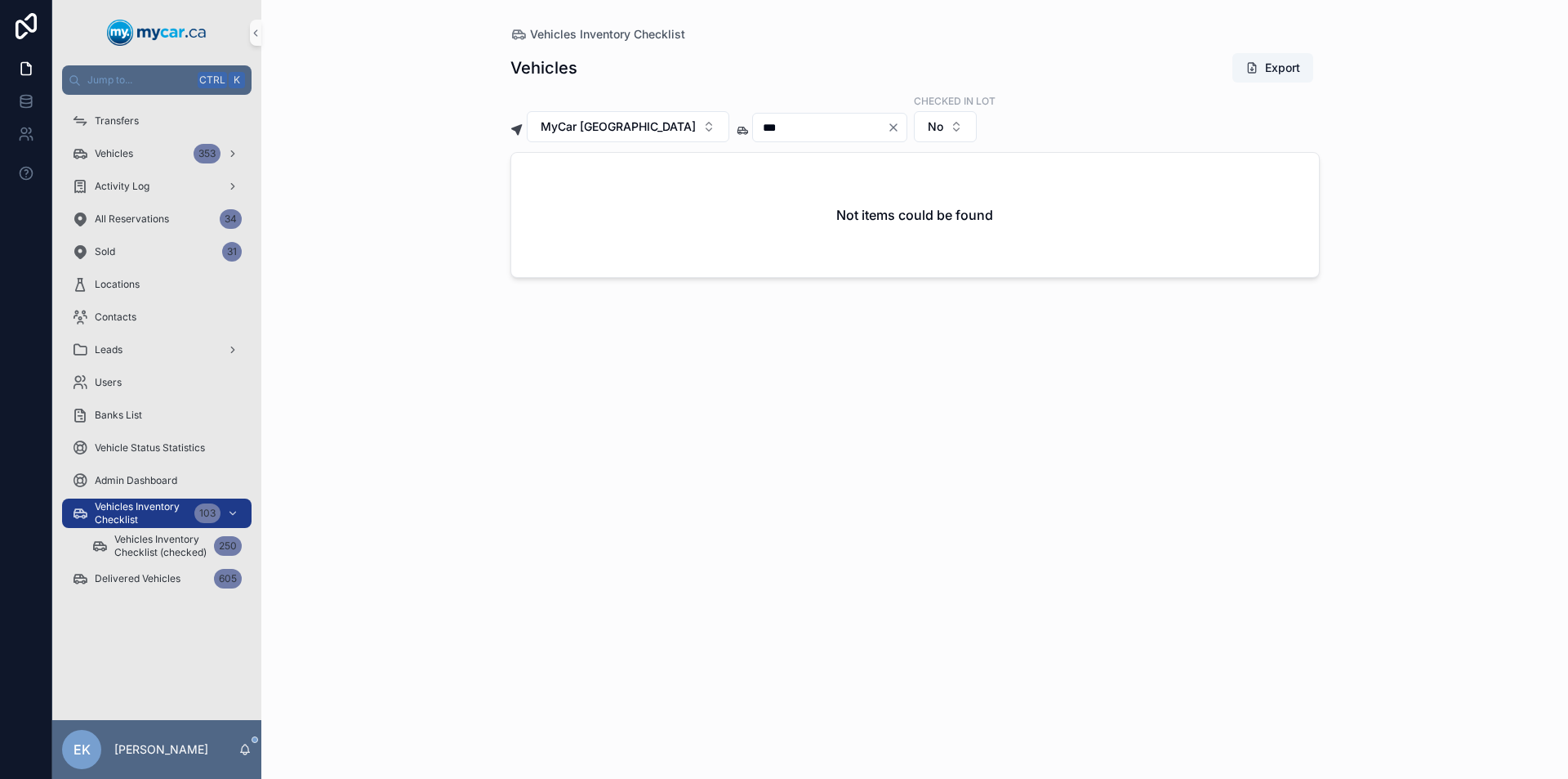
click at [887, 128] on icon "Clear" at bounding box center [893, 127] width 13 height 13
click at [763, 129] on input "scrollable content" at bounding box center [819, 126] width 134 height 23
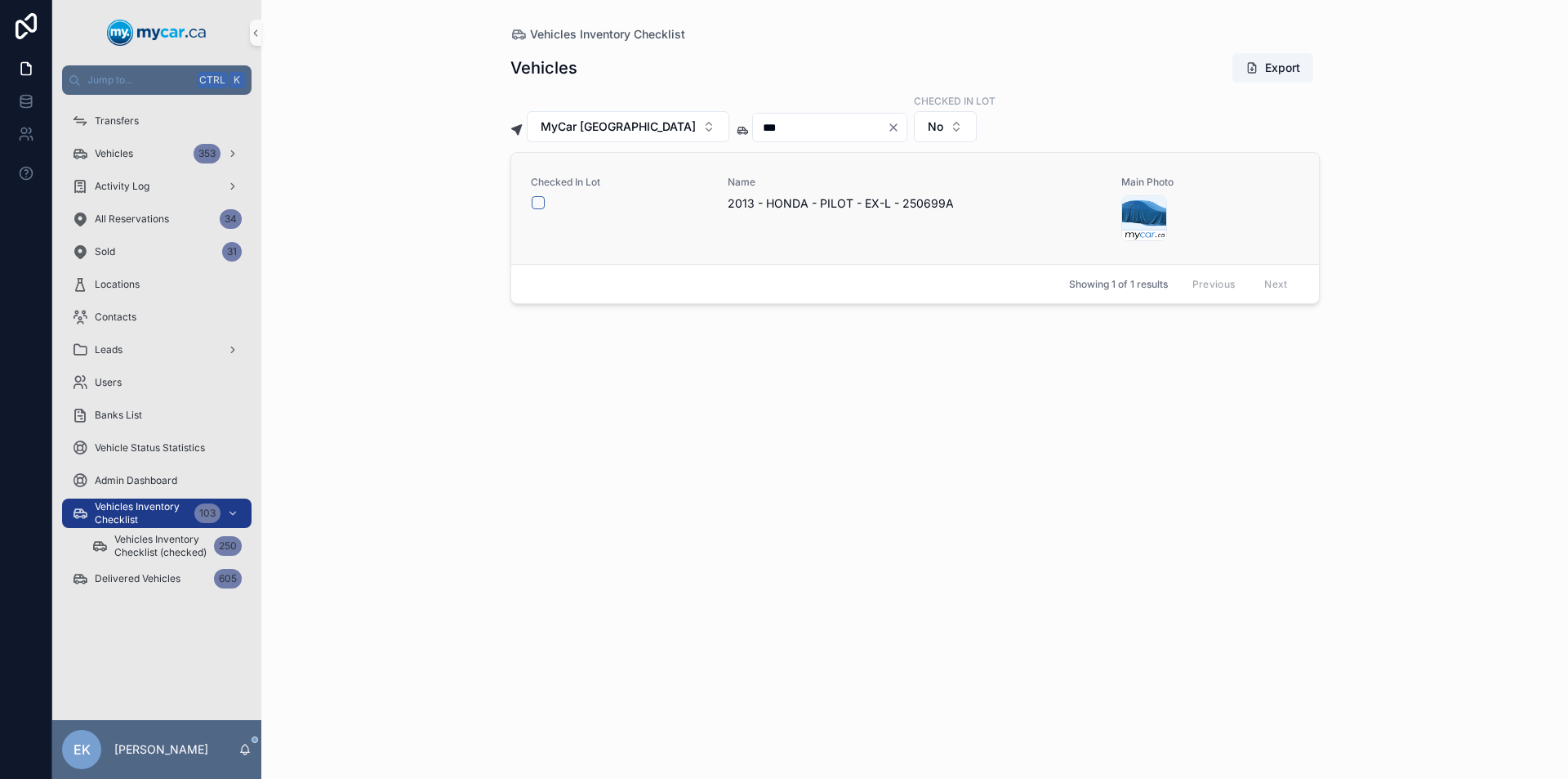
type input "***"
click at [538, 201] on button "scrollable content" at bounding box center [538, 202] width 13 height 13
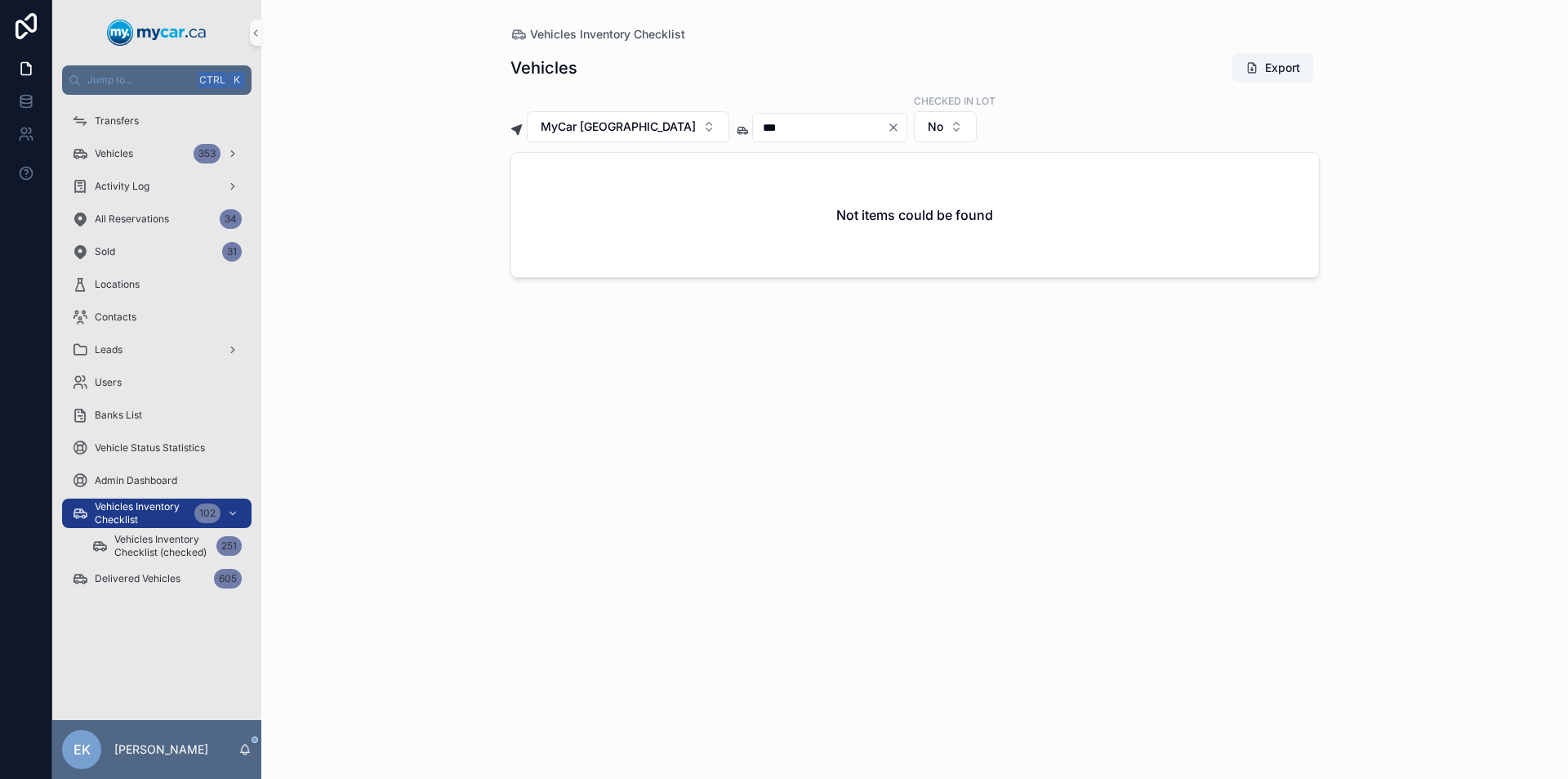
click at [887, 127] on icon "Clear" at bounding box center [893, 127] width 13 height 13
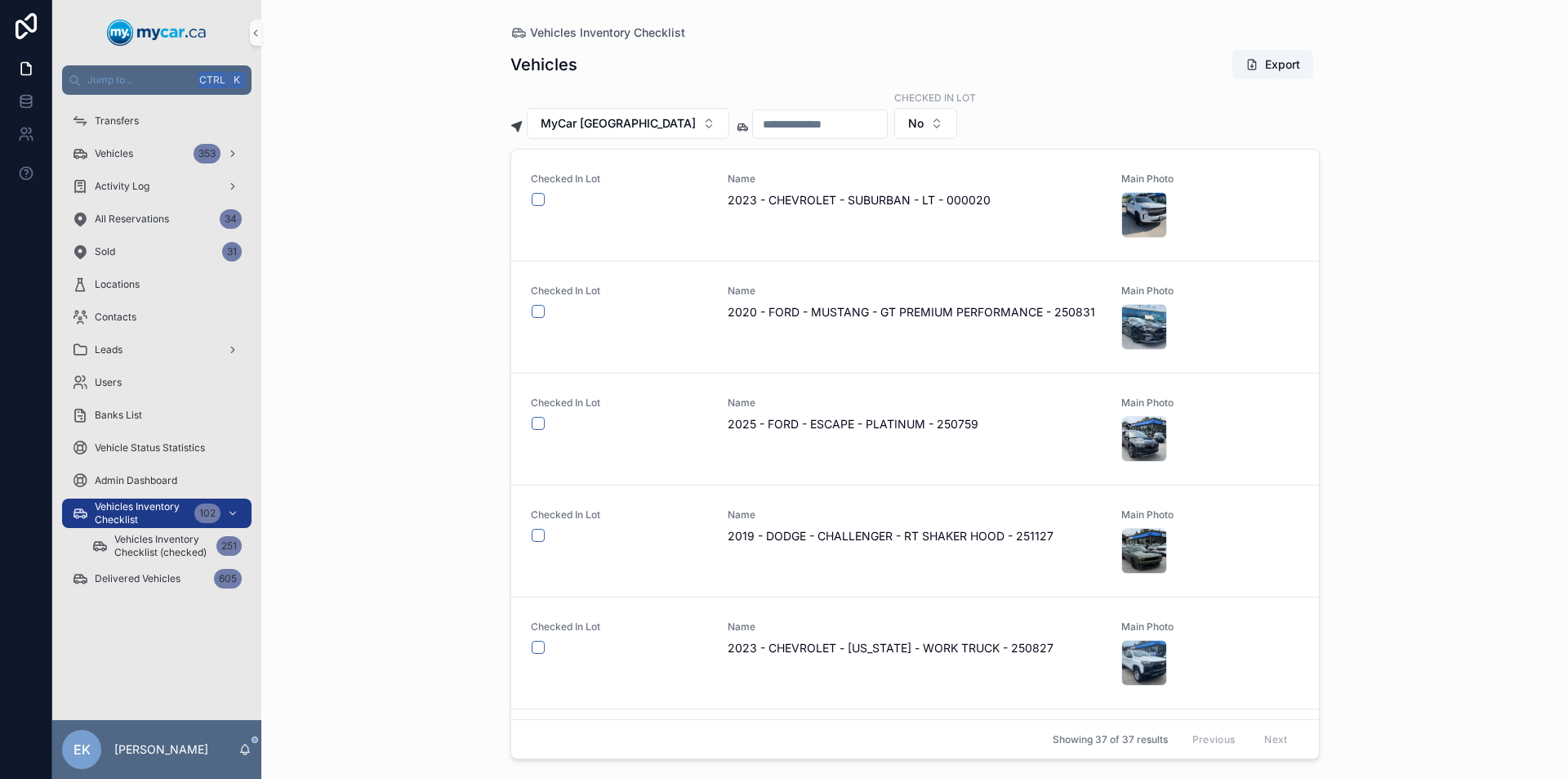
click at [806, 132] on input "scrollable content" at bounding box center [819, 124] width 134 height 23
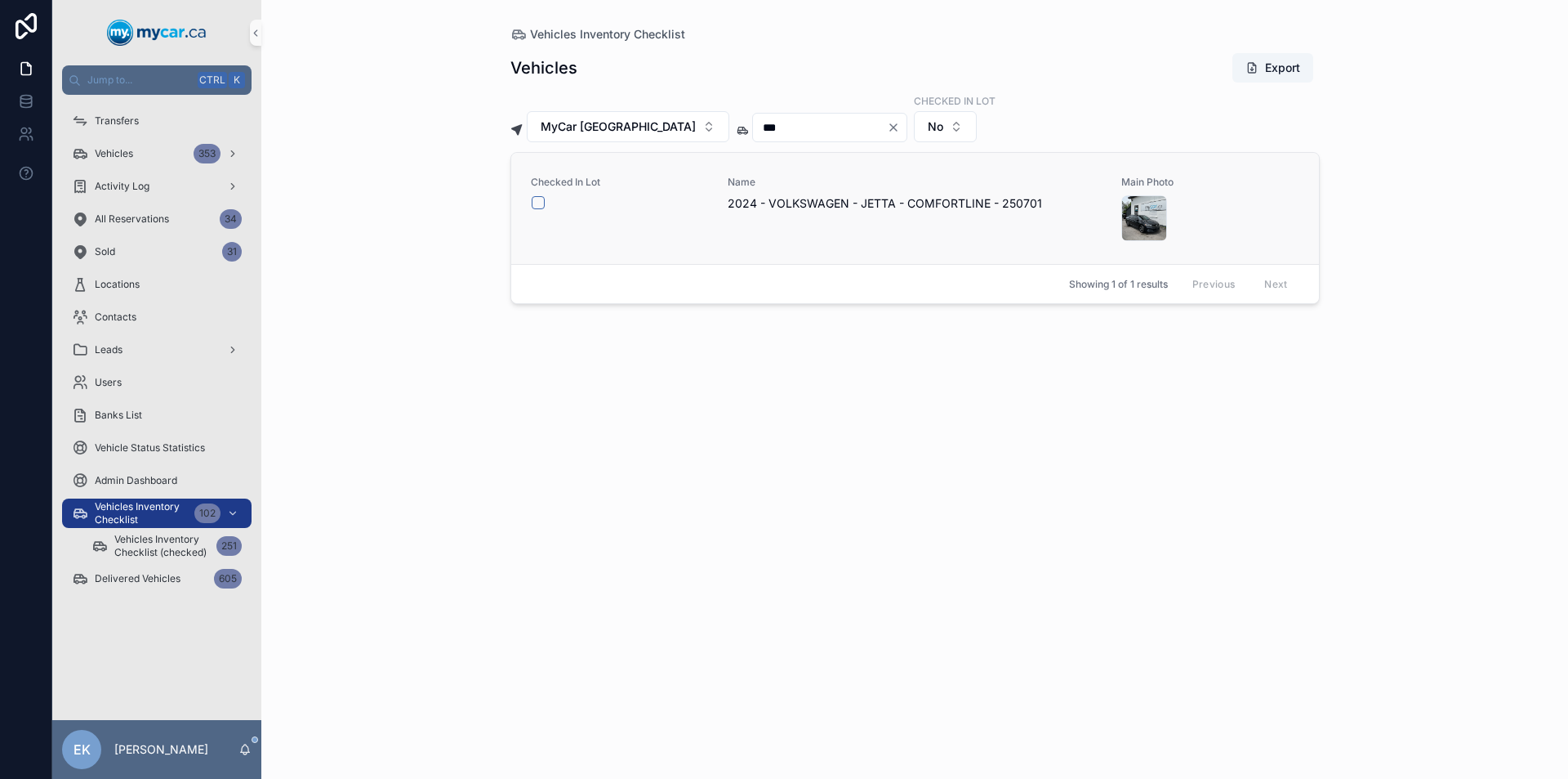
type input "***"
click at [535, 204] on button "scrollable content" at bounding box center [538, 202] width 13 height 13
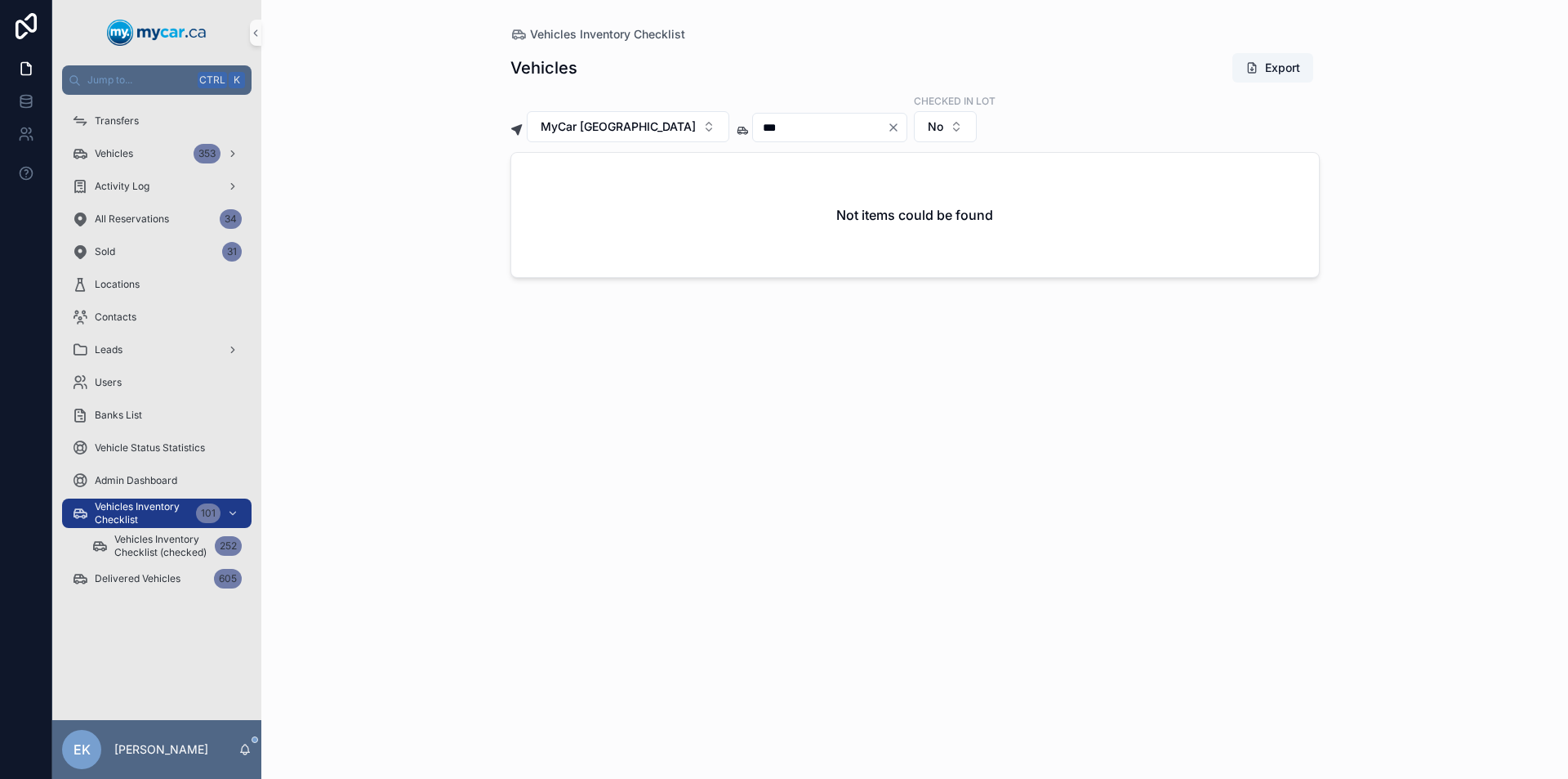
click at [887, 125] on icon "Clear" at bounding box center [893, 127] width 13 height 13
click at [792, 131] on input "scrollable content" at bounding box center [819, 126] width 134 height 23
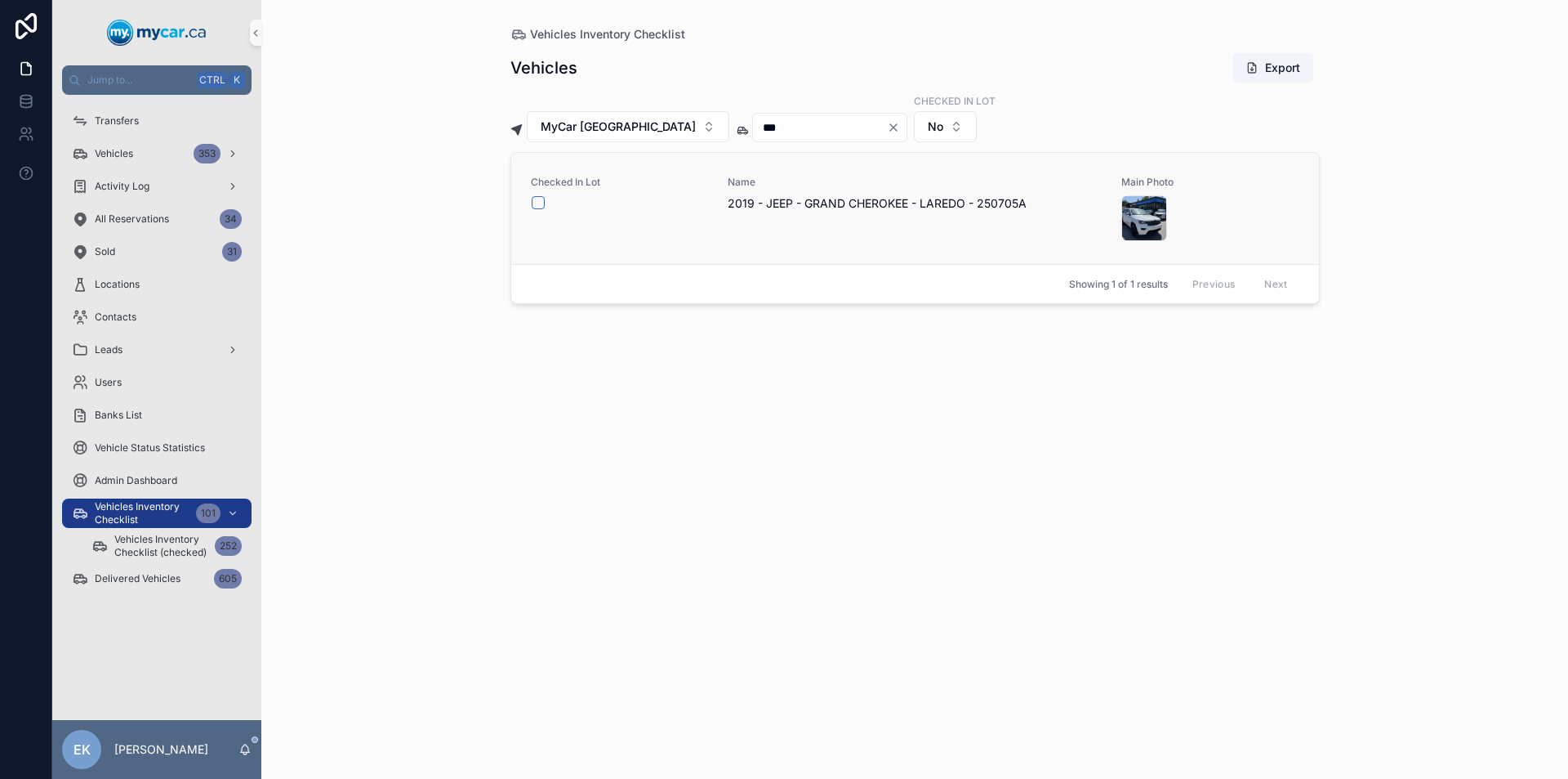
type input "***"
click at [536, 204] on button "scrollable content" at bounding box center [538, 202] width 13 height 13
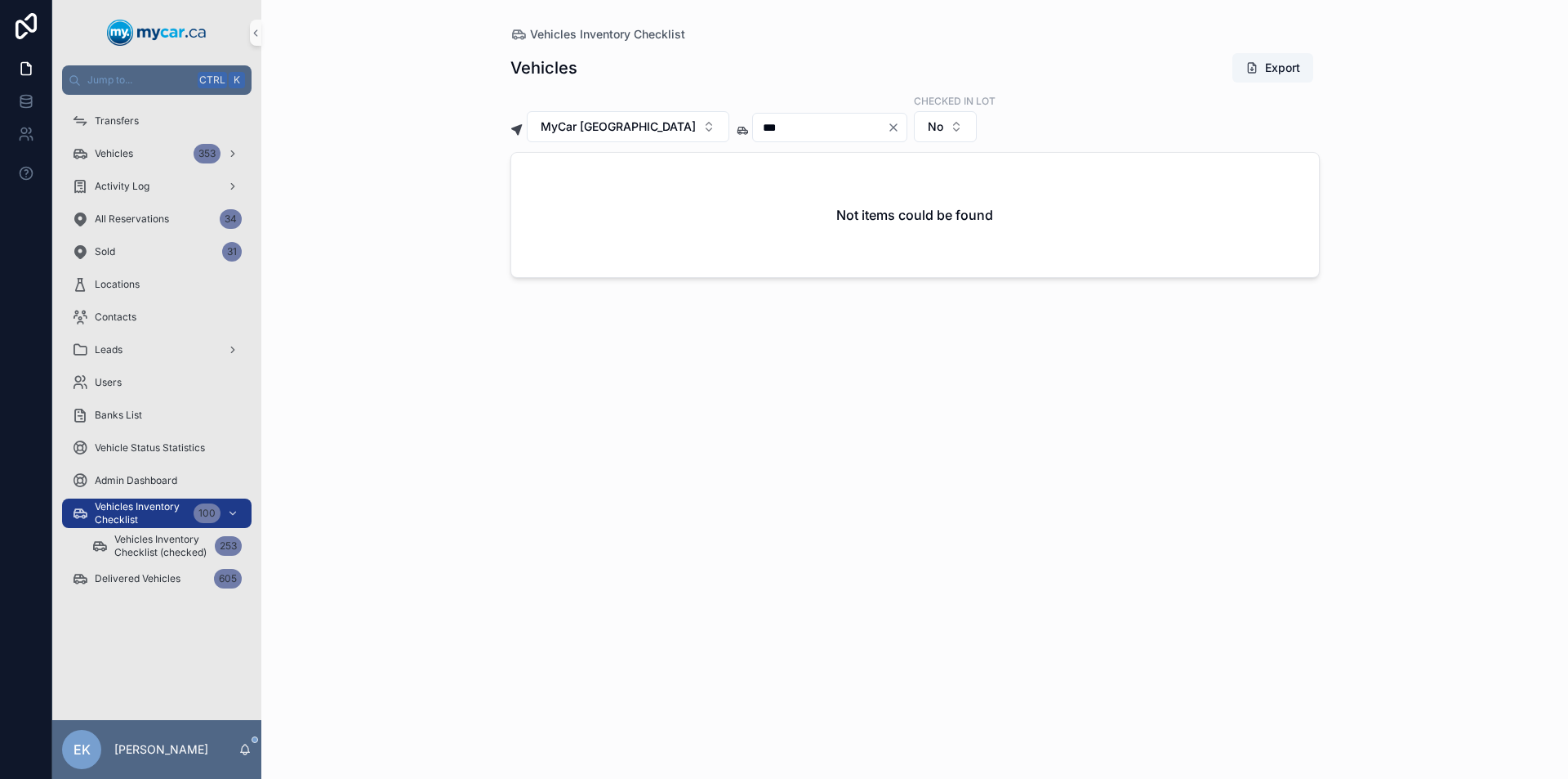
click at [890, 128] on icon "Clear" at bounding box center [893, 126] width 6 height 6
click at [786, 128] on input "scrollable content" at bounding box center [819, 126] width 134 height 23
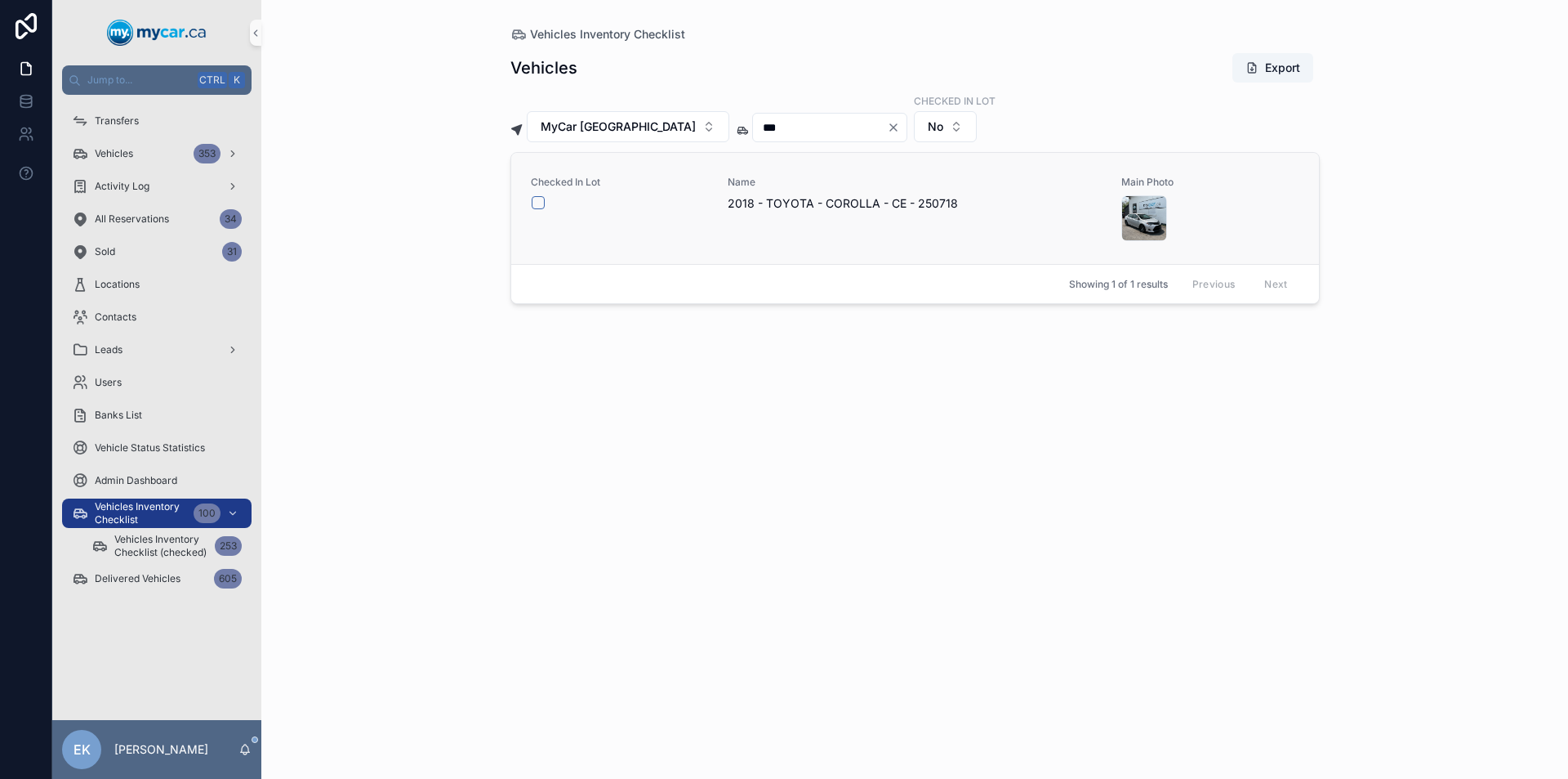
type input "***"
click at [536, 201] on button "scrollable content" at bounding box center [538, 202] width 13 height 13
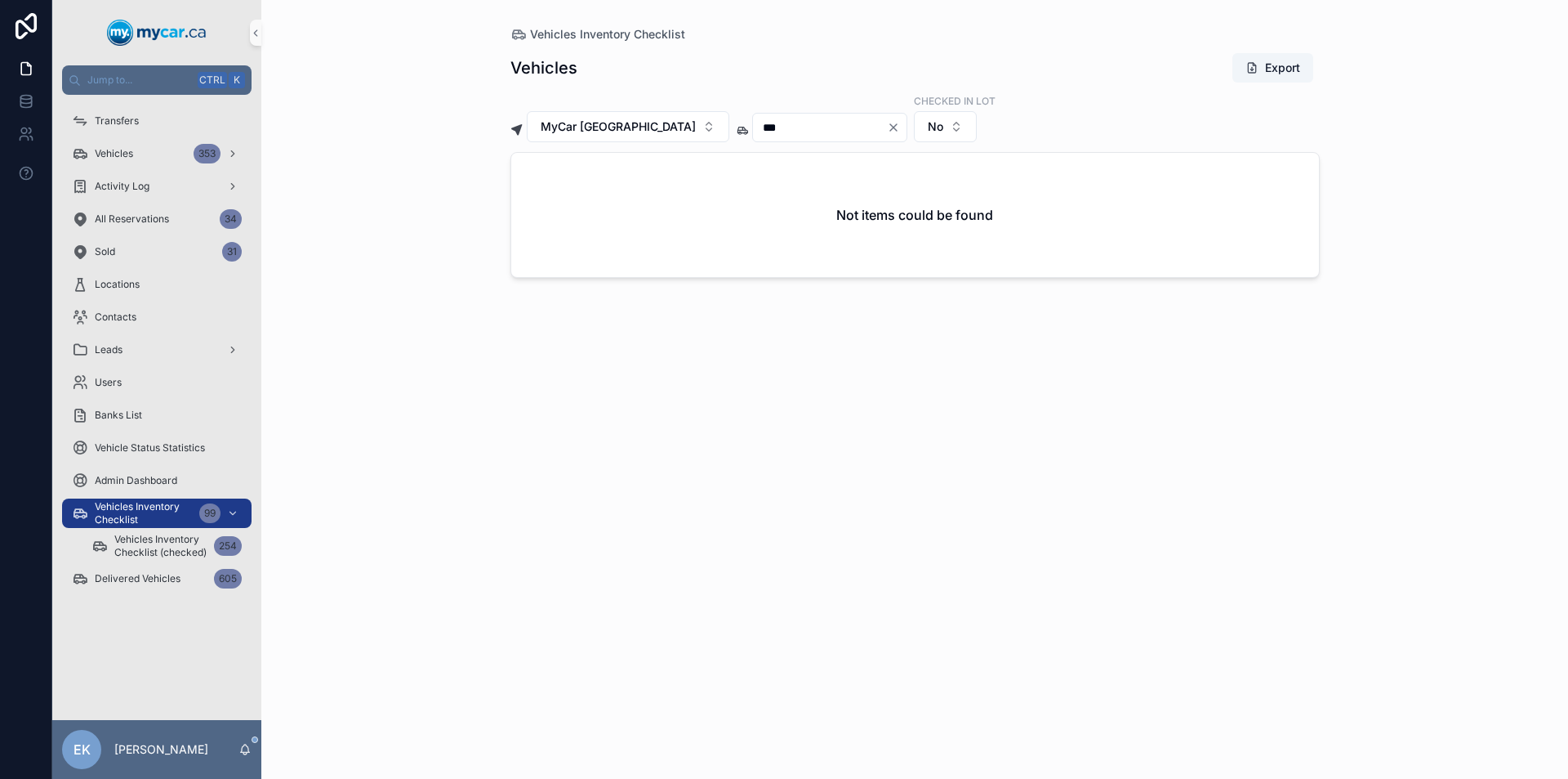
click at [887, 127] on icon "Clear" at bounding box center [893, 127] width 13 height 13
click at [754, 137] on div "scrollable content" at bounding box center [819, 127] width 136 height 29
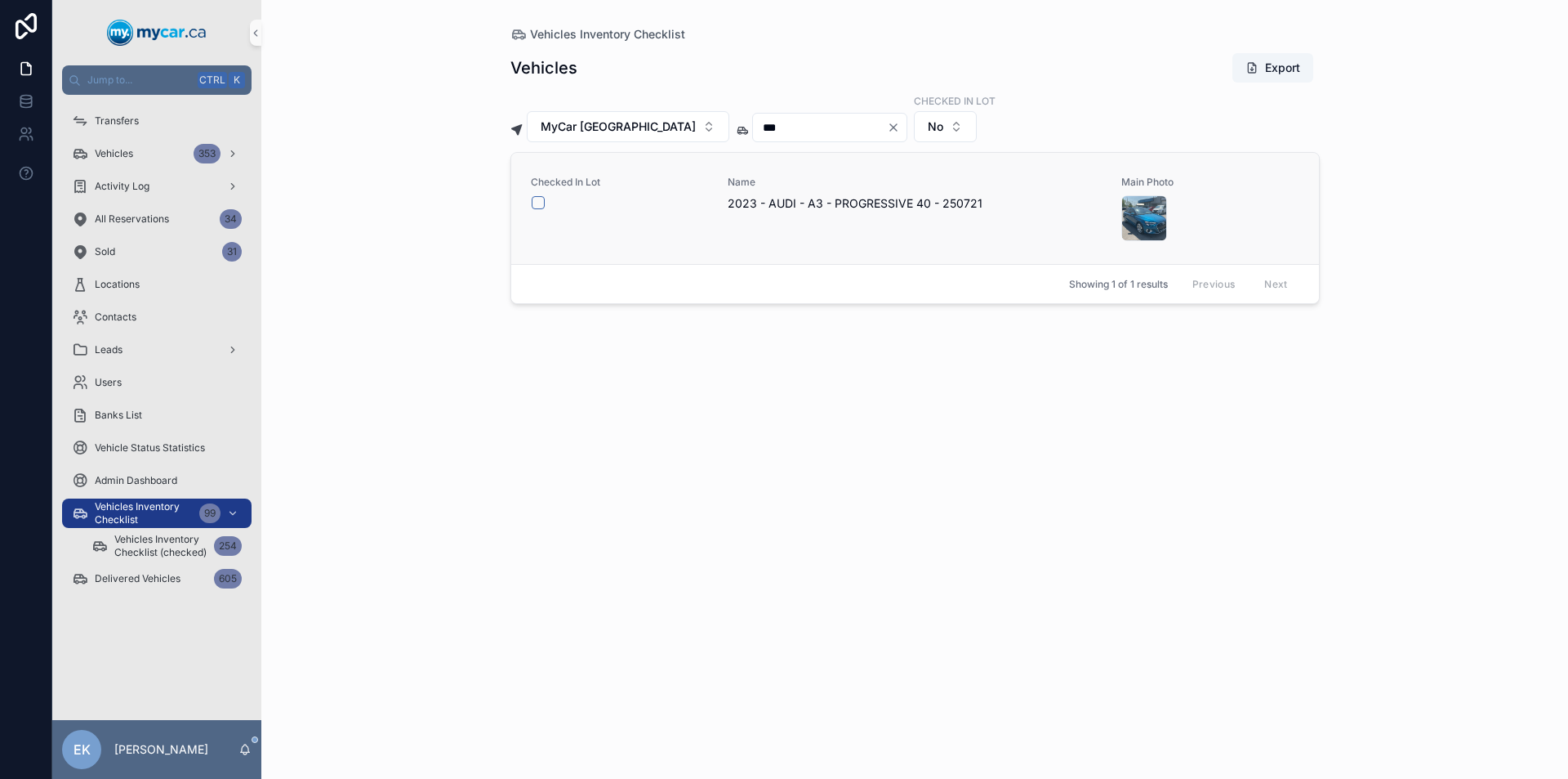
type input "***"
click at [538, 200] on button "scrollable content" at bounding box center [538, 202] width 13 height 13
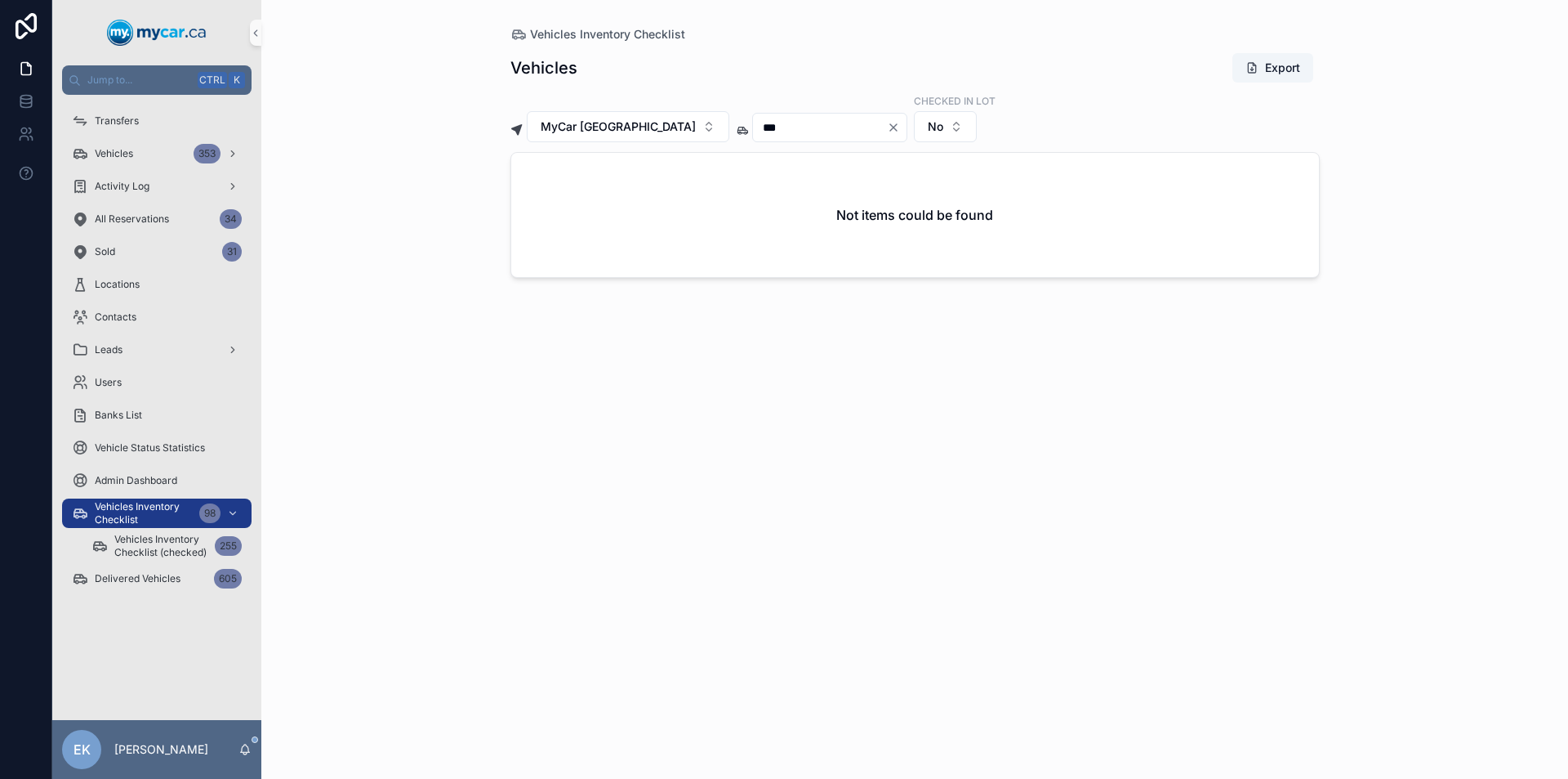
click at [887, 126] on icon "Clear" at bounding box center [893, 127] width 13 height 13
click at [788, 129] on input "scrollable content" at bounding box center [819, 126] width 134 height 23
type input "***"
click at [538, 197] on button "scrollable content" at bounding box center [538, 202] width 13 height 13
click at [890, 126] on icon "Clear" at bounding box center [893, 126] width 6 height 6
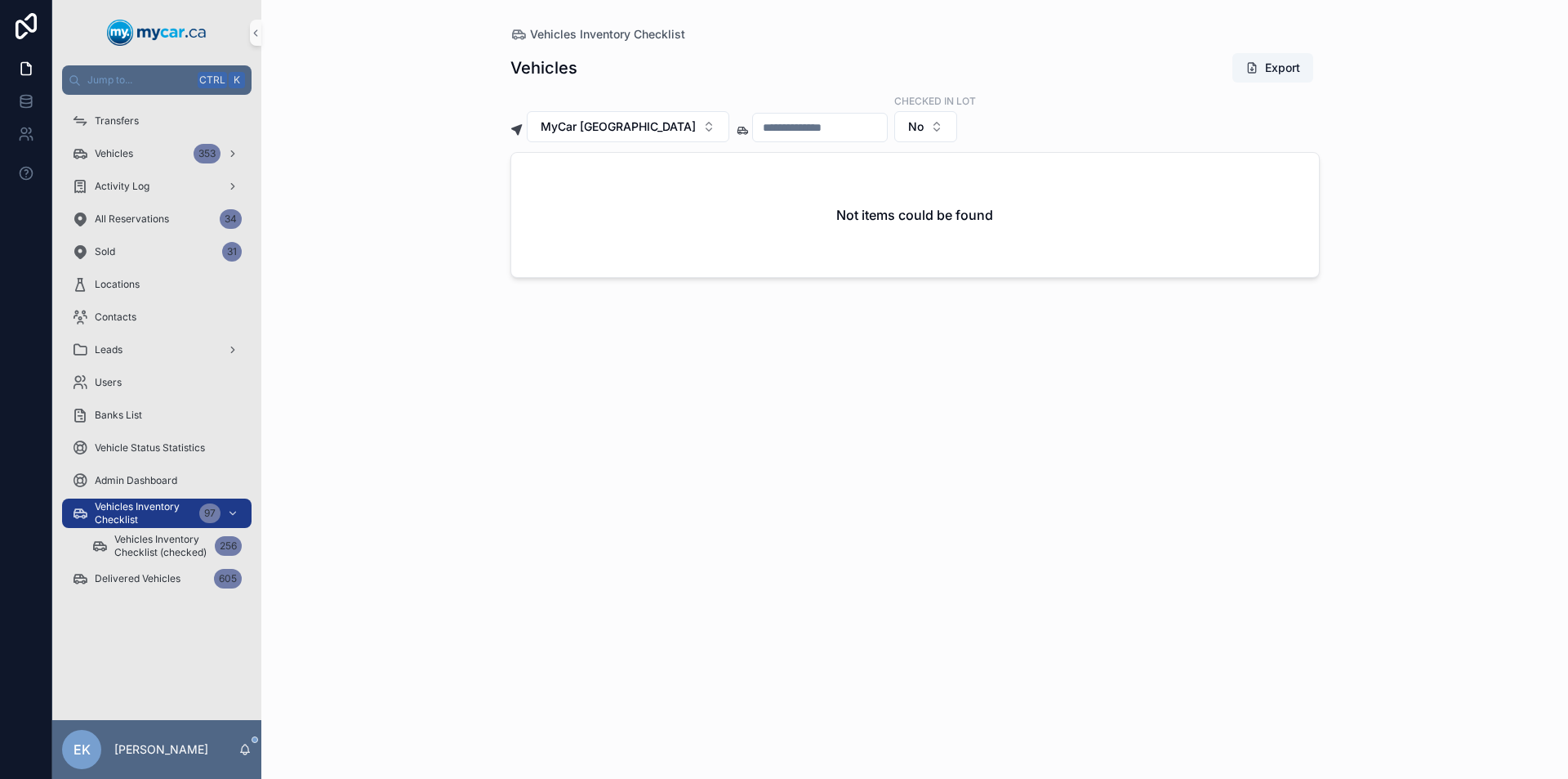
click at [777, 127] on input "scrollable content" at bounding box center [819, 126] width 134 height 23
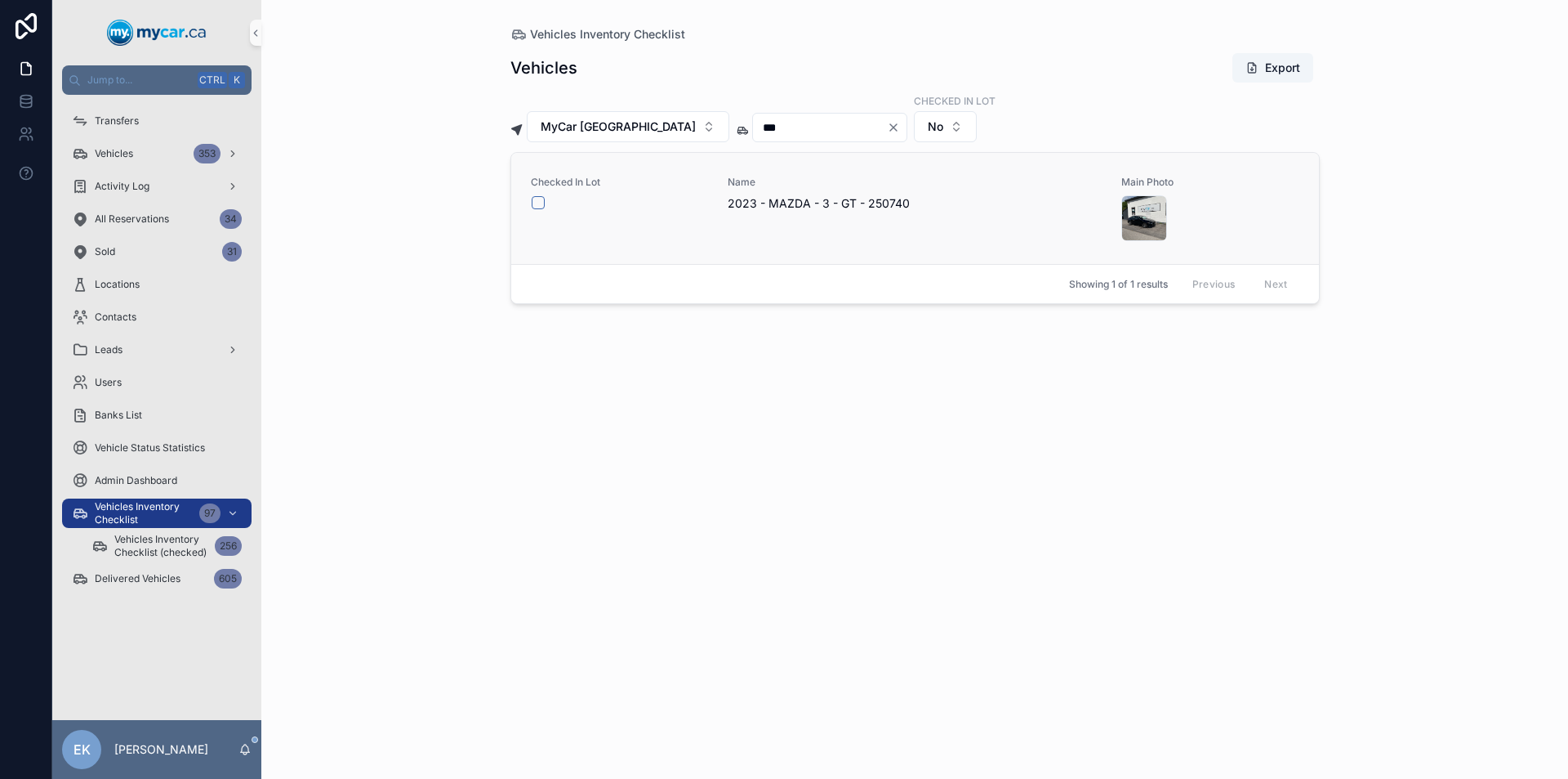
type input "***"
click at [538, 201] on button "scrollable content" at bounding box center [538, 202] width 13 height 13
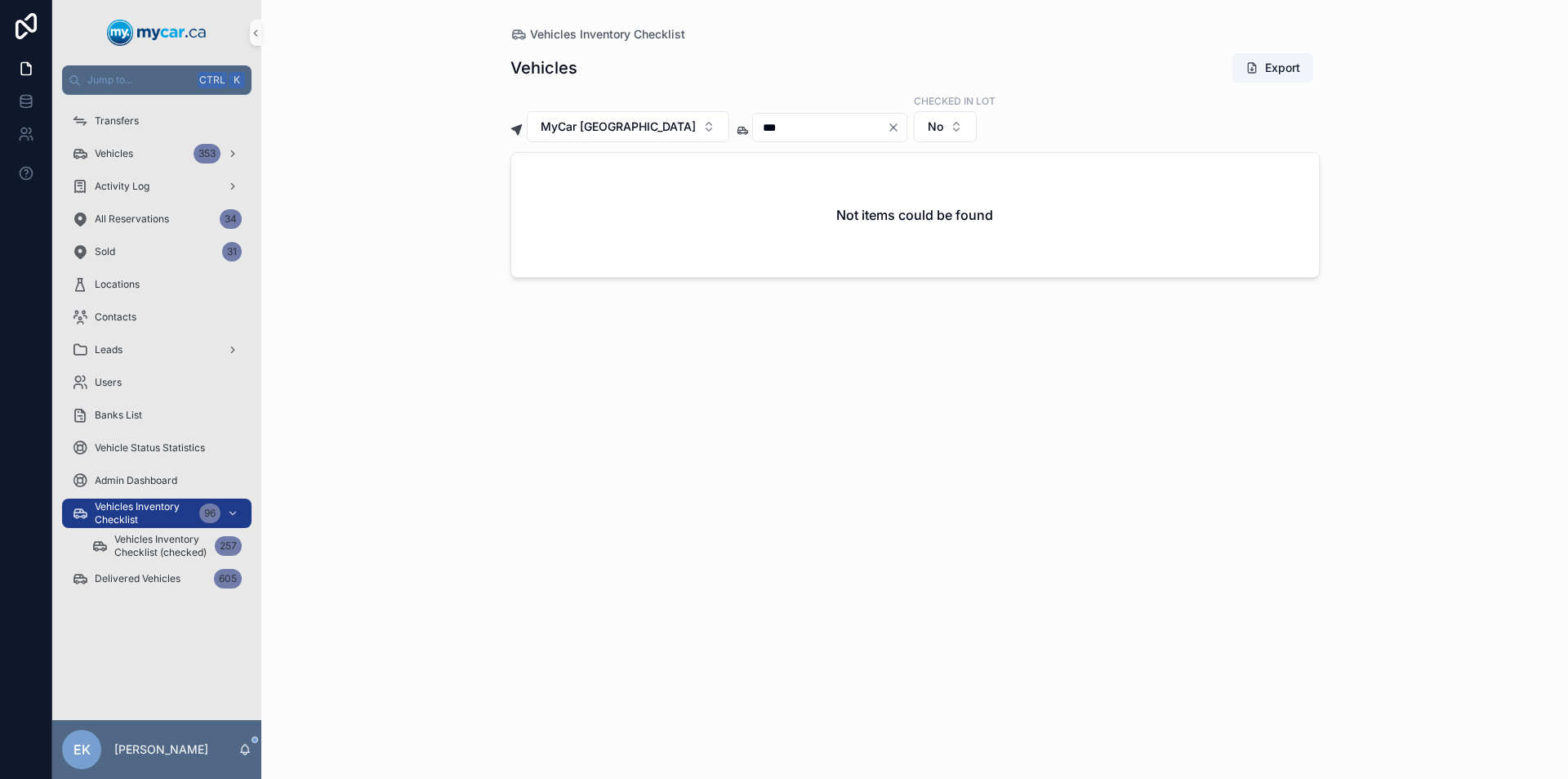
click at [890, 126] on icon "Clear" at bounding box center [893, 126] width 6 height 6
click at [812, 126] on input "scrollable content" at bounding box center [819, 126] width 134 height 23
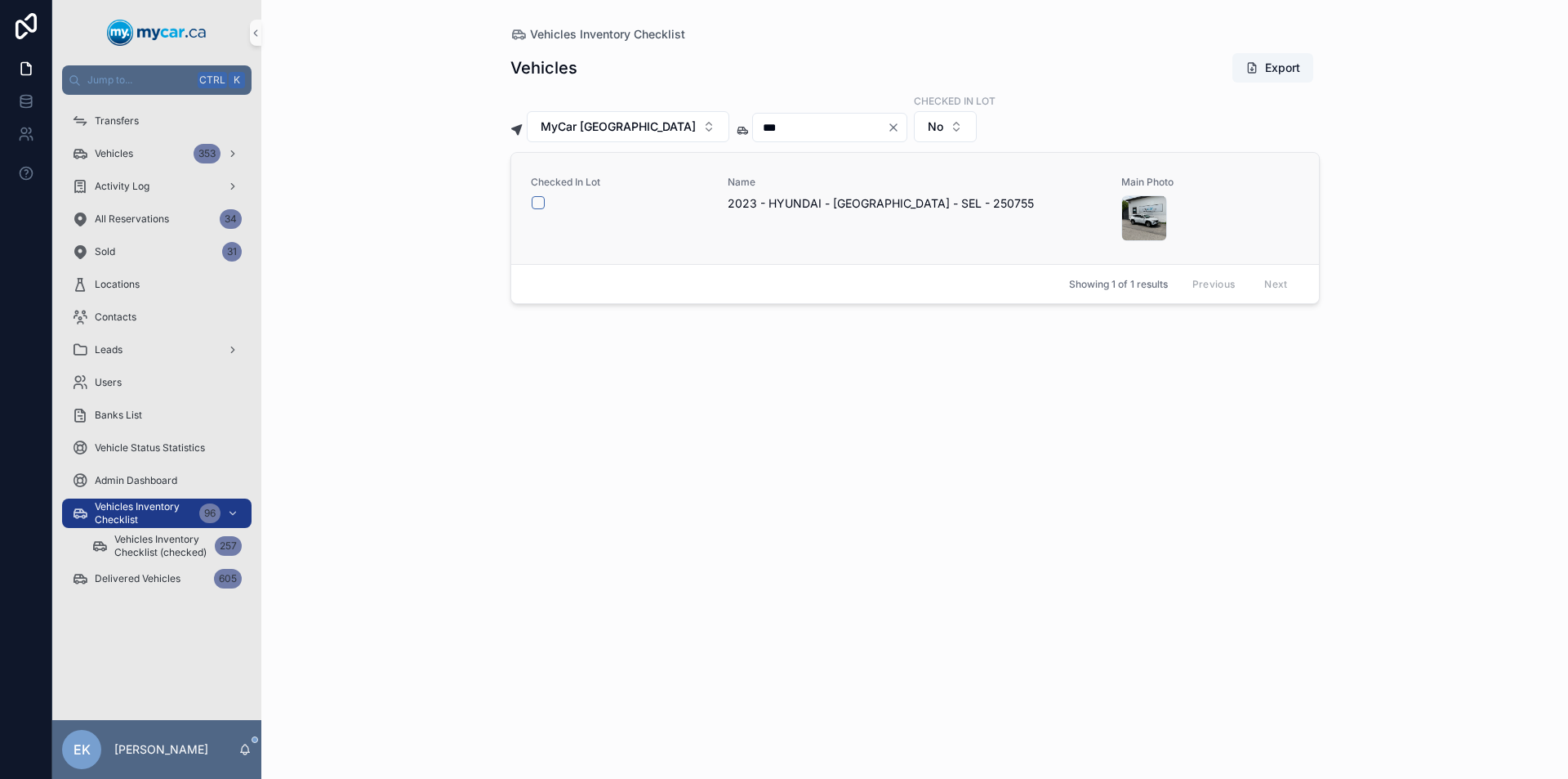
type input "***"
click at [537, 195] on div "Checked In Lot" at bounding box center [619, 193] width 177 height 35
click at [538, 200] on button "scrollable content" at bounding box center [538, 202] width 13 height 13
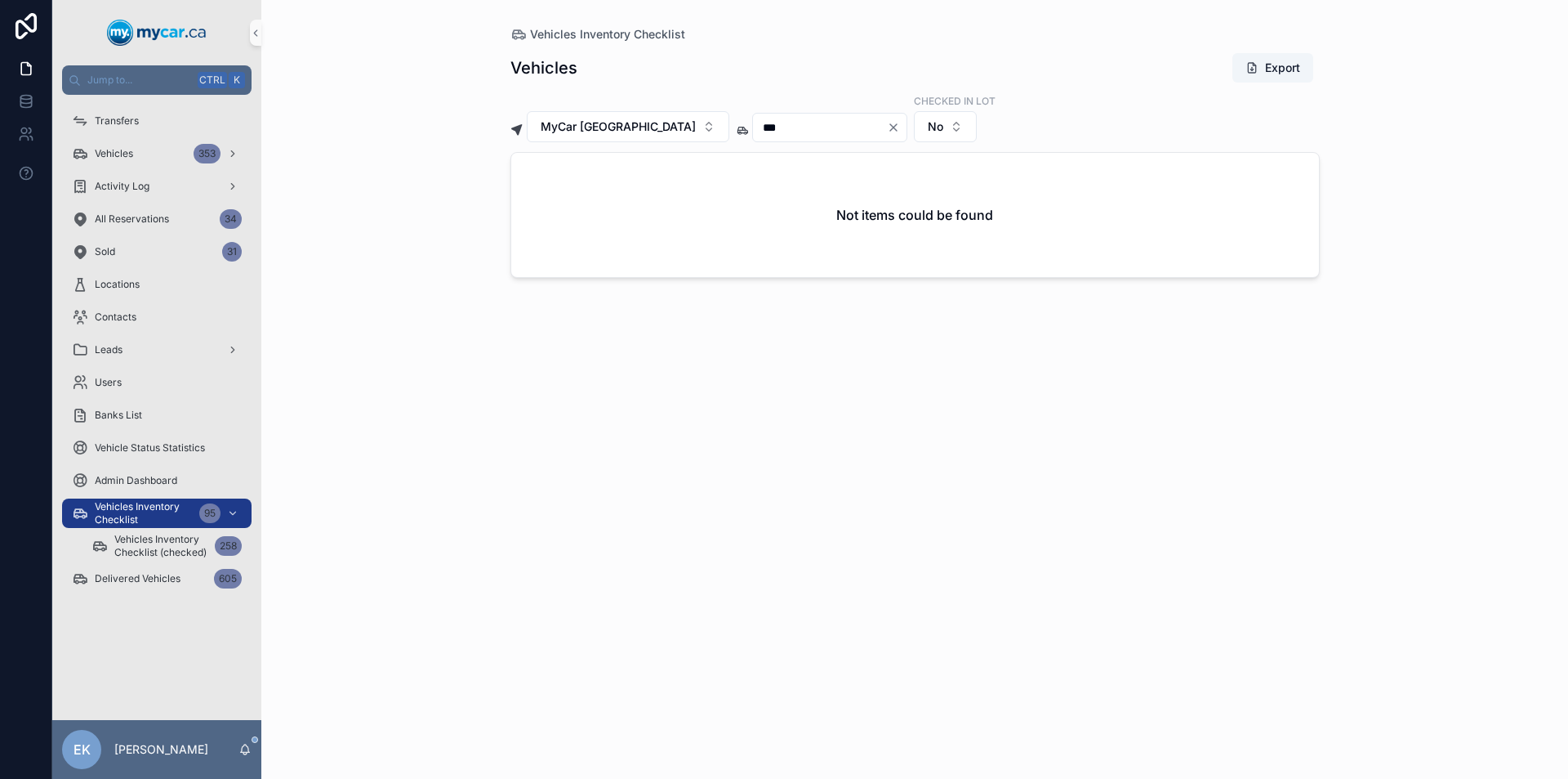
click at [890, 126] on icon "Clear" at bounding box center [893, 126] width 6 height 6
click at [767, 126] on input "scrollable content" at bounding box center [819, 126] width 134 height 23
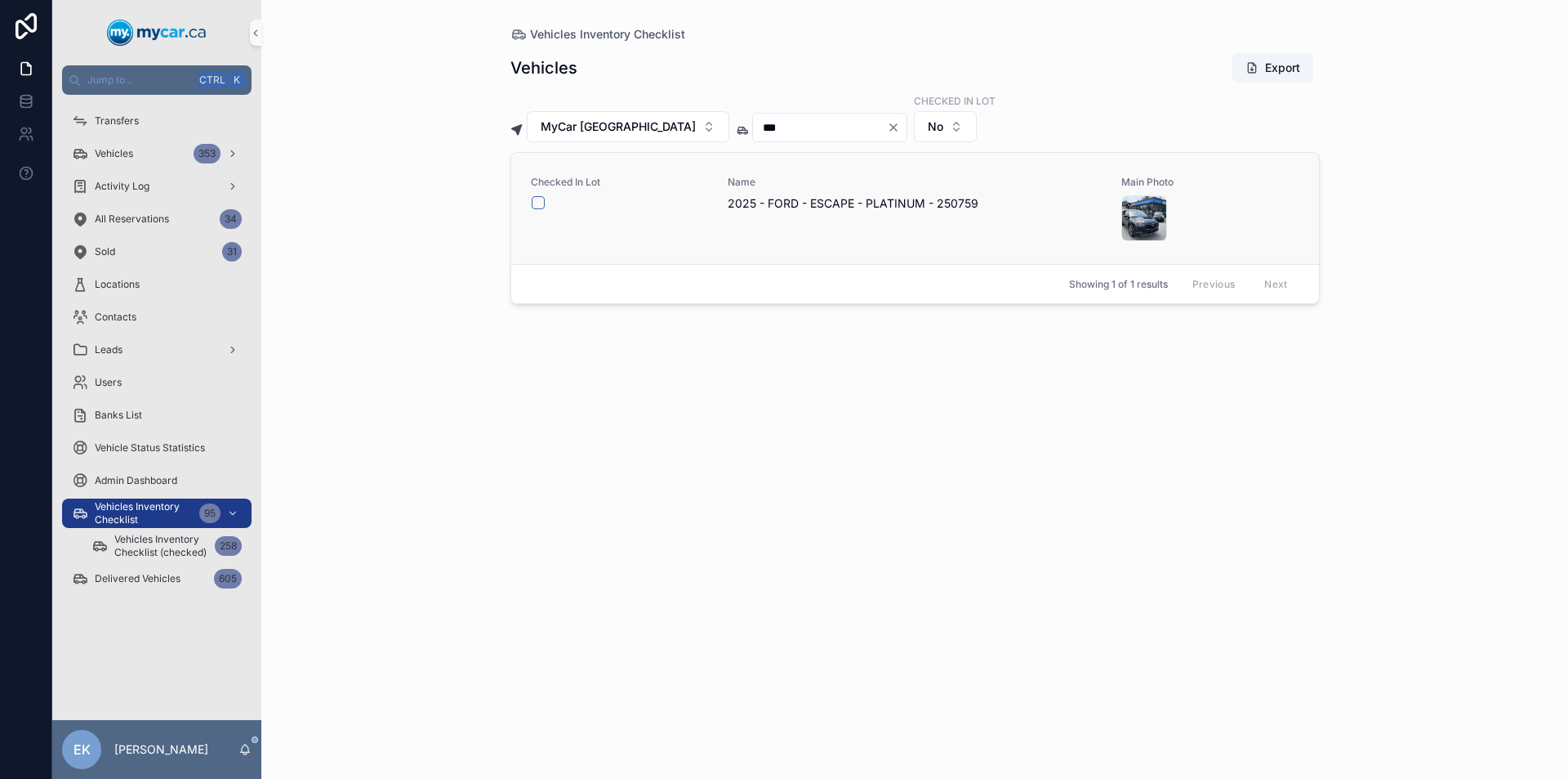
type input "***"
click at [536, 200] on button "scrollable content" at bounding box center [538, 202] width 13 height 13
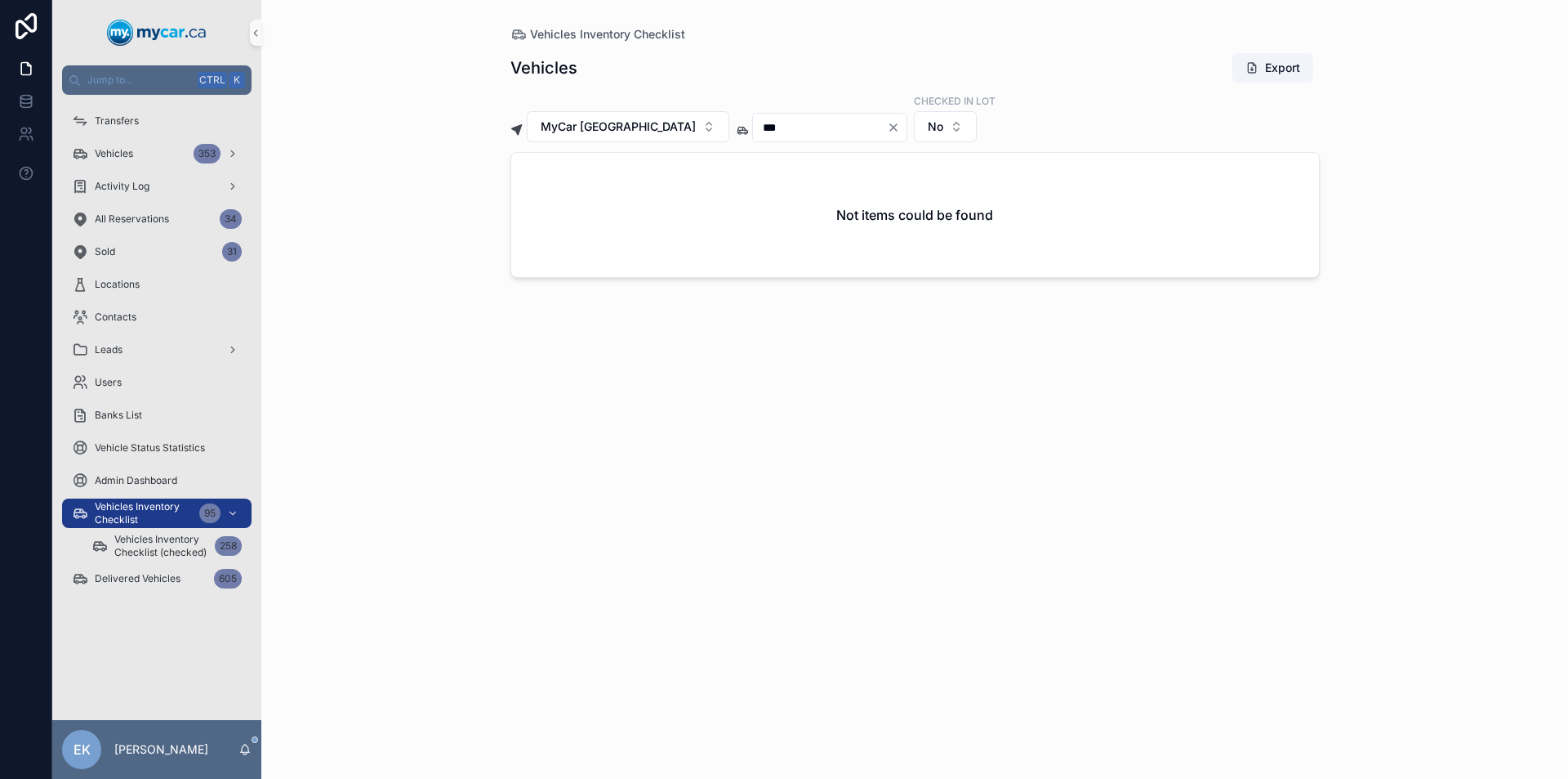
click at [890, 131] on icon "Clear" at bounding box center [893, 126] width 6 height 6
click at [771, 120] on input "scrollable content" at bounding box center [819, 126] width 134 height 23
type input "***"
click at [887, 126] on icon "Clear" at bounding box center [893, 127] width 13 height 13
click at [829, 131] on input "scrollable content" at bounding box center [819, 126] width 134 height 23
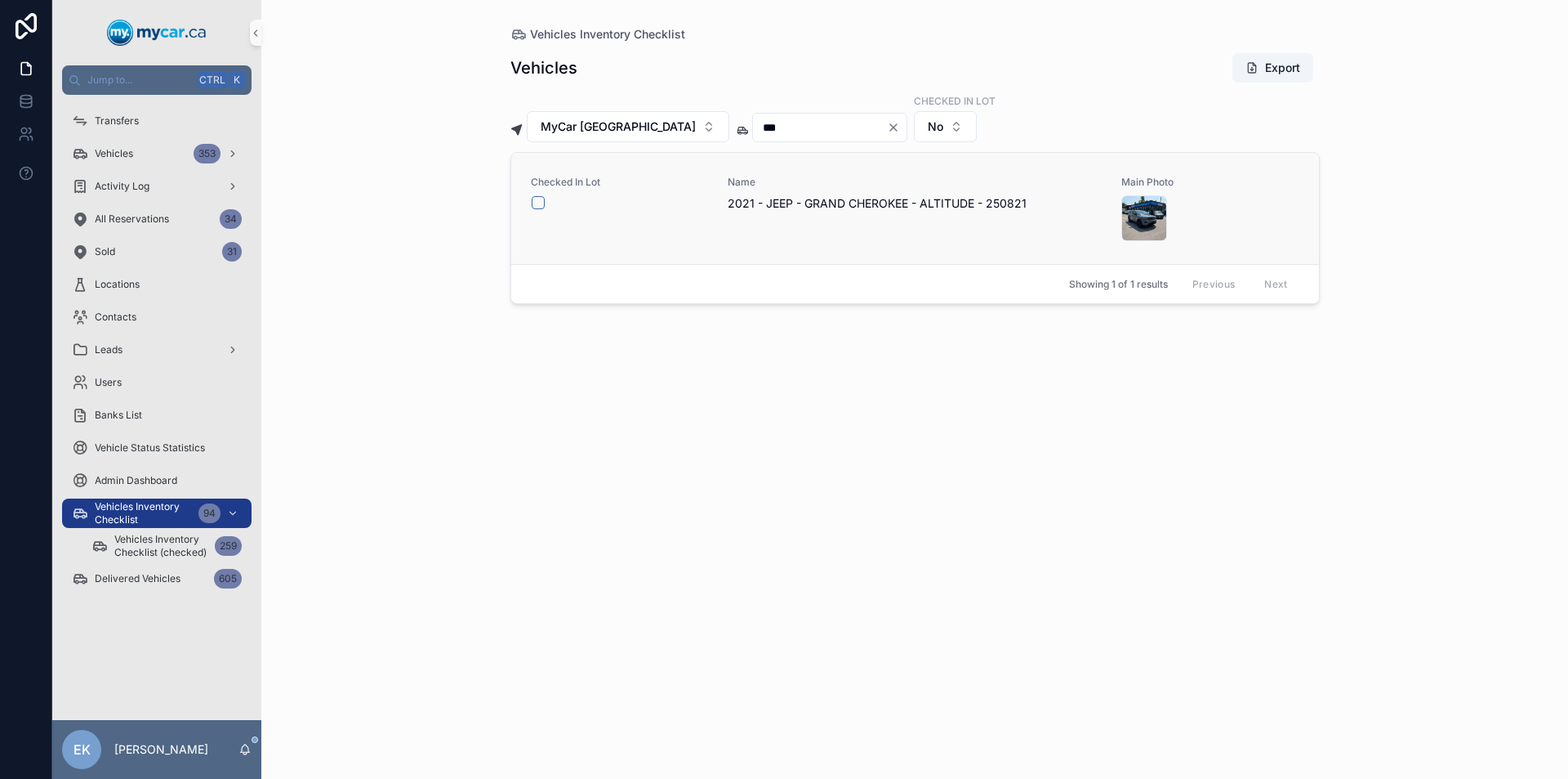
type input "***"
click at [542, 199] on button "scrollable content" at bounding box center [538, 202] width 13 height 13
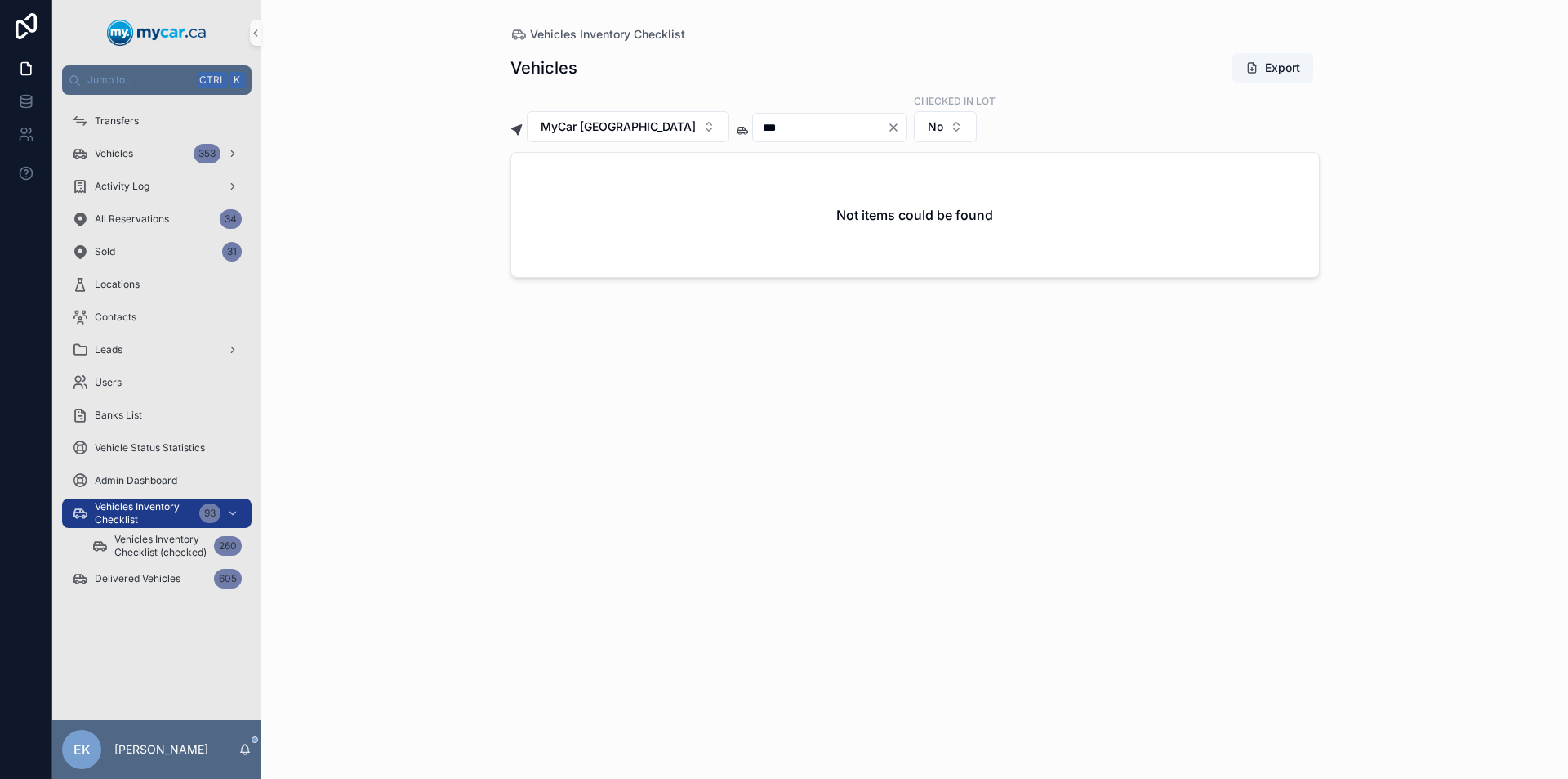
click at [887, 126] on icon "Clear" at bounding box center [893, 127] width 13 height 13
click at [859, 125] on input "scrollable content" at bounding box center [819, 126] width 134 height 23
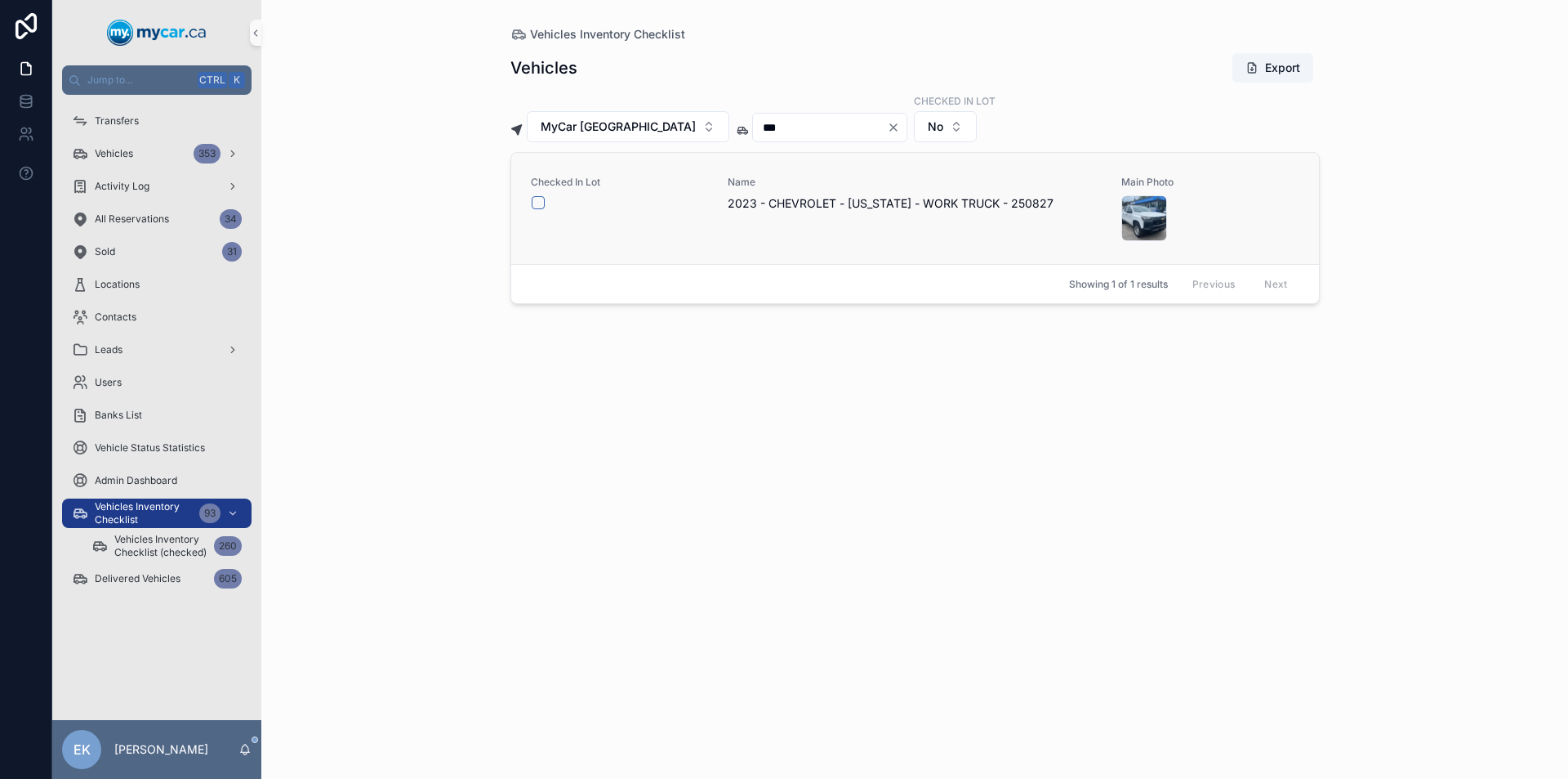
type input "***"
click at [538, 201] on button "scrollable content" at bounding box center [538, 202] width 13 height 13
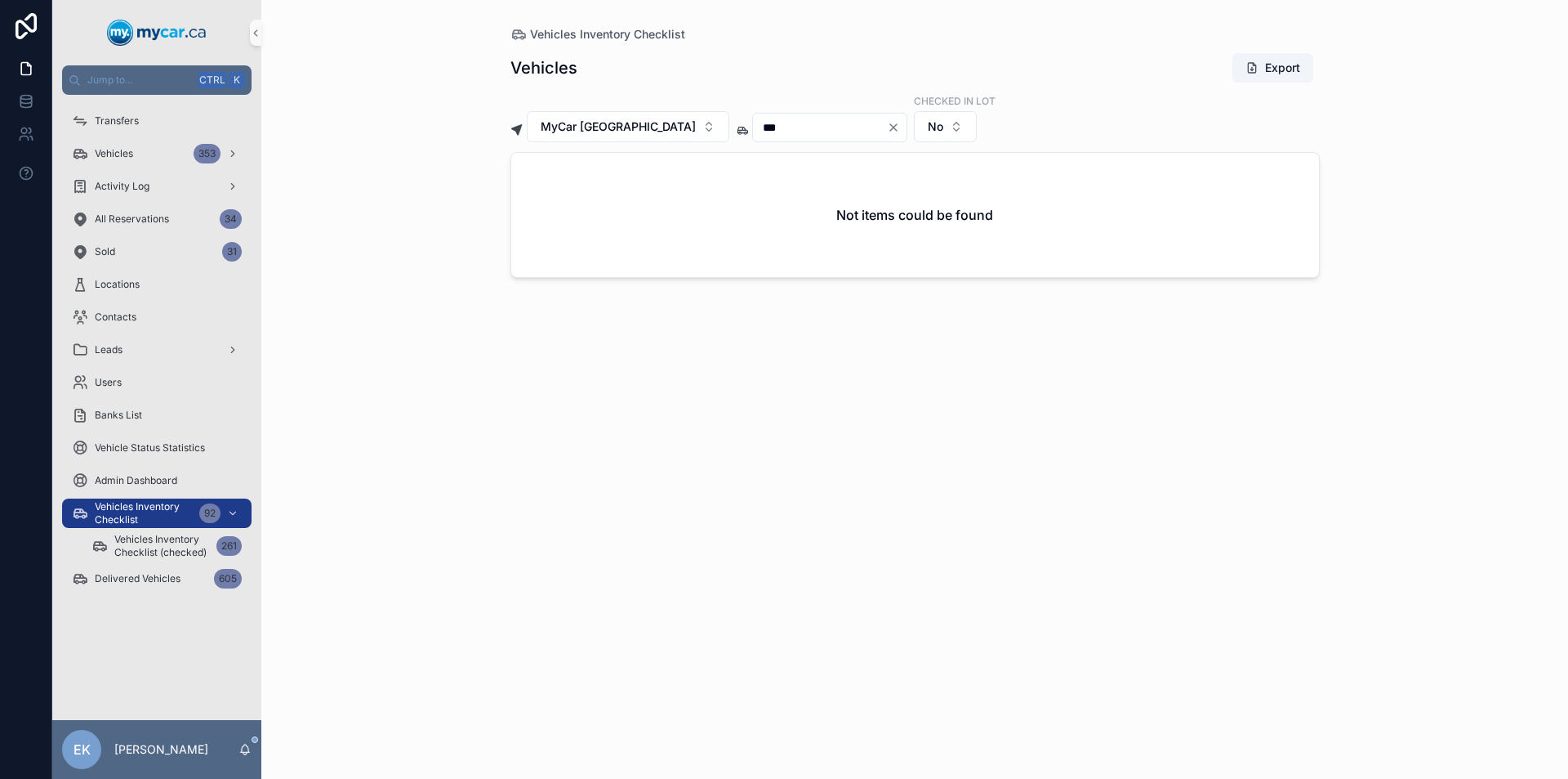
click at [890, 128] on icon "Clear" at bounding box center [893, 126] width 6 height 6
click at [833, 126] on input "scrollable content" at bounding box center [819, 126] width 134 height 23
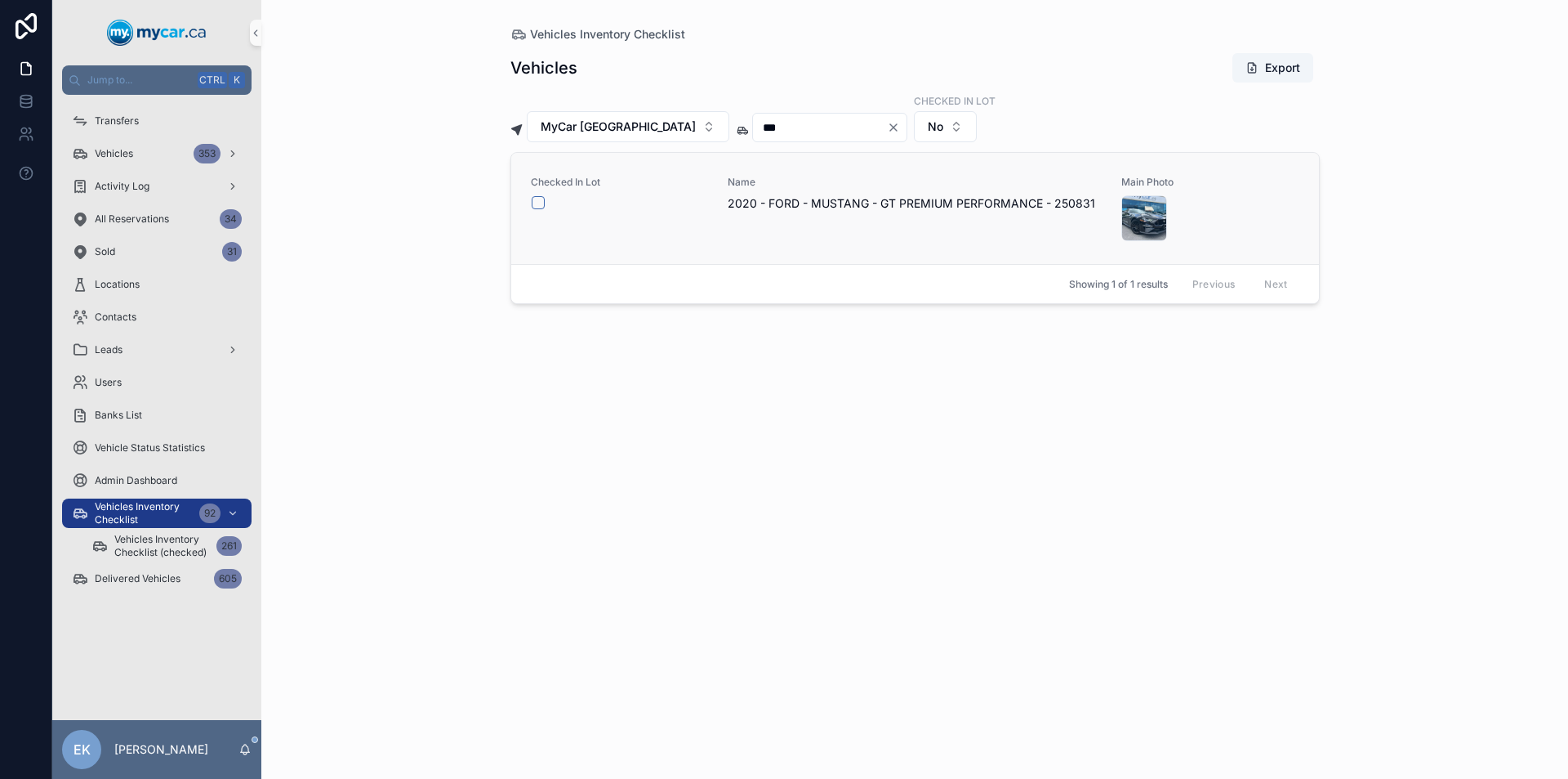
type input "***"
click at [537, 204] on button "scrollable content" at bounding box center [538, 202] width 13 height 13
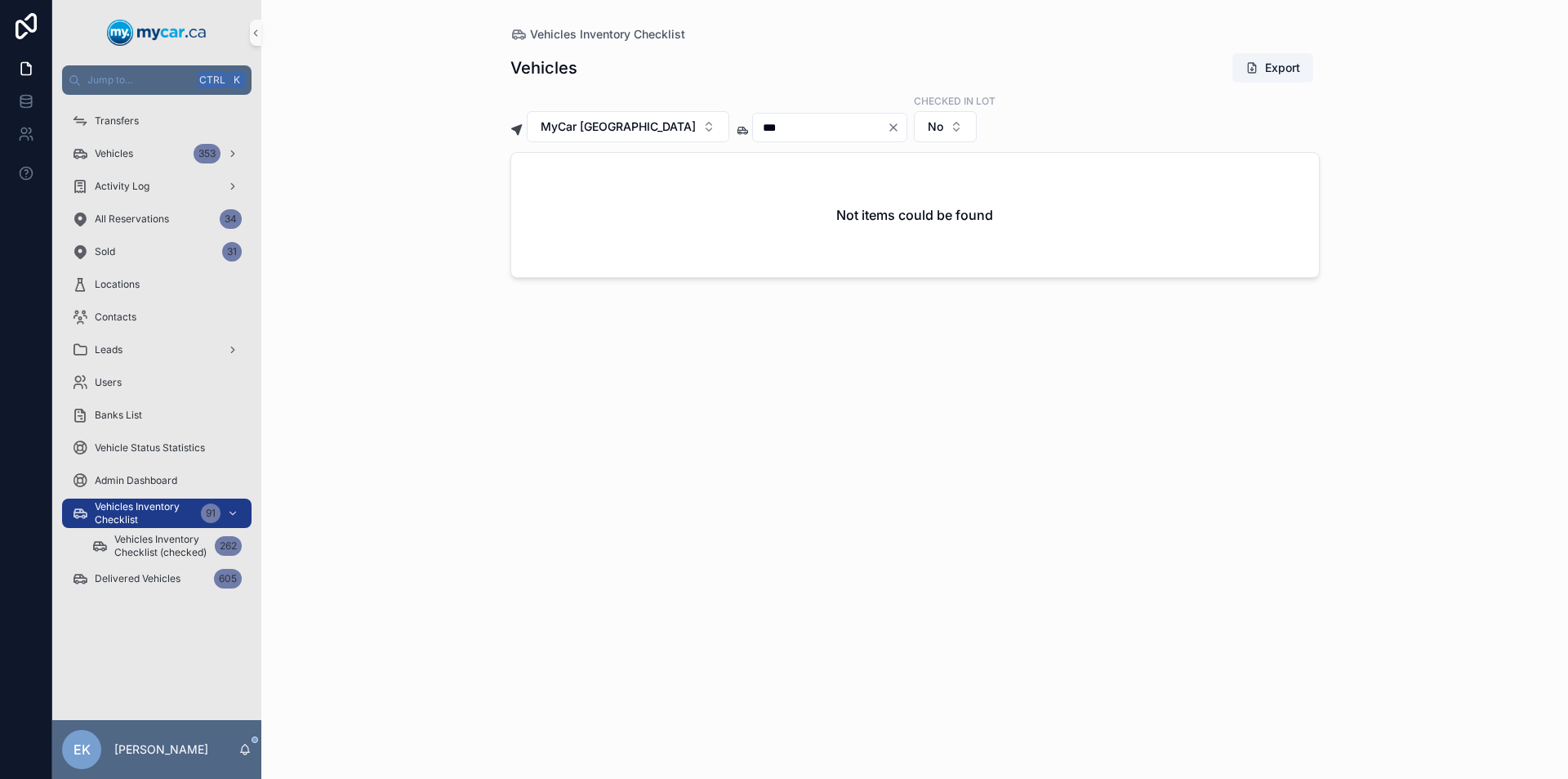
click at [887, 125] on icon "Clear" at bounding box center [893, 127] width 13 height 13
click at [800, 132] on input "scrollable content" at bounding box center [819, 126] width 134 height 23
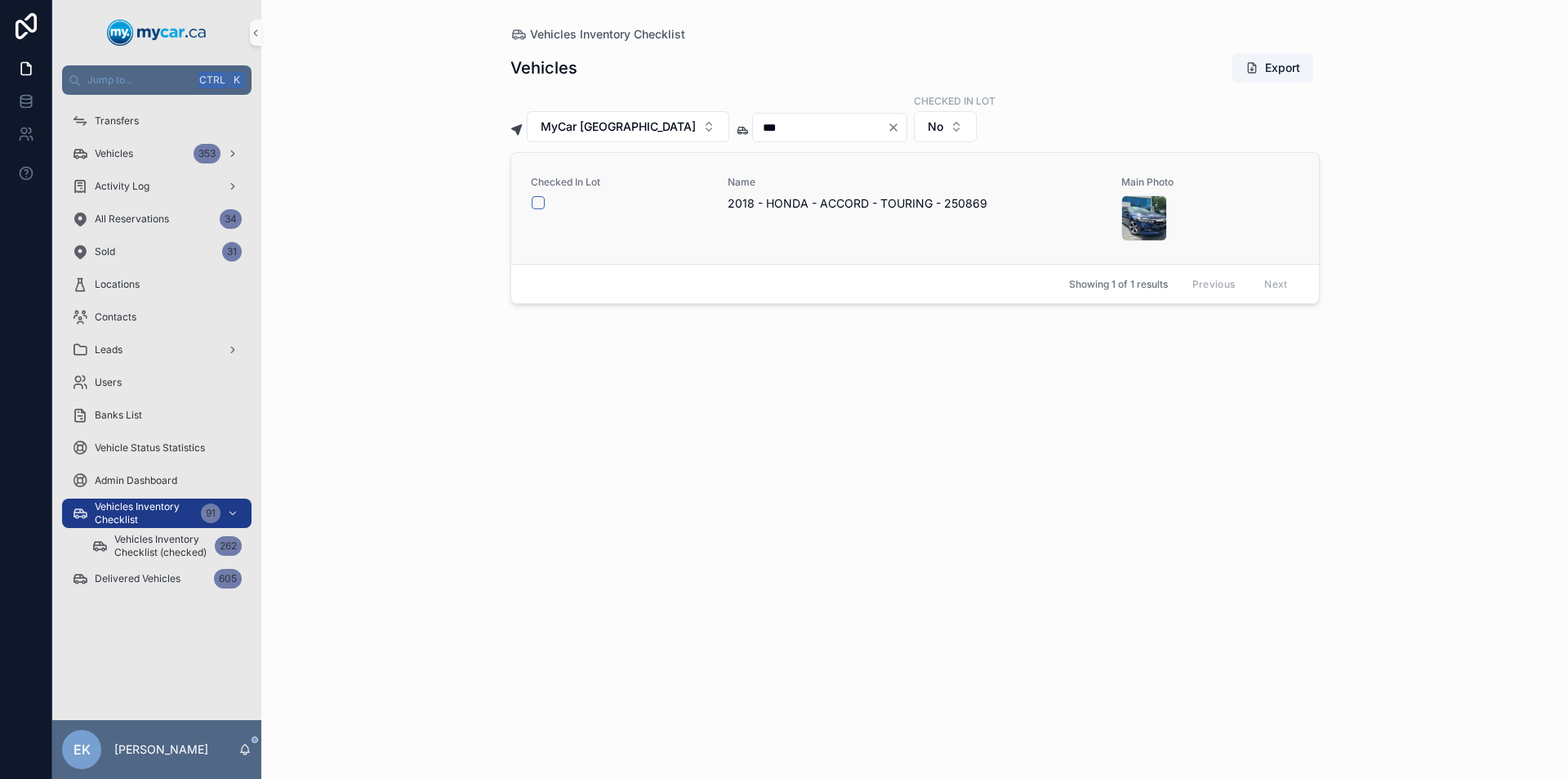
type input "***"
click at [537, 204] on button "scrollable content" at bounding box center [538, 202] width 13 height 13
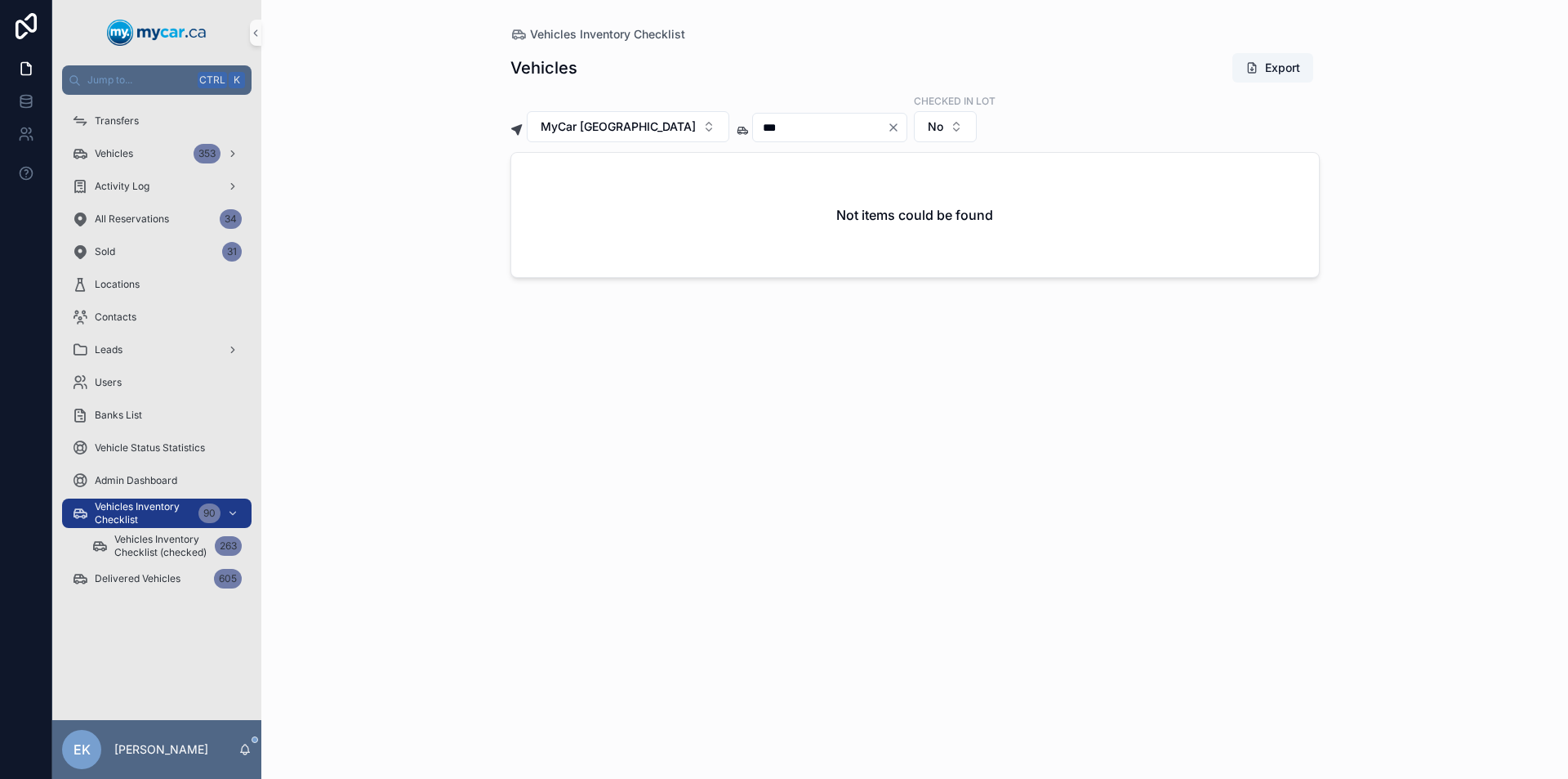
click at [890, 127] on icon "Clear" at bounding box center [893, 126] width 6 height 6
click at [802, 122] on input "scrollable content" at bounding box center [819, 126] width 134 height 23
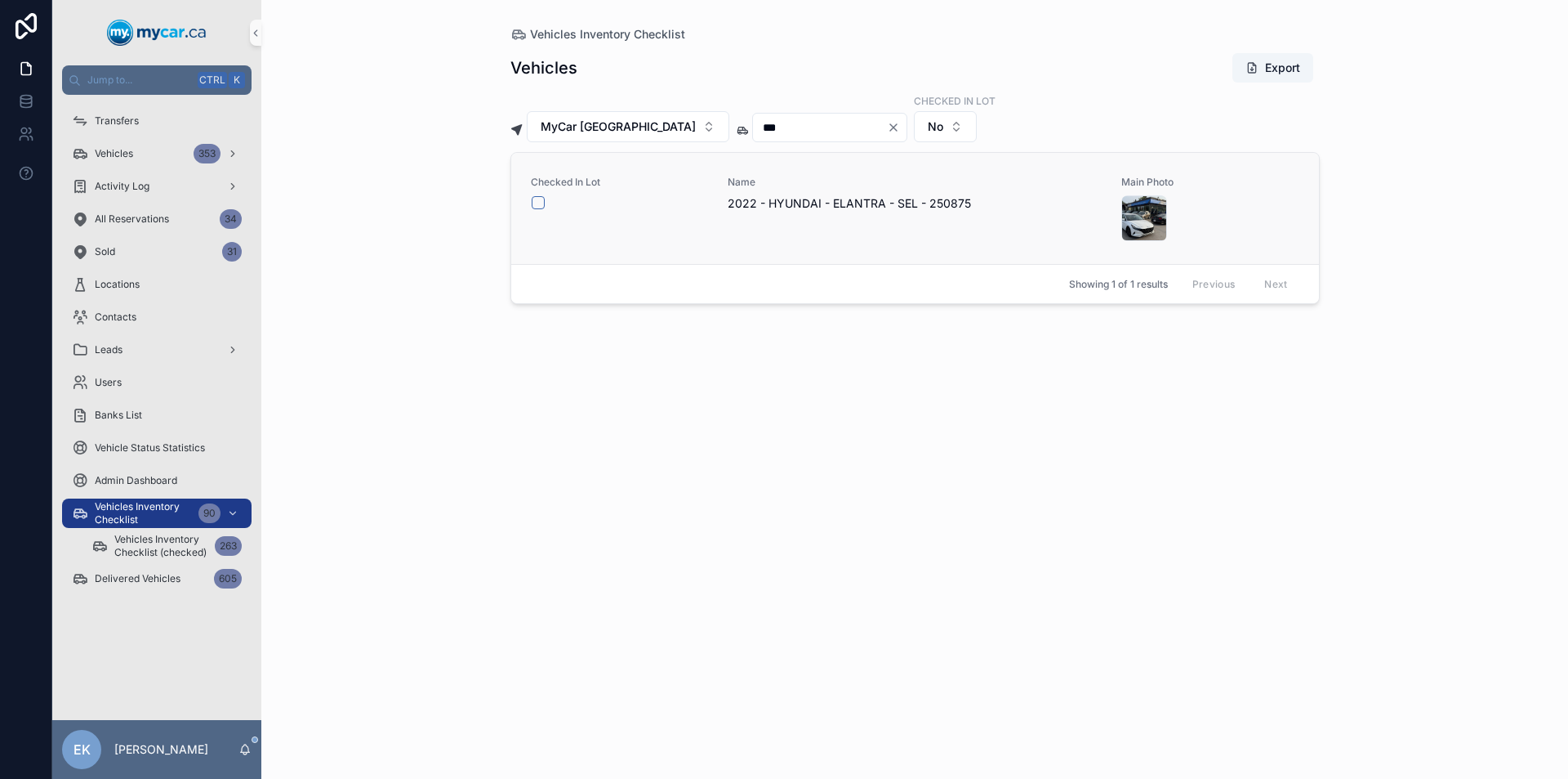
type input "***"
click at [539, 204] on button "scrollable content" at bounding box center [538, 202] width 13 height 13
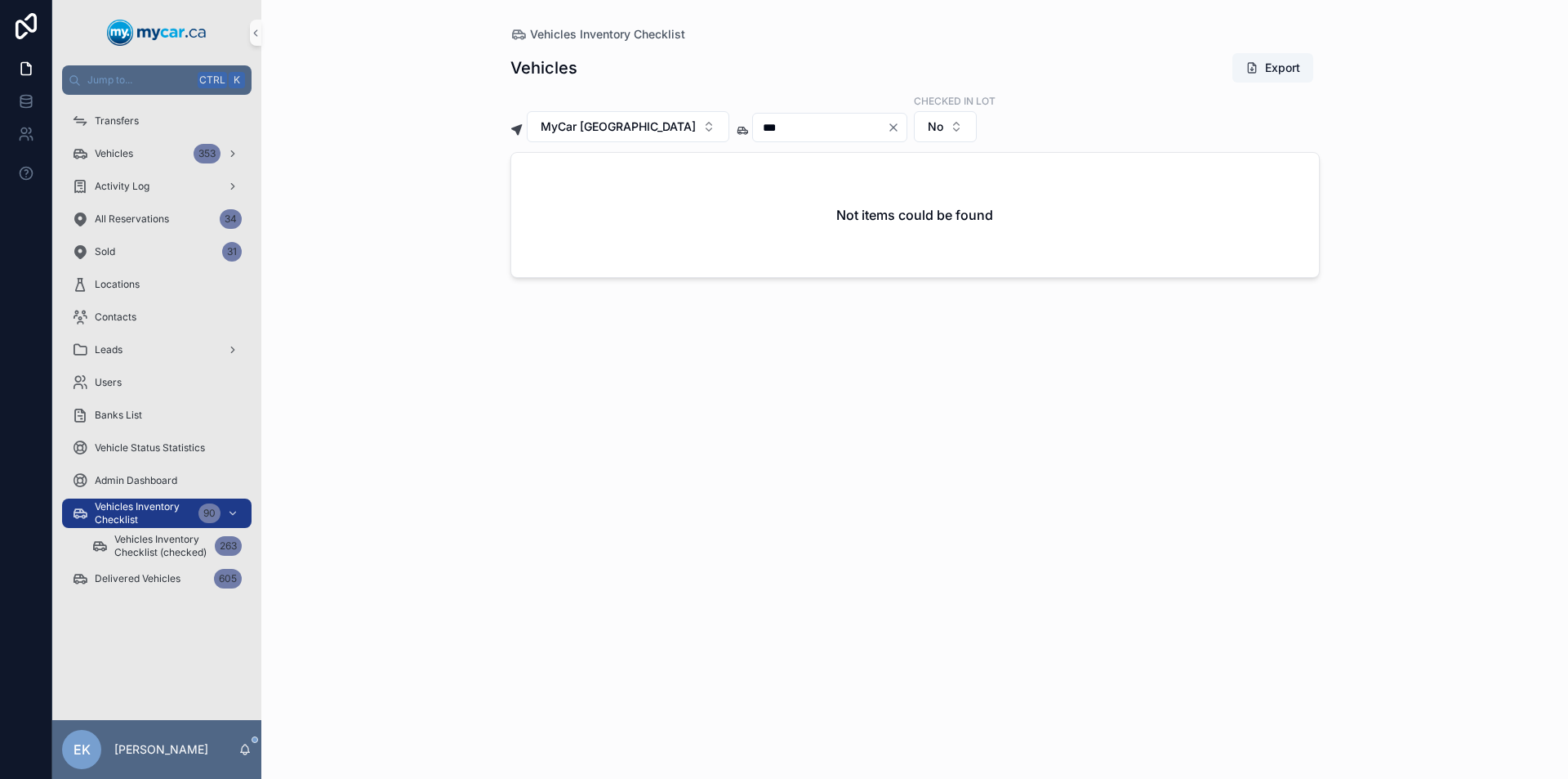
click at [890, 128] on icon "Clear" at bounding box center [893, 126] width 6 height 6
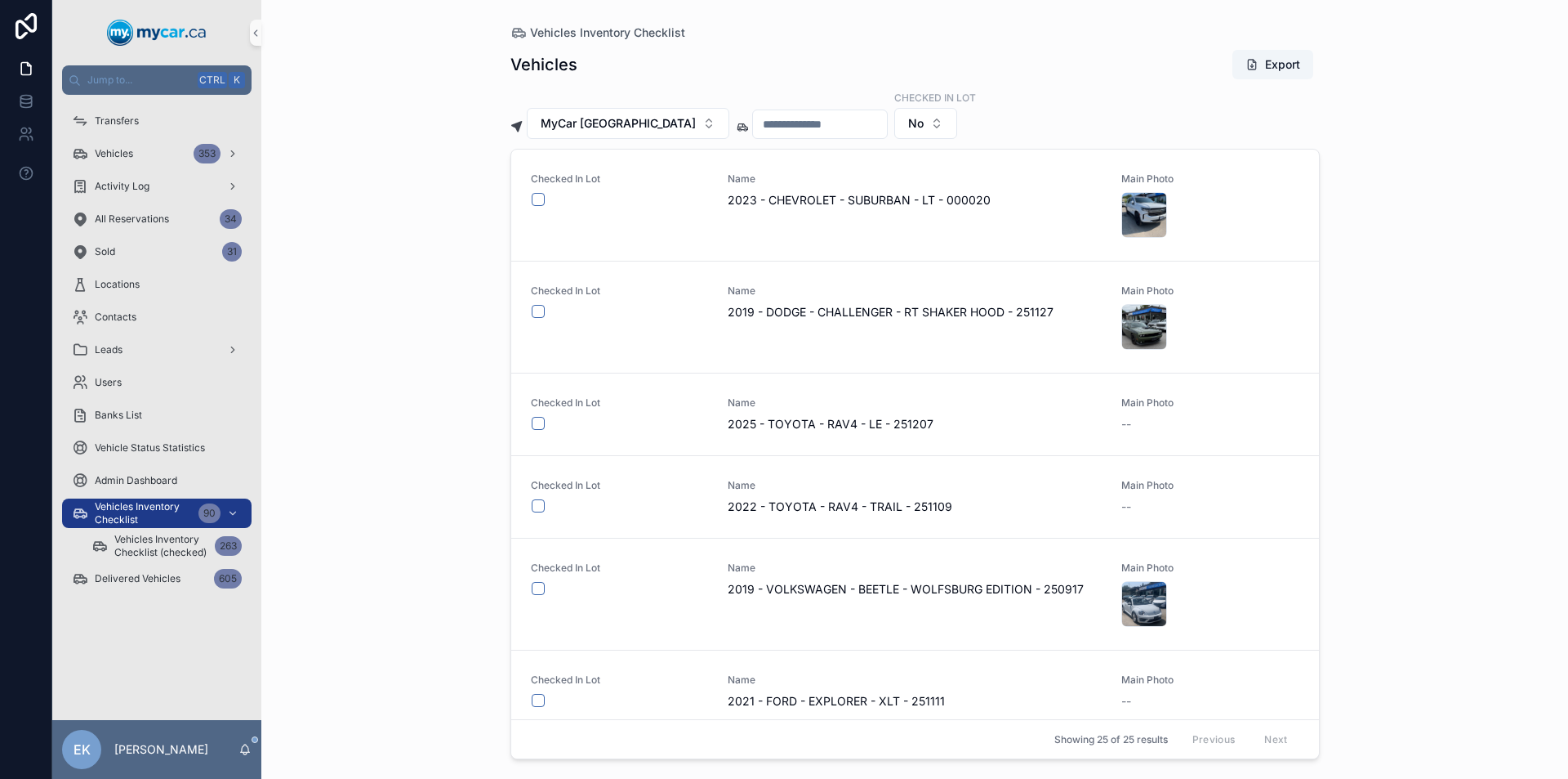
click at [774, 124] on input "scrollable content" at bounding box center [819, 124] width 134 height 23
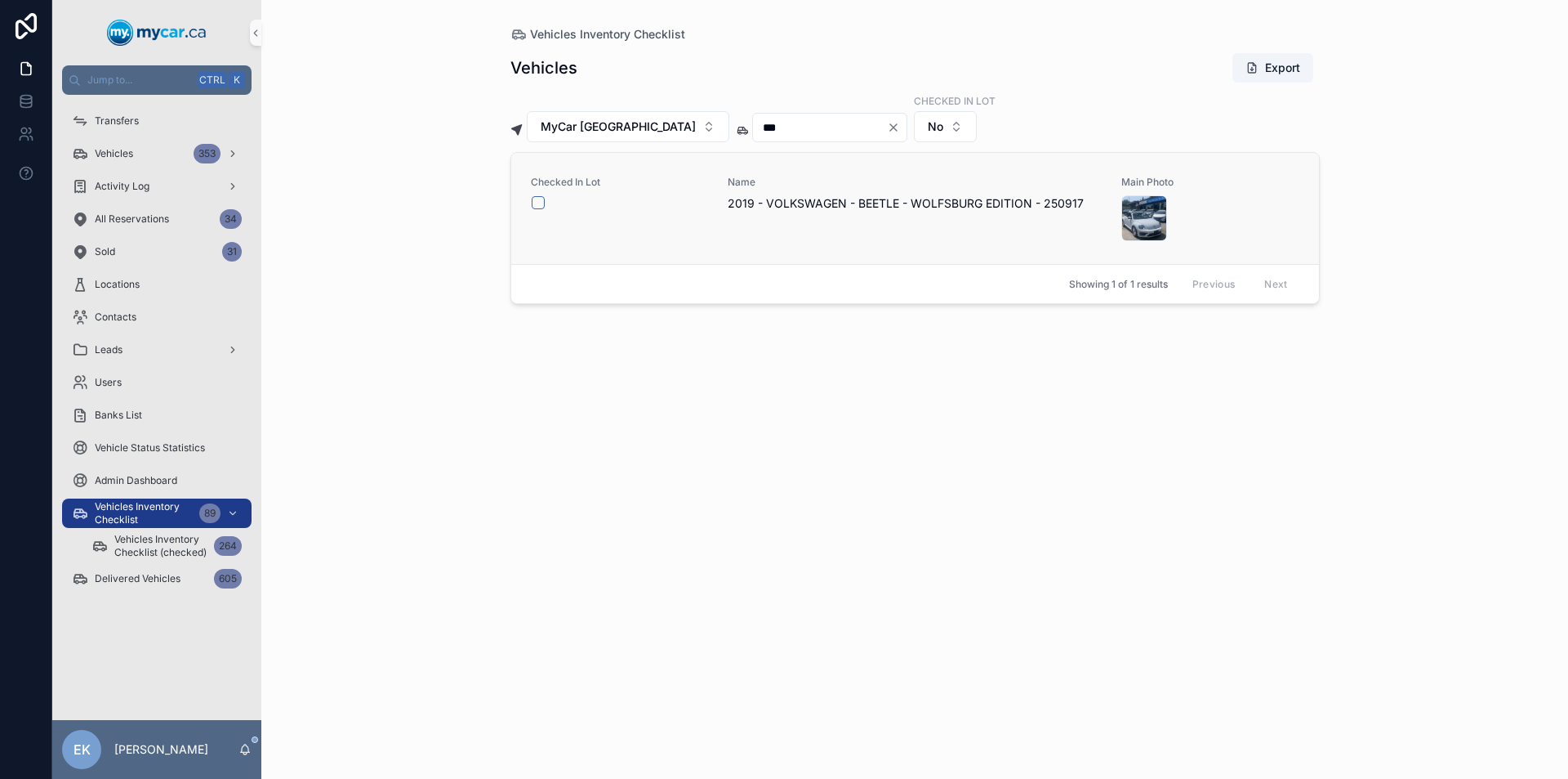
type input "***"
click at [537, 197] on button "scrollable content" at bounding box center [538, 202] width 13 height 13
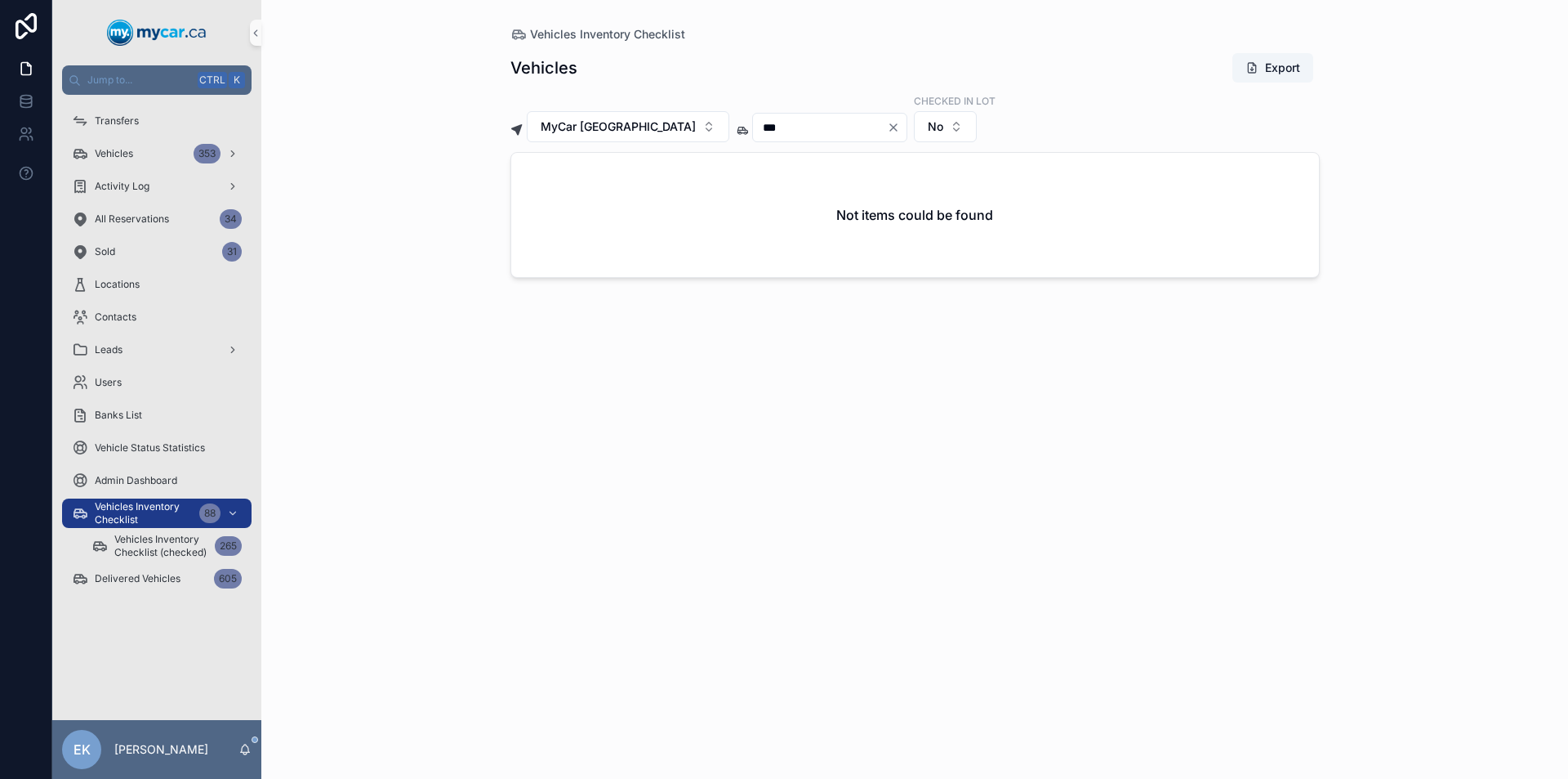
click at [890, 126] on icon "Clear" at bounding box center [893, 126] width 6 height 6
click at [786, 123] on input "scrollable content" at bounding box center [819, 126] width 134 height 23
type input "***"
click at [535, 200] on button "scrollable content" at bounding box center [538, 202] width 13 height 13
click at [887, 126] on icon "Clear" at bounding box center [893, 127] width 13 height 13
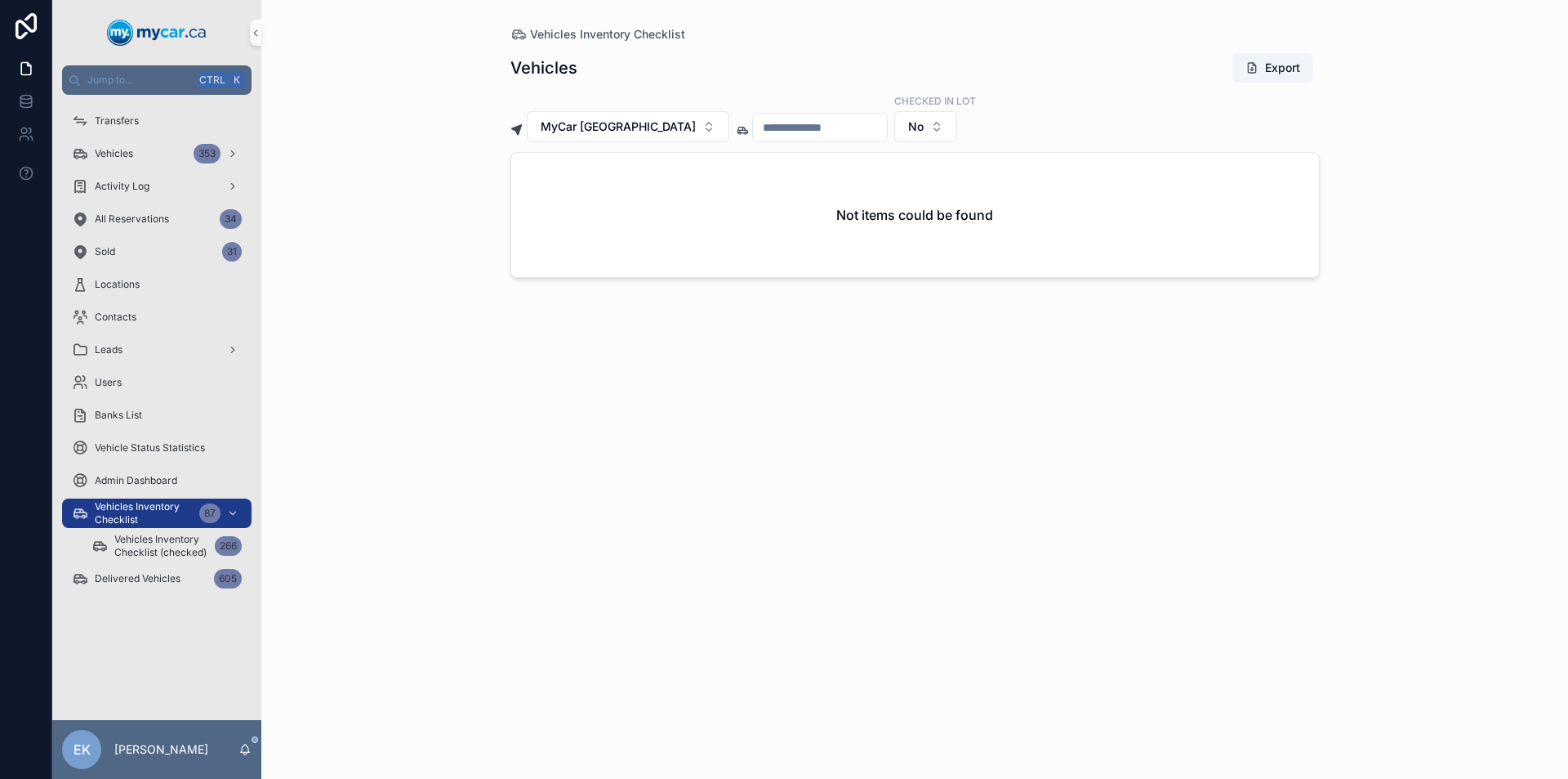
click at [800, 128] on input "scrollable content" at bounding box center [819, 126] width 134 height 23
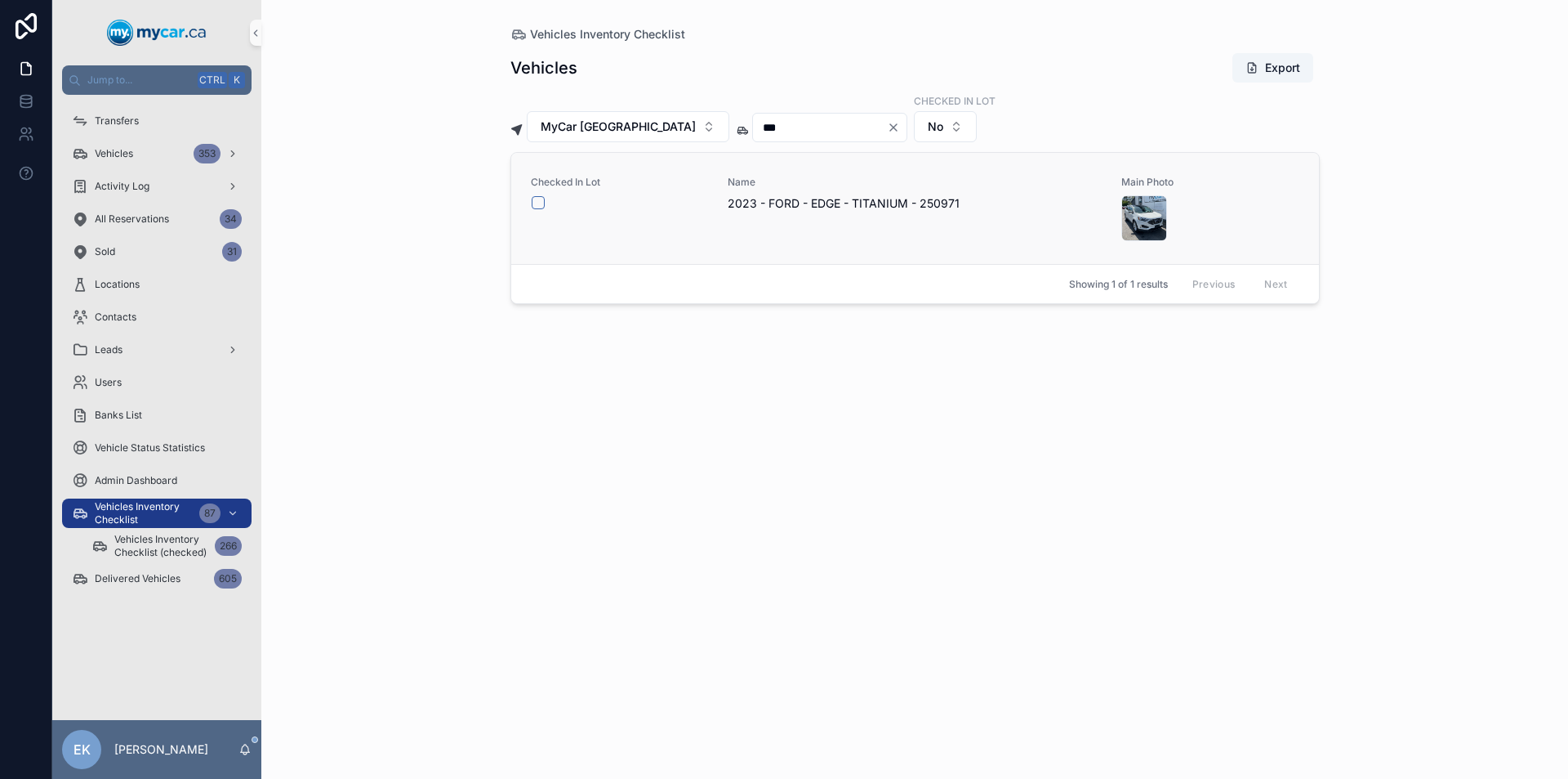
type input "***"
click at [540, 202] on button "scrollable content" at bounding box center [538, 202] width 13 height 13
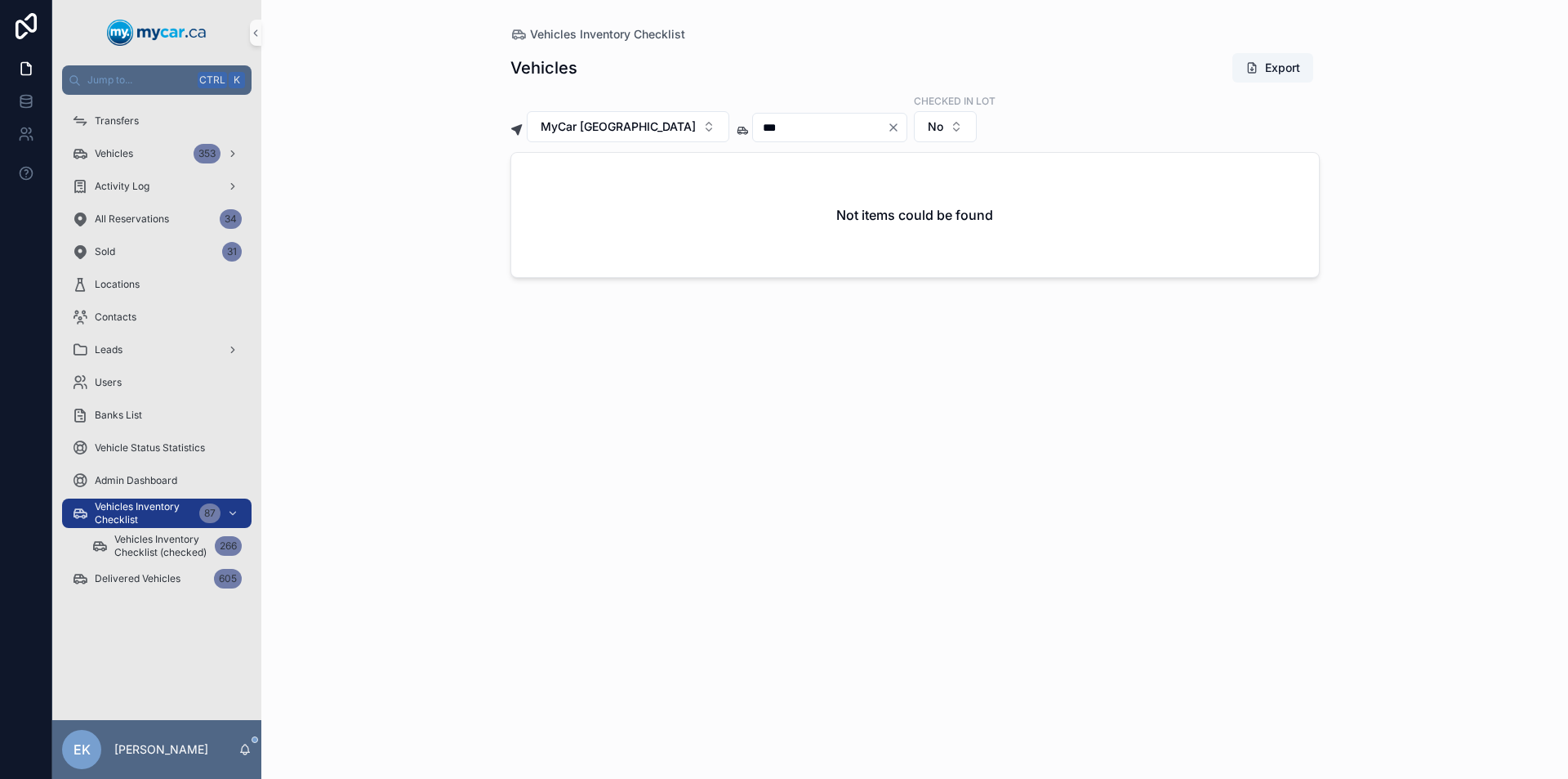
click at [890, 128] on icon "Clear" at bounding box center [893, 126] width 6 height 6
click at [796, 129] on input "scrollable content" at bounding box center [819, 126] width 134 height 23
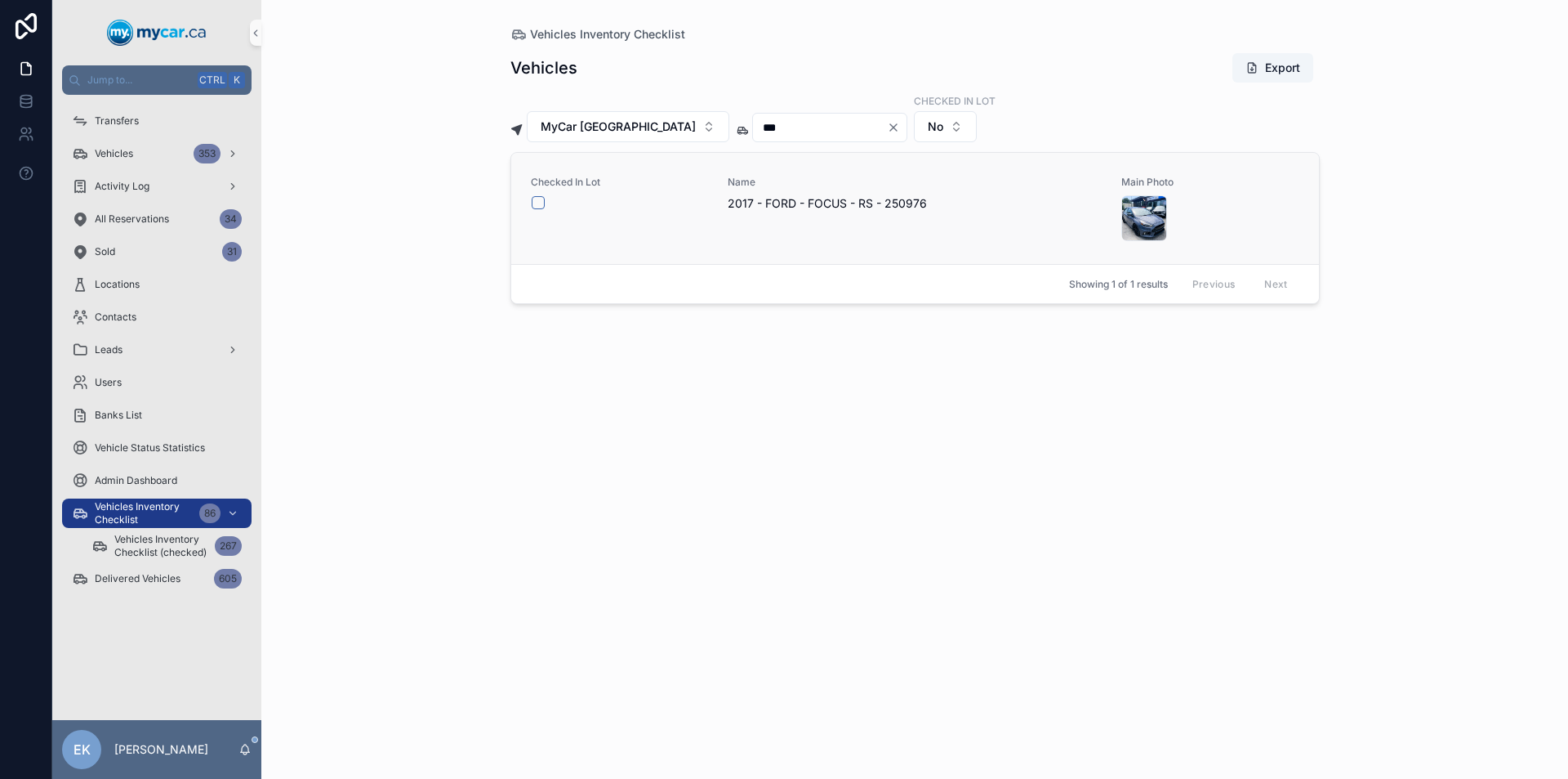
type input "***"
click at [540, 203] on button "scrollable content" at bounding box center [538, 202] width 13 height 13
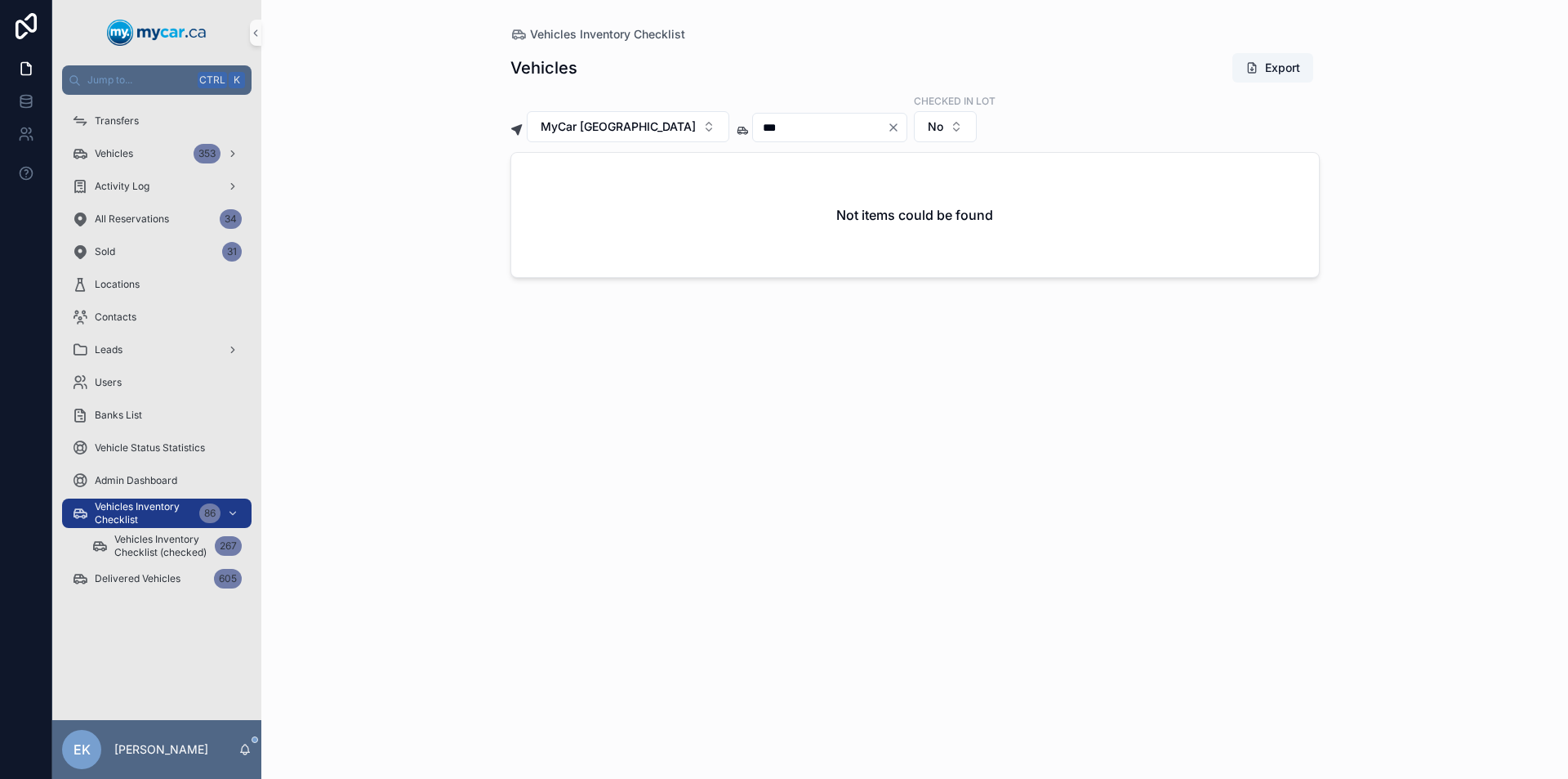
click at [887, 126] on icon "Clear" at bounding box center [893, 127] width 13 height 13
click at [830, 130] on input "scrollable content" at bounding box center [819, 126] width 134 height 23
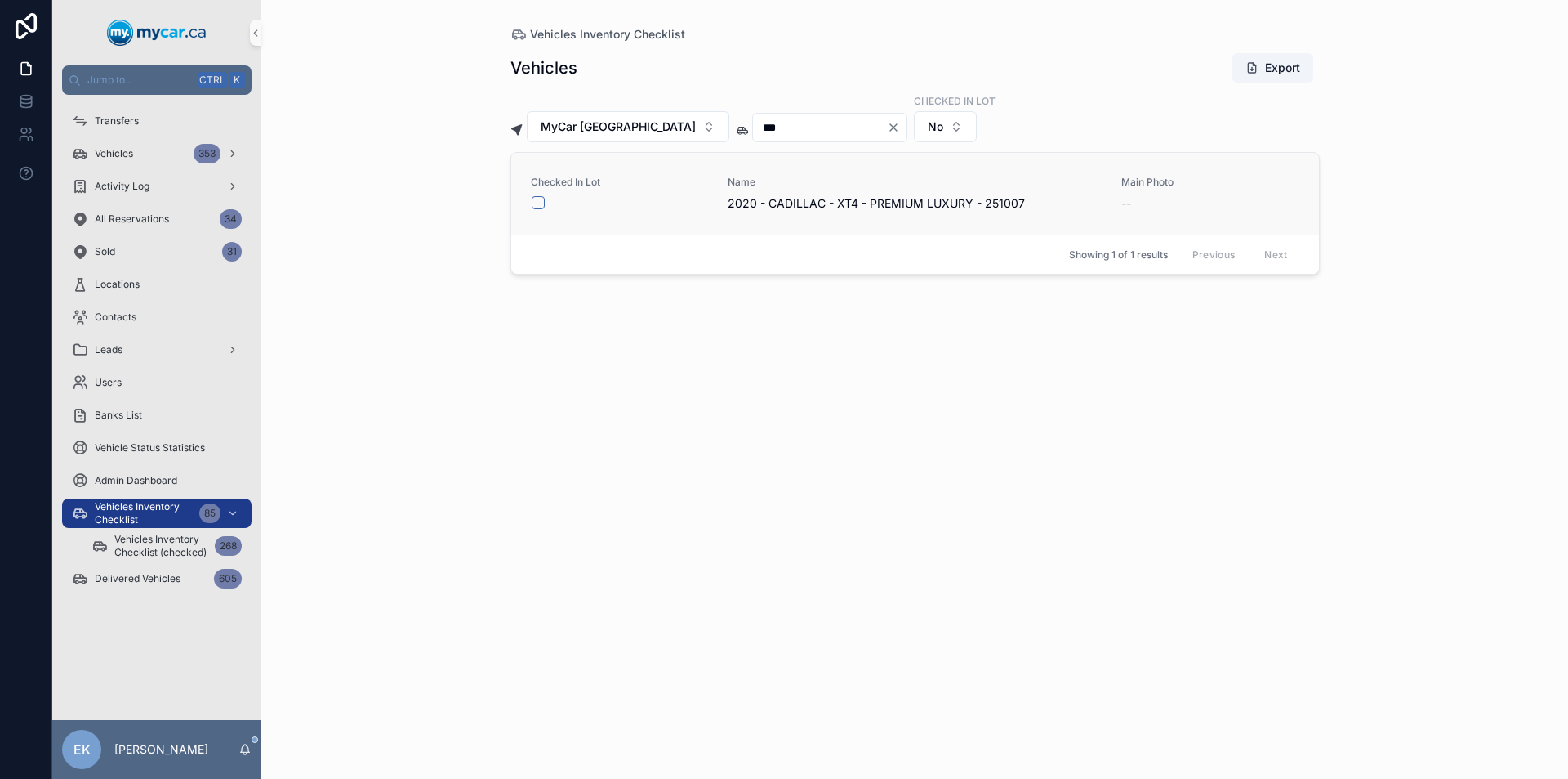
type input "***"
click at [538, 201] on button "scrollable content" at bounding box center [538, 202] width 13 height 13
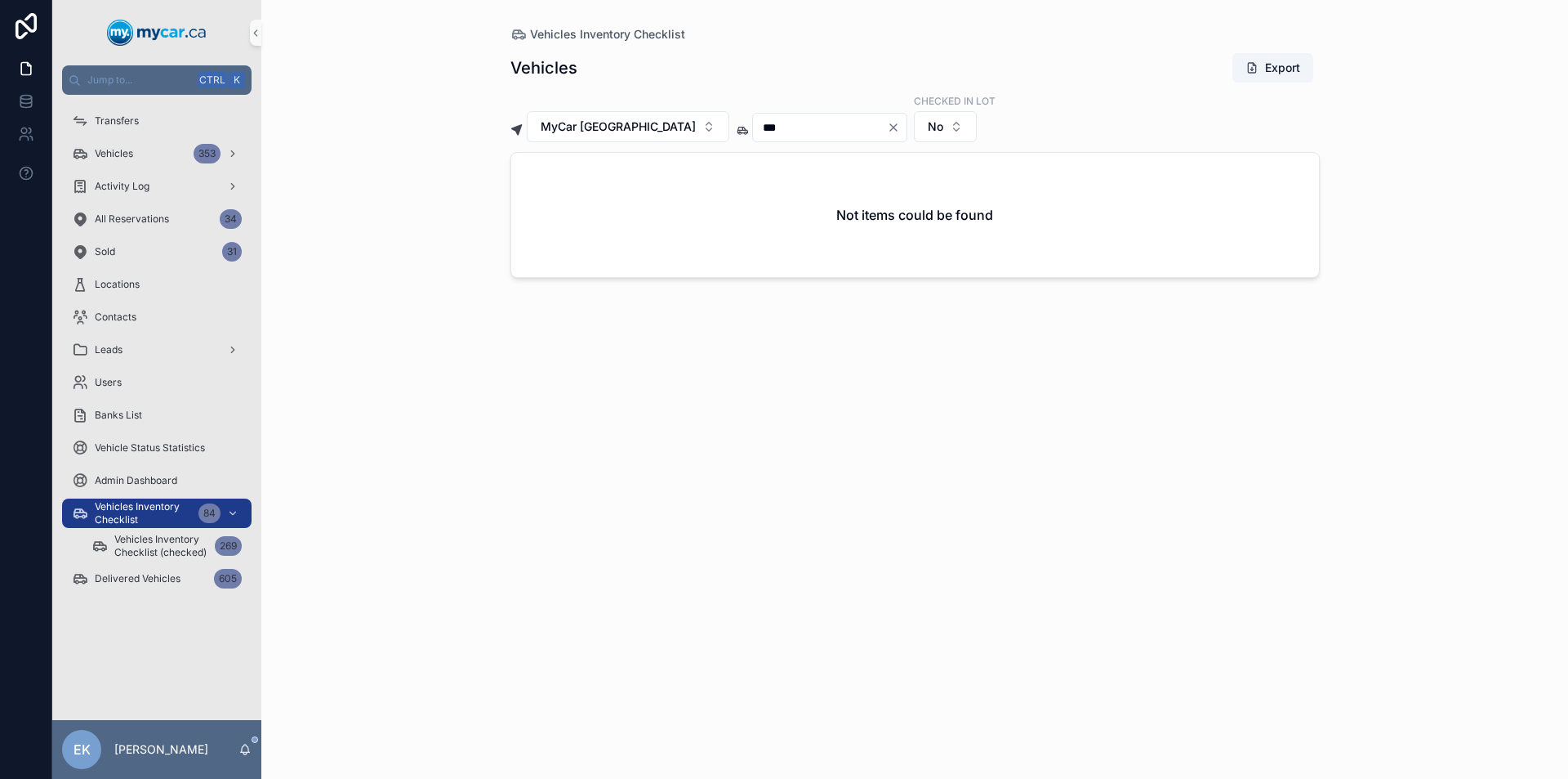
click at [887, 125] on icon "Clear" at bounding box center [893, 127] width 13 height 13
click at [817, 126] on input "scrollable content" at bounding box center [819, 126] width 134 height 23
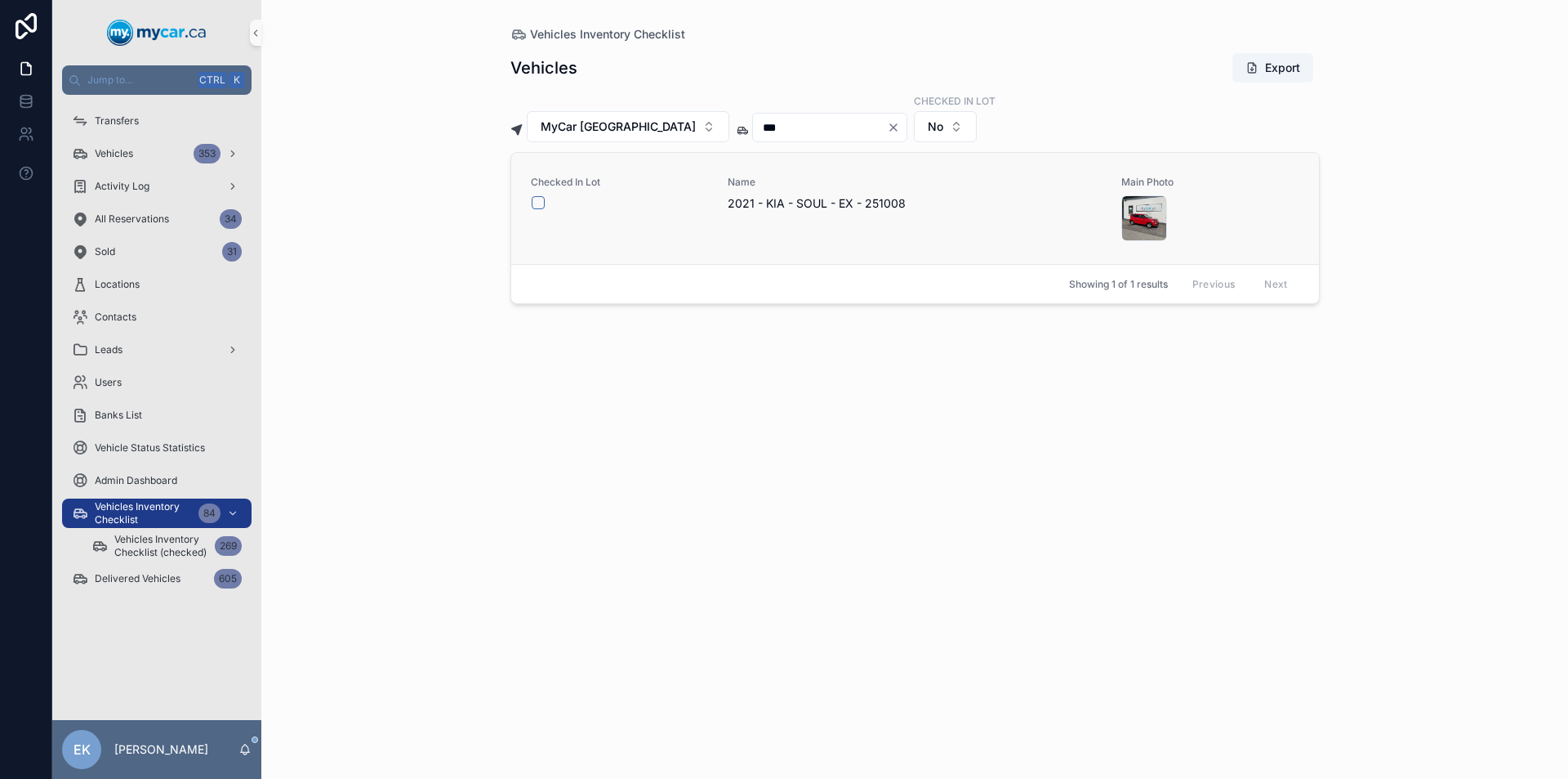
type input "***"
click at [537, 204] on button "scrollable content" at bounding box center [538, 202] width 13 height 13
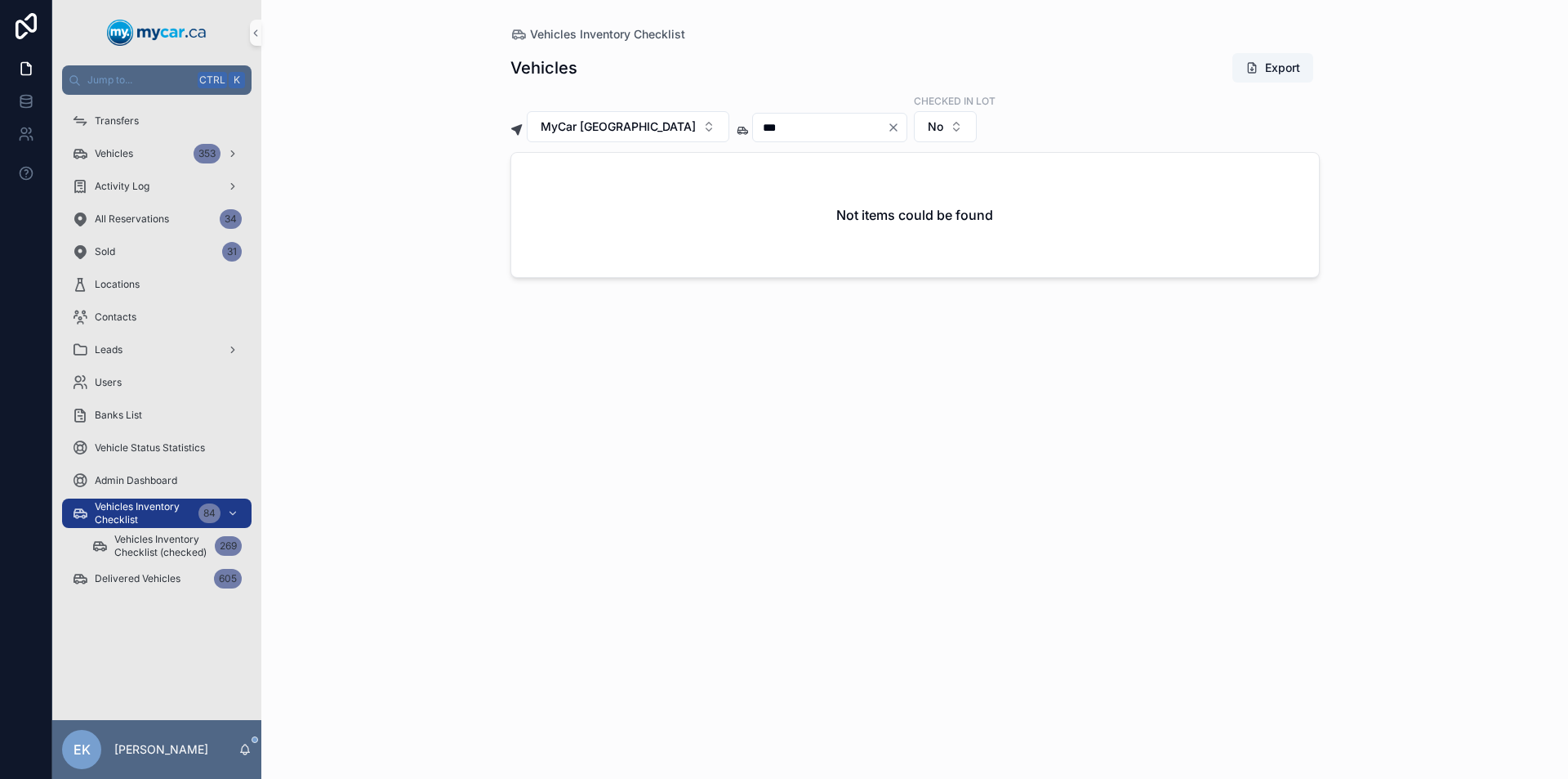
click at [890, 126] on icon "Clear" at bounding box center [893, 126] width 6 height 6
click at [778, 112] on div "MyCar North Bay Checked in Lot No" at bounding box center [915, 117] width 809 height 49
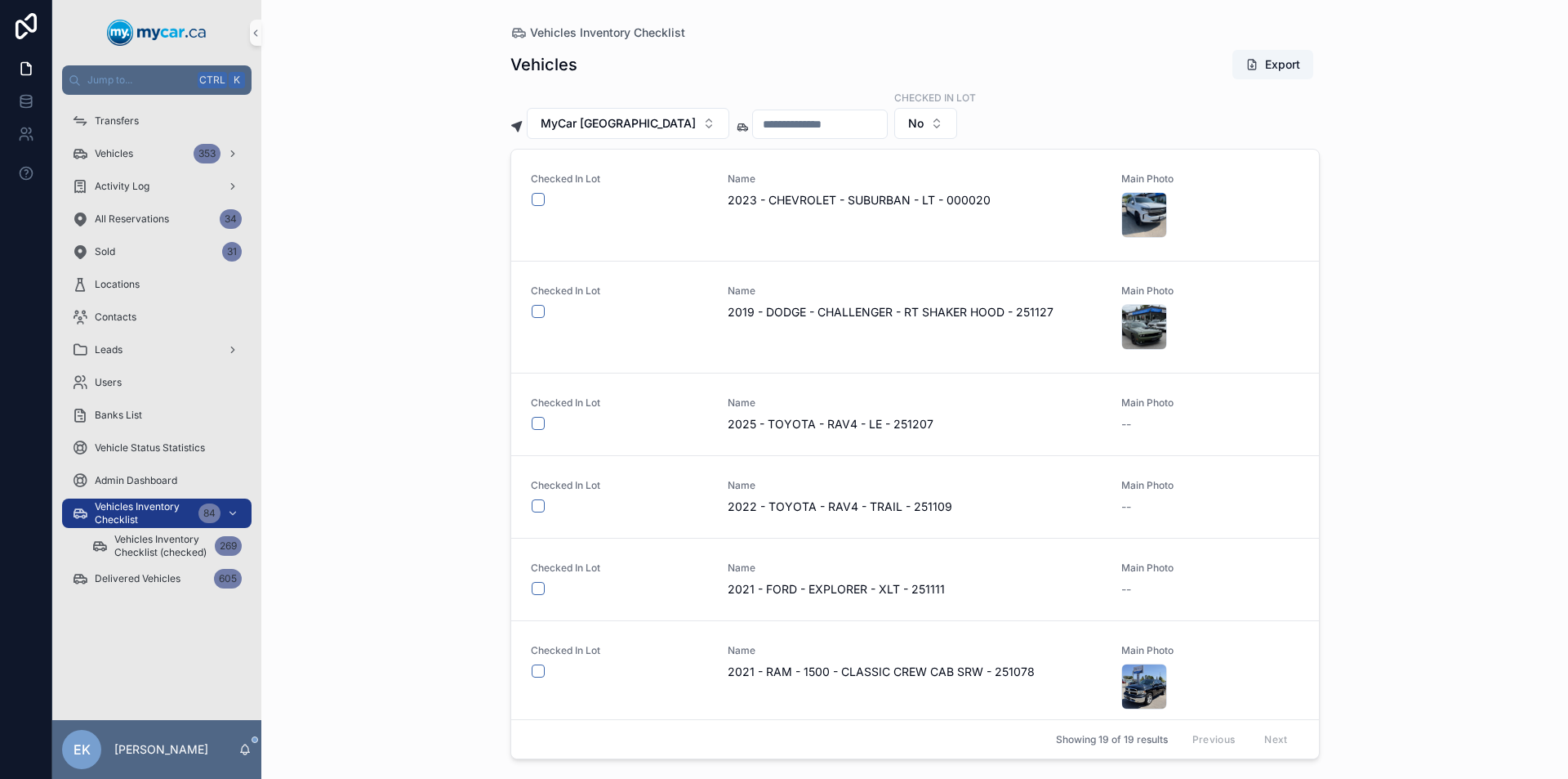
click at [770, 124] on input "scrollable content" at bounding box center [819, 124] width 134 height 23
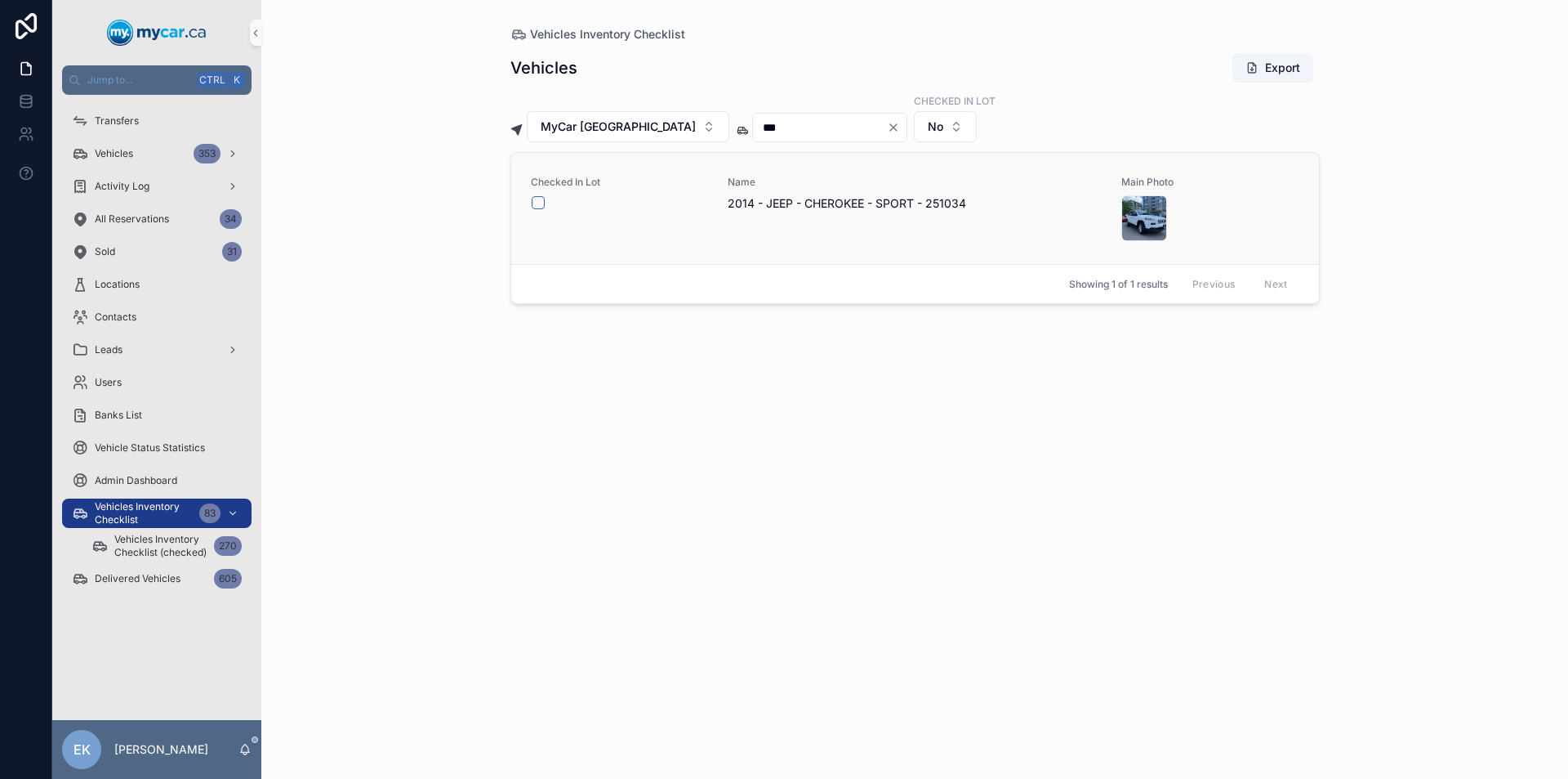
type input "***"
click at [538, 203] on button "scrollable content" at bounding box center [538, 202] width 13 height 13
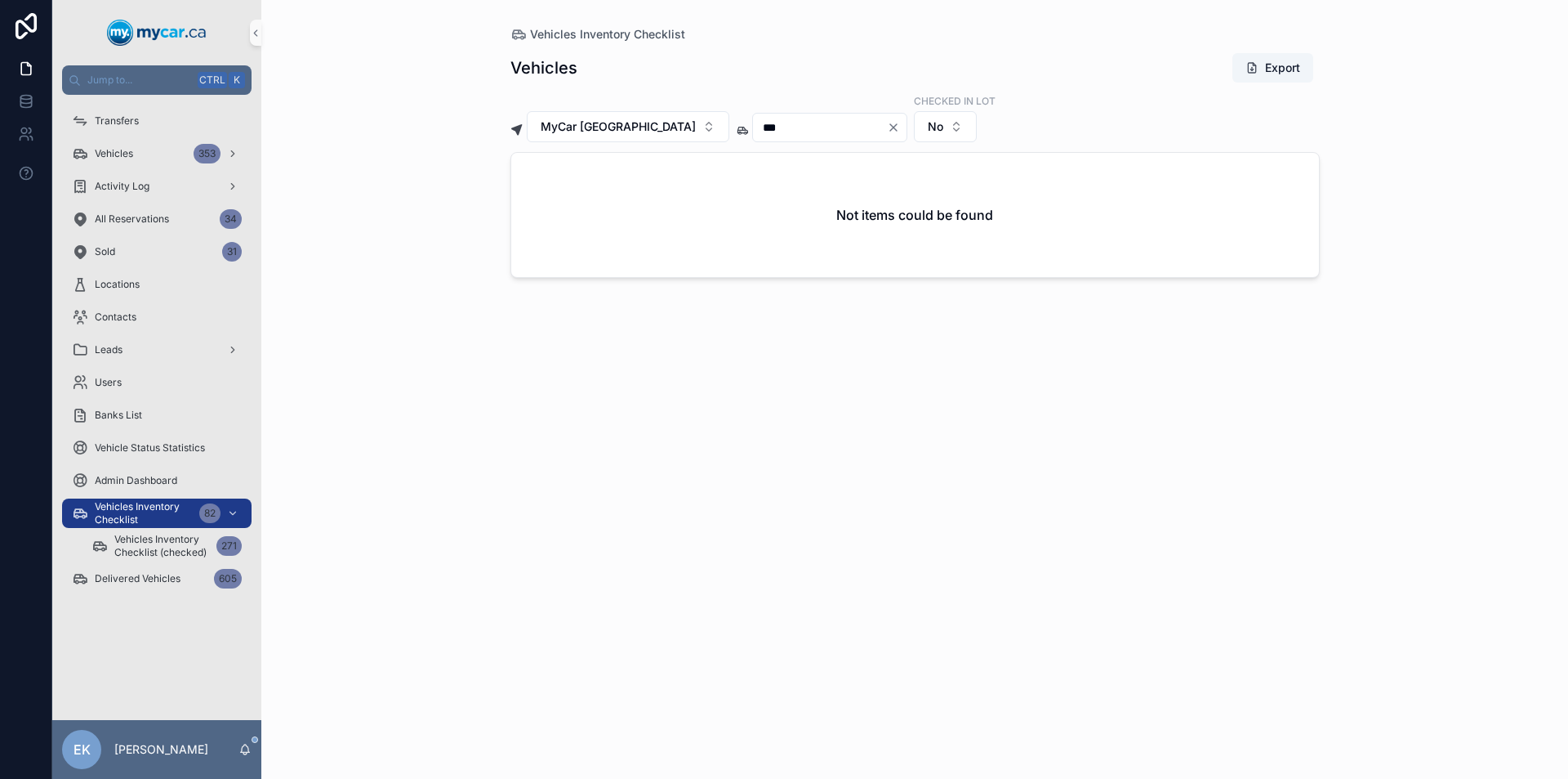
click at [890, 126] on icon "Clear" at bounding box center [893, 126] width 6 height 6
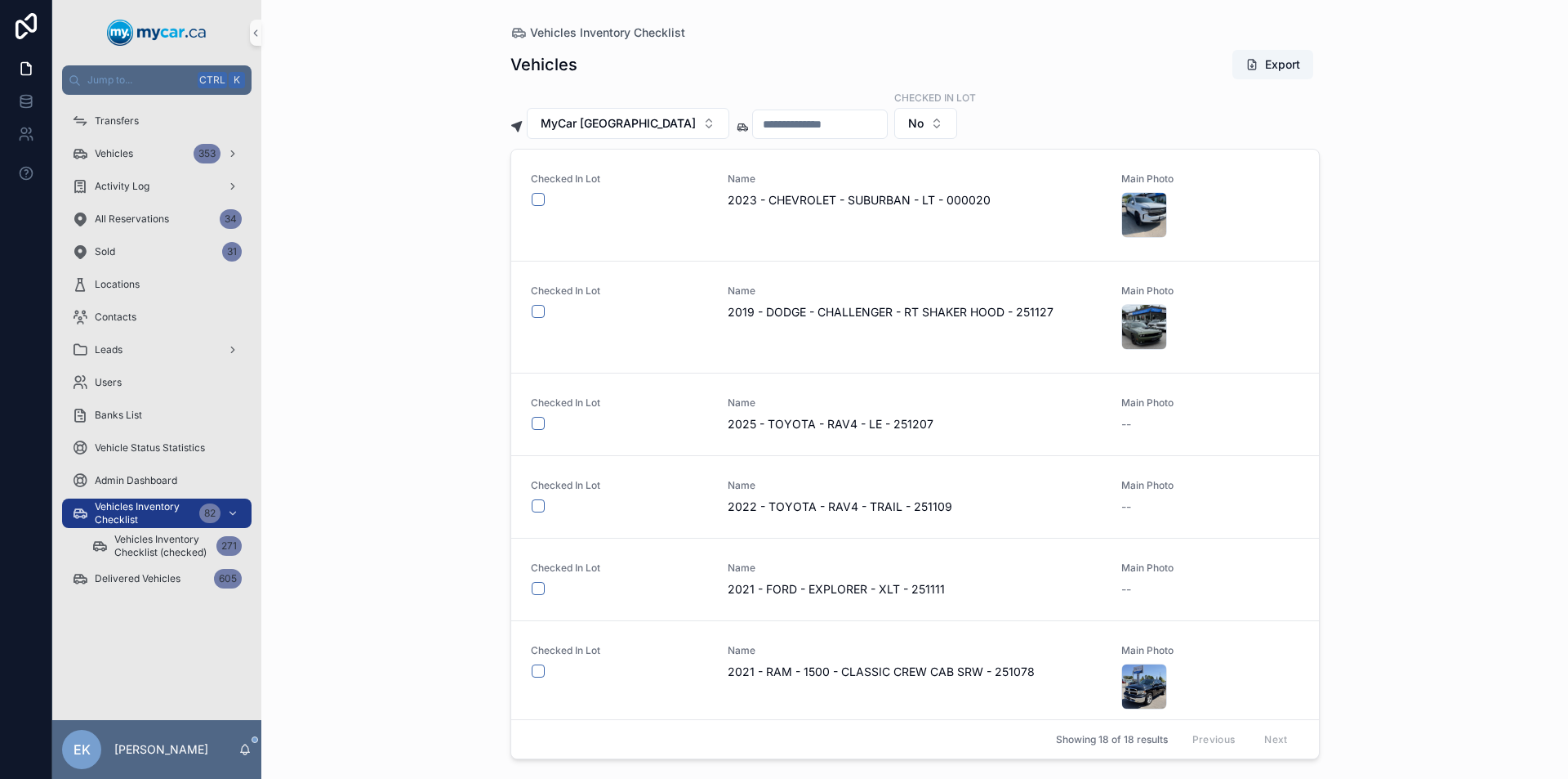
click at [753, 130] on input "scrollable content" at bounding box center [819, 124] width 134 height 23
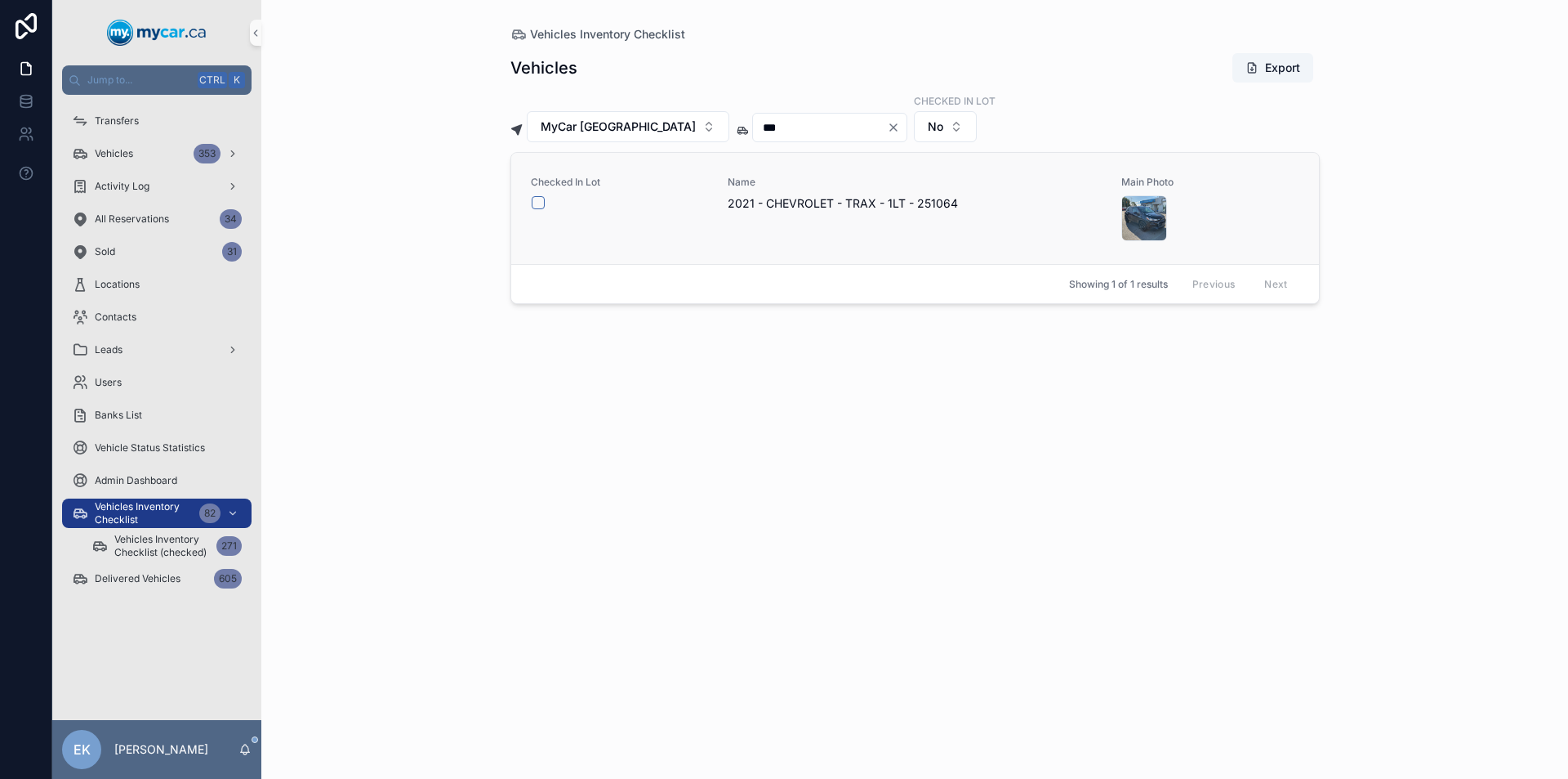
type input "***"
click at [539, 201] on button "scrollable content" at bounding box center [538, 202] width 13 height 13
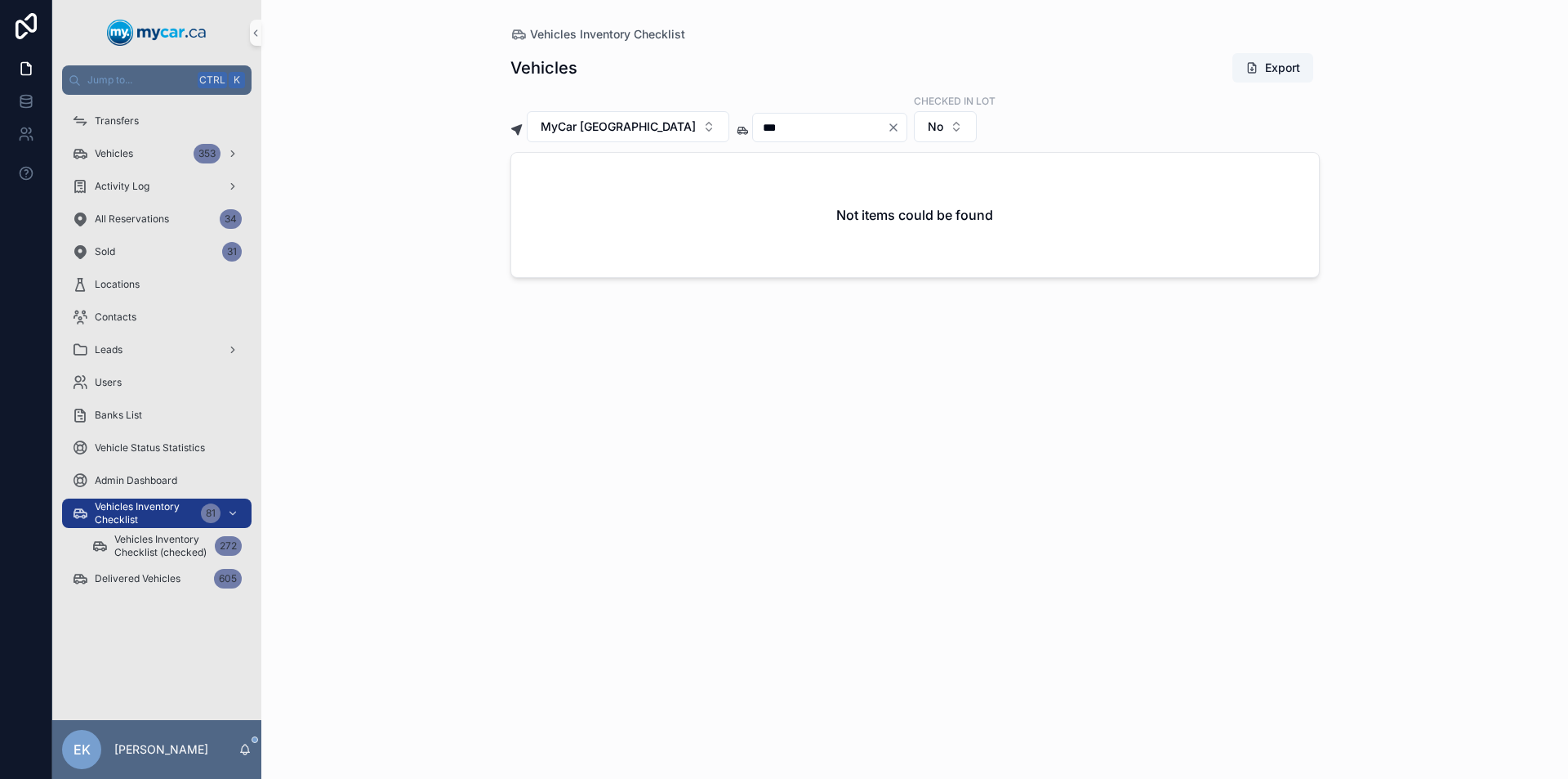
click at [890, 126] on icon "Clear" at bounding box center [893, 126] width 6 height 6
click at [835, 126] on input "scrollable content" at bounding box center [819, 126] width 134 height 23
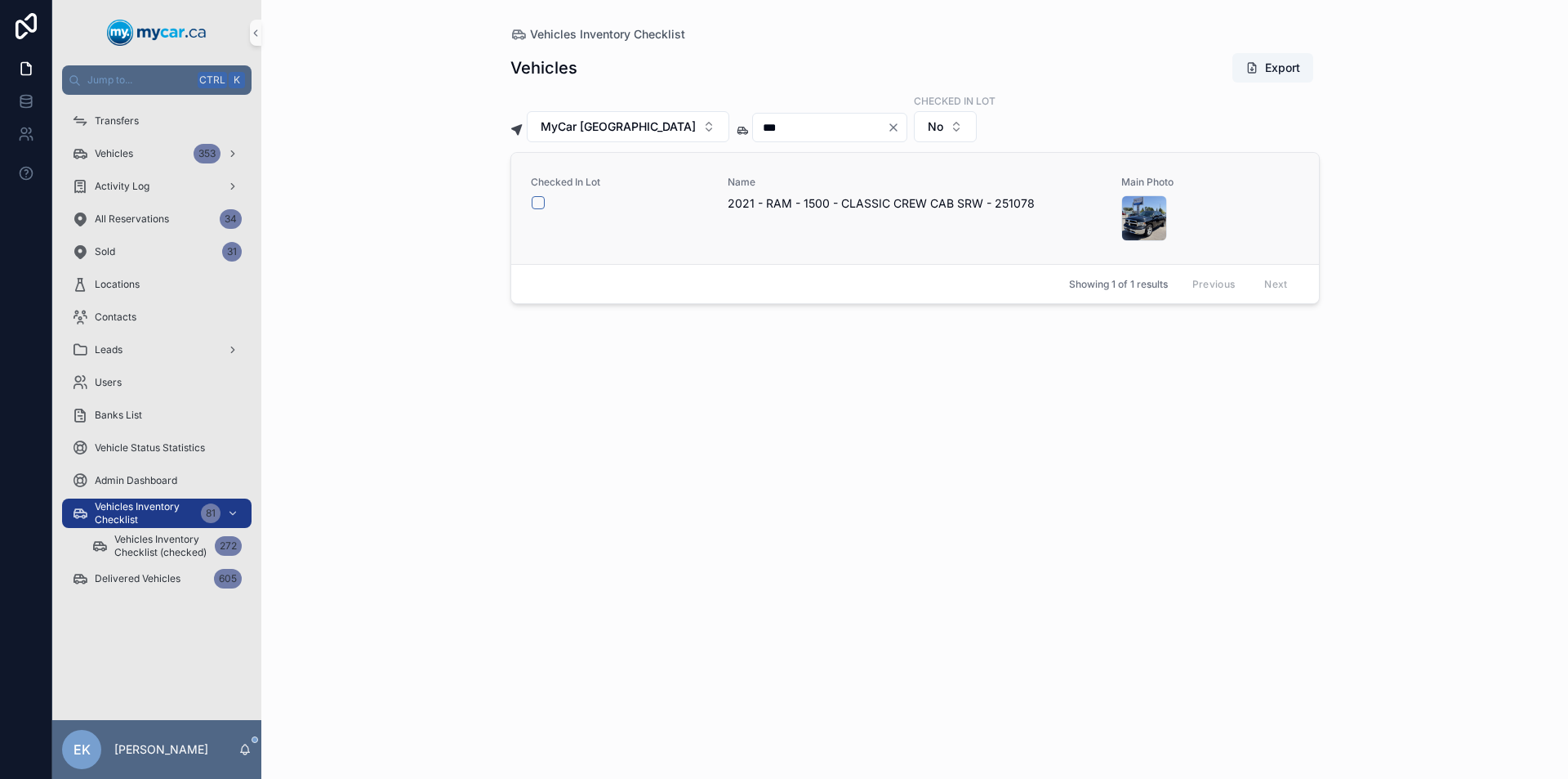
type input "***"
click at [533, 206] on button "scrollable content" at bounding box center [538, 202] width 13 height 13
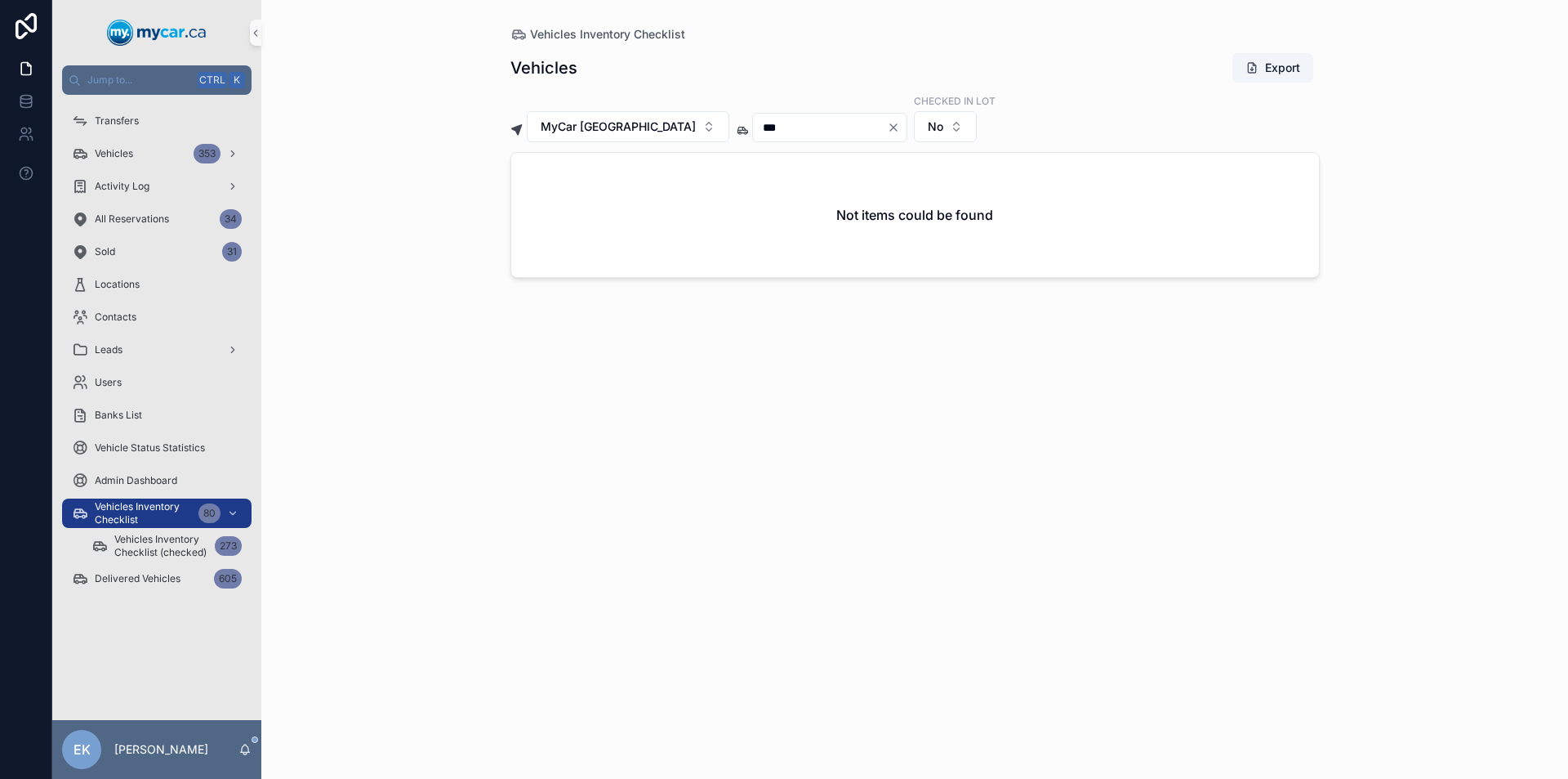
click at [890, 127] on icon "Clear" at bounding box center [893, 126] width 6 height 6
click at [807, 128] on input "scrollable content" at bounding box center [819, 126] width 134 height 23
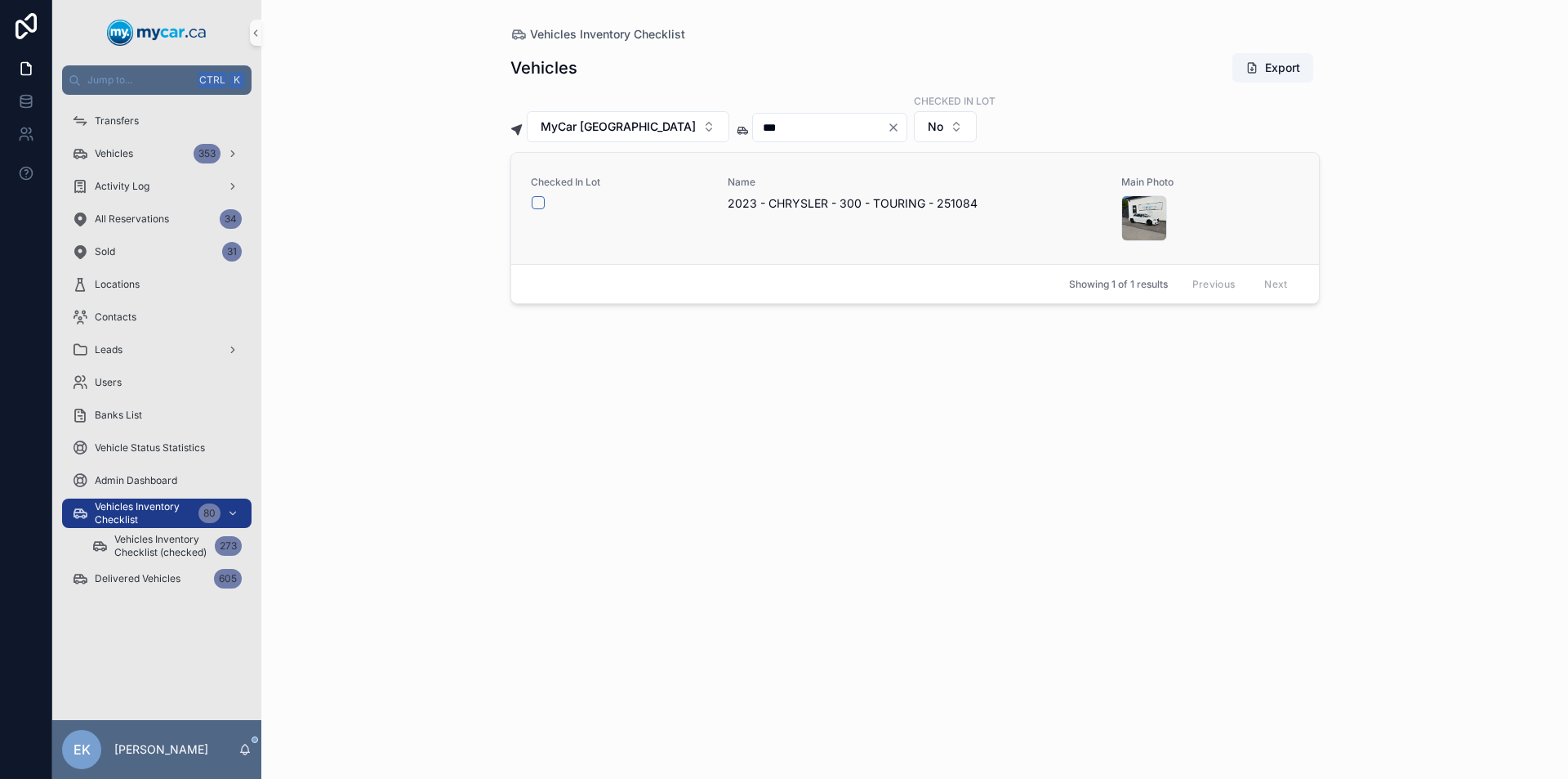
type input "***"
click at [540, 205] on button "scrollable content" at bounding box center [538, 202] width 13 height 13
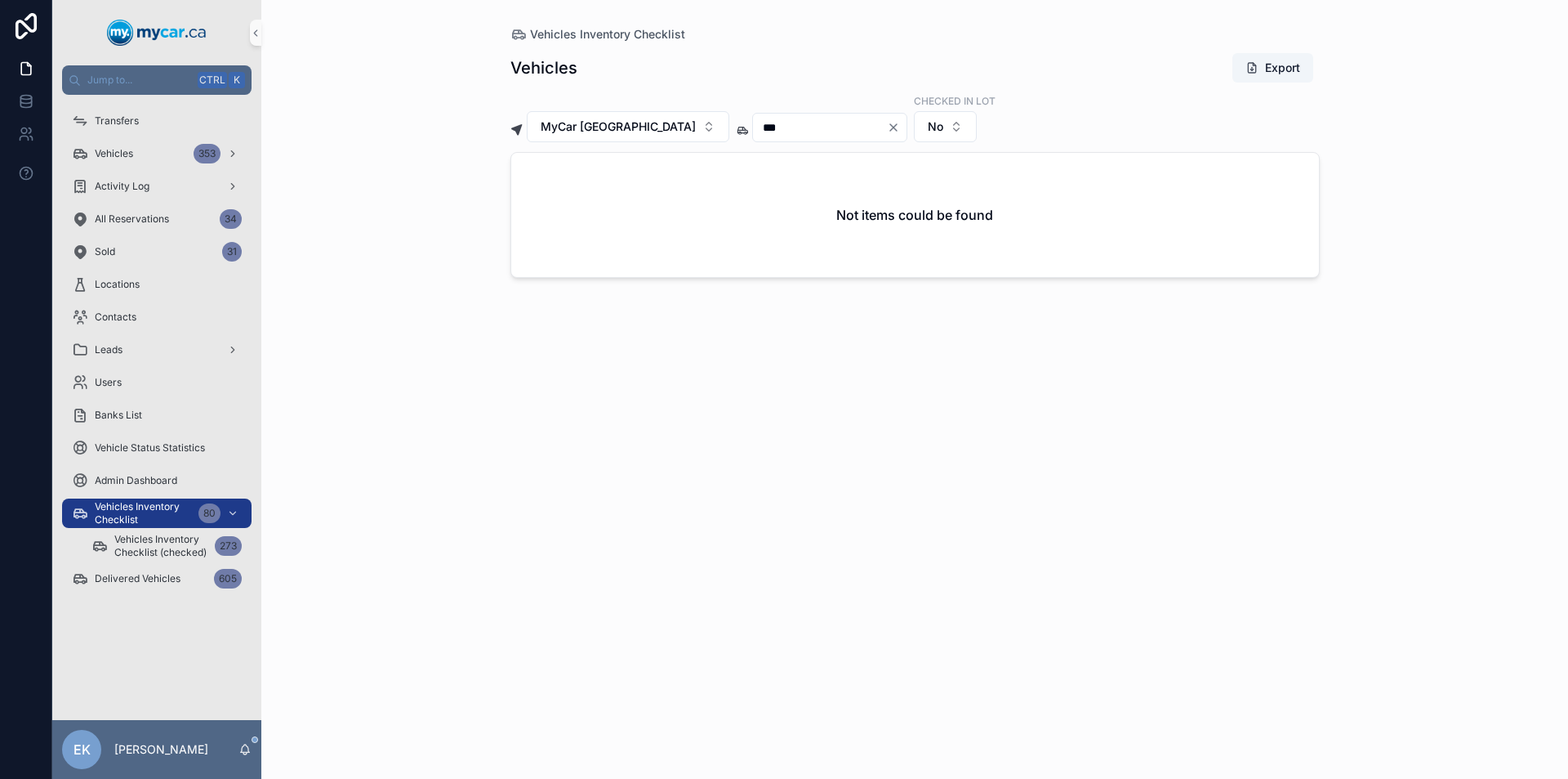
click at [890, 126] on icon "Clear" at bounding box center [893, 126] width 6 height 6
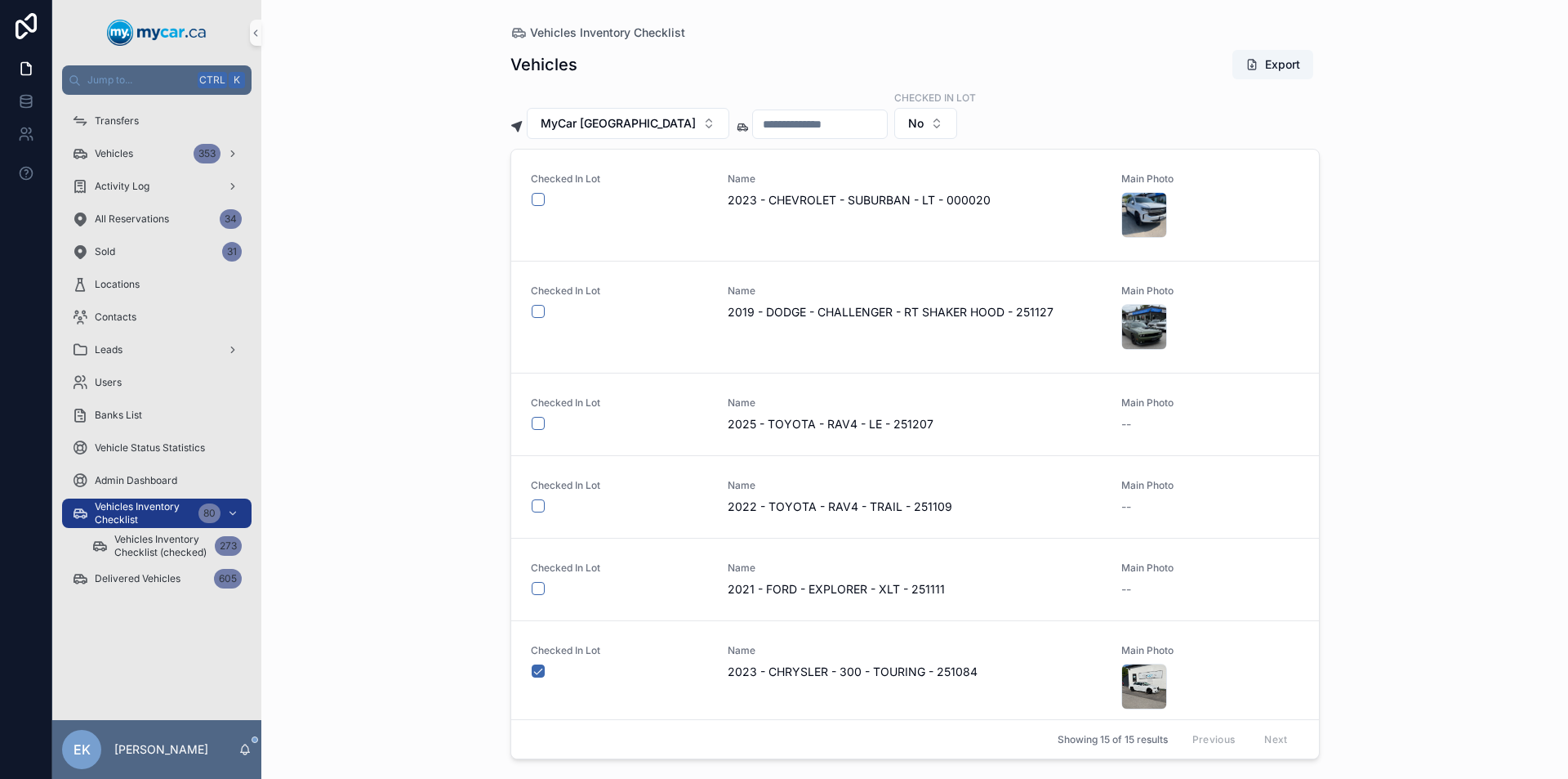
click at [786, 133] on input "scrollable content" at bounding box center [819, 124] width 134 height 23
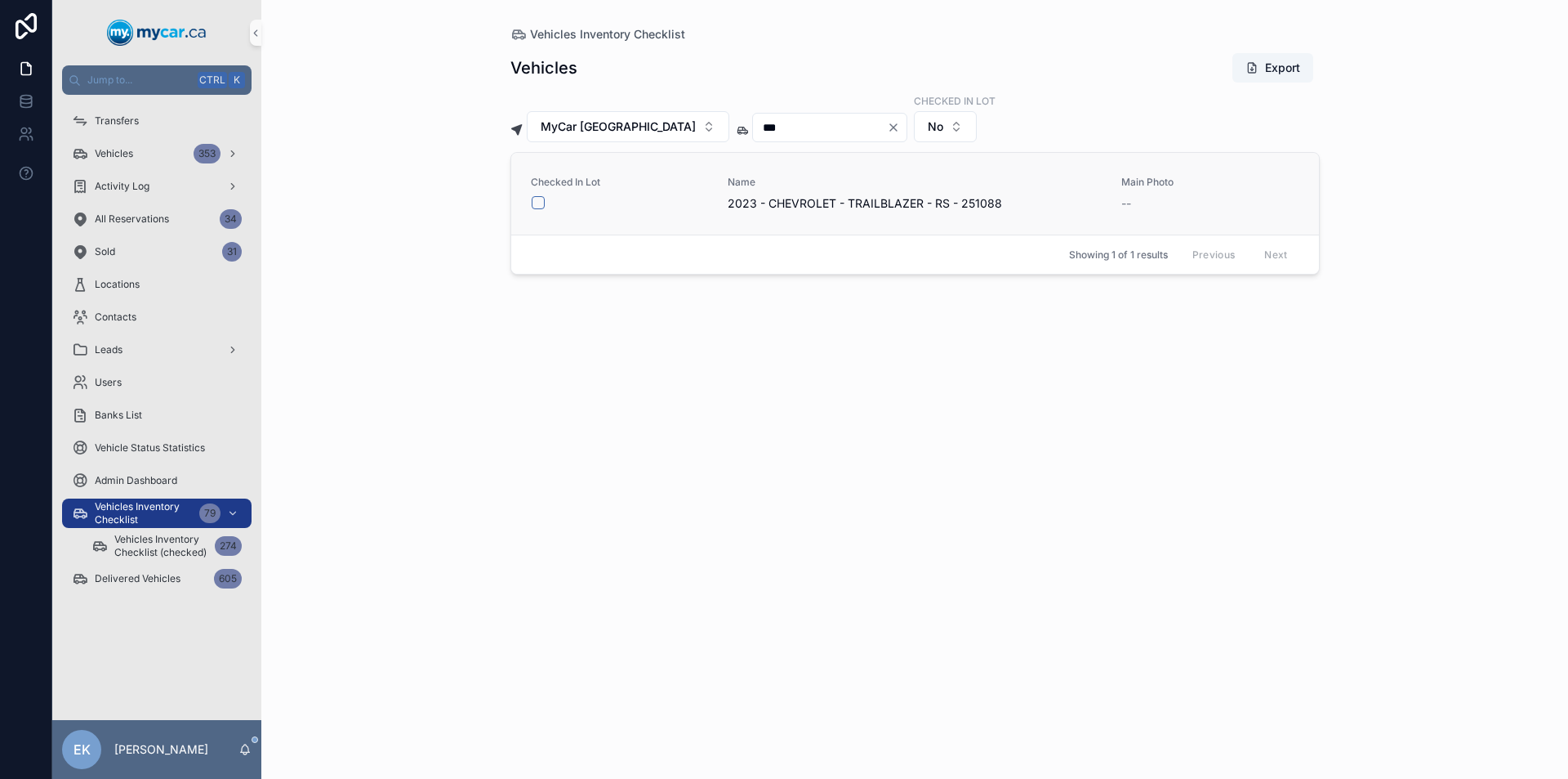
type input "***"
click at [540, 206] on button "scrollable content" at bounding box center [538, 202] width 13 height 13
click at [887, 126] on icon "Clear" at bounding box center [893, 127] width 13 height 13
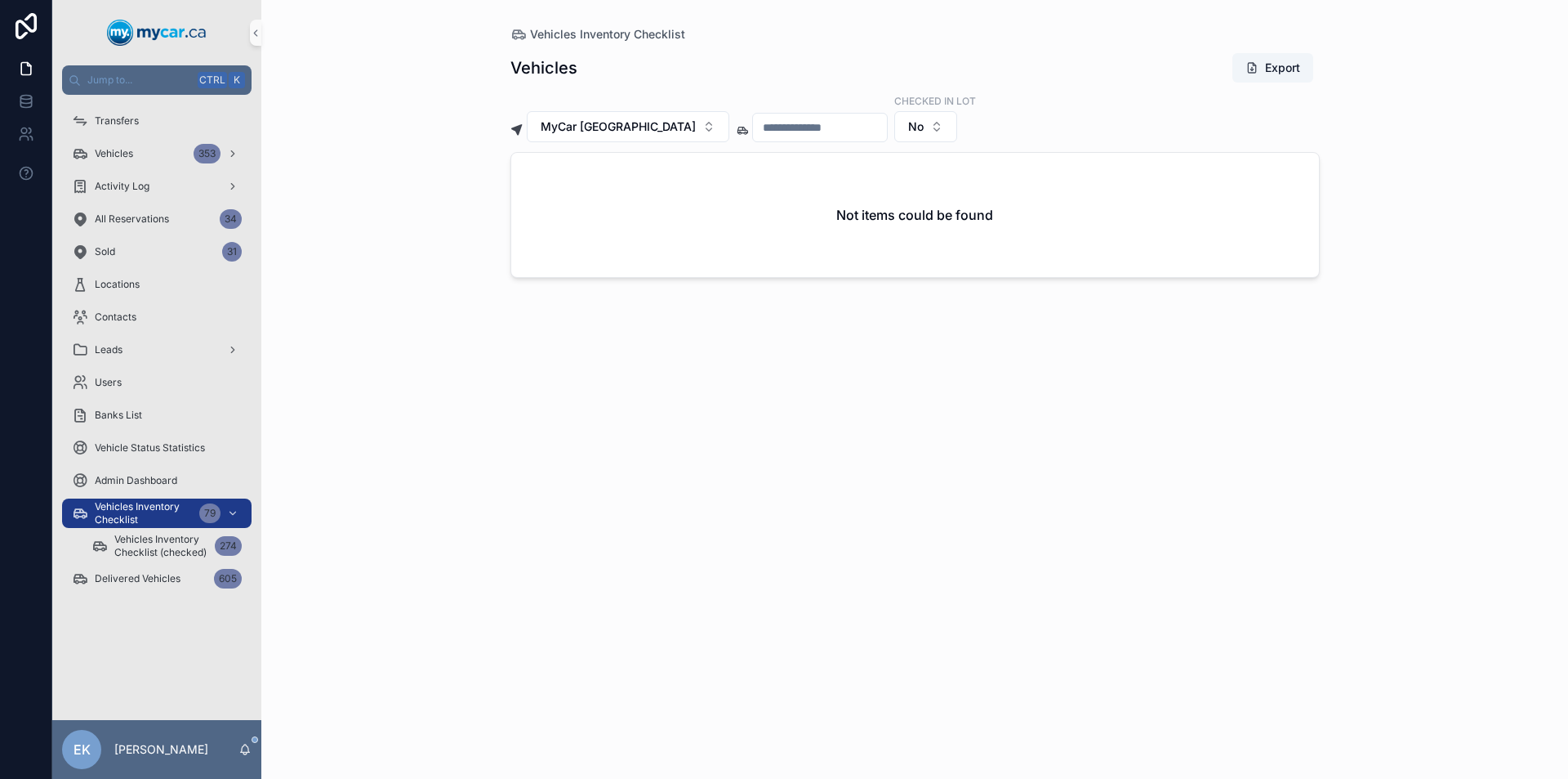
click at [770, 124] on input "scrollable content" at bounding box center [819, 126] width 134 height 23
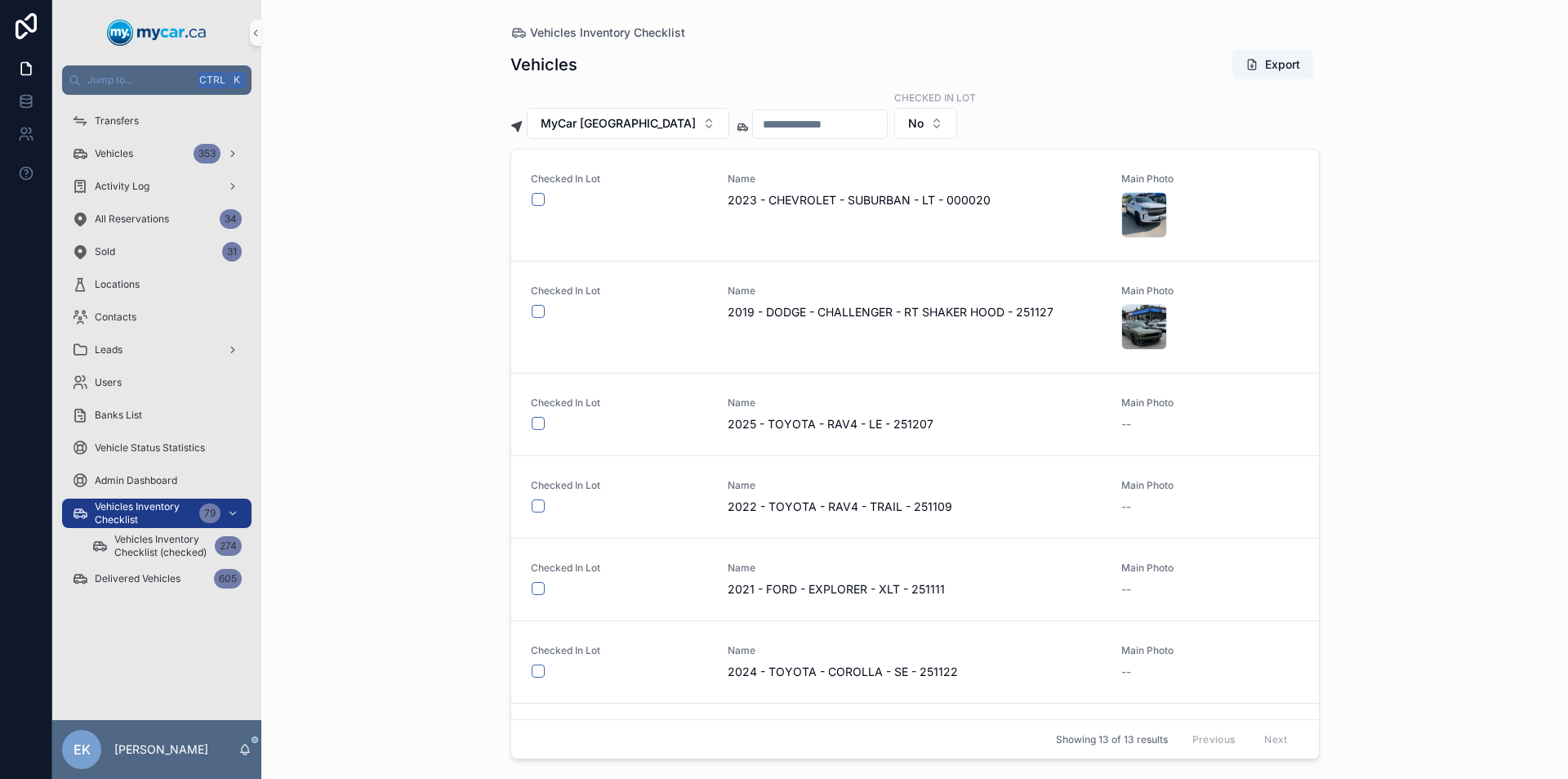
type input "*"
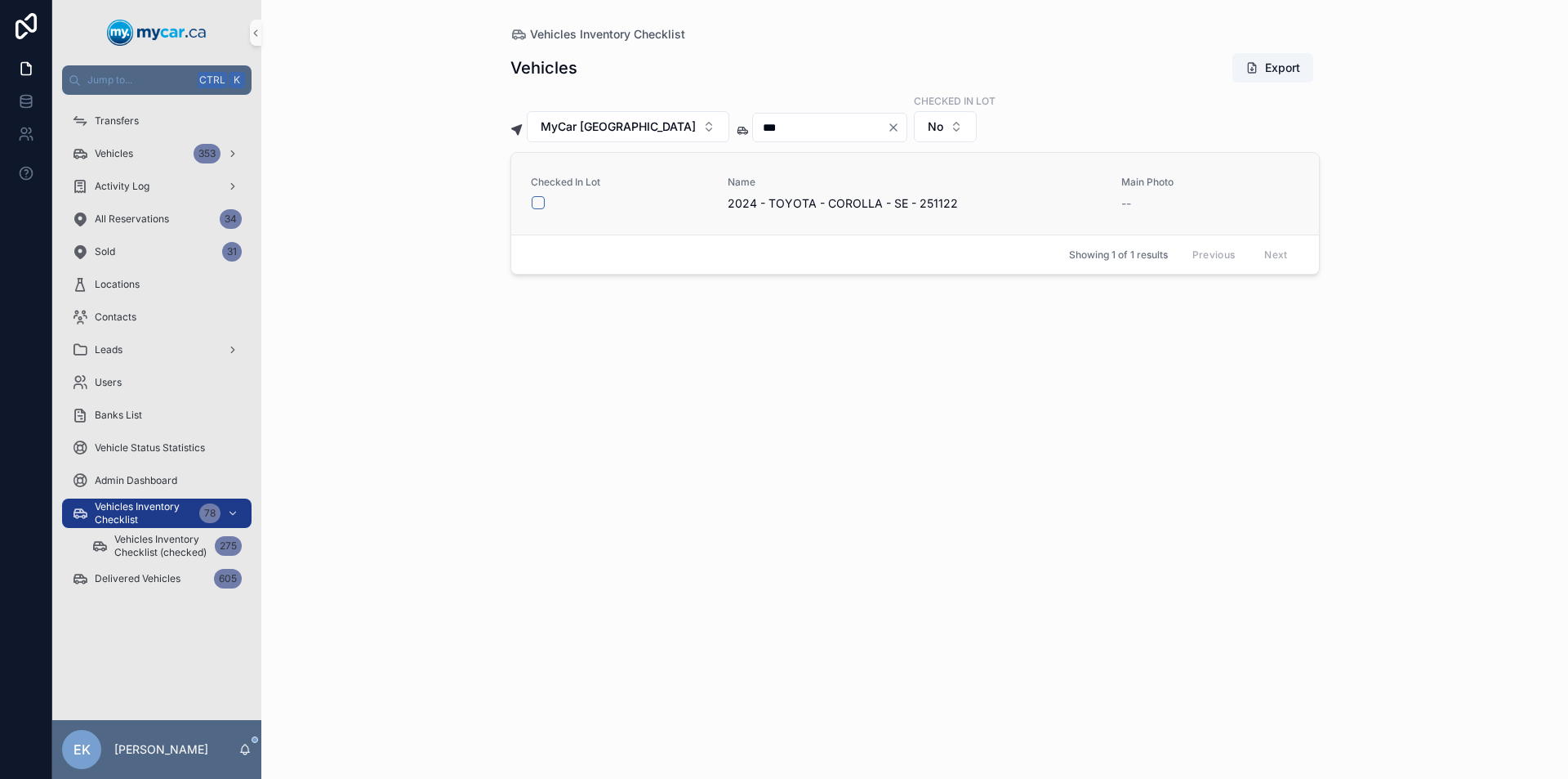
type input "***"
click at [537, 204] on button "scrollable content" at bounding box center [538, 202] width 13 height 13
click at [890, 126] on icon "Clear" at bounding box center [893, 126] width 6 height 6
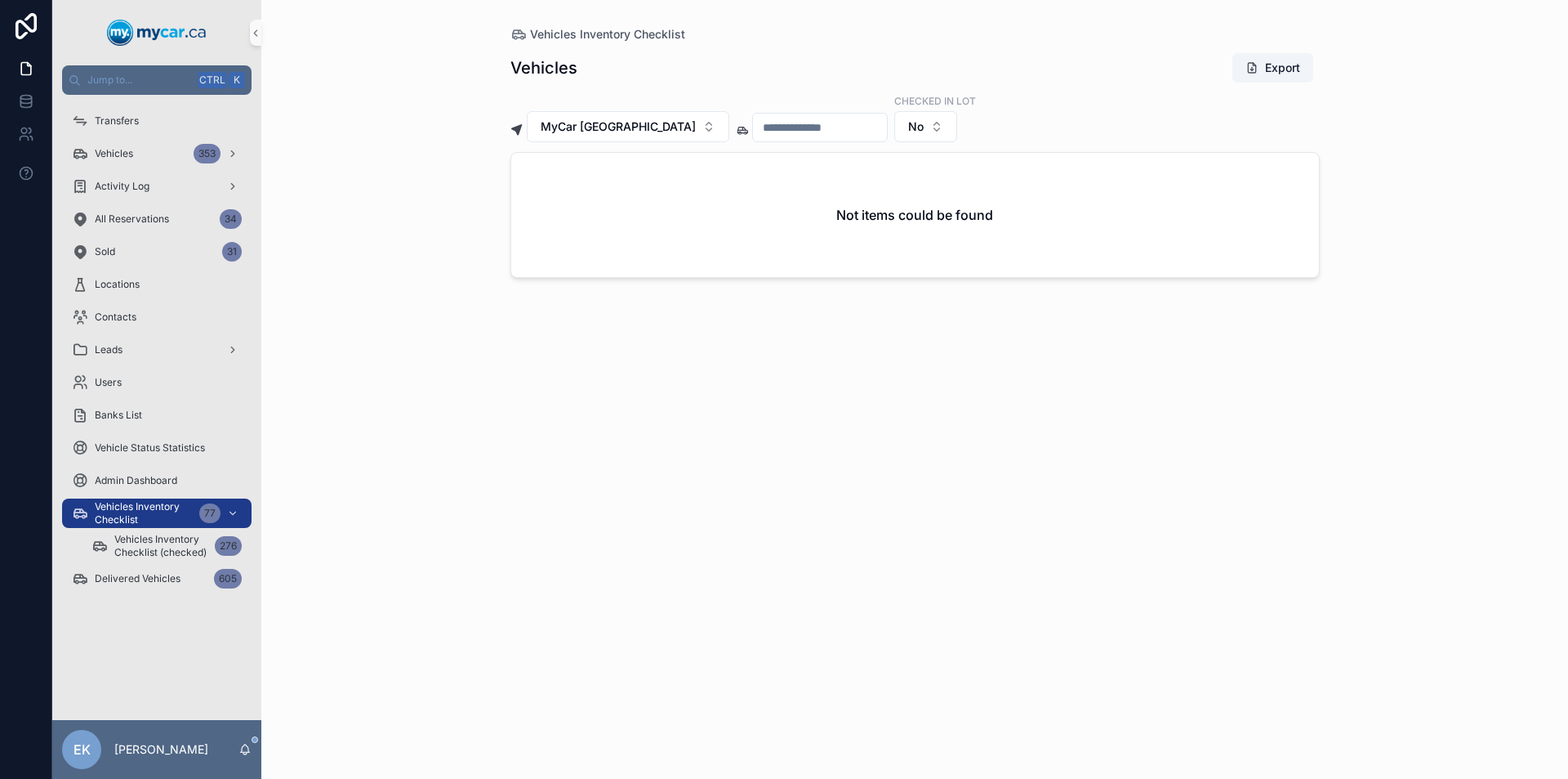
click at [802, 127] on input "scrollable content" at bounding box center [819, 126] width 134 height 23
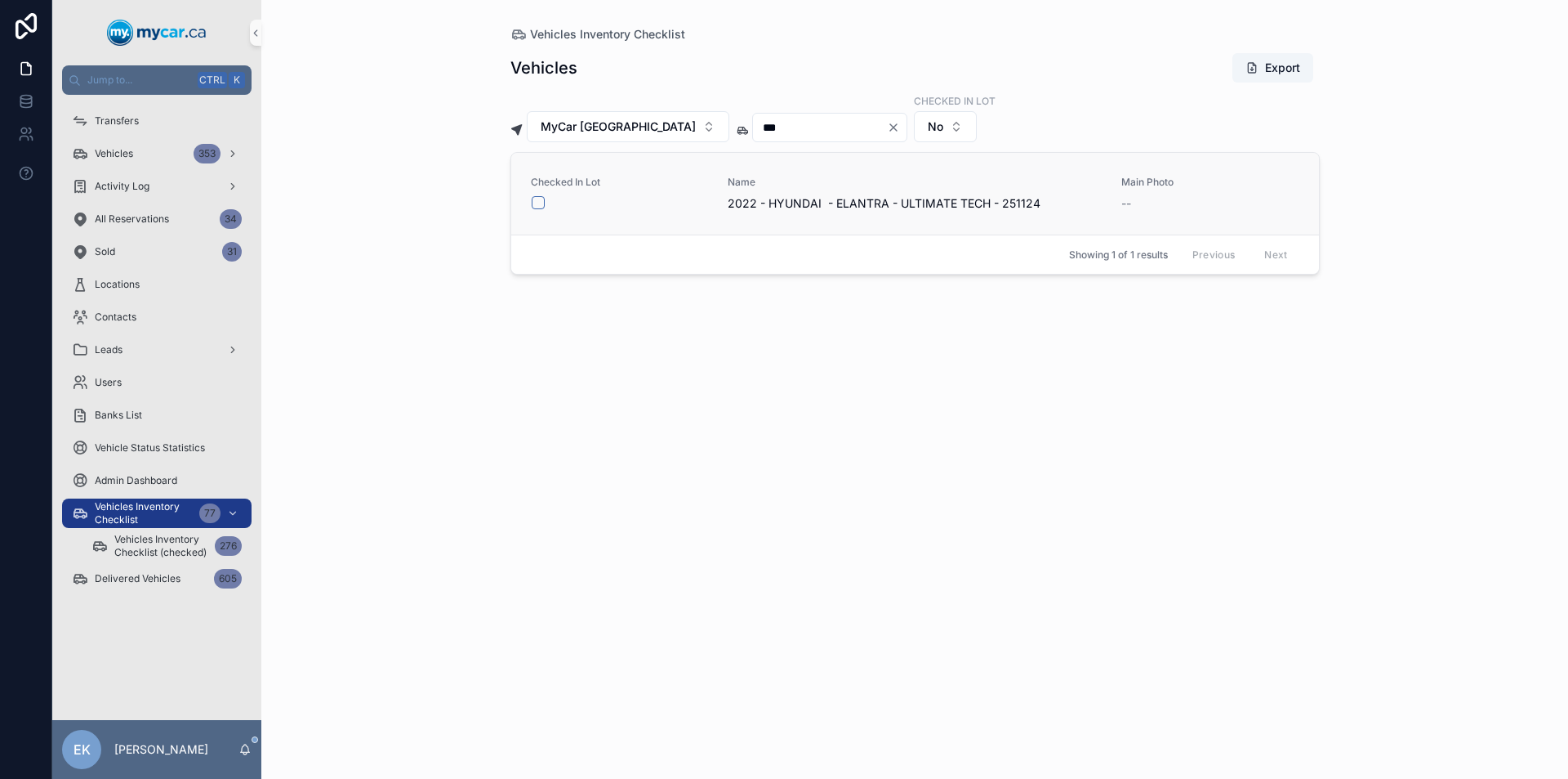
type input "***"
click at [539, 201] on button "scrollable content" at bounding box center [538, 202] width 13 height 13
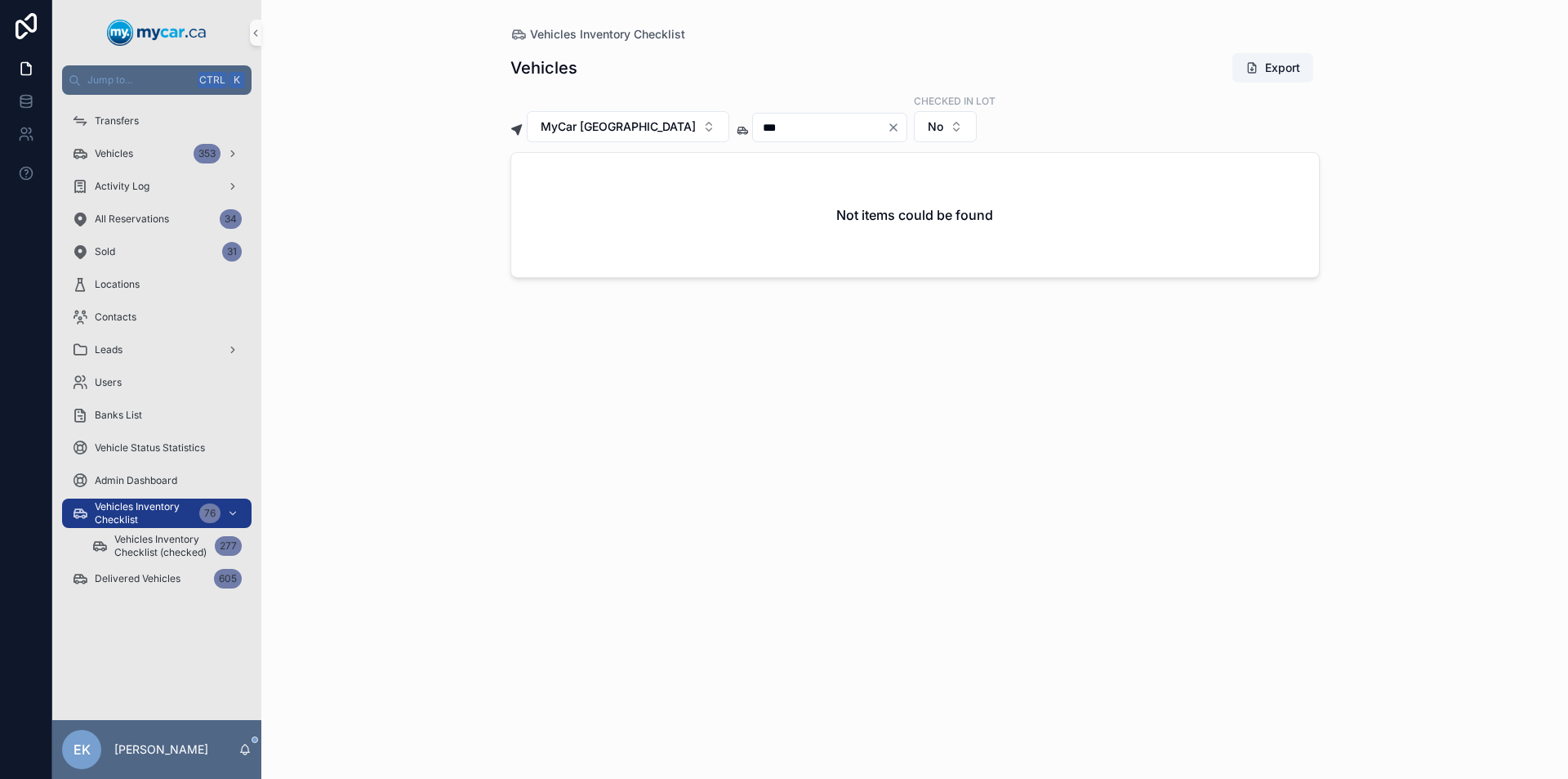
click at [887, 129] on icon "Clear" at bounding box center [893, 127] width 13 height 13
click at [779, 133] on input "scrollable content" at bounding box center [819, 126] width 134 height 23
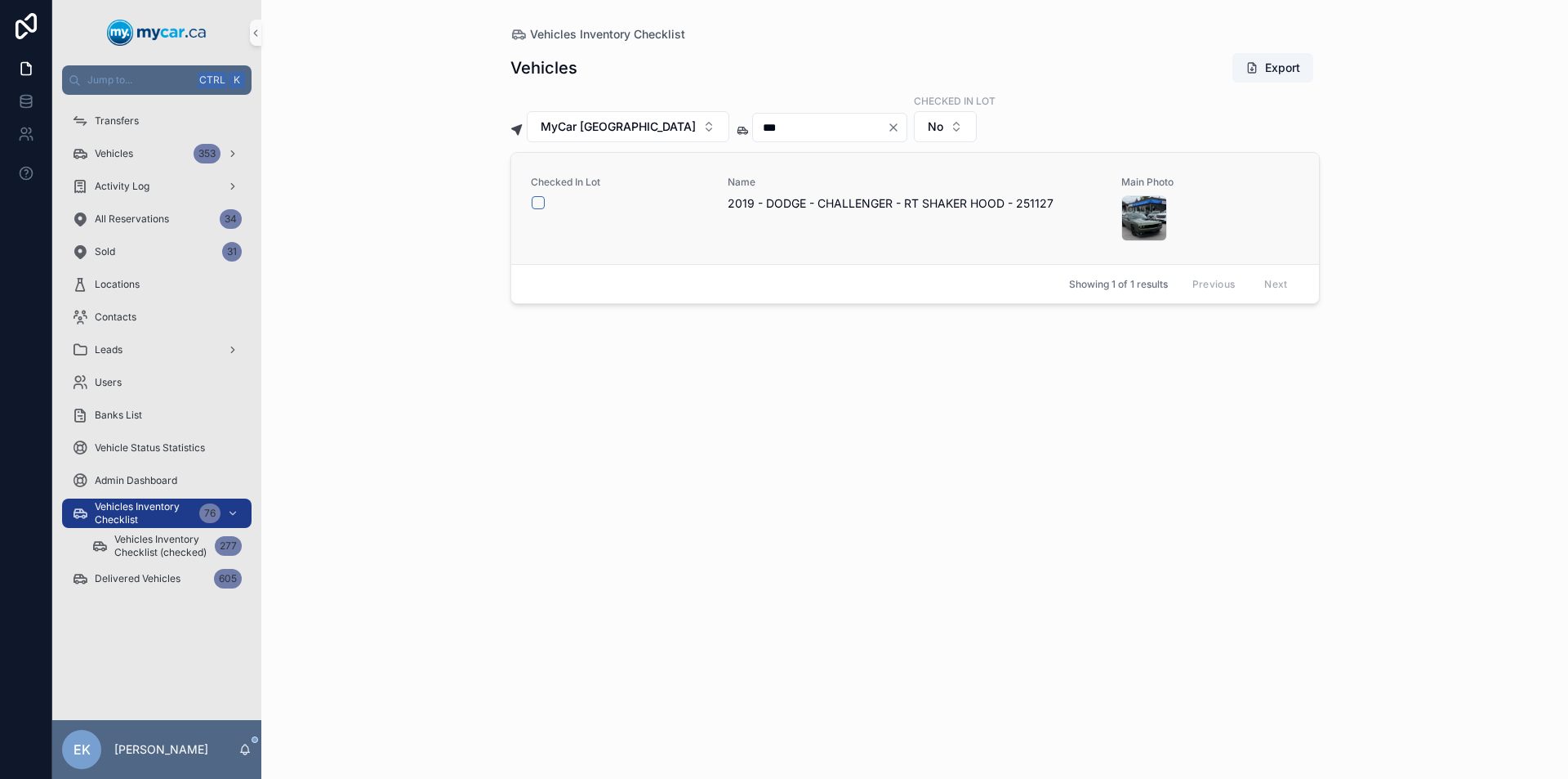
type input "***"
click at [538, 205] on button "scrollable content" at bounding box center [538, 202] width 13 height 13
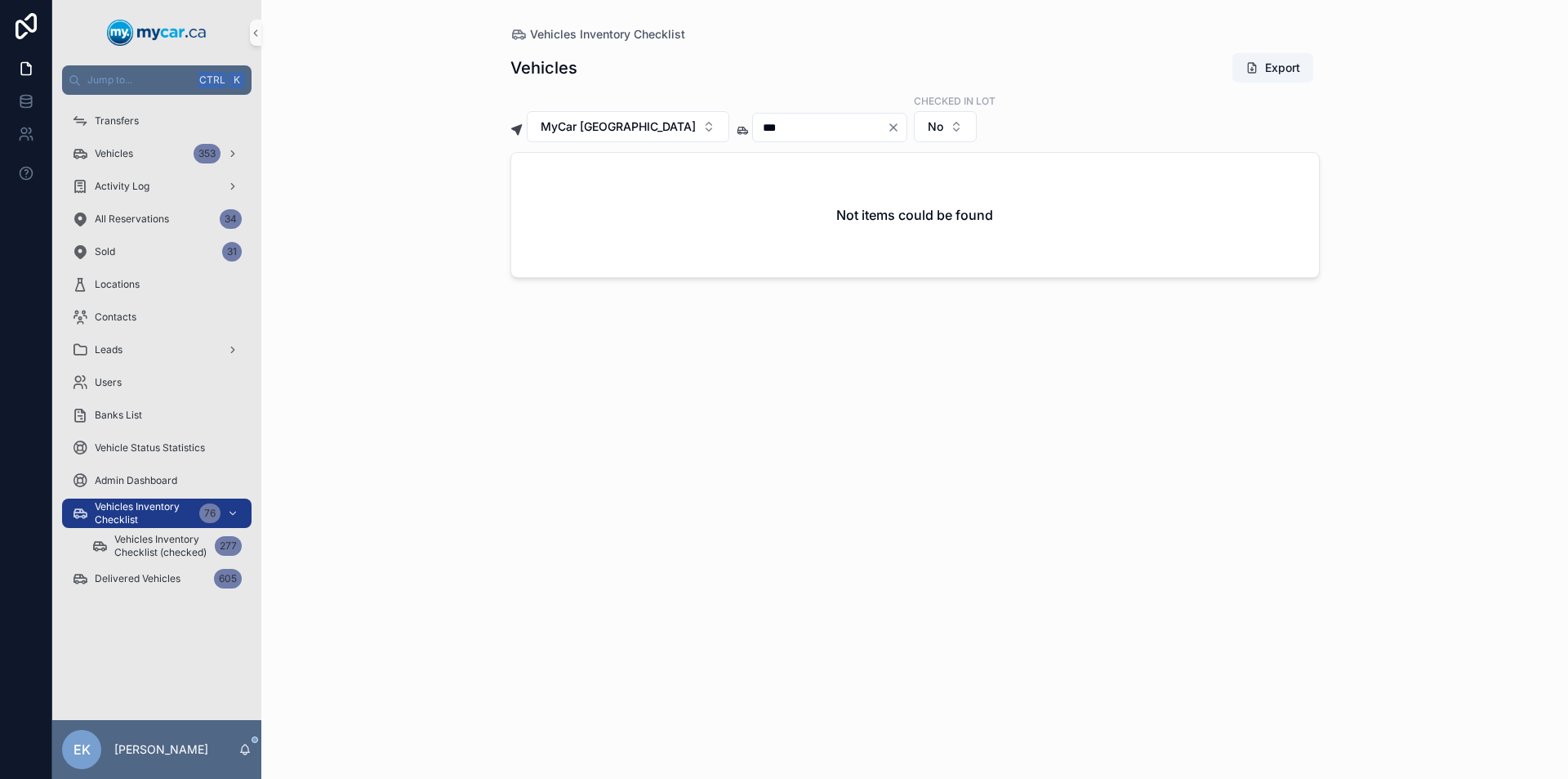
click at [887, 132] on icon "Clear" at bounding box center [893, 127] width 13 height 13
click at [759, 129] on input "scrollable content" at bounding box center [819, 126] width 134 height 23
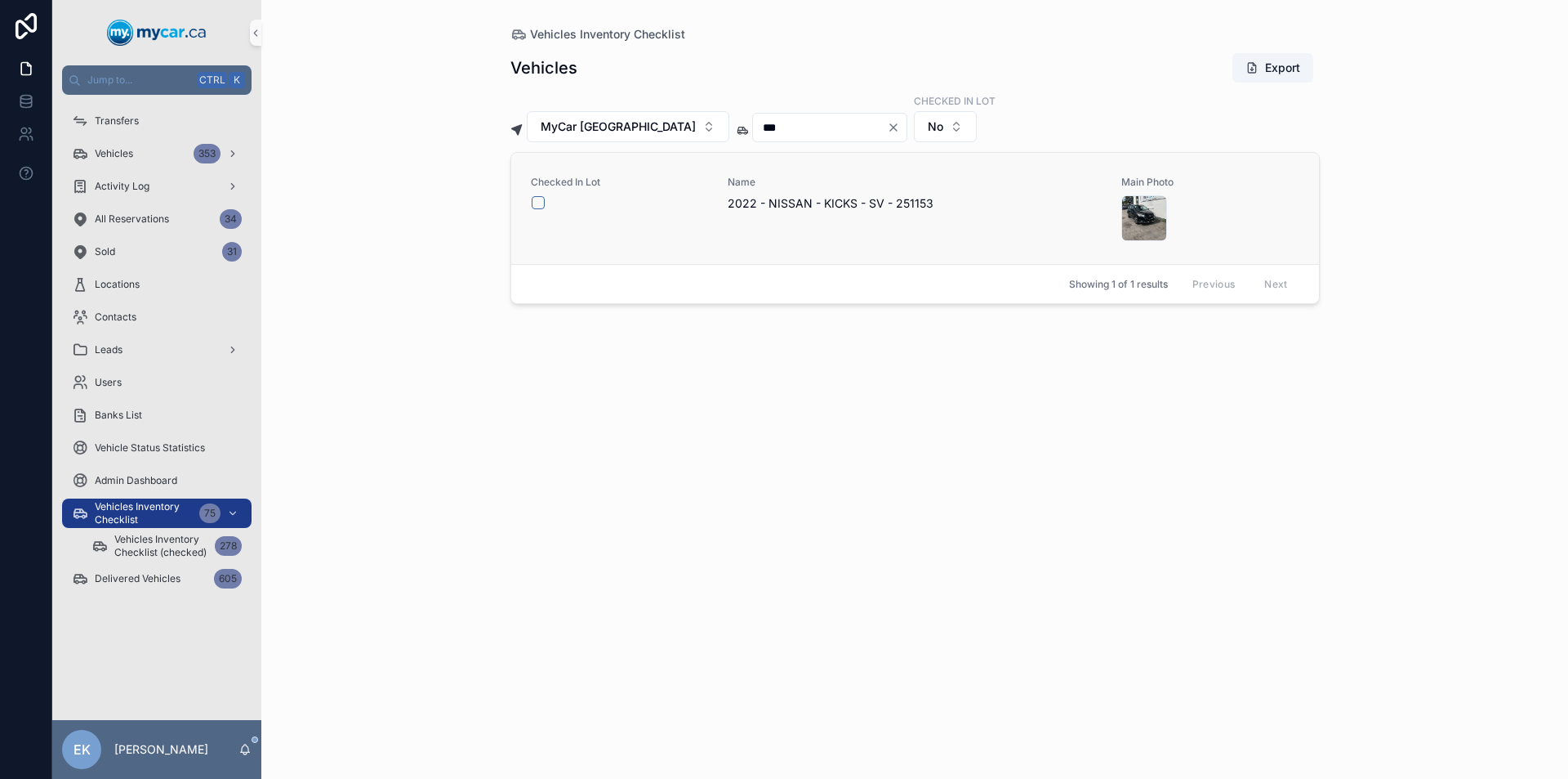
type input "***"
click at [538, 204] on button "scrollable content" at bounding box center [538, 202] width 13 height 13
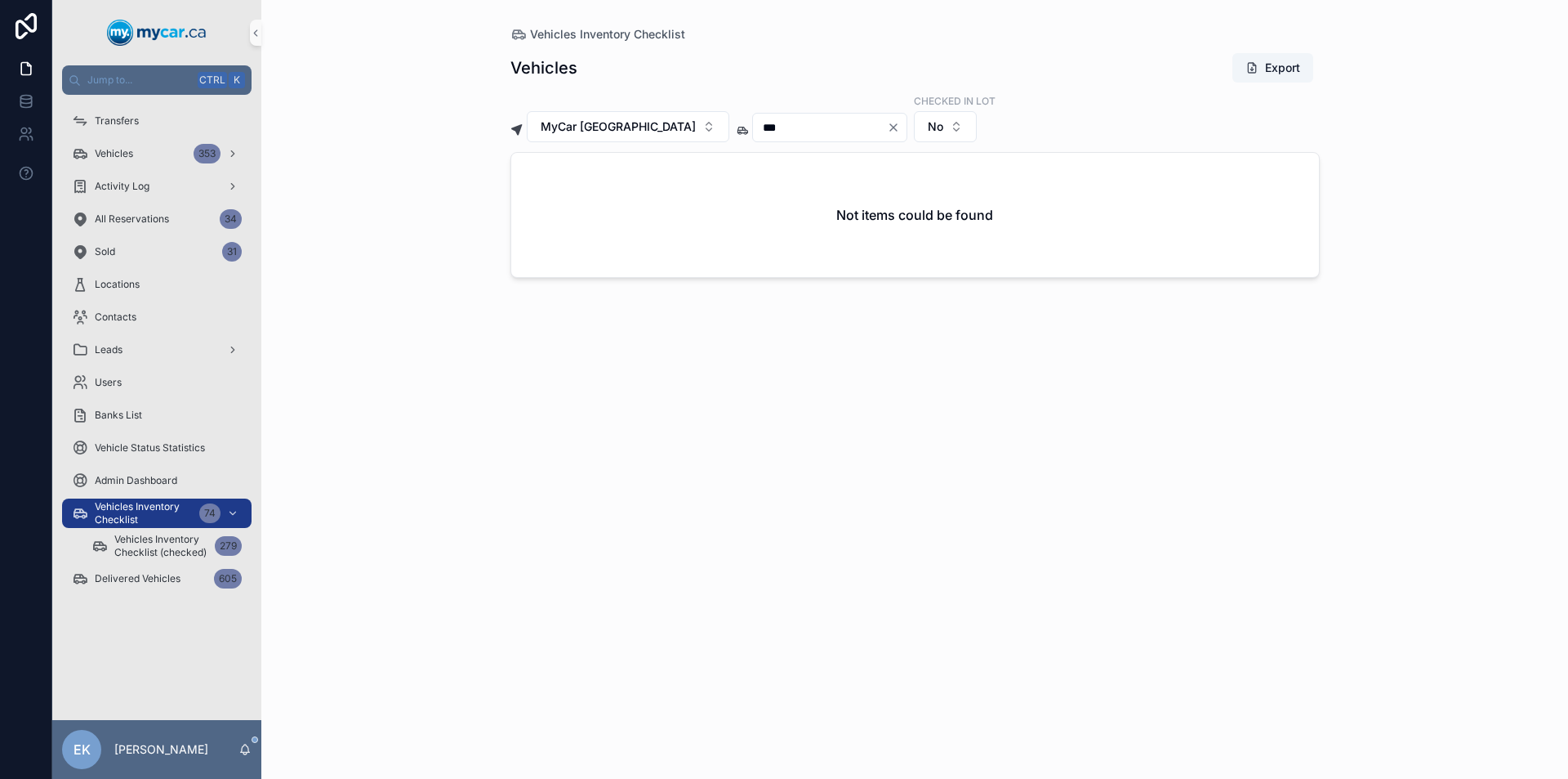
click at [890, 126] on icon "Clear" at bounding box center [893, 126] width 6 height 6
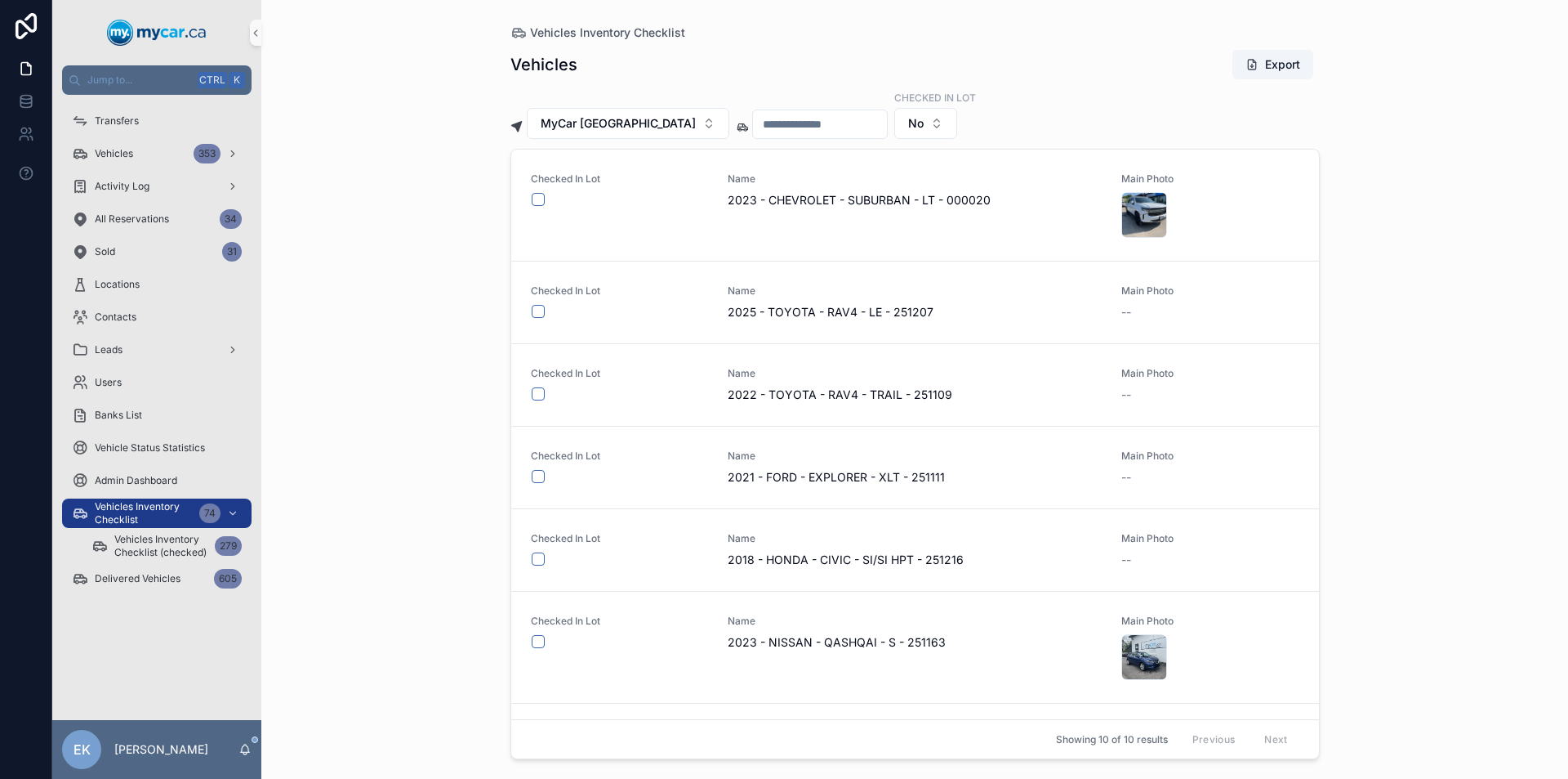
click at [801, 130] on input "scrollable content" at bounding box center [819, 124] width 134 height 23
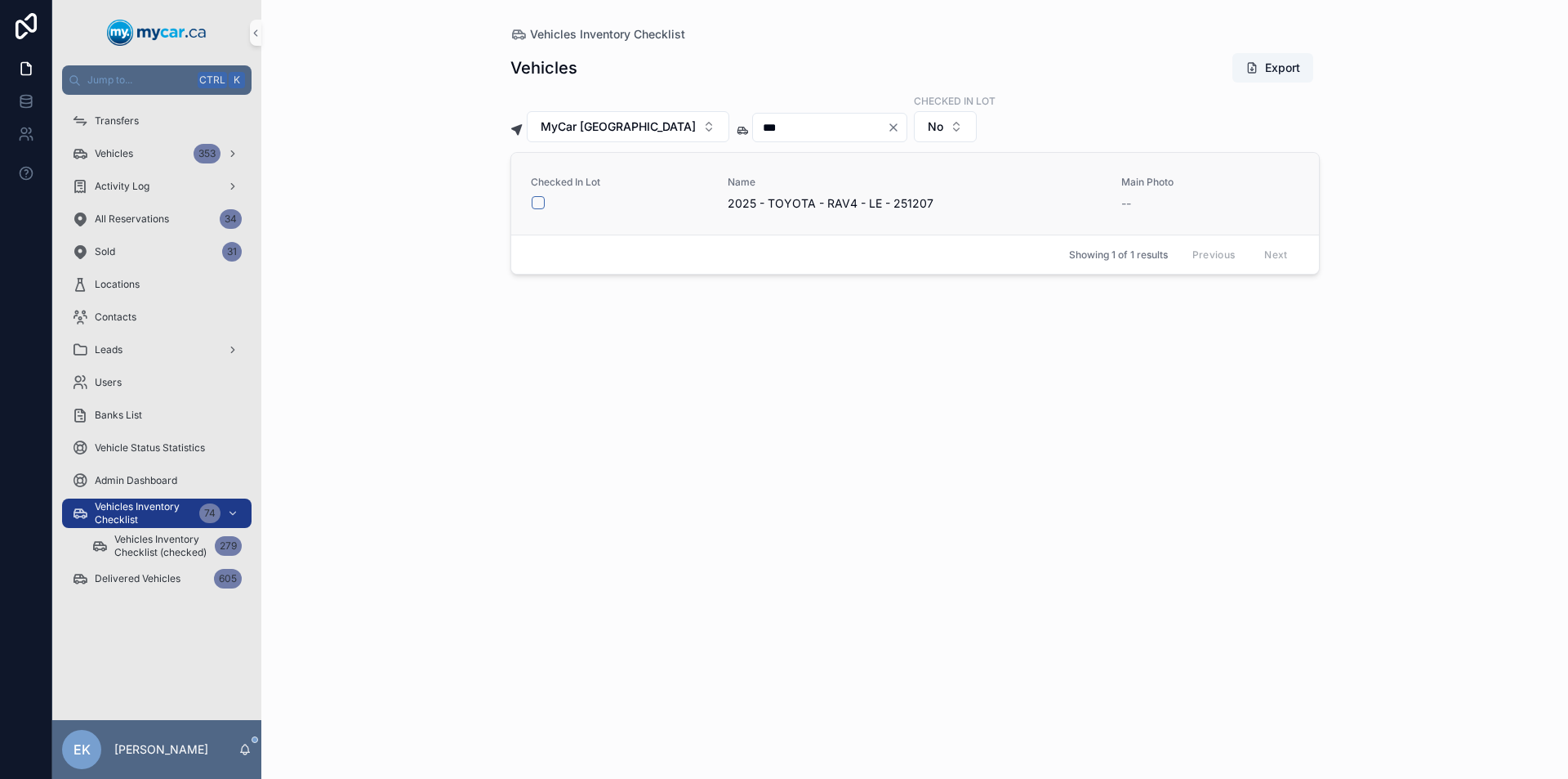
type input "***"
click at [538, 203] on button "scrollable content" at bounding box center [538, 202] width 13 height 13
click at [887, 126] on icon "Clear" at bounding box center [893, 127] width 13 height 13
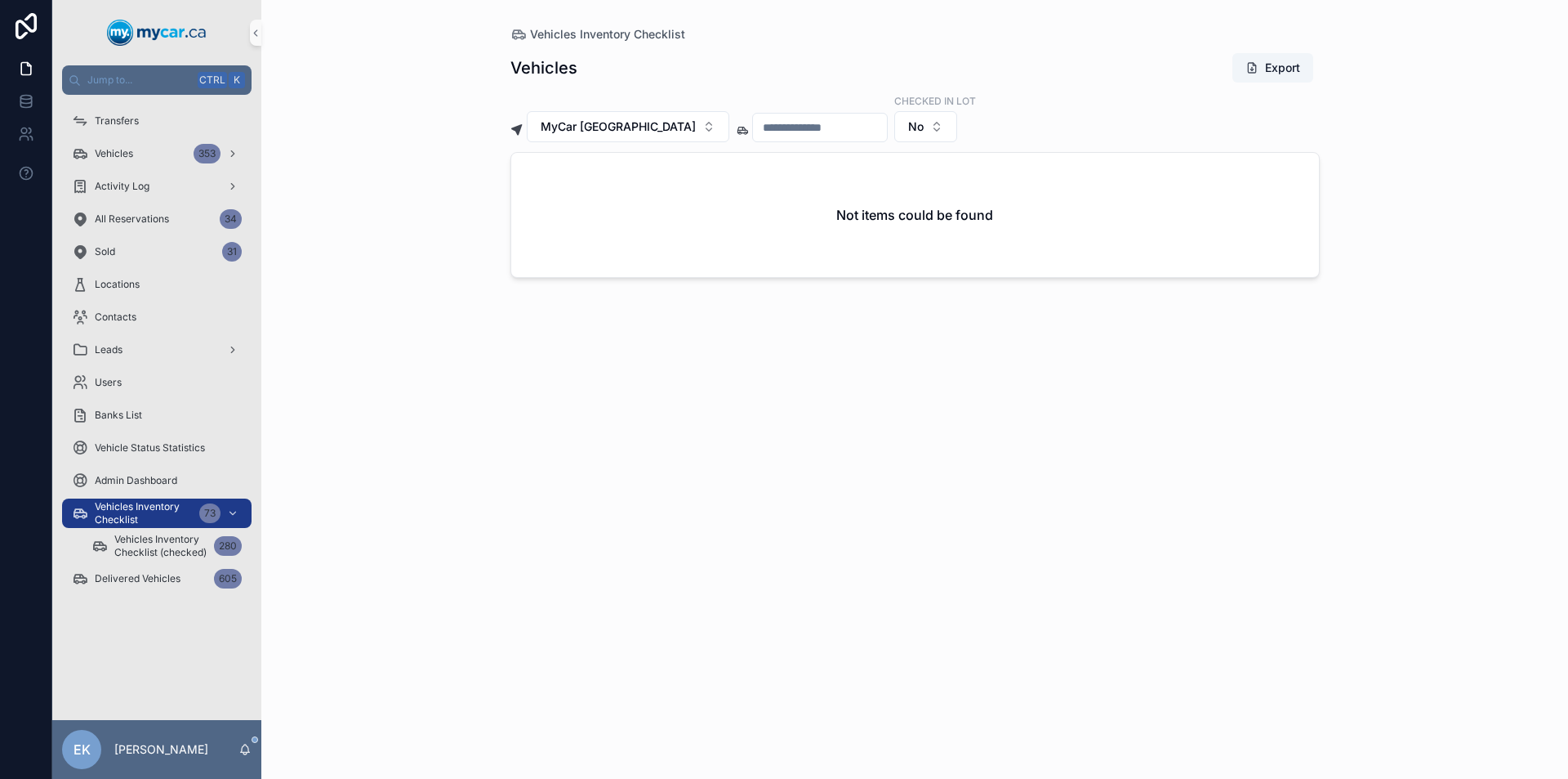
click at [785, 126] on input "scrollable content" at bounding box center [819, 126] width 134 height 23
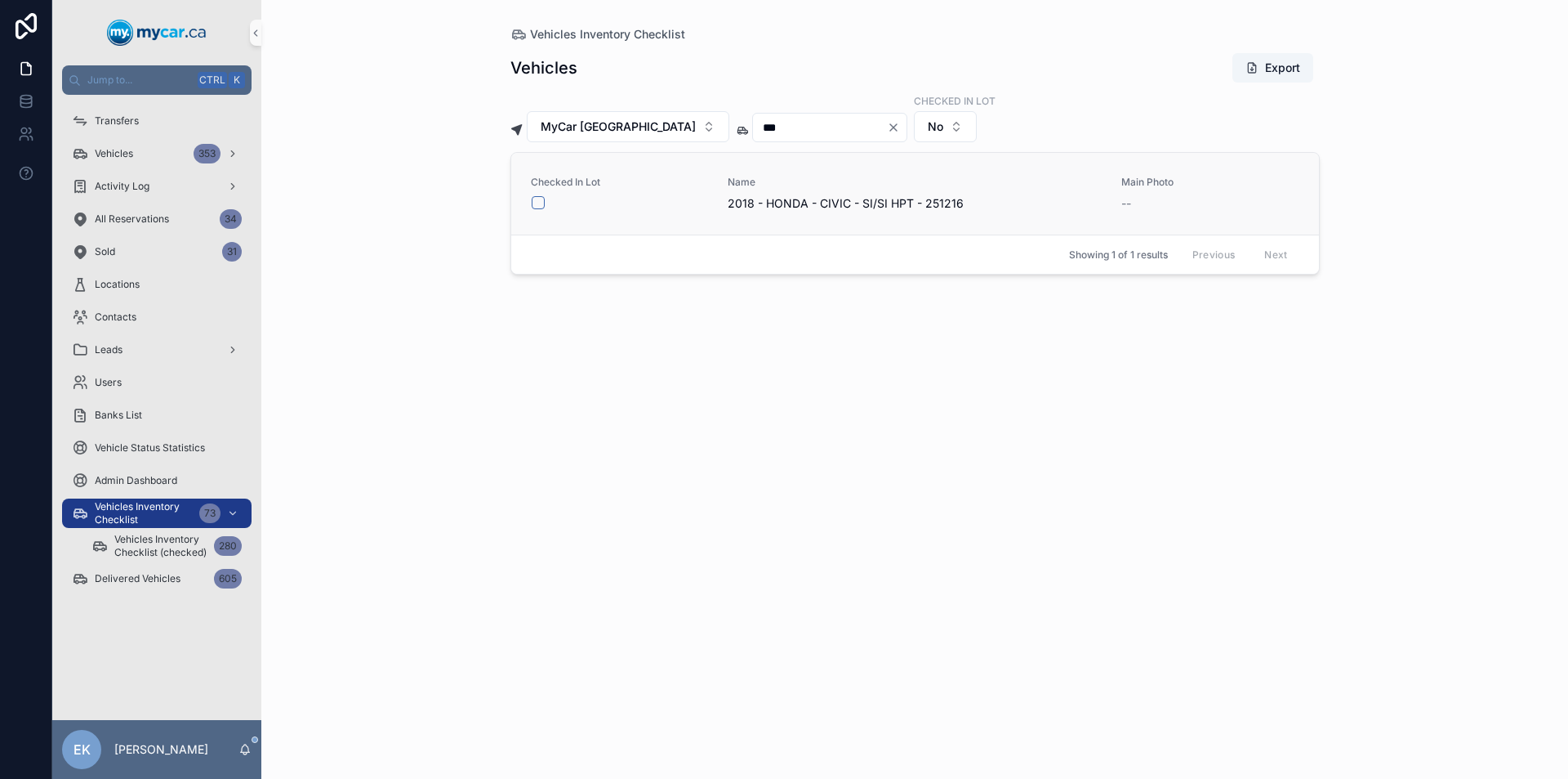
type input "***"
click at [538, 207] on button "scrollable content" at bounding box center [538, 202] width 13 height 13
click at [887, 128] on icon "Clear" at bounding box center [893, 127] width 13 height 13
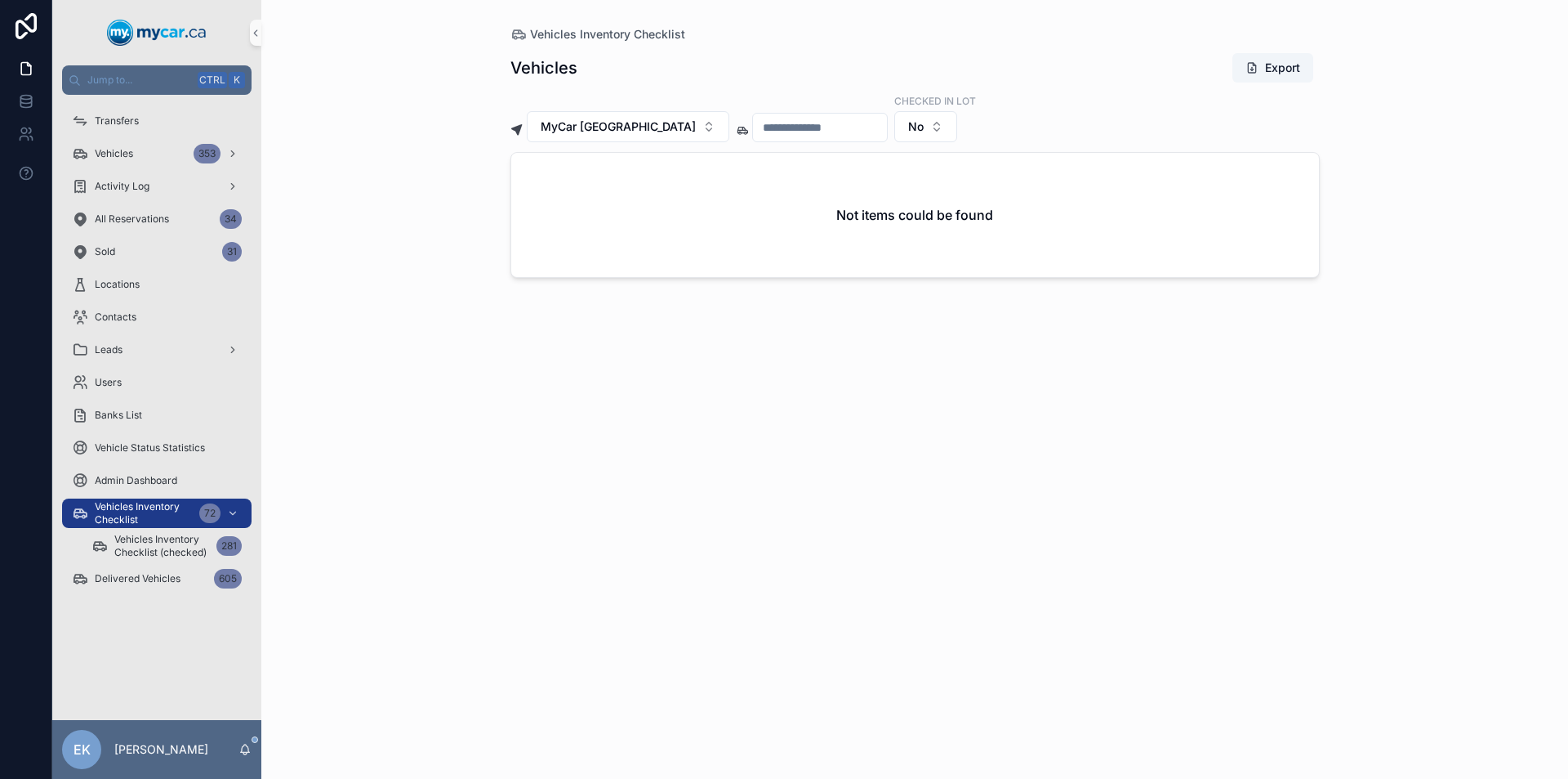
click at [779, 132] on input "scrollable content" at bounding box center [819, 126] width 134 height 23
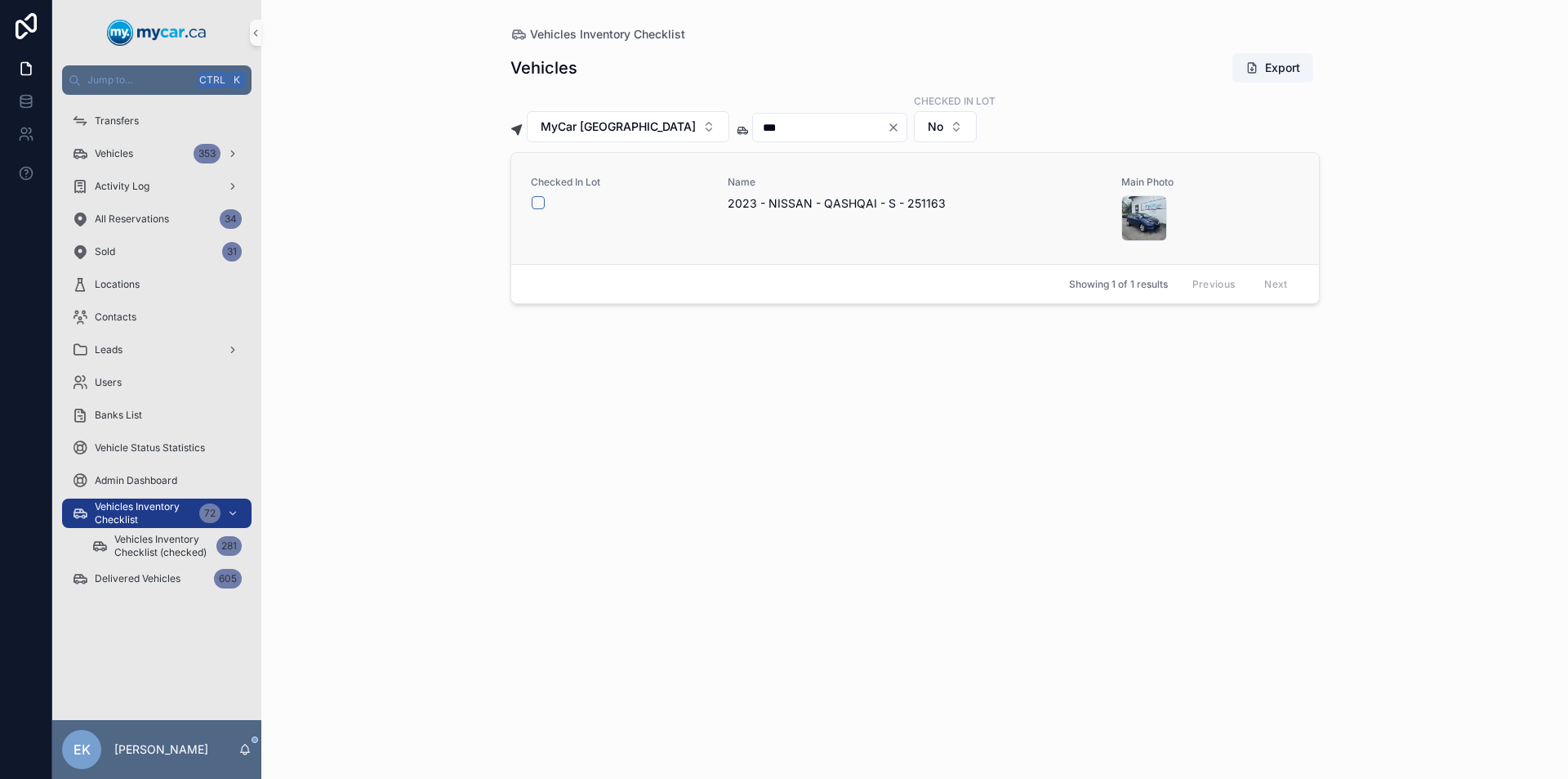
type input "***"
click at [538, 203] on button "scrollable content" at bounding box center [538, 202] width 13 height 13
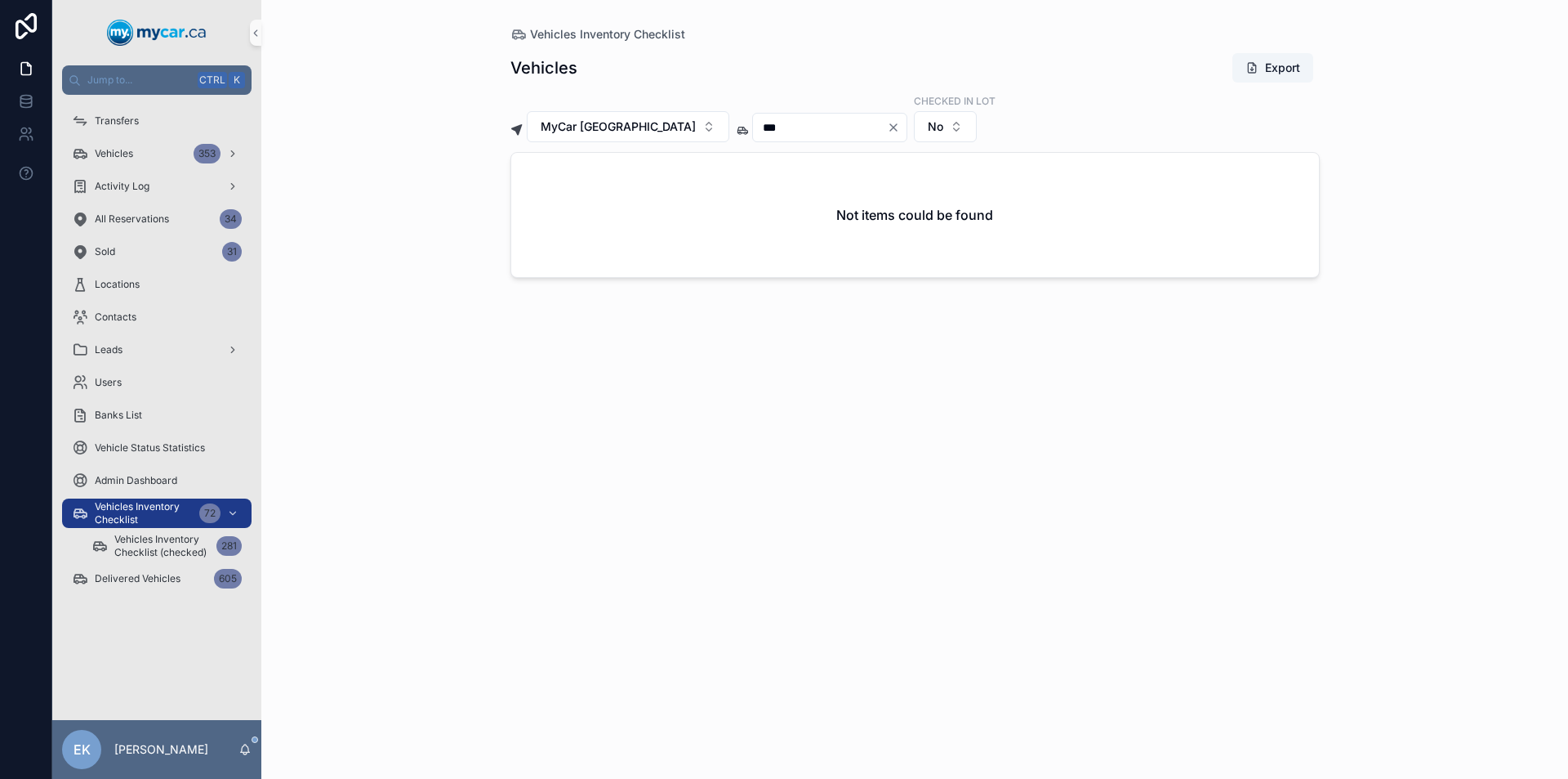
click at [887, 124] on icon "Clear" at bounding box center [893, 127] width 13 height 13
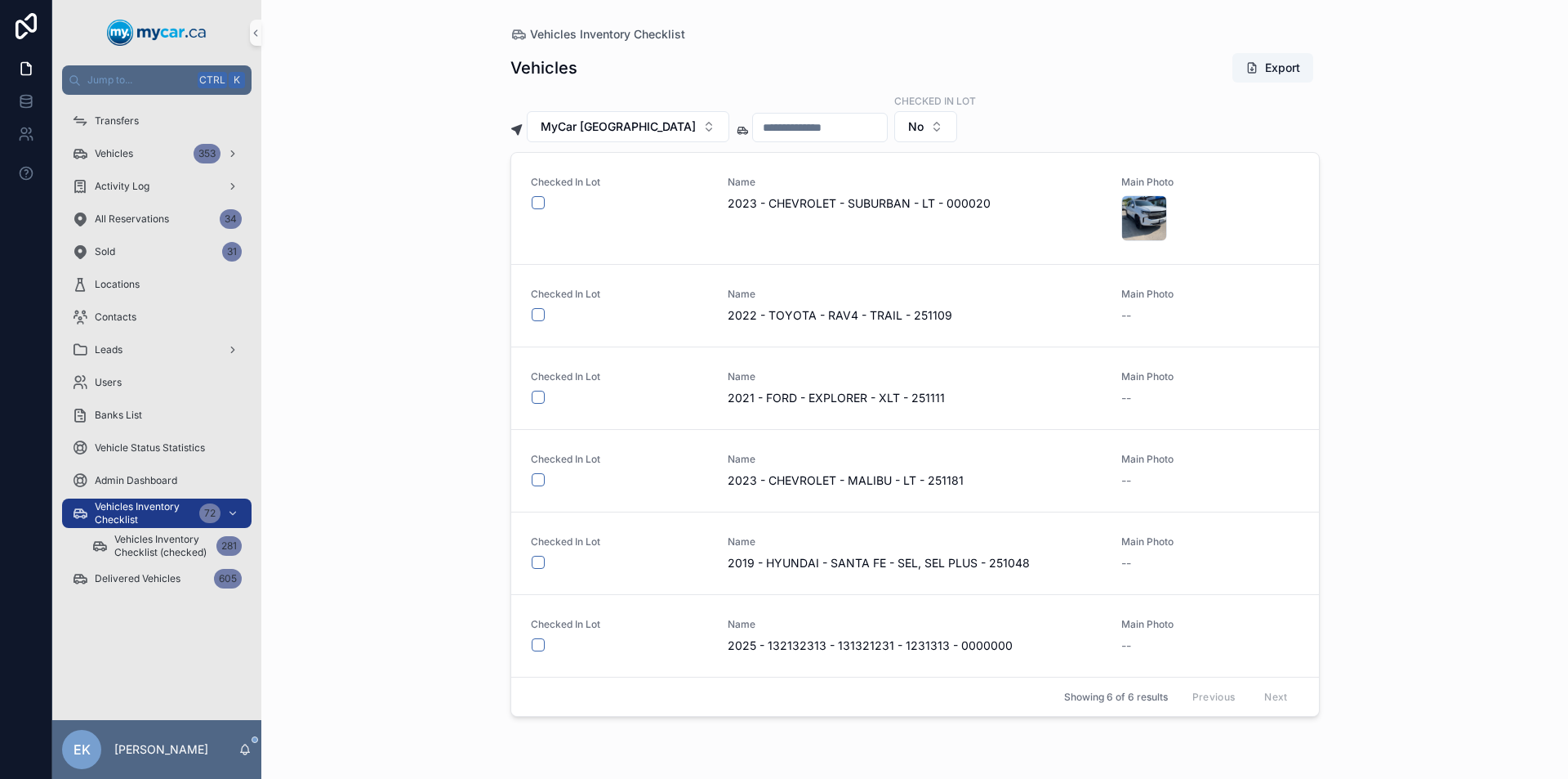
click at [759, 124] on input "scrollable content" at bounding box center [819, 126] width 134 height 23
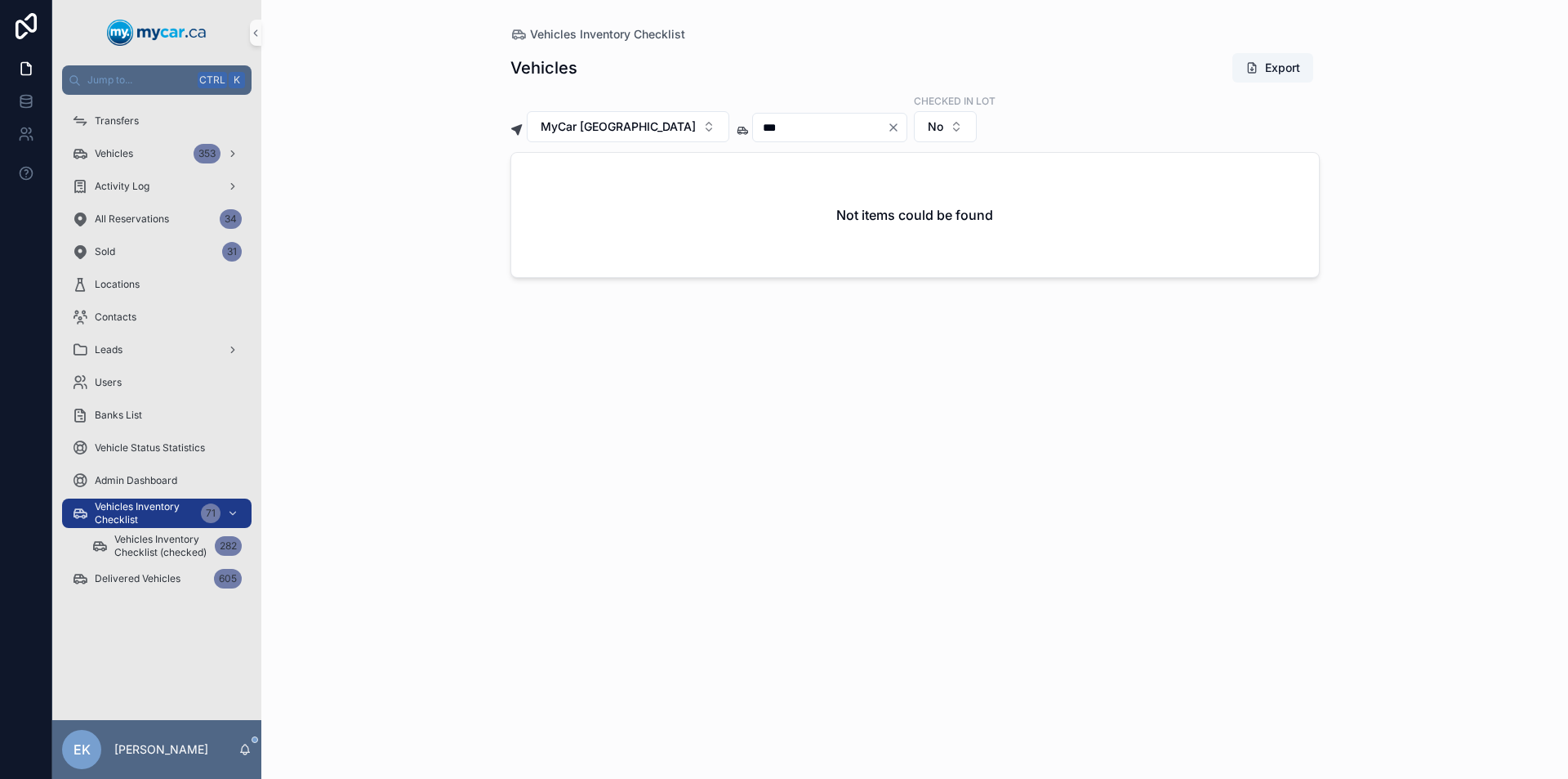
type input "***"
click at [890, 126] on icon "Clear" at bounding box center [893, 126] width 6 height 6
click at [810, 124] on input "scrollable content" at bounding box center [819, 126] width 134 height 23
type input "***"
click at [538, 198] on button "scrollable content" at bounding box center [538, 202] width 13 height 13
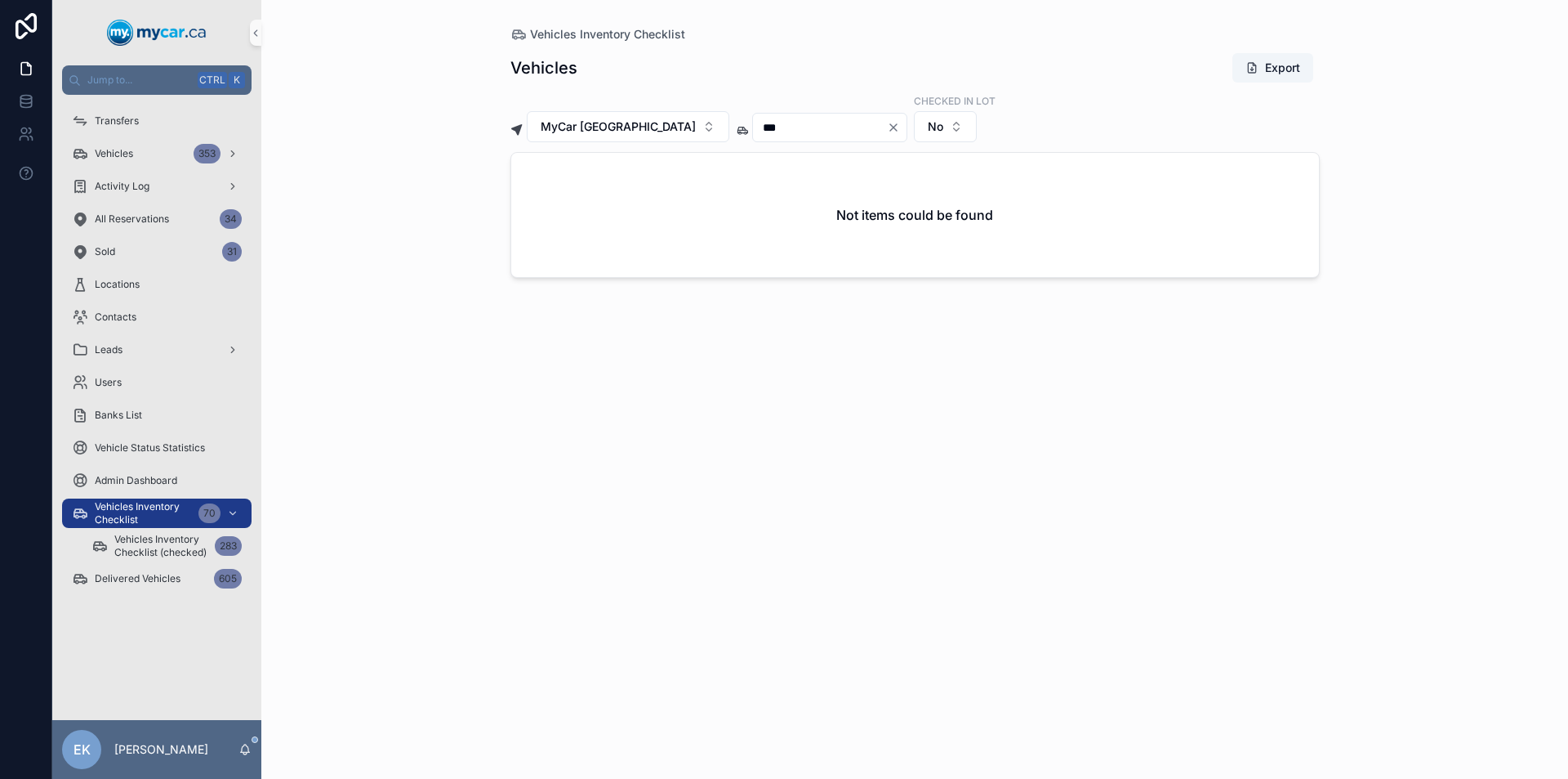
click at [887, 125] on icon "Clear" at bounding box center [893, 127] width 13 height 13
click at [815, 126] on input "scrollable content" at bounding box center [819, 126] width 134 height 23
type input "*"
type input "***"
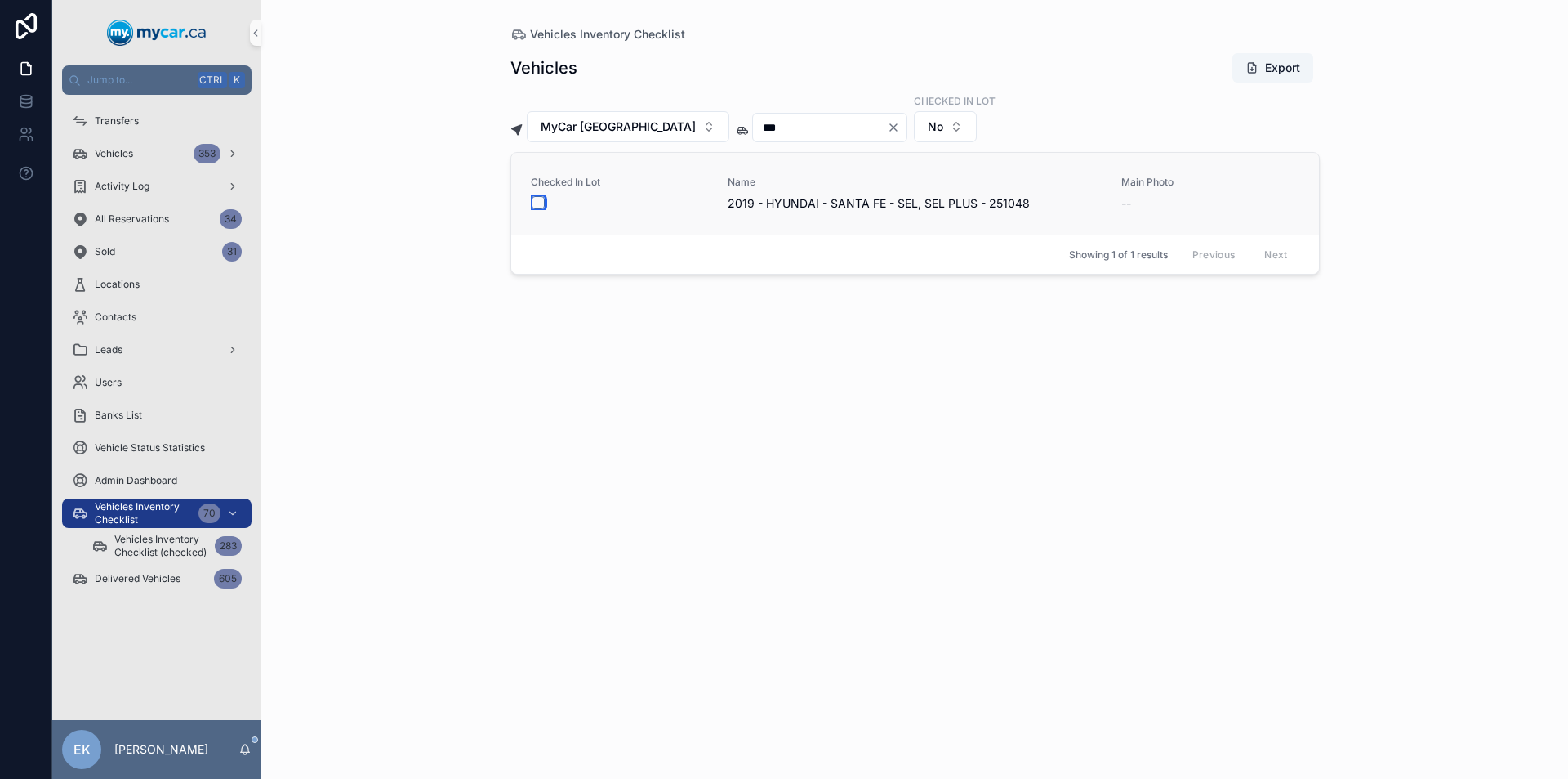
click at [536, 204] on button "scrollable content" at bounding box center [538, 202] width 13 height 13
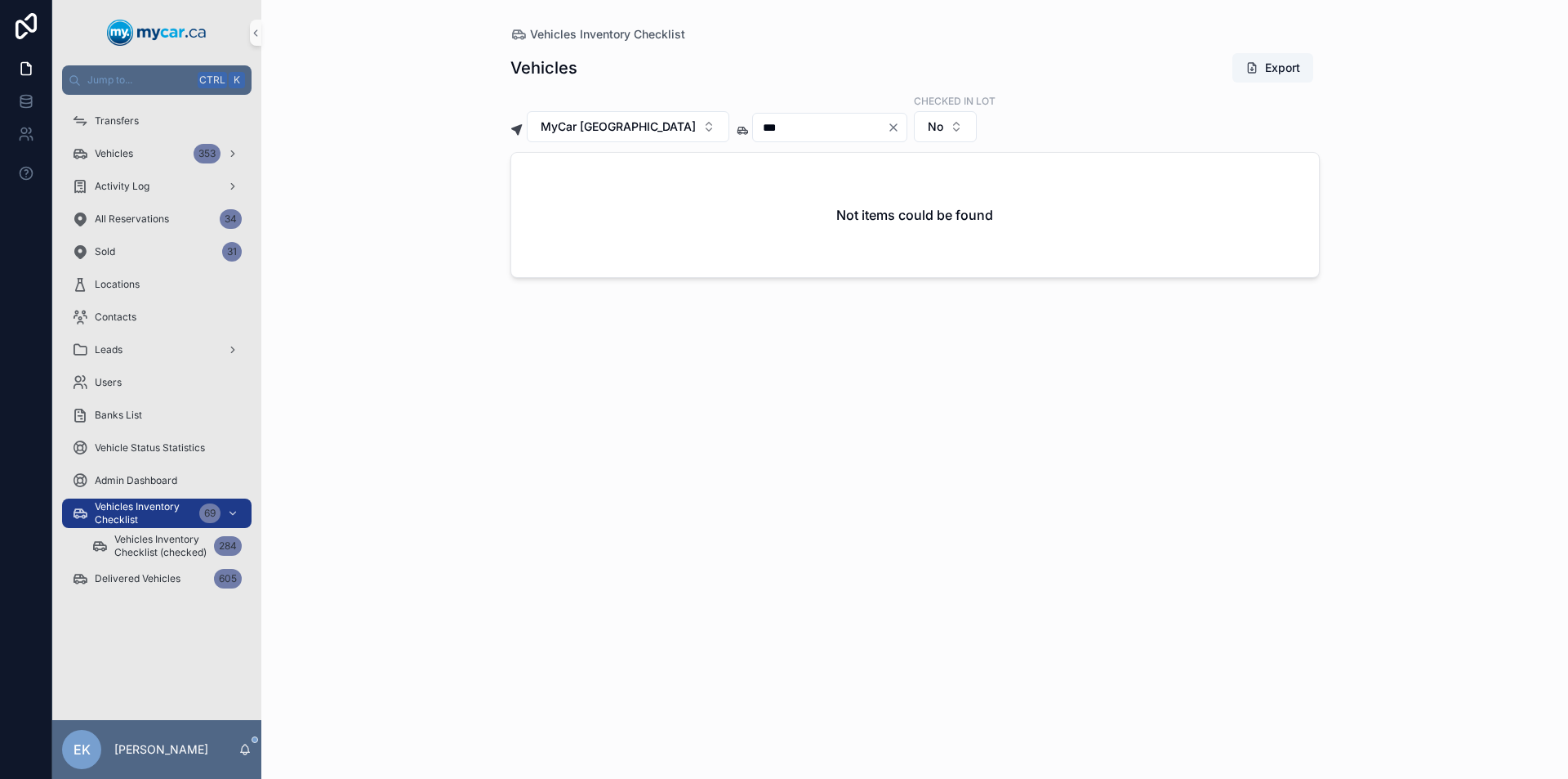
click at [890, 127] on icon "Clear" at bounding box center [893, 126] width 6 height 6
click at [806, 131] on input "scrollable content" at bounding box center [819, 126] width 134 height 23
type input "***"
click at [887, 125] on icon "Clear" at bounding box center [893, 127] width 13 height 13
click at [799, 124] on input "scrollable content" at bounding box center [819, 126] width 134 height 23
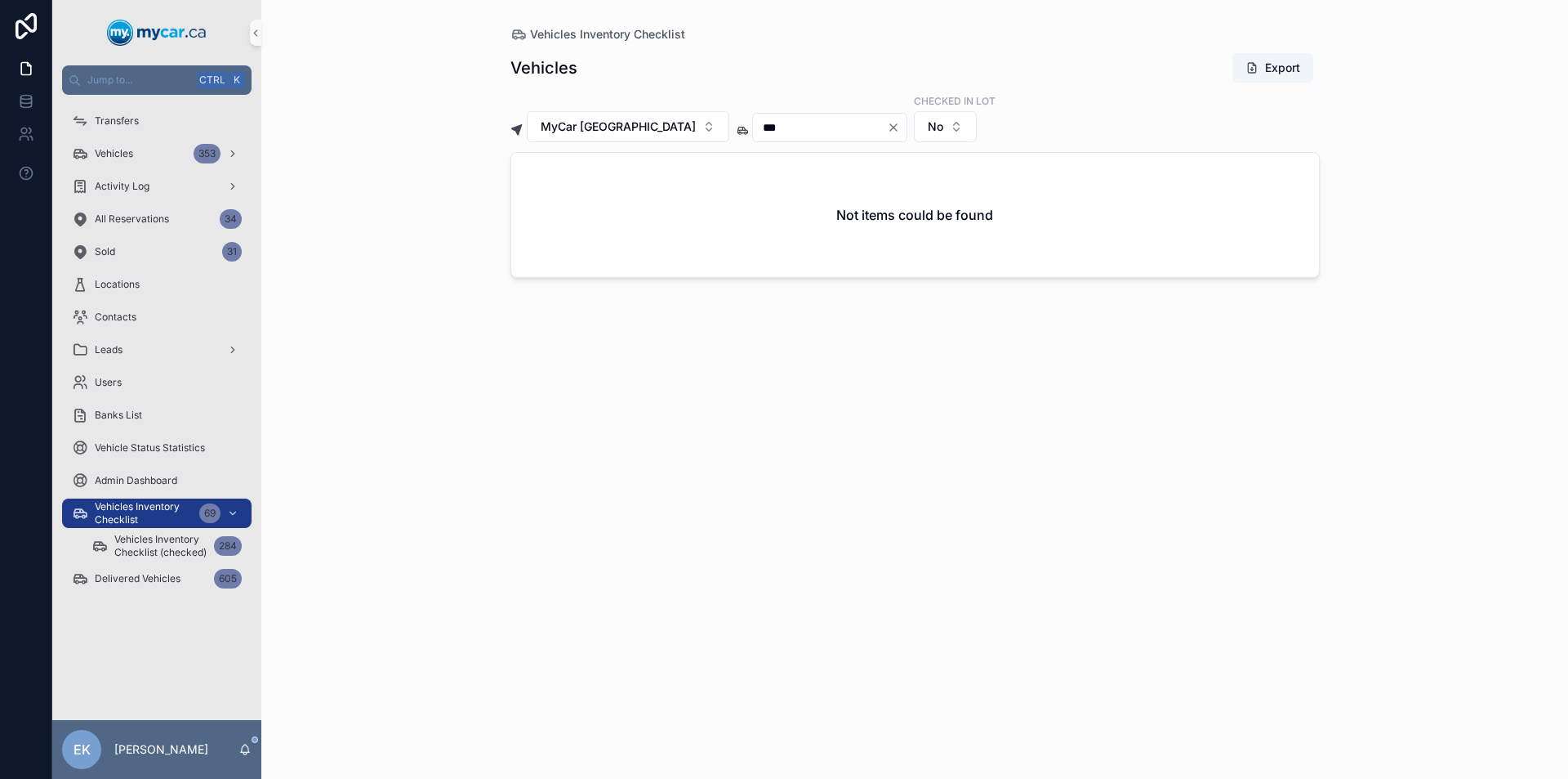
type input "***"
click at [890, 126] on icon "Clear" at bounding box center [893, 126] width 6 height 6
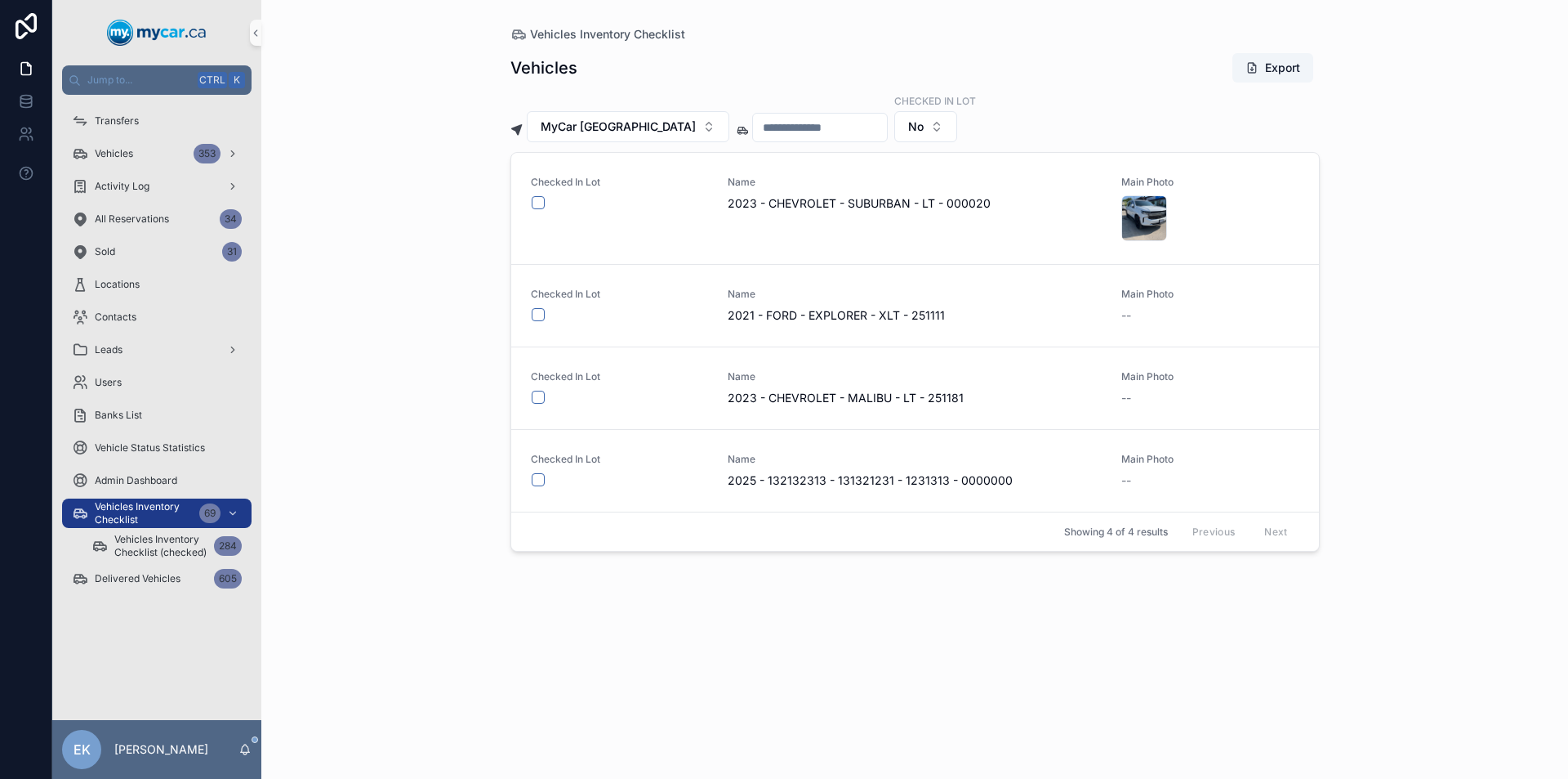
click at [810, 124] on input "scrollable content" at bounding box center [819, 126] width 134 height 23
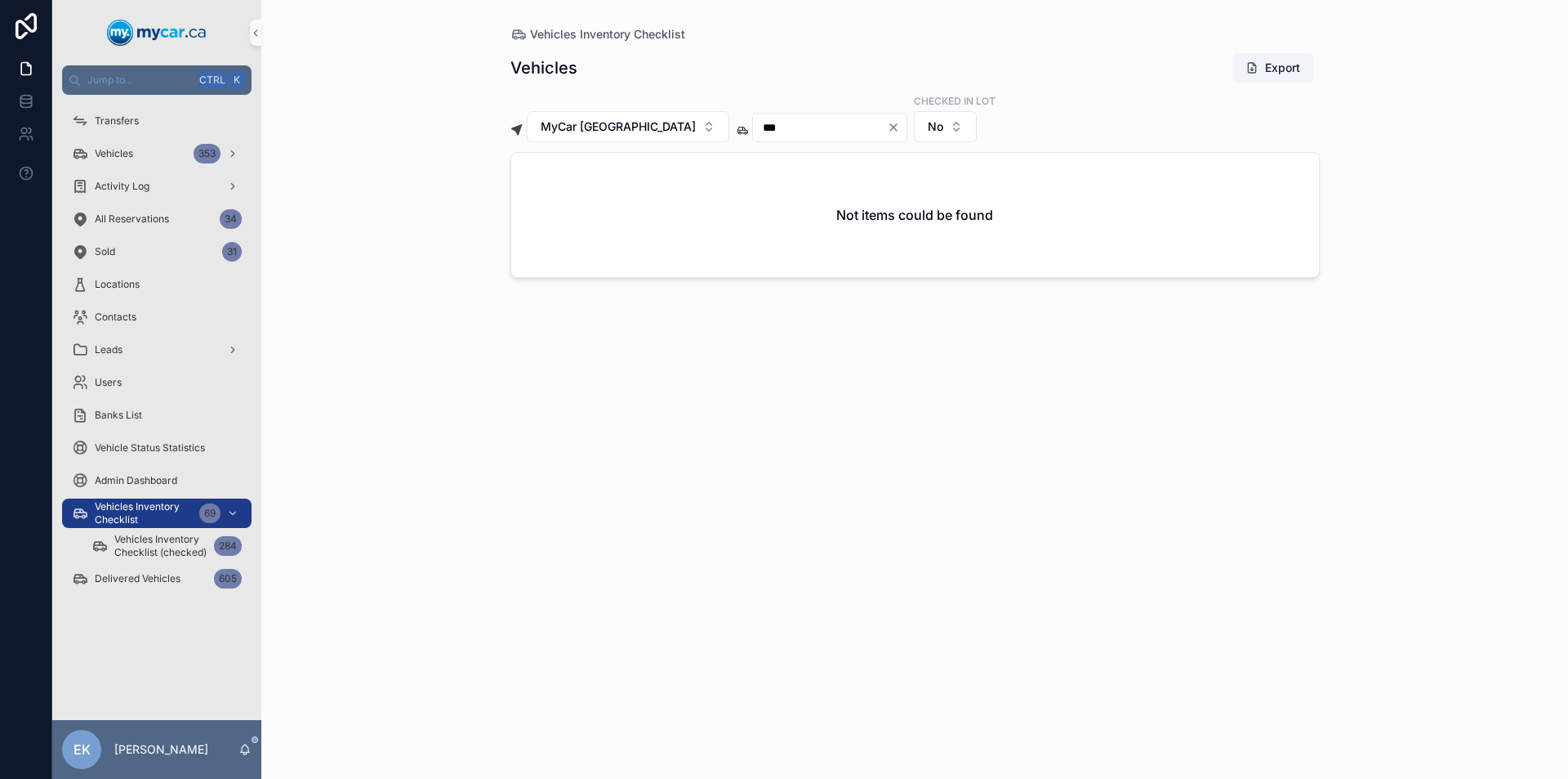
type input "***"
click at [887, 126] on icon "Clear" at bounding box center [893, 127] width 13 height 13
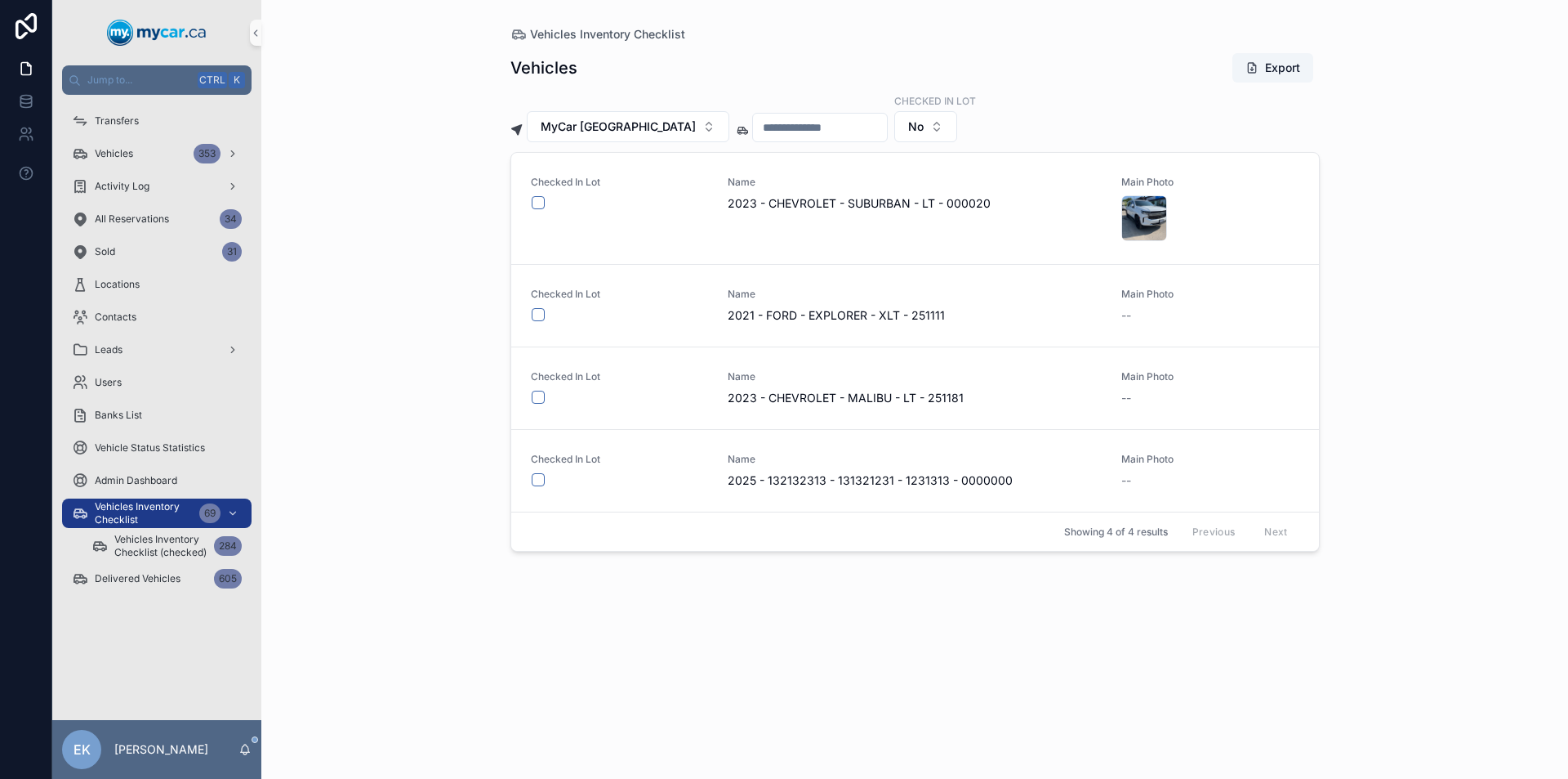
click at [753, 125] on input "scrollable content" at bounding box center [819, 126] width 134 height 23
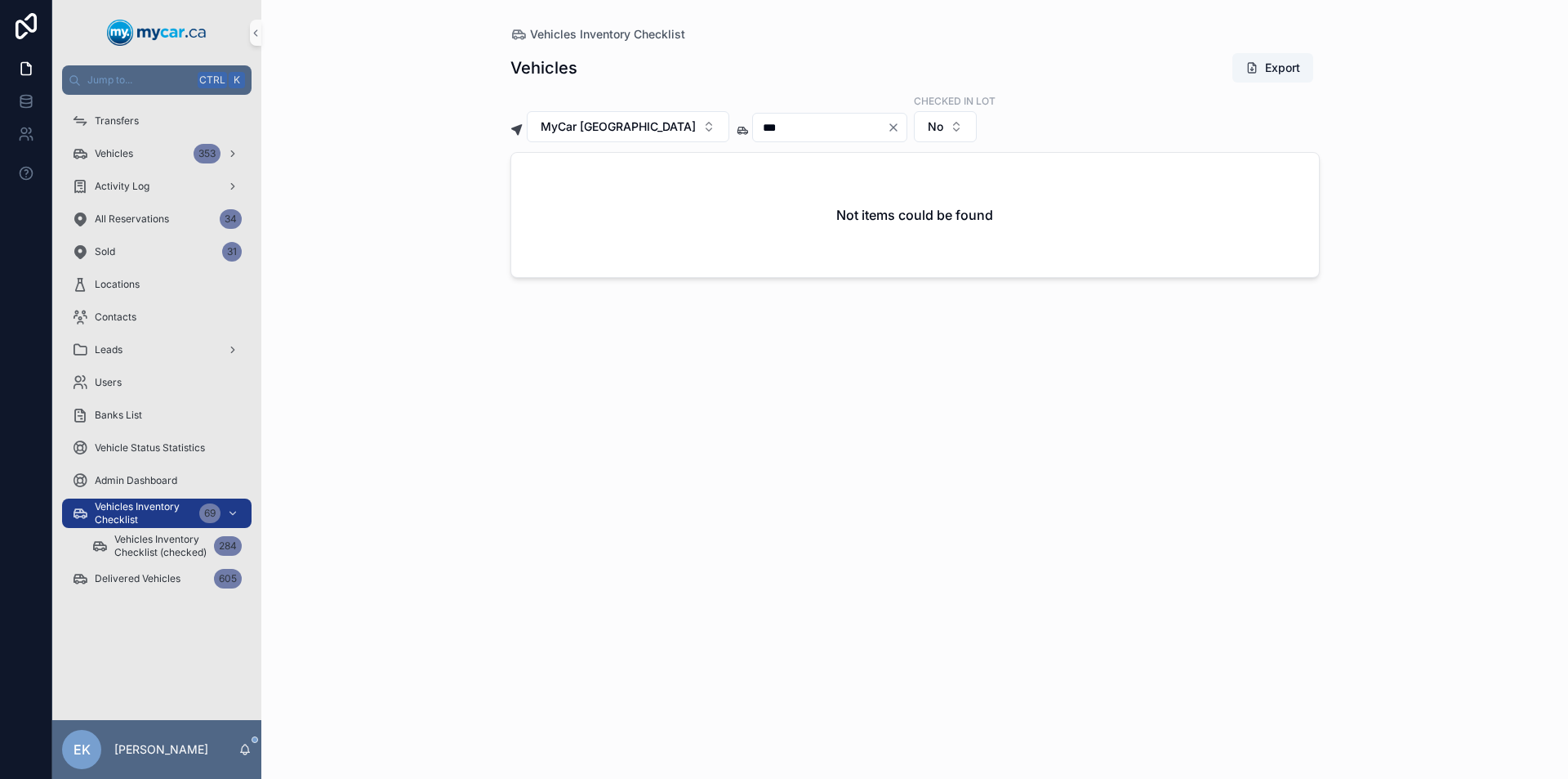
type input "***"
click at [887, 127] on icon "Clear" at bounding box center [893, 127] width 13 height 13
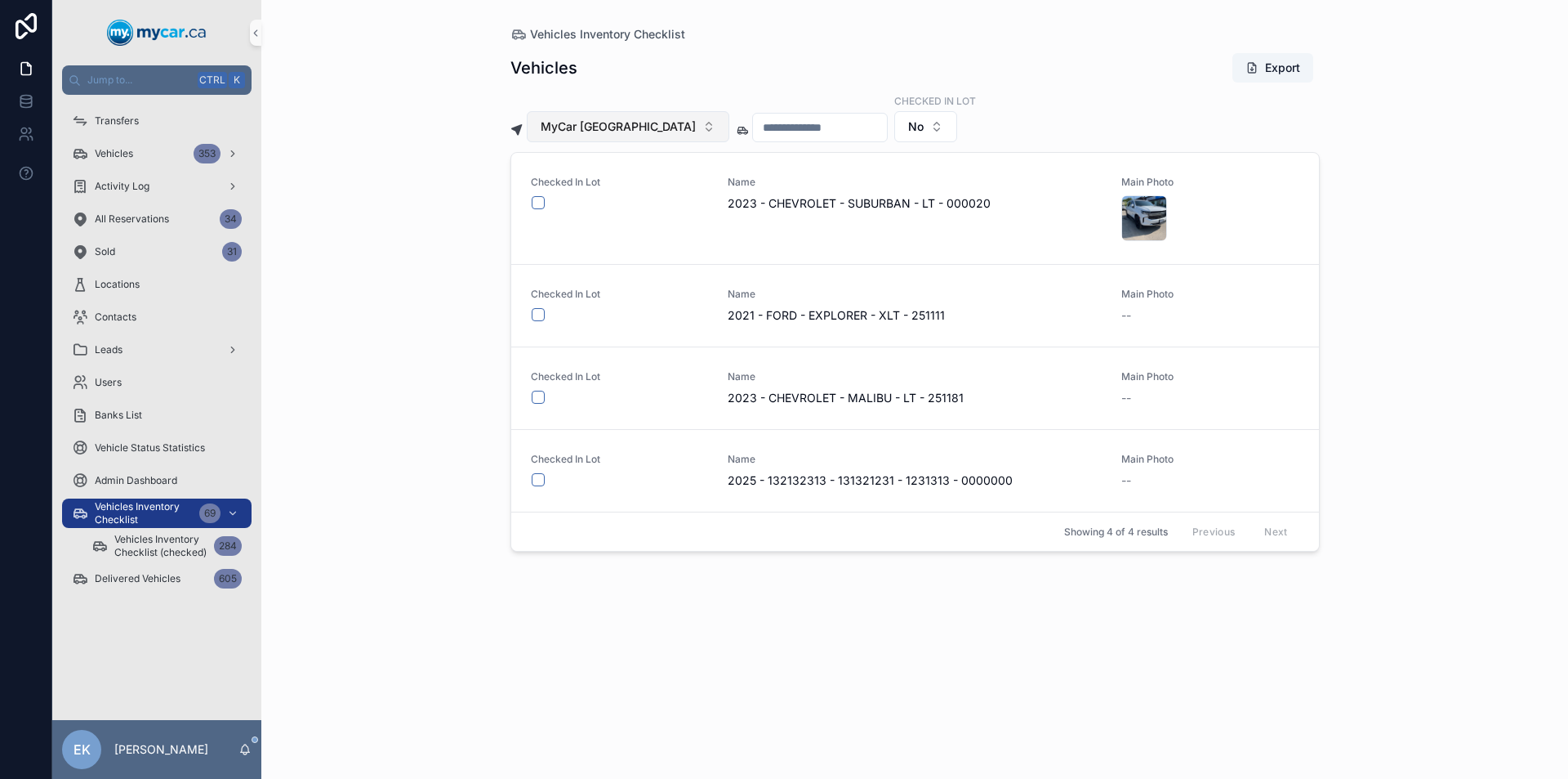
click at [647, 127] on button "MyCar [GEOGRAPHIC_DATA]" at bounding box center [628, 126] width 203 height 31
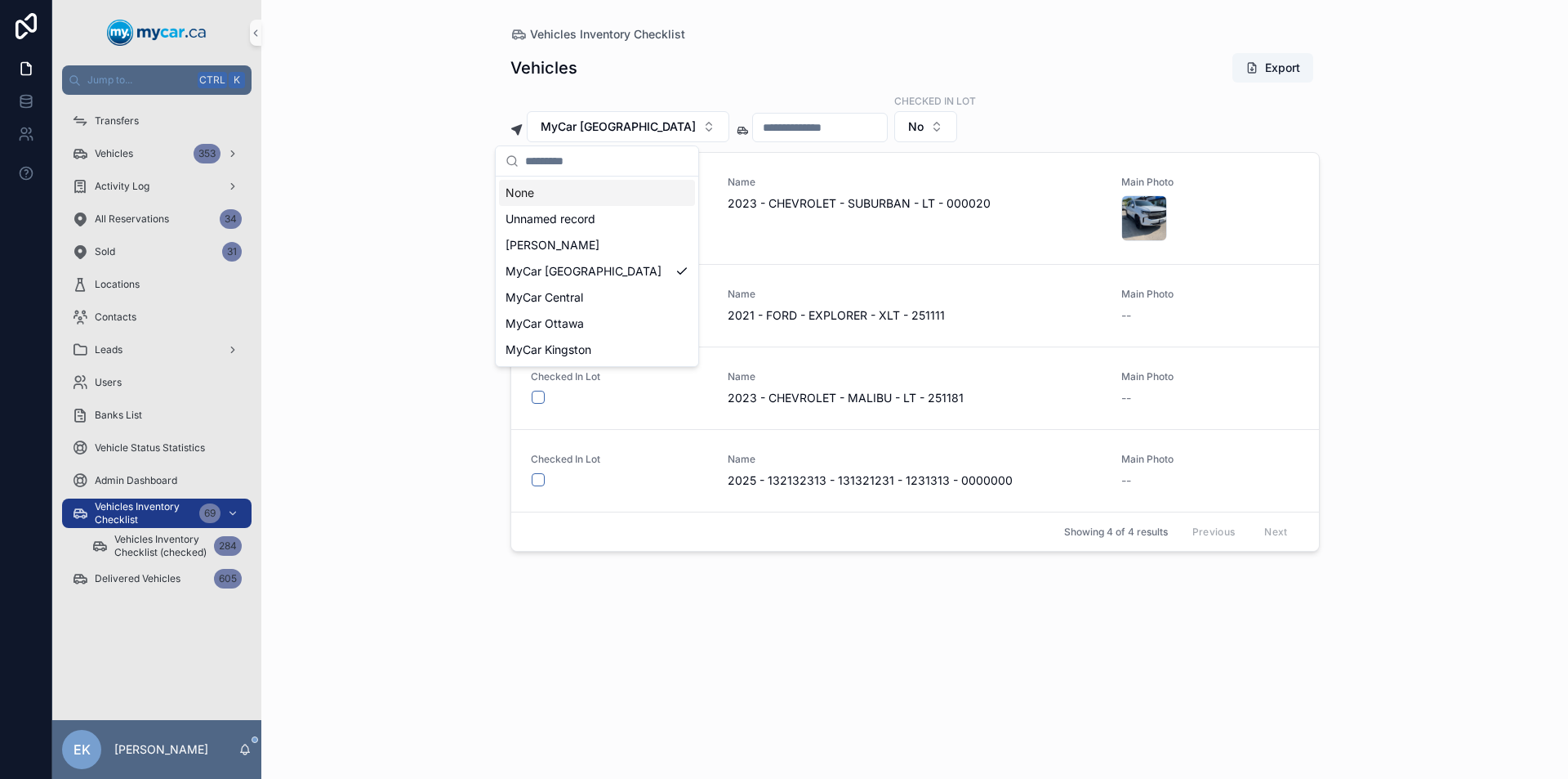
click at [529, 192] on div "None" at bounding box center [597, 192] width 196 height 26
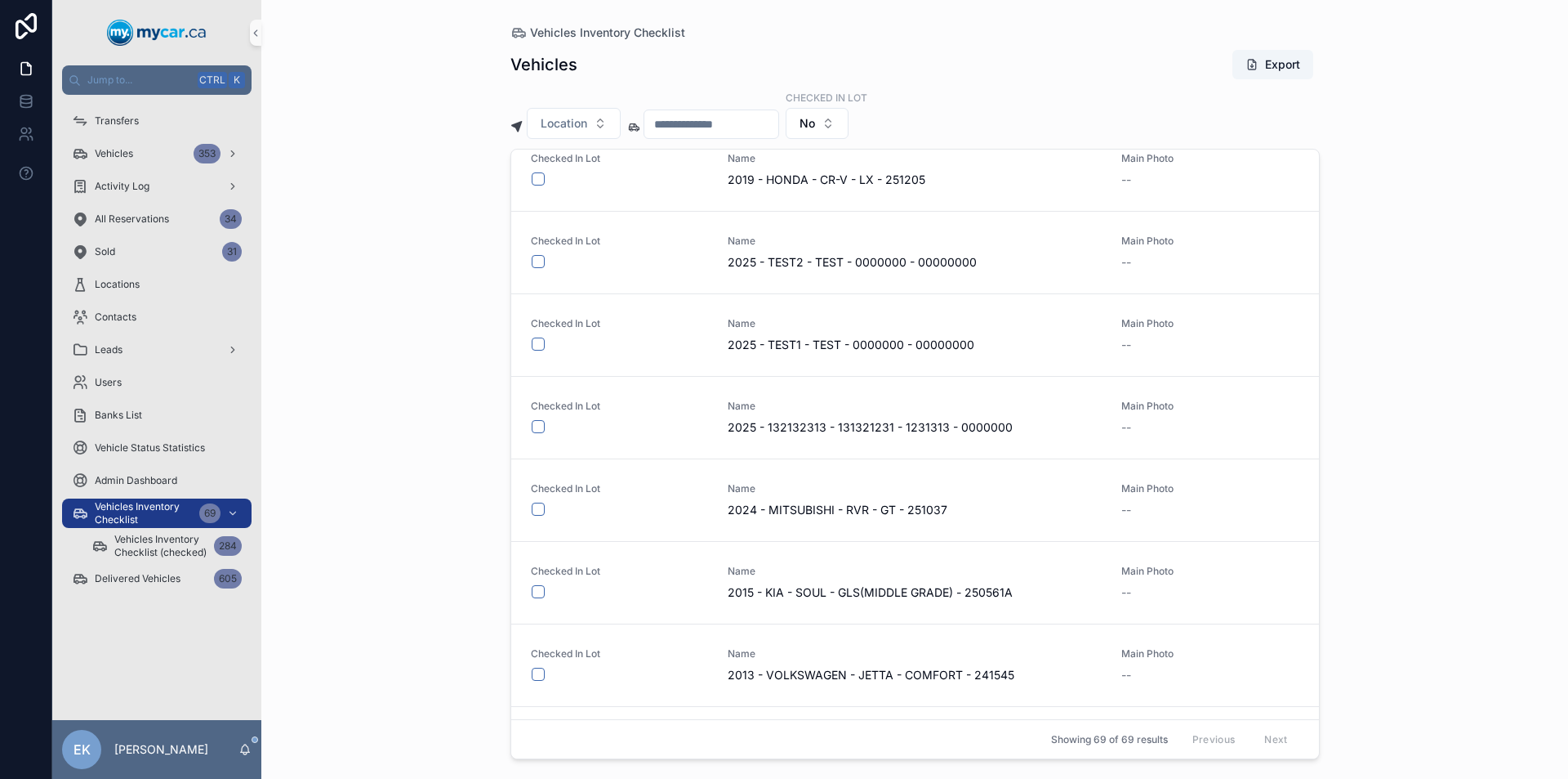
scroll to position [5790, 0]
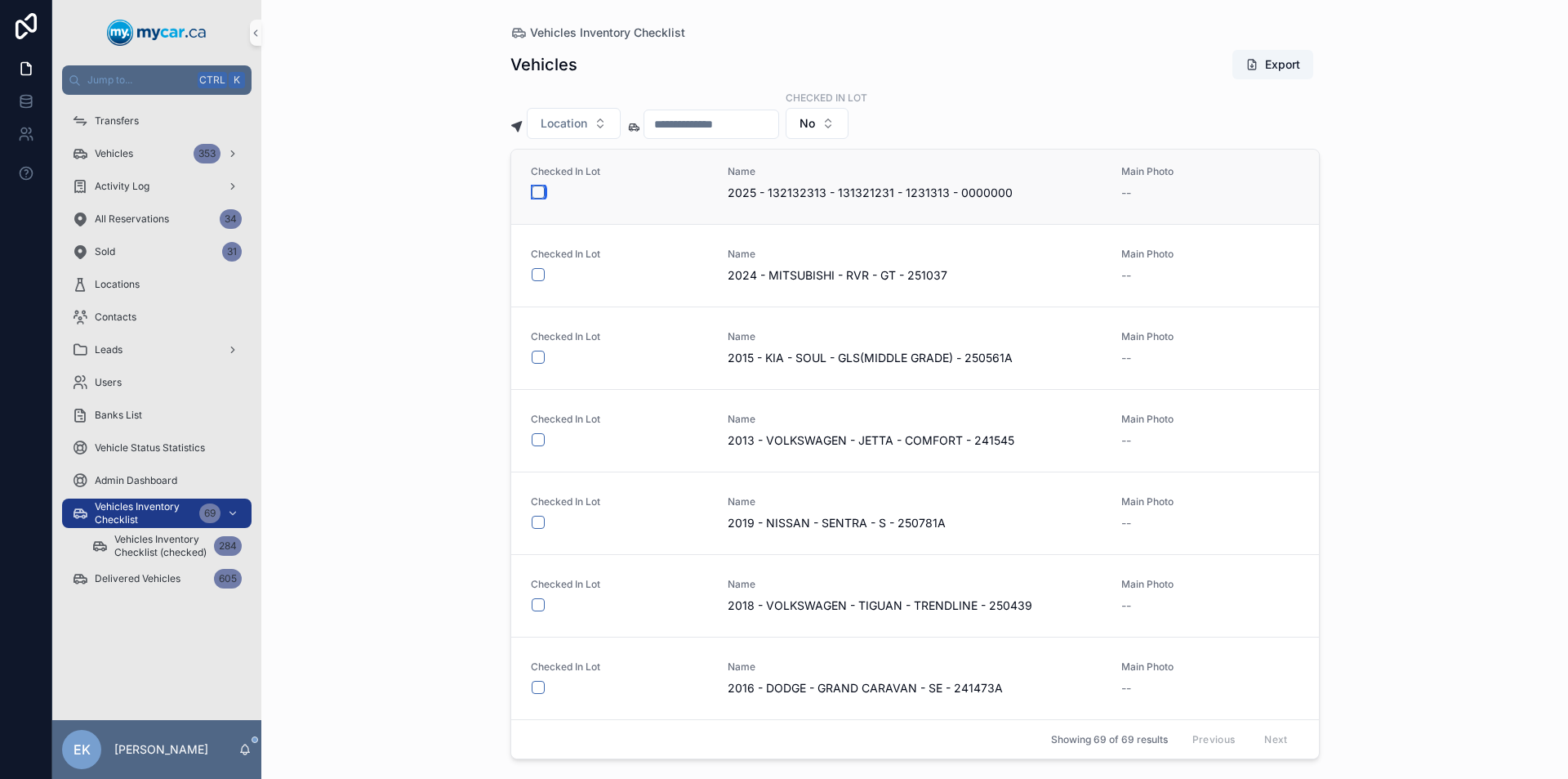
click at [538, 191] on button "scrollable content" at bounding box center [538, 192] width 13 height 13
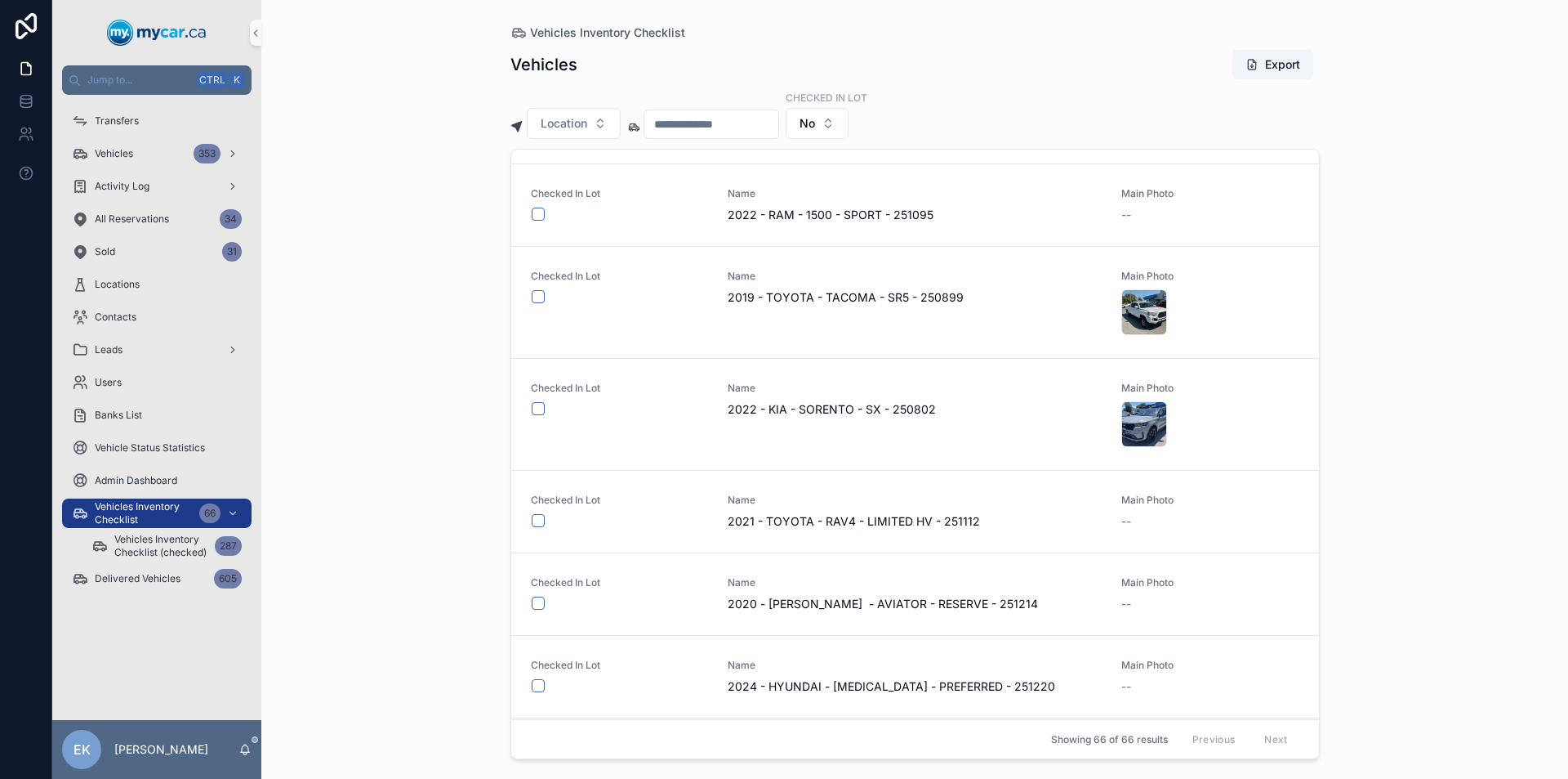
scroll to position [0, 0]
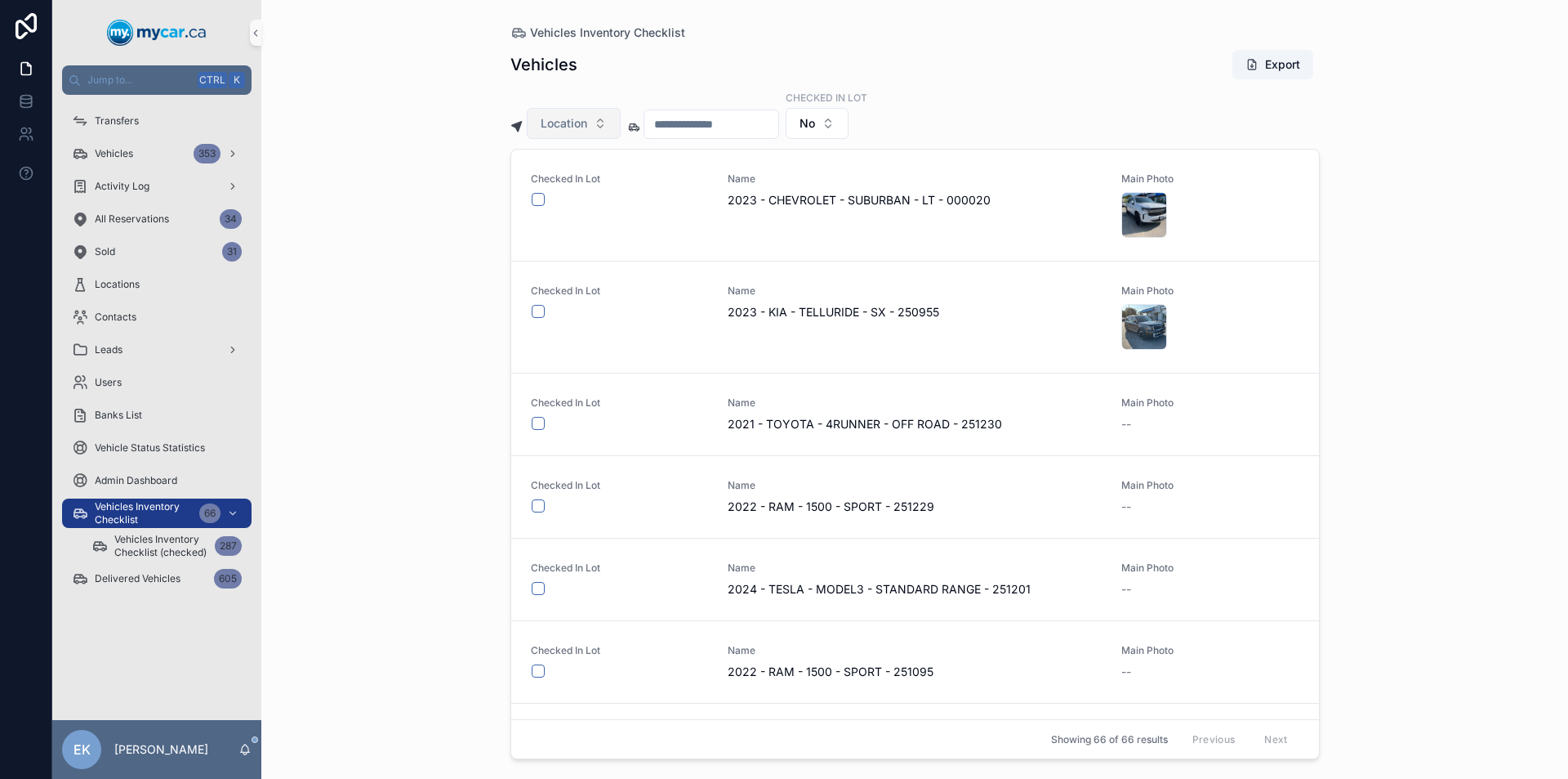
click at [606, 123] on button "Location" at bounding box center [573, 123] width 94 height 31
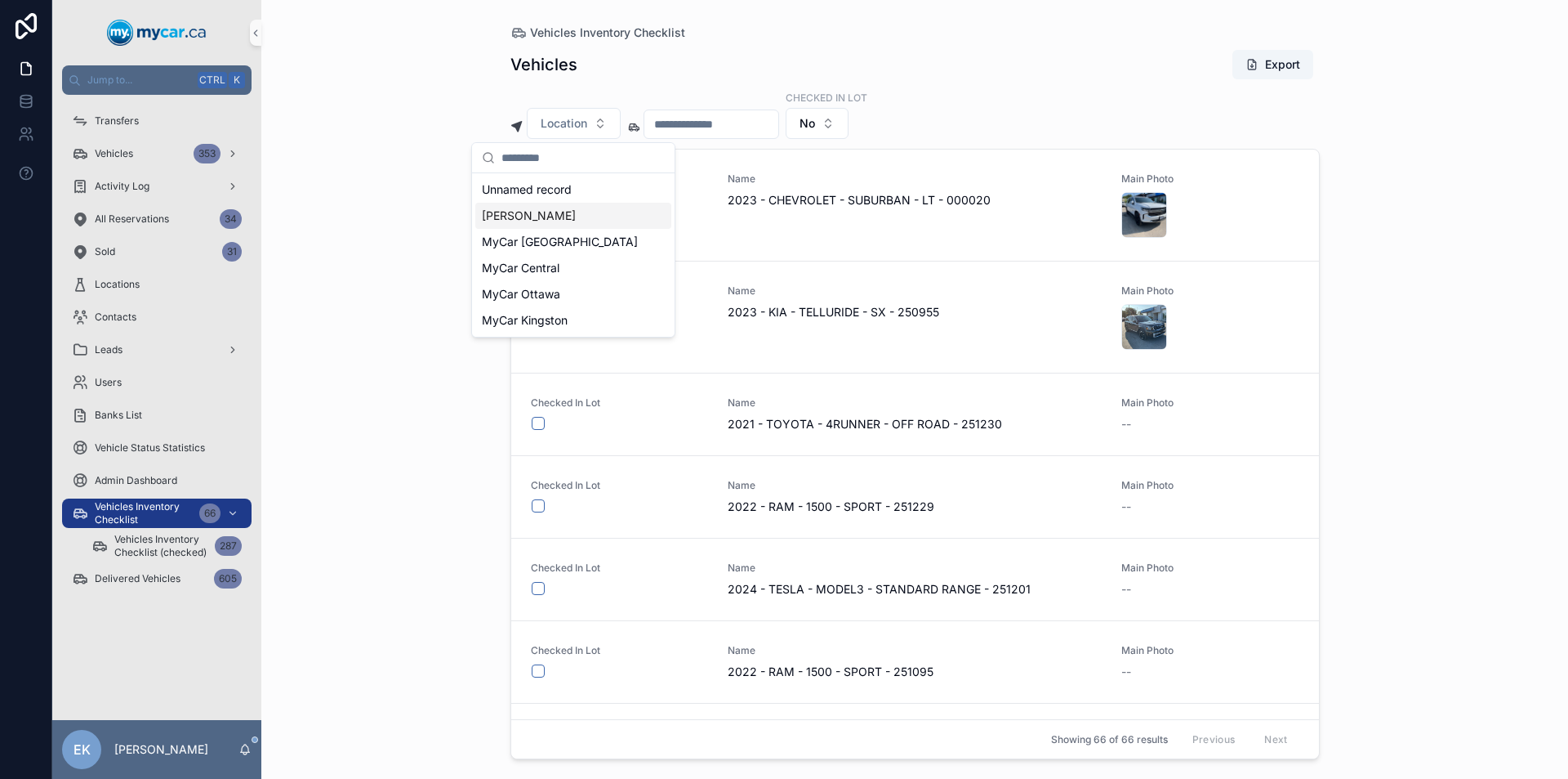
click at [540, 219] on span "[PERSON_NAME]" at bounding box center [528, 216] width 94 height 16
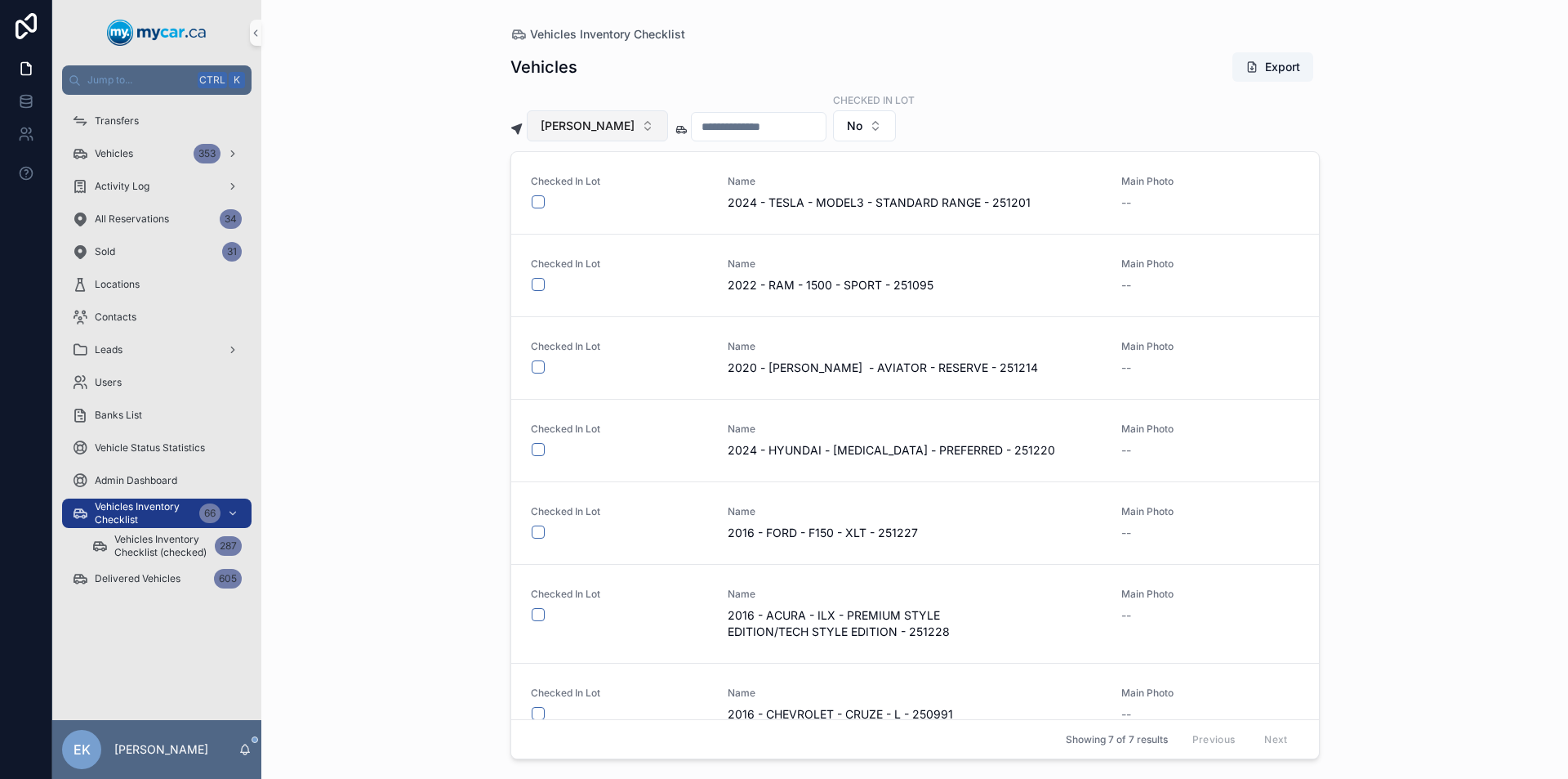
click at [648, 125] on button "[PERSON_NAME]" at bounding box center [597, 126] width 141 height 31
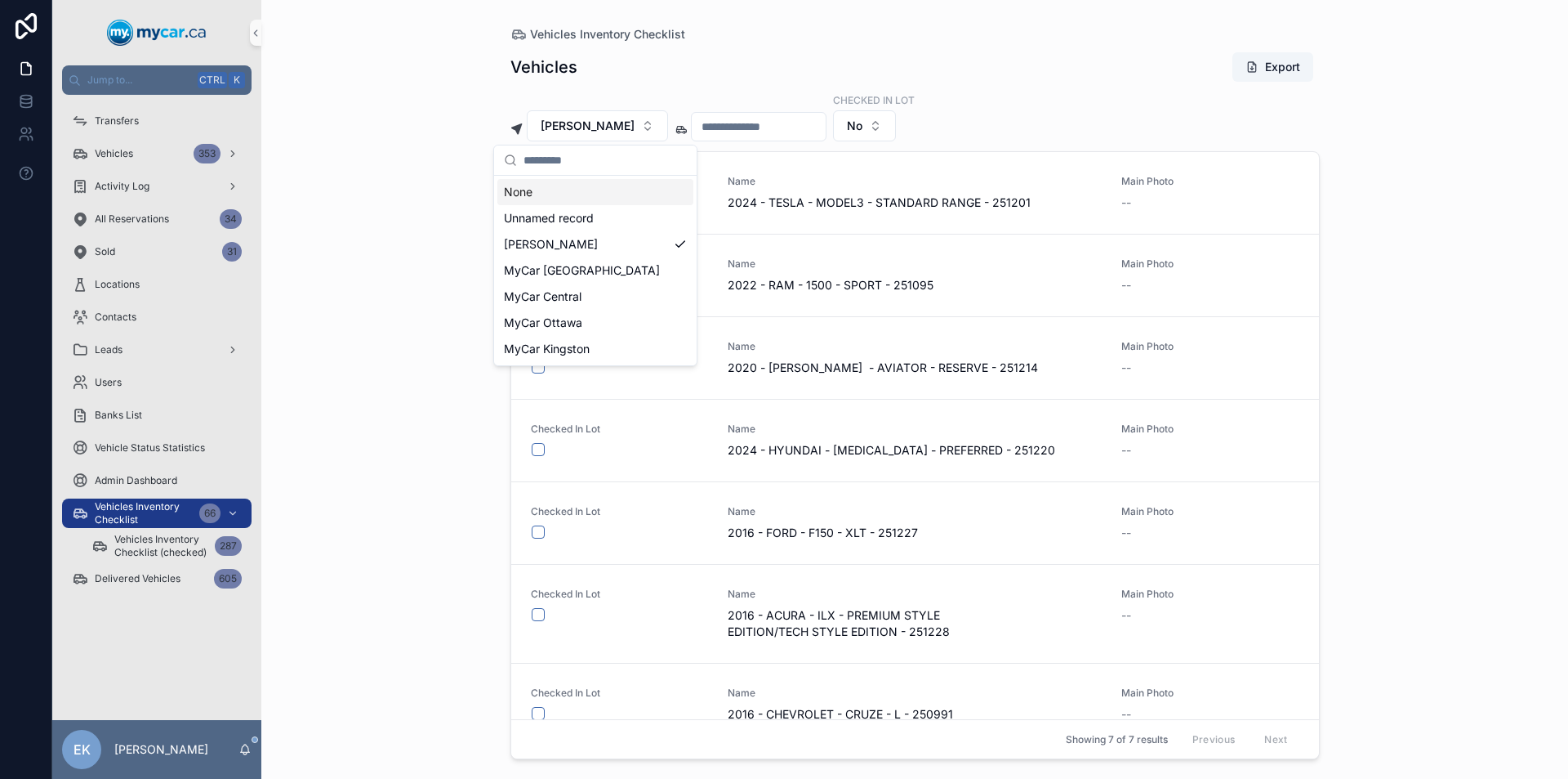
click at [531, 187] on div "None" at bounding box center [595, 192] width 196 height 26
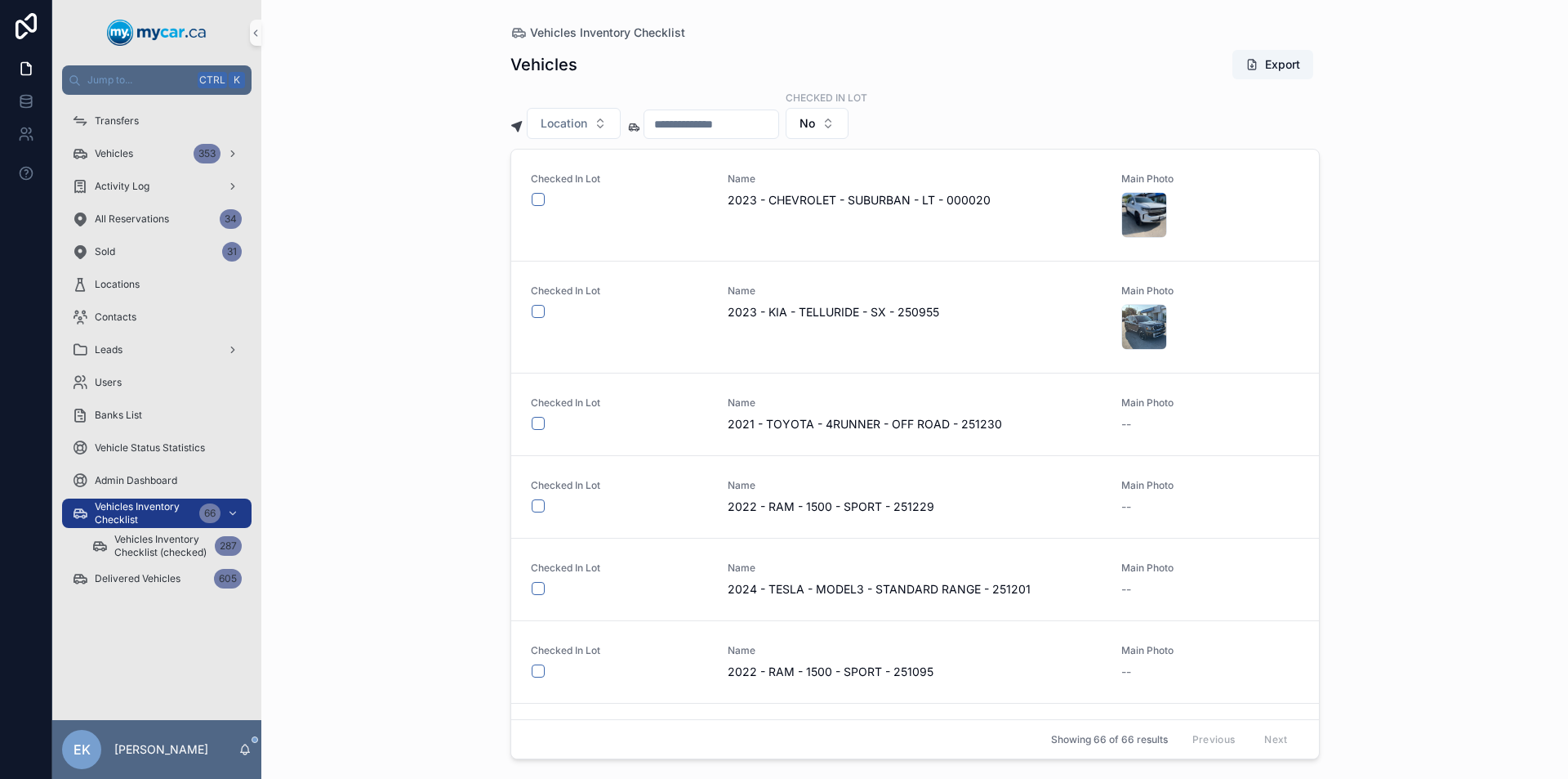
click at [698, 116] on input "scrollable content" at bounding box center [710, 124] width 134 height 23
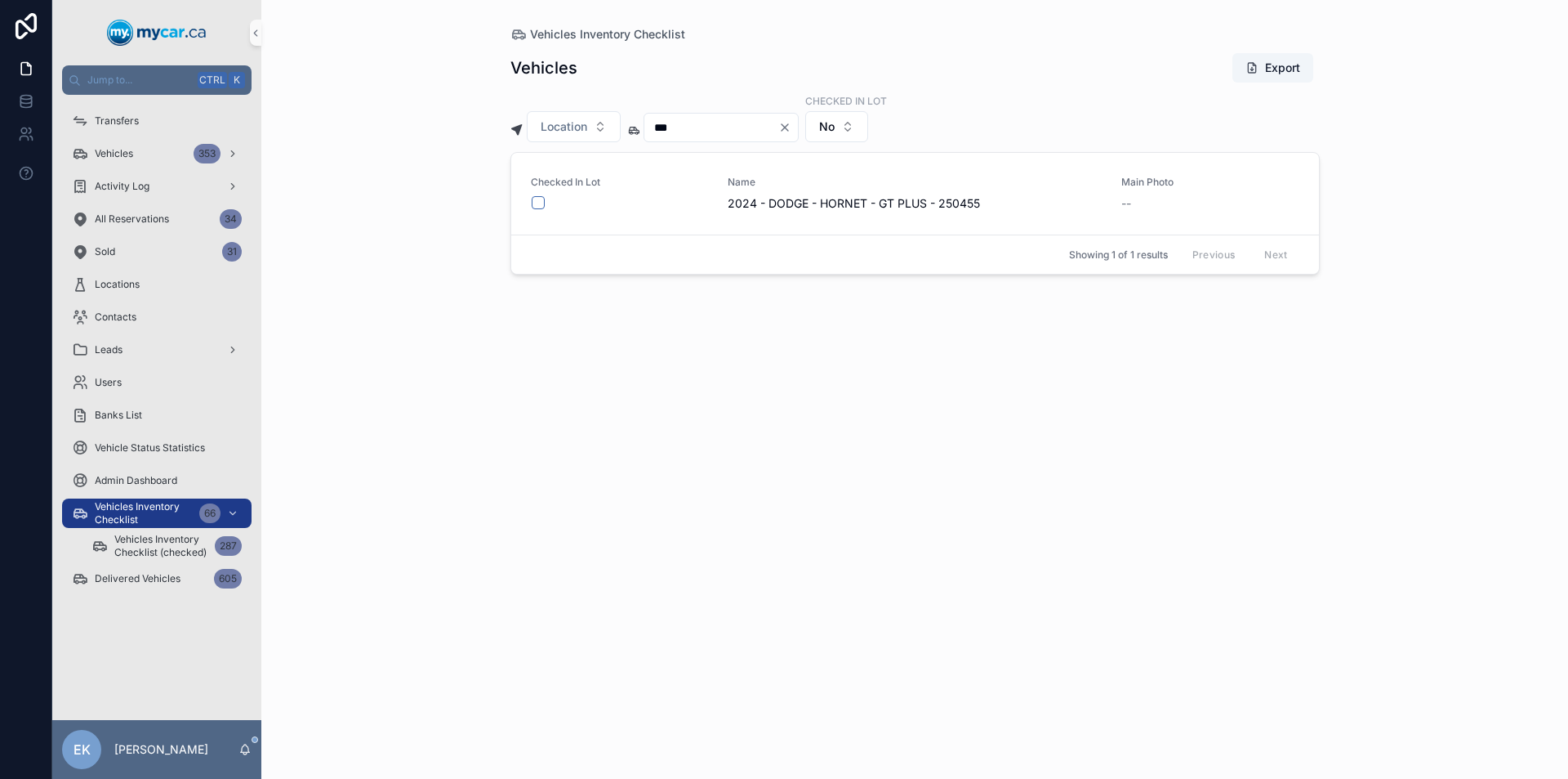
click at [654, 130] on input "***" at bounding box center [710, 126] width 134 height 23
type input "******"
click at [791, 130] on icon "Clear" at bounding box center [785, 127] width 13 height 13
click at [755, 124] on input "scrollable content" at bounding box center [710, 126] width 134 height 23
type input "***"
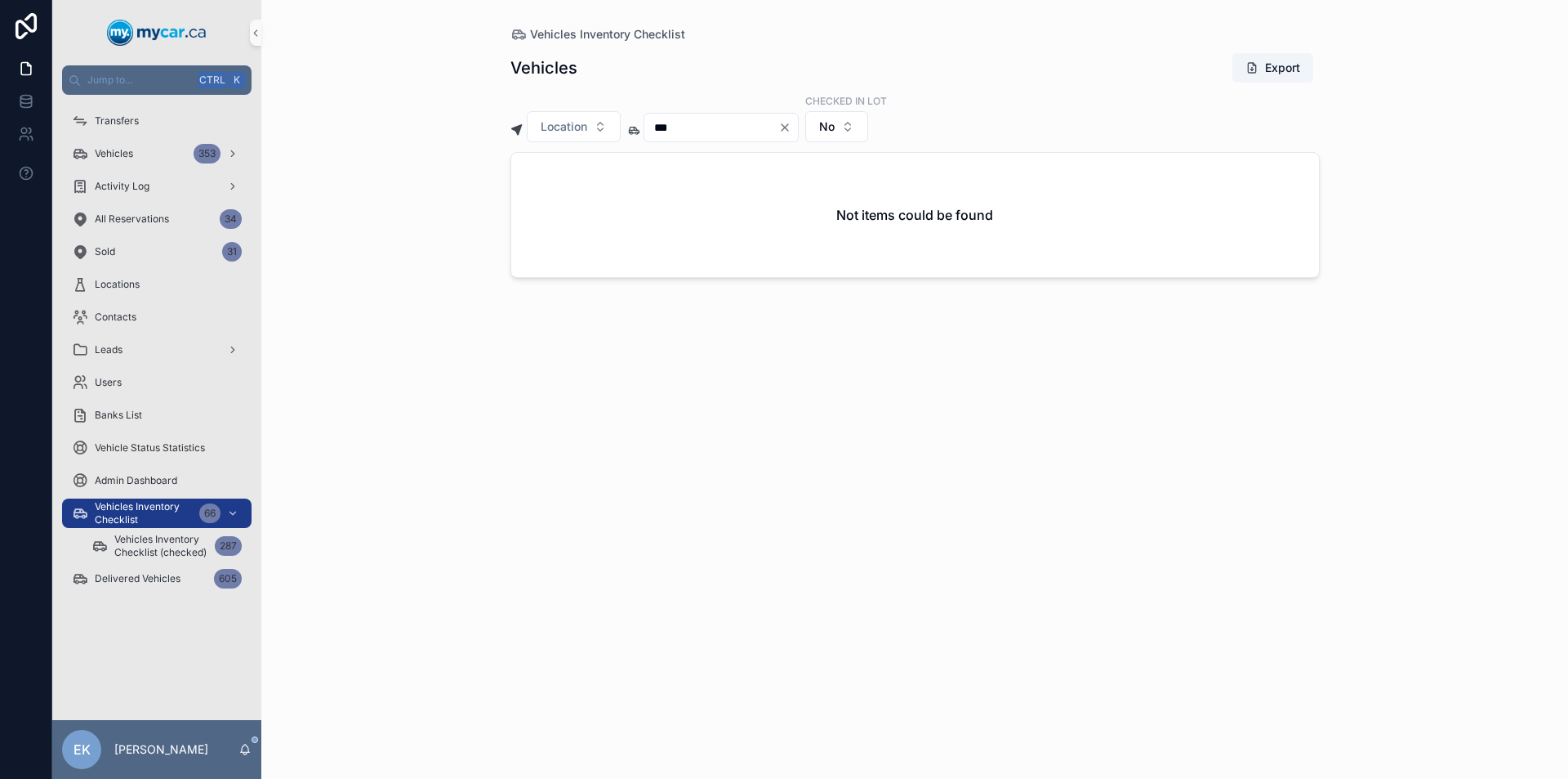
click at [788, 129] on icon "Clear" at bounding box center [784, 126] width 6 height 6
click at [779, 128] on input "scrollable content" at bounding box center [710, 126] width 134 height 23
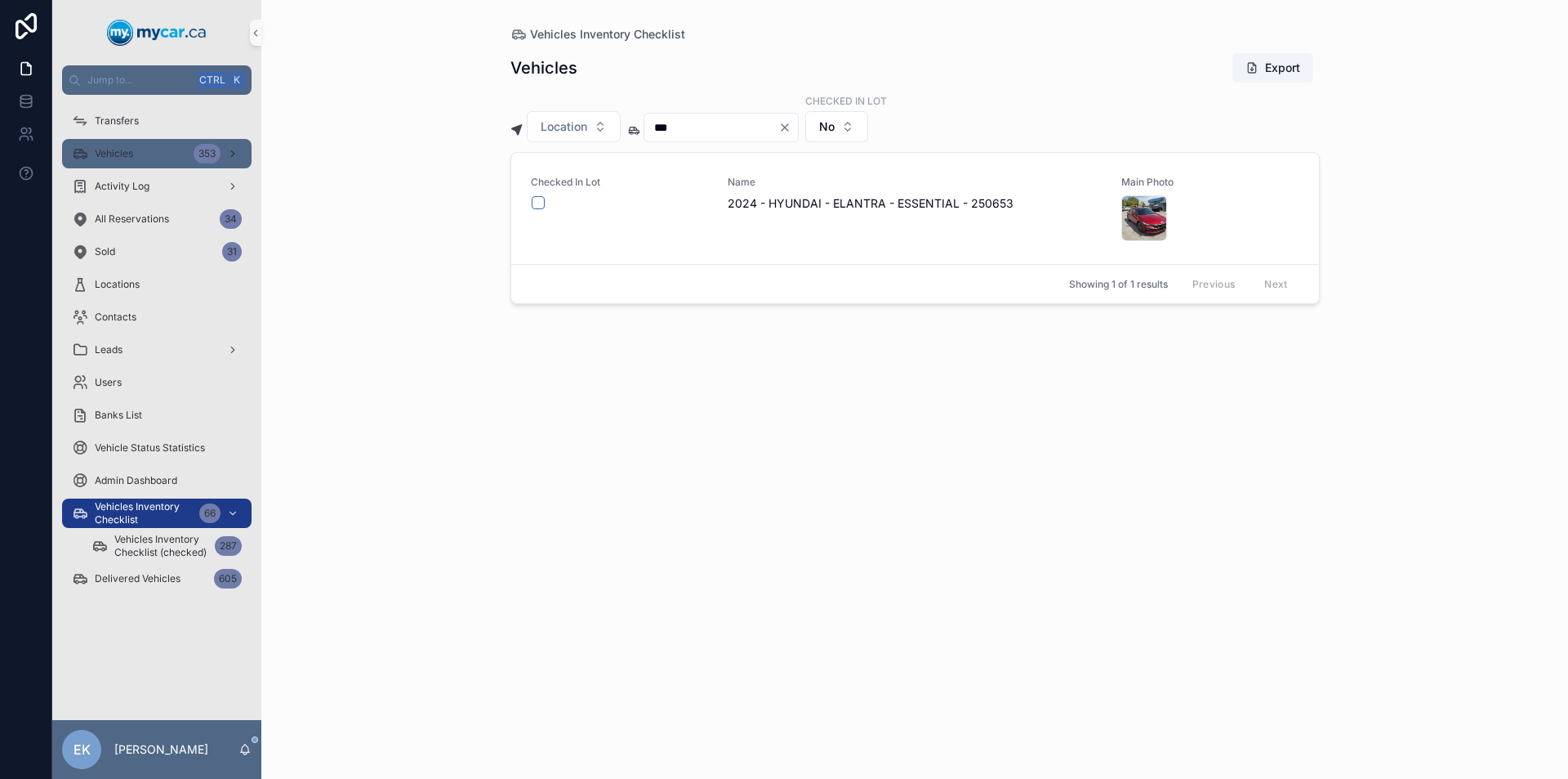
type input "***"
click at [157, 156] on div "Vehicles 353" at bounding box center [156, 153] width 170 height 26
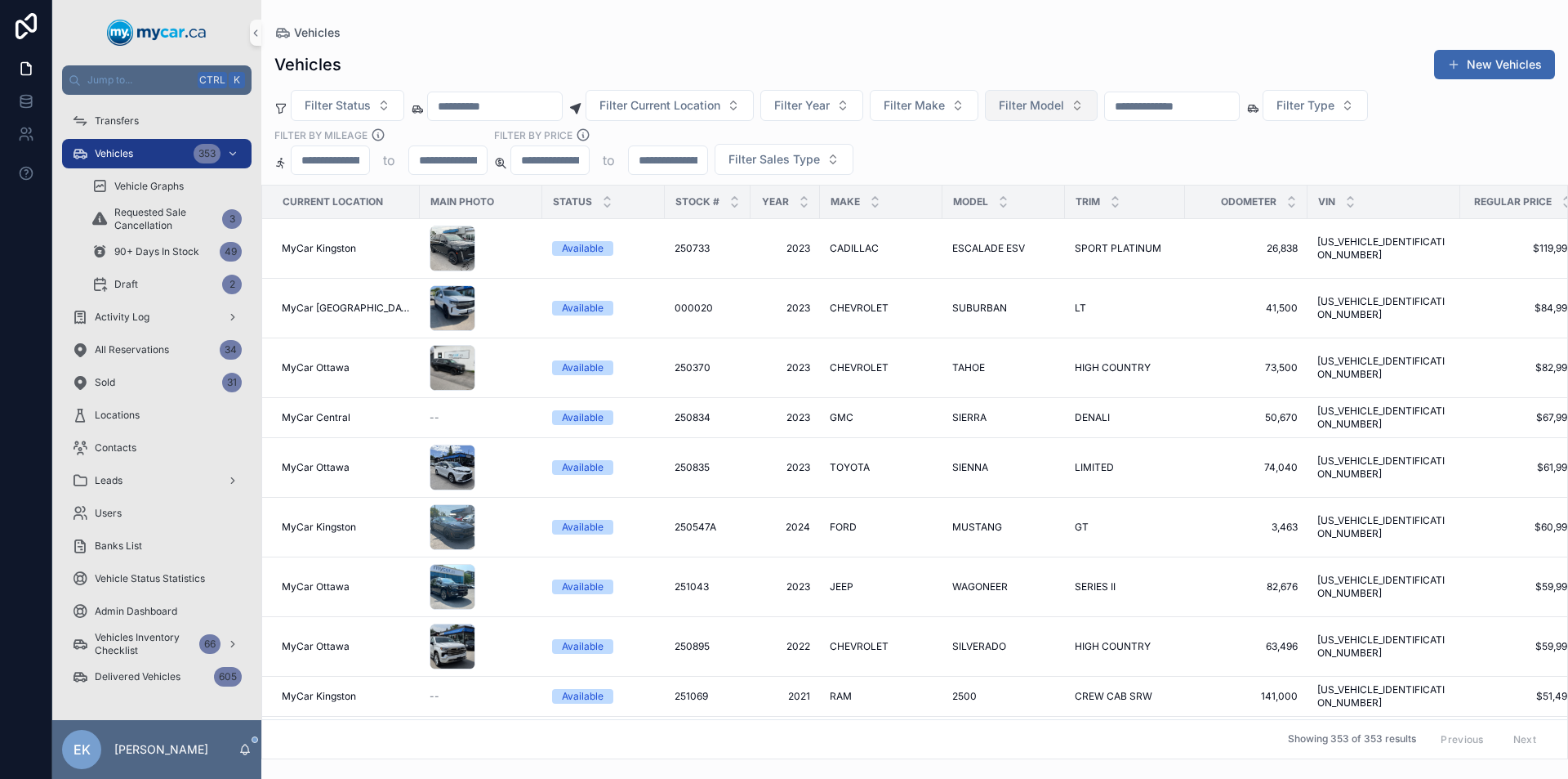
click at [1098, 101] on button "Filter Model" at bounding box center [1041, 106] width 113 height 31
type input "***"
click at [1034, 197] on span "OUTLANDER" at bounding box center [1025, 197] width 70 height 16
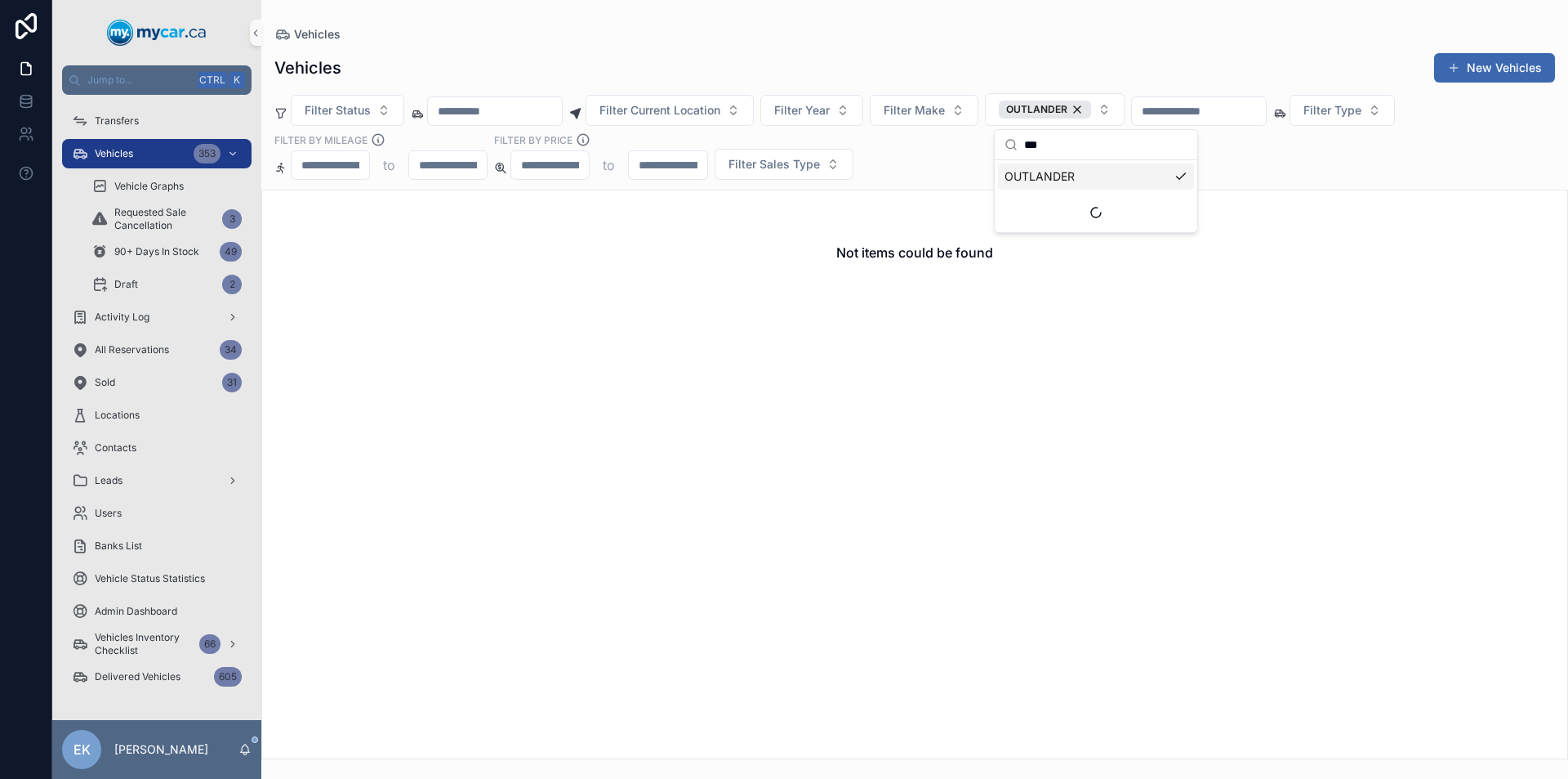
click at [512, 109] on input "scrollable content" at bounding box center [494, 111] width 134 height 23
type input "*"
click at [1241, 118] on input "scrollable content" at bounding box center [1198, 111] width 134 height 23
type input "******"
click at [1091, 110] on div "OUTLANDER" at bounding box center [1044, 109] width 92 height 18
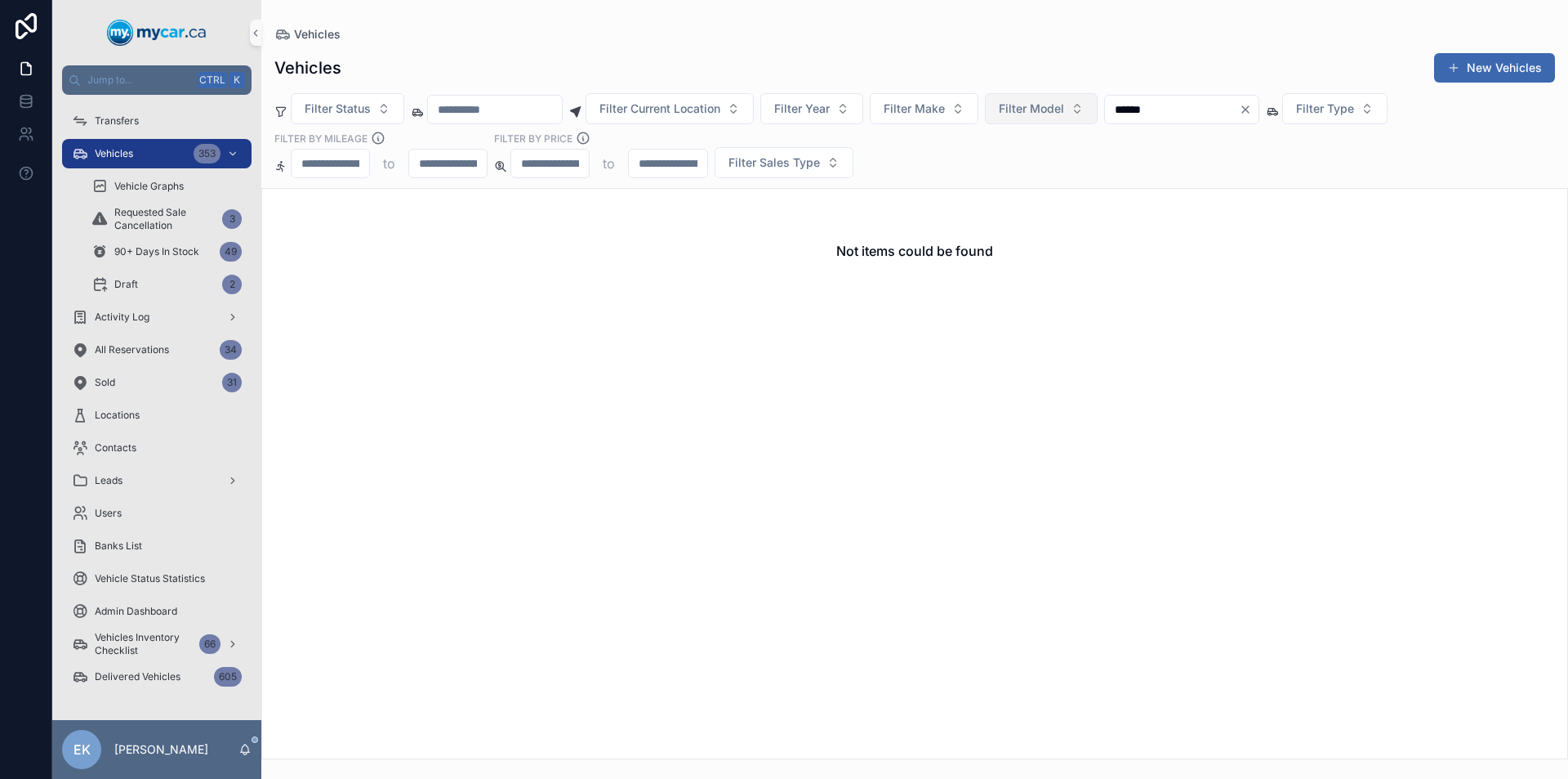
drag, startPoint x: 1225, startPoint y: 110, endPoint x: 1146, endPoint y: 110, distance: 79.0
click at [1146, 110] on input "******" at bounding box center [1171, 109] width 134 height 23
click at [1099, 271] on div "Not items could be found" at bounding box center [914, 250] width 1305 height 124
click at [1251, 109] on icon "Clear" at bounding box center [1245, 109] width 13 height 13
click at [1239, 101] on input "scrollable content" at bounding box center [1171, 109] width 134 height 23
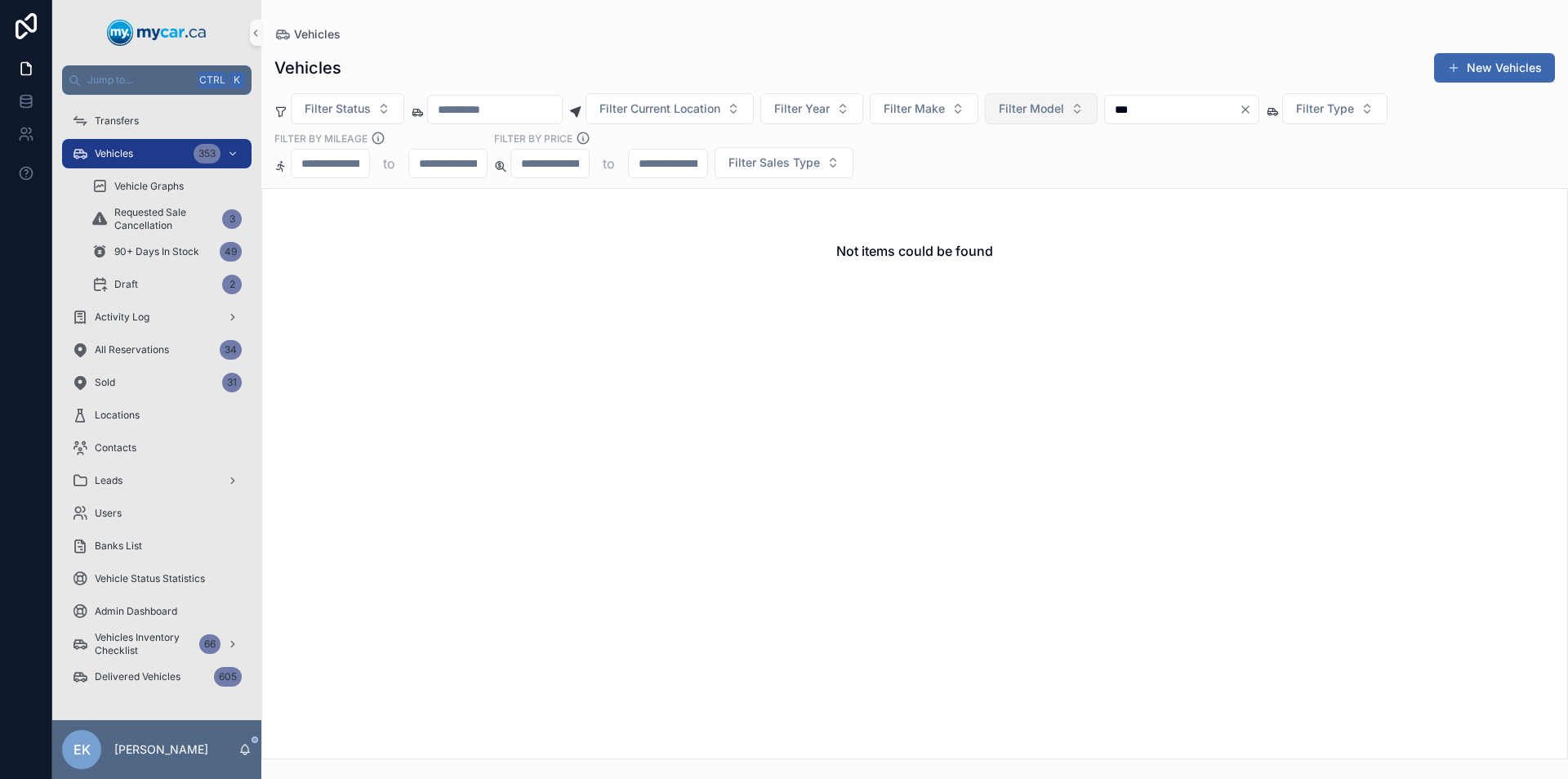
click at [1158, 107] on input "***" at bounding box center [1171, 109] width 134 height 23
type input "******"
click at [1249, 108] on icon "Clear" at bounding box center [1244, 109] width 6 height 6
click at [1239, 116] on input "scrollable content" at bounding box center [1171, 109] width 134 height 23
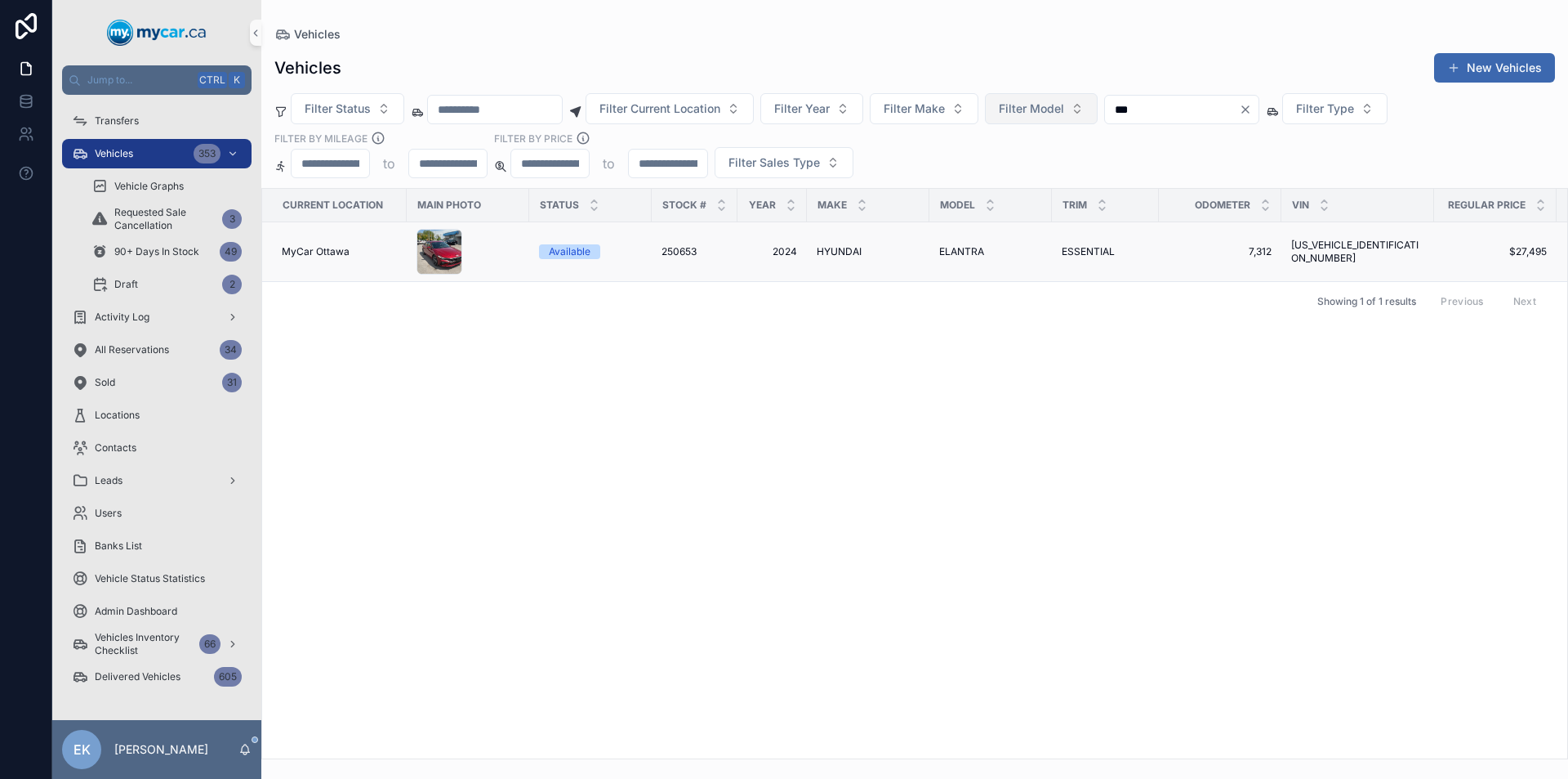
type input "***"
click at [832, 254] on span "HYUNDAI" at bounding box center [839, 251] width 45 height 13
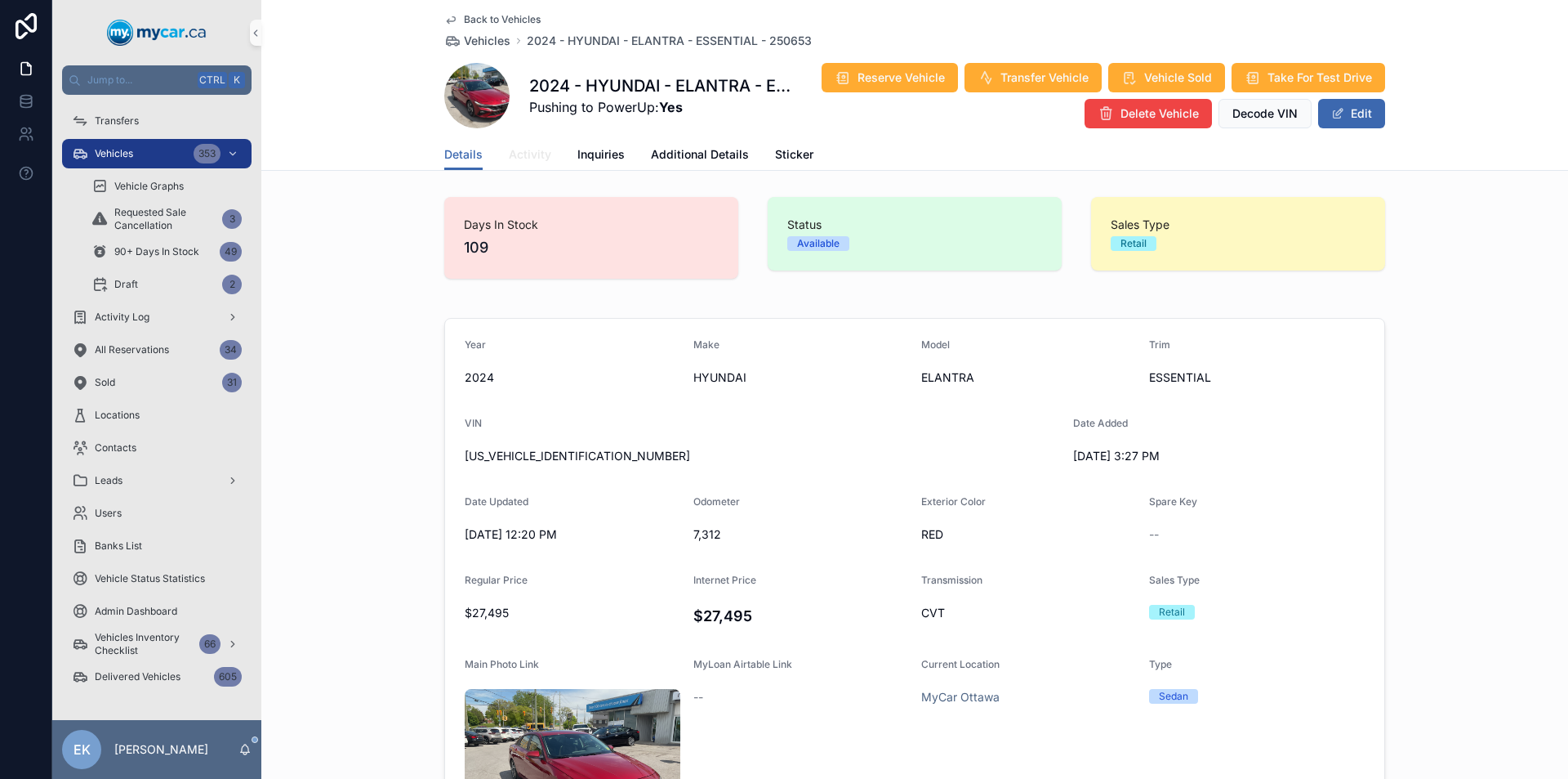
click at [535, 158] on span "Activity" at bounding box center [529, 155] width 43 height 16
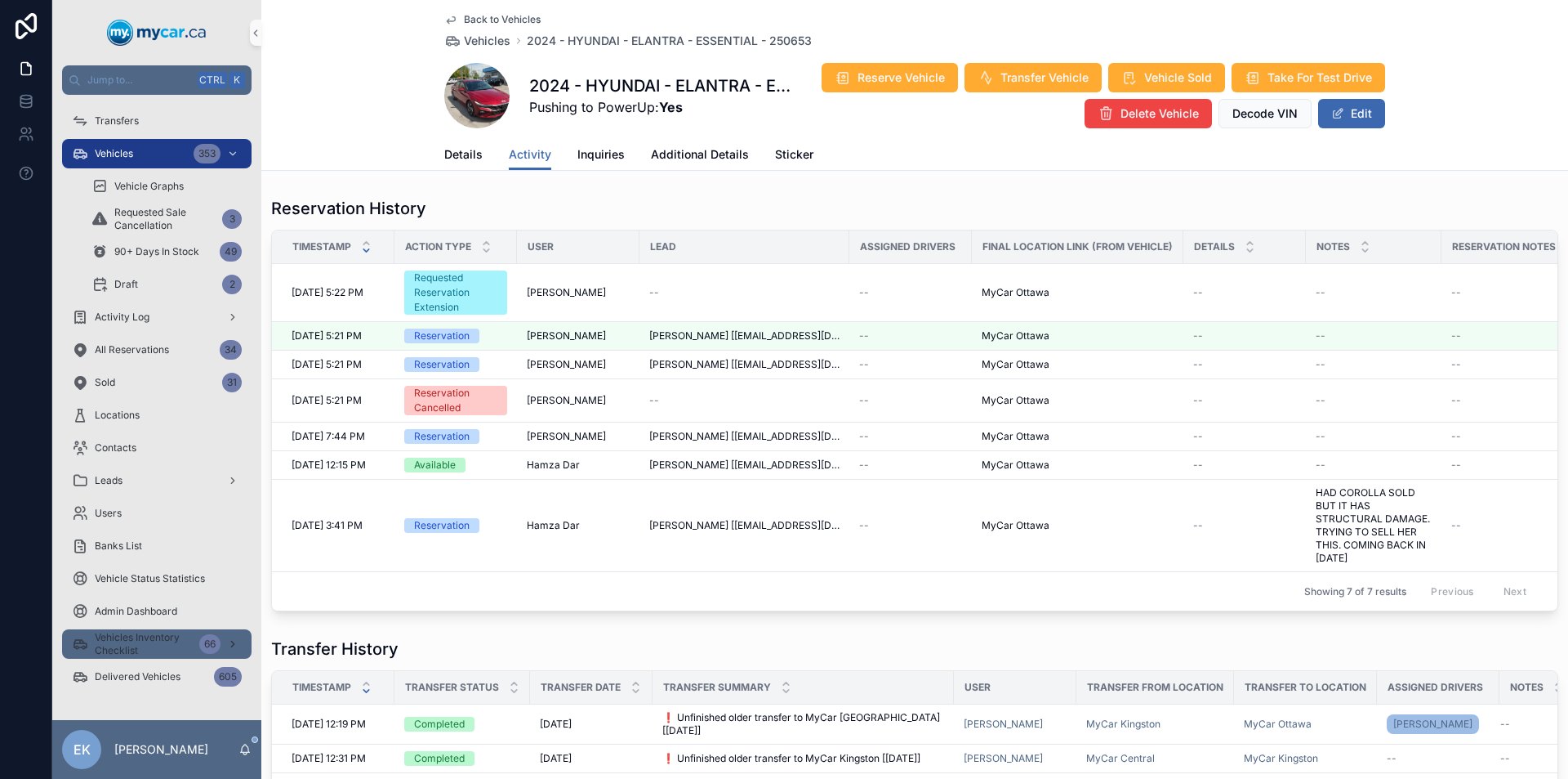
click at [154, 642] on span "Vehicles Inventory Checklist" at bounding box center [144, 643] width 98 height 26
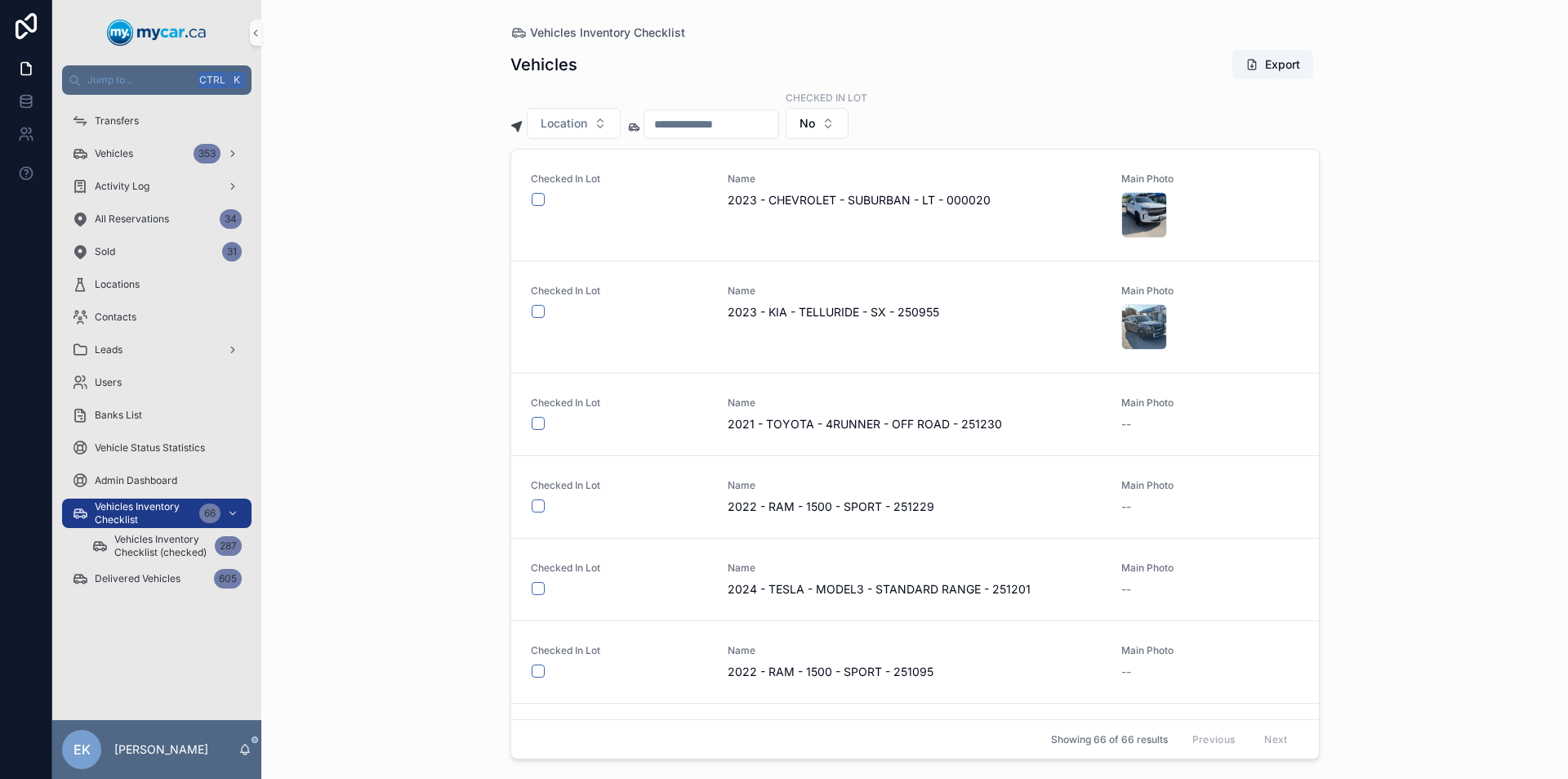
click at [681, 127] on input "scrollable content" at bounding box center [710, 124] width 134 height 23
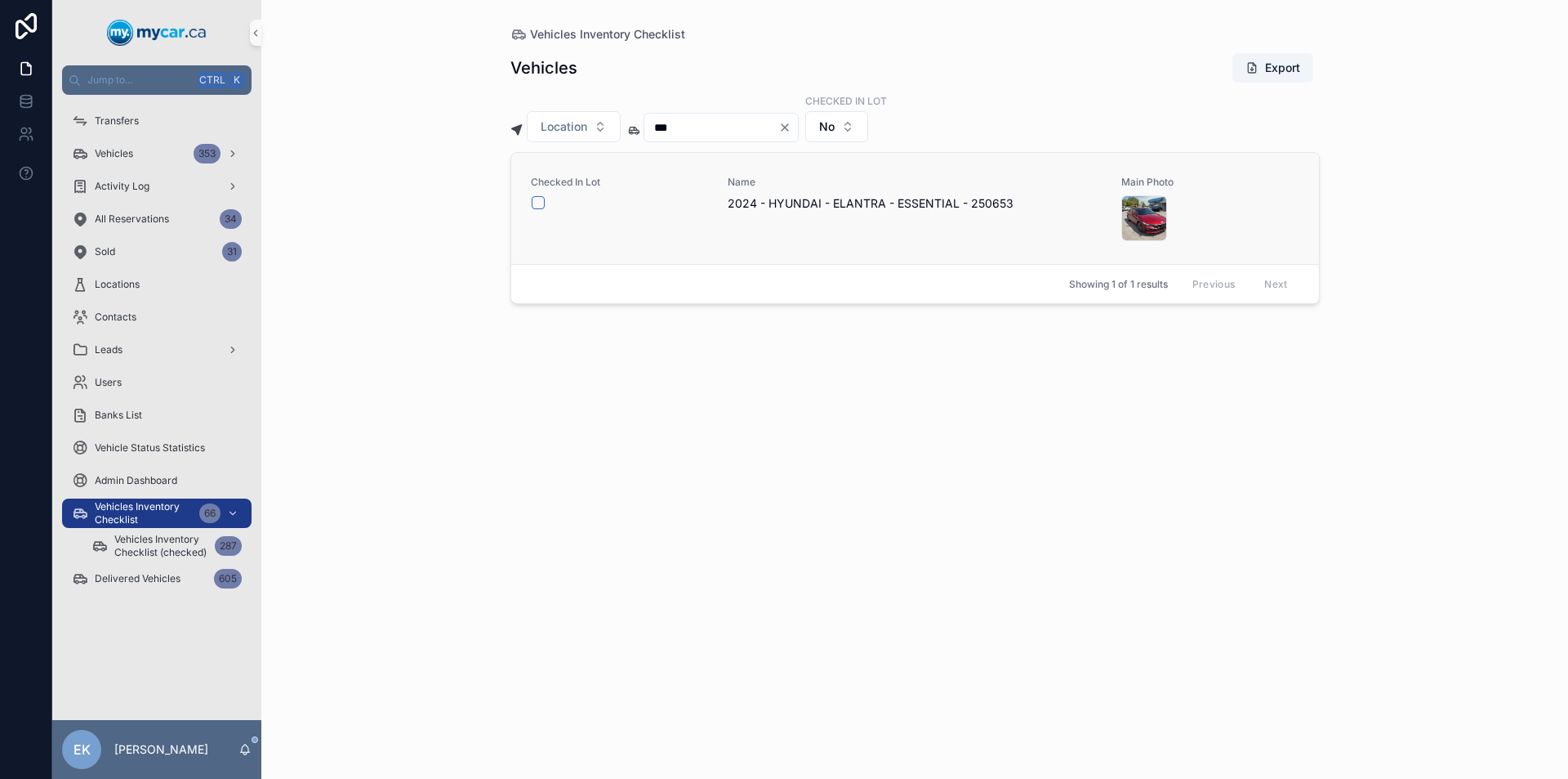
type input "***"
click at [536, 204] on button "scrollable content" at bounding box center [538, 202] width 13 height 13
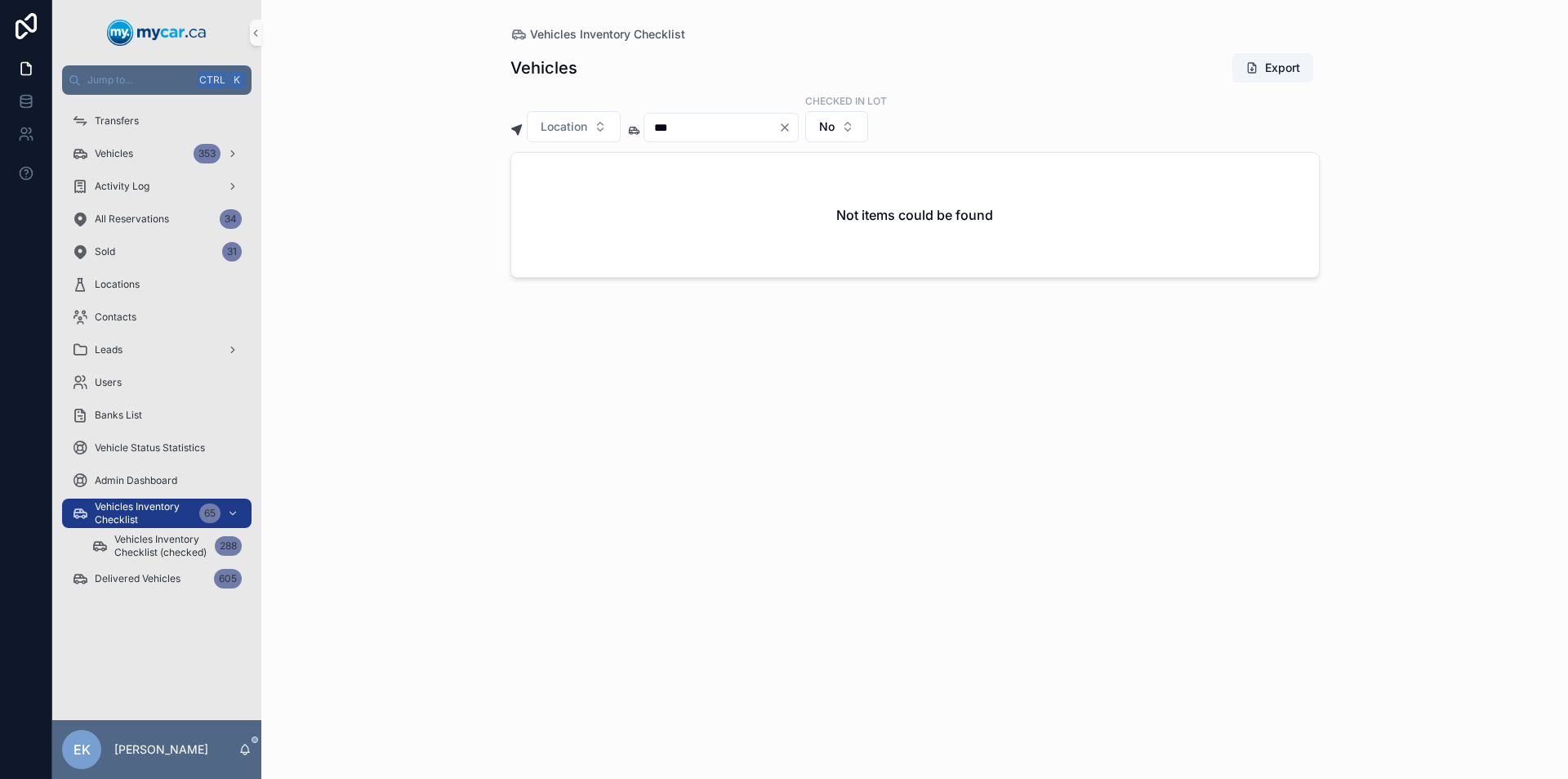
click at [788, 127] on icon "Clear" at bounding box center [784, 126] width 6 height 6
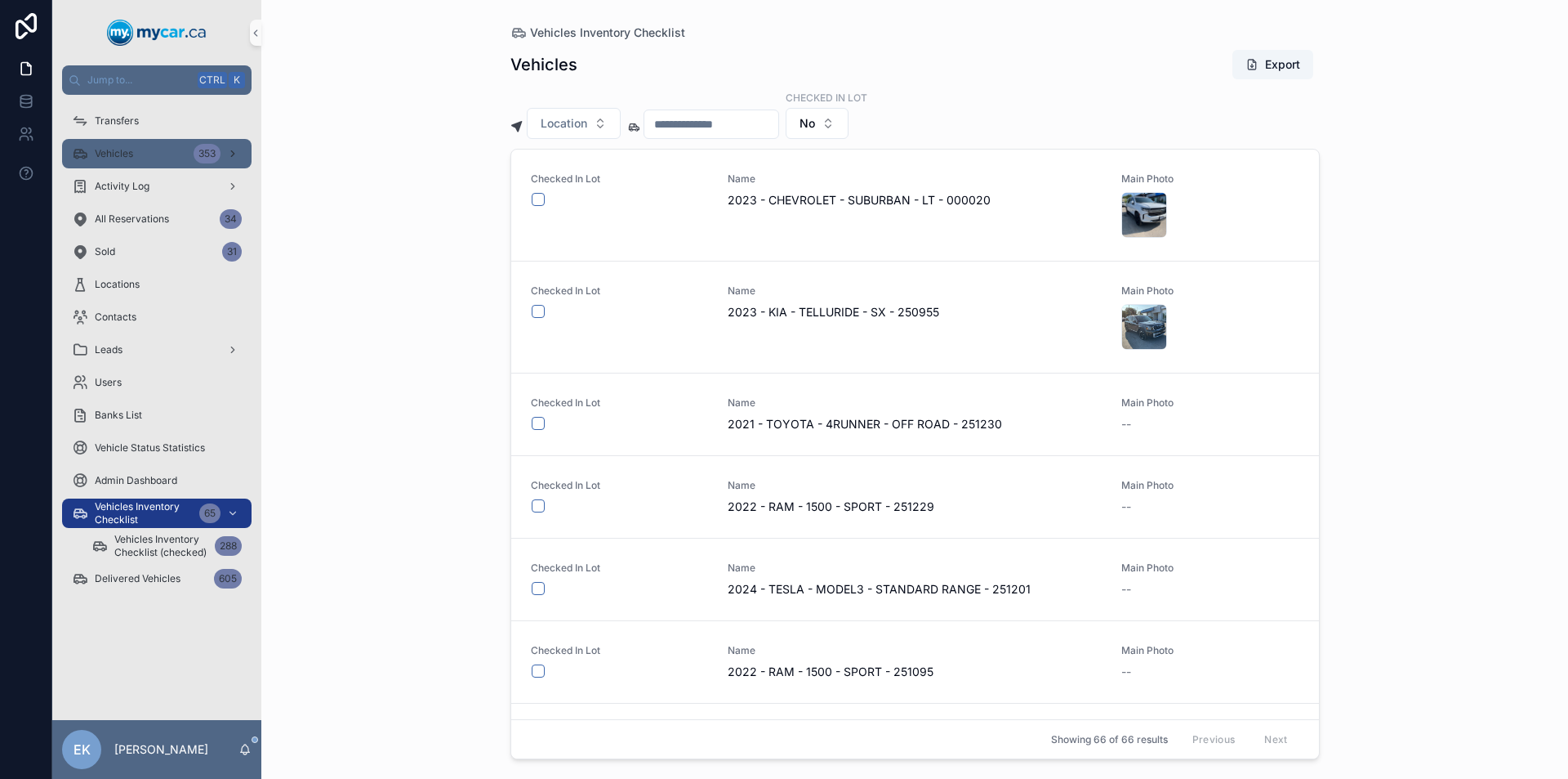
click at [134, 152] on div "Vehicles 353" at bounding box center [156, 153] width 170 height 26
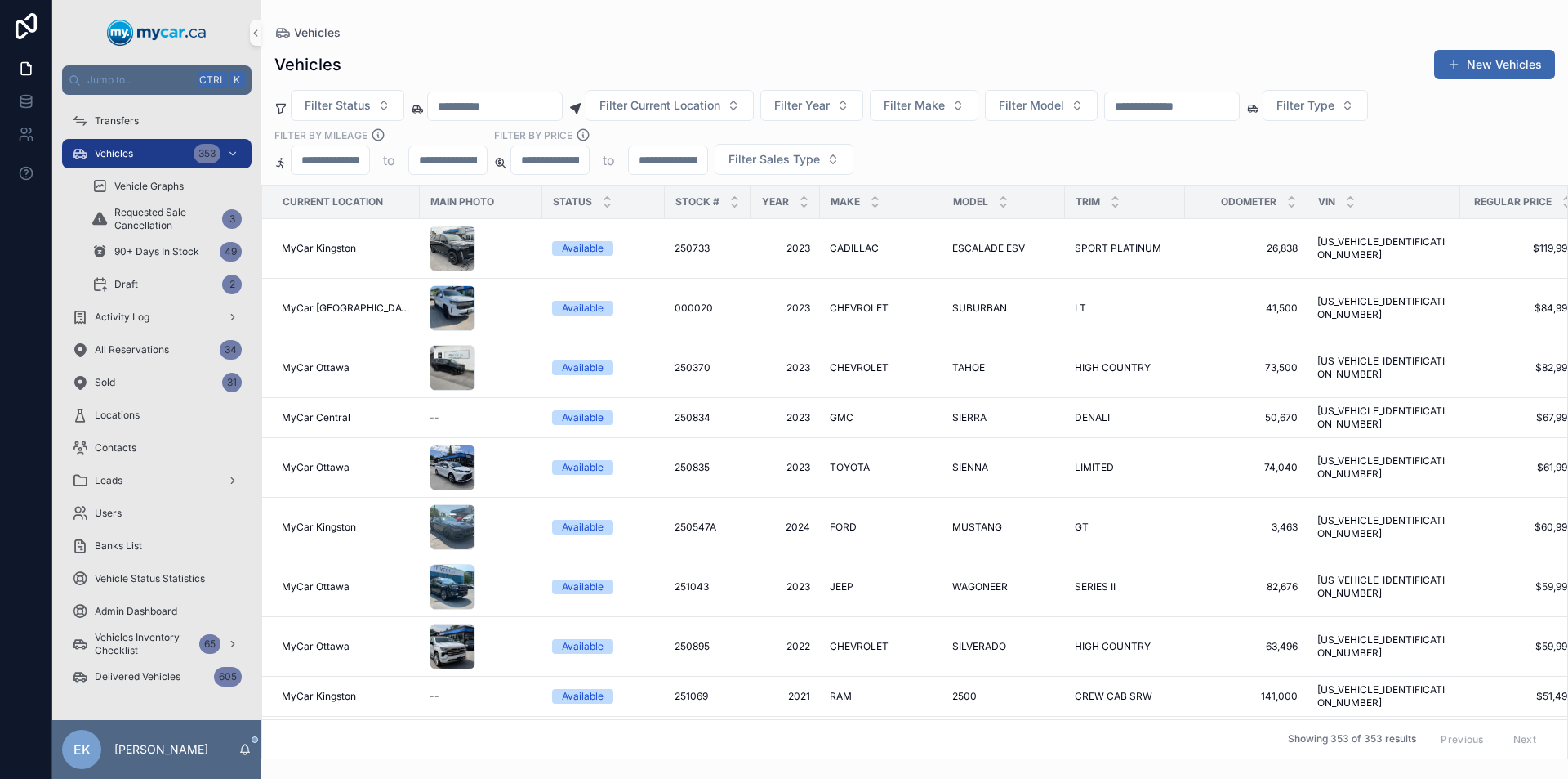
click at [1236, 106] on input "scrollable content" at bounding box center [1171, 106] width 134 height 23
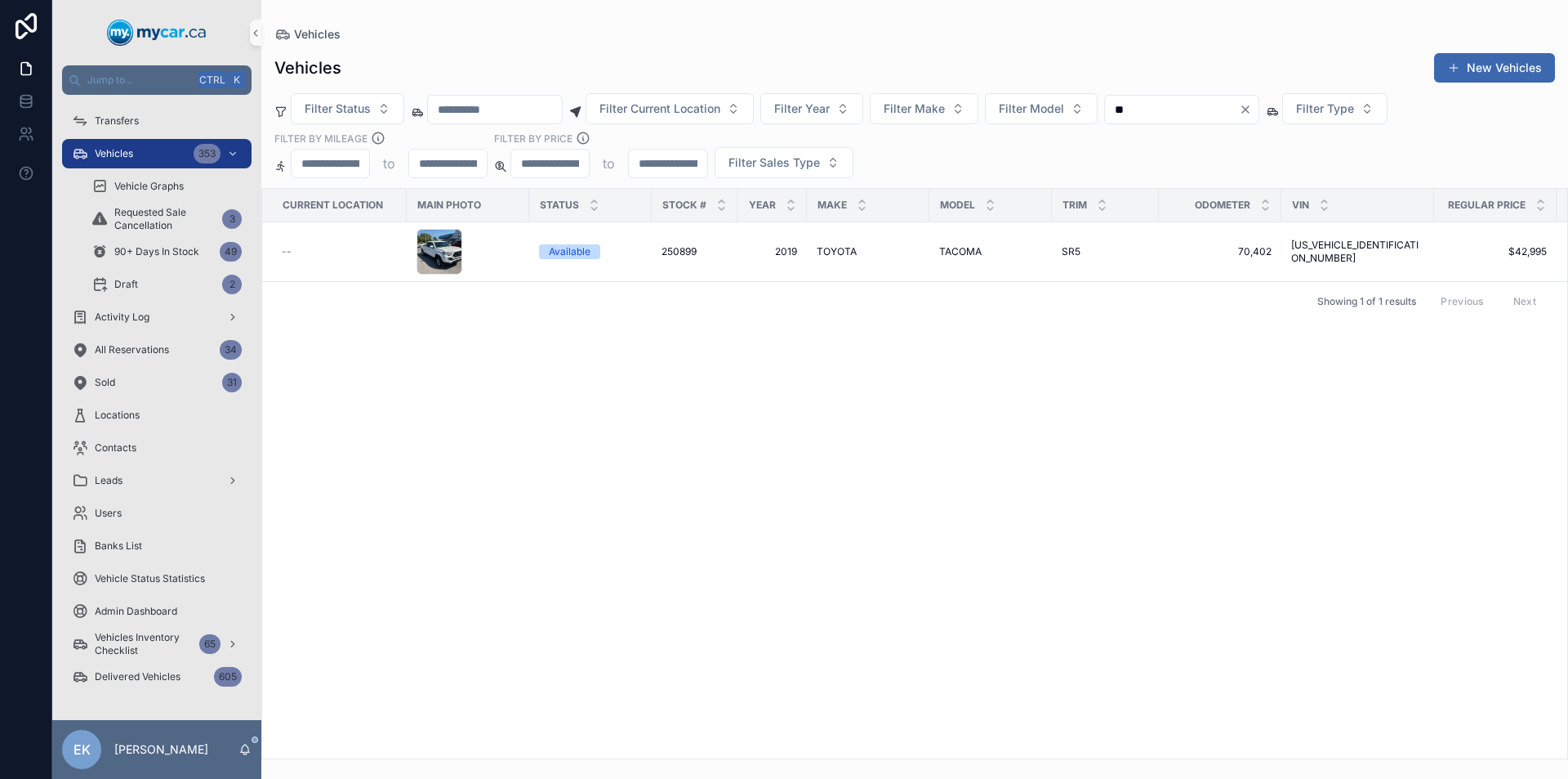
type input "*"
type input "***"
click at [825, 255] on span "KIA" at bounding box center [824, 251] width 15 height 13
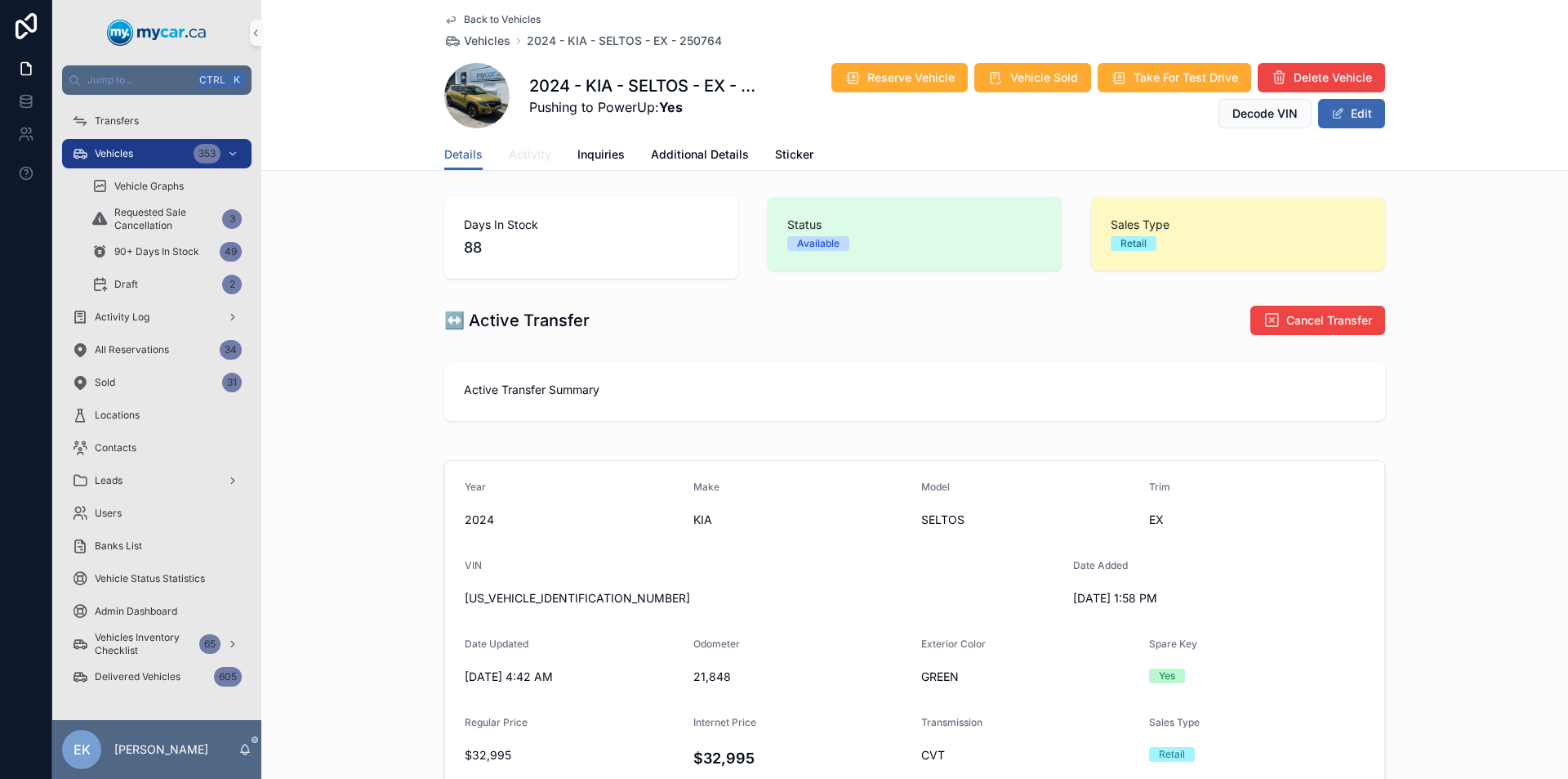
click at [518, 156] on span "Activity" at bounding box center [529, 155] width 43 height 16
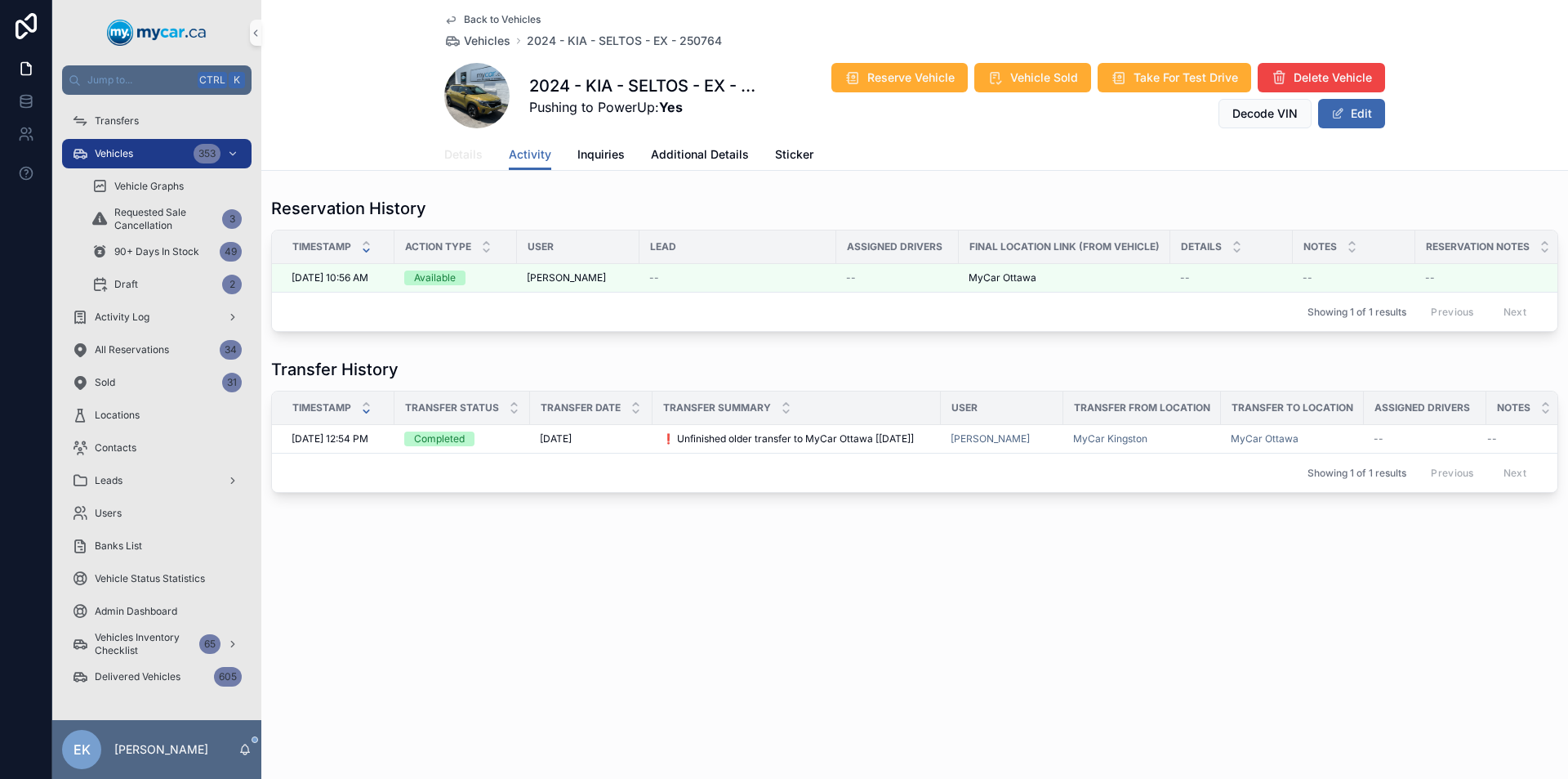
click at [460, 155] on span "Details" at bounding box center [463, 155] width 38 height 16
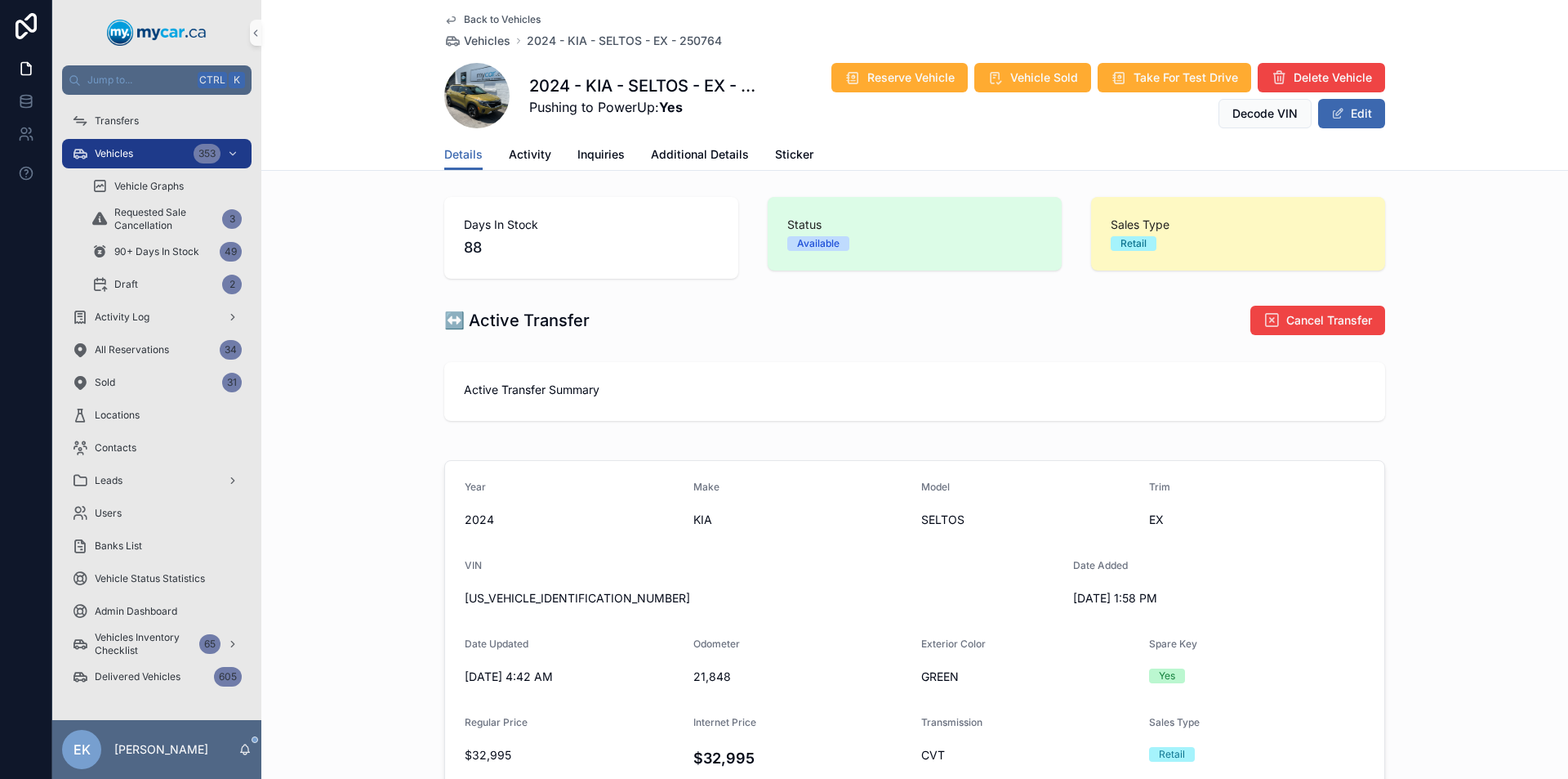
click at [466, 96] on span "scrollable content" at bounding box center [477, 96] width 65 height 66
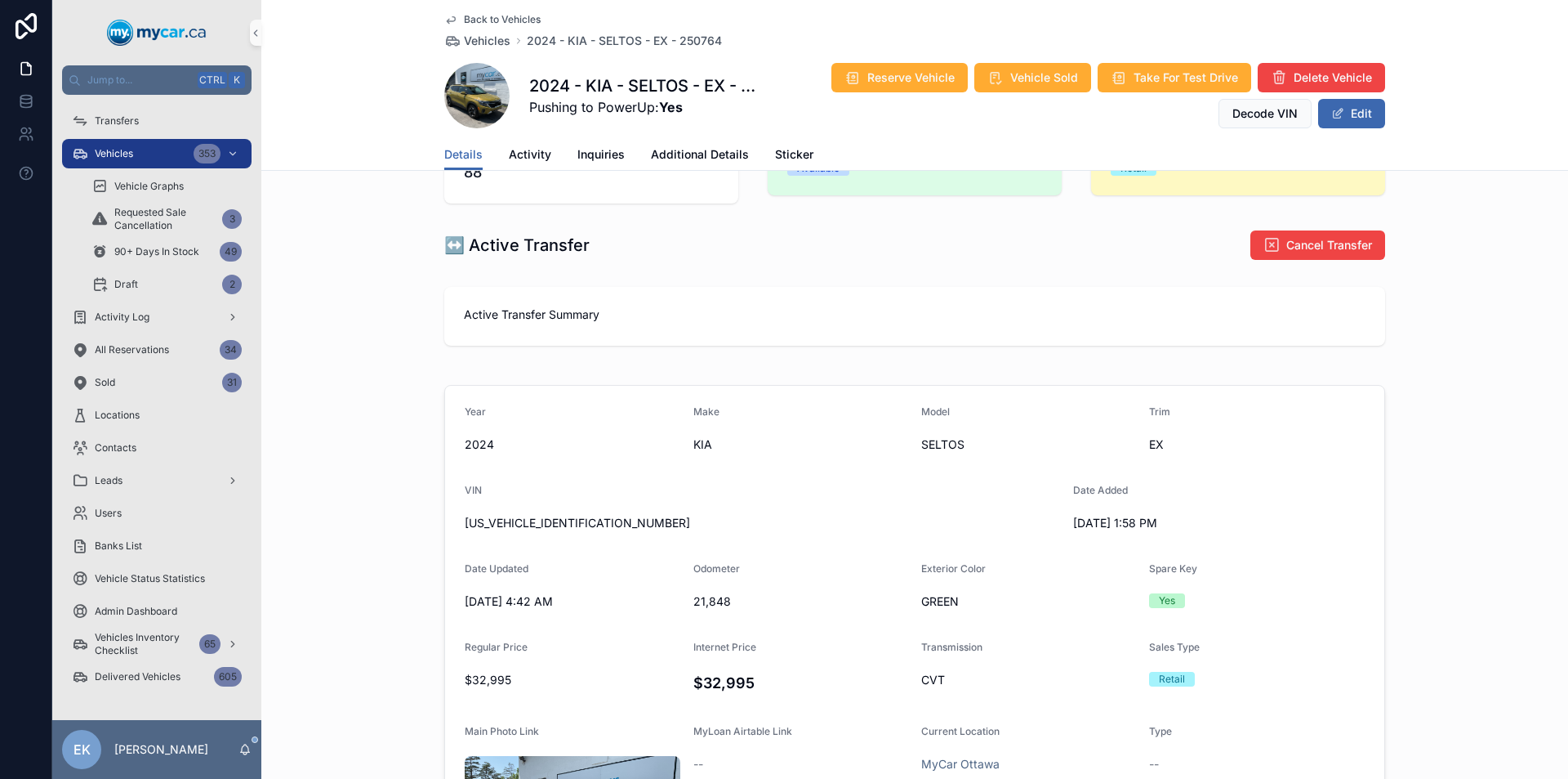
scroll to position [164, 0]
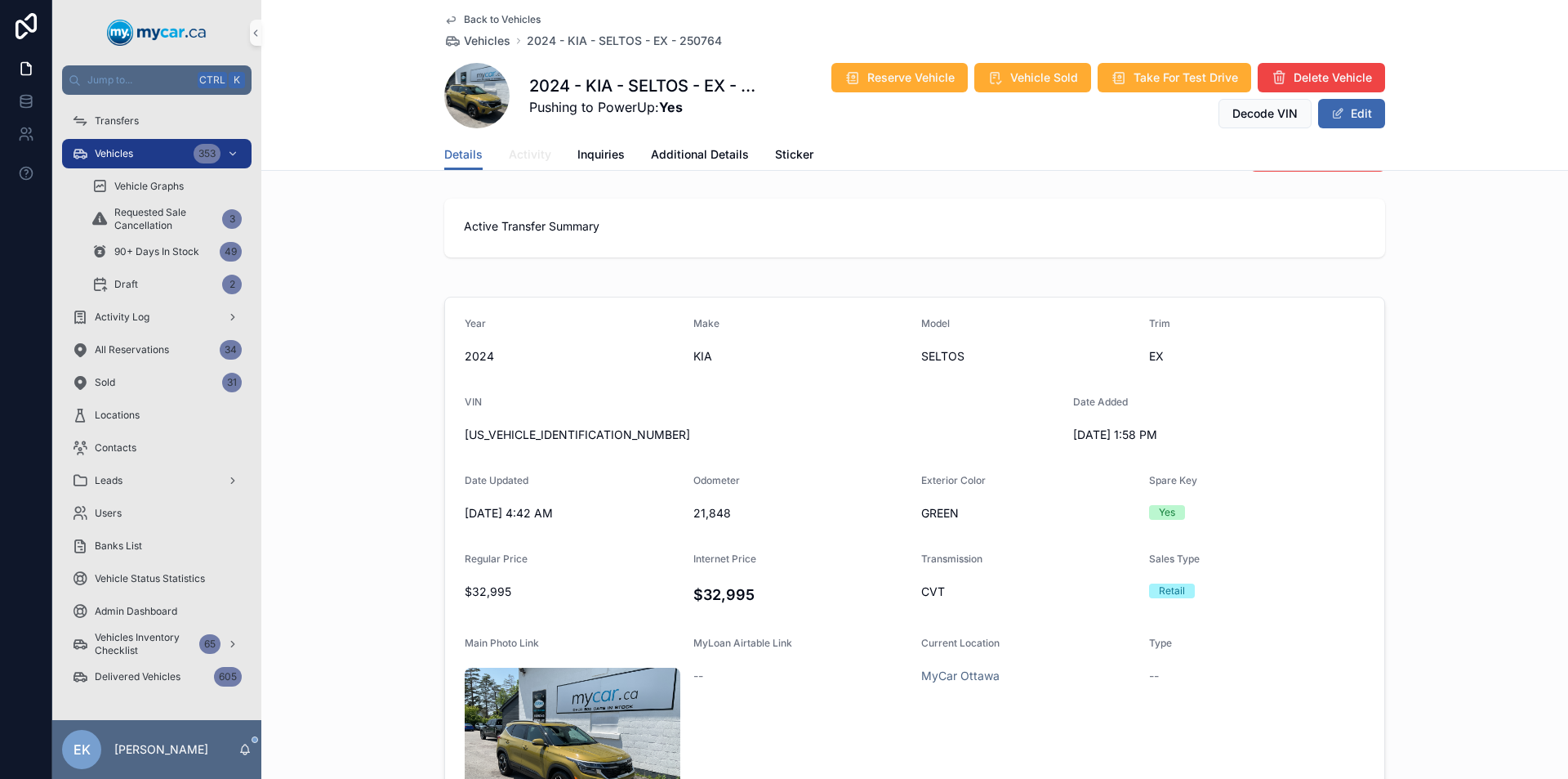
click at [521, 156] on span "Activity" at bounding box center [529, 155] width 43 height 16
